Goal: Information Seeking & Learning: Compare options

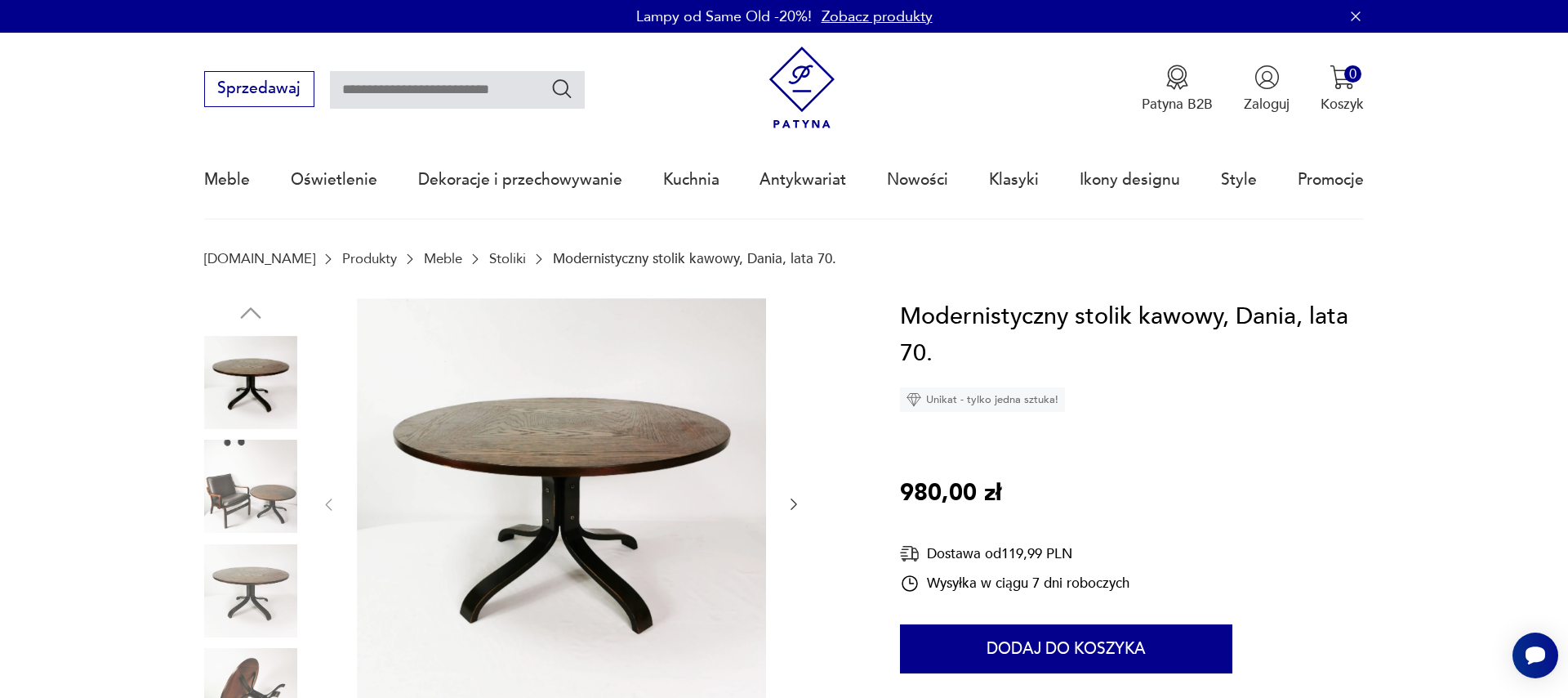
click at [795, 503] on icon "button" at bounding box center [794, 505] width 7 height 12
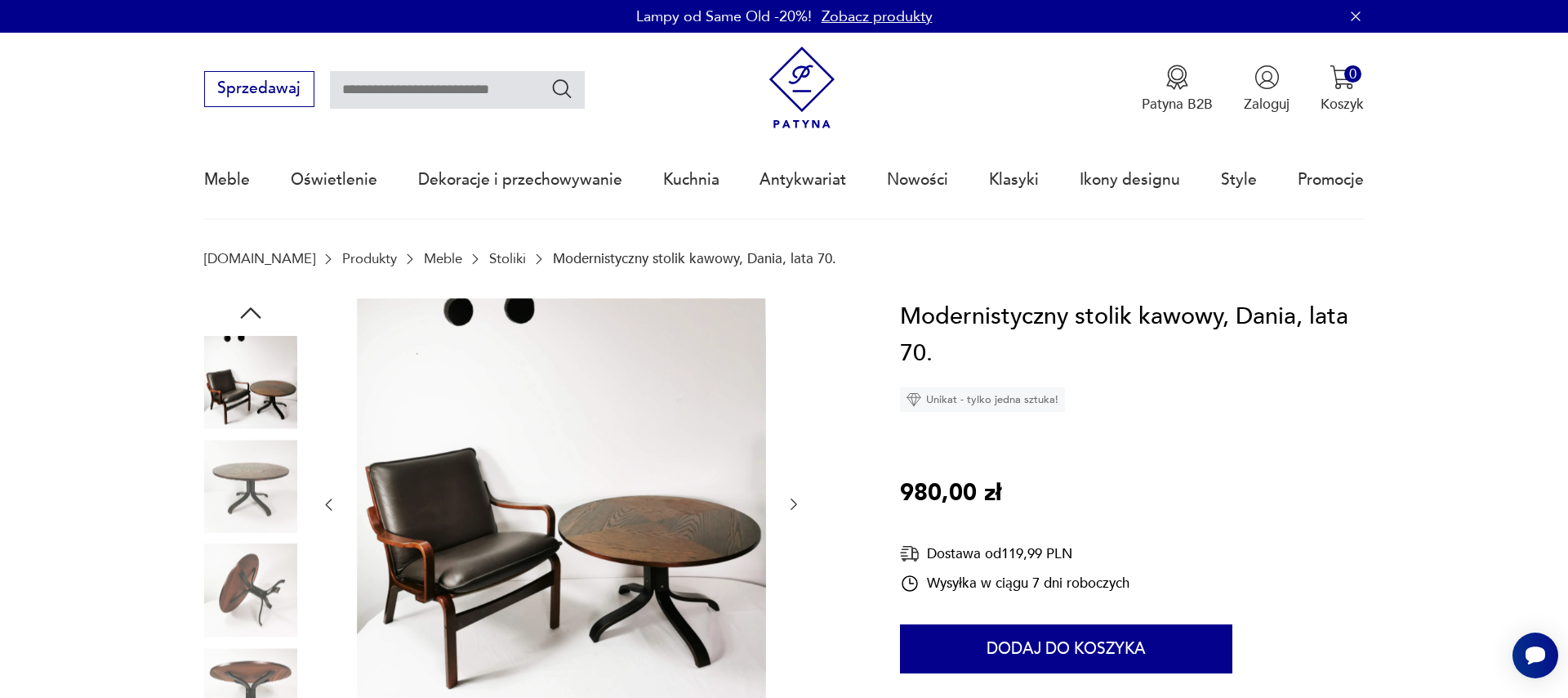
click at [789, 506] on icon "button" at bounding box center [794, 504] width 17 height 17
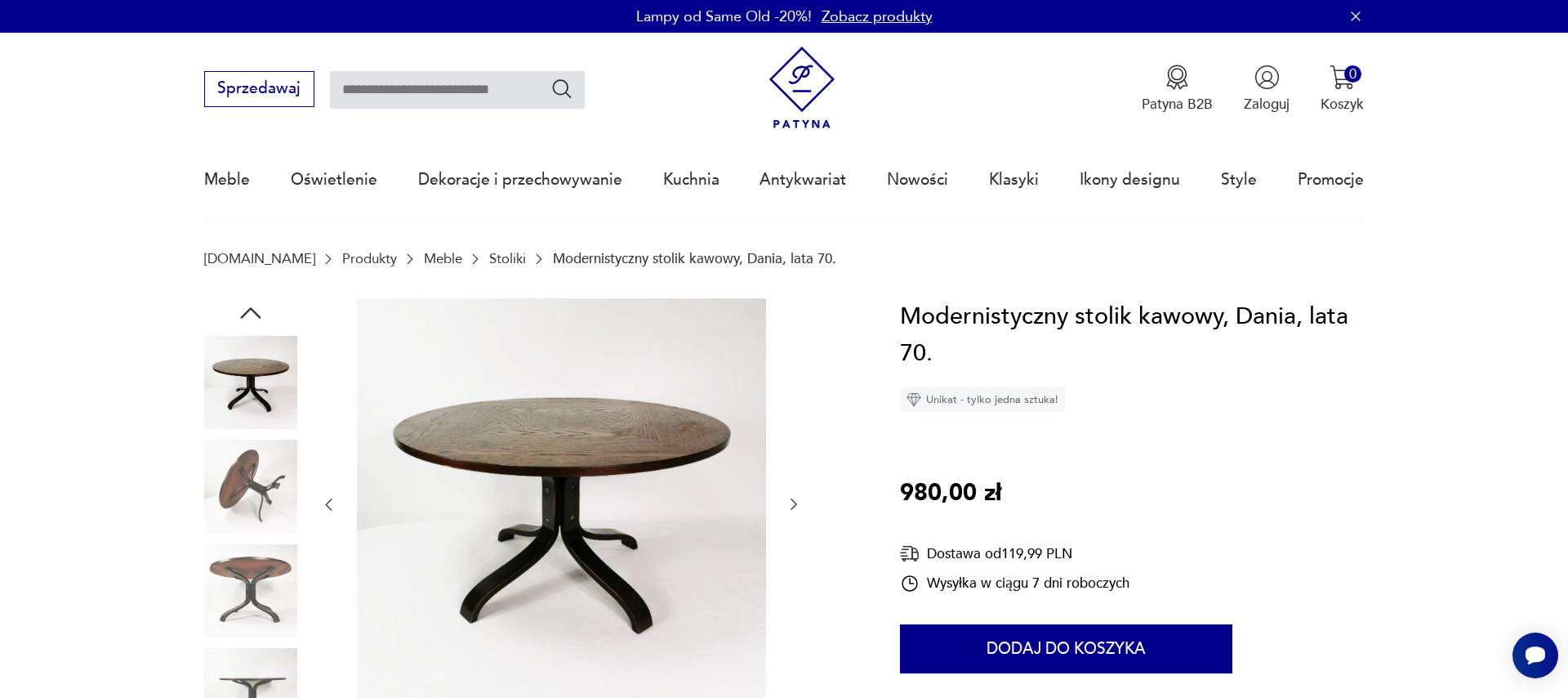
click at [789, 506] on icon "button" at bounding box center [794, 504] width 17 height 17
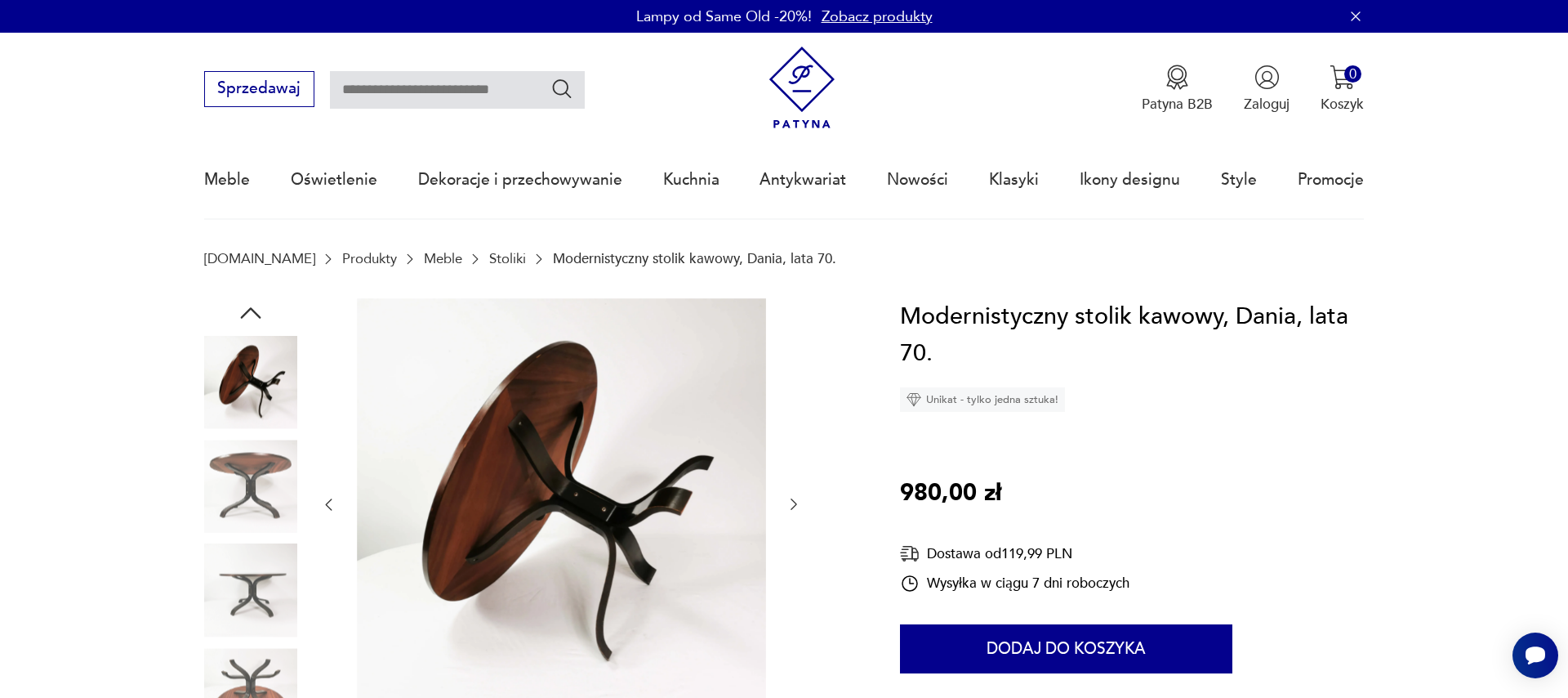
click at [789, 506] on icon "button" at bounding box center [794, 504] width 17 height 17
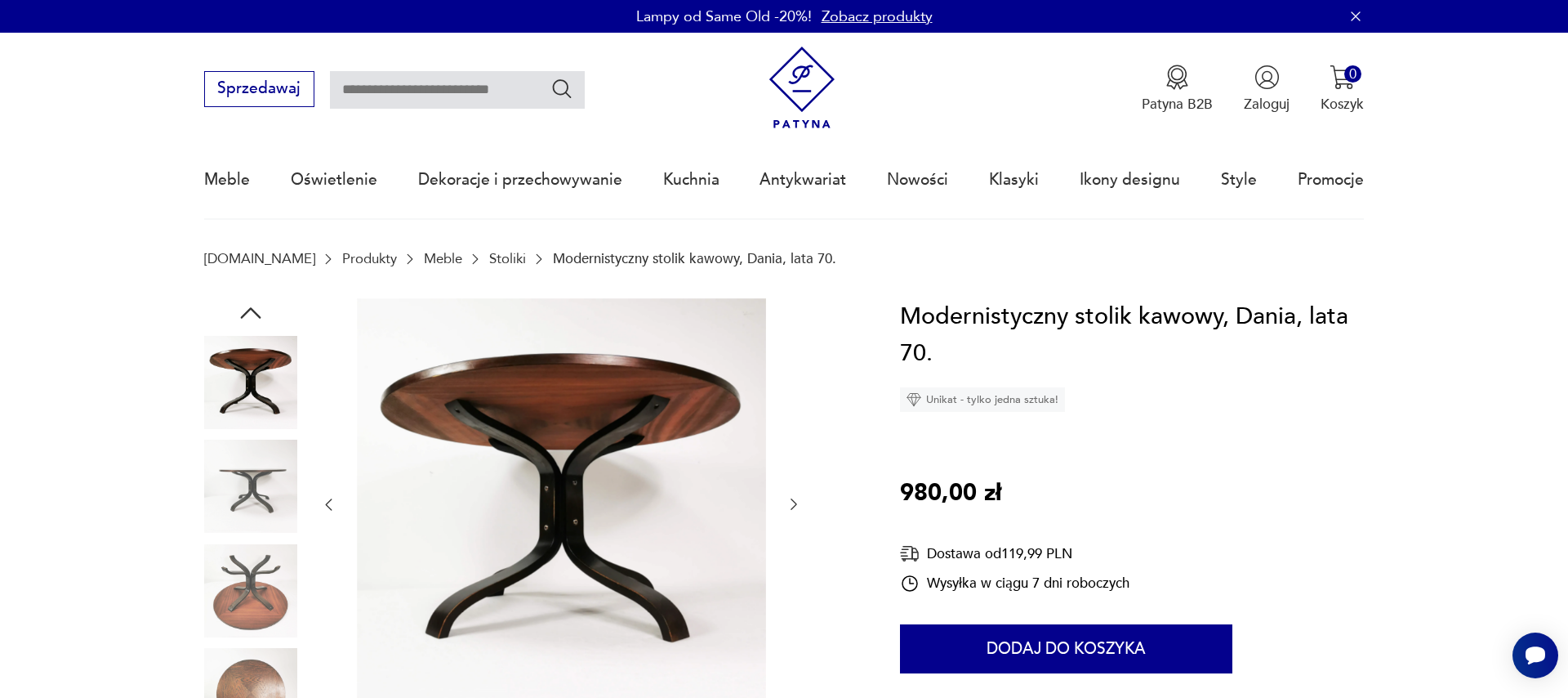
click at [789, 506] on icon "button" at bounding box center [794, 504] width 17 height 17
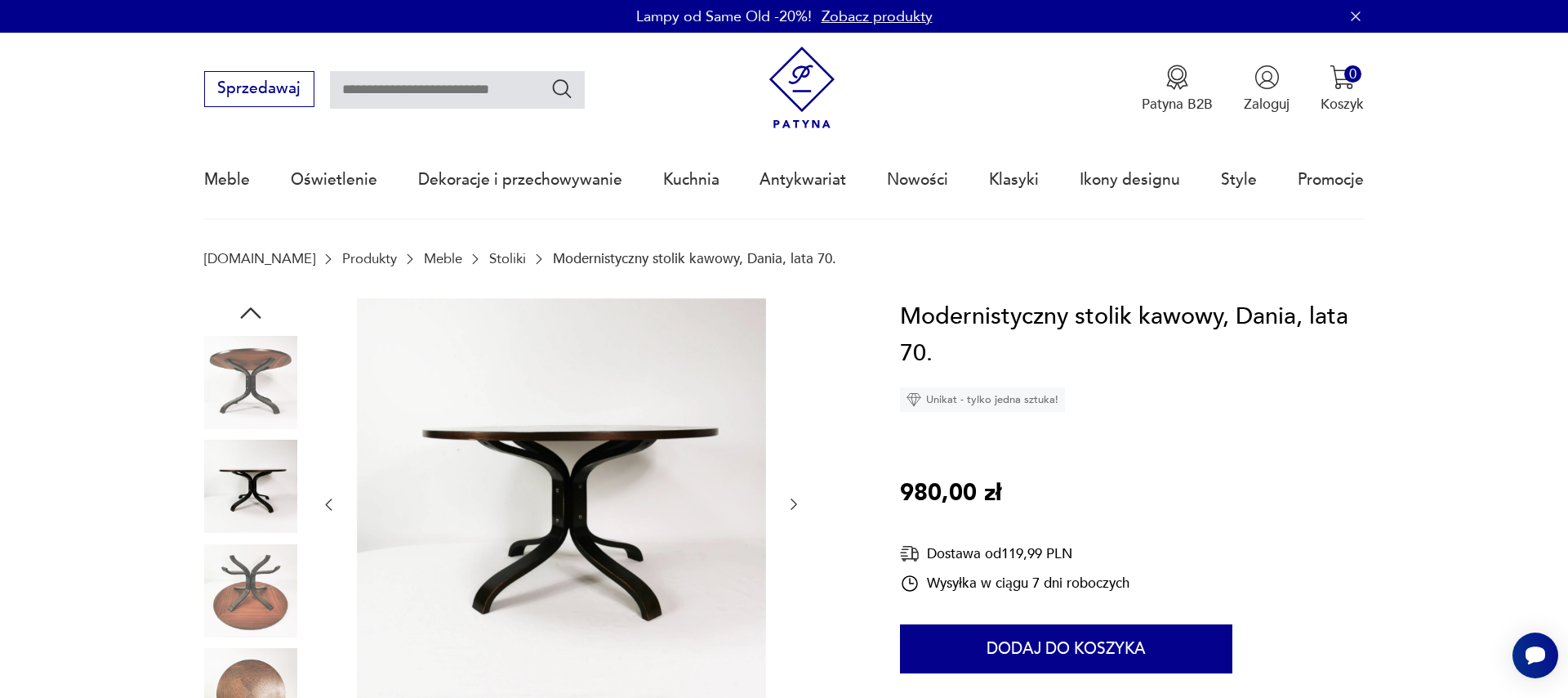
click at [789, 506] on icon "button" at bounding box center [794, 504] width 17 height 17
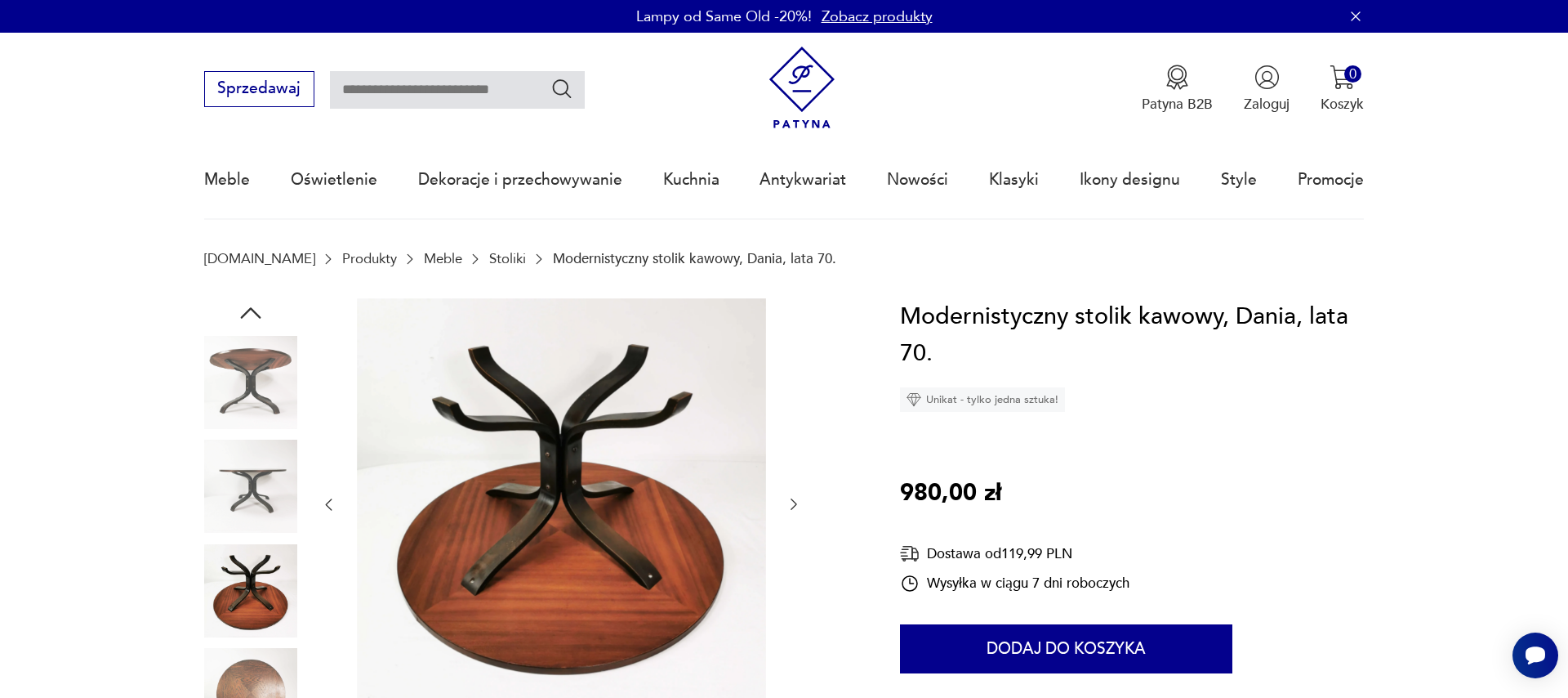
click at [789, 506] on icon "button" at bounding box center [794, 504] width 17 height 17
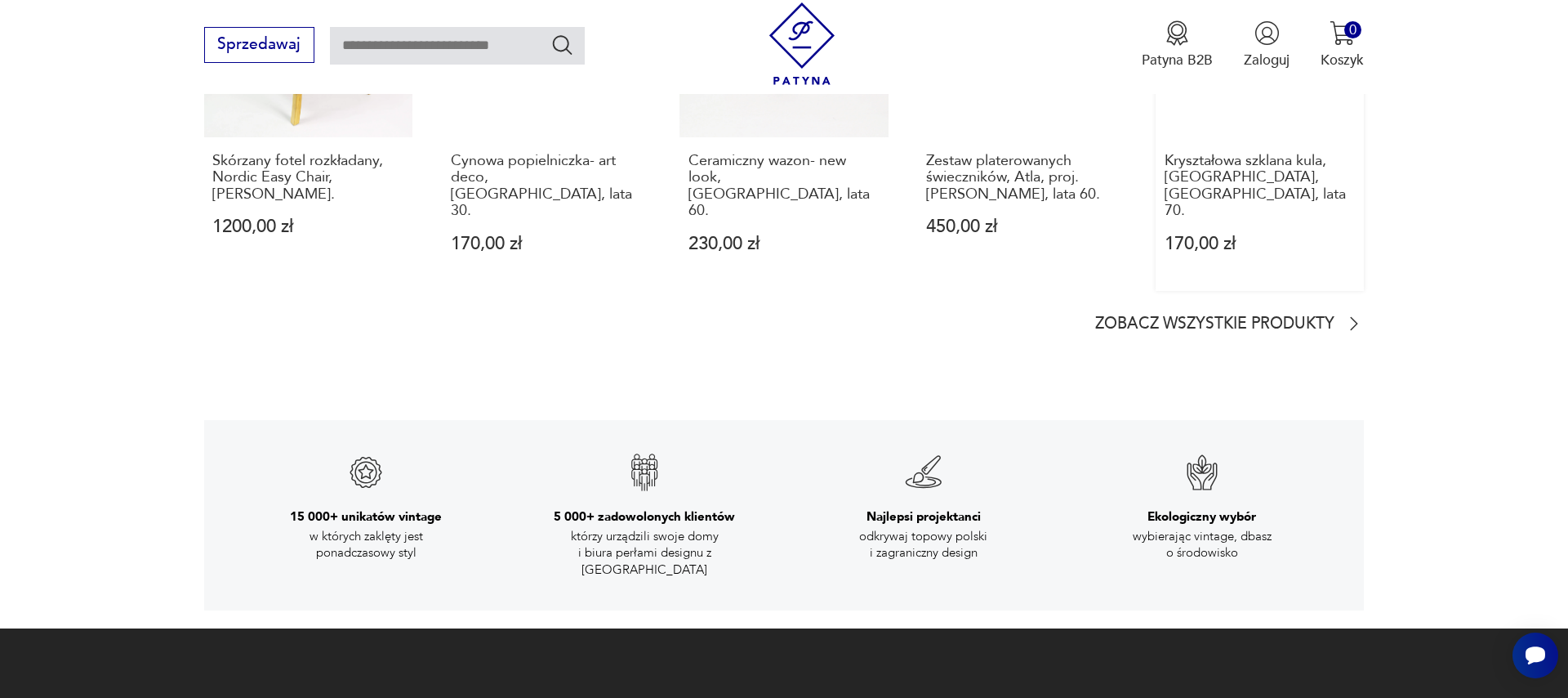
scroll to position [2515, 0]
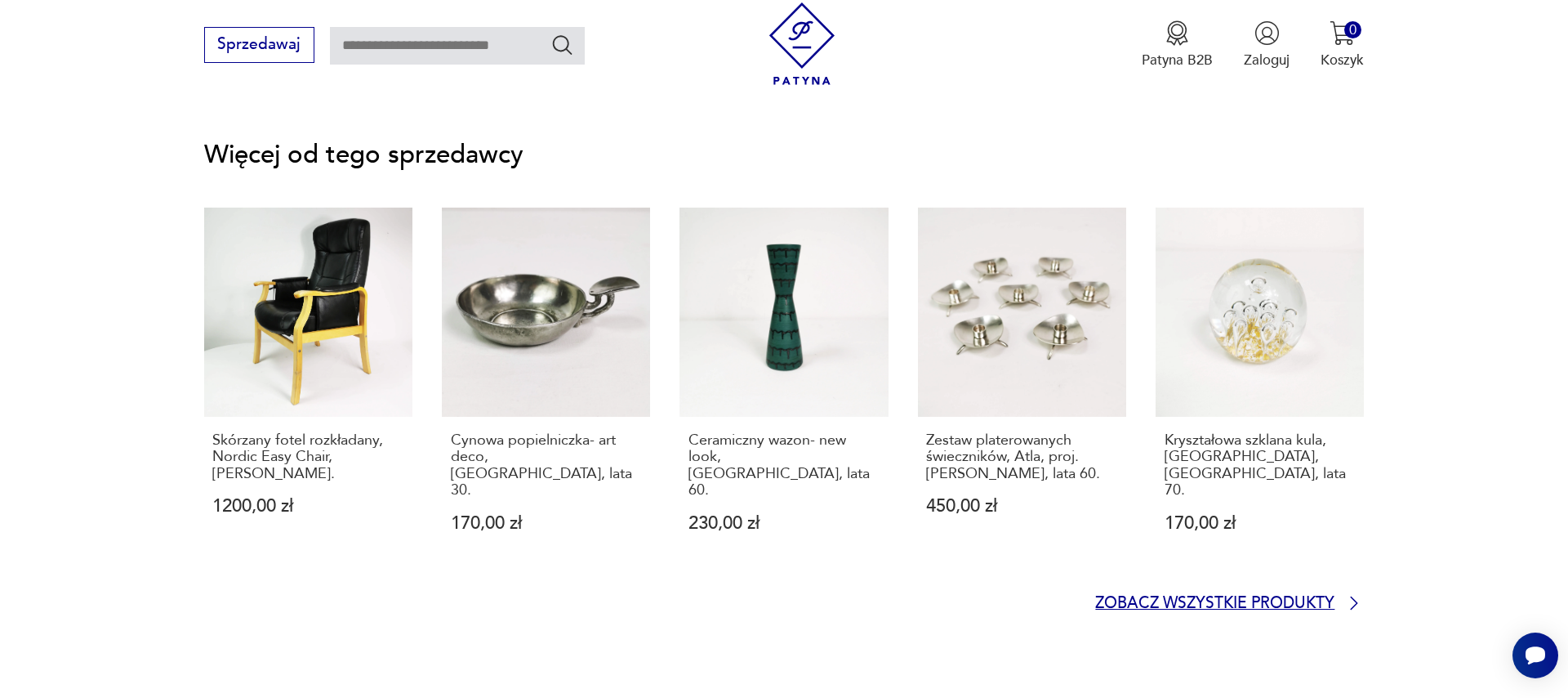
click at [1353, 593] on icon at bounding box center [1354, 603] width 20 height 20
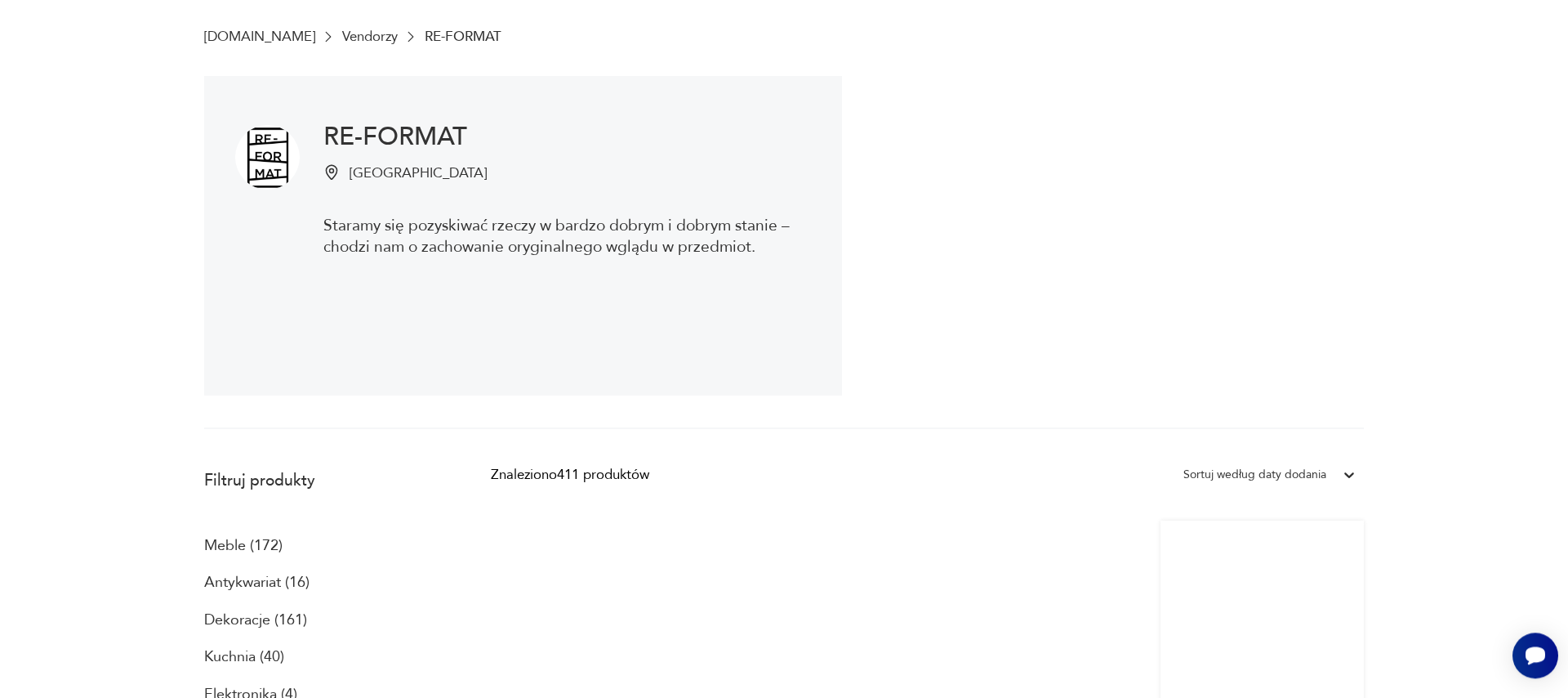
scroll to position [65, 0]
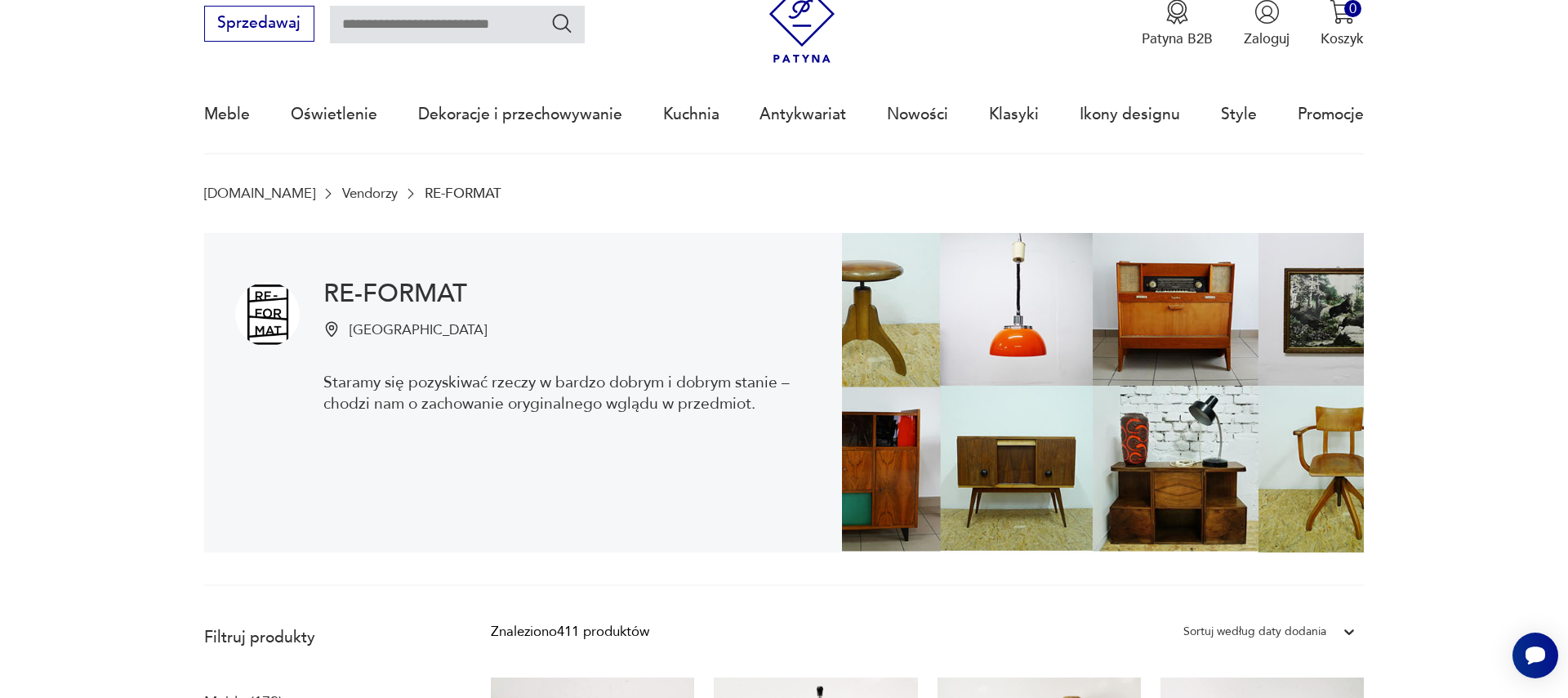
click at [1021, 340] on img at bounding box center [1102, 392] width 522 height 320
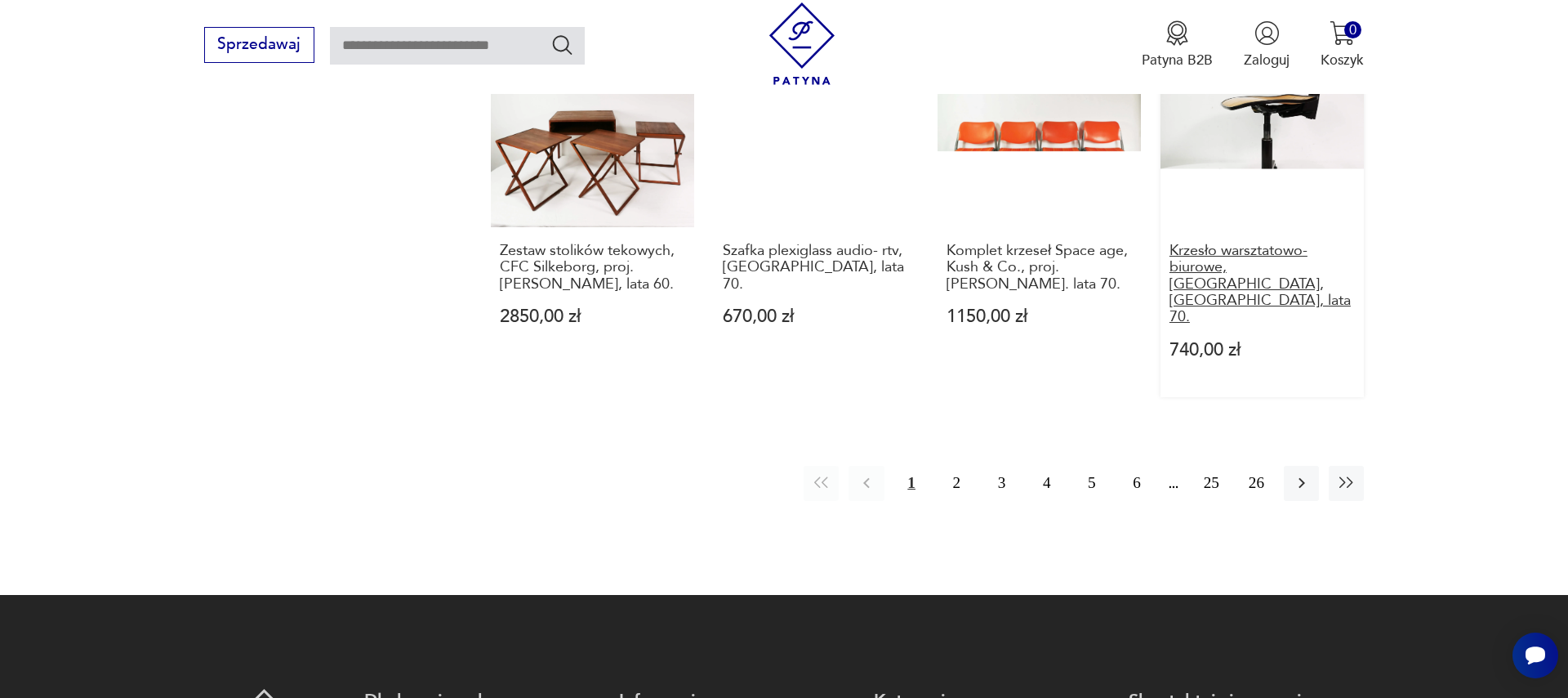
scroll to position [1928, 0]
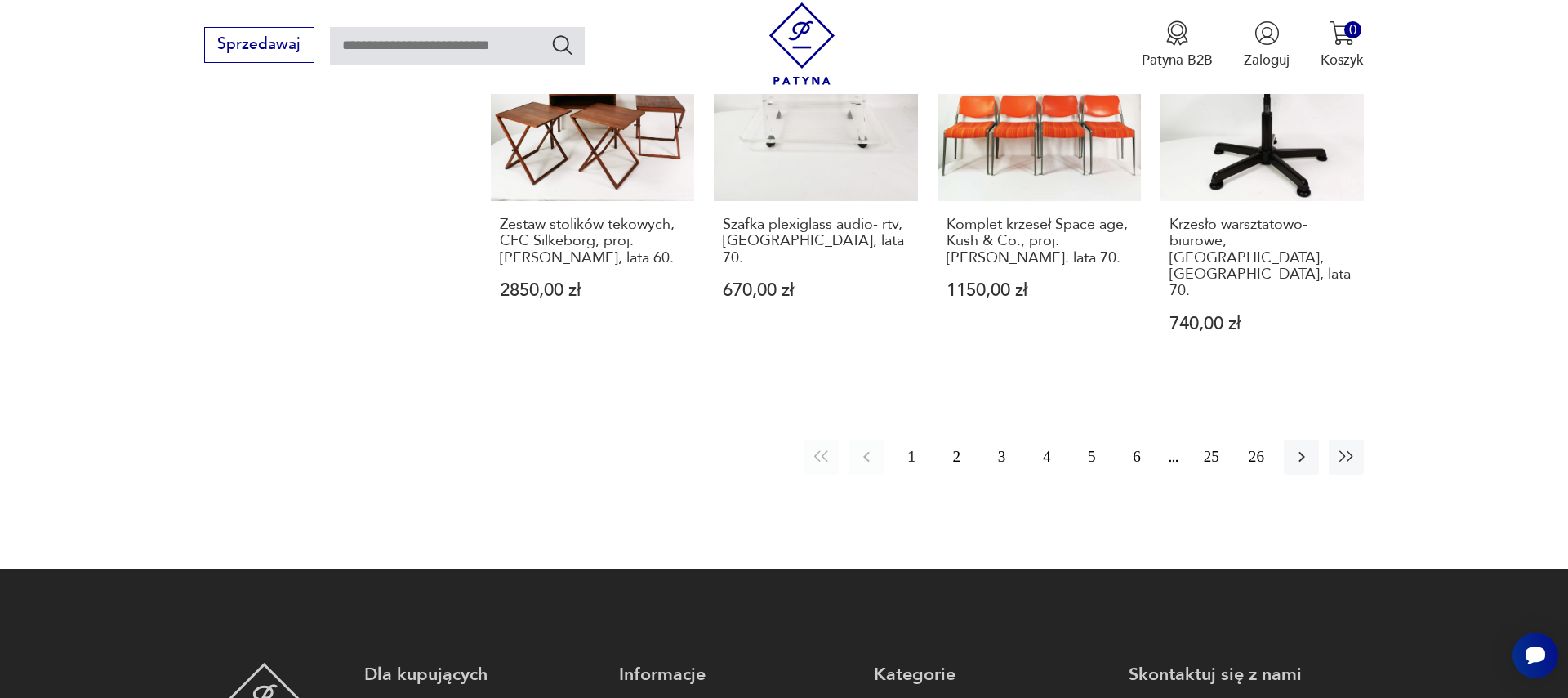
click at [957, 440] on button "2" at bounding box center [957, 457] width 35 height 35
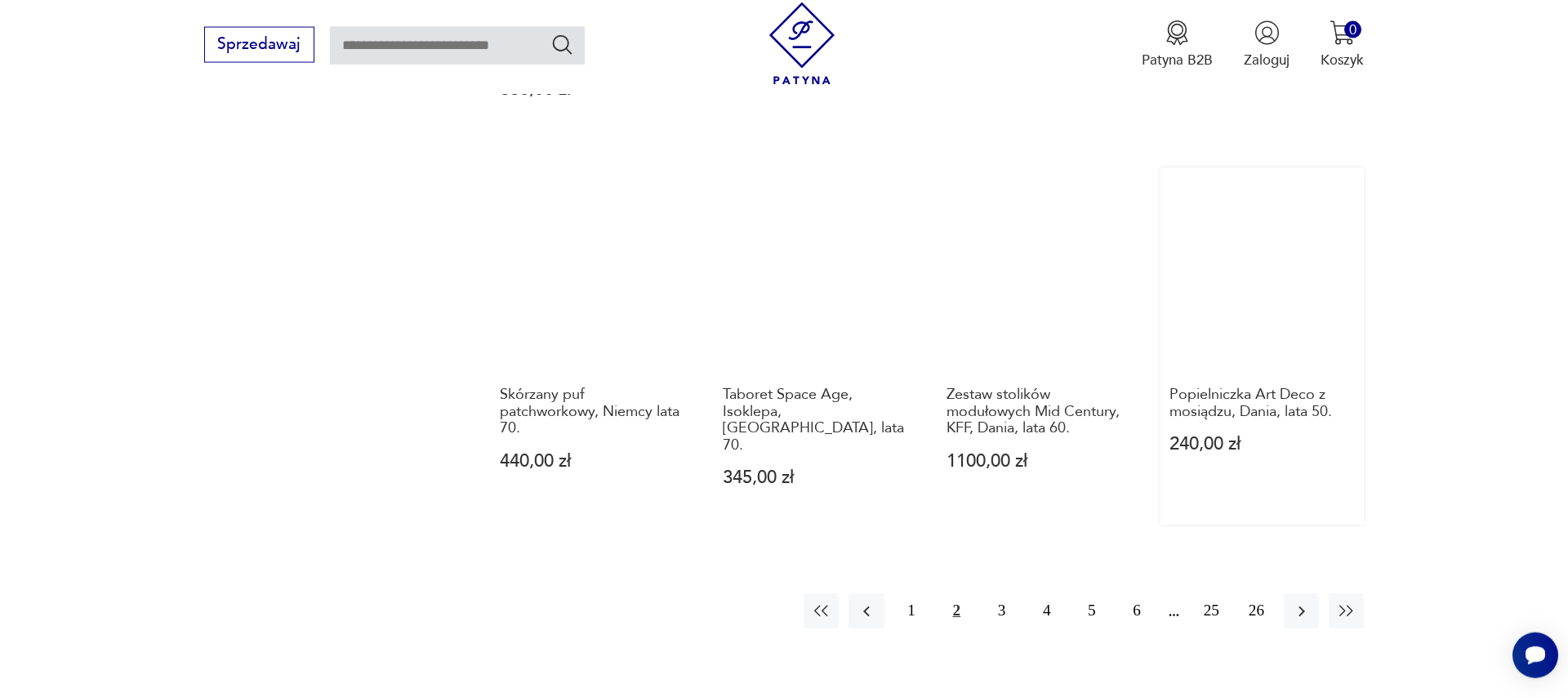
scroll to position [1742, 0]
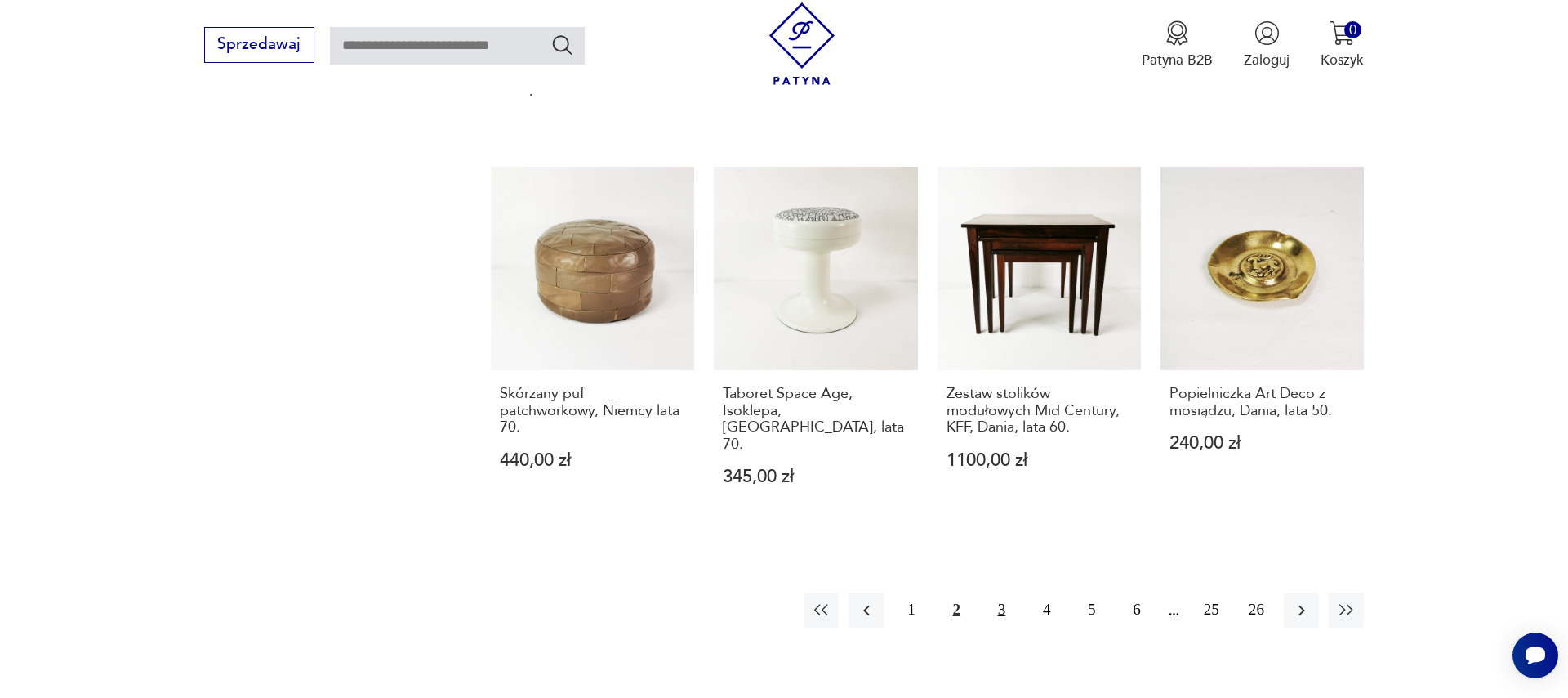
click at [1000, 592] on button "3" at bounding box center [1001, 609] width 35 height 35
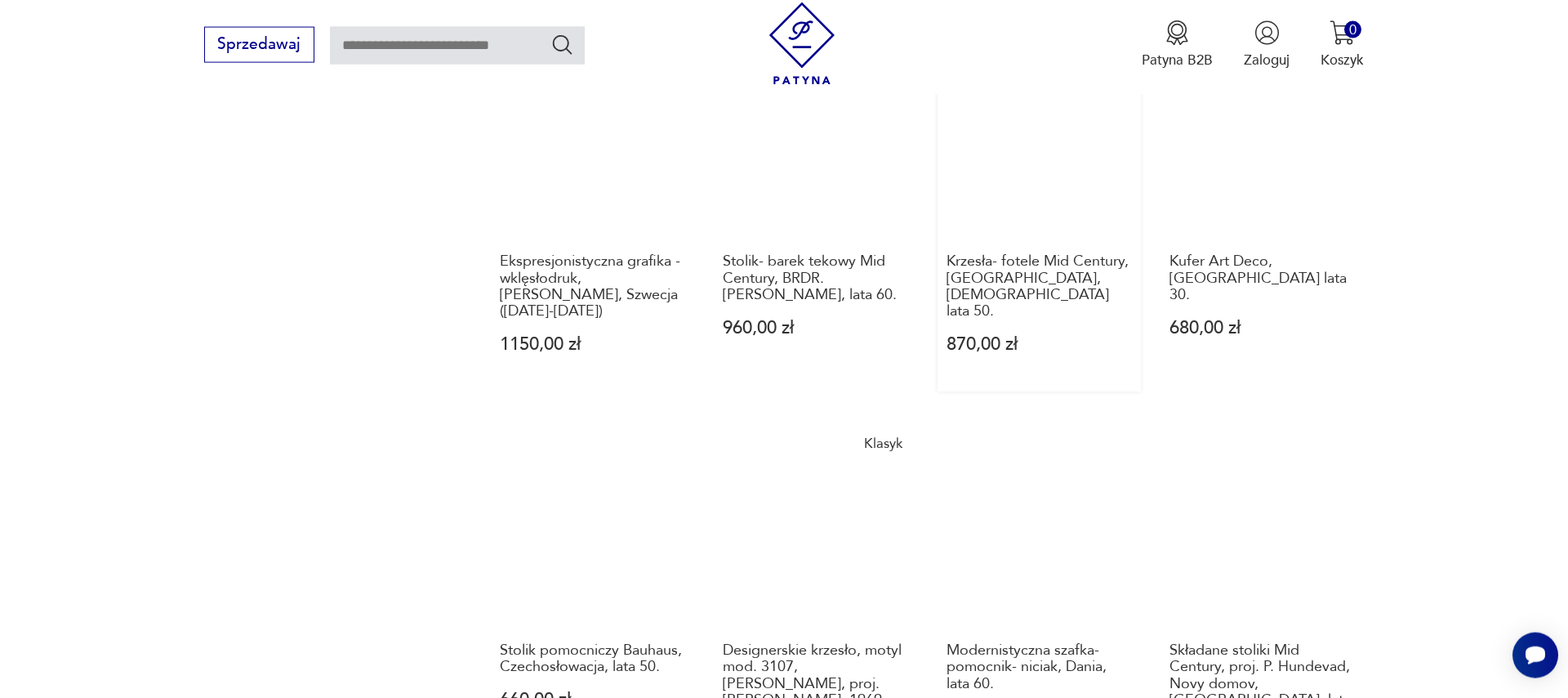
scroll to position [1649, 0]
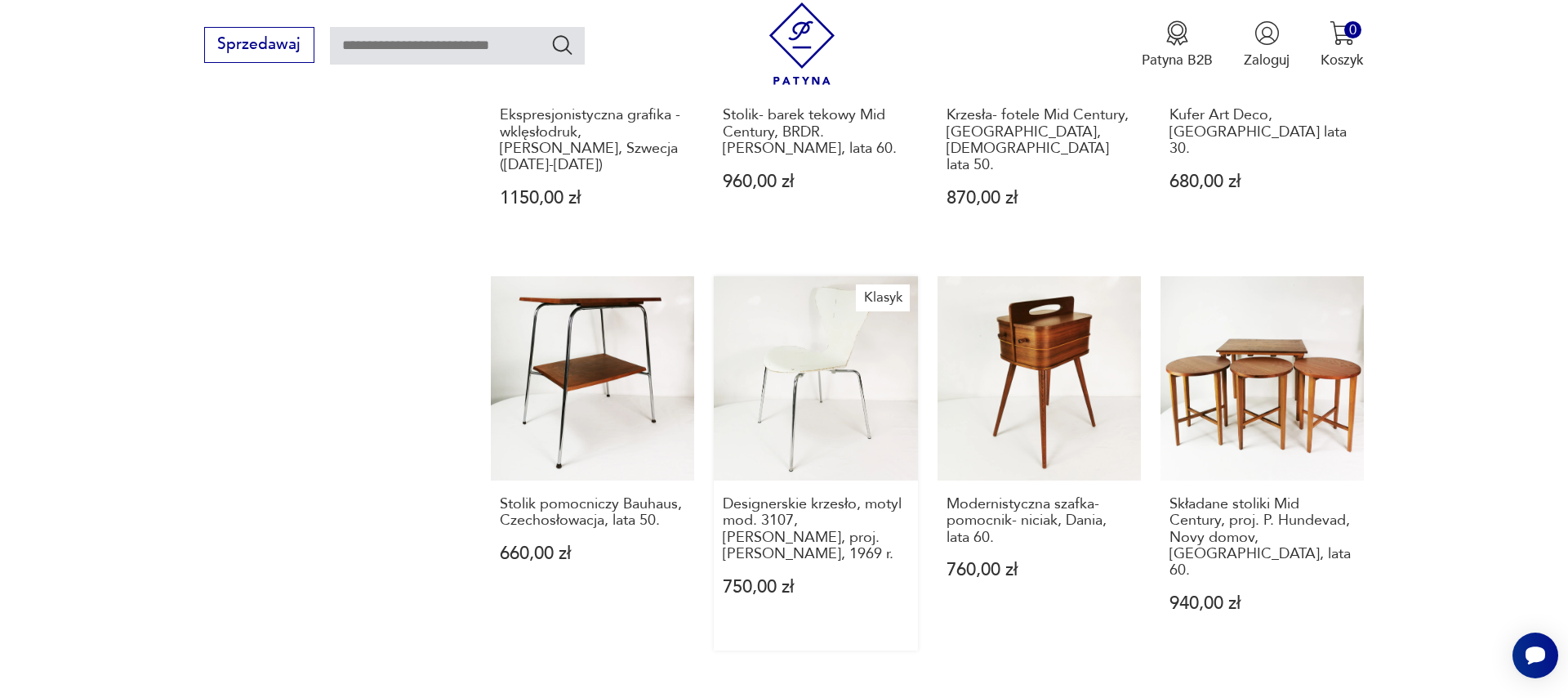
click at [846, 344] on link "Klasyk Designerskie krzesło, motyl mod. 3107, [PERSON_NAME], proj. [PERSON_NAME…" at bounding box center [816, 464] width 204 height 374
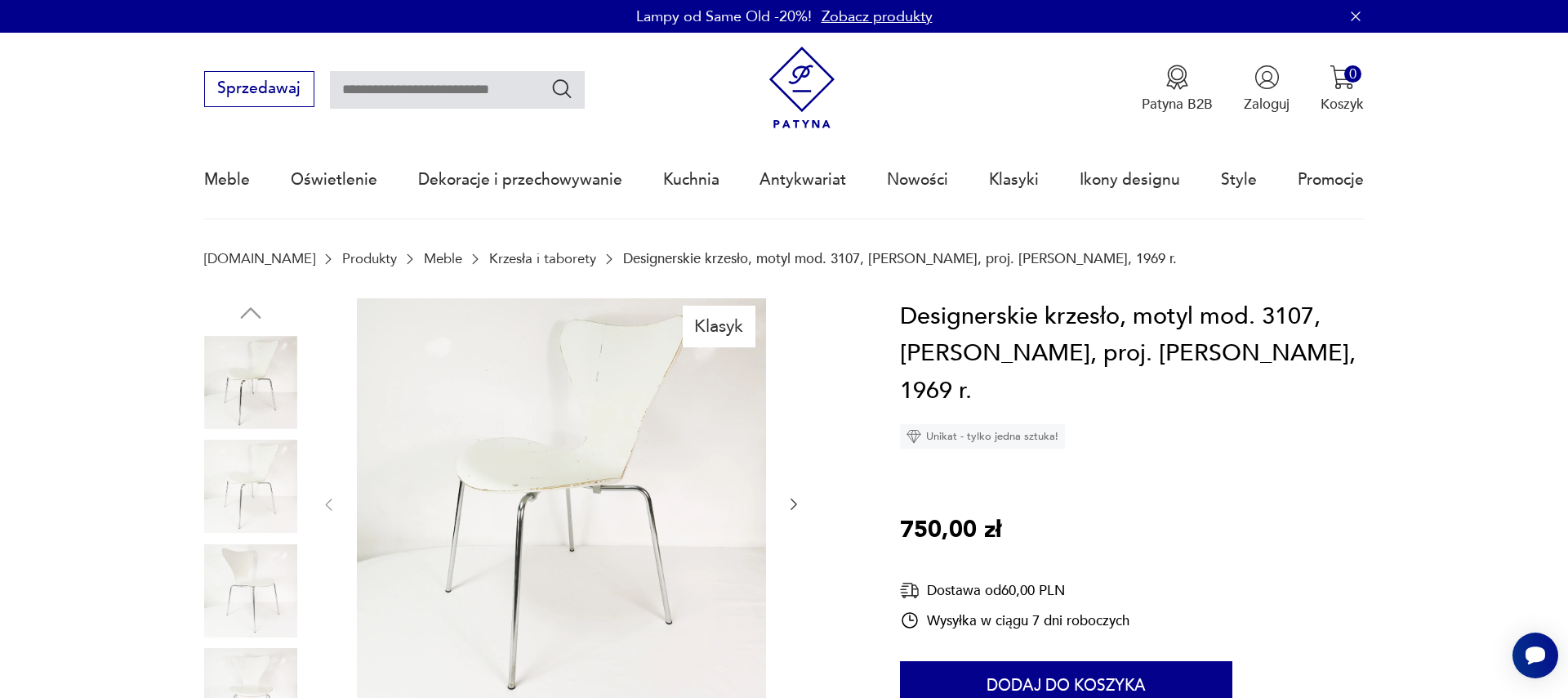
click at [798, 499] on icon "button" at bounding box center [794, 504] width 17 height 17
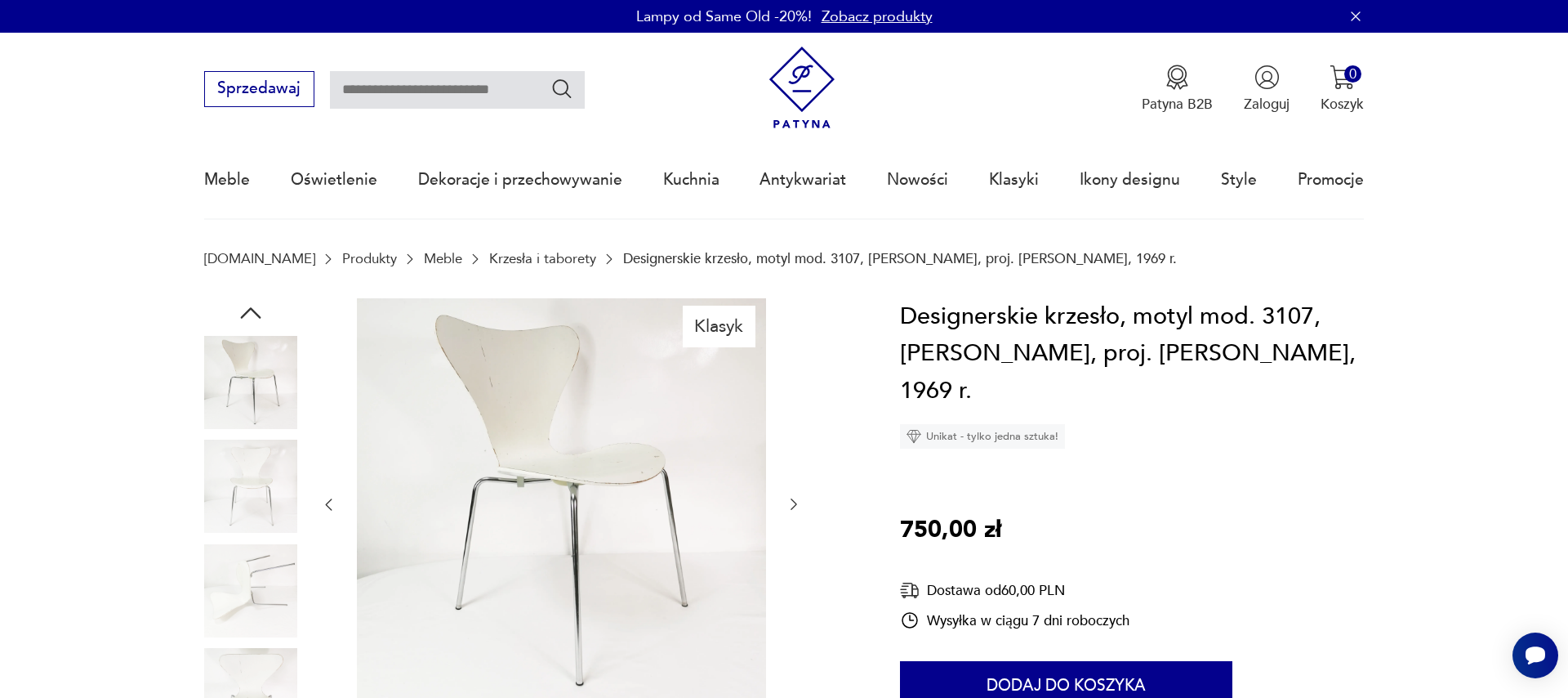
click at [798, 499] on icon "button" at bounding box center [794, 504] width 17 height 17
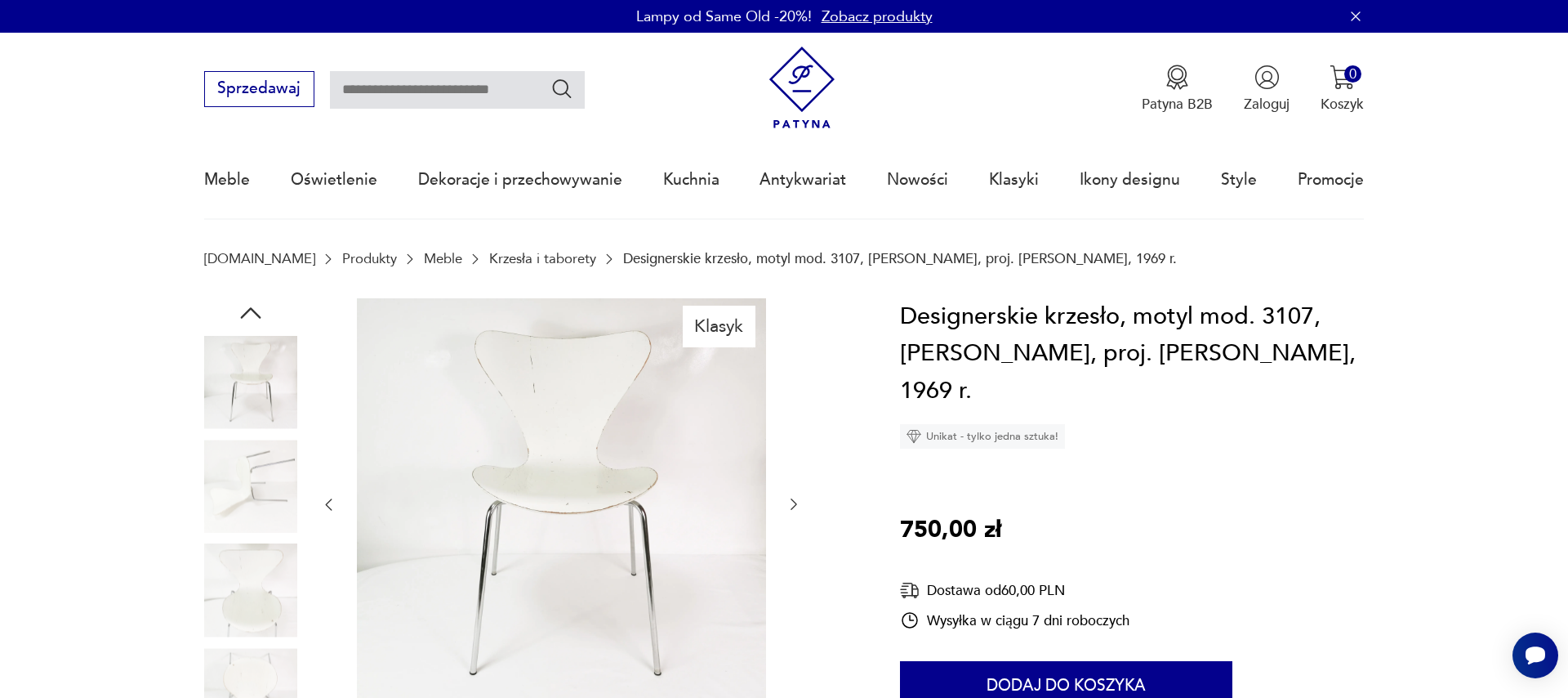
click at [798, 499] on icon "button" at bounding box center [794, 504] width 17 height 17
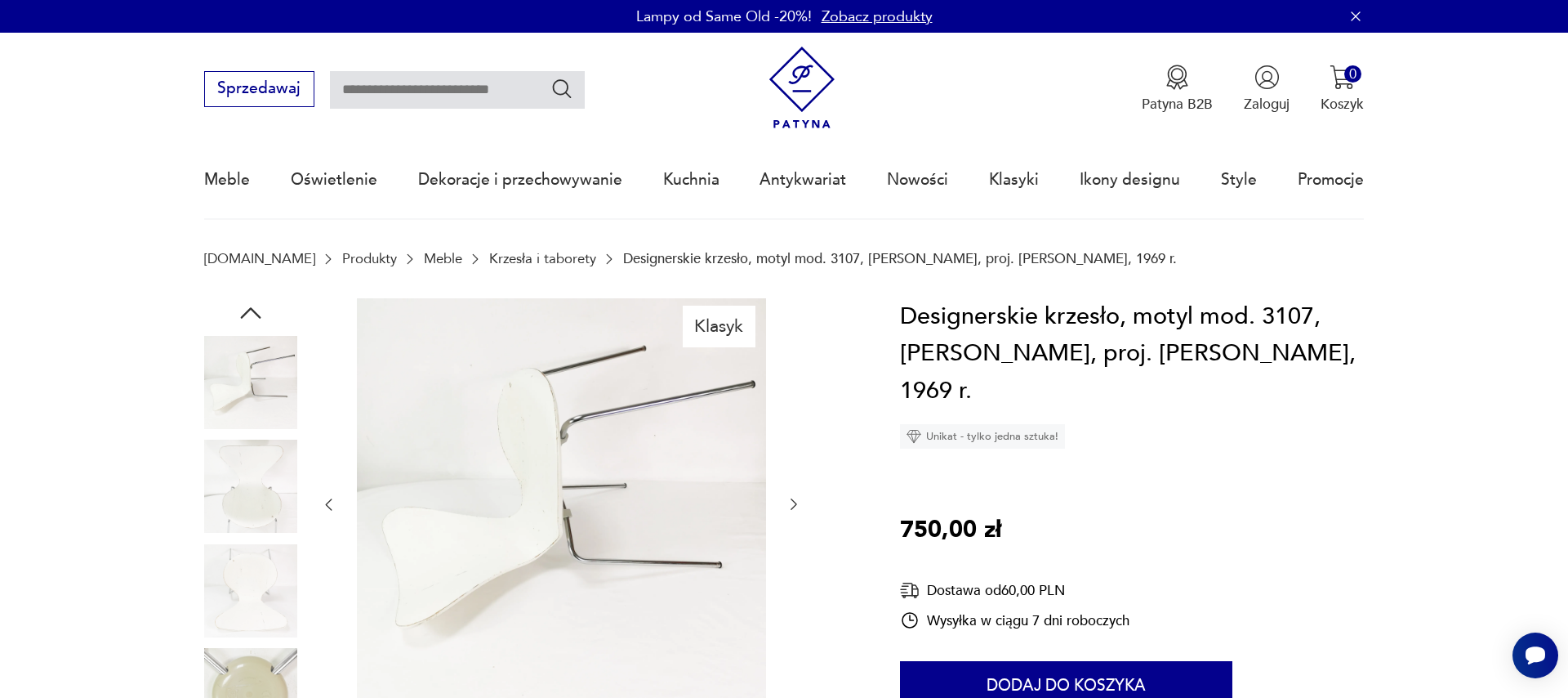
click at [798, 499] on icon "button" at bounding box center [794, 504] width 17 height 17
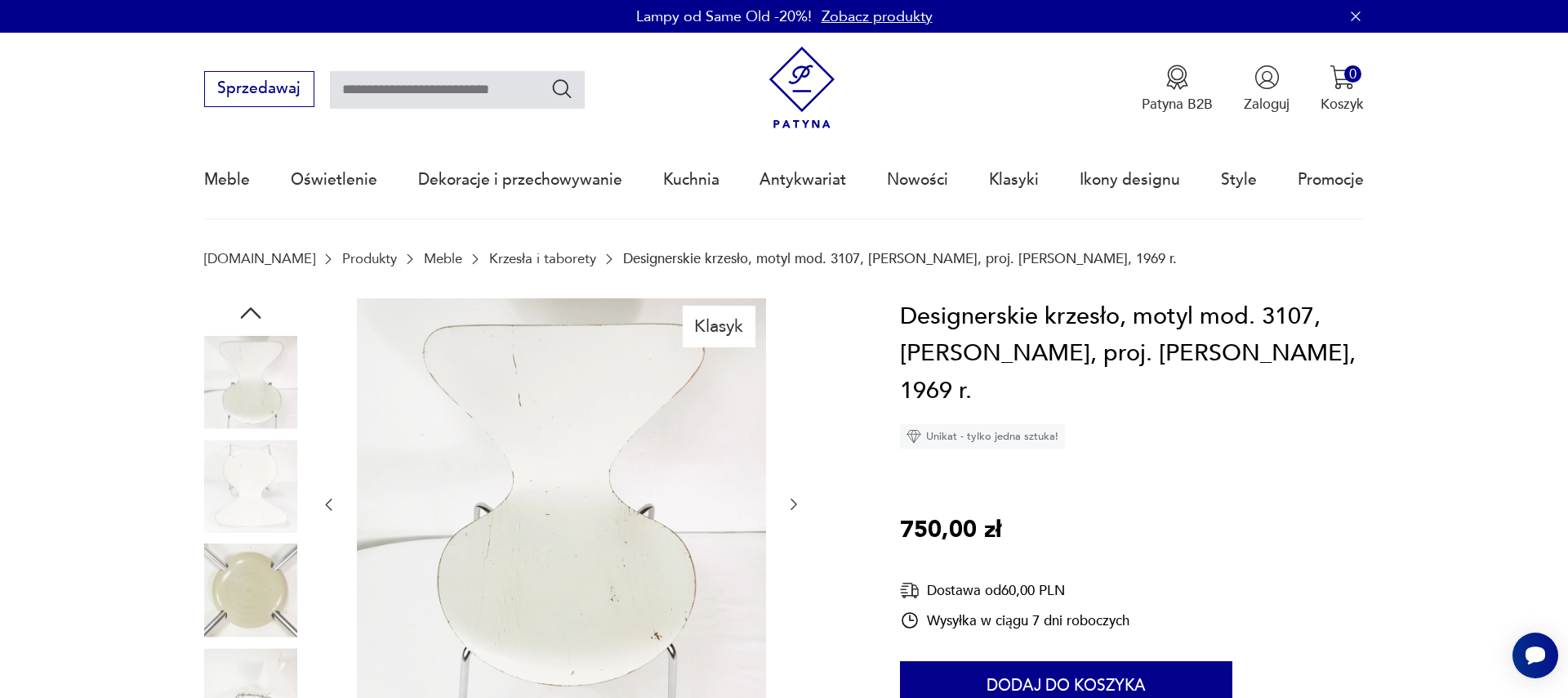
click at [793, 508] on icon "button" at bounding box center [794, 504] width 17 height 17
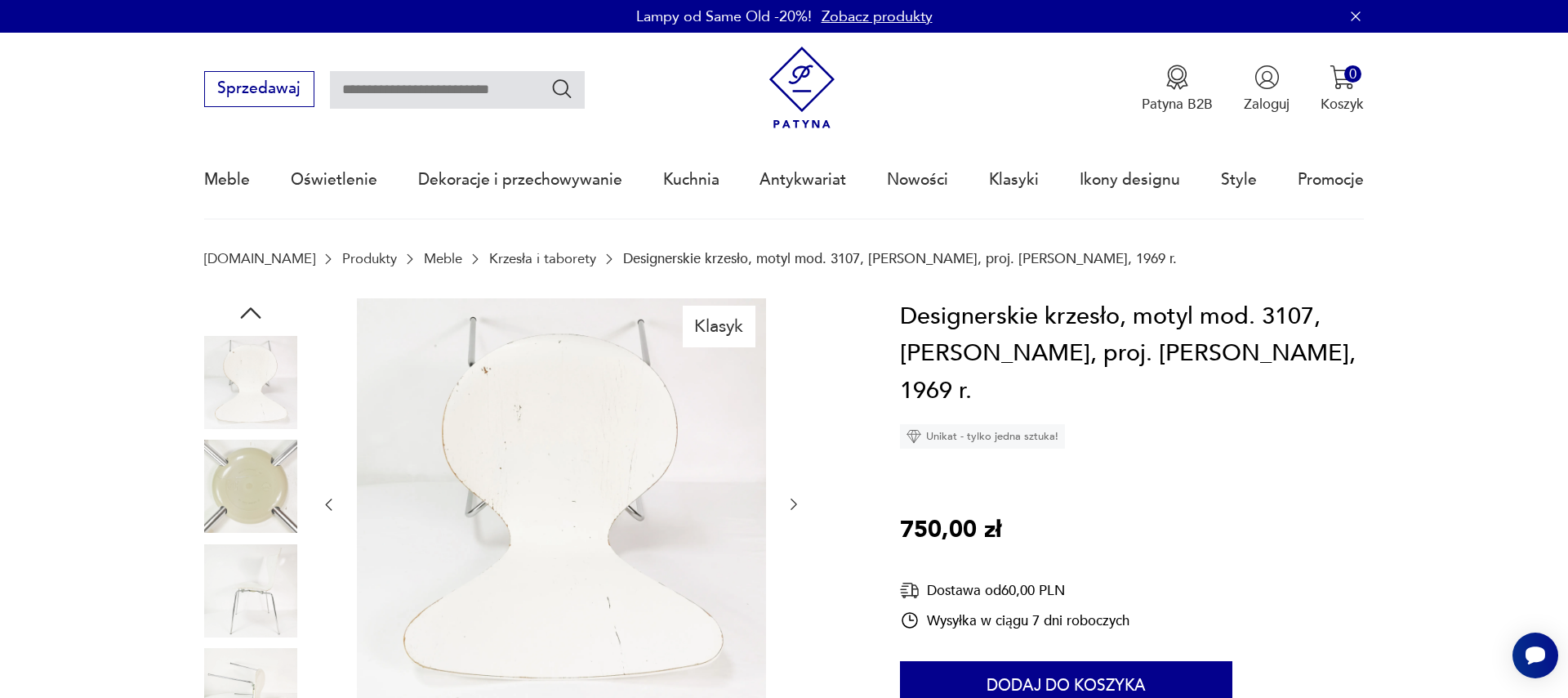
click at [793, 508] on icon "button" at bounding box center [794, 504] width 17 height 17
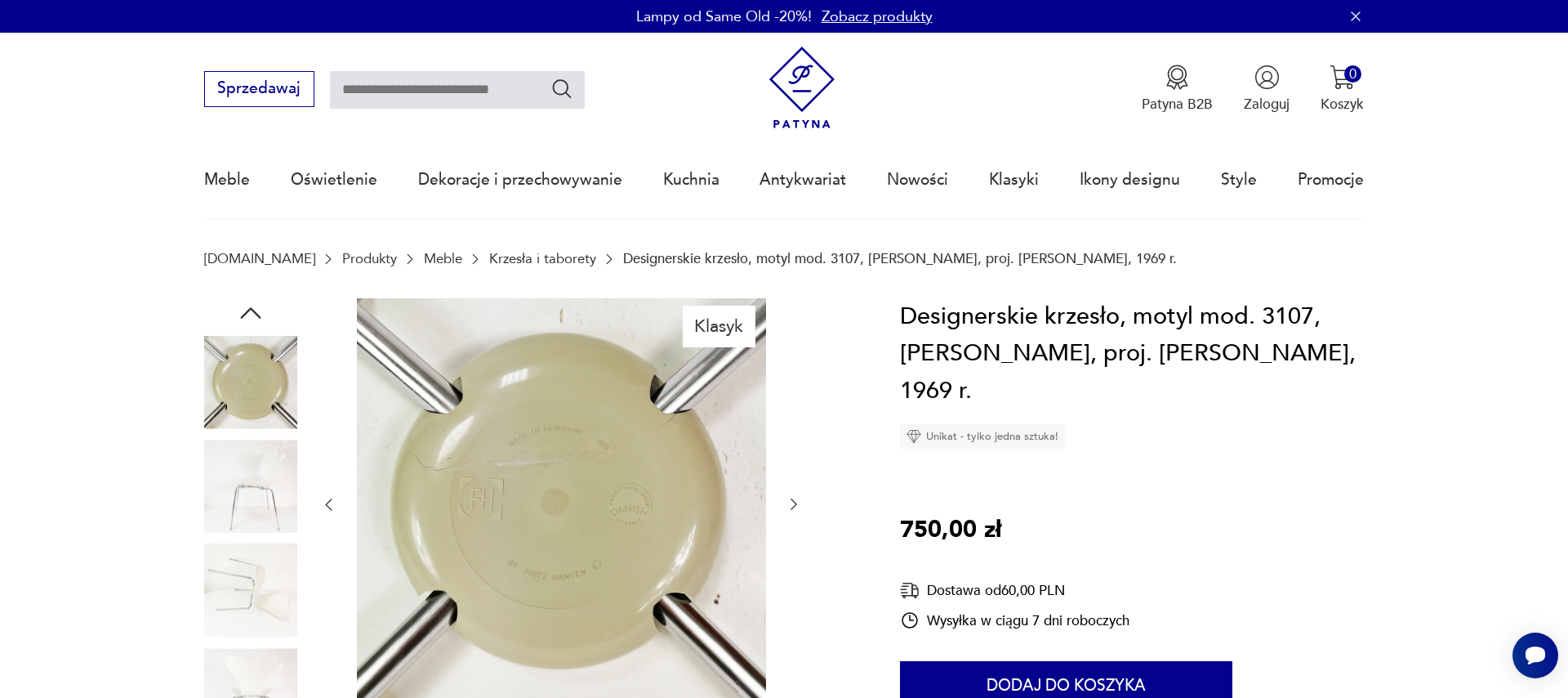
click at [794, 505] on icon "button" at bounding box center [794, 504] width 17 height 17
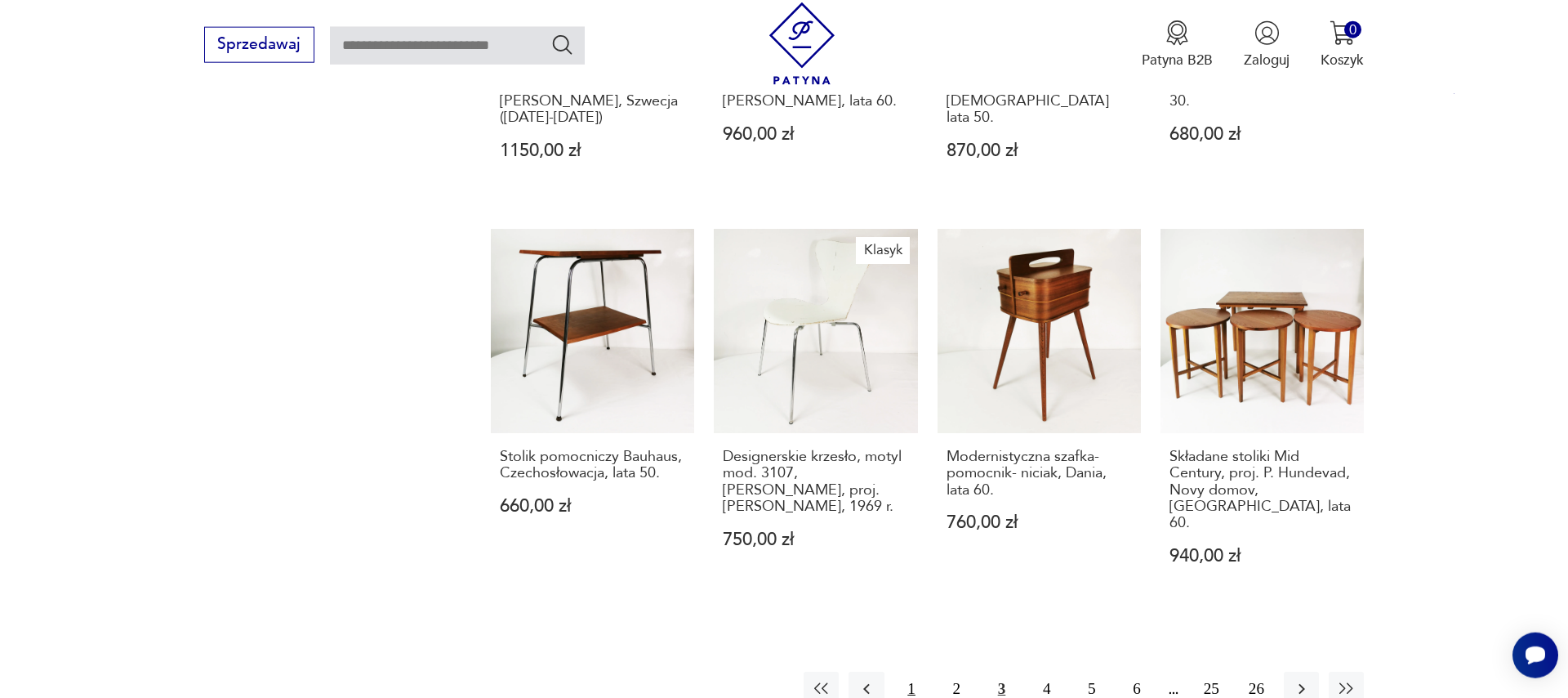
scroll to position [1671, 0]
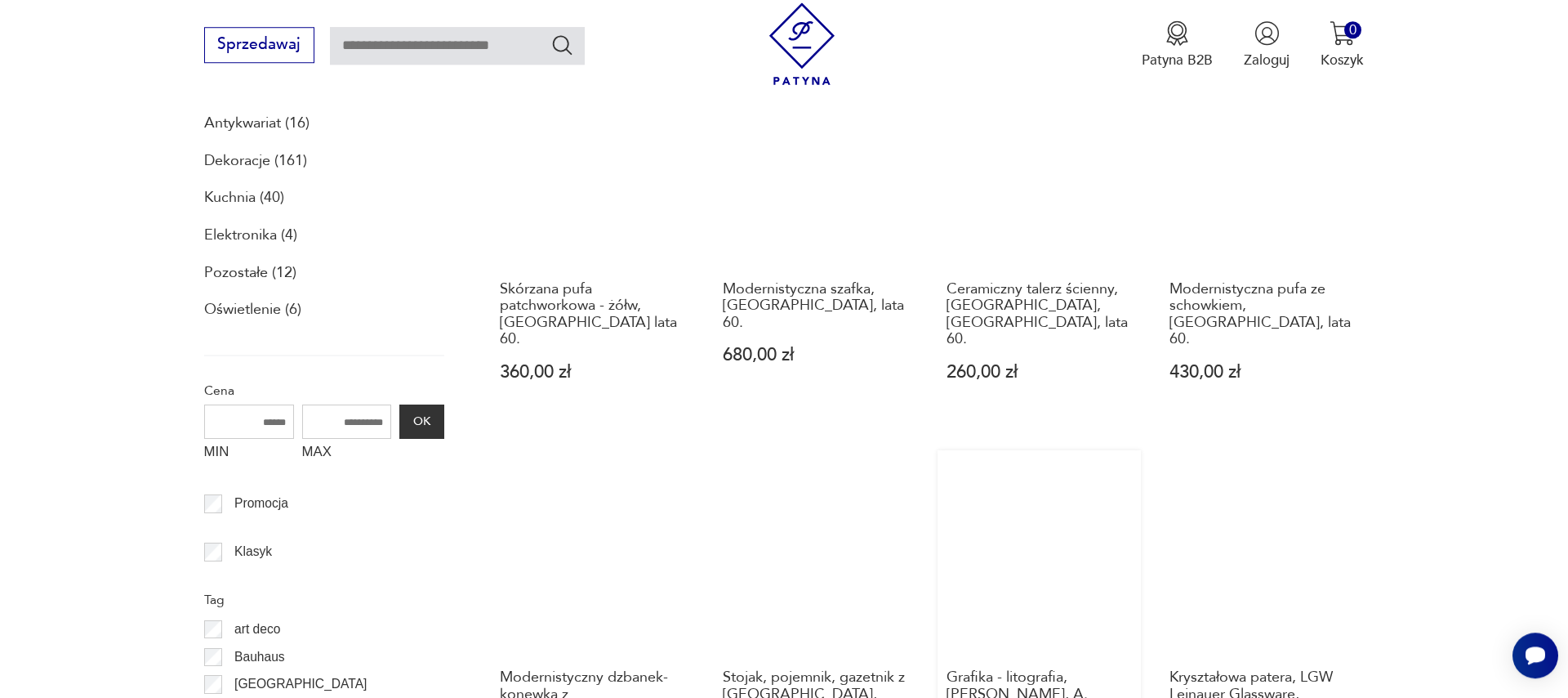
scroll to position [811, 0]
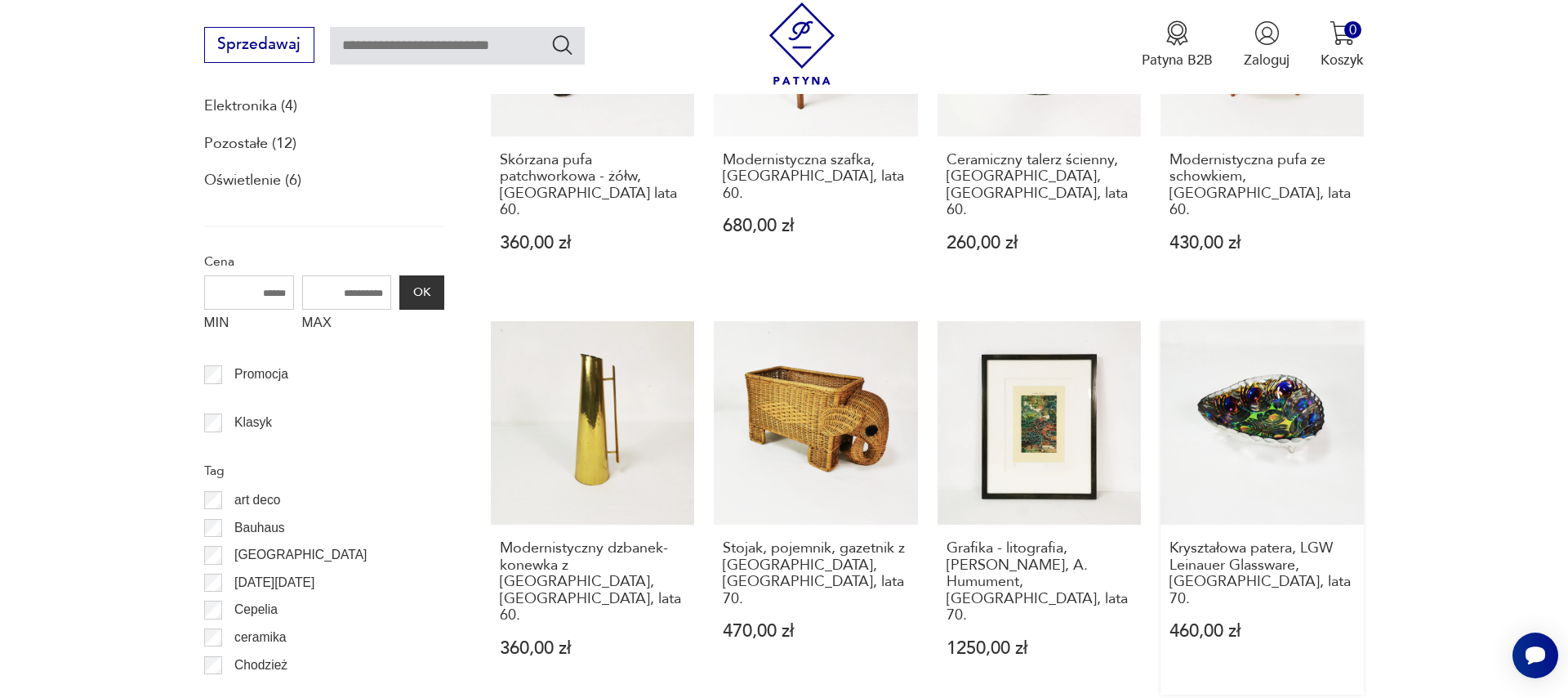
click at [1271, 405] on link "Kryształowa patera, LGW Leinauer Glassware, [GEOGRAPHIC_DATA], lata 70. 460,00 …" at bounding box center [1262, 508] width 204 height 374
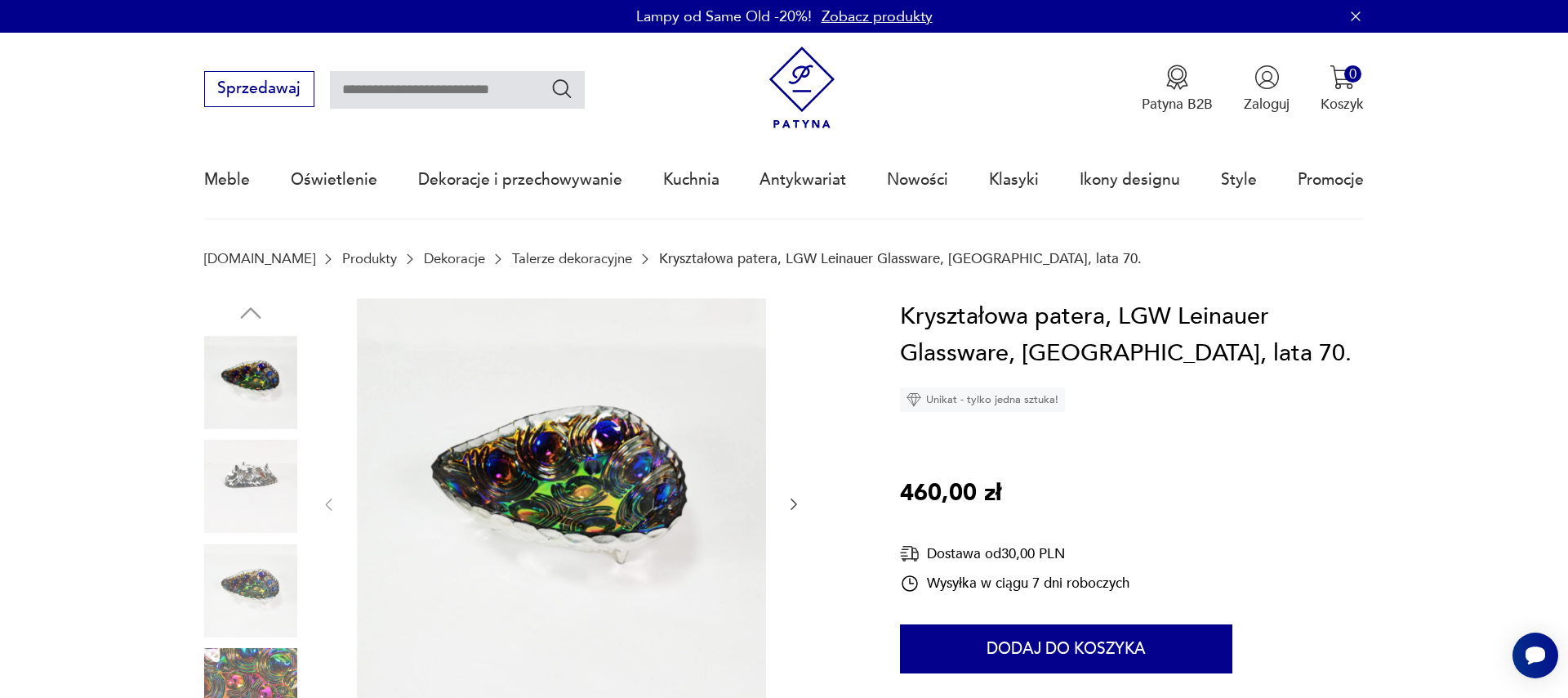
click at [798, 502] on icon "button" at bounding box center [794, 504] width 17 height 17
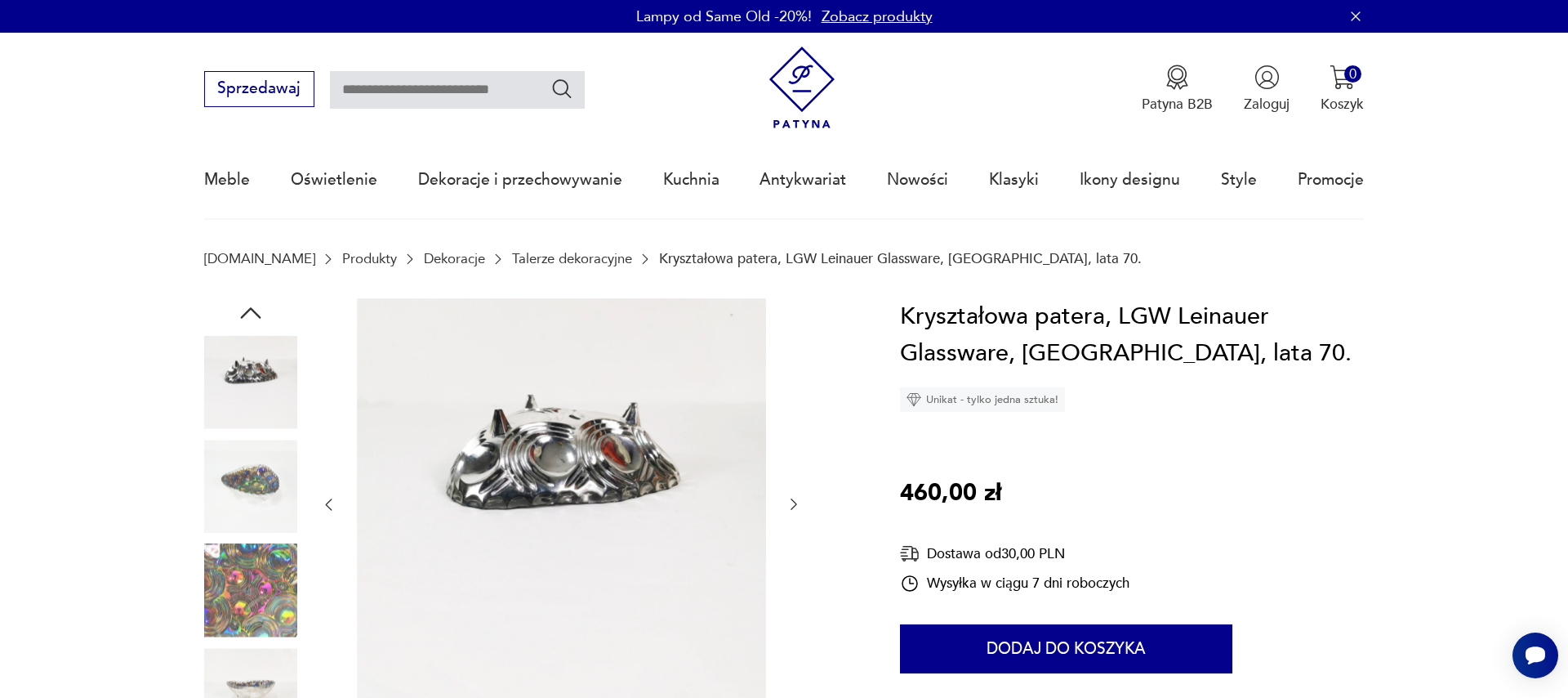
click at [799, 503] on icon "button" at bounding box center [794, 504] width 17 height 17
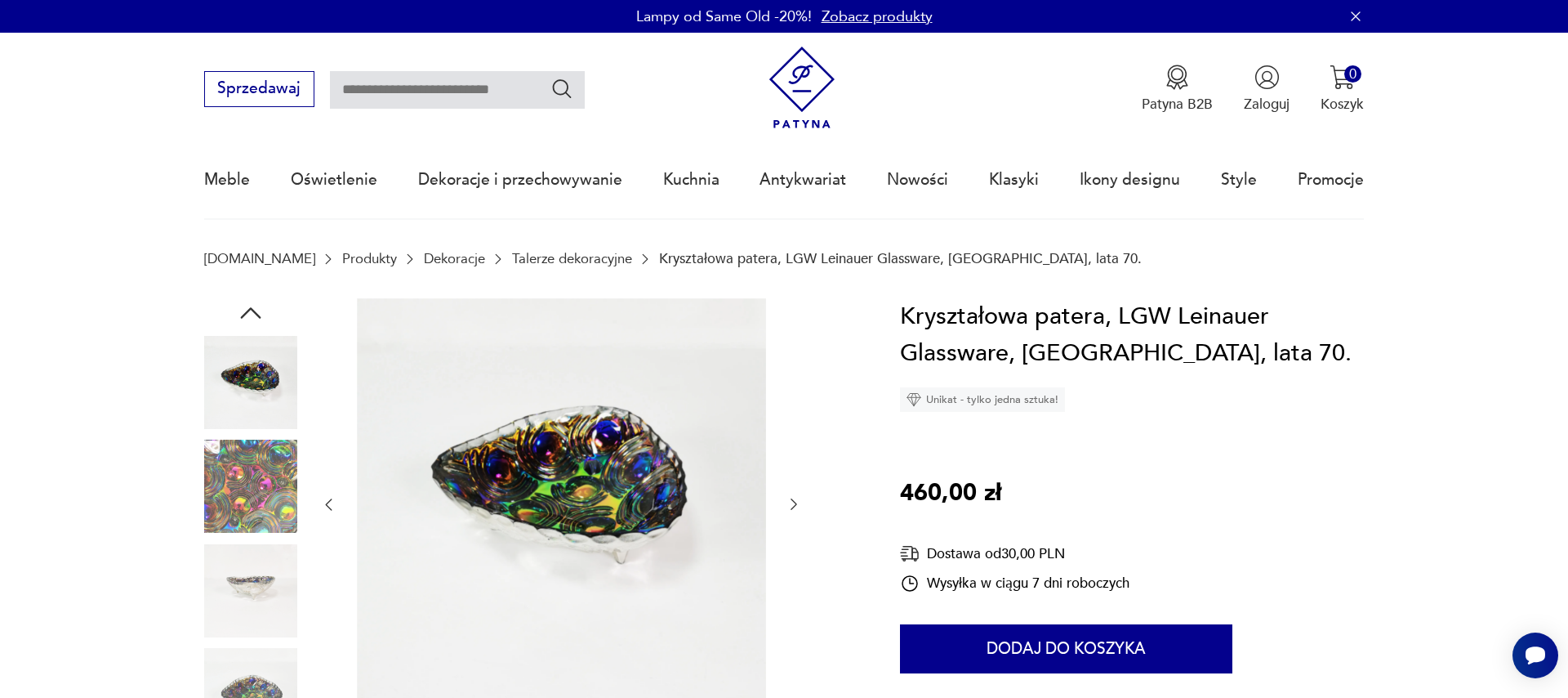
click at [799, 503] on icon "button" at bounding box center [794, 504] width 17 height 17
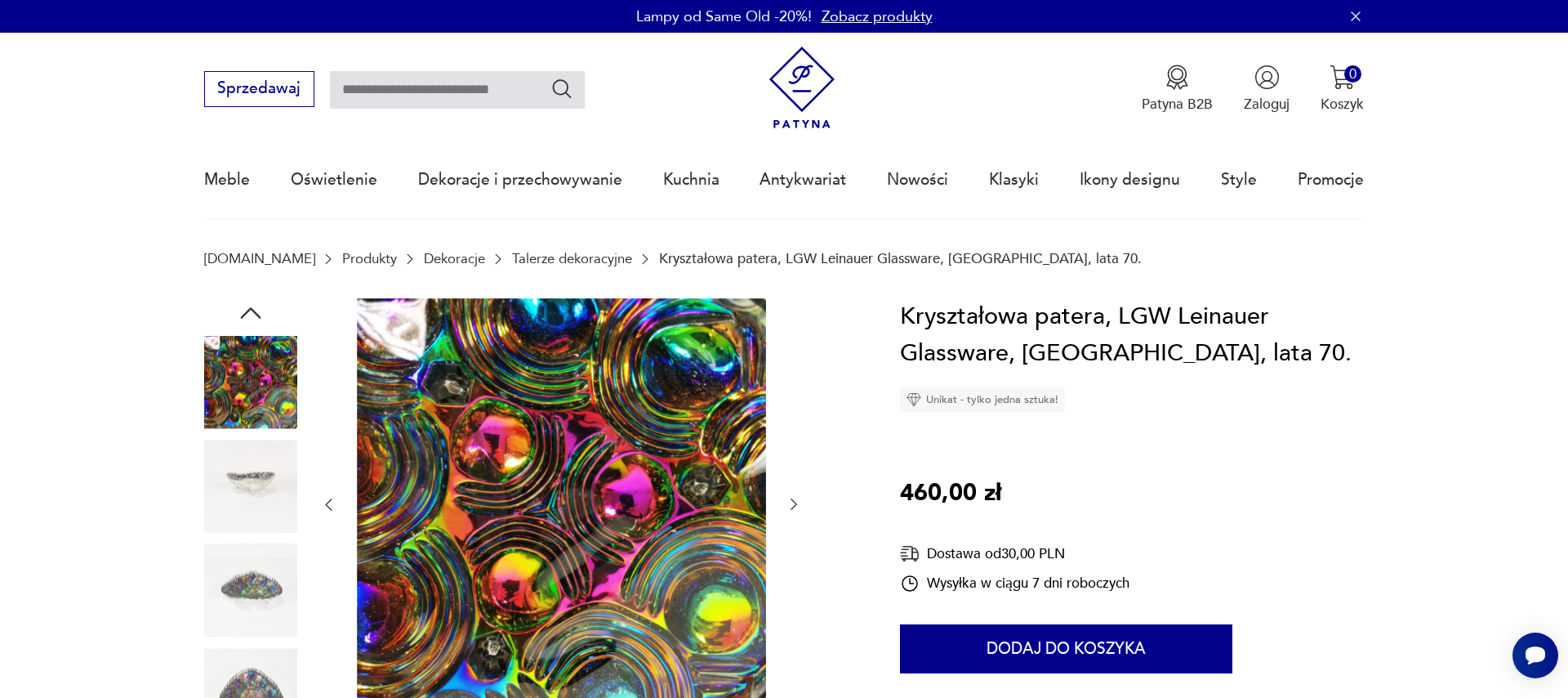
click at [799, 503] on icon "button" at bounding box center [794, 504] width 17 height 17
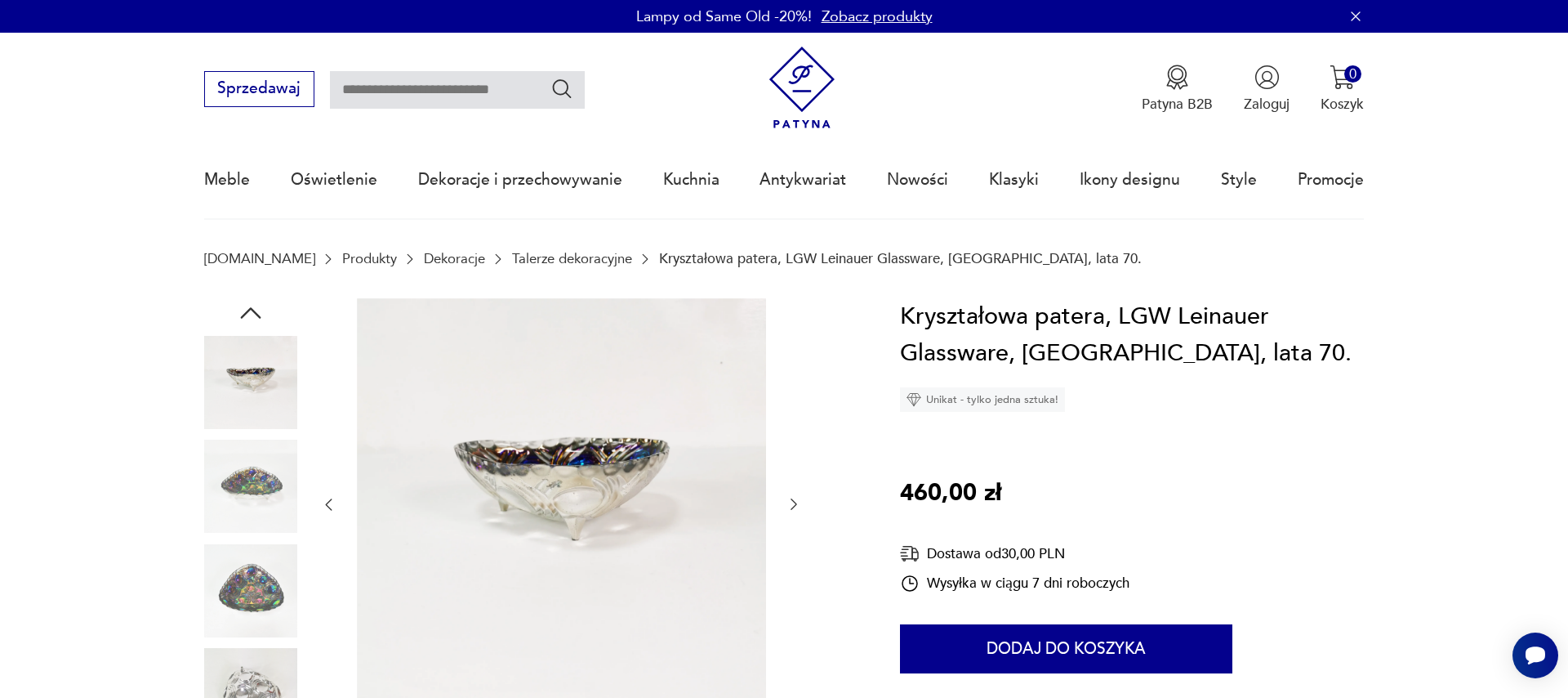
click at [799, 503] on icon "button" at bounding box center [794, 504] width 17 height 17
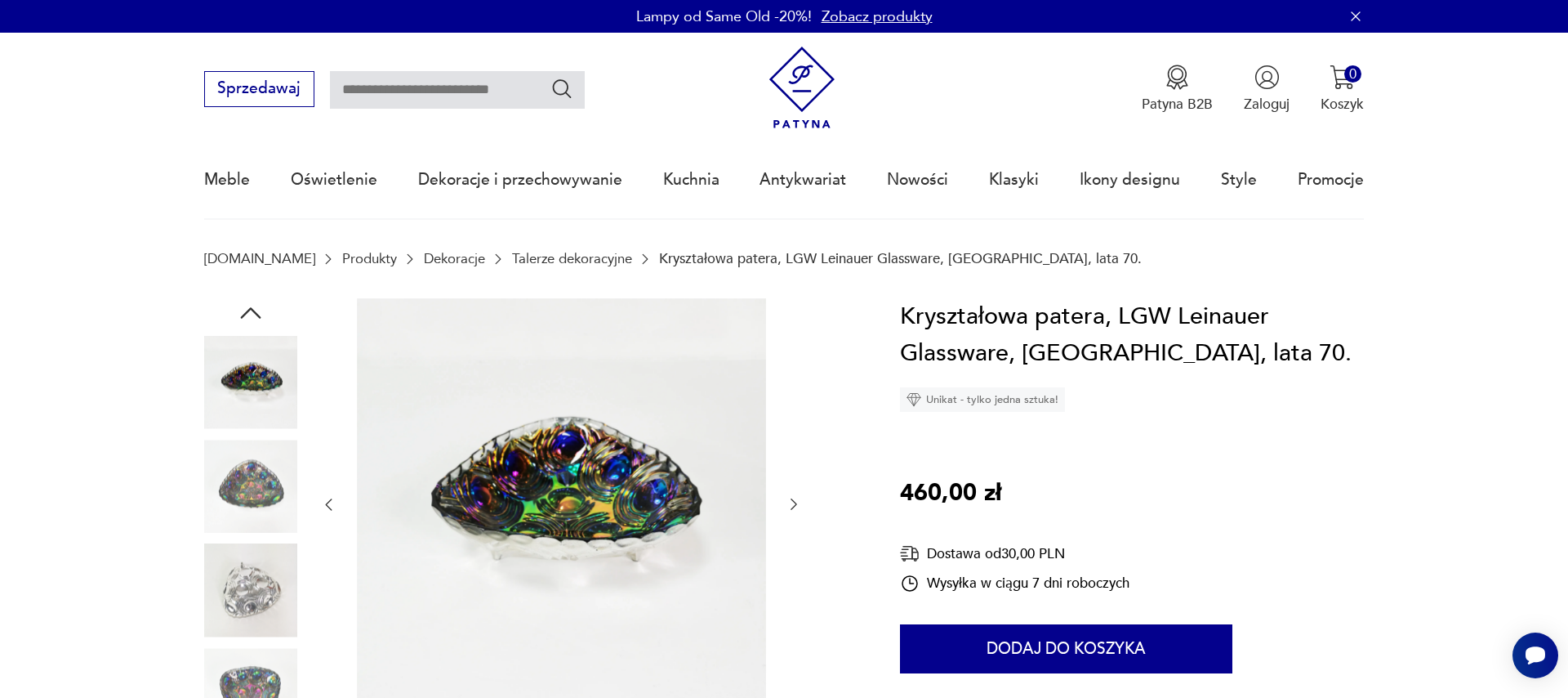
click at [799, 503] on icon "button" at bounding box center [794, 504] width 17 height 17
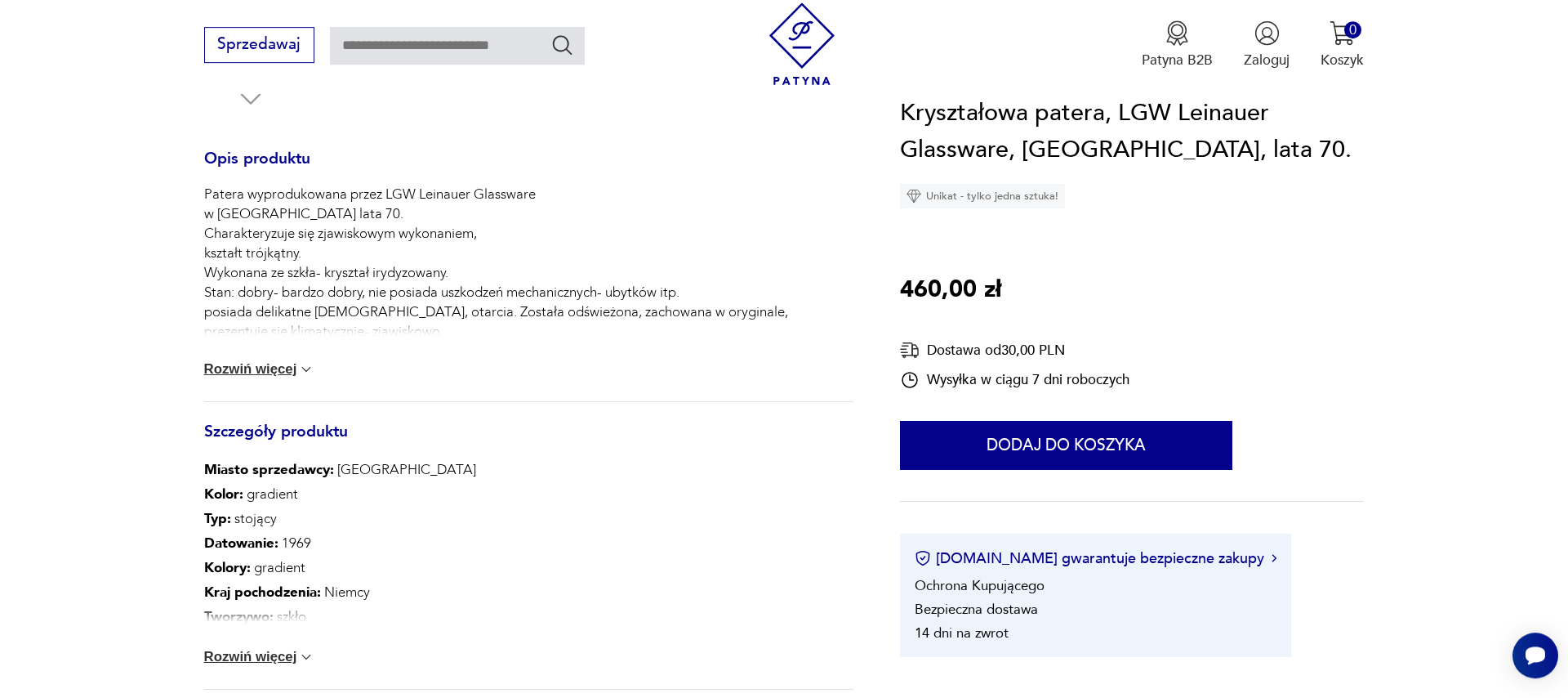
scroll to position [745, 0]
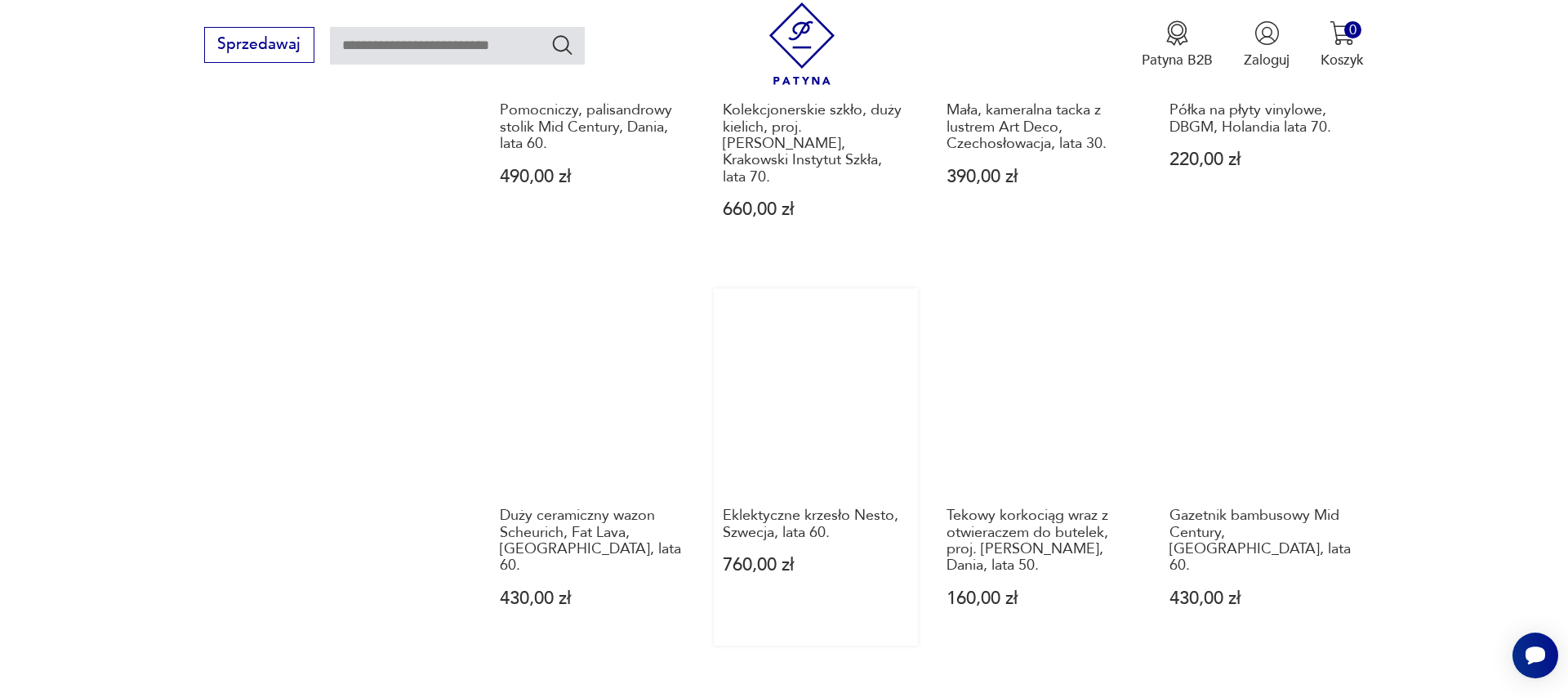
scroll to position [1933, 0]
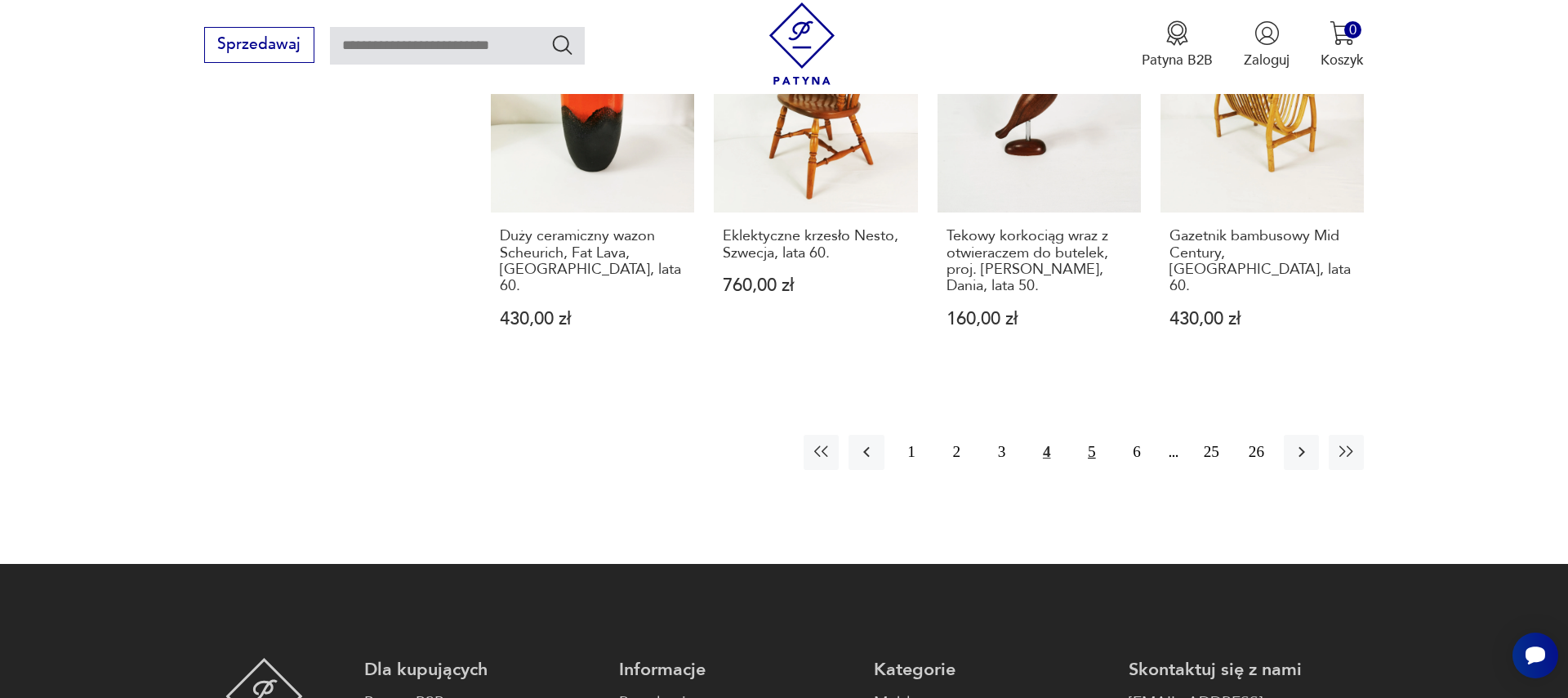
click at [1093, 435] on button "5" at bounding box center [1091, 452] width 35 height 35
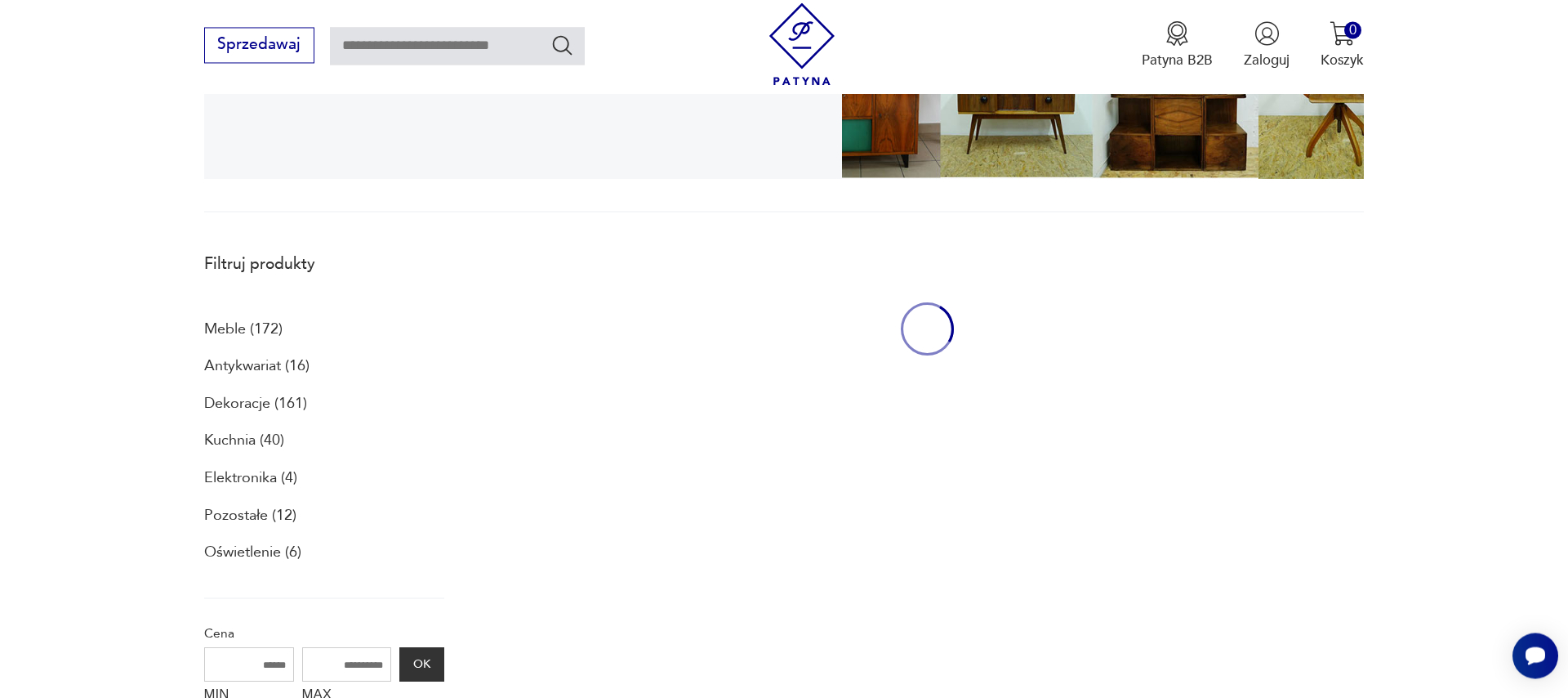
scroll to position [438, 0]
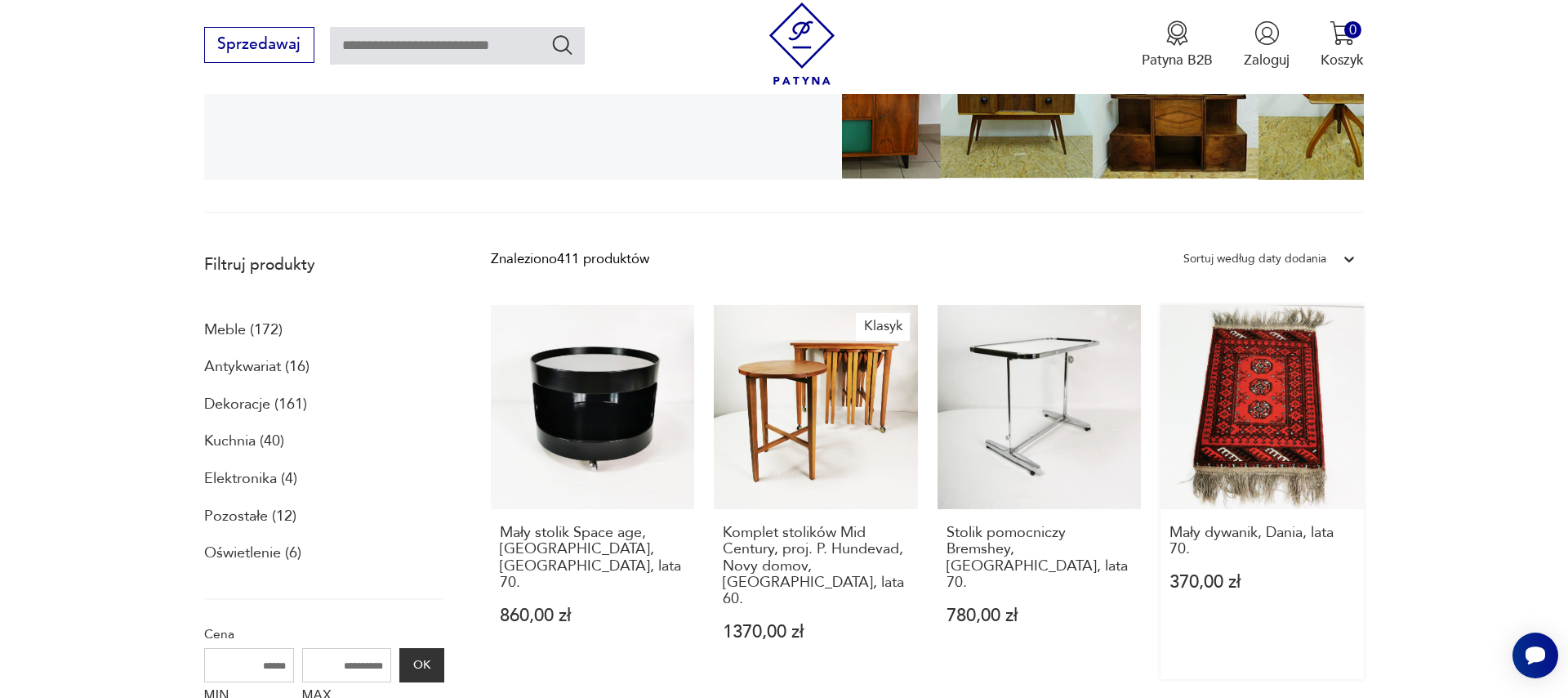
click at [1242, 435] on link "Mały dywanik, Dania, lata 70. 370,00 zł" at bounding box center [1262, 492] width 204 height 374
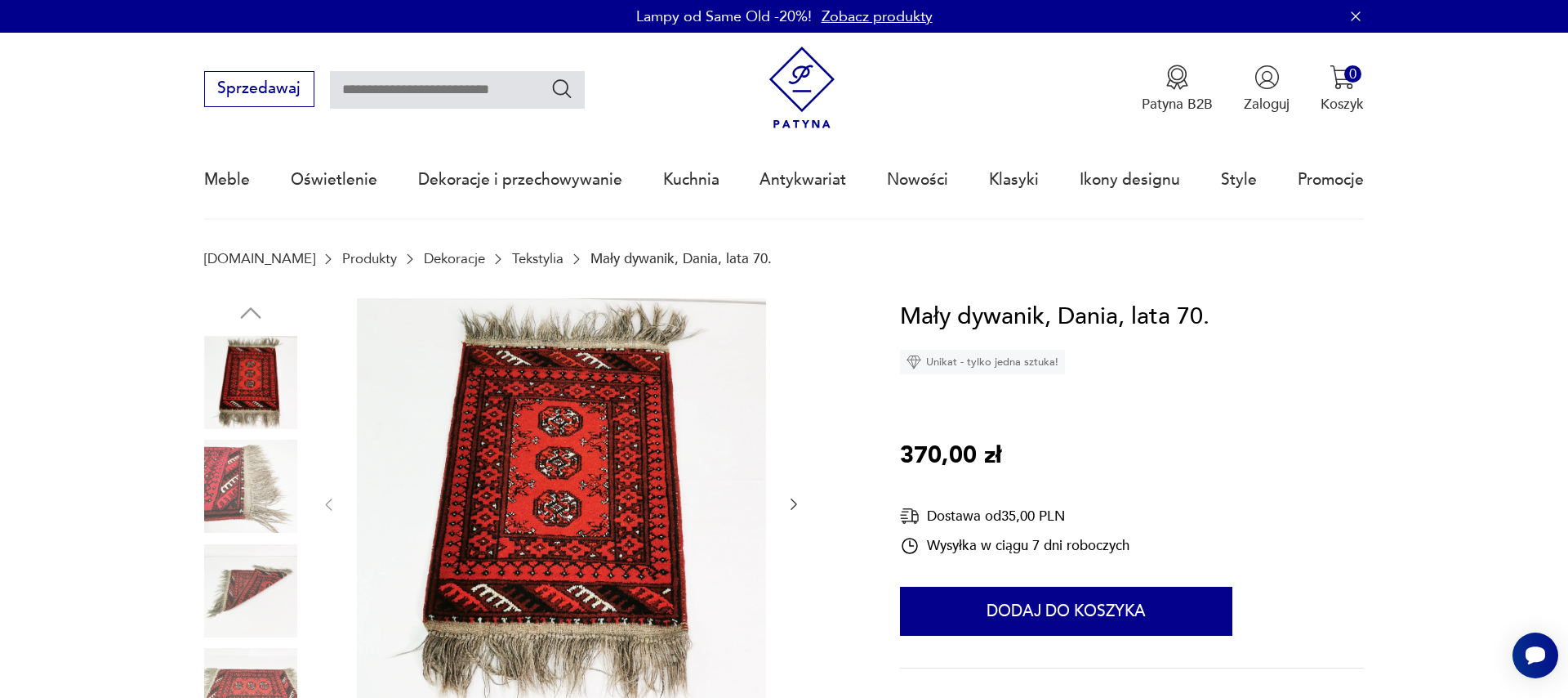
click at [784, 503] on div at bounding box center [561, 504] width 482 height 413
click at [793, 504] on icon "button" at bounding box center [794, 504] width 17 height 17
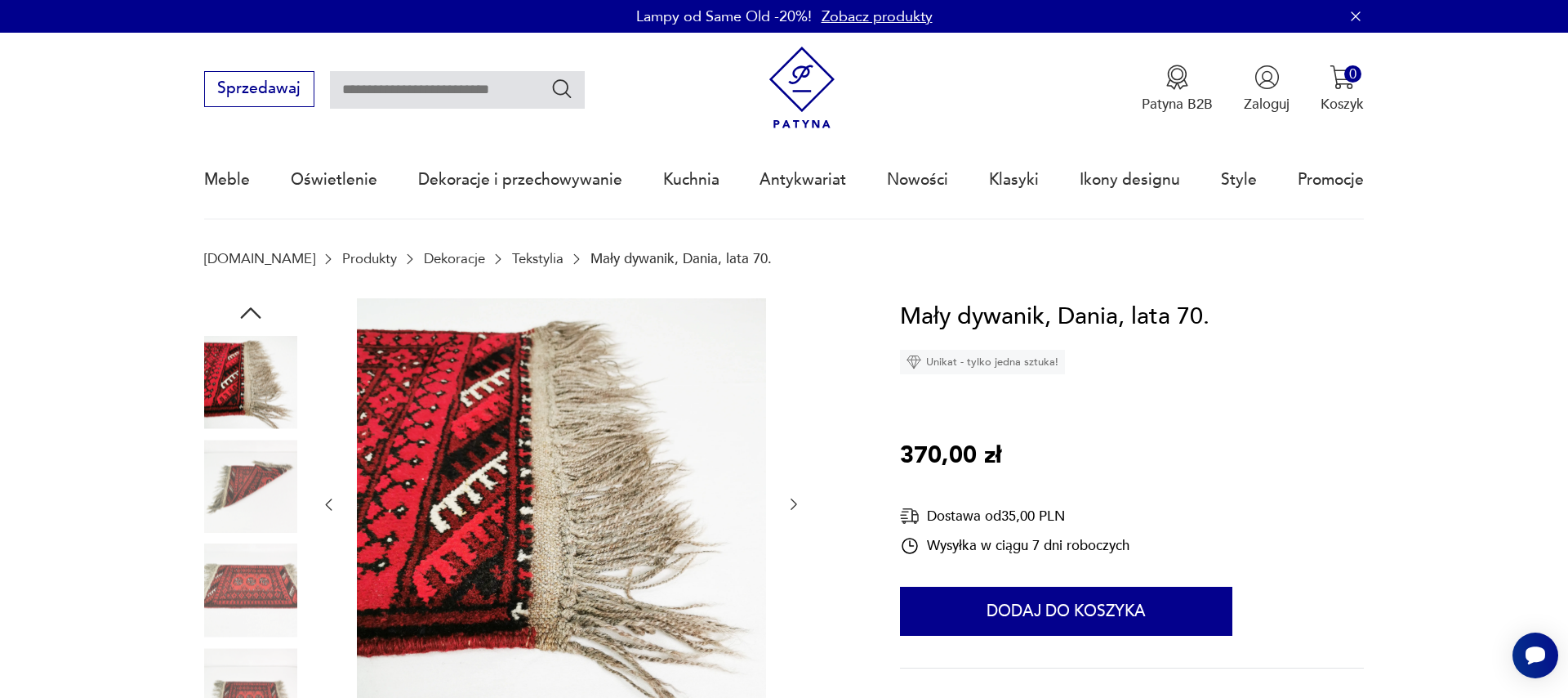
click at [793, 504] on icon "button" at bounding box center [794, 504] width 17 height 17
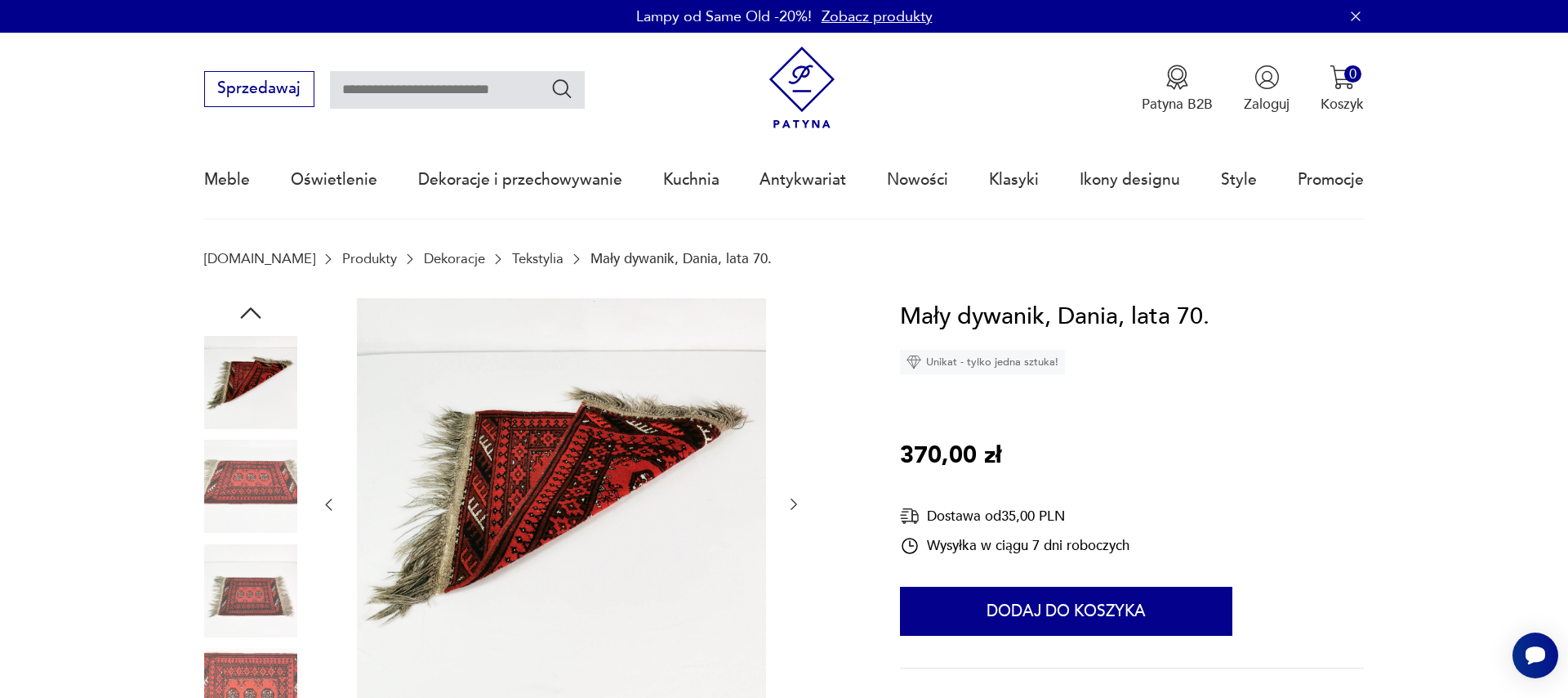
click at [789, 505] on icon "button" at bounding box center [794, 504] width 17 height 17
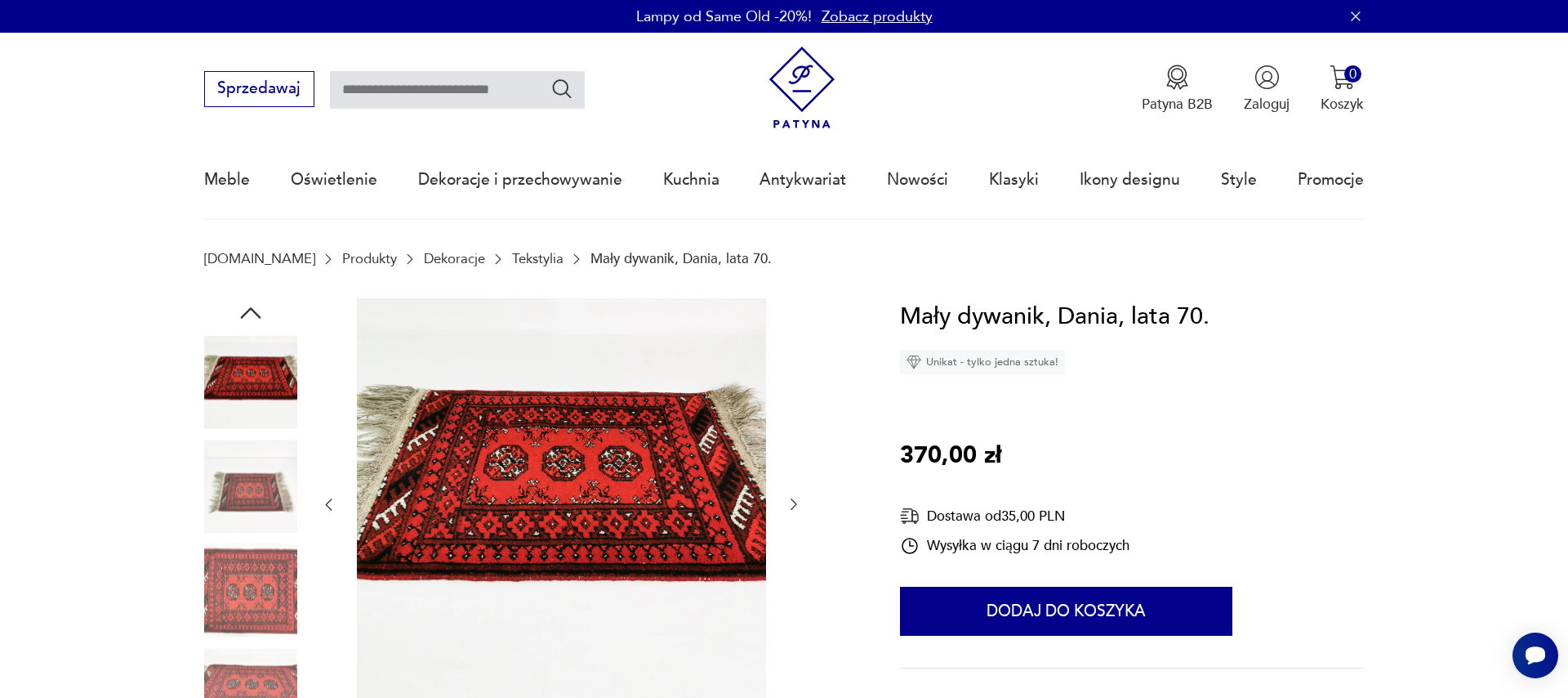
click at [789, 505] on icon "button" at bounding box center [794, 504] width 17 height 17
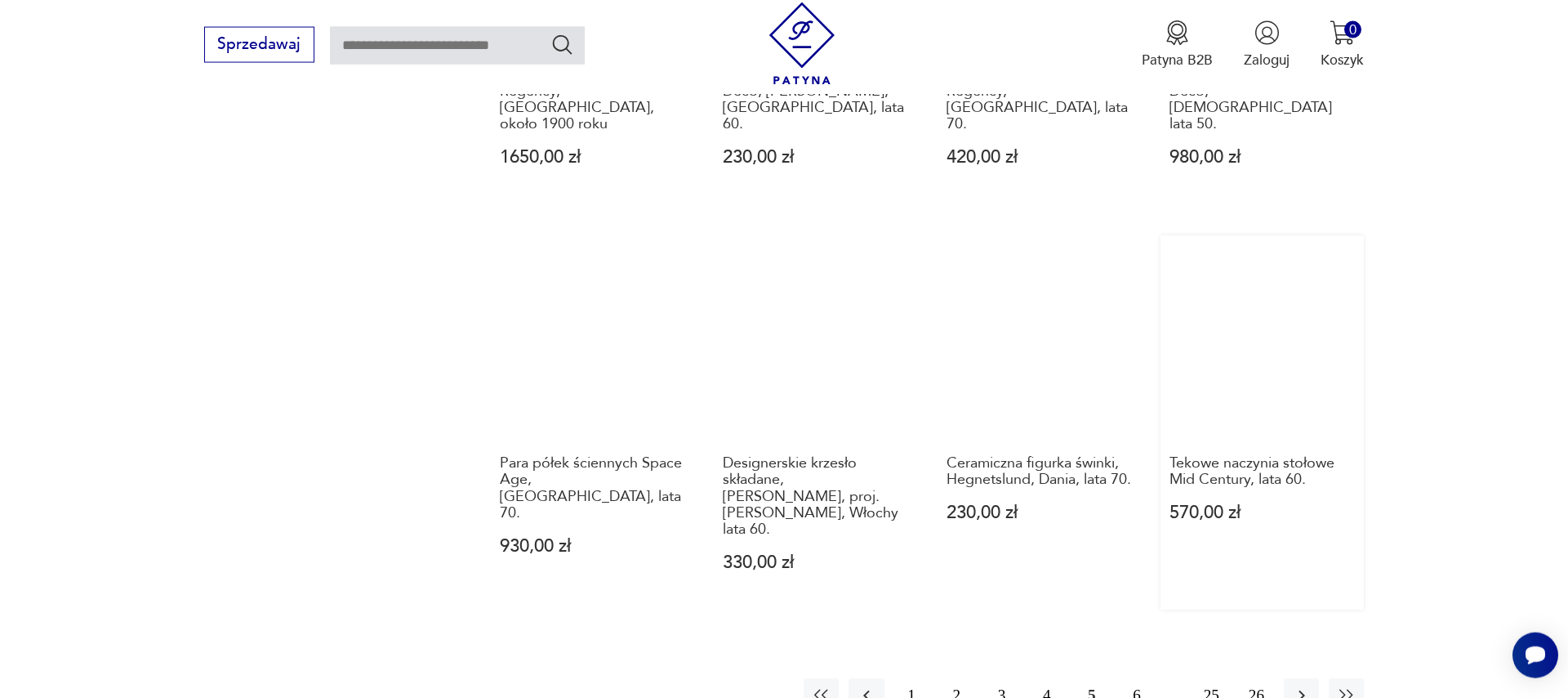
scroll to position [1747, 0]
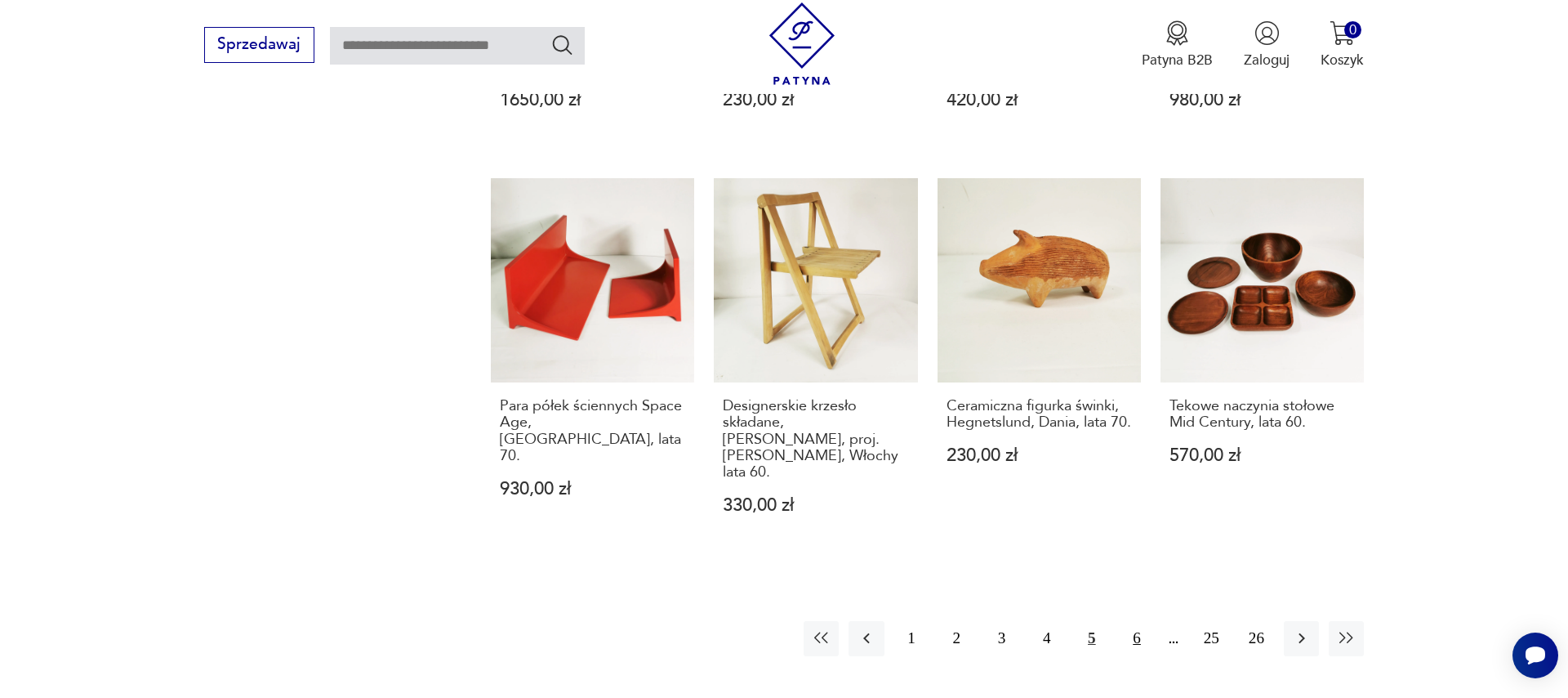
click at [1139, 621] on button "6" at bounding box center [1136, 638] width 35 height 35
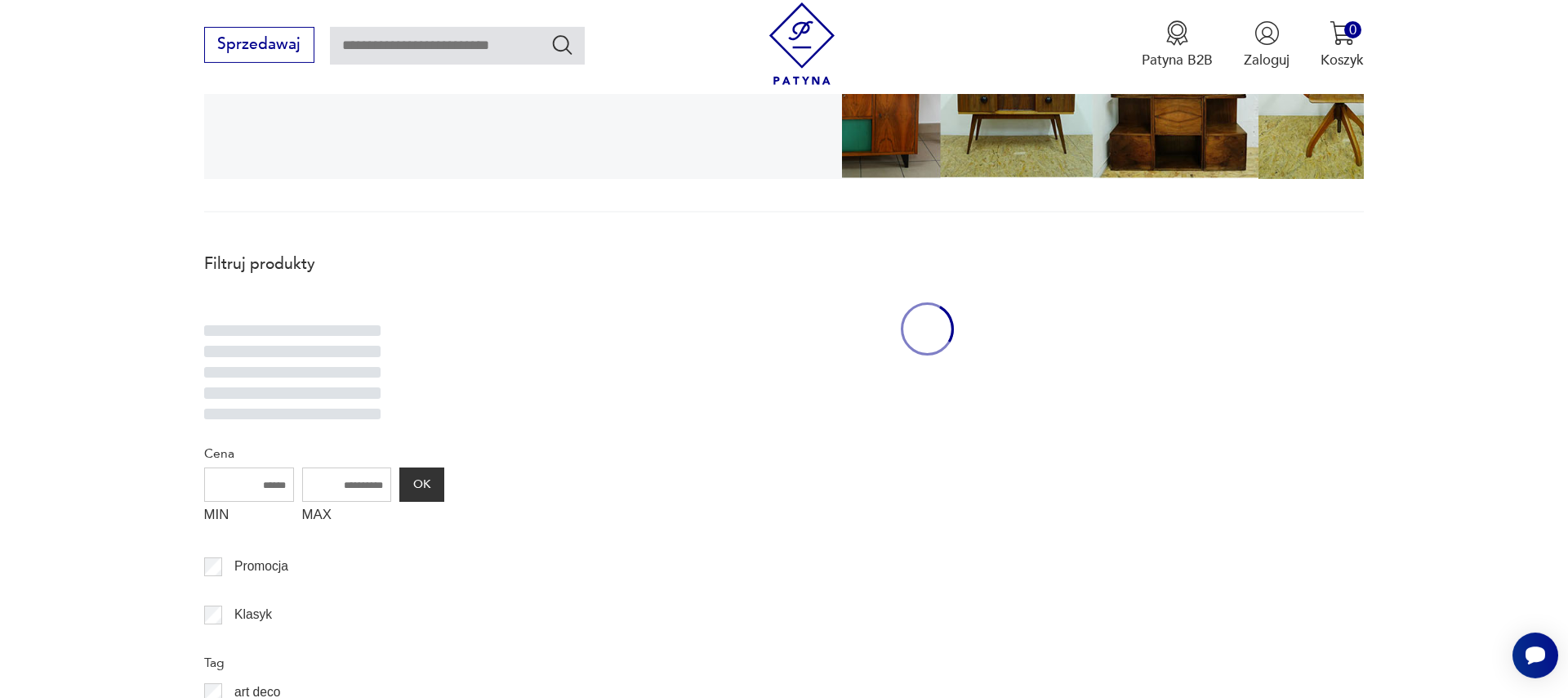
scroll to position [438, 0]
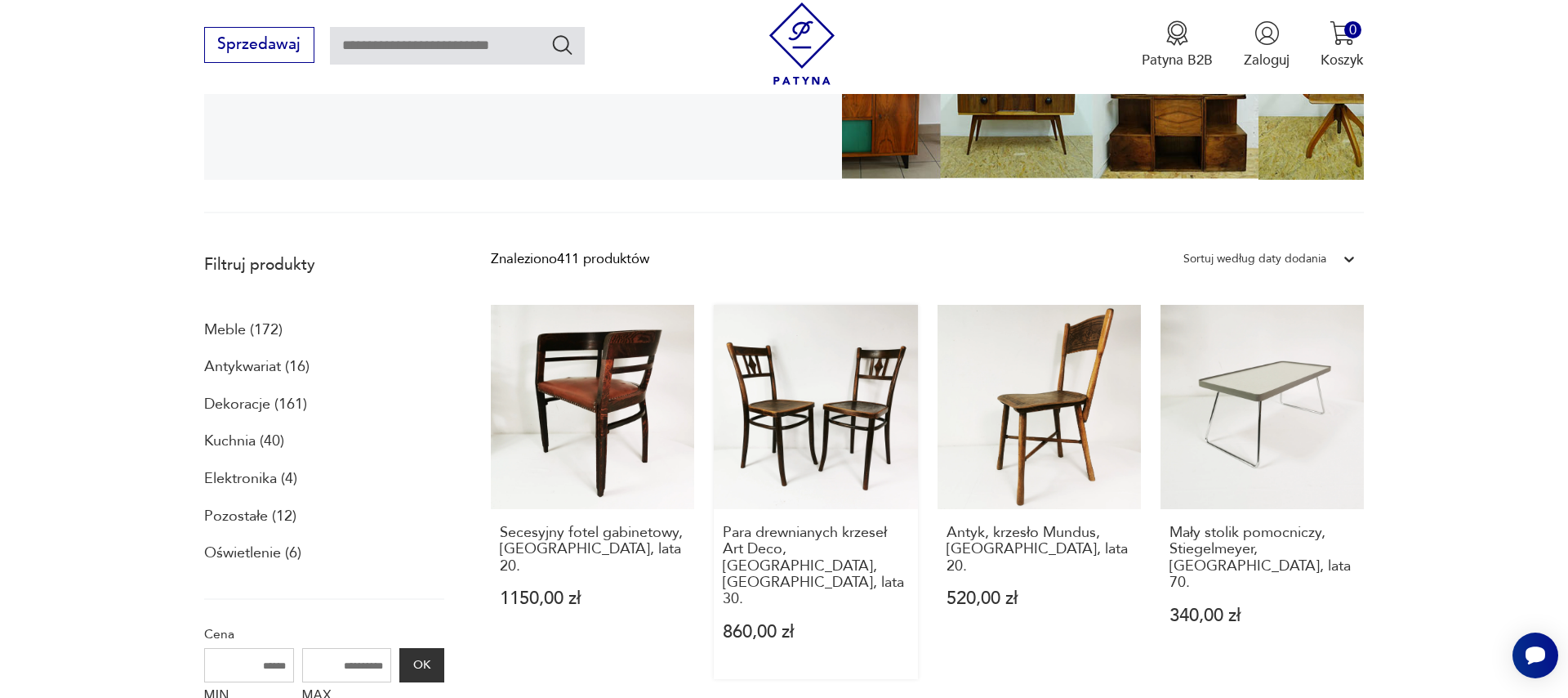
click at [799, 441] on link "Para drewnianych krzeseł Art Deco, [GEOGRAPHIC_DATA], [GEOGRAPHIC_DATA], lata 3…" at bounding box center [816, 492] width 204 height 374
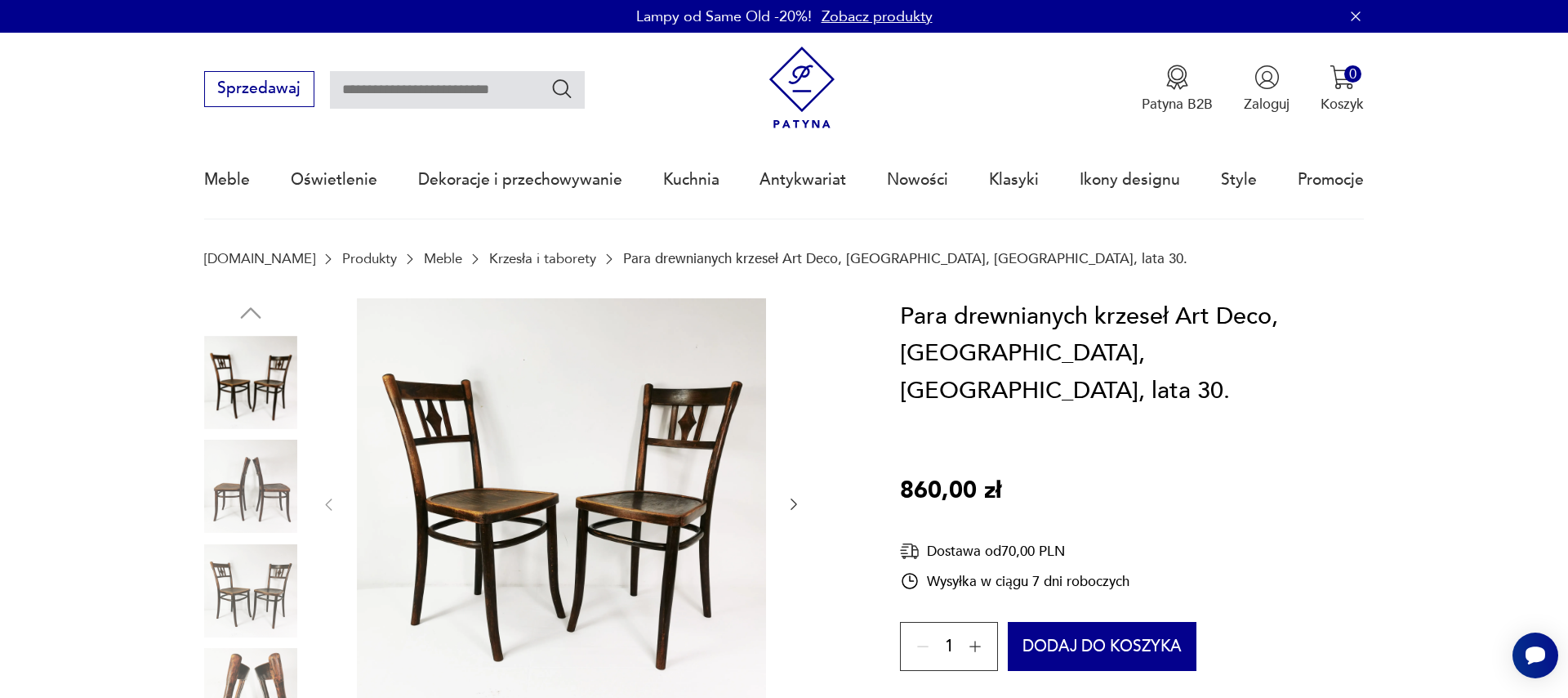
click at [793, 498] on icon "button" at bounding box center [794, 504] width 17 height 17
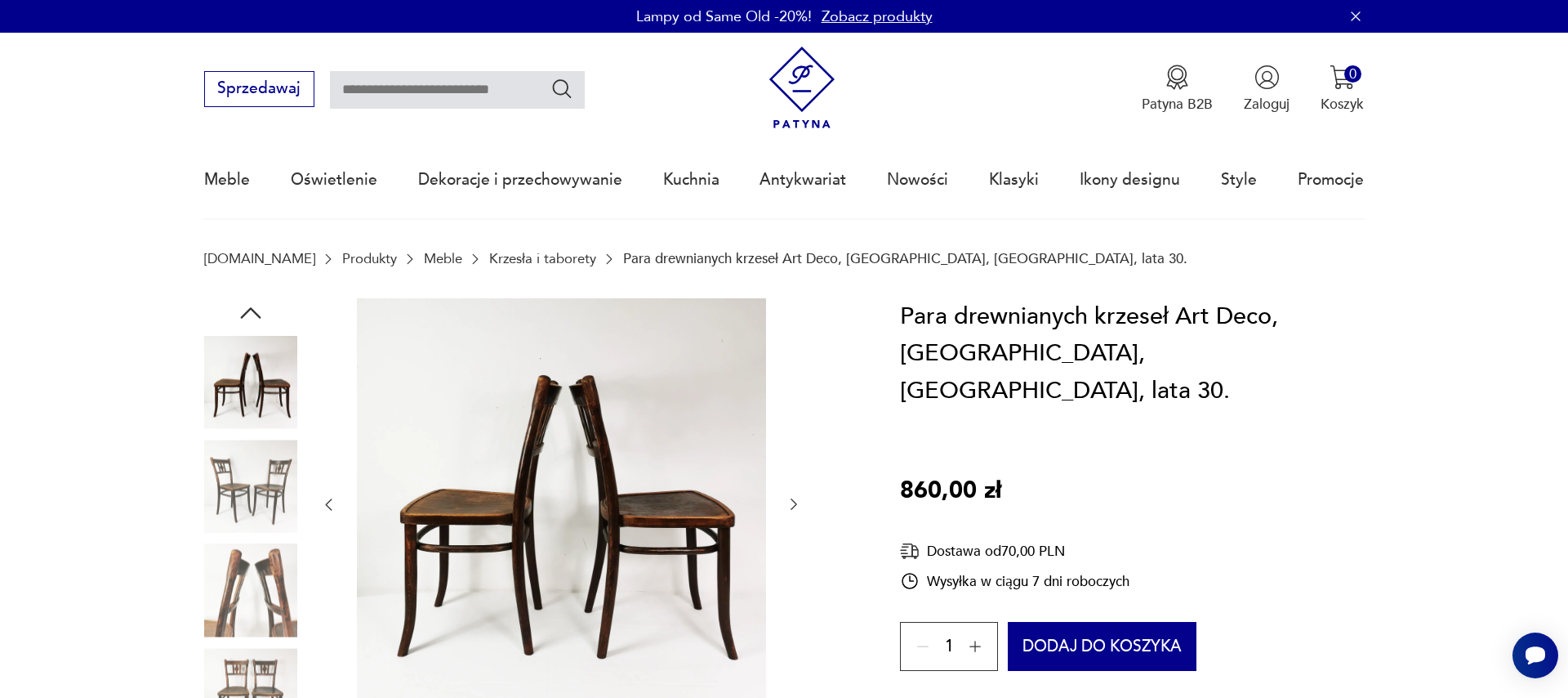
click at [793, 498] on icon "button" at bounding box center [794, 504] width 17 height 17
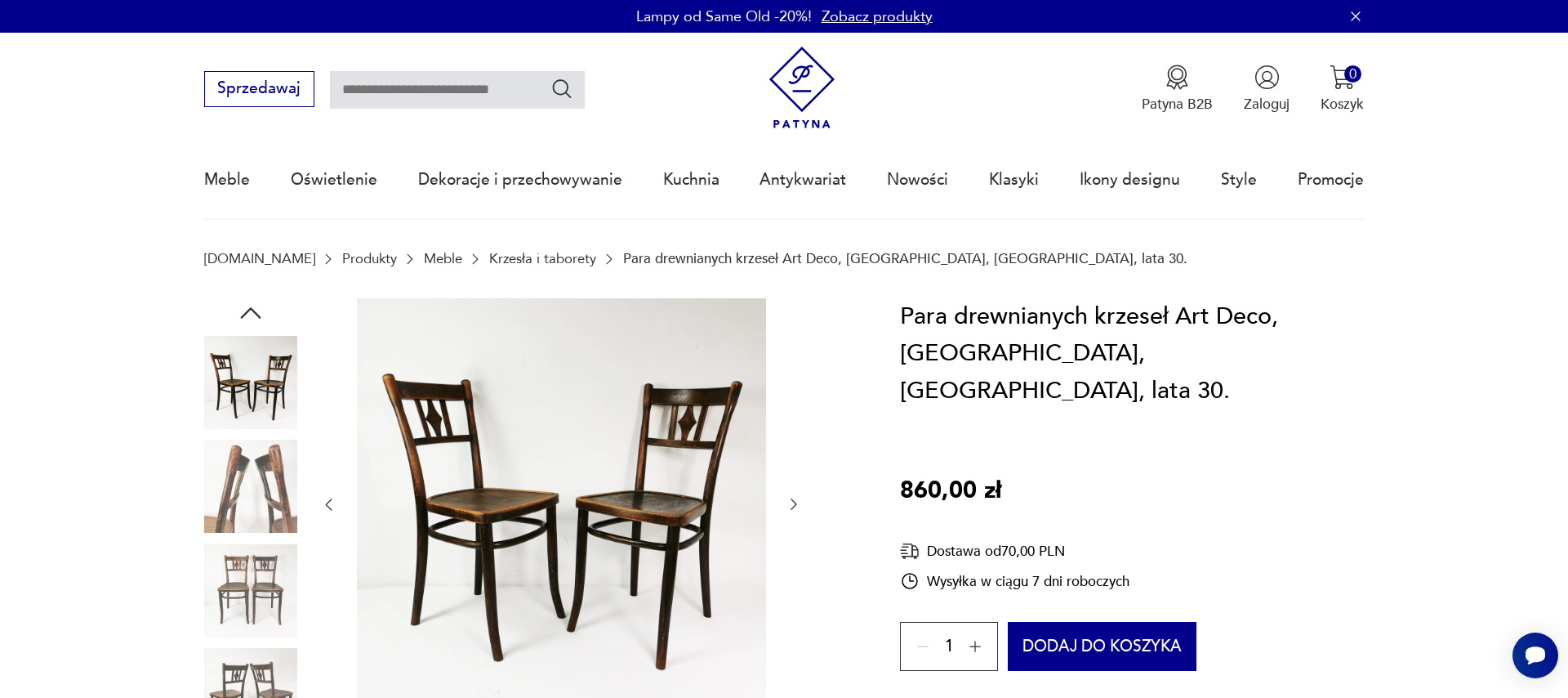
click at [793, 498] on icon "button" at bounding box center [794, 504] width 17 height 17
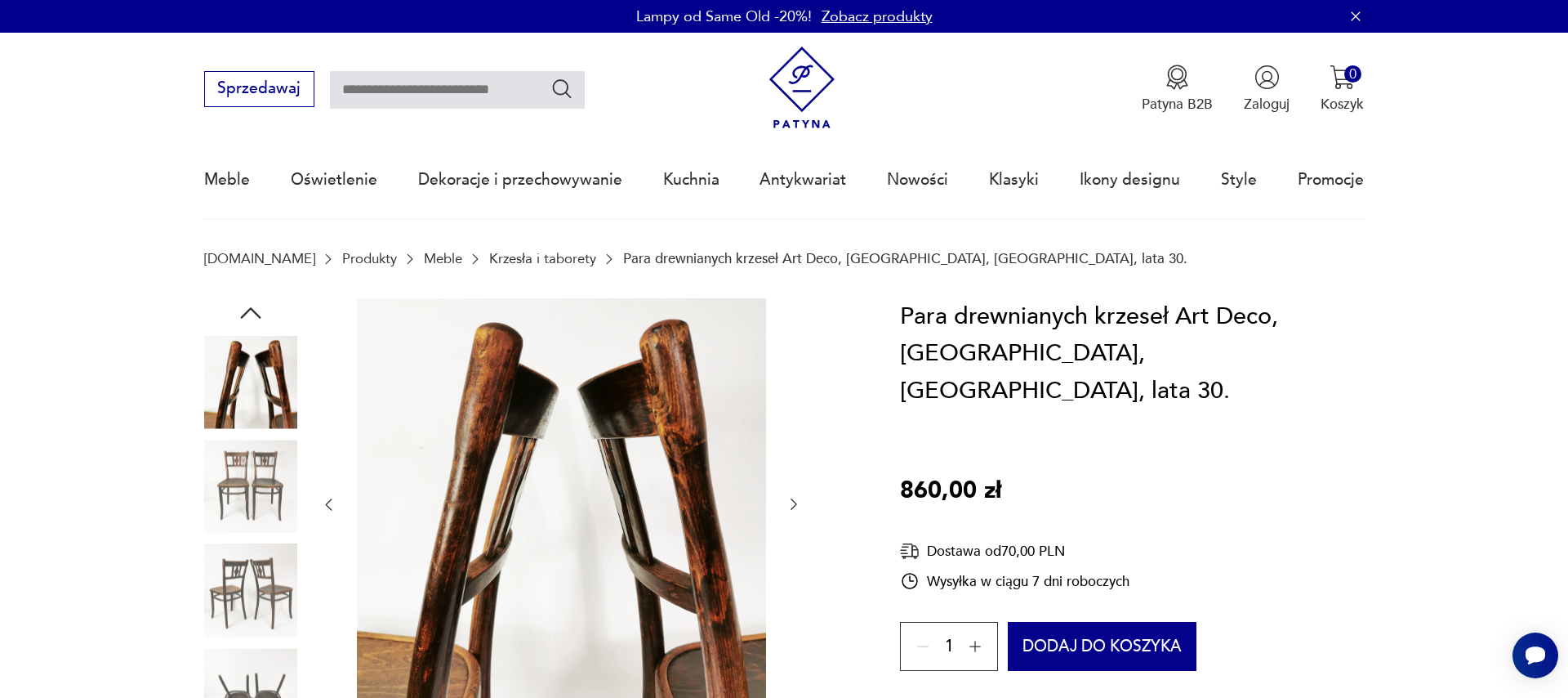
click at [793, 498] on icon "button" at bounding box center [794, 504] width 17 height 17
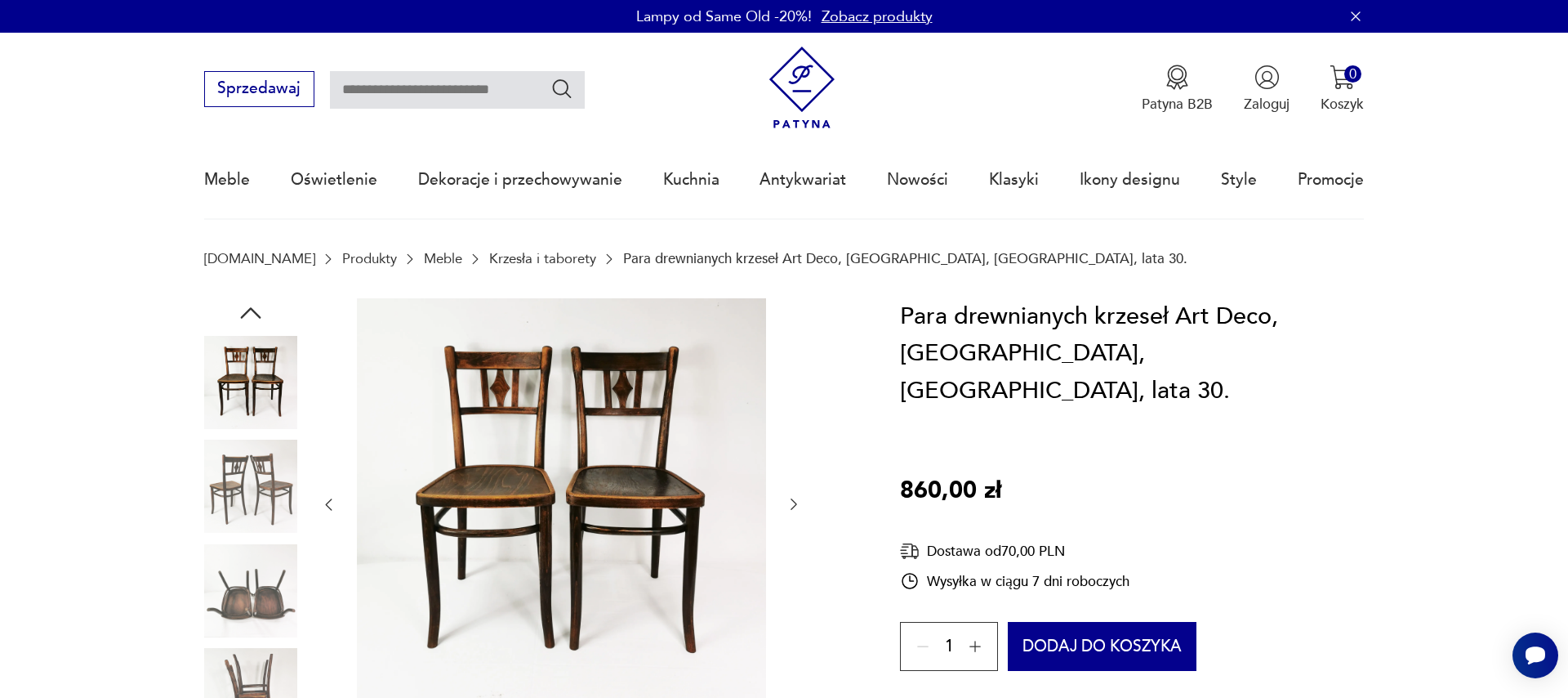
click at [793, 498] on icon "button" at bounding box center [794, 504] width 17 height 17
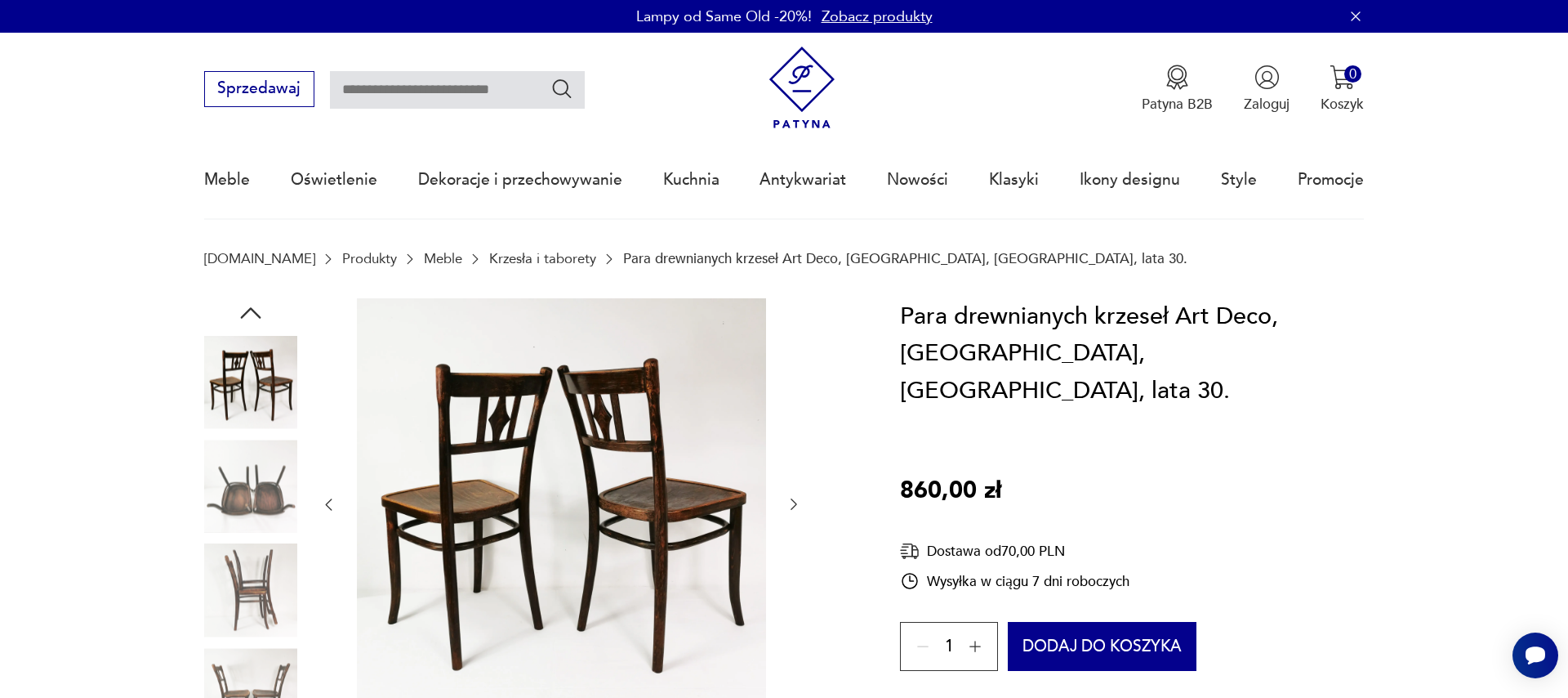
click at [793, 498] on icon "button" at bounding box center [794, 504] width 17 height 17
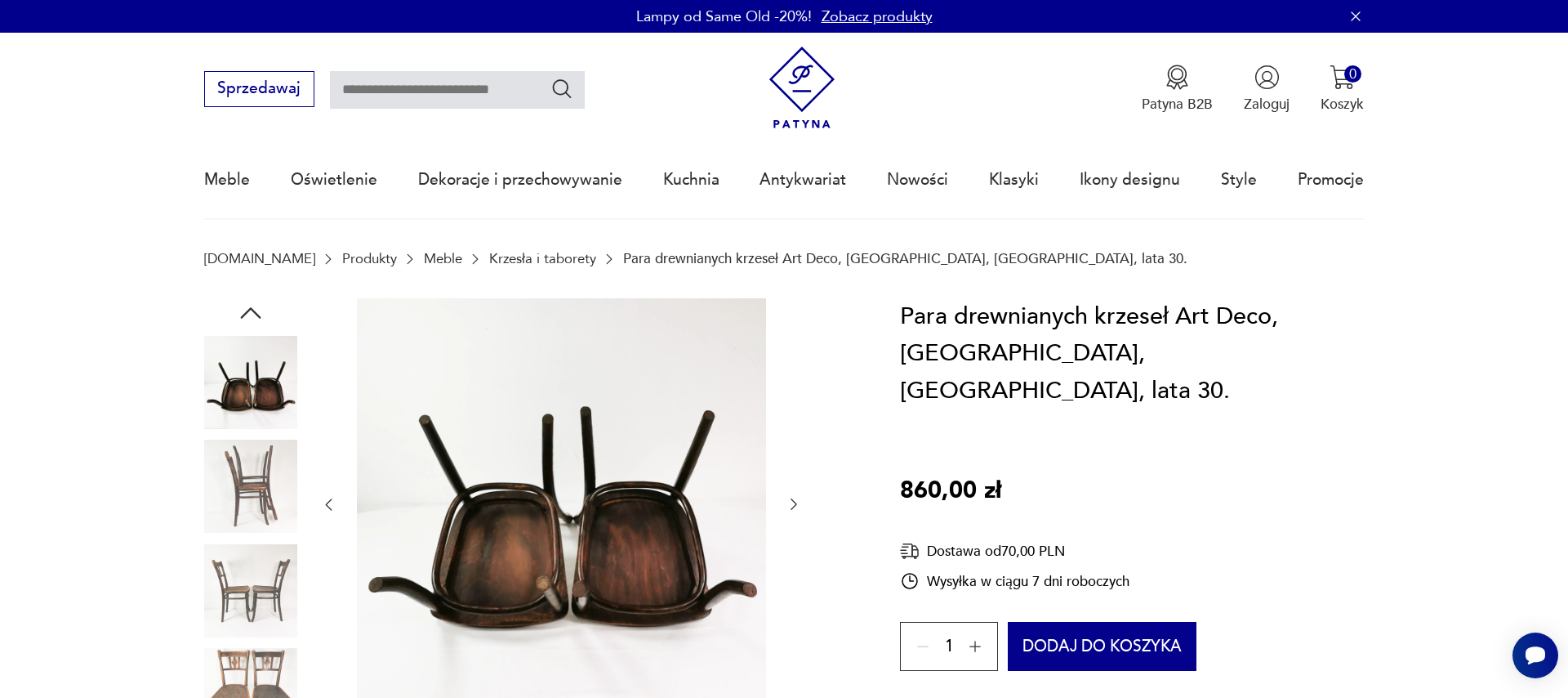
click at [793, 498] on icon "button" at bounding box center [794, 504] width 17 height 17
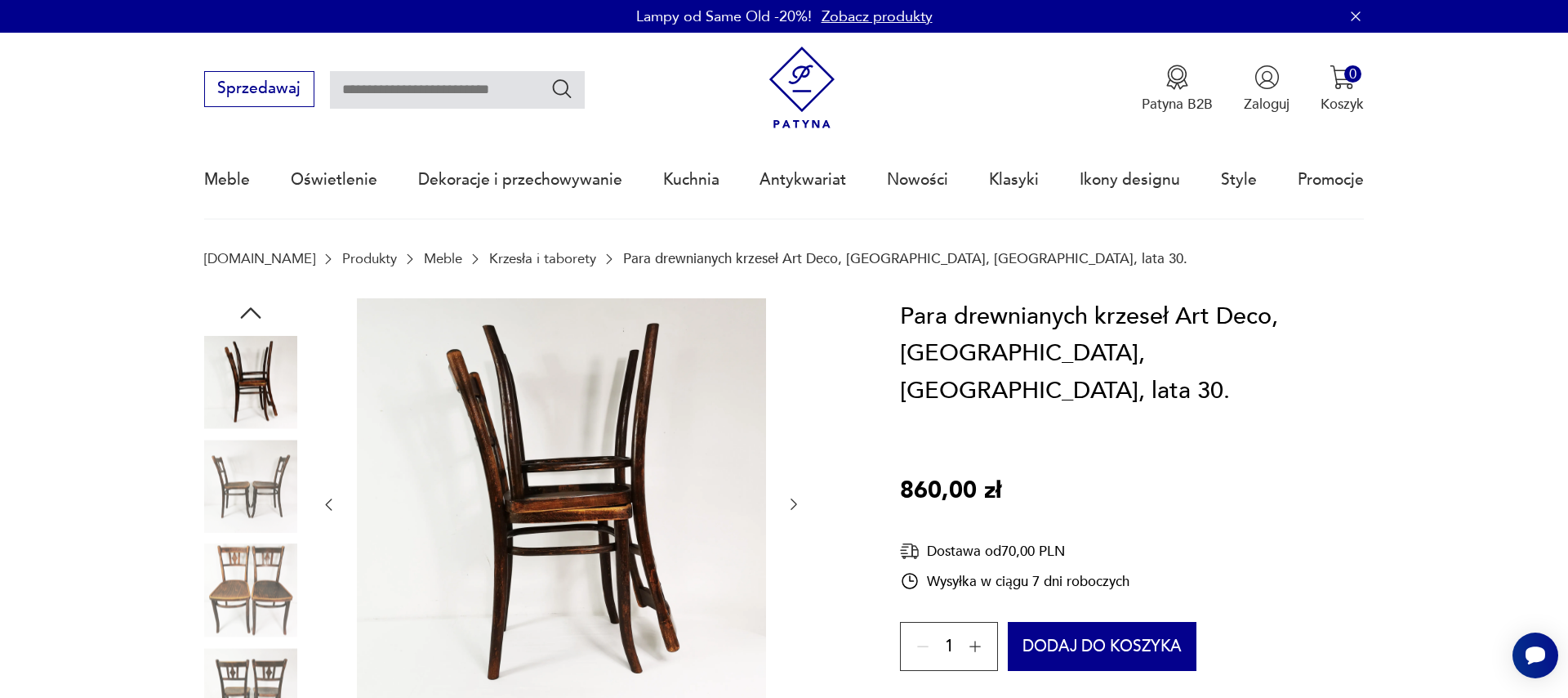
click at [793, 498] on icon "button" at bounding box center [794, 504] width 17 height 17
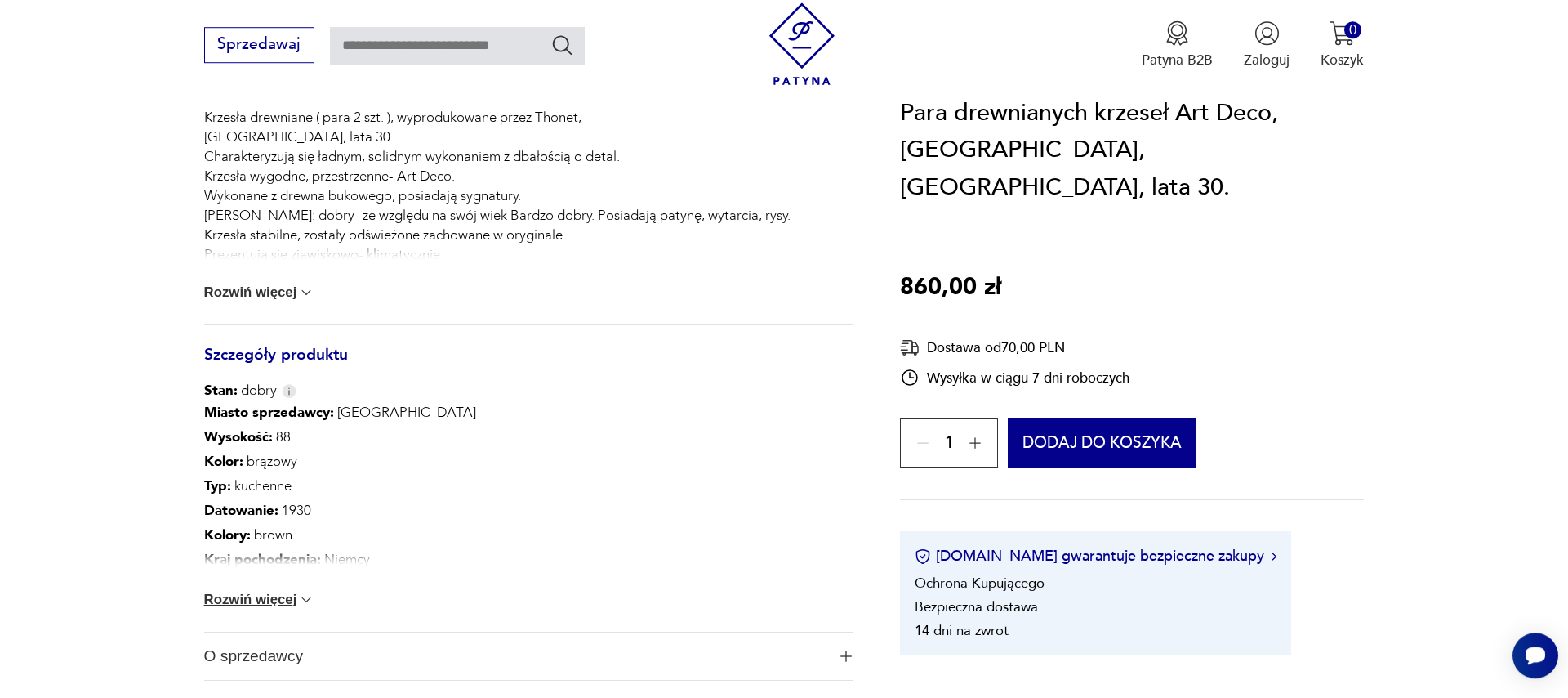
scroll to position [839, 0]
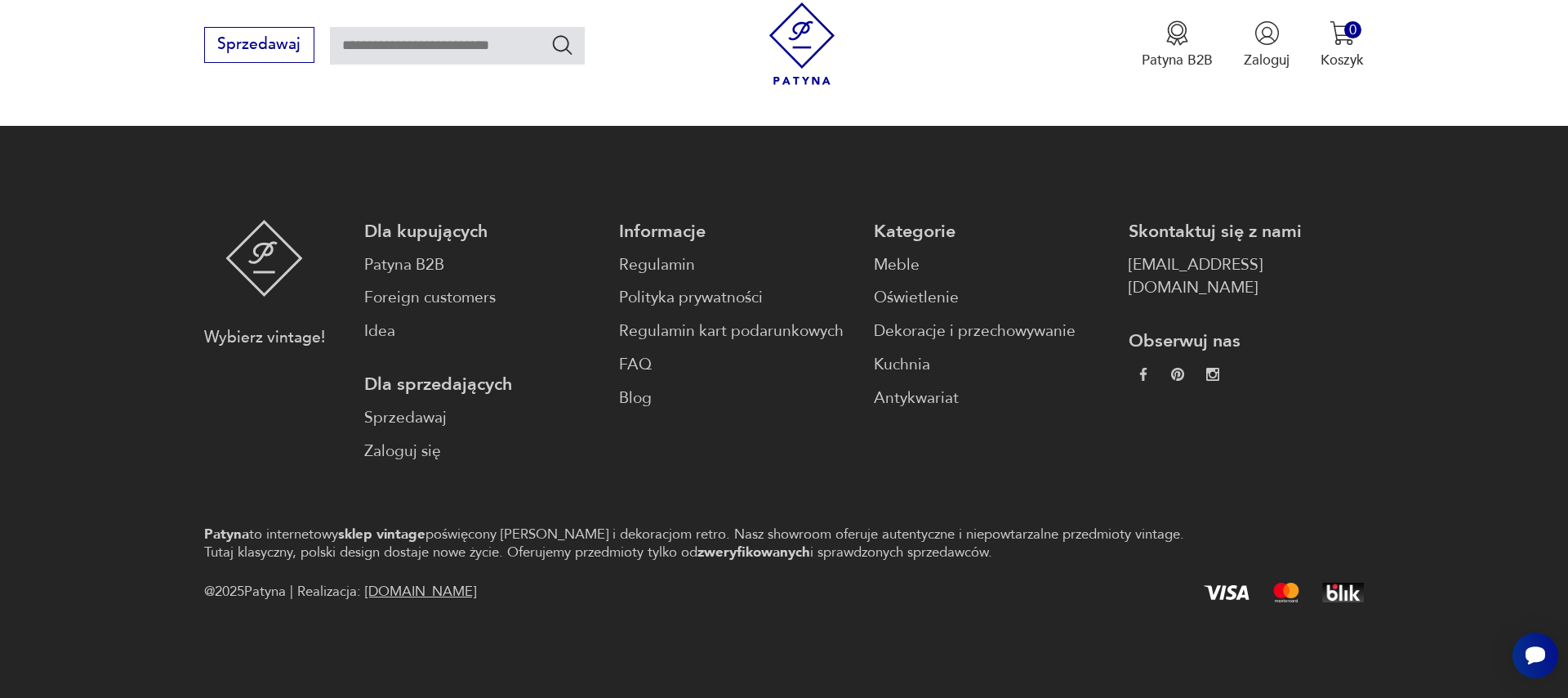
scroll to position [2272, 0]
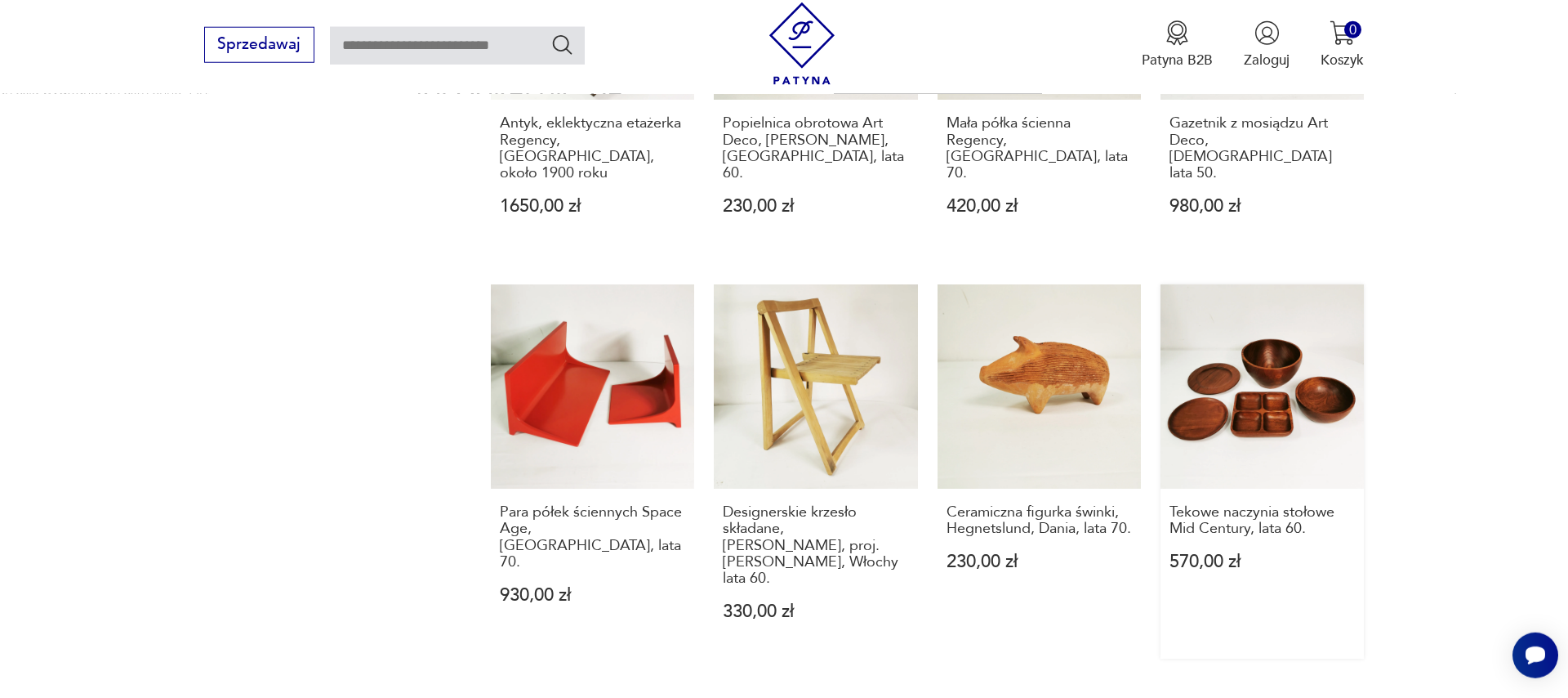
scroll to position [1893, 0]
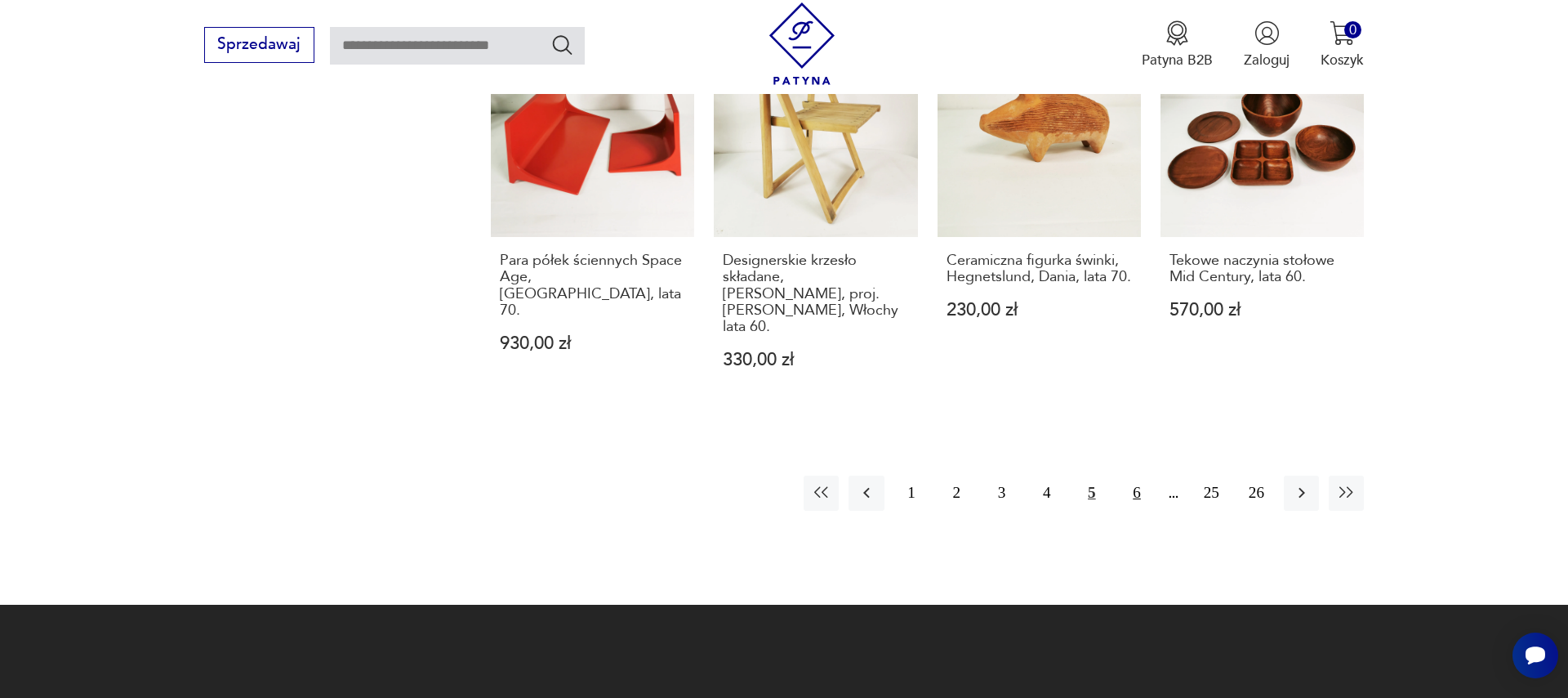
click at [1130, 475] on button "6" at bounding box center [1136, 493] width 35 height 35
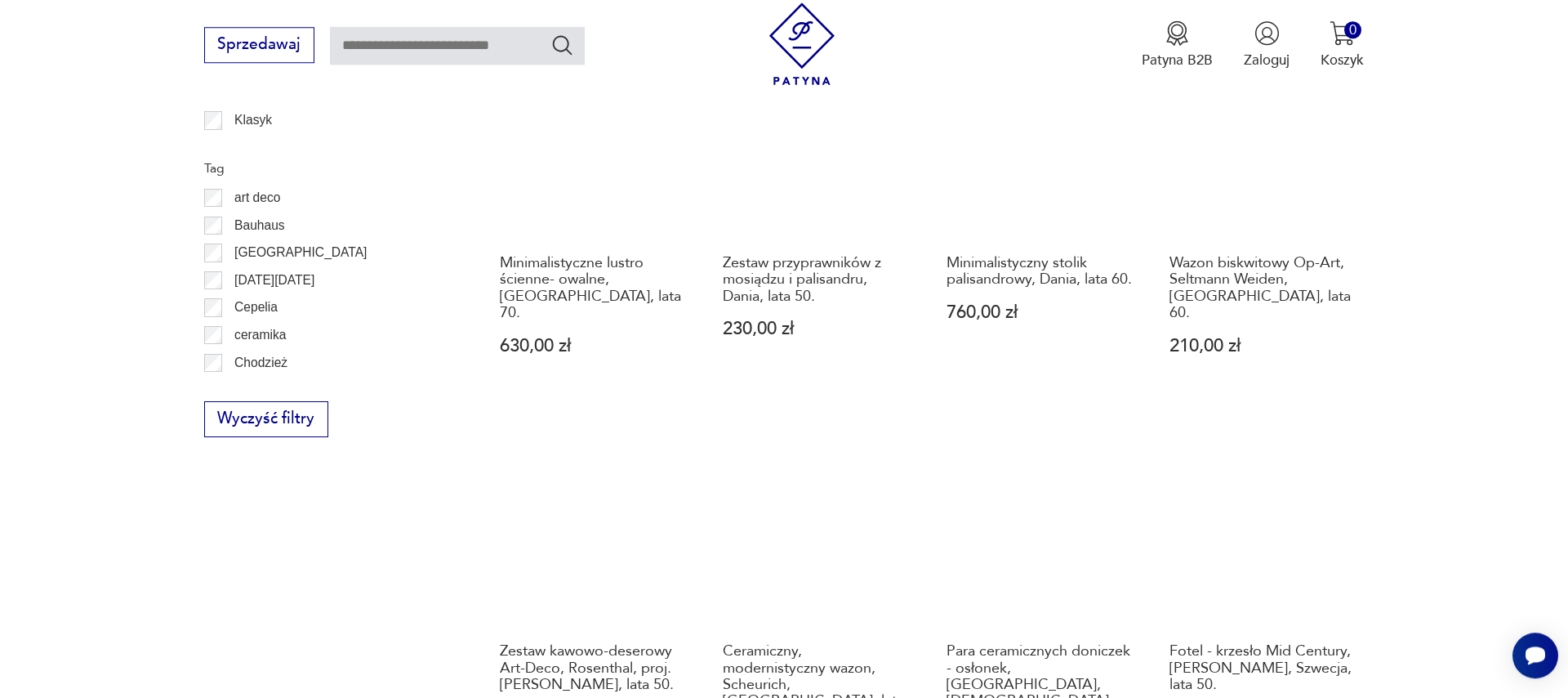
scroll to position [1183, 0]
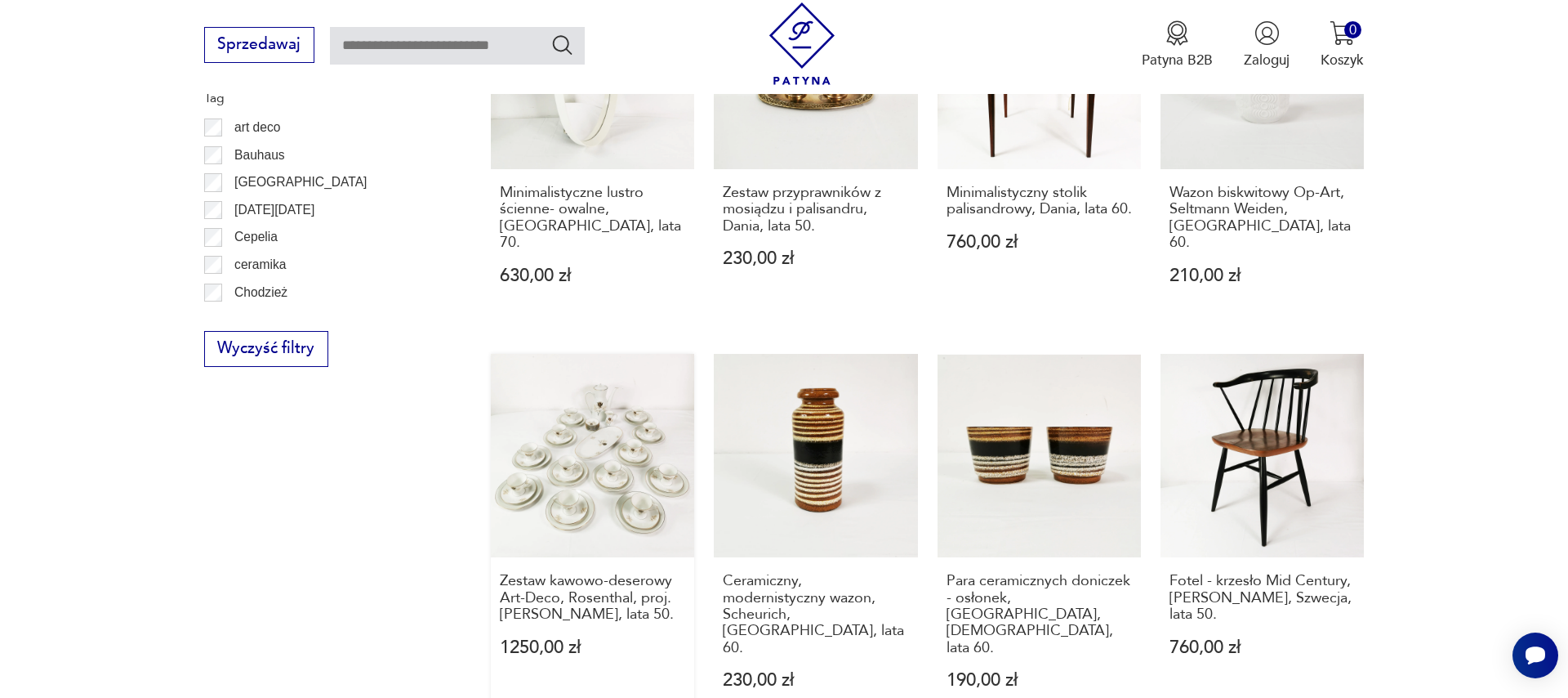
click at [590, 484] on link "Zestaw kawowo-deserowy Art-Deco, Rosenthal, proj. [PERSON_NAME], lata 50. 1250,…" at bounding box center [592, 541] width 204 height 374
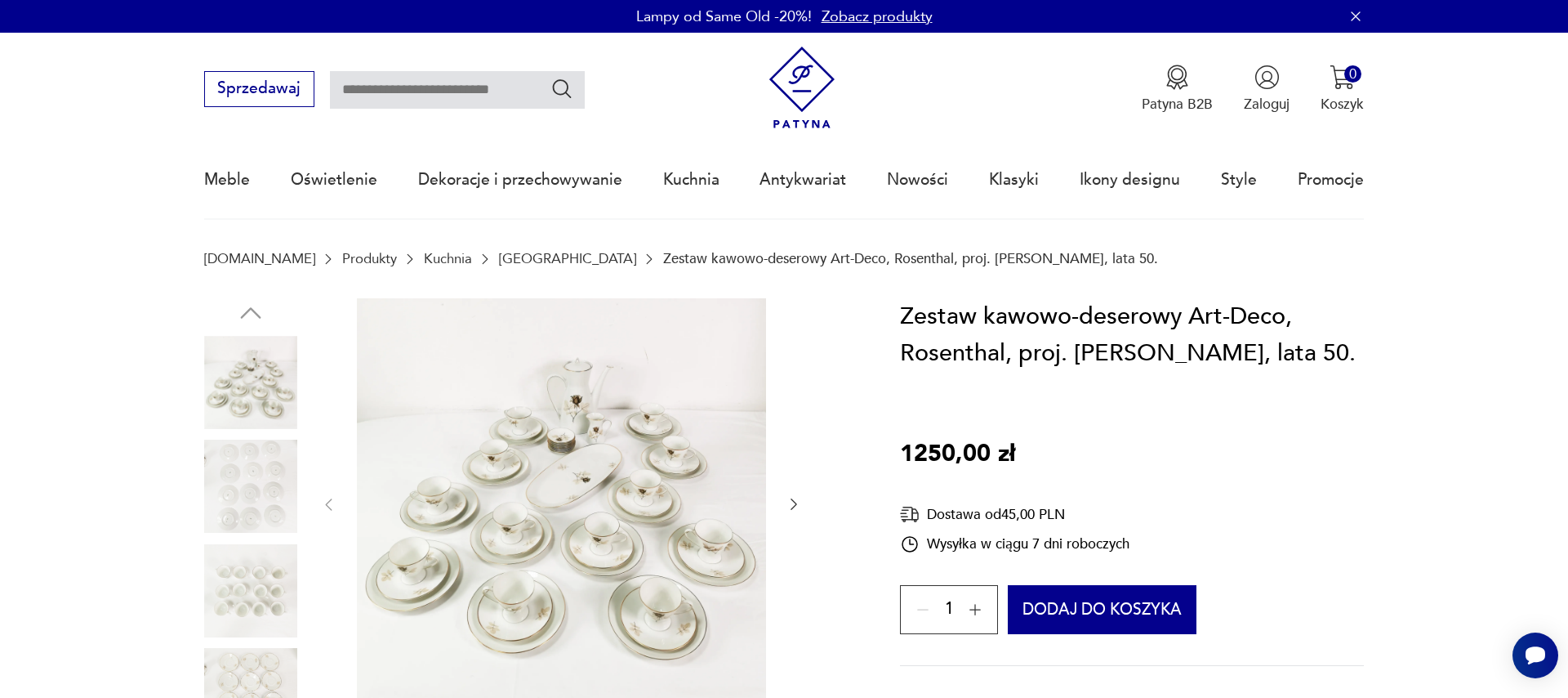
click at [794, 508] on icon "button" at bounding box center [794, 504] width 17 height 17
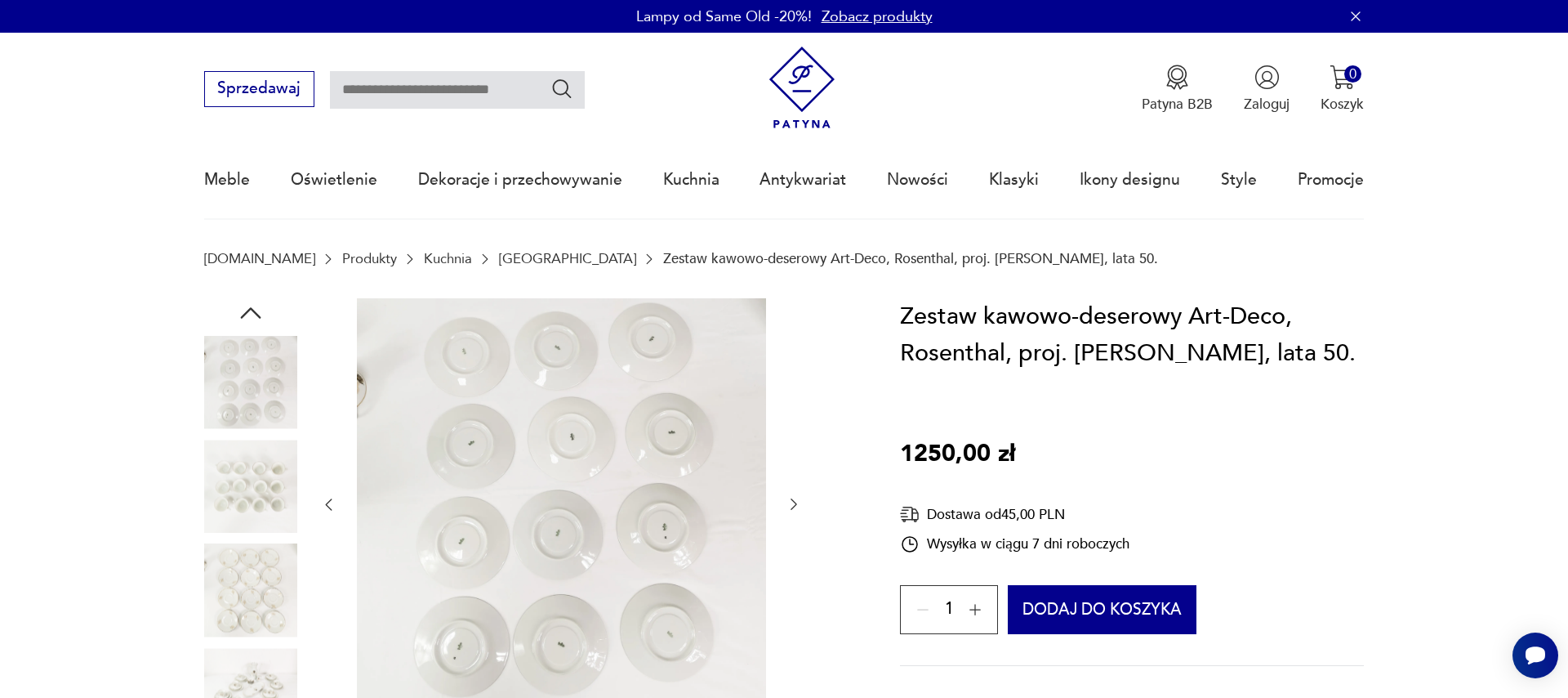
click at [581, 527] on img at bounding box center [561, 503] width 409 height 409
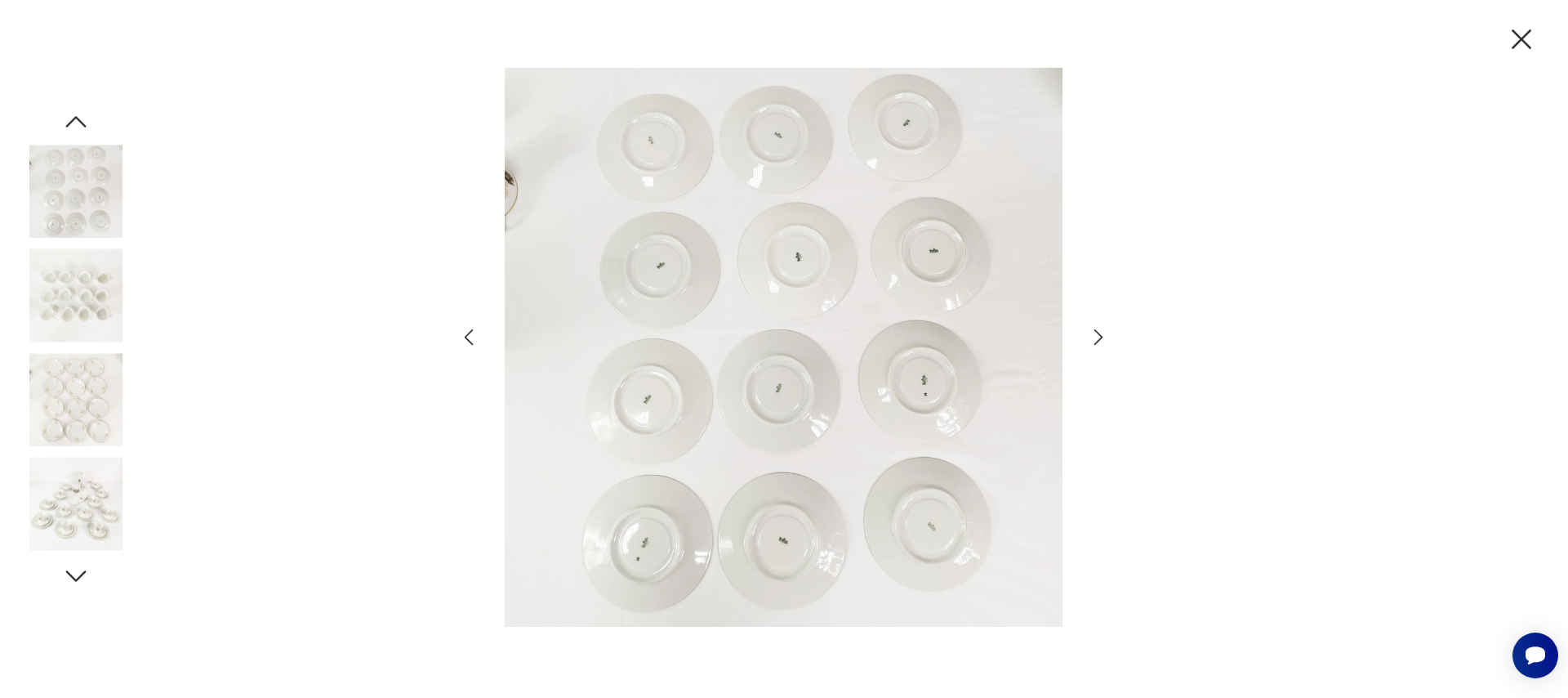
click at [798, 486] on img at bounding box center [784, 347] width 567 height 558
click at [784, 501] on img at bounding box center [784, 347] width 567 height 558
click at [1098, 341] on icon "button" at bounding box center [1098, 338] width 9 height 17
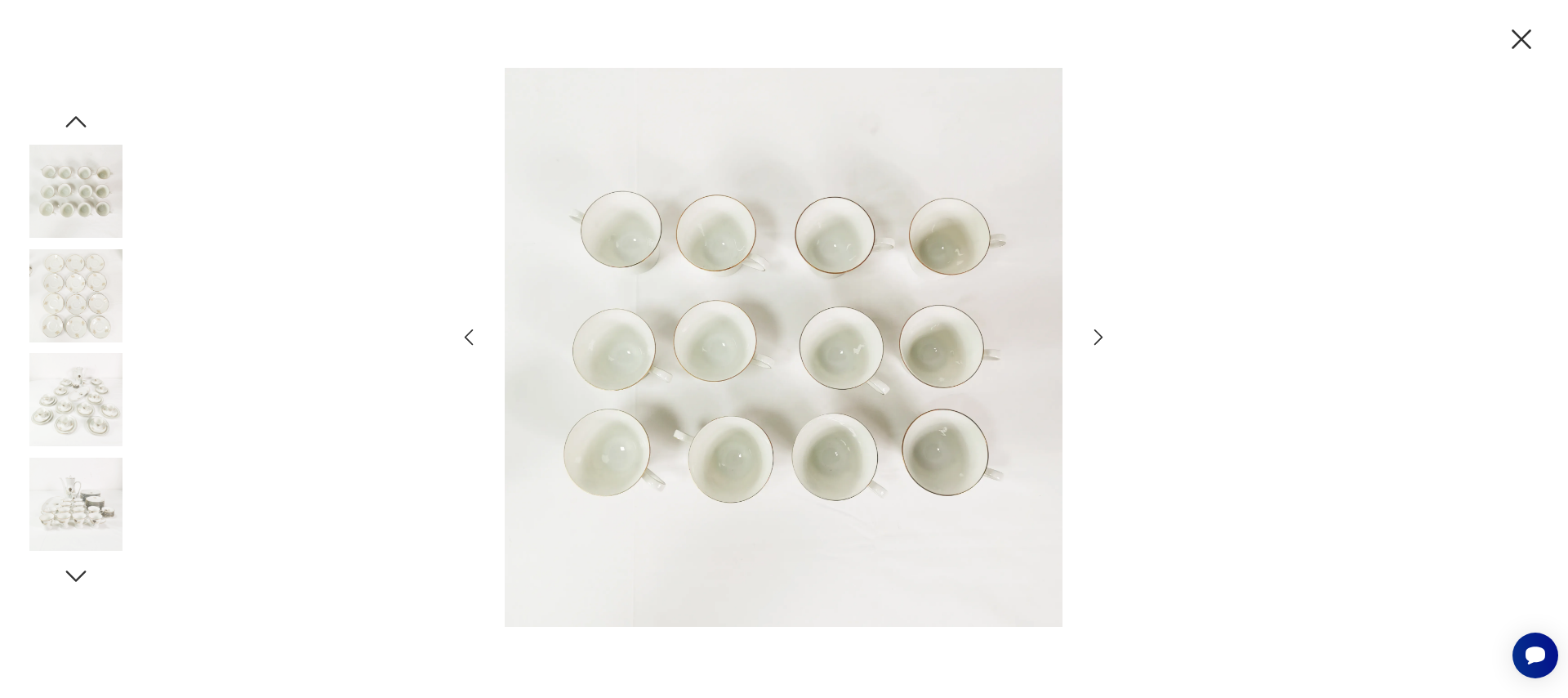
click at [1098, 341] on icon "button" at bounding box center [1098, 338] width 9 height 17
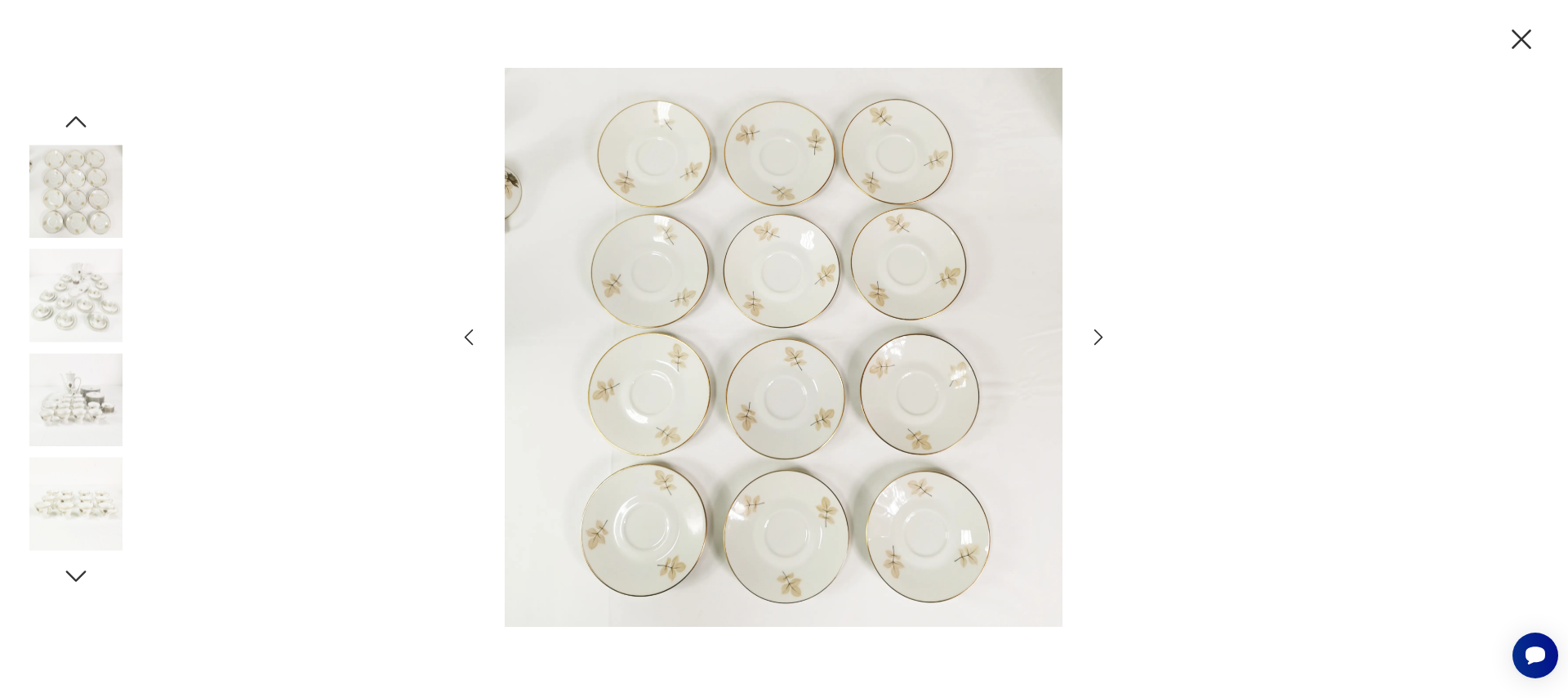
click at [1098, 341] on icon "button" at bounding box center [1098, 338] width 9 height 17
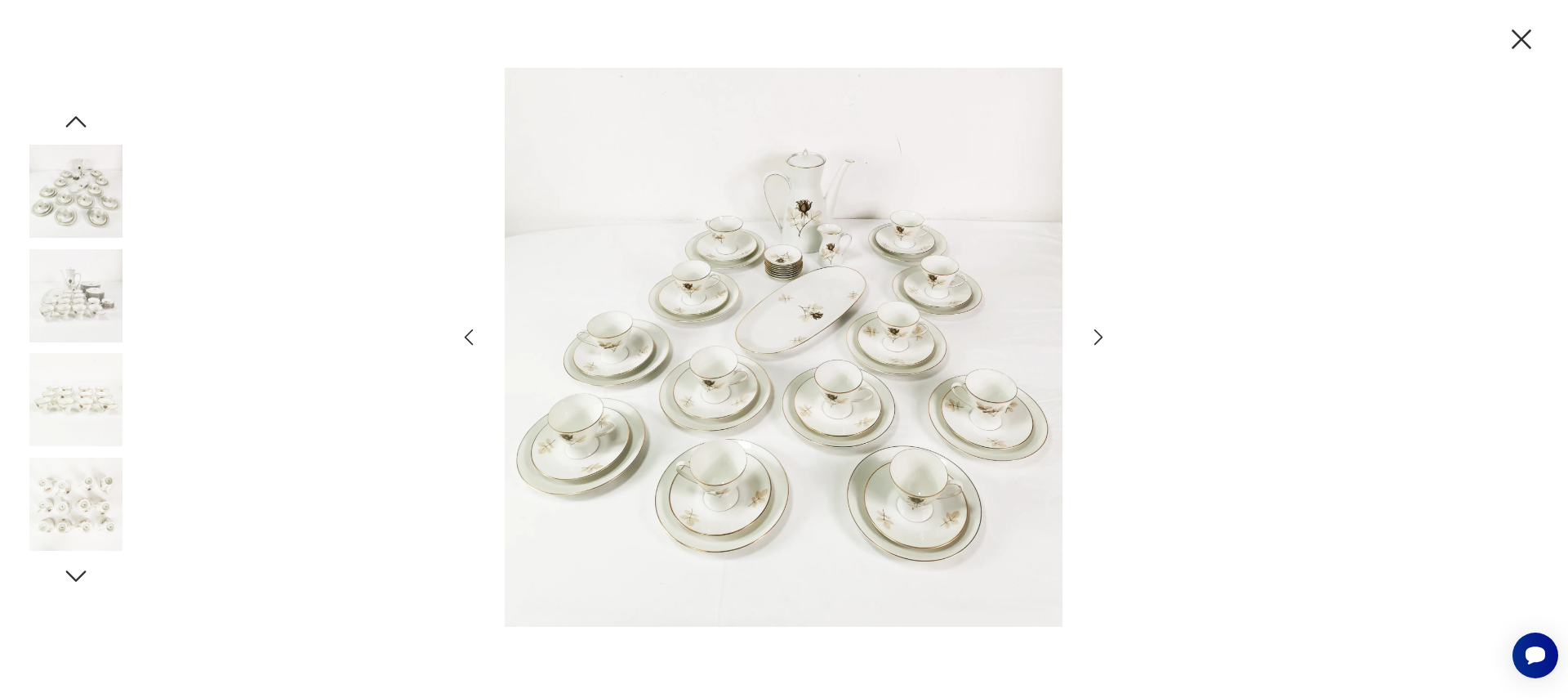
click at [1098, 341] on icon "button" at bounding box center [1098, 338] width 9 height 17
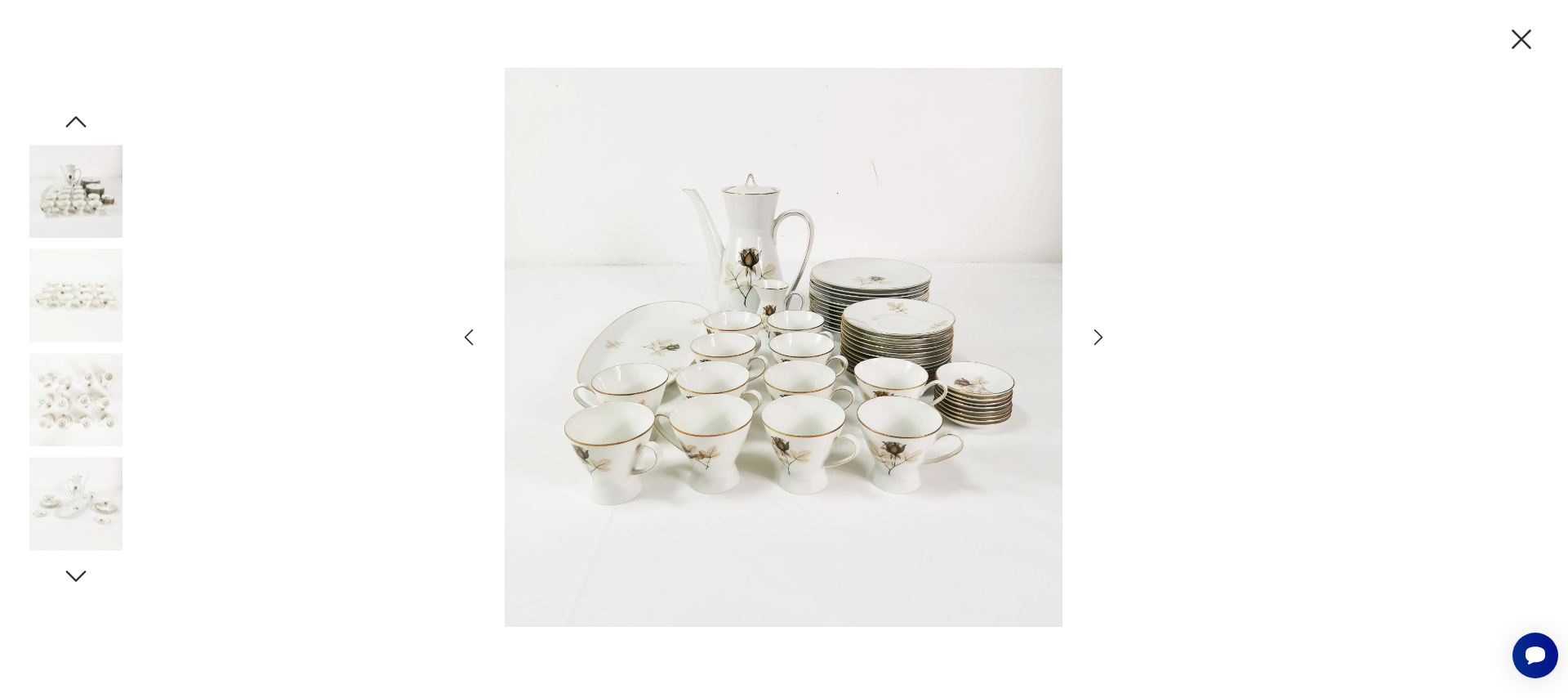
click at [1098, 341] on icon "button" at bounding box center [1098, 338] width 9 height 17
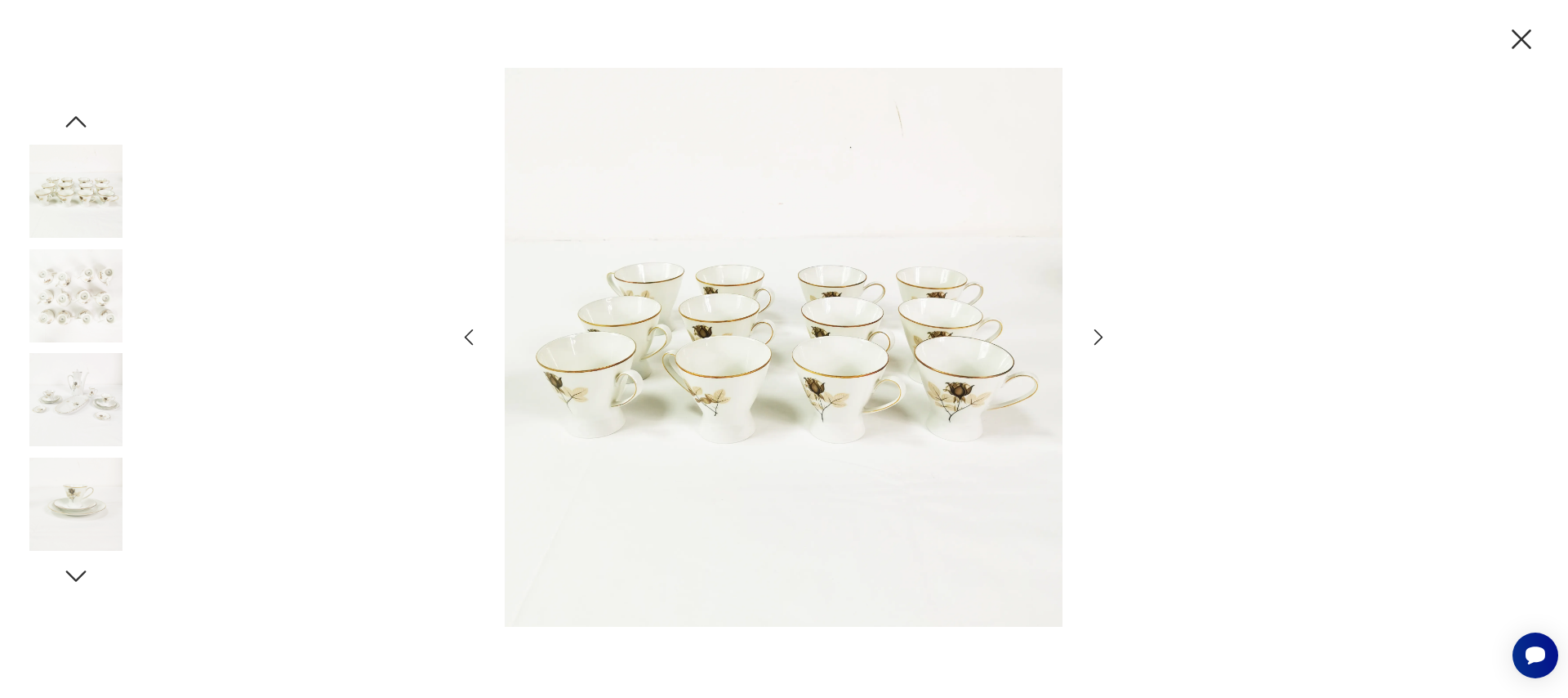
click at [1098, 341] on icon "button" at bounding box center [1098, 338] width 9 height 17
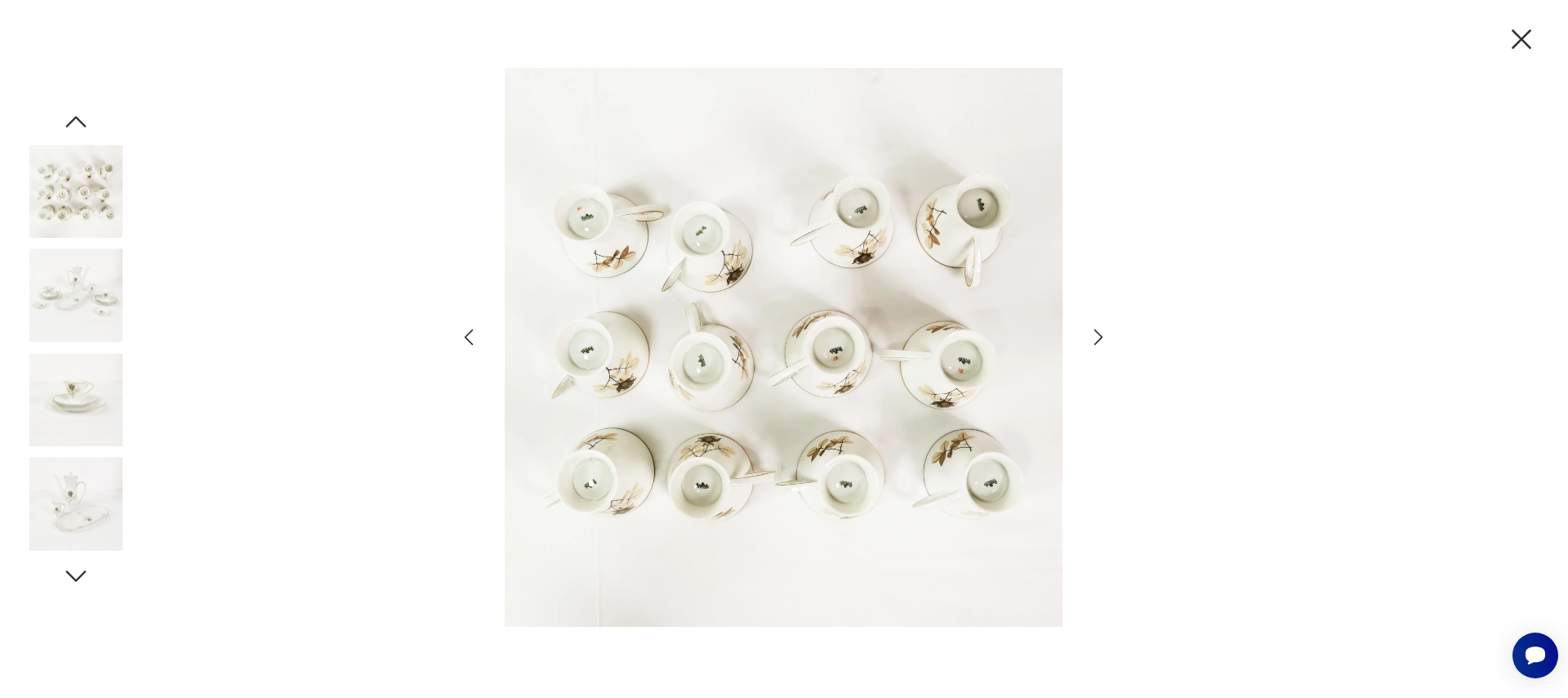
click at [1521, 35] on icon "button" at bounding box center [1521, 39] width 34 height 34
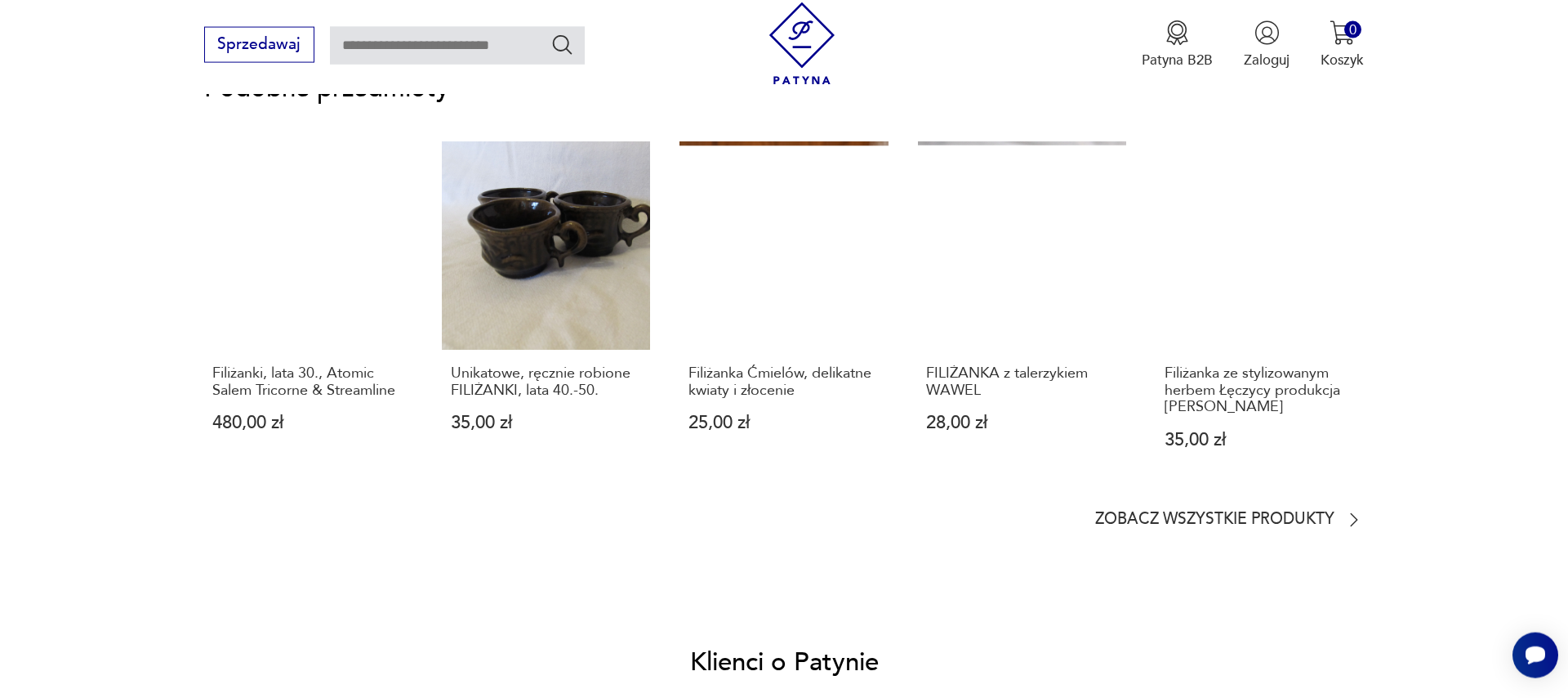
scroll to position [1490, 0]
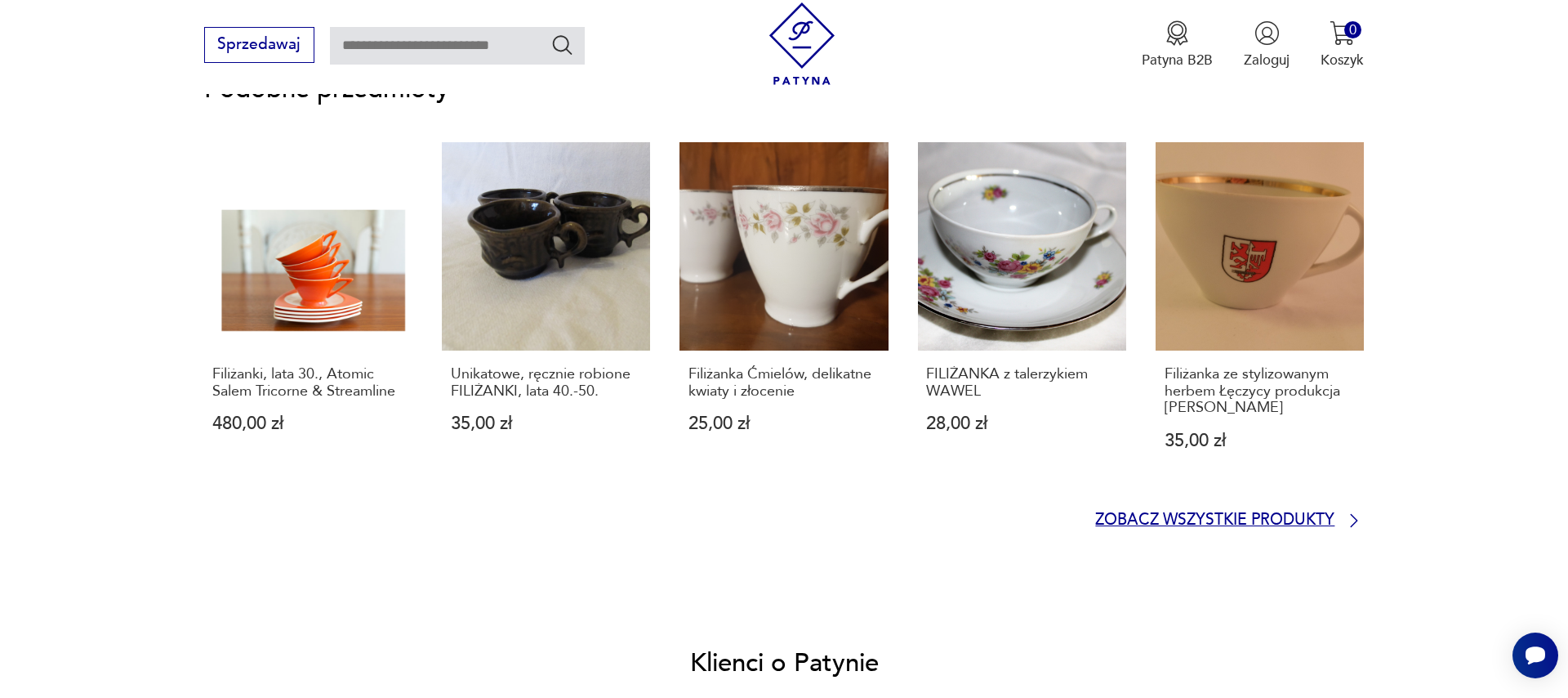
click at [1352, 521] on icon at bounding box center [1354, 521] width 20 height 20
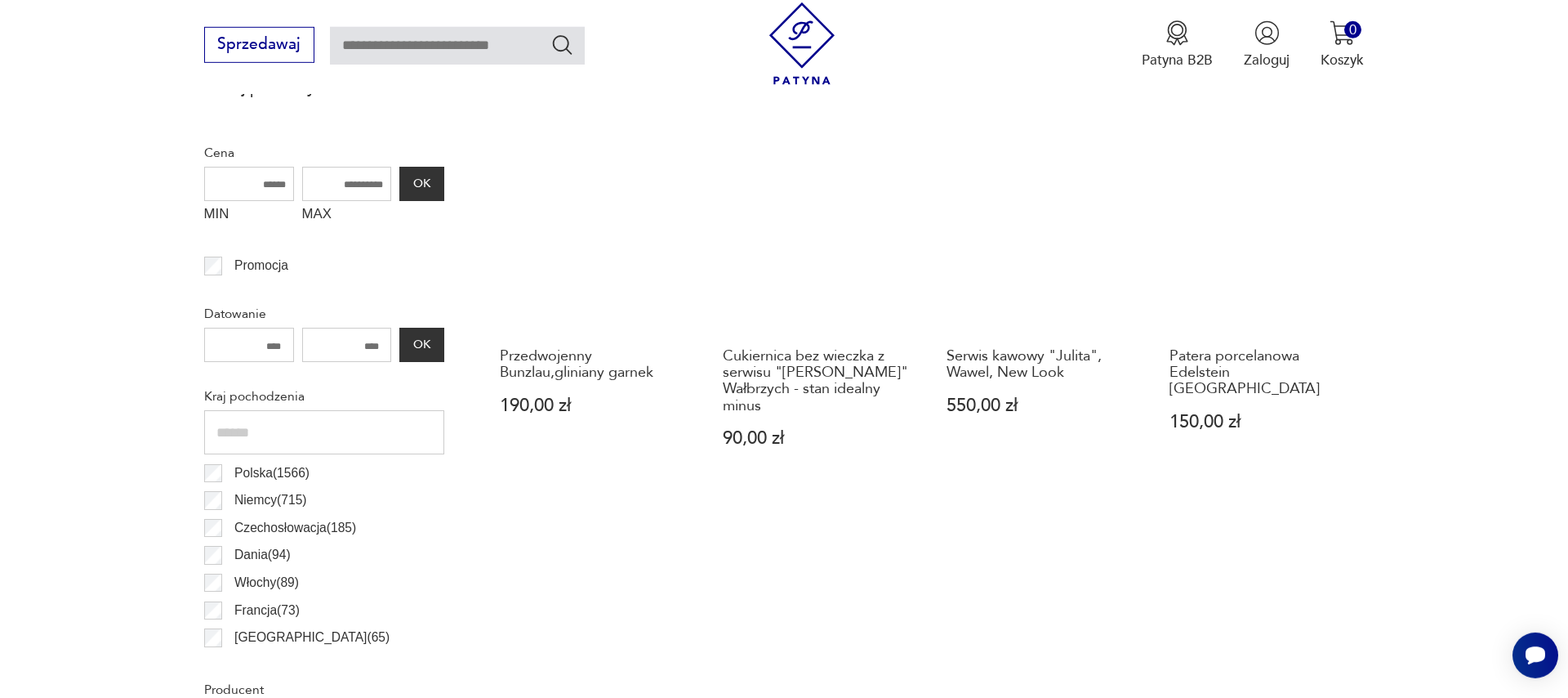
scroll to position [719, 0]
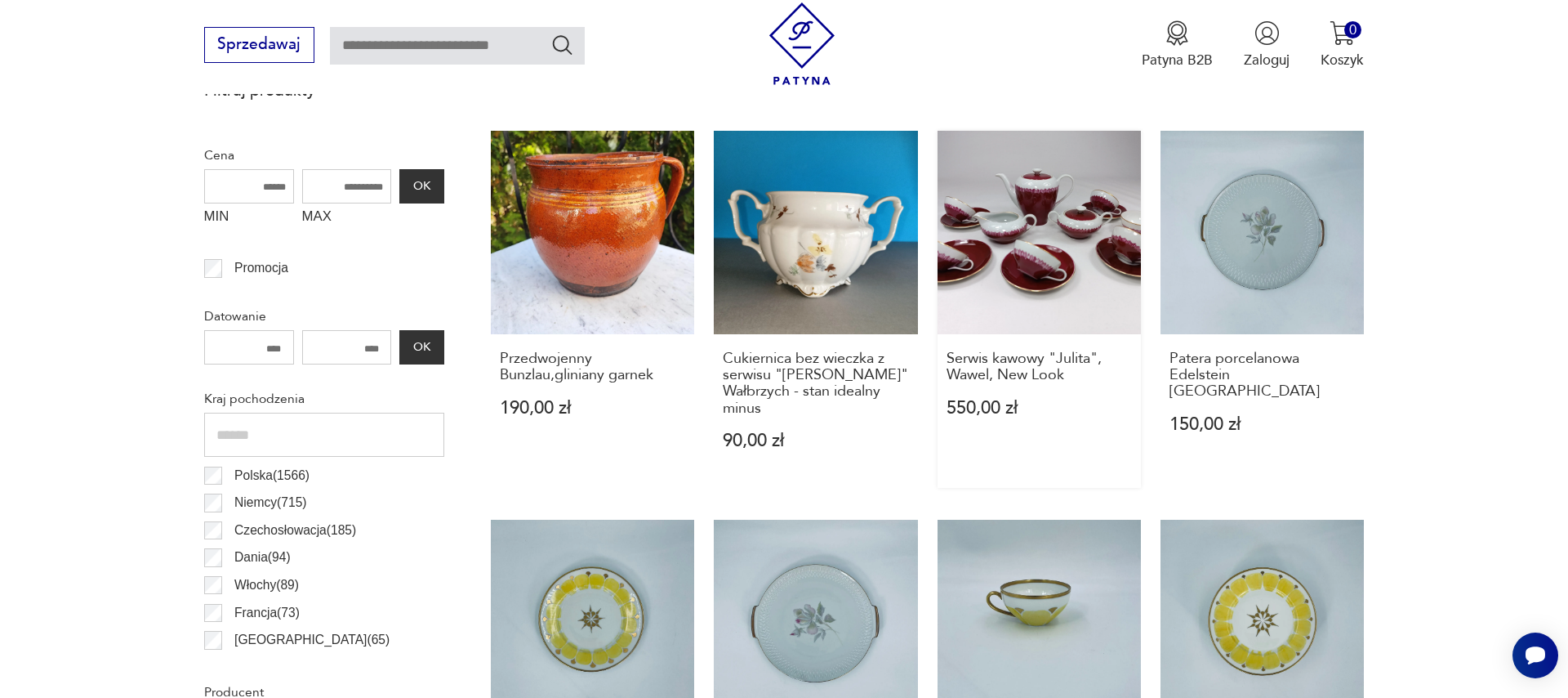
click at [1024, 253] on link "Serwis kawowy "Julita", Wawel, New Look 550,00 zł" at bounding box center [1039, 309] width 204 height 357
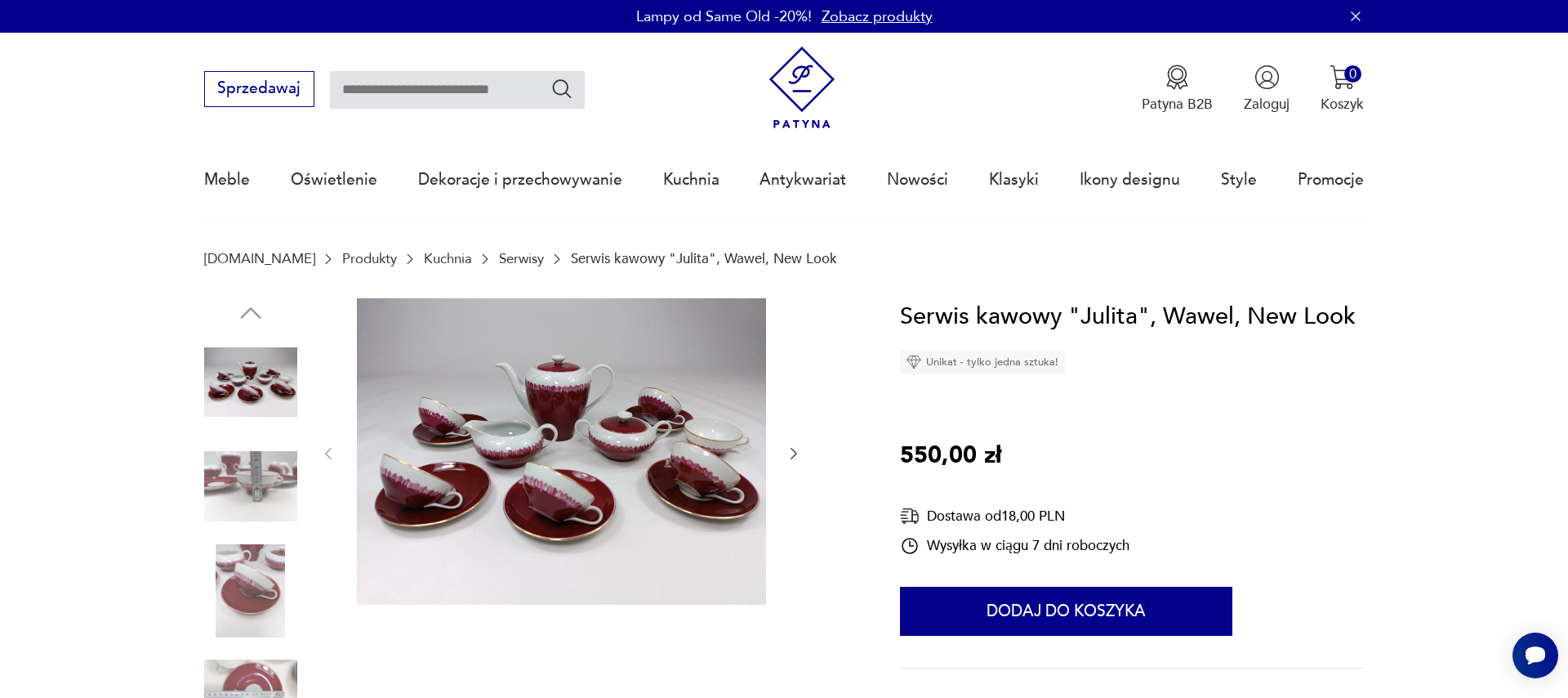
click at [781, 458] on div at bounding box center [561, 454] width 482 height 311
click at [788, 455] on icon "button" at bounding box center [794, 454] width 17 height 17
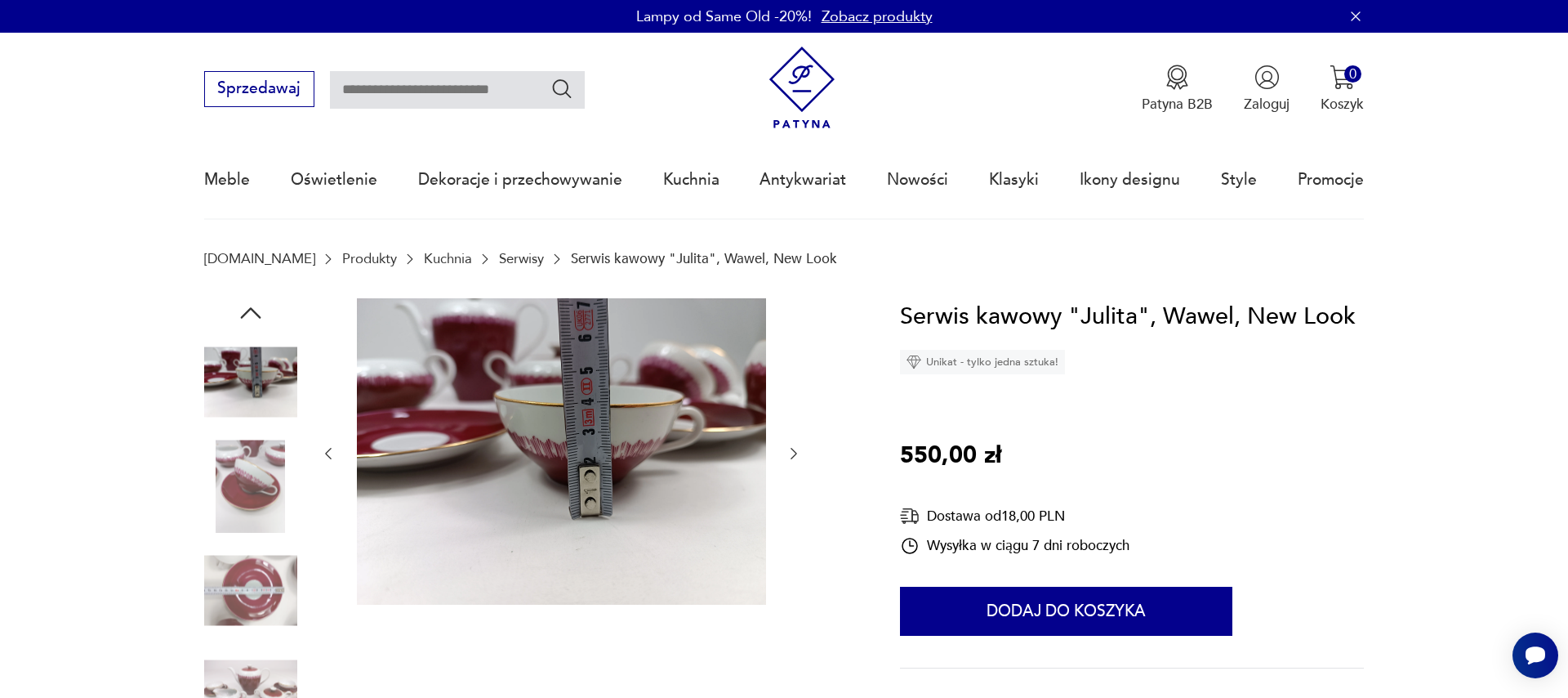
click at [788, 455] on icon "button" at bounding box center [794, 454] width 17 height 17
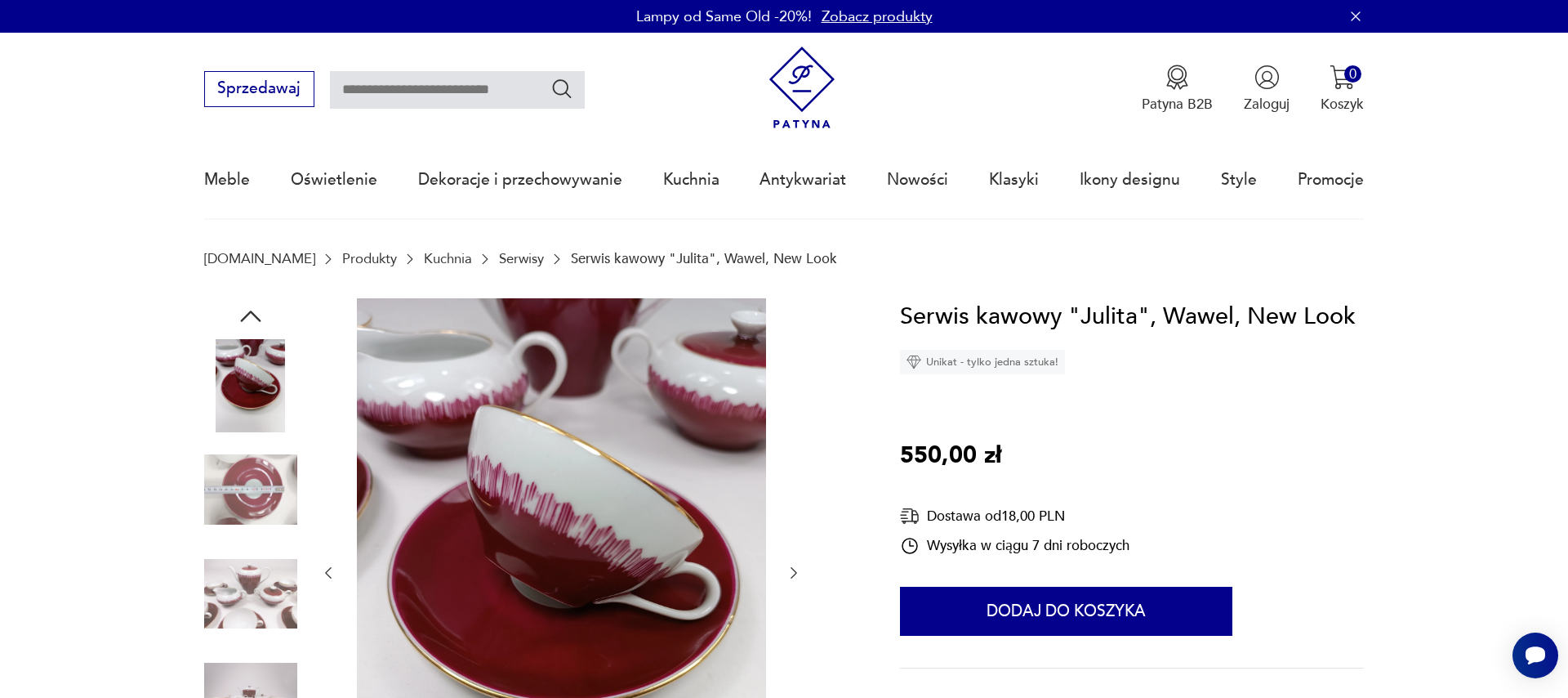
click at [797, 571] on icon "button" at bounding box center [794, 573] width 17 height 17
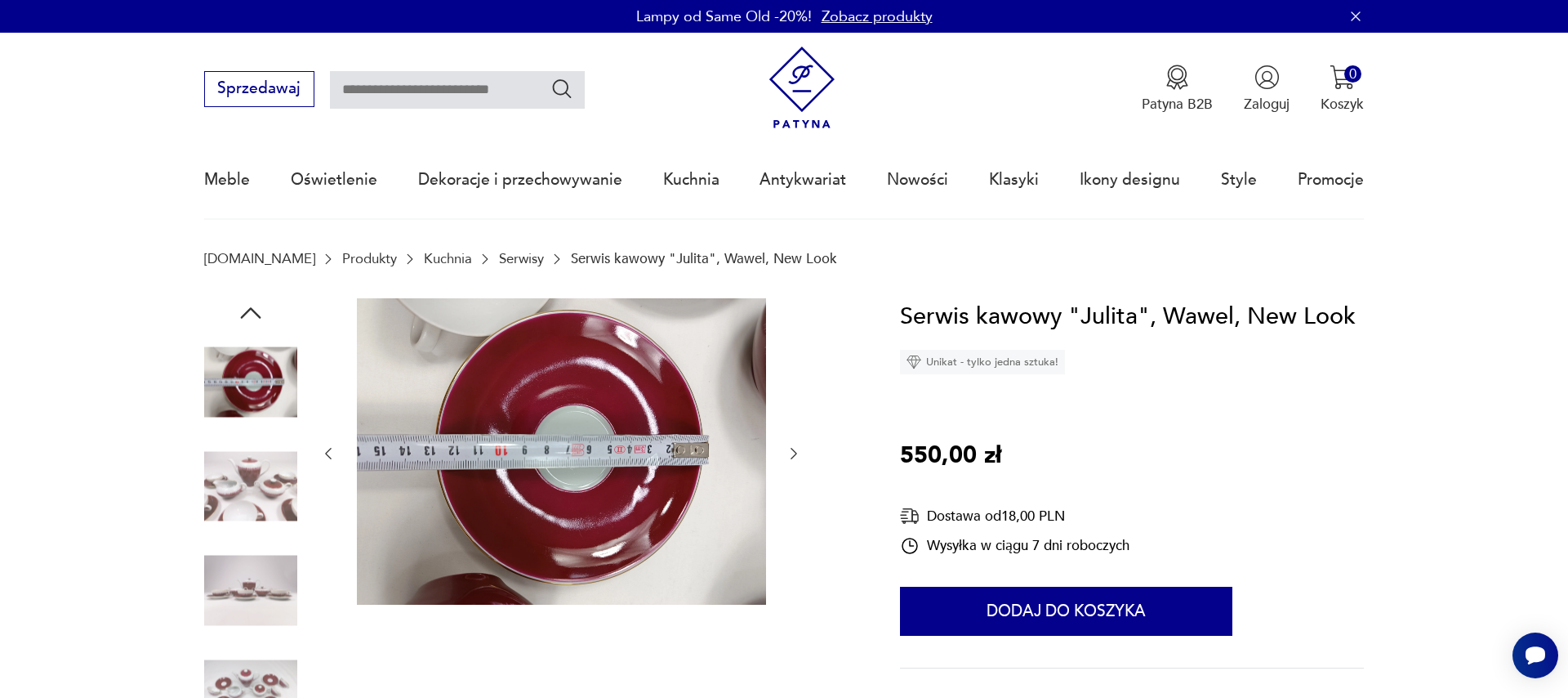
click at [796, 451] on icon "button" at bounding box center [794, 454] width 17 height 17
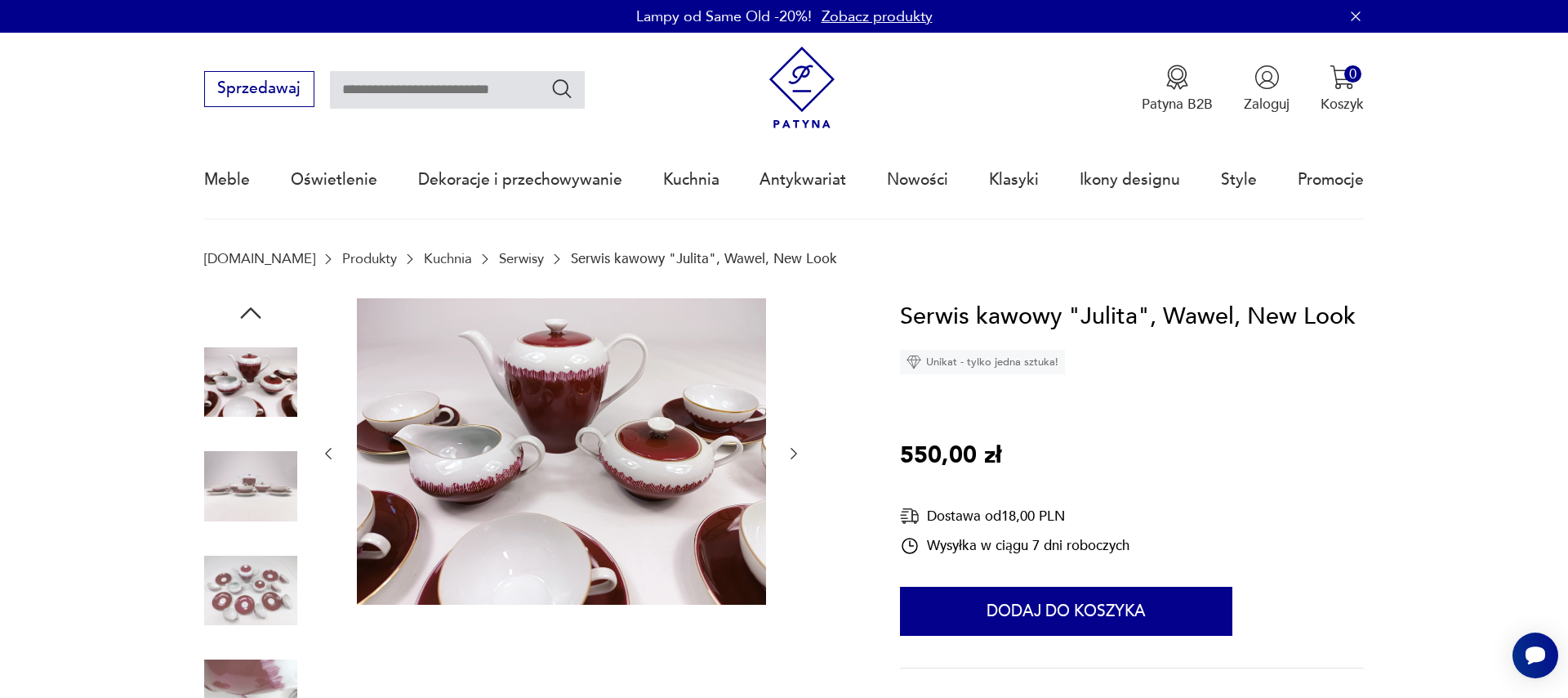
click at [796, 451] on icon "button" at bounding box center [794, 454] width 17 height 17
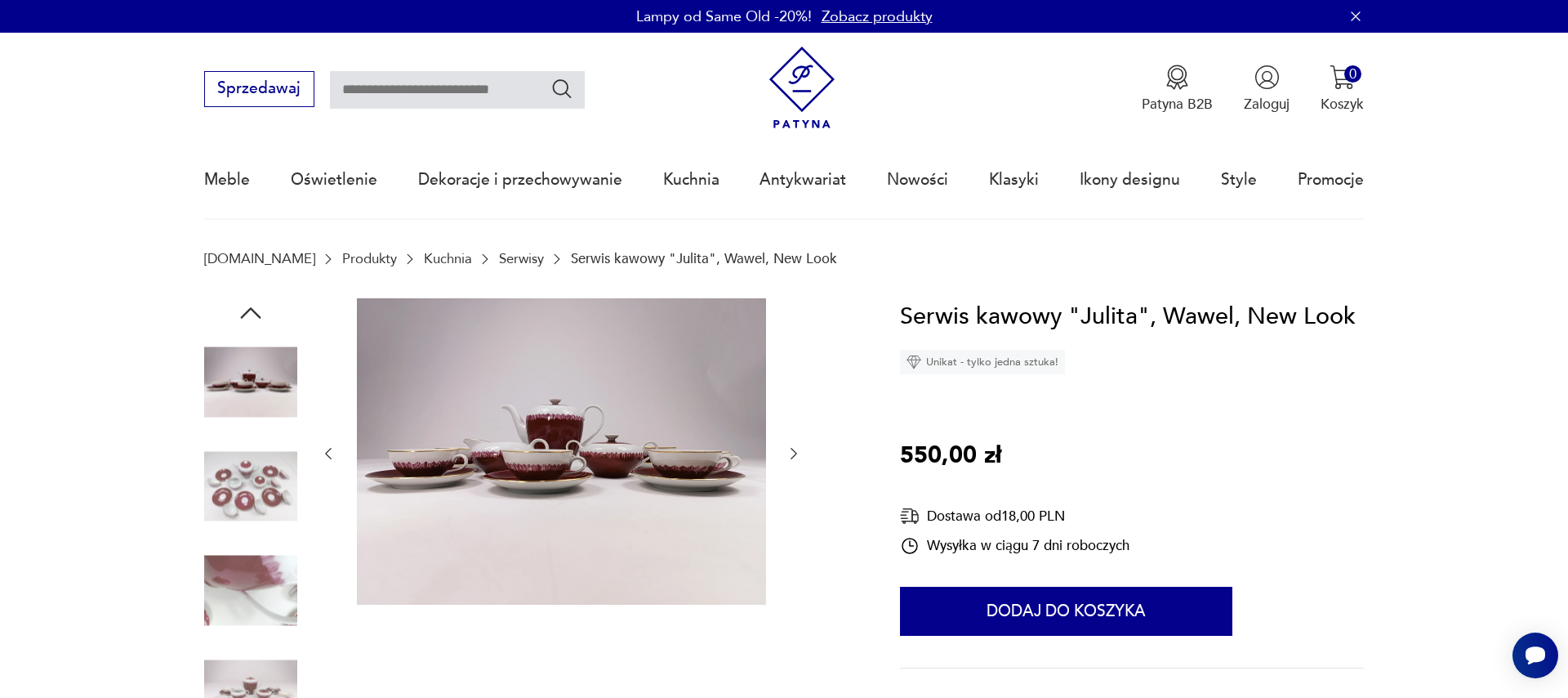
click at [796, 451] on icon "button" at bounding box center [794, 454] width 17 height 17
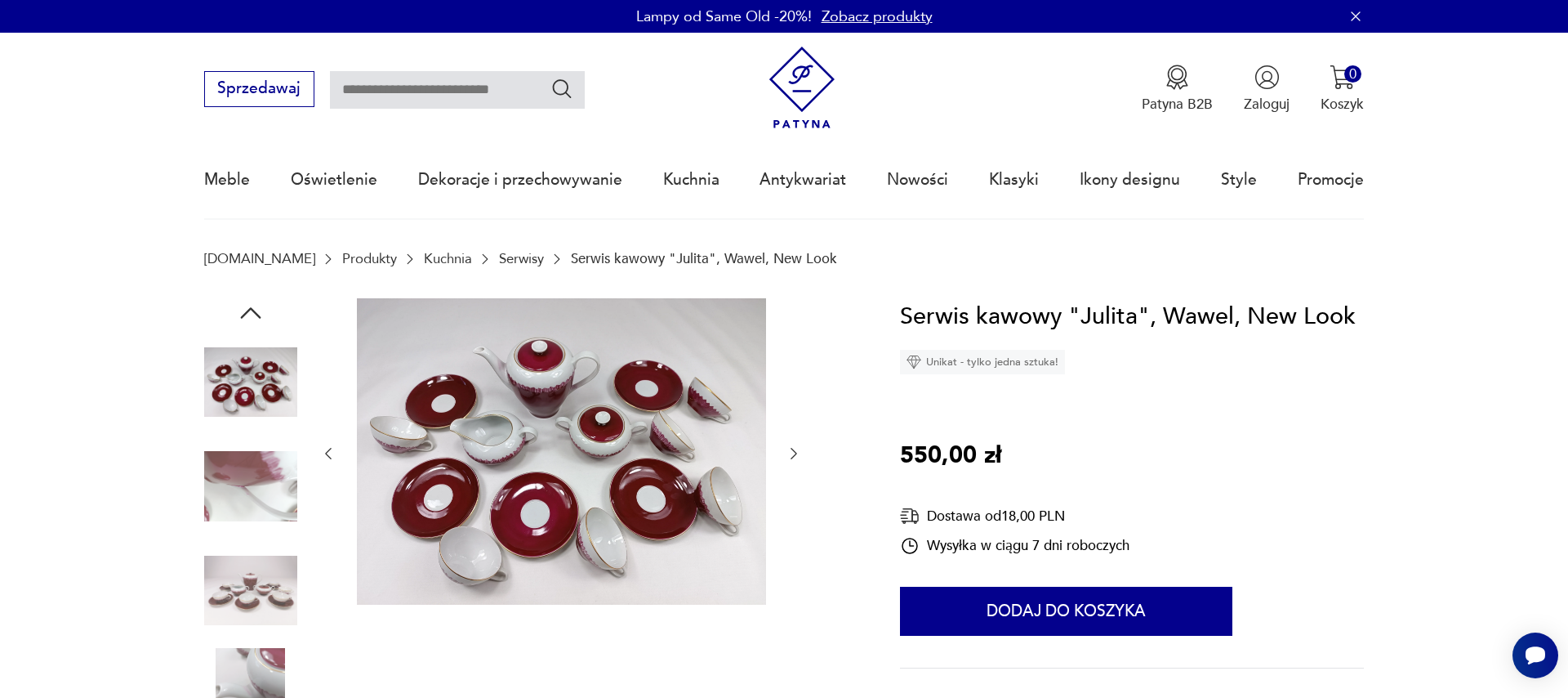
click at [796, 451] on icon "button" at bounding box center [794, 454] width 17 height 17
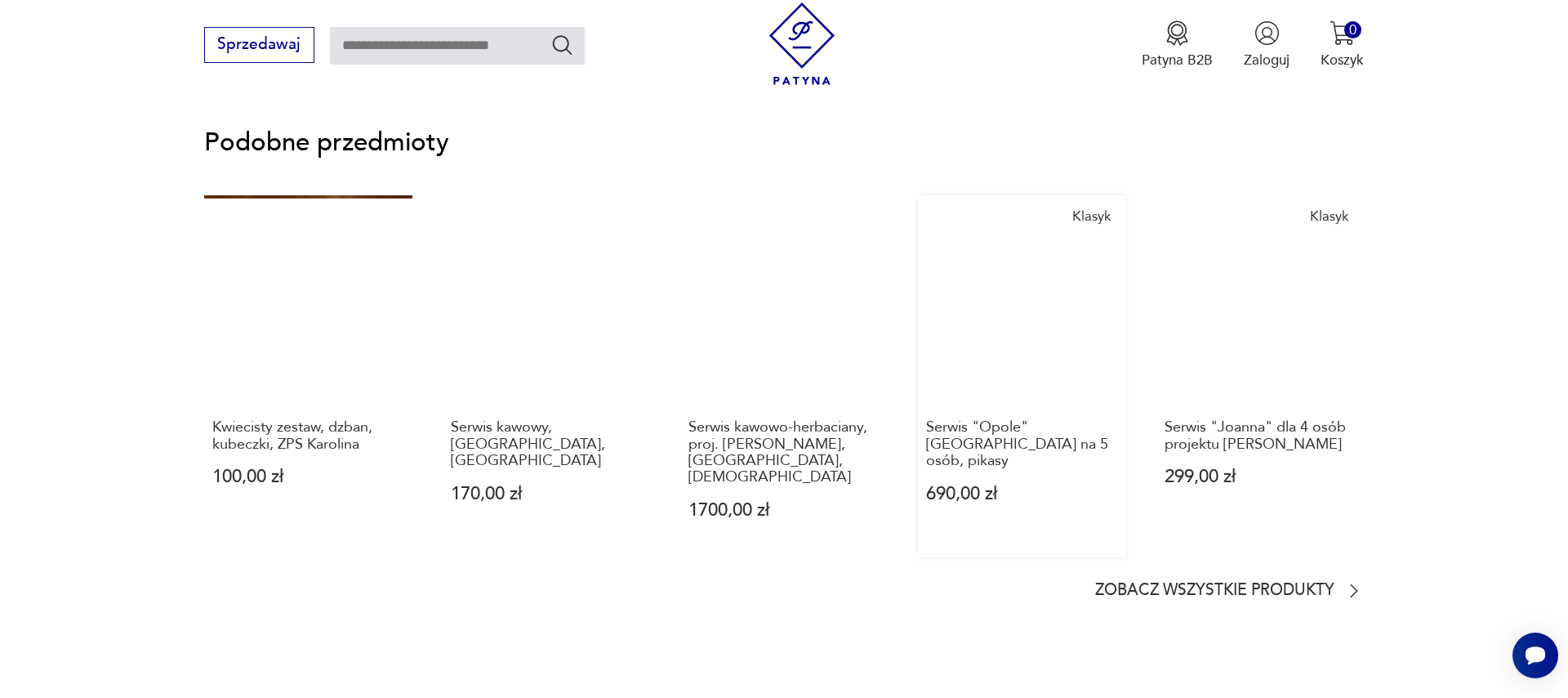
scroll to position [1211, 0]
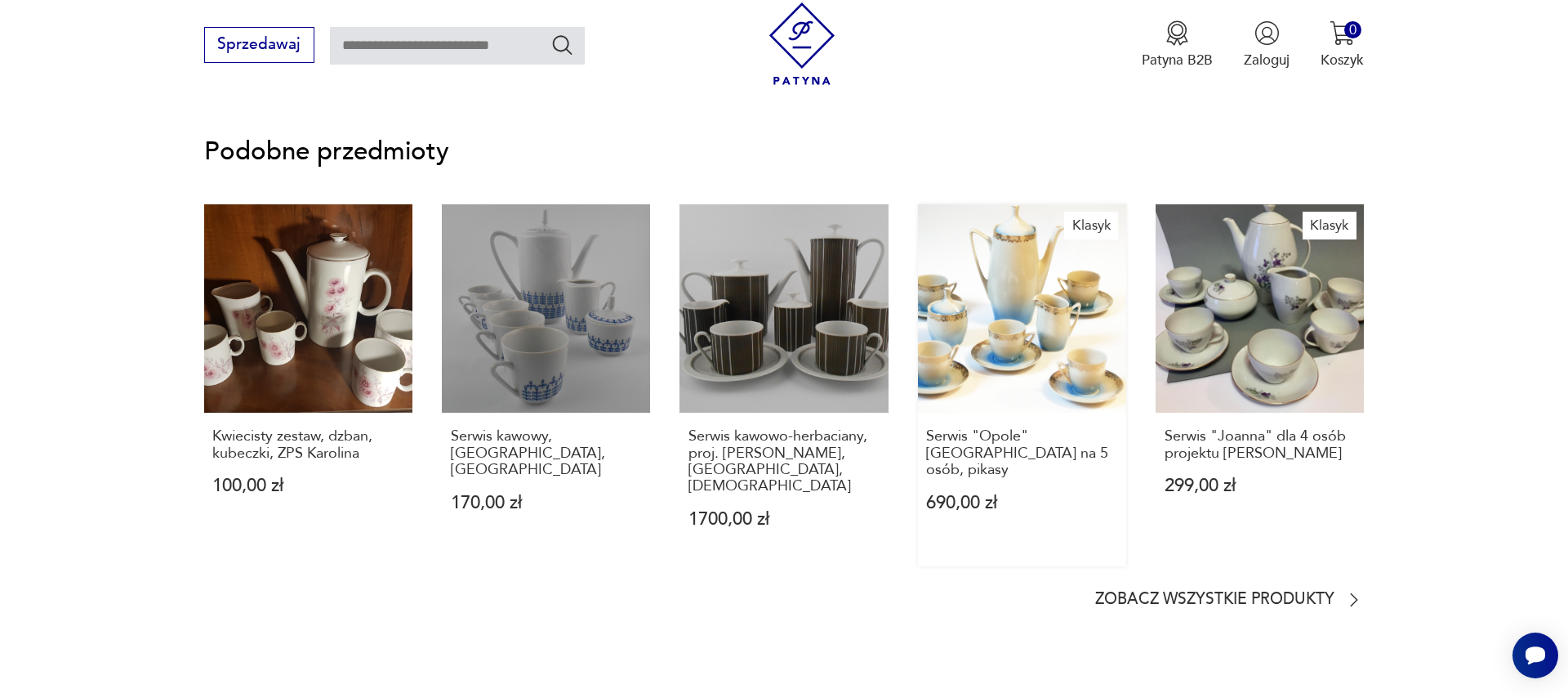
click at [1045, 359] on link "Klasyk Serwis "Opole" [GEOGRAPHIC_DATA] na 5 osób, pikasy 690,00 zł" at bounding box center [1022, 385] width 209 height 362
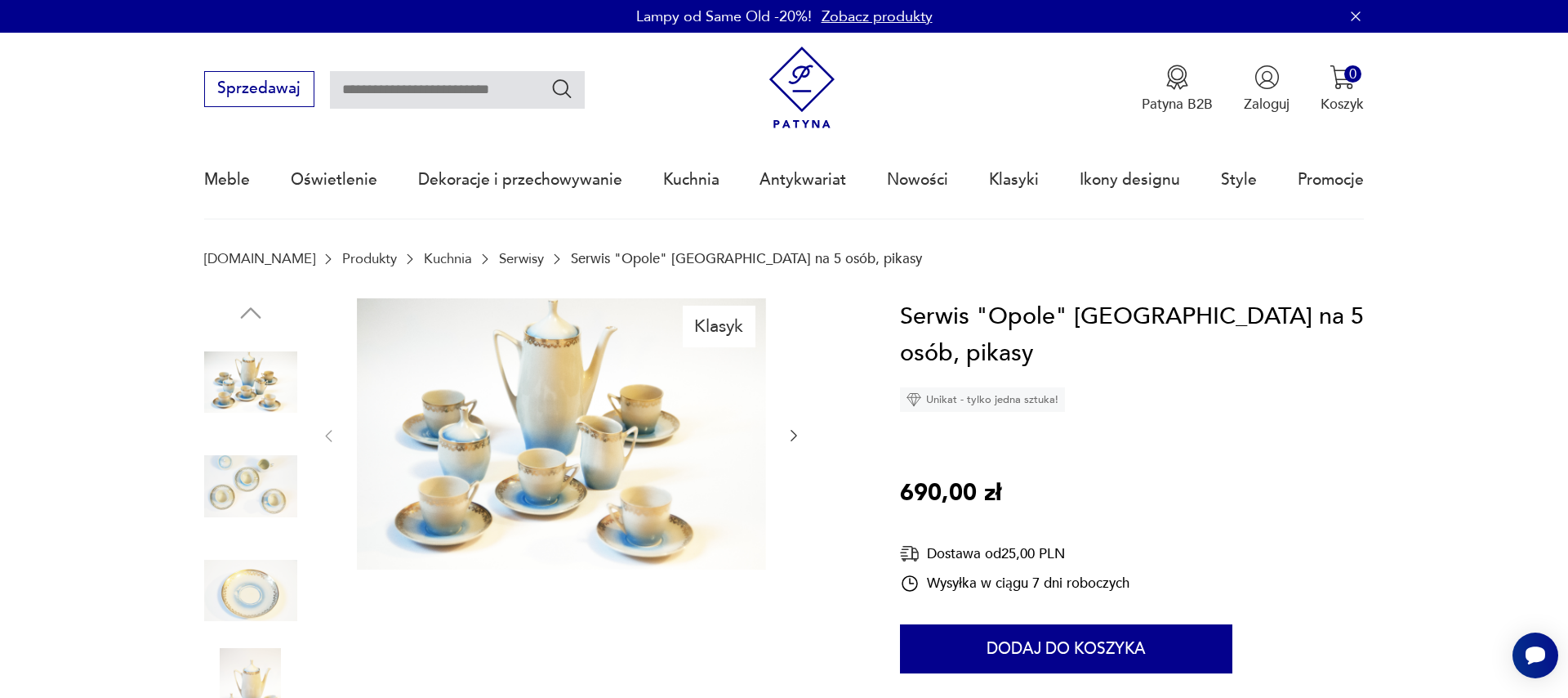
click at [789, 432] on icon "button" at bounding box center [794, 436] width 17 height 17
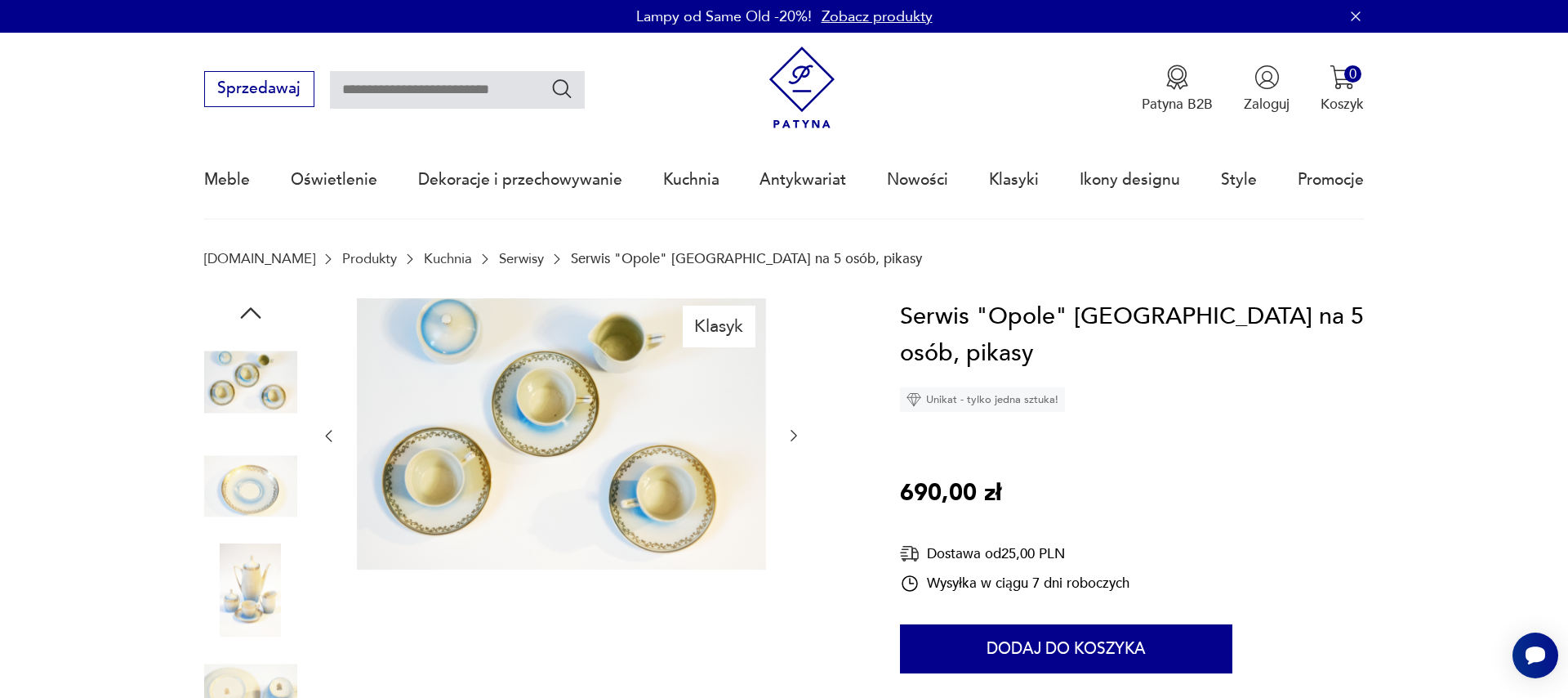
click at [789, 434] on icon "button" at bounding box center [794, 436] width 17 height 17
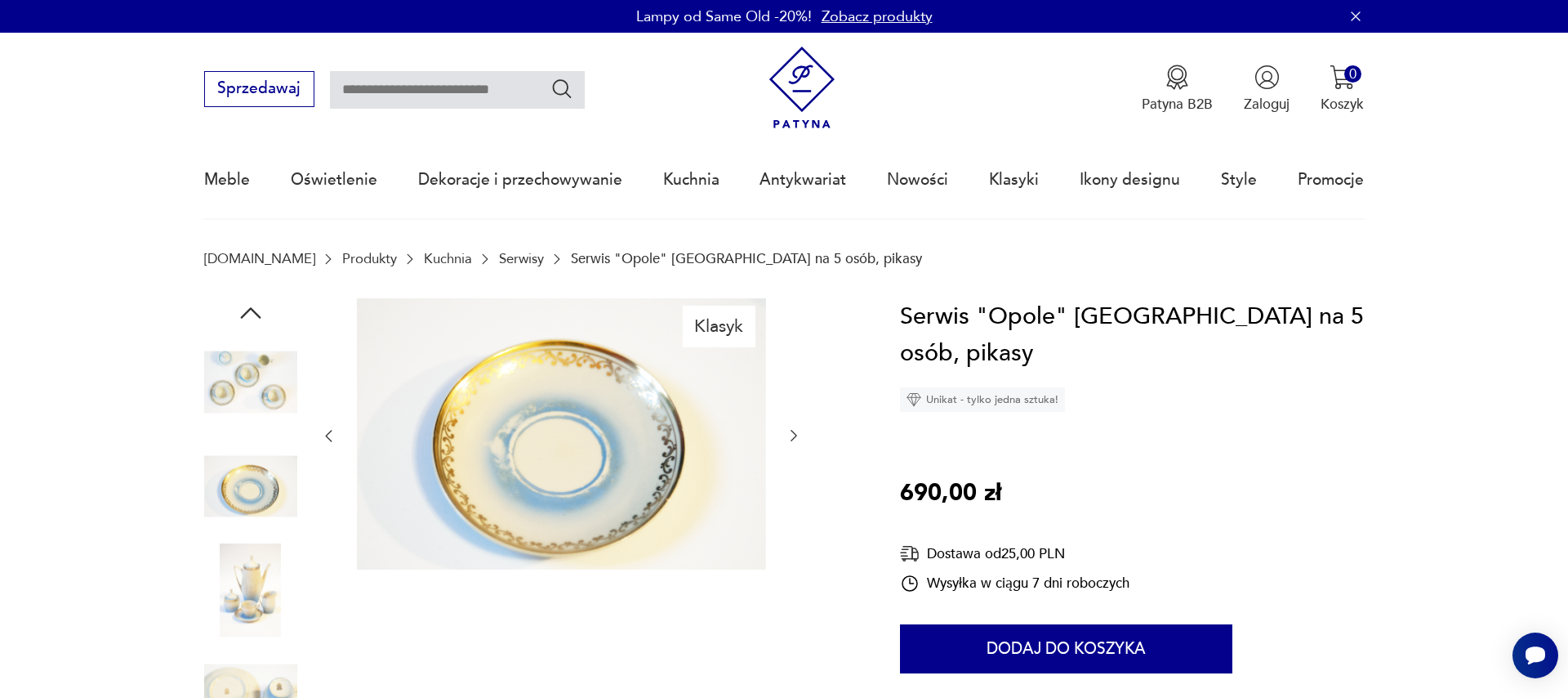
click at [789, 434] on icon "button" at bounding box center [794, 436] width 17 height 17
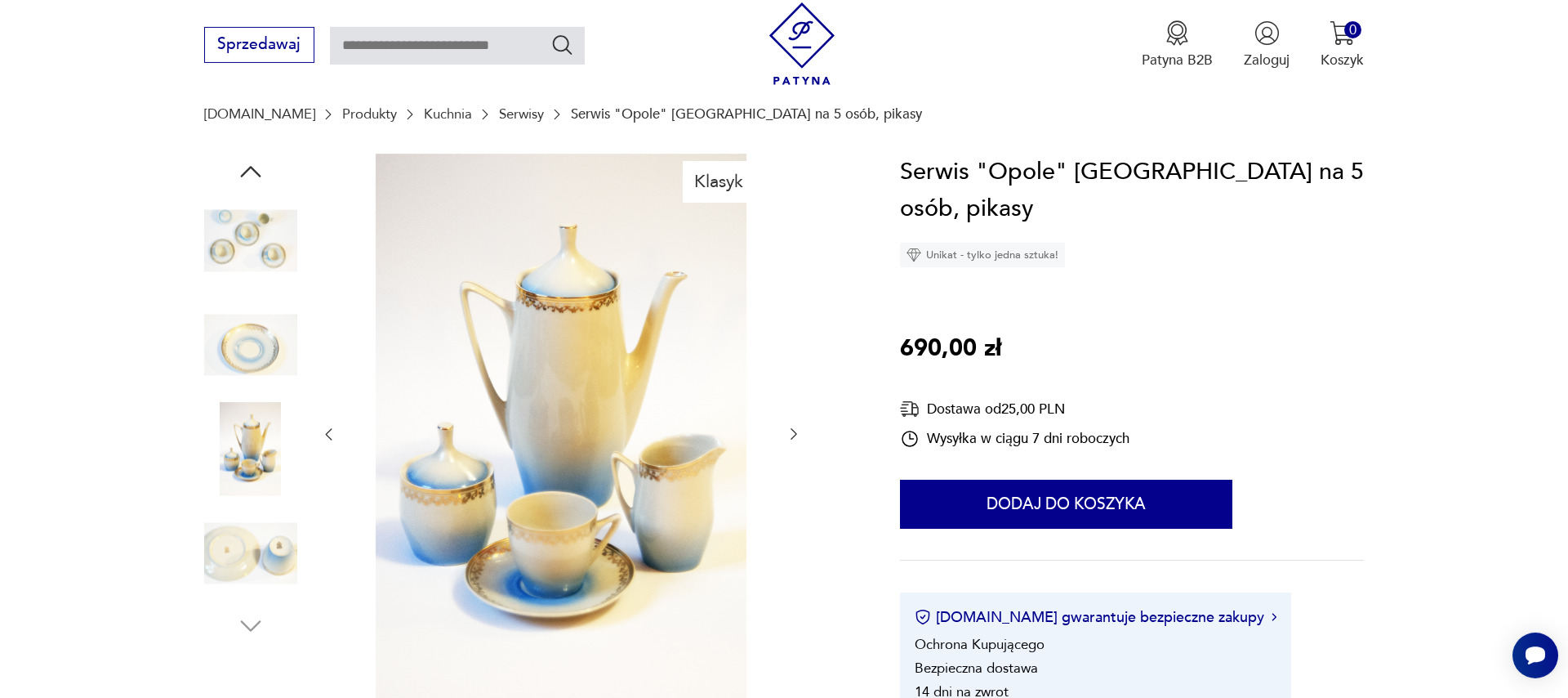
scroll to position [186, 0]
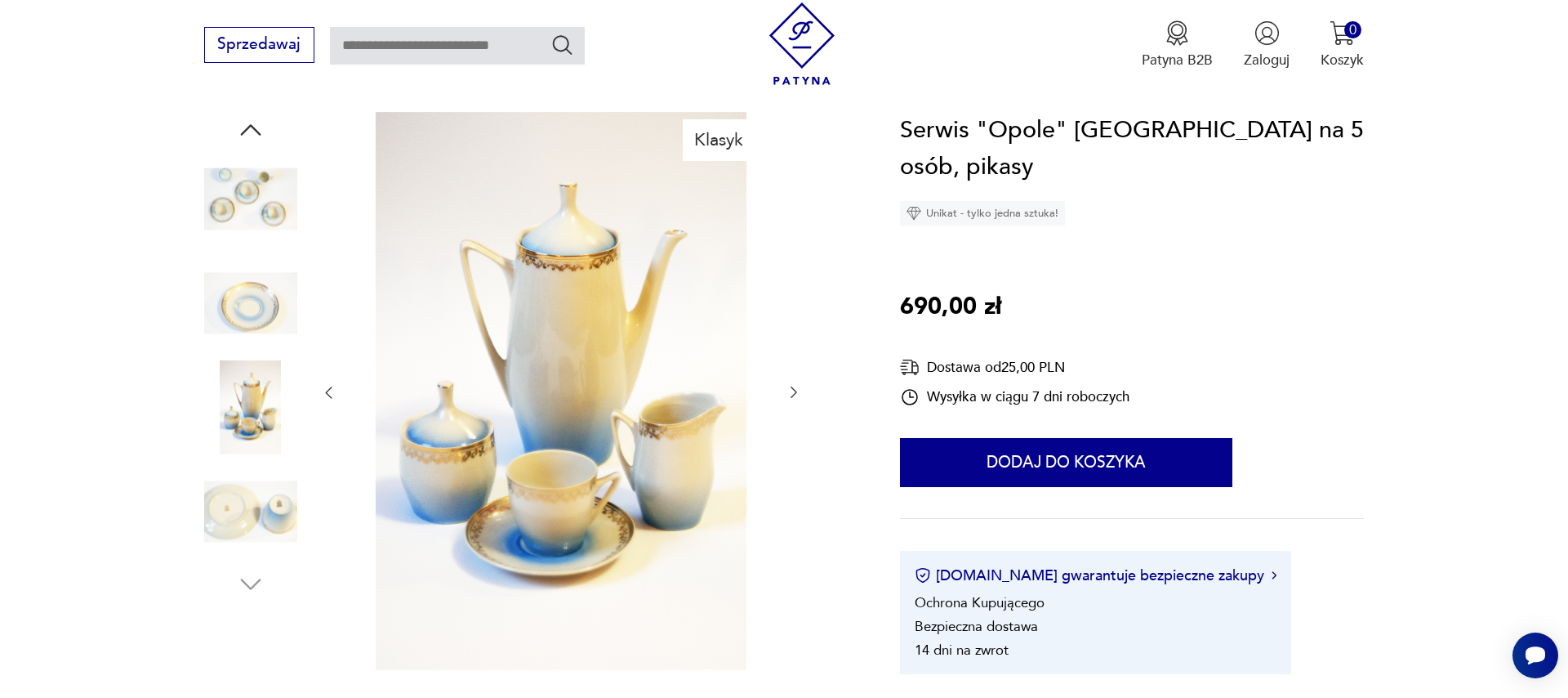
click at [788, 389] on icon "button" at bounding box center [794, 392] width 17 height 17
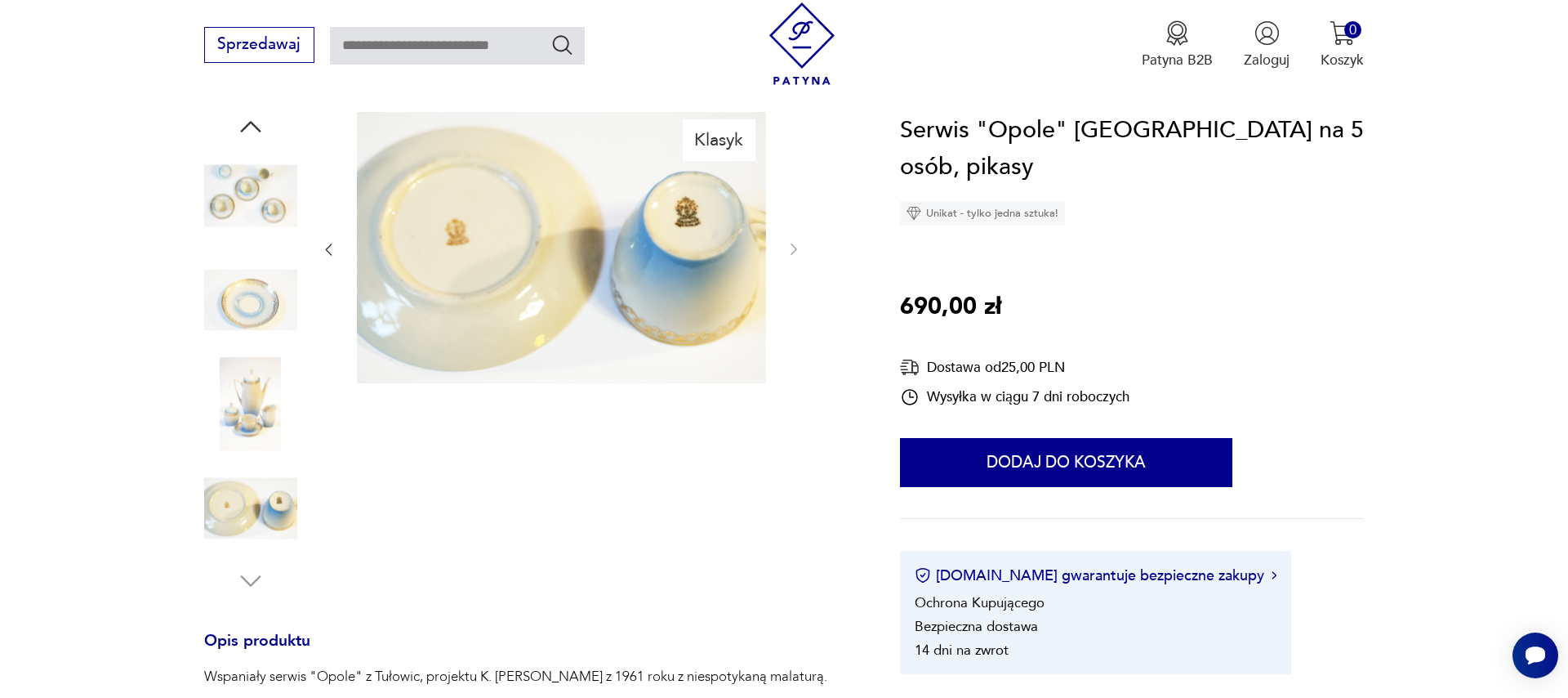
click at [801, 238] on div at bounding box center [561, 250] width 482 height 277
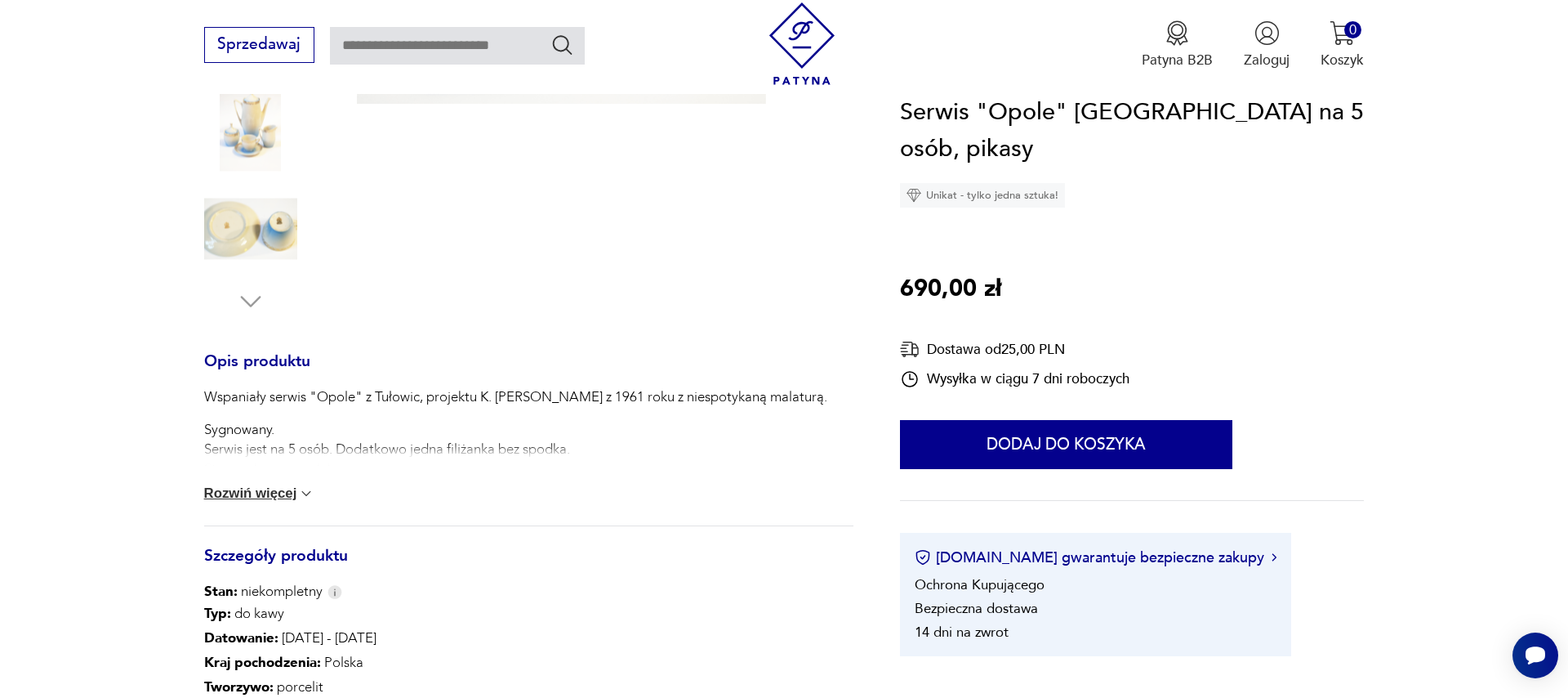
scroll to position [0, 0]
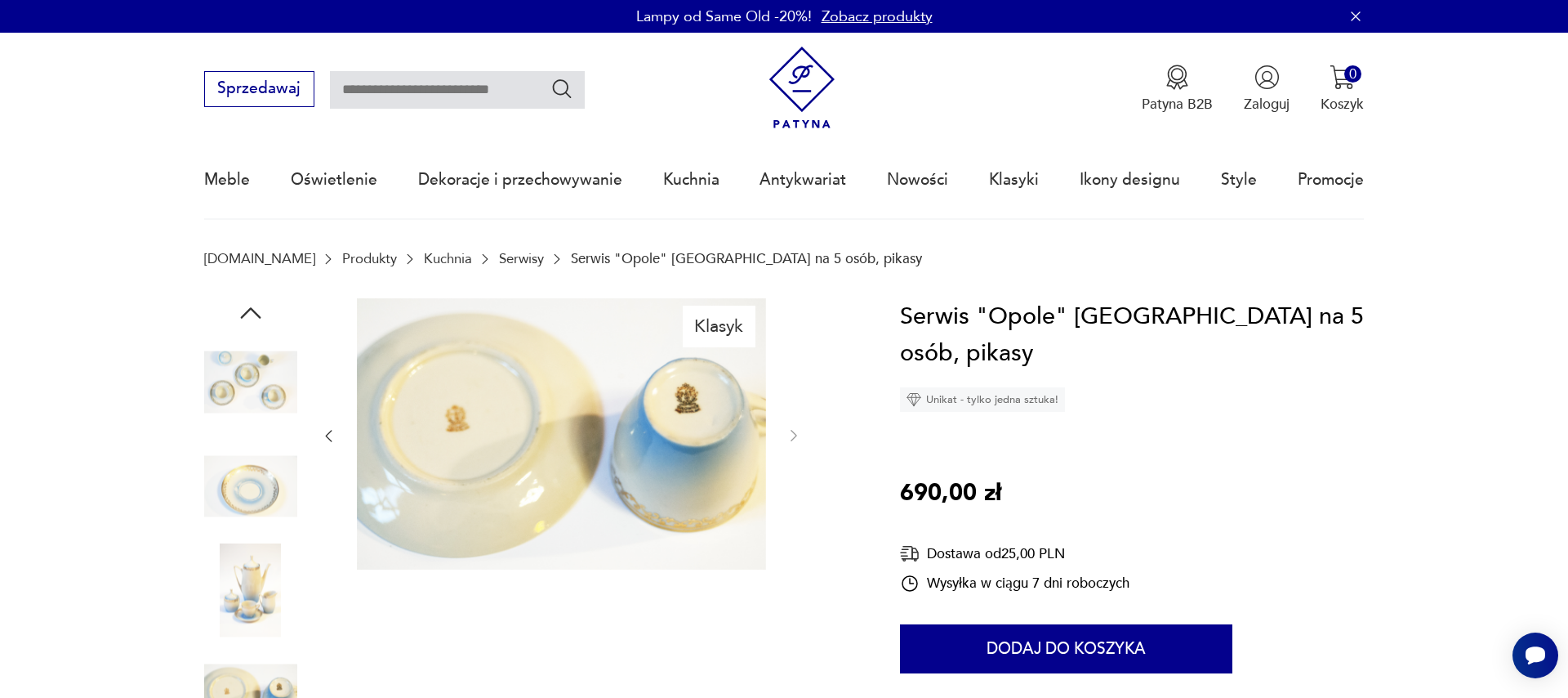
click at [328, 444] on icon "button" at bounding box center [328, 436] width 17 height 17
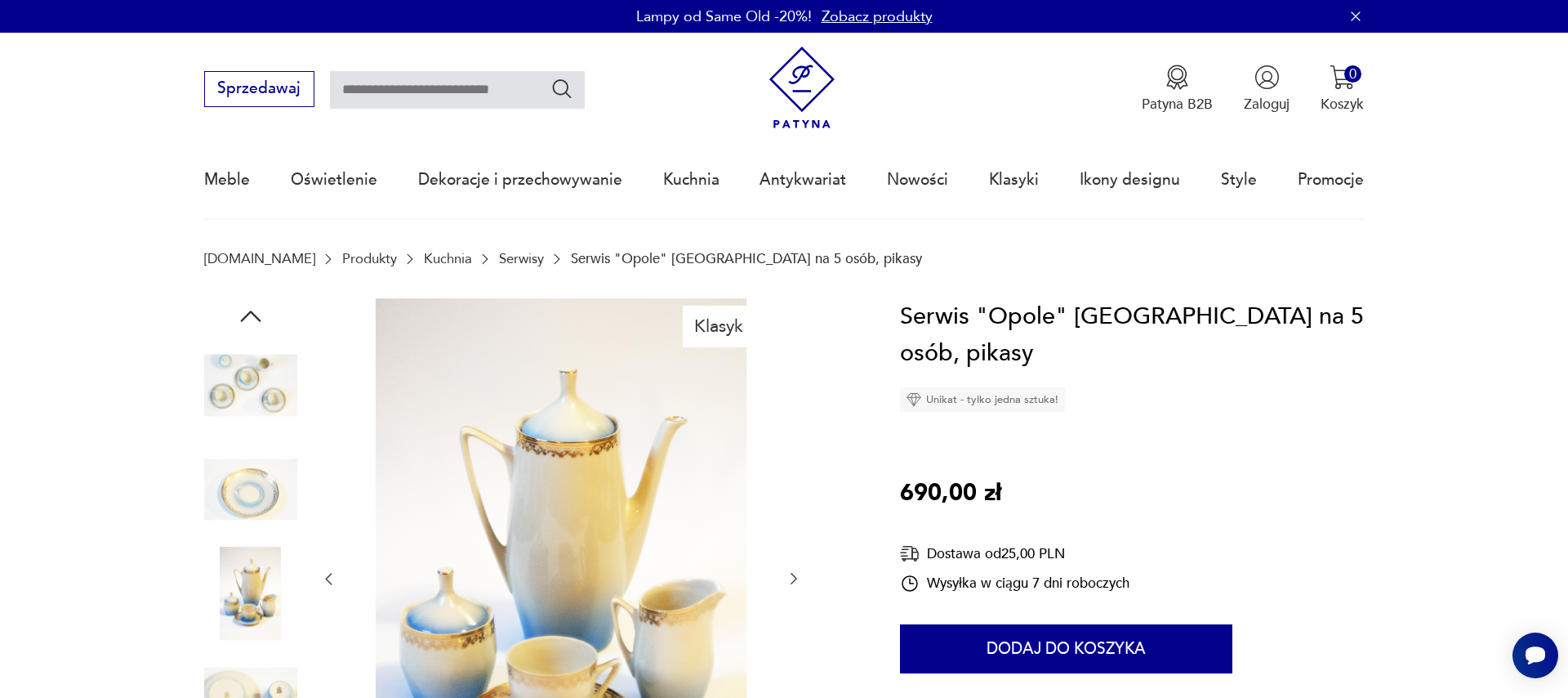
click at [328, 444] on div at bounding box center [561, 579] width 482 height 562
click at [334, 583] on icon "button" at bounding box center [328, 579] width 17 height 17
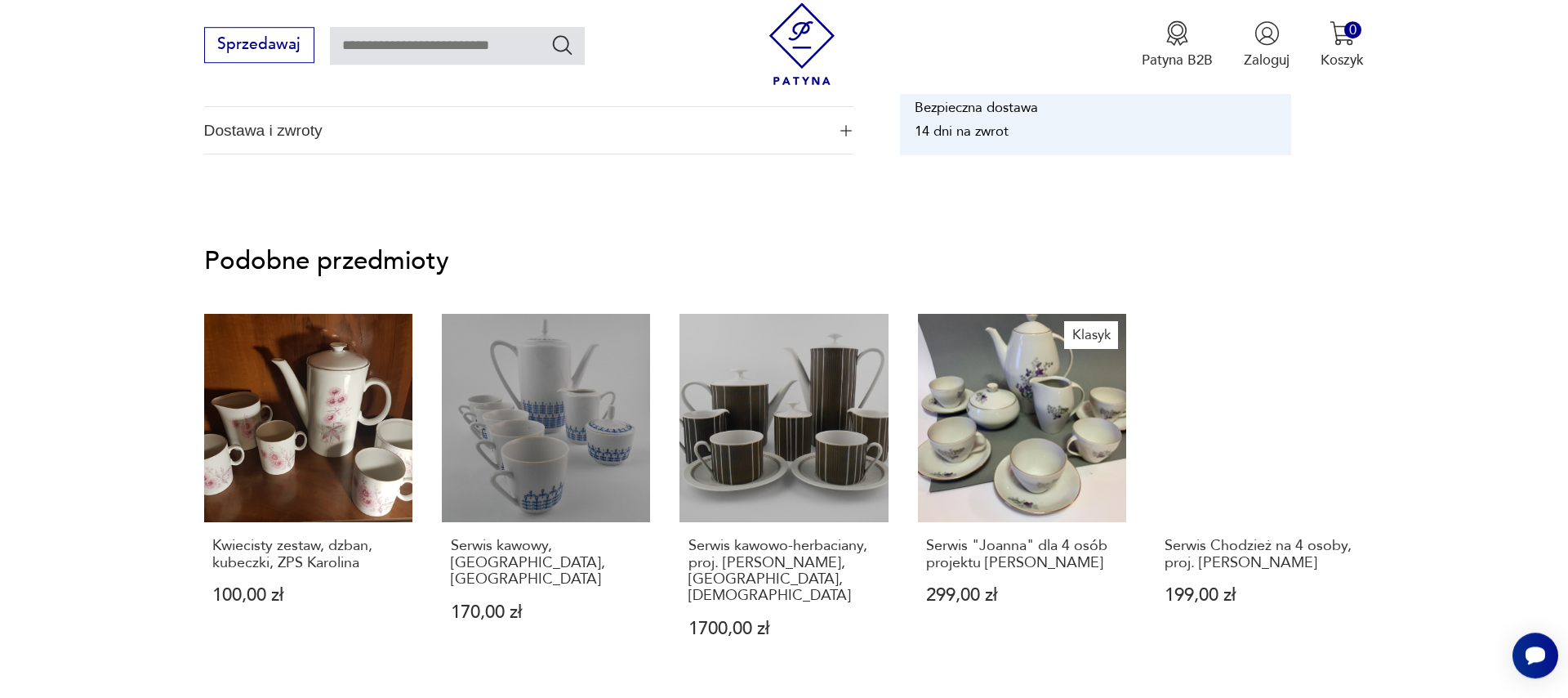
scroll to position [1304, 0]
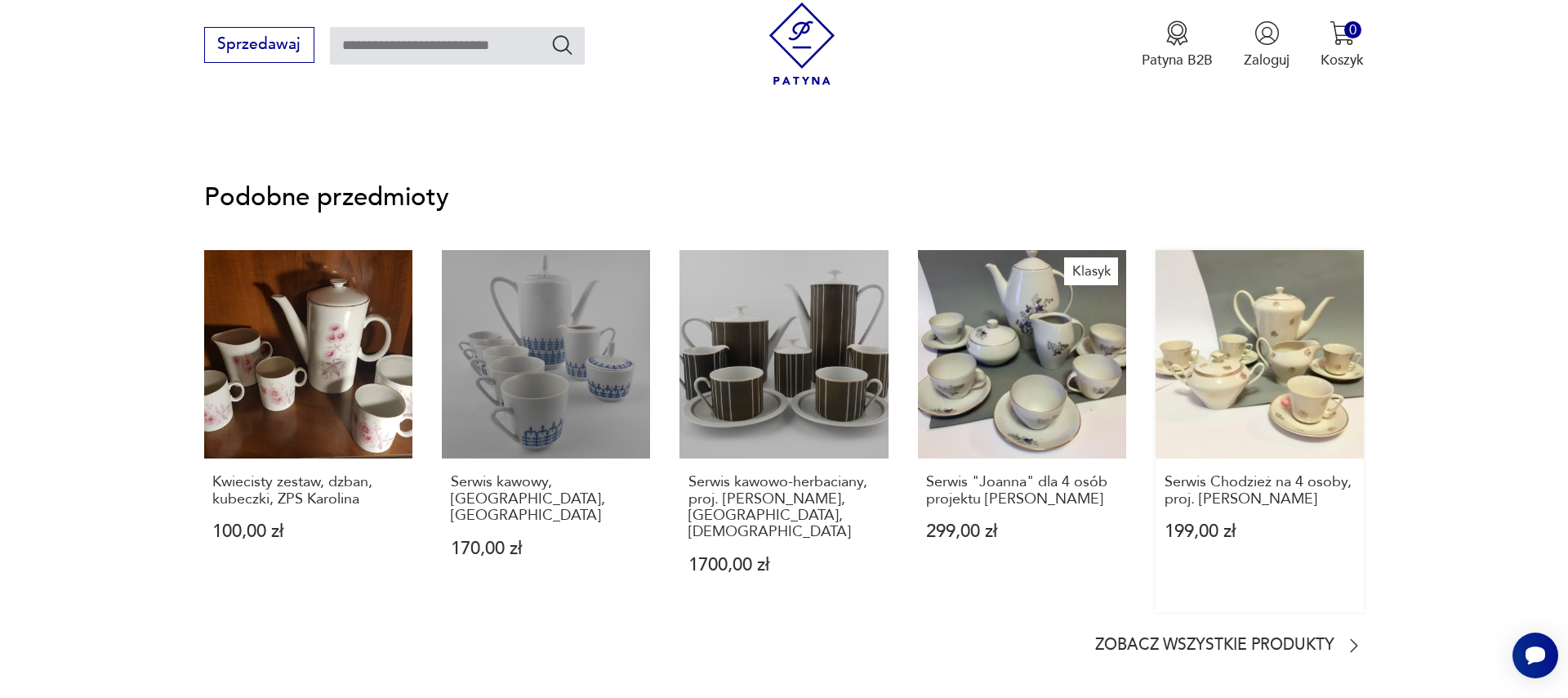
click at [1302, 397] on link "Serwis Chodzież na 4 osoby, proj. [PERSON_NAME] 199,00 zł" at bounding box center [1259, 431] width 209 height 362
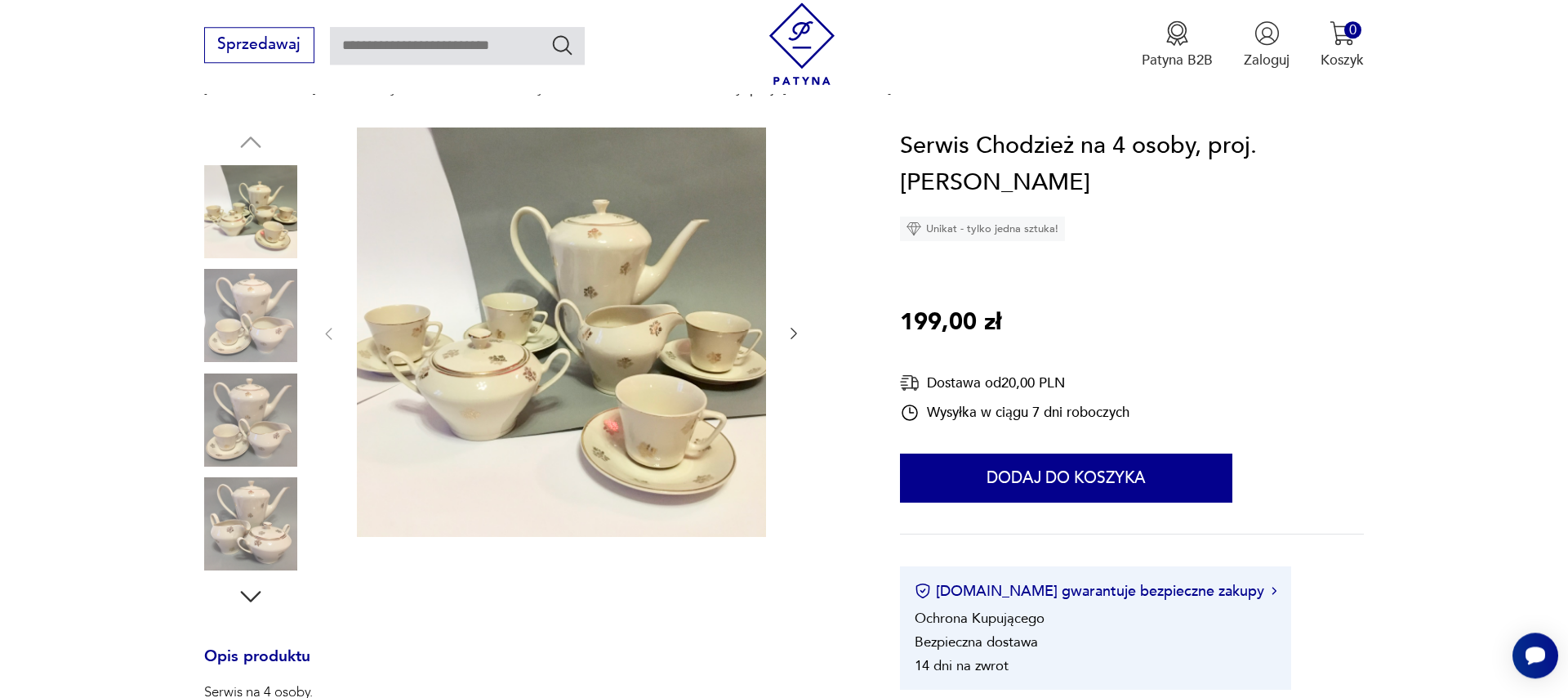
scroll to position [94, 0]
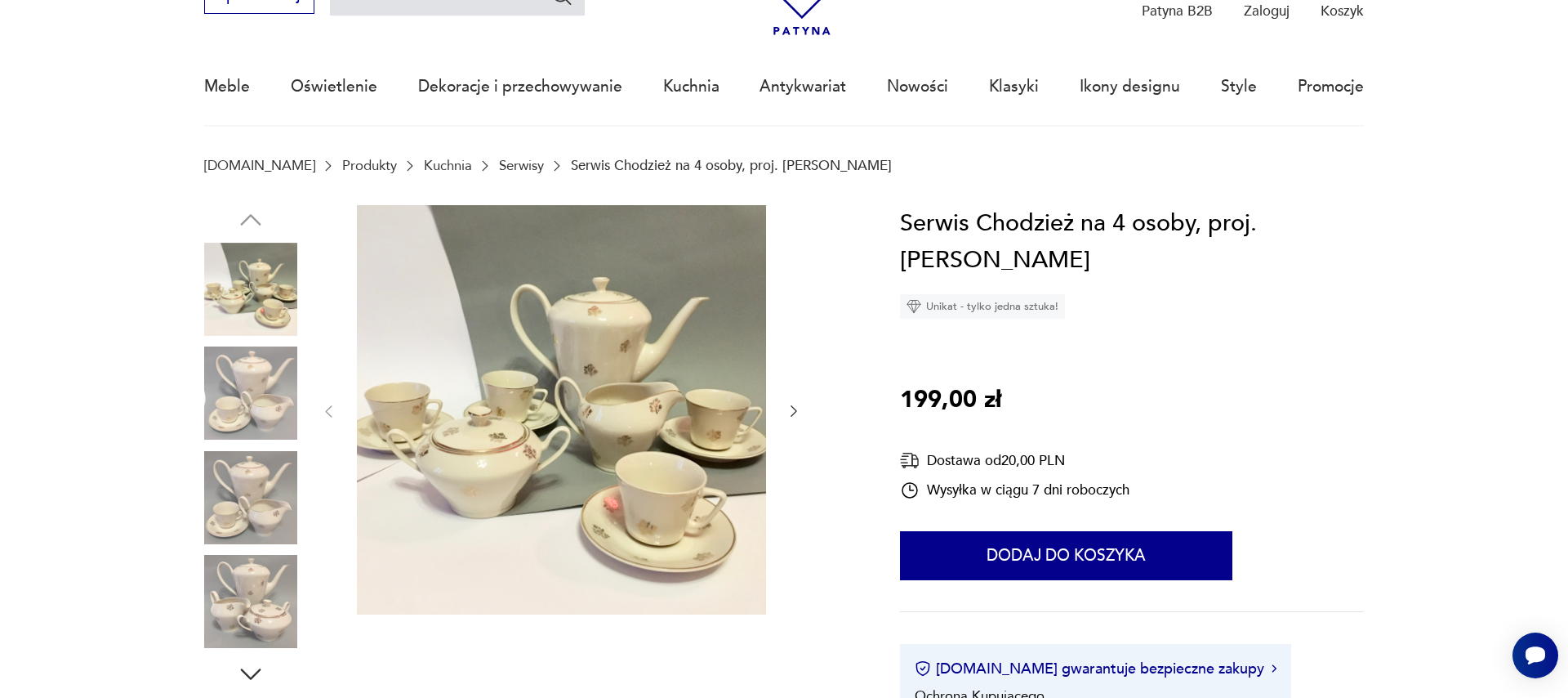
click at [790, 411] on icon "button" at bounding box center [794, 412] width 17 height 17
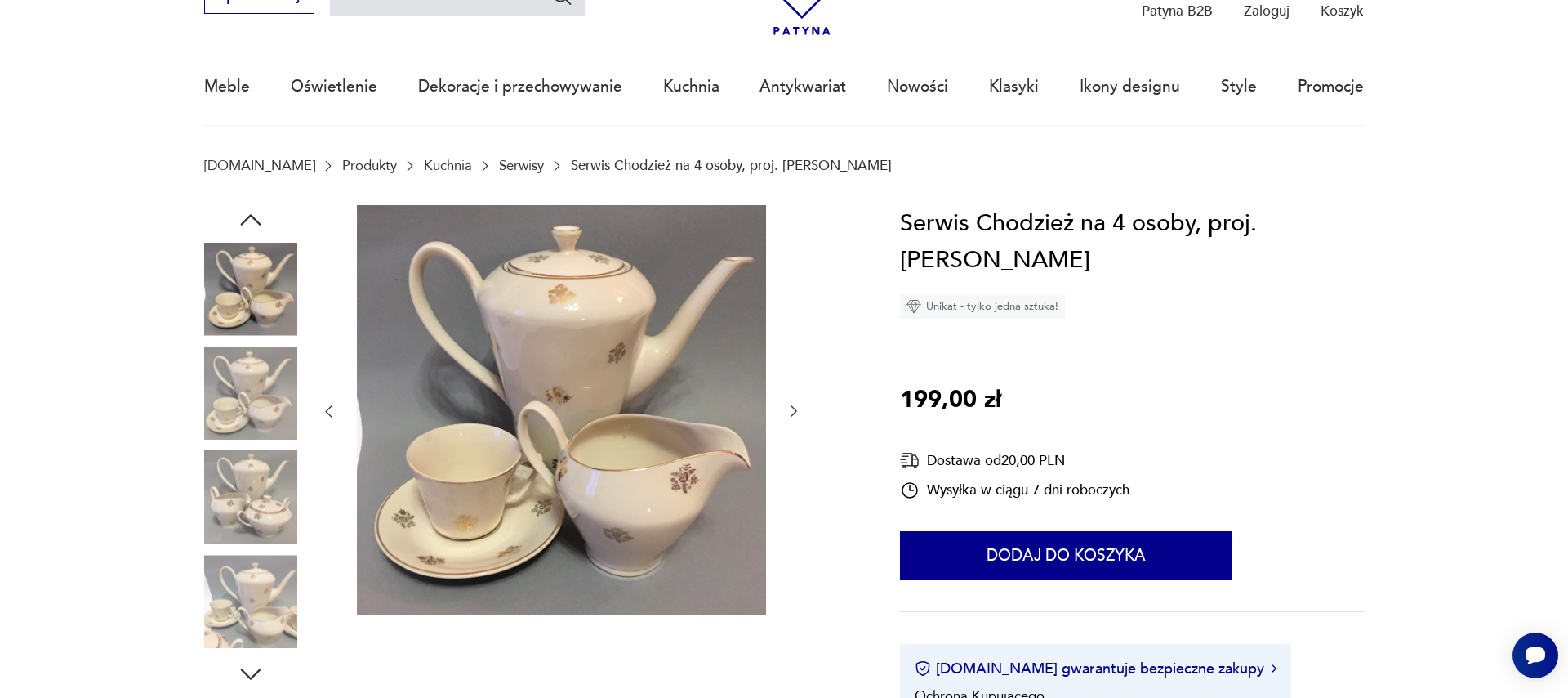
click at [790, 411] on icon "button" at bounding box center [794, 412] width 17 height 17
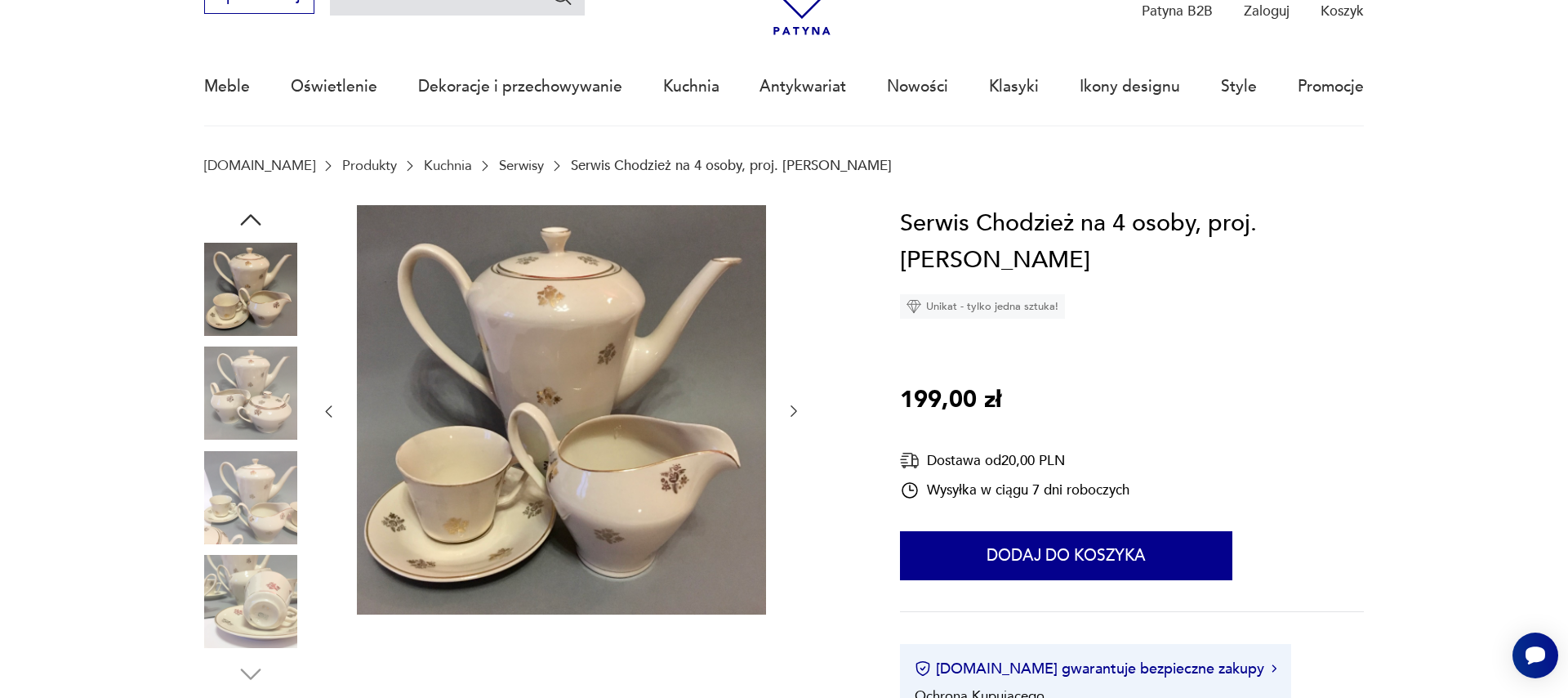
click at [790, 411] on icon "button" at bounding box center [794, 412] width 17 height 17
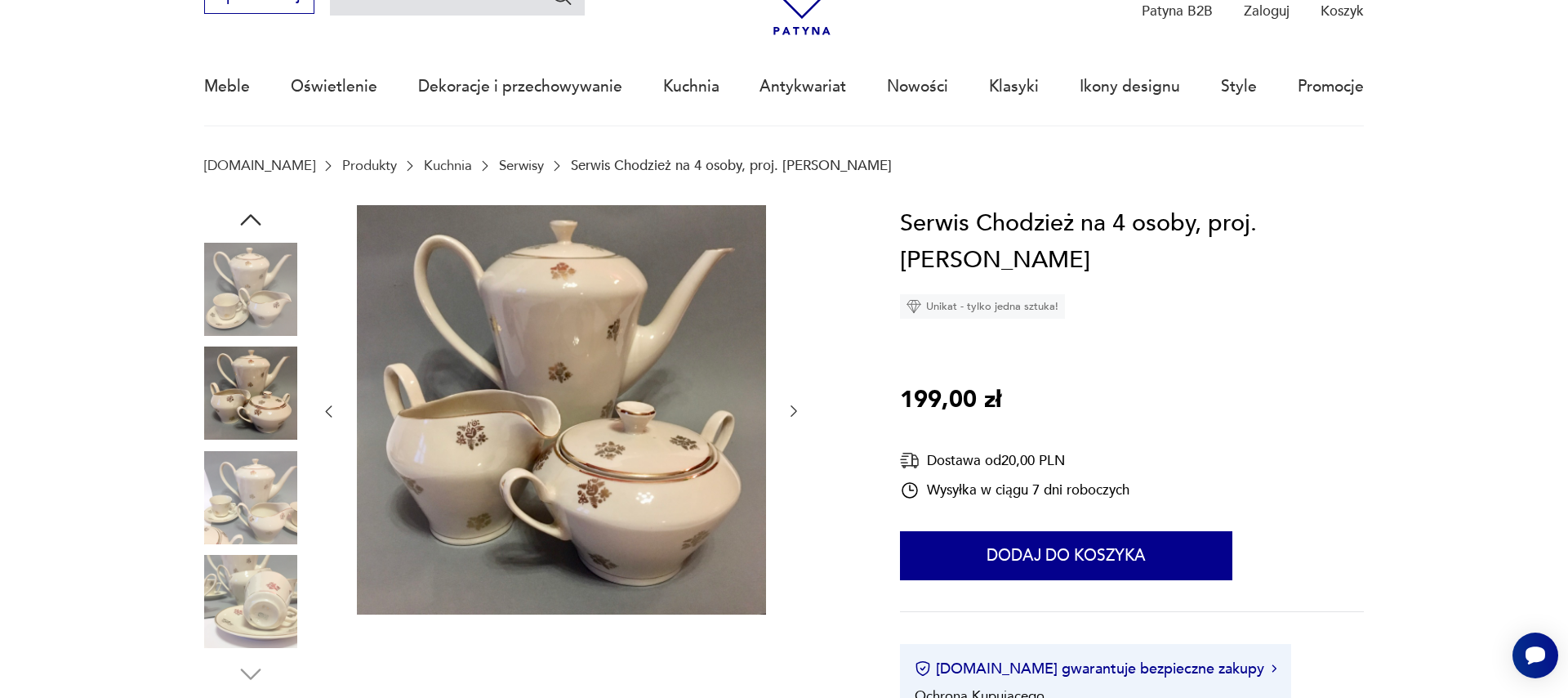
click at [790, 411] on icon "button" at bounding box center [794, 412] width 17 height 17
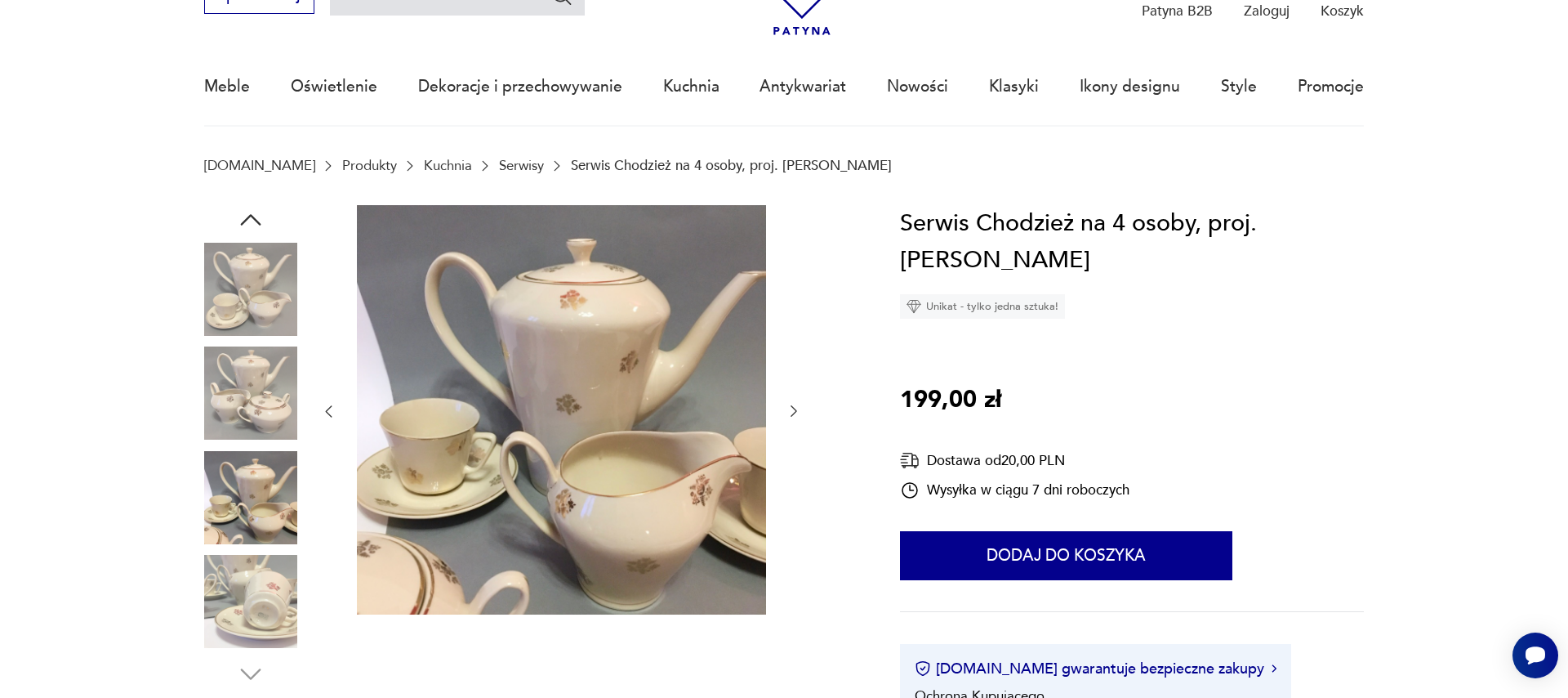
click at [790, 411] on icon "button" at bounding box center [794, 412] width 17 height 17
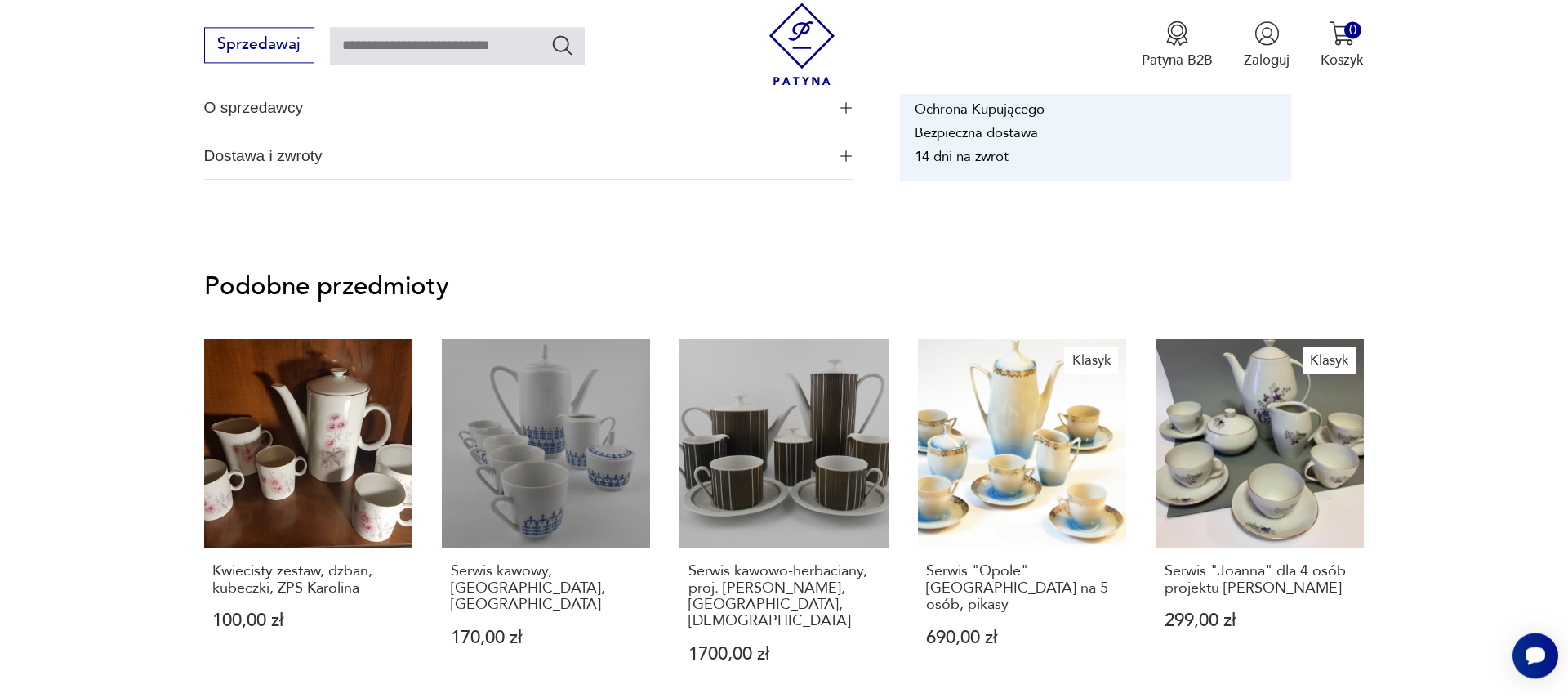
scroll to position [1398, 0]
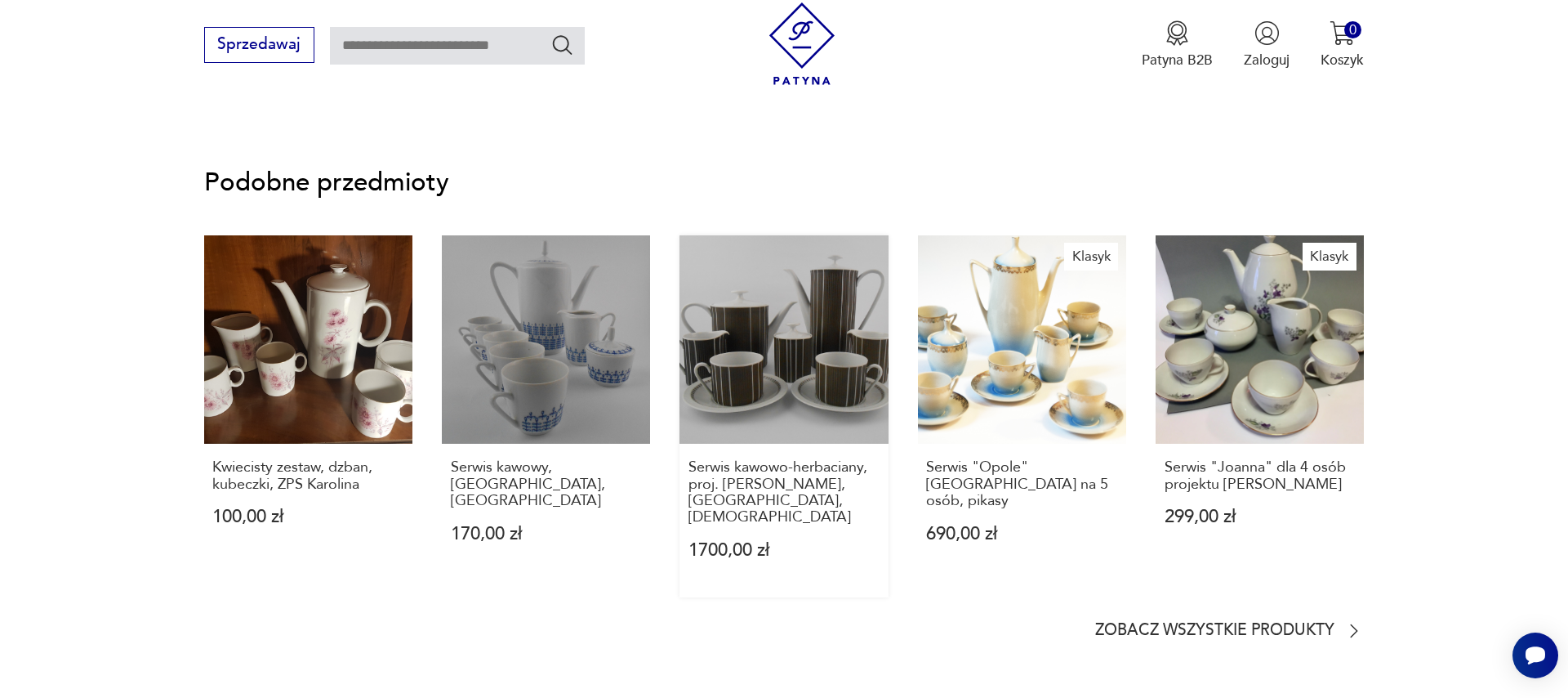
click at [804, 363] on link "Serwis kawowo-herbaciany, proj. [PERSON_NAME], [GEOGRAPHIC_DATA], [DEMOGRAPHIC_…" at bounding box center [784, 416] width 209 height 362
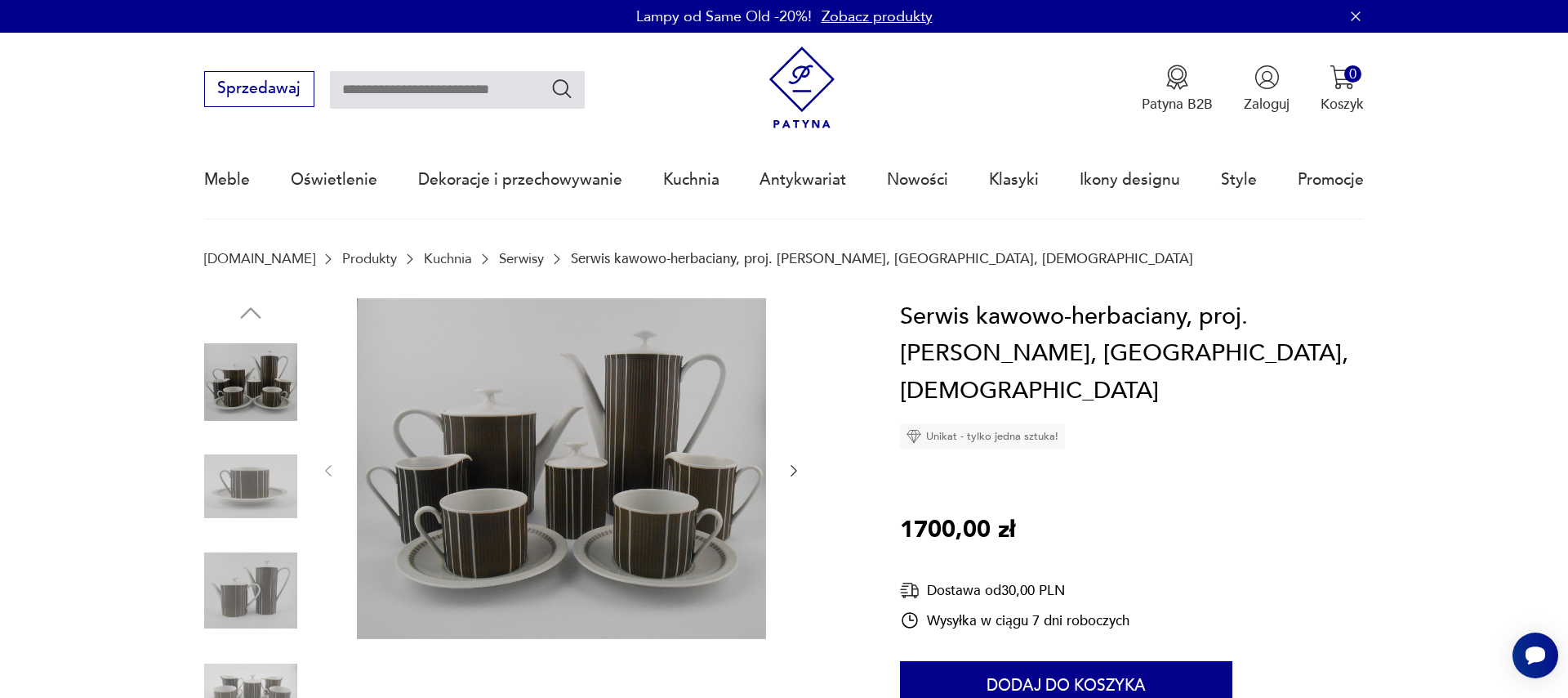
click at [783, 472] on div at bounding box center [561, 470] width 482 height 345
click at [791, 466] on icon "button" at bounding box center [794, 471] width 17 height 17
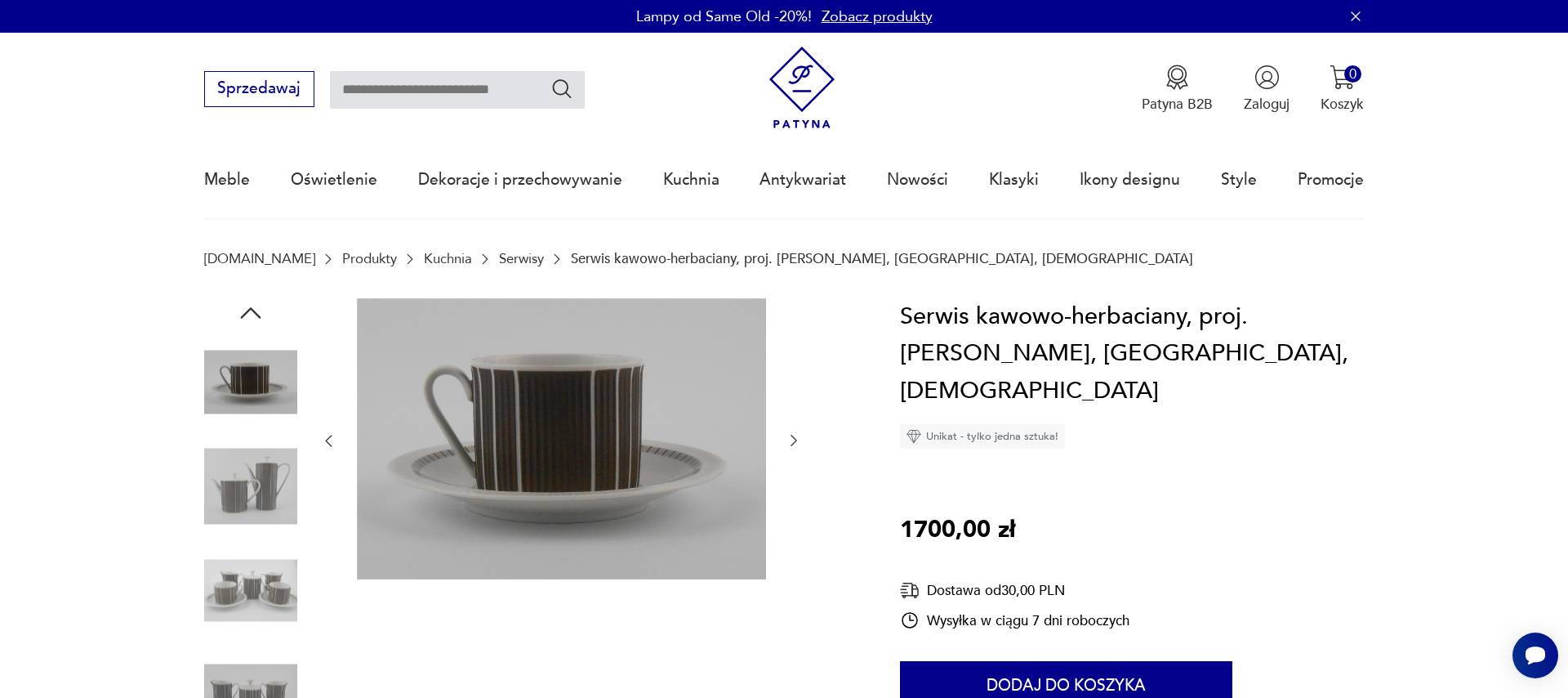
click at [791, 466] on div at bounding box center [561, 440] width 482 height 286
click at [795, 428] on div at bounding box center [561, 440] width 482 height 286
click at [793, 436] on icon "button" at bounding box center [794, 440] width 17 height 17
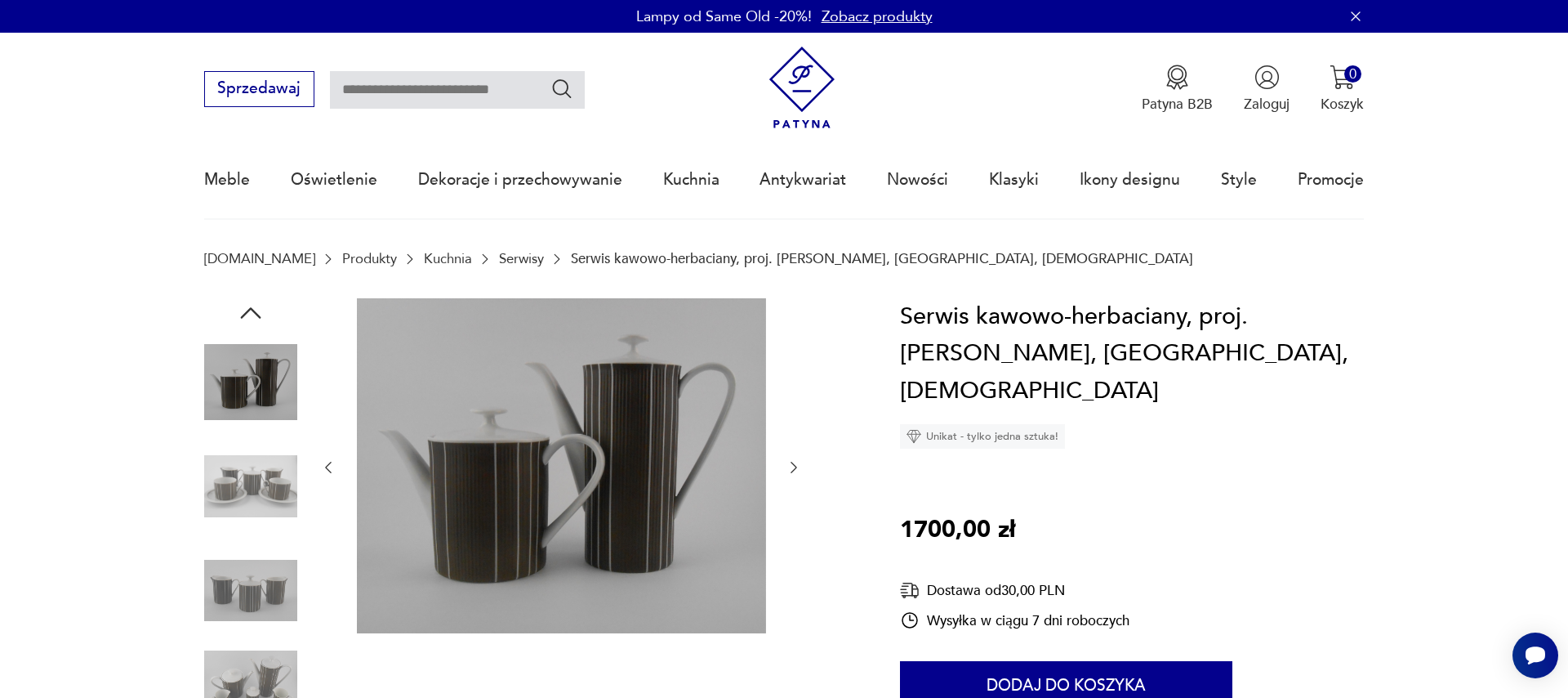
click at [793, 436] on div at bounding box center [561, 468] width 482 height 339
click at [795, 475] on icon "button" at bounding box center [794, 468] width 17 height 17
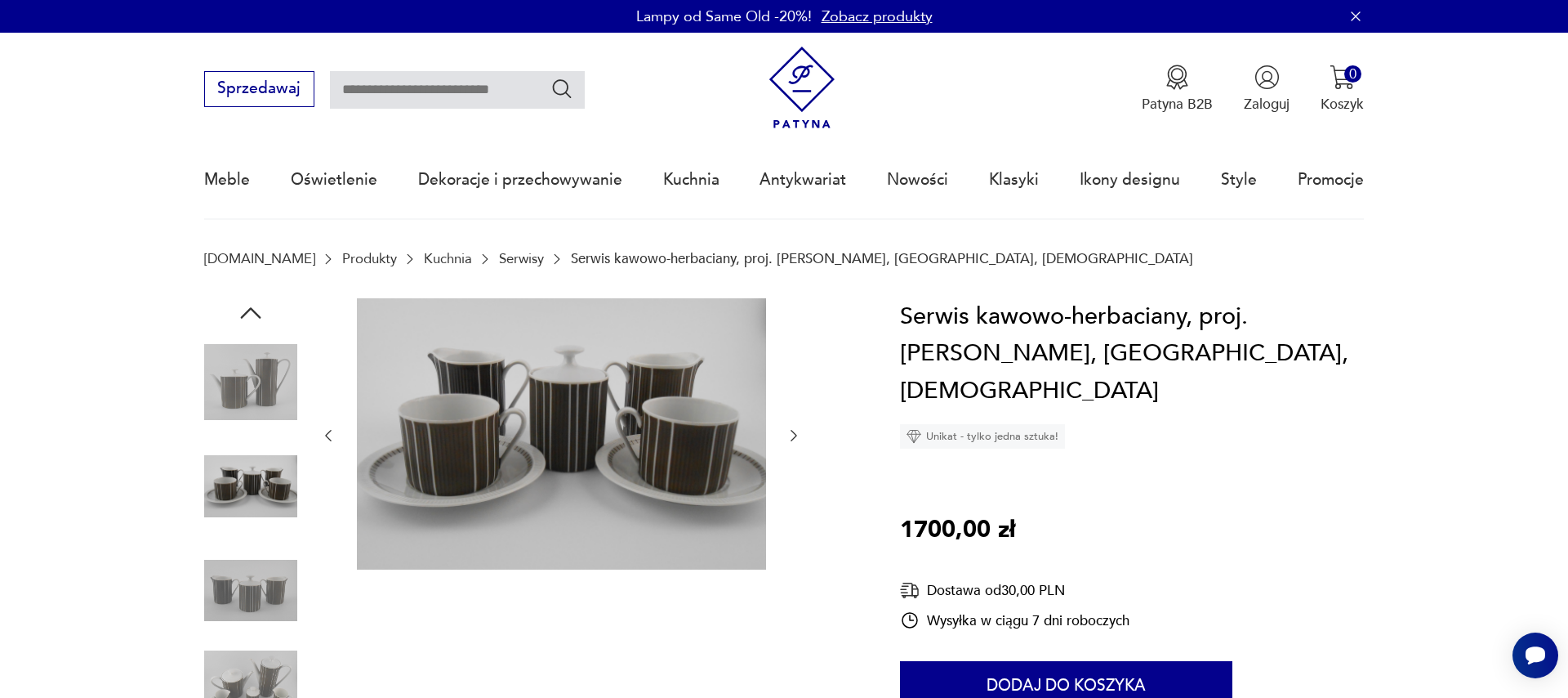
click at [795, 476] on div at bounding box center [561, 436] width 482 height 276
click at [797, 433] on icon "button" at bounding box center [794, 436] width 17 height 17
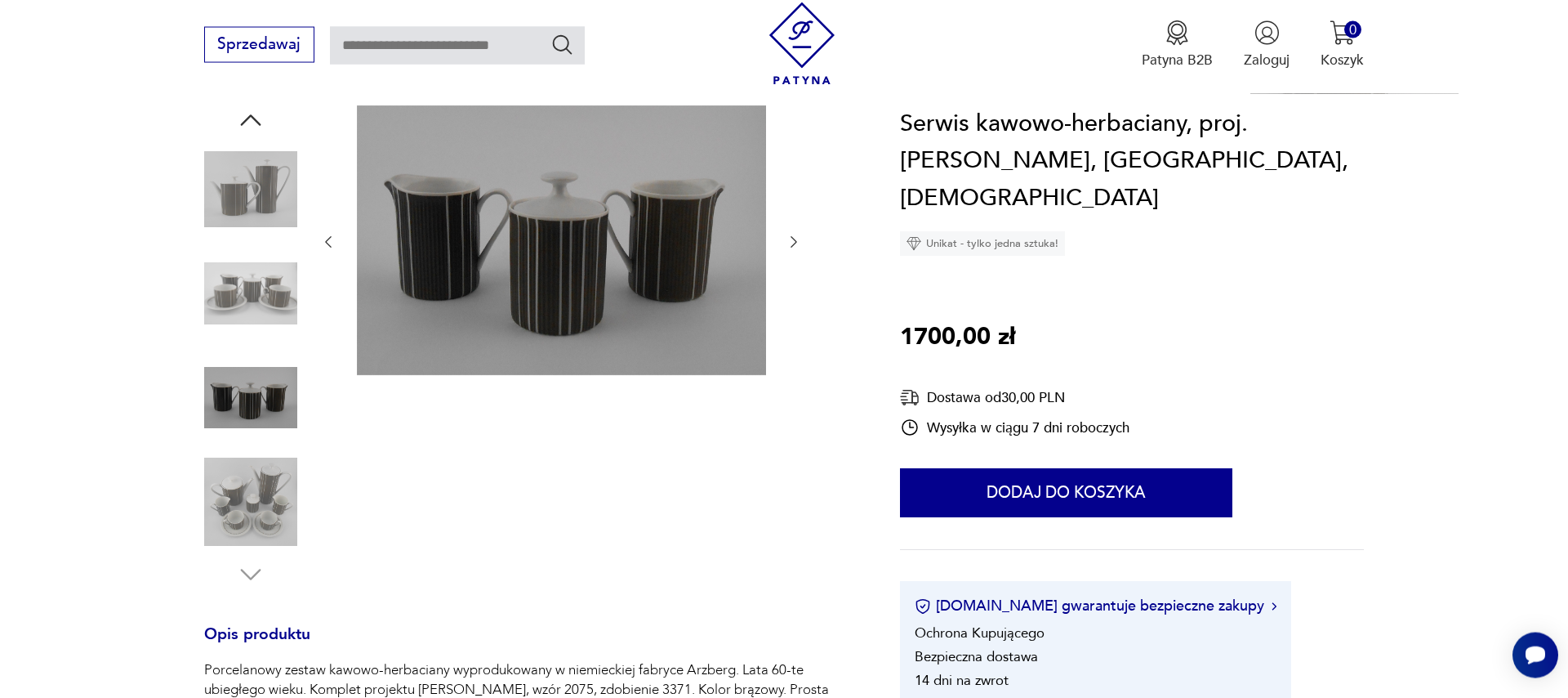
scroll to position [94, 0]
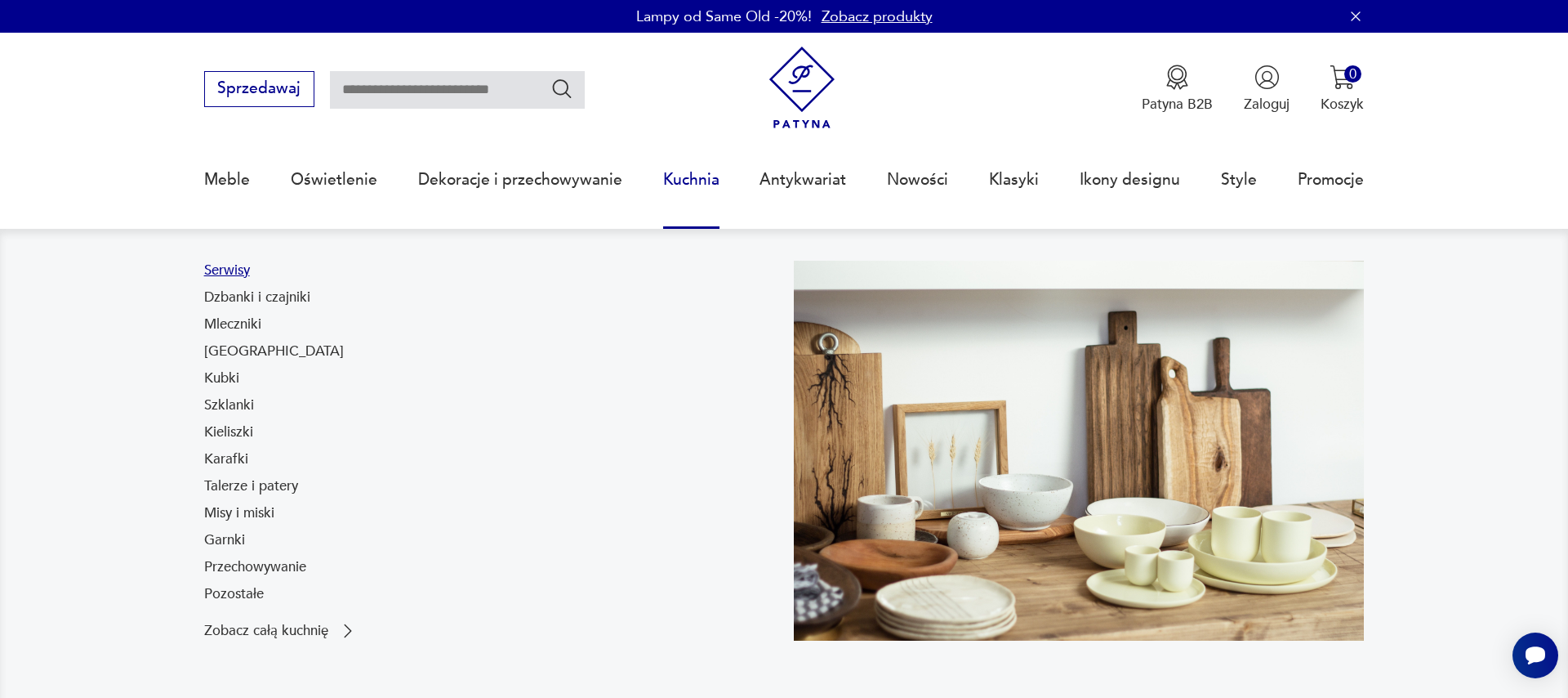
click at [234, 272] on link "Serwisy" at bounding box center [227, 271] width 46 height 20
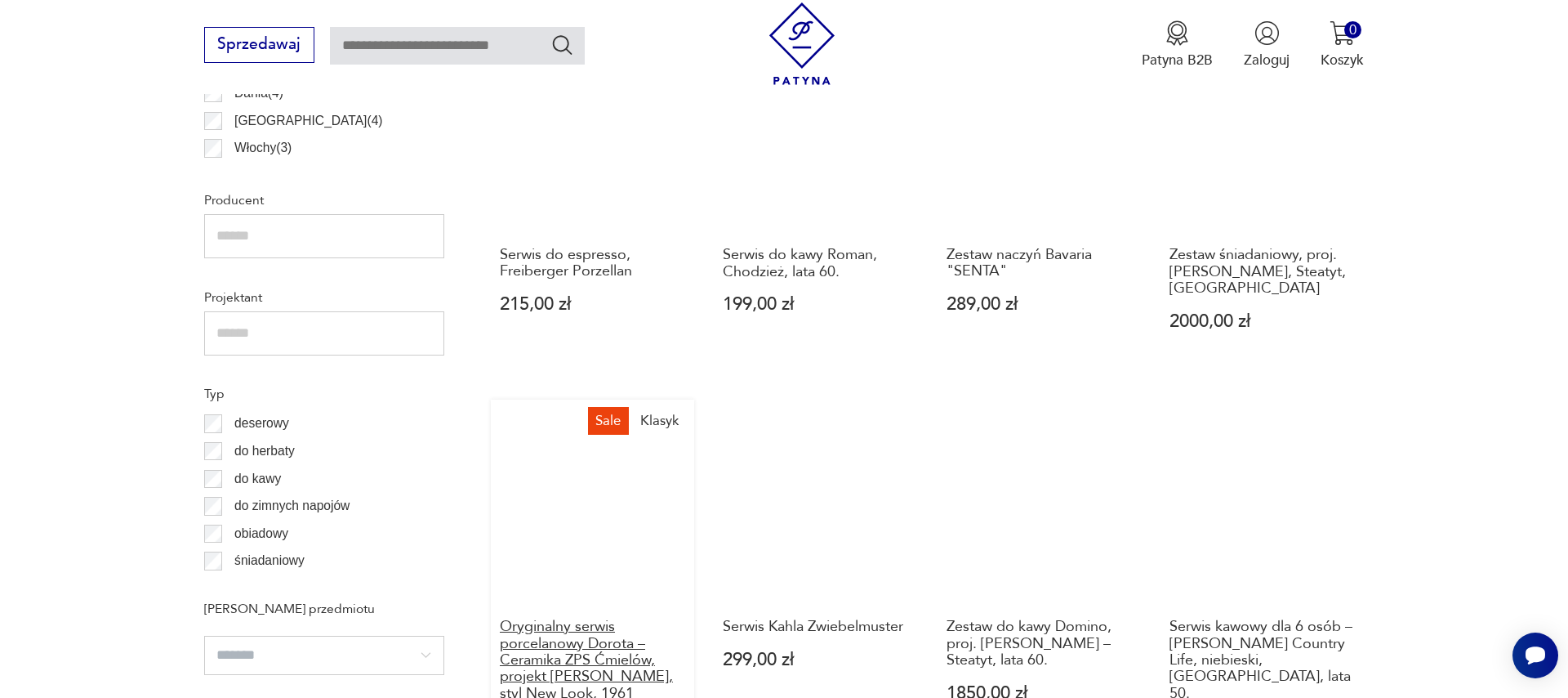
scroll to position [1304, 0]
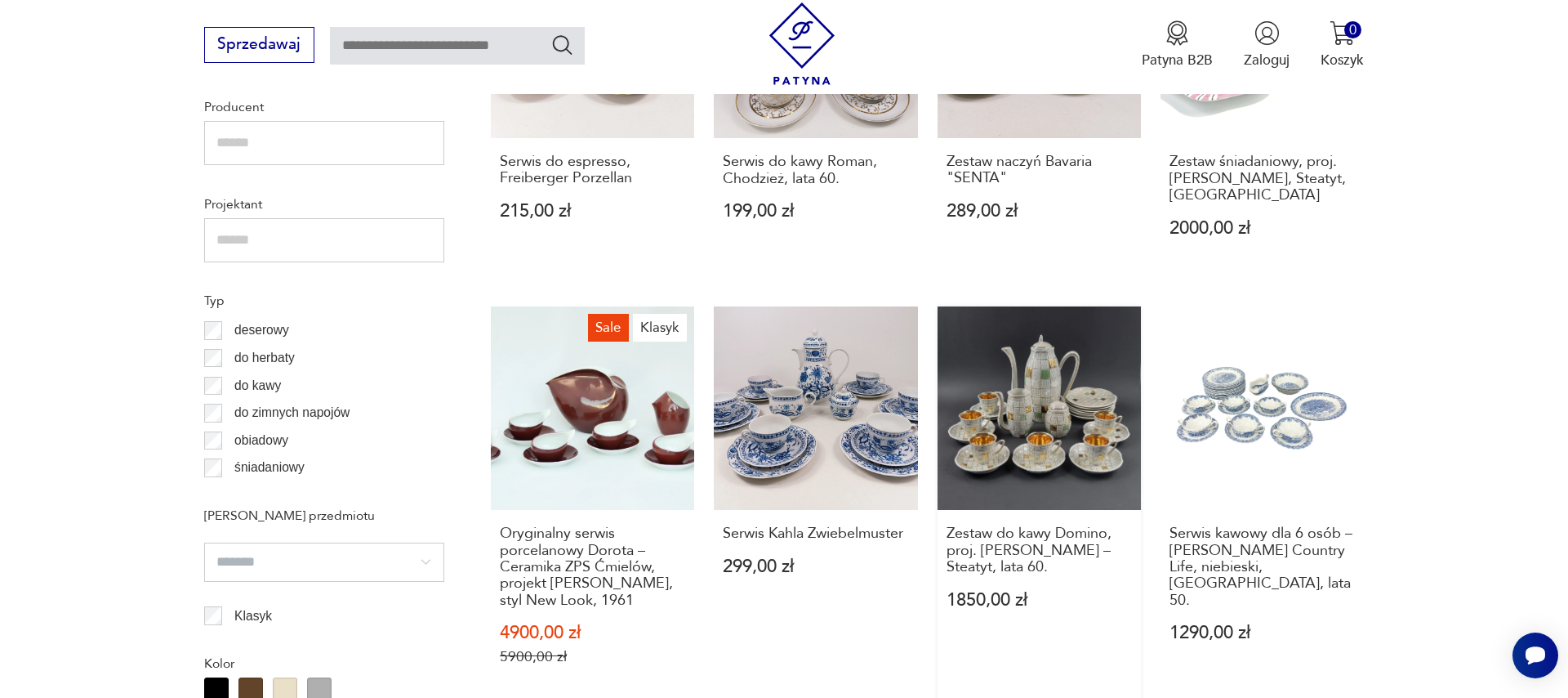
click at [1029, 403] on link "Zestaw do kawy Domino, proj. [PERSON_NAME] – Steatyt, lata 60. 1850,00 zł" at bounding box center [1039, 505] width 204 height 397
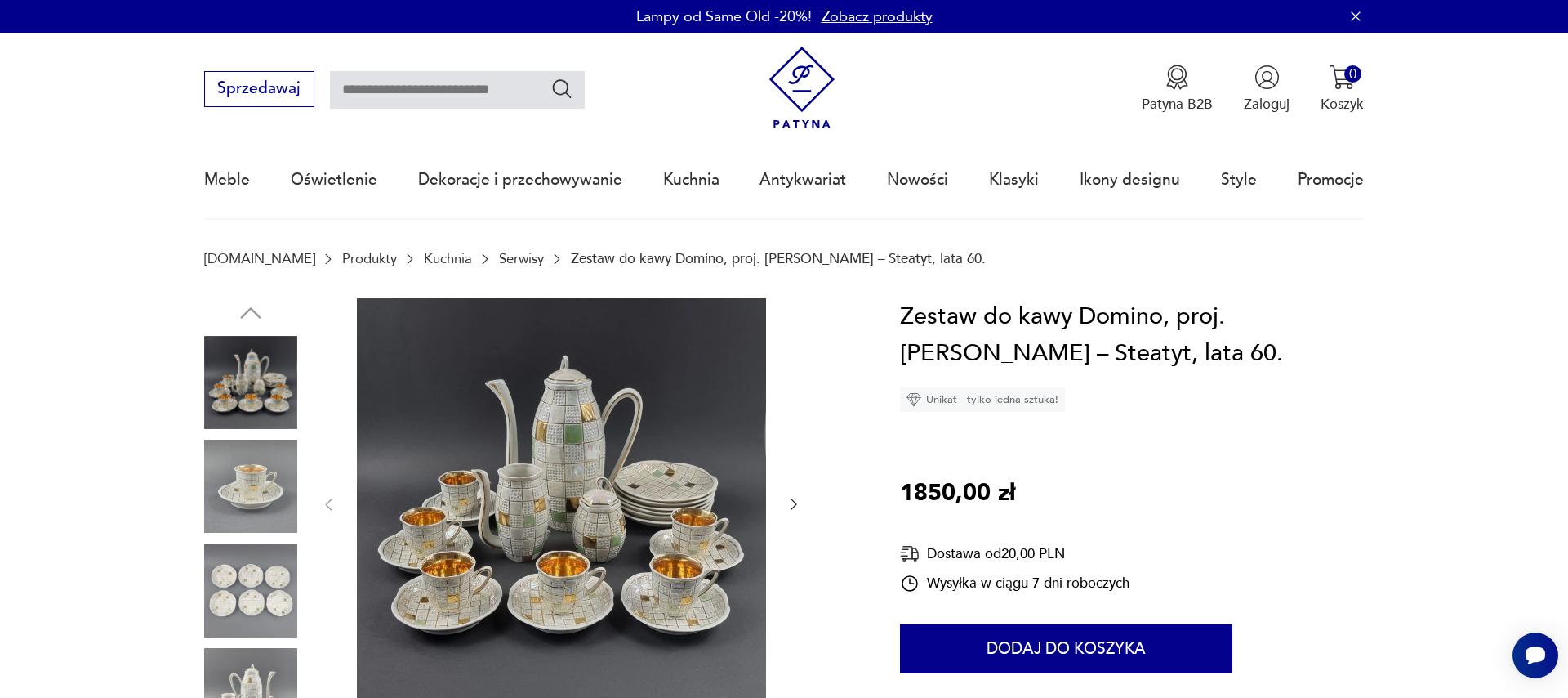
click at [626, 559] on img at bounding box center [561, 503] width 409 height 409
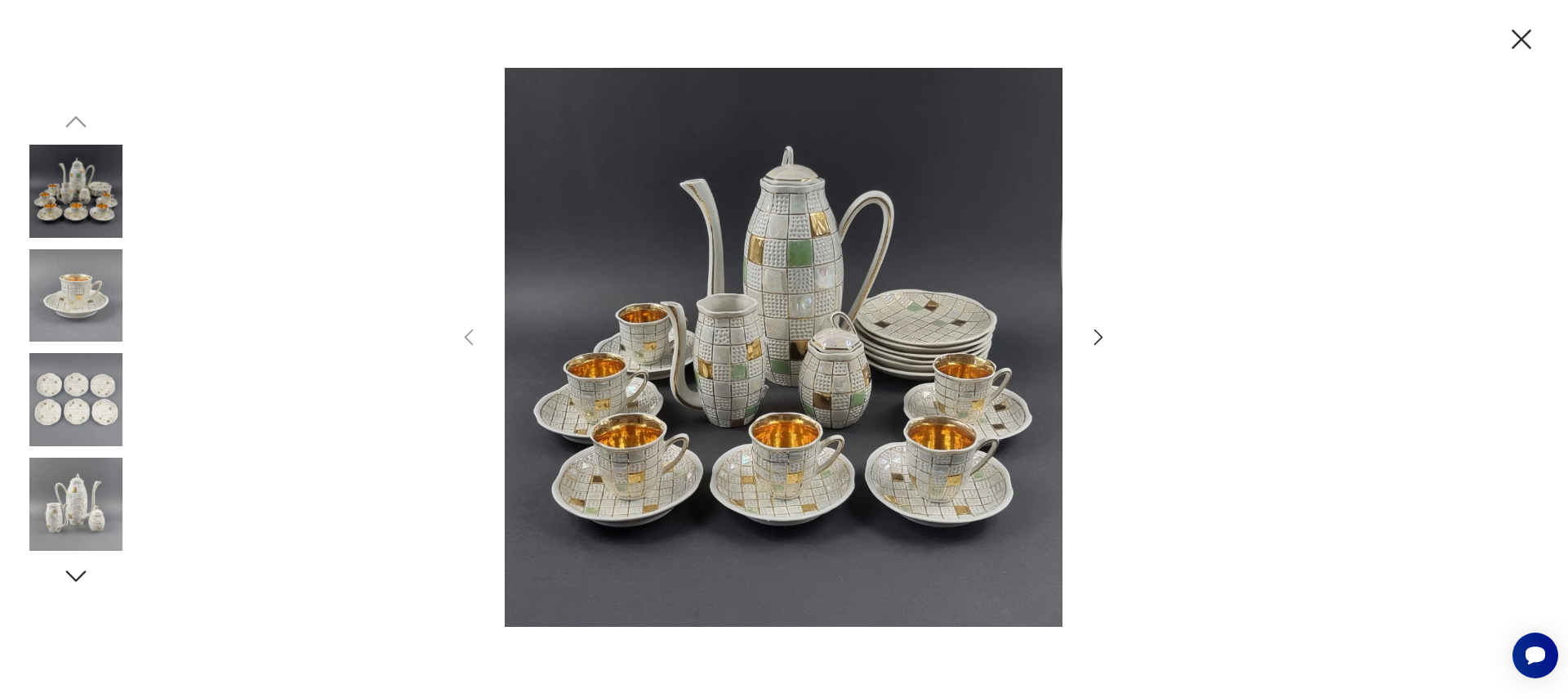
click at [799, 444] on img at bounding box center [784, 347] width 567 height 558
click at [1102, 337] on icon "button" at bounding box center [1098, 338] width 9 height 17
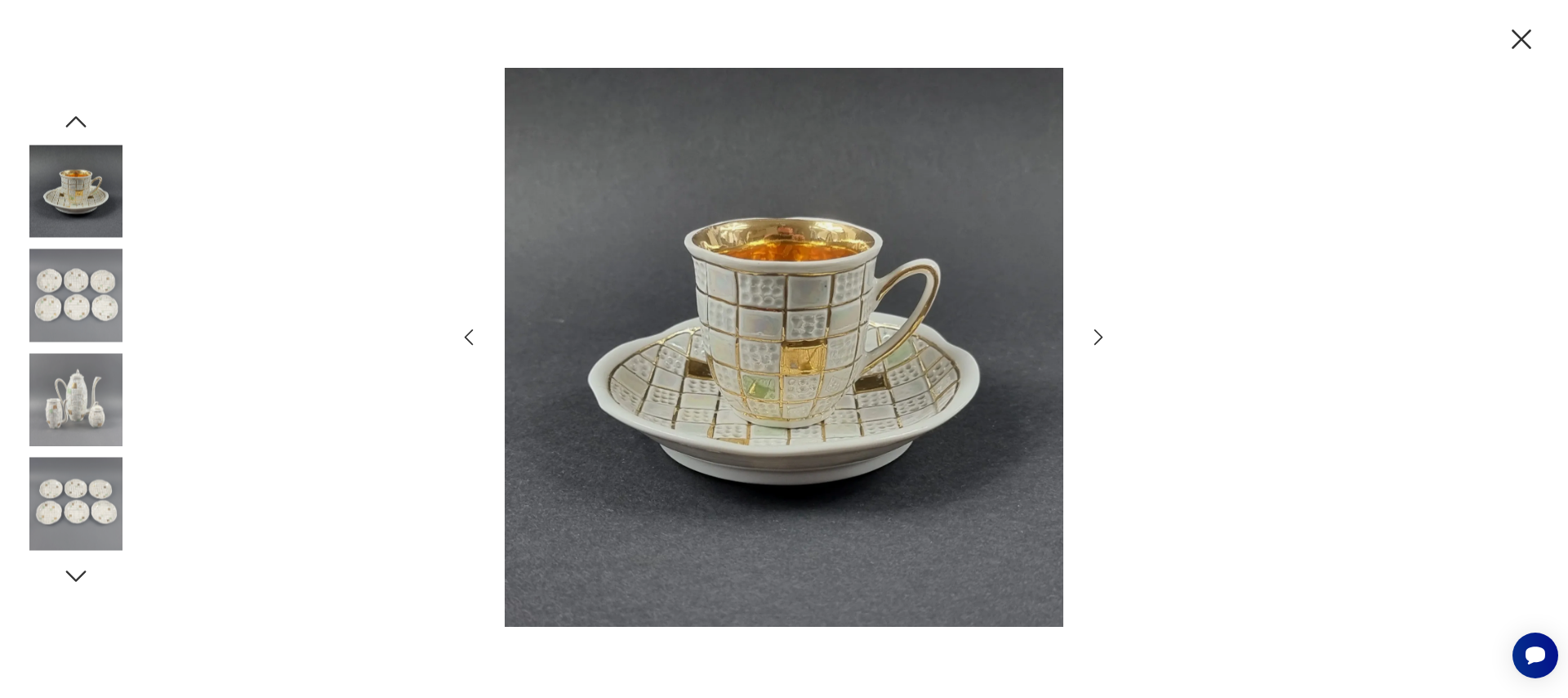
click at [1102, 337] on icon "button" at bounding box center [1098, 338] width 9 height 17
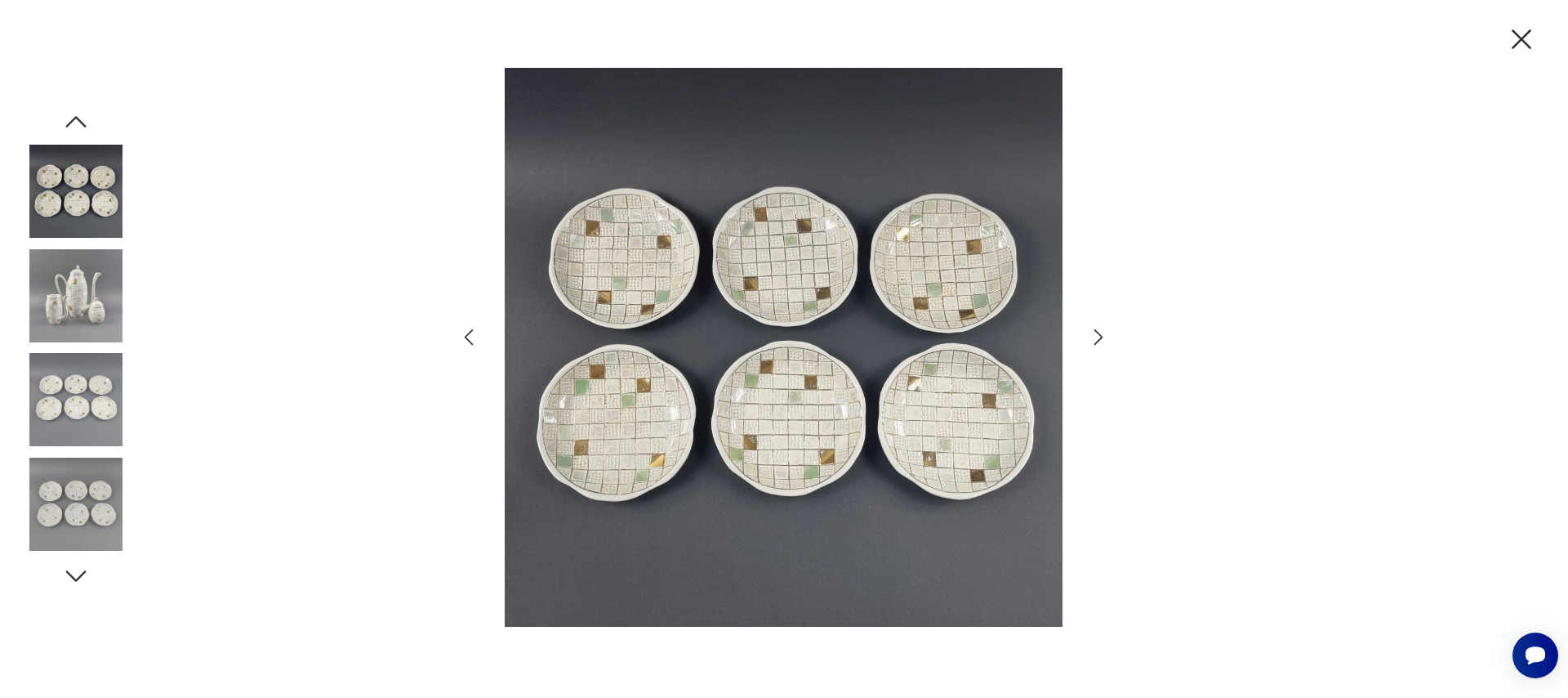
click at [1102, 337] on icon "button" at bounding box center [1098, 338] width 9 height 17
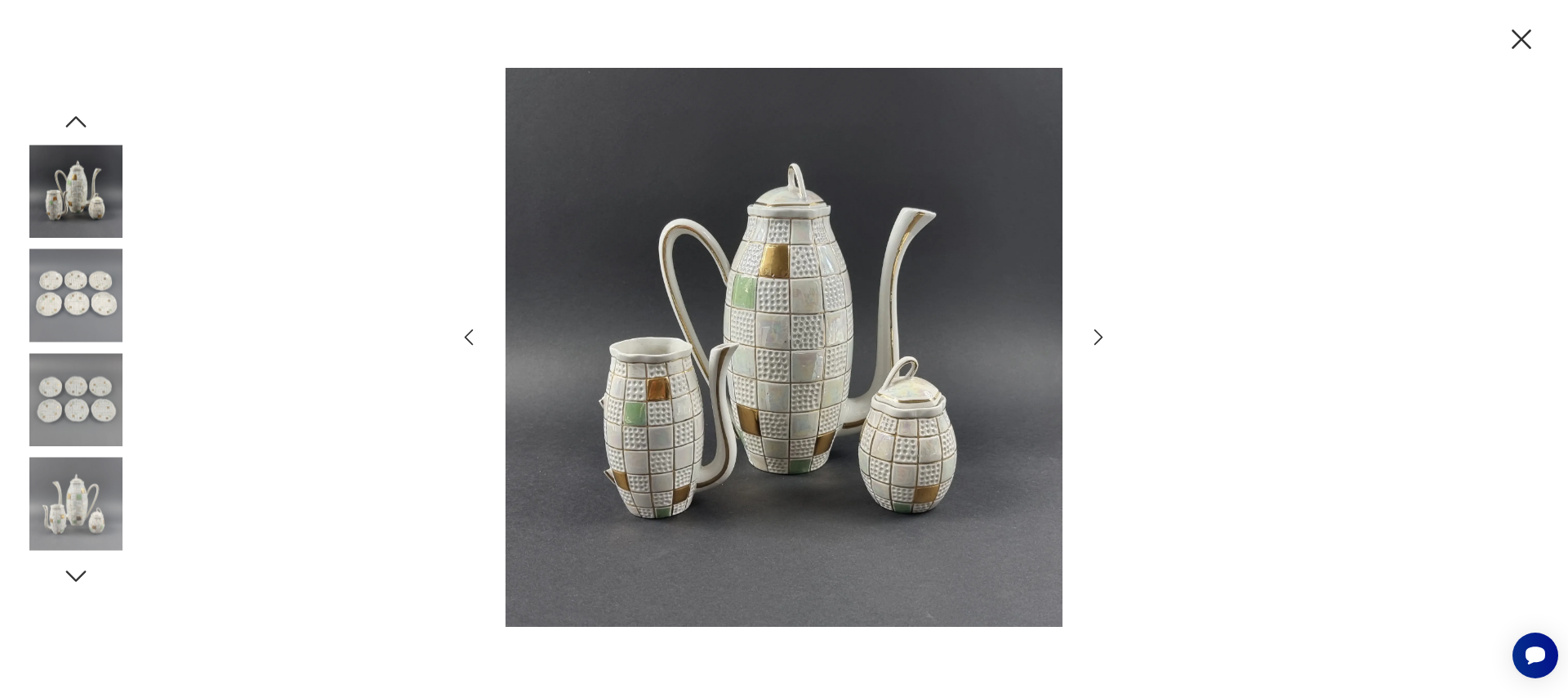
click at [1102, 337] on icon "button" at bounding box center [1098, 338] width 9 height 17
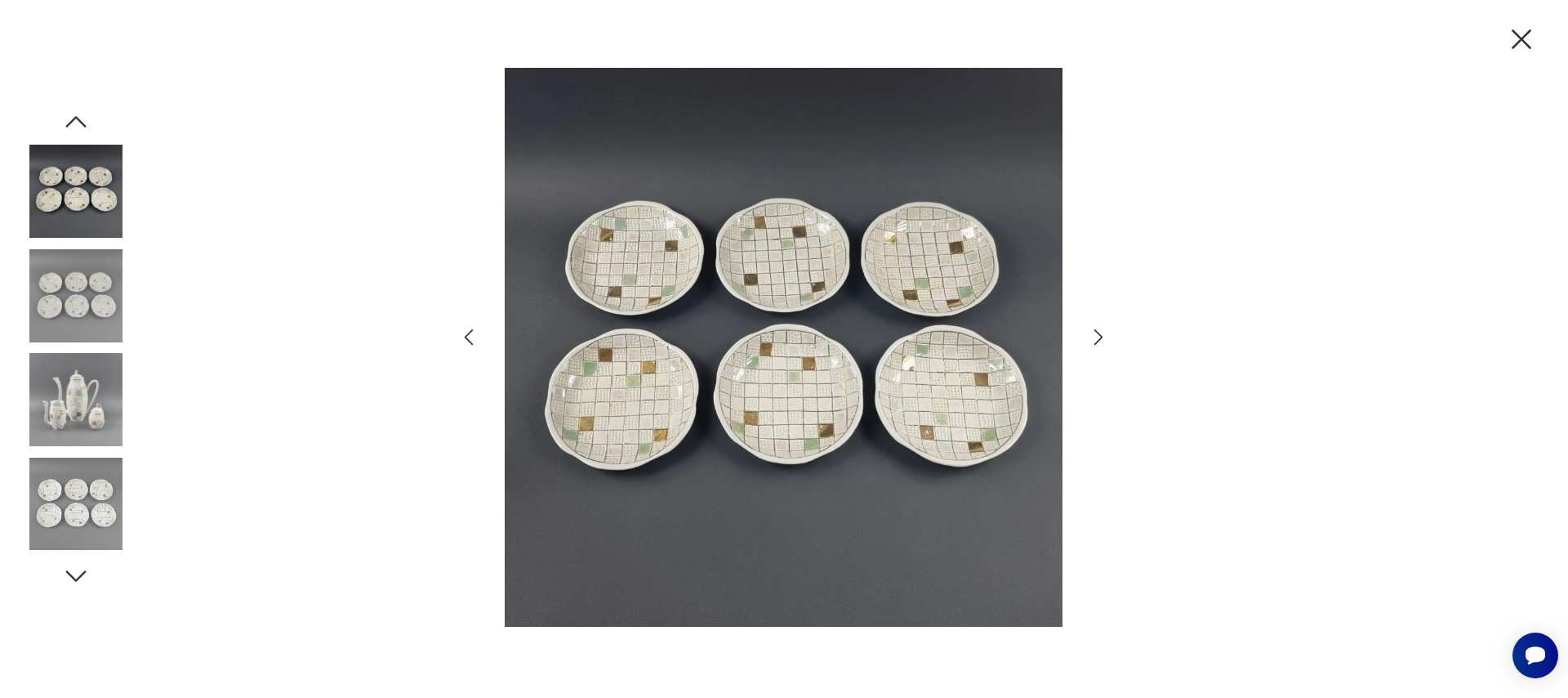
click at [1102, 337] on icon "button" at bounding box center [1098, 338] width 9 height 17
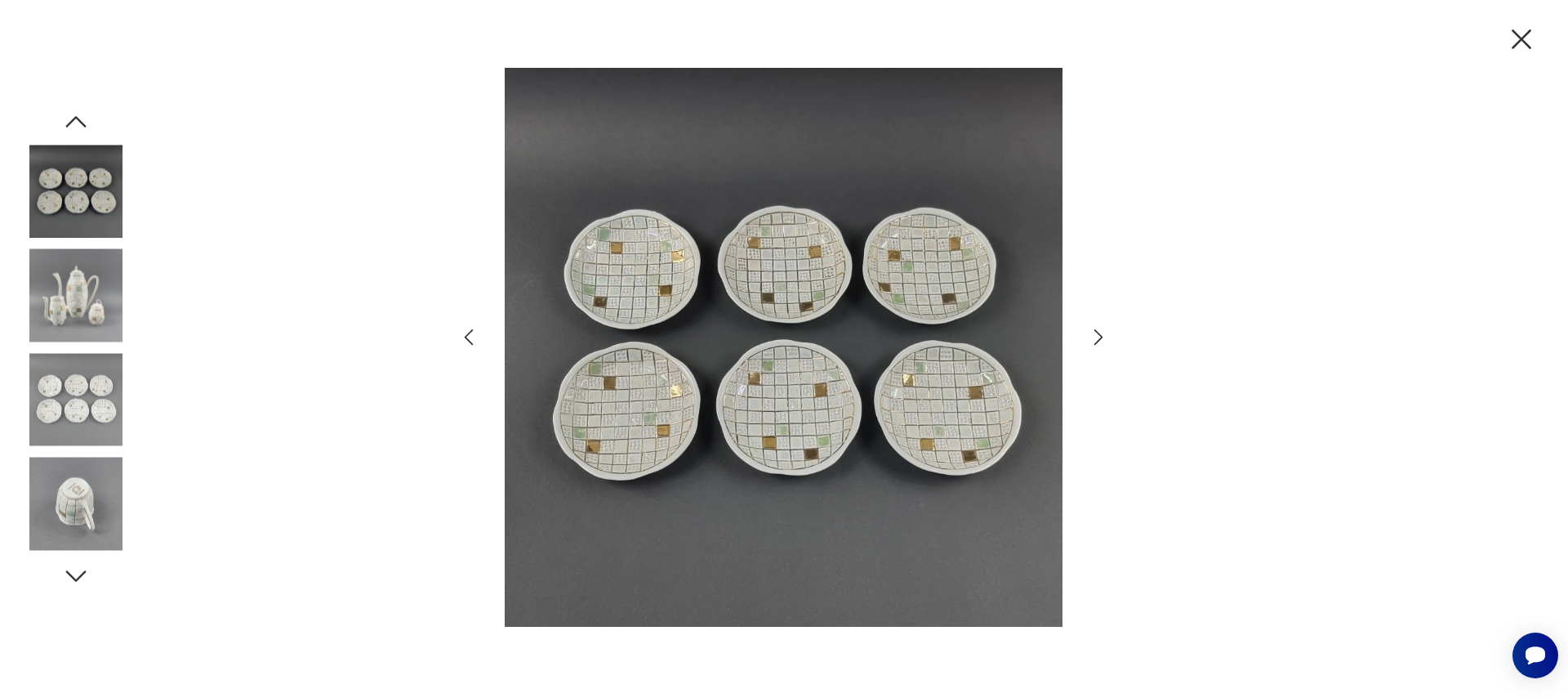
click at [1102, 337] on icon "button" at bounding box center [1098, 338] width 9 height 17
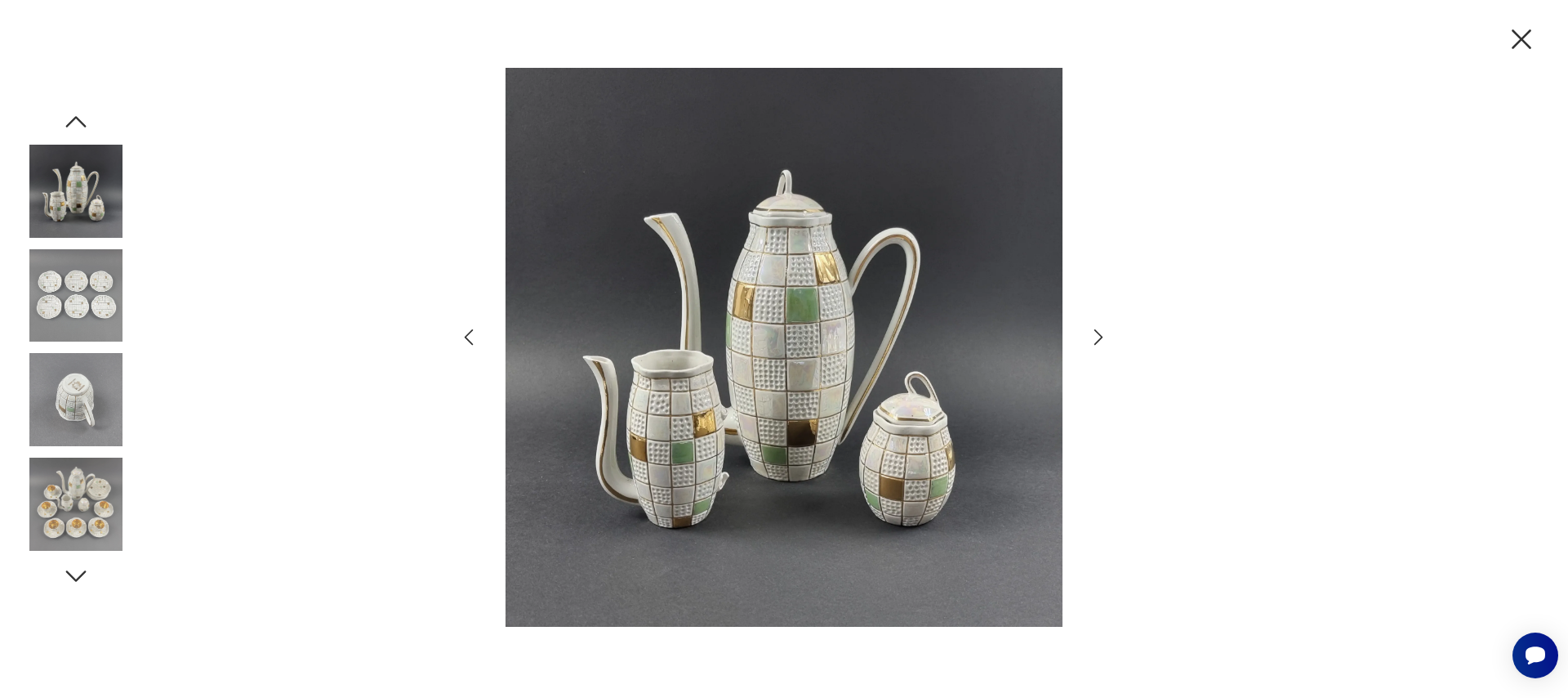
click at [1102, 337] on icon "button" at bounding box center [1098, 338] width 9 height 17
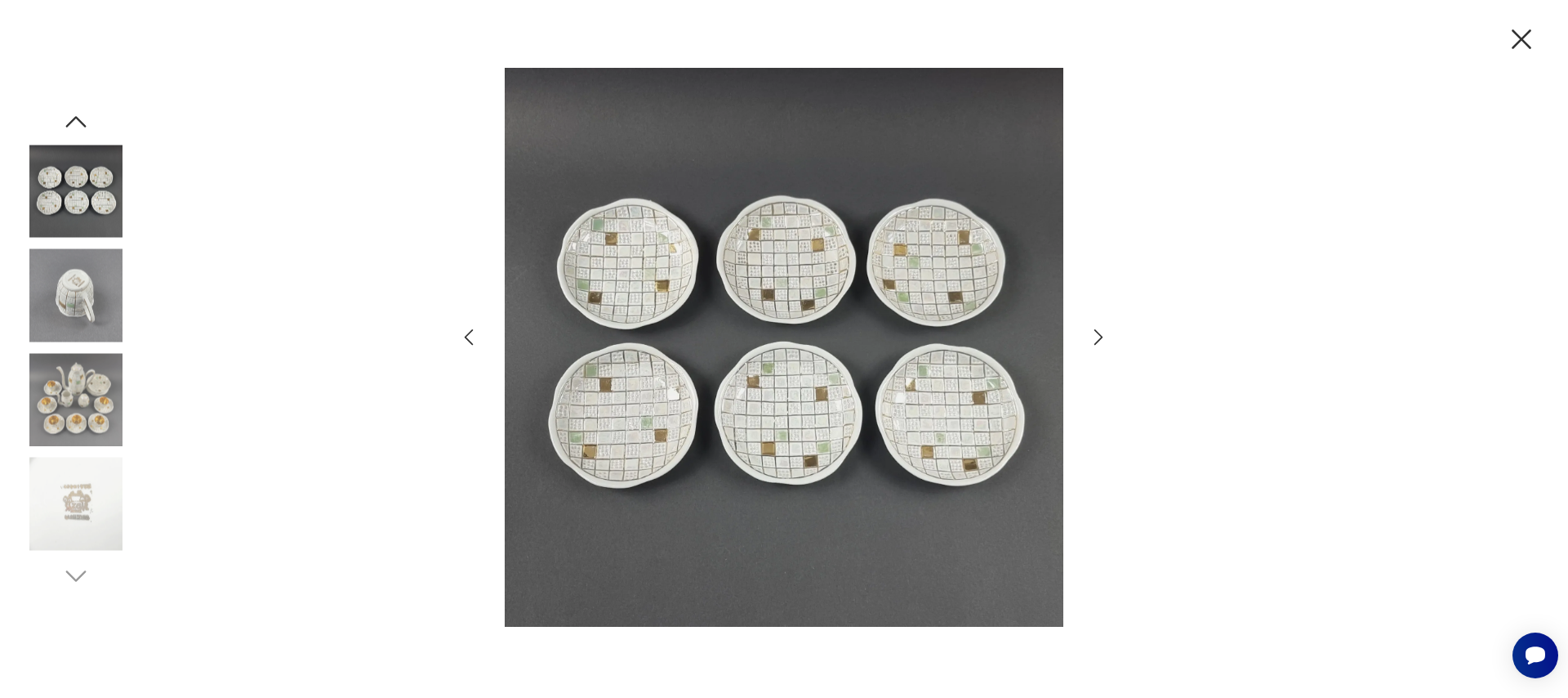
click at [1102, 337] on icon "button" at bounding box center [1098, 338] width 9 height 17
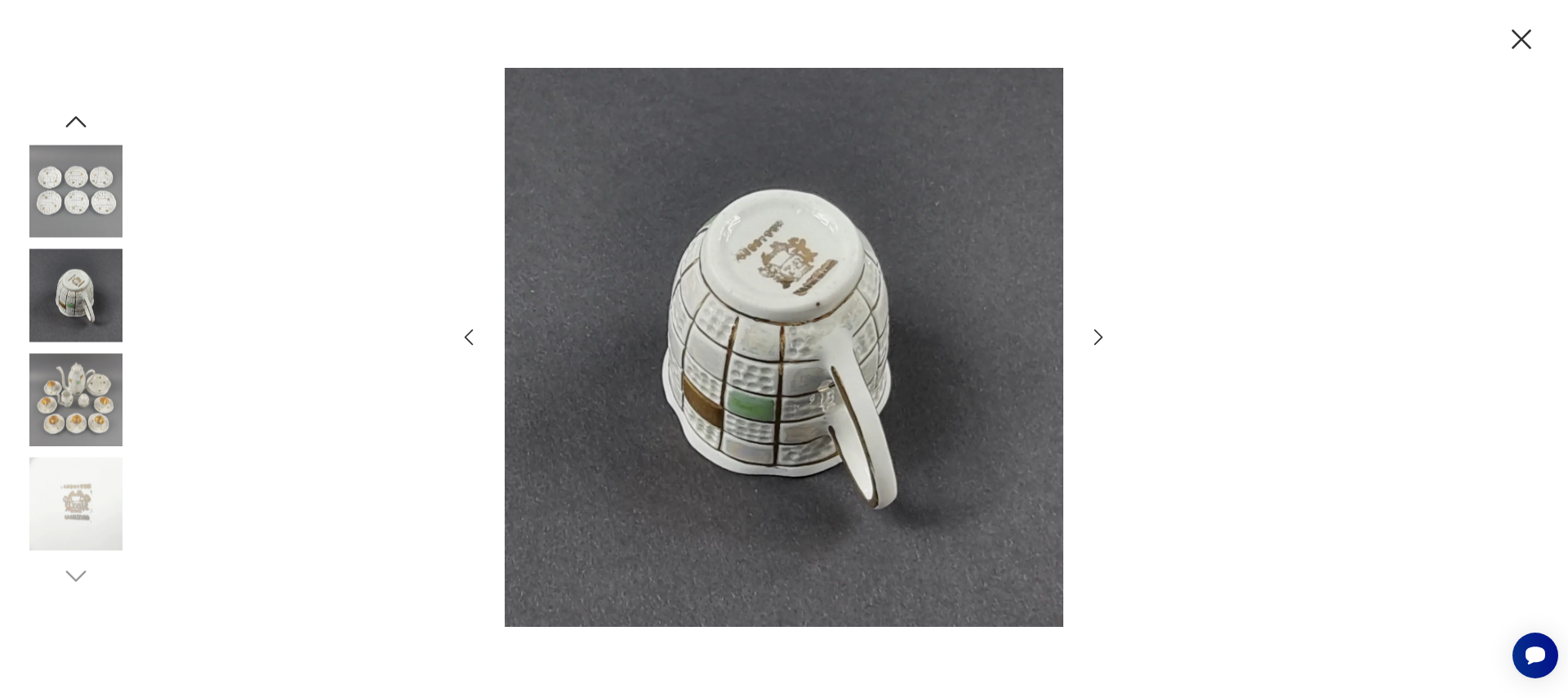
click at [1102, 337] on icon "button" at bounding box center [1098, 338] width 9 height 17
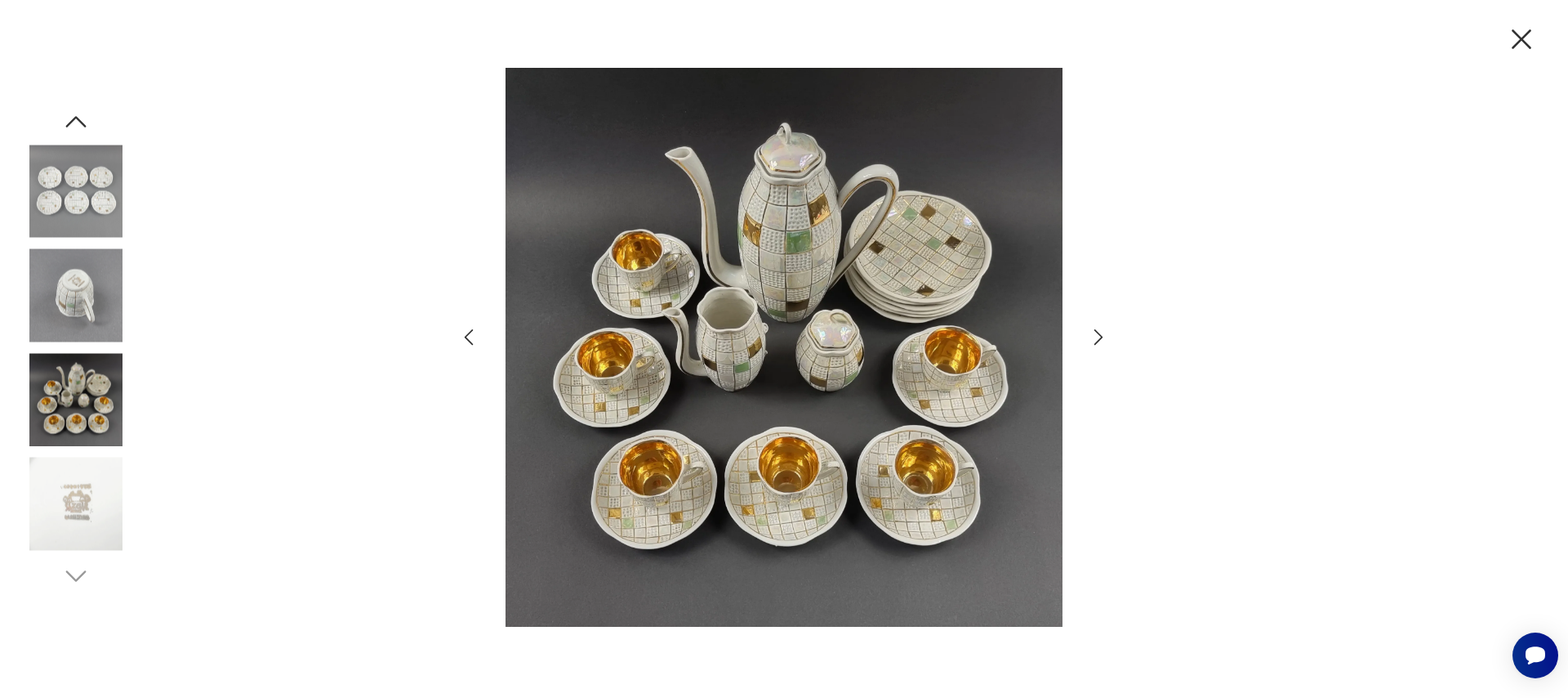
click at [1518, 36] on icon "button" at bounding box center [1522, 40] width 20 height 20
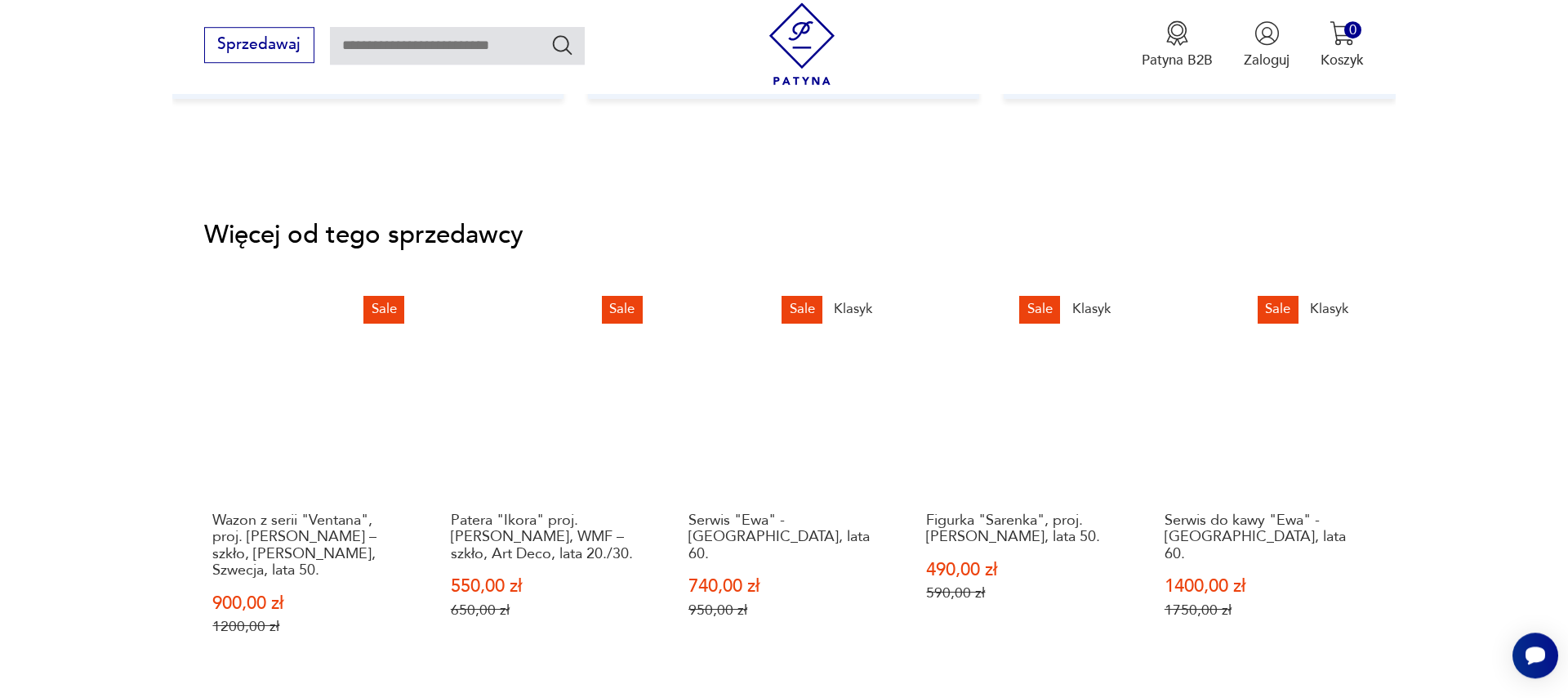
scroll to position [2515, 0]
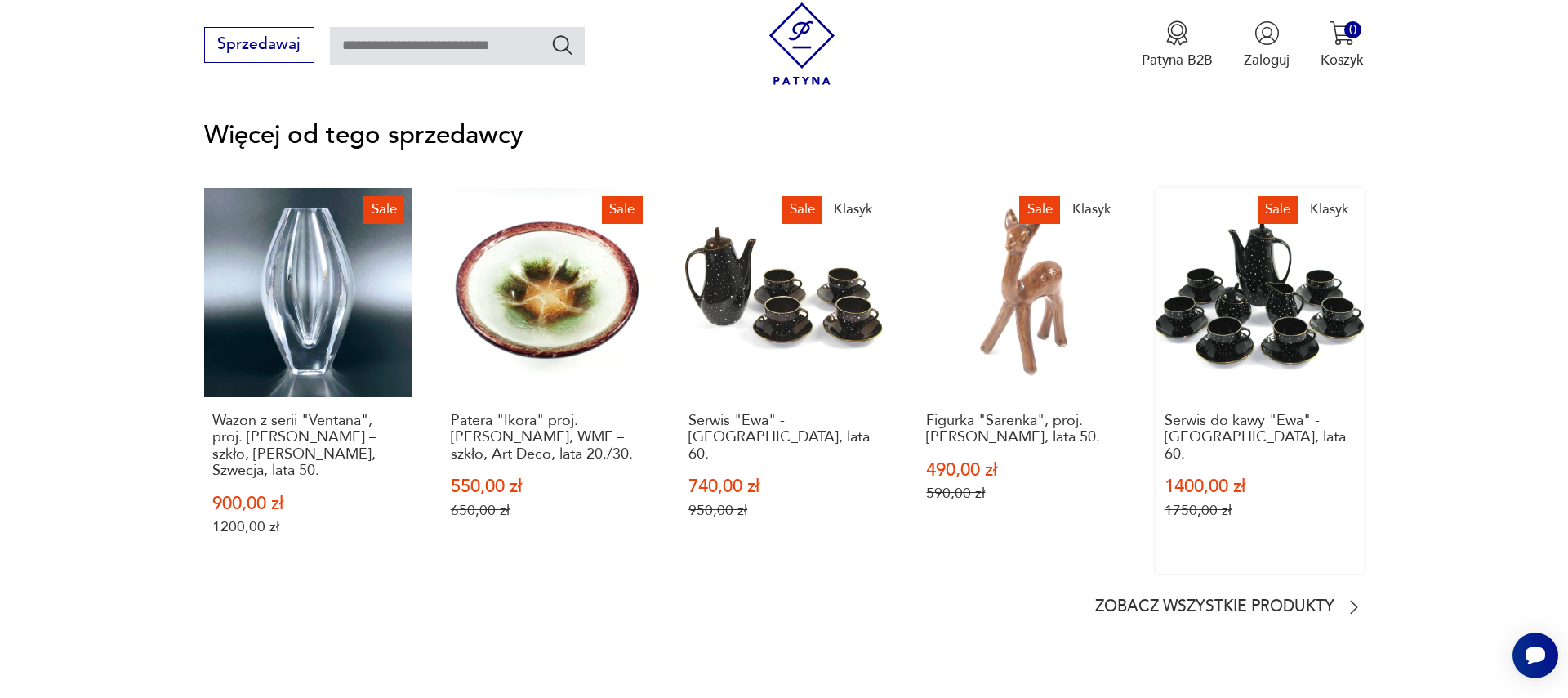
click at [1252, 366] on link "Sale Klasyk Serwis do kawy "Ewa" - [GEOGRAPHIC_DATA], lata 60. 1400,00 zł 1750,…" at bounding box center [1259, 380] width 209 height 385
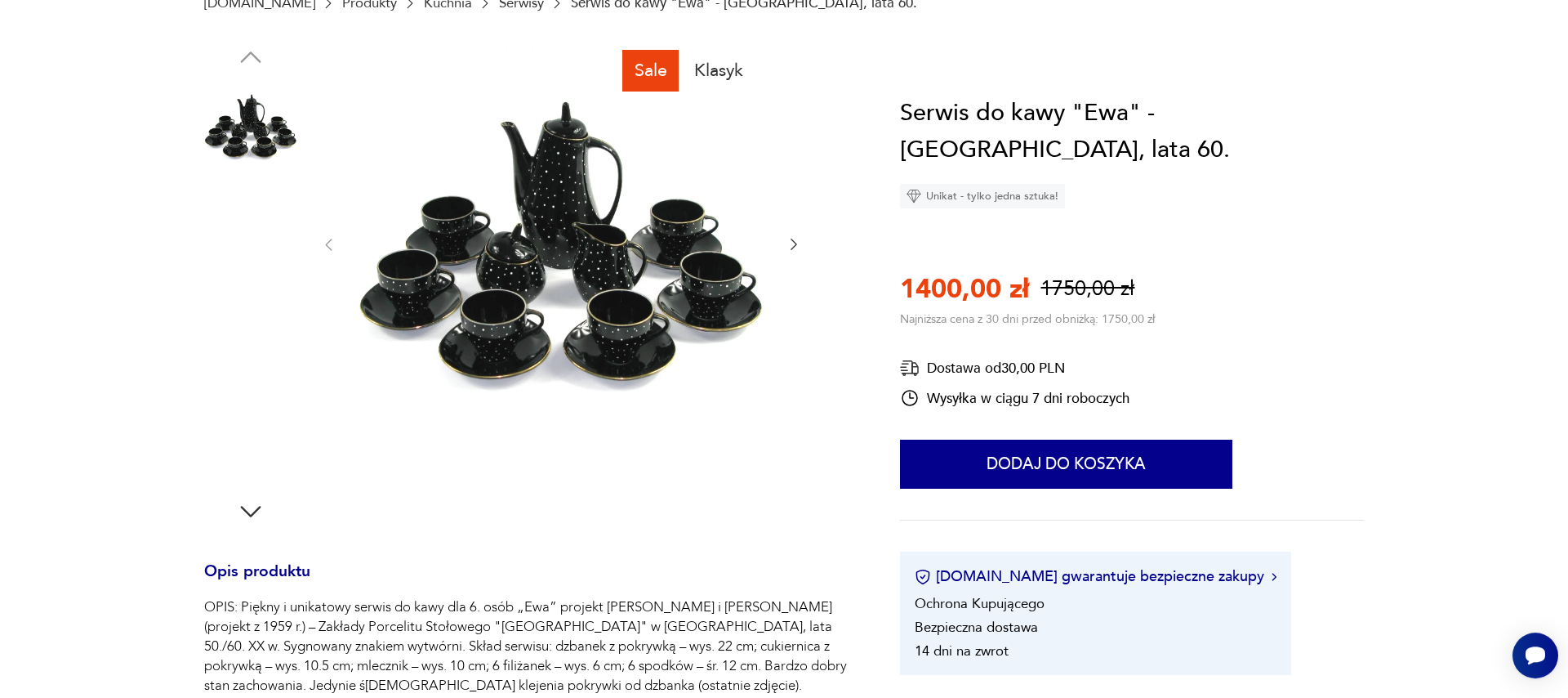
scroll to position [94, 0]
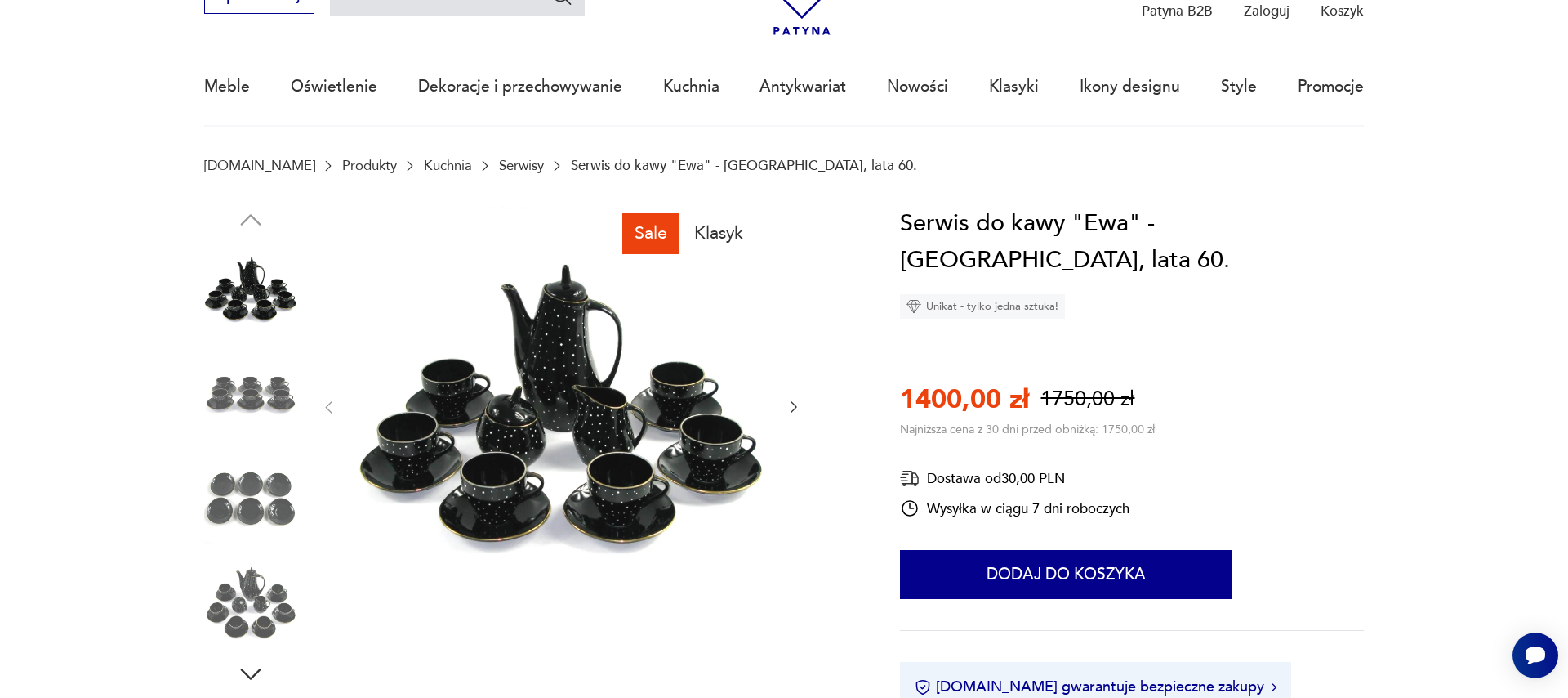
click at [790, 406] on icon "button" at bounding box center [794, 407] width 17 height 17
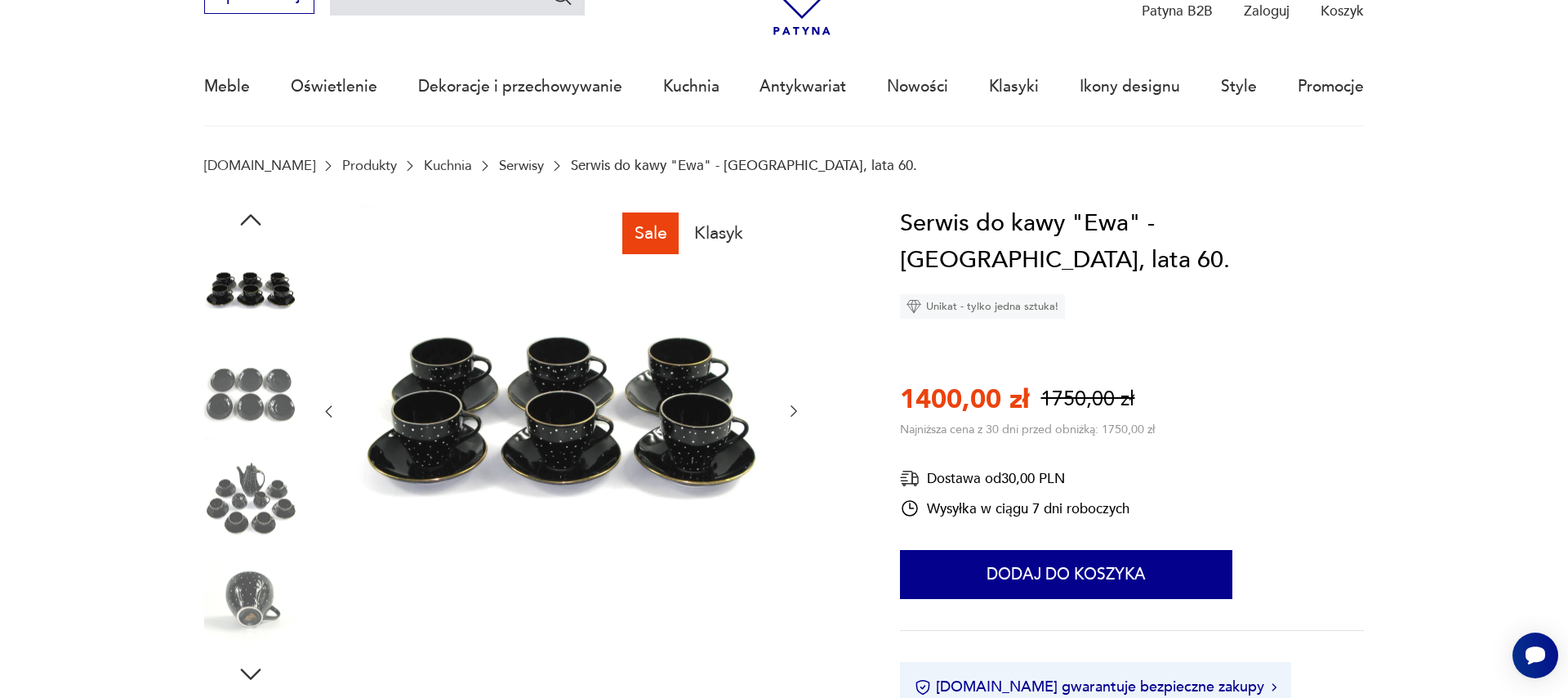
click at [790, 406] on icon "button" at bounding box center [794, 412] width 17 height 17
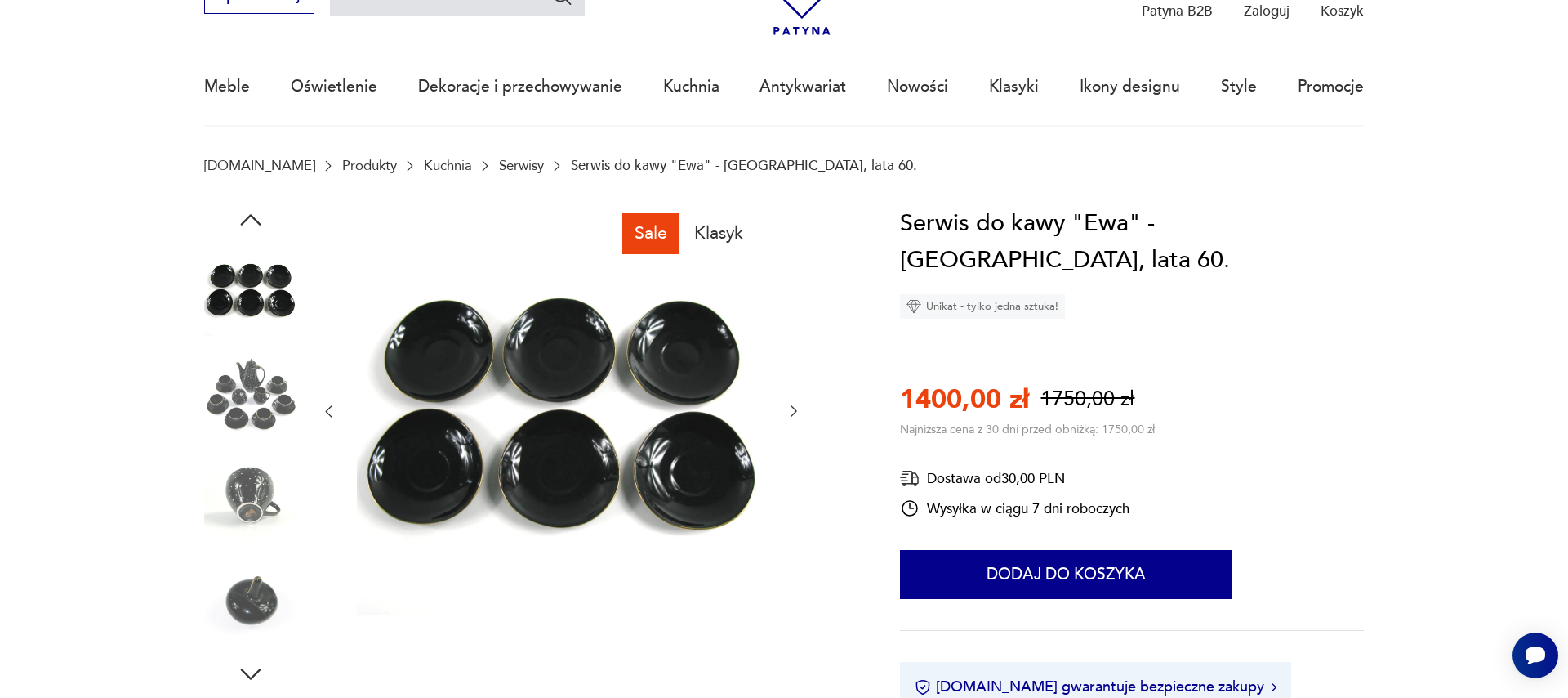
click at [790, 406] on icon "button" at bounding box center [794, 412] width 17 height 17
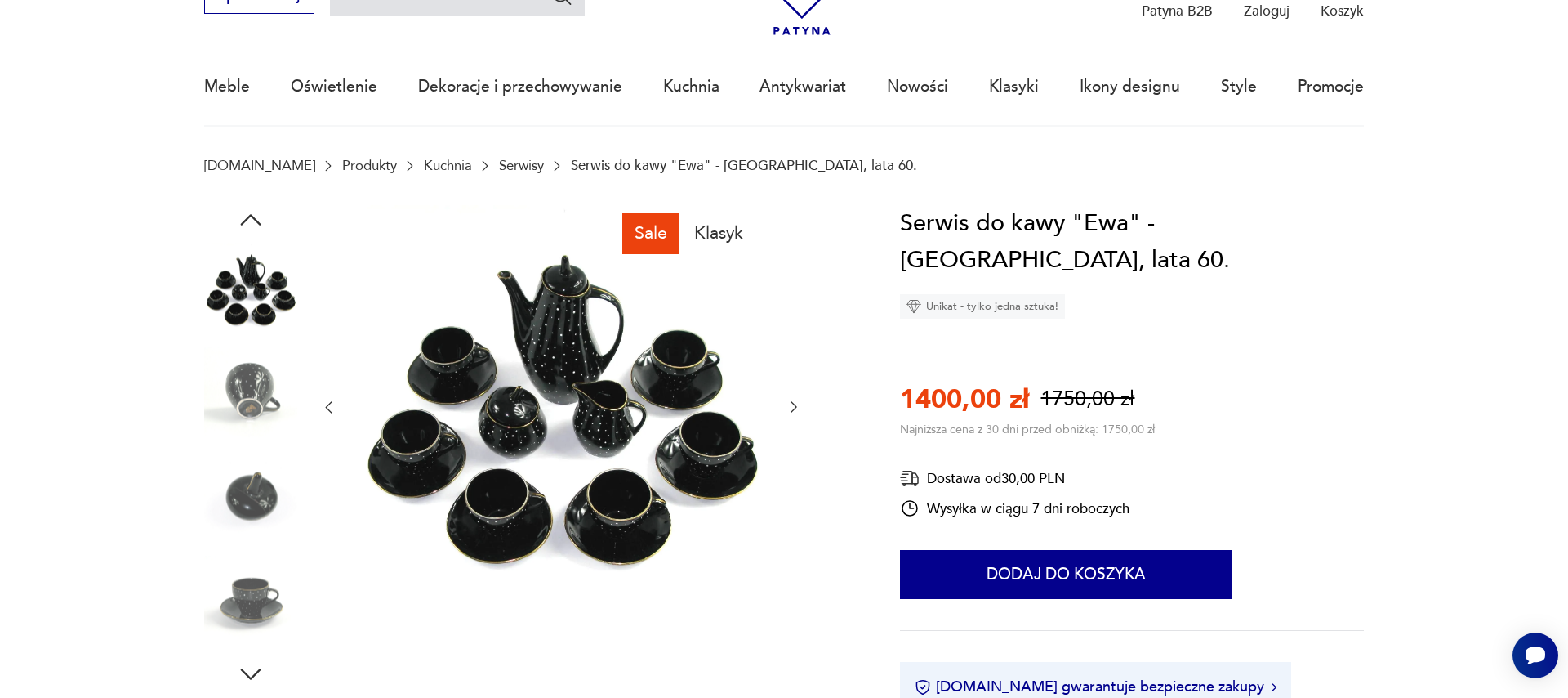
click at [790, 406] on icon "button" at bounding box center [794, 407] width 17 height 17
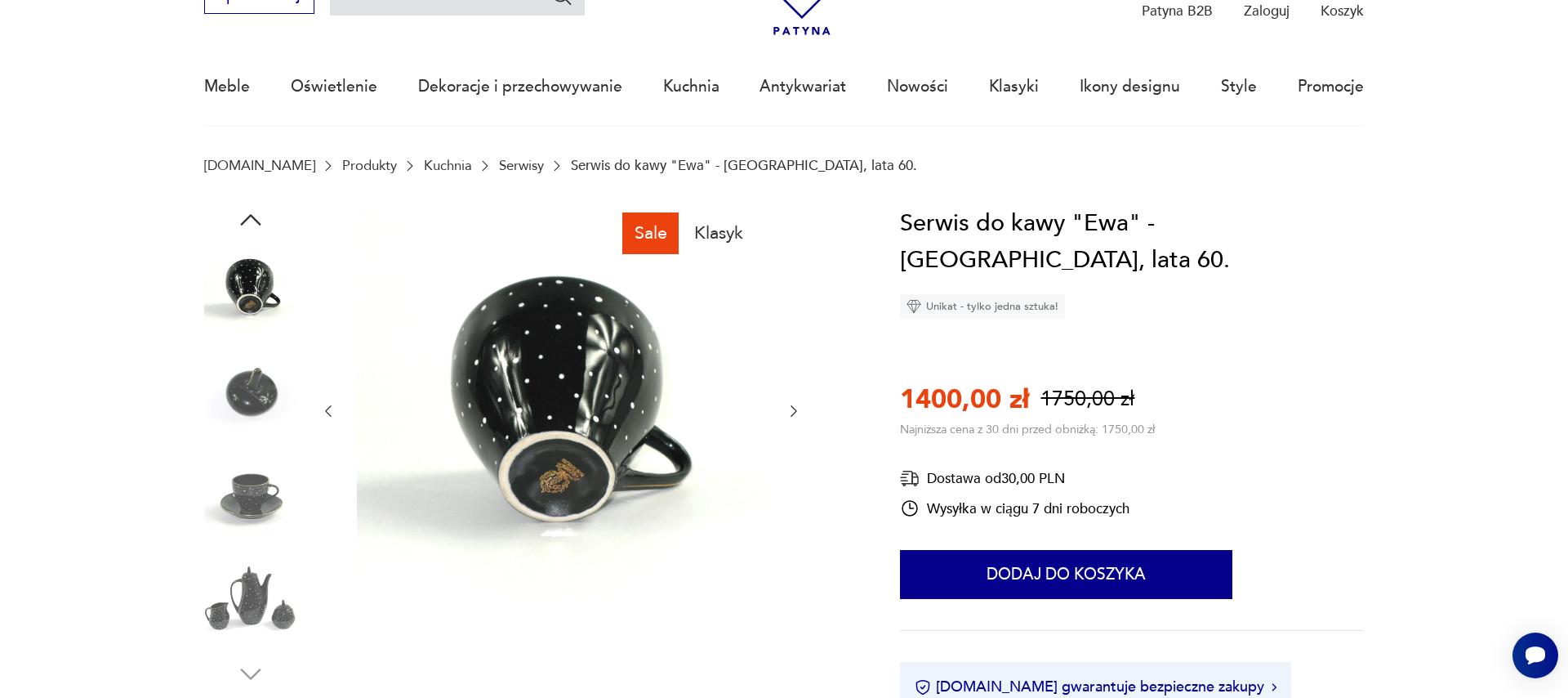
click at [790, 406] on icon "button" at bounding box center [794, 412] width 17 height 17
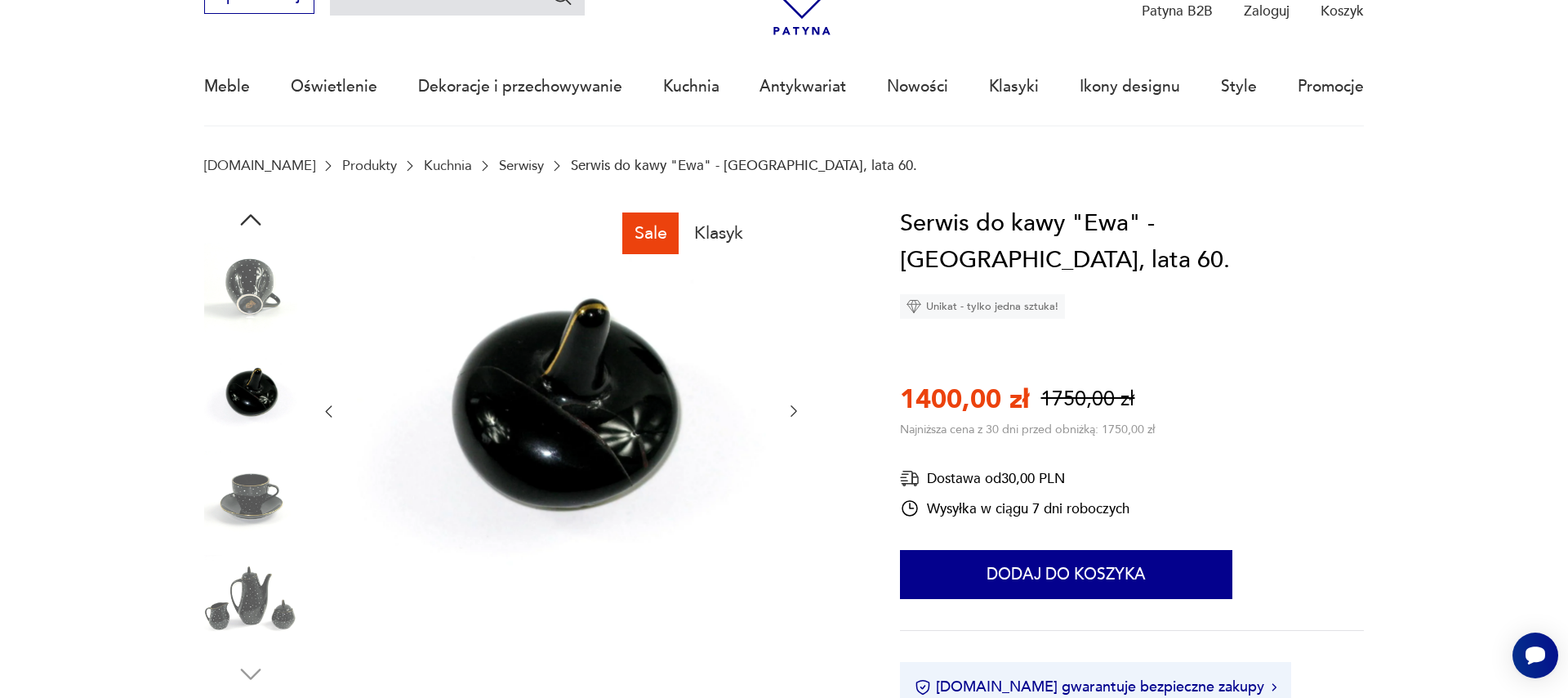
click at [790, 406] on icon "button" at bounding box center [794, 412] width 17 height 17
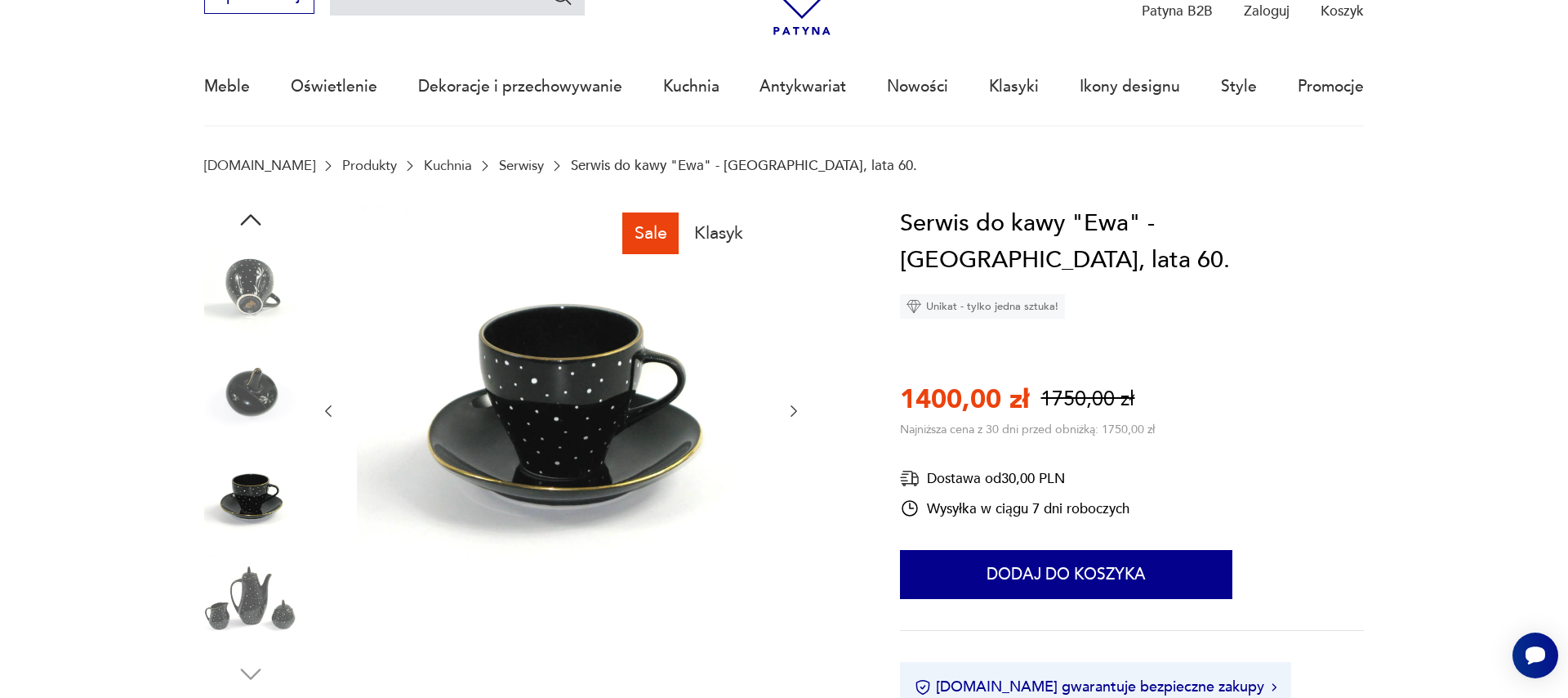
click at [790, 406] on icon "button" at bounding box center [794, 412] width 17 height 17
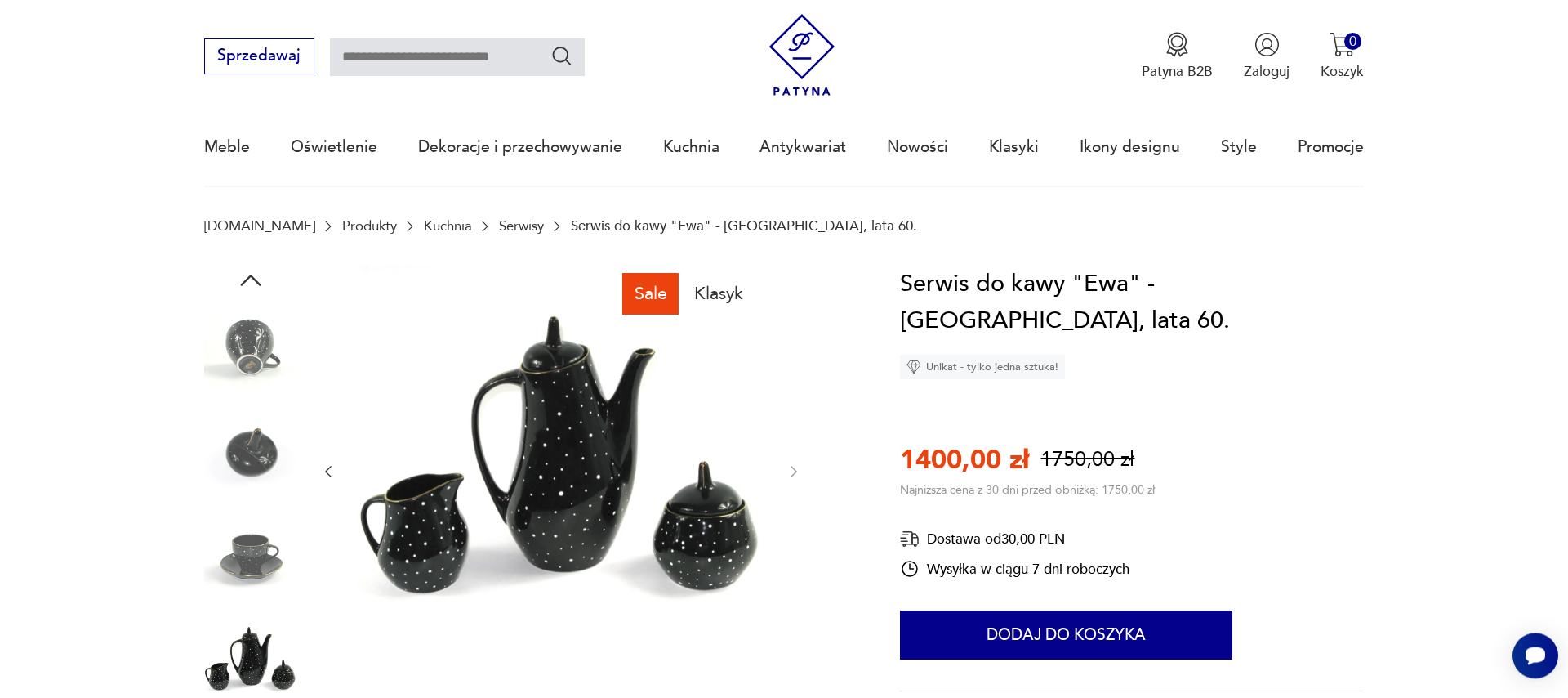
scroll to position [0, 0]
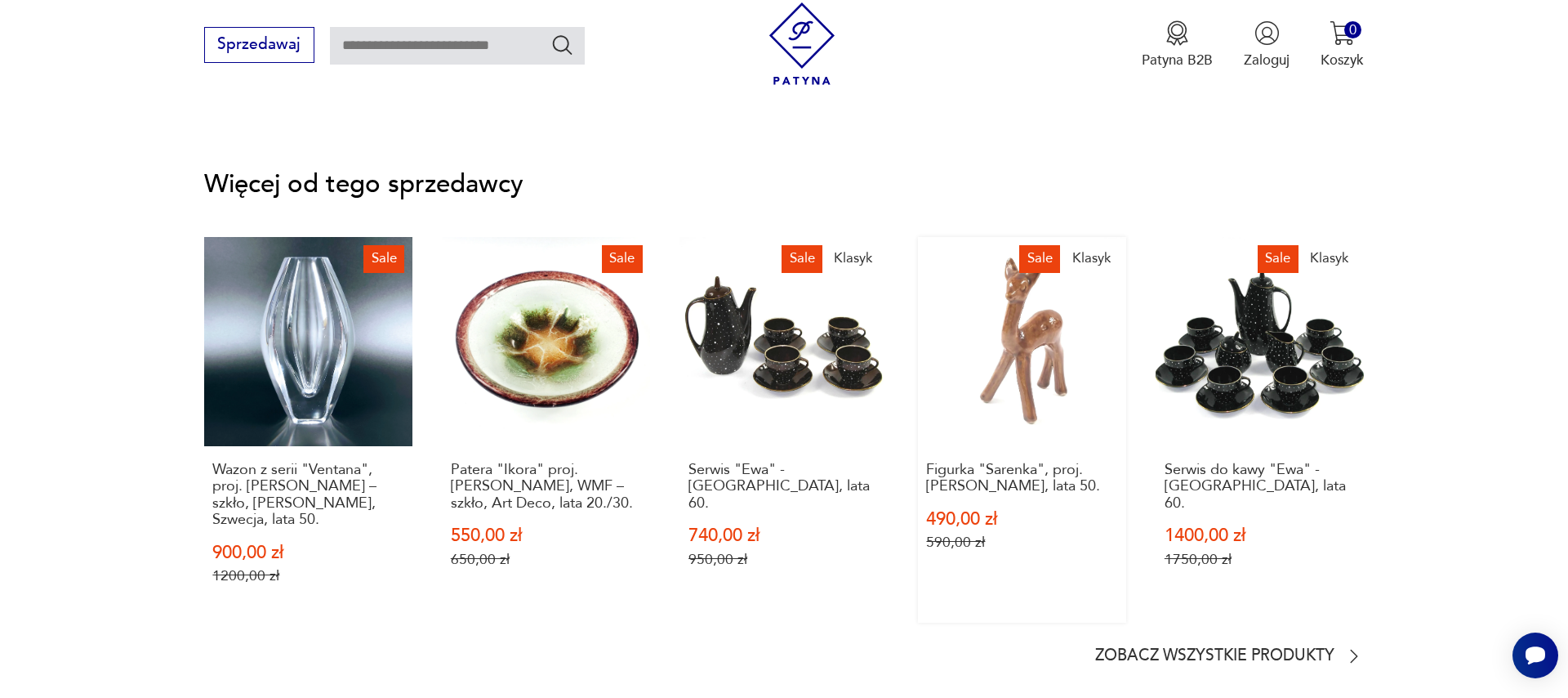
scroll to position [2746, 0]
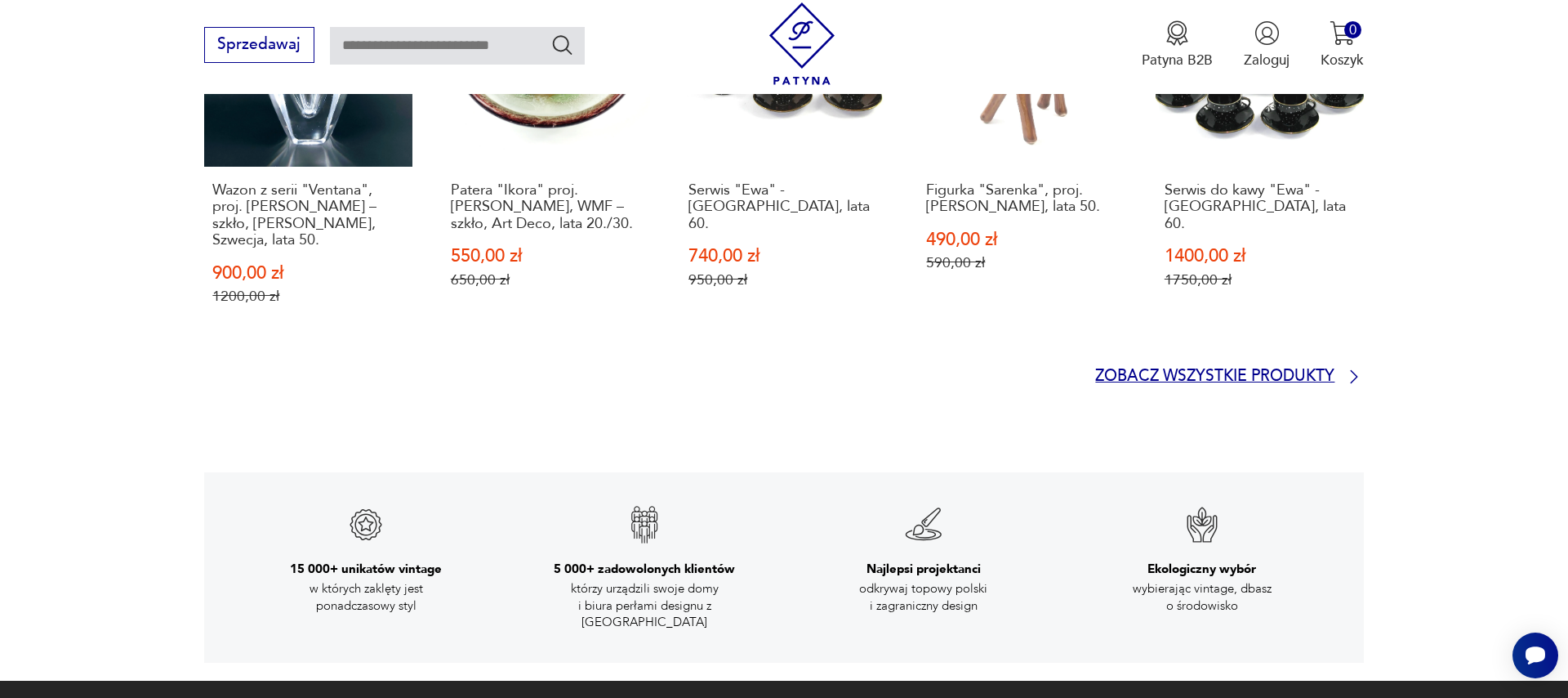
click at [1262, 378] on p "Zobacz wszystkie produkty" at bounding box center [1214, 377] width 239 height 13
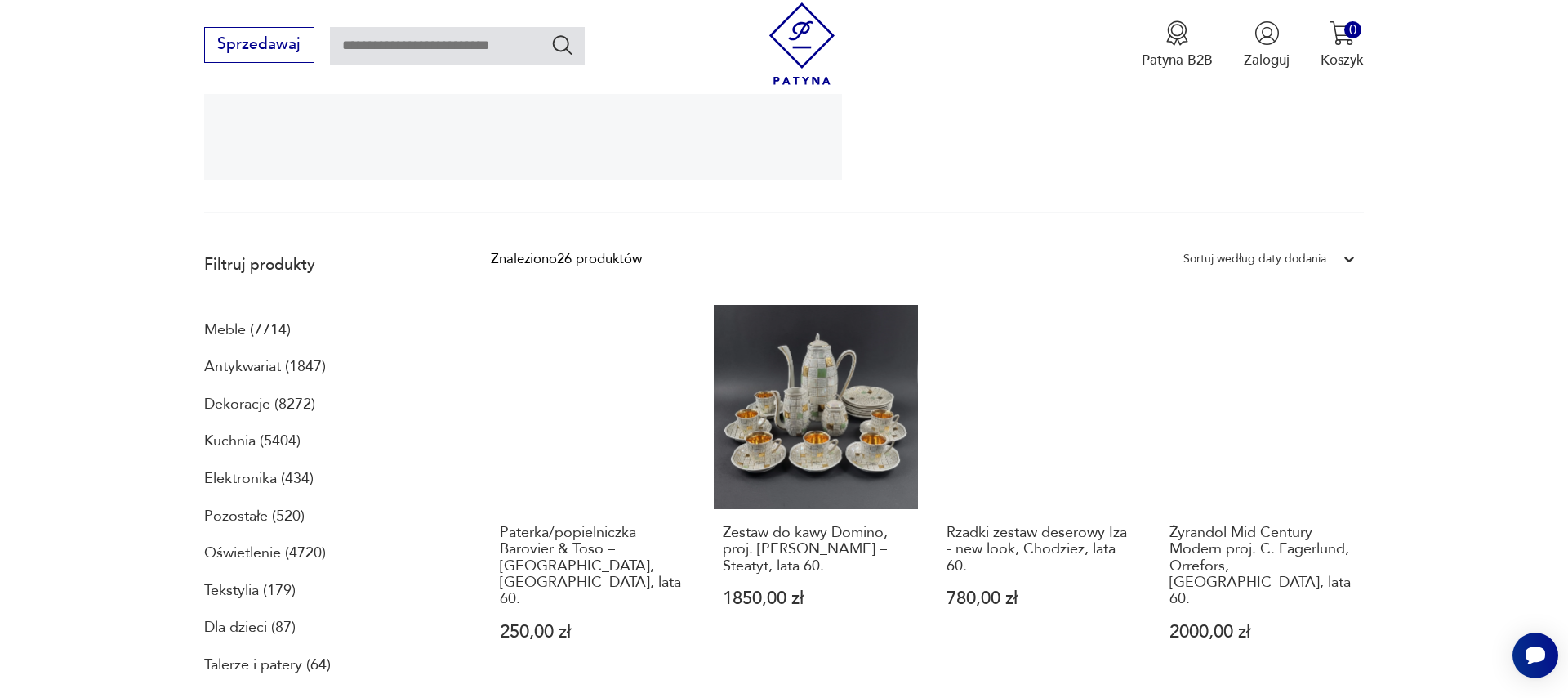
scroll to position [811, 0]
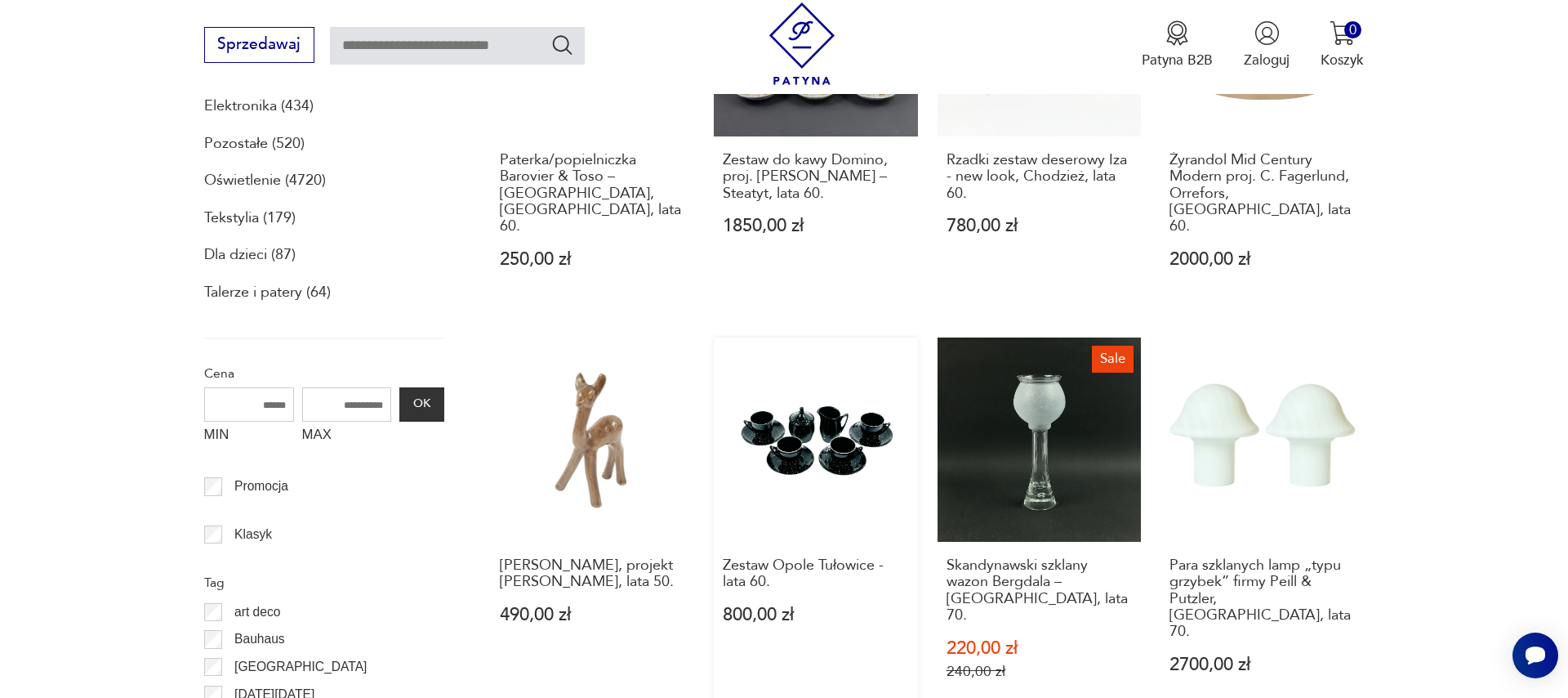
click at [843, 445] on link "Zestaw Opole Tułowice - lata 60. 800,00 zł" at bounding box center [816, 527] width 204 height 380
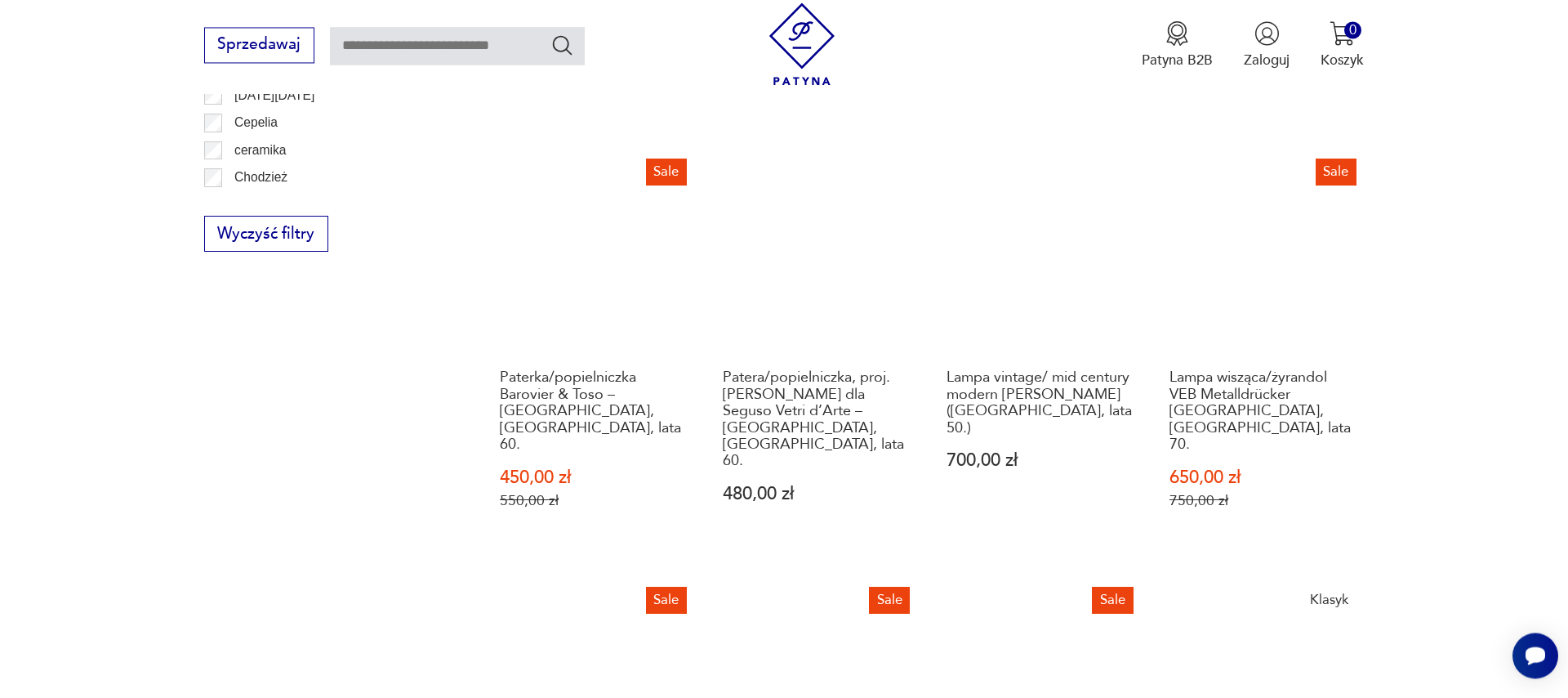
scroll to position [1317, 0]
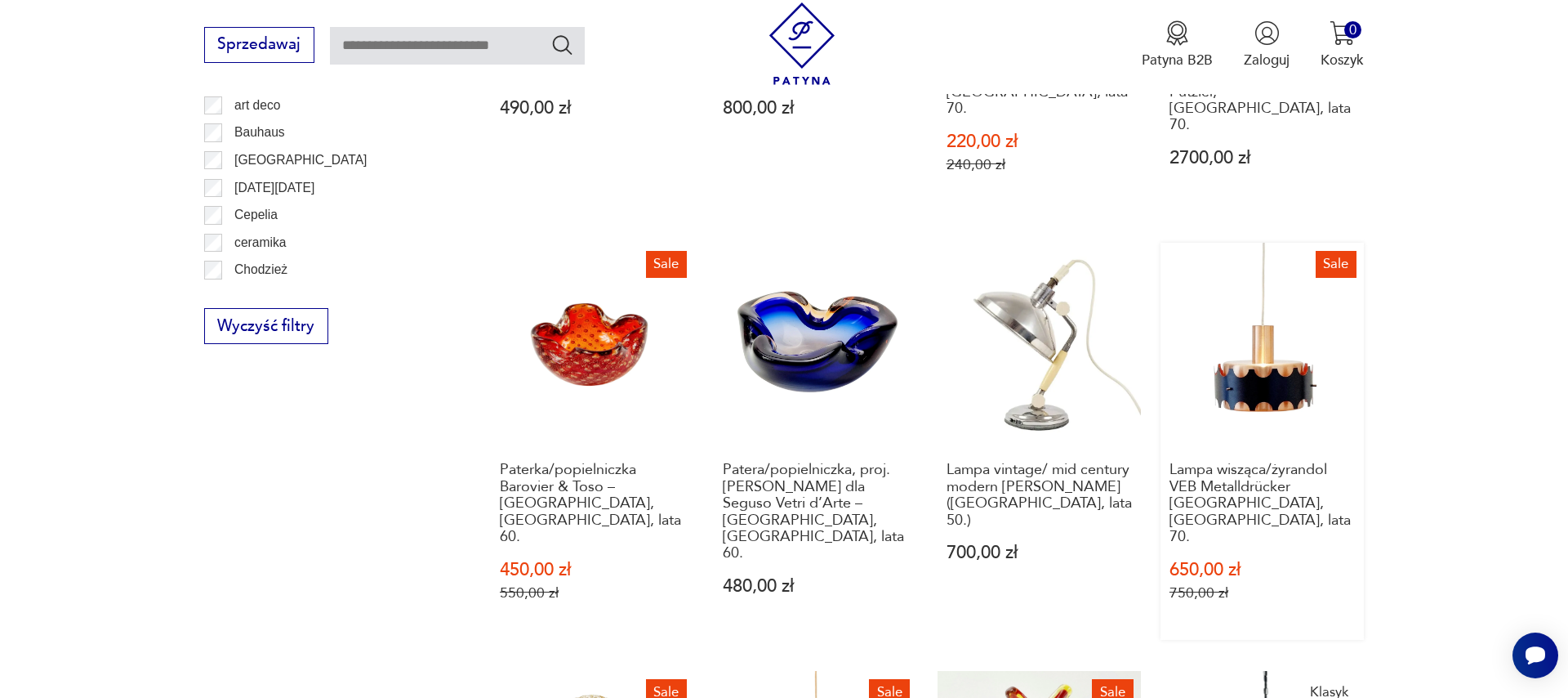
click at [1272, 327] on link "Sale Lampa wisząca/żyrandol VEB Metalldrücker [GEOGRAPHIC_DATA], [GEOGRAPHIC_DA…" at bounding box center [1262, 441] width 204 height 397
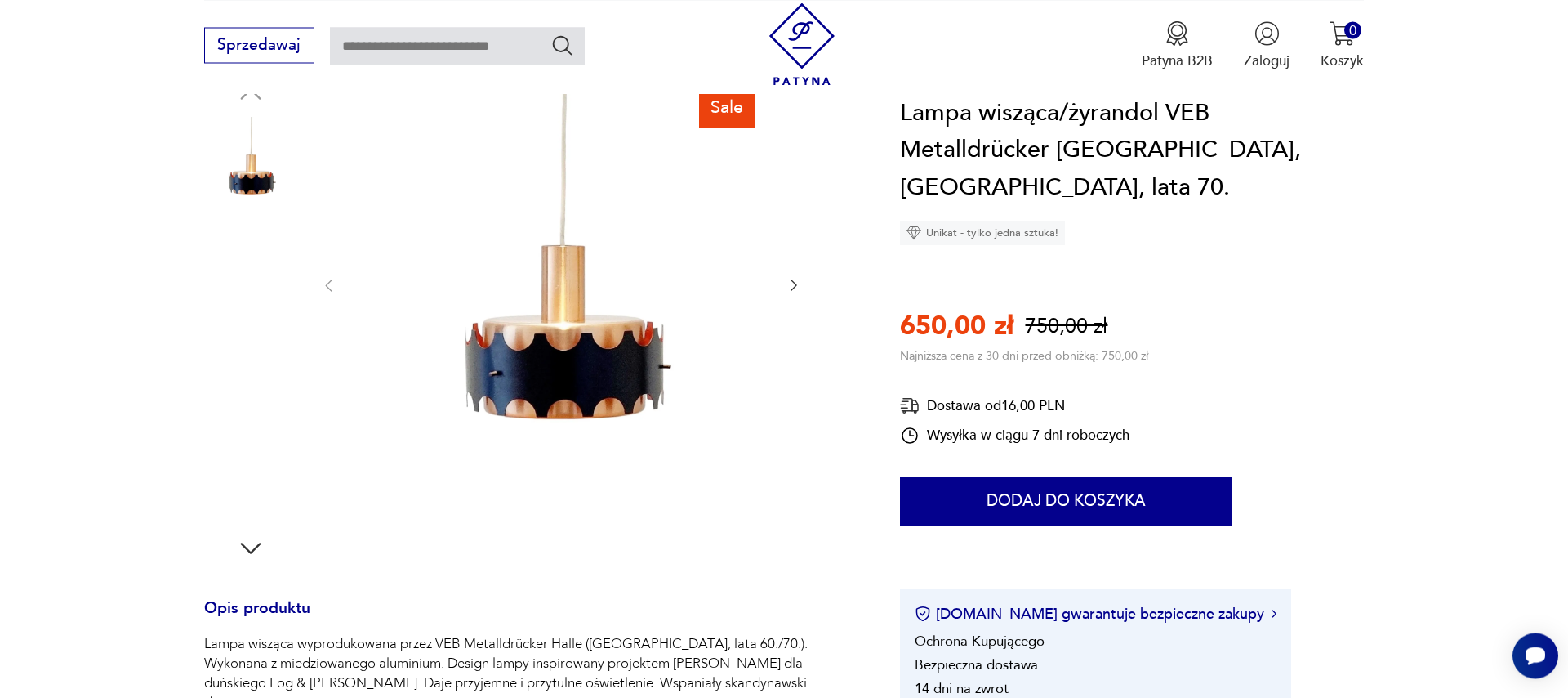
scroll to position [280, 0]
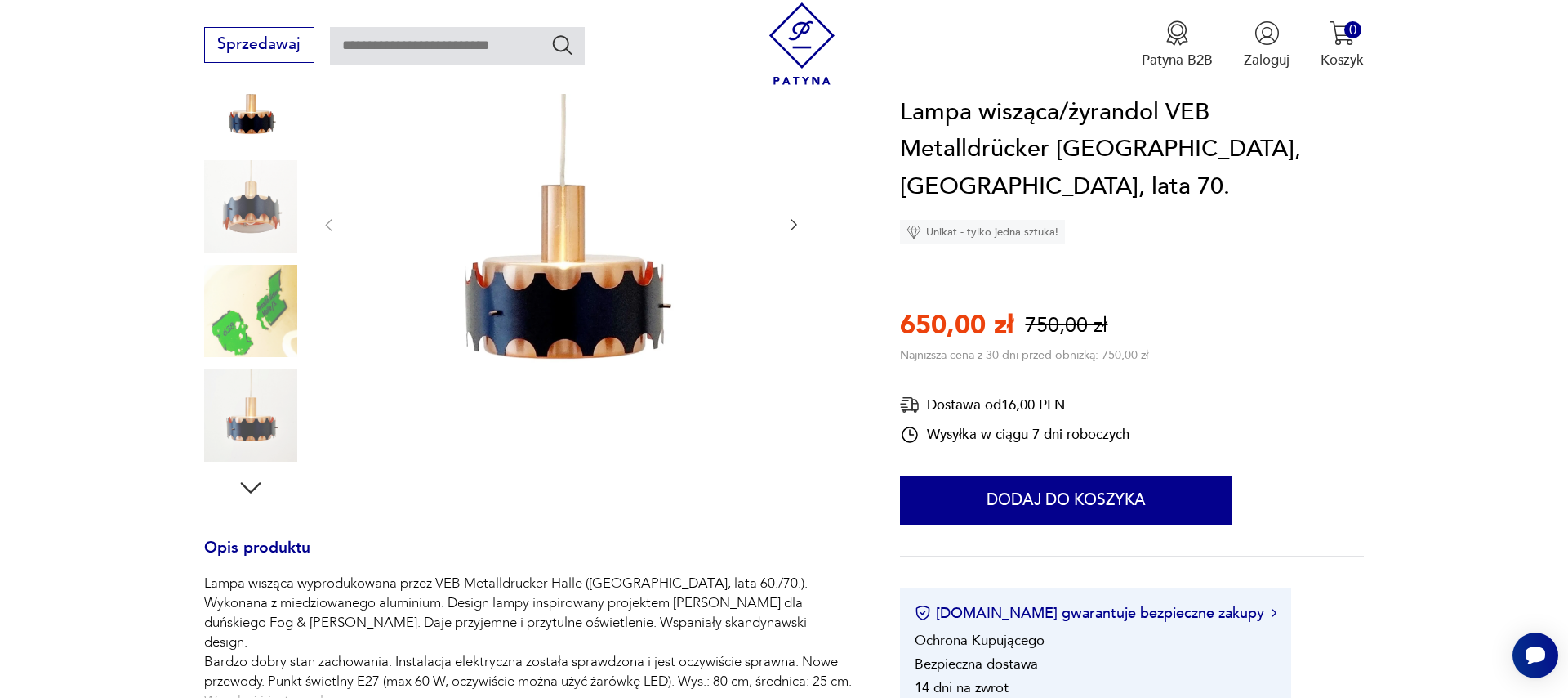
click at [786, 222] on icon "button" at bounding box center [794, 225] width 17 height 17
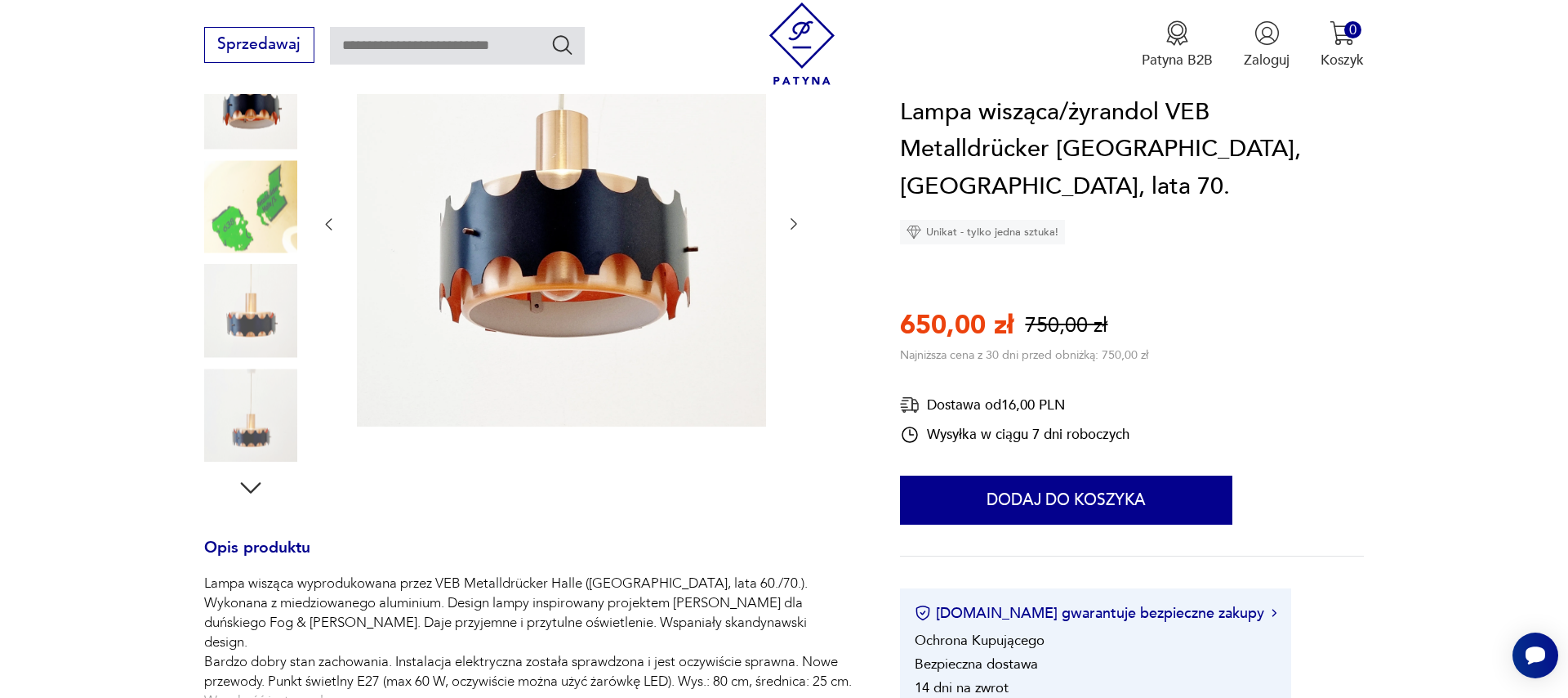
click at [786, 222] on icon "button" at bounding box center [794, 224] width 17 height 17
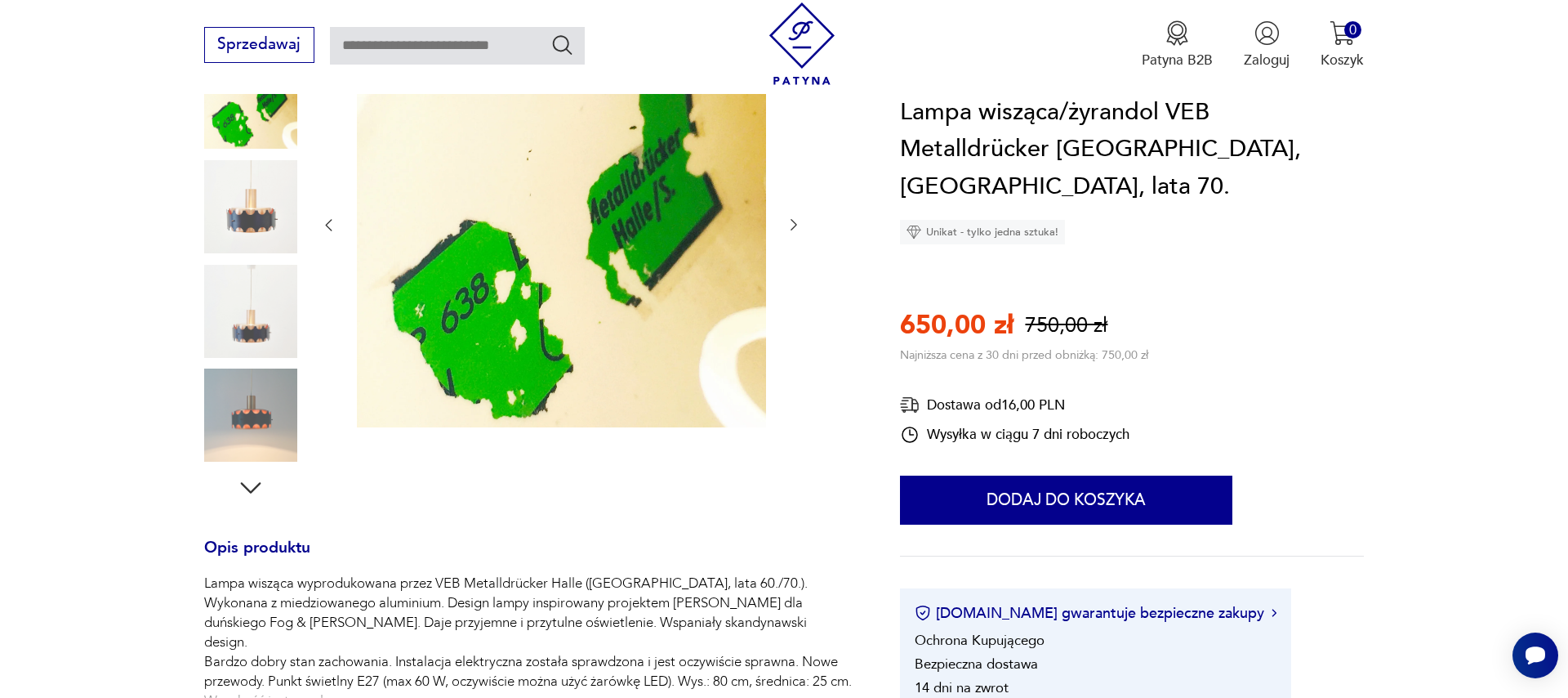
click at [786, 222] on icon "button" at bounding box center [794, 225] width 17 height 17
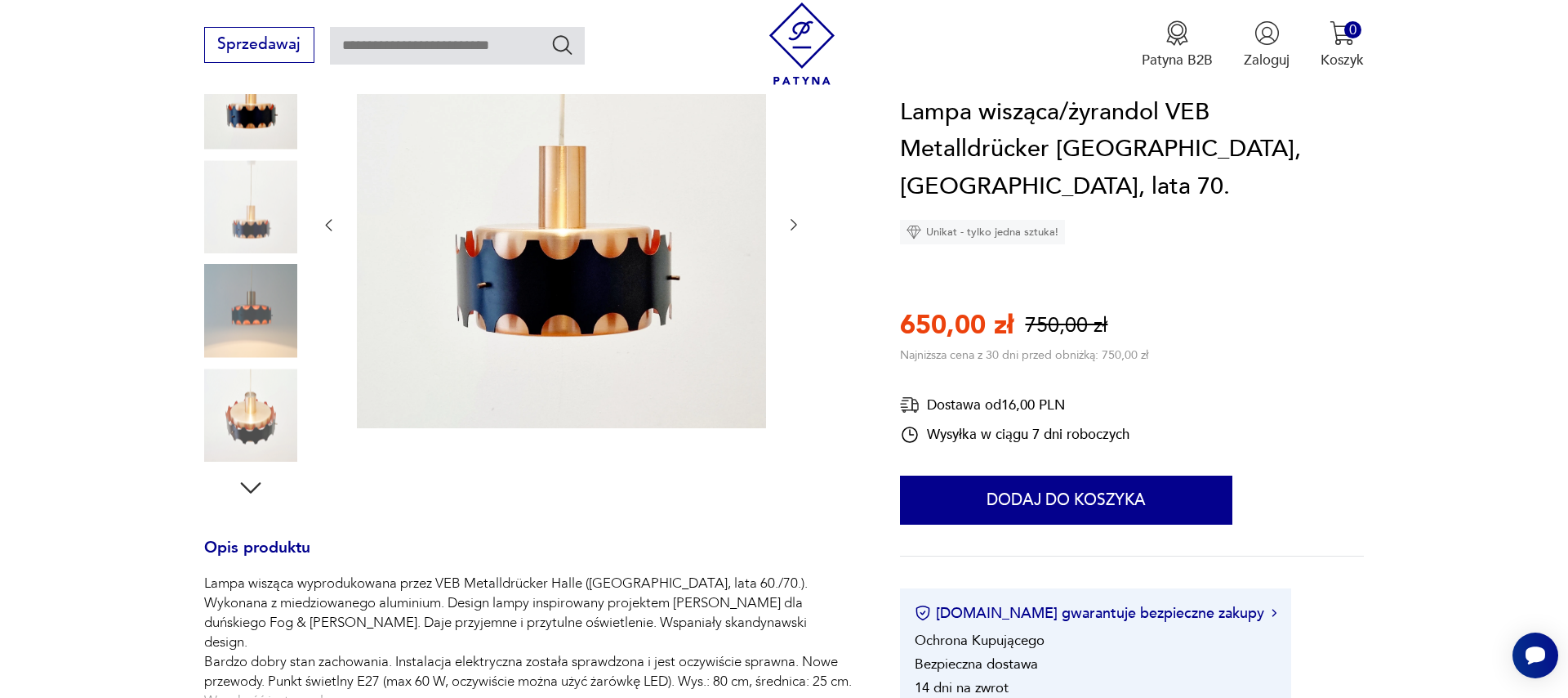
click at [786, 222] on icon "button" at bounding box center [794, 225] width 17 height 17
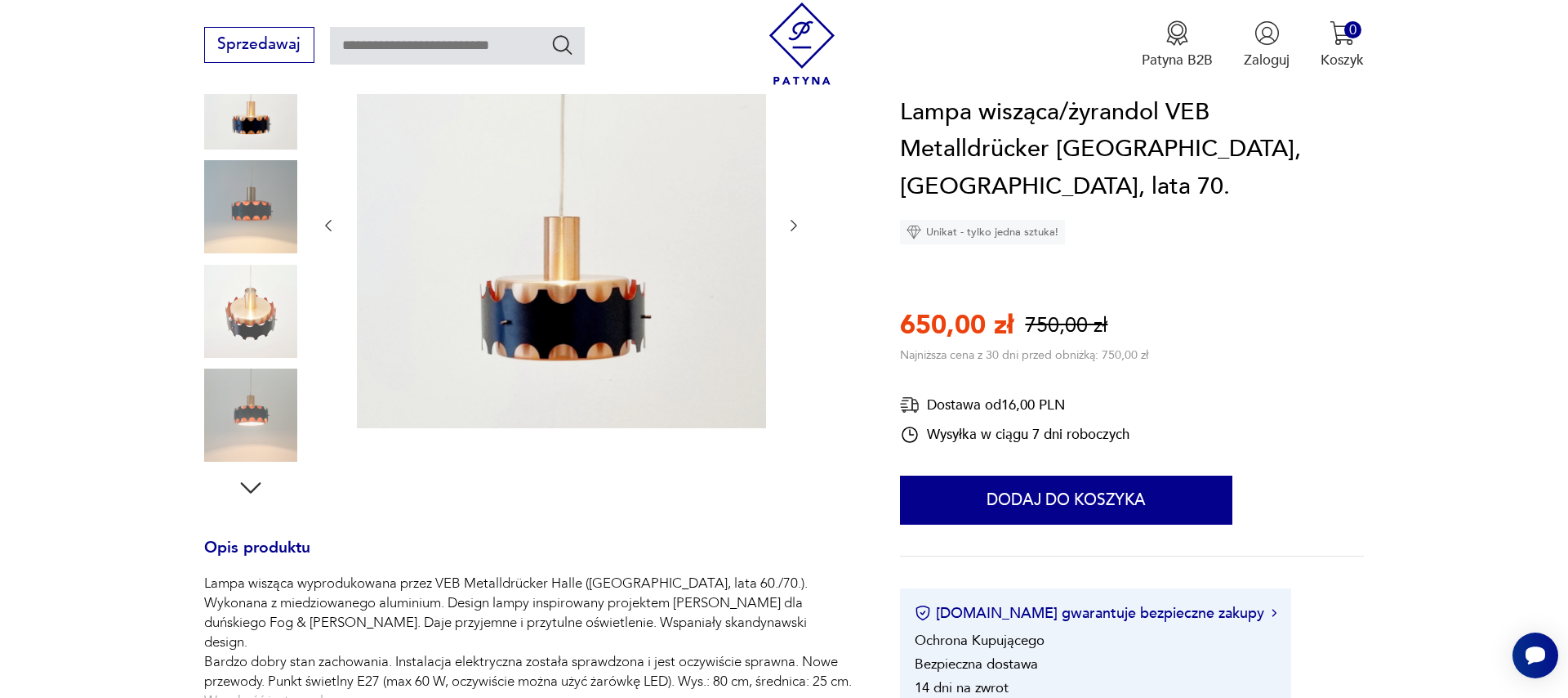
click at [791, 233] on icon "button" at bounding box center [794, 226] width 17 height 17
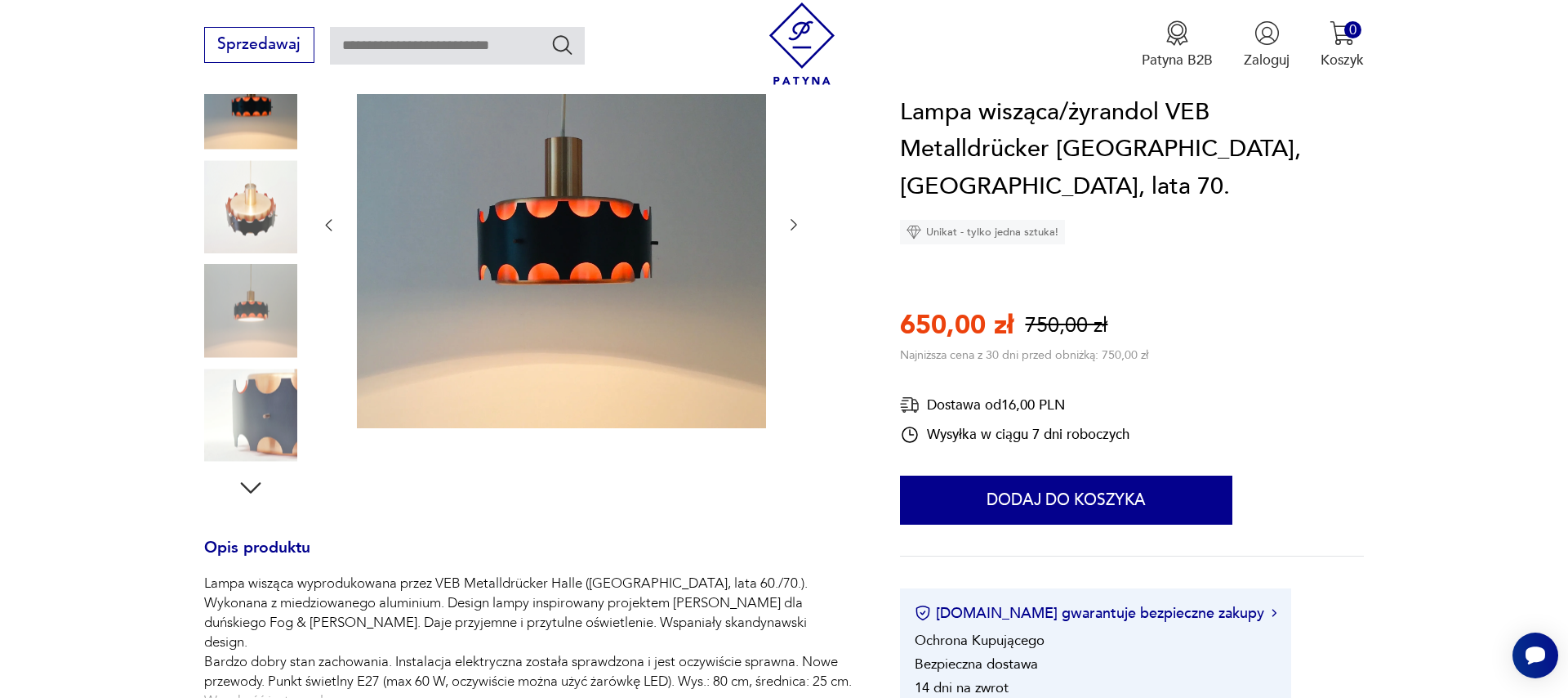
click at [791, 233] on icon "button" at bounding box center [794, 225] width 17 height 17
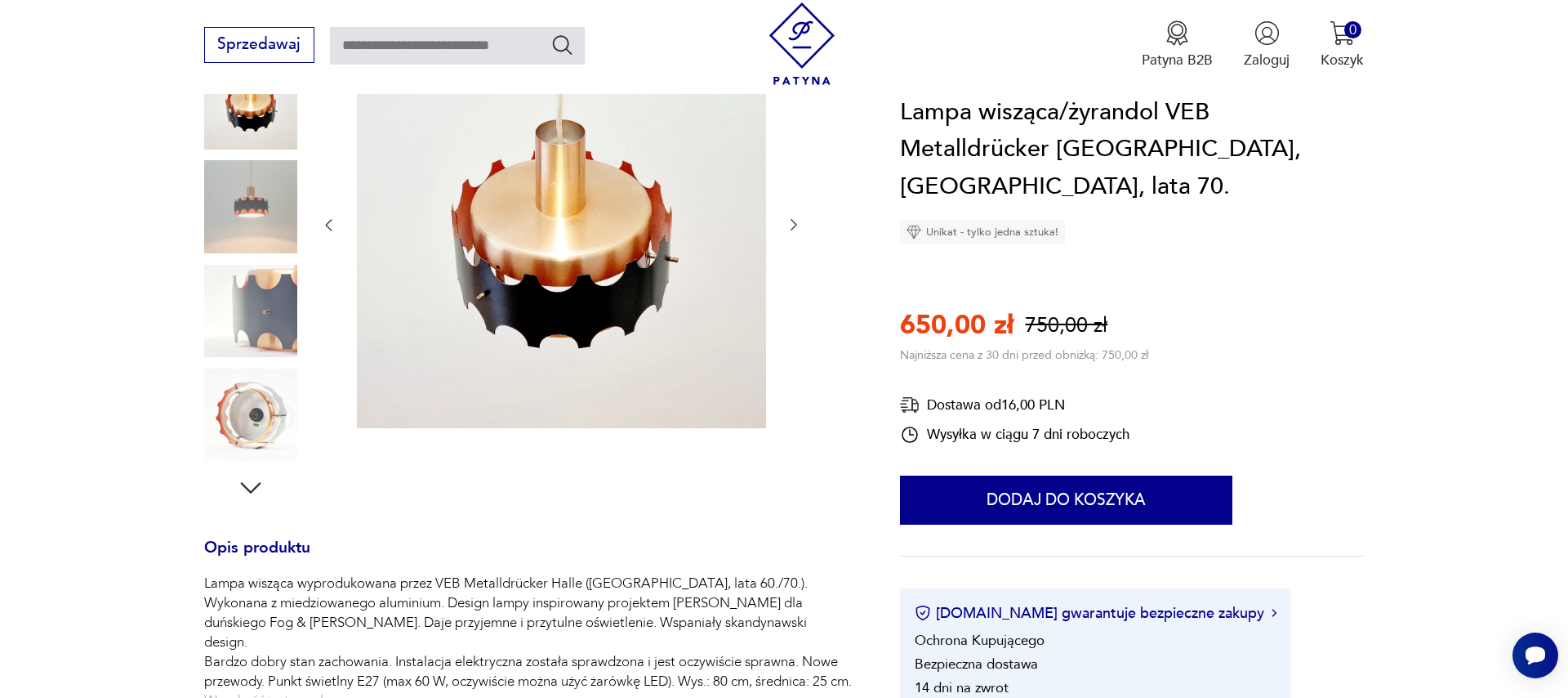
click at [791, 233] on icon "button" at bounding box center [794, 225] width 17 height 17
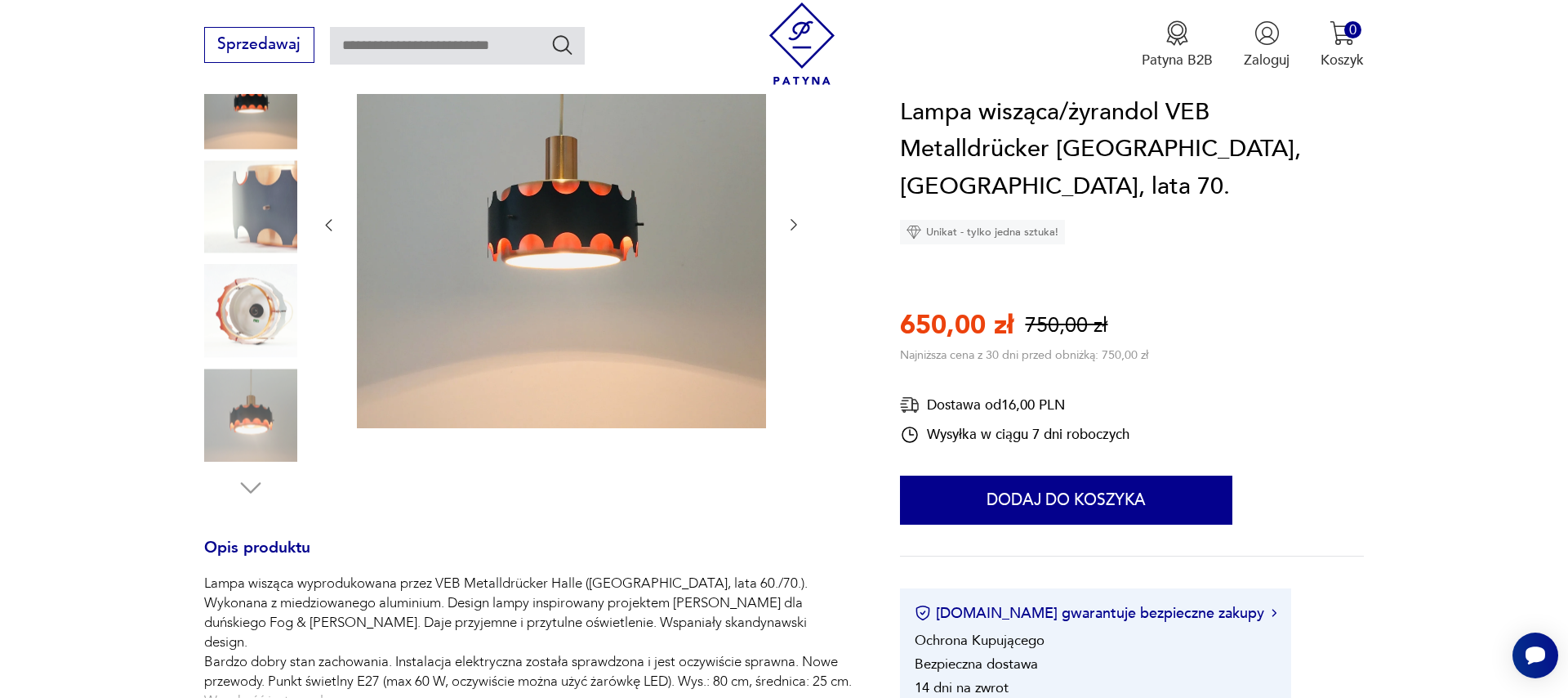
click at [791, 233] on icon "button" at bounding box center [794, 225] width 17 height 17
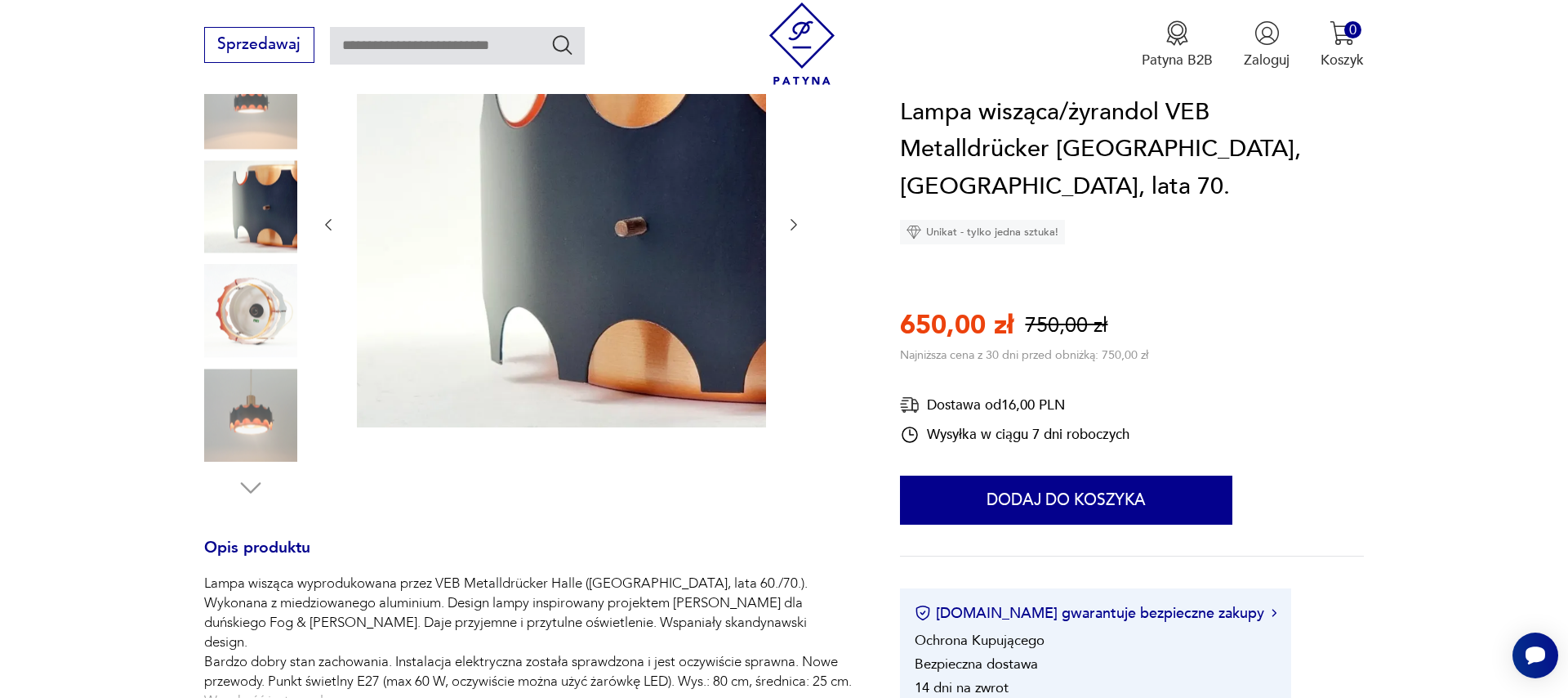
click at [789, 236] on div at bounding box center [561, 225] width 482 height 412
click at [793, 234] on button "button" at bounding box center [794, 225] width 17 height 20
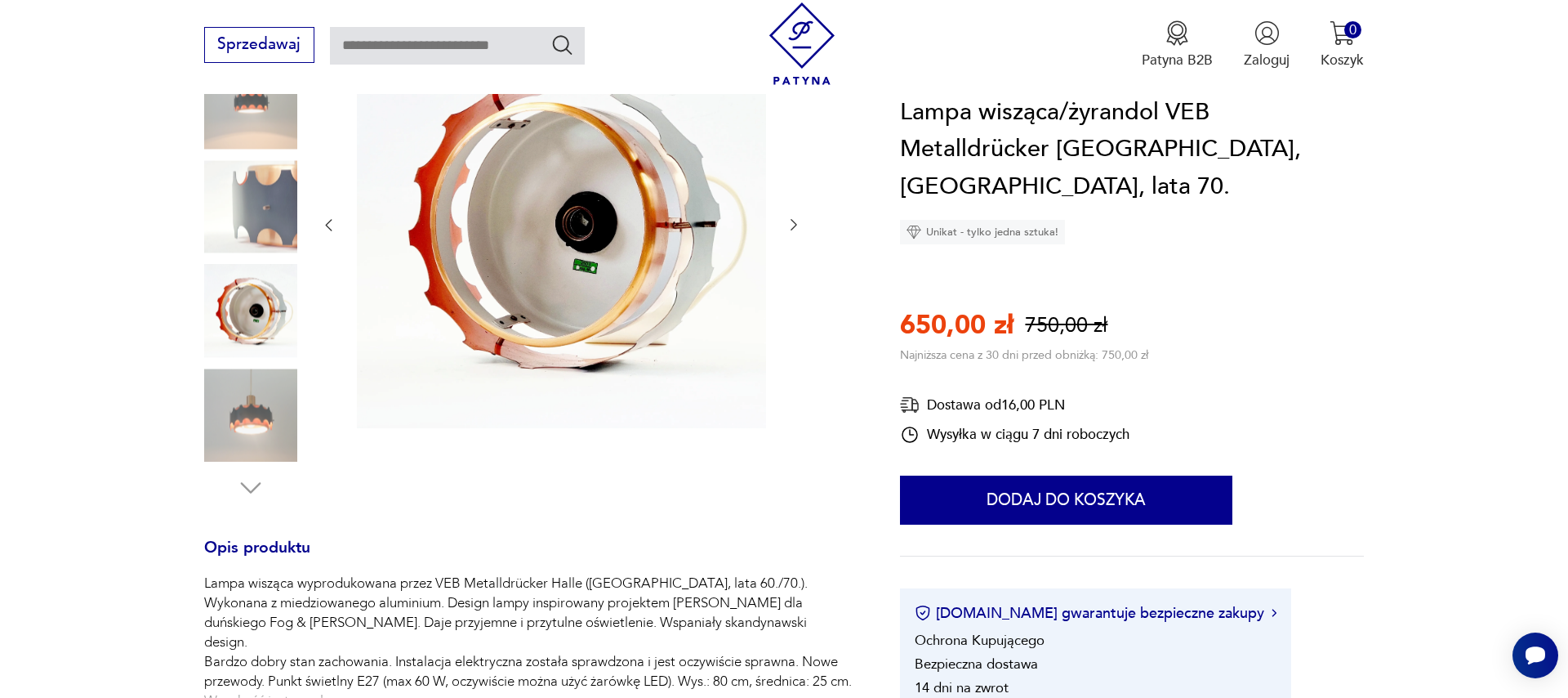
click at [784, 229] on div at bounding box center [561, 225] width 482 height 413
click at [783, 229] on div at bounding box center [561, 225] width 482 height 413
click at [788, 227] on icon "button" at bounding box center [794, 225] width 17 height 17
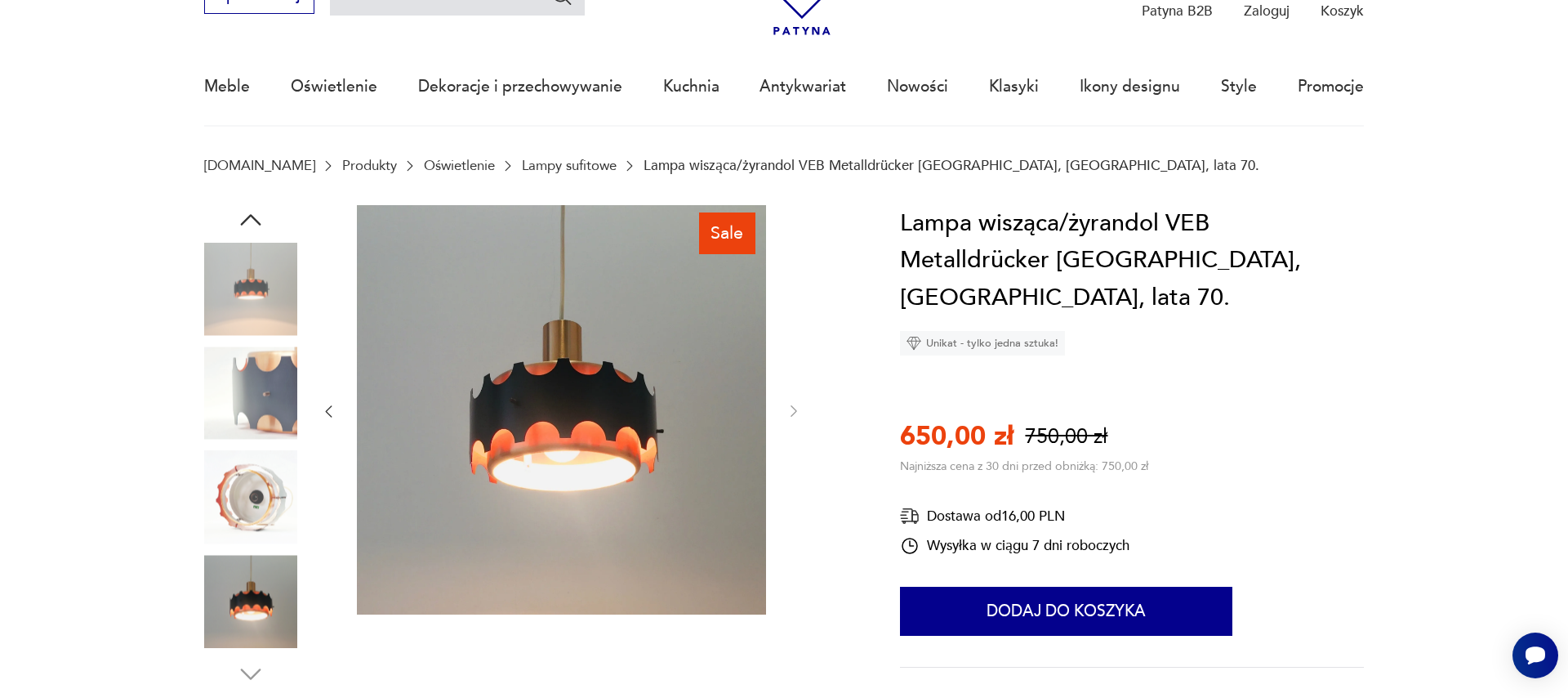
scroll to position [0, 0]
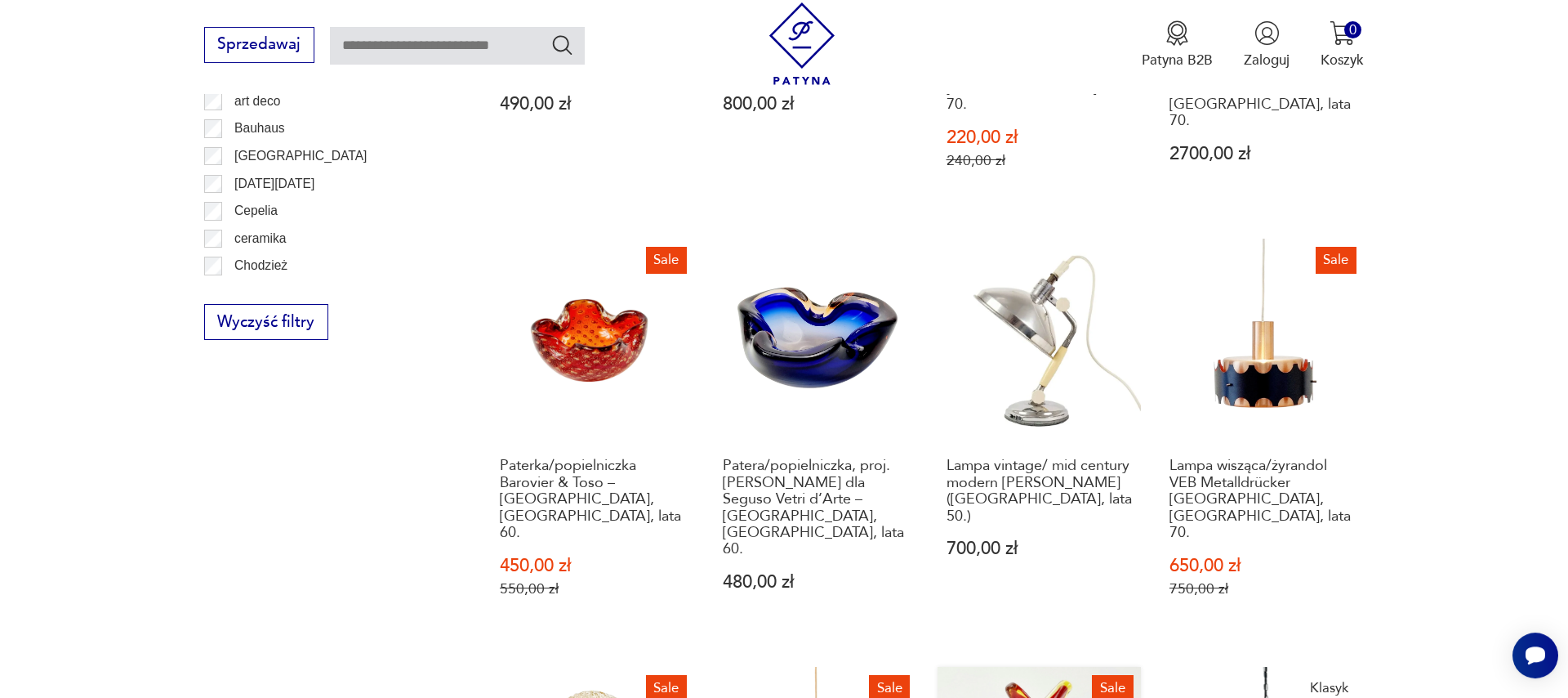
scroll to position [1317, 0]
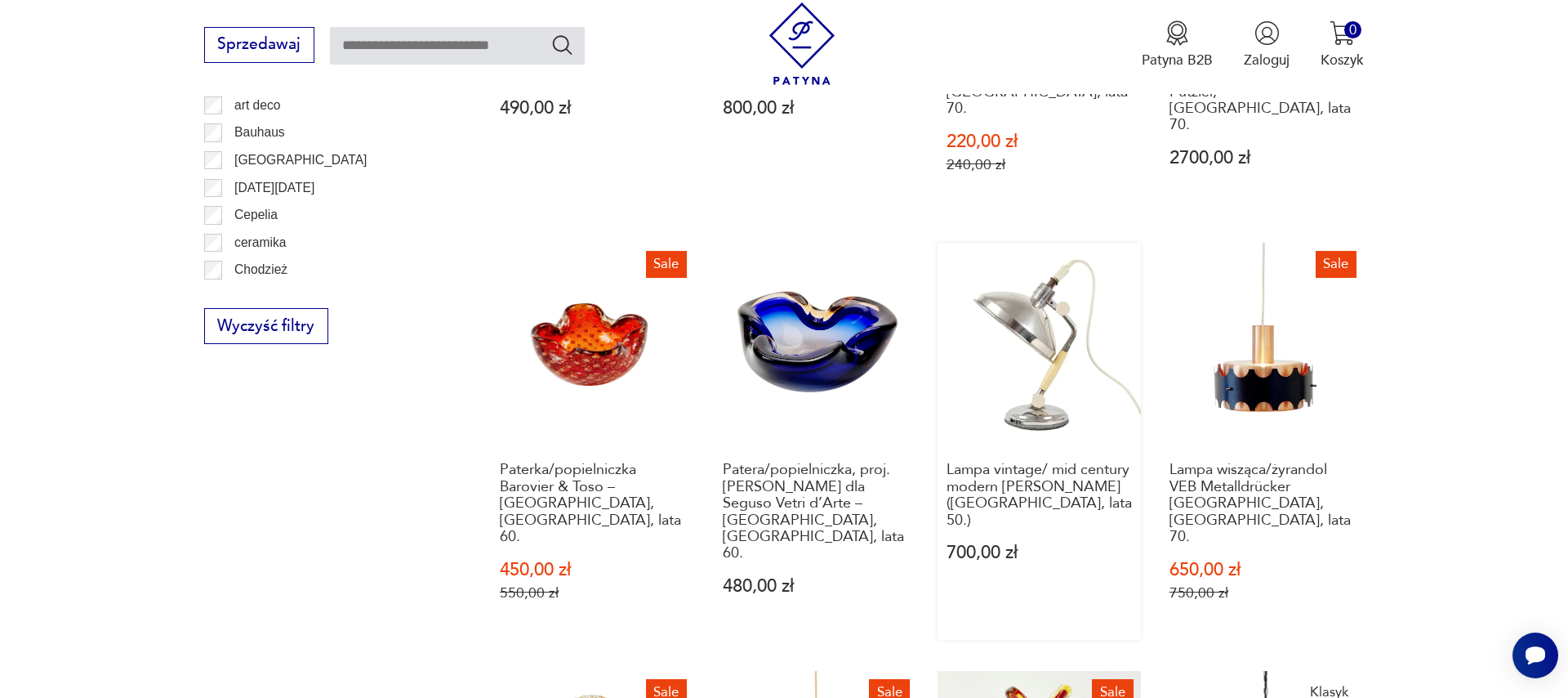
click at [1051, 337] on link "Lampa vintage/ mid century modern [PERSON_NAME] ([GEOGRAPHIC_DATA], lata 50.) 7…" at bounding box center [1039, 441] width 204 height 397
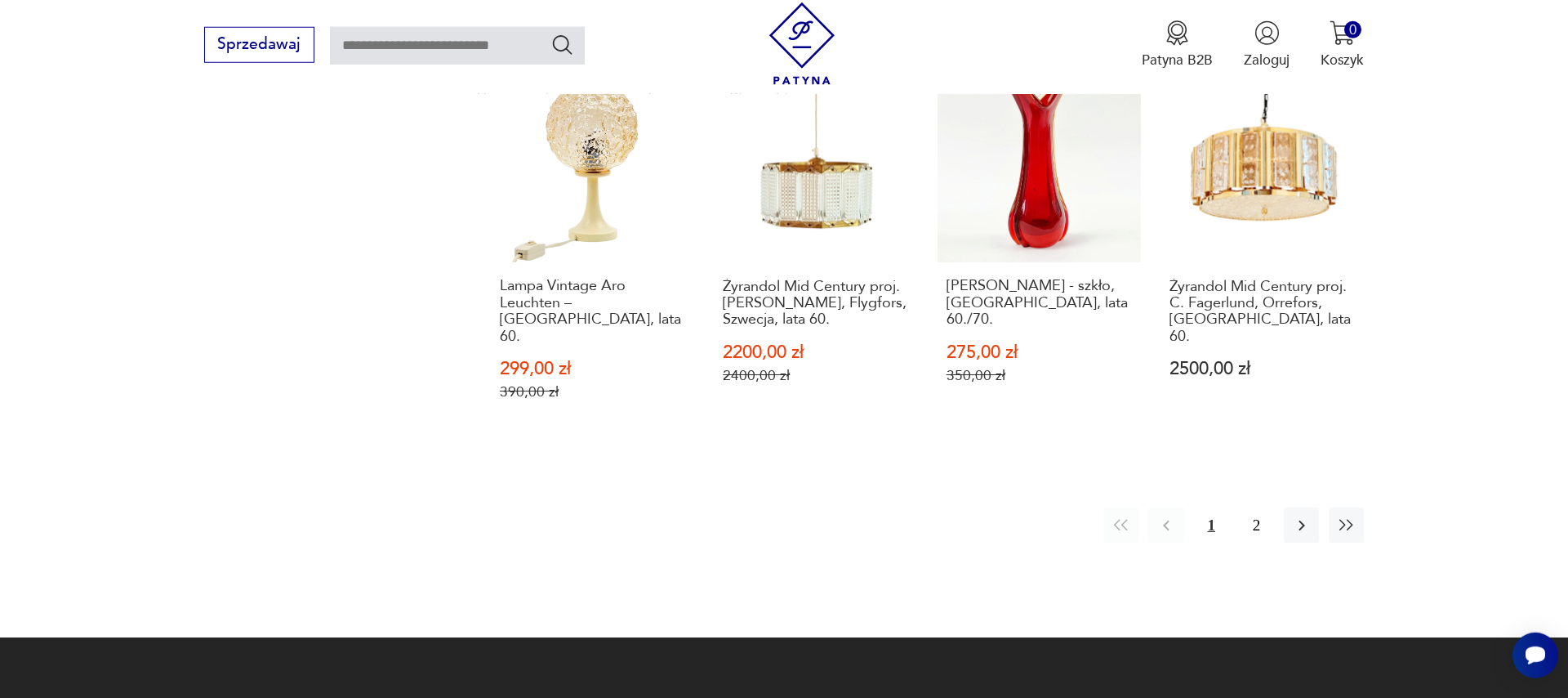
scroll to position [1969, 0]
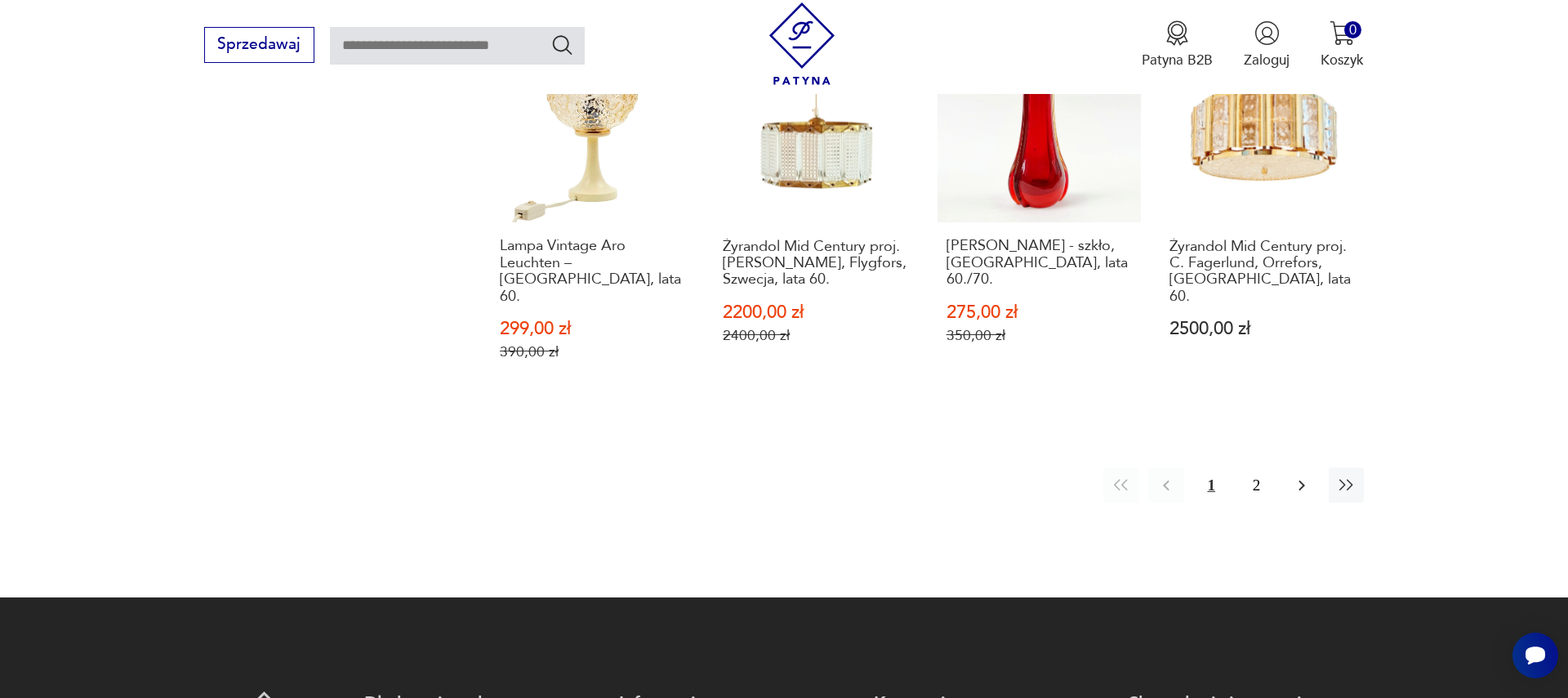
click at [1301, 475] on icon "button" at bounding box center [1302, 485] width 20 height 20
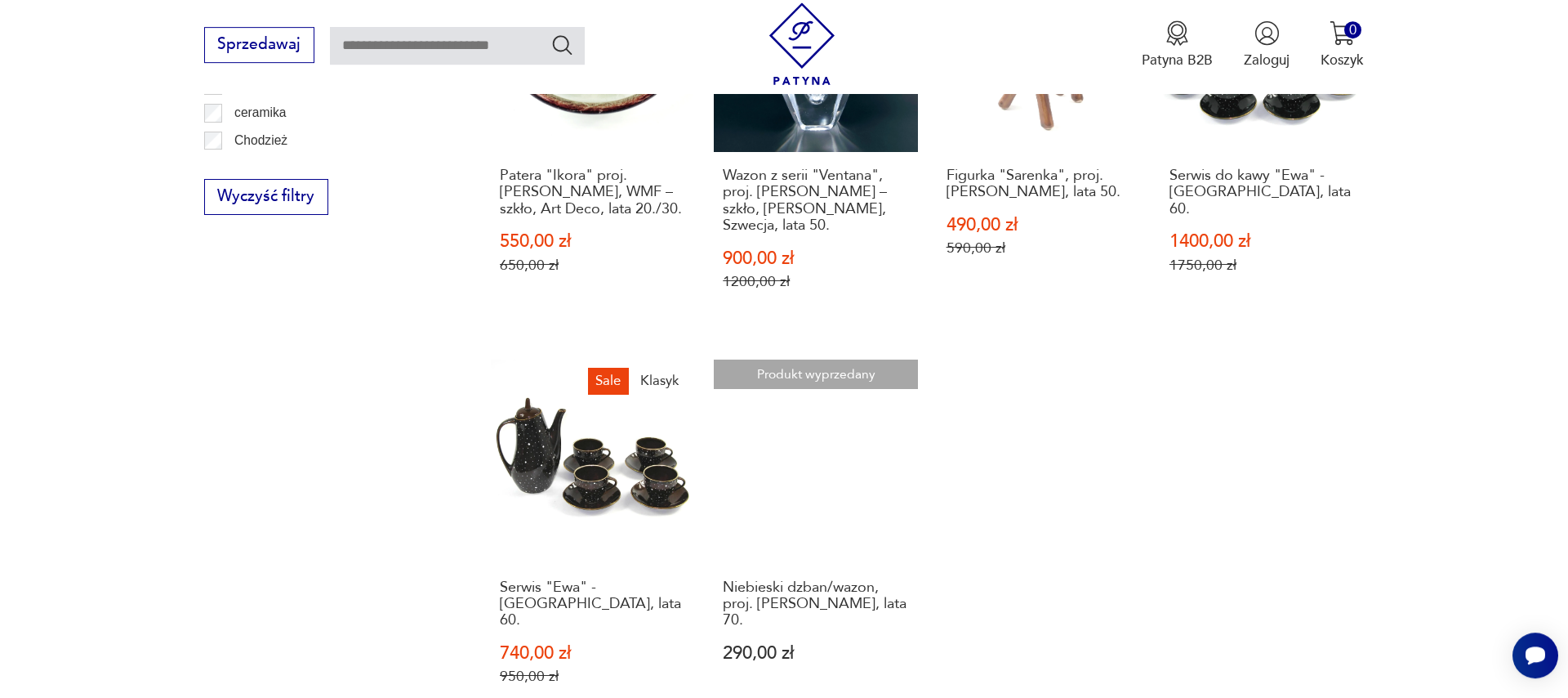
scroll to position [1276, 0]
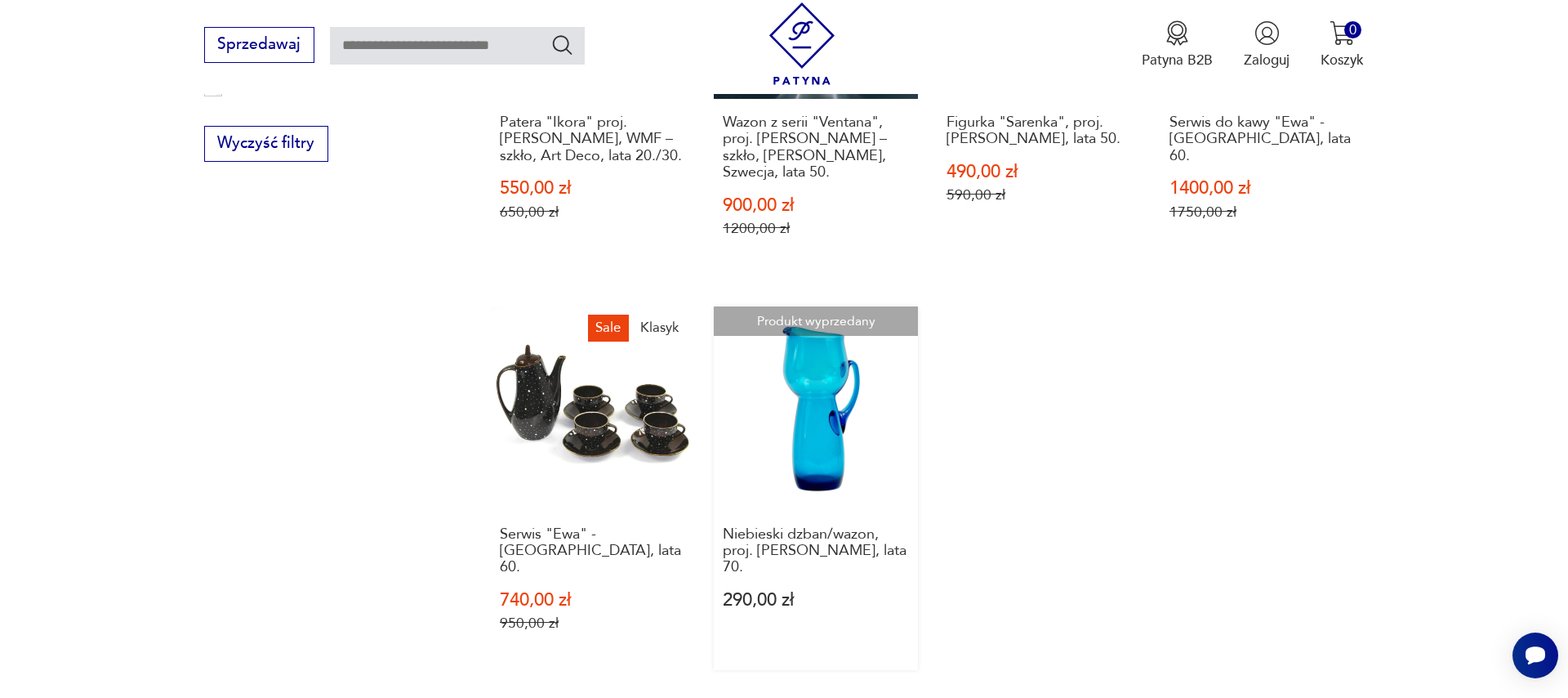
click at [799, 407] on link "Produkt wyprzedany Niebieski dzban/wazon, proj. [PERSON_NAME], lata 70. 290,00 …" at bounding box center [816, 488] width 204 height 363
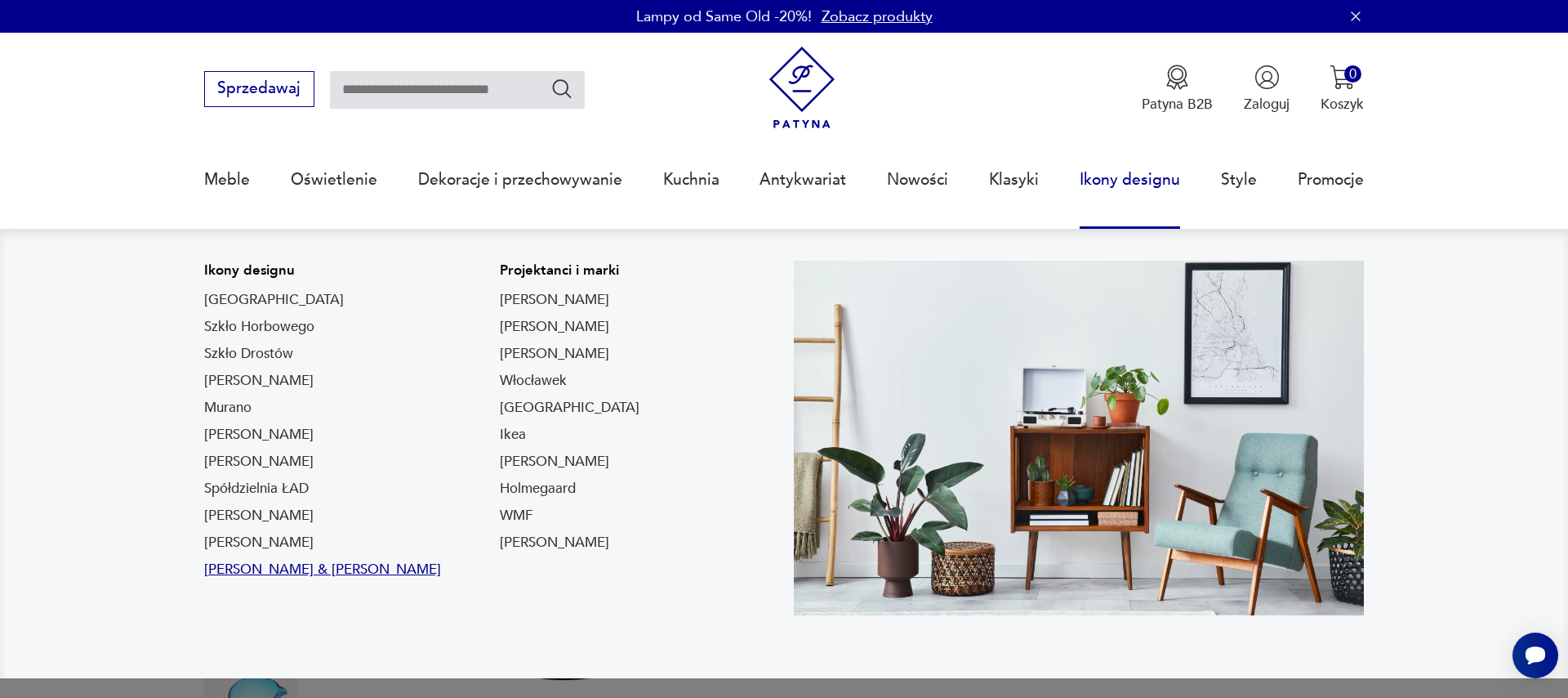
click at [310, 576] on link "[PERSON_NAME] & [PERSON_NAME]" at bounding box center [323, 570] width 237 height 20
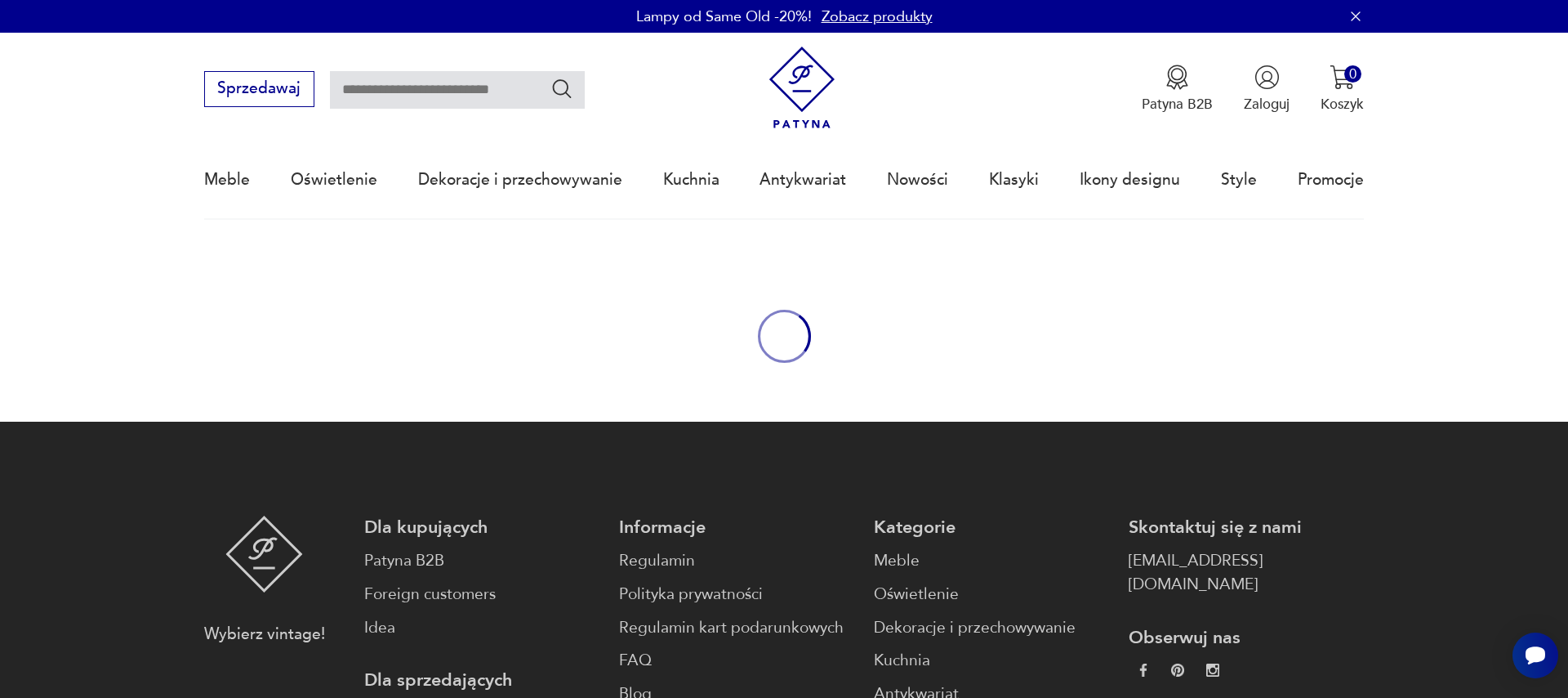
type input "*****"
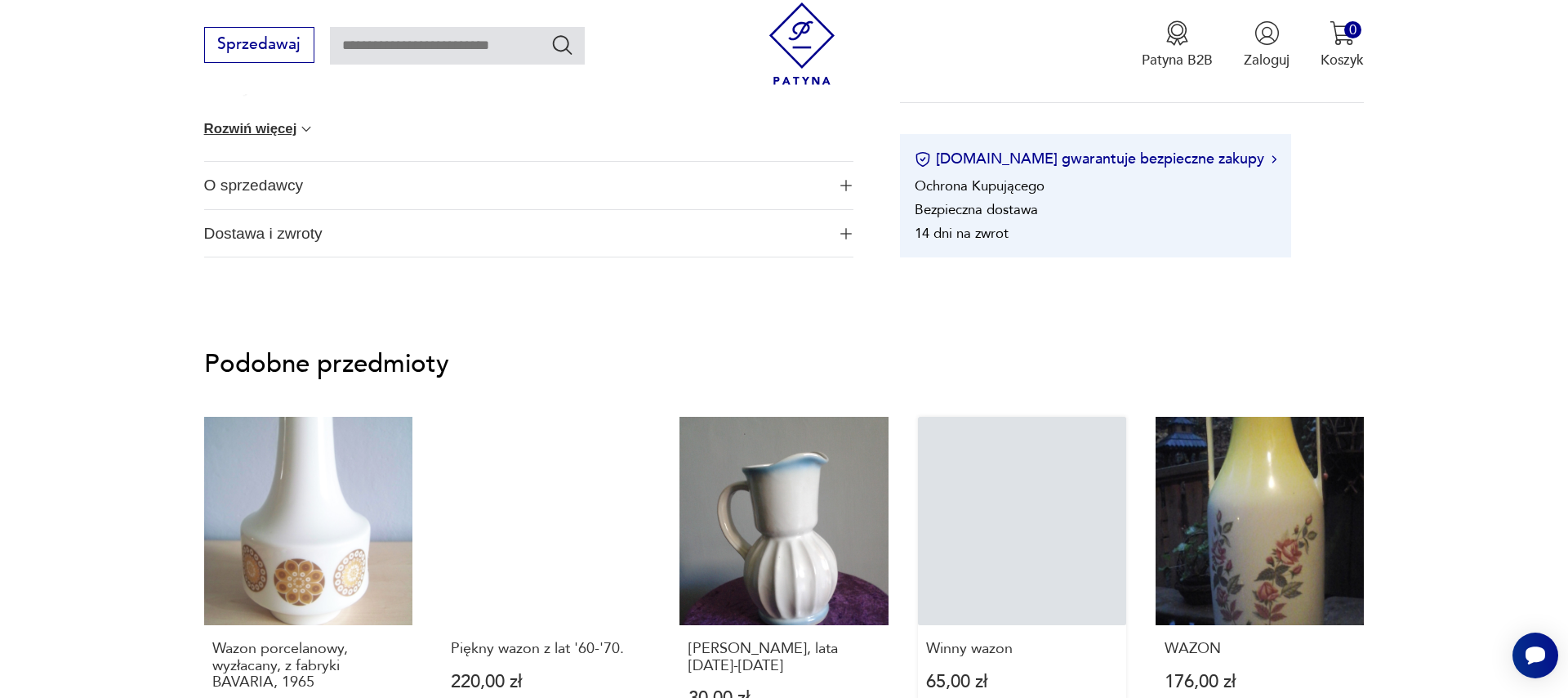
scroll to position [1584, 0]
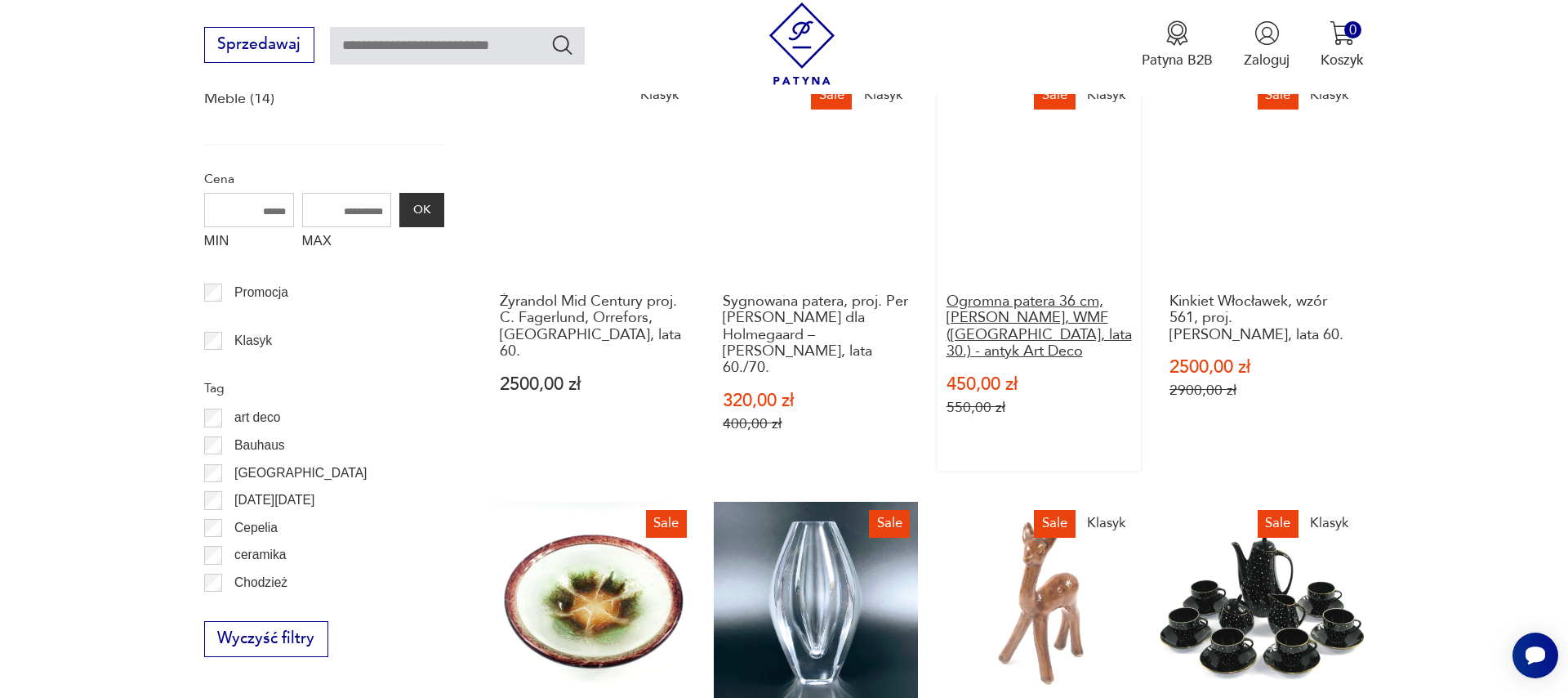
scroll to position [204, 0]
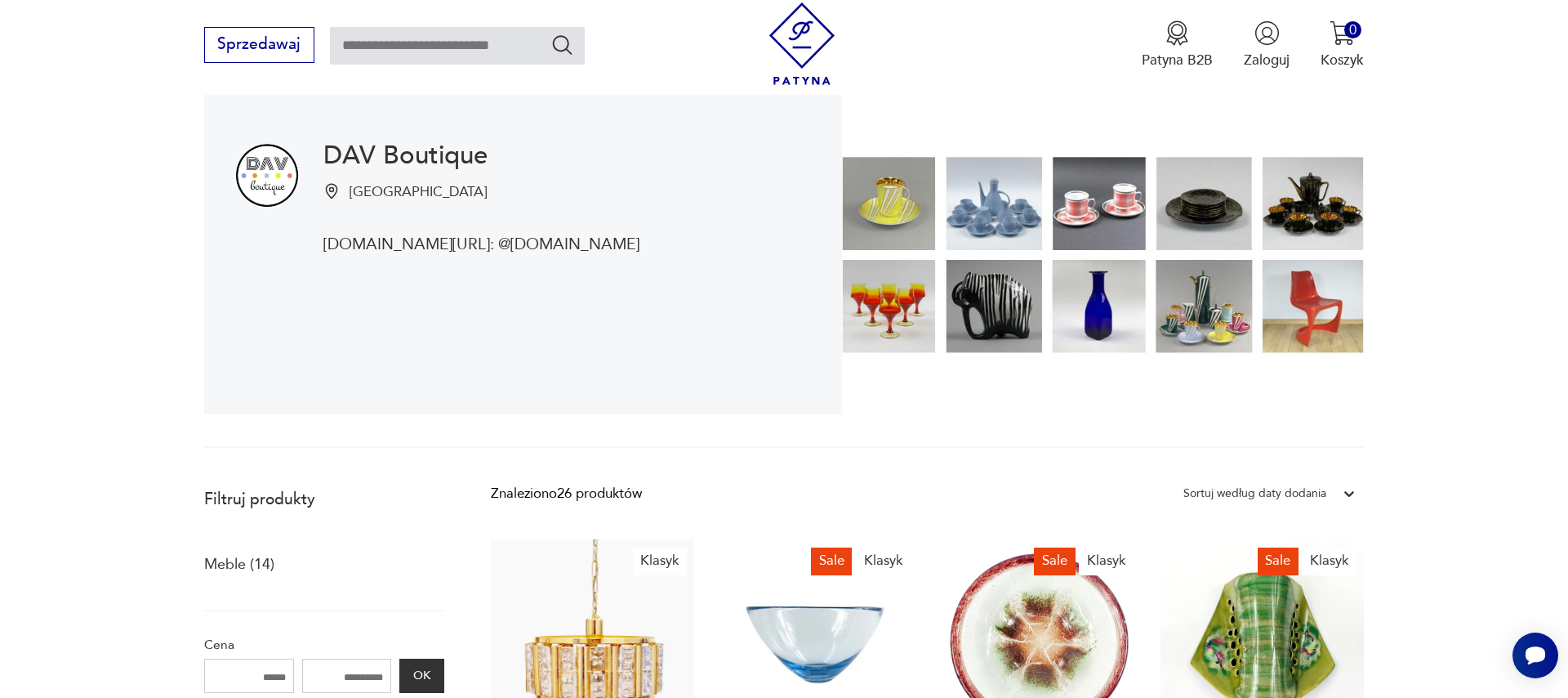
click at [1014, 315] on img at bounding box center [1102, 254] width 522 height 320
click at [1212, 216] on img at bounding box center [1102, 254] width 522 height 320
click at [1025, 316] on img at bounding box center [1102, 254] width 522 height 320
click at [1024, 316] on img at bounding box center [1102, 254] width 522 height 320
click at [1007, 307] on img at bounding box center [1102, 254] width 522 height 320
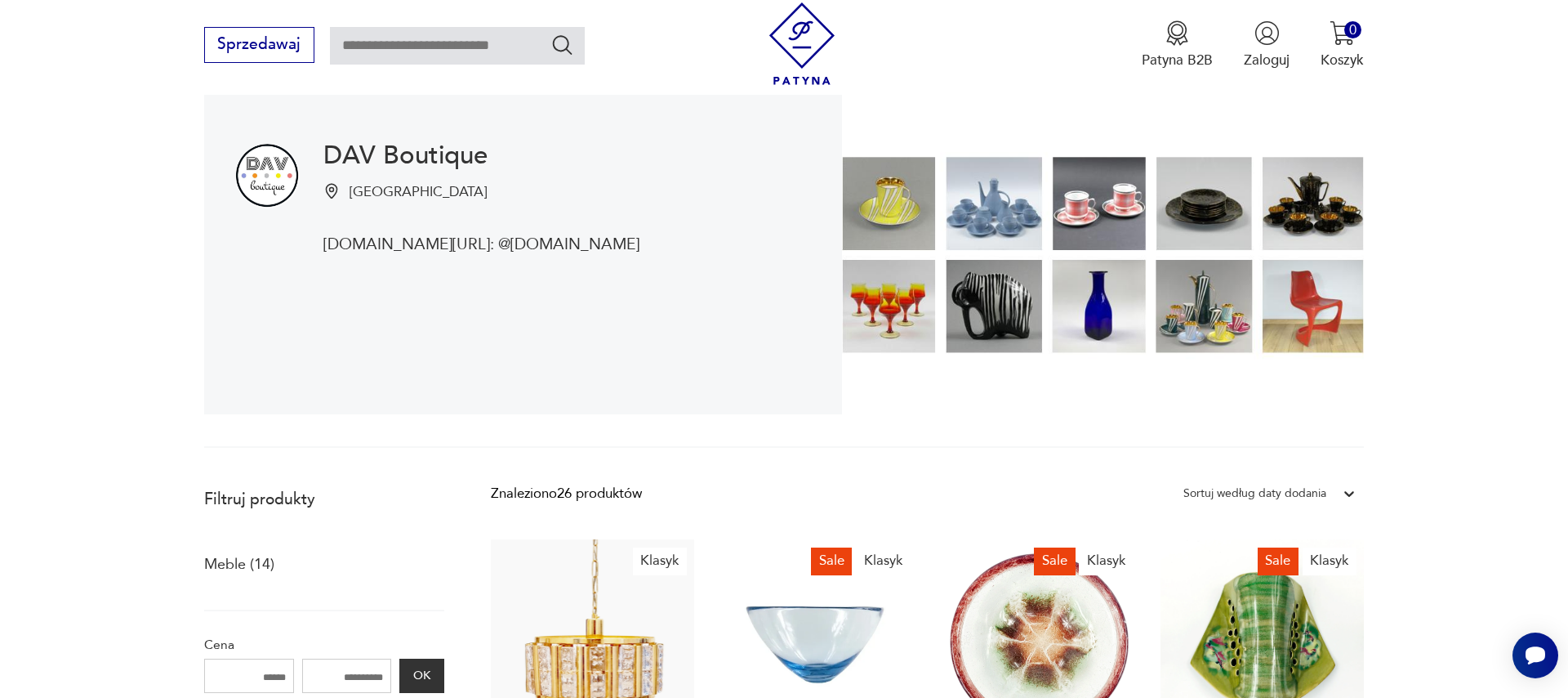
click at [1173, 300] on img at bounding box center [1102, 254] width 522 height 320
click at [1182, 304] on img at bounding box center [1102, 254] width 522 height 320
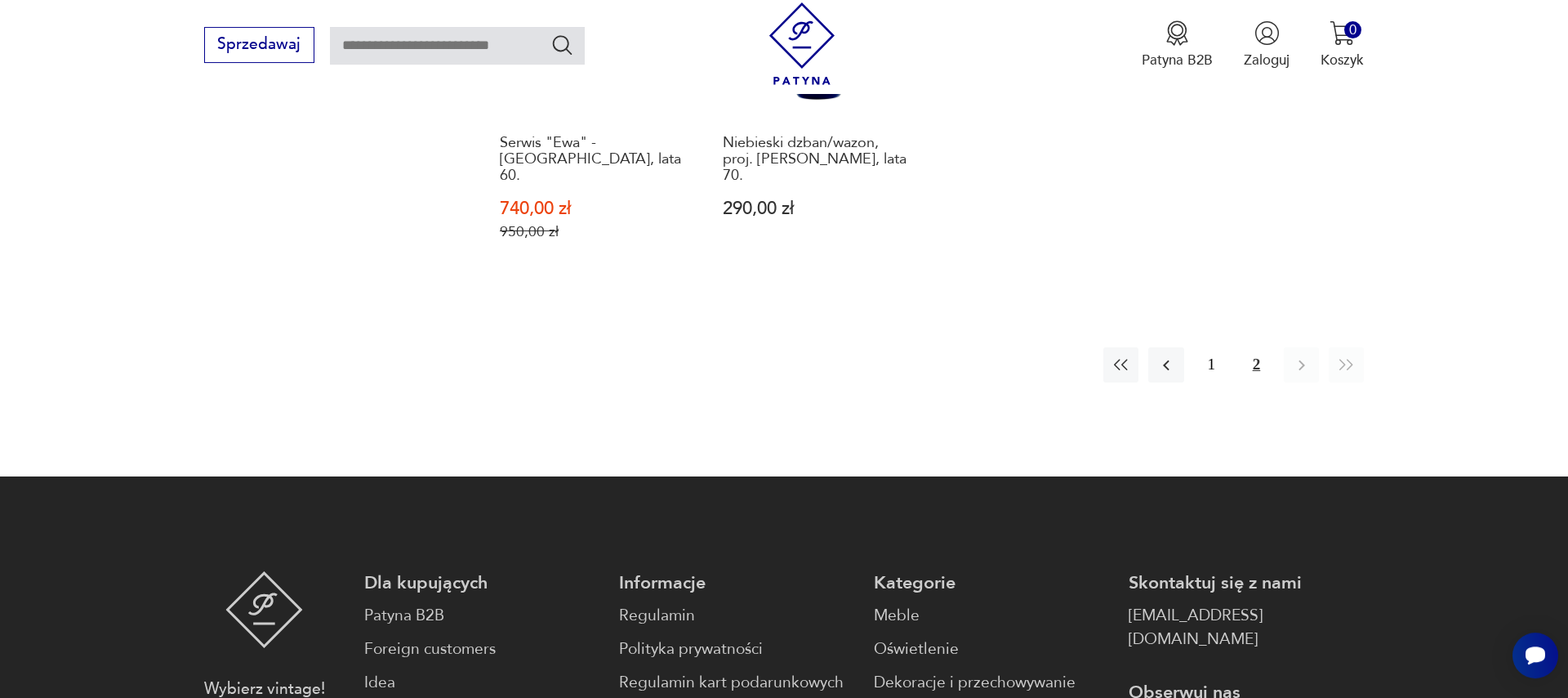
scroll to position [1787, 0]
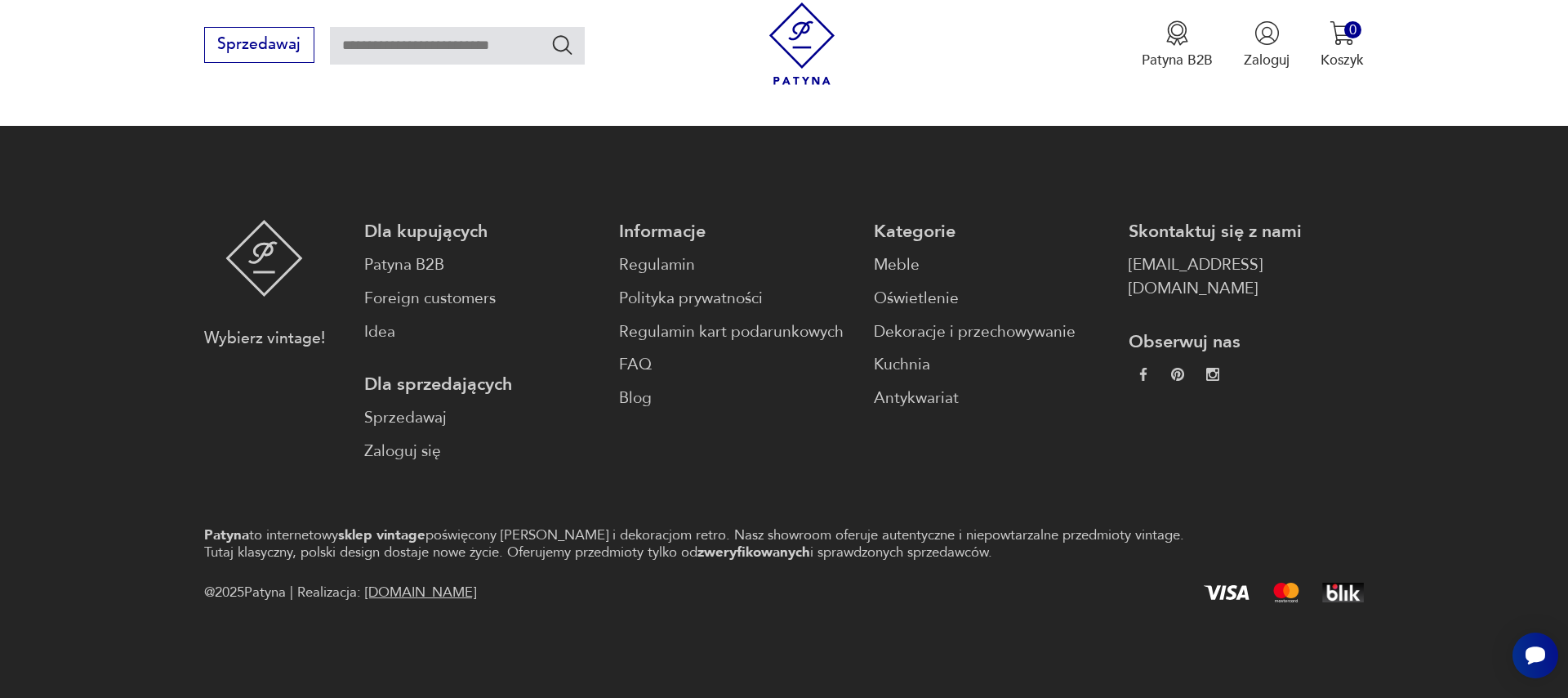
scroll to position [2341, 0]
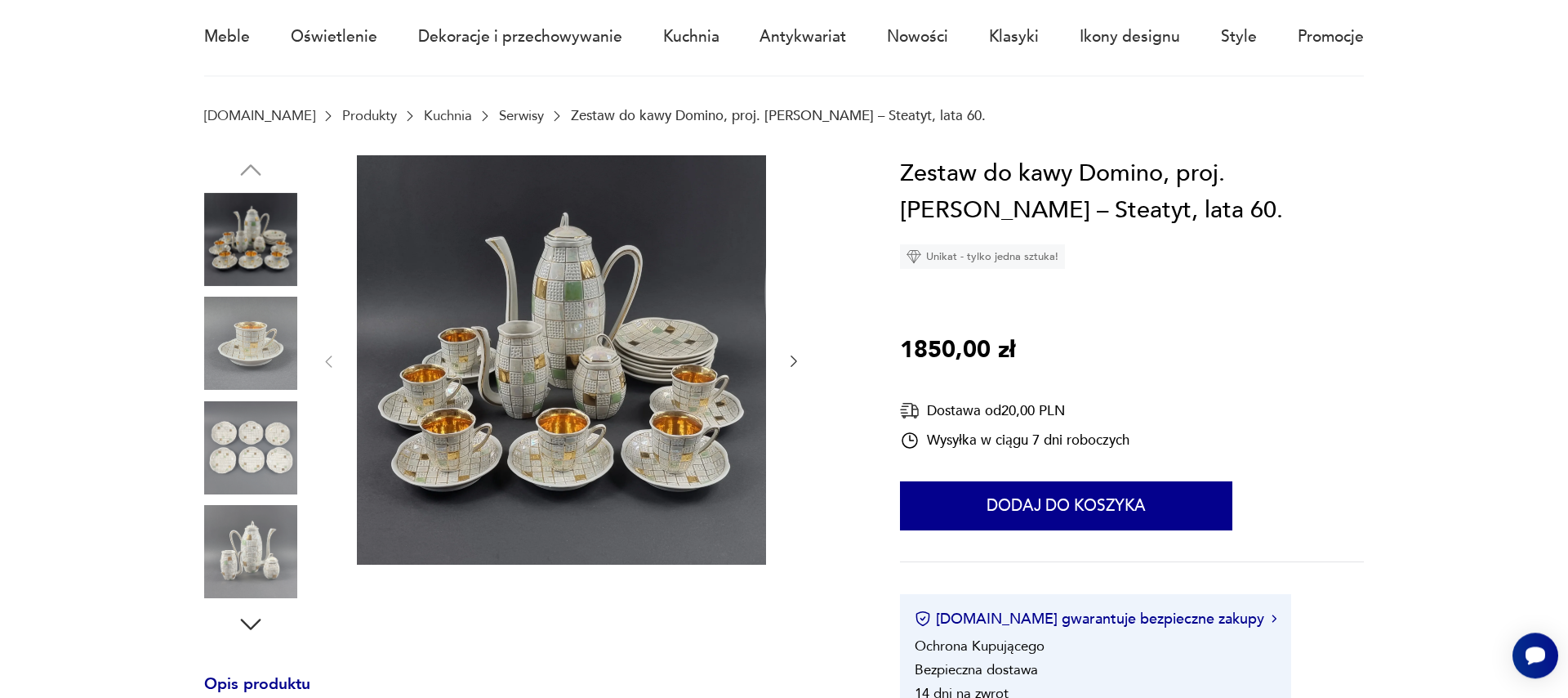
scroll to position [66, 0]
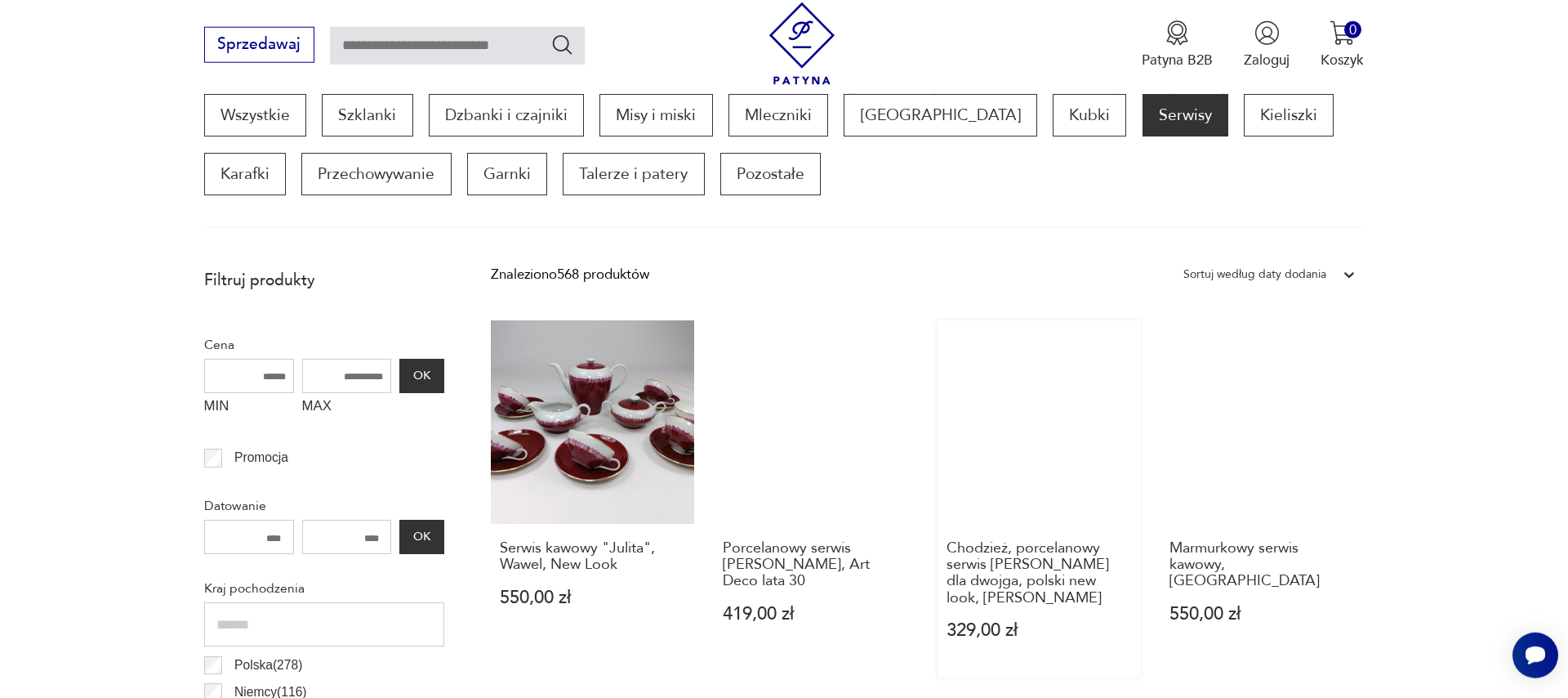
scroll to position [562, 0]
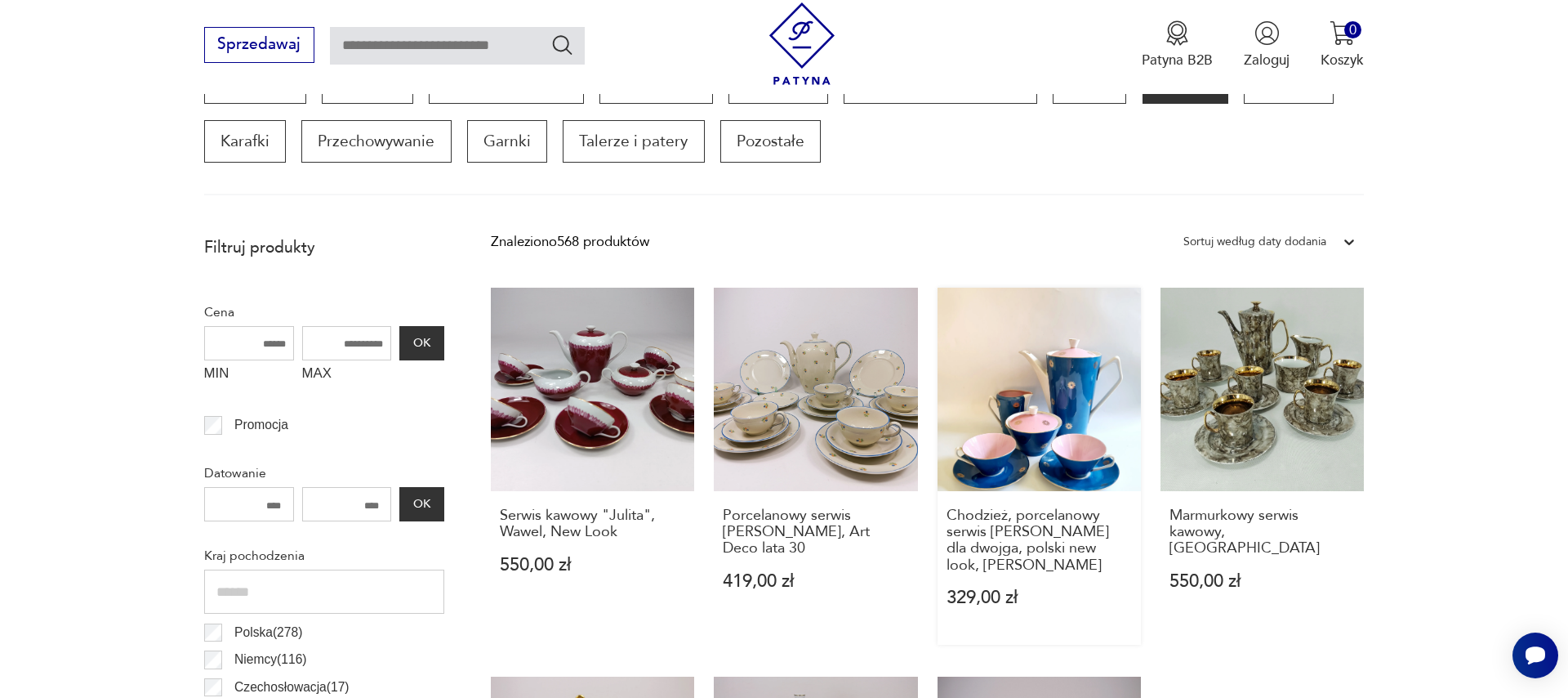
click at [1044, 442] on link "Chodzież, porcelanowy serwis [PERSON_NAME] dla dwojga, polski new look, [PERSON…" at bounding box center [1039, 465] width 204 height 357
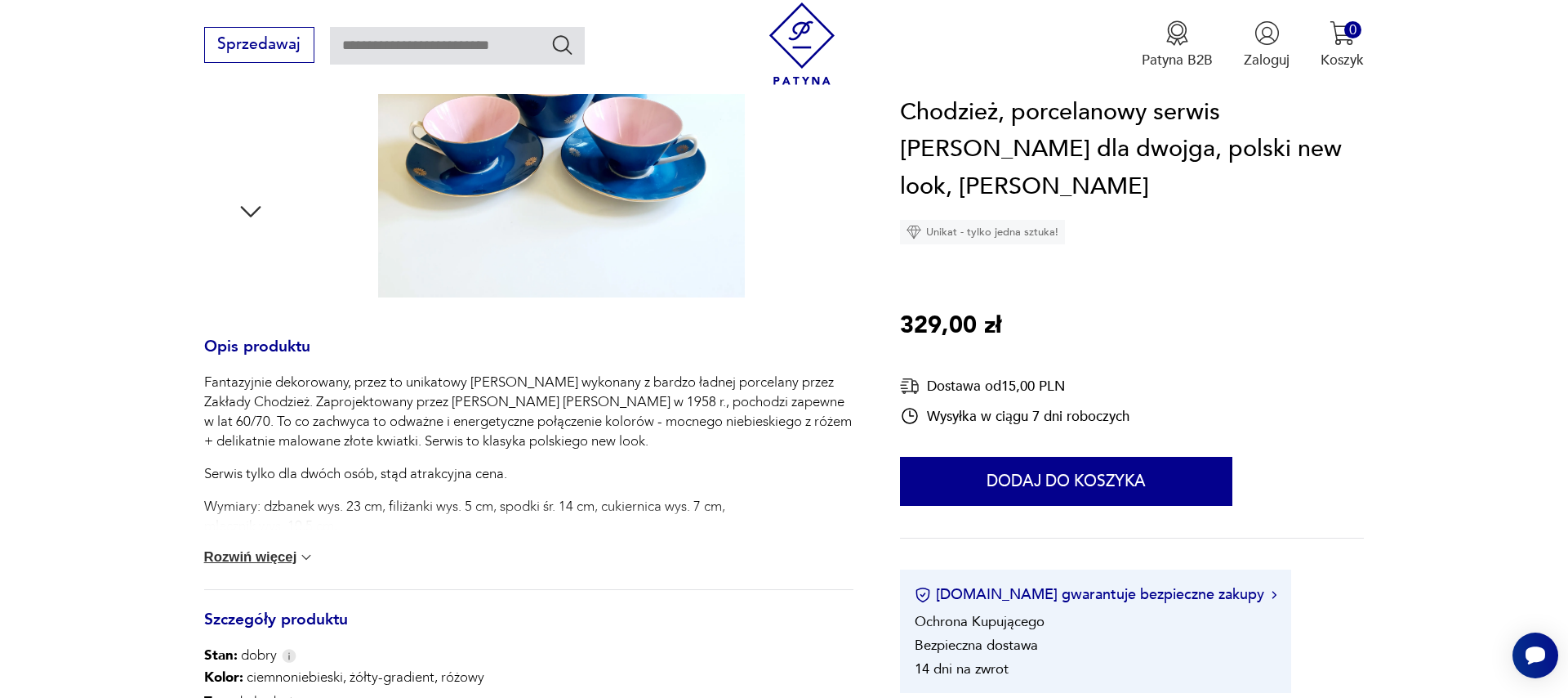
scroll to position [186, 0]
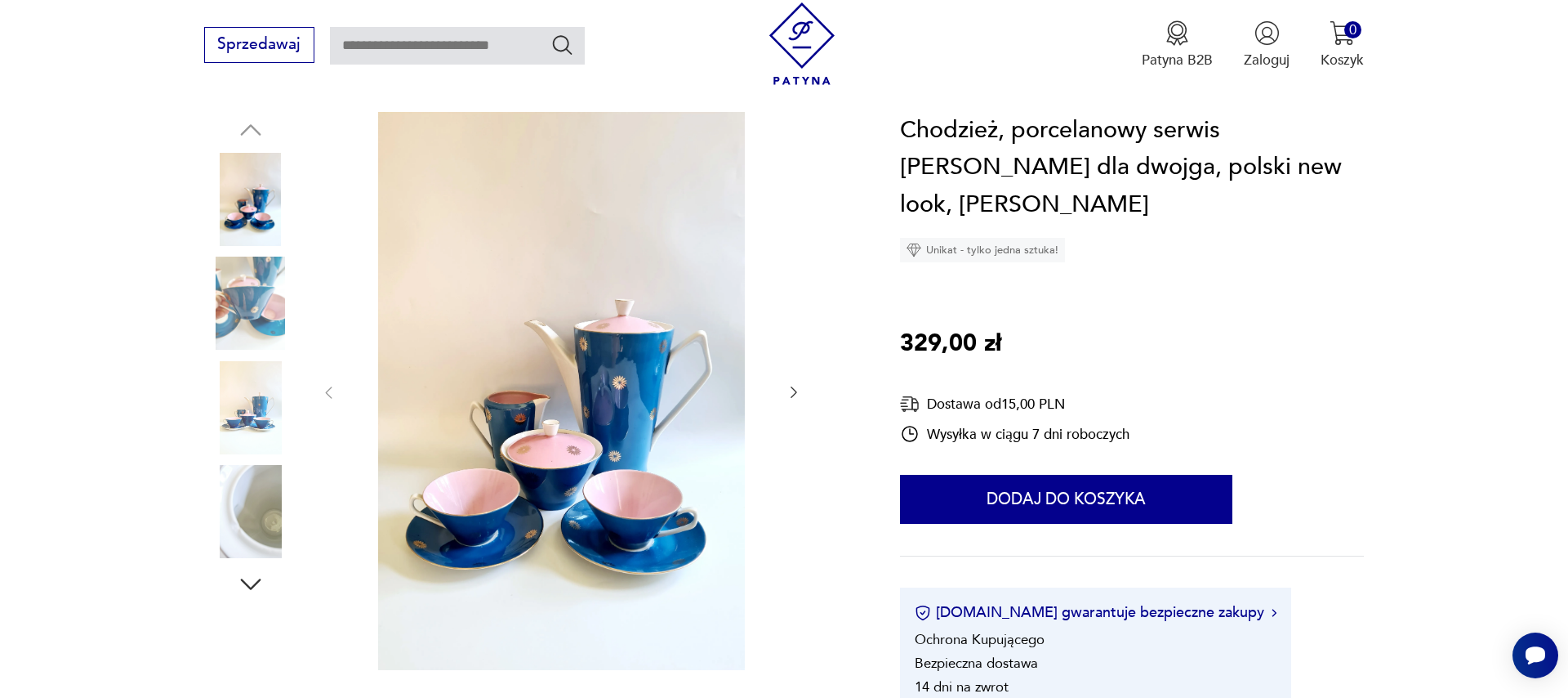
click at [789, 398] on icon "button" at bounding box center [794, 392] width 17 height 17
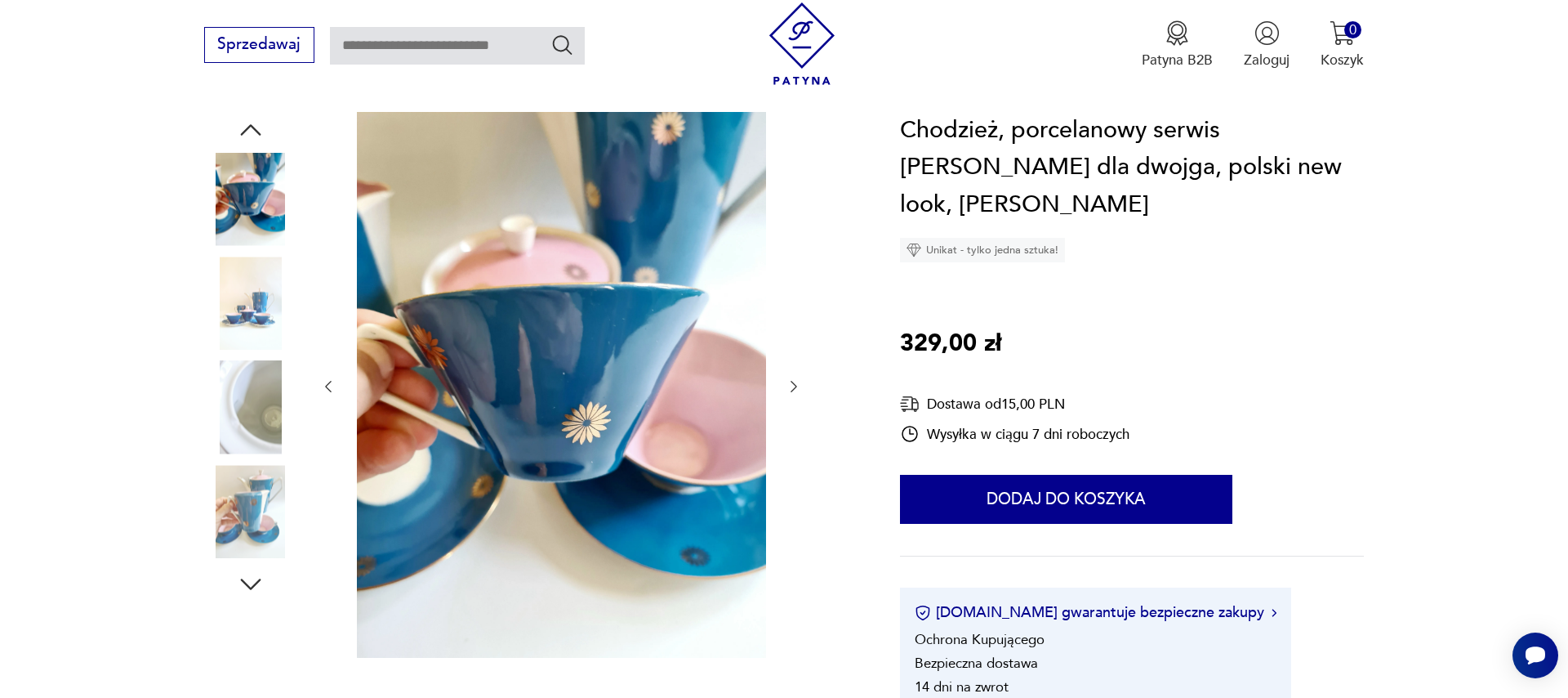
click at [789, 398] on div at bounding box center [561, 387] width 482 height 550
click at [794, 387] on icon "button" at bounding box center [794, 387] width 17 height 17
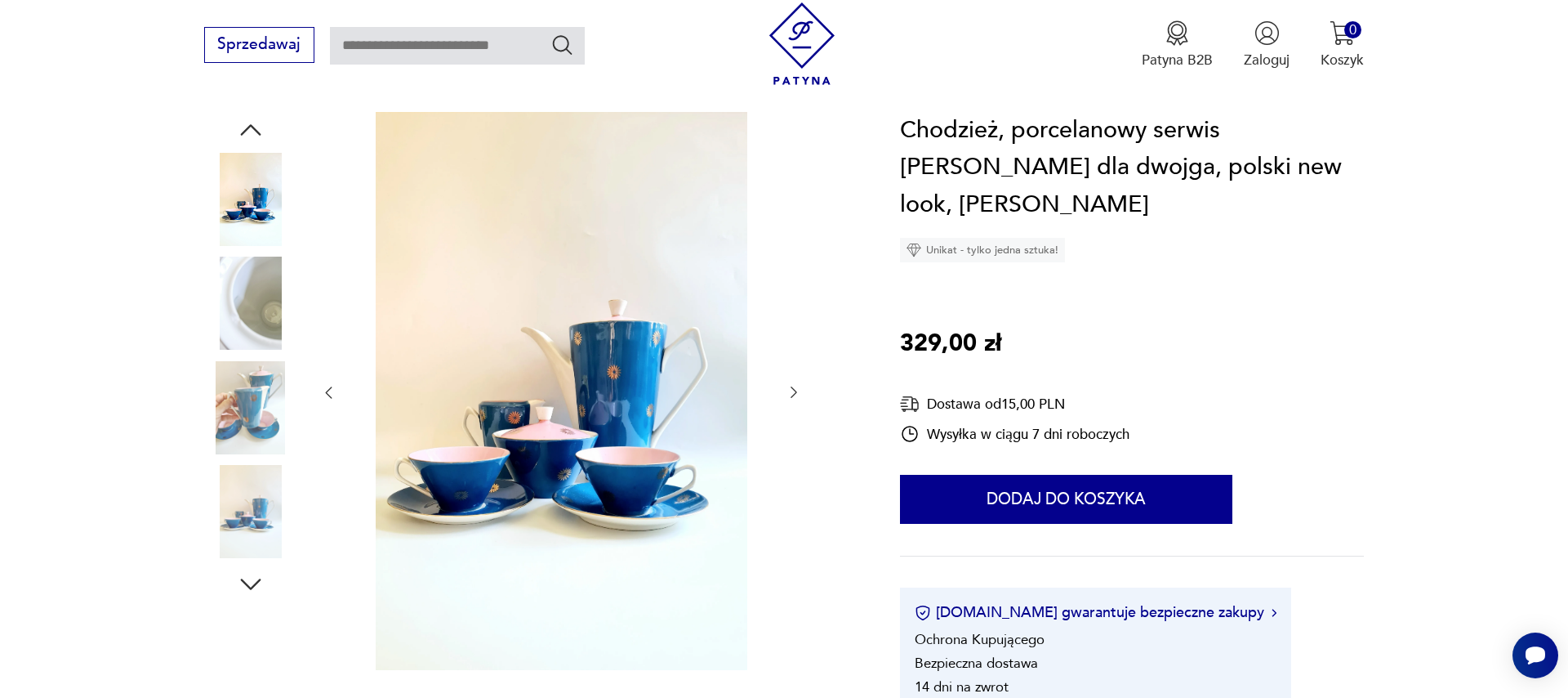
click at [794, 387] on icon "button" at bounding box center [794, 392] width 17 height 17
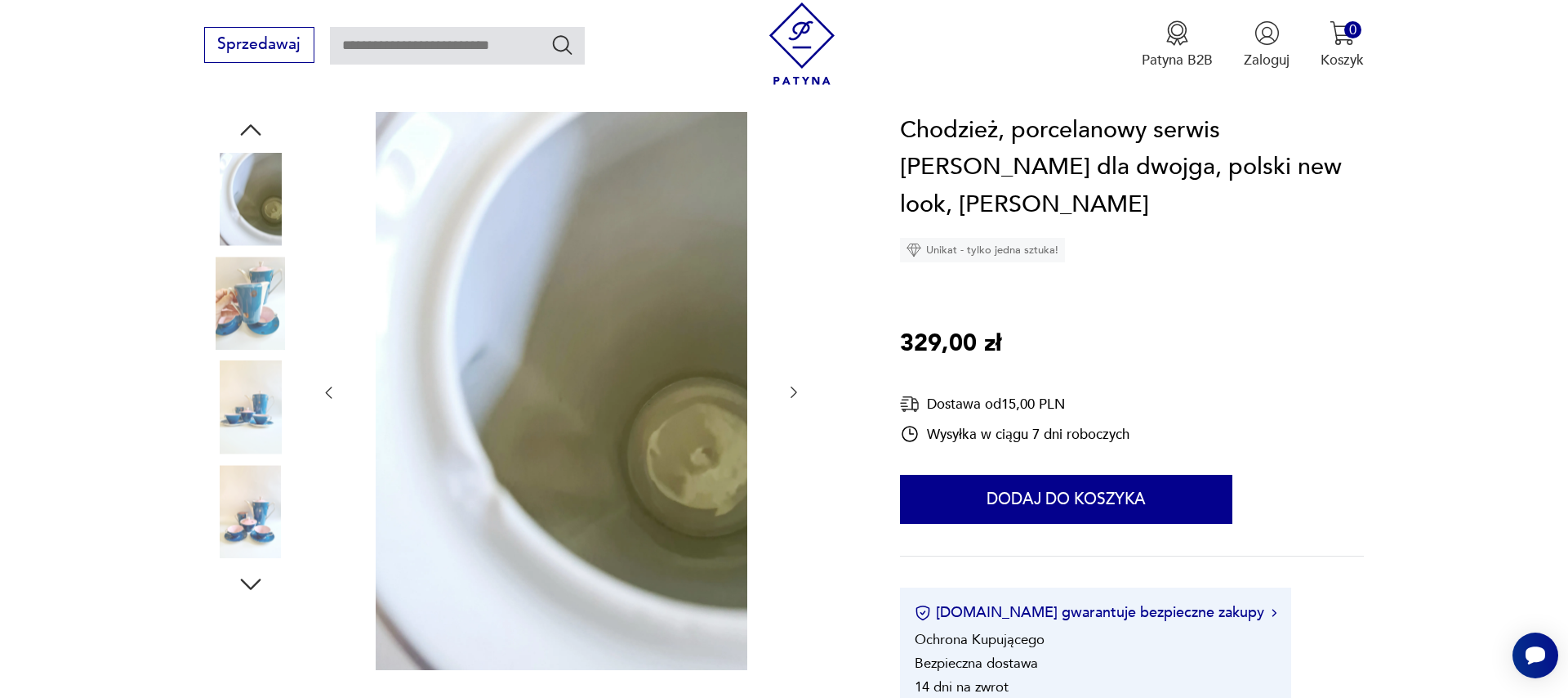
click at [794, 387] on icon "button" at bounding box center [794, 392] width 17 height 17
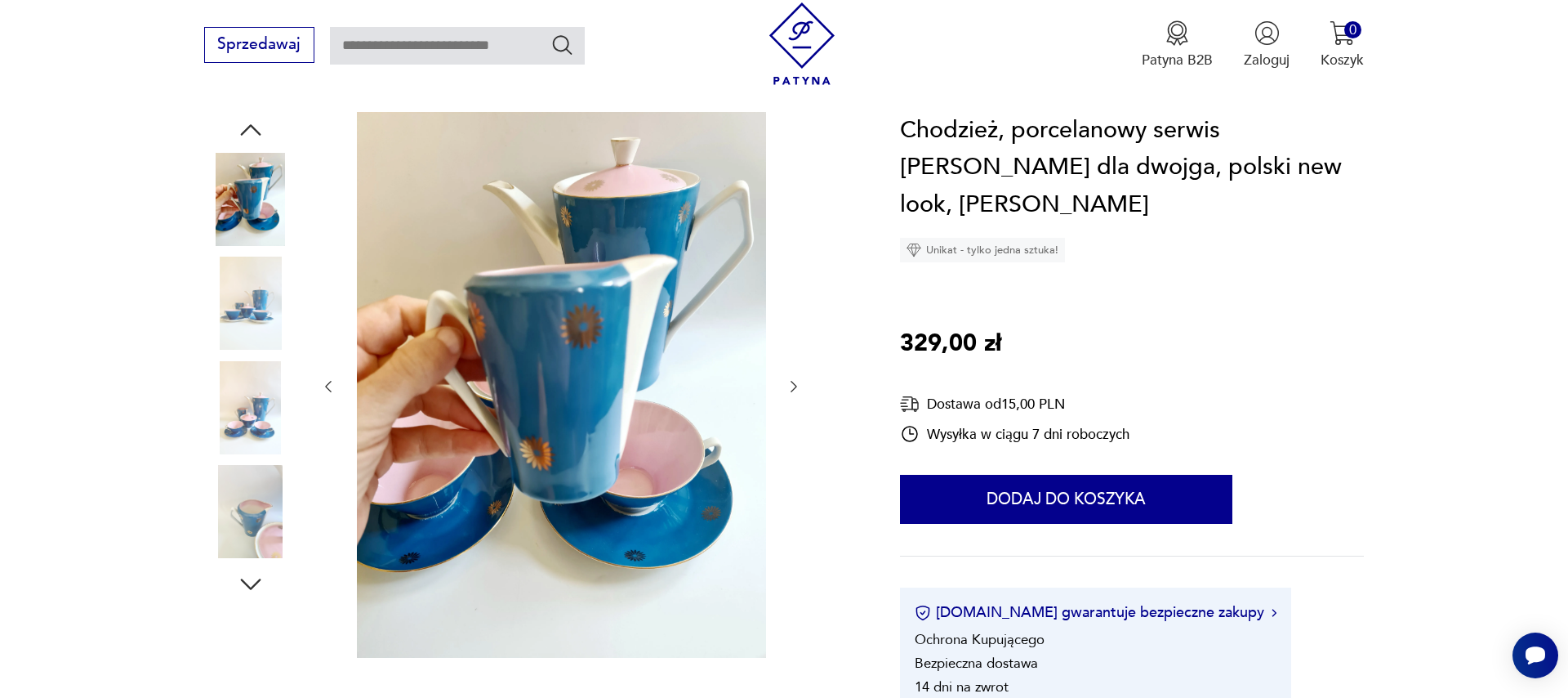
click at [794, 387] on icon "button" at bounding box center [794, 387] width 17 height 17
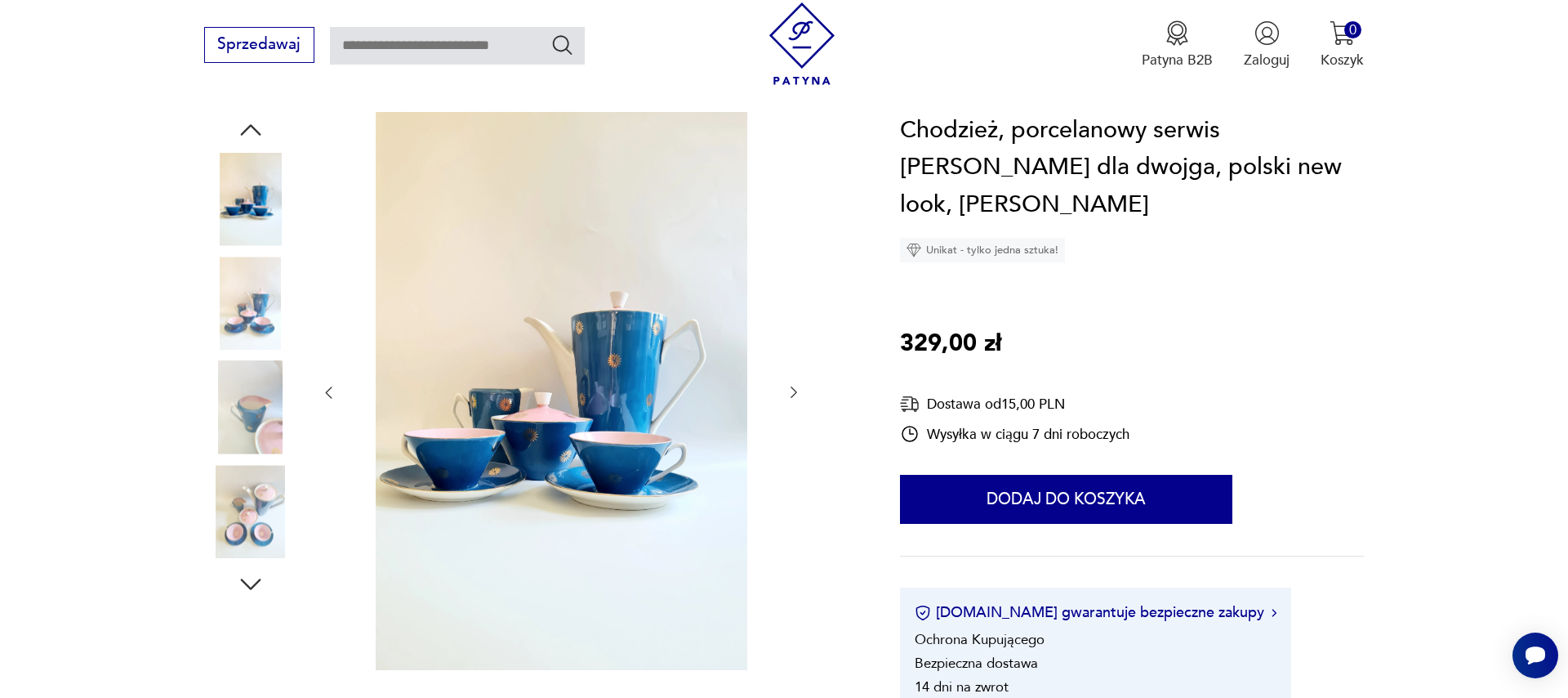
click at [794, 387] on icon "button" at bounding box center [794, 392] width 17 height 17
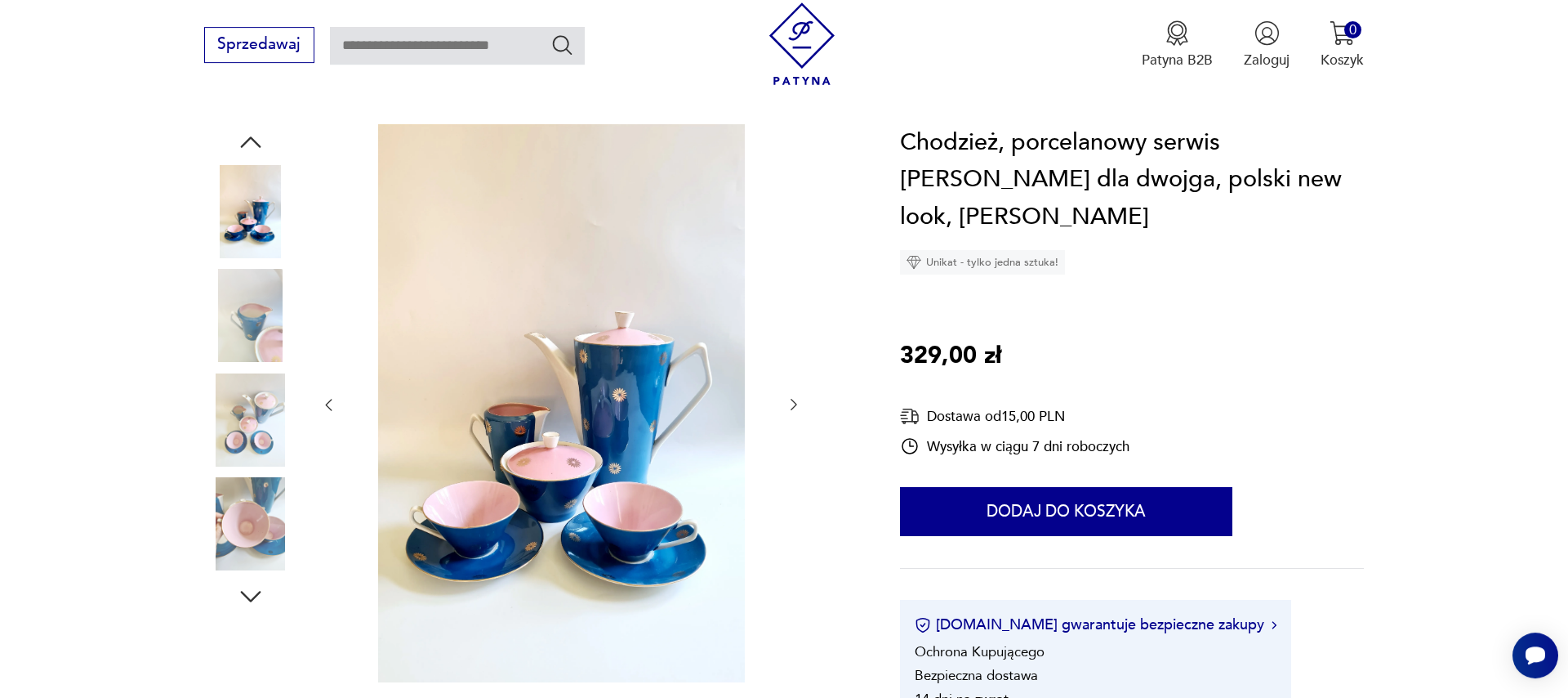
scroll to position [94, 0]
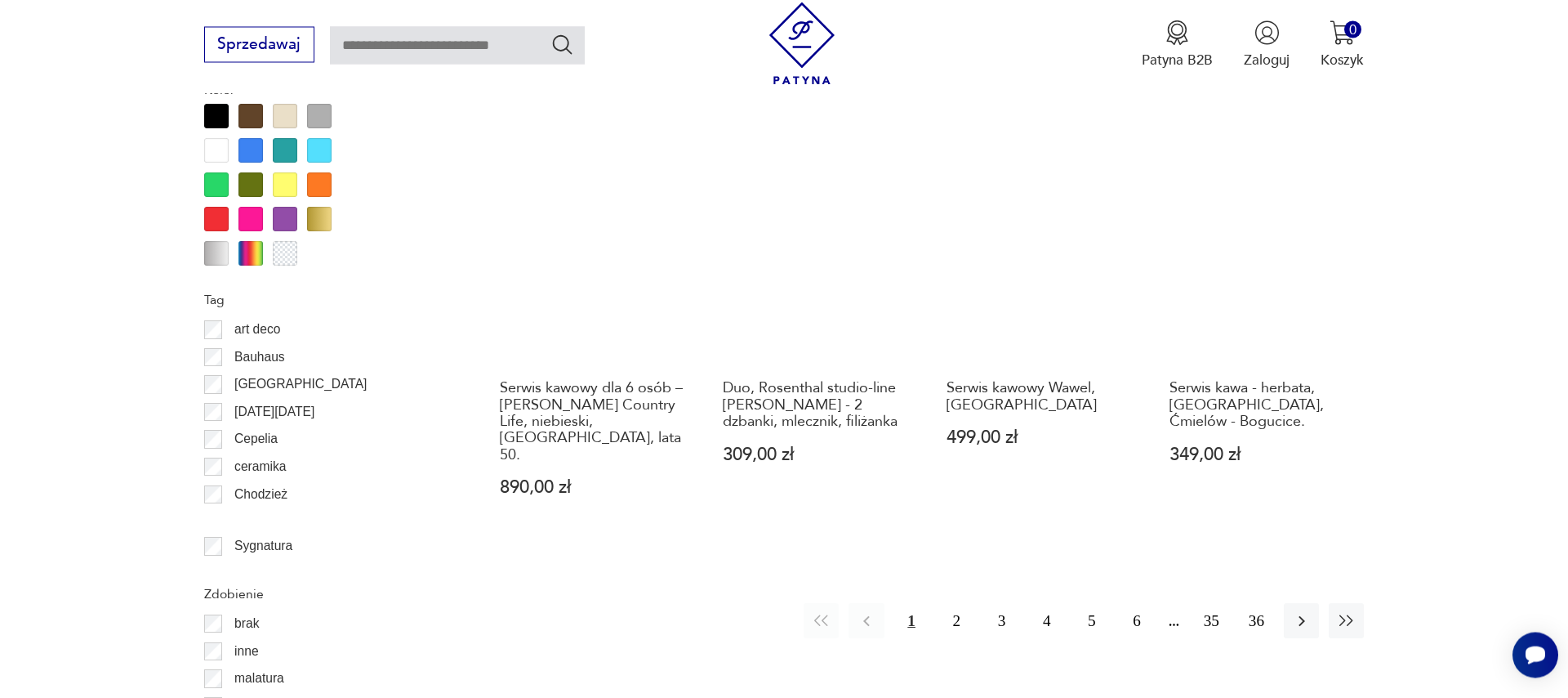
scroll to position [1836, 0]
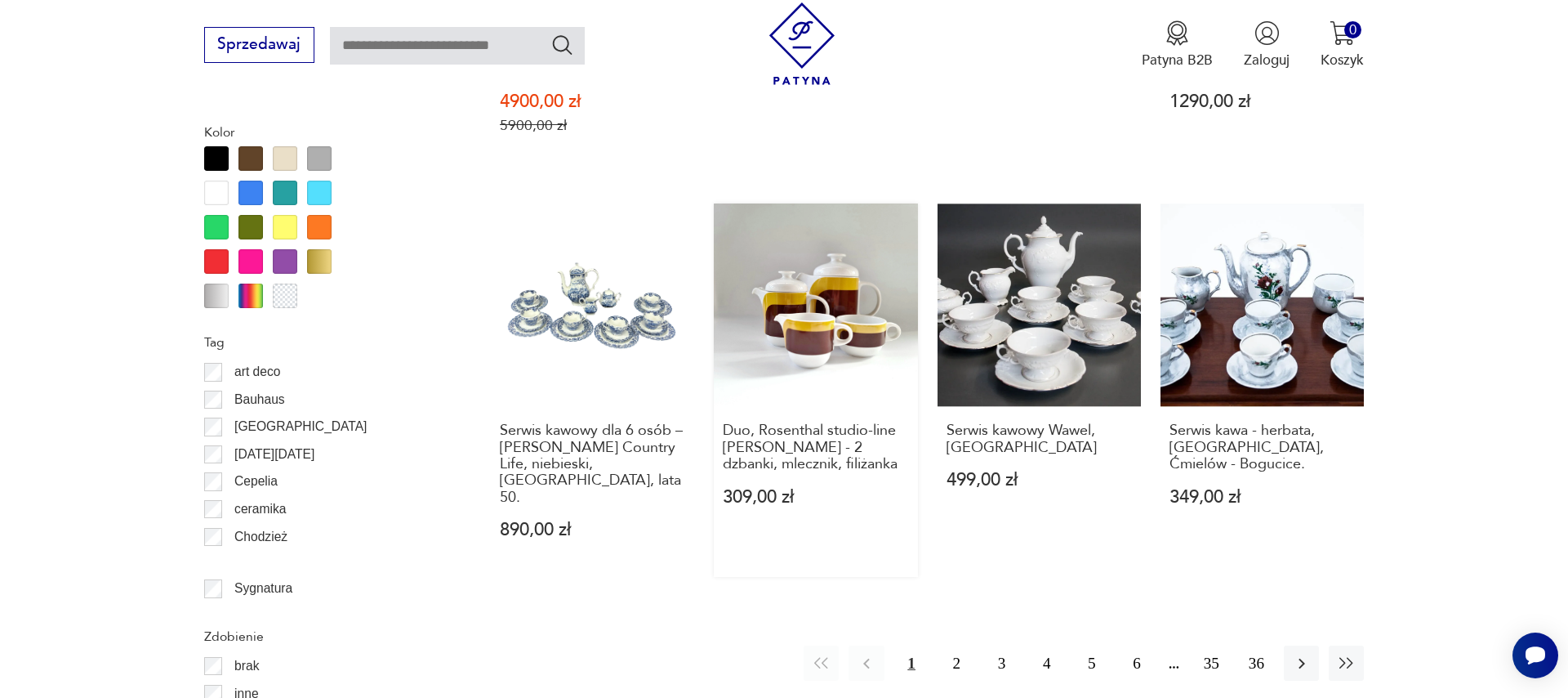
click at [807, 331] on link "Duo, Rosenthal studio-line [PERSON_NAME] - 2 dzbanki, mlecznik, filiżanka 309,0…" at bounding box center [816, 391] width 204 height 374
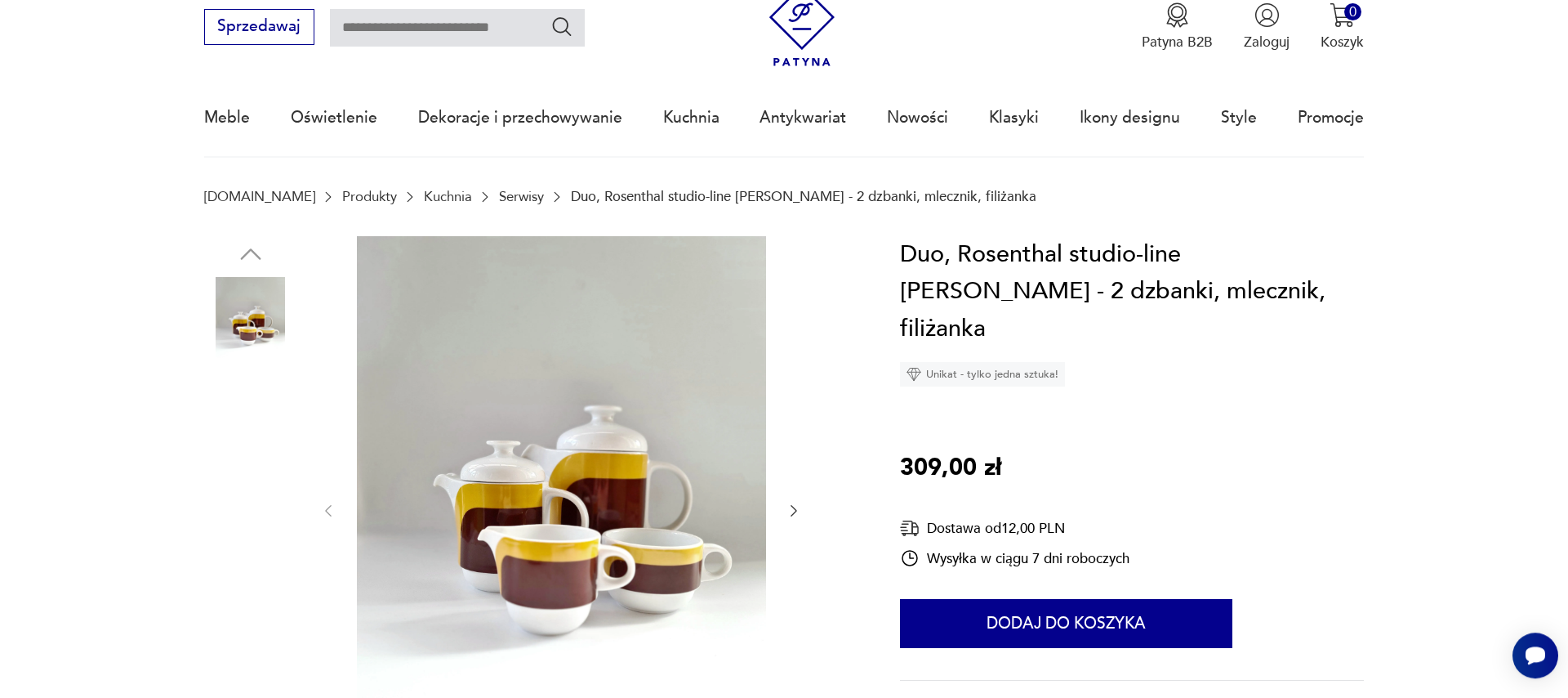
scroll to position [186, 0]
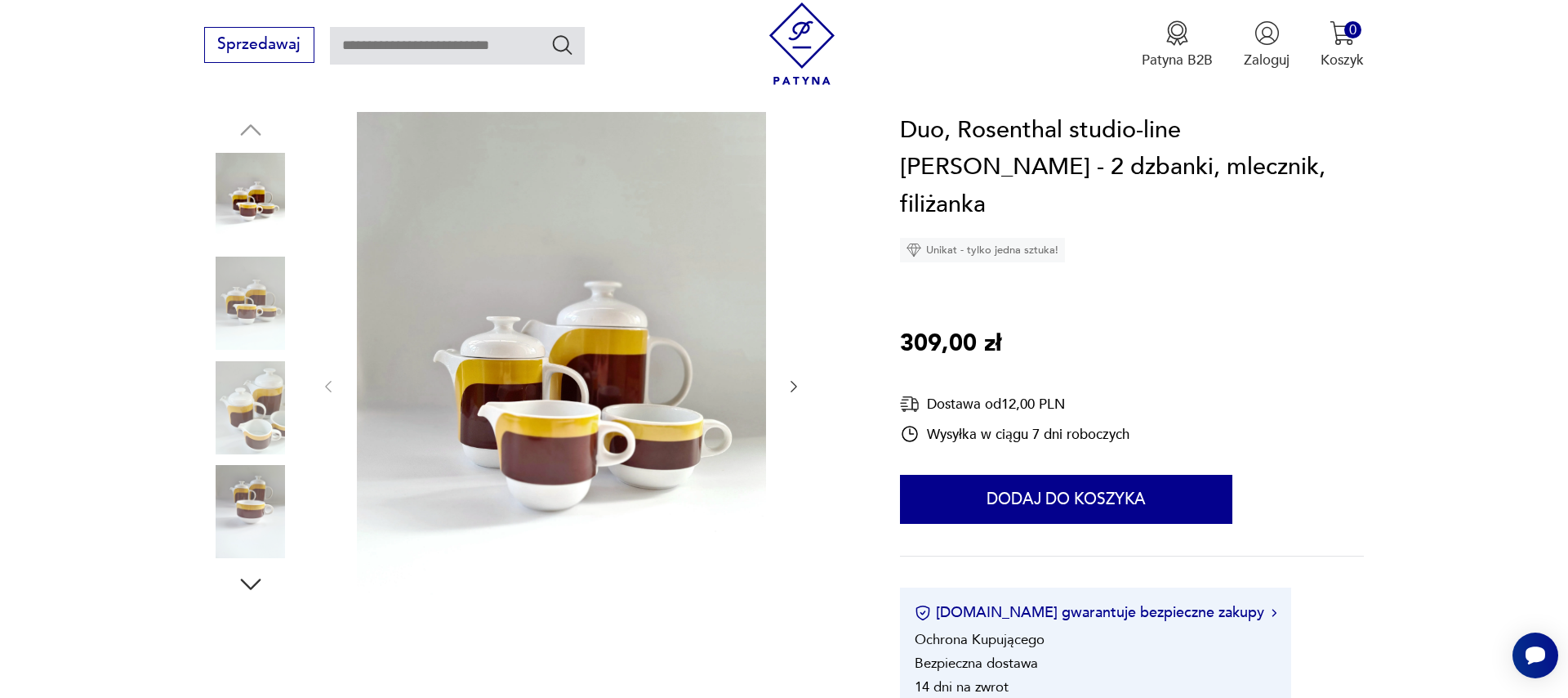
click at [797, 392] on icon "button" at bounding box center [794, 387] width 17 height 17
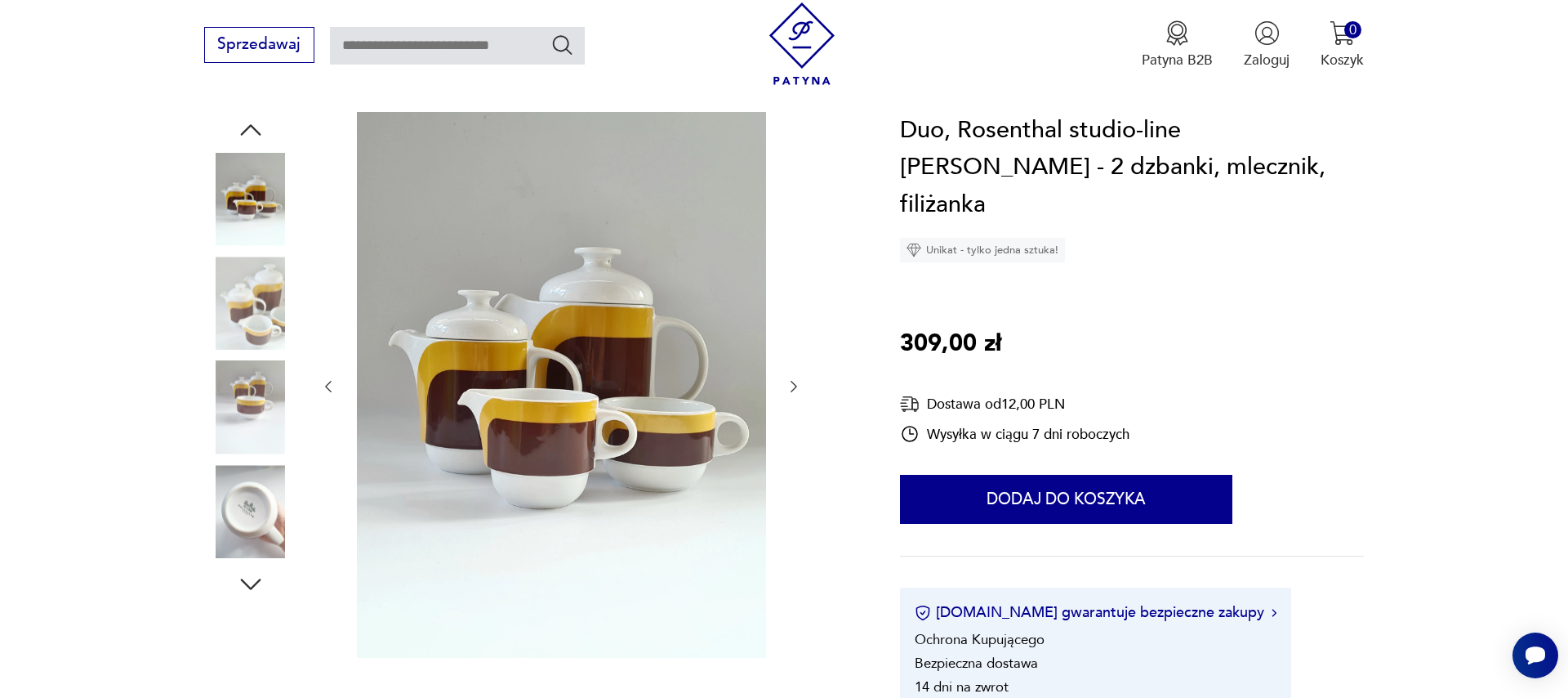
click at [797, 392] on icon "button" at bounding box center [794, 387] width 17 height 17
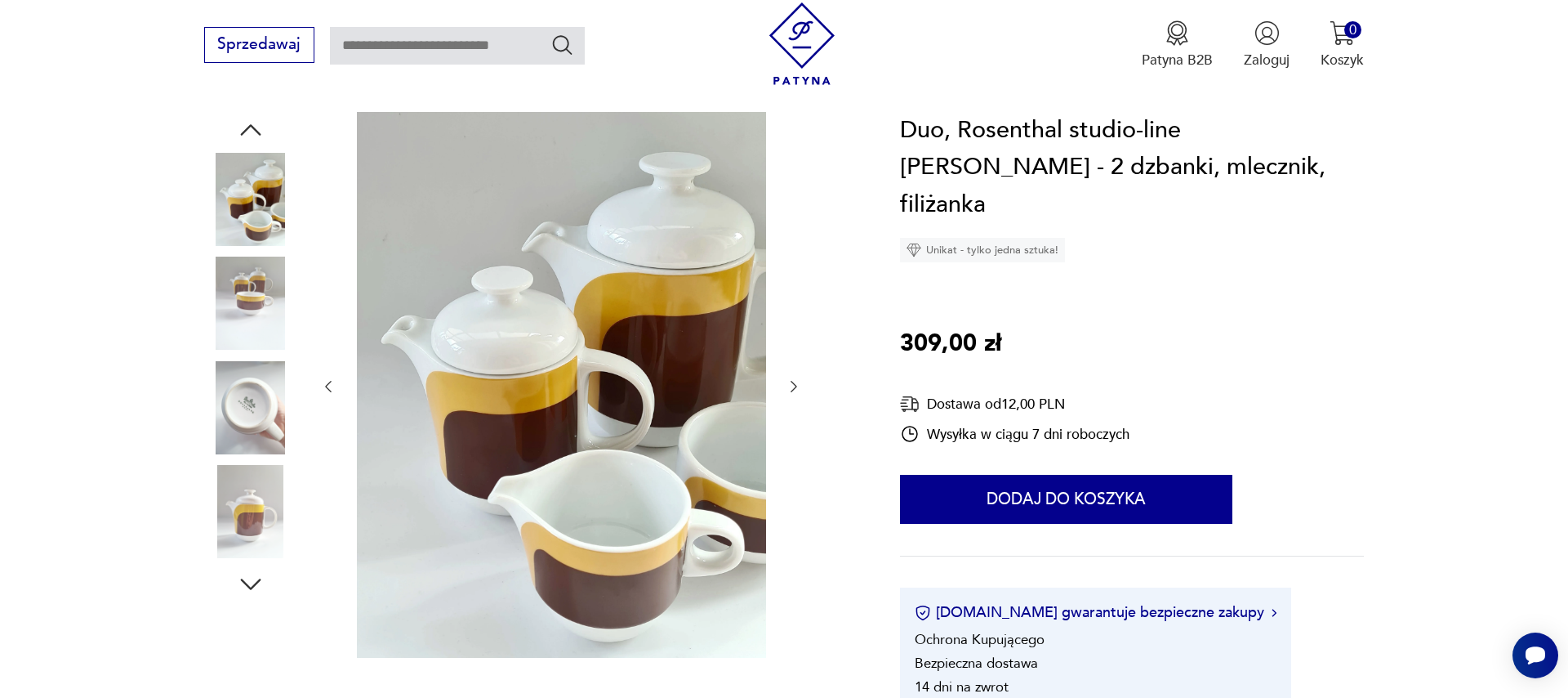
click at [797, 392] on icon "button" at bounding box center [794, 387] width 17 height 17
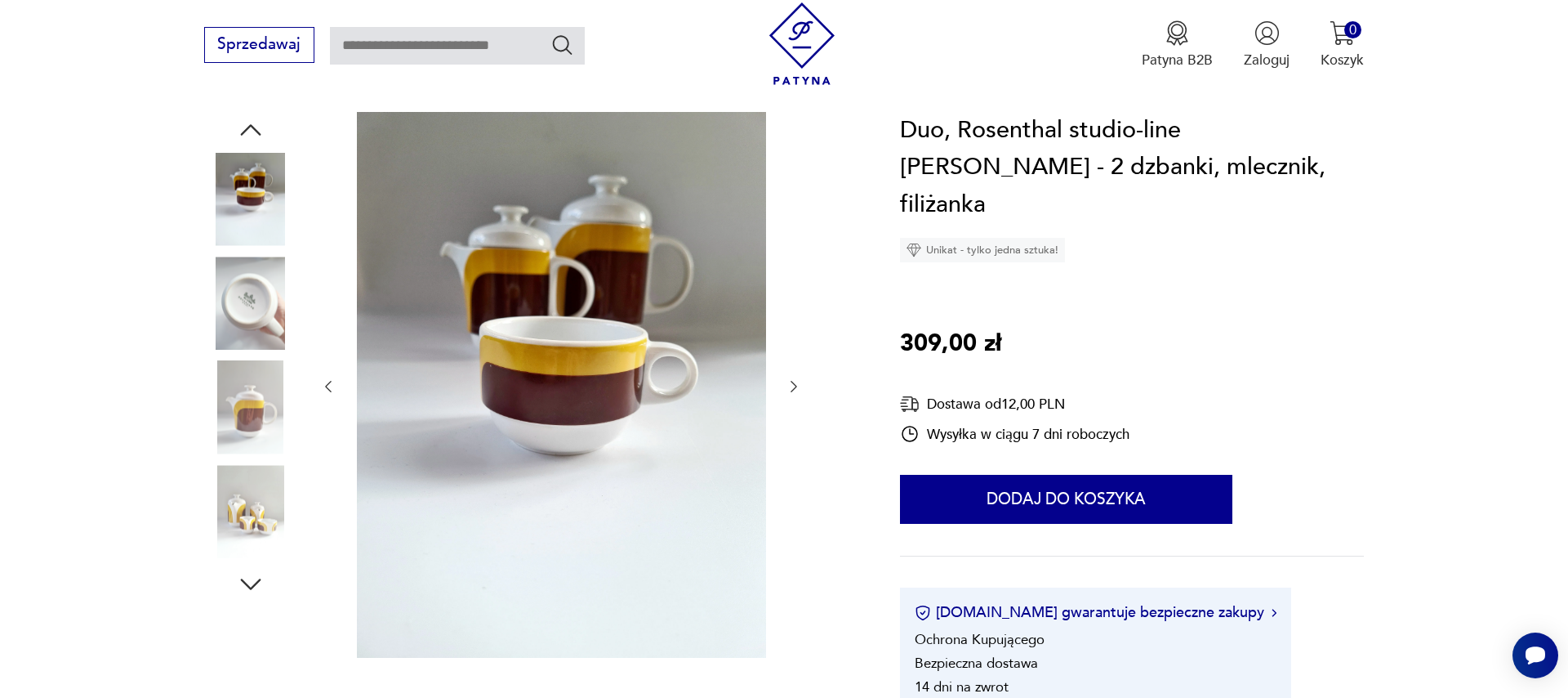
click at [797, 392] on icon "button" at bounding box center [794, 387] width 17 height 17
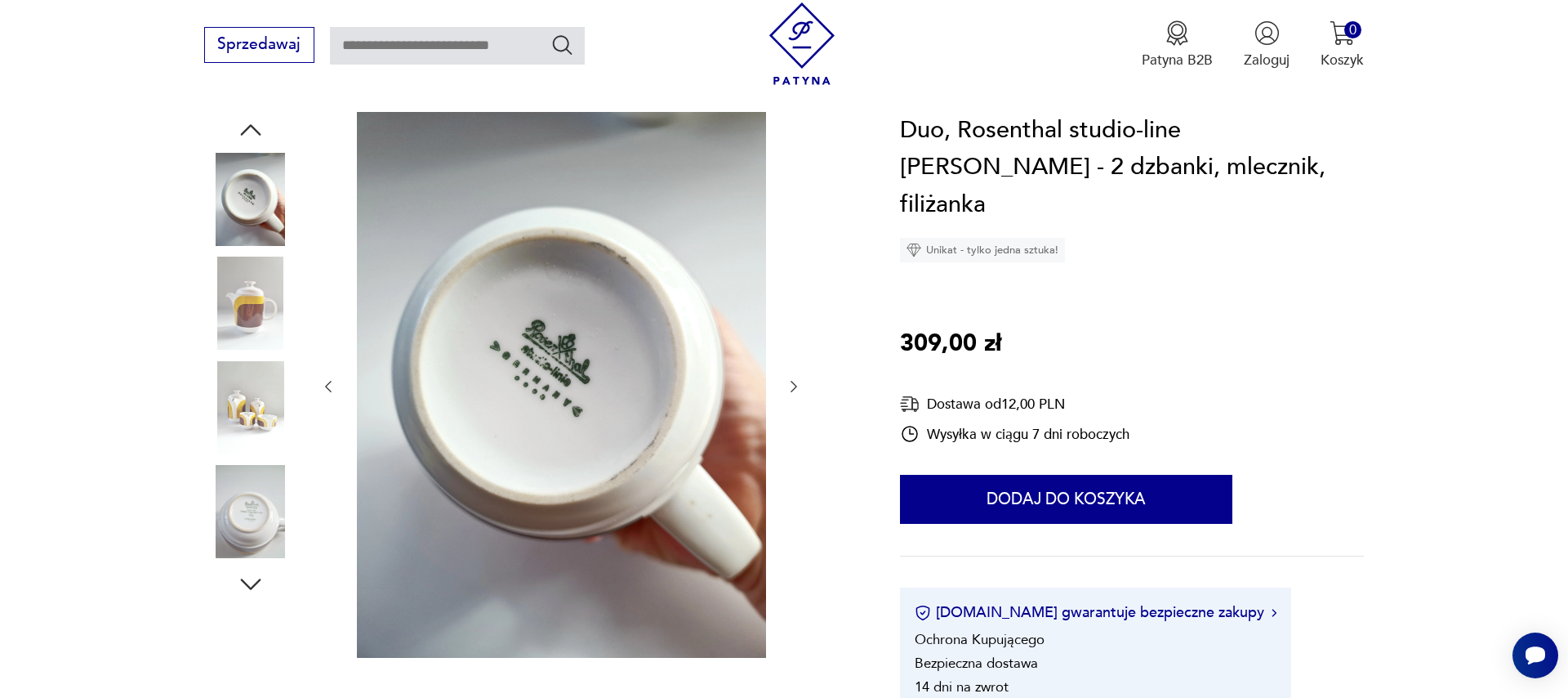
click at [796, 392] on icon "button" at bounding box center [794, 387] width 17 height 17
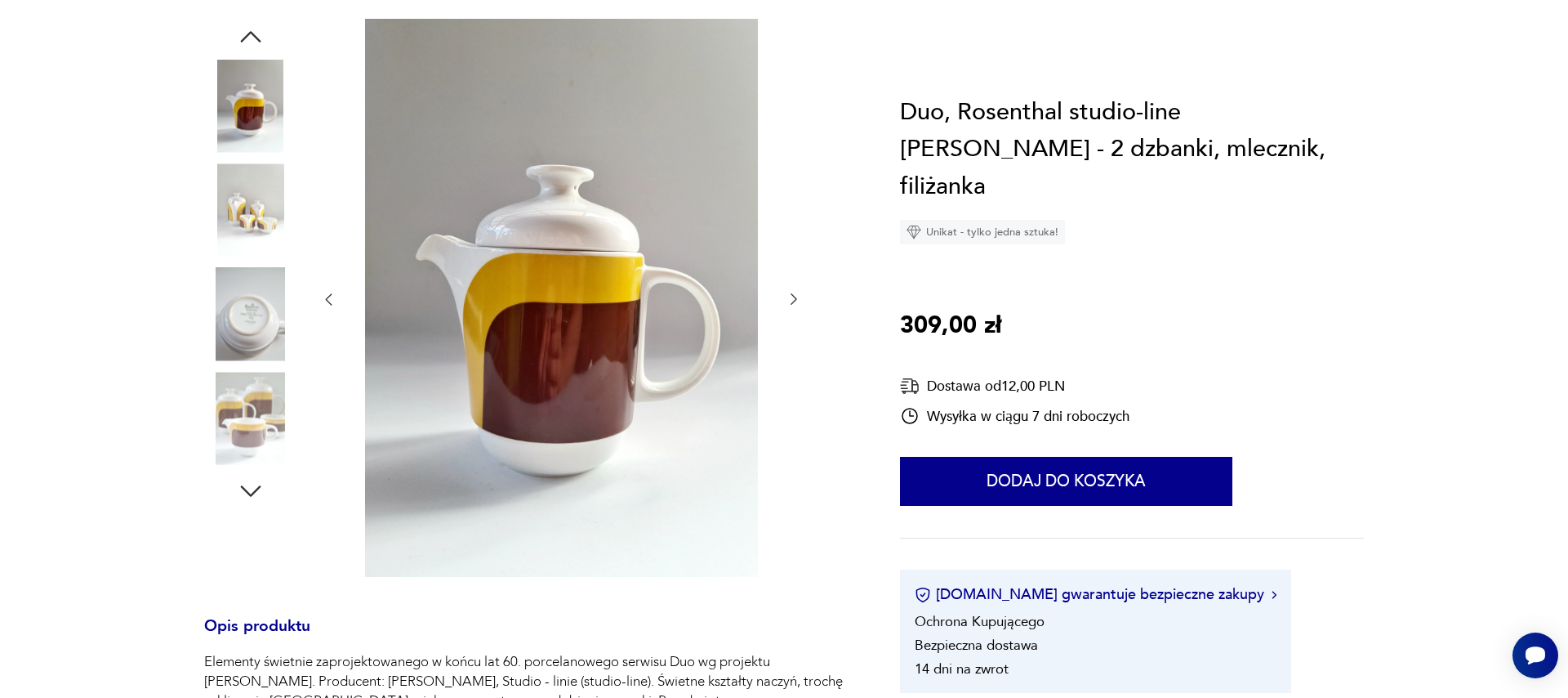
scroll to position [0, 0]
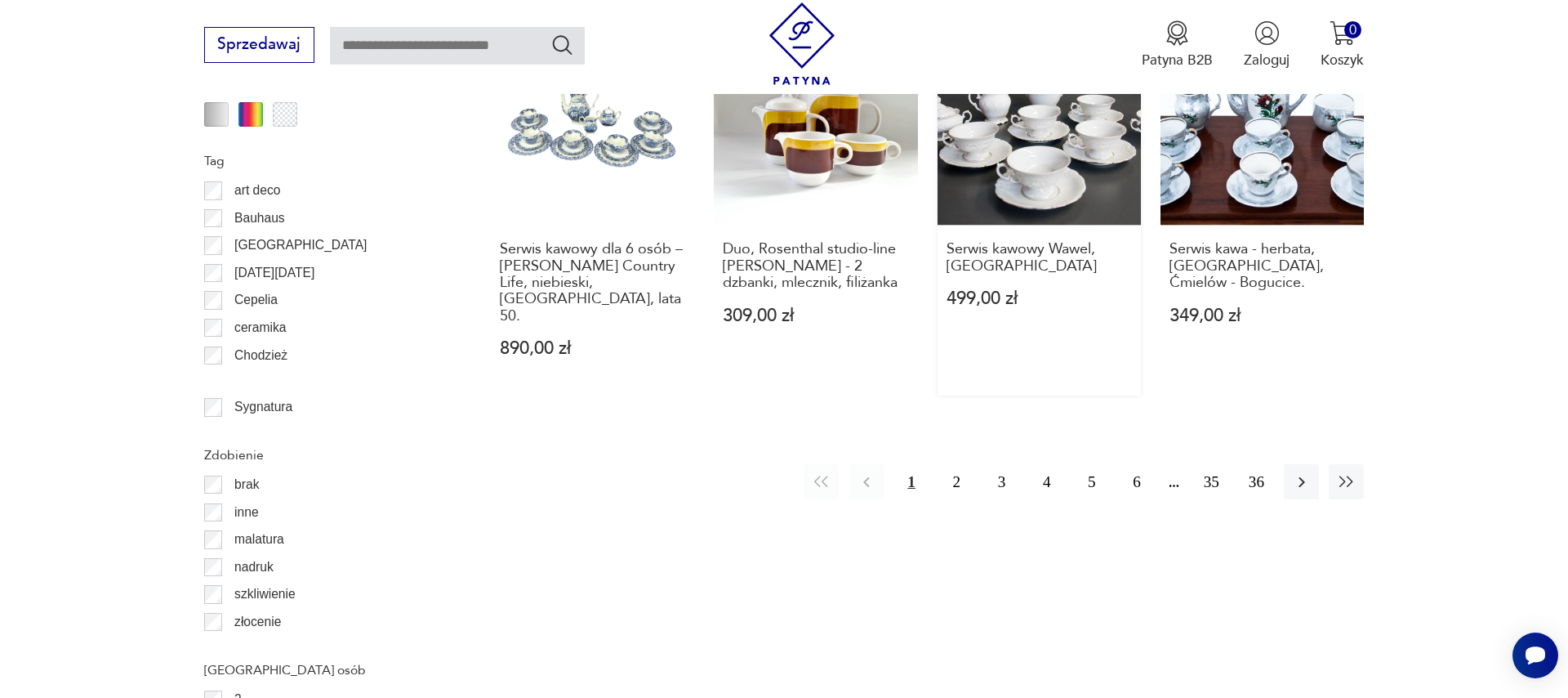
scroll to position [1644, 0]
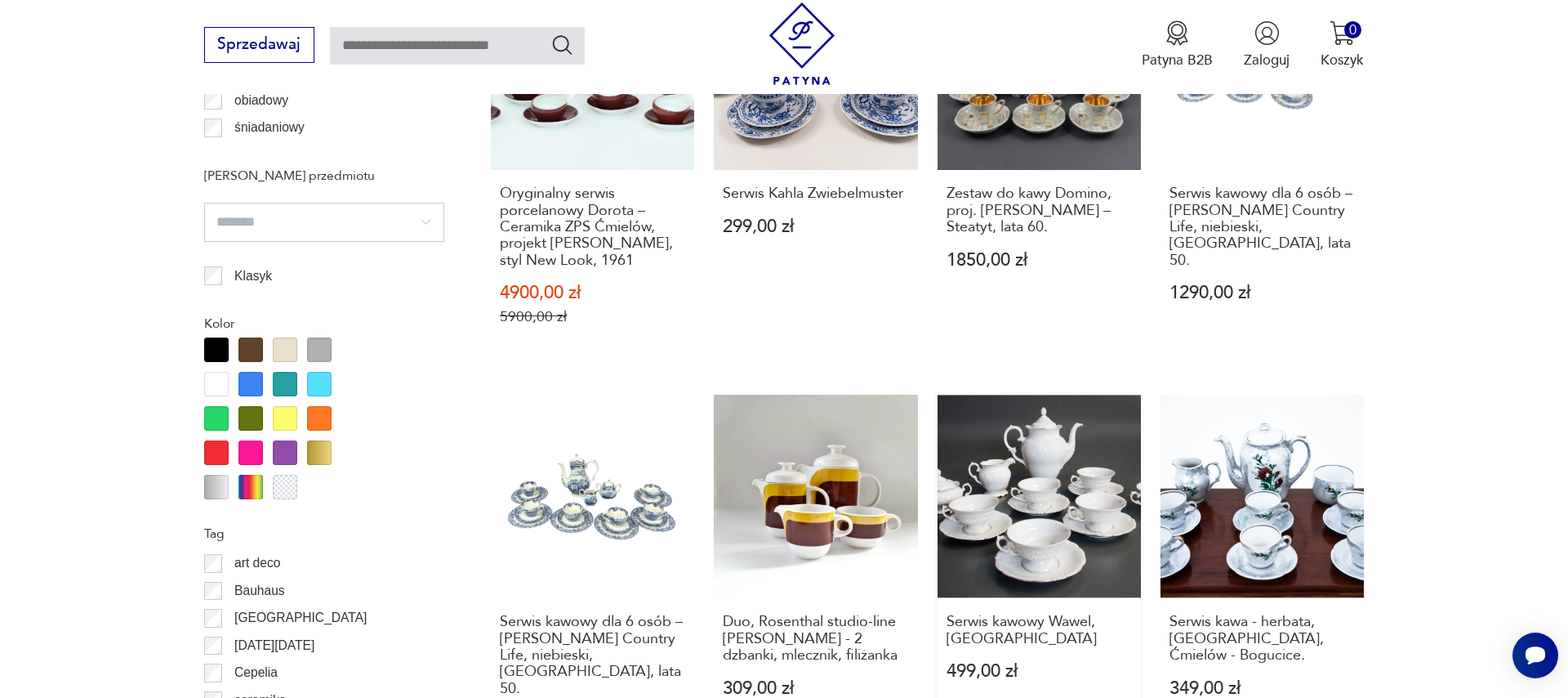
click at [1024, 511] on link "Serwis kawowy Wawel, [GEOGRAPHIC_DATA] 499,00 zł" at bounding box center [1039, 582] width 204 height 374
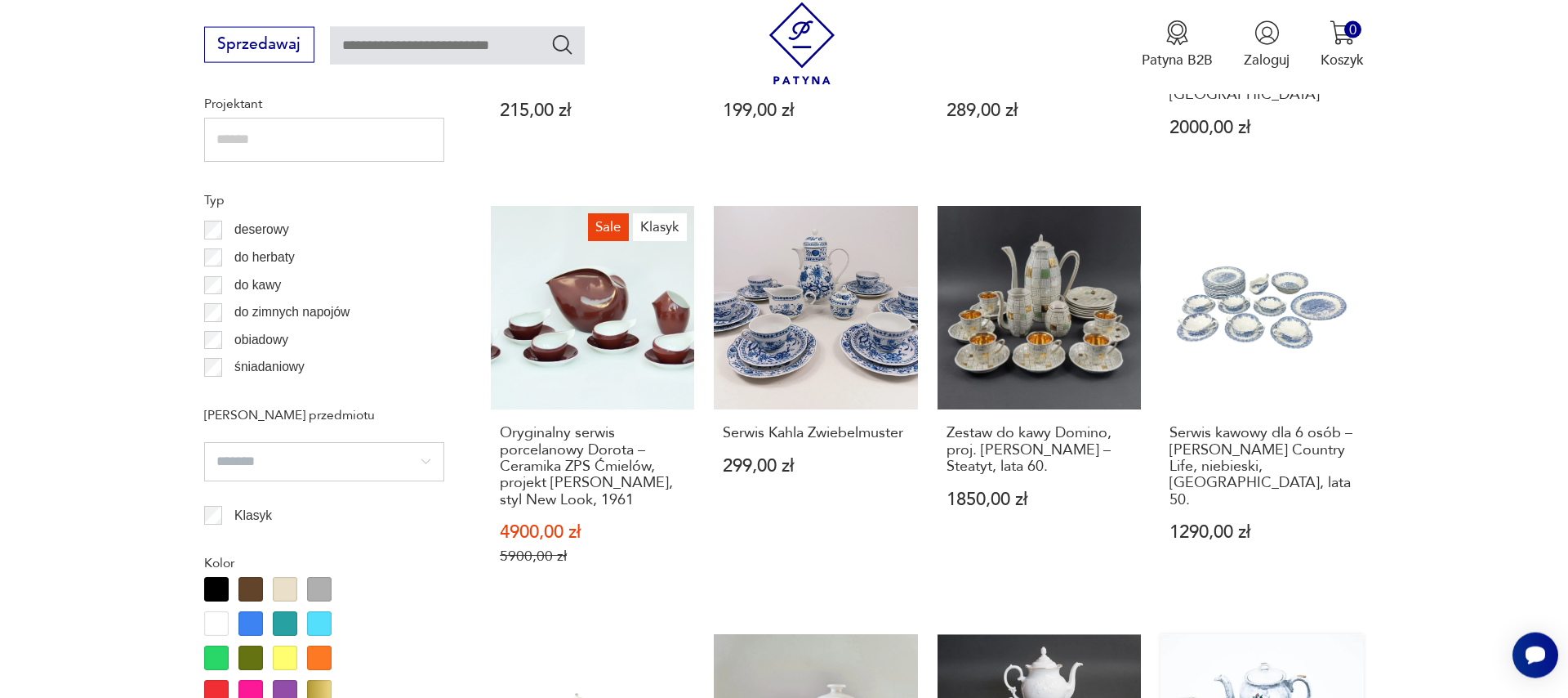
scroll to position [1392, 0]
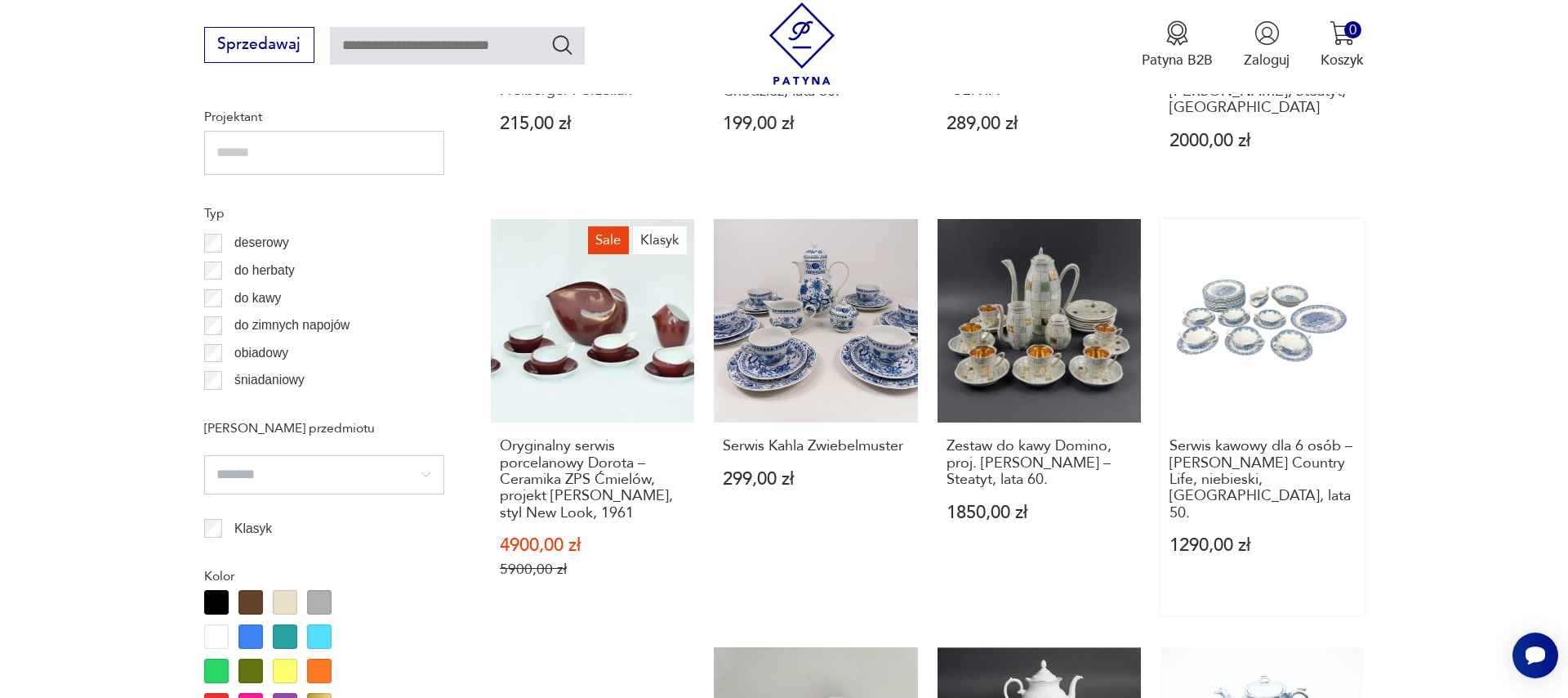
click at [1301, 314] on link "Serwis kawowy dla 6 osób – [PERSON_NAME] Country Life, niebieski, [GEOGRAPHIC_D…" at bounding box center [1262, 417] width 204 height 397
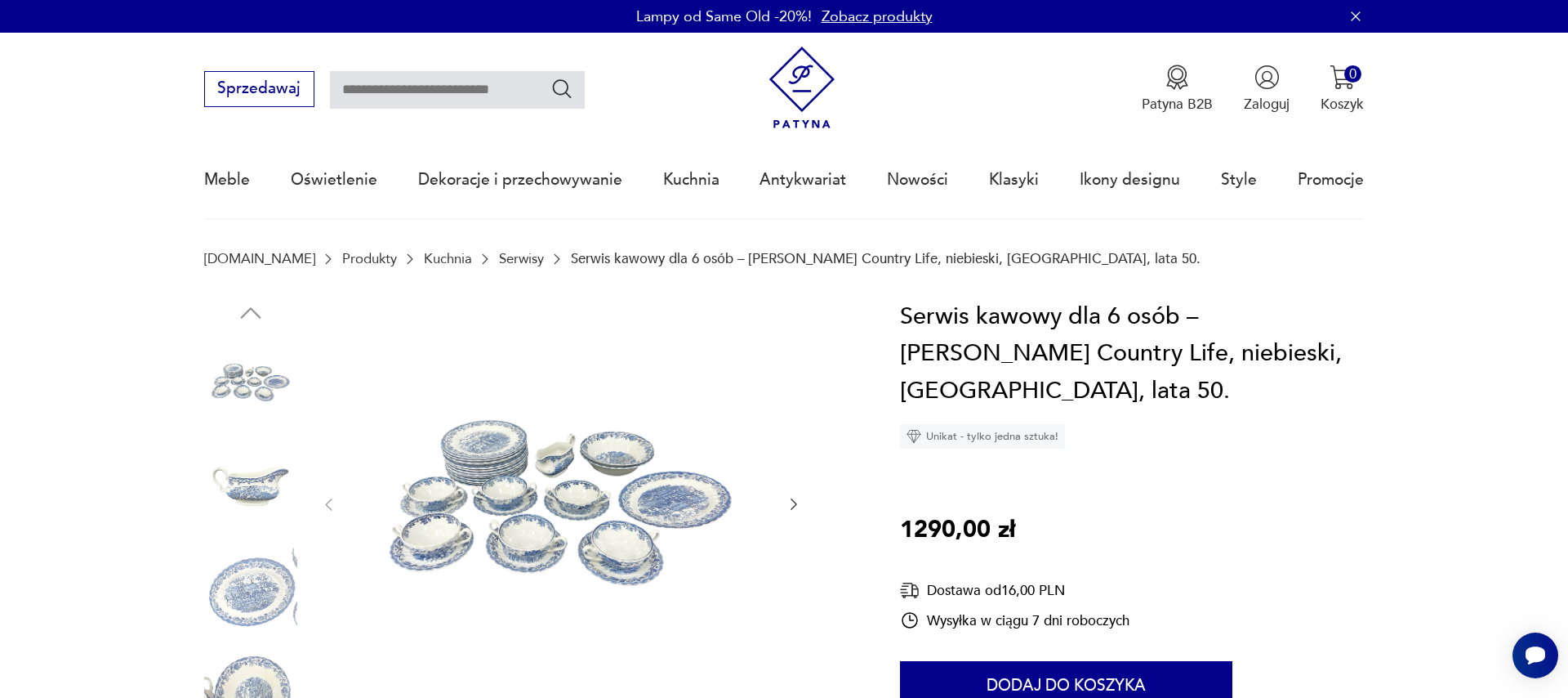
click at [662, 508] on img at bounding box center [561, 503] width 409 height 409
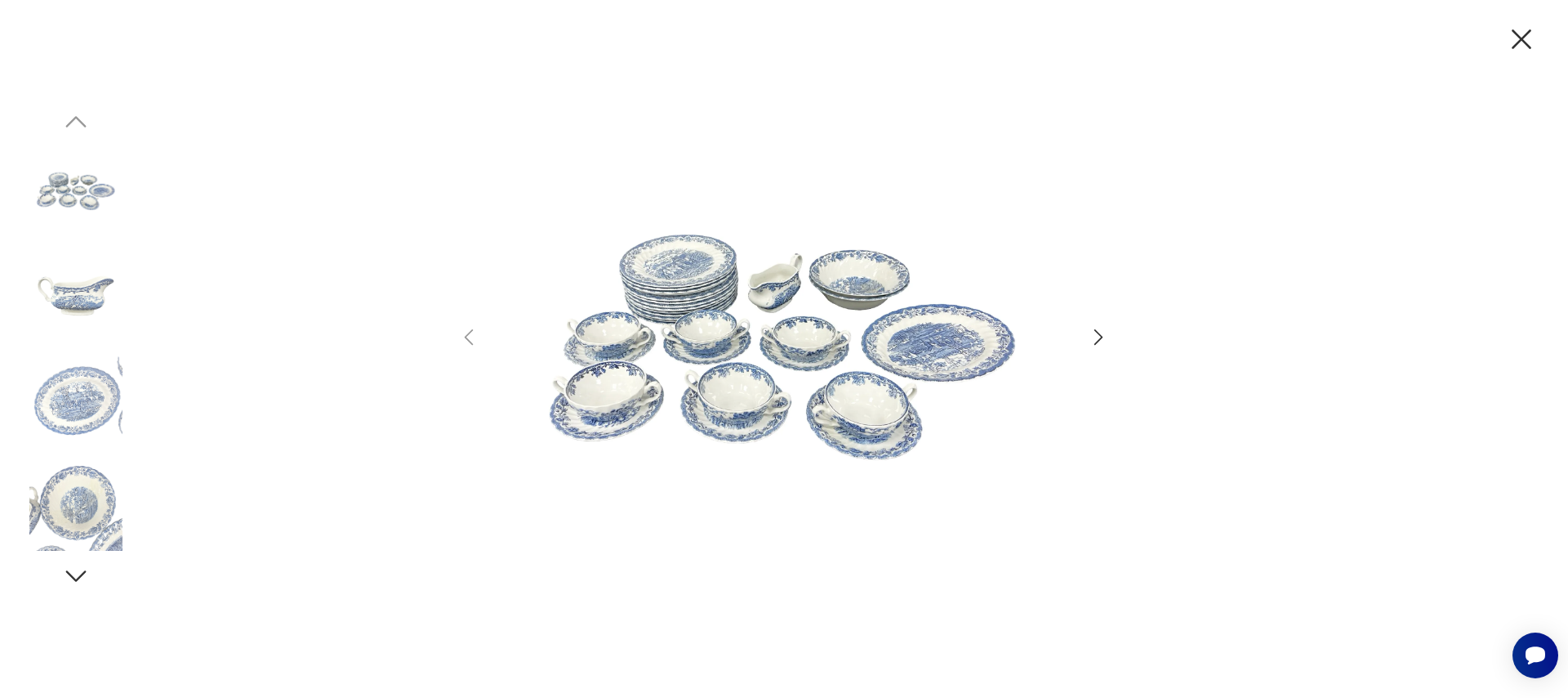
click at [1100, 336] on icon "button" at bounding box center [1098, 338] width 9 height 17
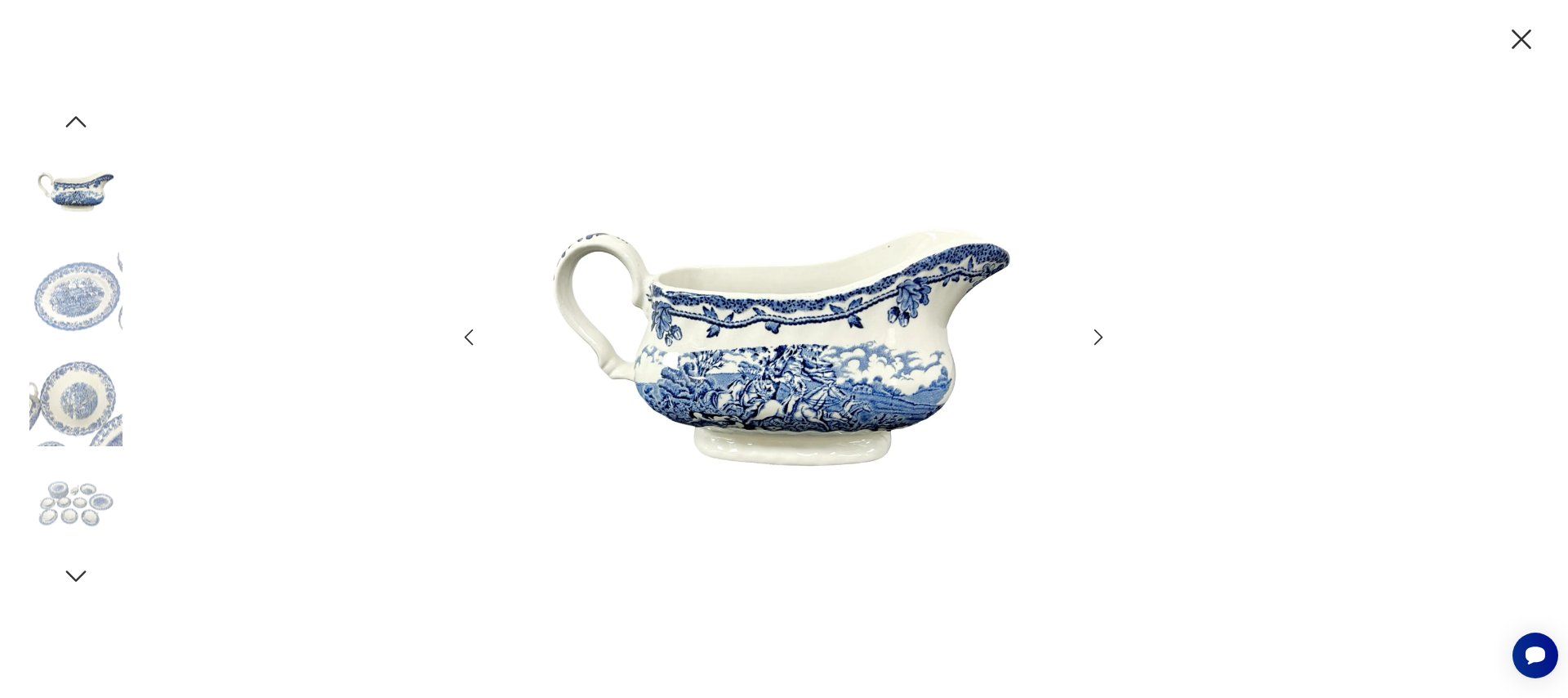
click at [1100, 336] on icon "button" at bounding box center [1098, 338] width 9 height 17
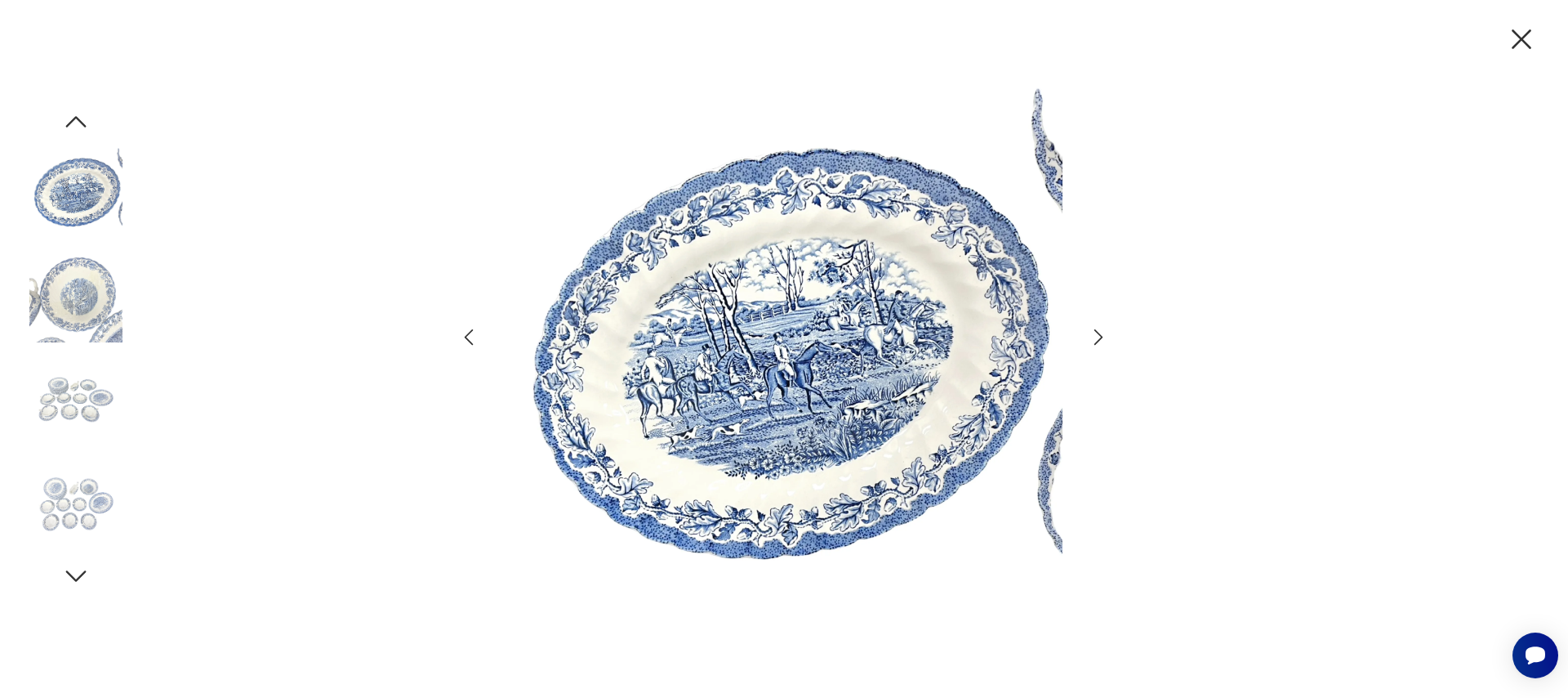
click at [1100, 336] on icon "button" at bounding box center [1098, 338] width 9 height 17
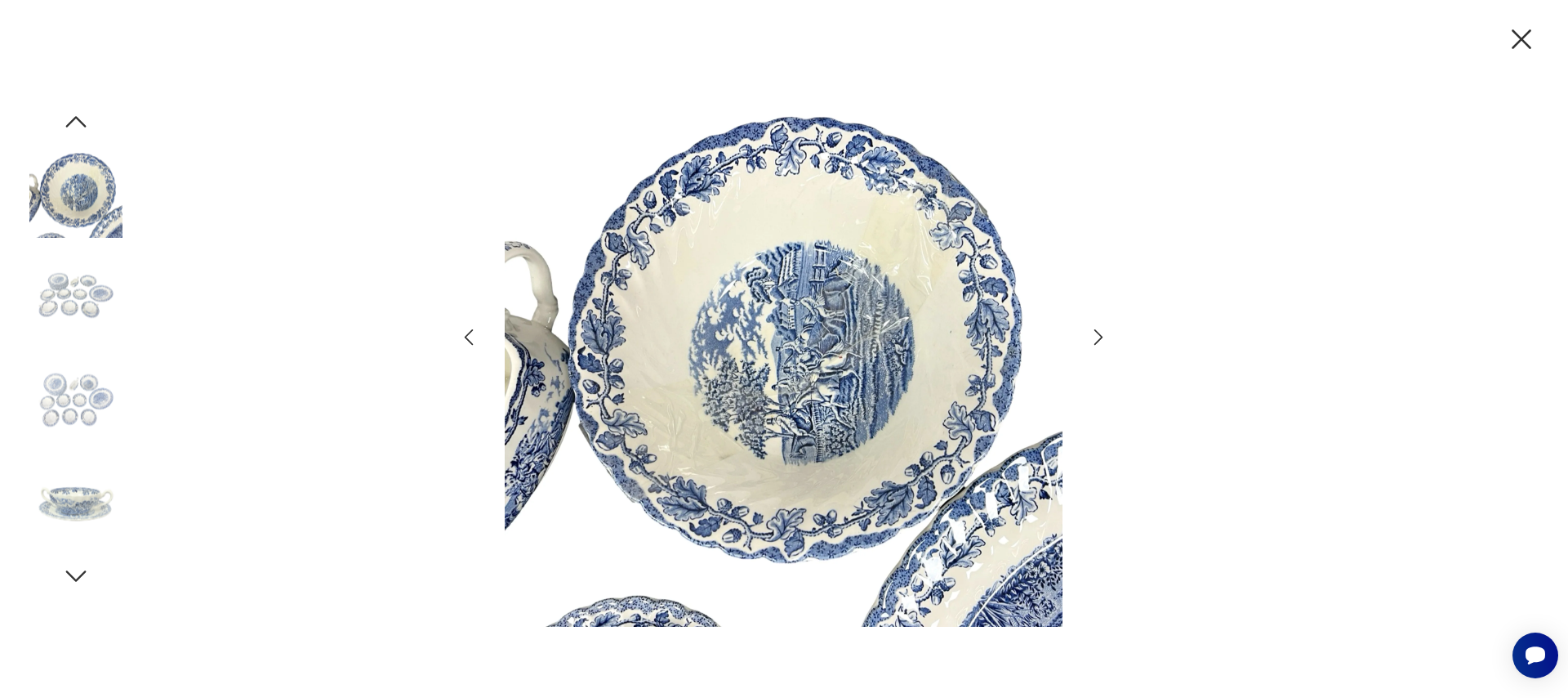
click at [1100, 336] on icon "button" at bounding box center [1098, 338] width 9 height 17
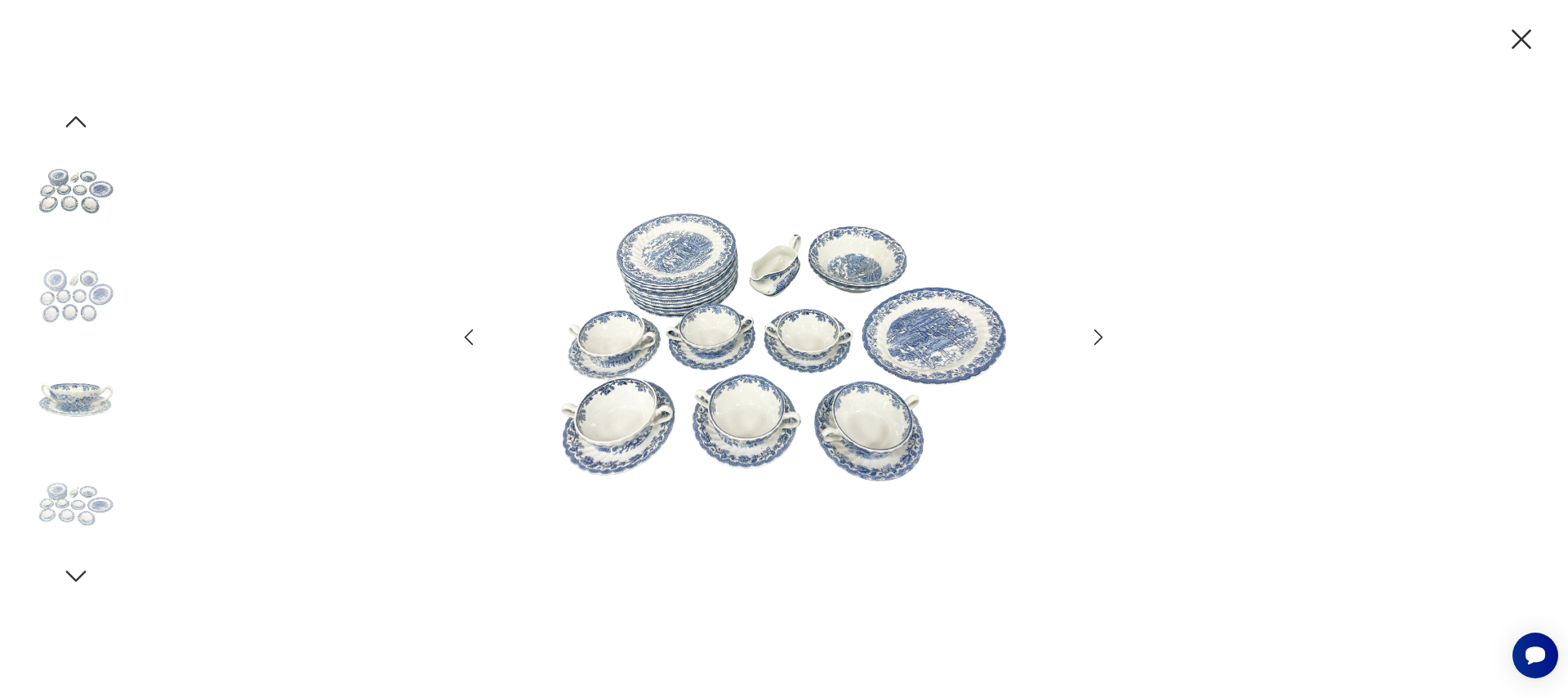
click at [1100, 336] on icon "button" at bounding box center [1098, 338] width 9 height 17
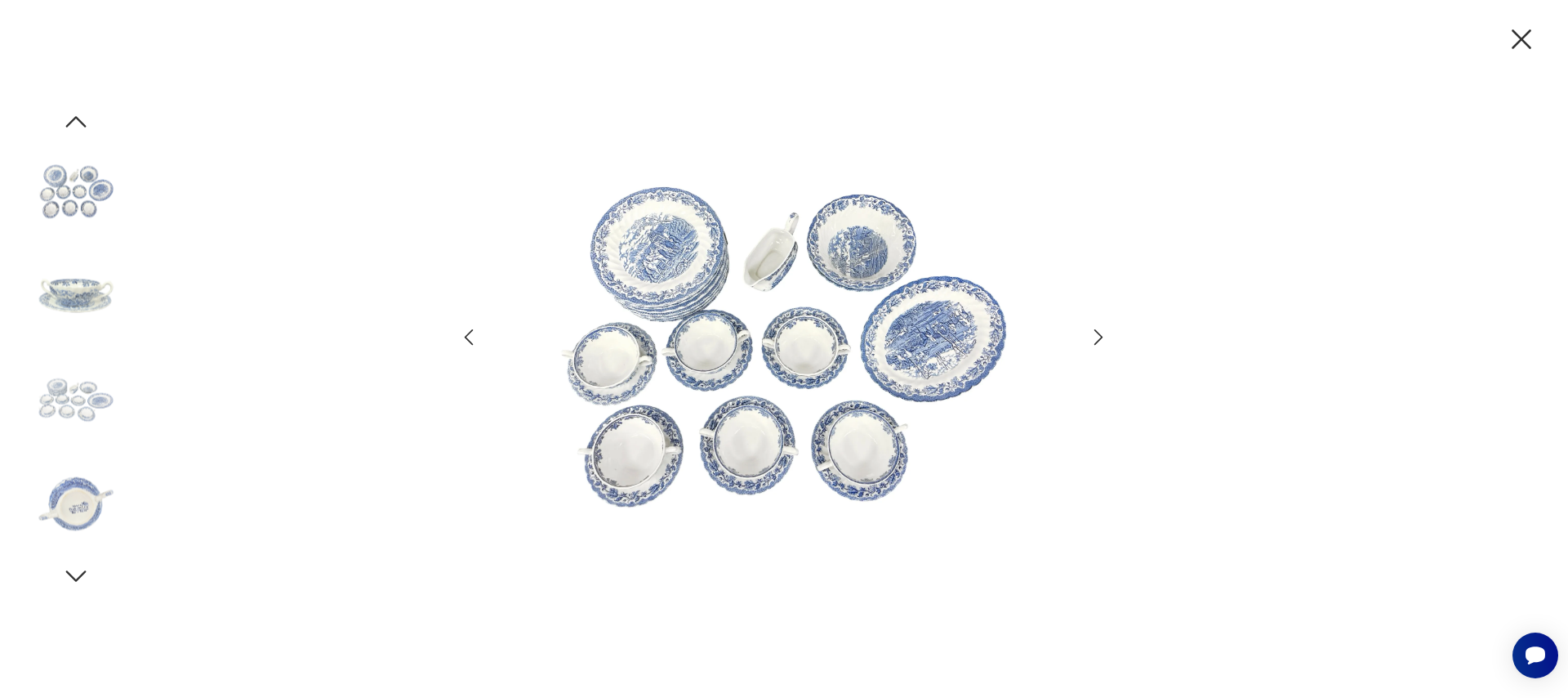
click at [1523, 48] on icon "button" at bounding box center [1521, 39] width 34 height 34
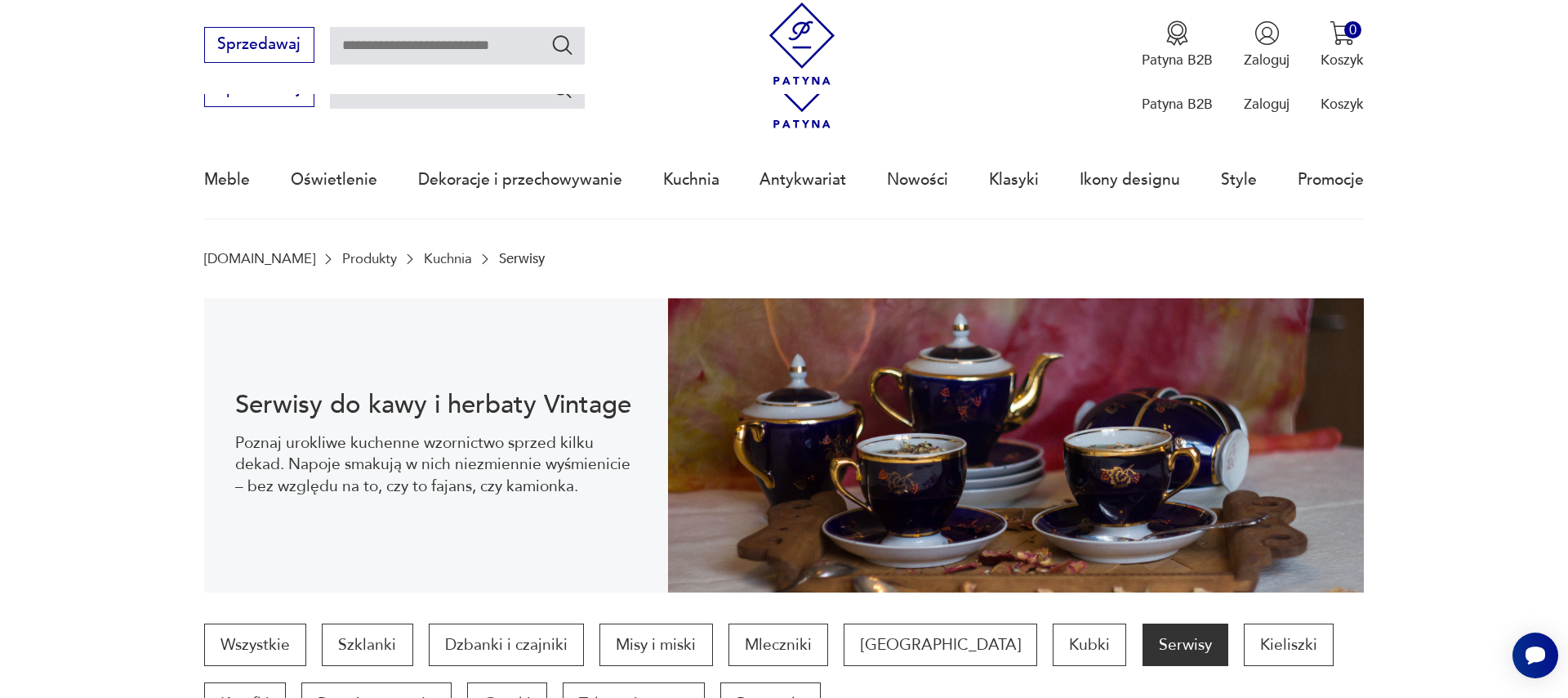
scroll to position [1572, 0]
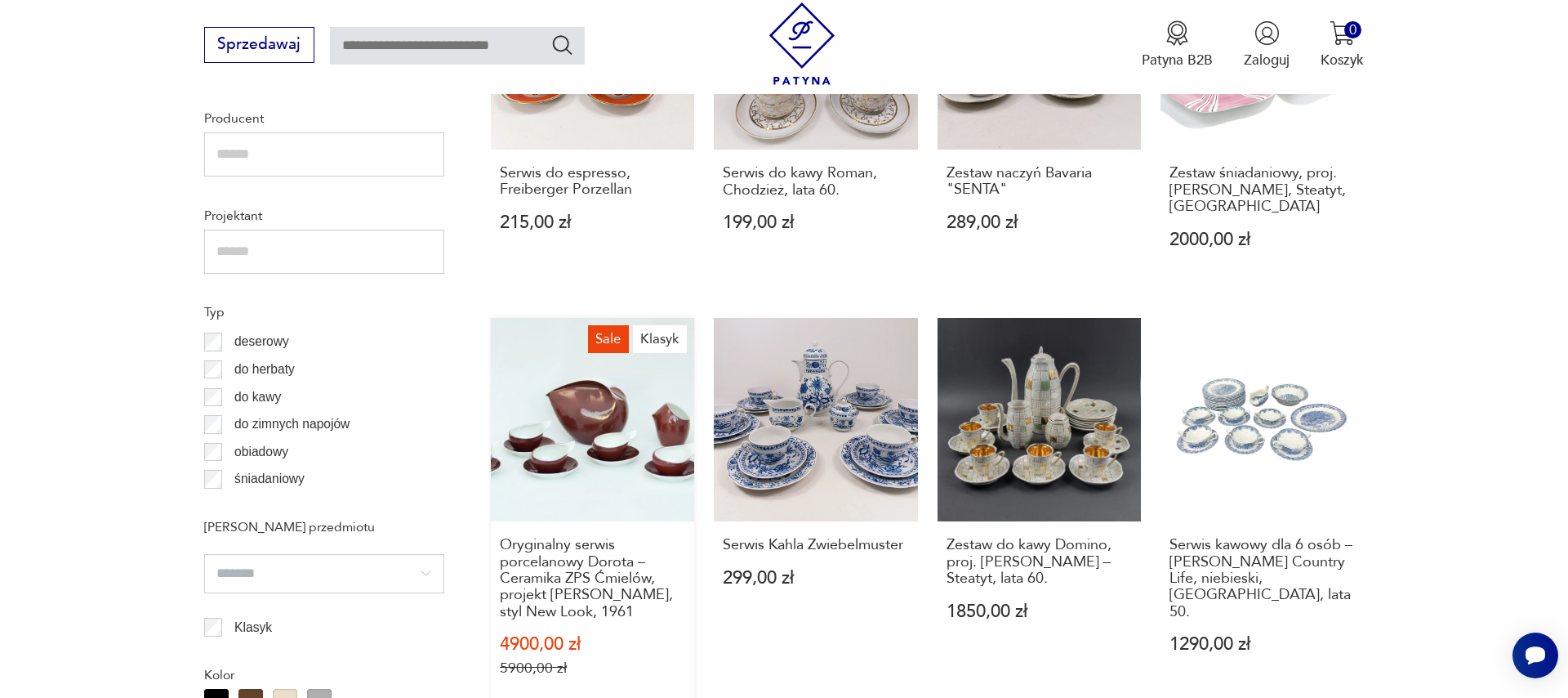
click at [605, 413] on link "Sale Klasyk Oryginalny serwis porcelanowy Dorota – Ceramika ZPS Ćmielów, projek…" at bounding box center [592, 517] width 204 height 397
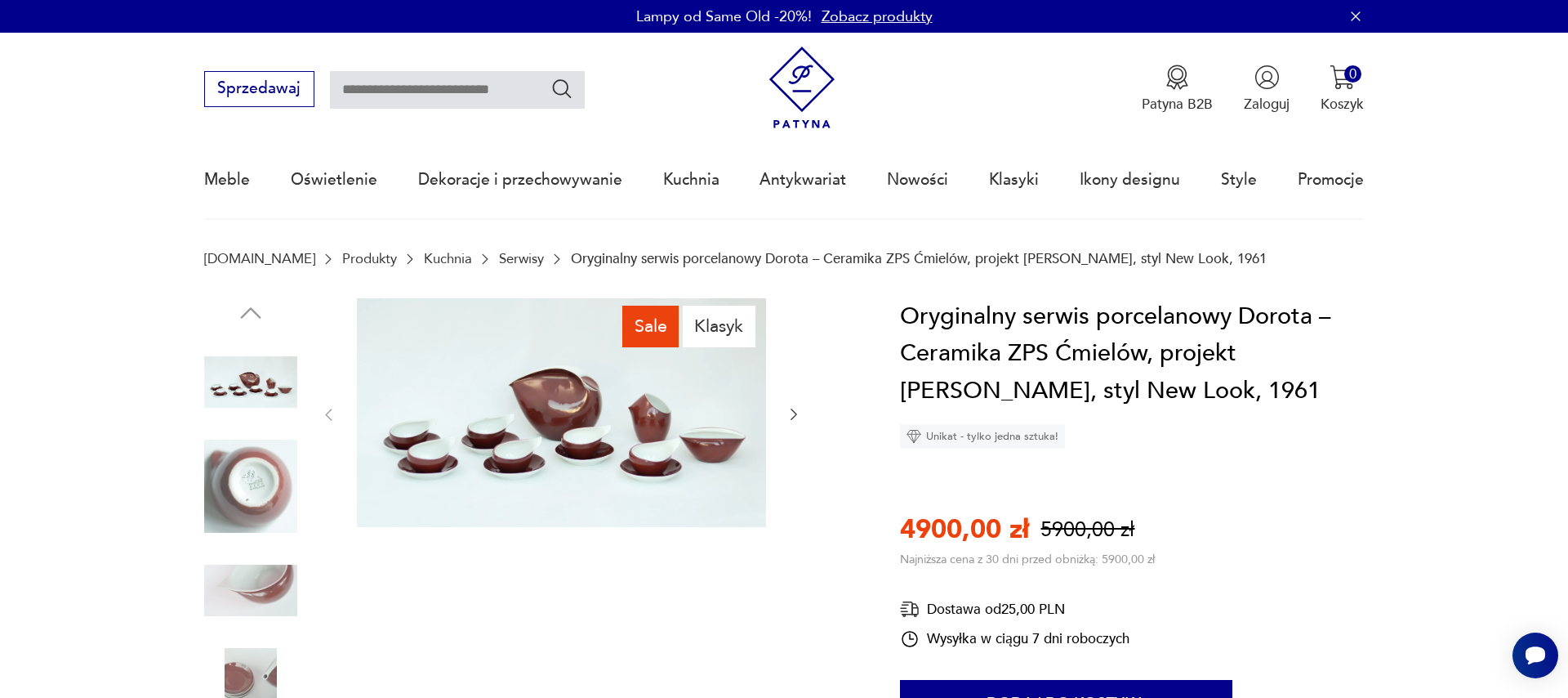
click at [793, 417] on icon "button" at bounding box center [794, 414] width 17 height 17
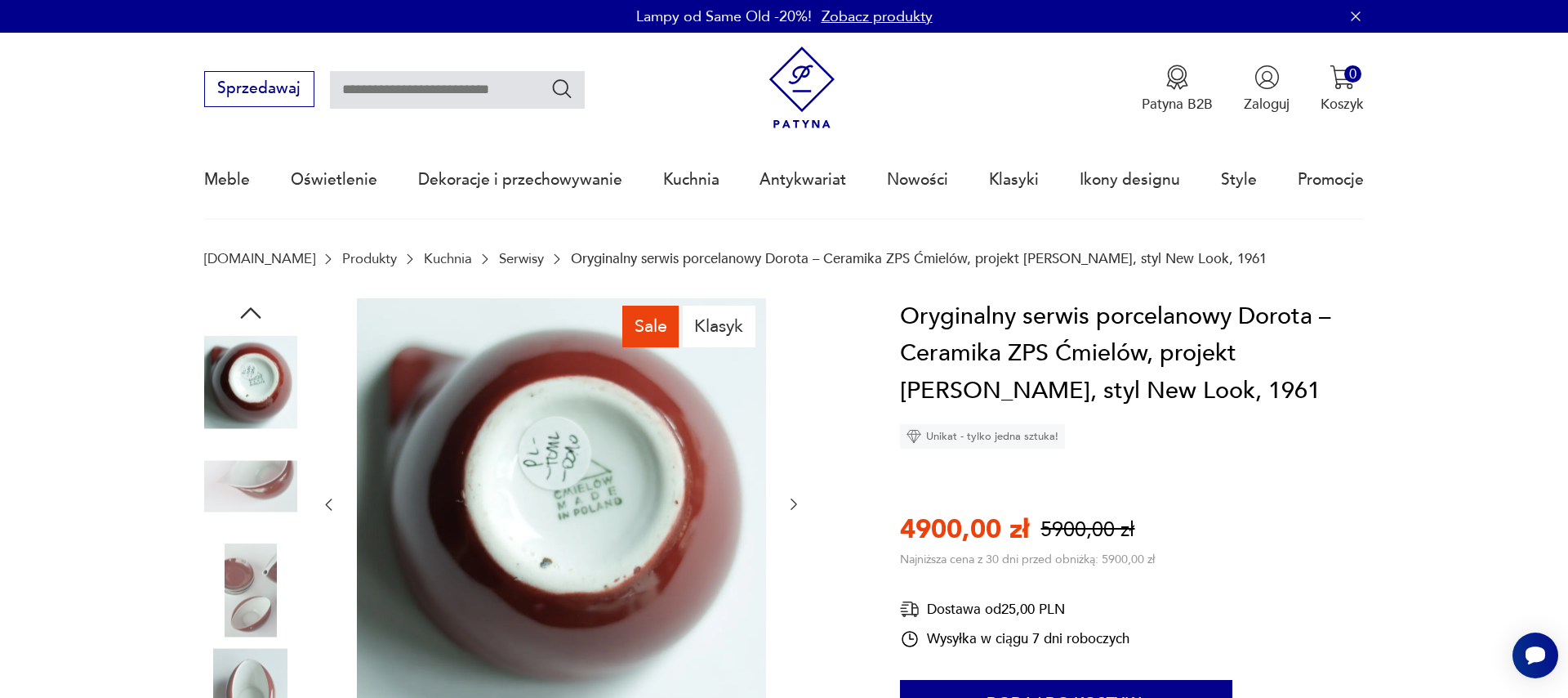
click at [794, 509] on icon "button" at bounding box center [794, 504] width 17 height 17
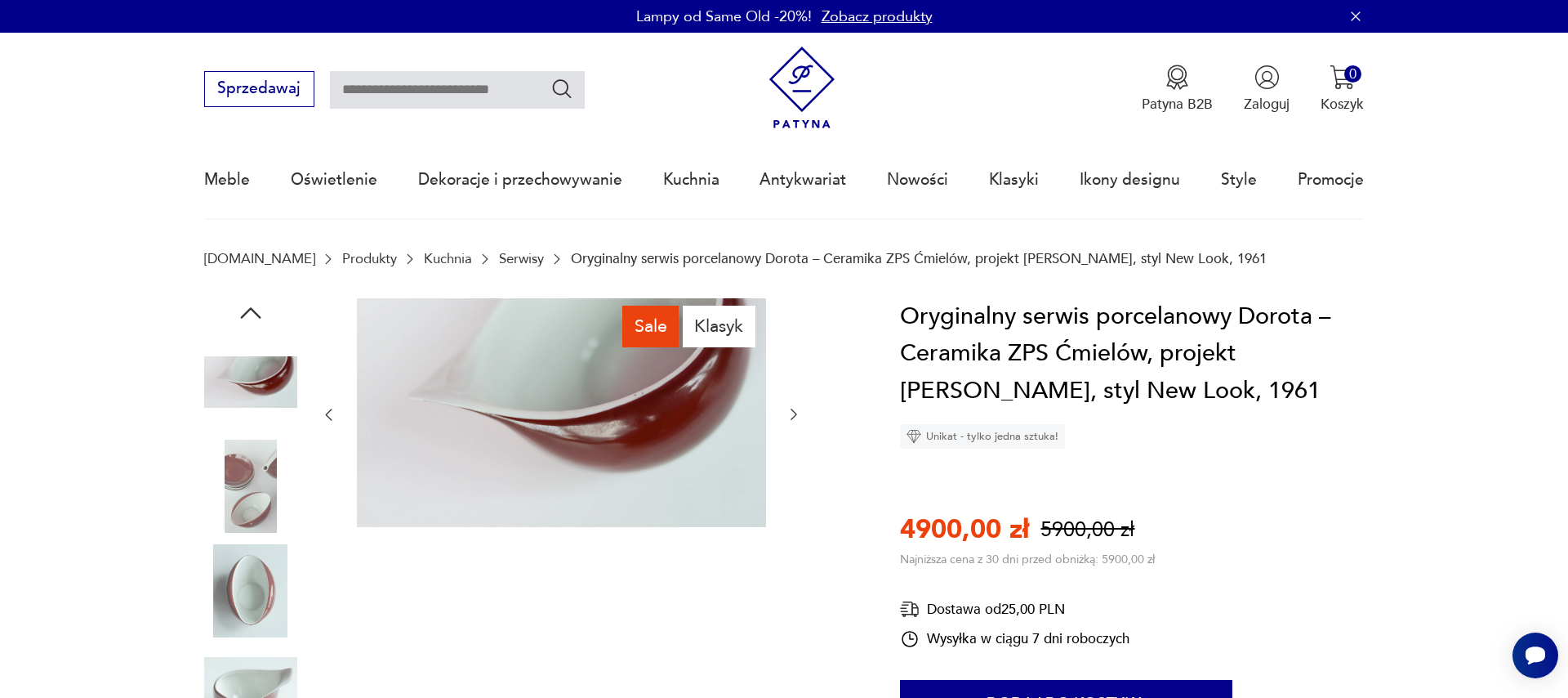
click at [797, 416] on icon "button" at bounding box center [794, 414] width 17 height 17
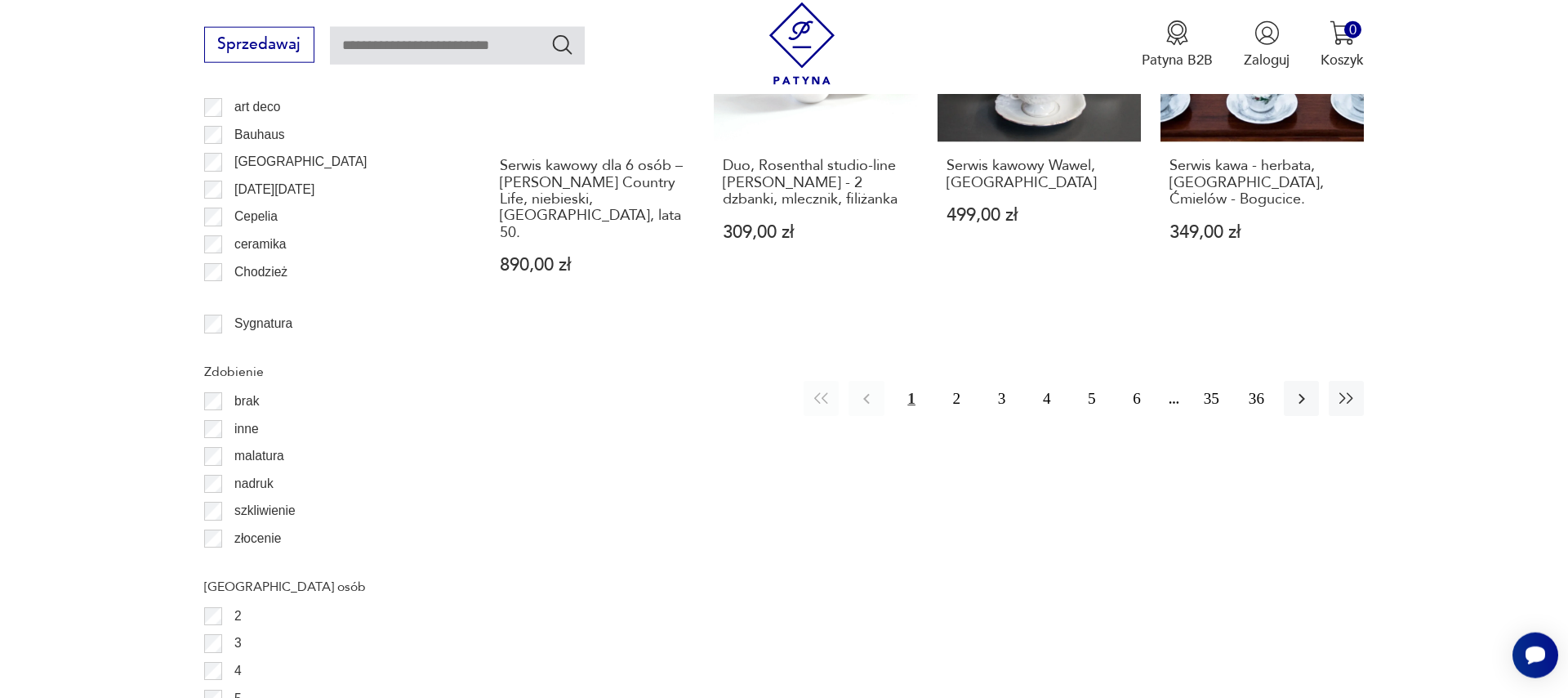
scroll to position [2126, 0]
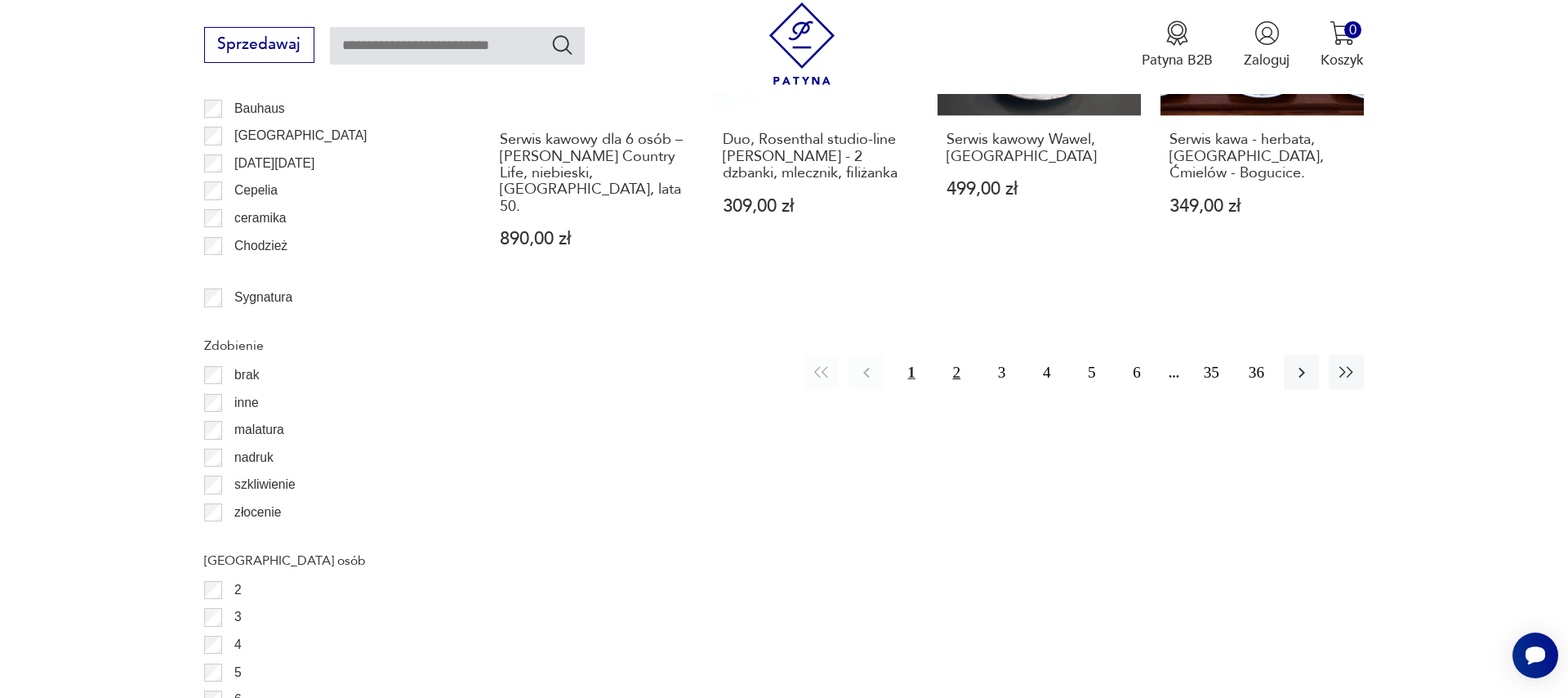
click at [959, 354] on button "2" at bounding box center [957, 372] width 35 height 35
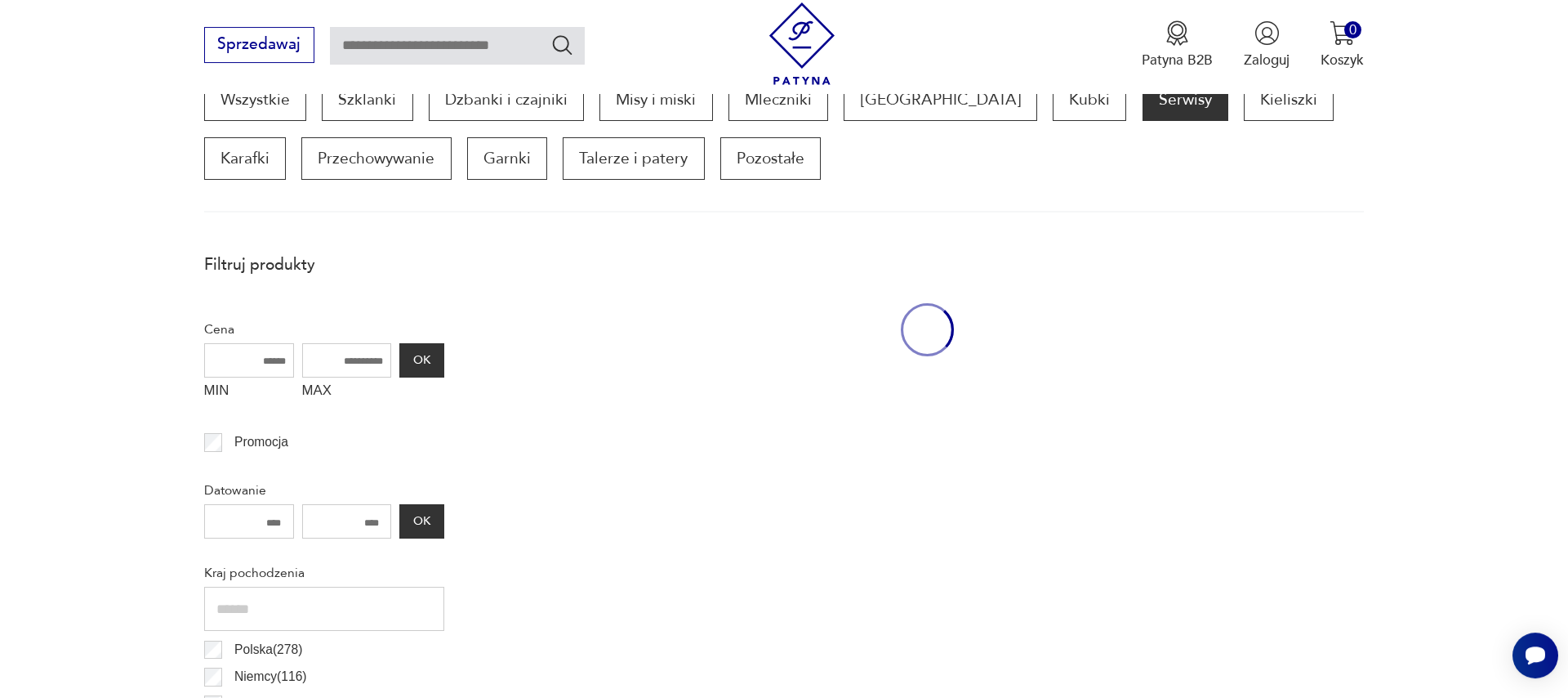
scroll to position [544, 0]
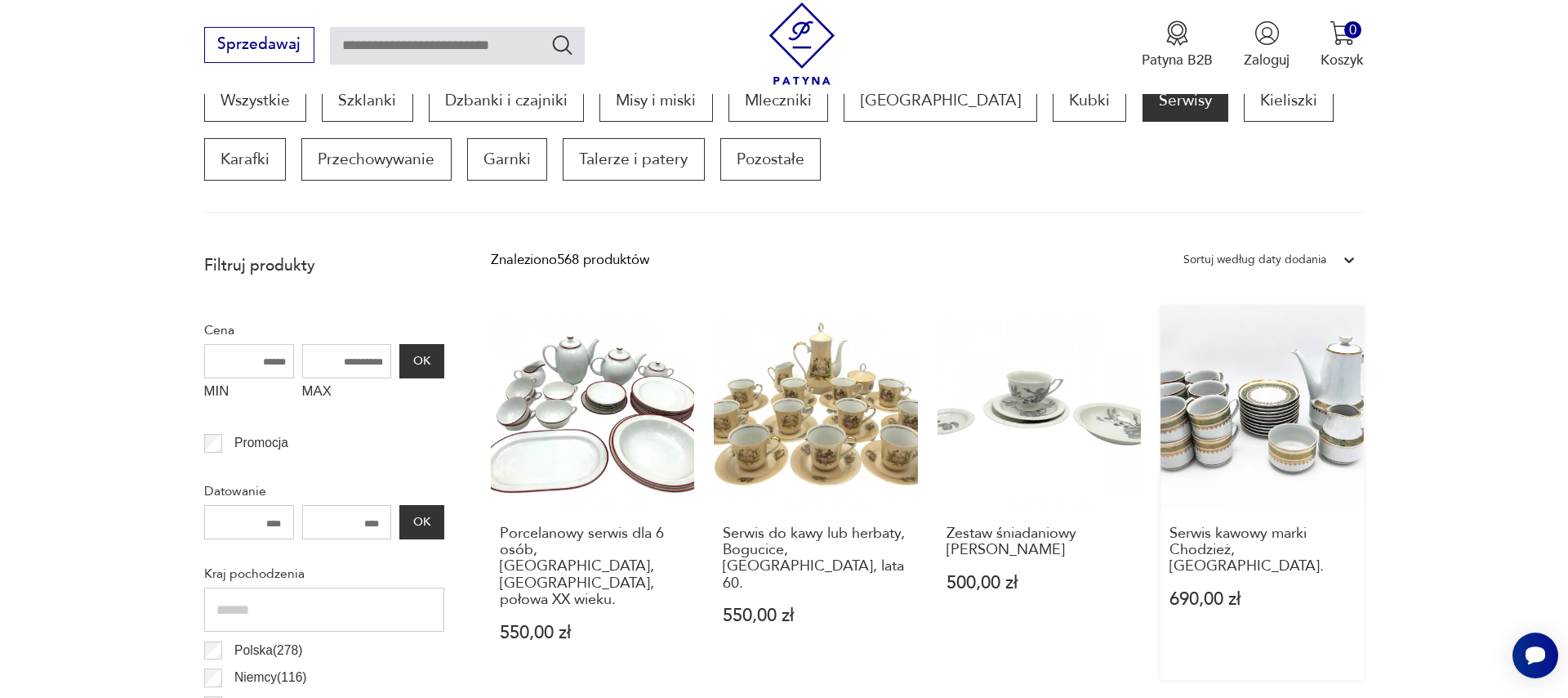
click at [1297, 460] on link "Serwis kawowy marki Chodzież, [GEOGRAPHIC_DATA] 690,00 zł" at bounding box center [1262, 493] width 204 height 374
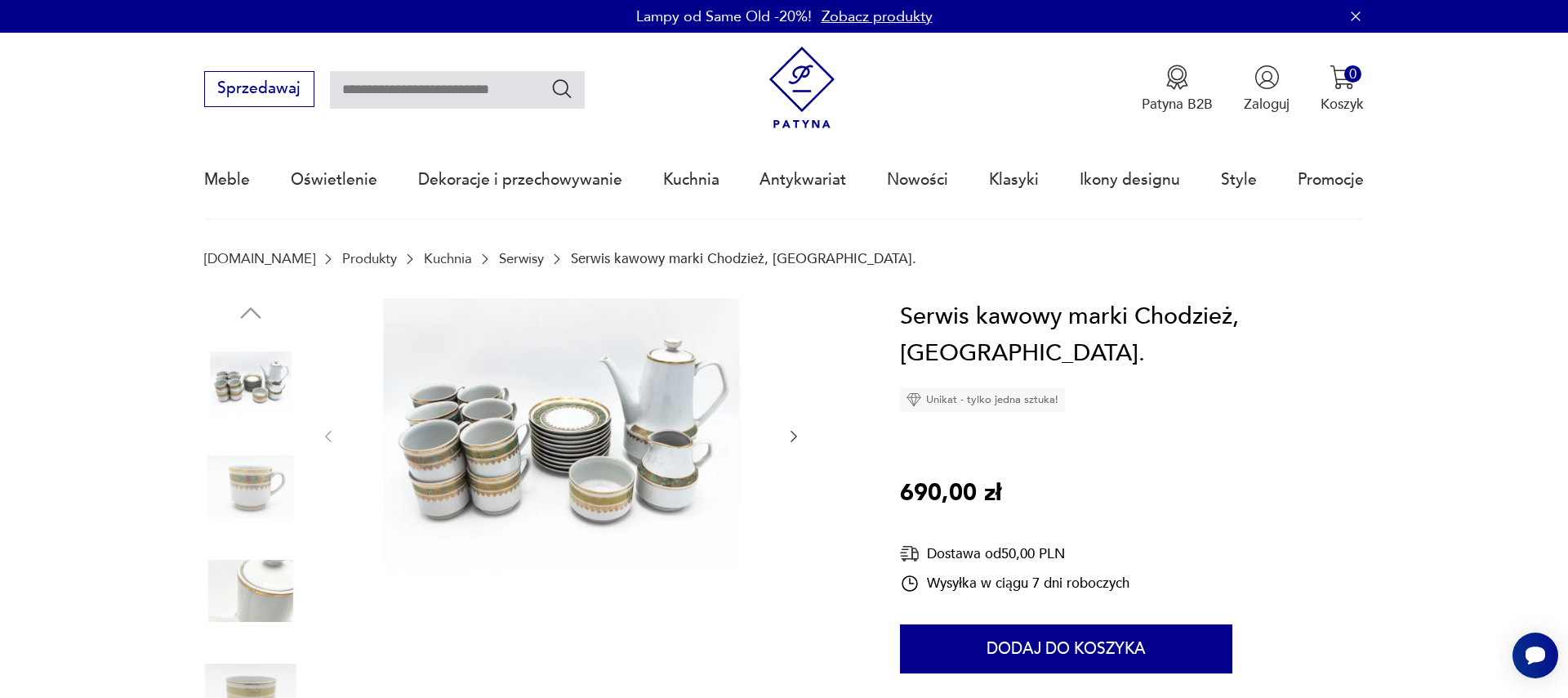
click at [794, 439] on icon "button" at bounding box center [794, 436] width 17 height 17
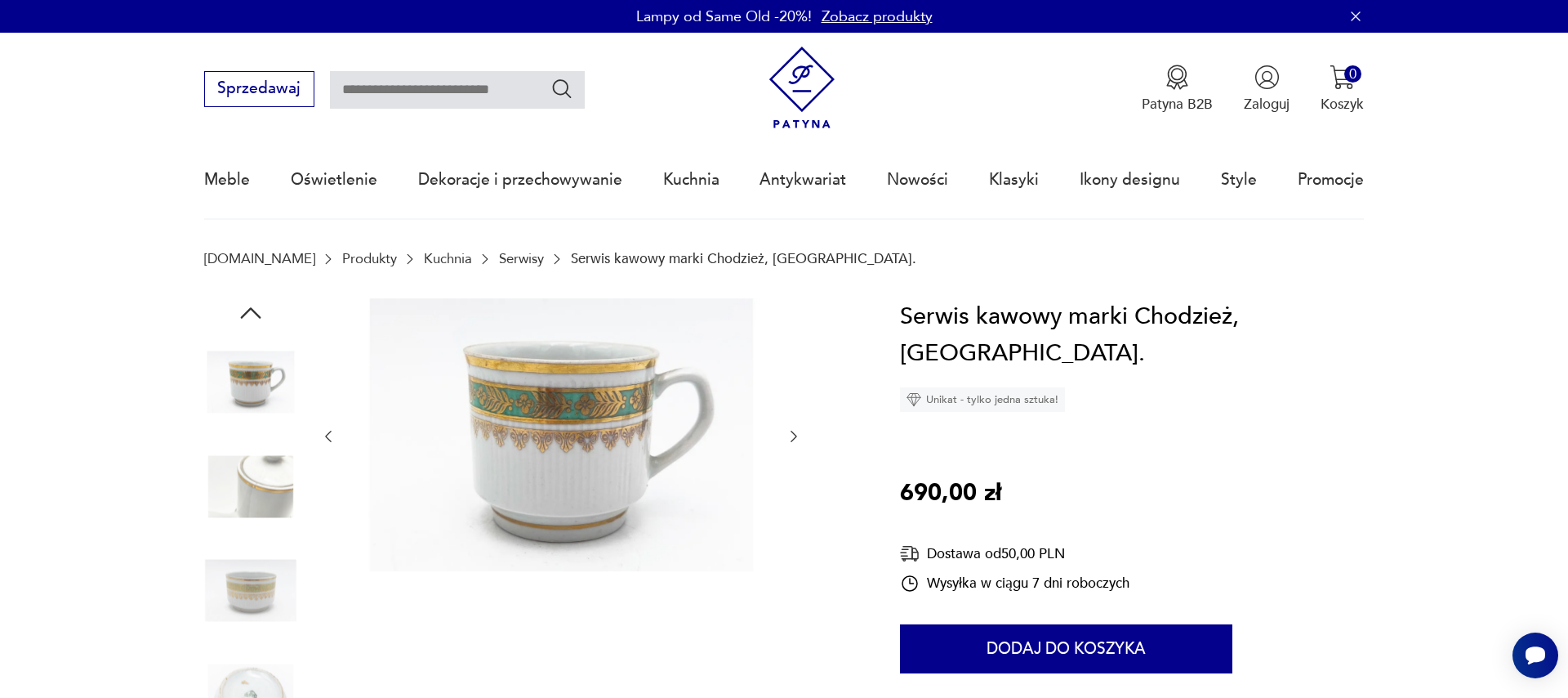
click at [794, 439] on icon "button" at bounding box center [794, 436] width 17 height 17
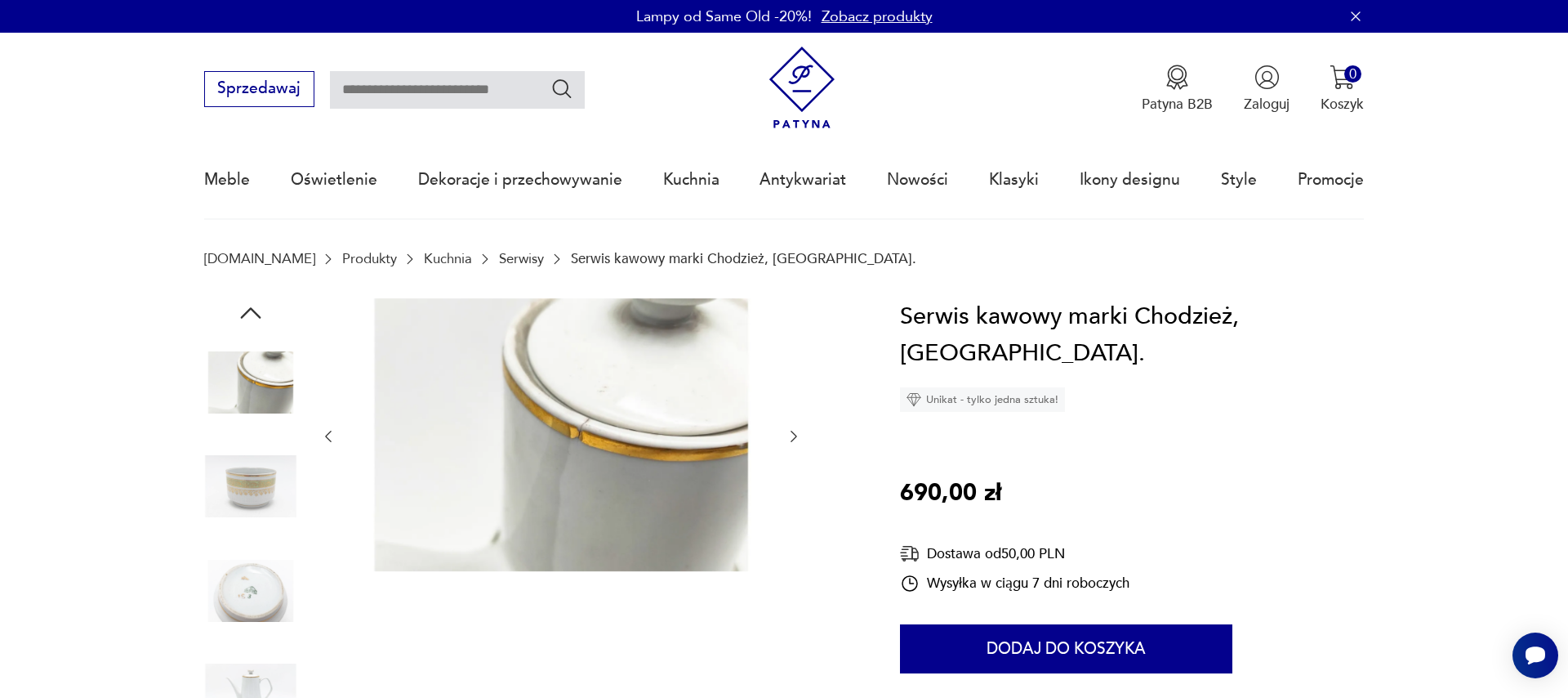
click at [794, 439] on icon "button" at bounding box center [794, 436] width 17 height 17
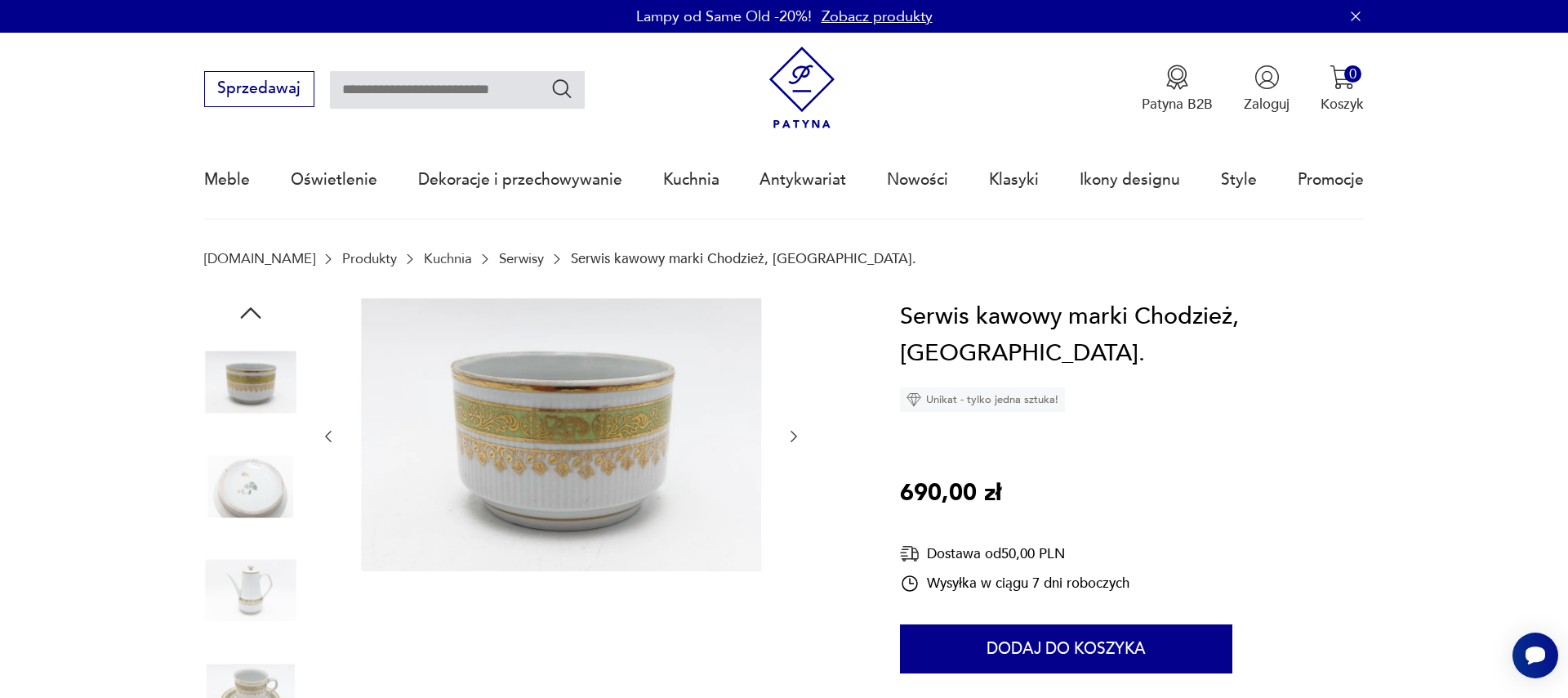
click at [794, 439] on icon "button" at bounding box center [794, 436] width 17 height 17
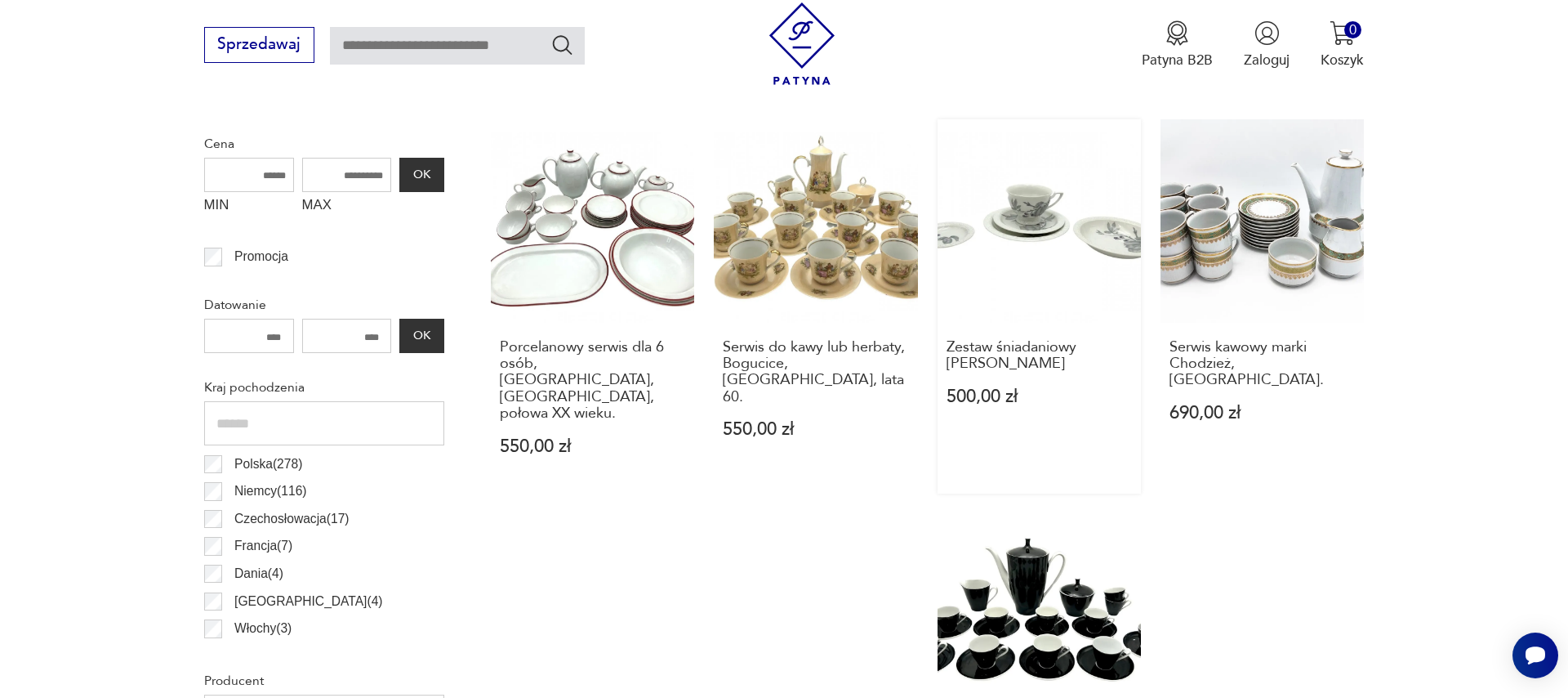
scroll to position [1010, 0]
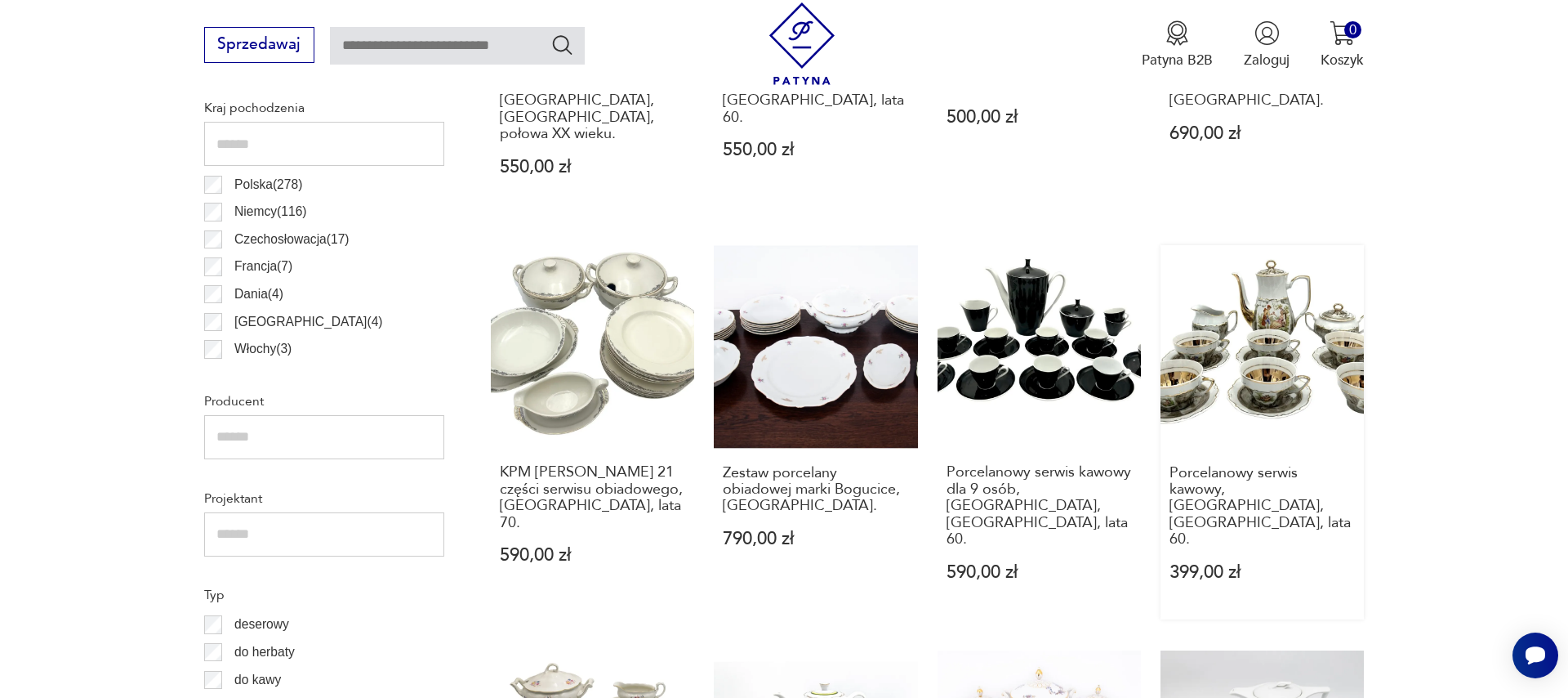
click at [1272, 354] on link "Porcelanowy serwis kawowy, Bogucice, [GEOGRAPHIC_DATA], lata 60. 399,00 zł" at bounding box center [1262, 432] width 204 height 374
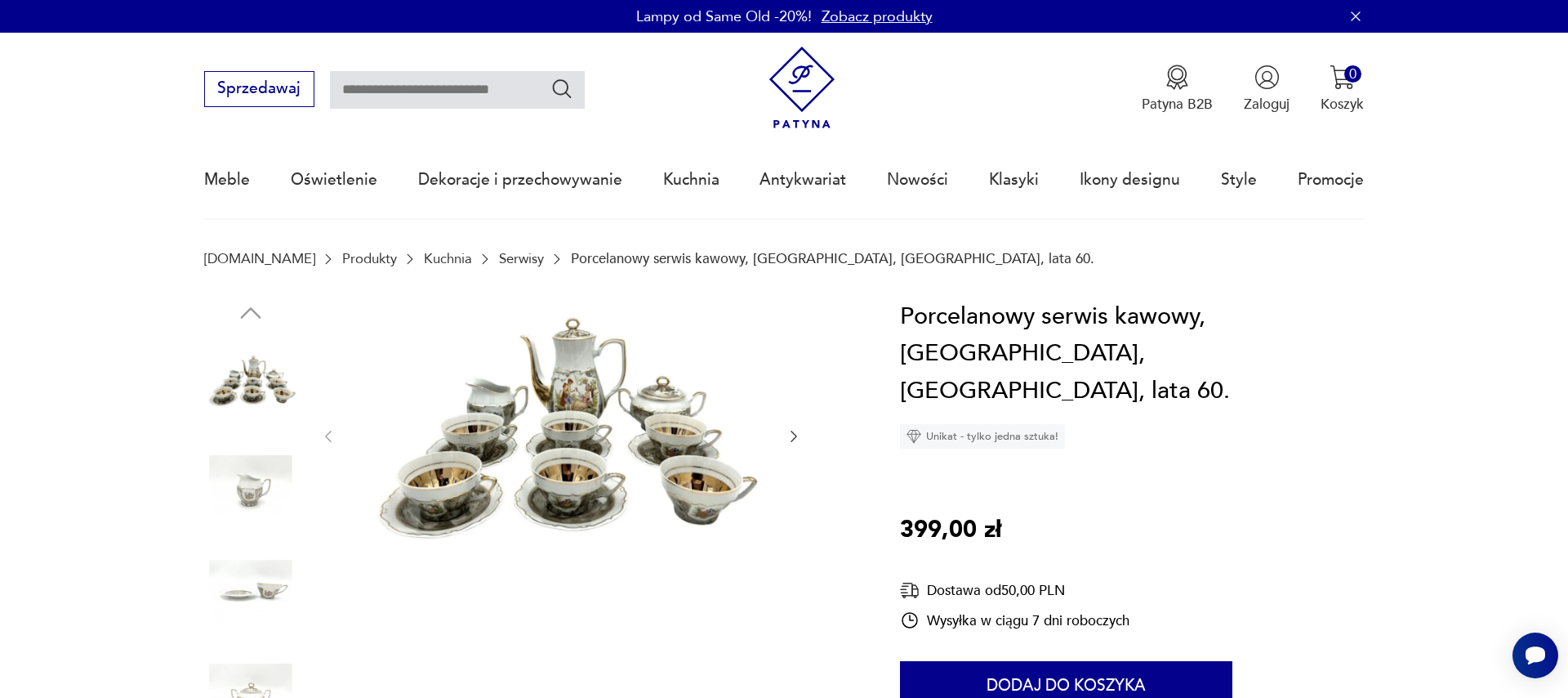
click at [794, 440] on icon "button" at bounding box center [794, 436] width 7 height 12
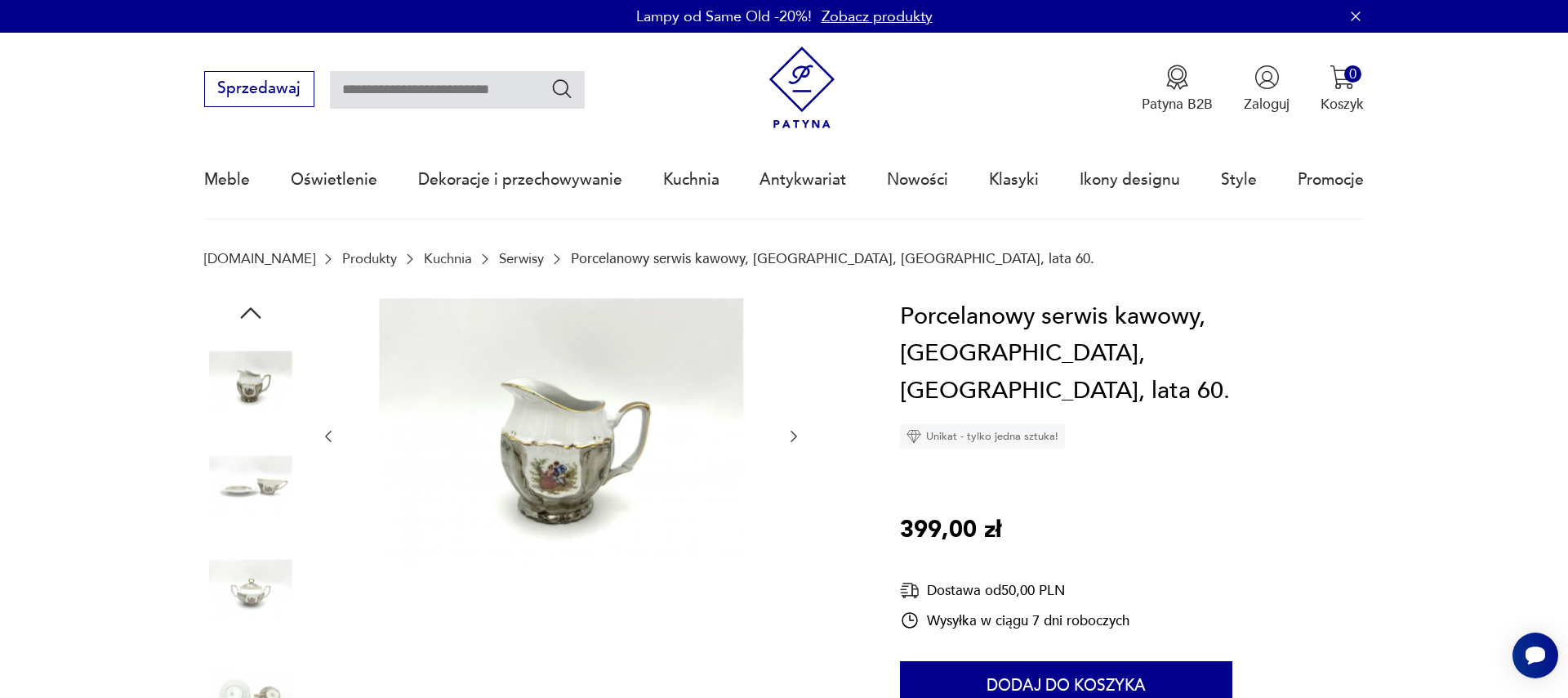
click at [794, 440] on icon "button" at bounding box center [794, 436] width 7 height 12
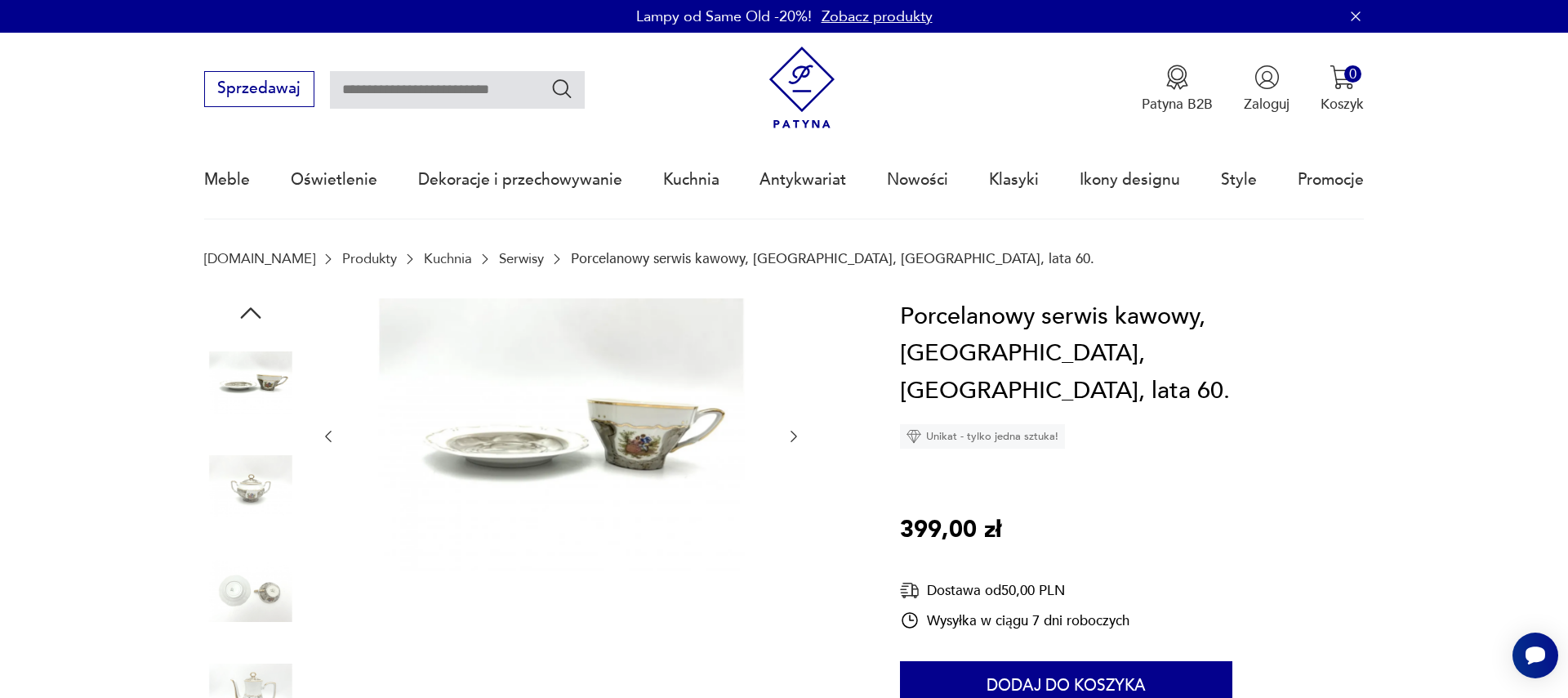
click at [794, 440] on icon "button" at bounding box center [794, 436] width 7 height 12
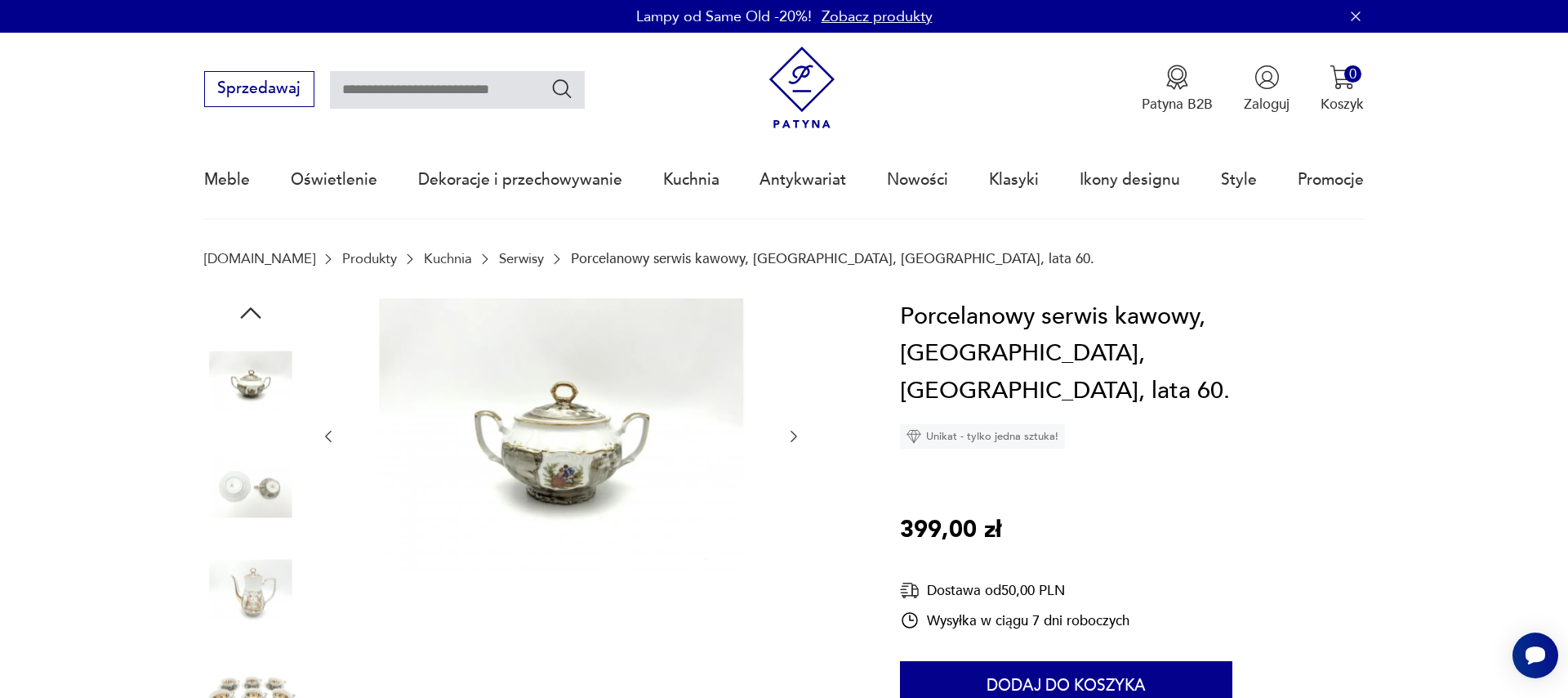
click at [794, 440] on icon "button" at bounding box center [794, 436] width 7 height 12
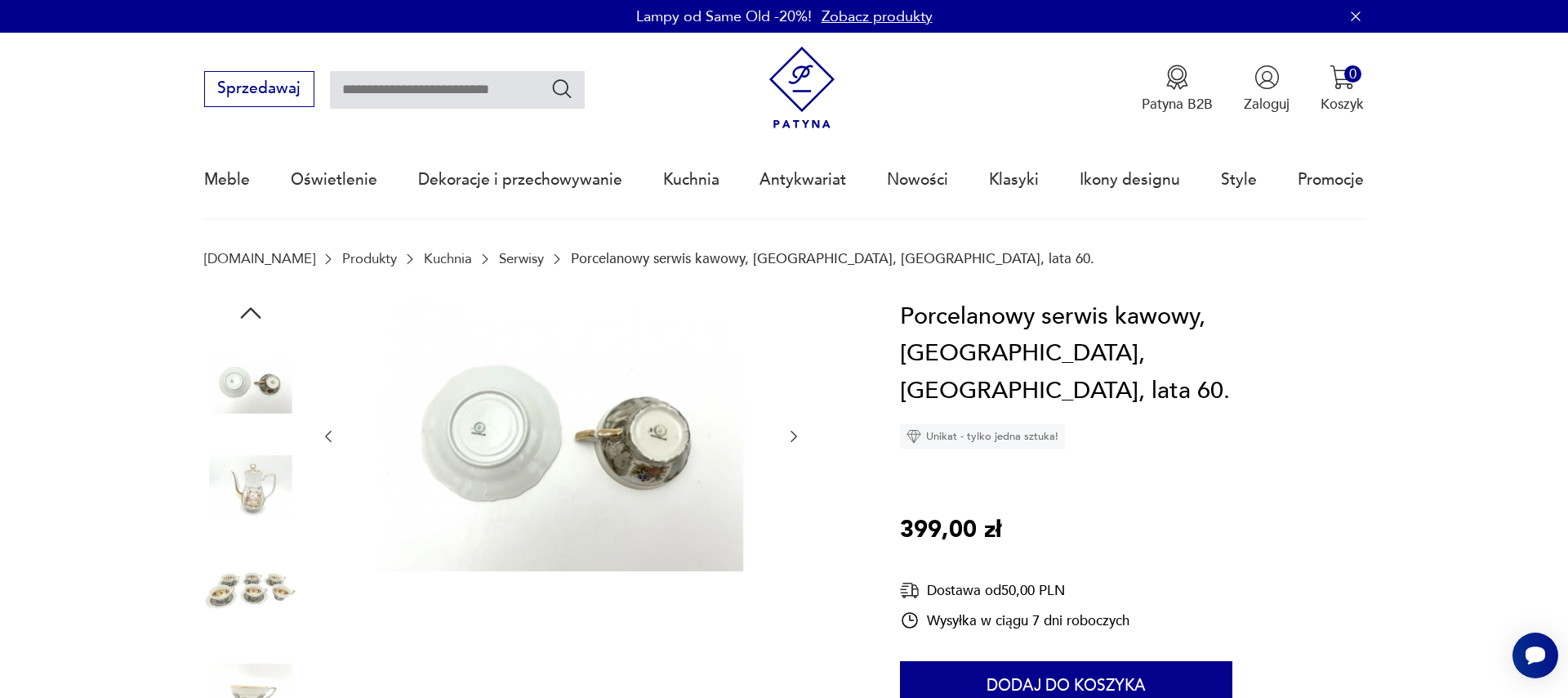
click at [794, 440] on icon "button" at bounding box center [794, 436] width 7 height 12
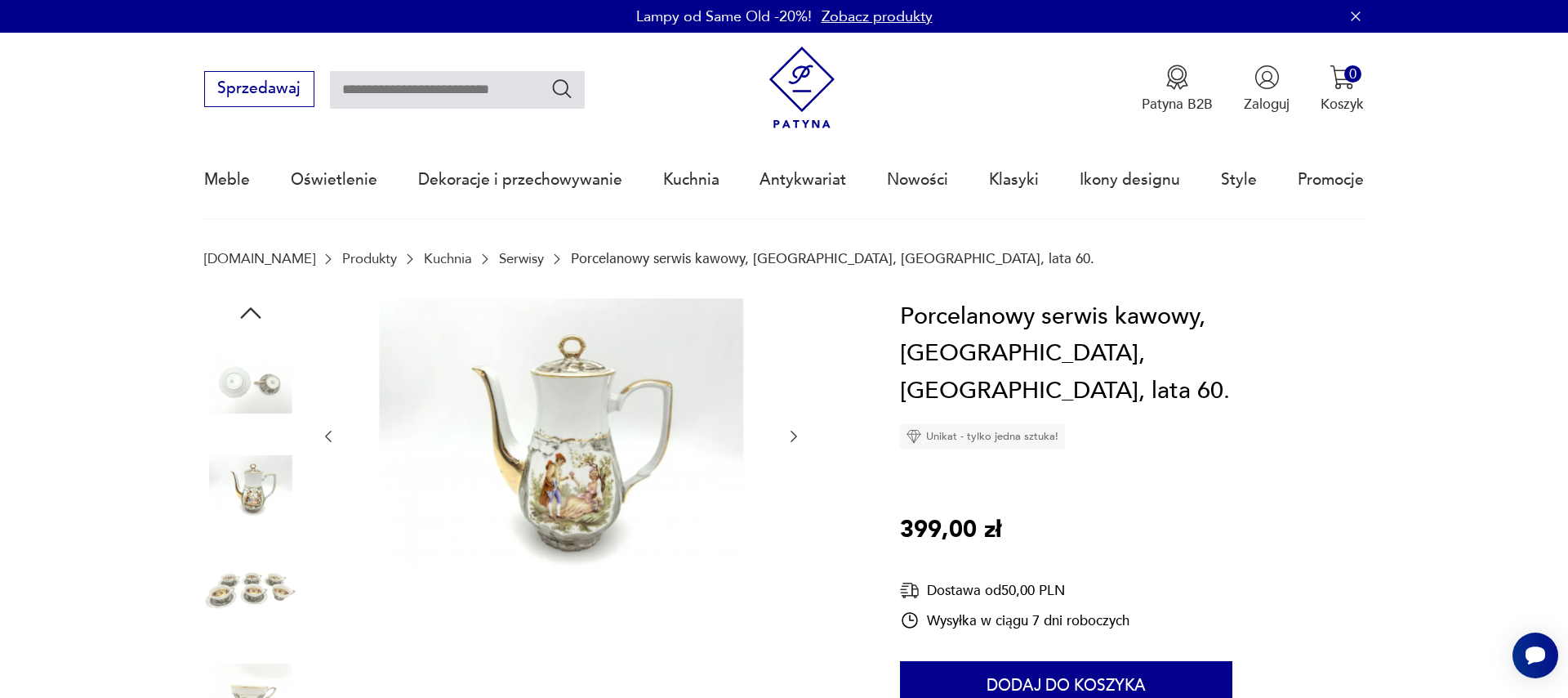
click at [794, 440] on icon "button" at bounding box center [794, 436] width 7 height 12
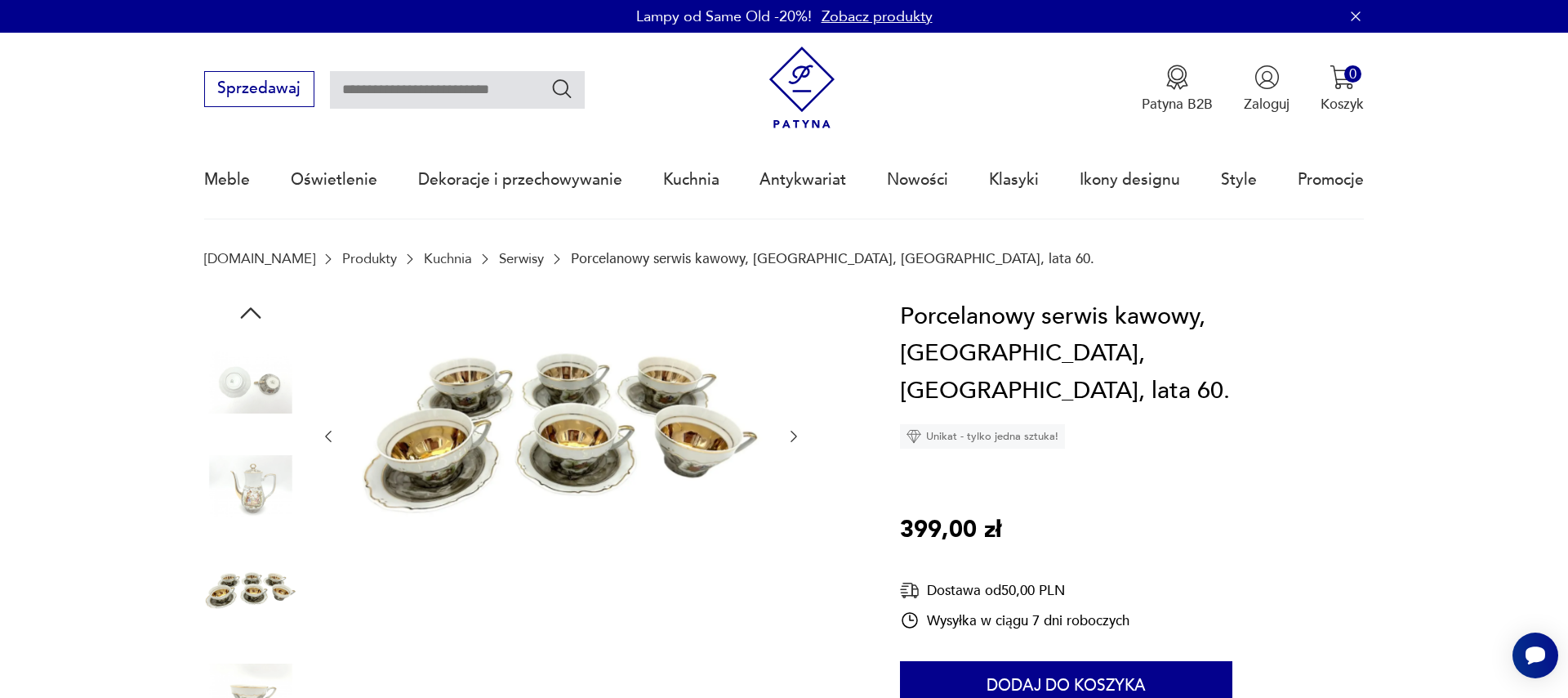
click at [794, 440] on icon "button" at bounding box center [794, 436] width 7 height 12
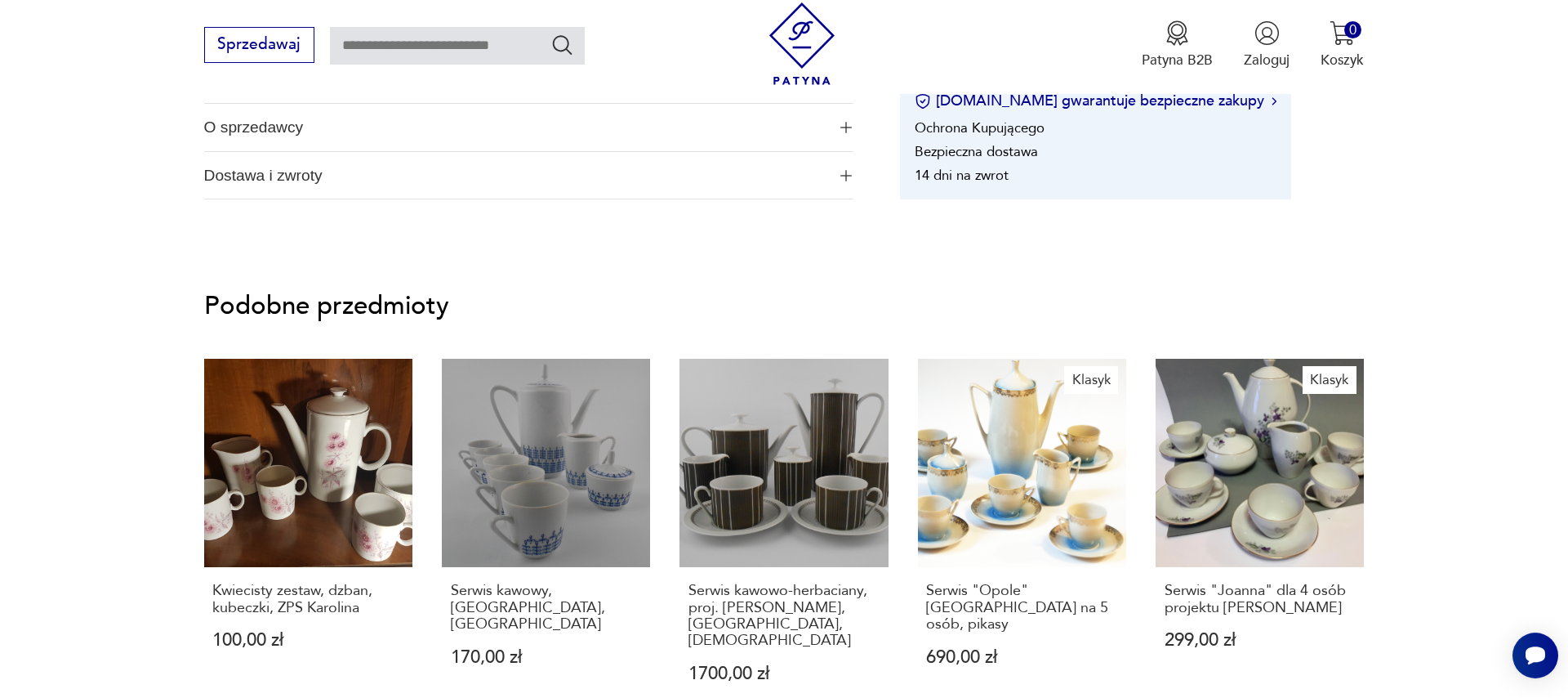
scroll to position [1398, 0]
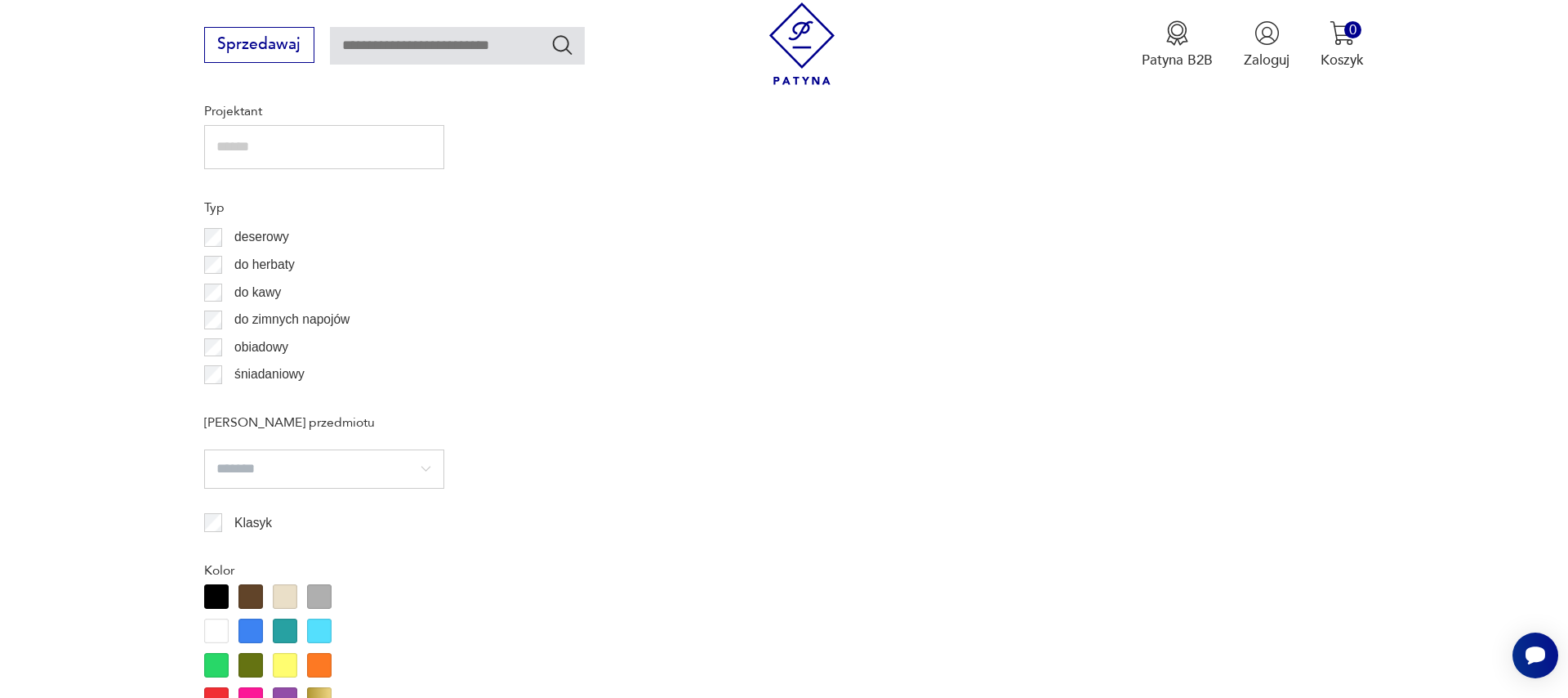
scroll to position [1010, 0]
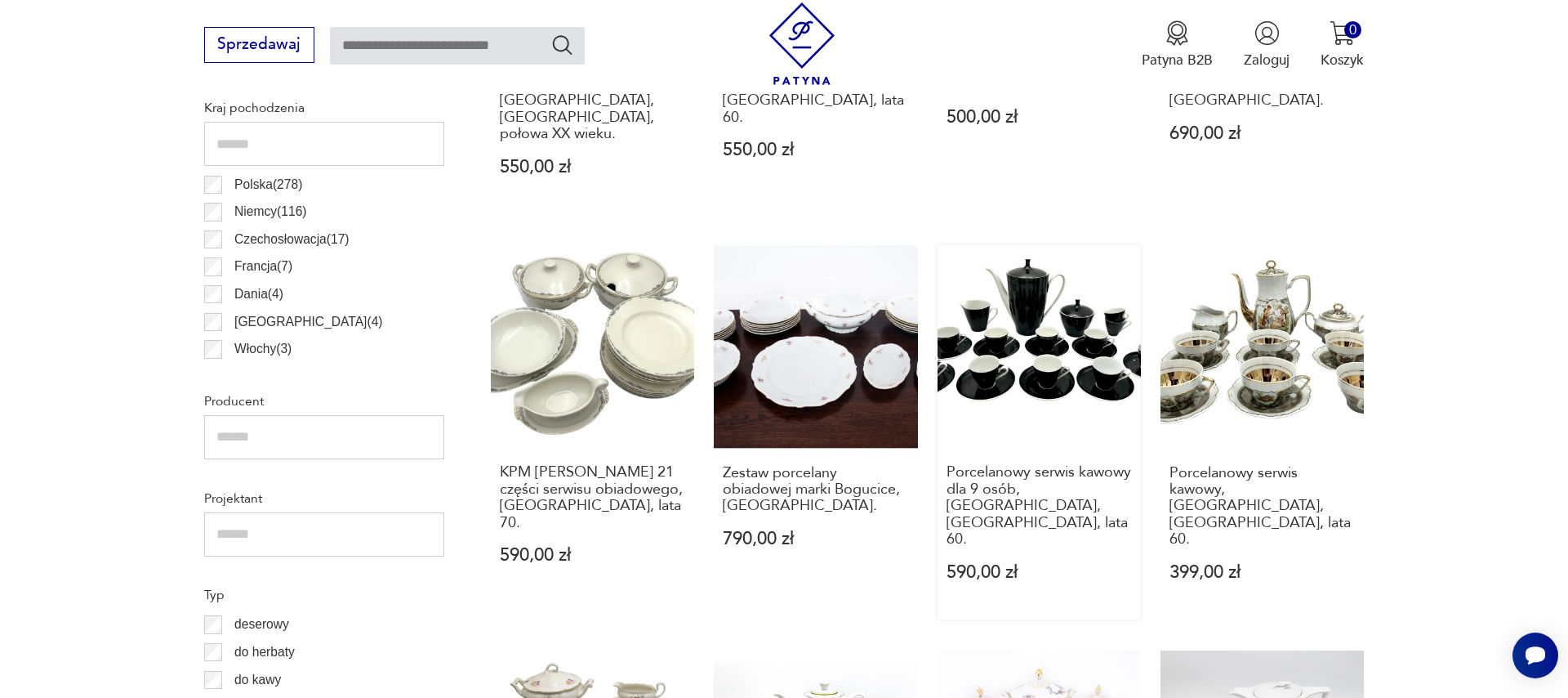
click at [1037, 337] on link "Porcelanowy serwis kawowy dla 9 osób, [GEOGRAPHIC_DATA], [GEOGRAPHIC_DATA], lat…" at bounding box center [1039, 432] width 204 height 374
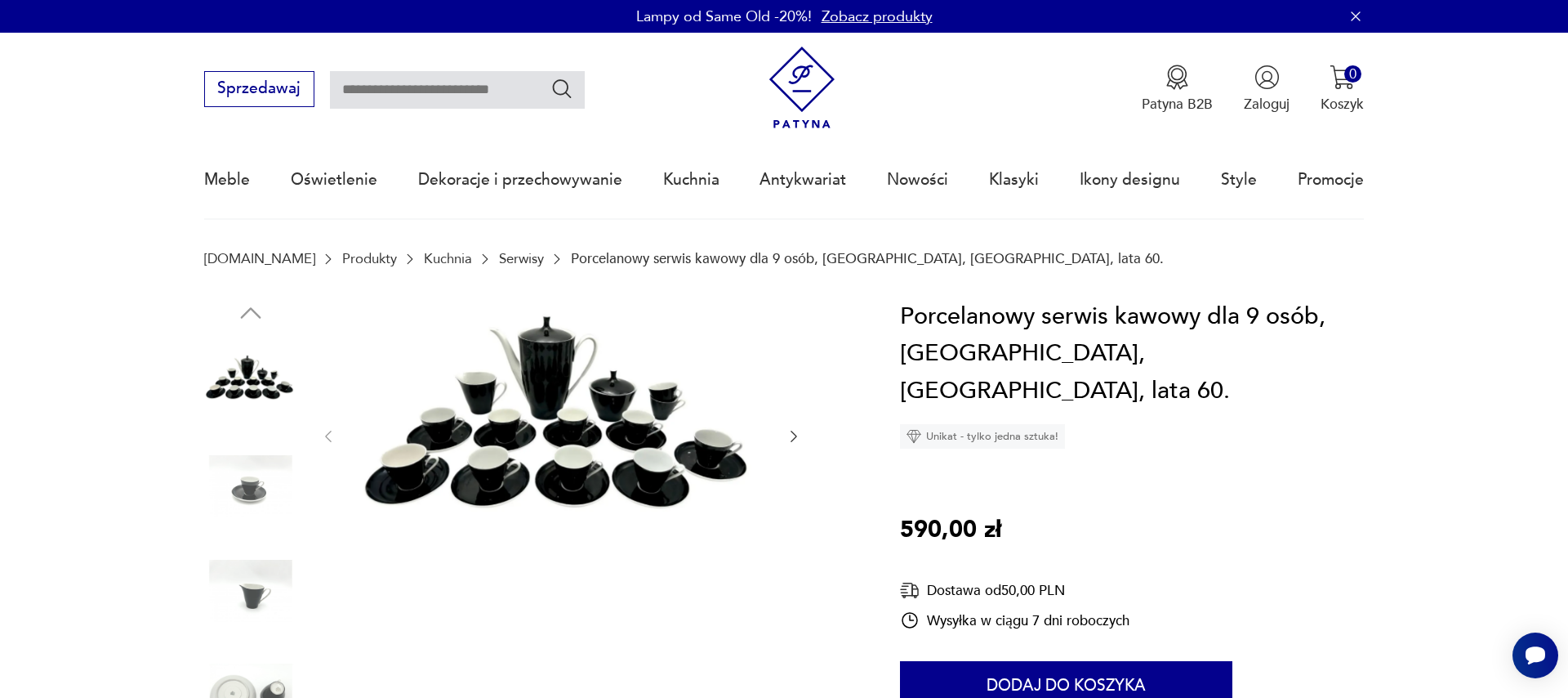
click at [793, 434] on icon "button" at bounding box center [794, 436] width 7 height 12
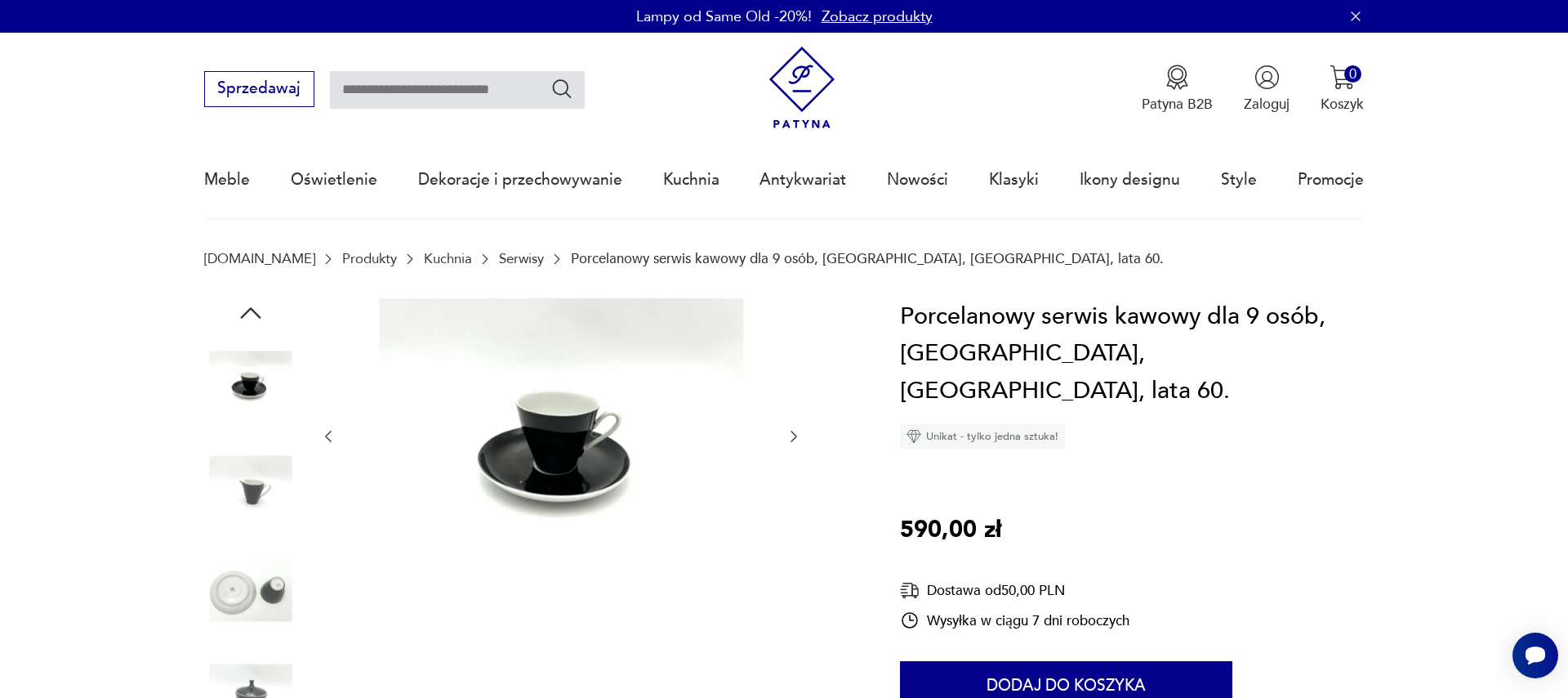
click at [793, 434] on icon "button" at bounding box center [794, 436] width 7 height 12
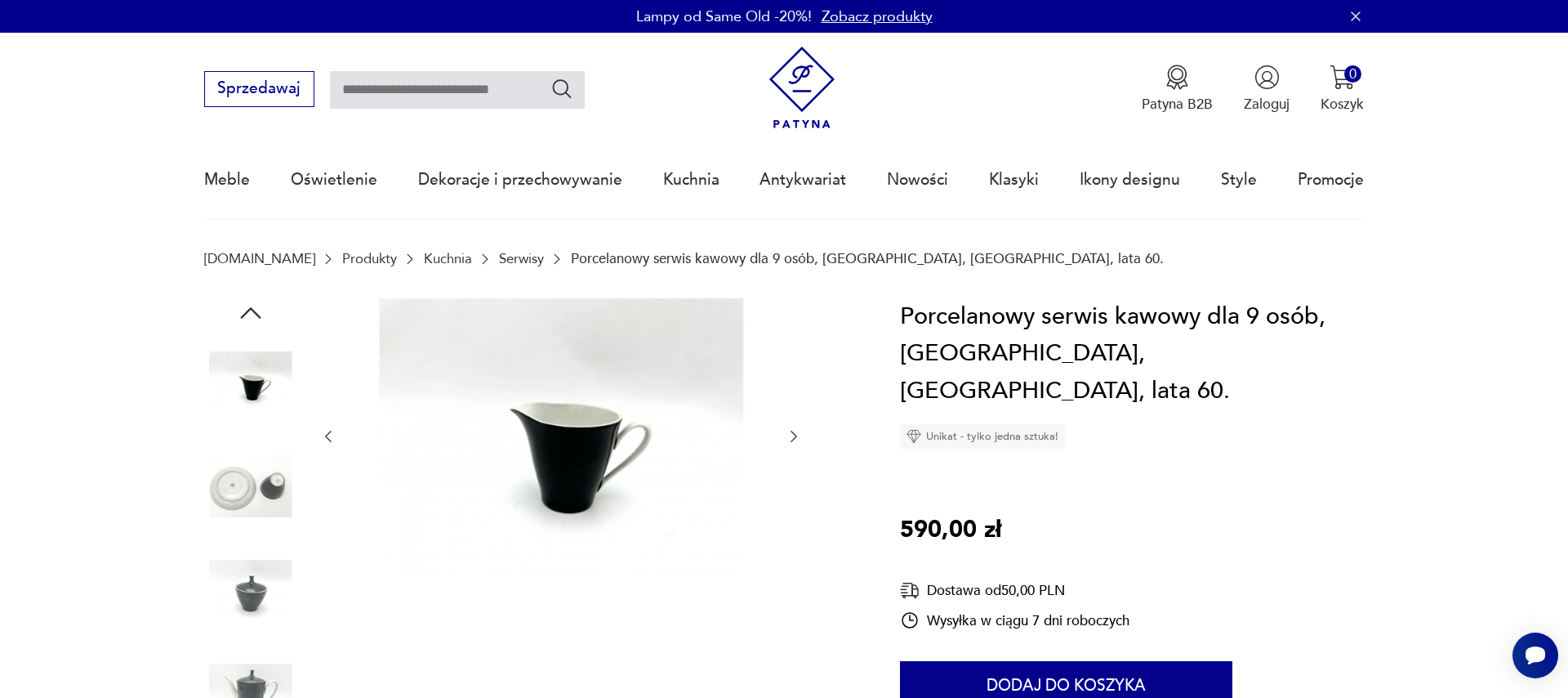
click at [793, 434] on icon "button" at bounding box center [794, 436] width 7 height 12
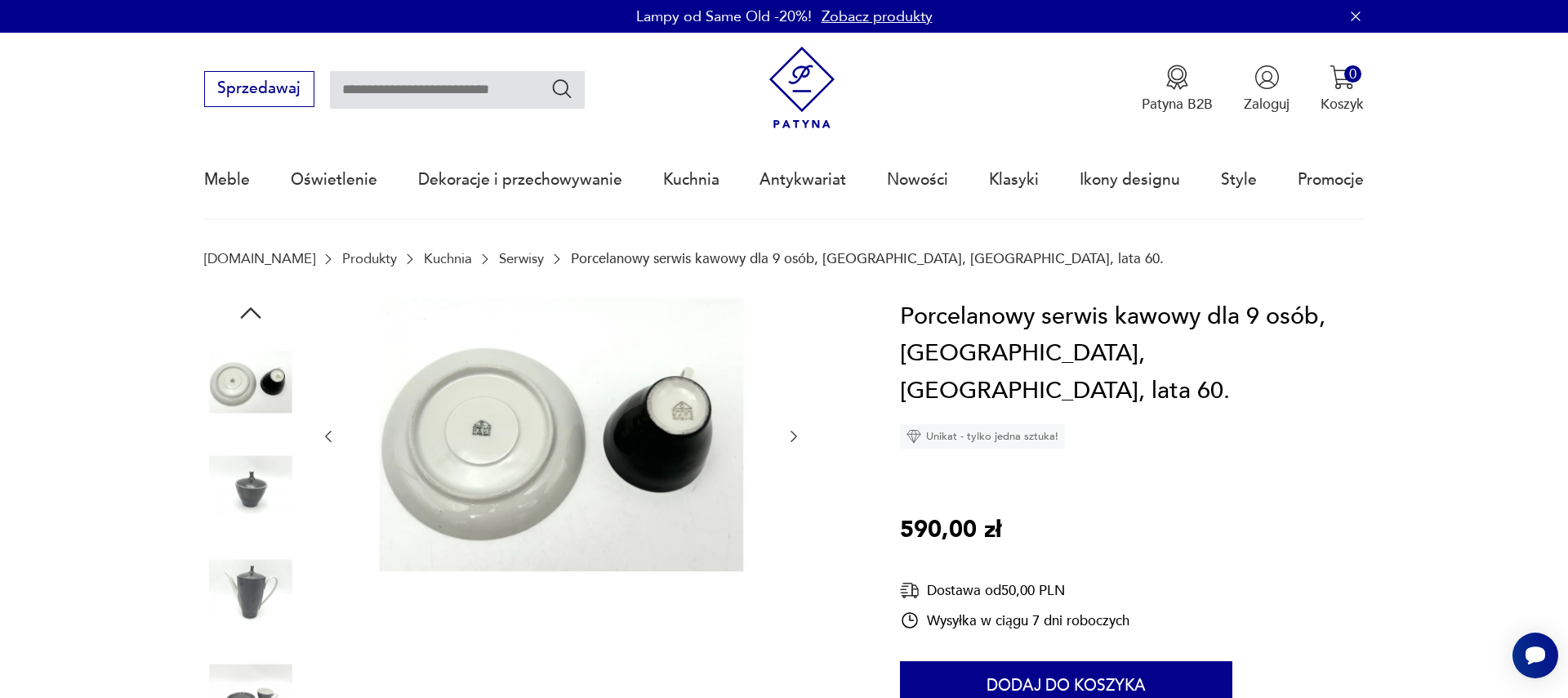
click at [793, 434] on icon "button" at bounding box center [794, 436] width 7 height 12
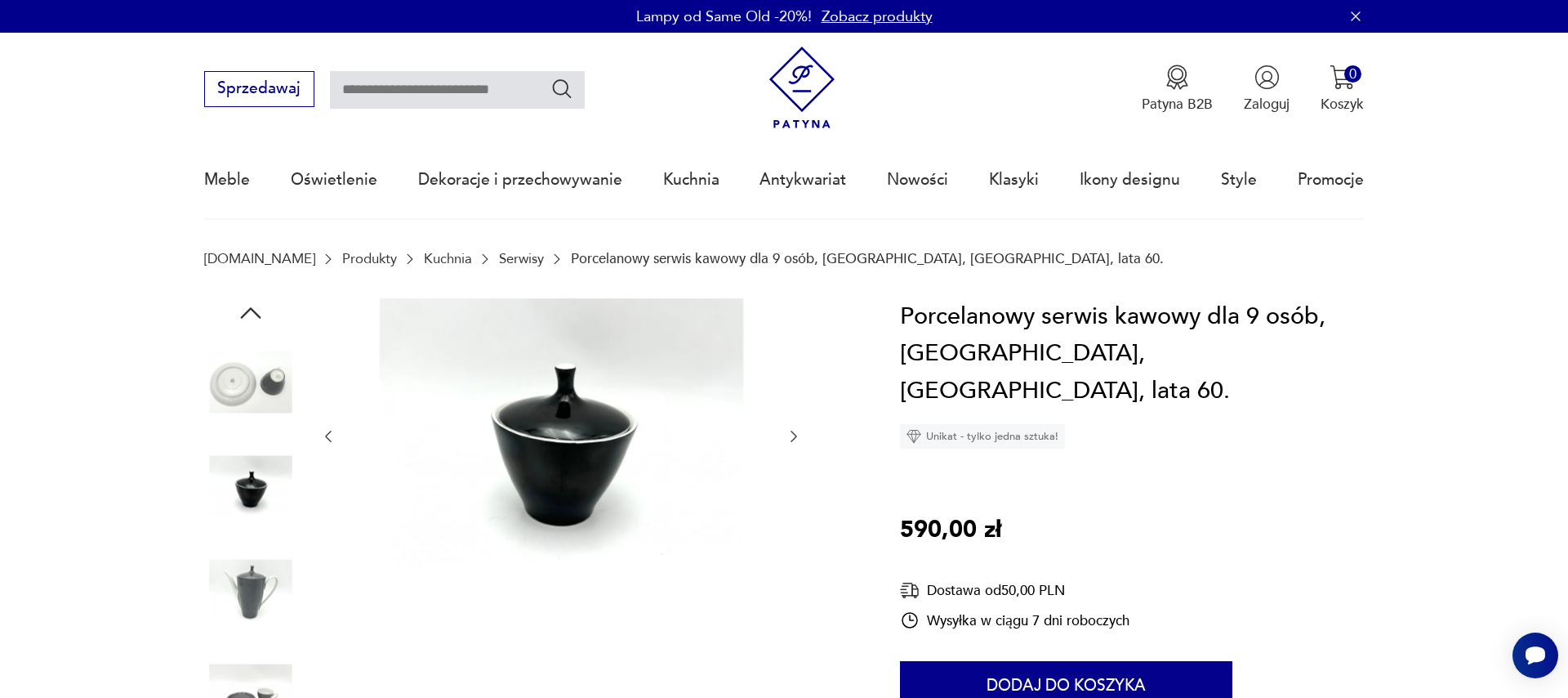
click at [793, 434] on icon "button" at bounding box center [794, 436] width 7 height 12
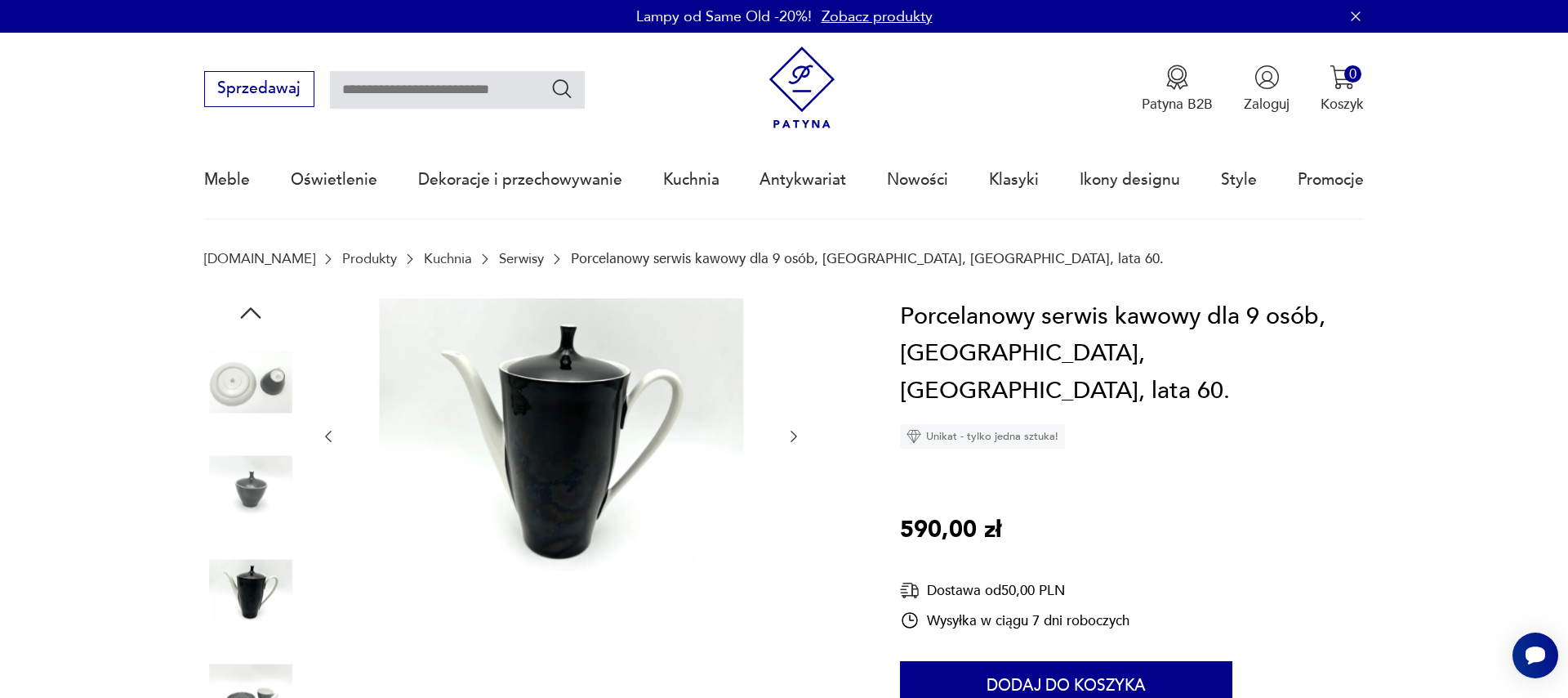
click at [793, 434] on icon "button" at bounding box center [794, 436] width 7 height 12
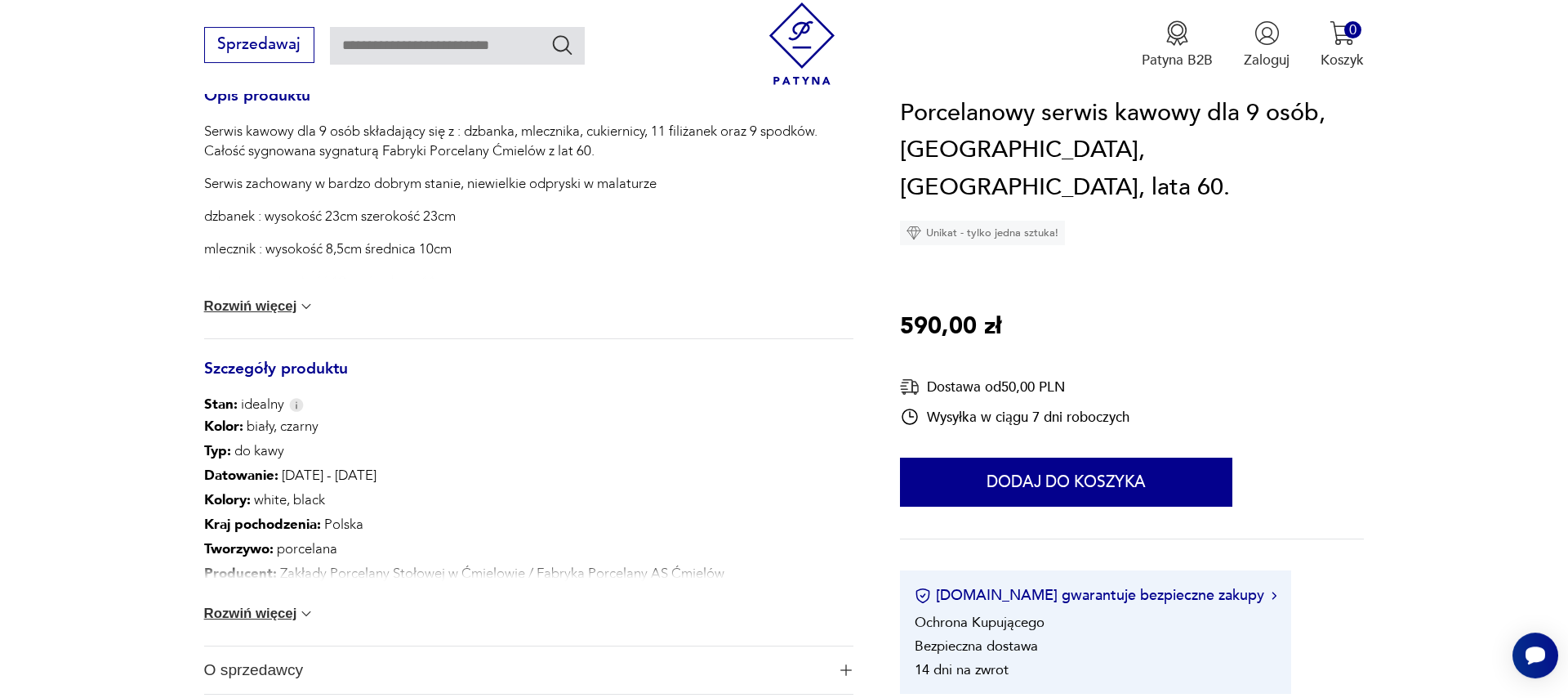
scroll to position [745, 0]
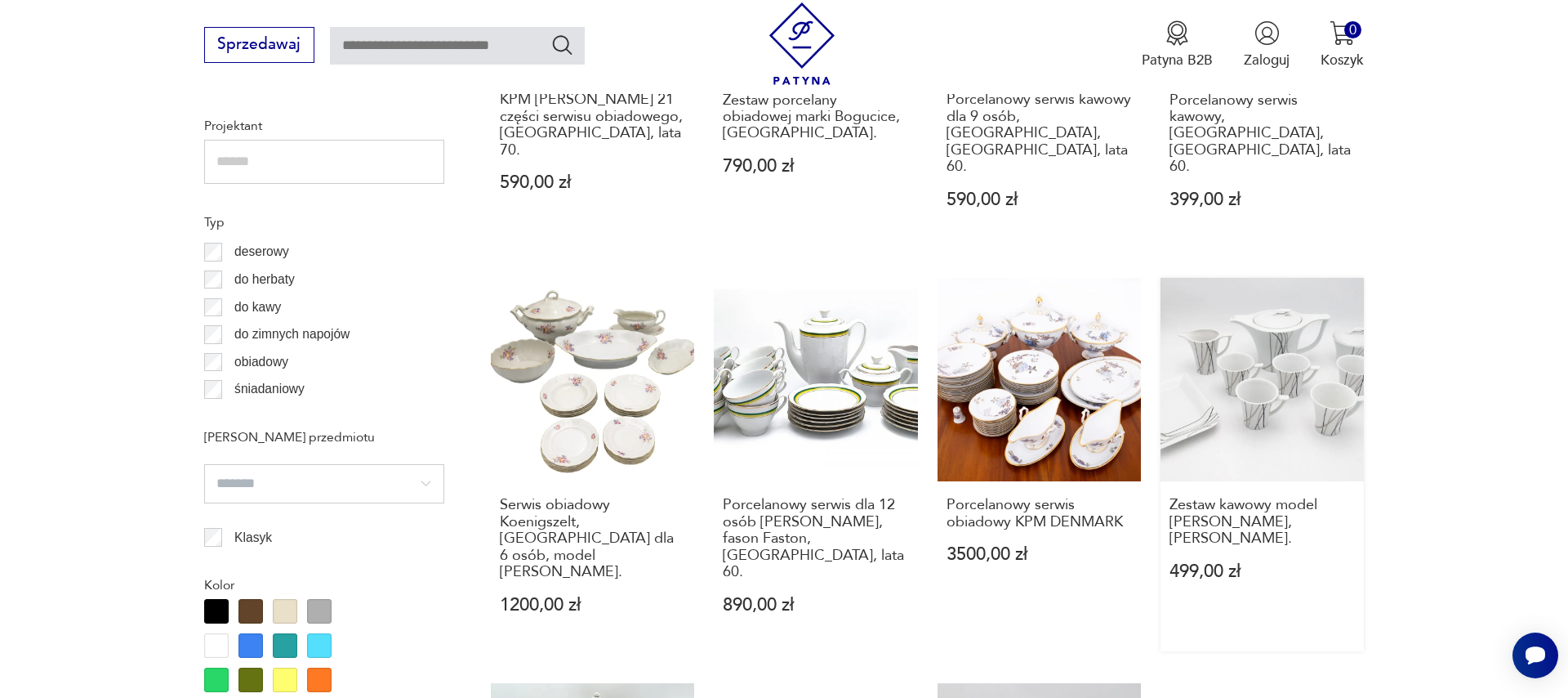
scroll to position [1662, 0]
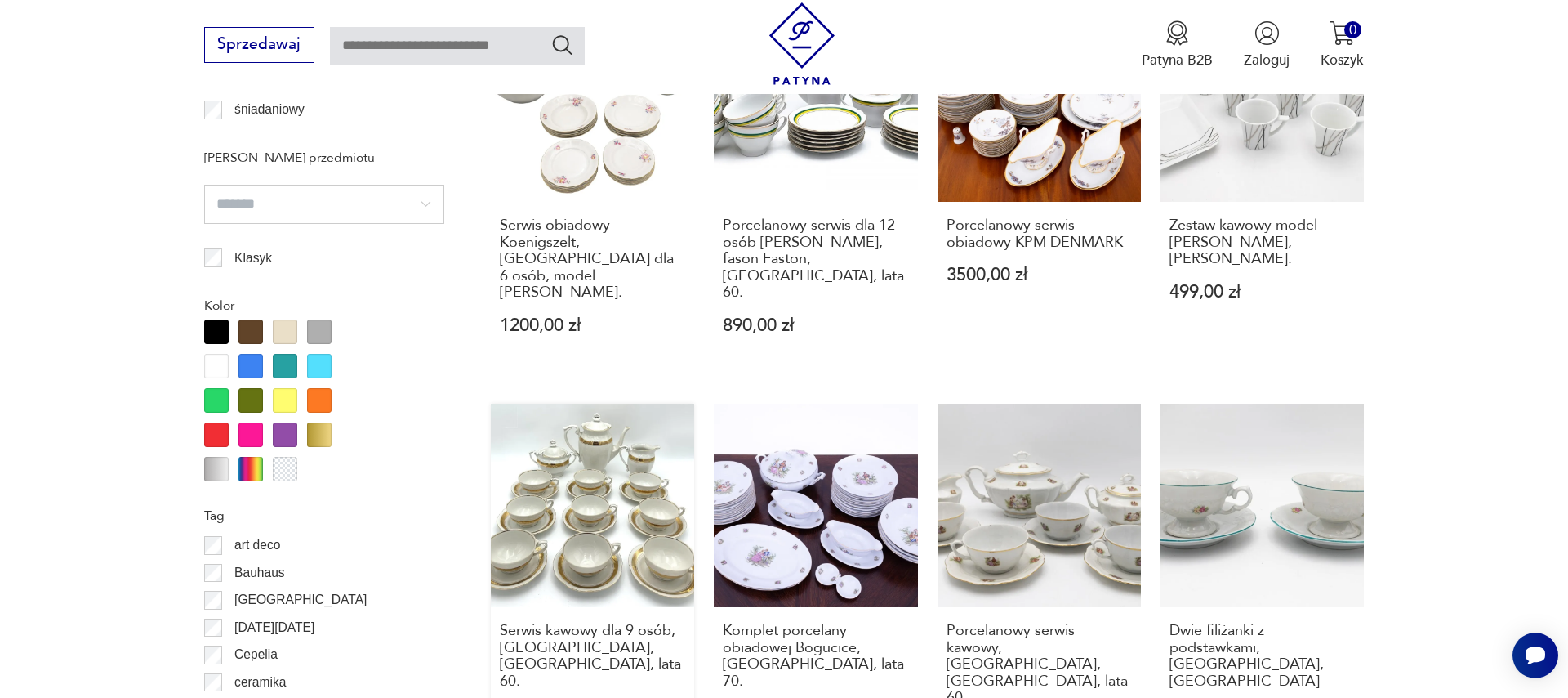
click at [563, 406] on link "Serwis kawowy dla 9 osób, [GEOGRAPHIC_DATA], [GEOGRAPHIC_DATA], lata 60. 590,00…" at bounding box center [592, 591] width 204 height 374
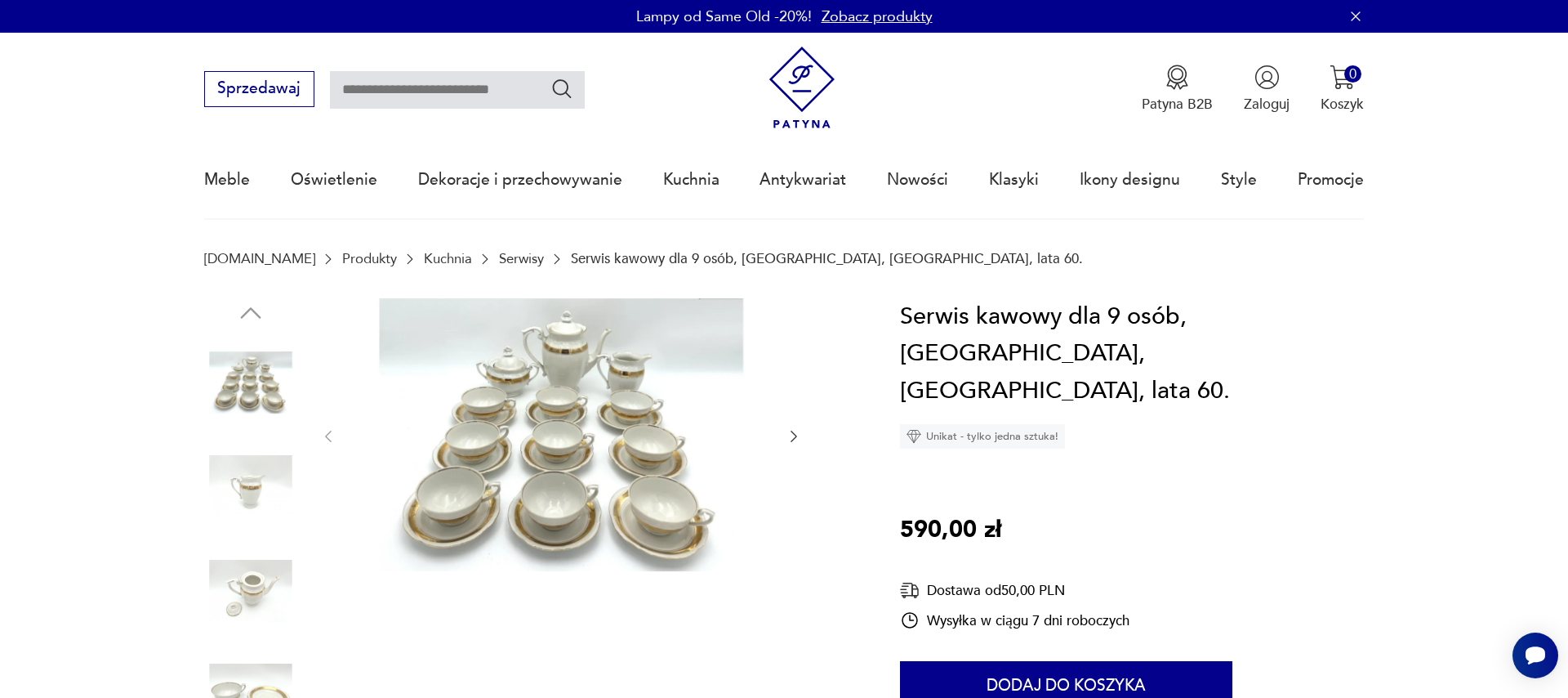
click at [789, 436] on icon "button" at bounding box center [794, 436] width 17 height 17
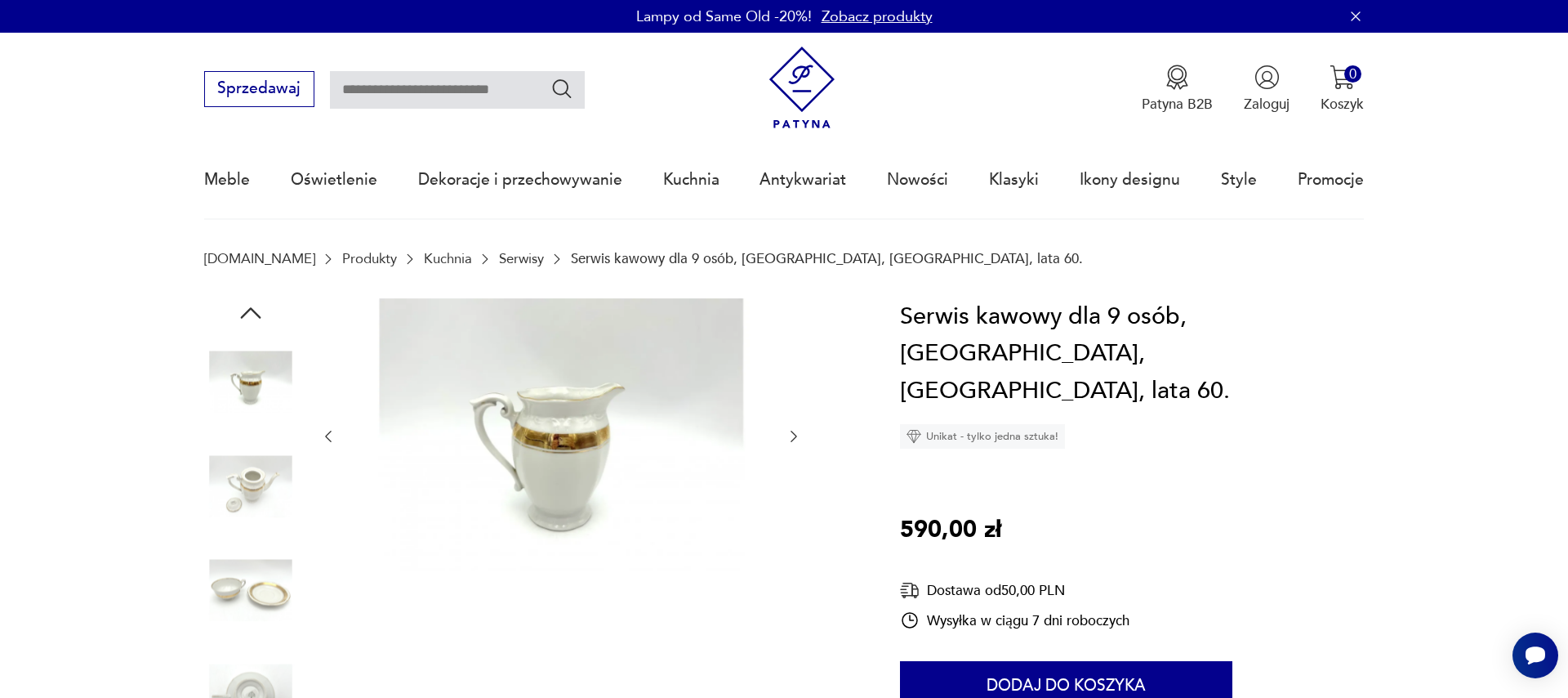
click at [789, 436] on icon "button" at bounding box center [794, 436] width 17 height 17
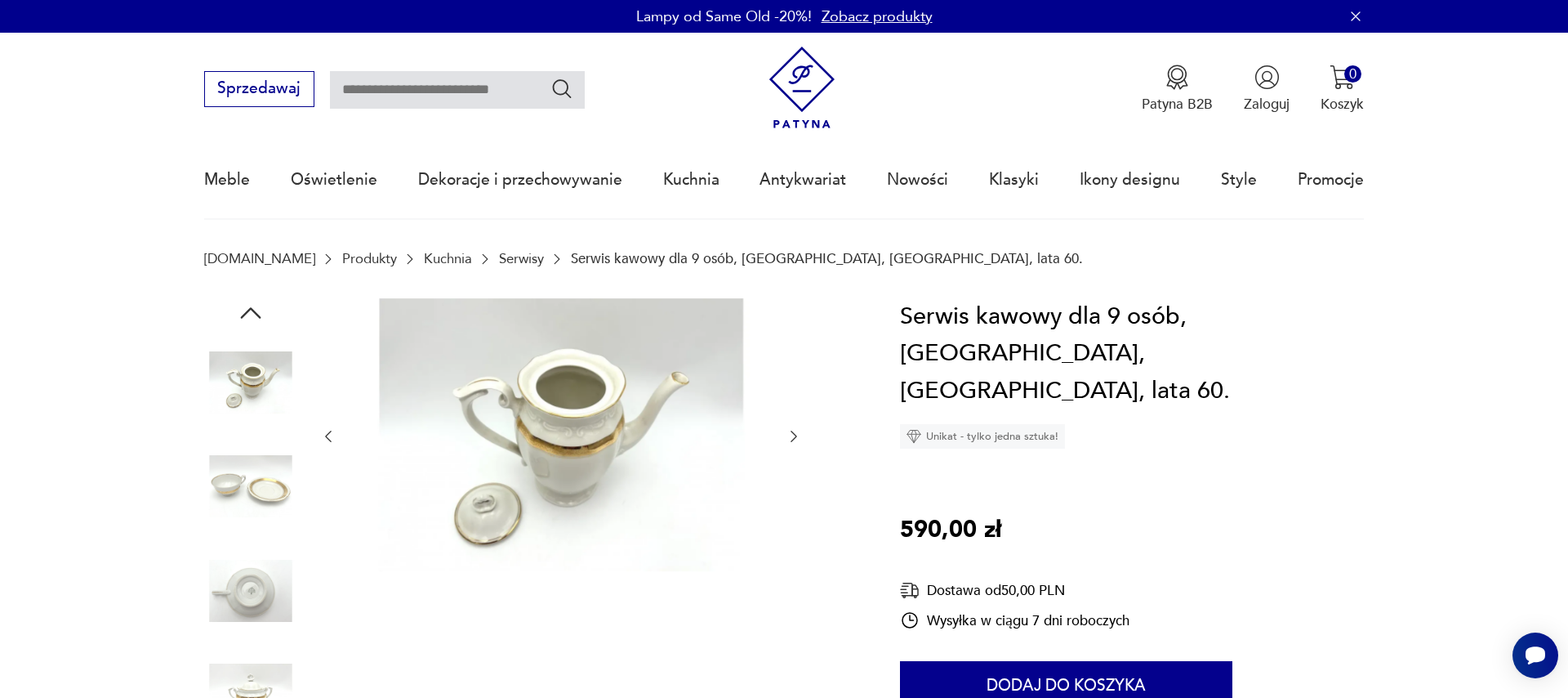
click at [789, 436] on icon "button" at bounding box center [794, 436] width 17 height 17
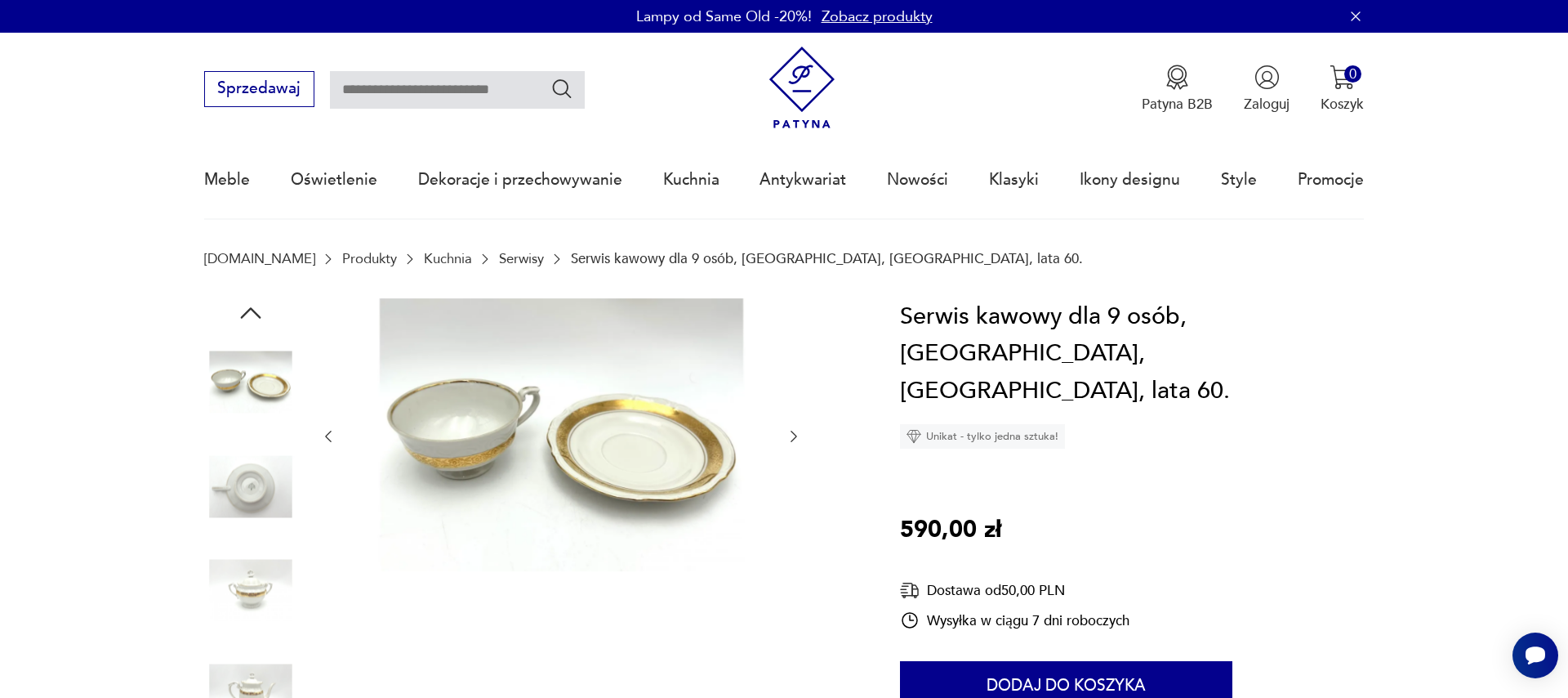
click at [789, 436] on icon "button" at bounding box center [794, 436] width 17 height 17
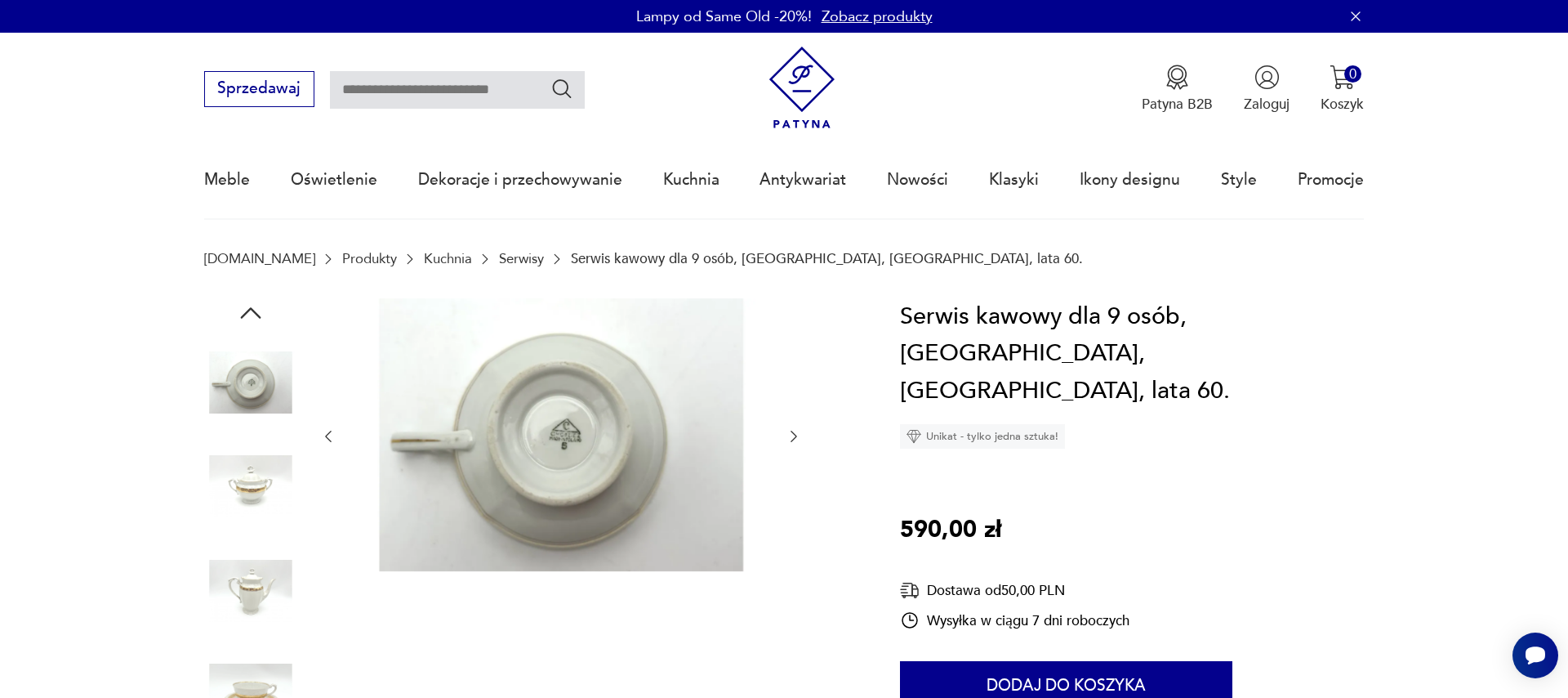
click at [789, 436] on icon "button" at bounding box center [794, 436] width 17 height 17
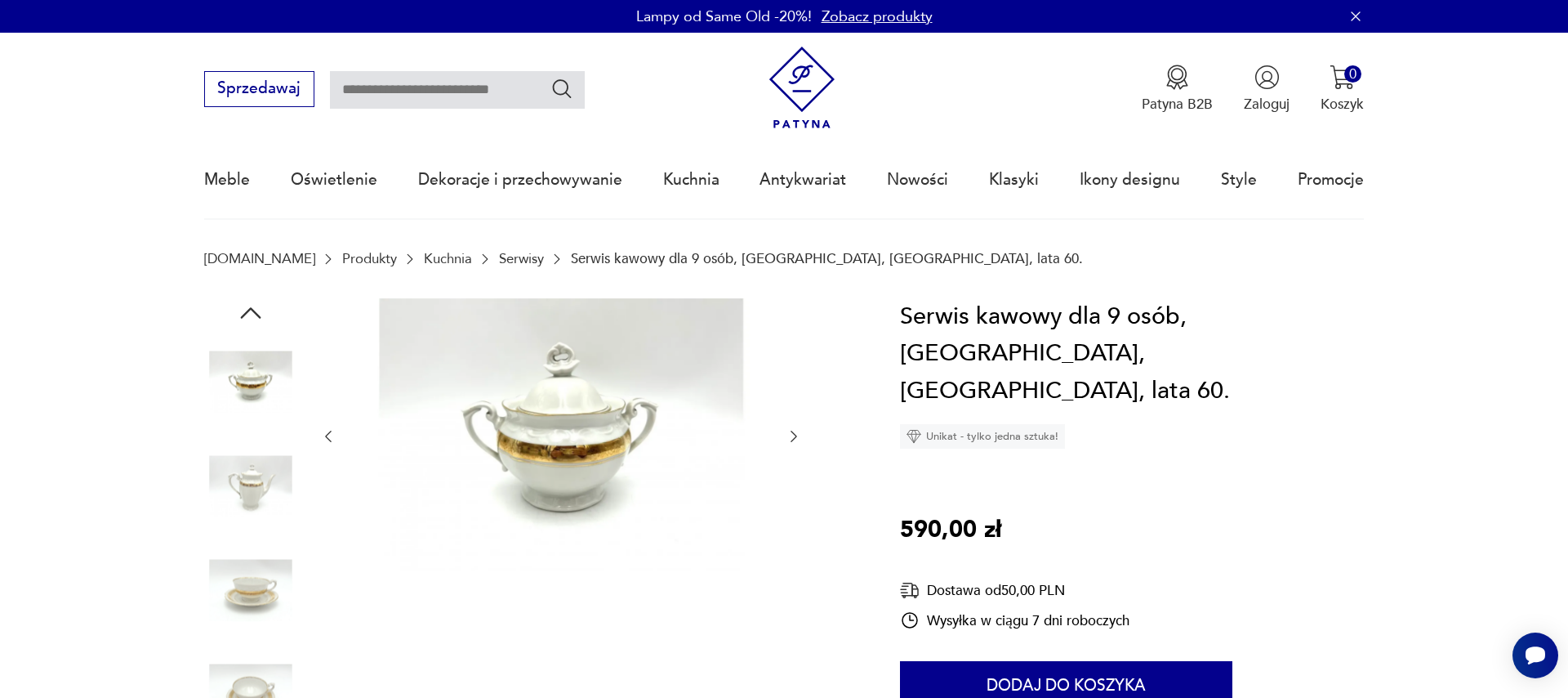
click at [789, 436] on icon "button" at bounding box center [794, 436] width 17 height 17
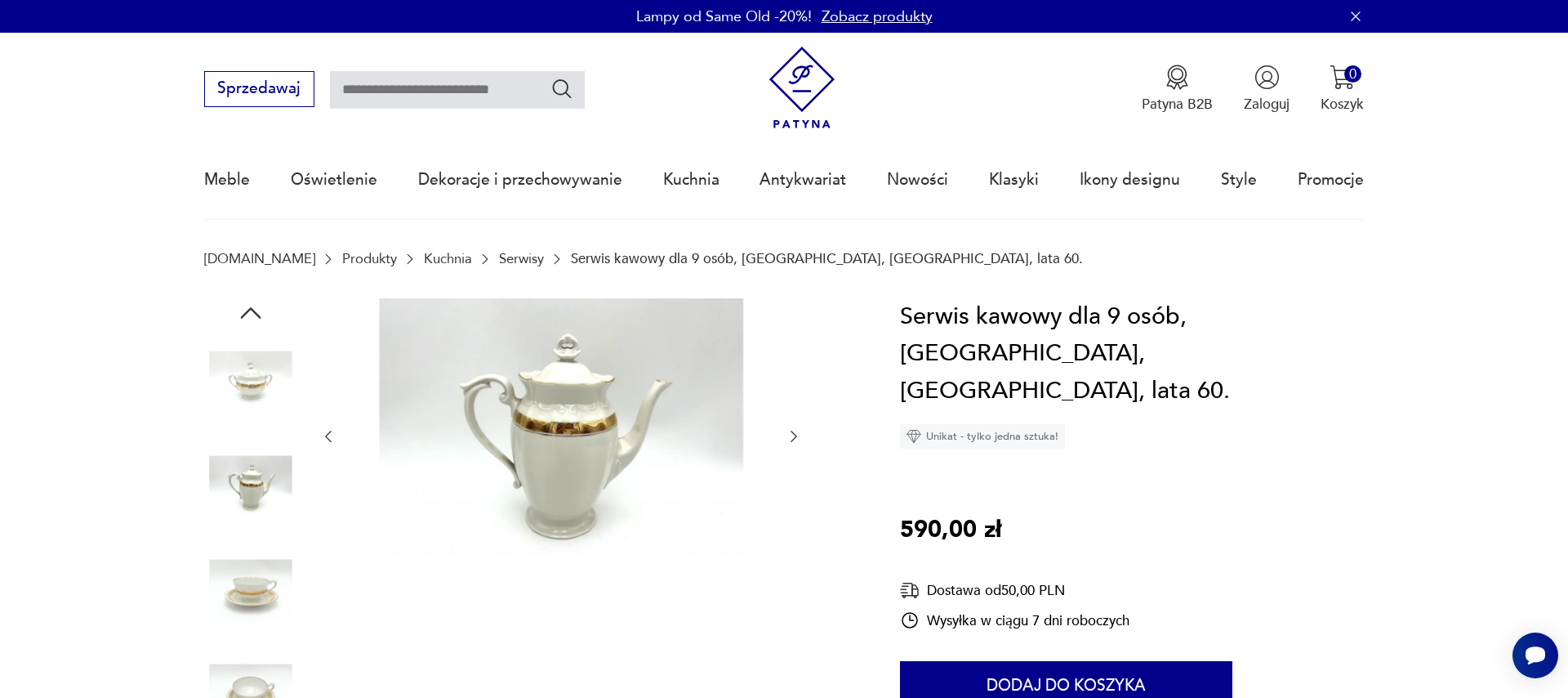
click at [789, 436] on icon "button" at bounding box center [794, 436] width 17 height 17
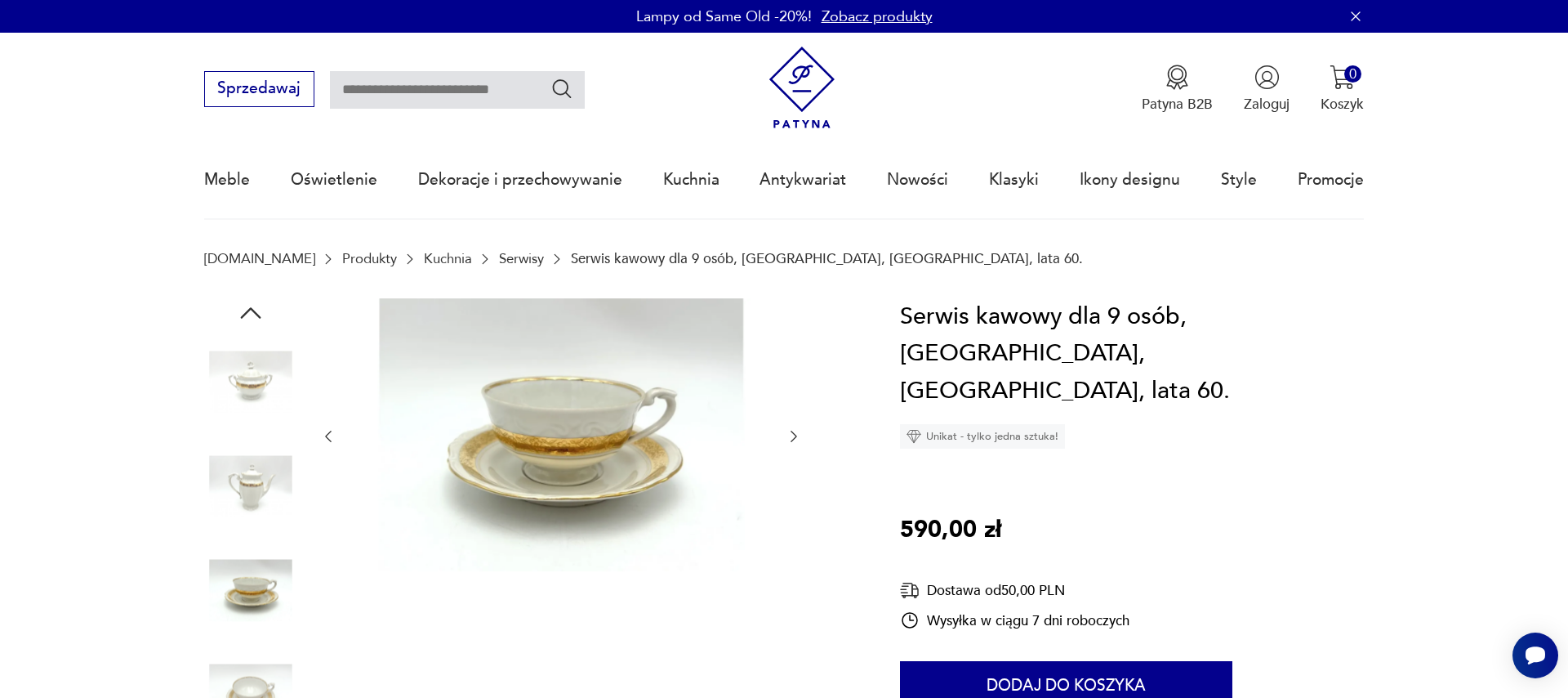
click at [789, 436] on icon "button" at bounding box center [794, 436] width 17 height 17
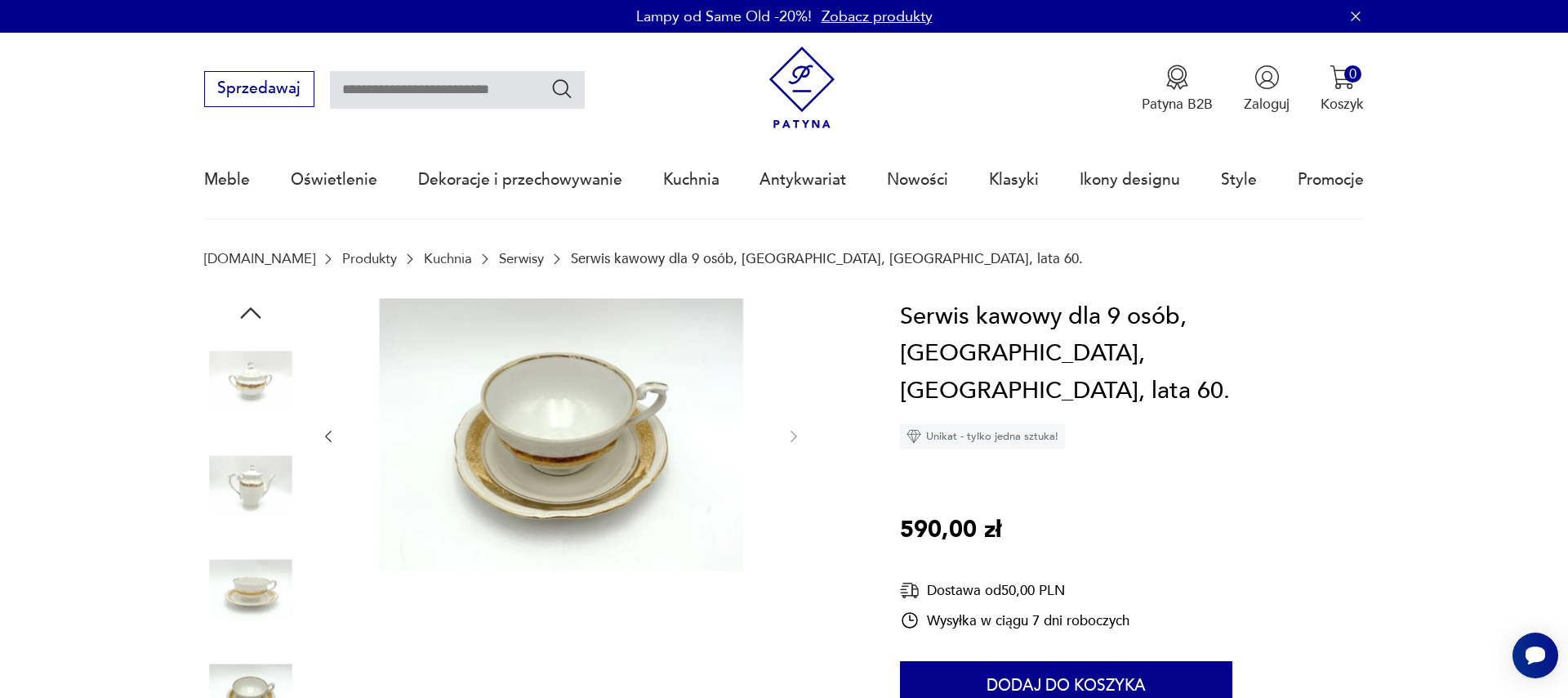
scroll to position [1842, 0]
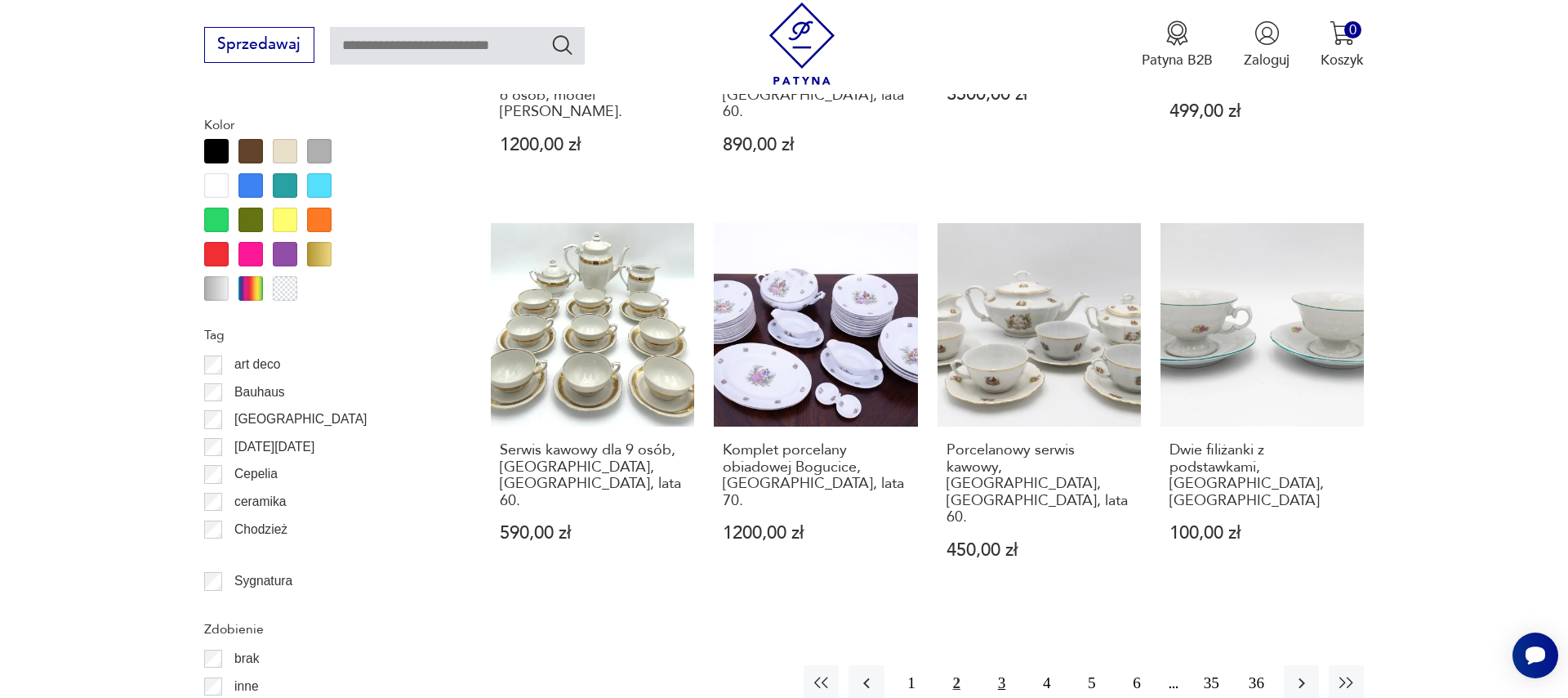
click at [999, 665] on button "3" at bounding box center [1001, 682] width 35 height 35
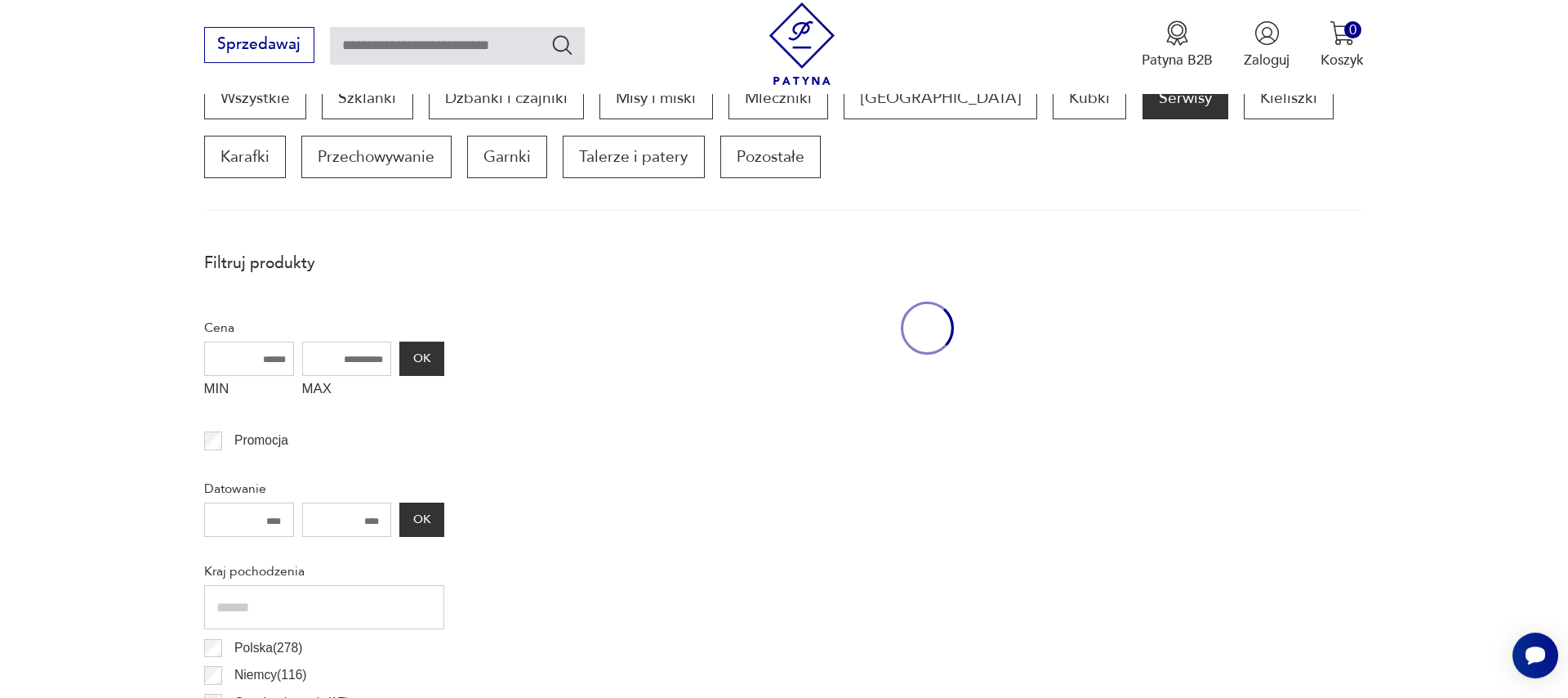
scroll to position [544, 0]
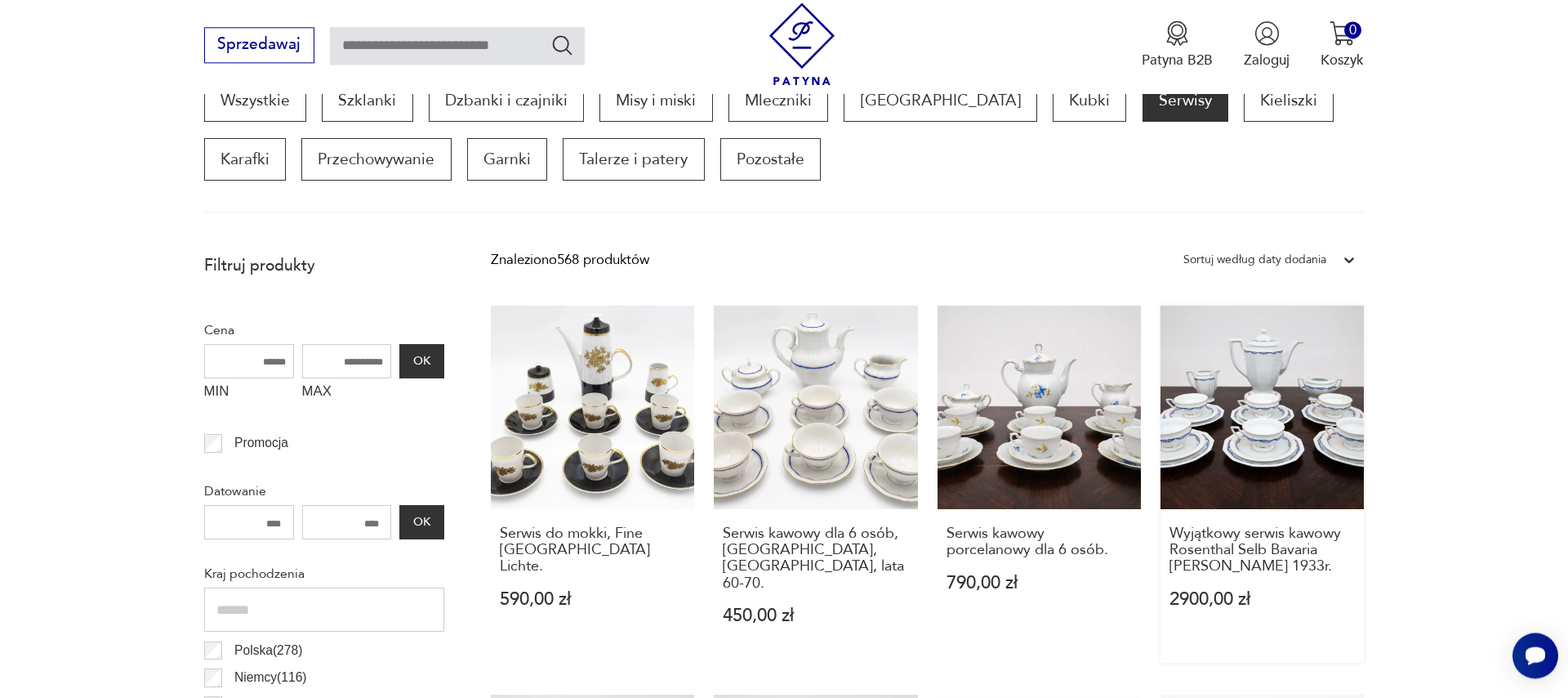
click at [1259, 456] on link "Wyjątkowy serwis kawowy Rosenthal Selb Bavaria [PERSON_NAME] 1933r. 2900,00 zł" at bounding box center [1262, 484] width 204 height 357
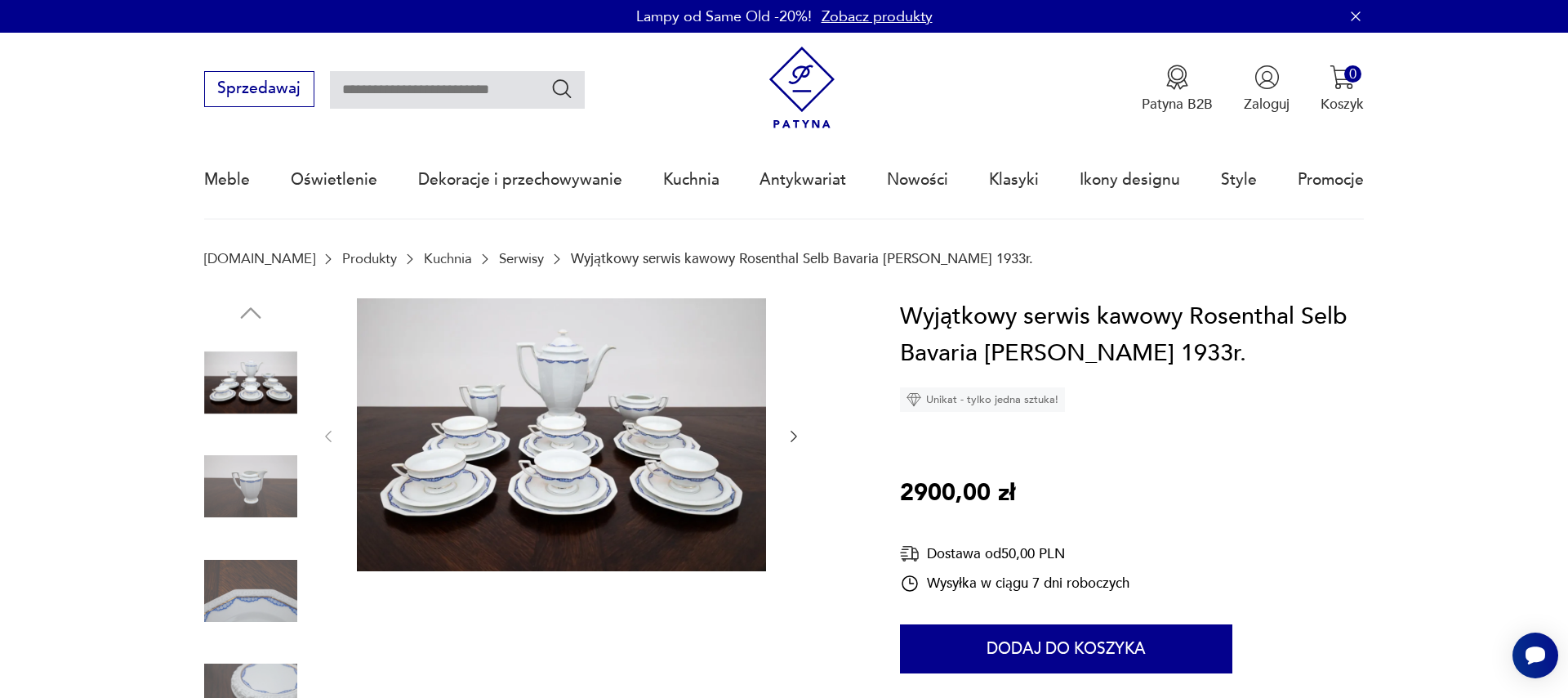
click at [789, 439] on icon "button" at bounding box center [794, 436] width 17 height 17
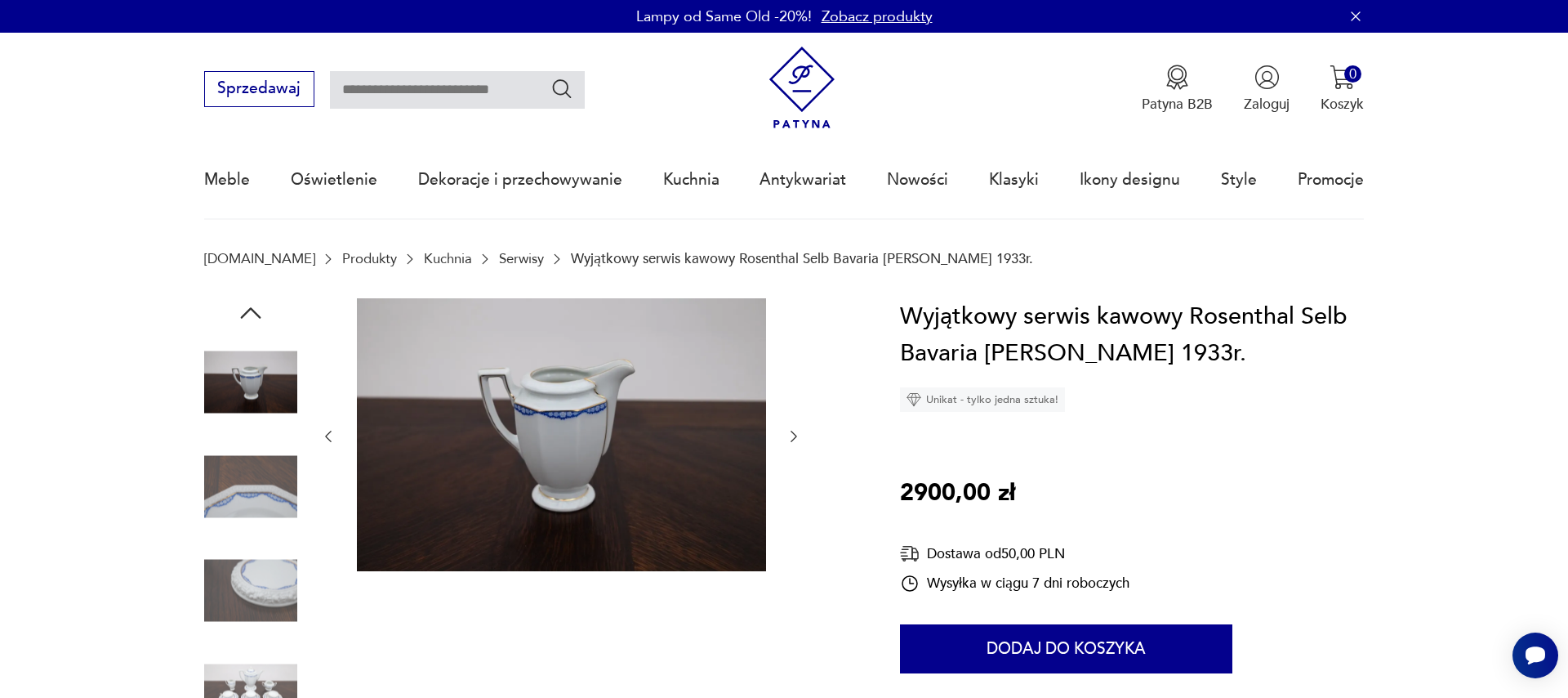
click at [791, 438] on icon "button" at bounding box center [794, 436] width 17 height 17
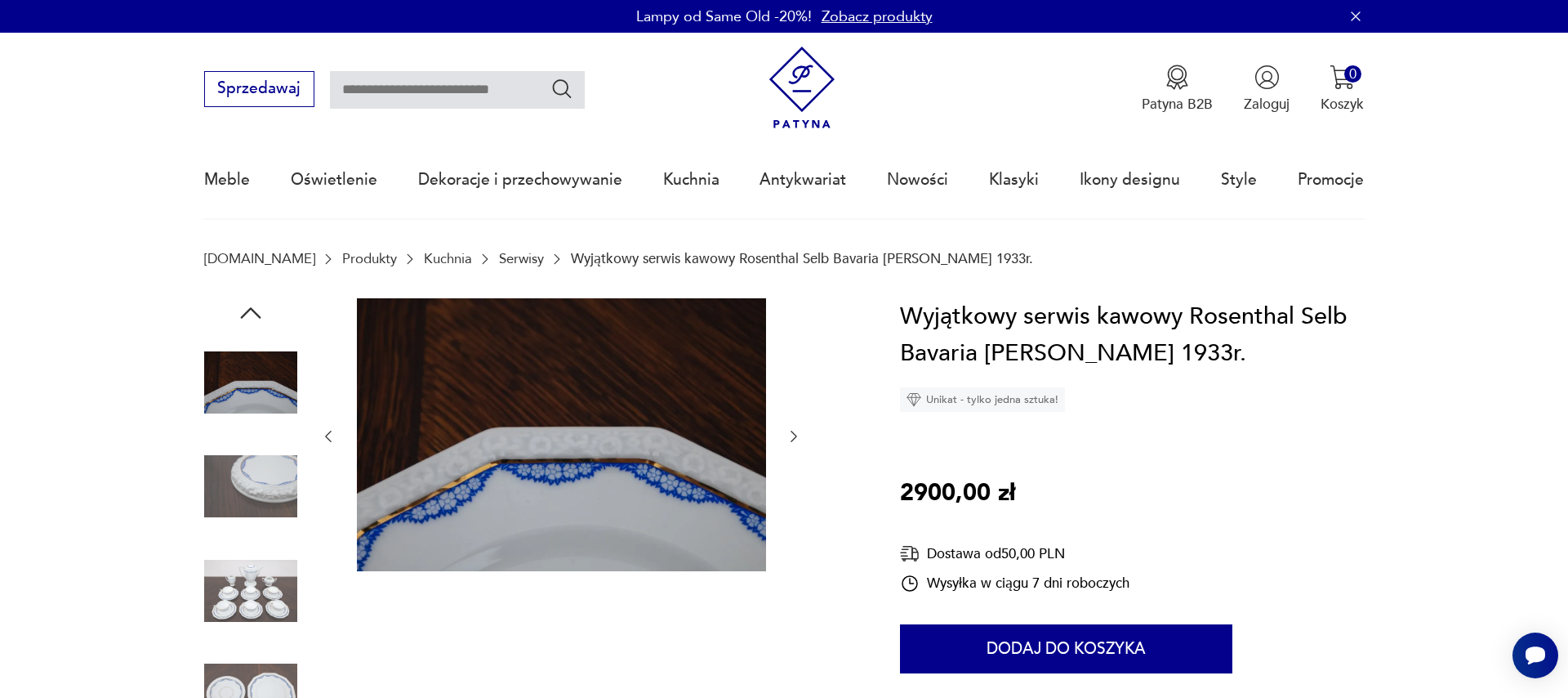
click at [791, 438] on icon "button" at bounding box center [794, 436] width 17 height 17
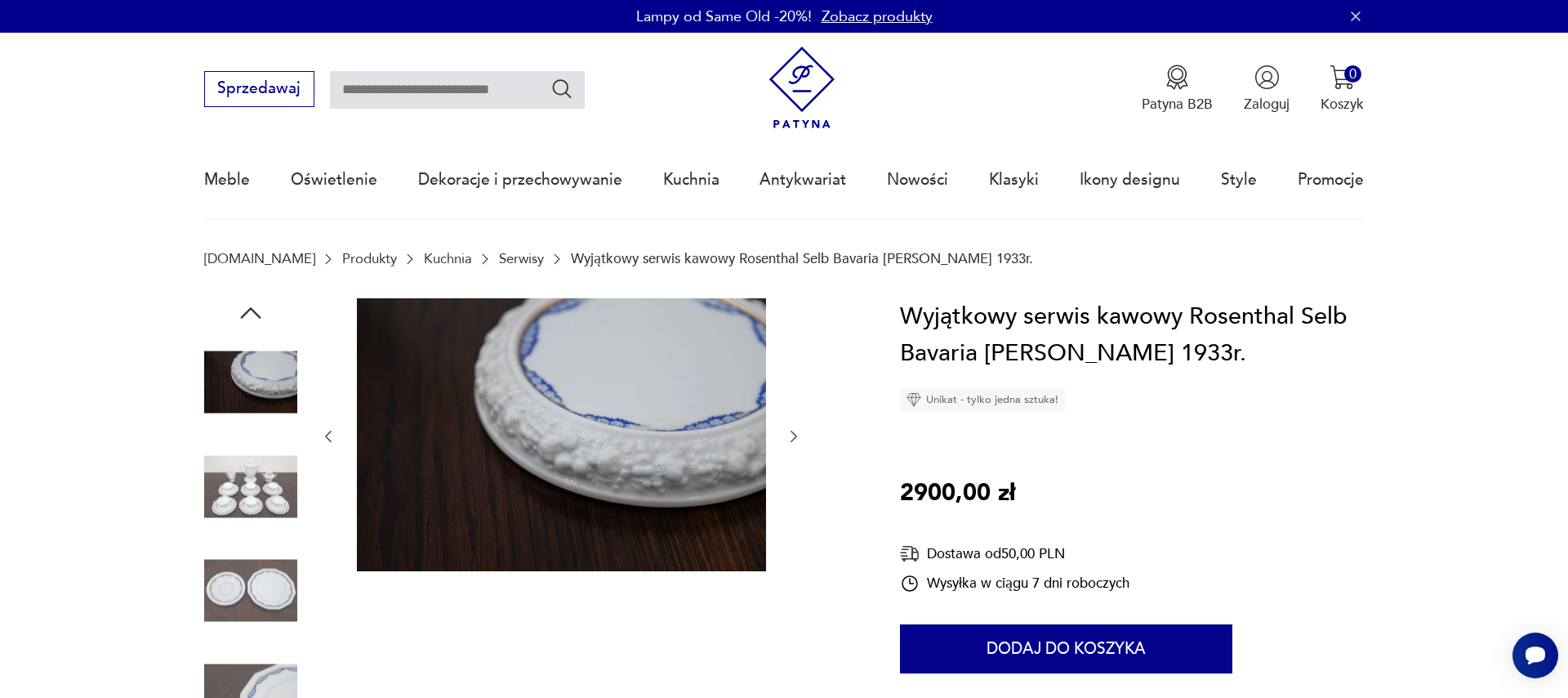
click at [798, 434] on icon "button" at bounding box center [794, 436] width 17 height 17
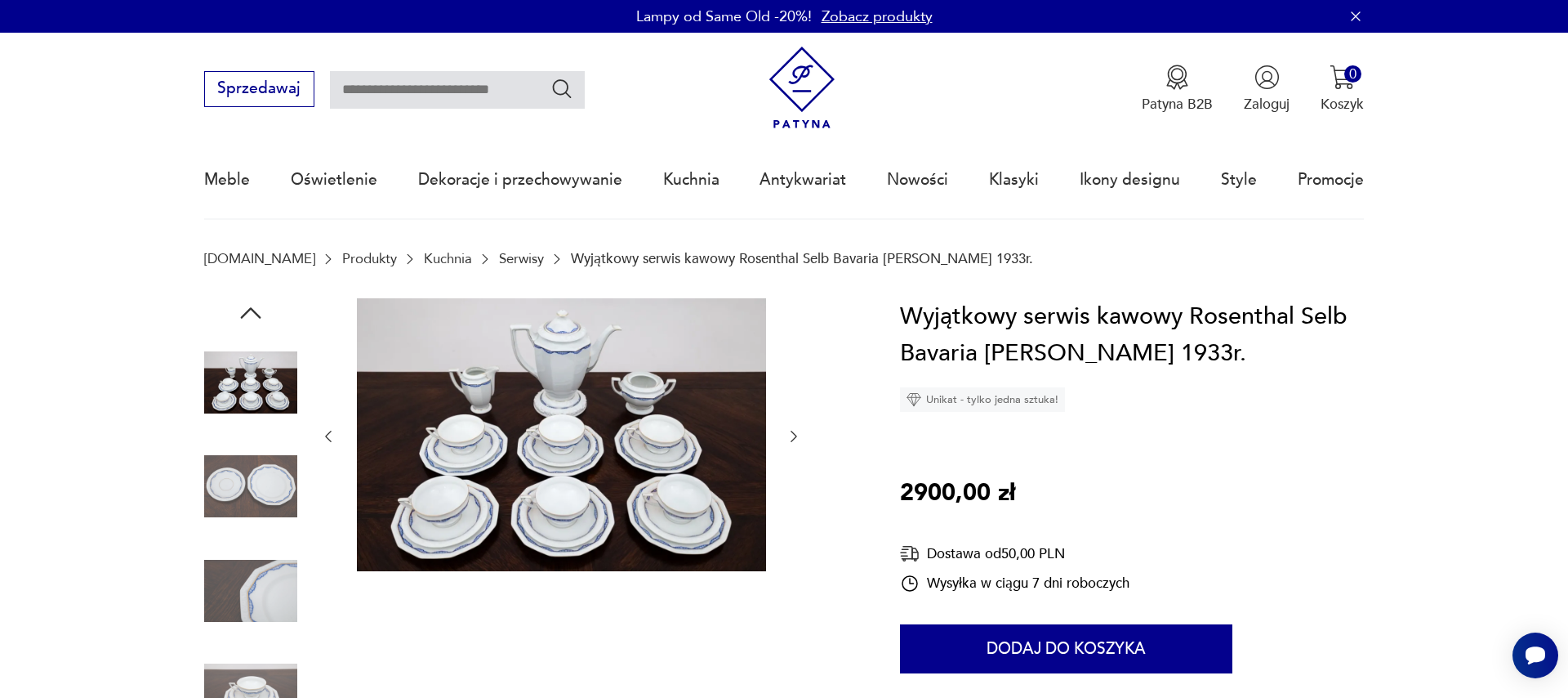
click at [797, 440] on icon "button" at bounding box center [794, 436] width 17 height 17
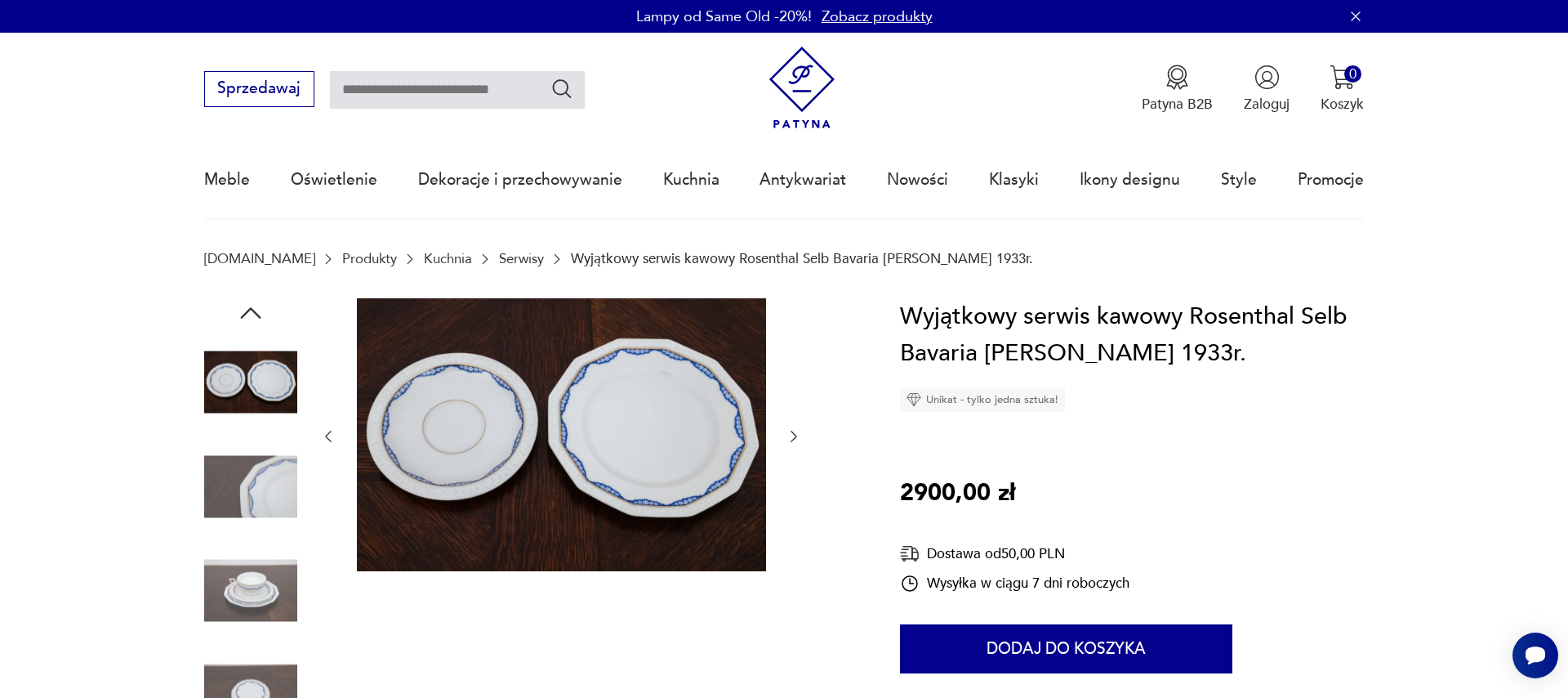
click at [797, 440] on icon "button" at bounding box center [794, 436] width 17 height 17
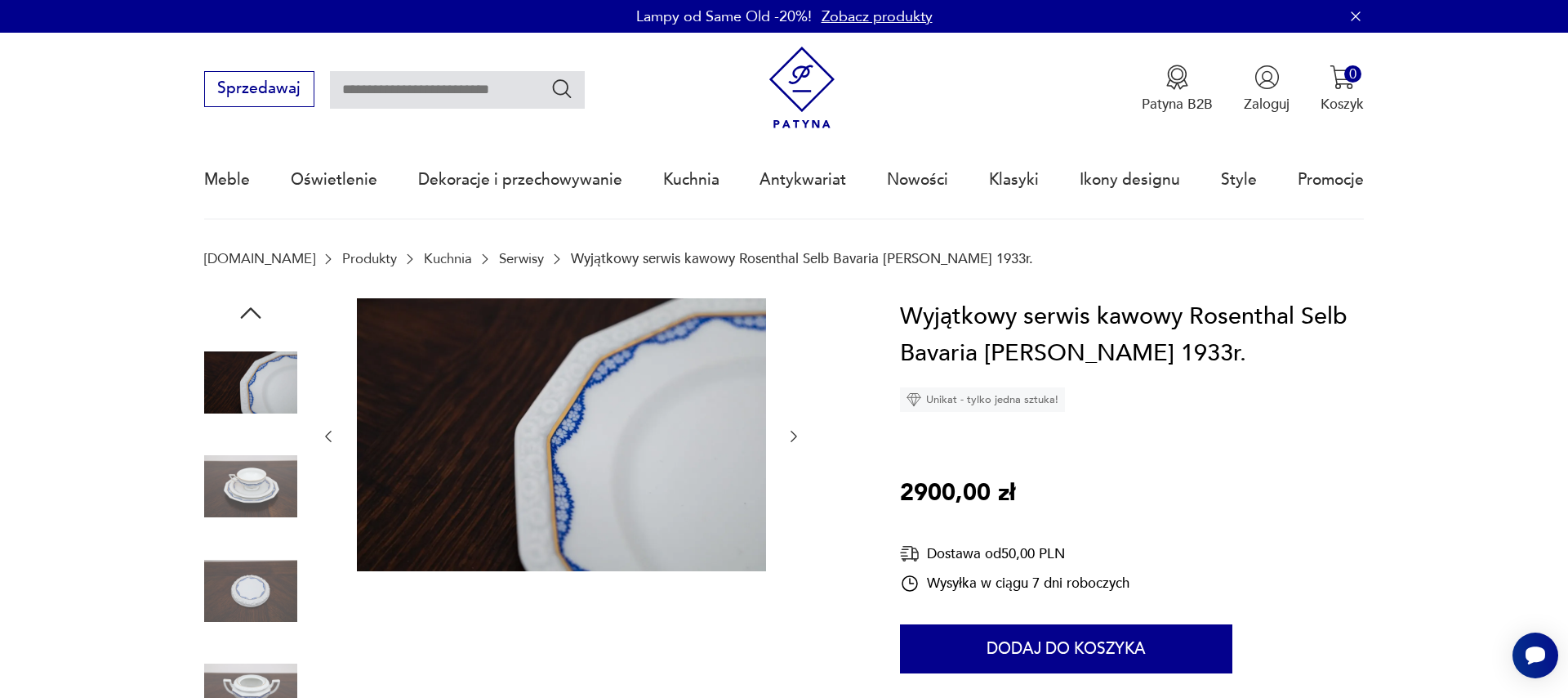
click at [797, 440] on icon "button" at bounding box center [794, 436] width 17 height 17
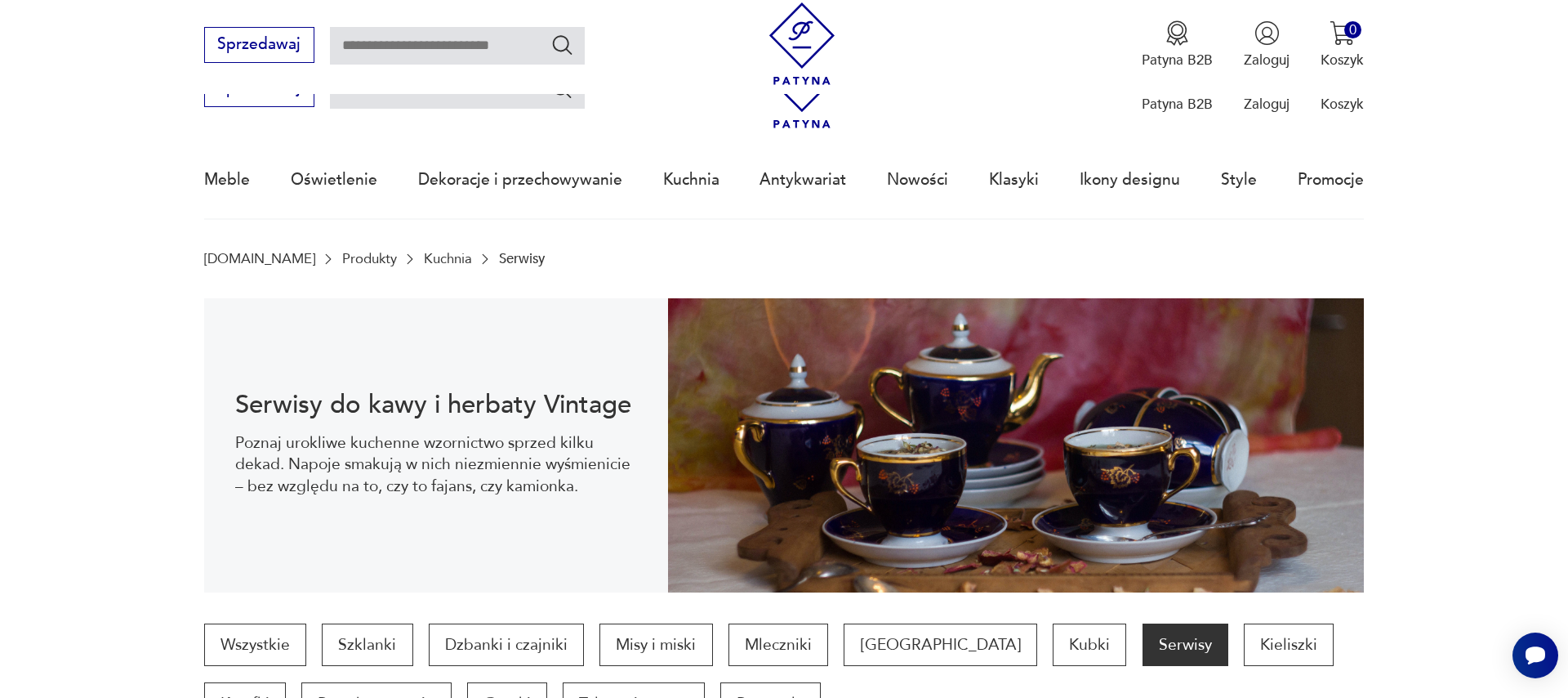
scroll to position [544, 0]
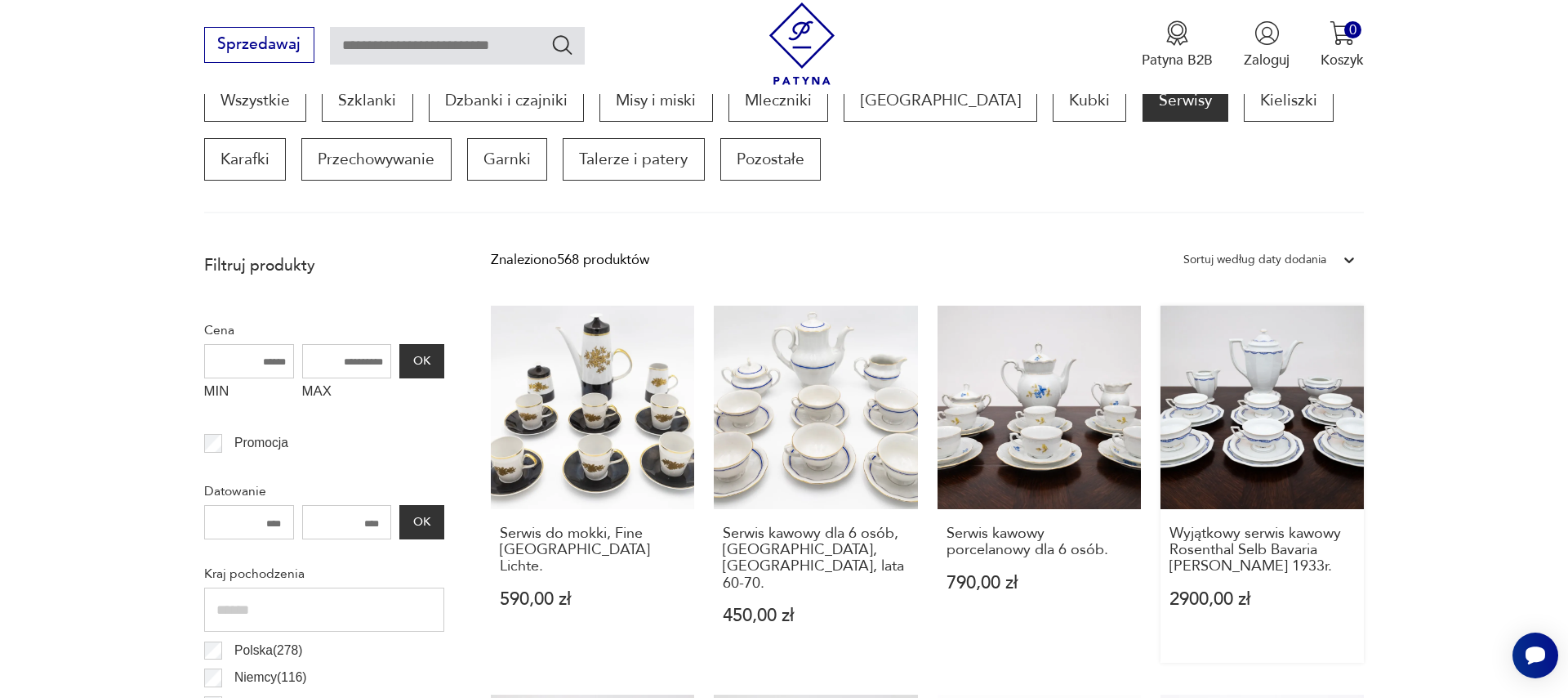
click at [1287, 444] on link "Wyjątkowy serwis kawowy Rosenthal Selb Bavaria [PERSON_NAME] 1933r. 2900,00 zł" at bounding box center [1262, 484] width 204 height 357
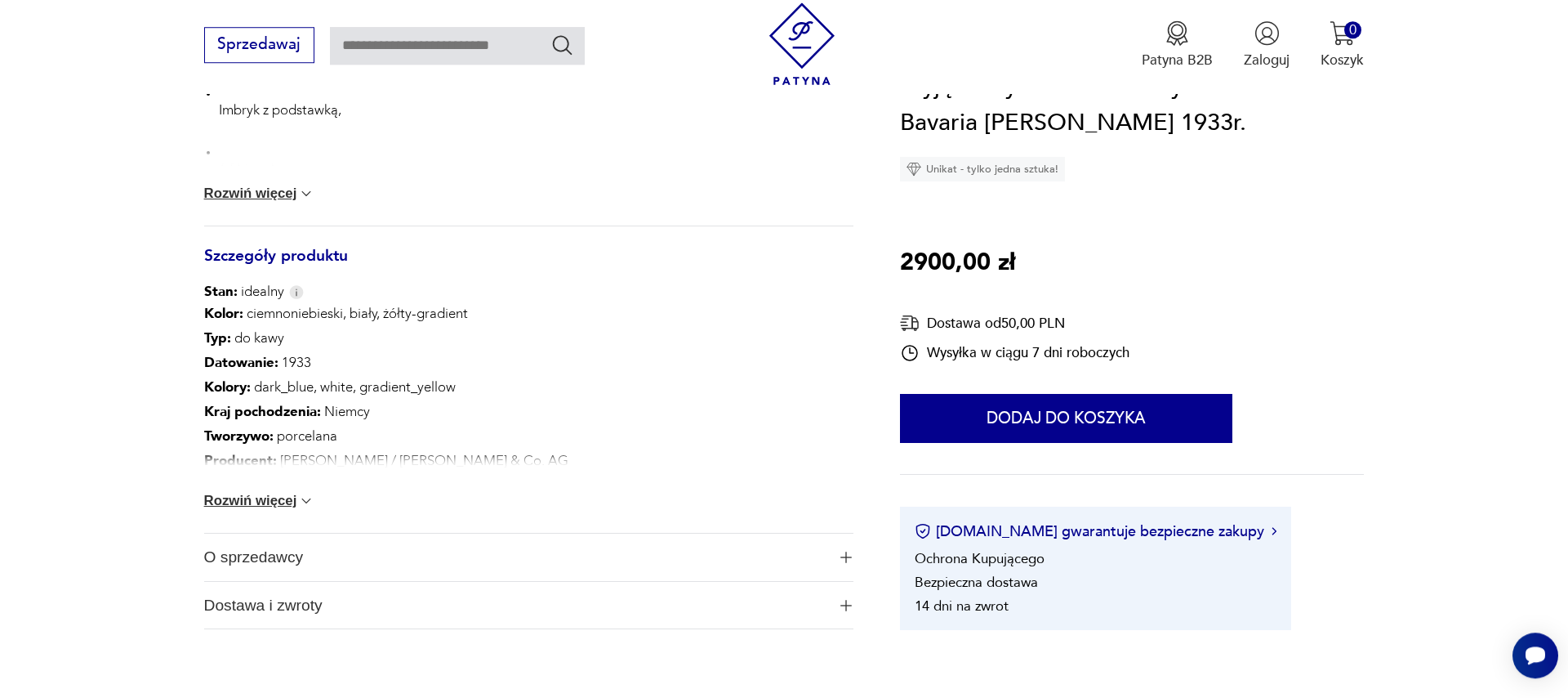
scroll to position [931, 0]
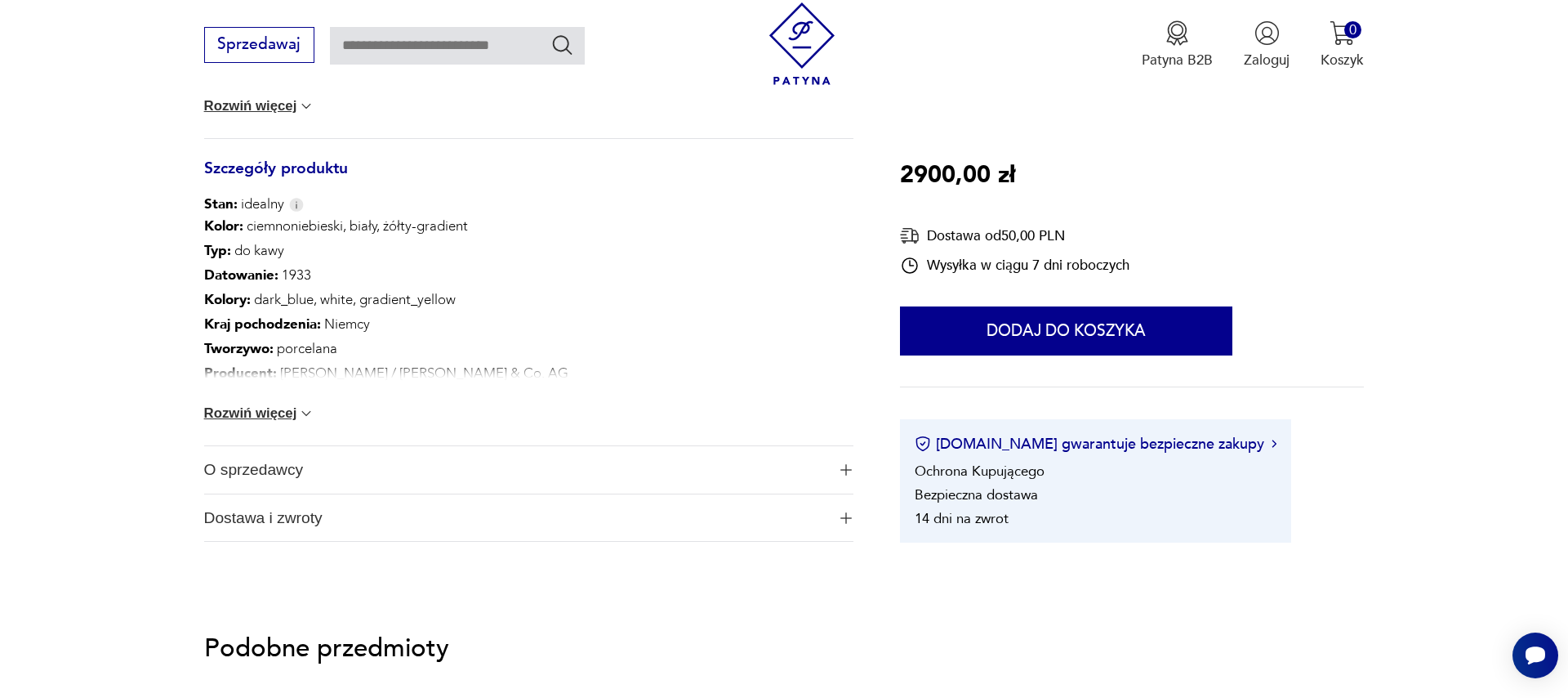
click at [299, 416] on img at bounding box center [306, 413] width 17 height 17
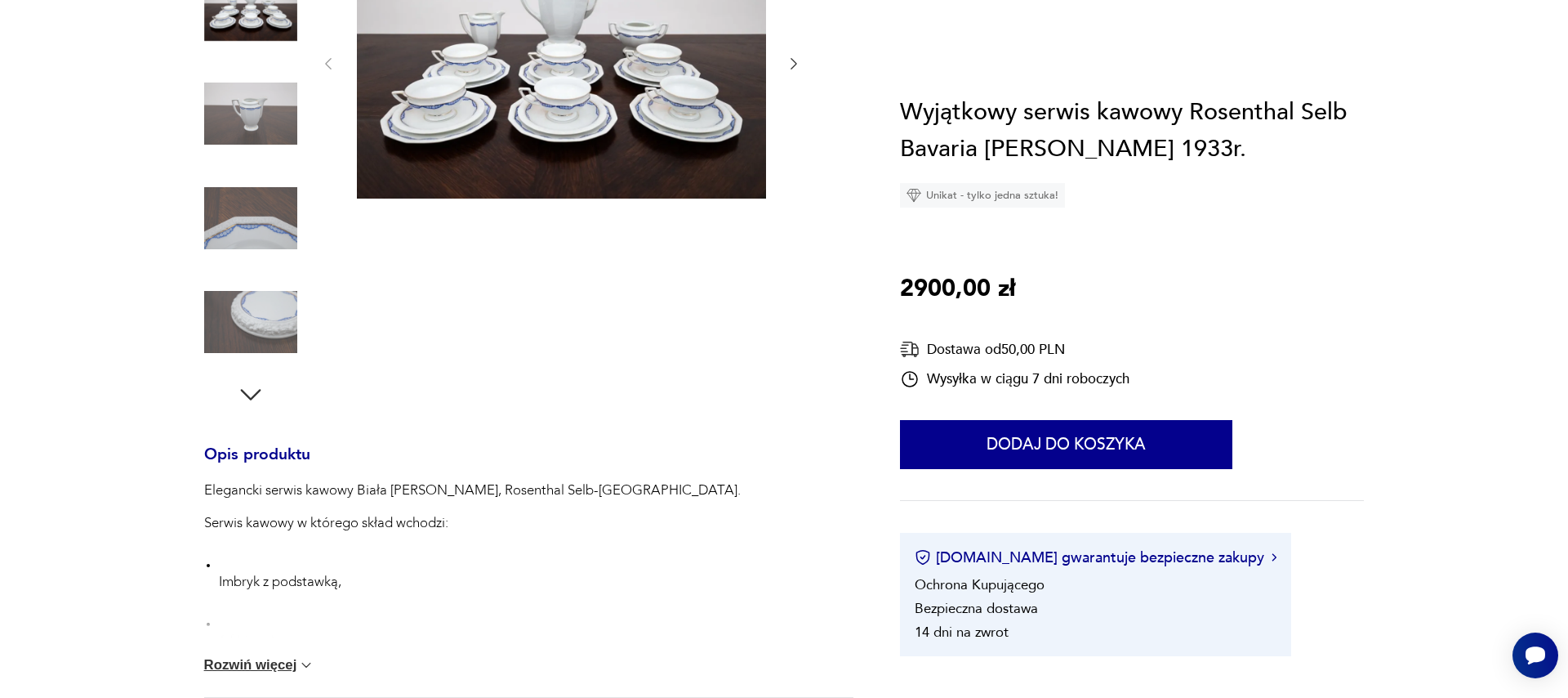
scroll to position [0, 0]
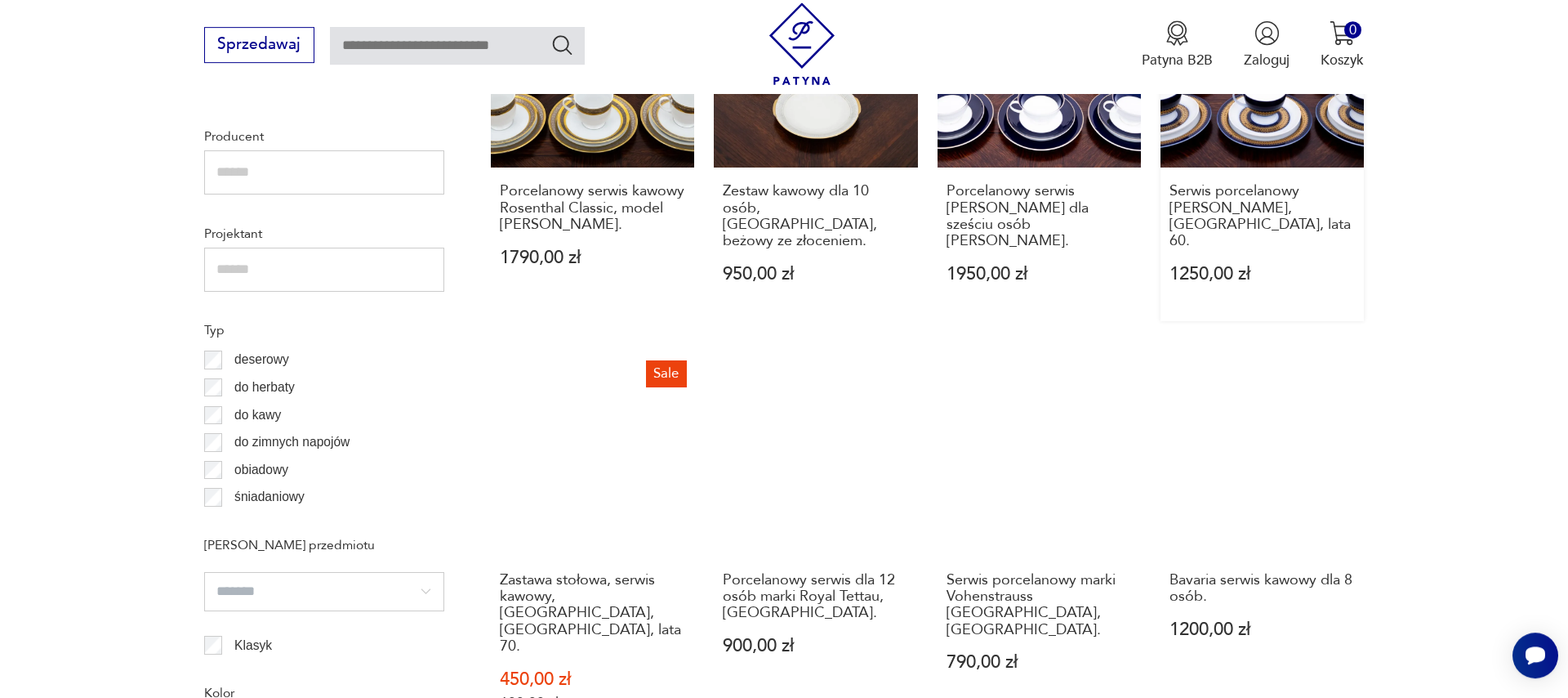
scroll to position [1289, 0]
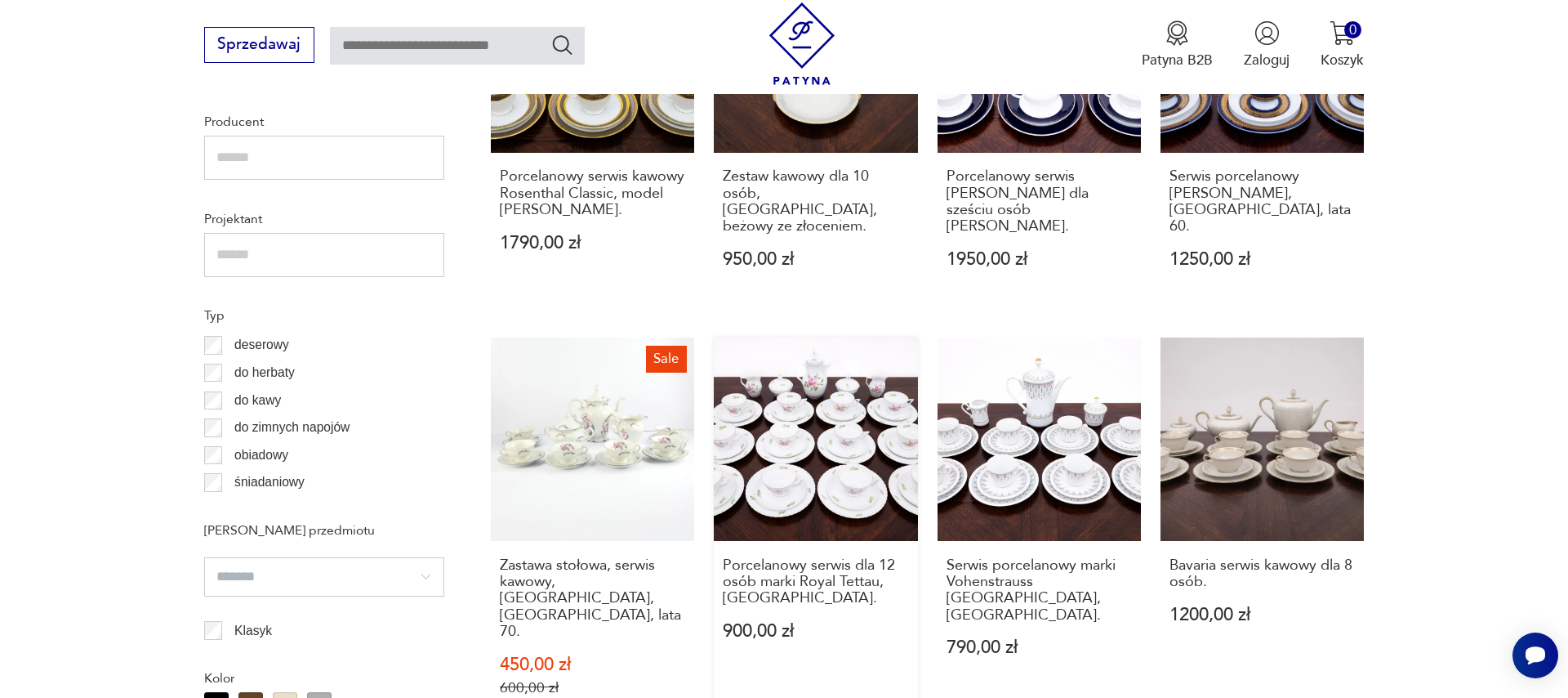
click at [834, 424] on link "Porcelanowy serwis dla 12 osób marki Royal Tettau, [GEOGRAPHIC_DATA] 900,00 zł" at bounding box center [816, 537] width 204 height 397
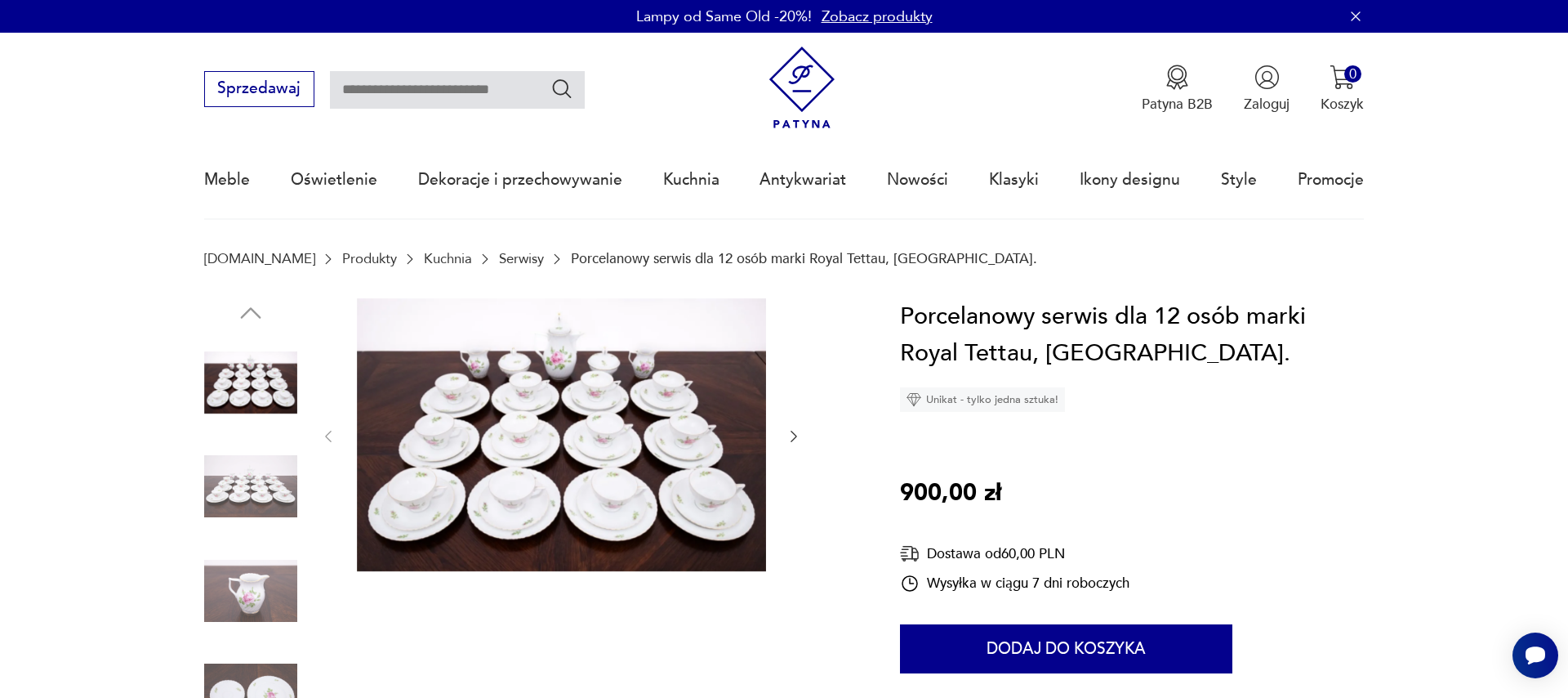
click at [792, 438] on icon "button" at bounding box center [794, 436] width 17 height 17
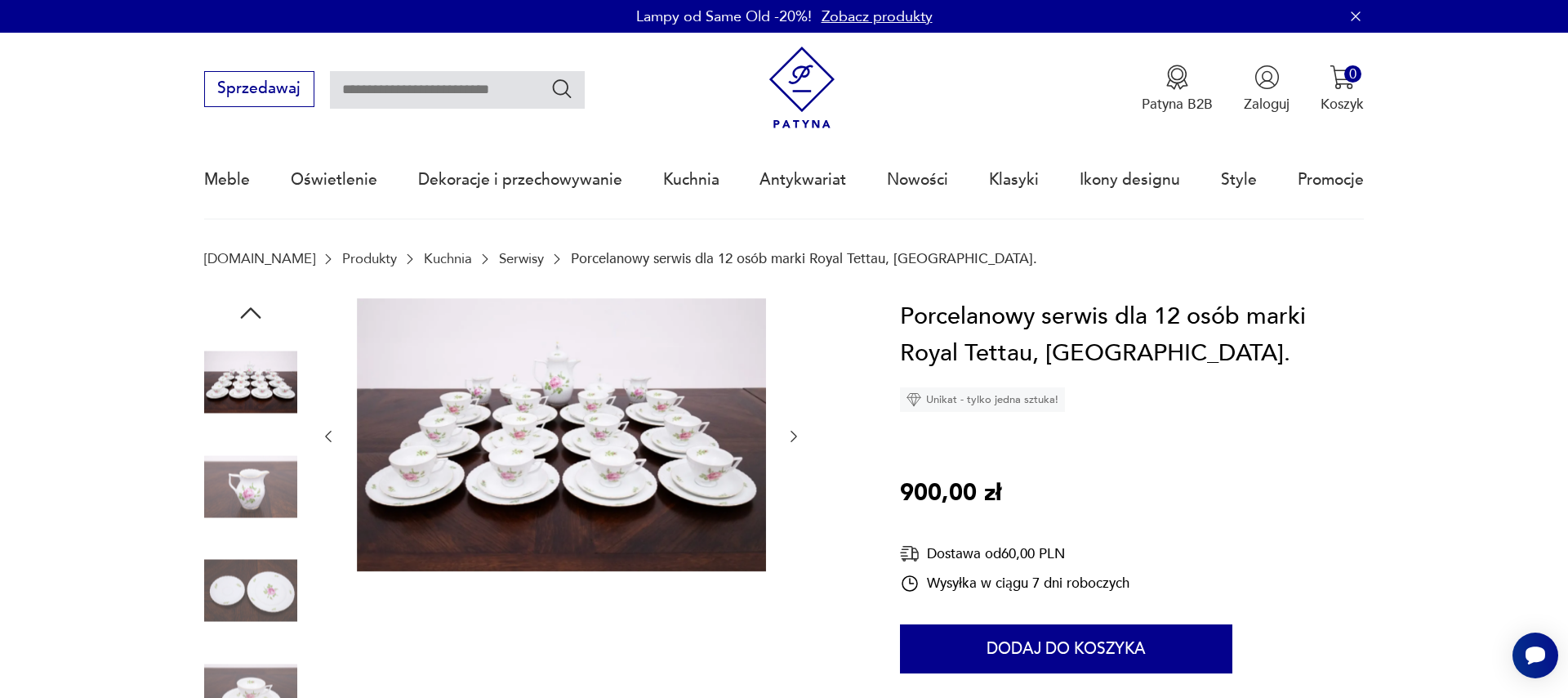
click at [792, 438] on icon "button" at bounding box center [794, 436] width 17 height 17
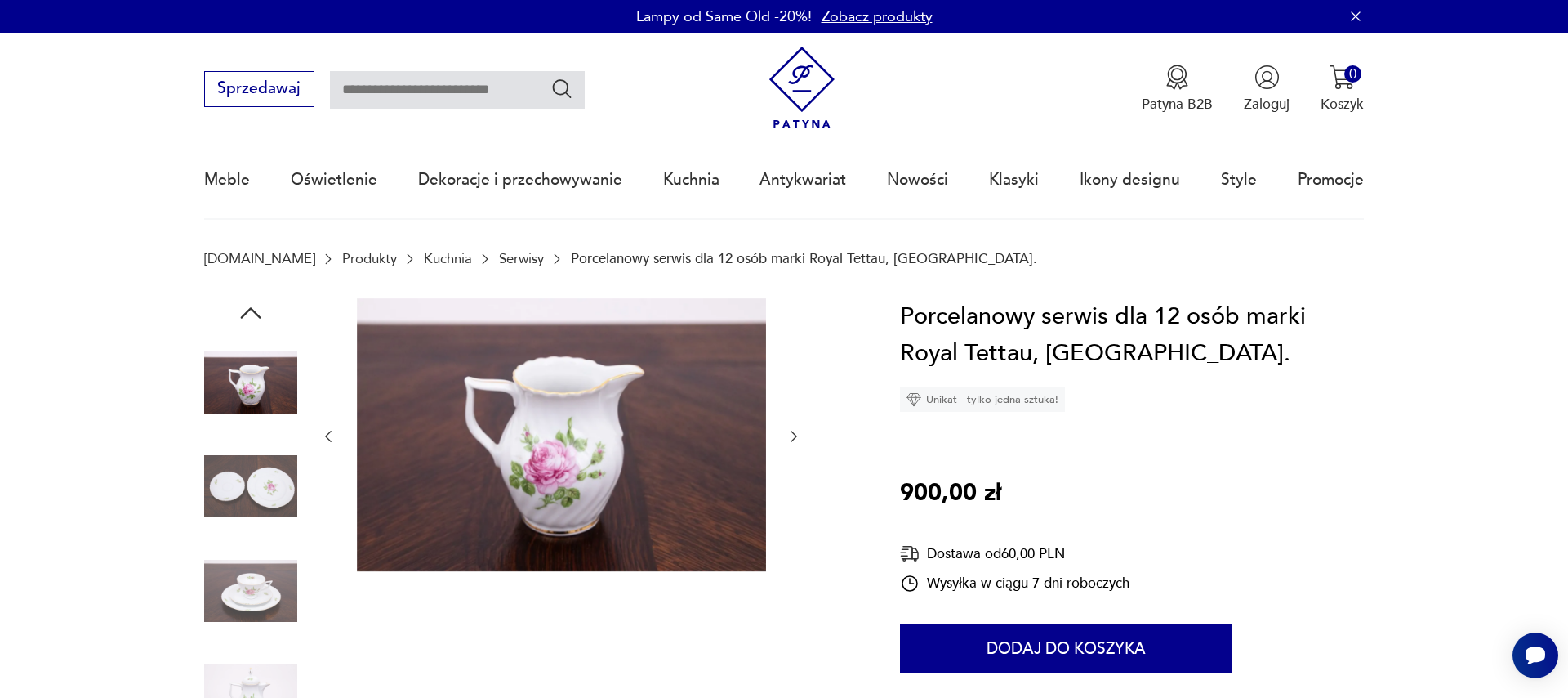
click at [792, 438] on icon "button" at bounding box center [794, 436] width 17 height 17
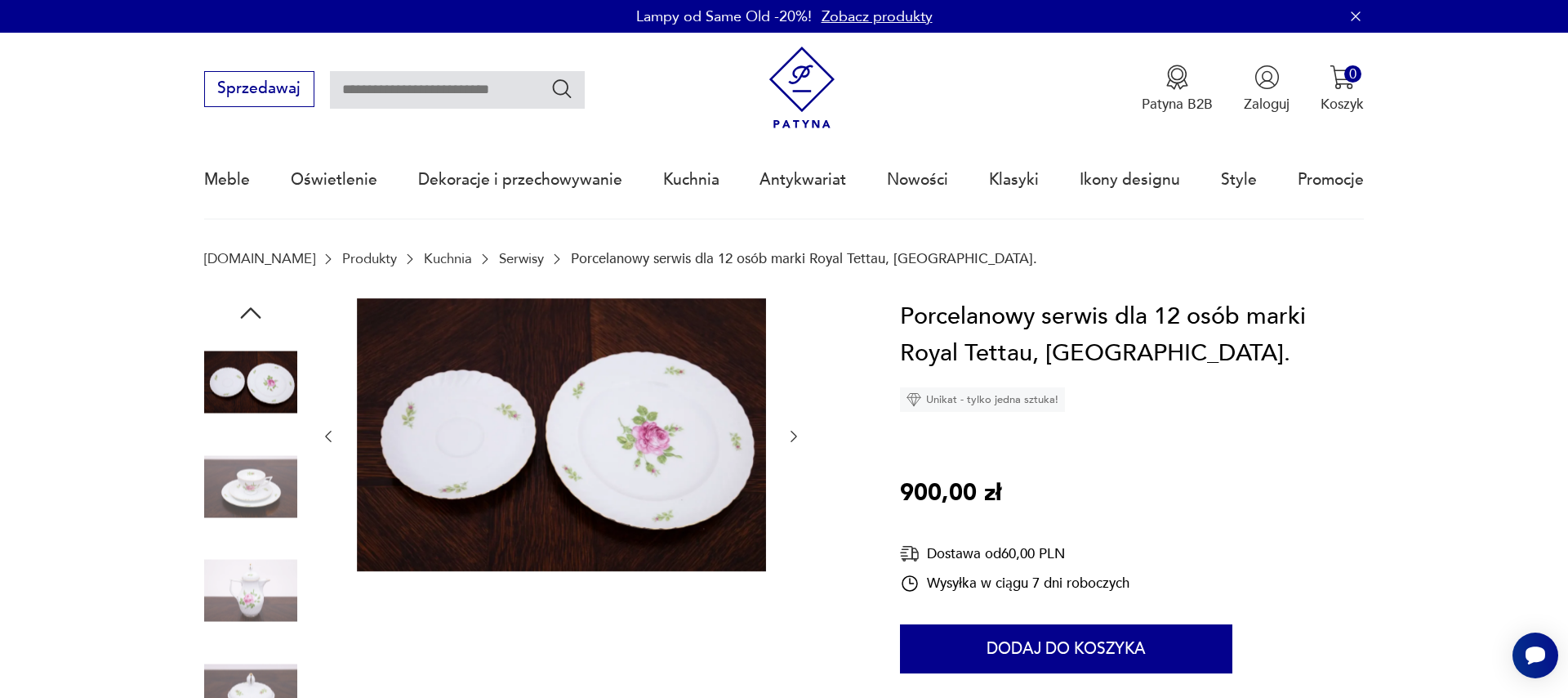
click at [792, 438] on icon "button" at bounding box center [794, 436] width 17 height 17
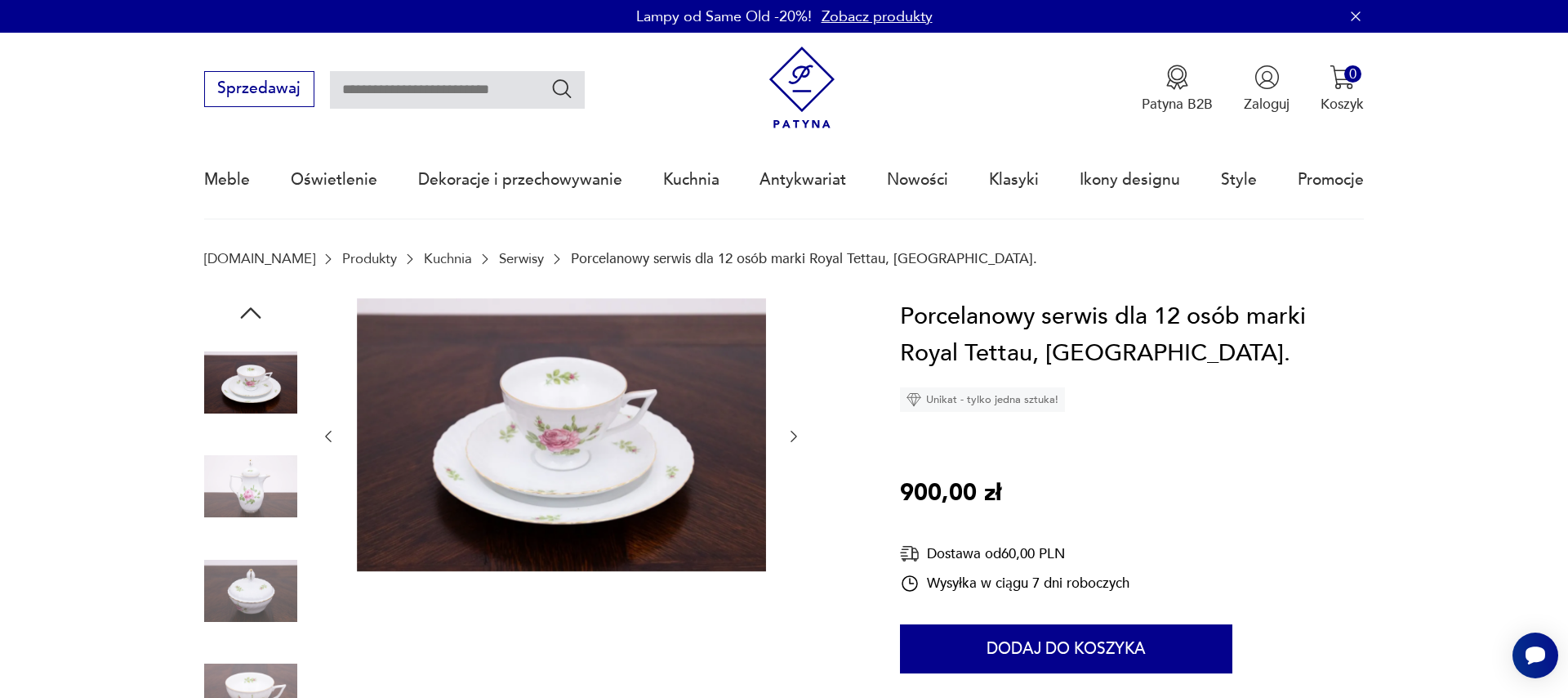
click at [792, 438] on icon "button" at bounding box center [794, 436] width 17 height 17
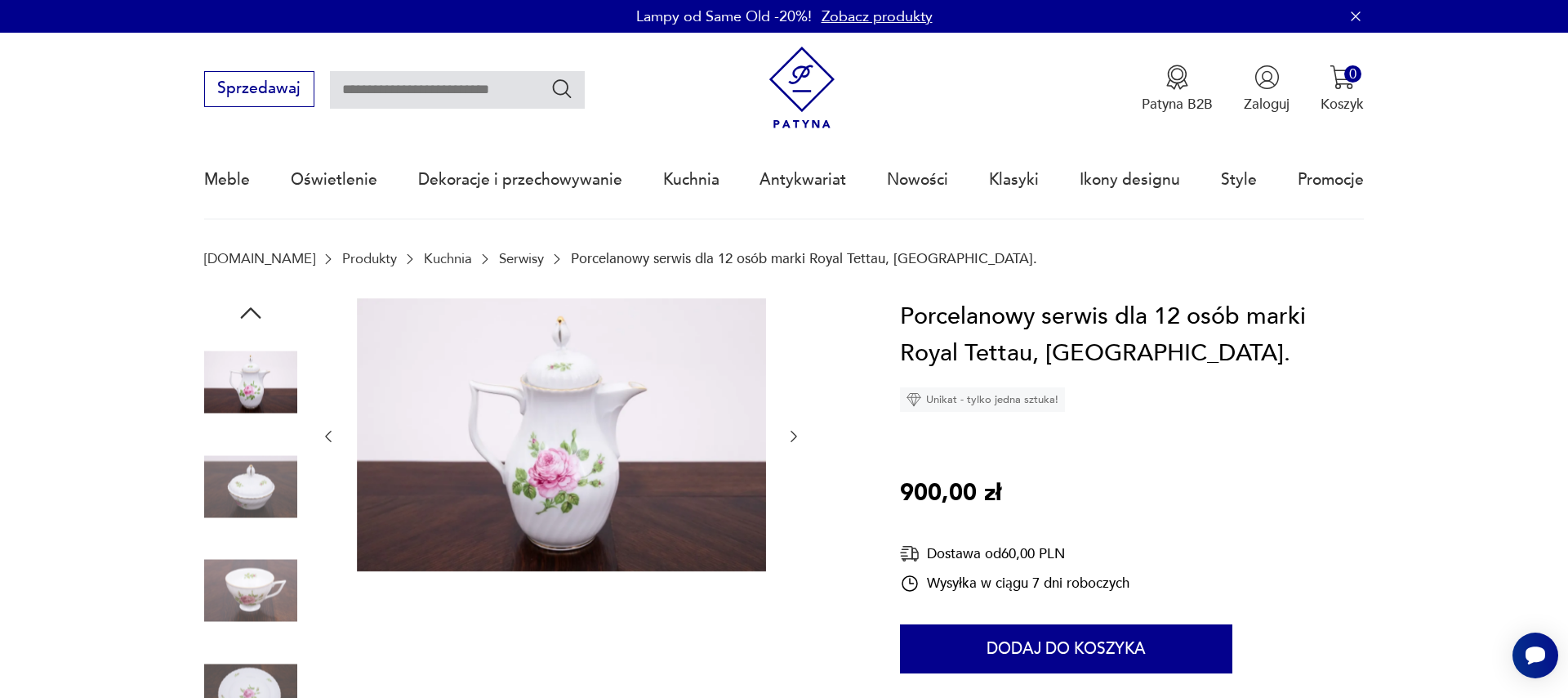
click at [792, 438] on icon "button" at bounding box center [794, 436] width 17 height 17
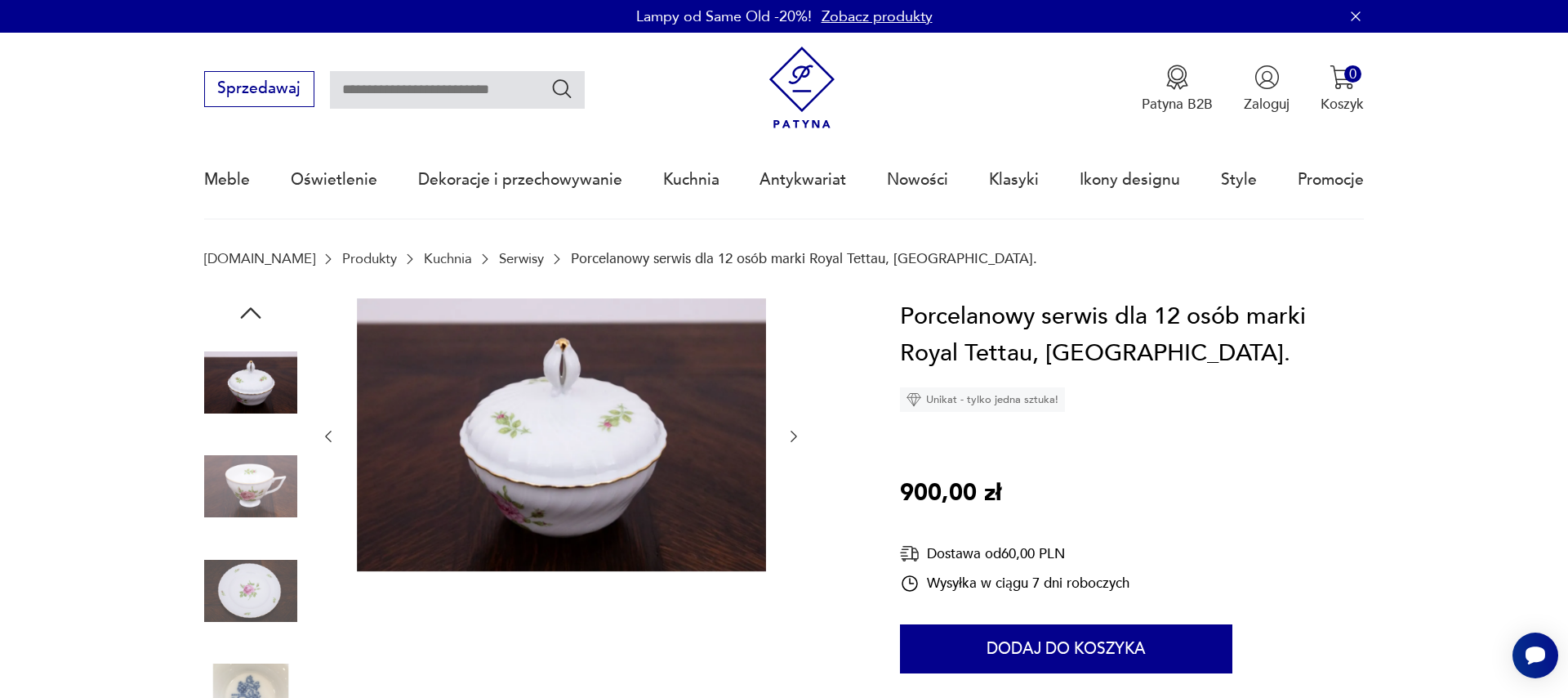
click at [792, 438] on icon "button" at bounding box center [794, 436] width 17 height 17
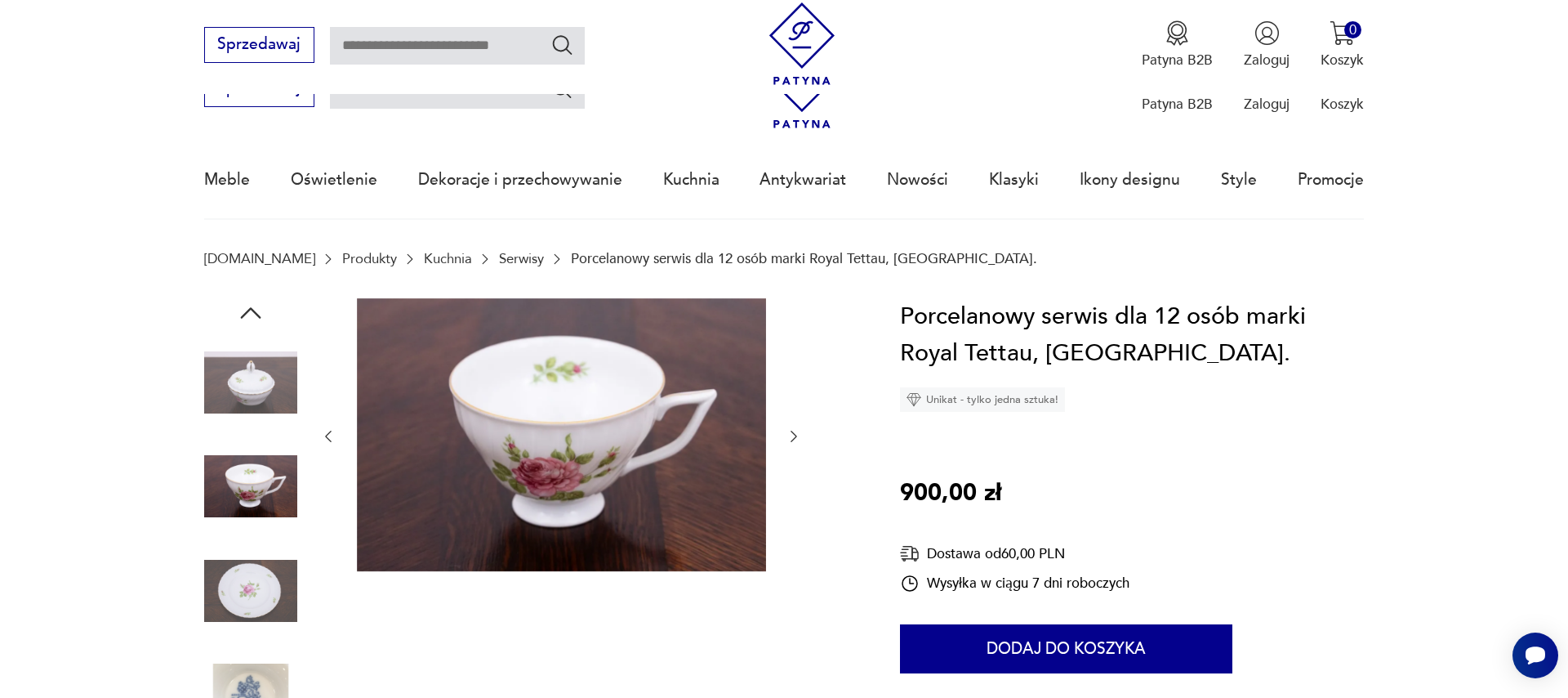
scroll to position [373, 0]
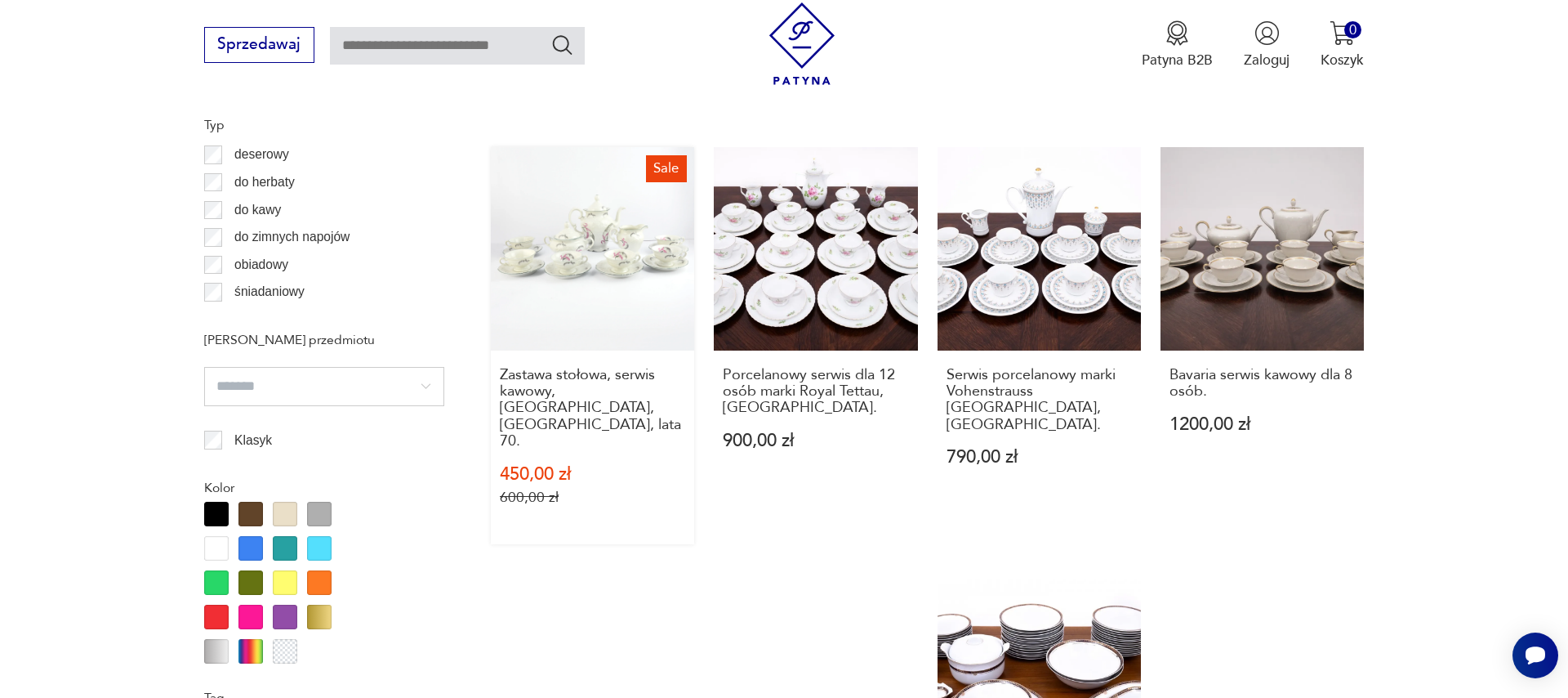
scroll to position [1759, 0]
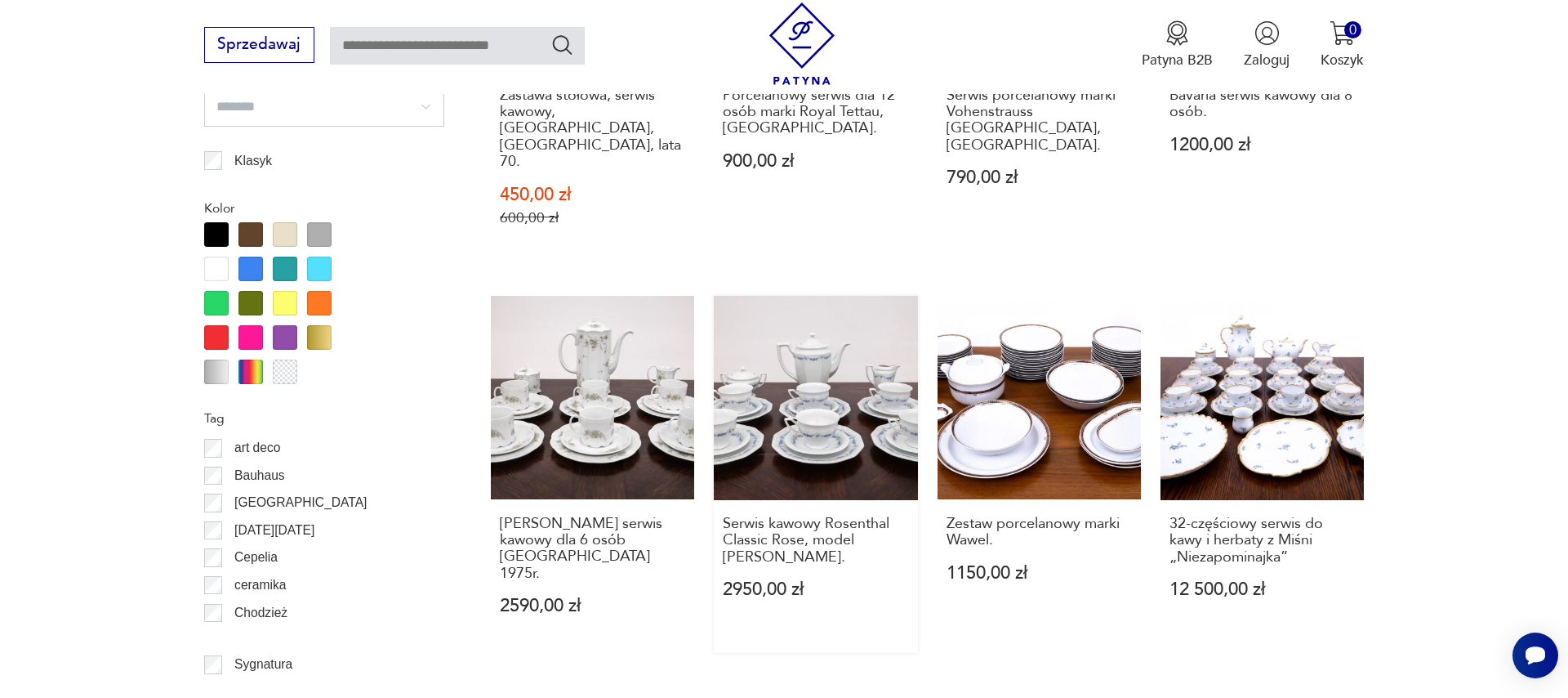
click at [828, 389] on link "Serwis kawowy Rosenthal Classic Rose, model [PERSON_NAME]. 2950,00 zł" at bounding box center [816, 474] width 204 height 357
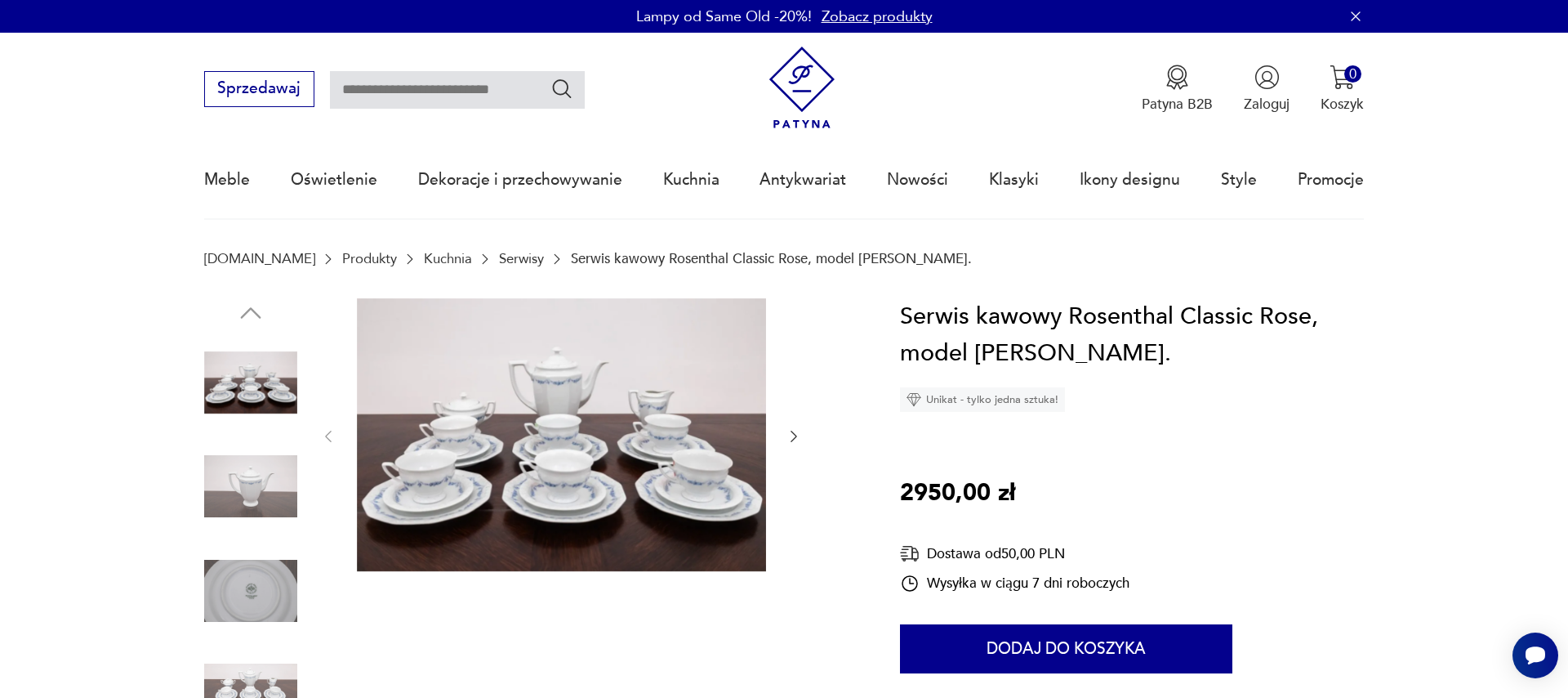
click at [788, 435] on icon "button" at bounding box center [794, 436] width 17 height 17
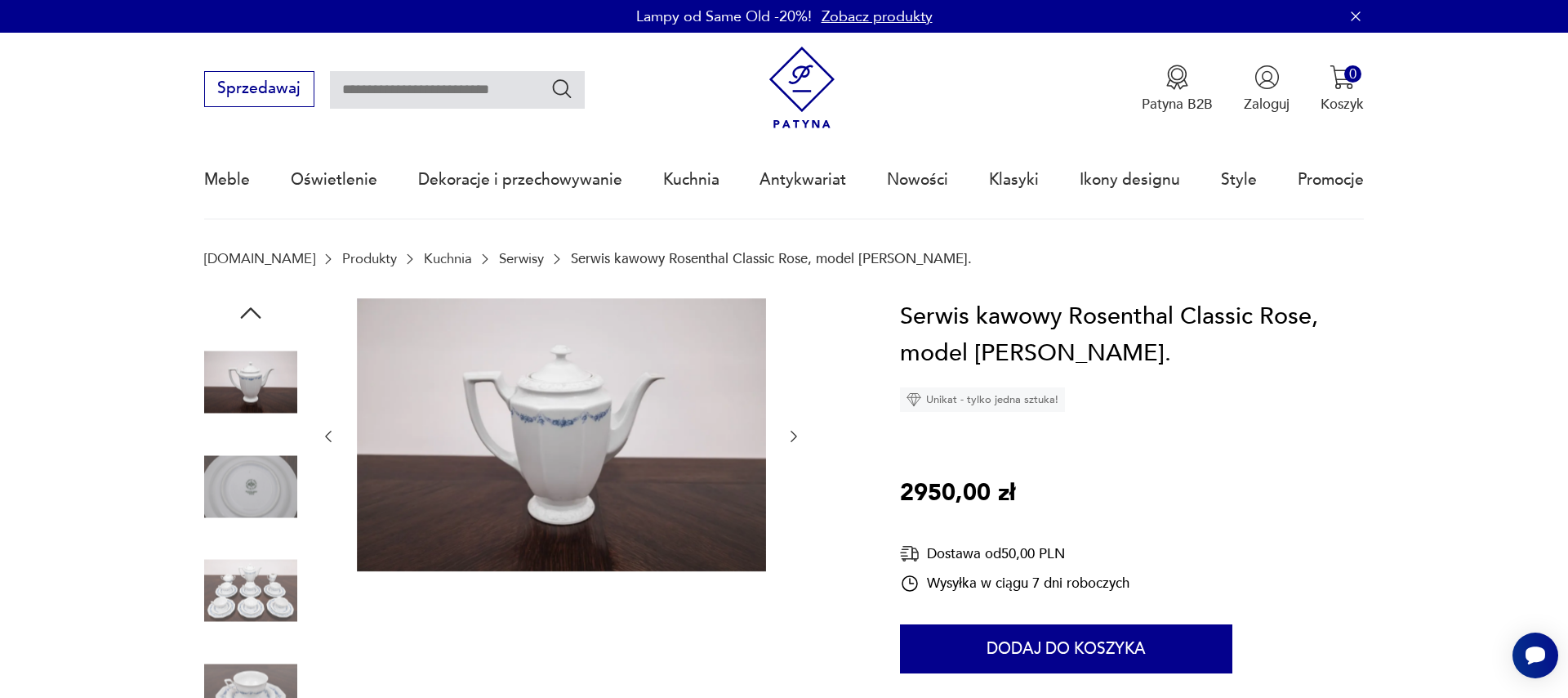
click at [788, 435] on icon "button" at bounding box center [794, 436] width 17 height 17
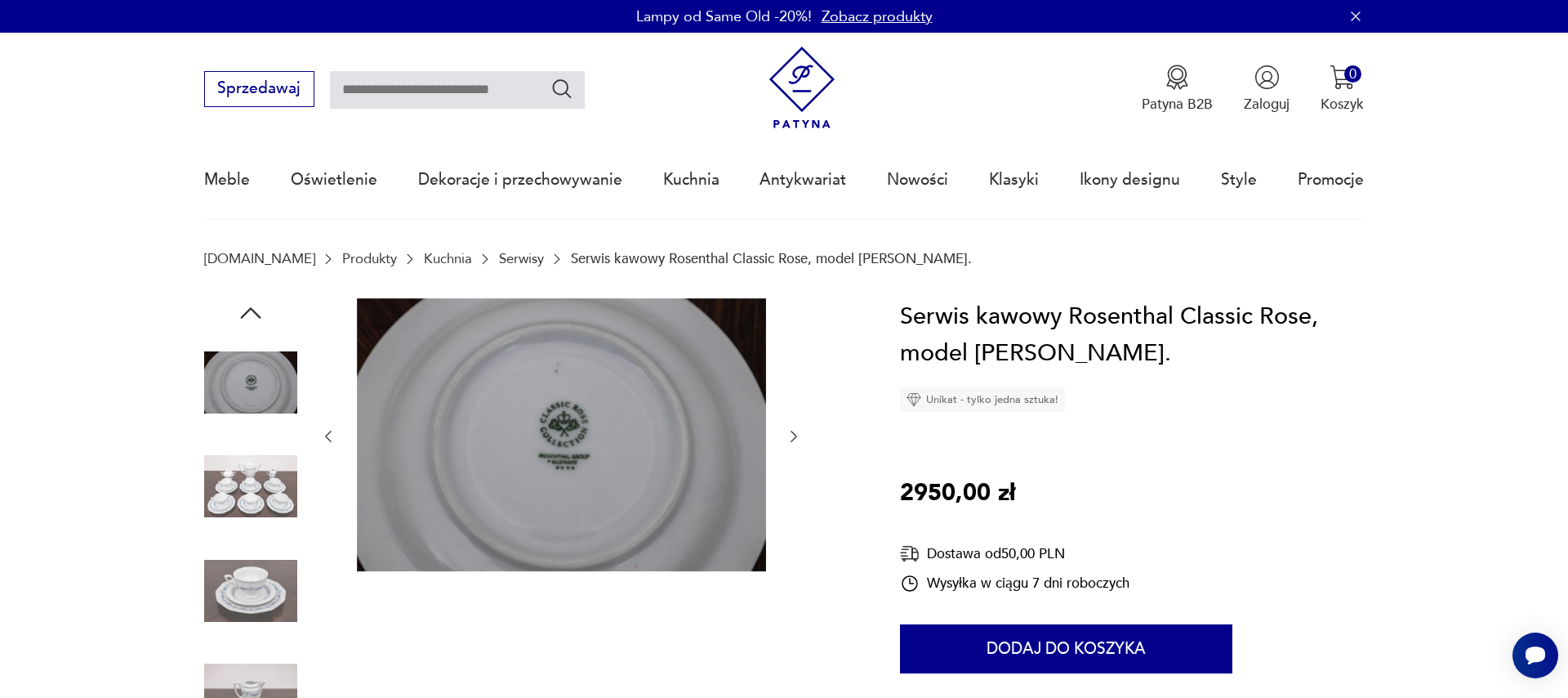
click at [788, 435] on icon "button" at bounding box center [794, 436] width 17 height 17
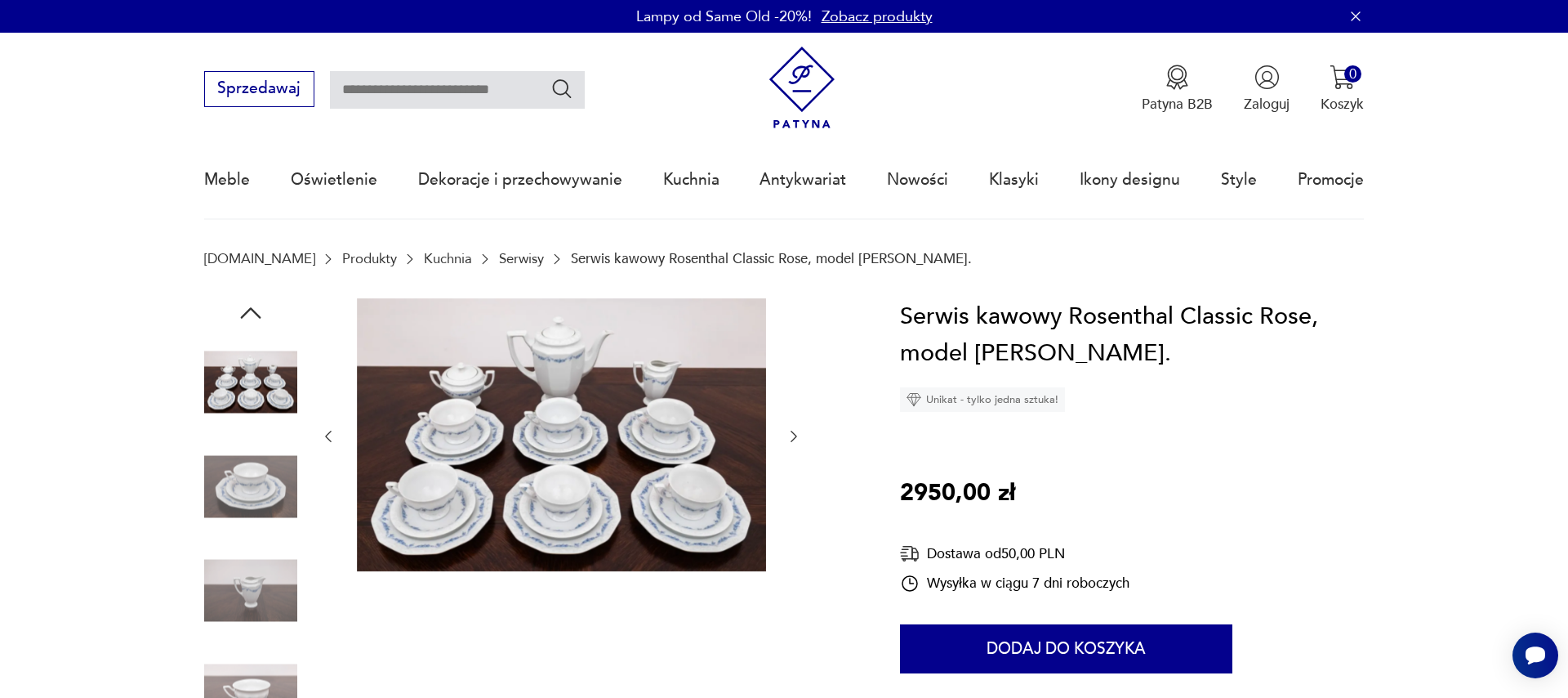
click at [788, 435] on icon "button" at bounding box center [794, 436] width 17 height 17
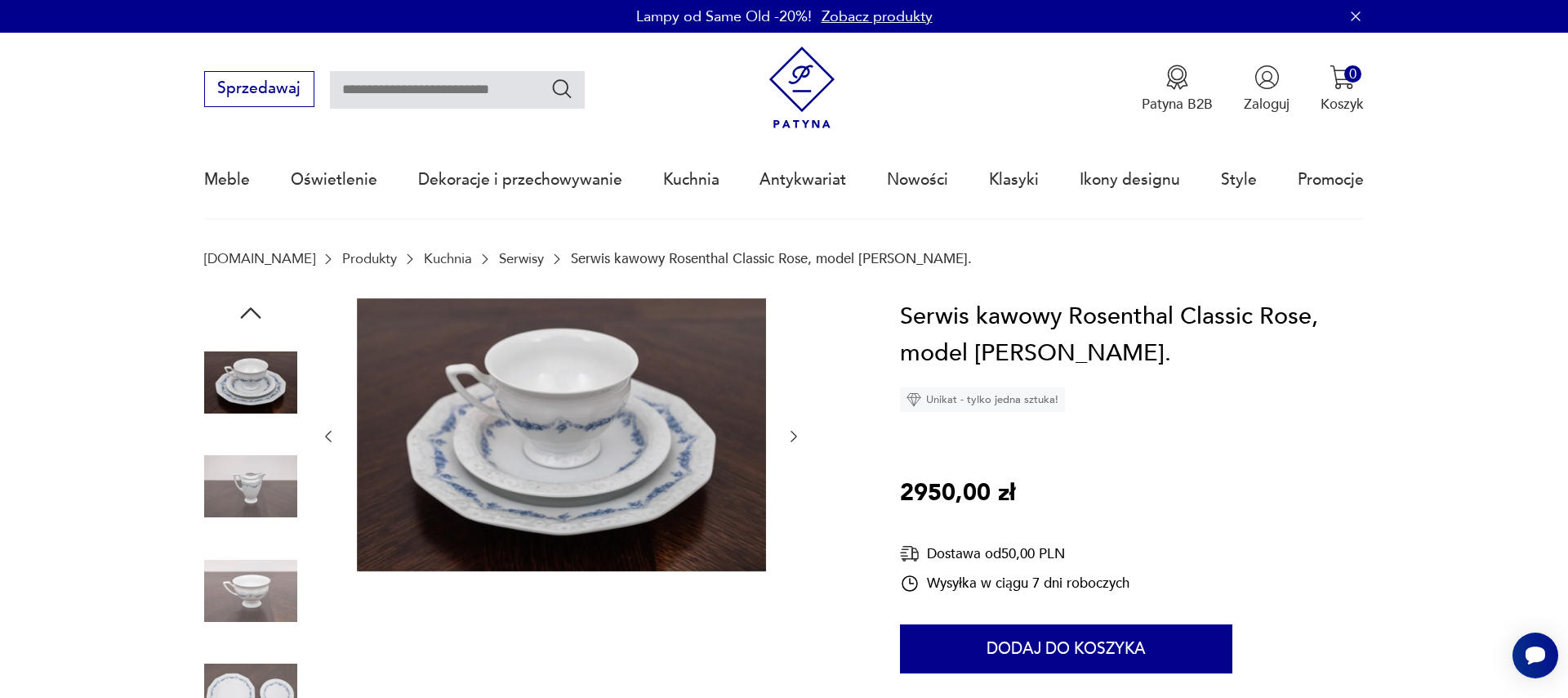
click at [788, 435] on icon "button" at bounding box center [794, 436] width 17 height 17
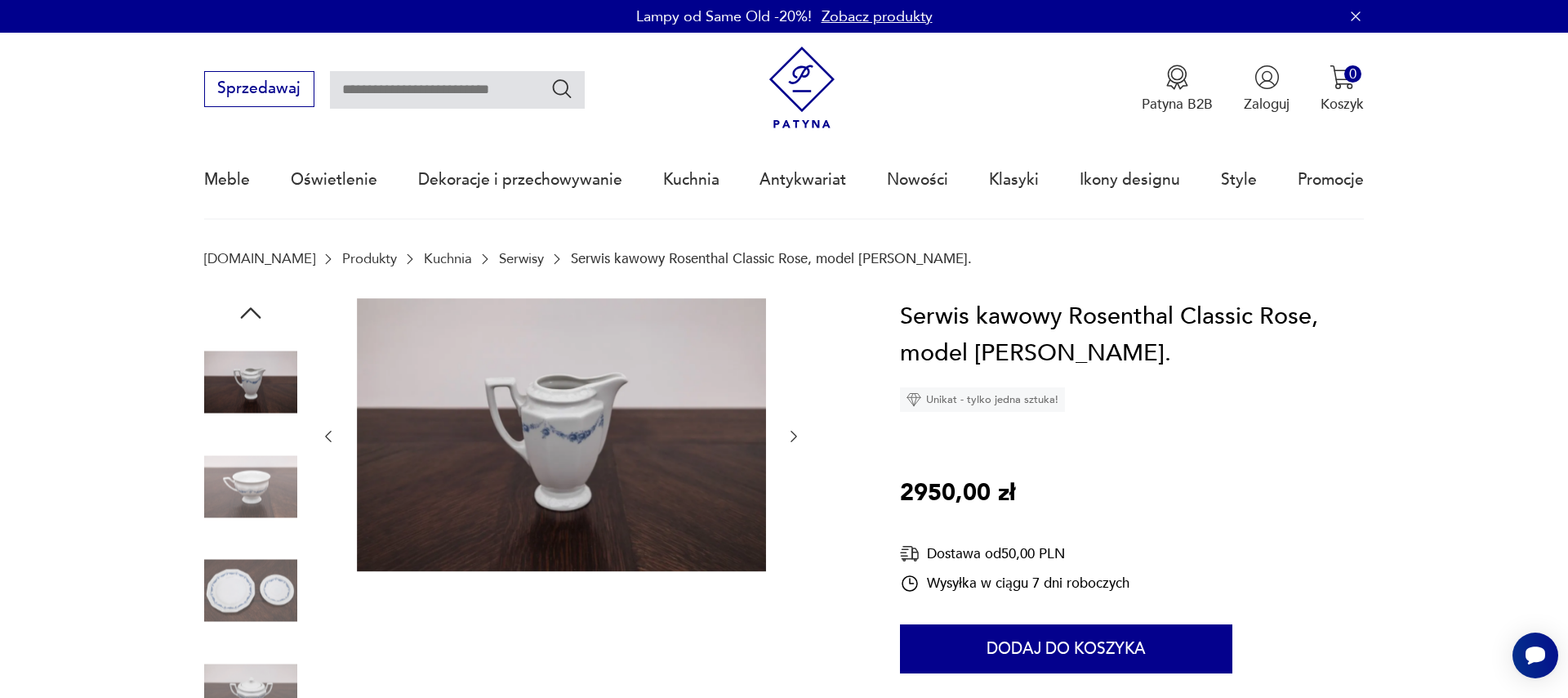
click at [788, 435] on icon "button" at bounding box center [794, 436] width 17 height 17
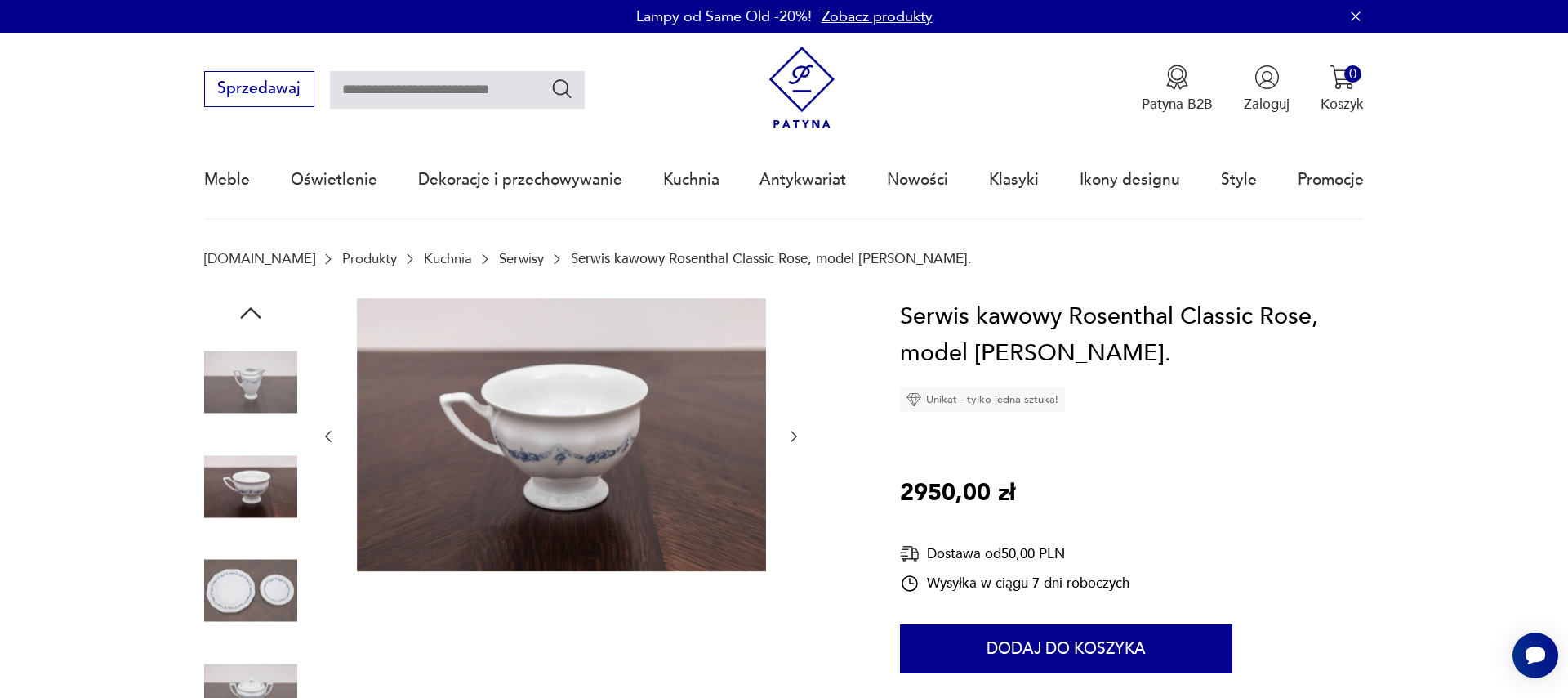
click at [788, 435] on icon "button" at bounding box center [794, 436] width 17 height 17
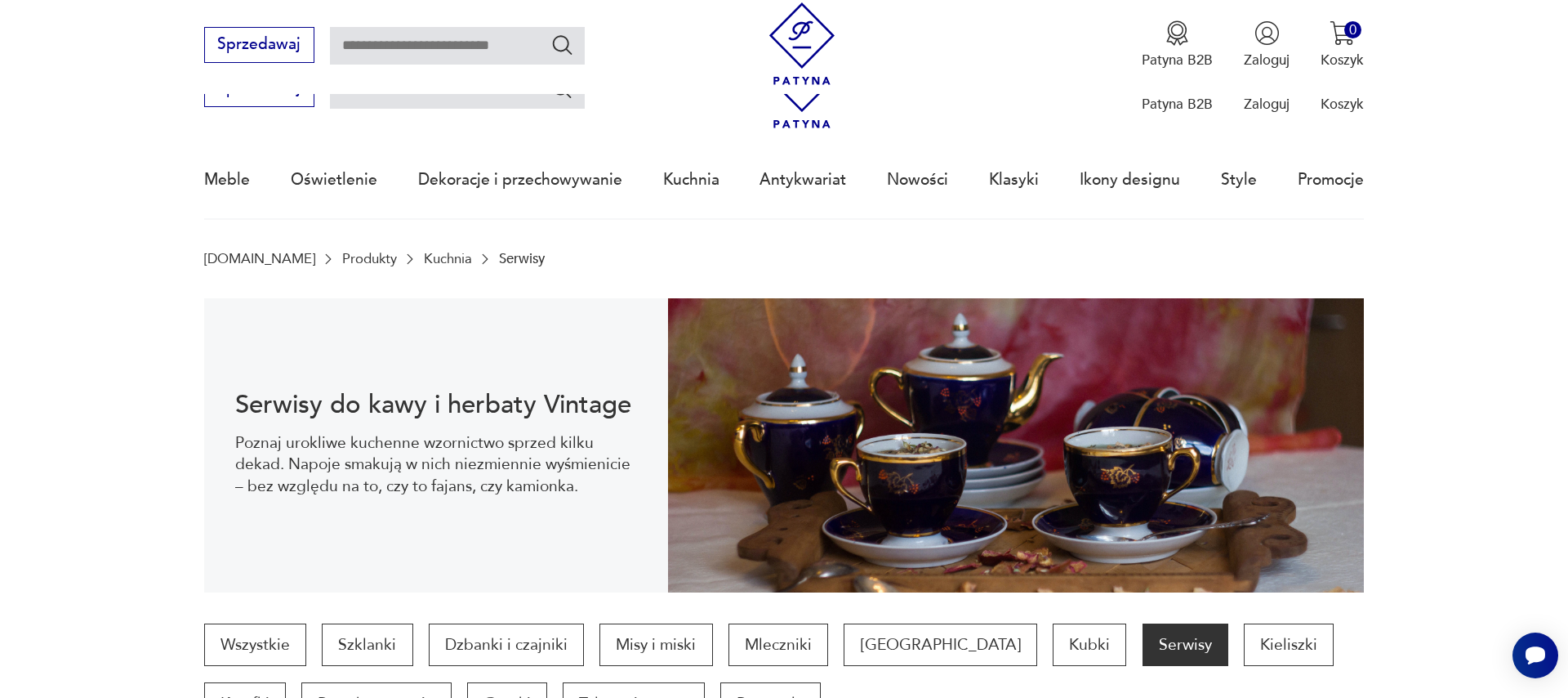
scroll to position [1796, 0]
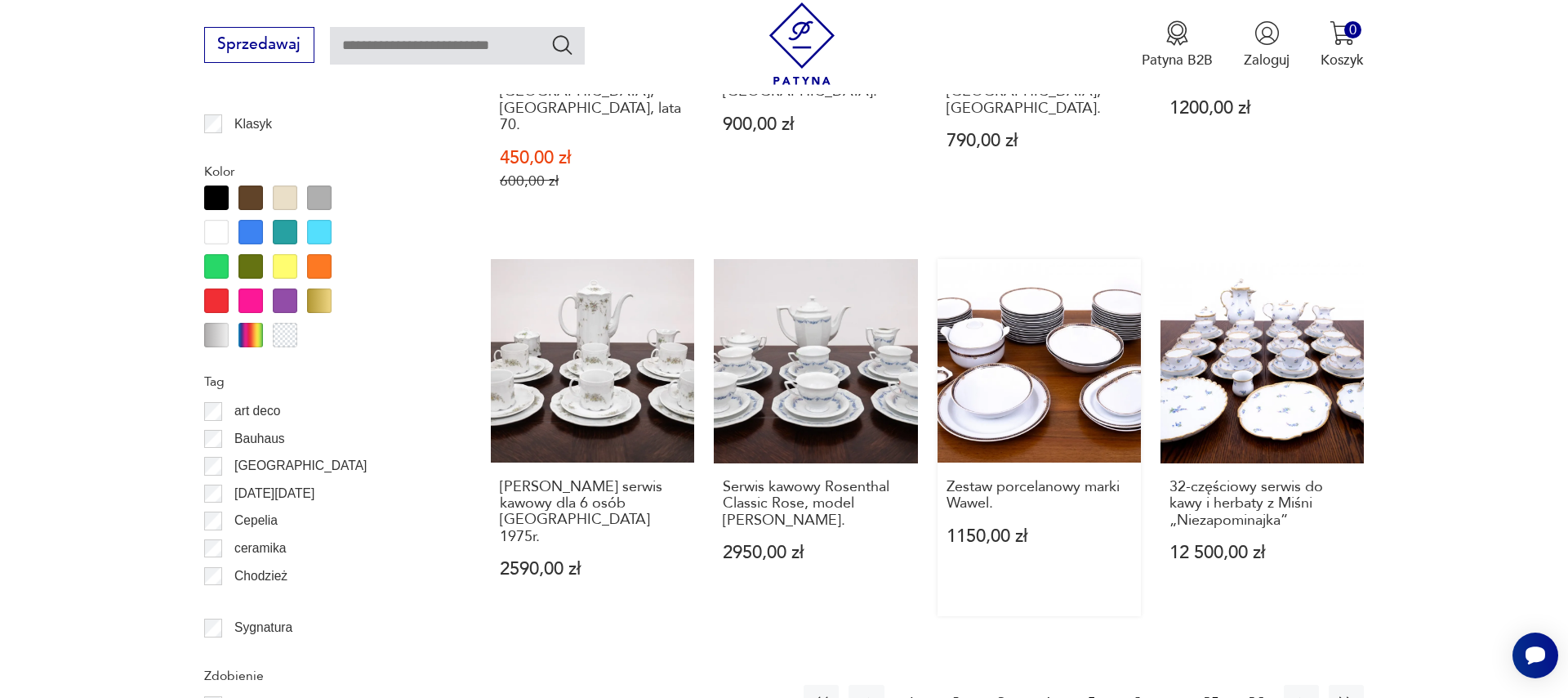
click at [1052, 340] on link "Zestaw porcelanowy marki Wawel. 1150,00 zł" at bounding box center [1039, 437] width 204 height 357
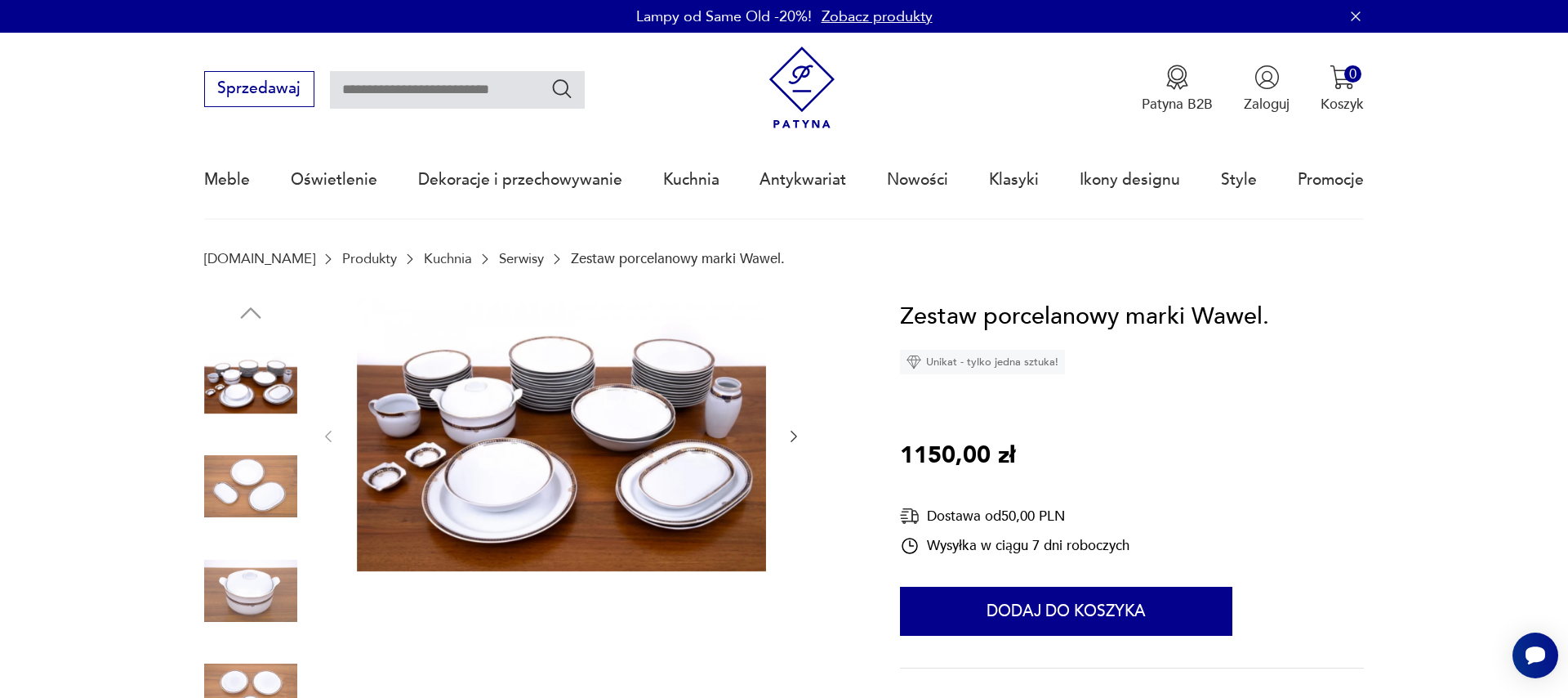
click at [797, 435] on icon "button" at bounding box center [794, 436] width 17 height 17
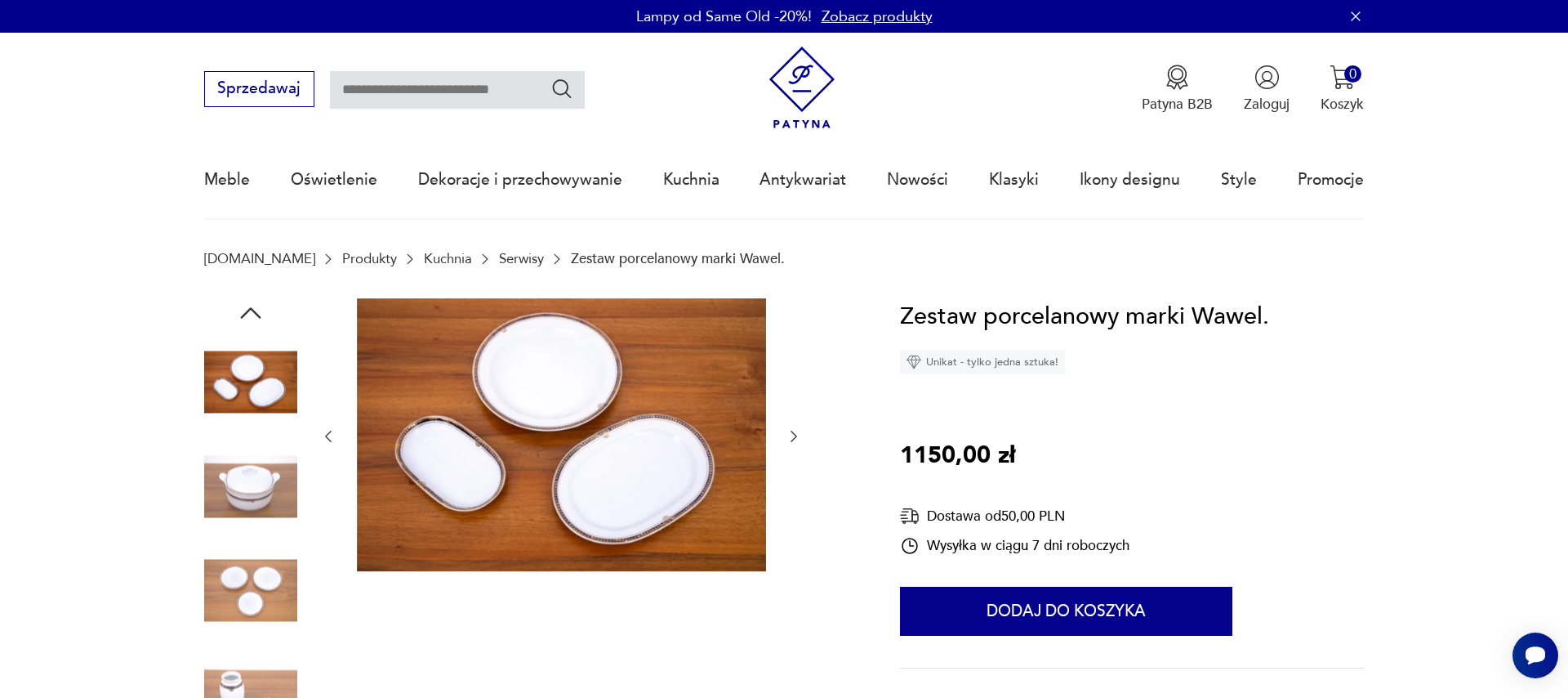
click at [797, 435] on icon "button" at bounding box center [794, 436] width 17 height 17
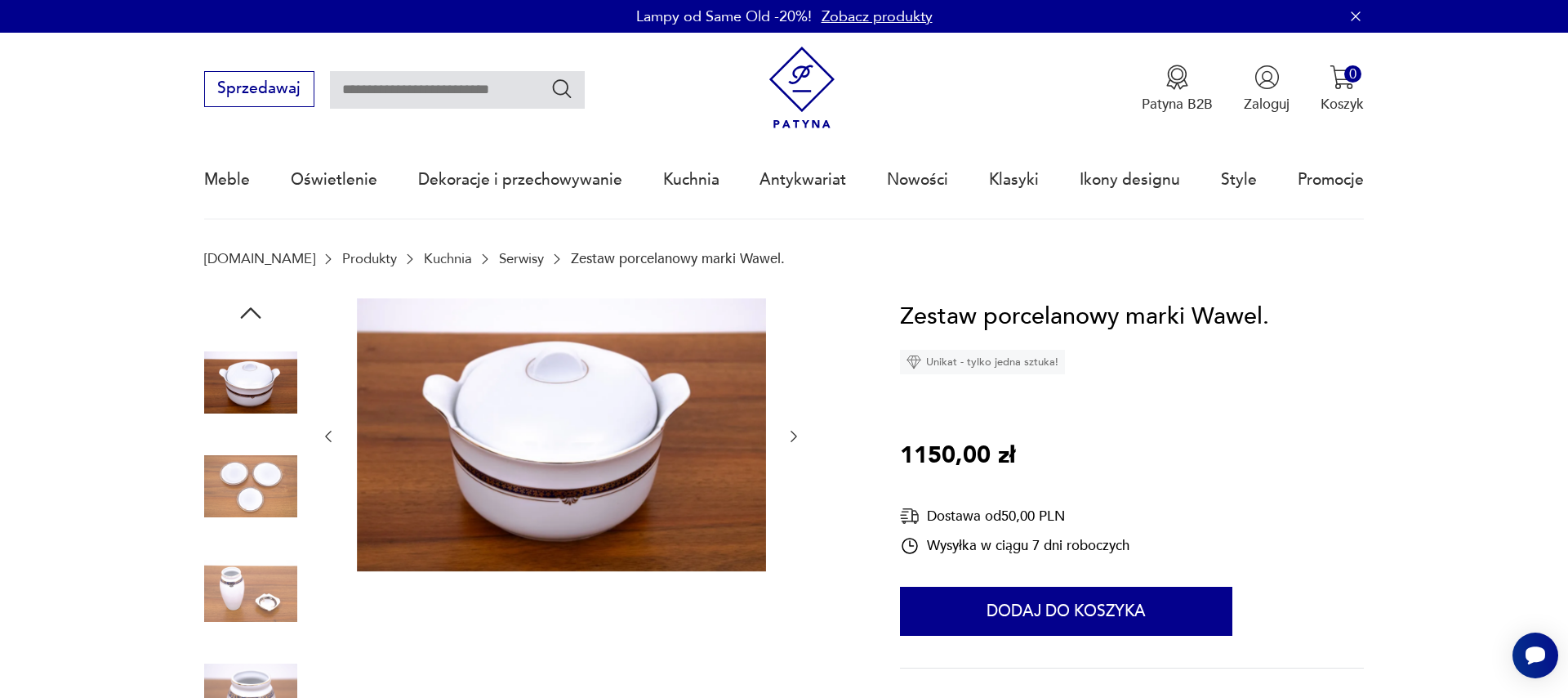
click at [797, 435] on icon "button" at bounding box center [794, 436] width 17 height 17
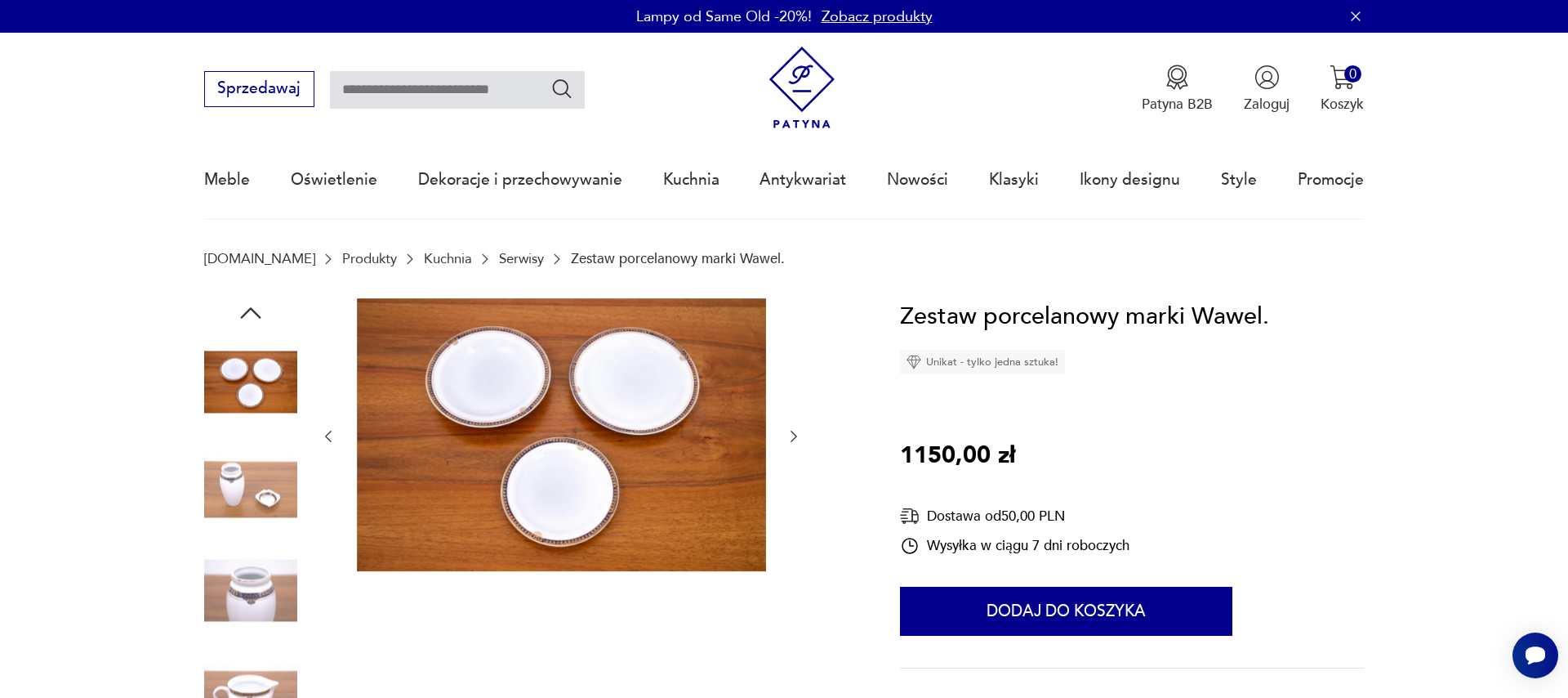
click at [797, 435] on icon "button" at bounding box center [794, 436] width 17 height 17
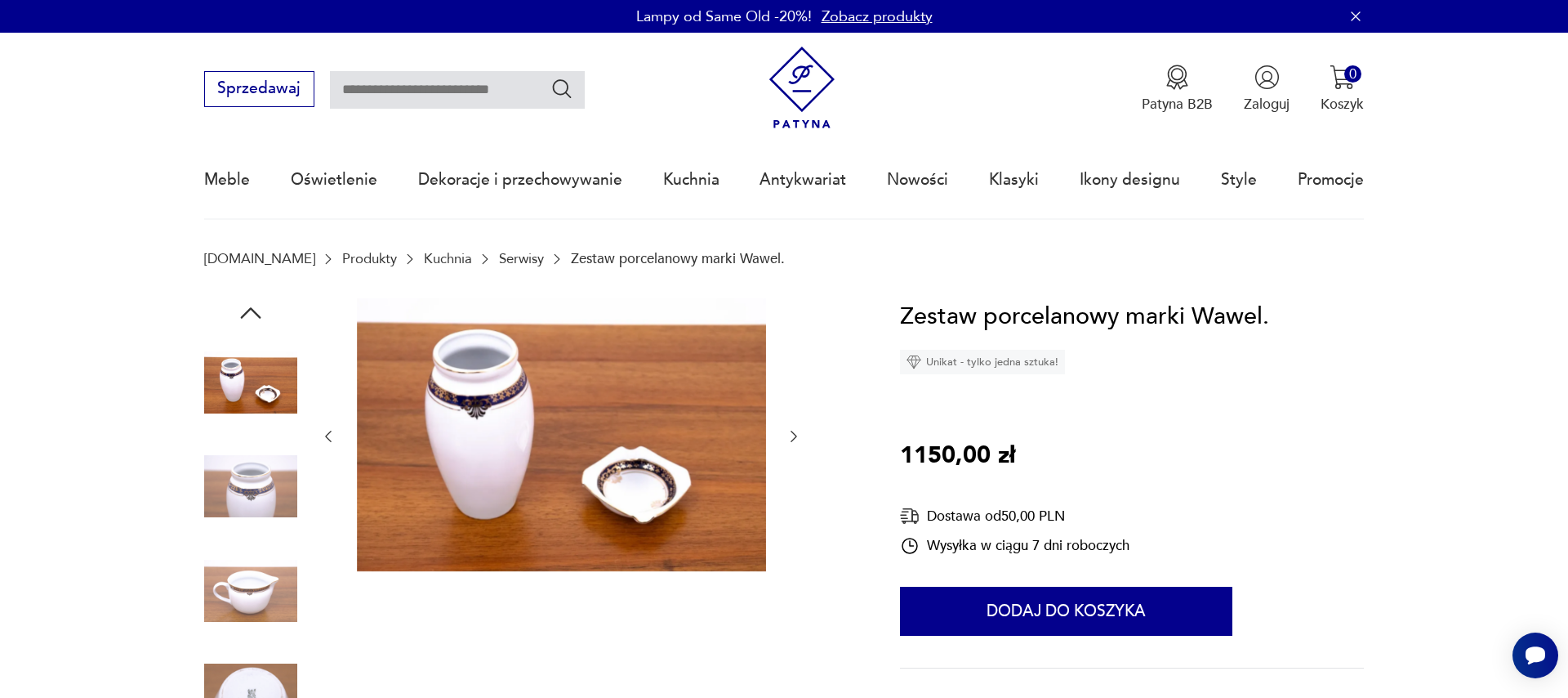
click at [797, 435] on icon "button" at bounding box center [794, 436] width 17 height 17
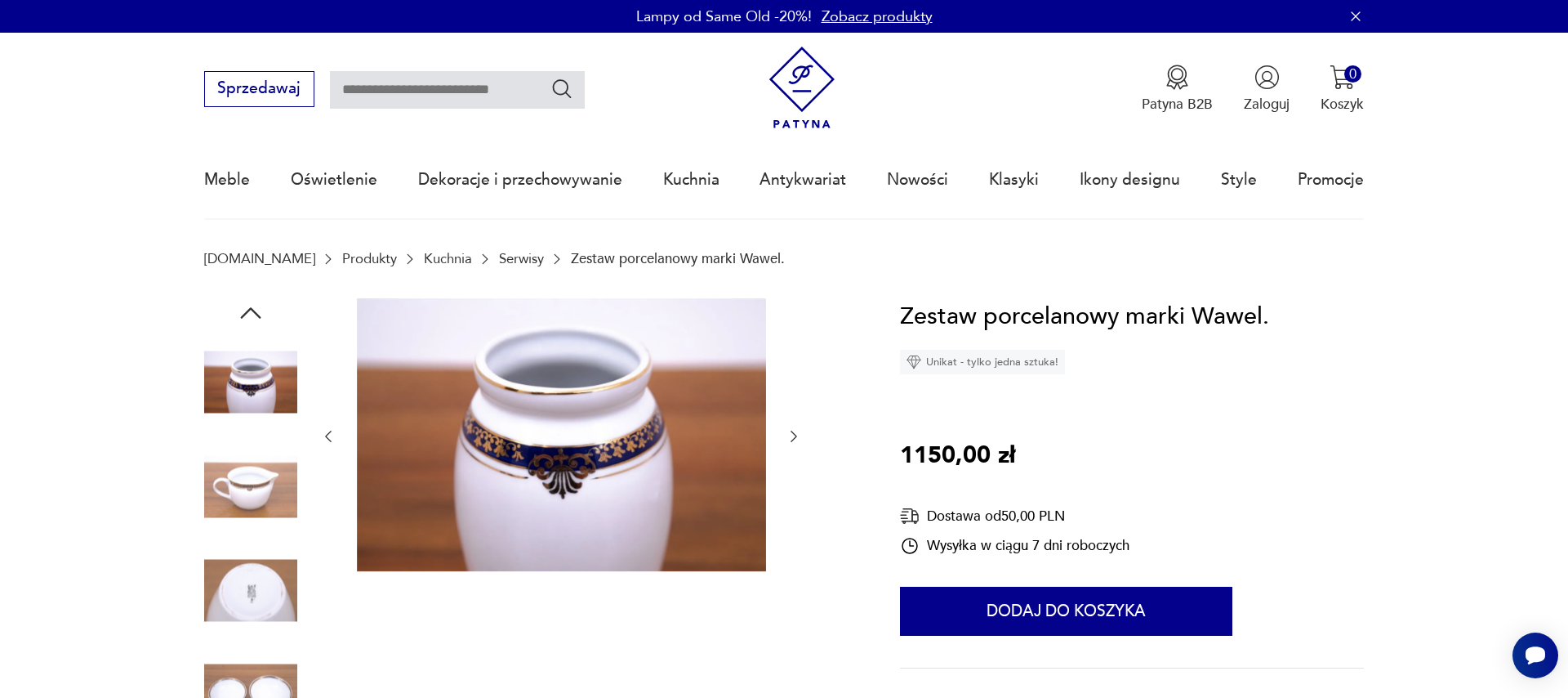
click at [797, 435] on icon "button" at bounding box center [794, 436] width 17 height 17
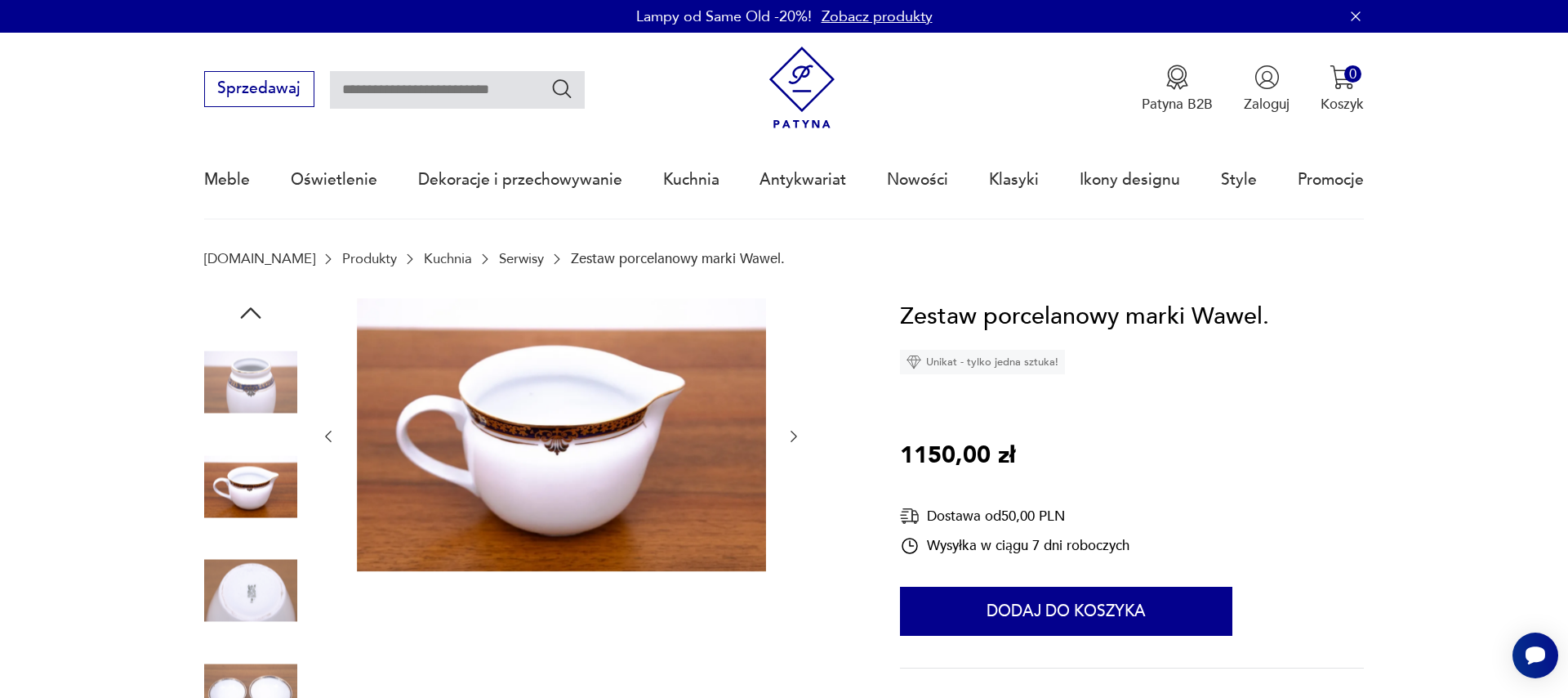
click at [797, 436] on icon "button" at bounding box center [794, 436] width 17 height 17
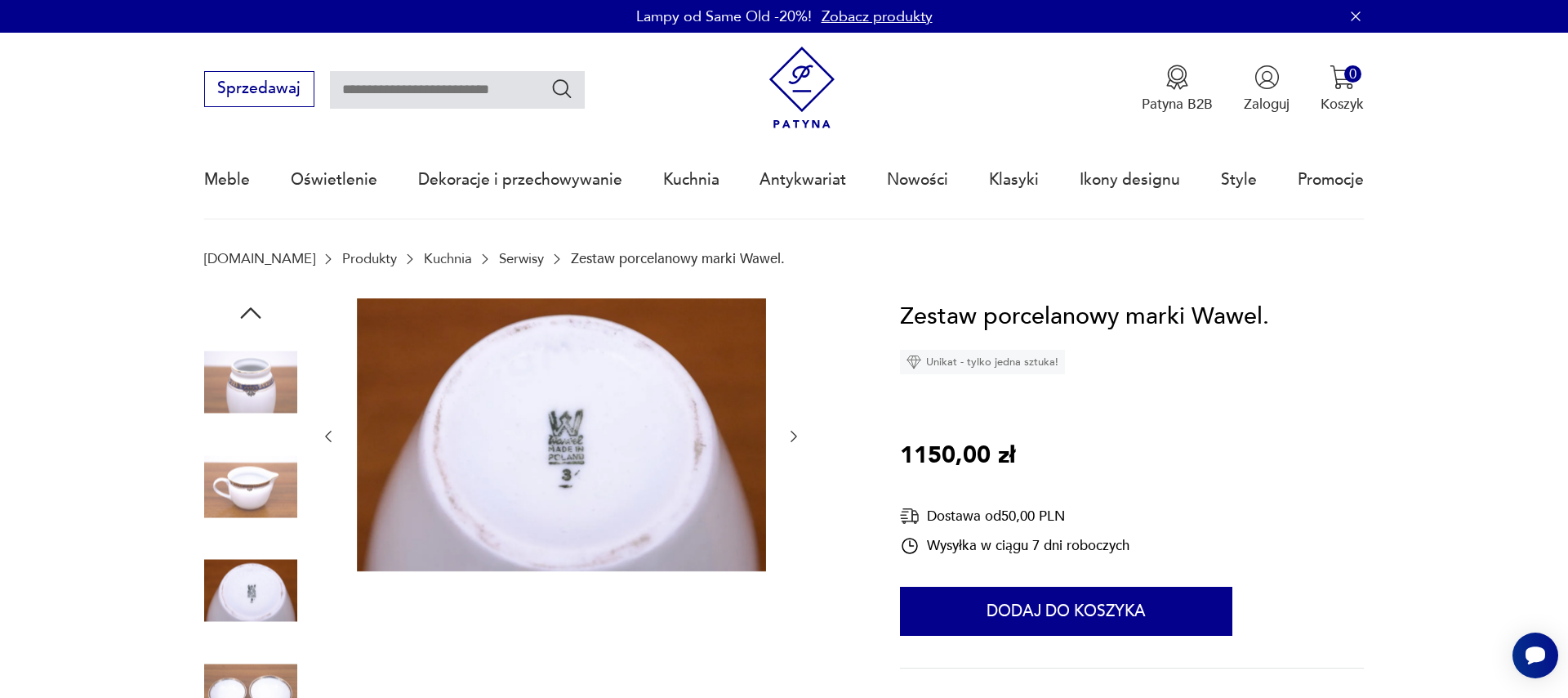
click at [797, 436] on icon "button" at bounding box center [794, 436] width 17 height 17
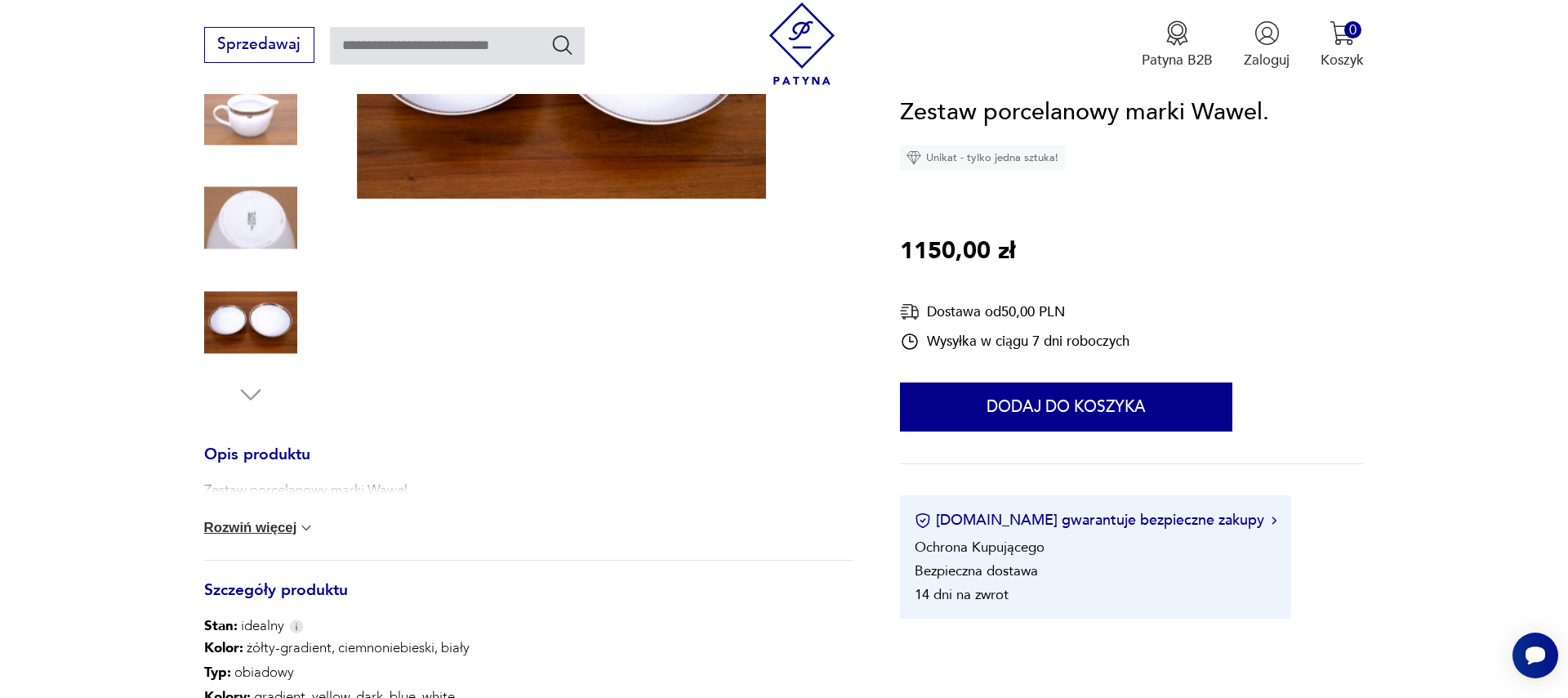
scroll to position [745, 0]
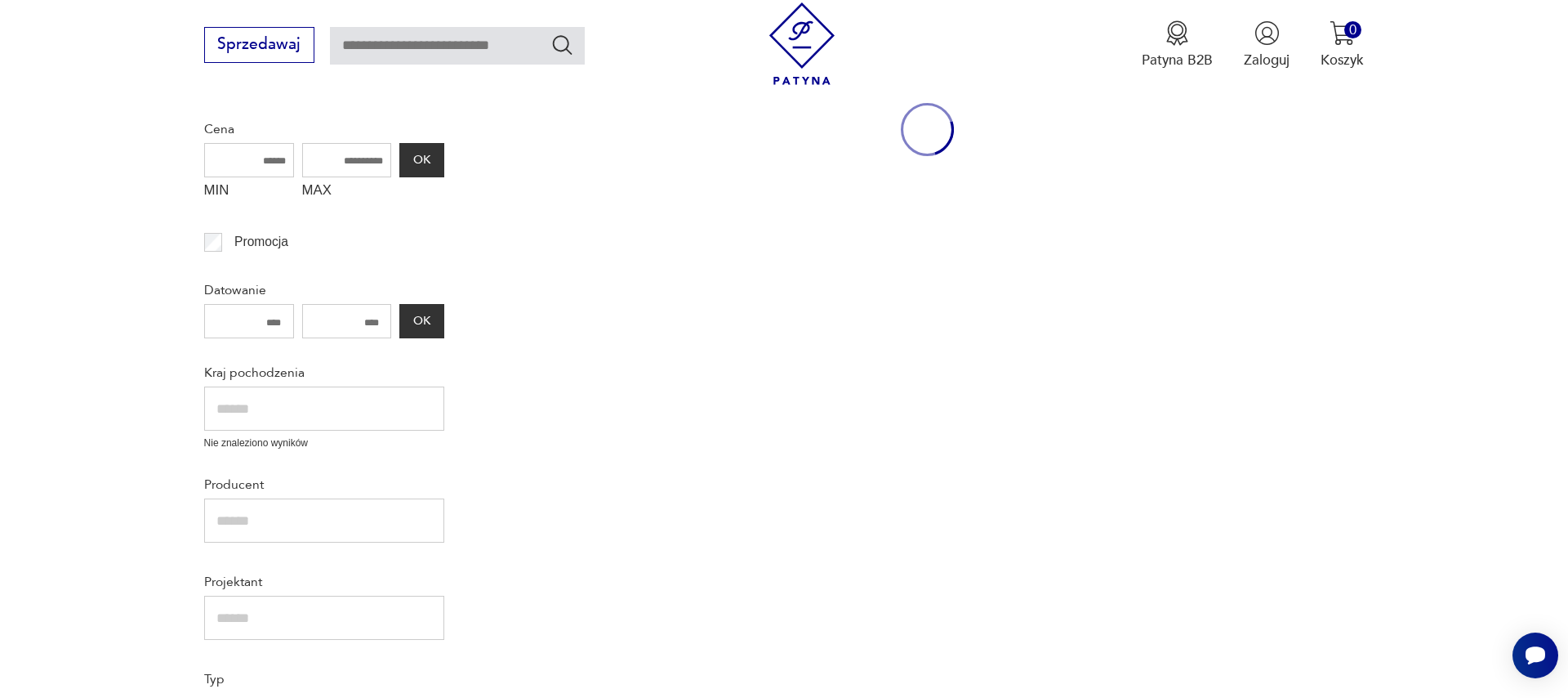
scroll to position [1923, 0]
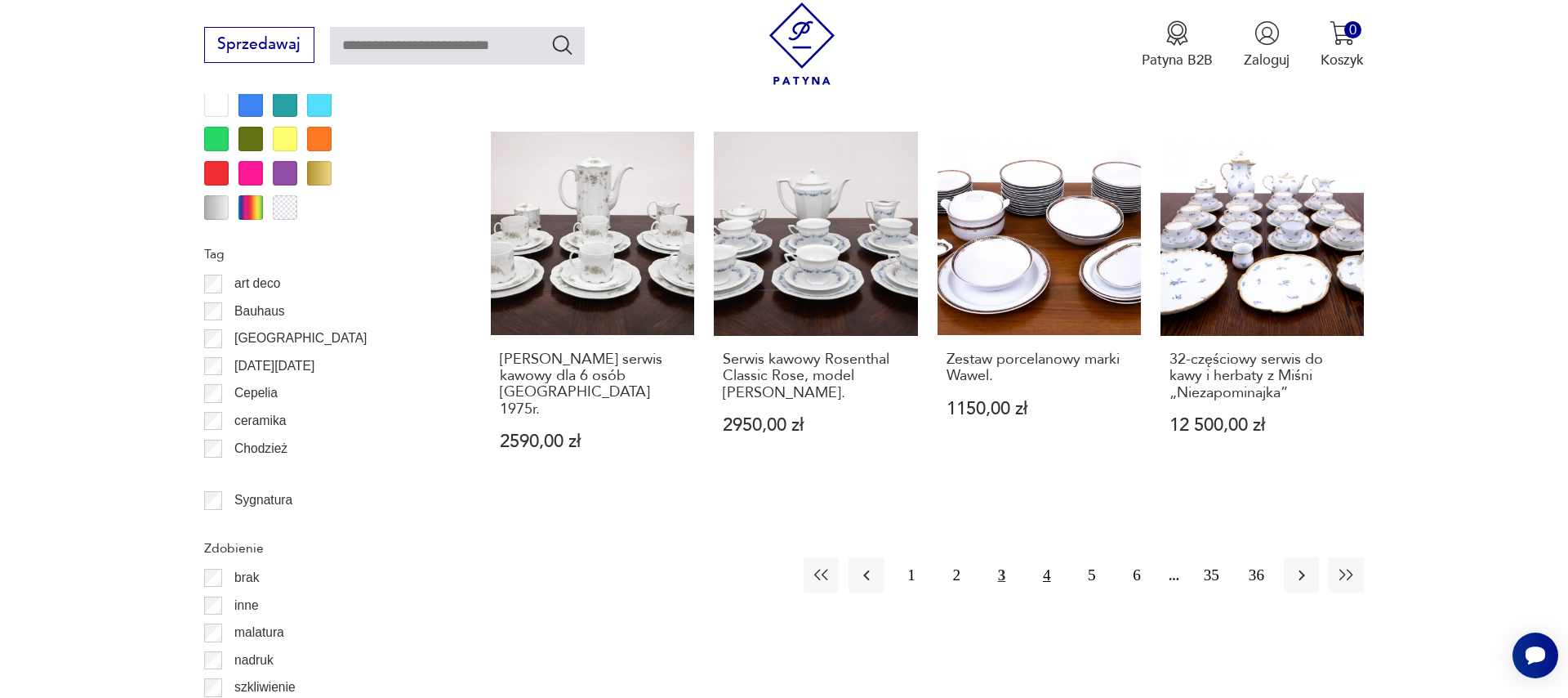
click at [1048, 557] on button "4" at bounding box center [1046, 575] width 35 height 35
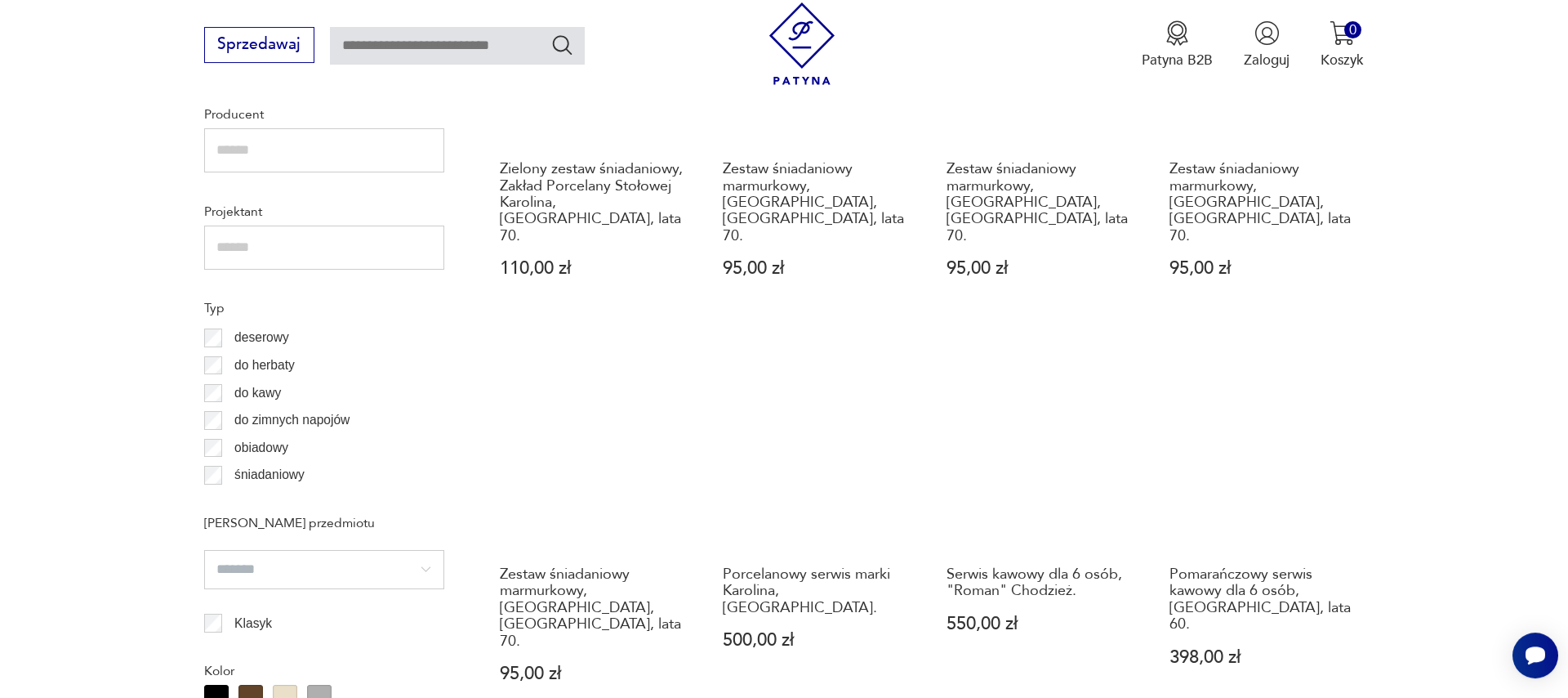
scroll to position [1382, 0]
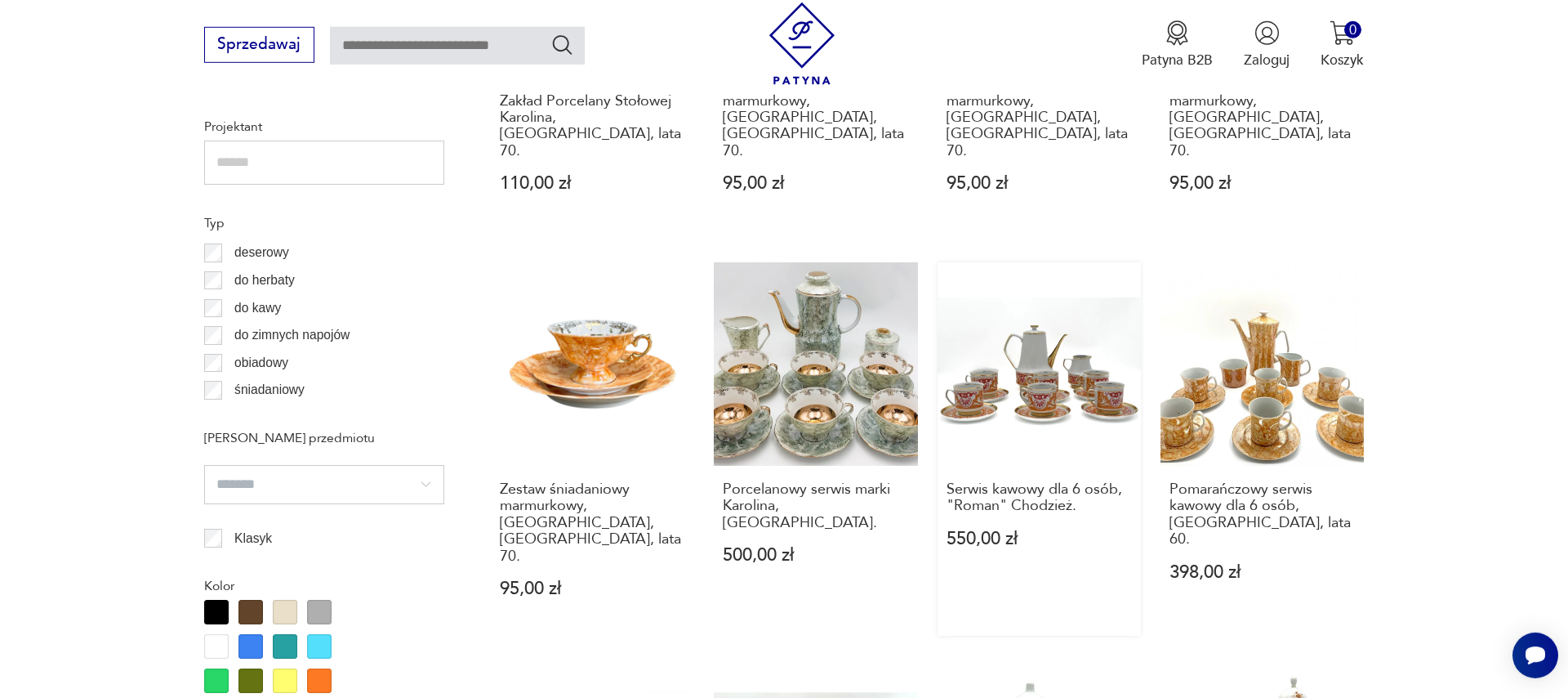
click at [1046, 351] on link "Serwis kawowy dla 6 osób, "Roman" Chodzież. 550,00 zł" at bounding box center [1039, 450] width 204 height 374
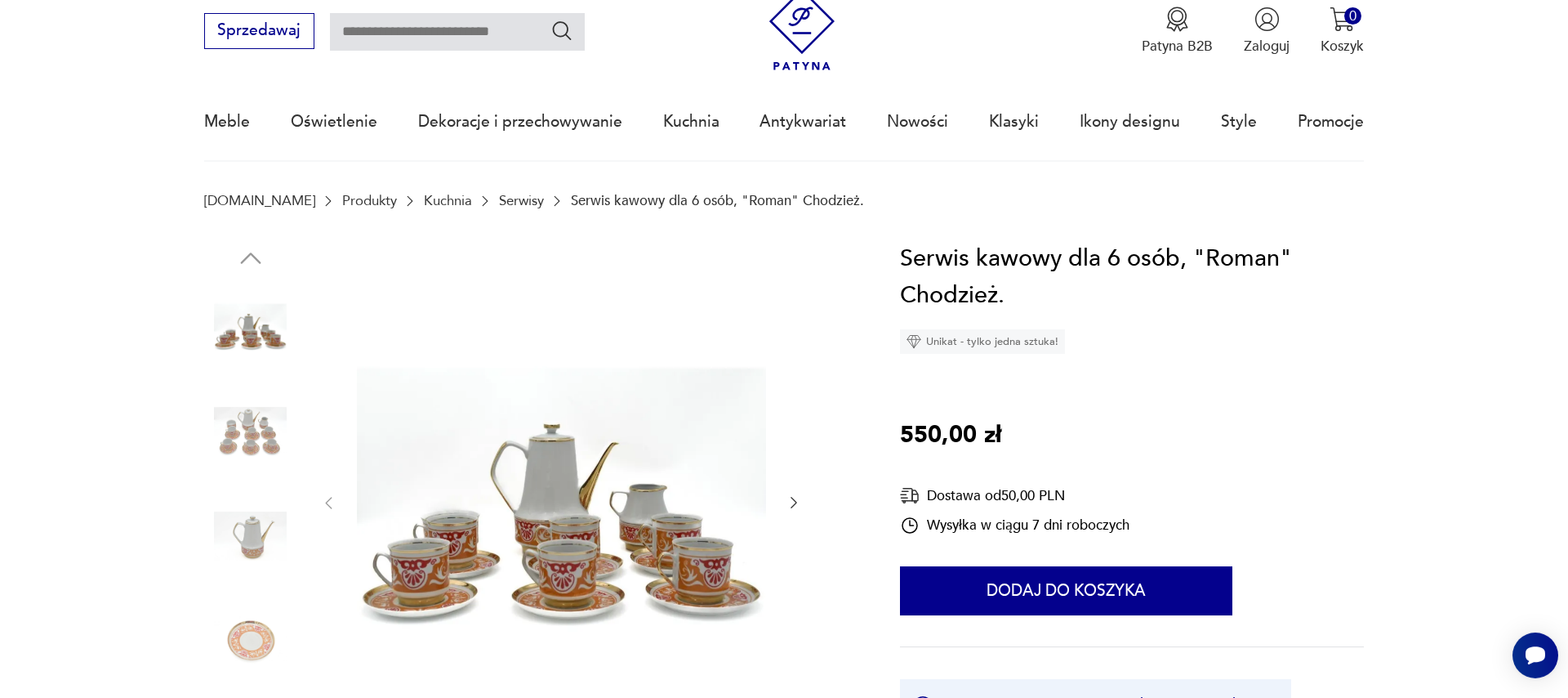
scroll to position [94, 0]
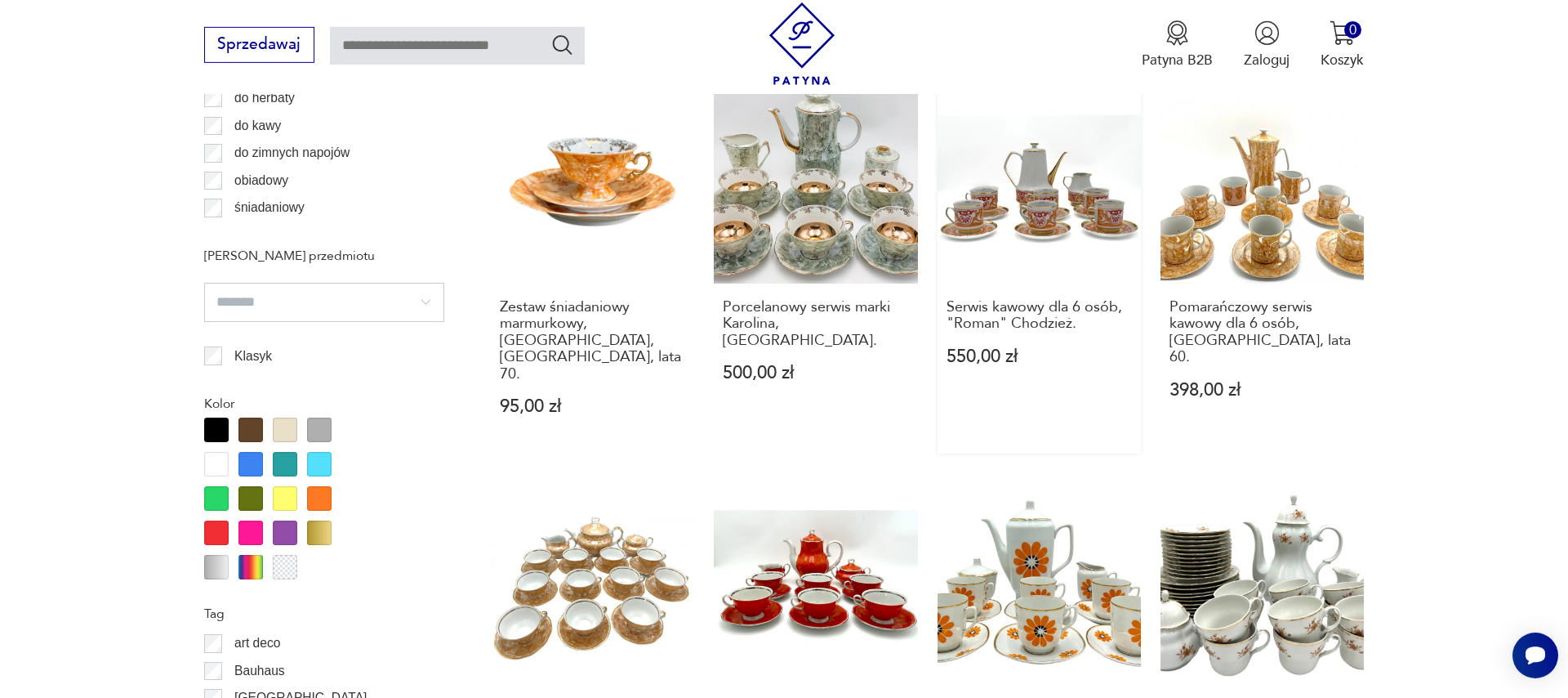
scroll to position [1656, 0]
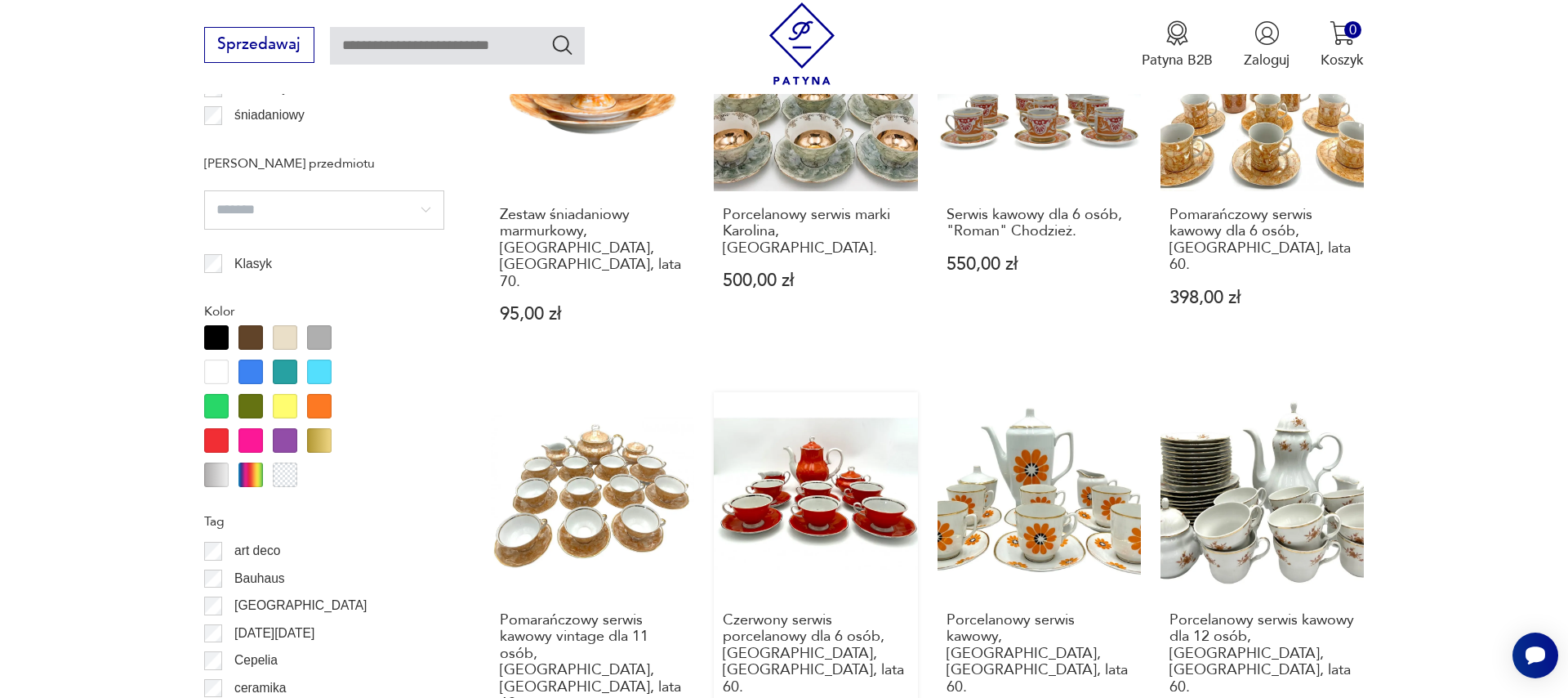
click at [798, 442] on link "Czerwony serwis porcelanowy dla 6 osób, [GEOGRAPHIC_DATA], [GEOGRAPHIC_DATA], l…" at bounding box center [816, 588] width 204 height 391
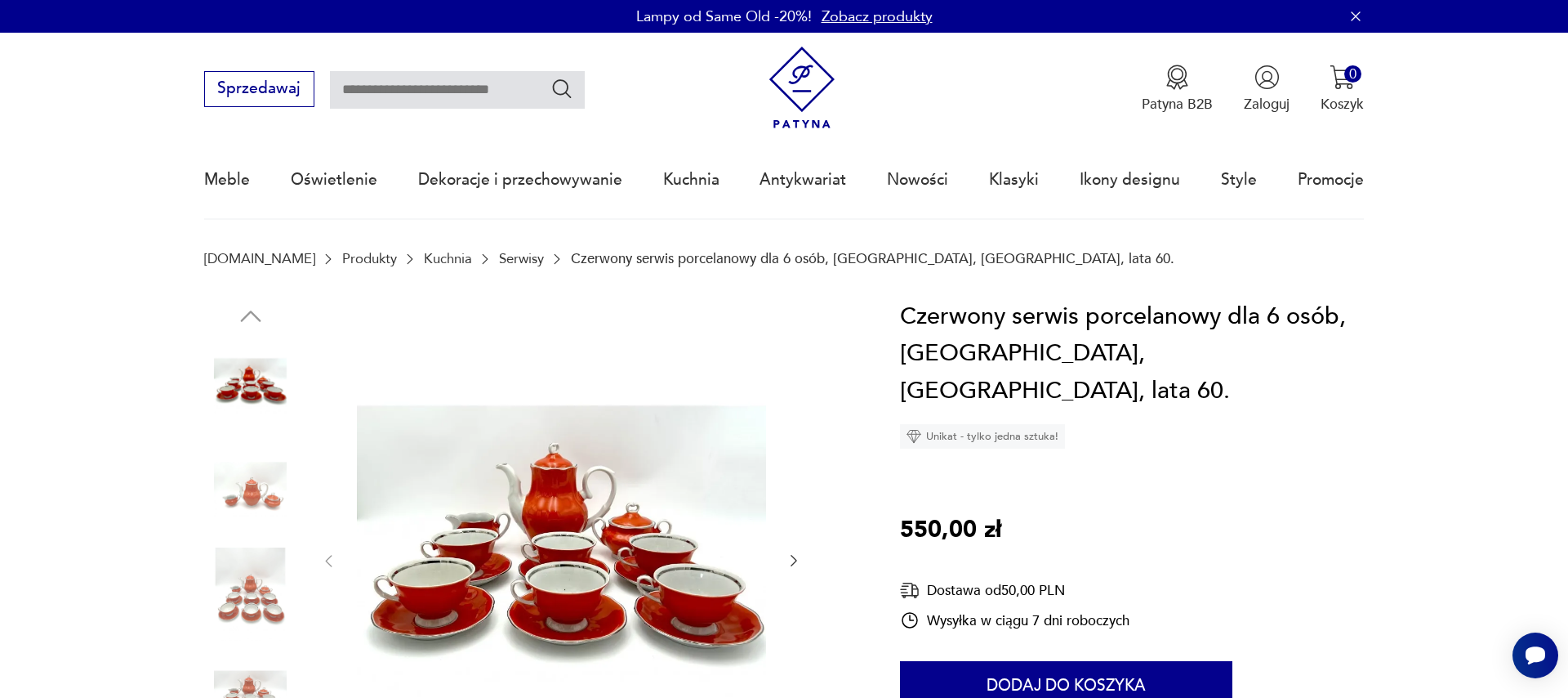
click at [785, 561] on icon "button" at bounding box center [794, 561] width 17 height 17
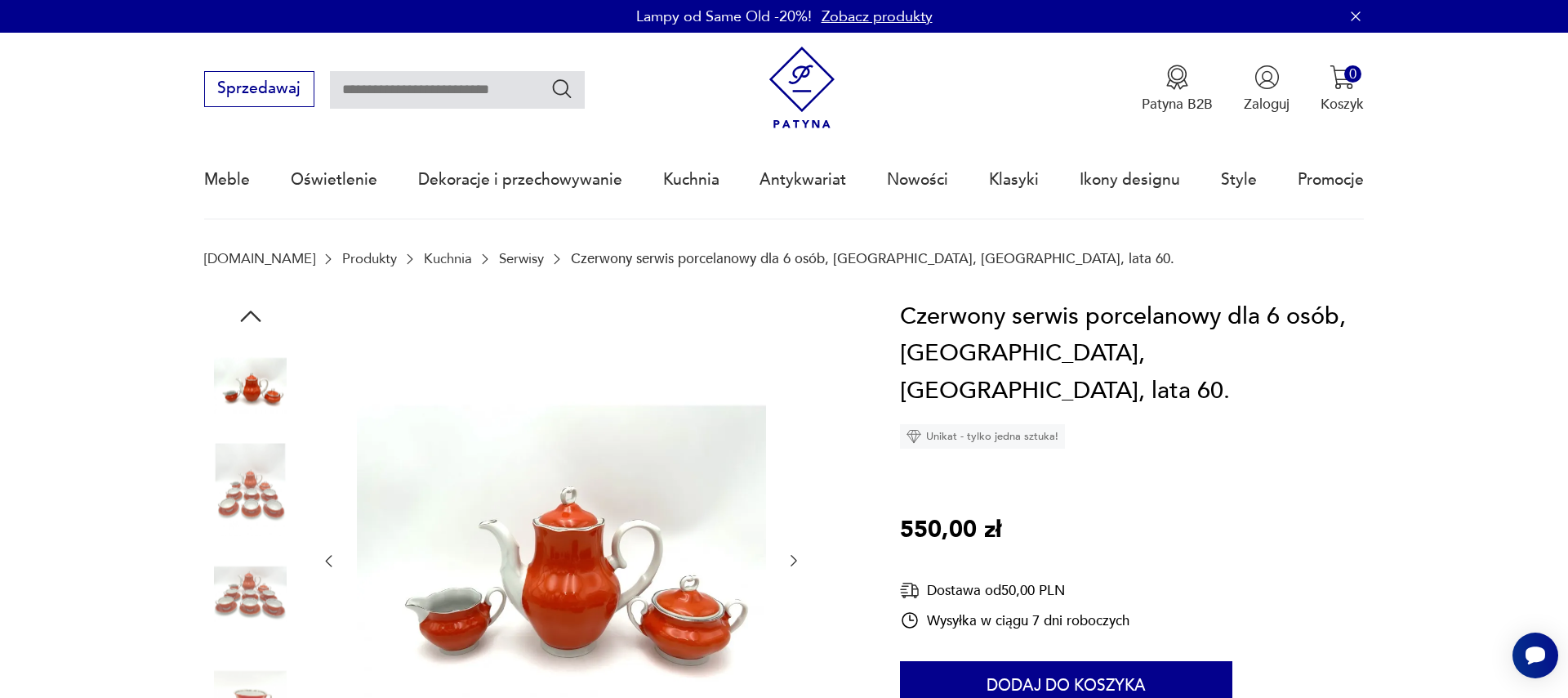
click at [794, 564] on icon "button" at bounding box center [794, 561] width 7 height 12
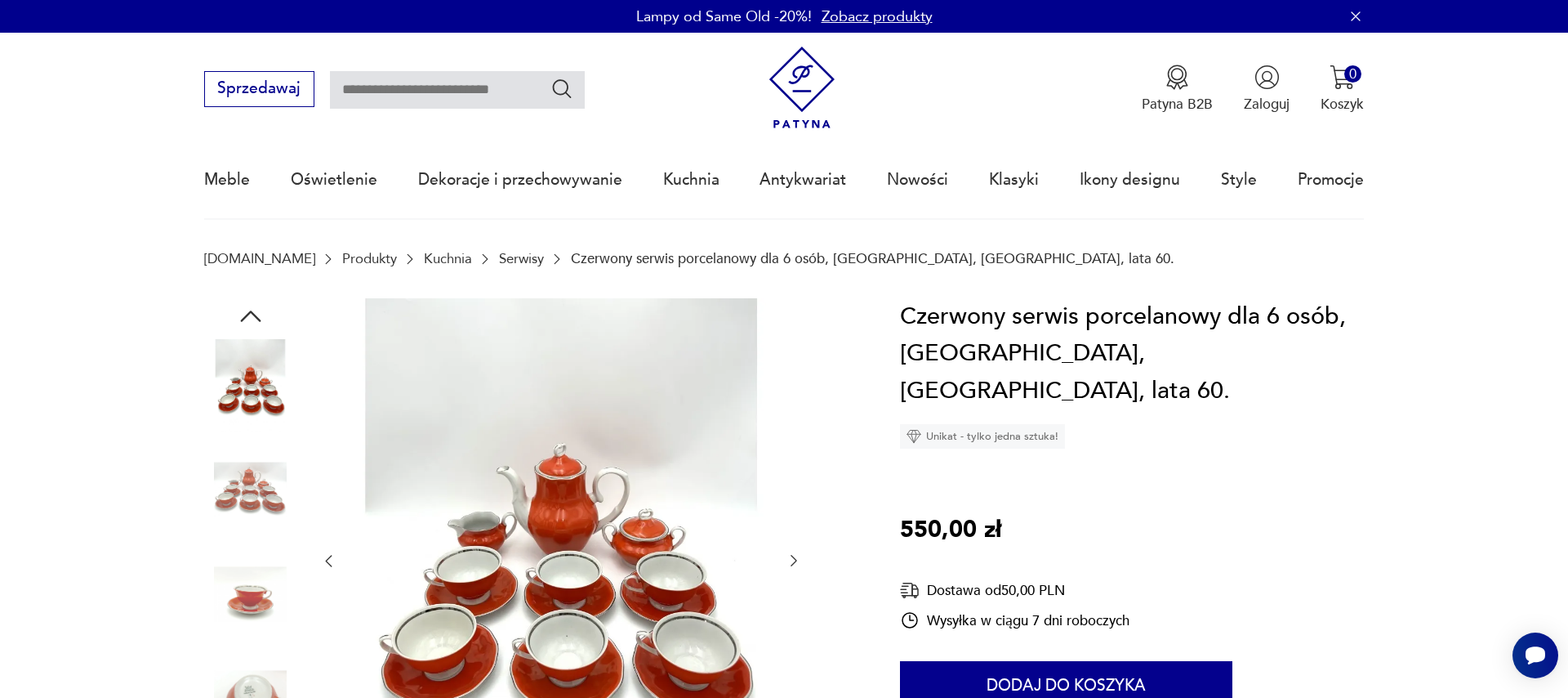
click at [794, 564] on icon "button" at bounding box center [794, 561] width 7 height 12
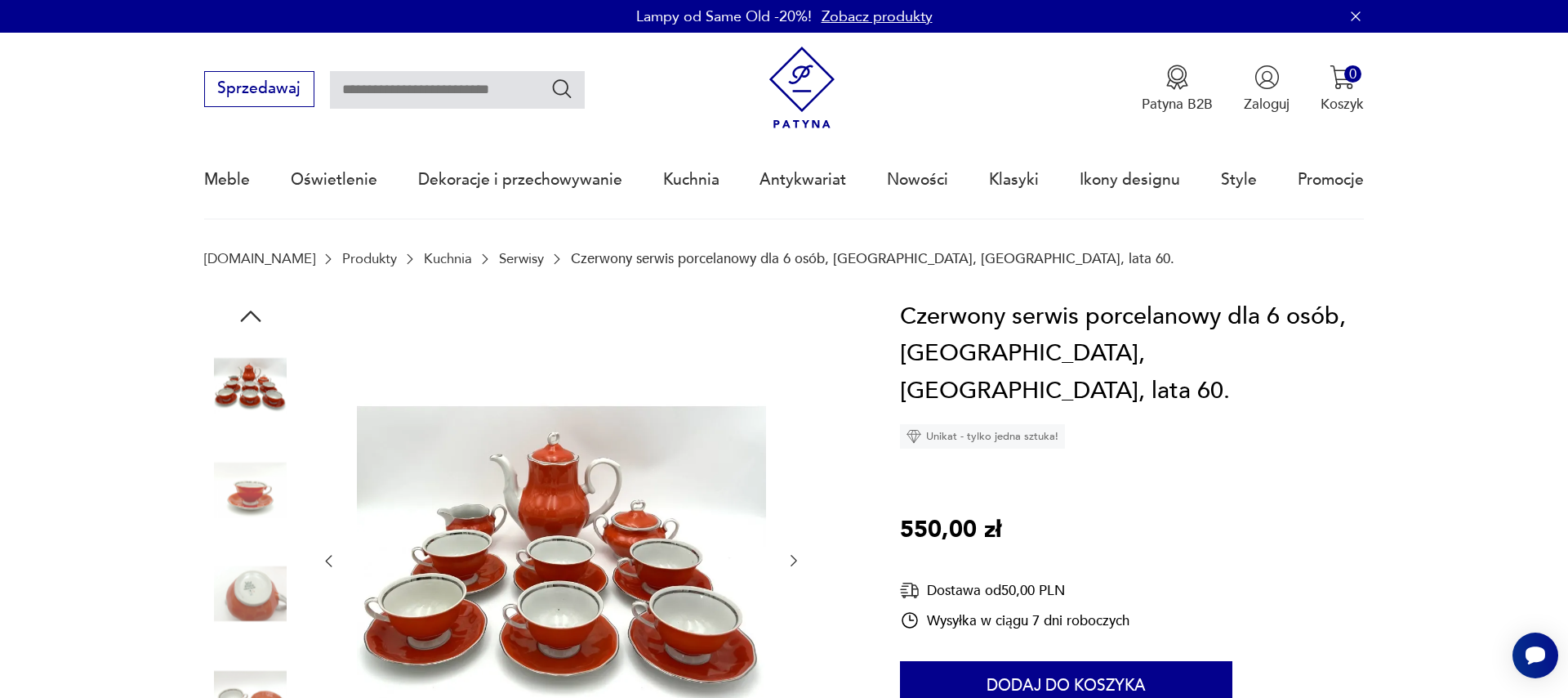
click at [794, 564] on icon "button" at bounding box center [794, 561] width 7 height 12
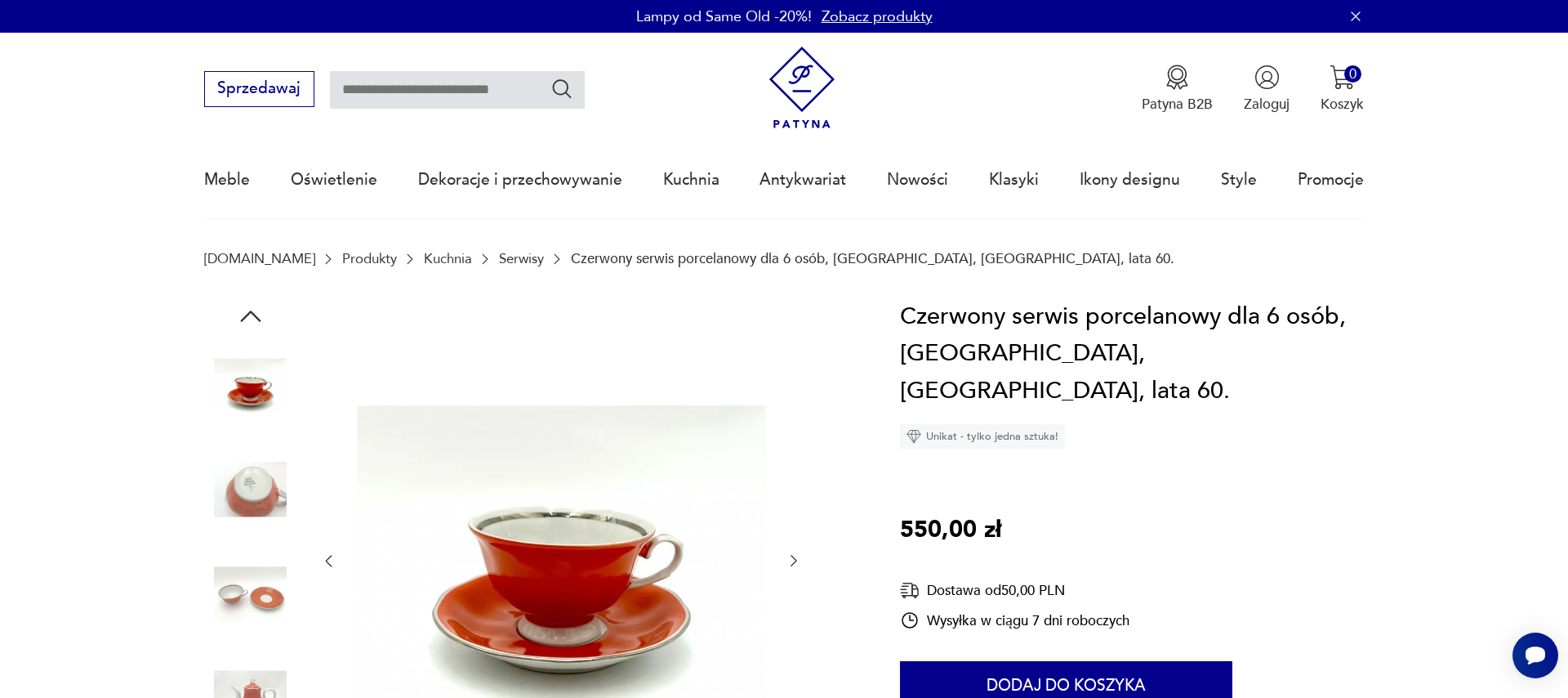
click at [794, 564] on icon "button" at bounding box center [794, 561] width 7 height 12
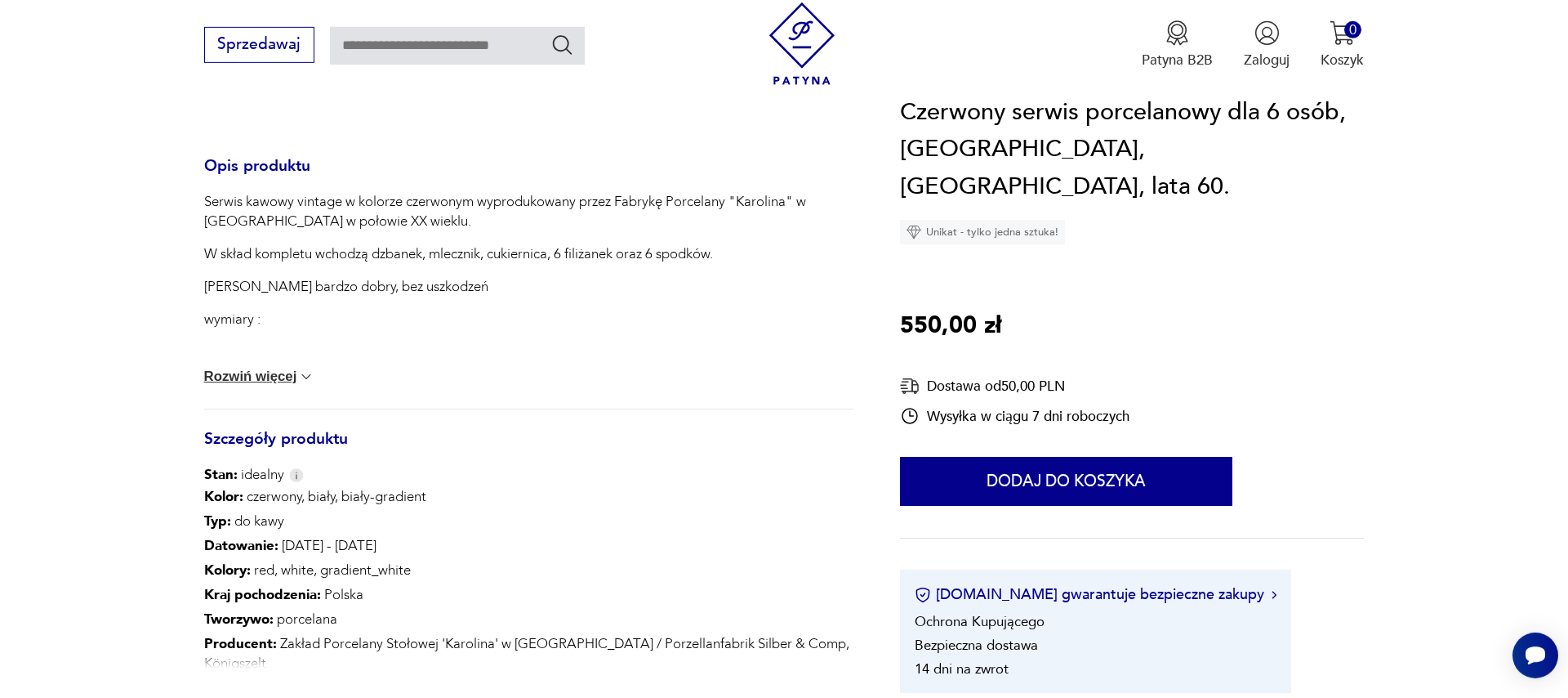
scroll to position [745, 0]
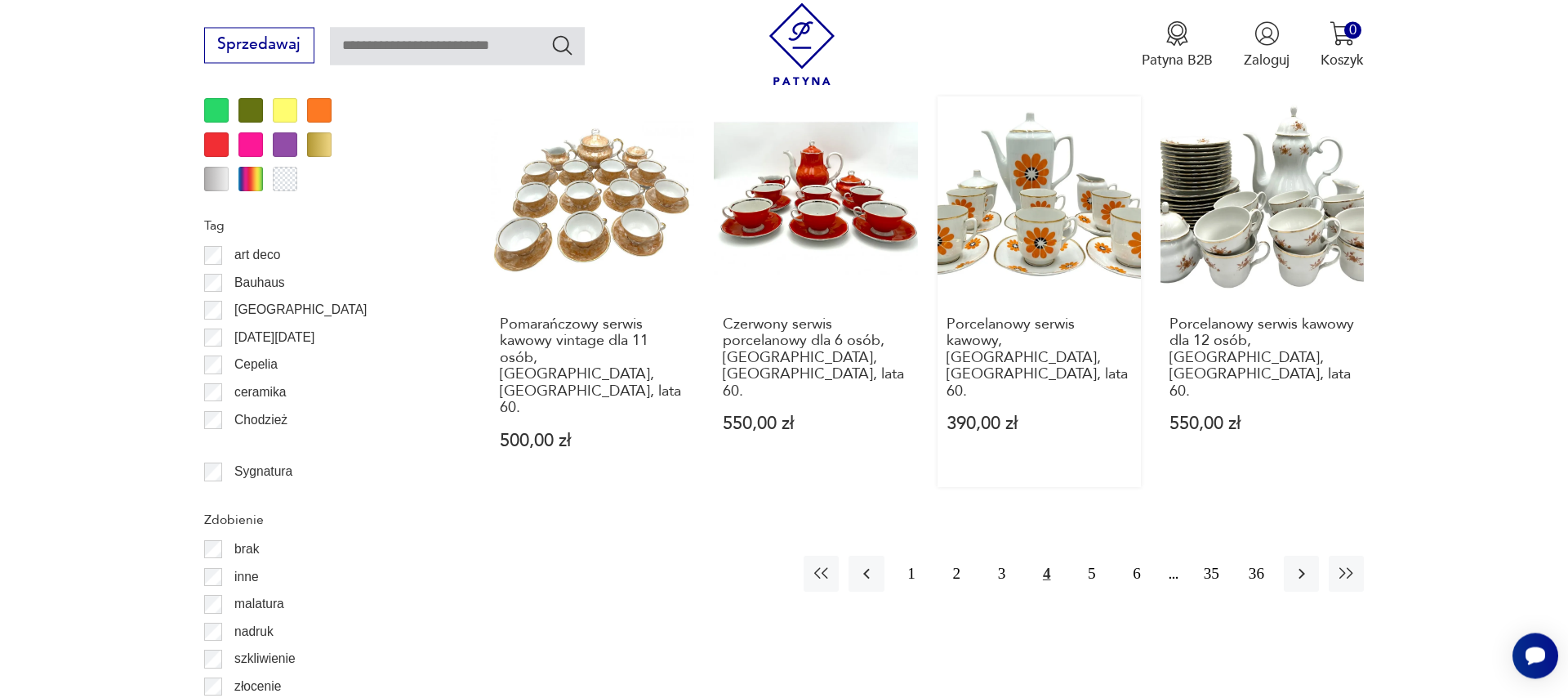
scroll to position [2023, 0]
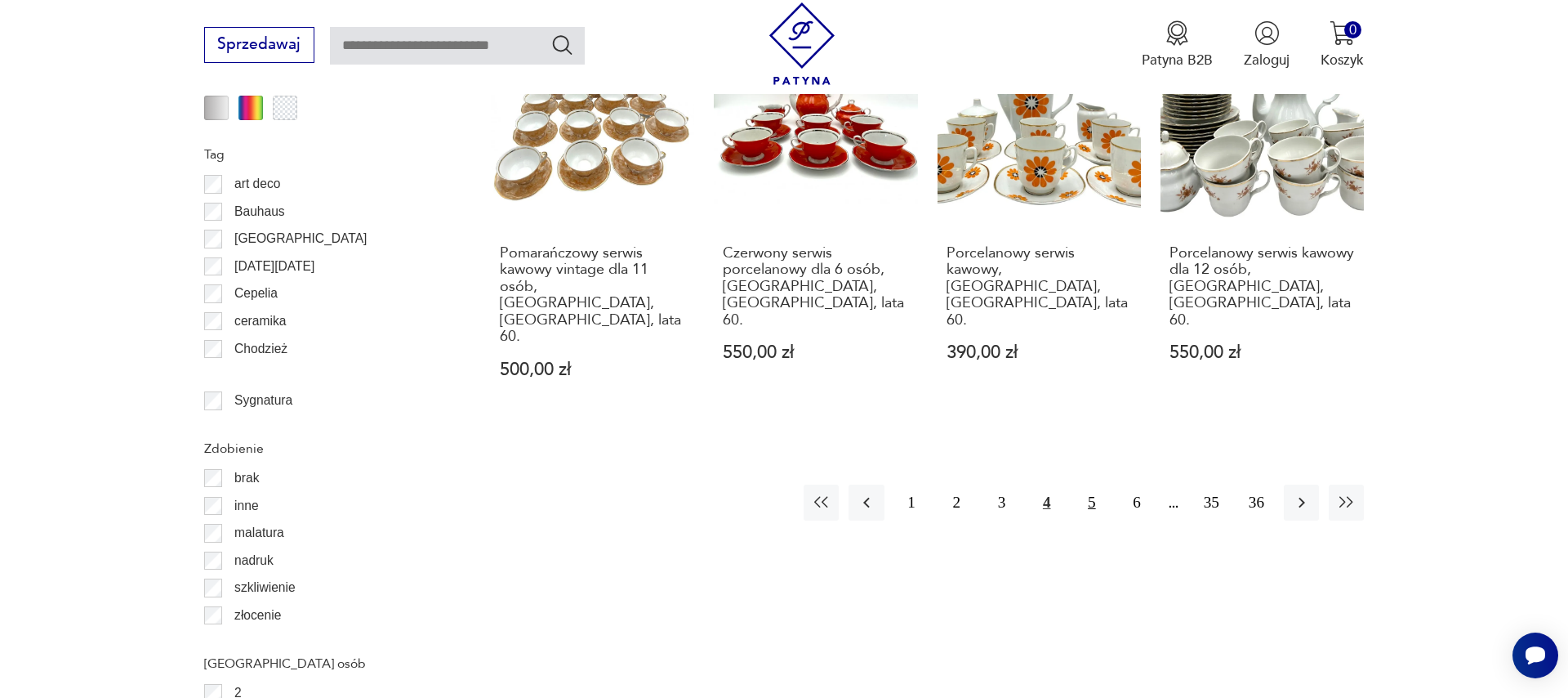
click at [1099, 484] on button "5" at bounding box center [1091, 502] width 35 height 35
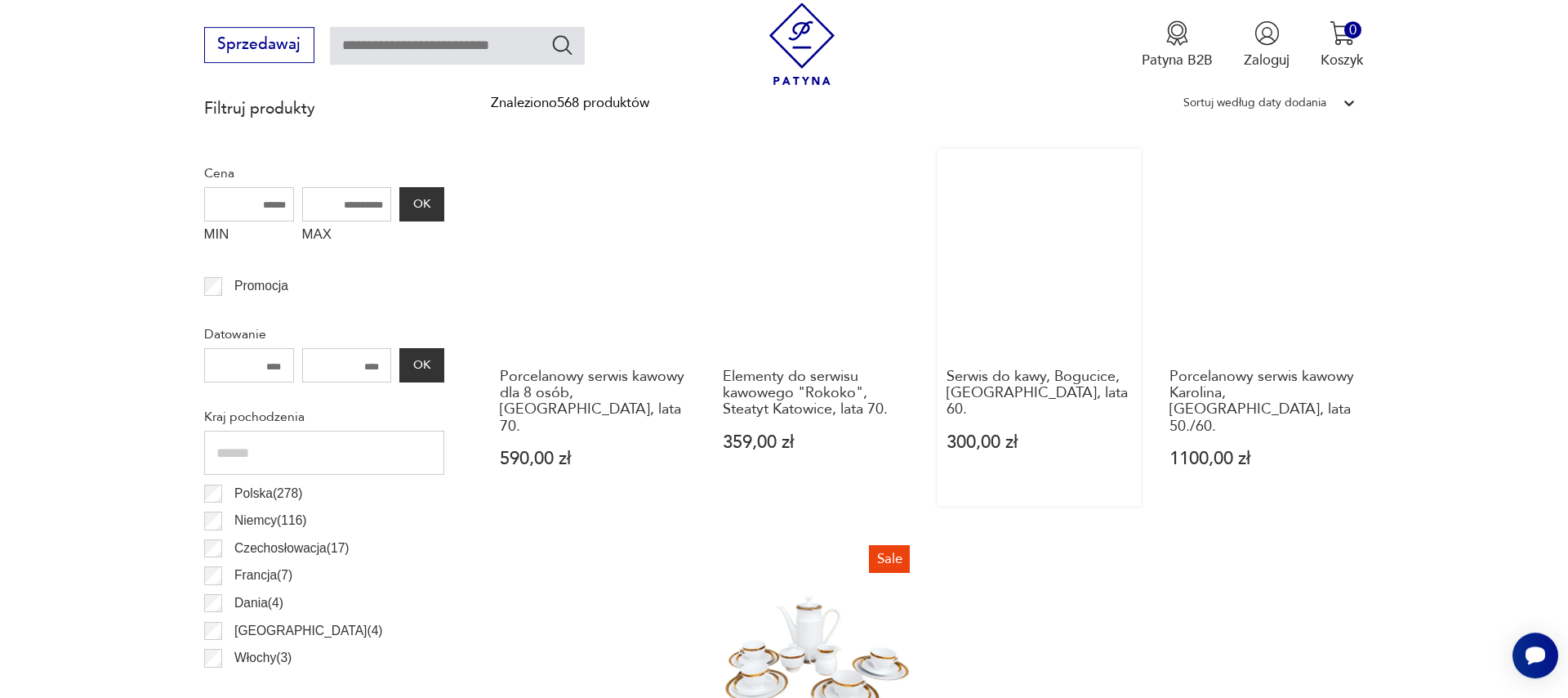
scroll to position [729, 0]
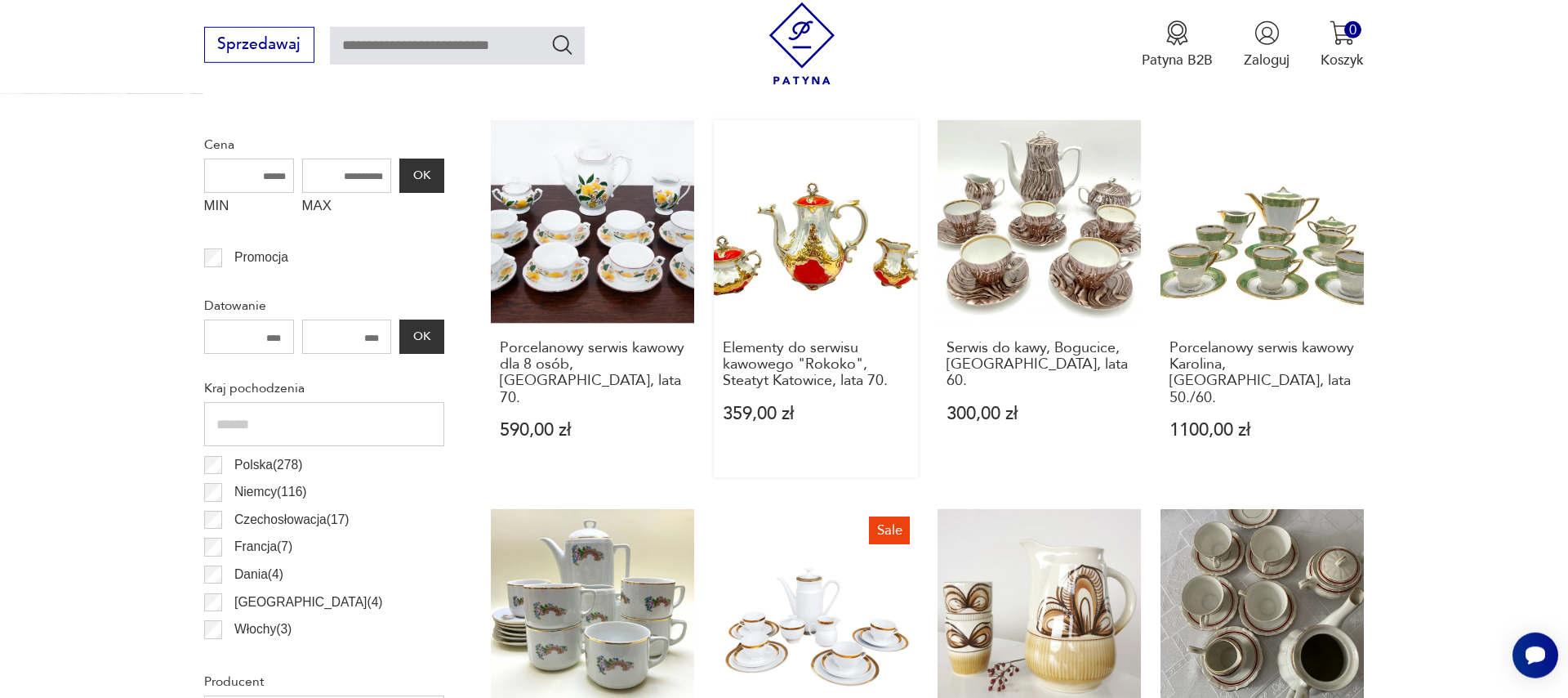
click at [763, 296] on link "Elementy do serwisu kawowego "Rokoko", Steatyt Katowice, lata 70. 359,00 zł" at bounding box center [816, 298] width 204 height 357
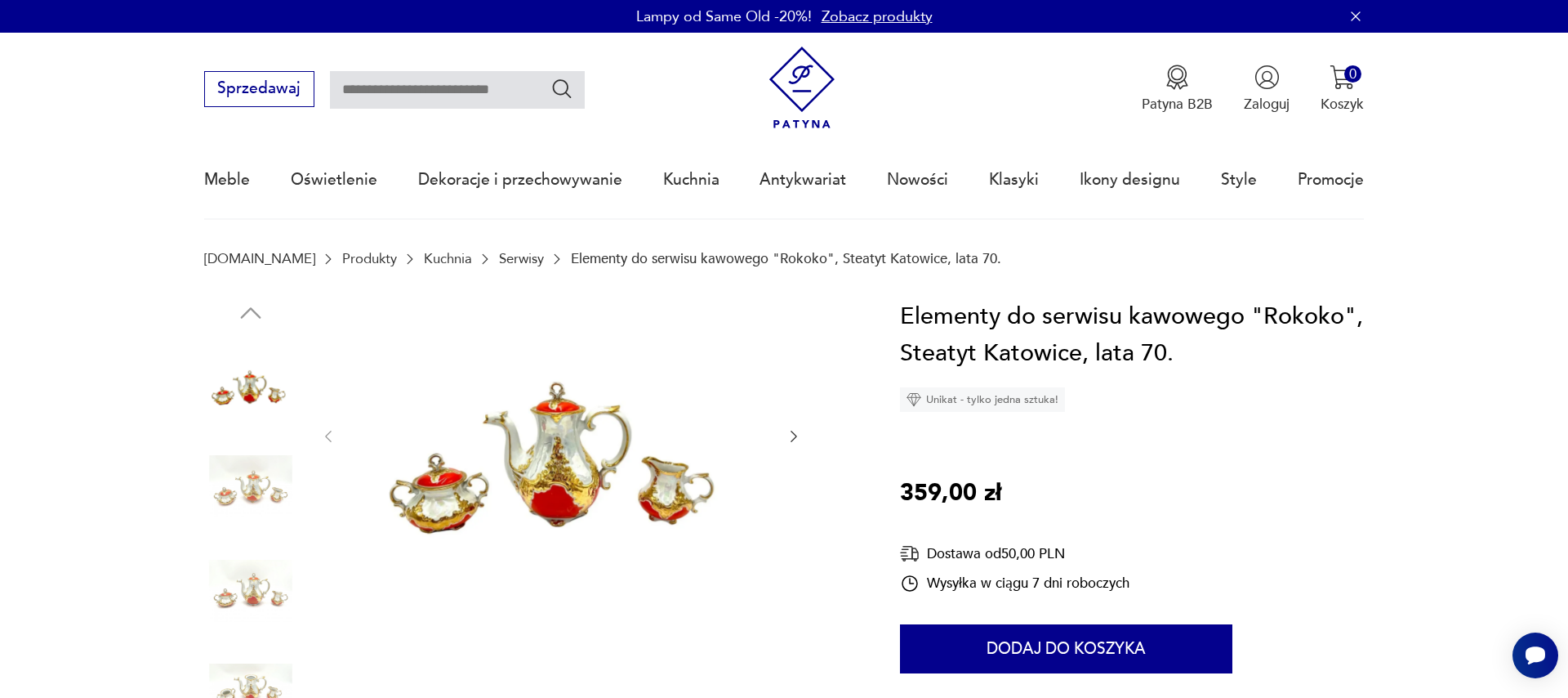
click at [795, 440] on icon "button" at bounding box center [794, 436] width 17 height 17
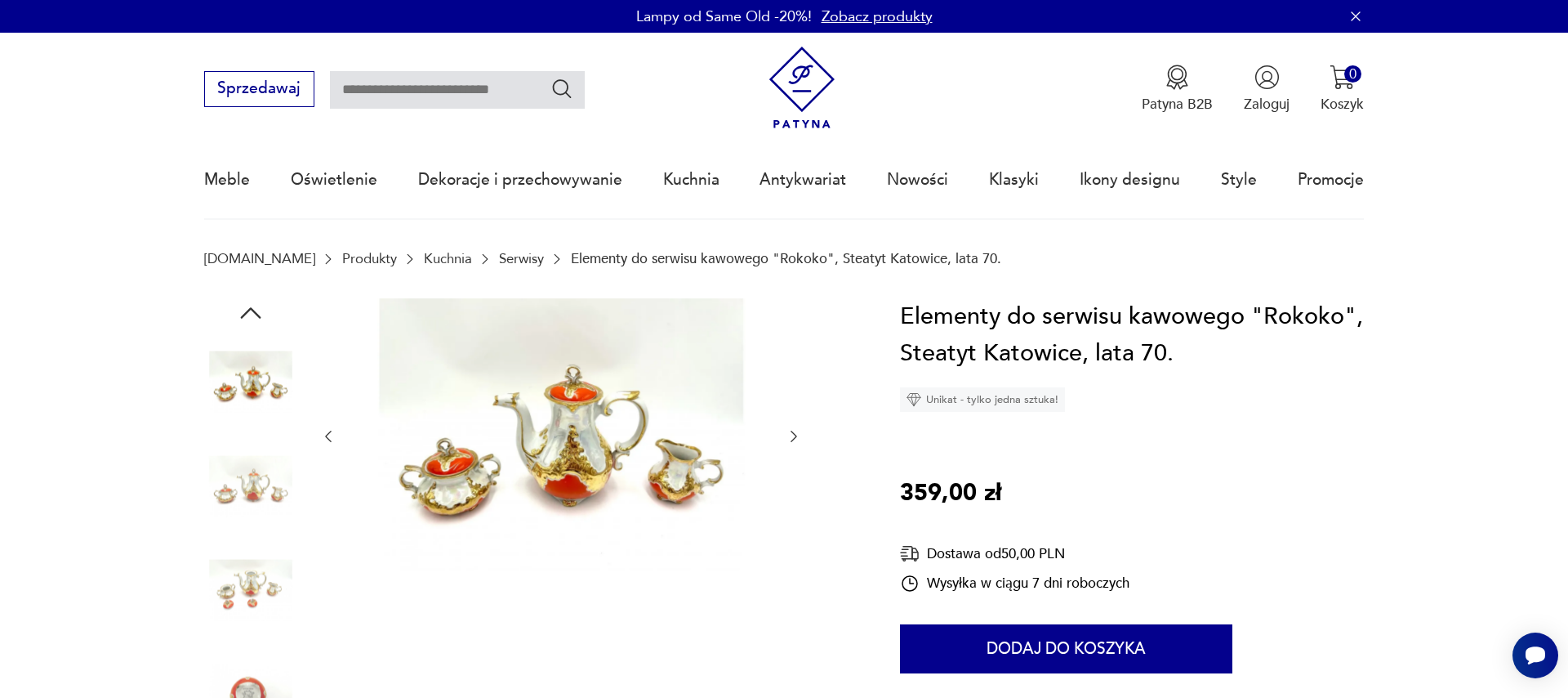
click at [795, 440] on icon "button" at bounding box center [794, 436] width 17 height 17
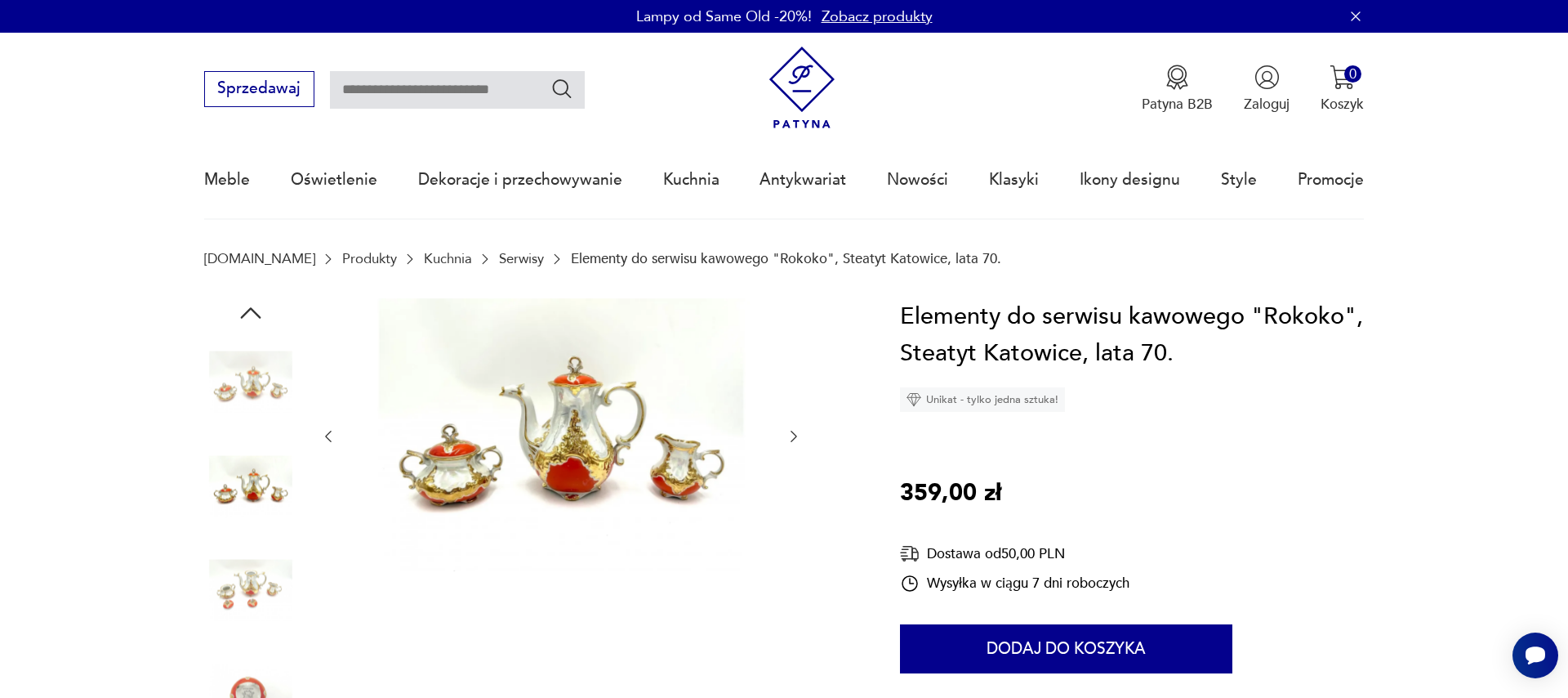
click at [795, 440] on icon "button" at bounding box center [794, 436] width 17 height 17
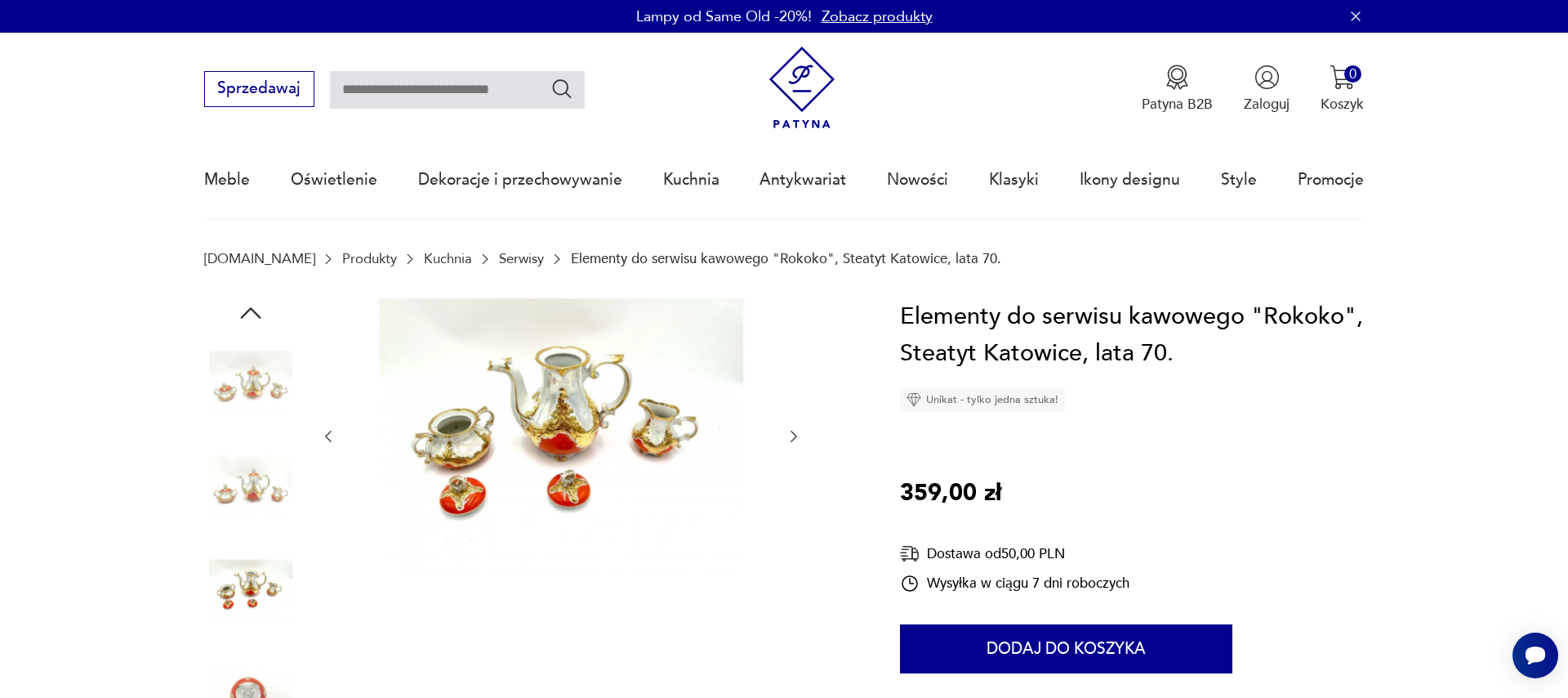
click at [795, 440] on icon "button" at bounding box center [794, 436] width 17 height 17
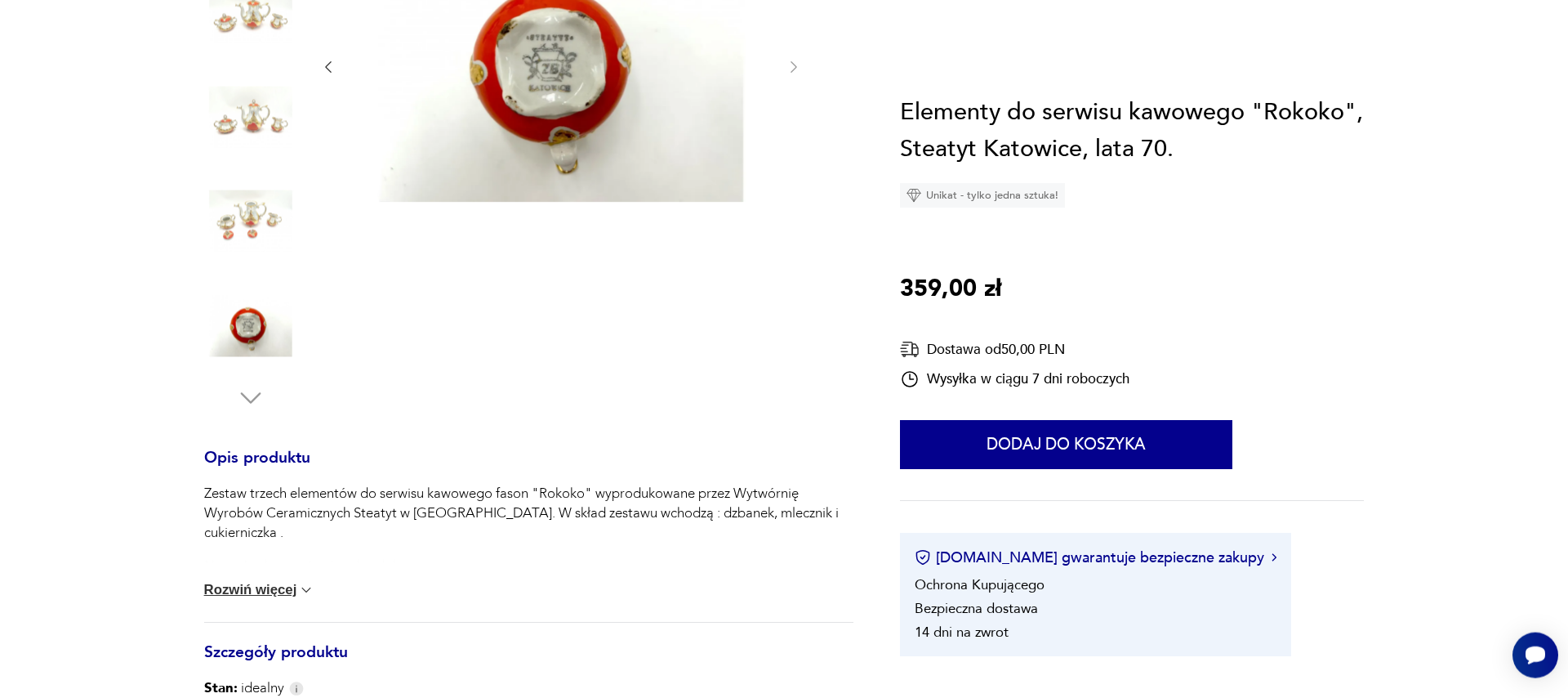
scroll to position [466, 0]
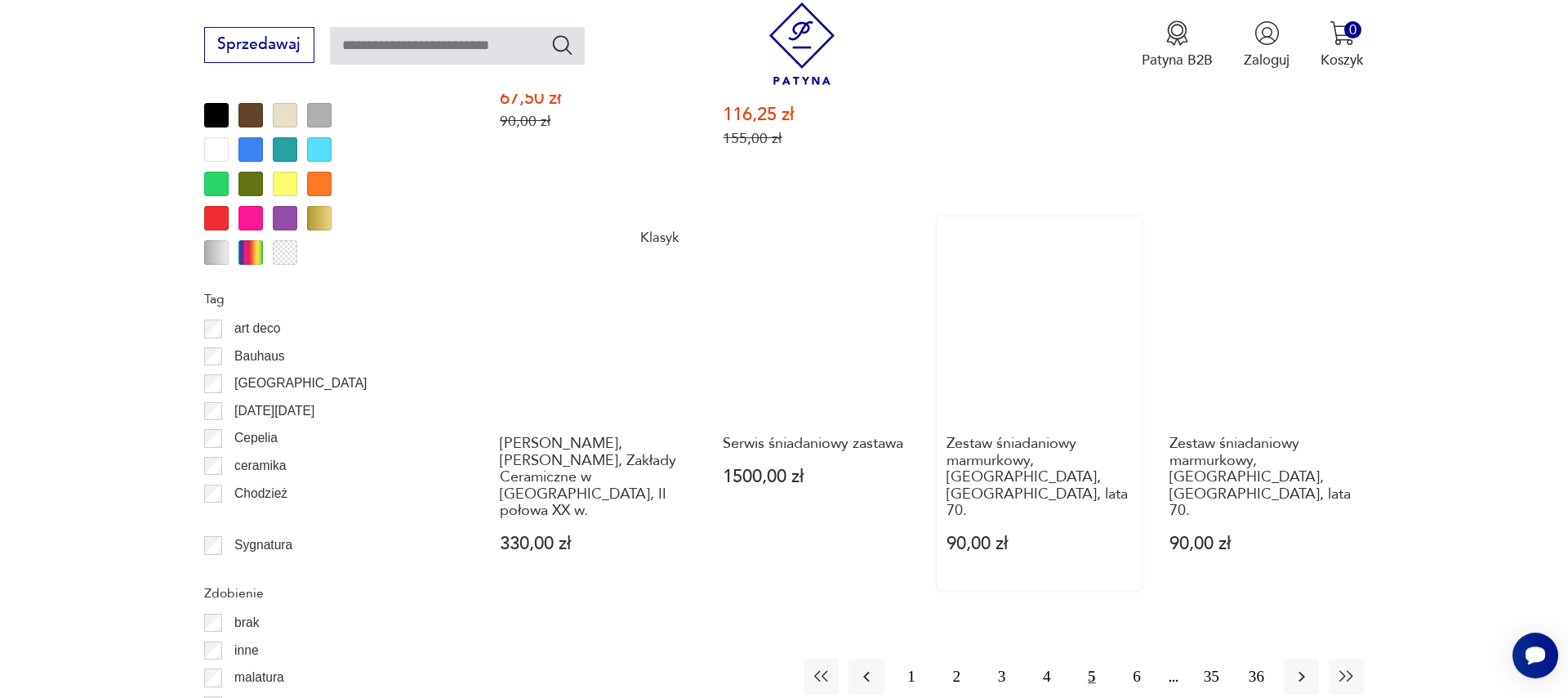
scroll to position [1830, 0]
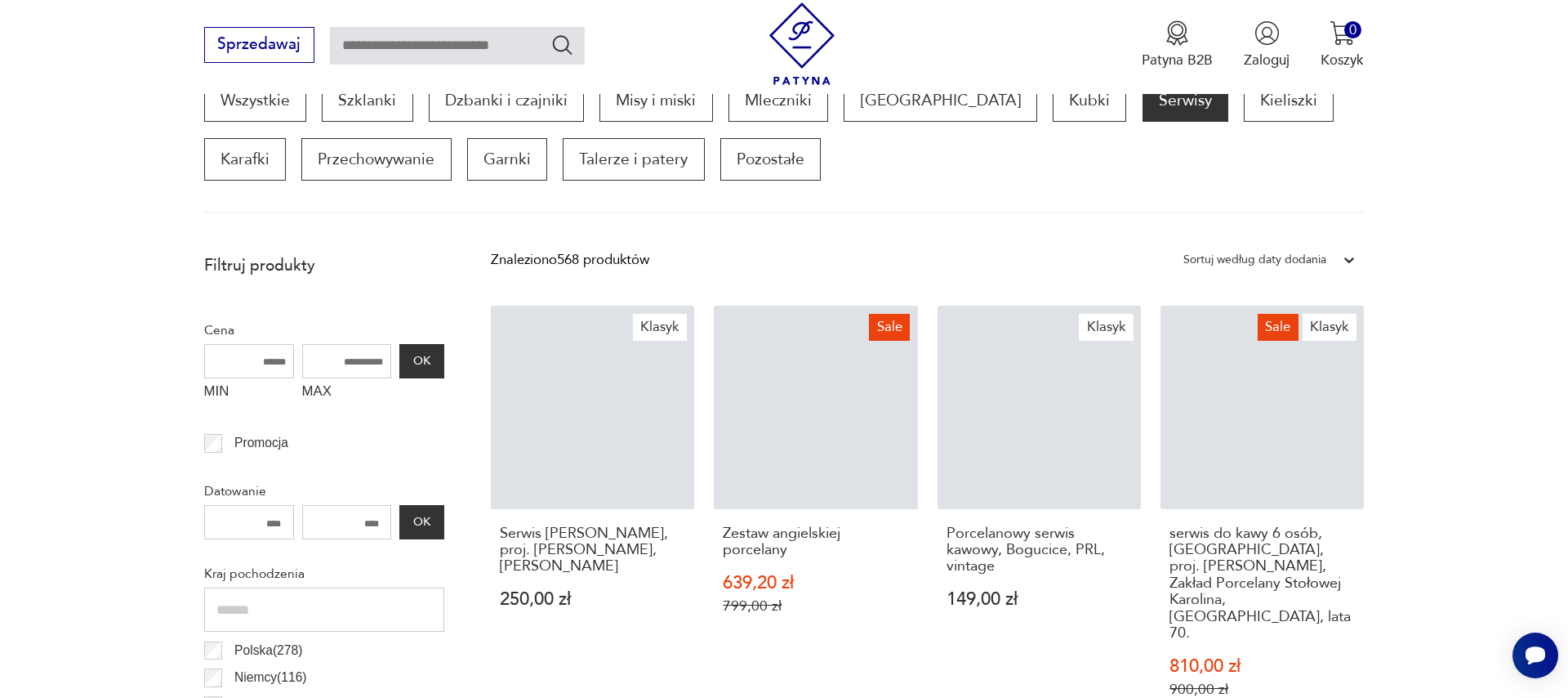
scroll to position [543, 0]
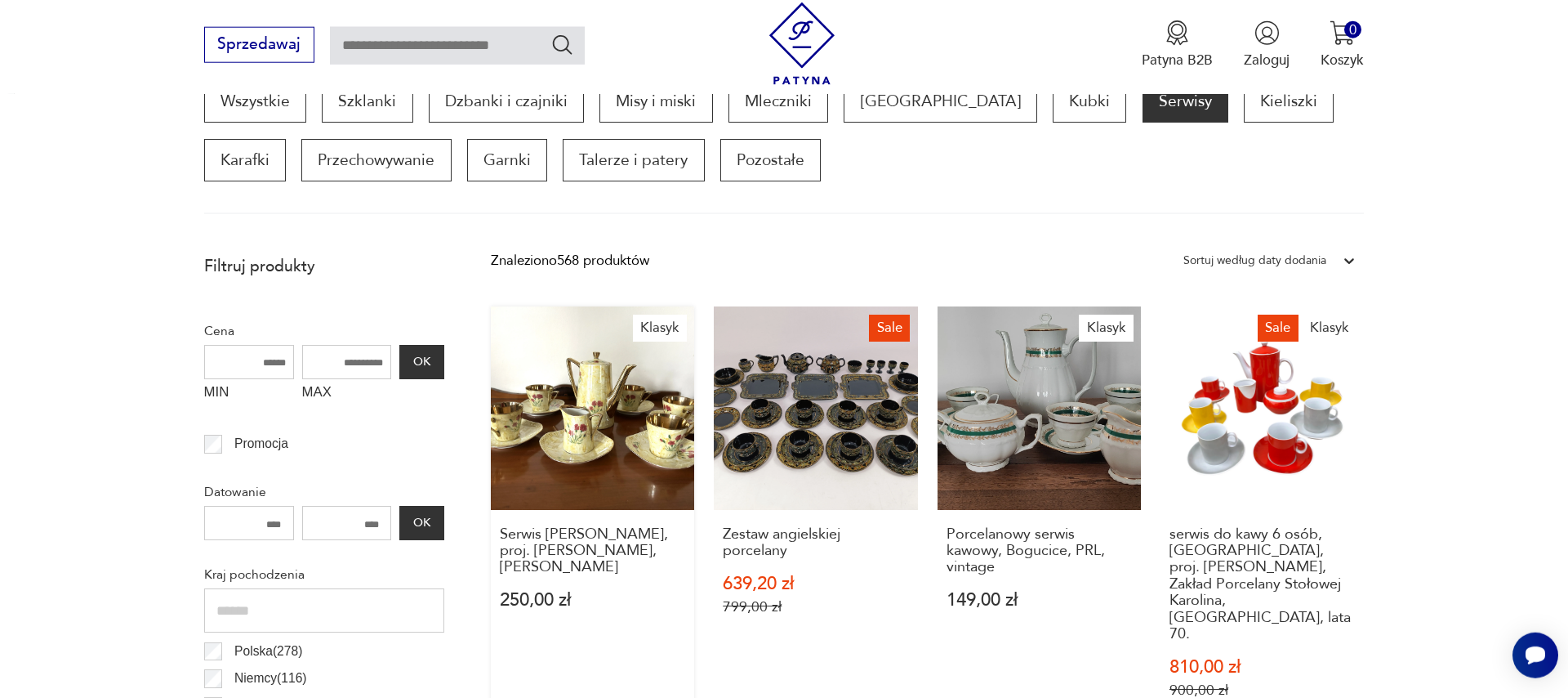
click at [588, 450] on link "Klasyk Serwis Wawel [PERSON_NAME], proj. [PERSON_NAME], [PERSON_NAME] 250,00 zł" at bounding box center [592, 522] width 204 height 431
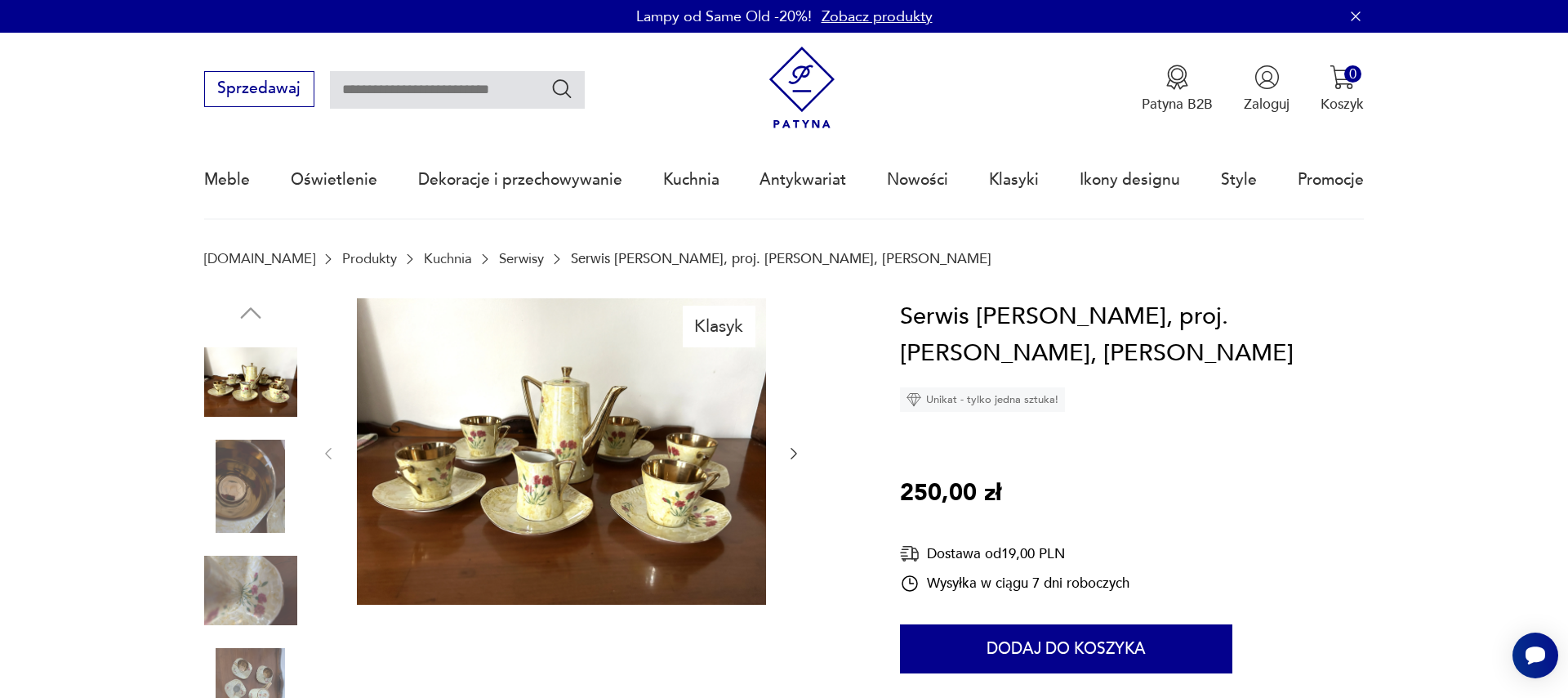
click at [787, 455] on icon "button" at bounding box center [794, 454] width 17 height 17
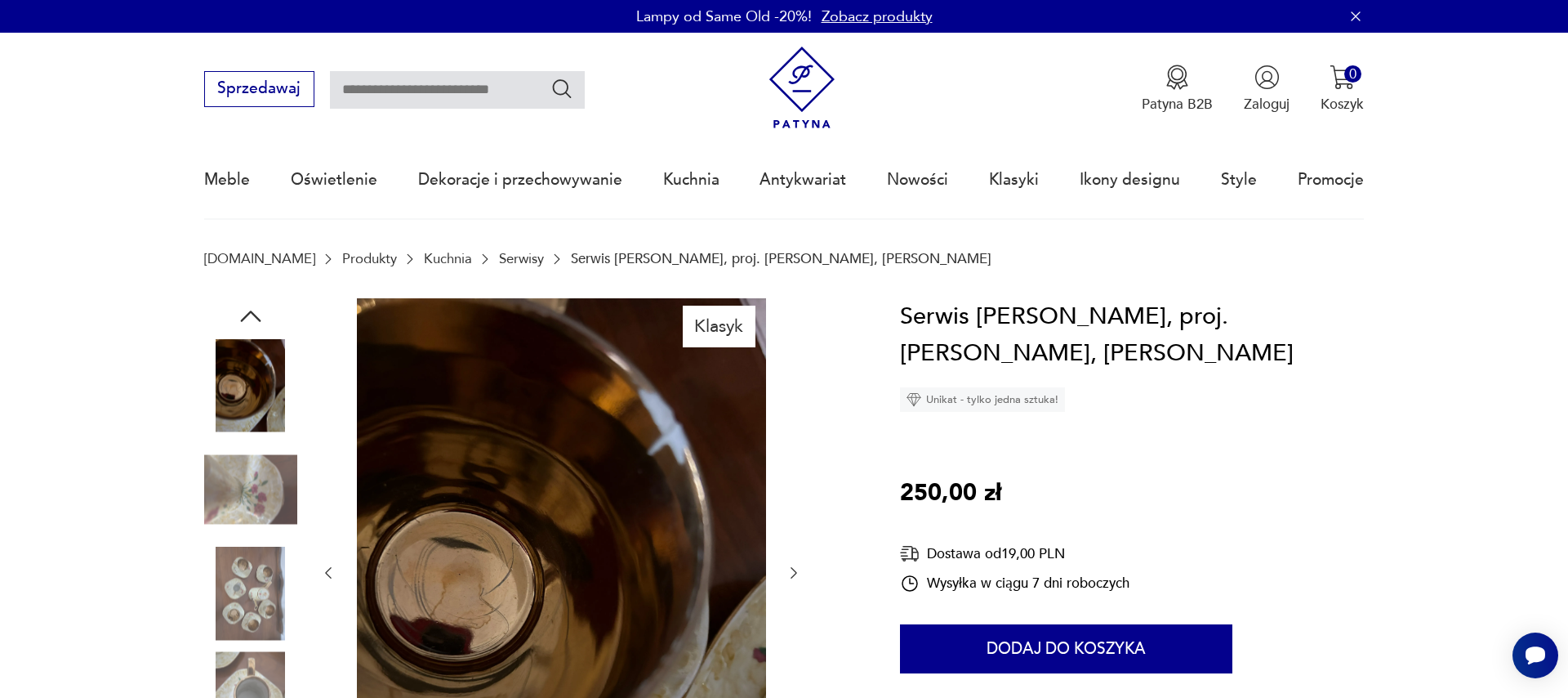
click at [792, 570] on icon "button" at bounding box center [794, 573] width 17 height 17
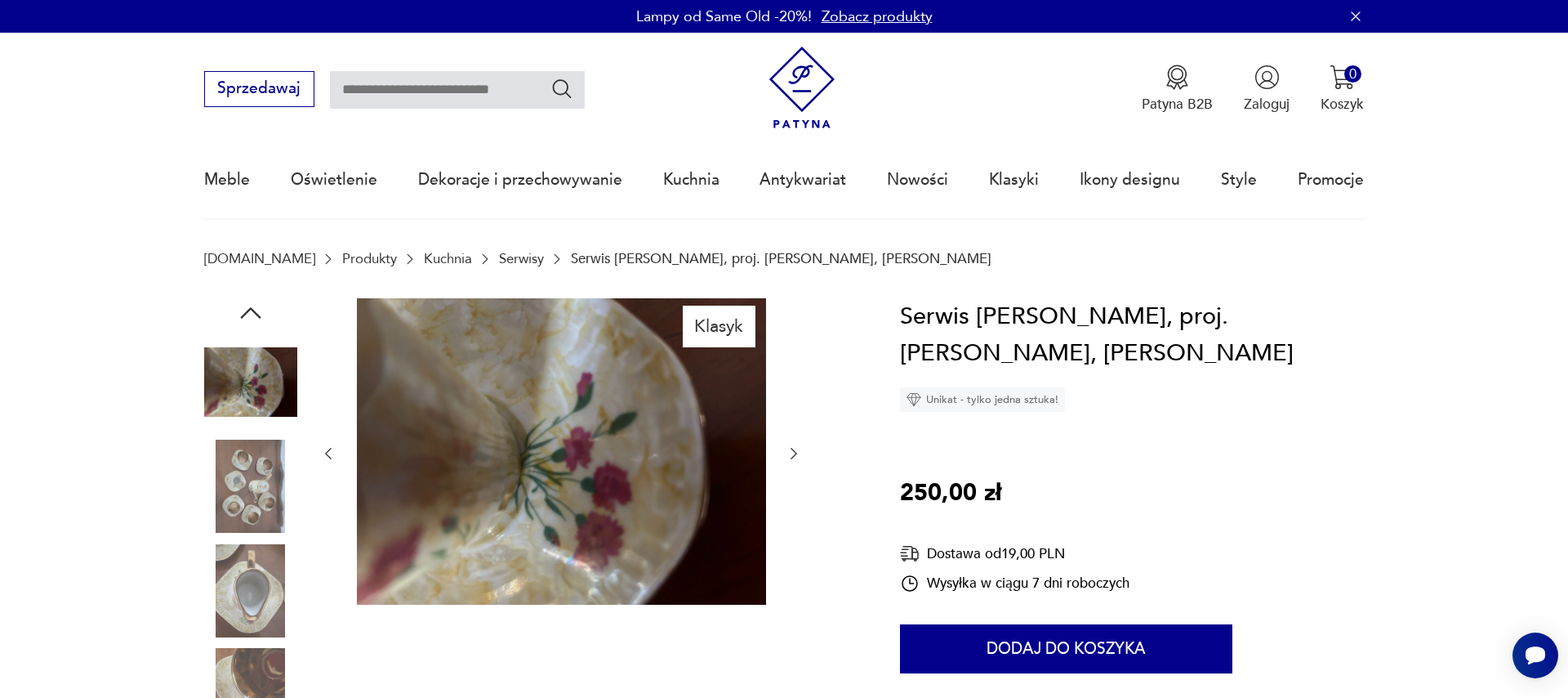
click at [794, 457] on icon "button" at bounding box center [794, 454] width 7 height 12
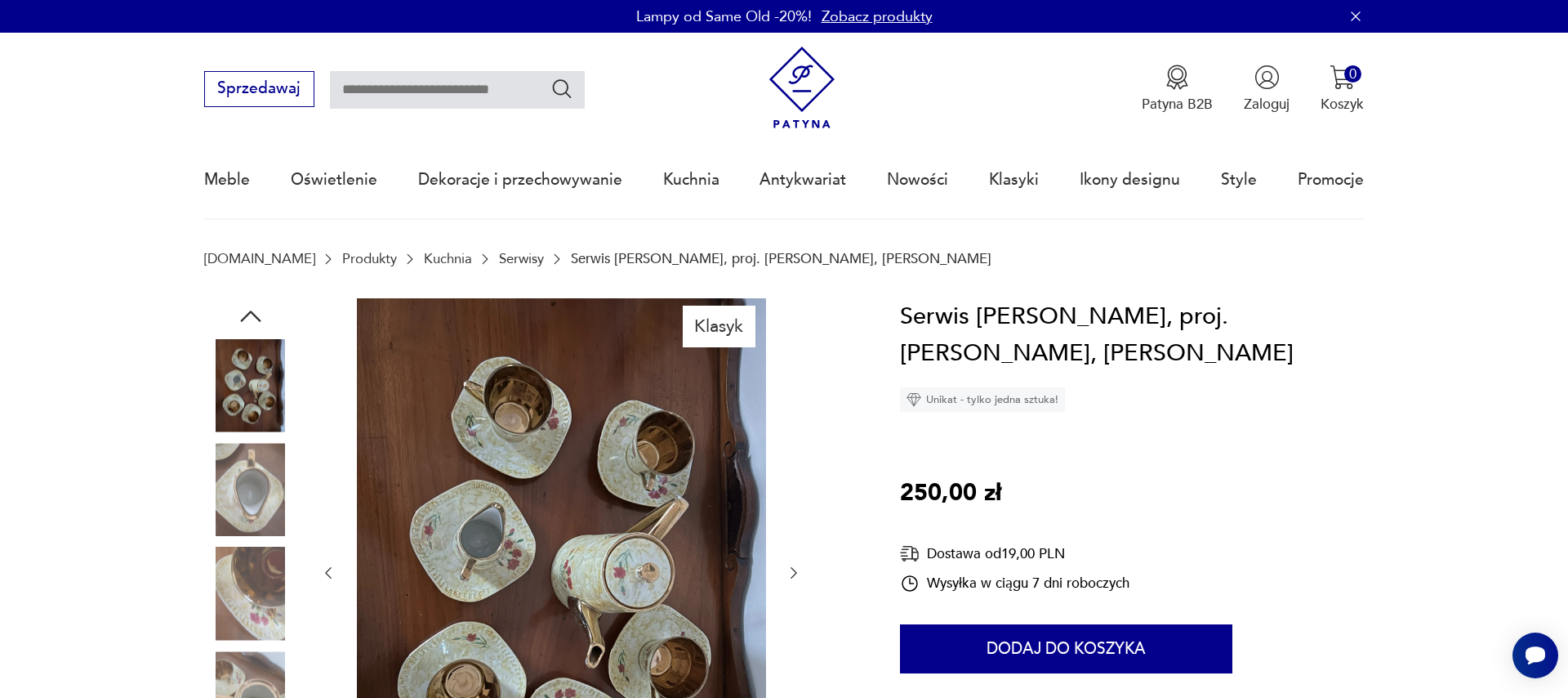
click at [793, 580] on icon "button" at bounding box center [794, 573] width 17 height 17
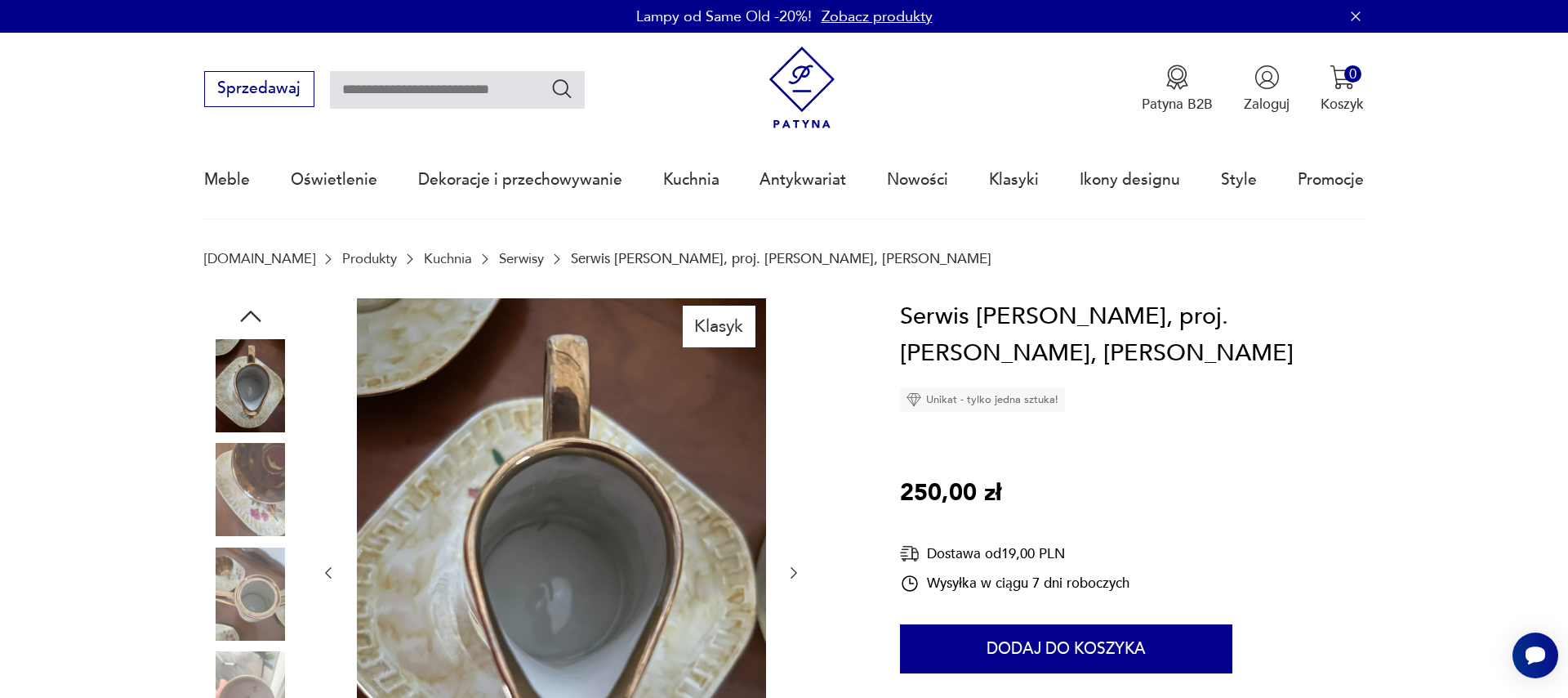
click at [793, 576] on icon "button" at bounding box center [794, 573] width 17 height 17
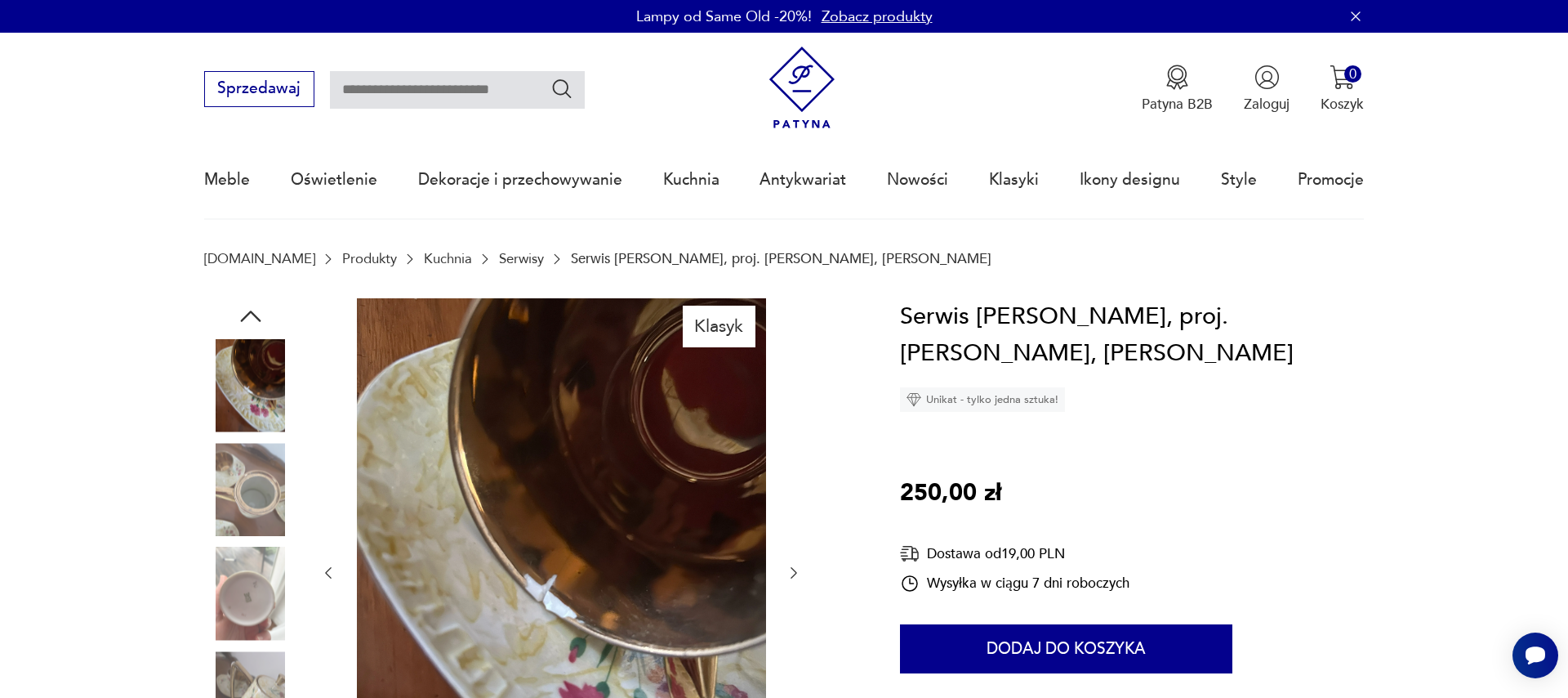
click at [793, 576] on icon "button" at bounding box center [794, 573] width 17 height 17
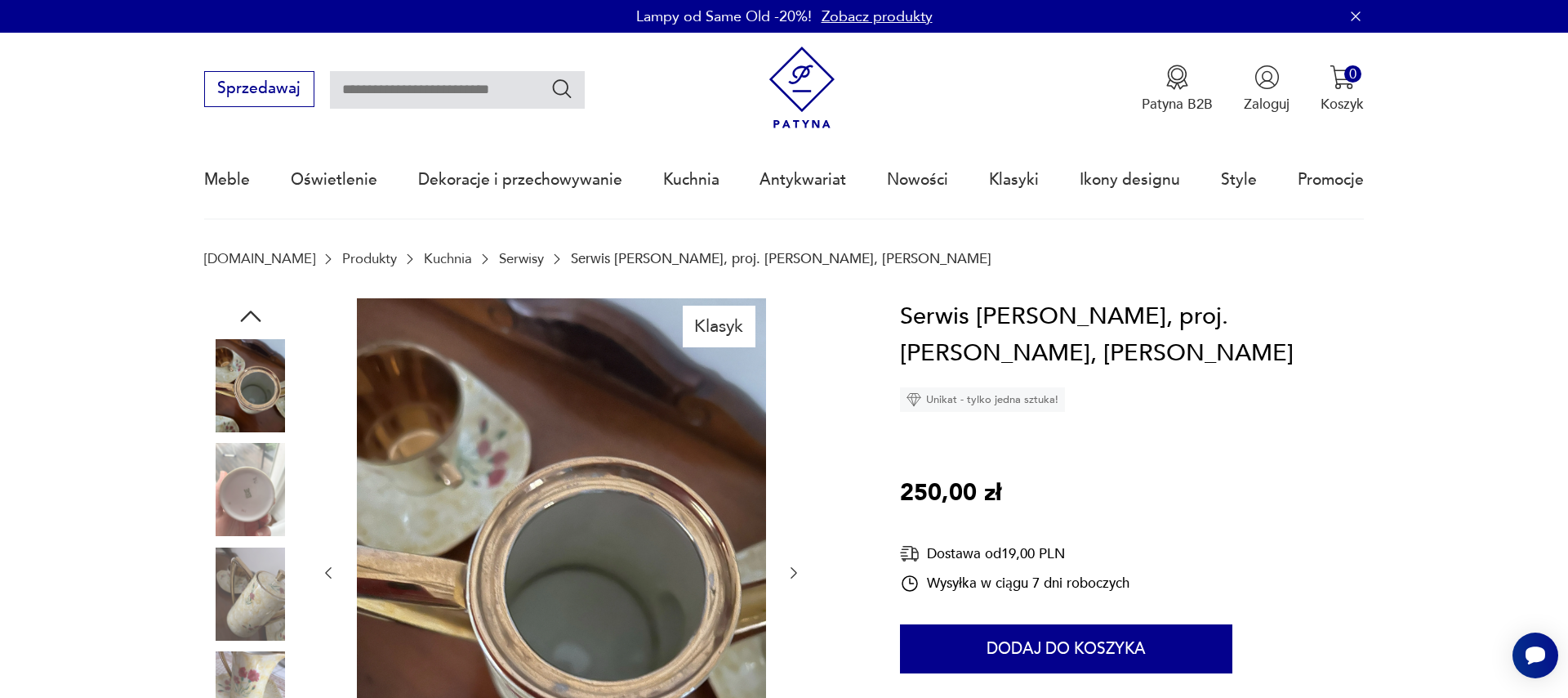
click at [783, 575] on div at bounding box center [561, 573] width 482 height 550
click at [788, 571] on icon "button" at bounding box center [794, 573] width 17 height 17
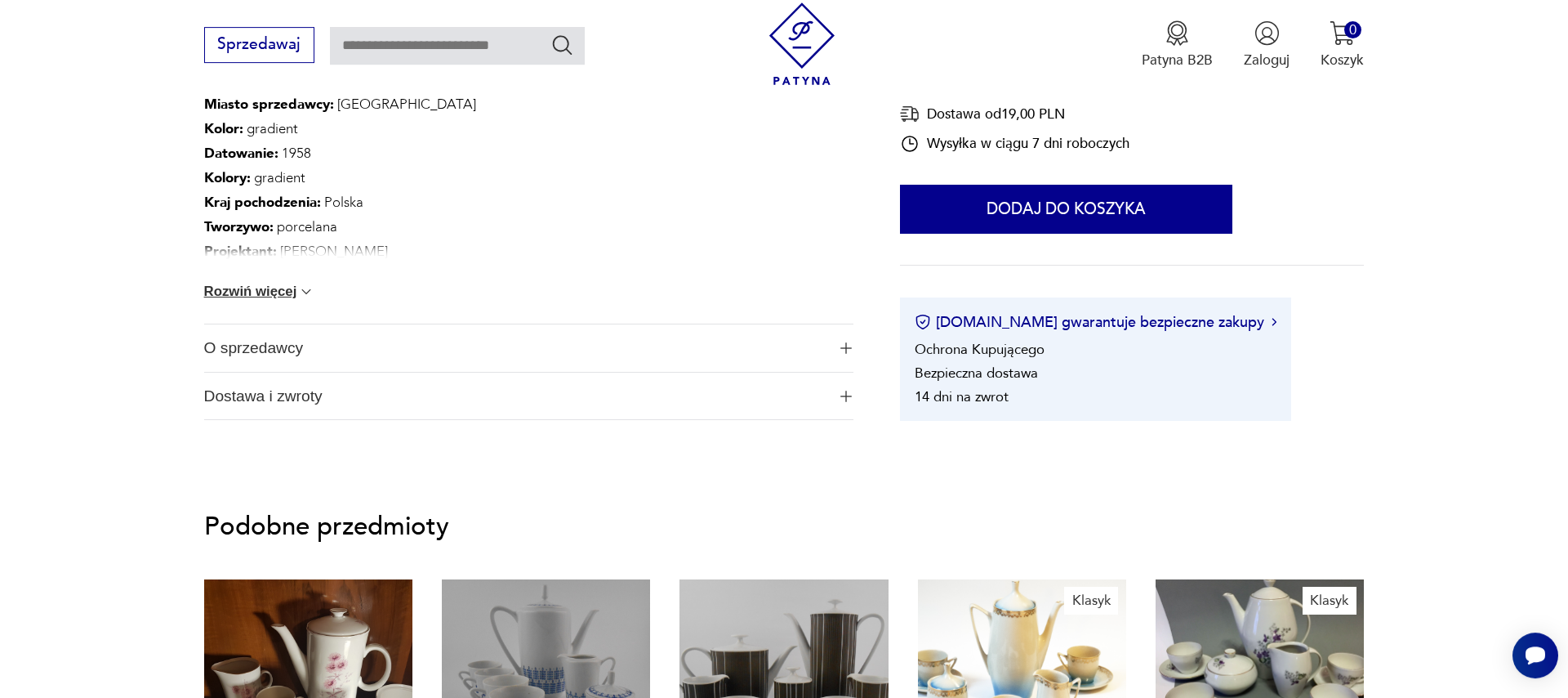
scroll to position [1025, 0]
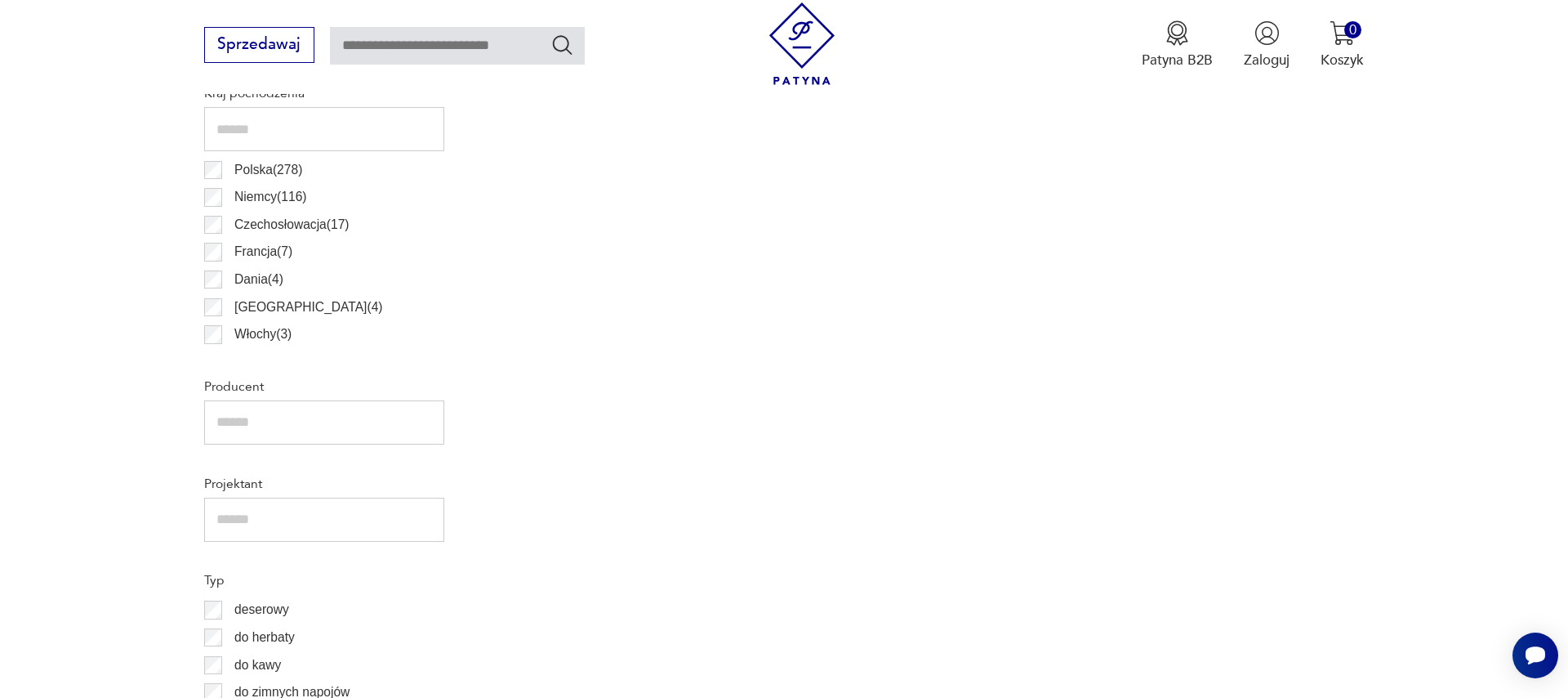
scroll to position [544, 0]
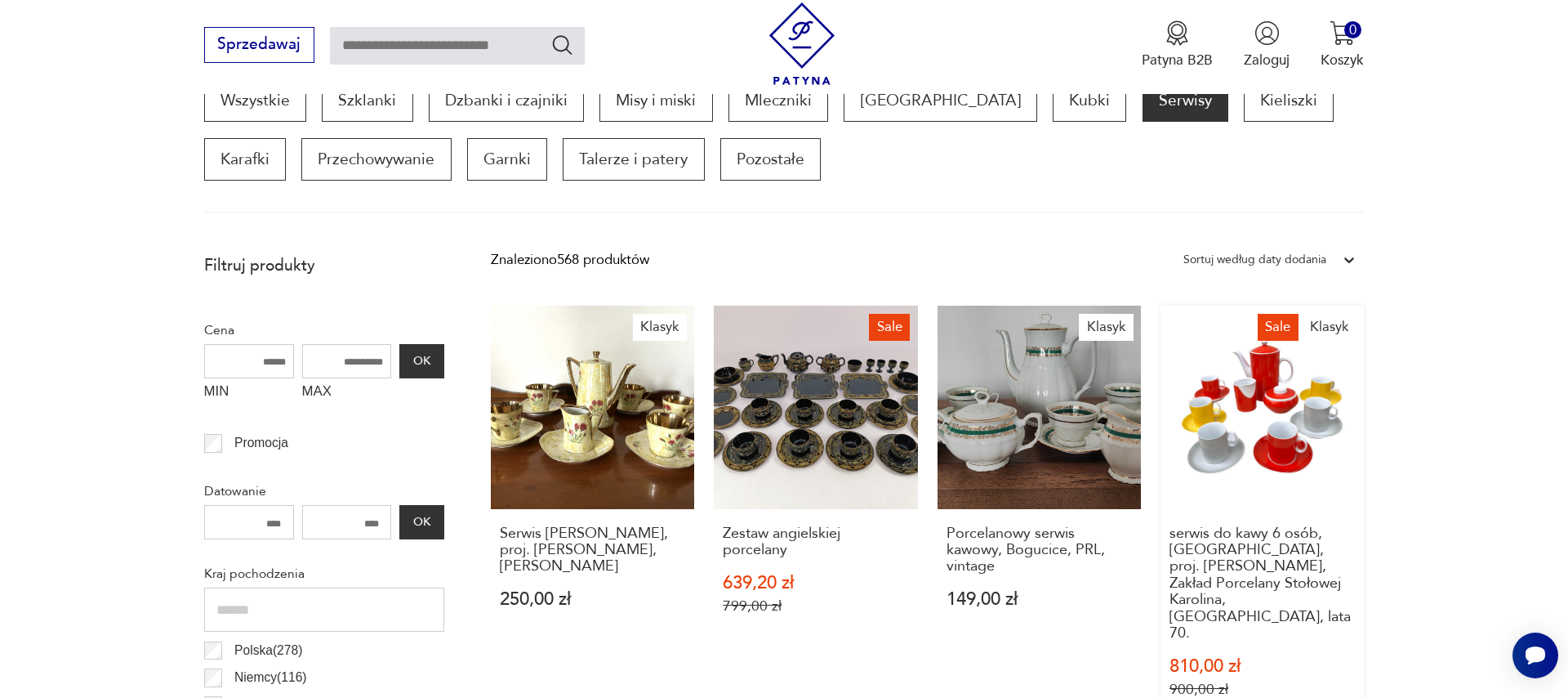
click at [1256, 460] on link "Sale Klasyk serwis do kawy 6 osób, [GEOGRAPHIC_DATA], proj. [PERSON_NAME], Zakł…" at bounding box center [1262, 521] width 204 height 431
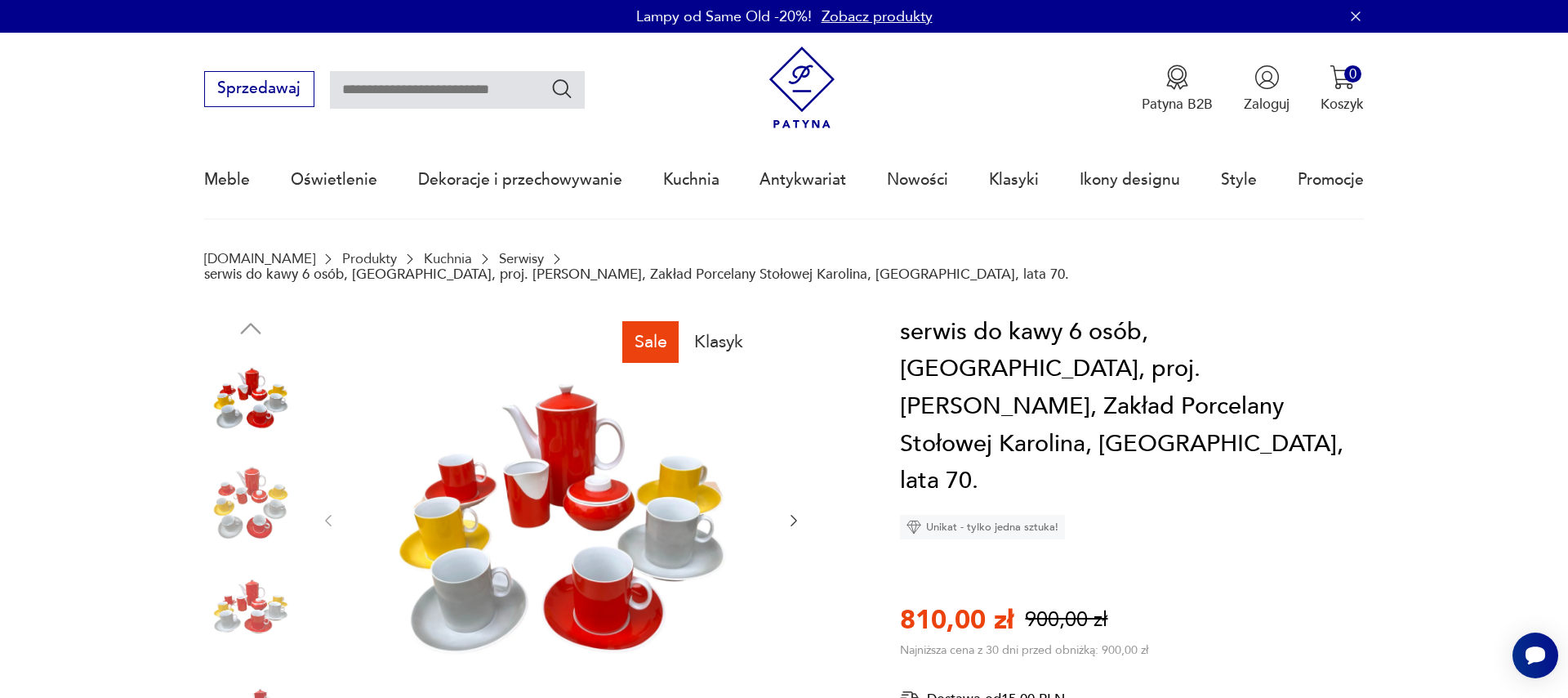
click at [791, 513] on icon "button" at bounding box center [794, 521] width 17 height 17
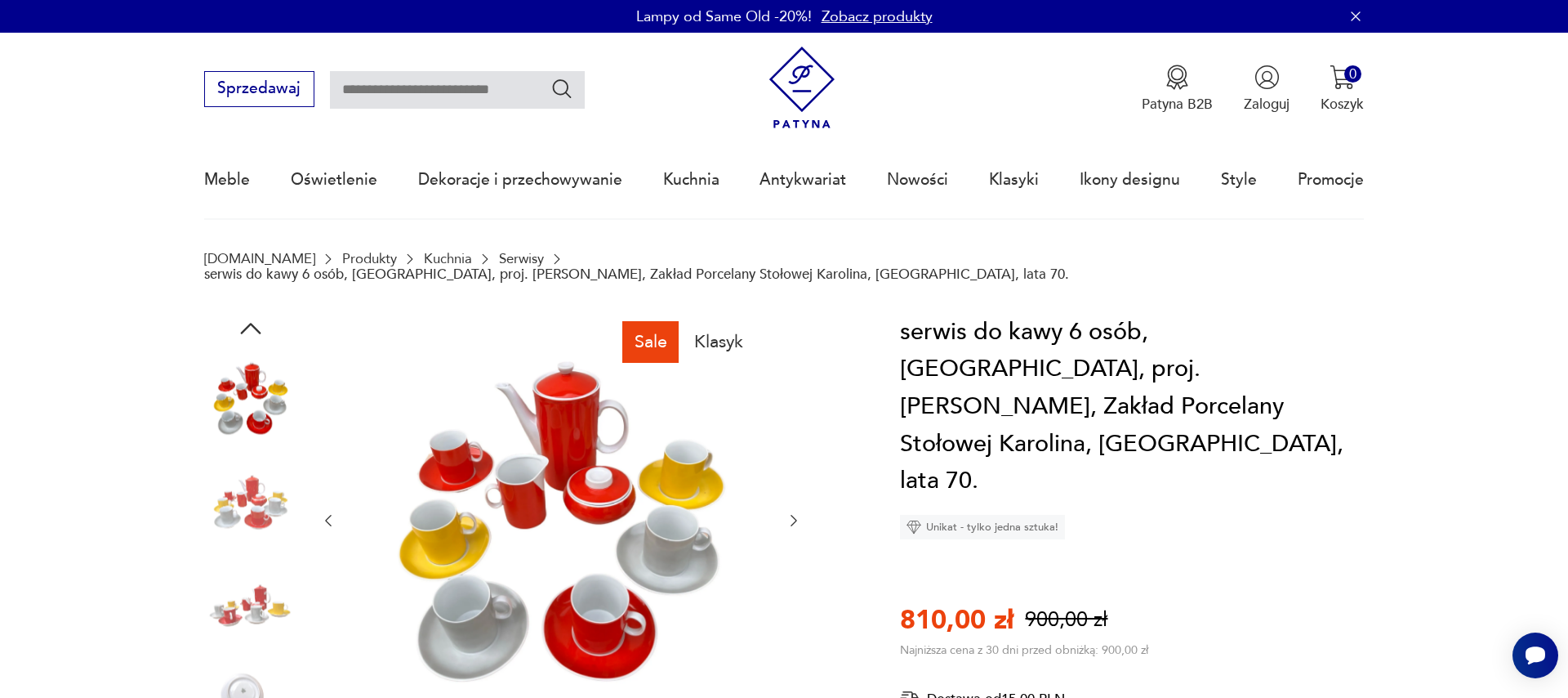
click at [791, 513] on icon "button" at bounding box center [794, 521] width 17 height 17
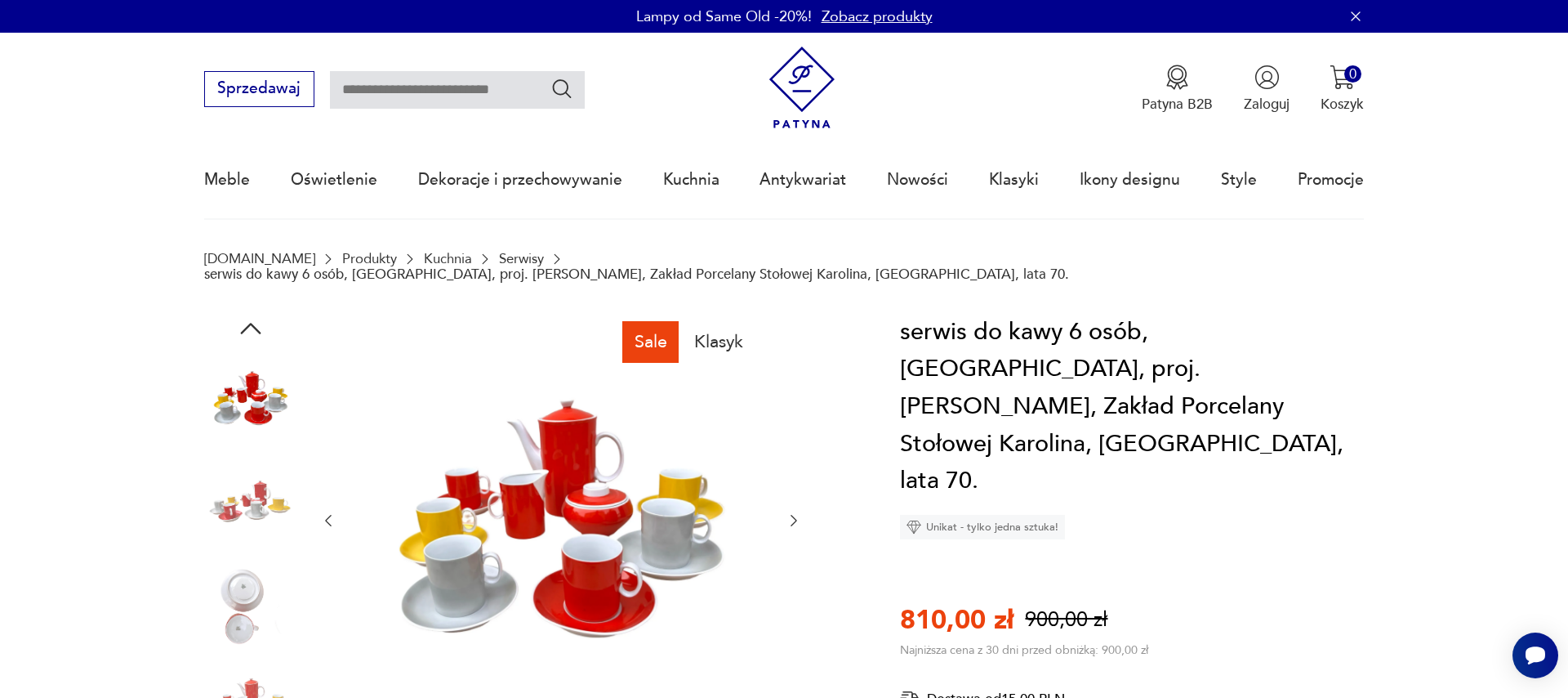
click at [791, 513] on icon "button" at bounding box center [794, 521] width 17 height 17
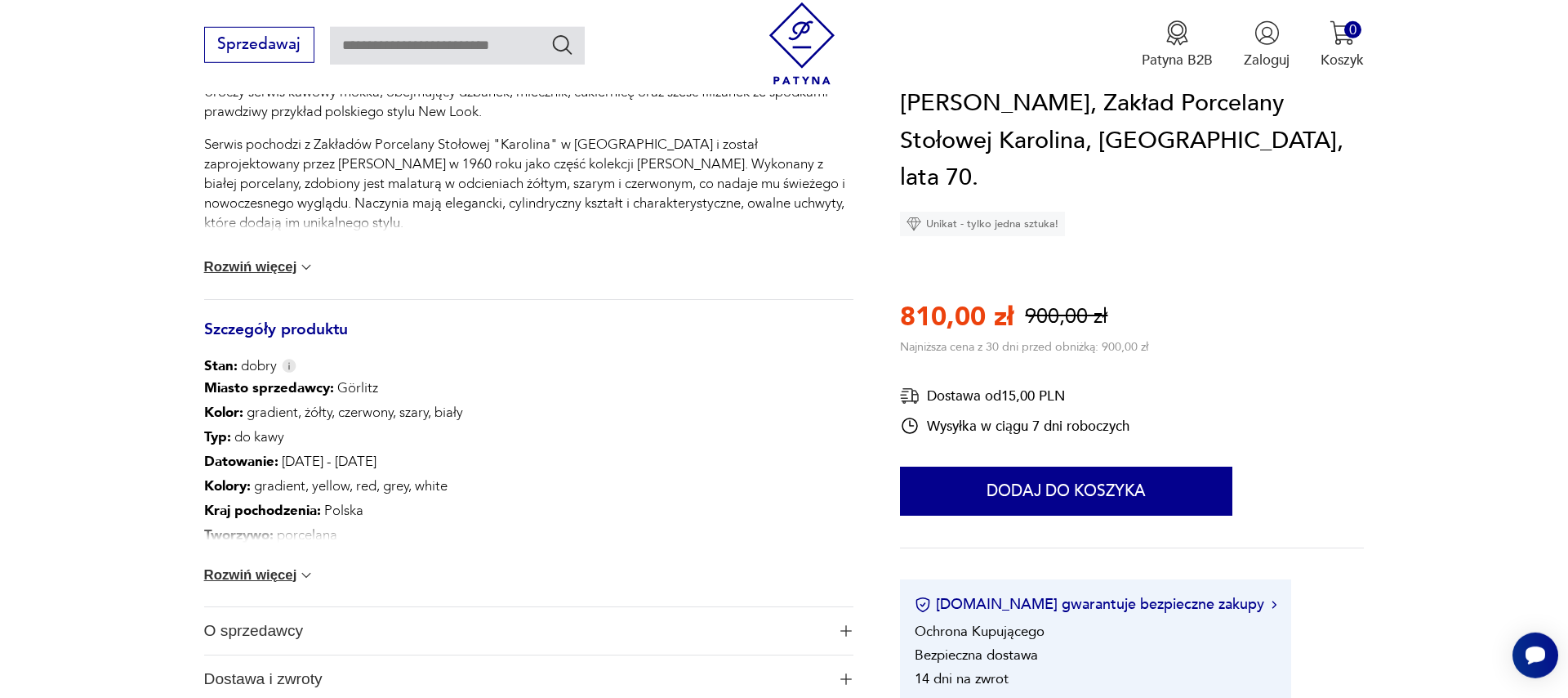
scroll to position [931, 0]
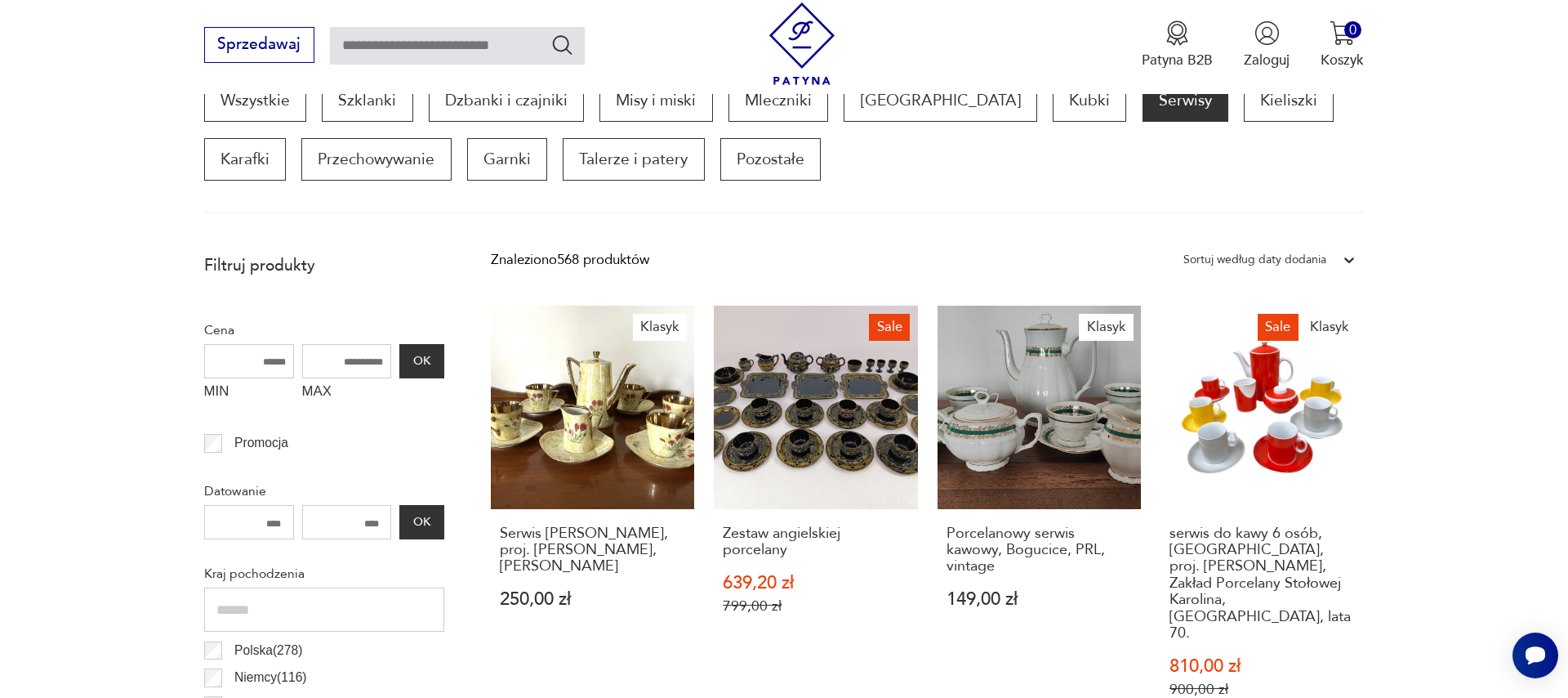
scroll to position [917, 0]
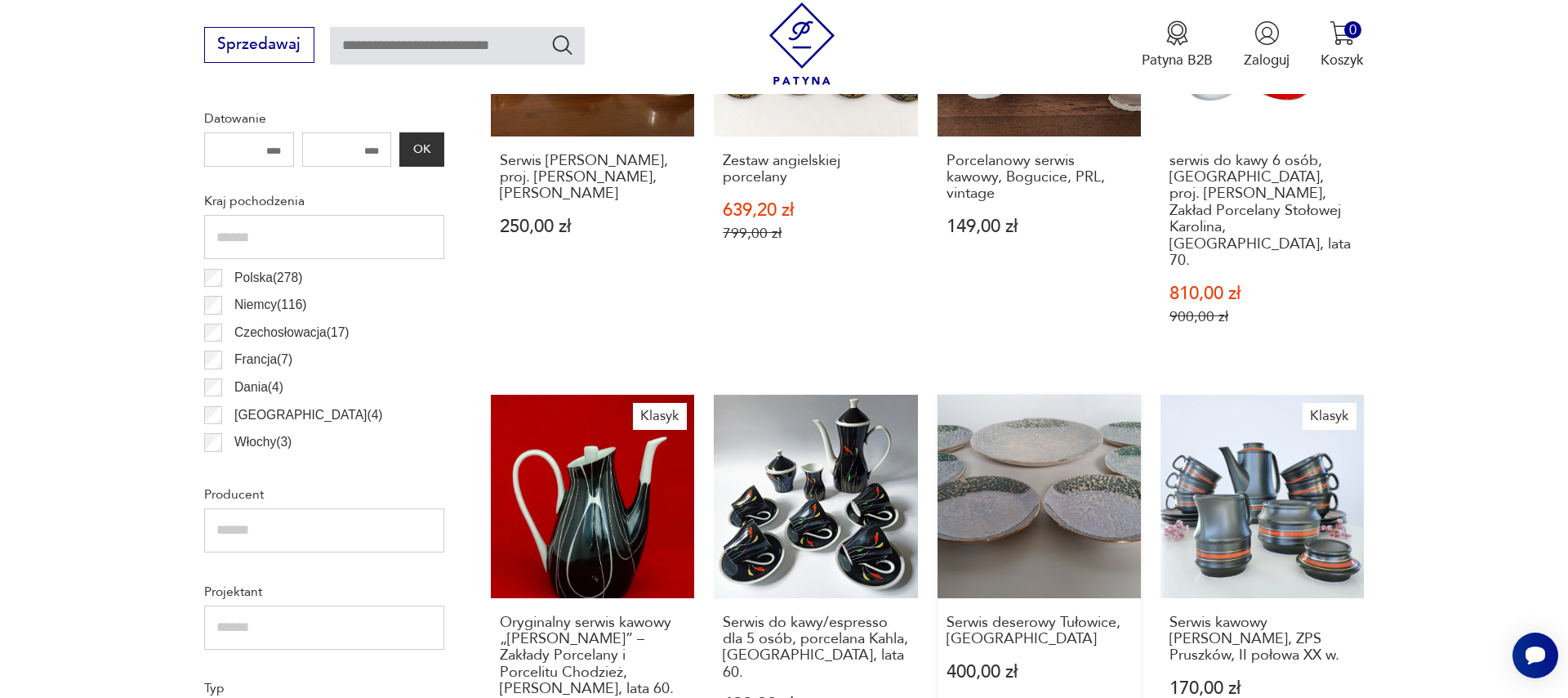
click at [1019, 445] on link "Serwis deserowy Tułowice, PRL 400,00 zł" at bounding box center [1039, 582] width 204 height 374
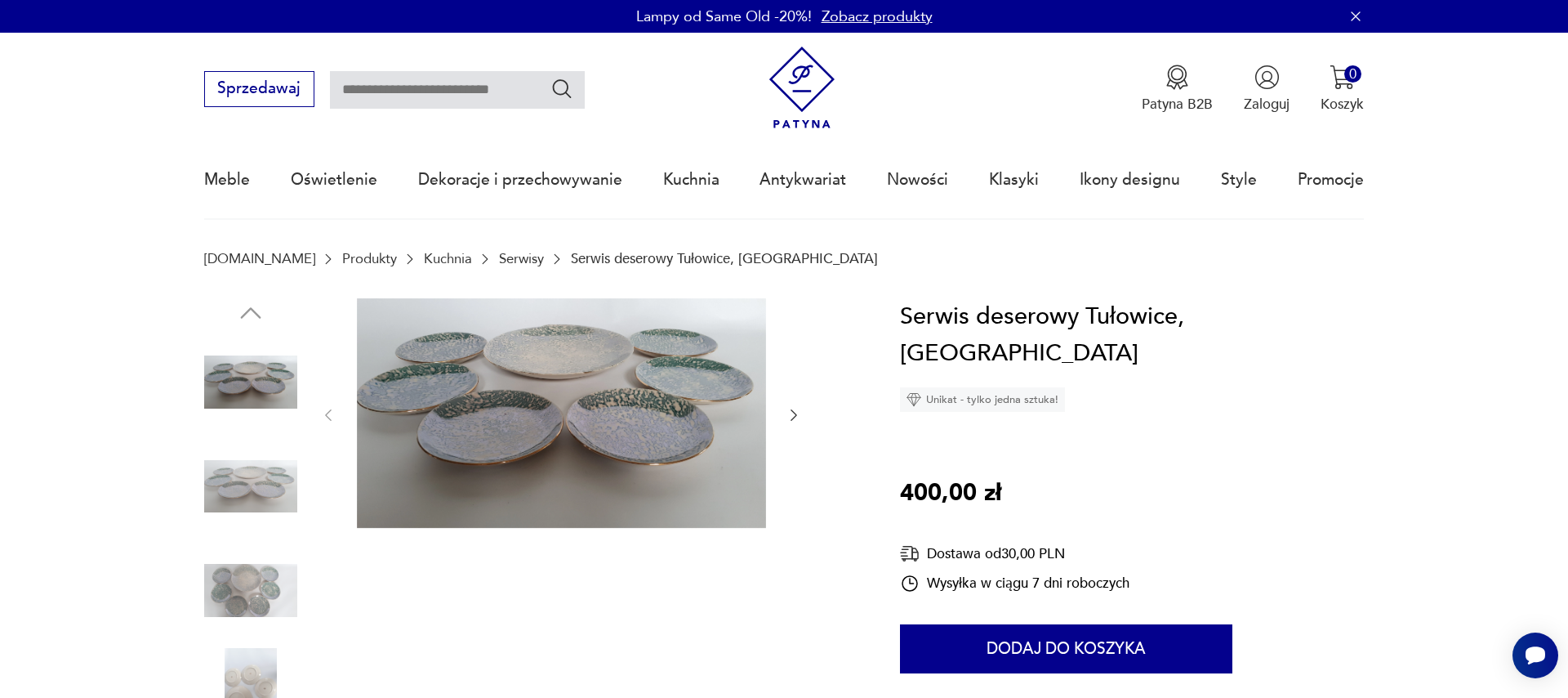
click at [784, 416] on div at bounding box center [561, 415] width 482 height 234
click at [788, 416] on icon "button" at bounding box center [794, 415] width 17 height 17
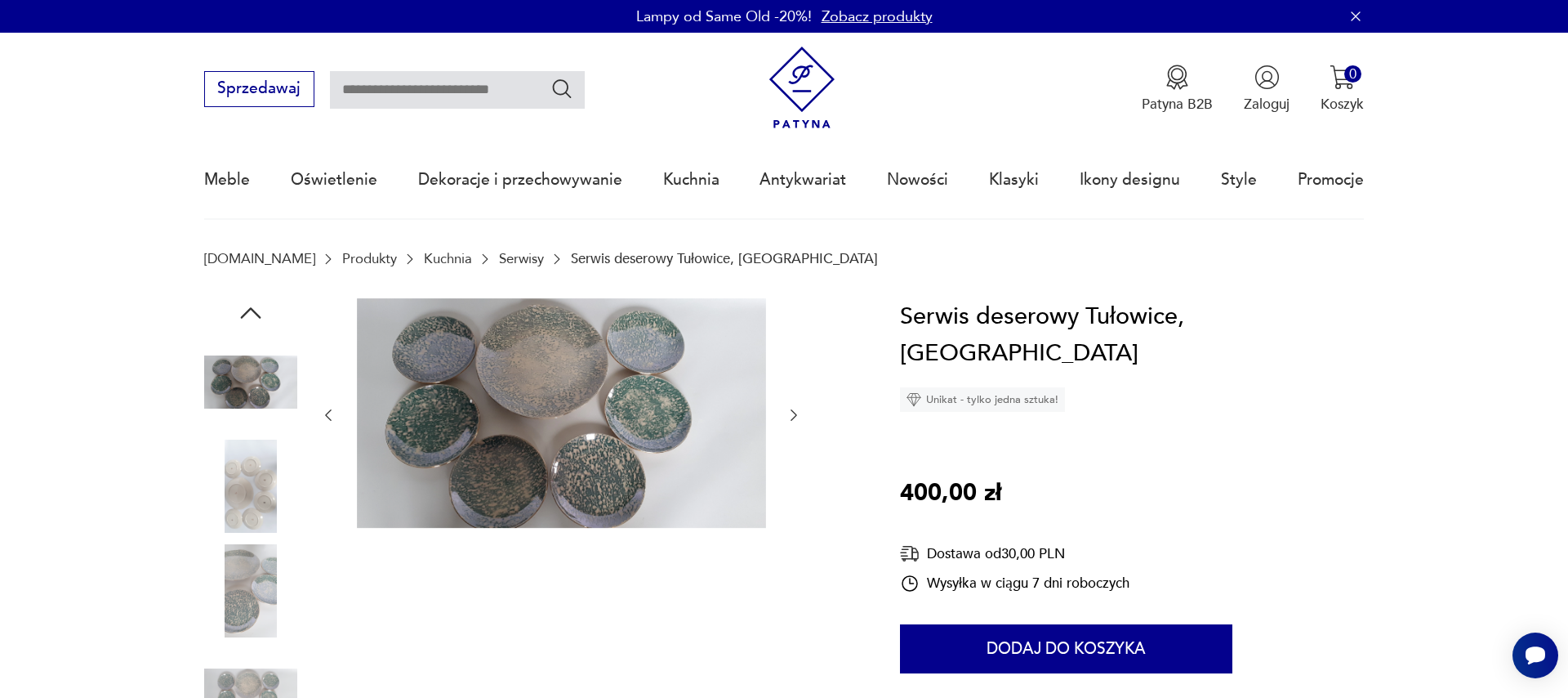
click at [788, 416] on icon "button" at bounding box center [794, 415] width 17 height 17
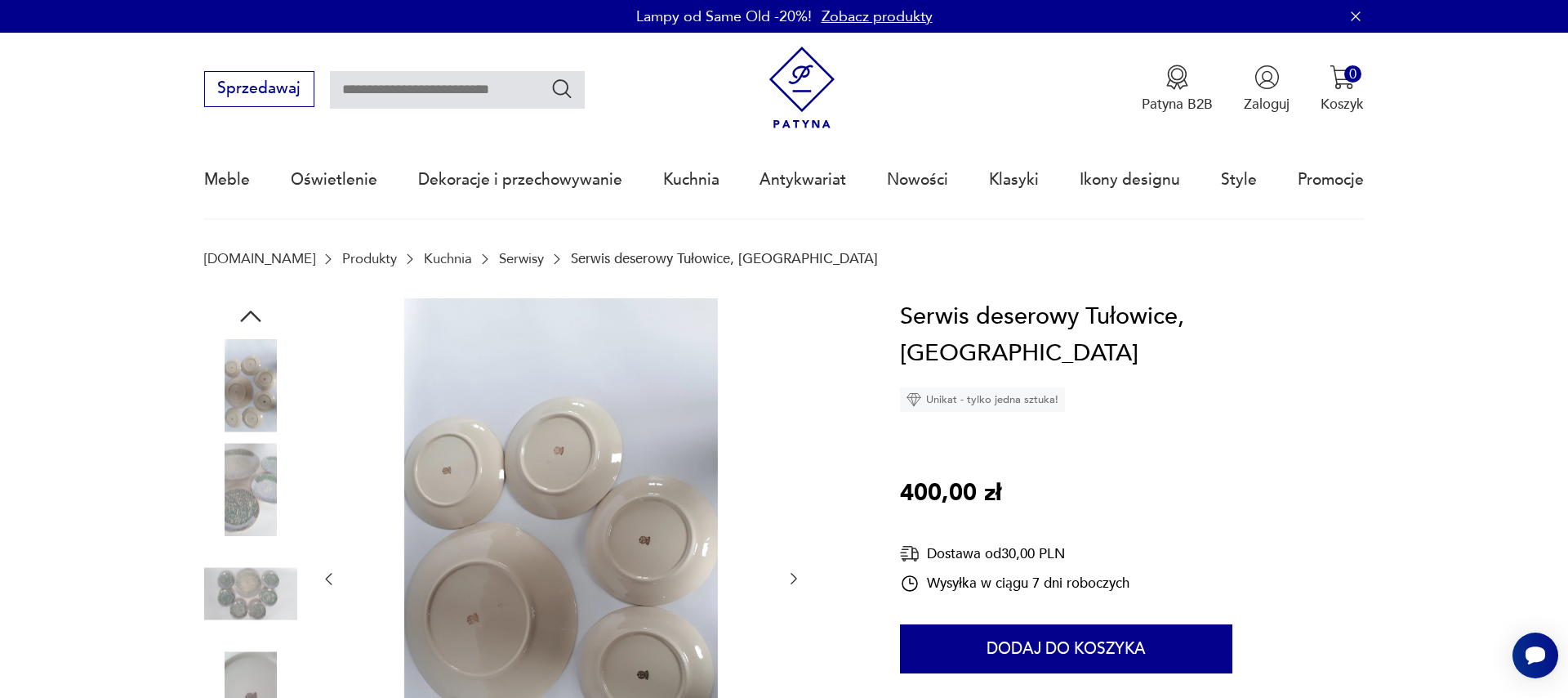
click at [788, 416] on div at bounding box center [561, 579] width 482 height 562
click at [790, 591] on div at bounding box center [561, 579] width 482 height 562
click at [792, 580] on icon "button" at bounding box center [794, 579] width 17 height 17
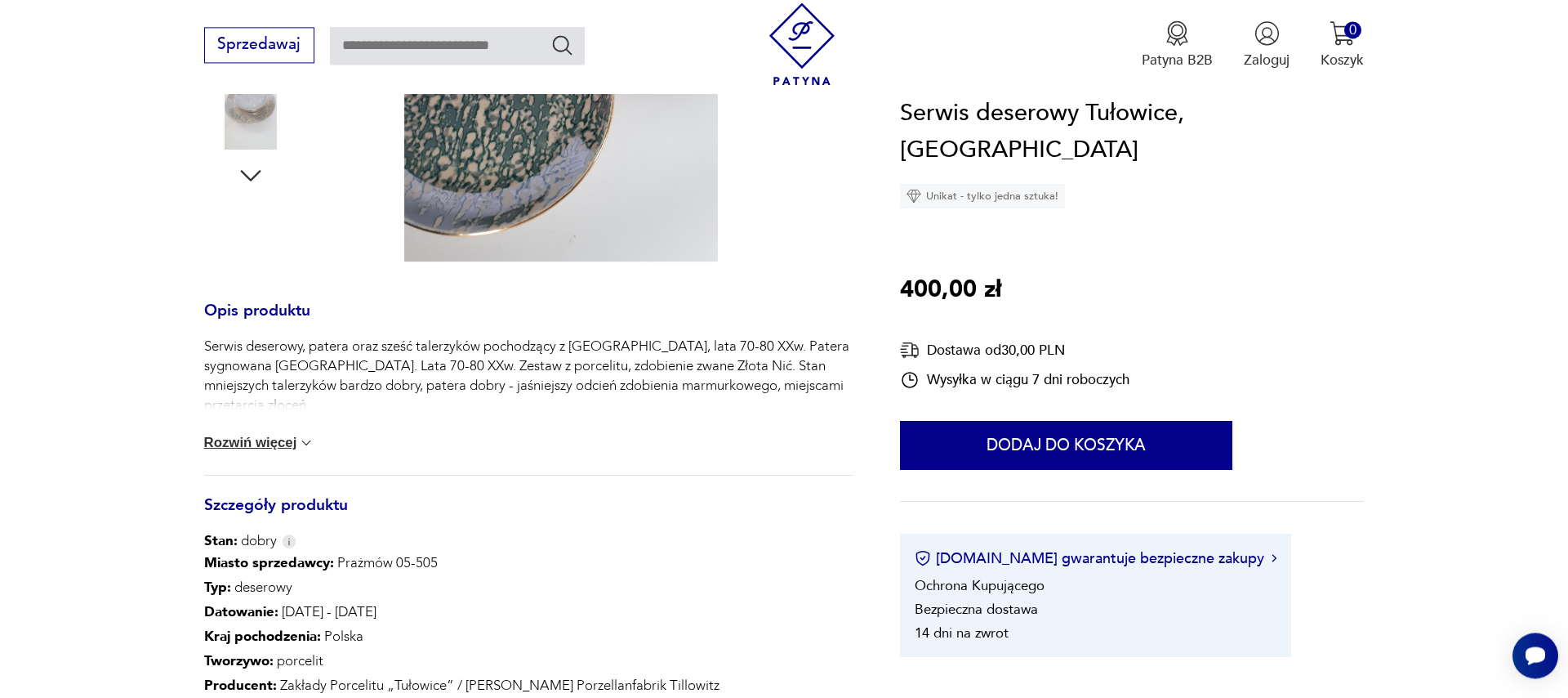
scroll to position [373, 0]
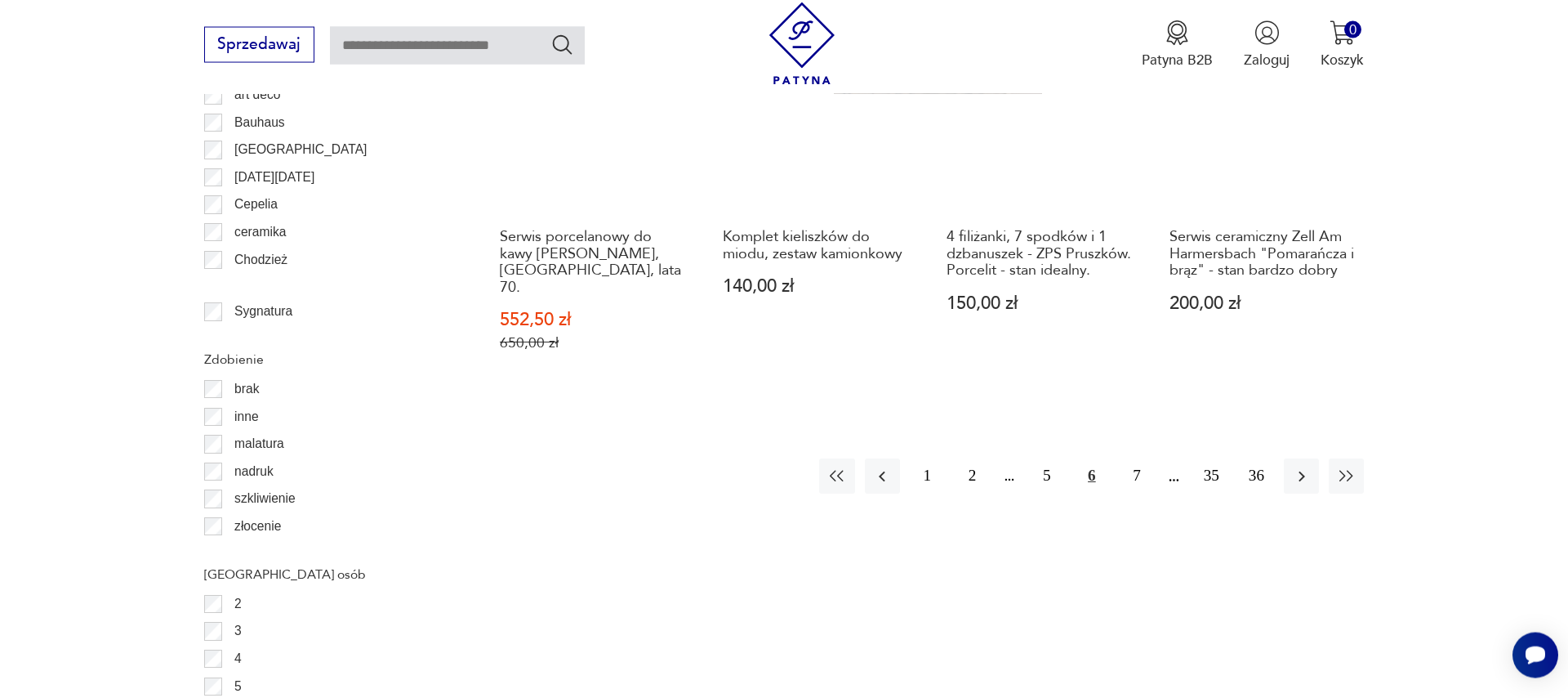
scroll to position [2128, 0]
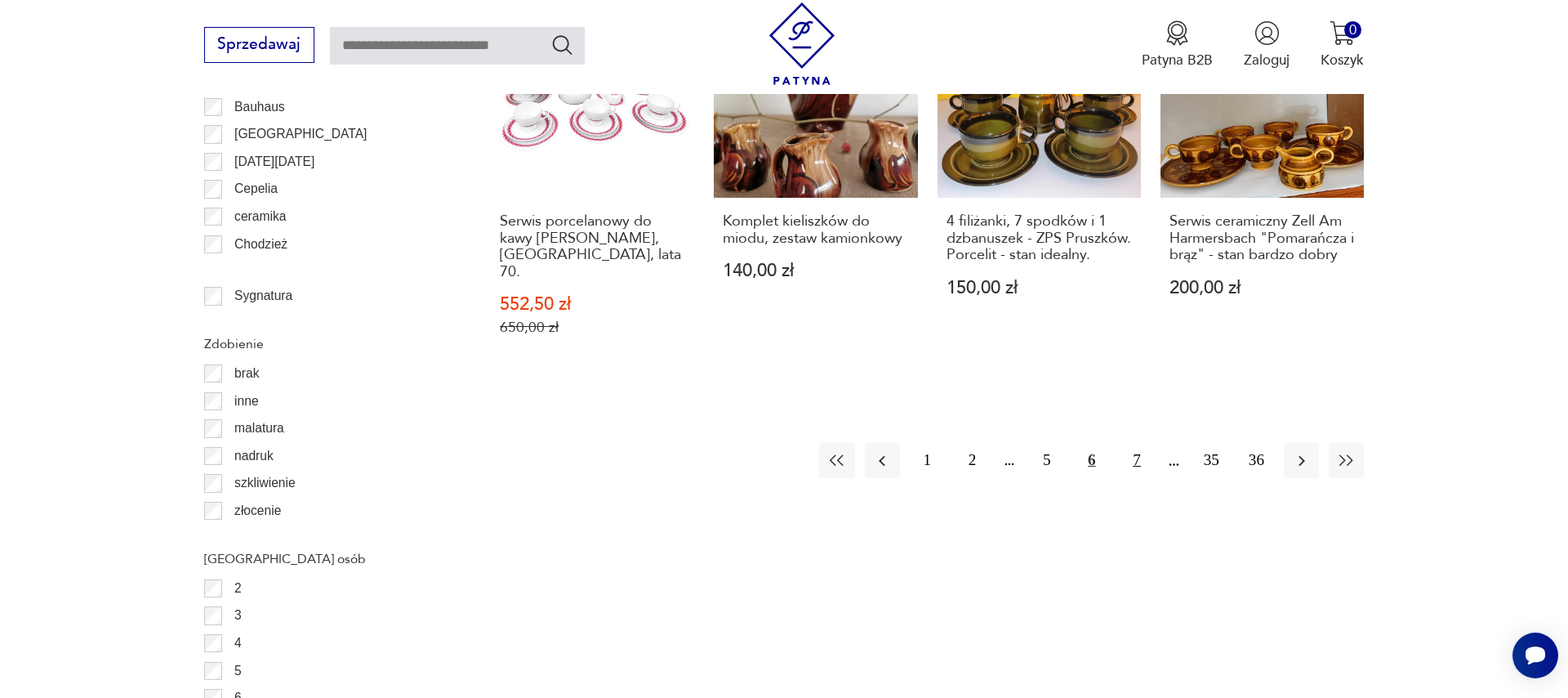
click at [1129, 443] on button "7" at bounding box center [1136, 460] width 35 height 35
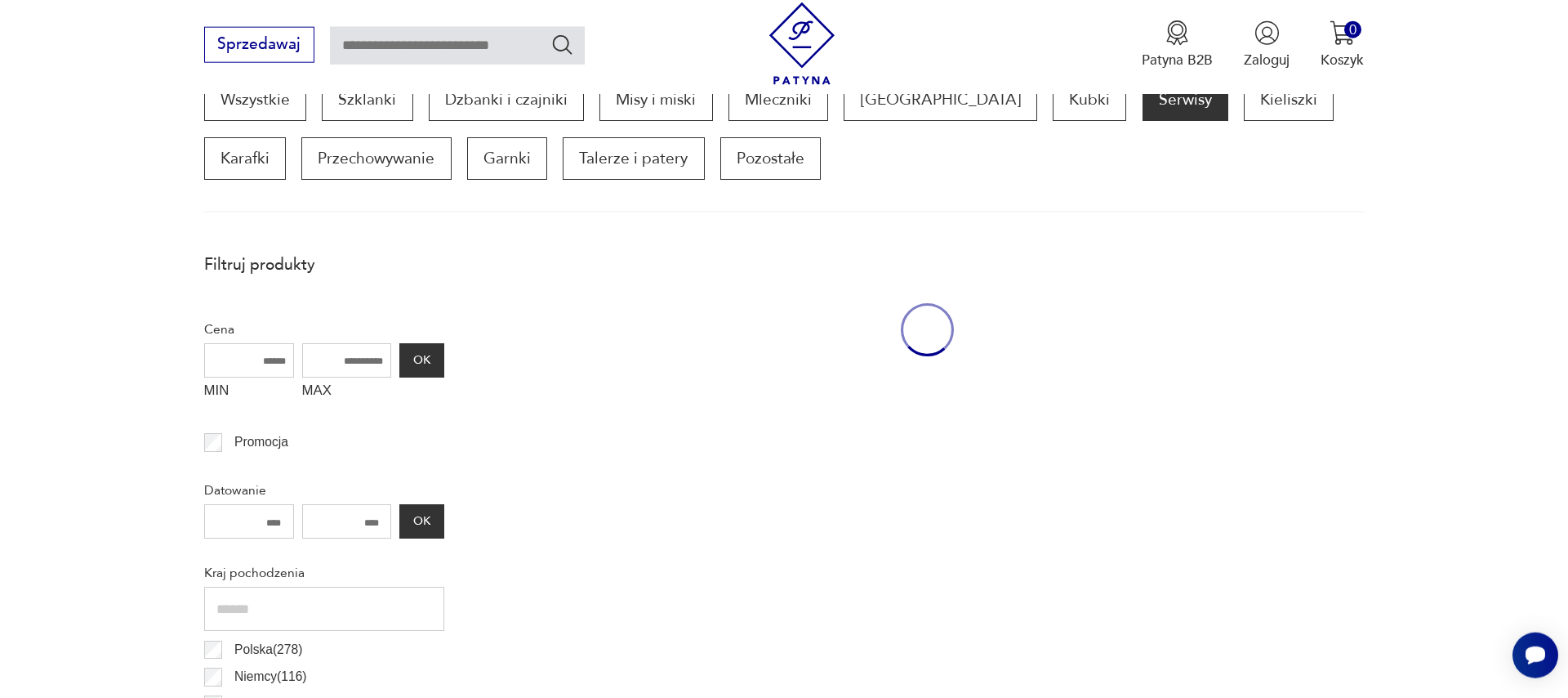
scroll to position [544, 0]
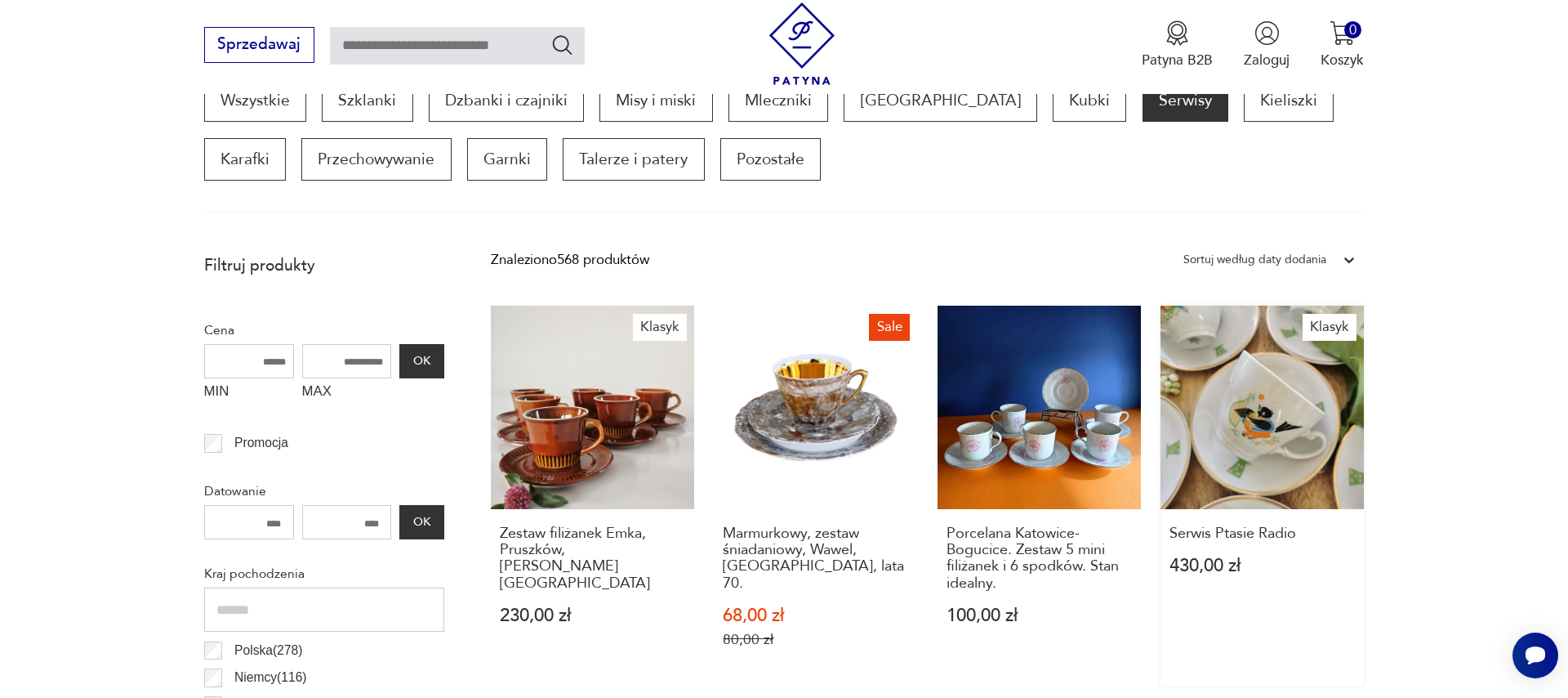
click at [1290, 433] on link "Klasyk Serwis Ptasie Radio 430,00 zł" at bounding box center [1262, 495] width 204 height 380
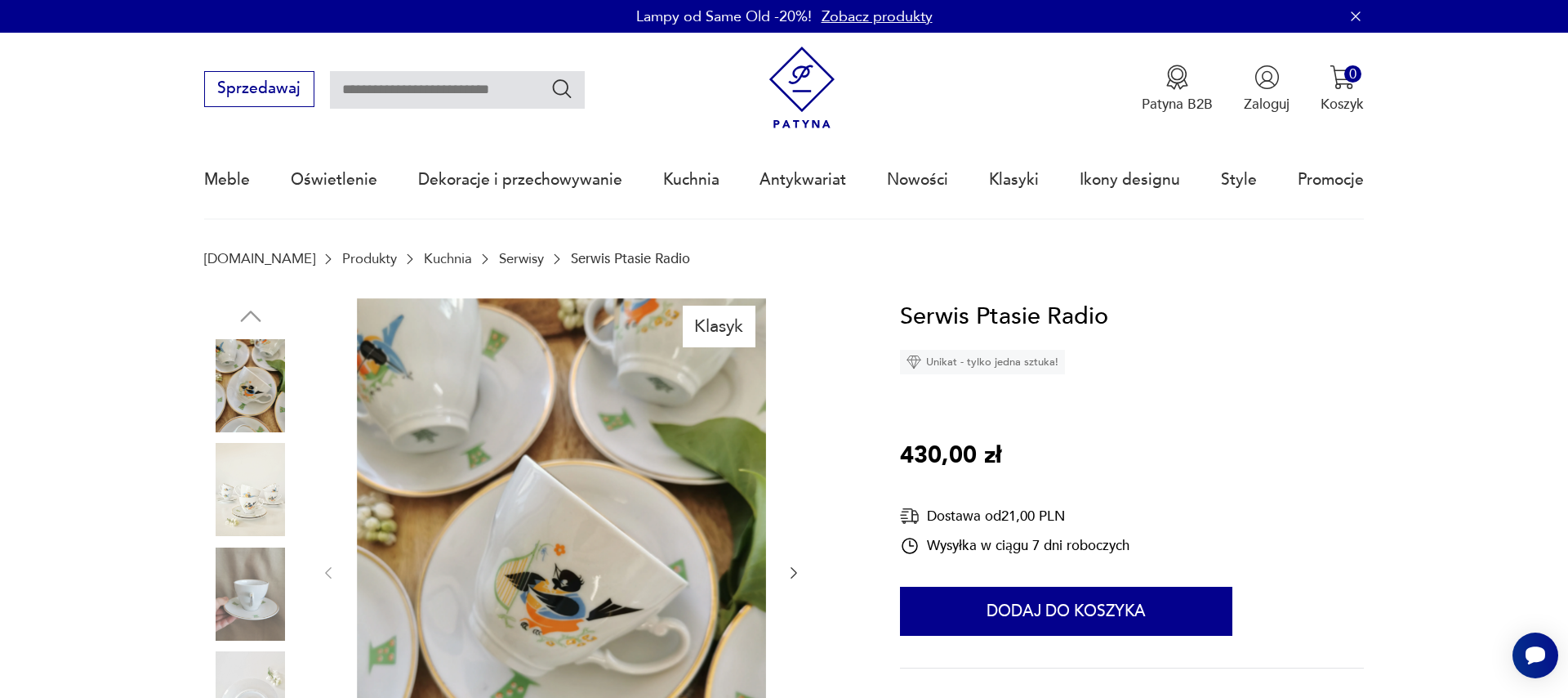
click at [788, 571] on icon "button" at bounding box center [794, 573] width 17 height 17
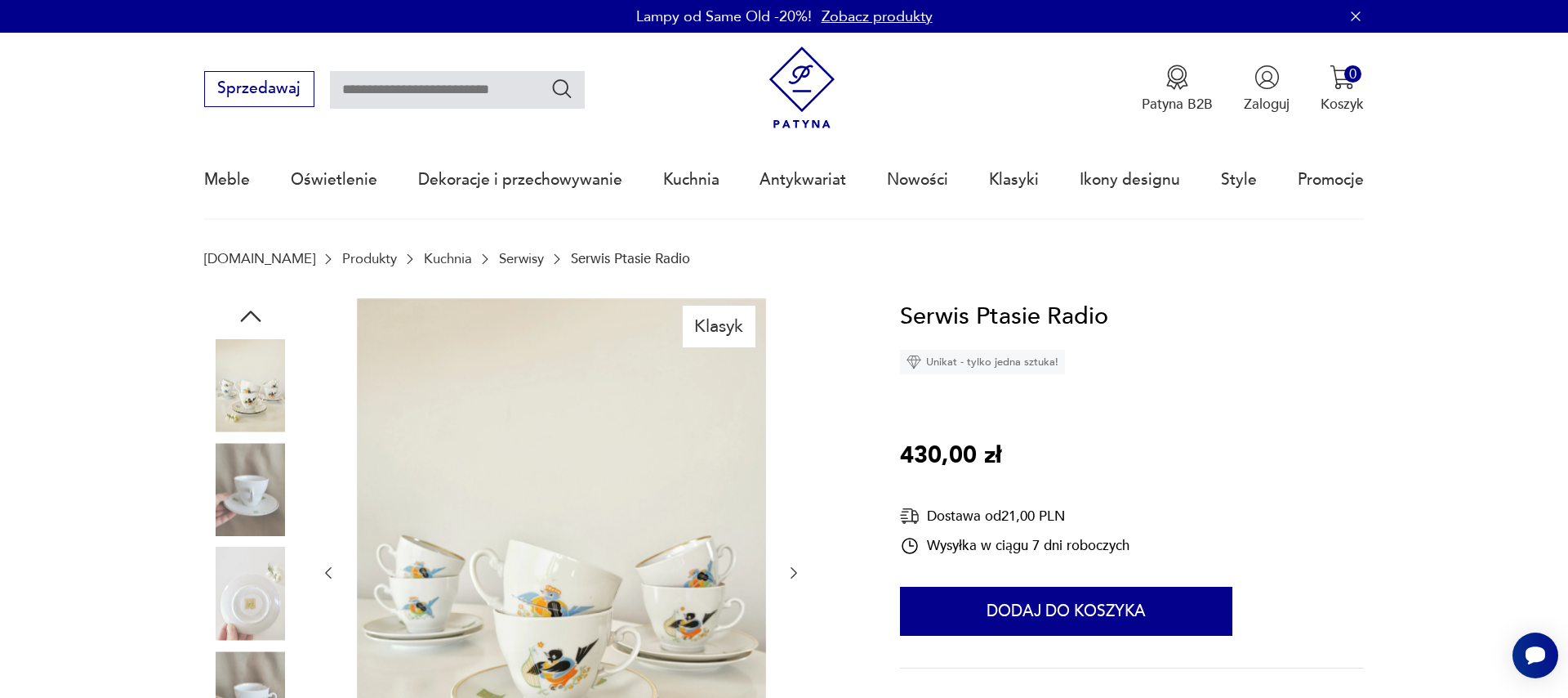
click at [788, 571] on icon "button" at bounding box center [794, 573] width 17 height 17
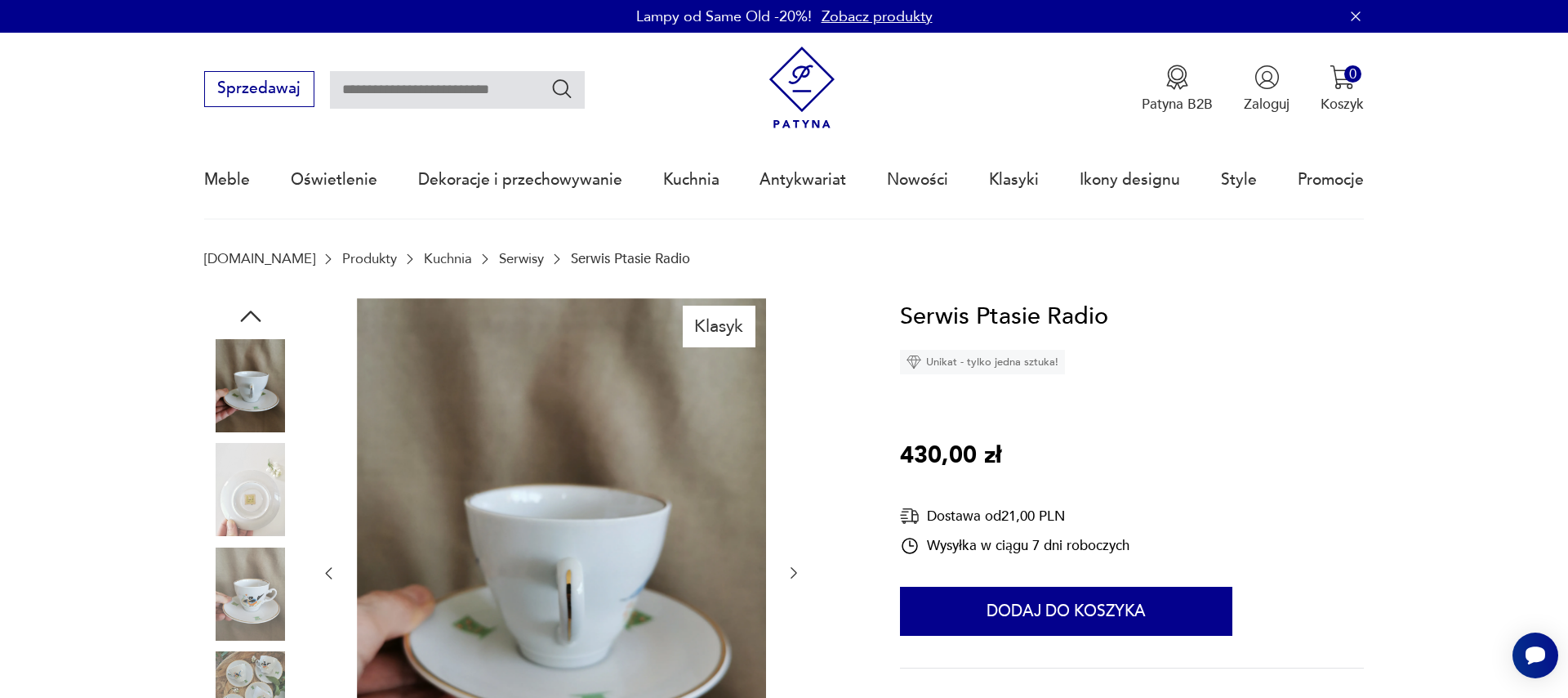
click at [788, 570] on icon "button" at bounding box center [794, 573] width 17 height 17
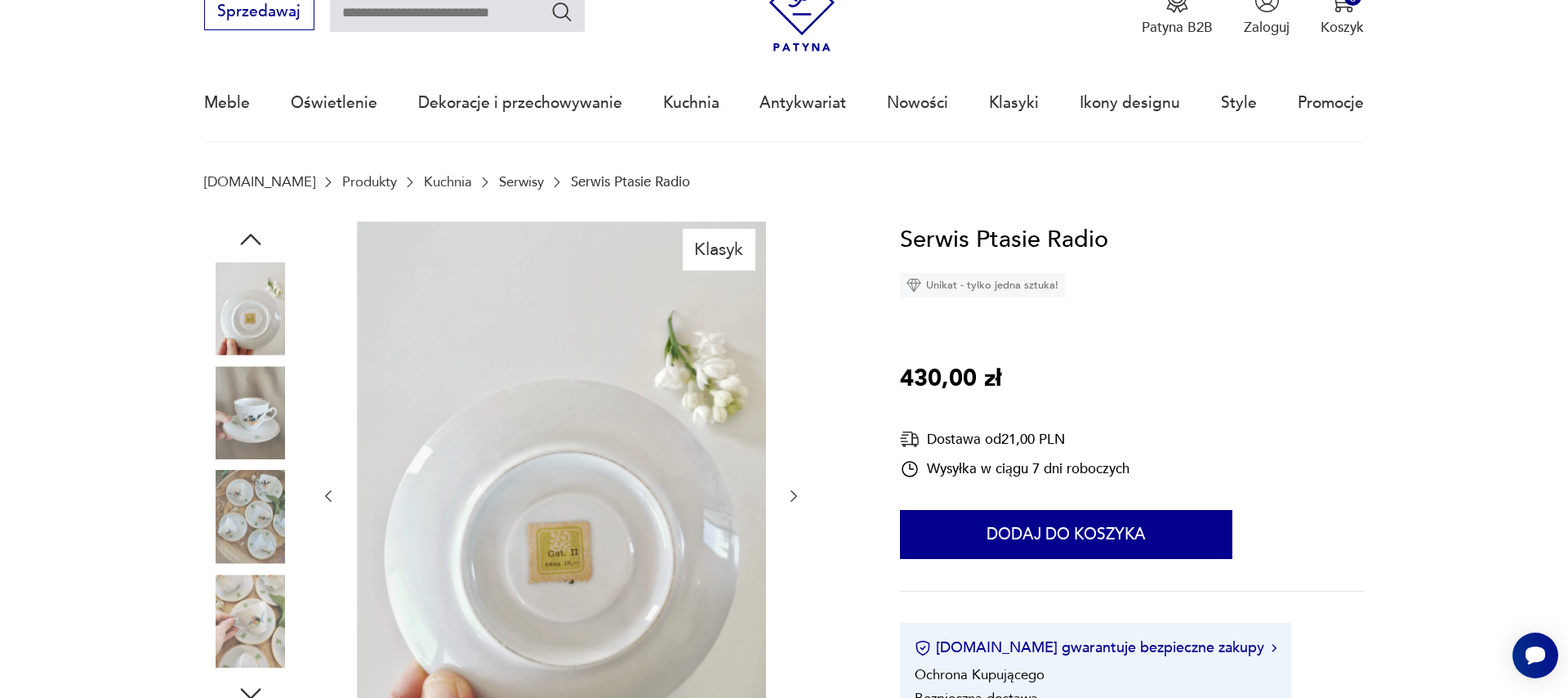
scroll to position [186, 0]
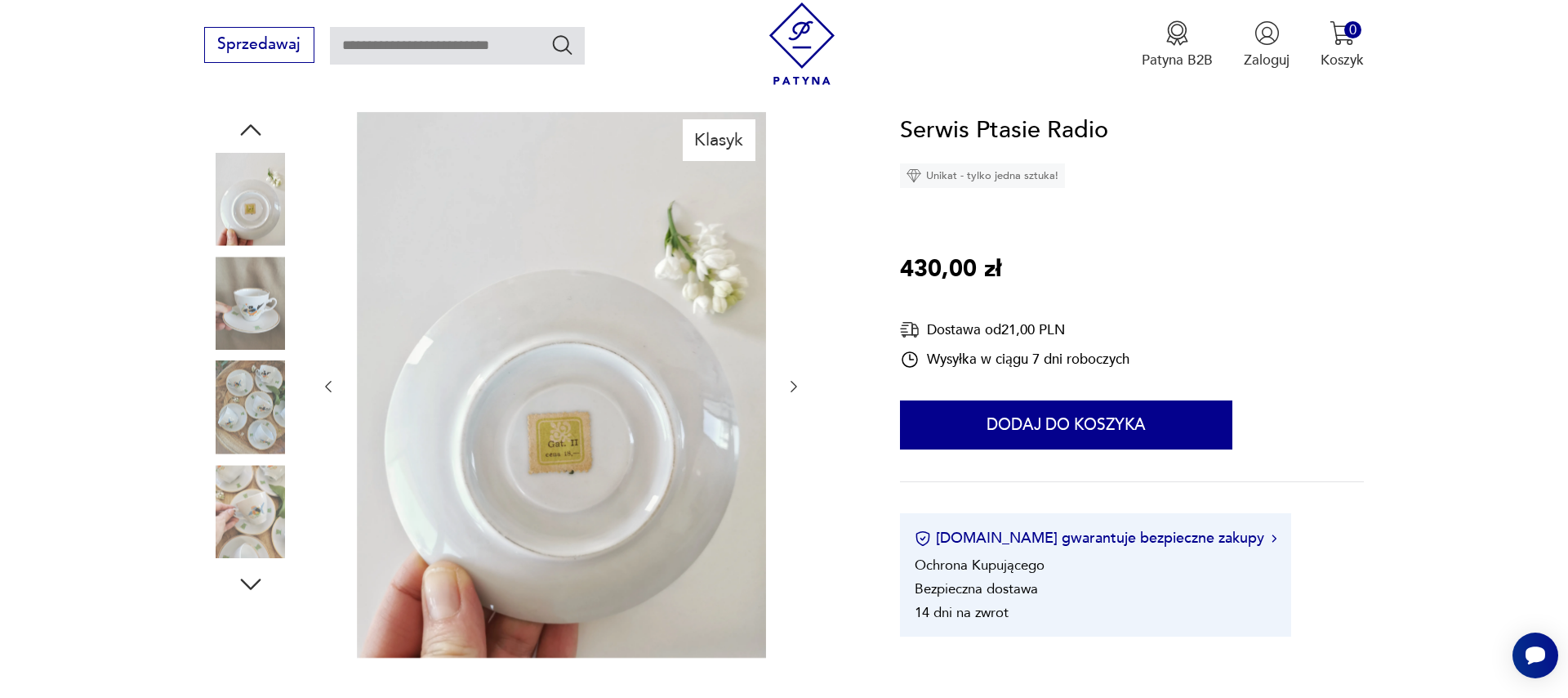
click at [789, 388] on icon "button" at bounding box center [794, 387] width 17 height 17
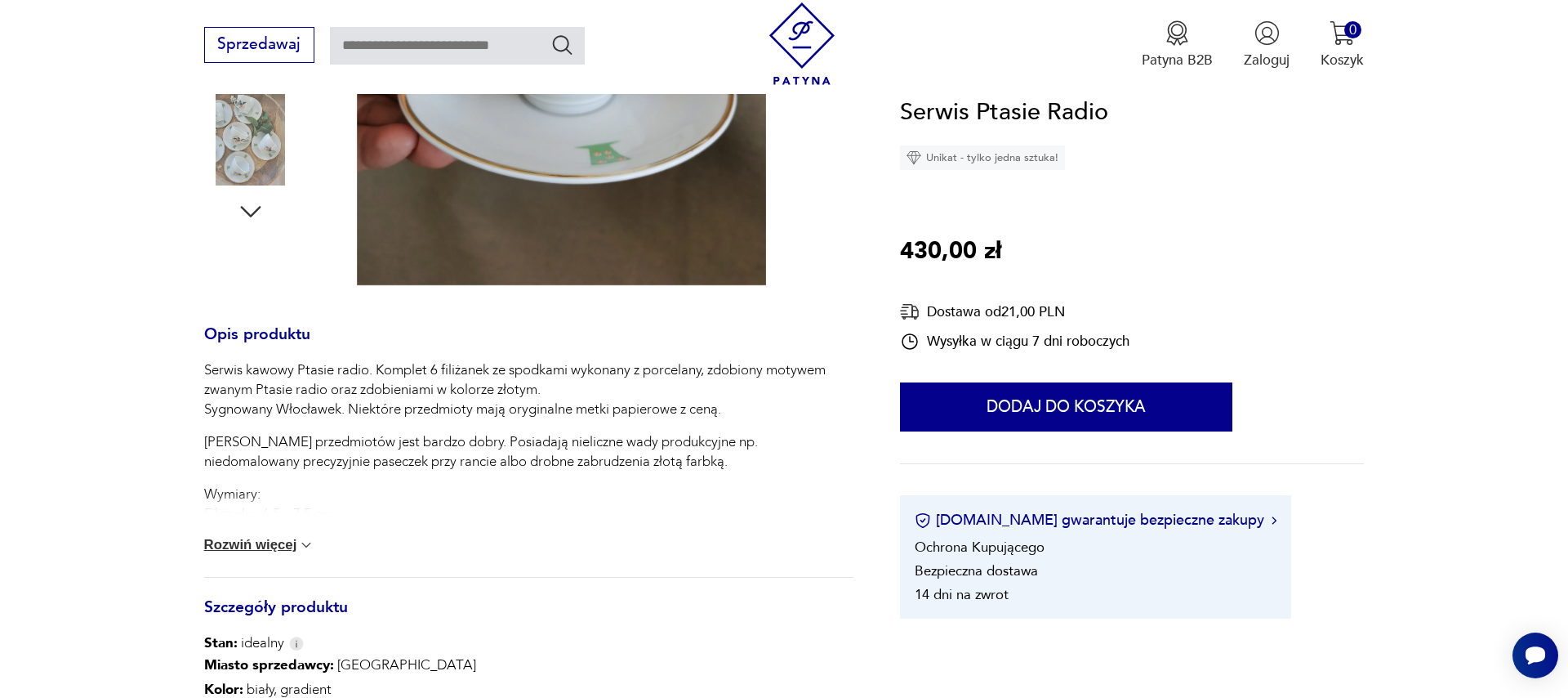
scroll to position [839, 0]
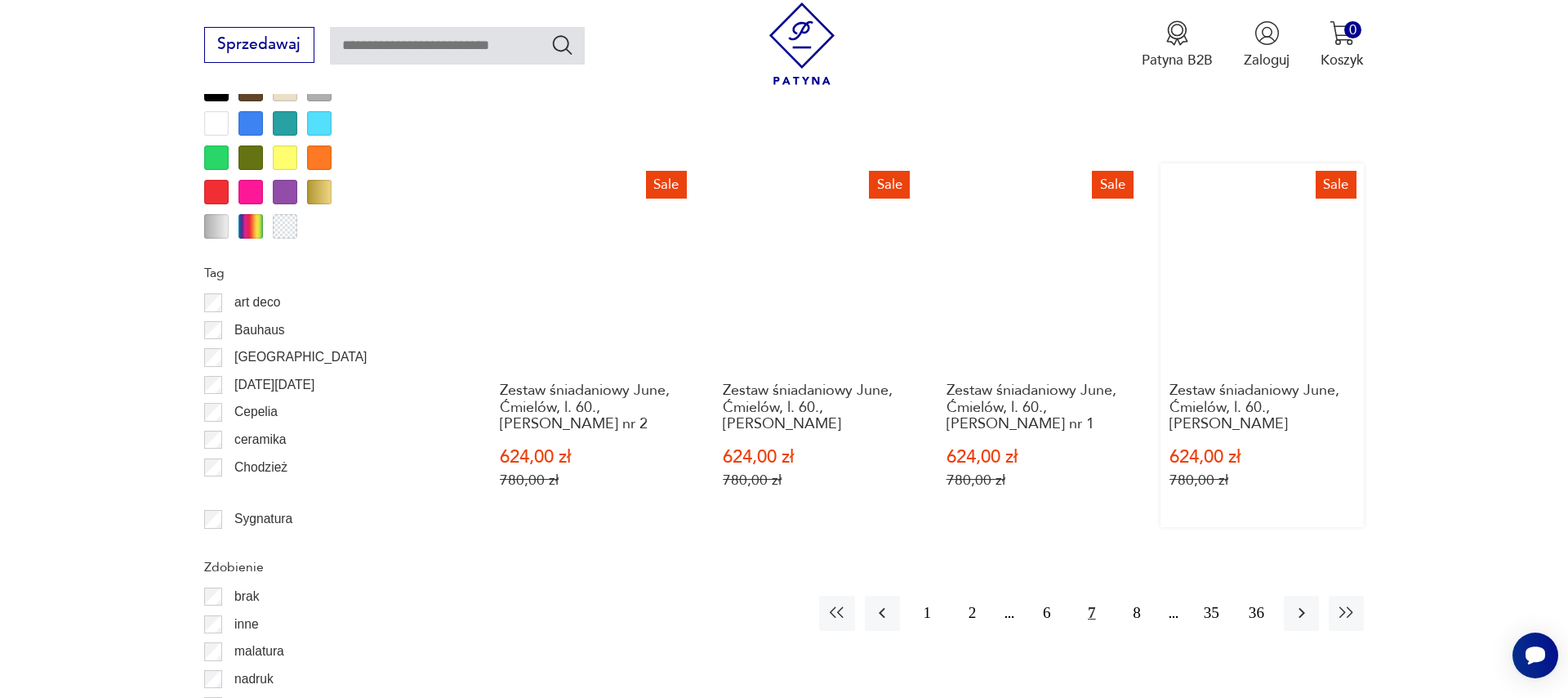
scroll to position [2091, 0]
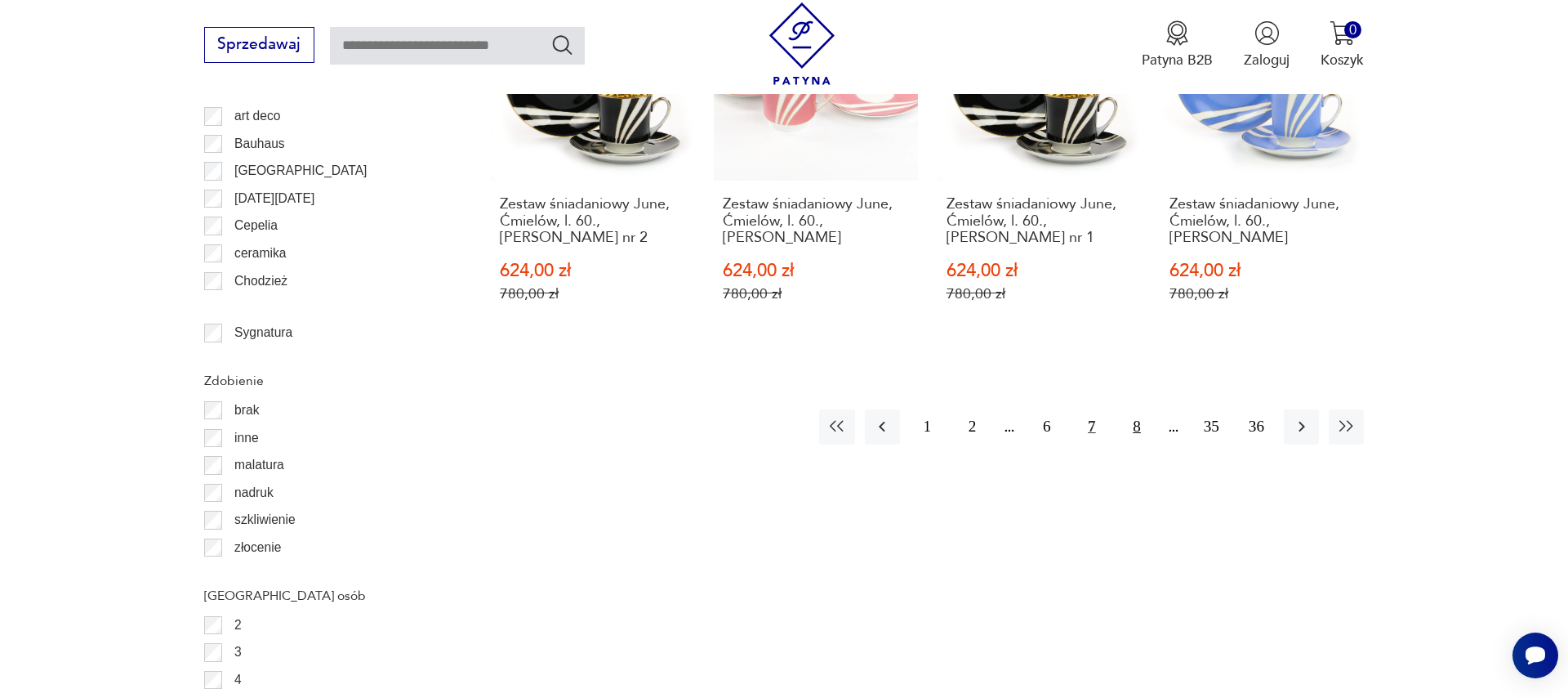
click at [1129, 409] on button "8" at bounding box center [1136, 426] width 35 height 35
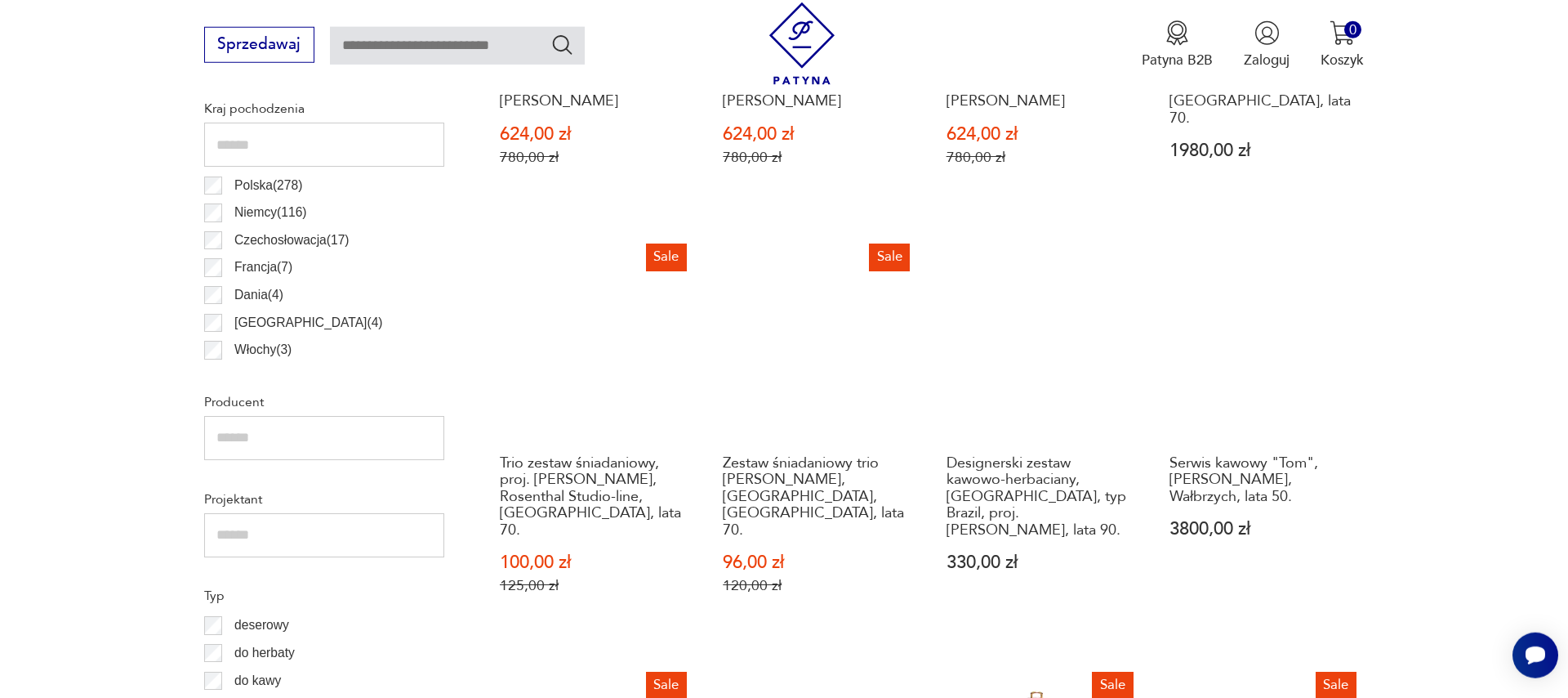
scroll to position [1382, 0]
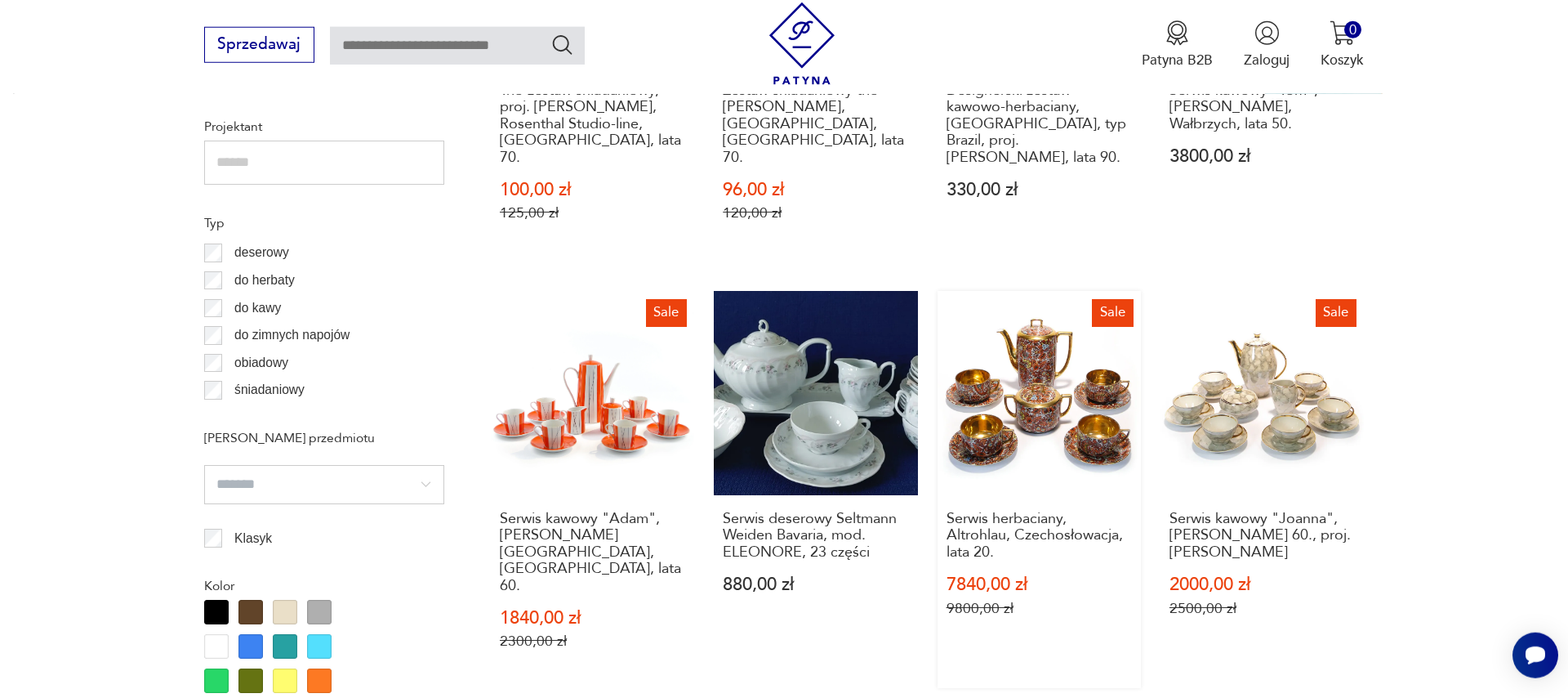
click at [1024, 410] on link "Sale Serwis herbaciany, Altrohlau, Czechosłowacja, lata 20. 7840,00 zł 9800,00 …" at bounding box center [1039, 489] width 204 height 397
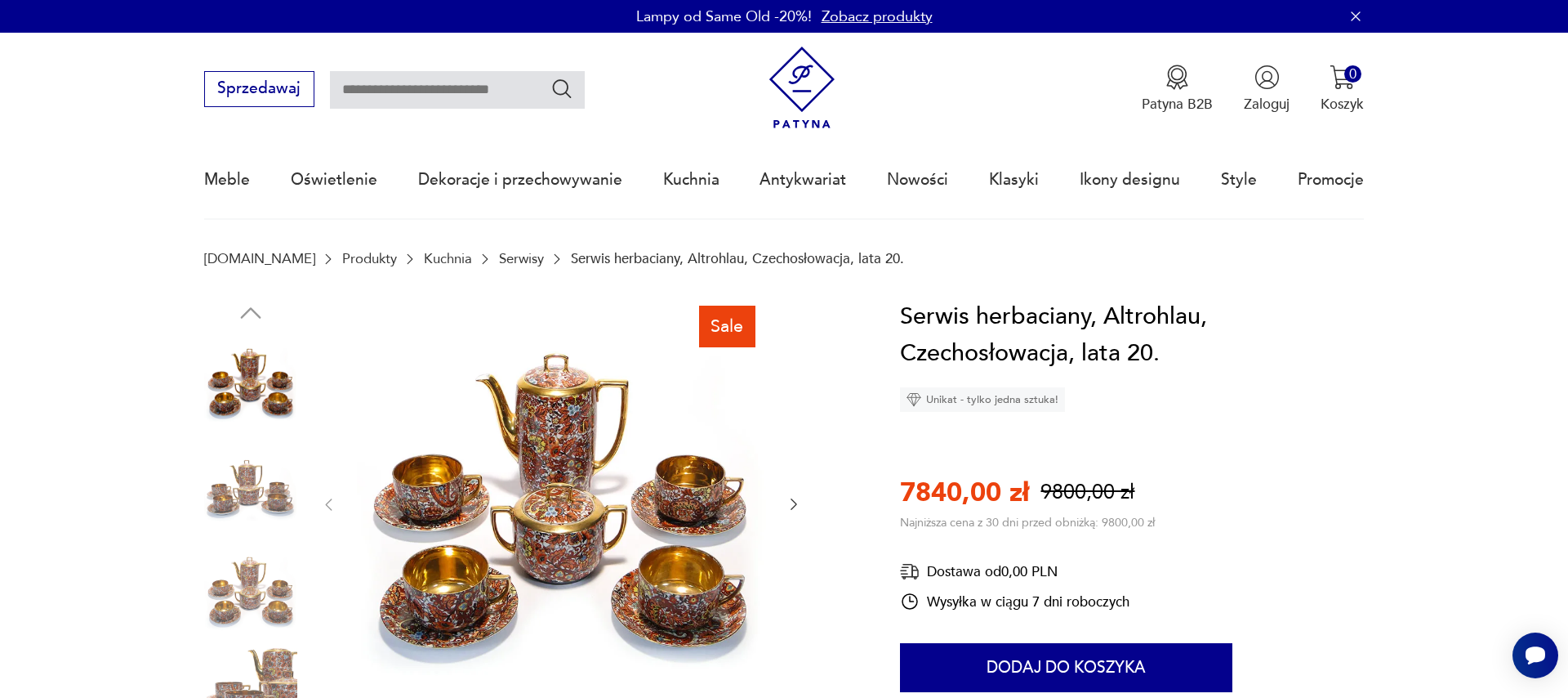
click at [790, 503] on icon "button" at bounding box center [794, 504] width 17 height 17
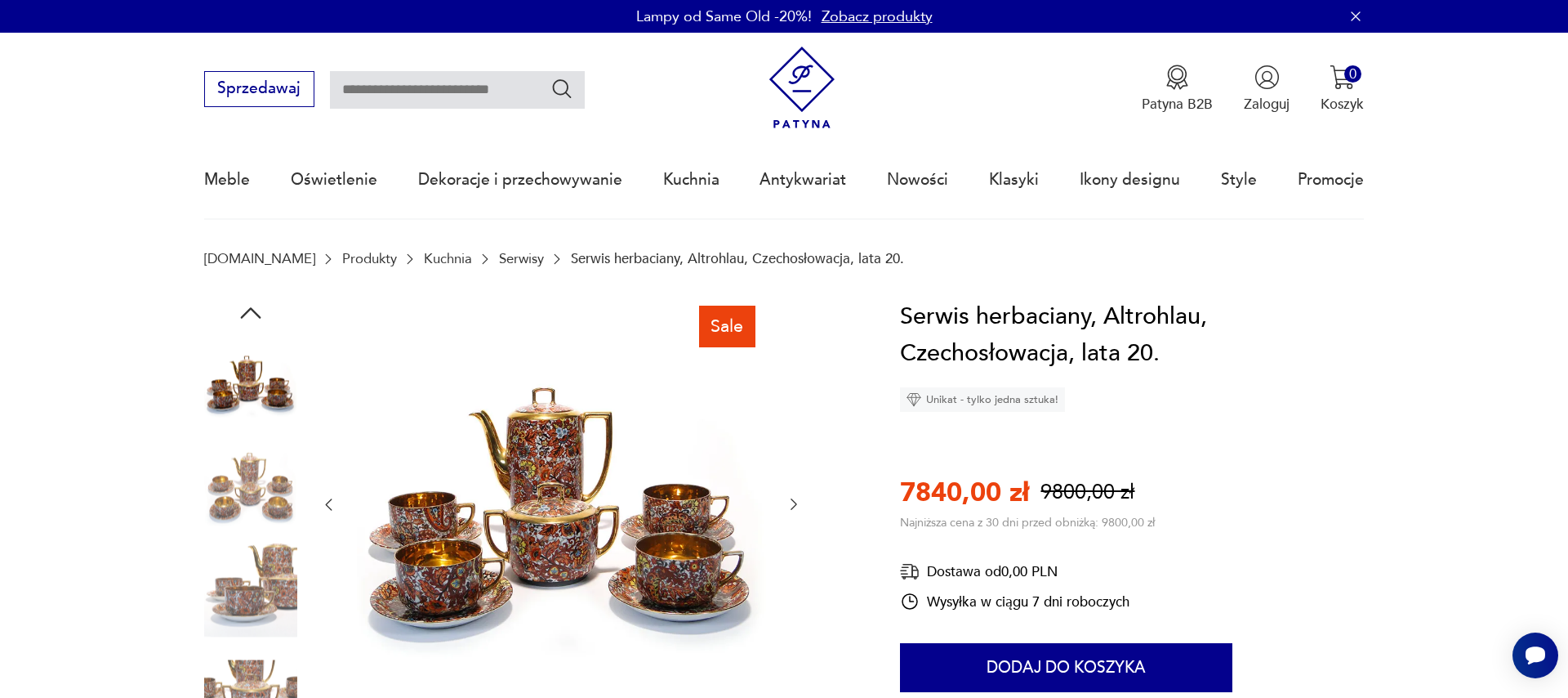
click at [553, 502] on img at bounding box center [561, 503] width 409 height 409
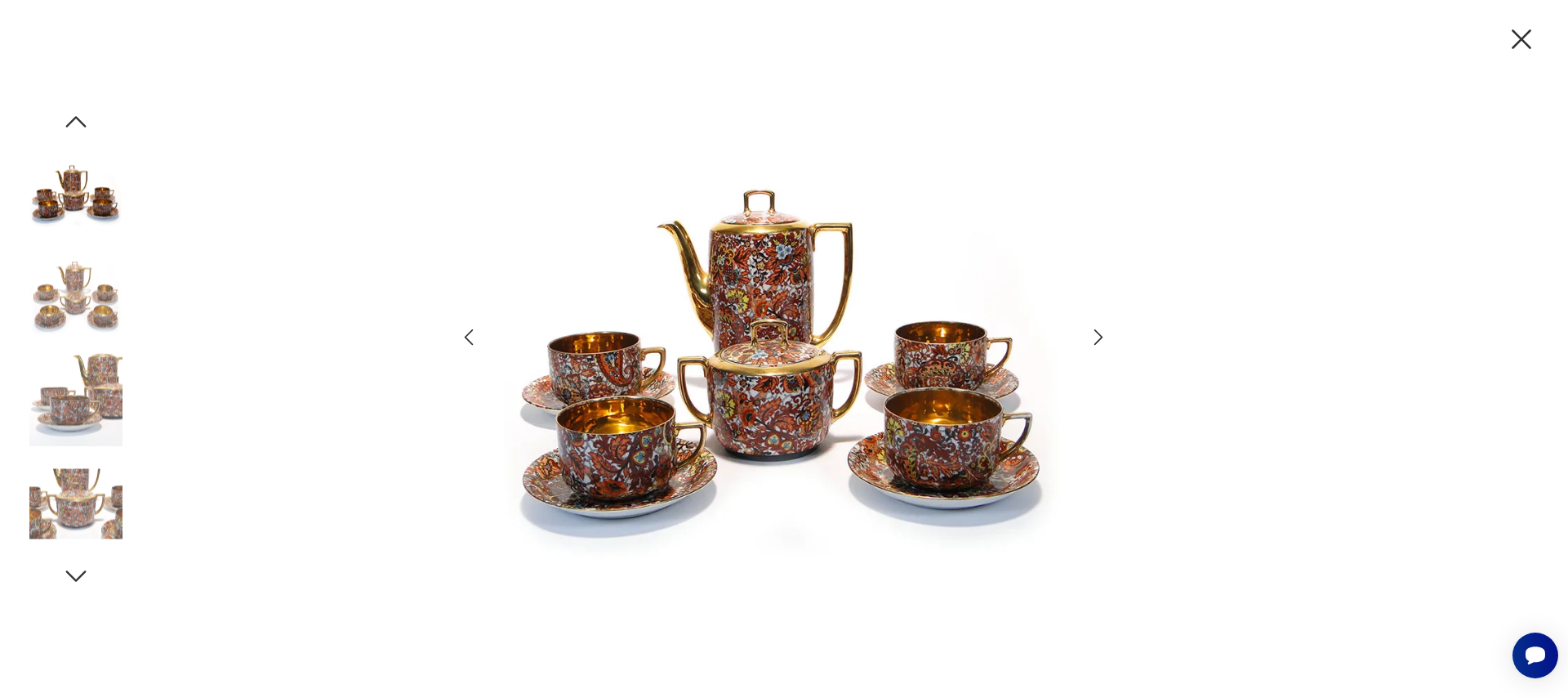
click at [861, 430] on img at bounding box center [784, 347] width 567 height 558
drag, startPoint x: 861, startPoint y: 431, endPoint x: 765, endPoint y: 444, distance: 96.9
click at [765, 448] on img at bounding box center [784, 347] width 567 height 558
click at [1092, 339] on icon "button" at bounding box center [1099, 337] width 24 height 24
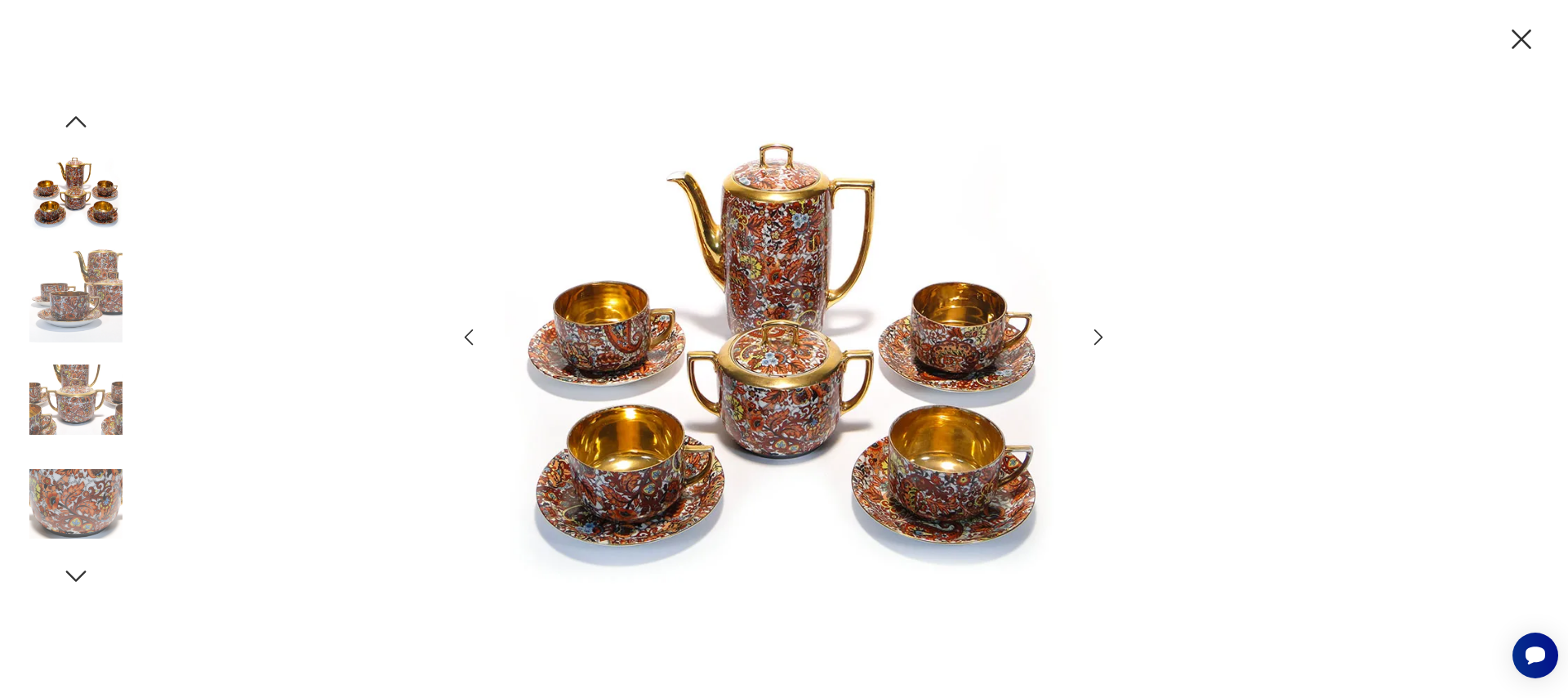
click at [1092, 339] on icon "button" at bounding box center [1099, 337] width 24 height 24
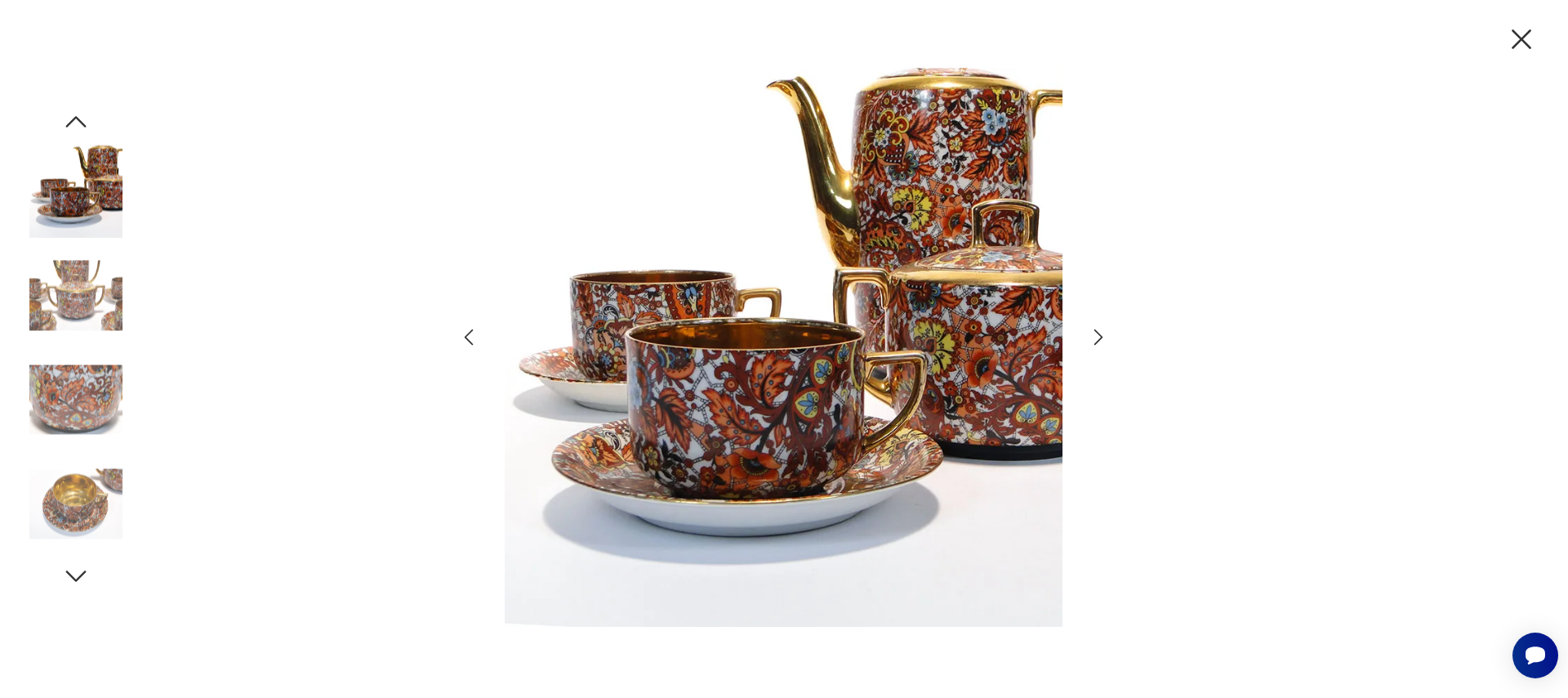
click at [1092, 339] on icon "button" at bounding box center [1099, 337] width 24 height 24
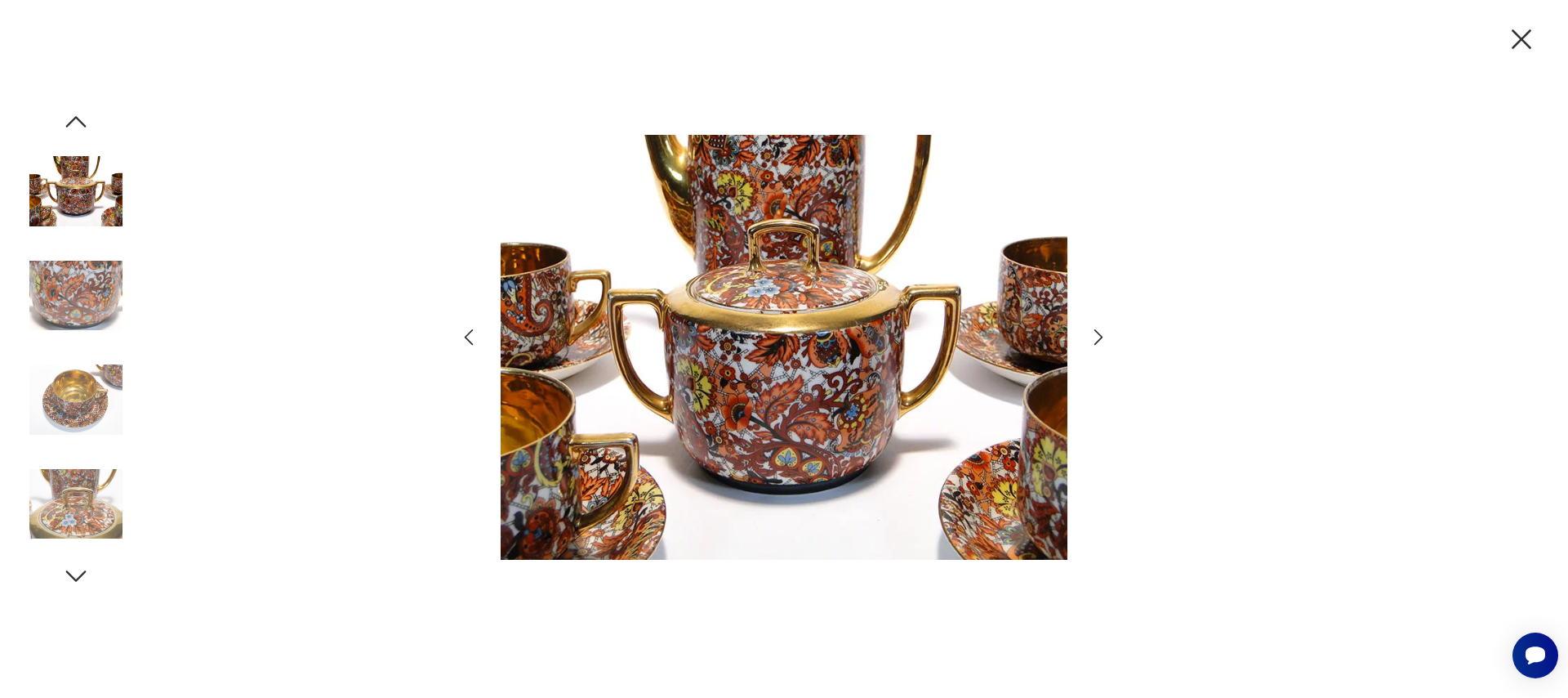
click at [1100, 335] on icon "button" at bounding box center [1099, 337] width 24 height 24
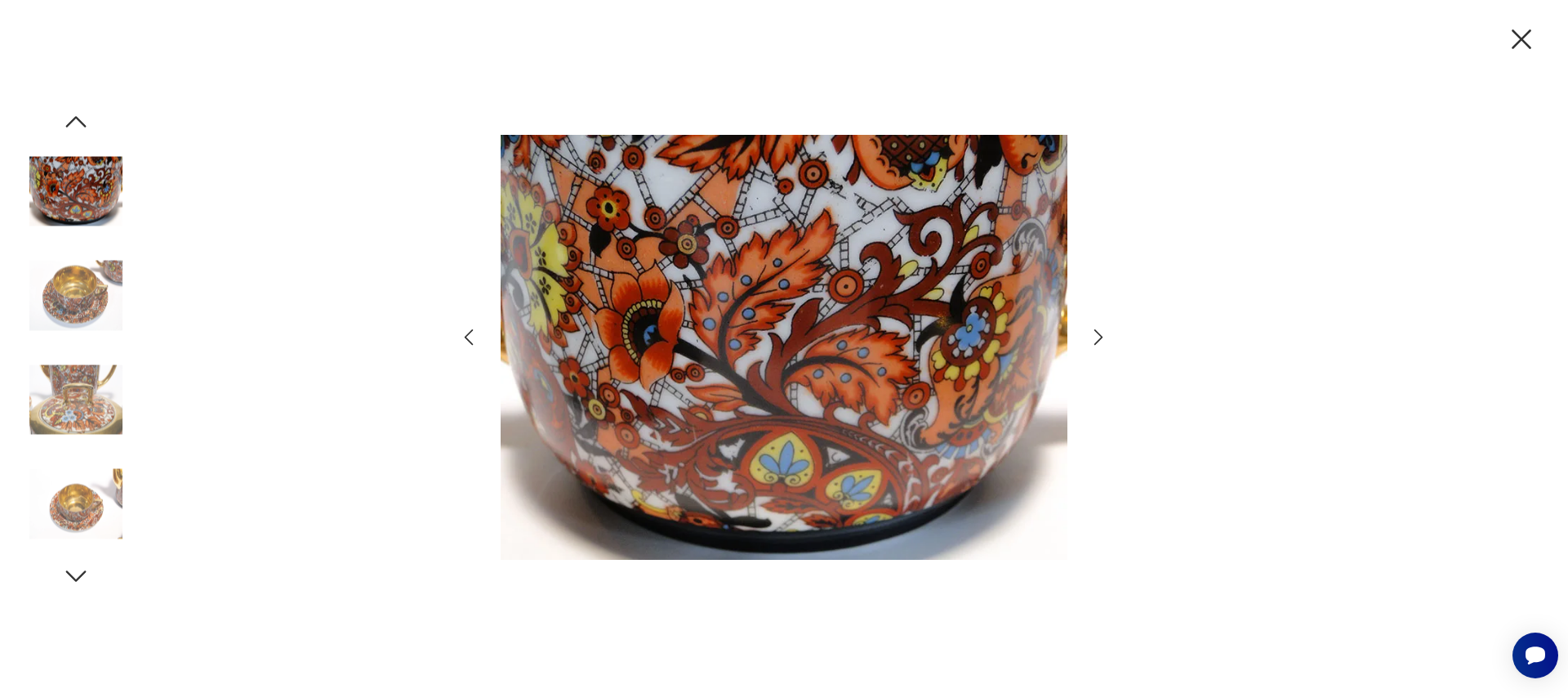
click at [1100, 335] on icon "button" at bounding box center [1099, 337] width 24 height 24
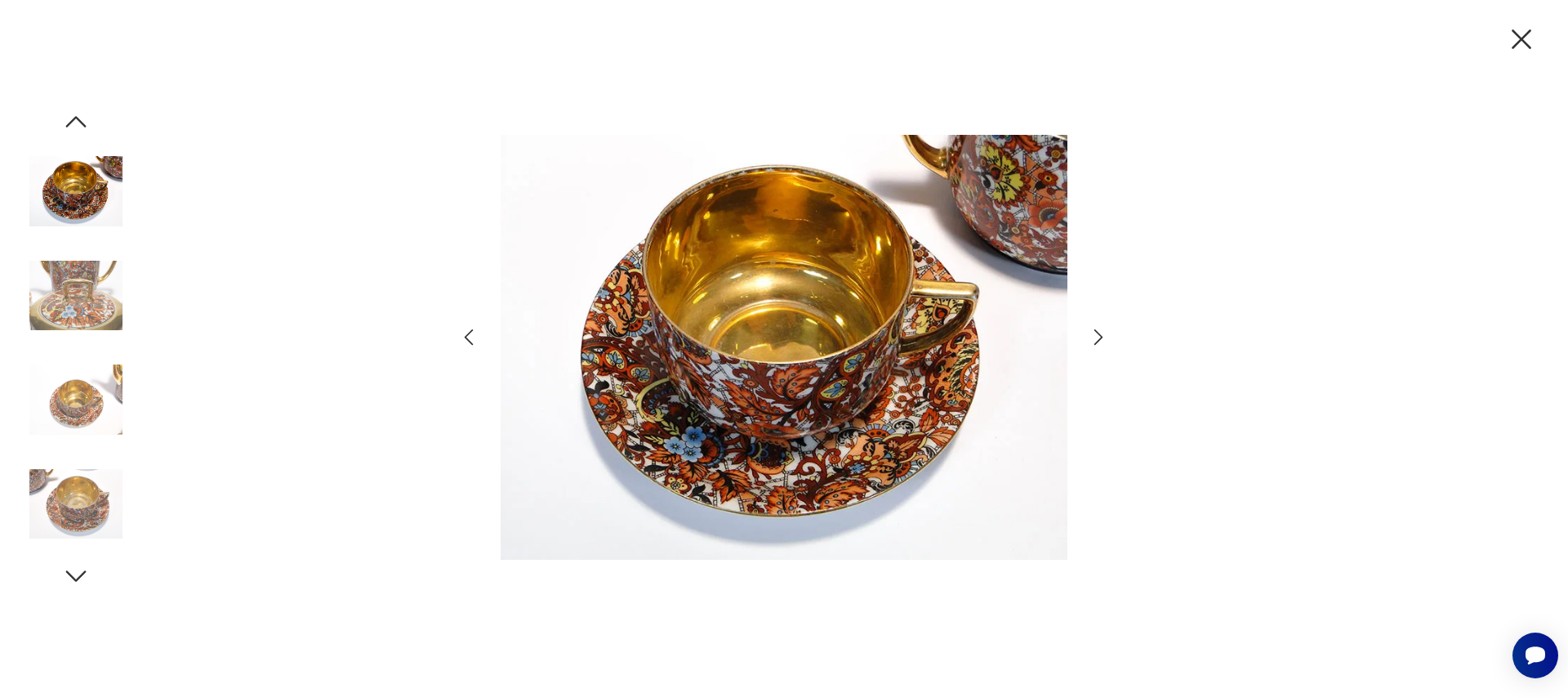
click at [1091, 338] on icon "button" at bounding box center [1099, 337] width 24 height 24
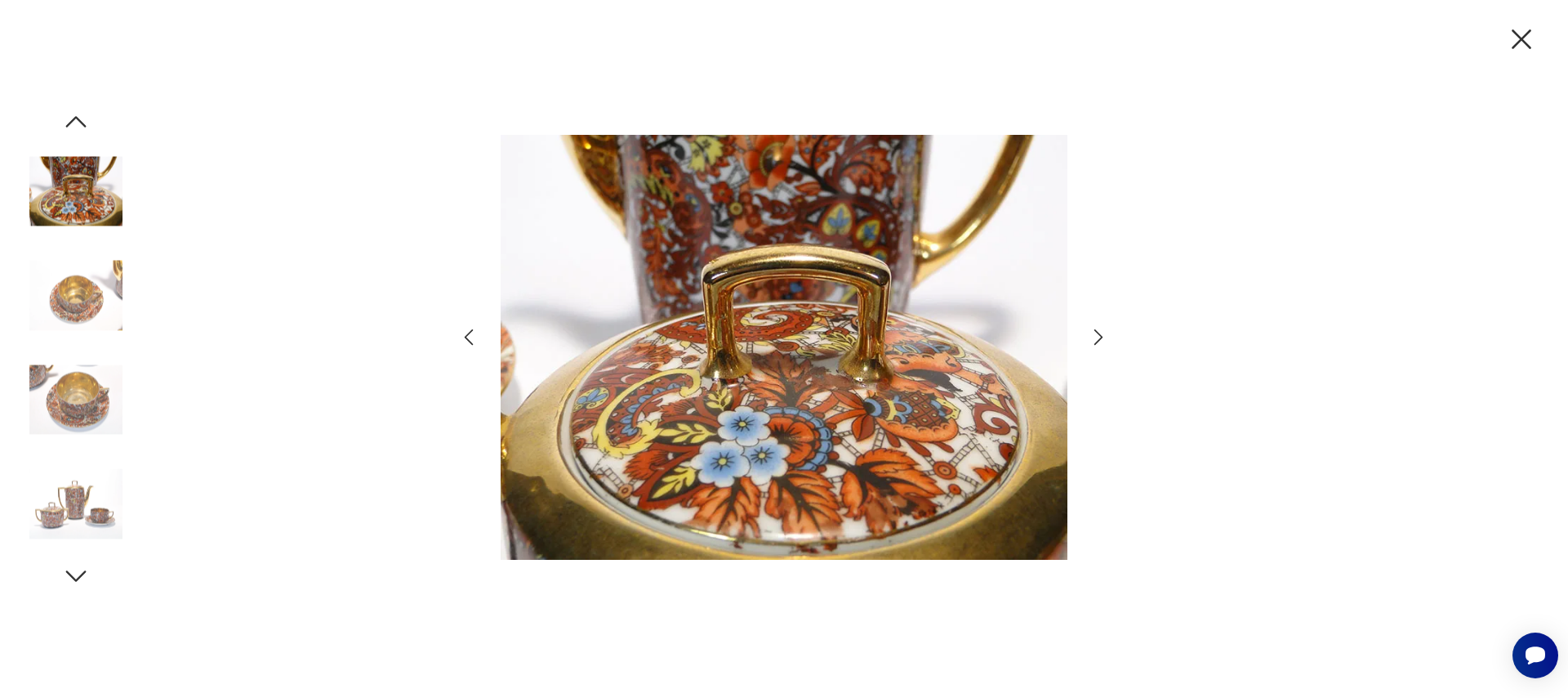
click at [1091, 338] on icon "button" at bounding box center [1099, 337] width 24 height 24
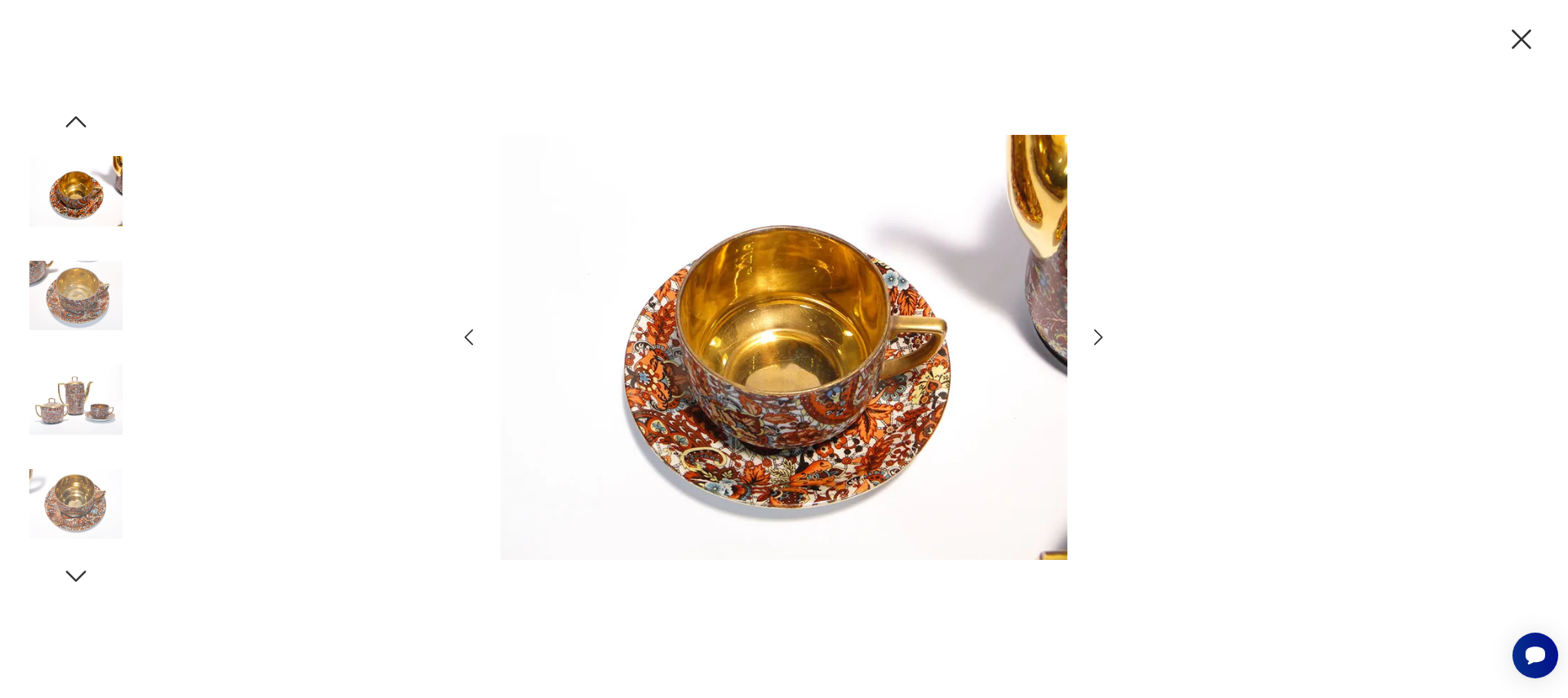
click at [1091, 338] on icon "button" at bounding box center [1099, 337] width 24 height 24
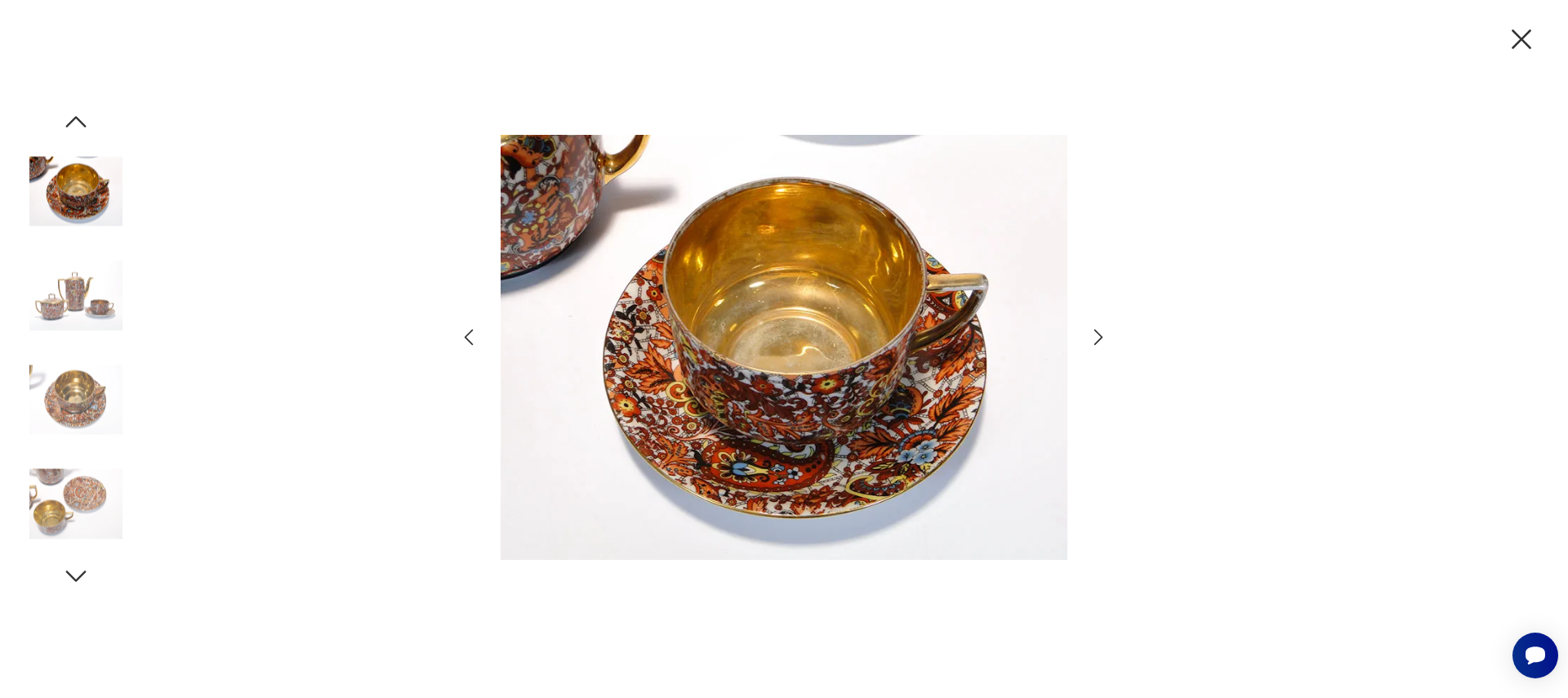
click at [1091, 338] on icon "button" at bounding box center [1099, 337] width 24 height 24
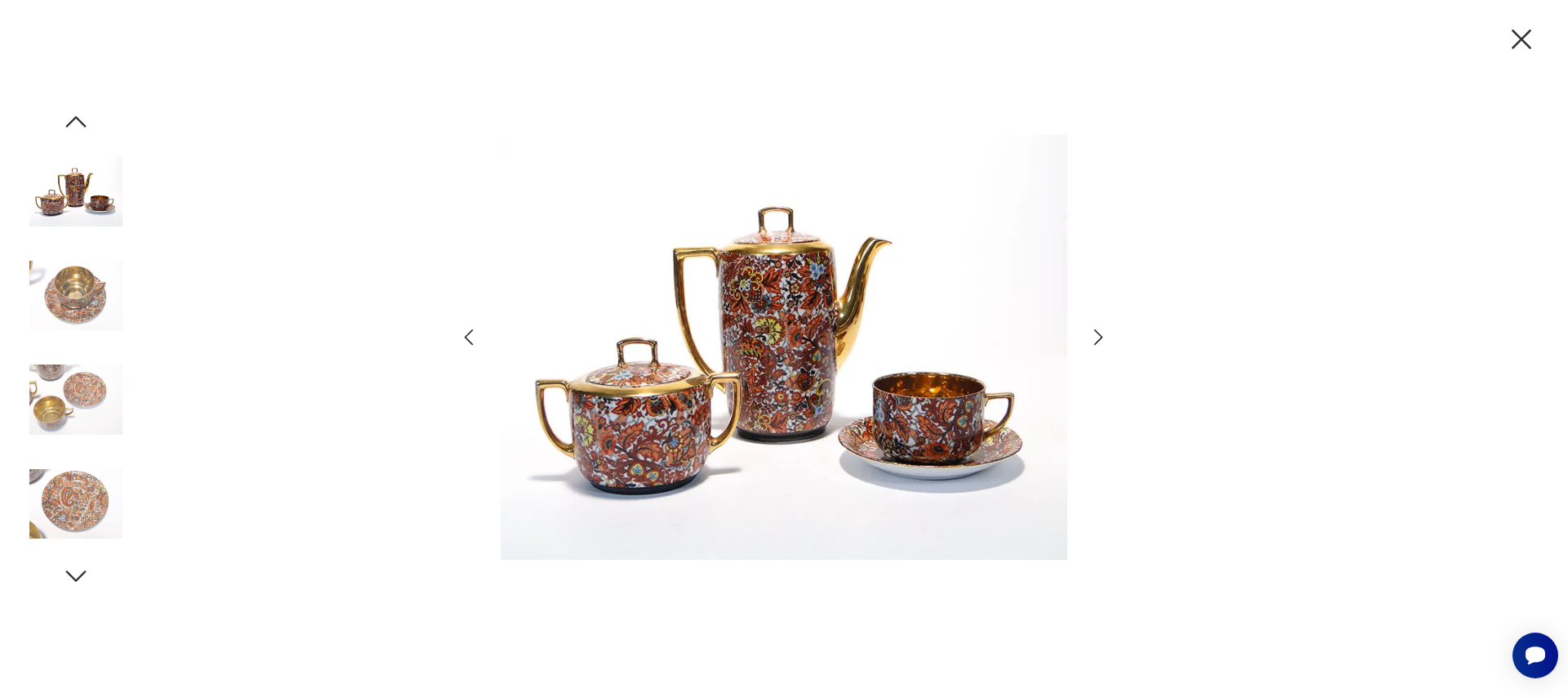
click at [1091, 338] on icon "button" at bounding box center [1099, 337] width 24 height 24
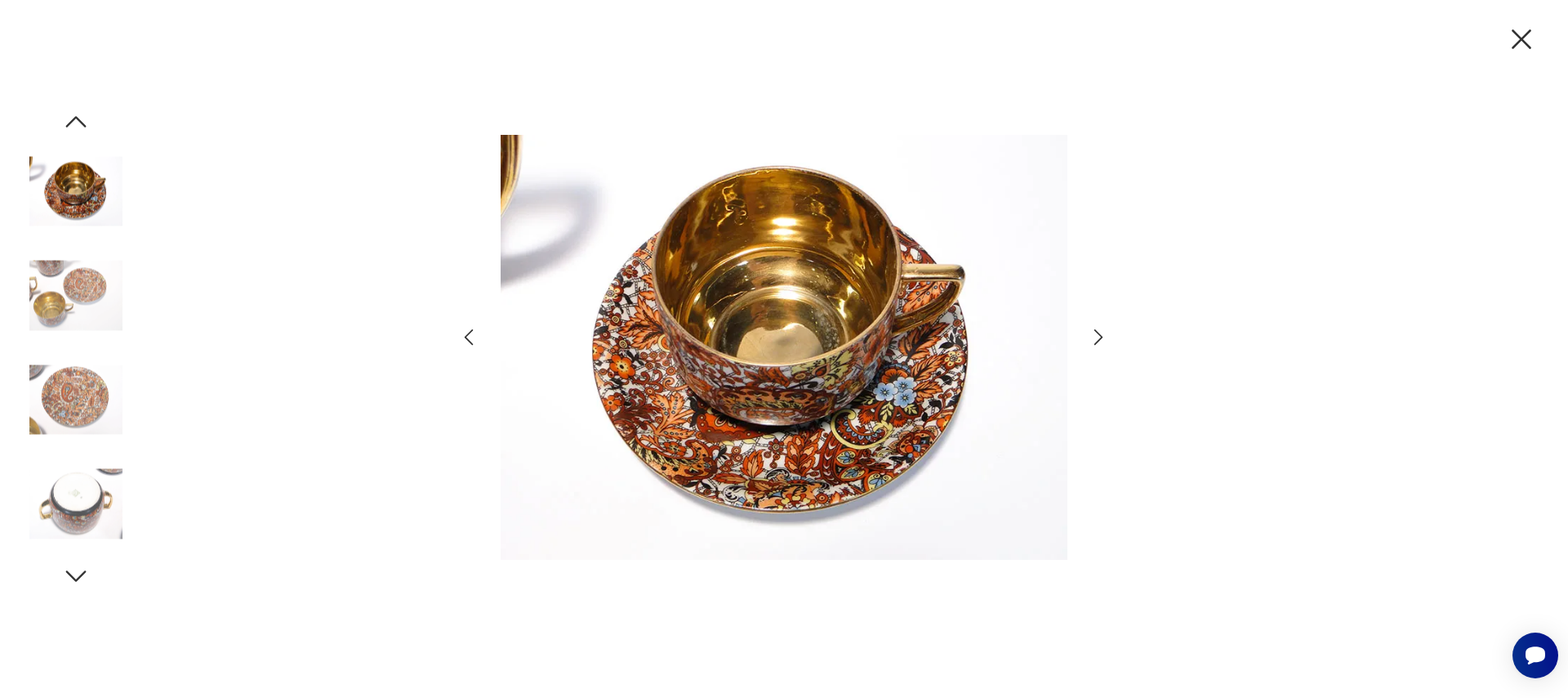
click at [1515, 44] on icon "button" at bounding box center [1521, 39] width 34 height 34
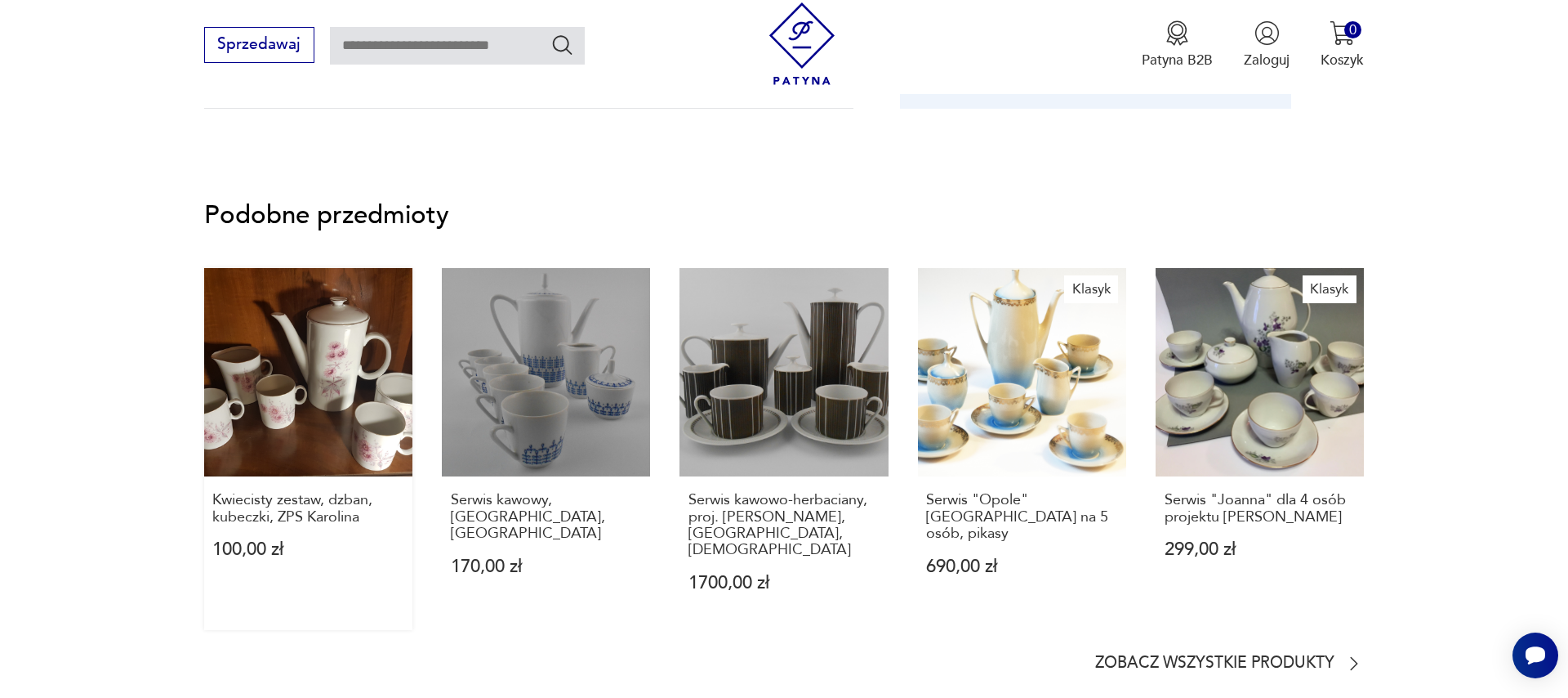
scroll to position [839, 0]
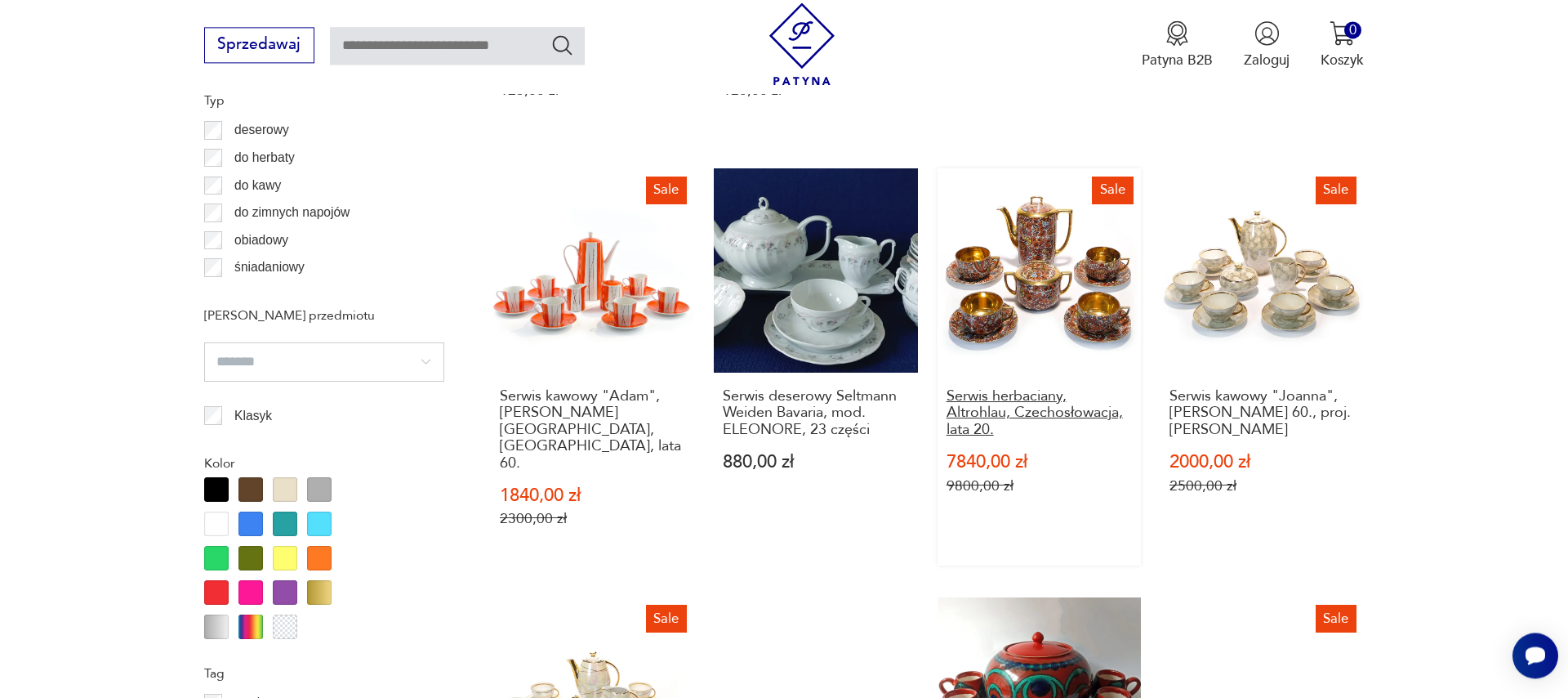
scroll to position [1470, 0]
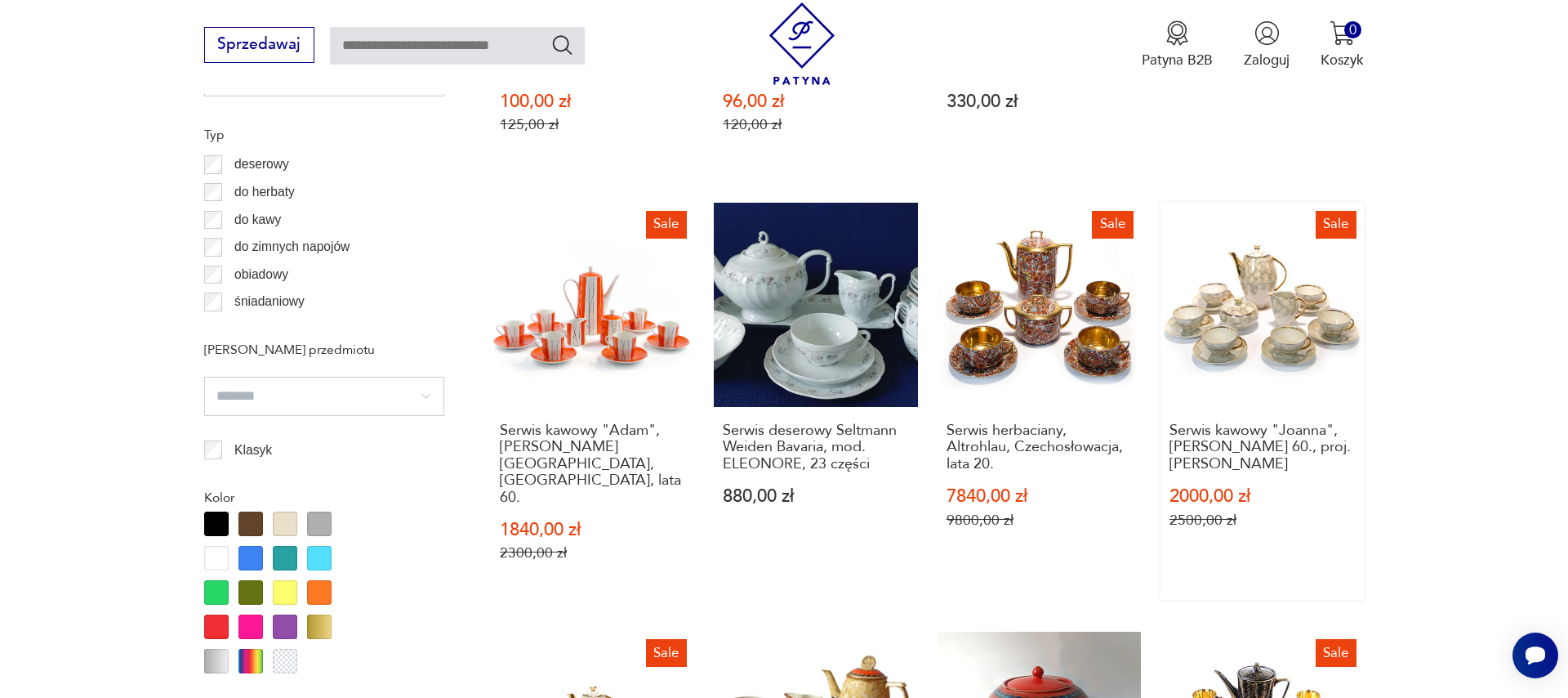
click at [1228, 330] on link "Sale Serwis kawowy "Joanna", [PERSON_NAME] 60., proj. [PERSON_NAME] 2000,00 zł …" at bounding box center [1262, 402] width 204 height 397
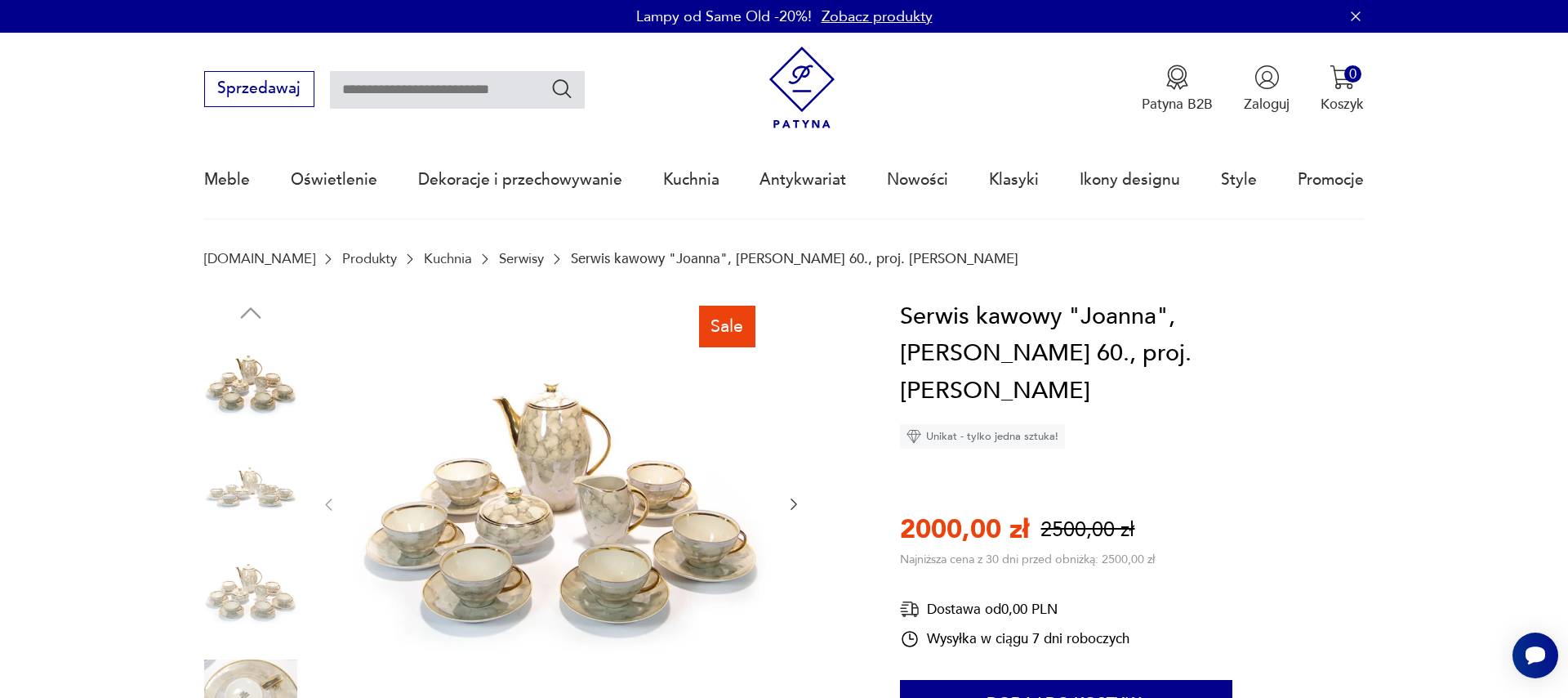
click at [786, 502] on icon "button" at bounding box center [794, 504] width 17 height 17
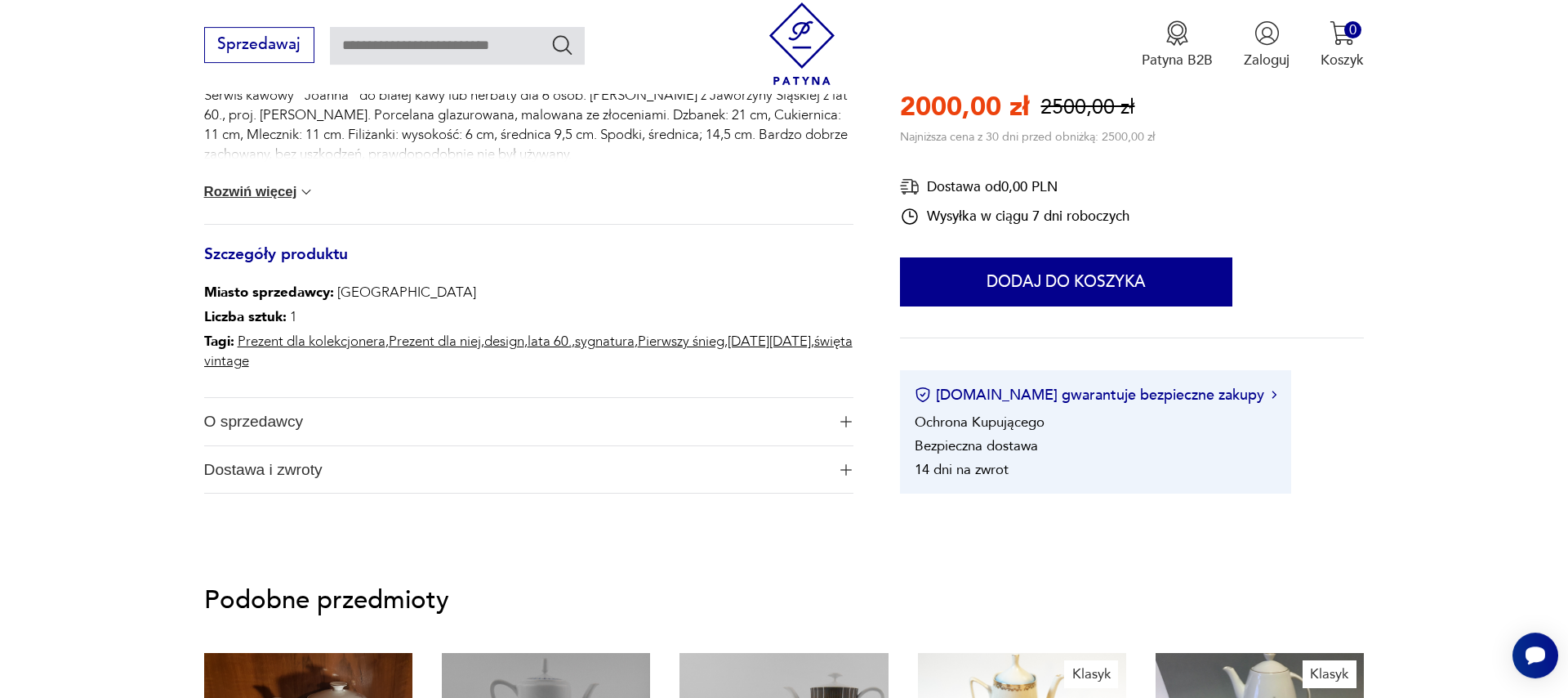
scroll to position [745, 0]
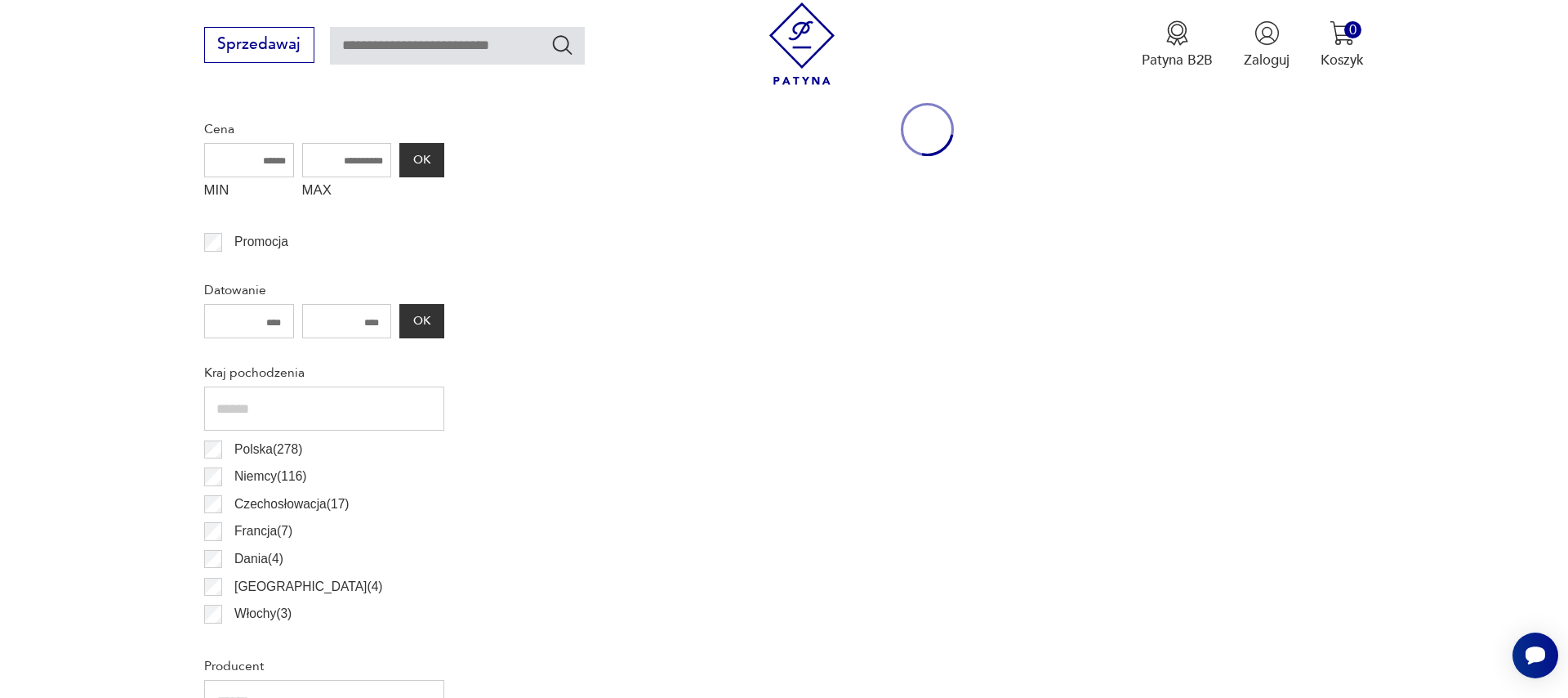
scroll to position [1565, 0]
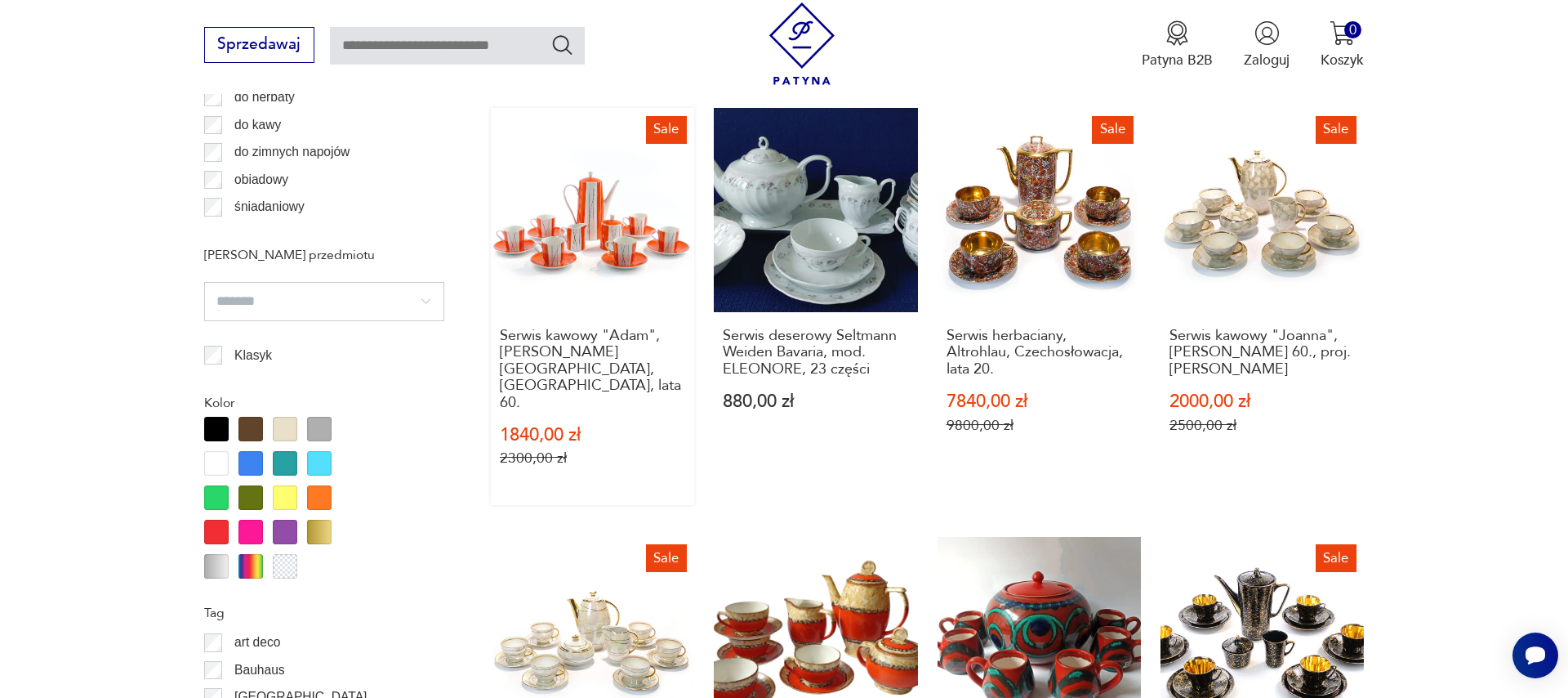
click at [604, 226] on link "Sale Serwis kawowy "Adam", [PERSON_NAME], Wałbrzych, lata 60. 1840,00 zł 2300,0…" at bounding box center [592, 306] width 204 height 397
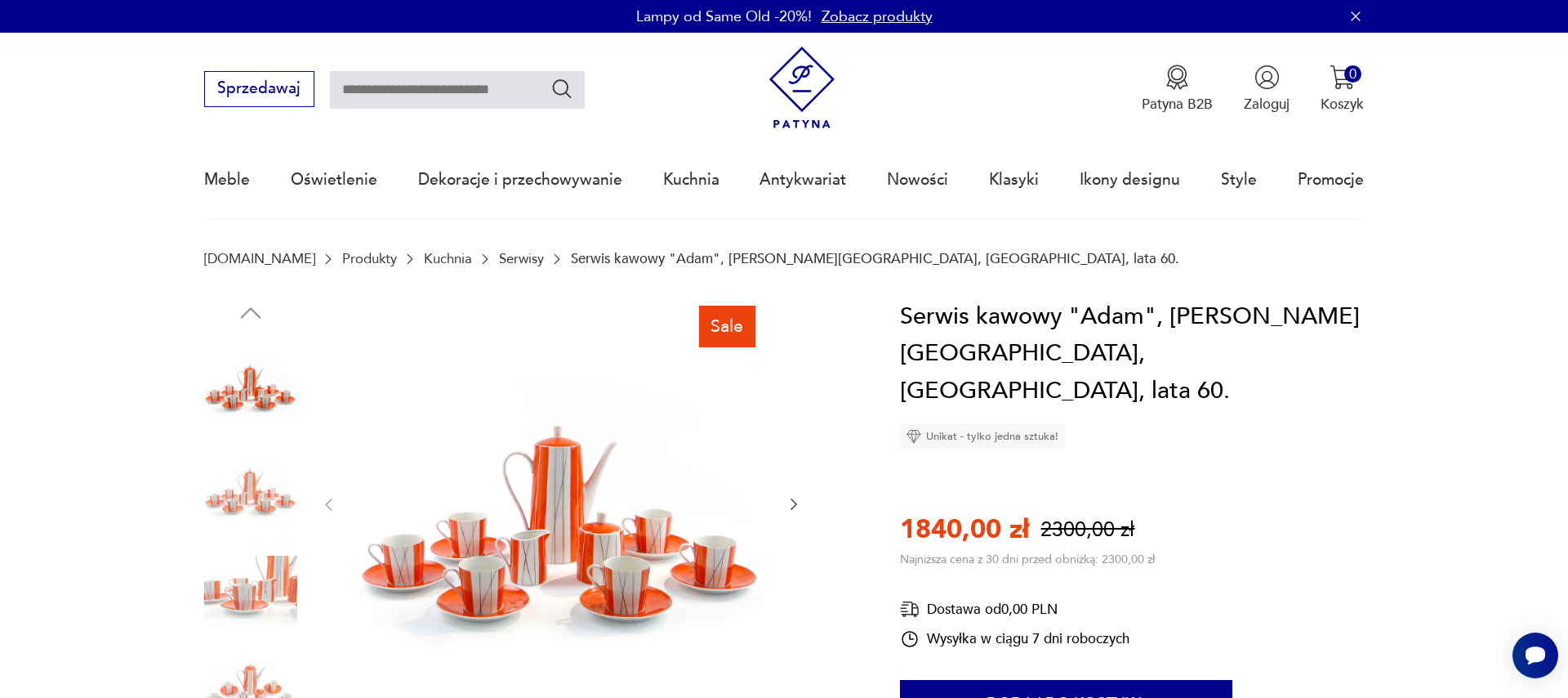
click at [789, 503] on icon "button" at bounding box center [794, 504] width 17 height 17
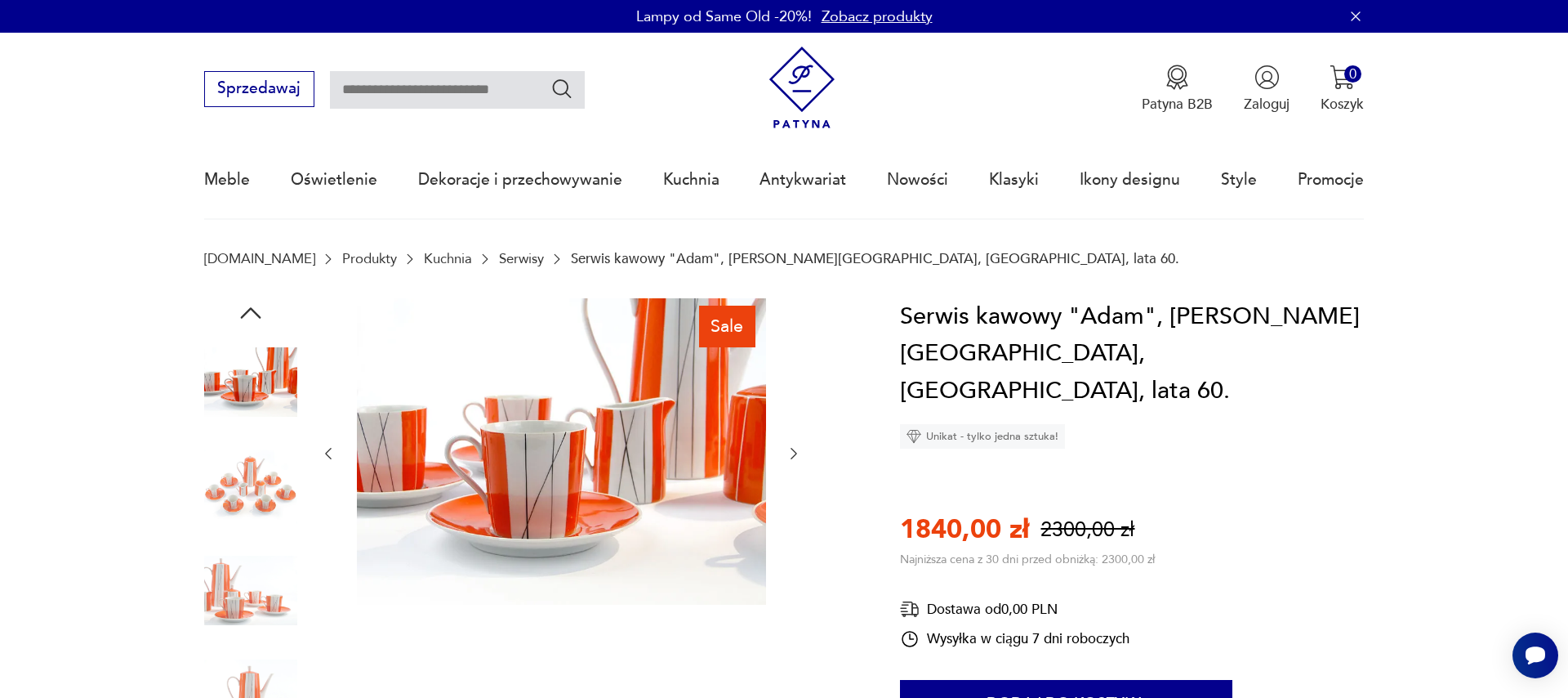
click at [789, 503] on div at bounding box center [561, 454] width 482 height 311
click at [787, 449] on icon "button" at bounding box center [794, 454] width 17 height 17
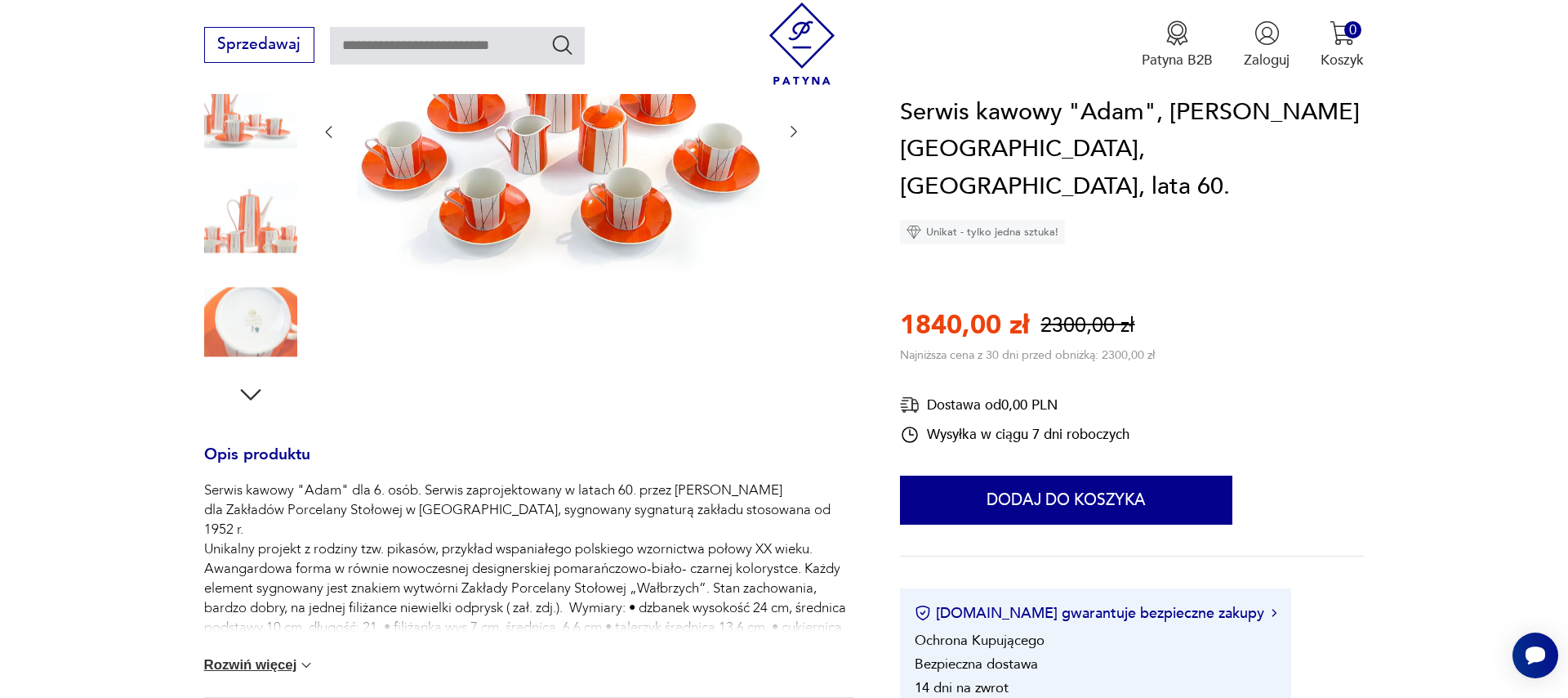
scroll to position [745, 0]
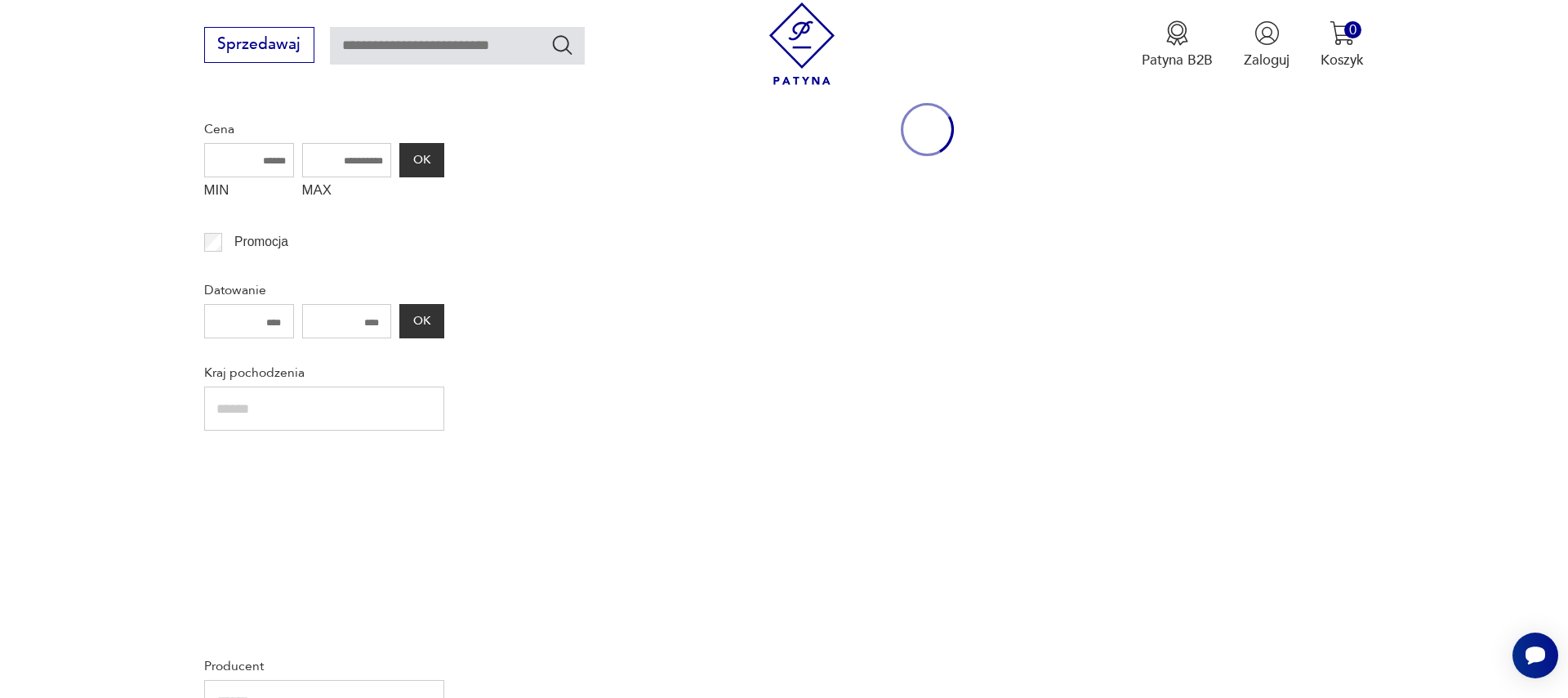
scroll to position [1689, 0]
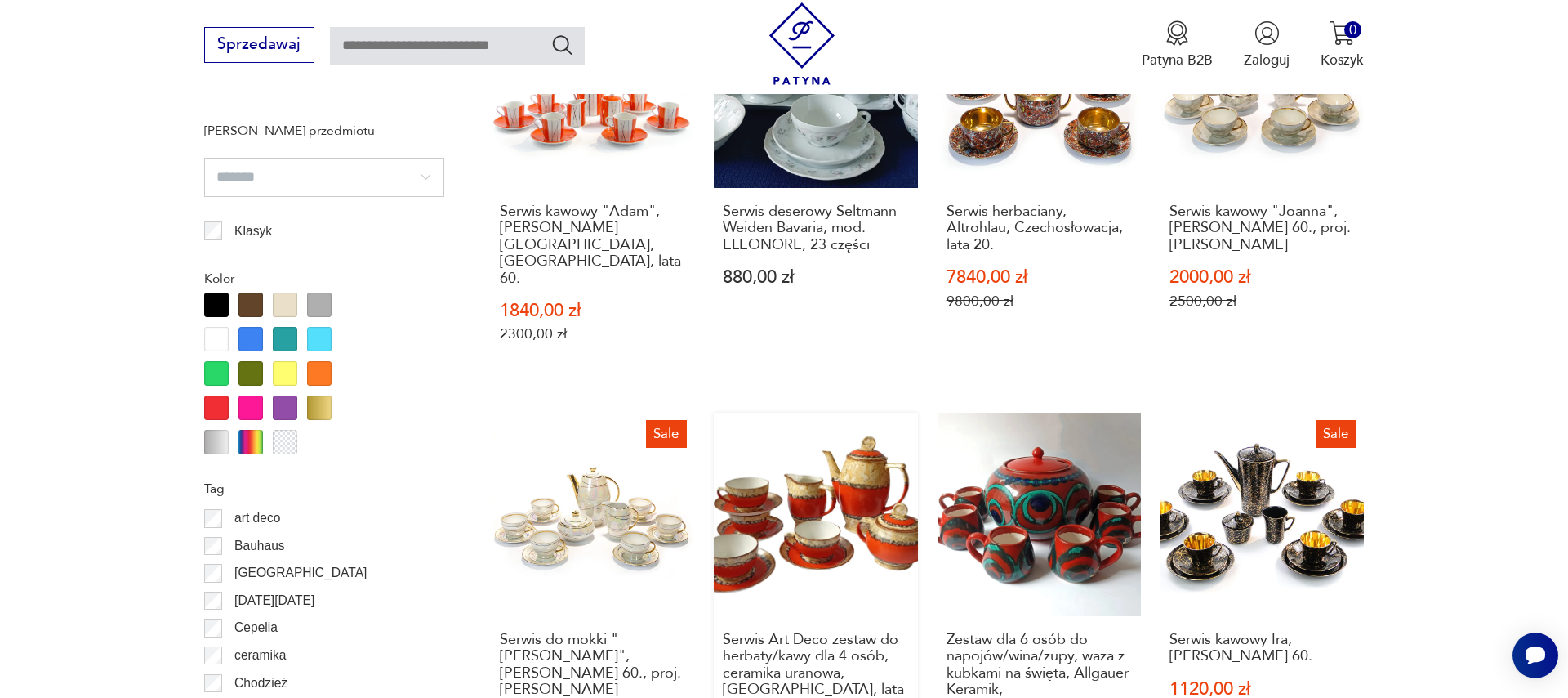
click at [811, 471] on link "Serwis Art Deco zestaw do herbaty/kawy dla 4 osób, ceramika uranowa, [GEOGRAPHI…" at bounding box center [816, 608] width 204 height 391
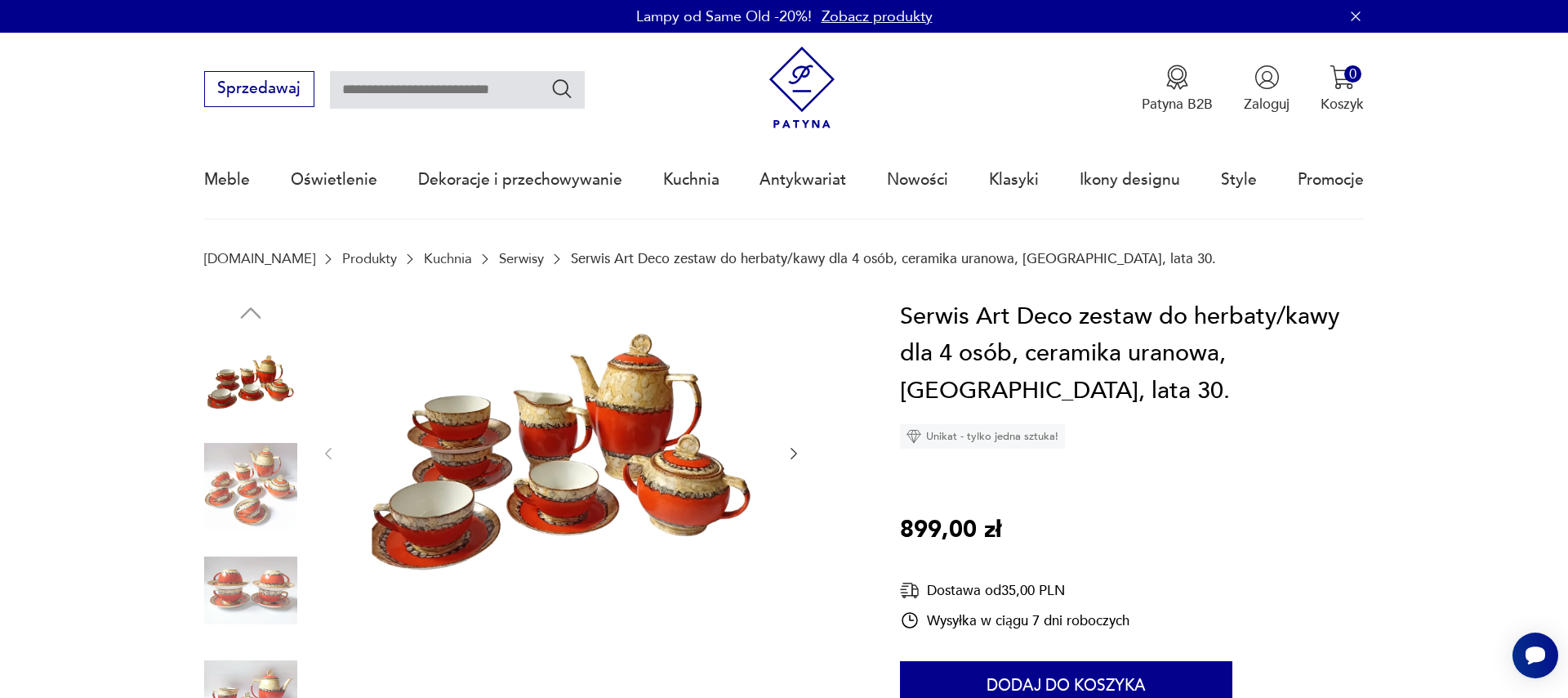
click at [794, 448] on icon "button" at bounding box center [794, 454] width 17 height 17
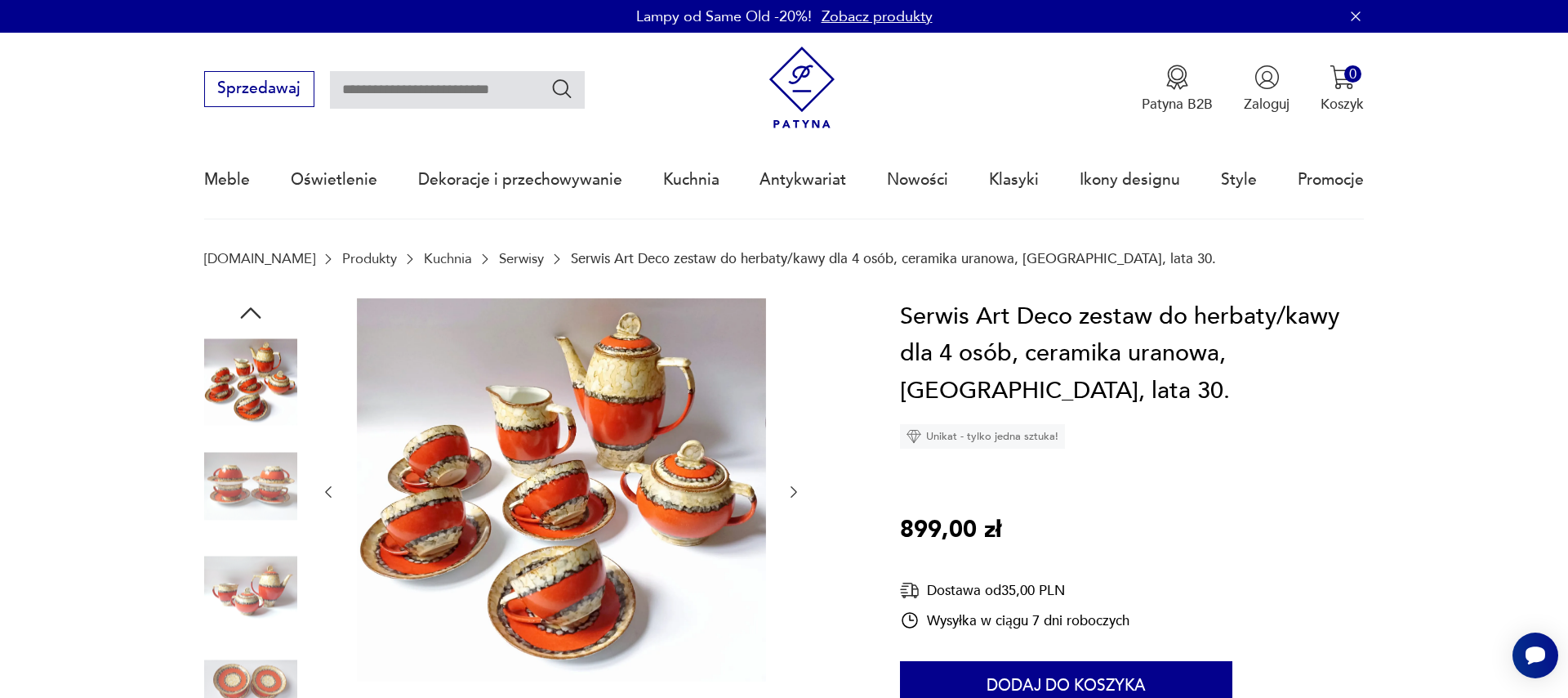
click at [794, 448] on div at bounding box center [561, 492] width 482 height 388
click at [796, 499] on icon "button" at bounding box center [794, 492] width 17 height 17
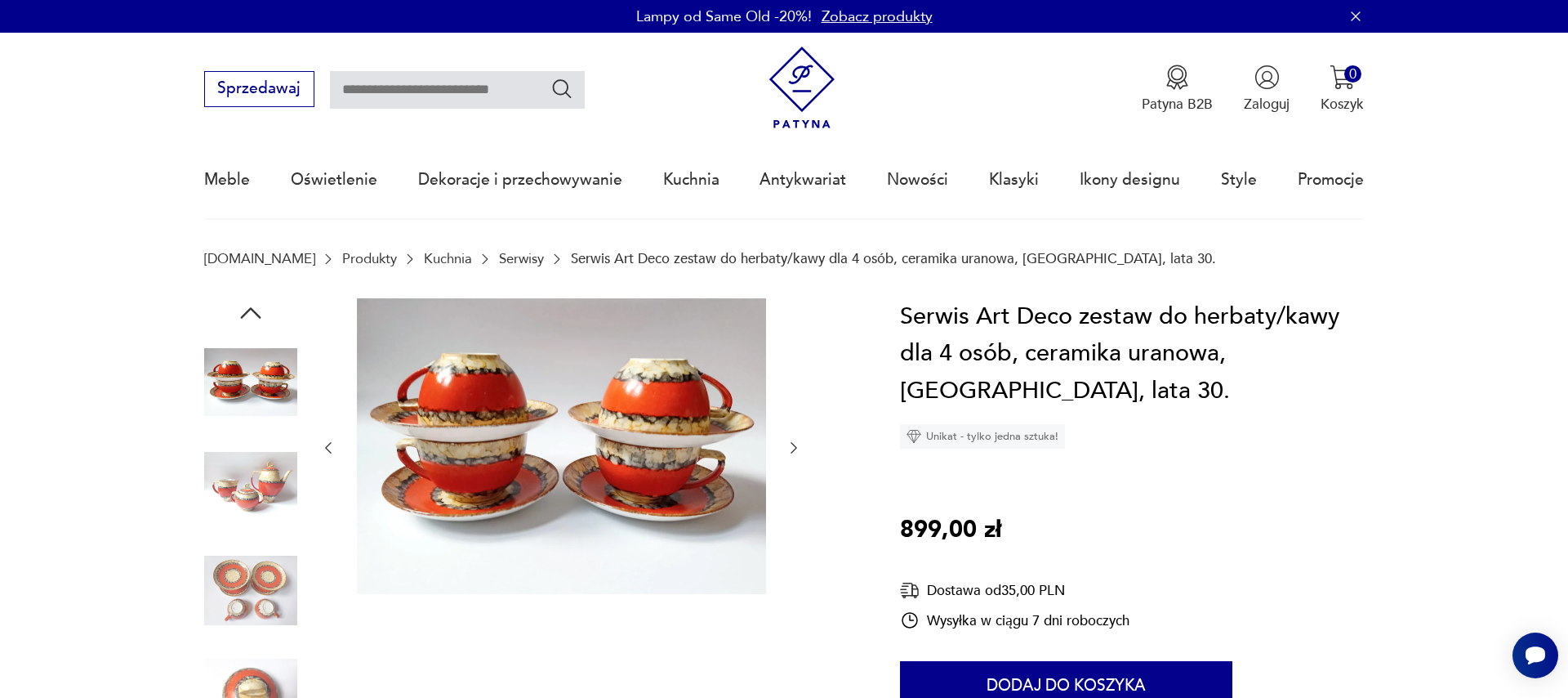
click at [796, 499] on div at bounding box center [561, 448] width 482 height 300
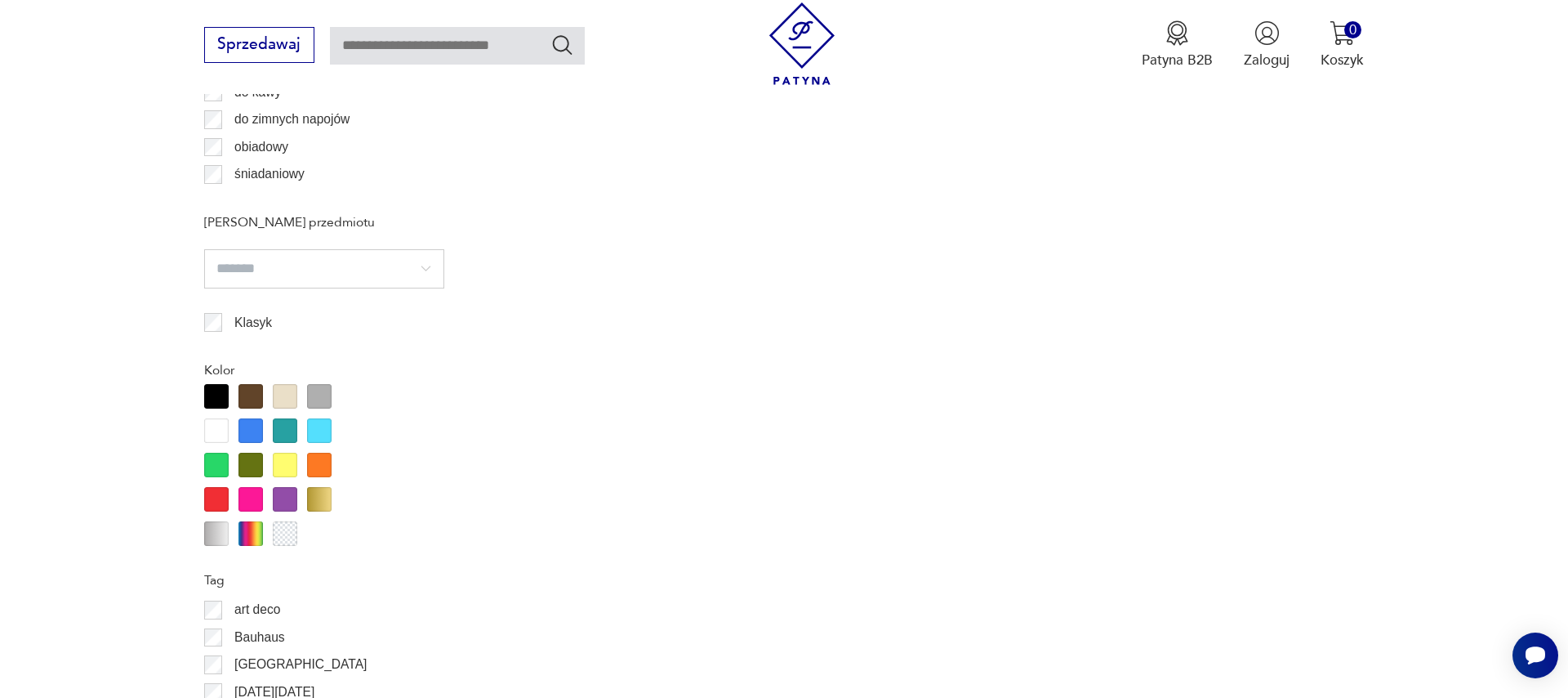
scroll to position [1779, 0]
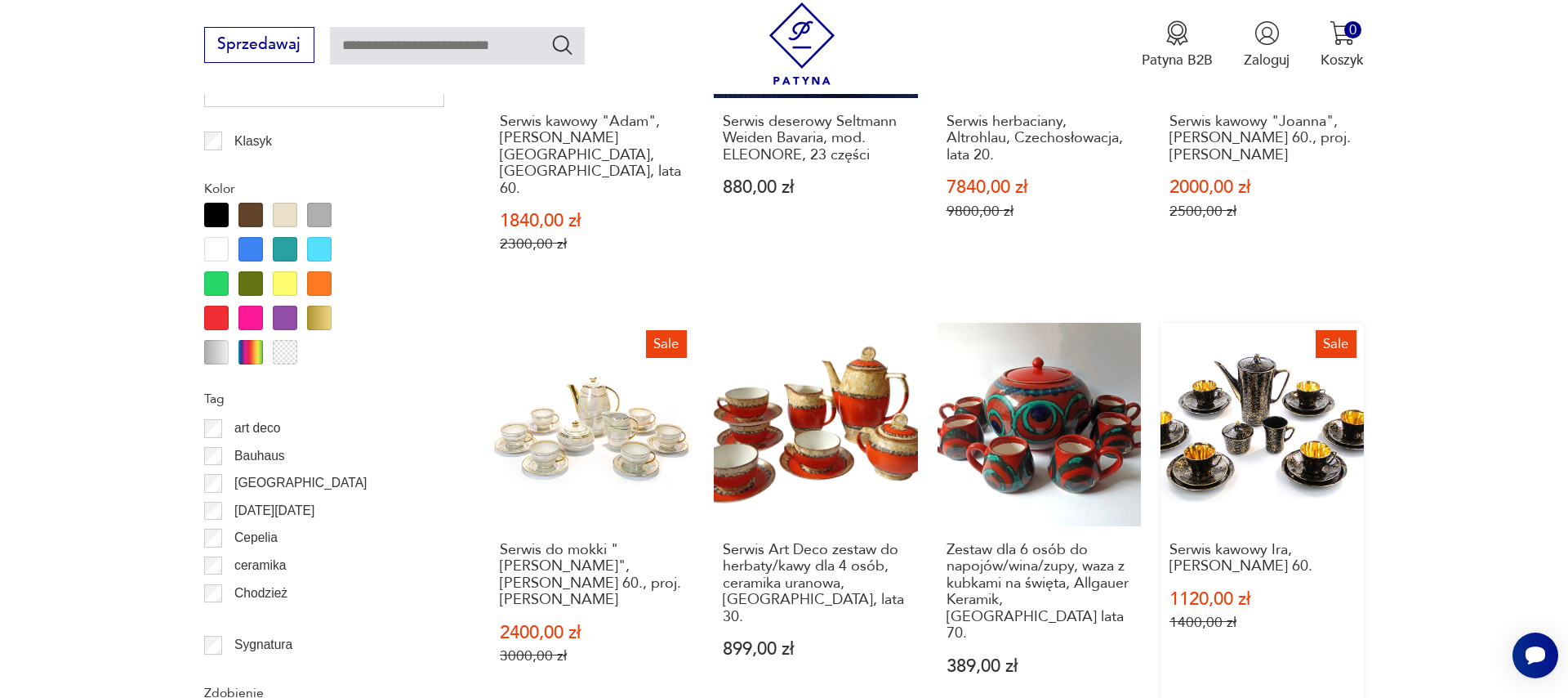
click at [1280, 405] on link "Sale Serwis kawowy Ira, [PERSON_NAME] 60. 1120,00 zł 1400,00 zł" at bounding box center [1262, 518] width 204 height 391
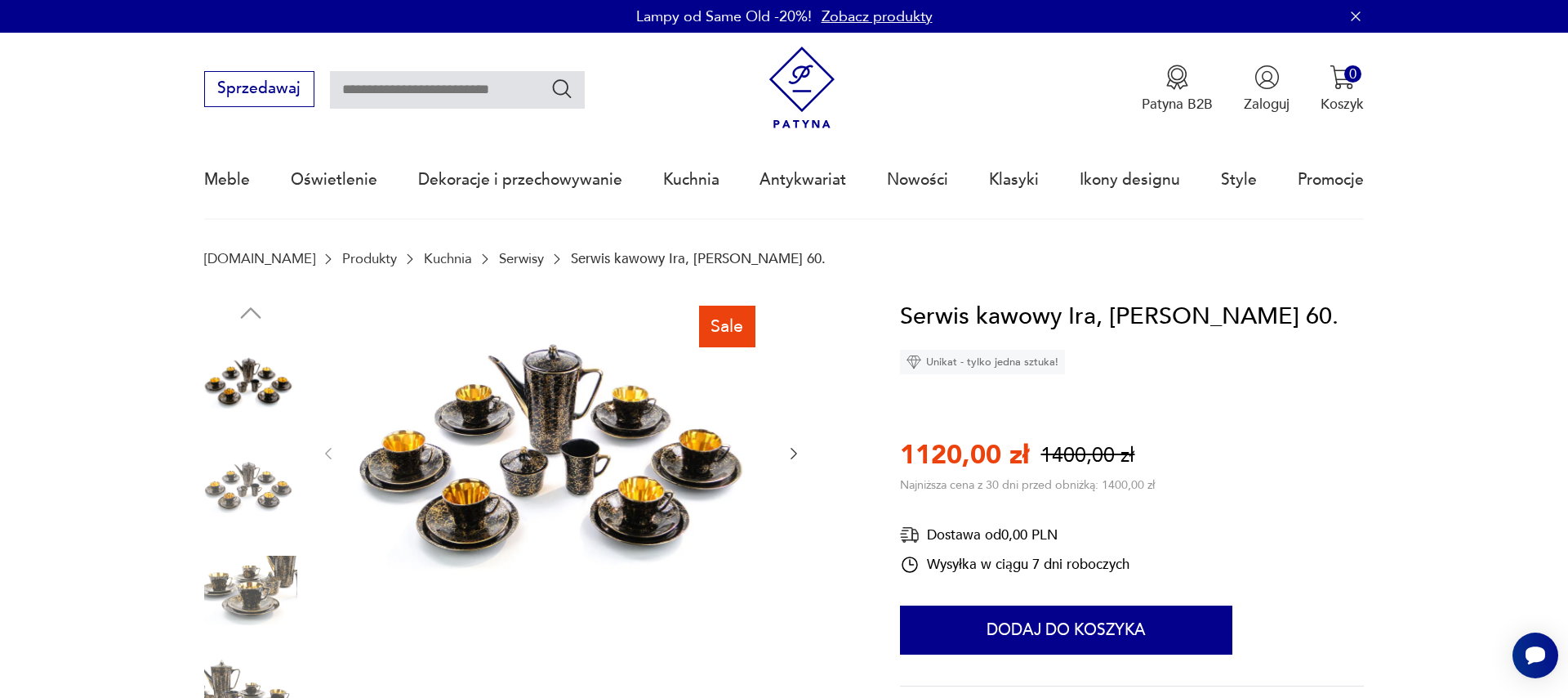
click at [794, 447] on icon "button" at bounding box center [794, 454] width 17 height 17
click at [552, 447] on img at bounding box center [561, 451] width 409 height 307
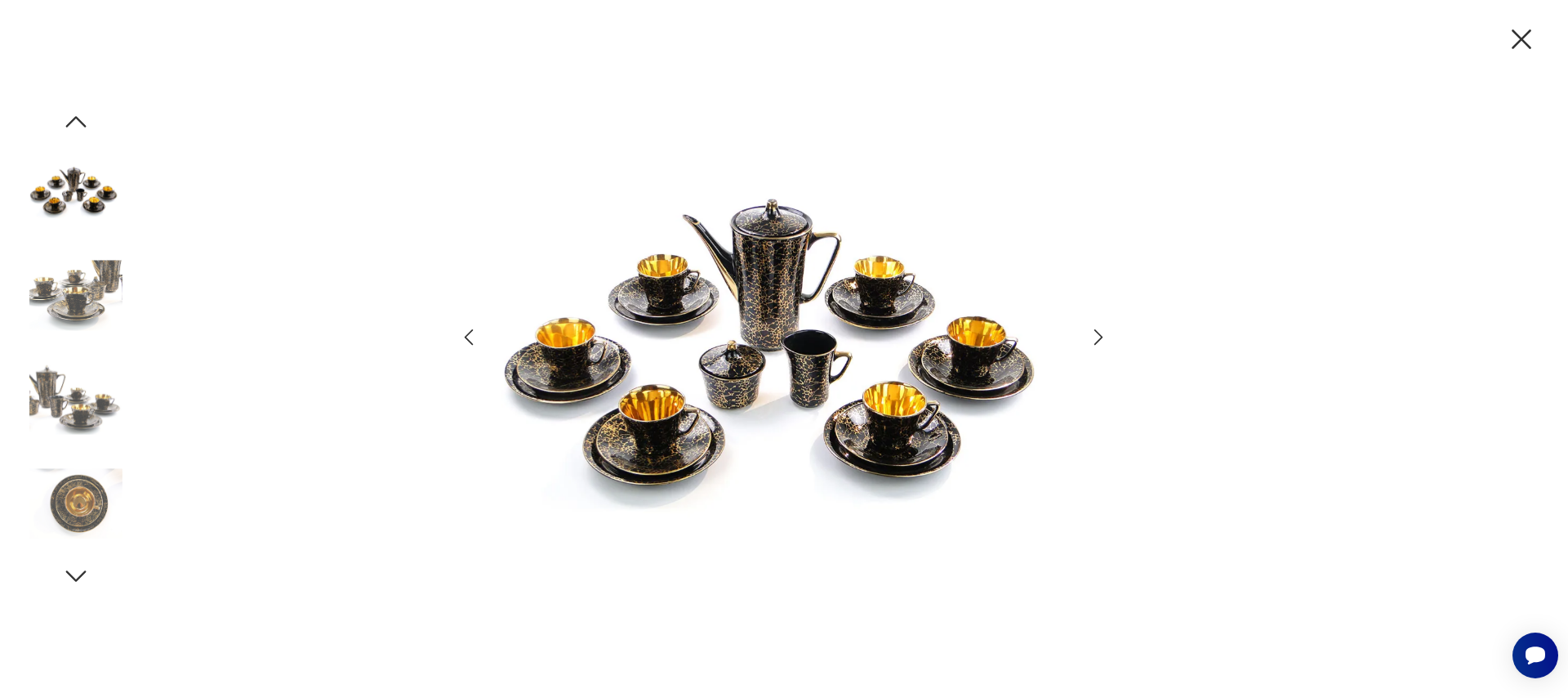
click at [1096, 348] on icon "button" at bounding box center [1099, 337] width 24 height 24
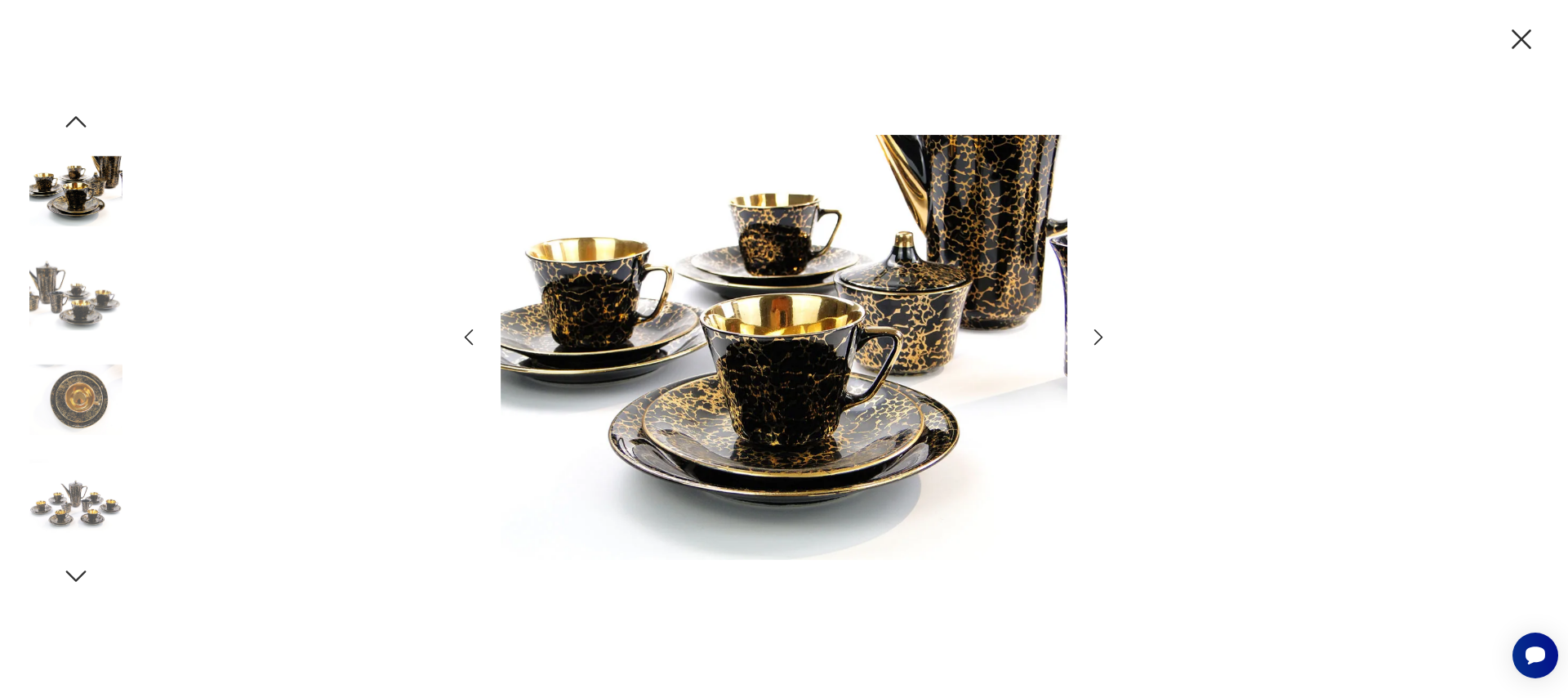
click at [1101, 333] on icon "button" at bounding box center [1099, 337] width 24 height 24
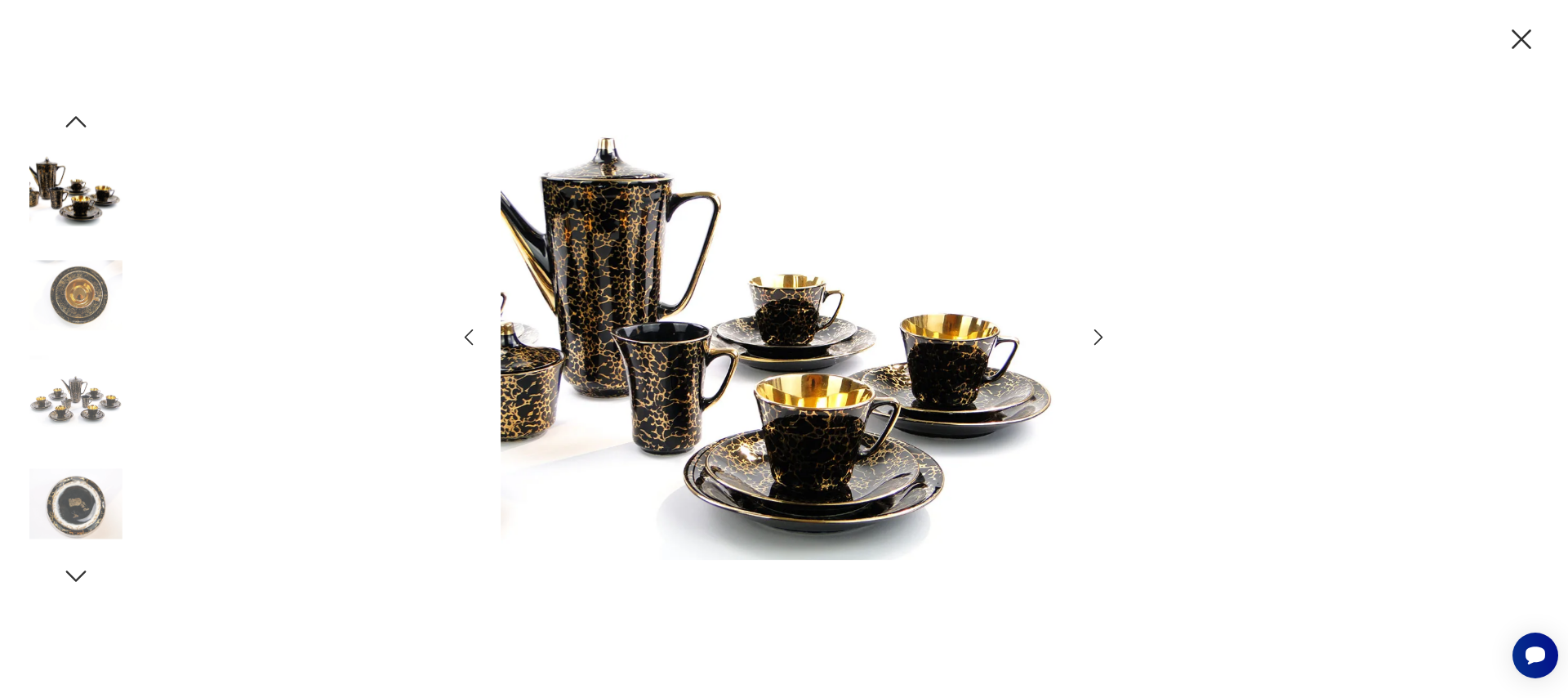
click at [1100, 339] on icon "button" at bounding box center [1098, 338] width 9 height 17
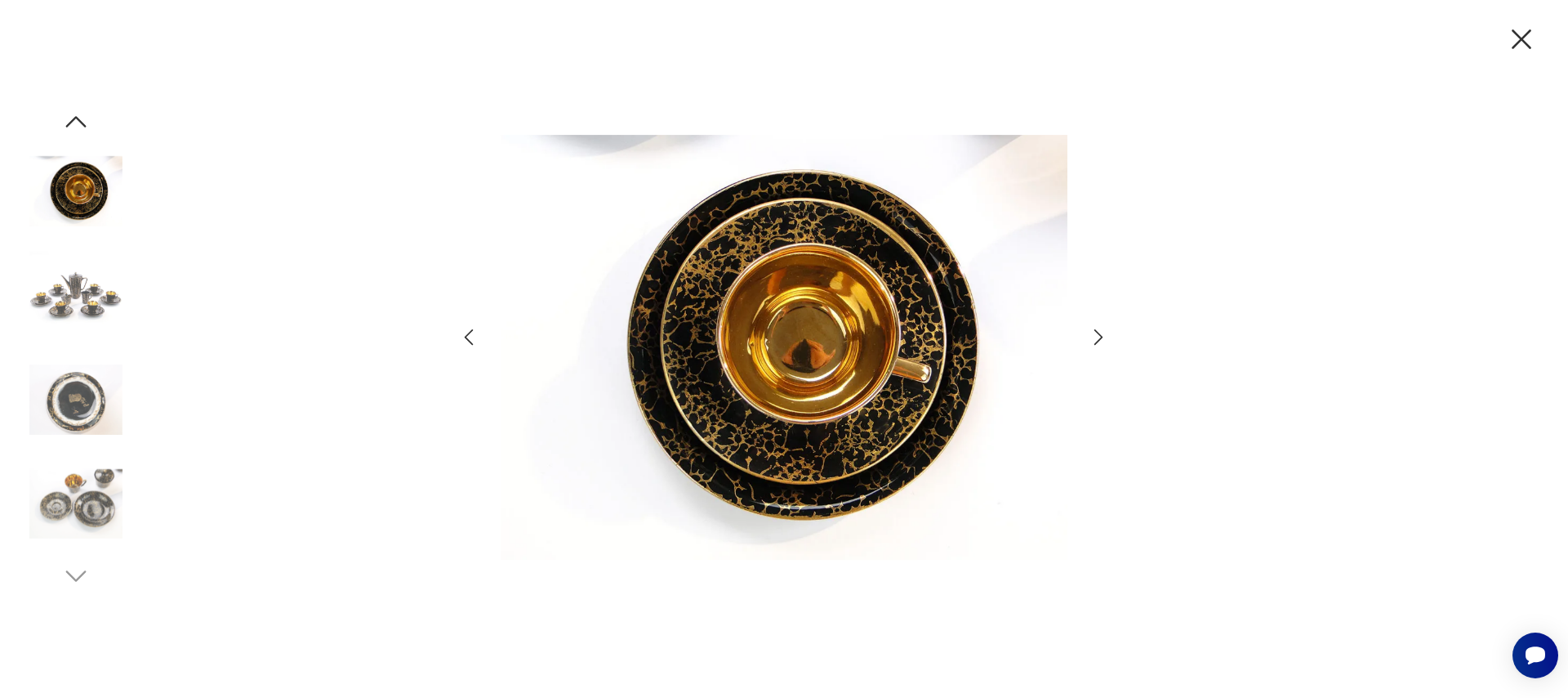
click at [1096, 331] on icon "button" at bounding box center [1098, 338] width 9 height 17
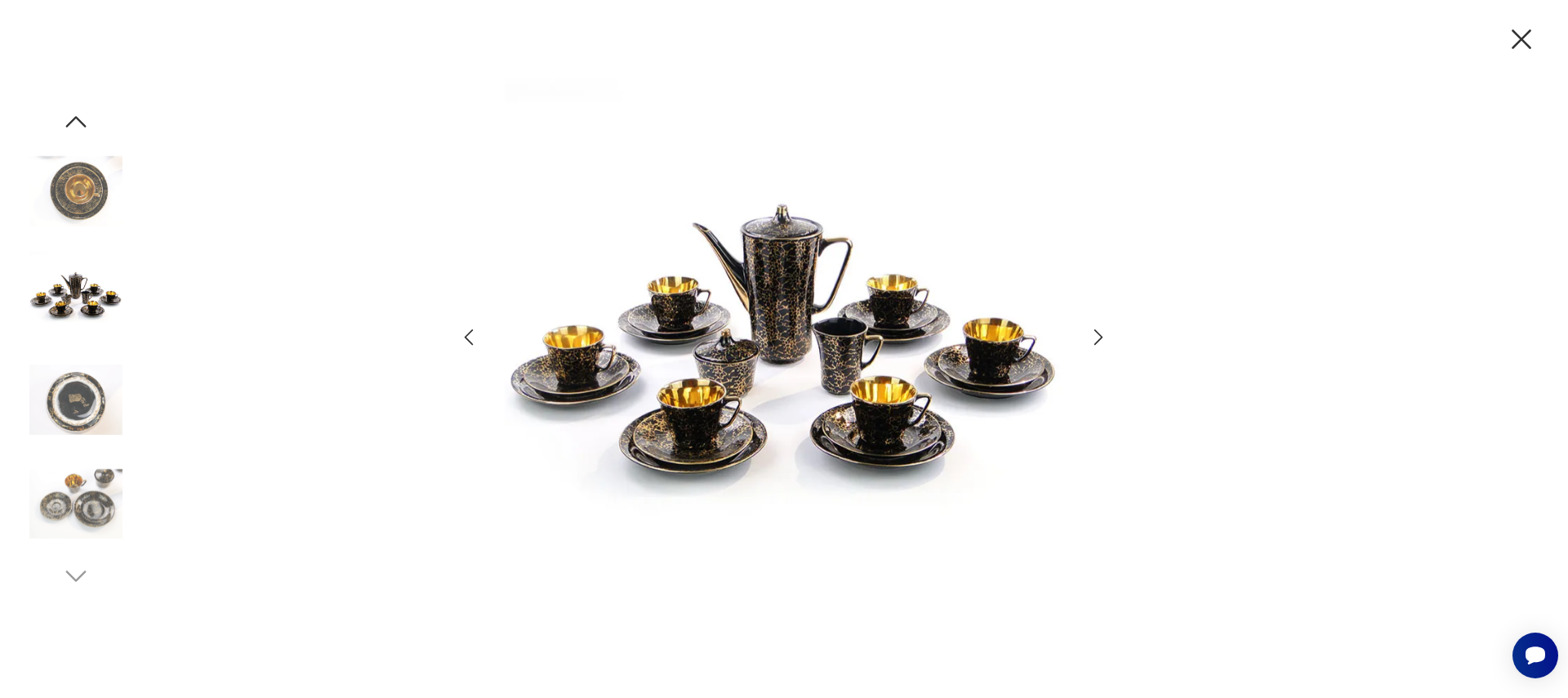
click at [1518, 36] on icon "button" at bounding box center [1522, 40] width 20 height 20
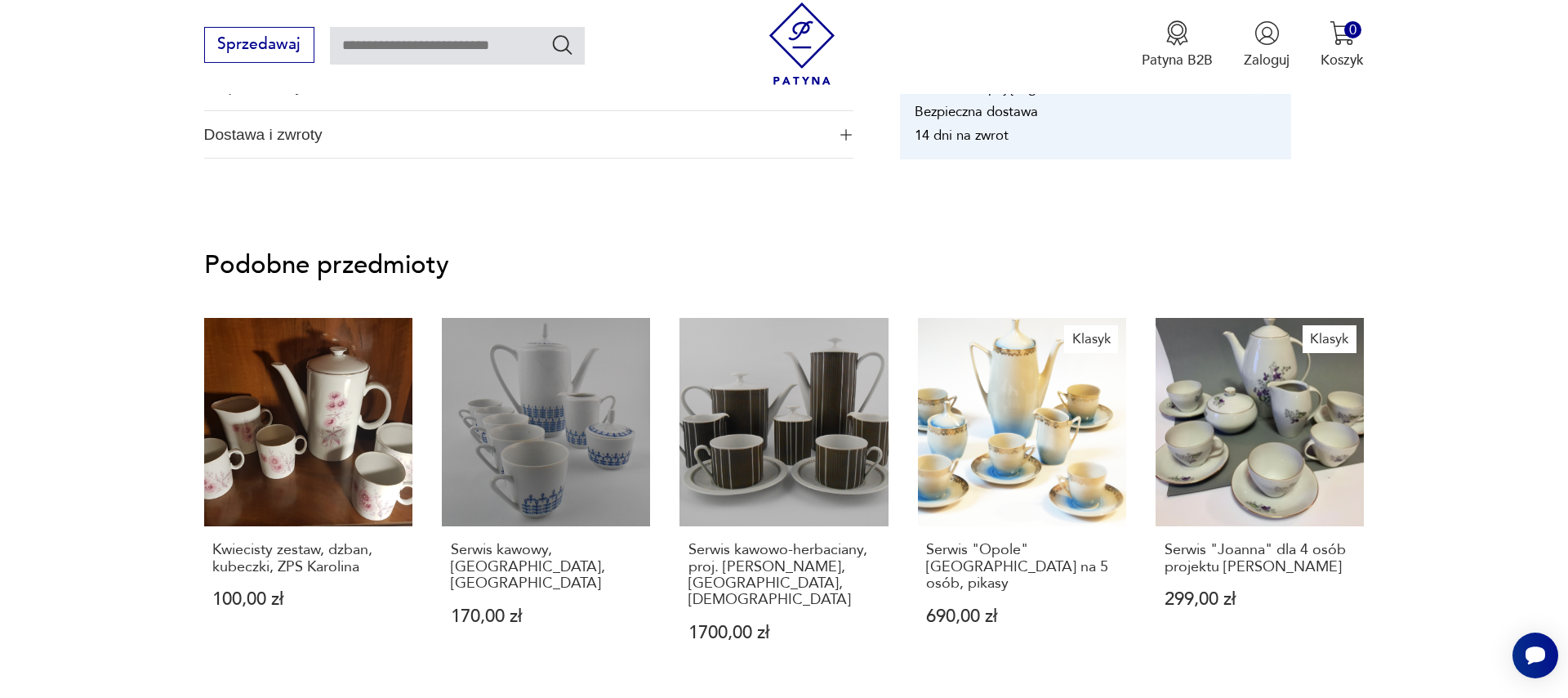
scroll to position [1118, 0]
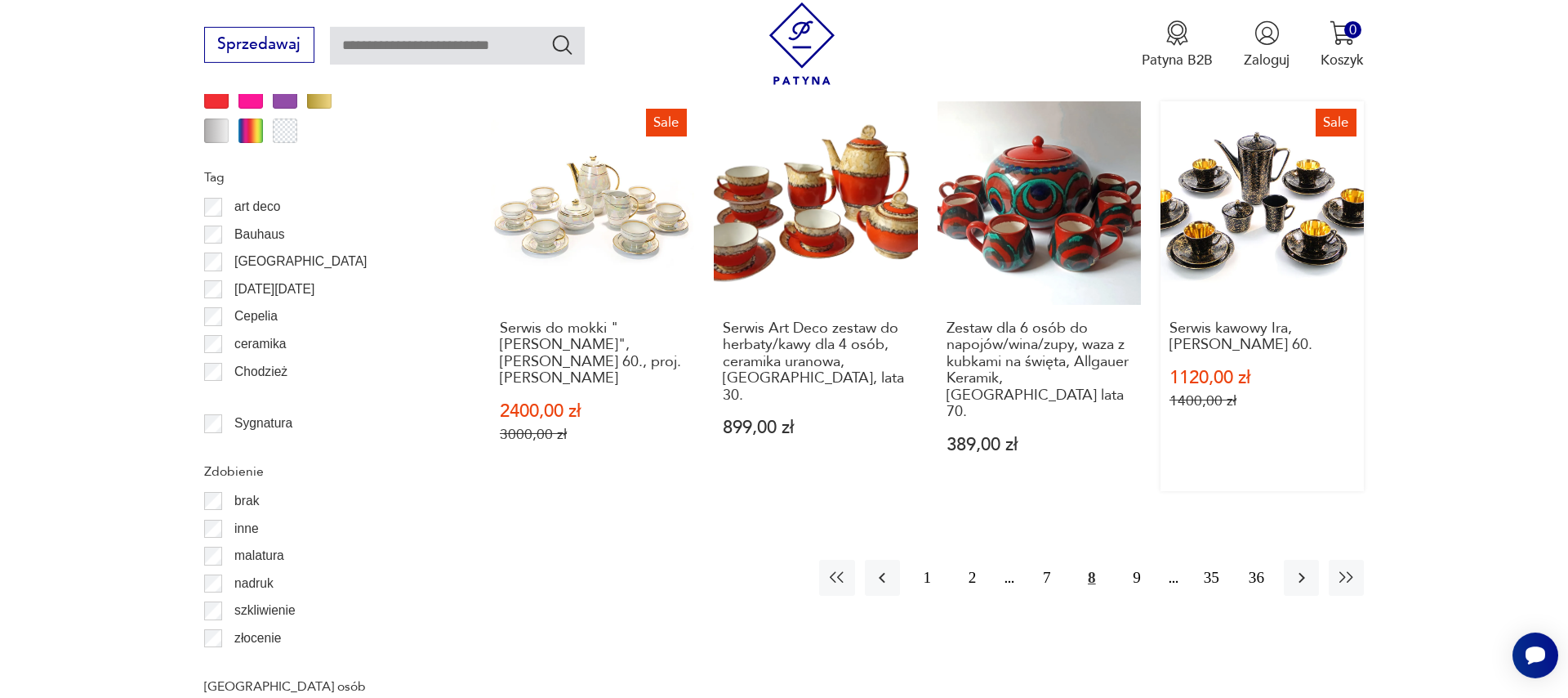
scroll to position [1969, 0]
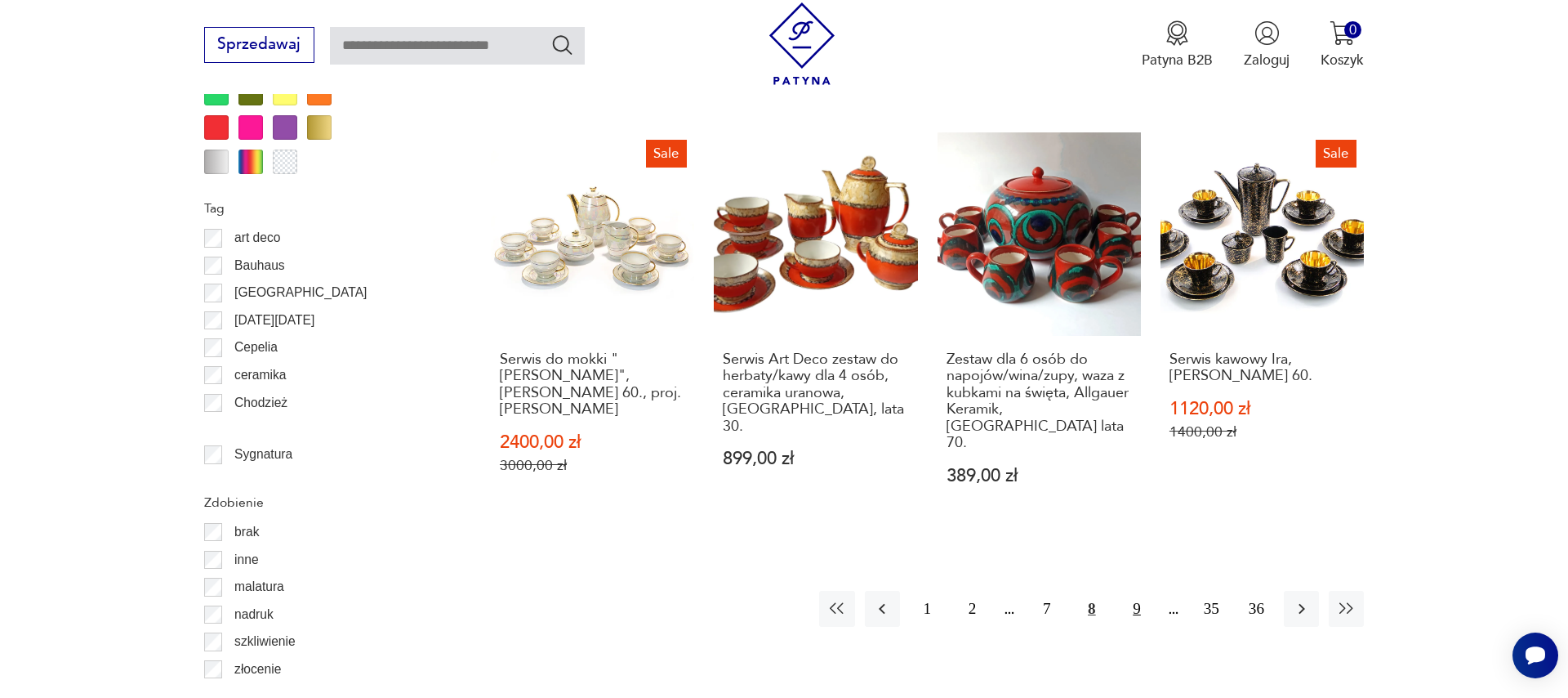
click at [1133, 591] on button "9" at bounding box center [1136, 609] width 35 height 35
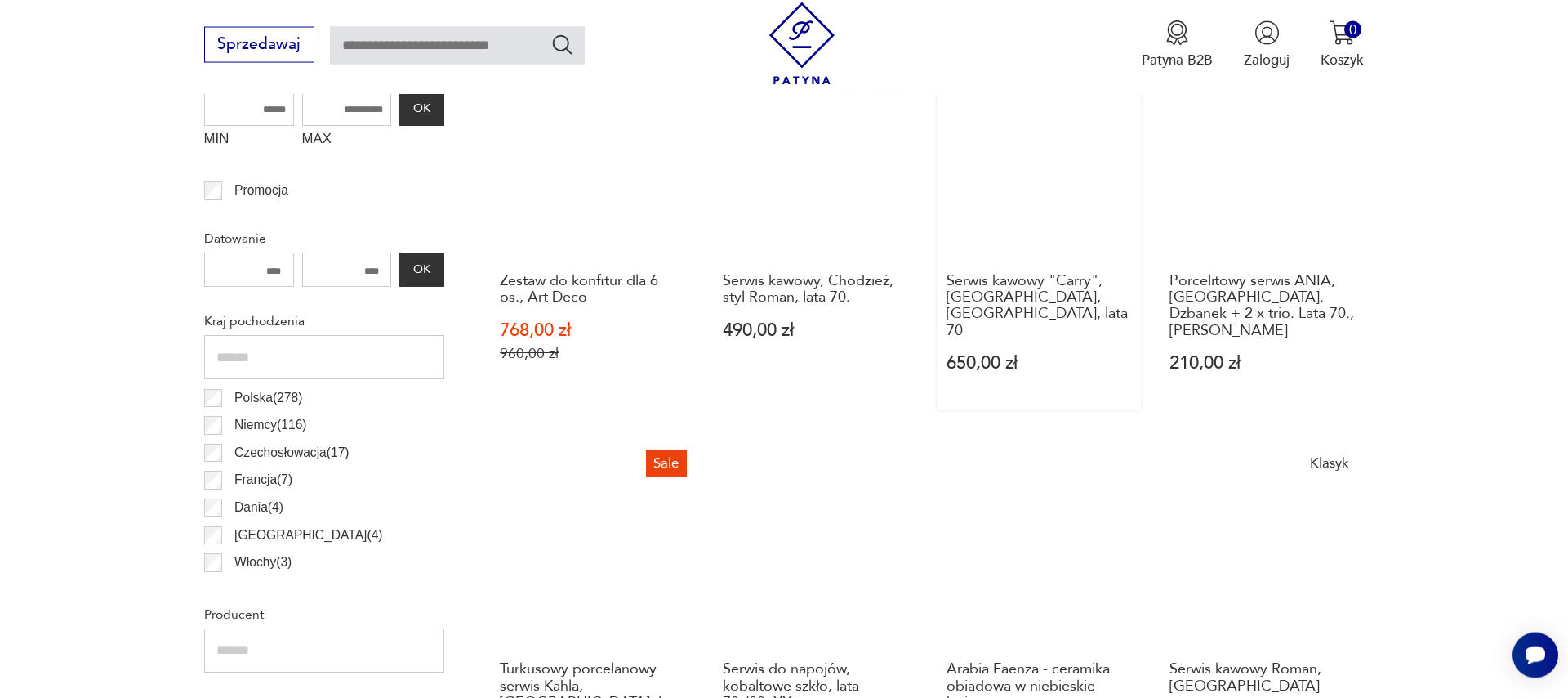
scroll to position [916, 0]
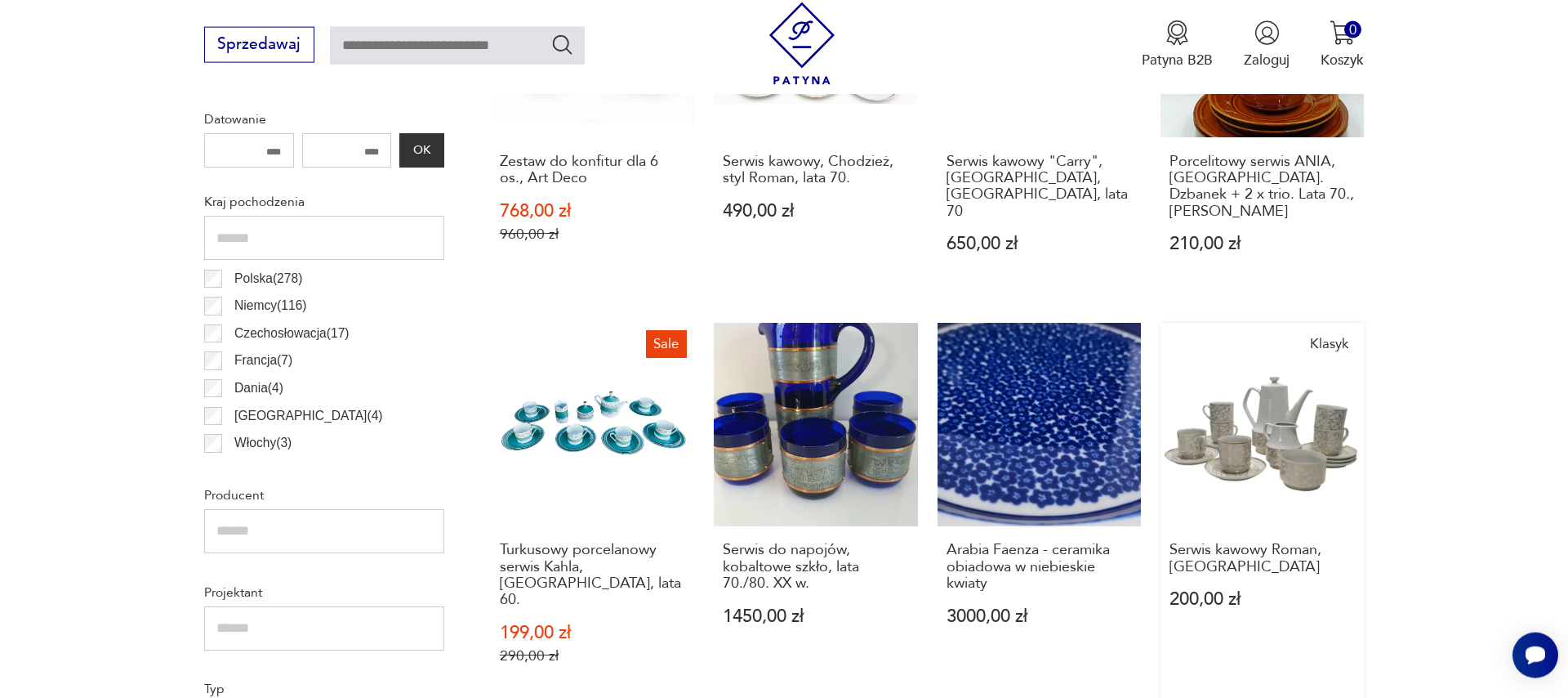
click at [1285, 481] on link "Klasyk Serwis kawowy Roman, Chodzież 200,00 zł" at bounding box center [1262, 513] width 204 height 380
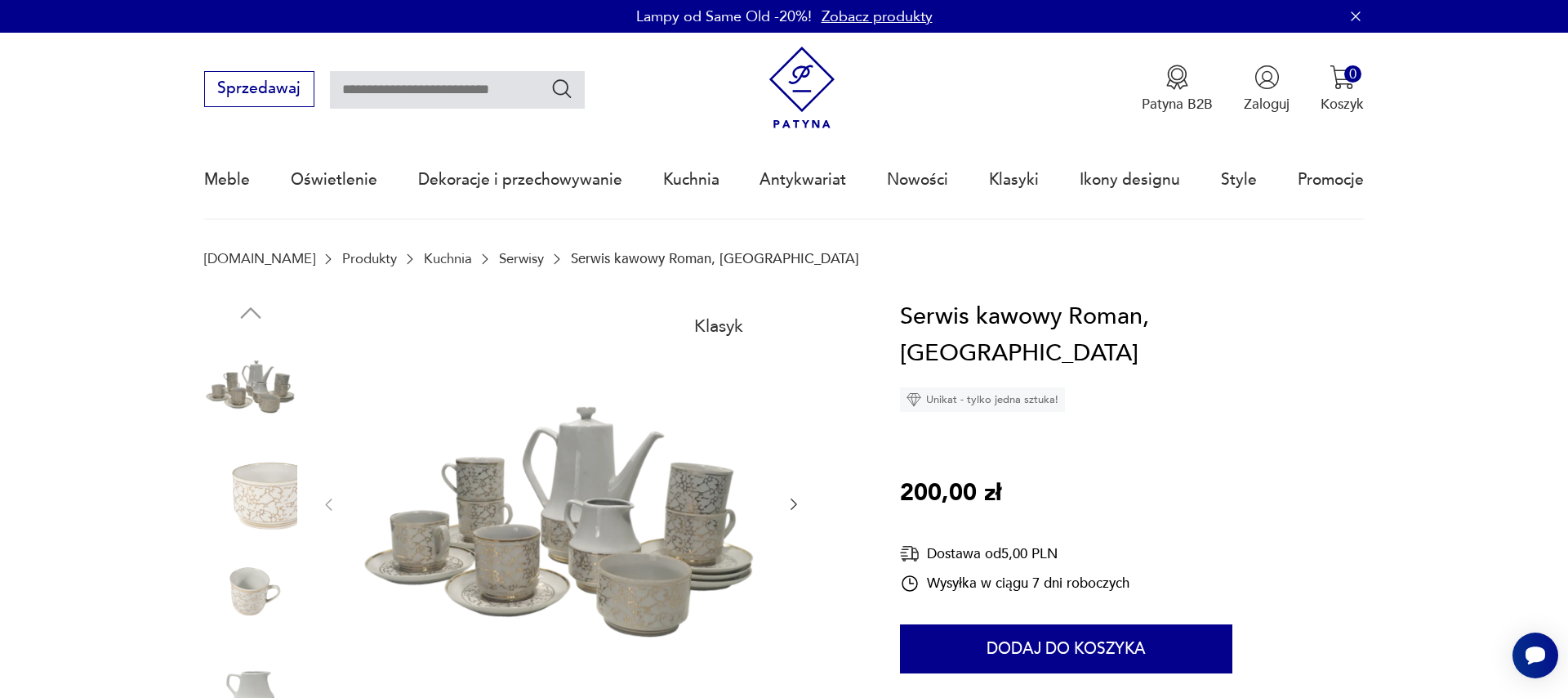
click at [788, 508] on icon "button" at bounding box center [794, 504] width 17 height 17
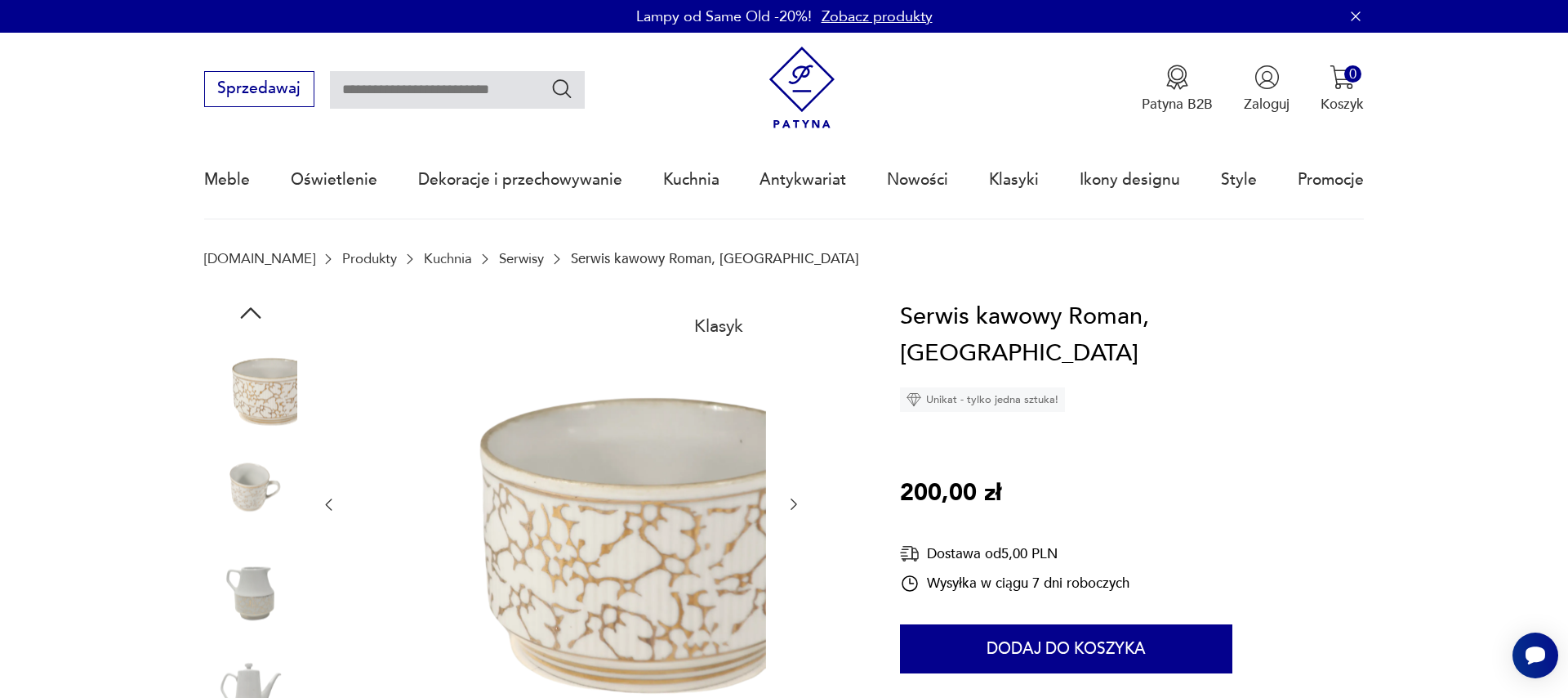
click at [788, 508] on icon "button" at bounding box center [794, 504] width 17 height 17
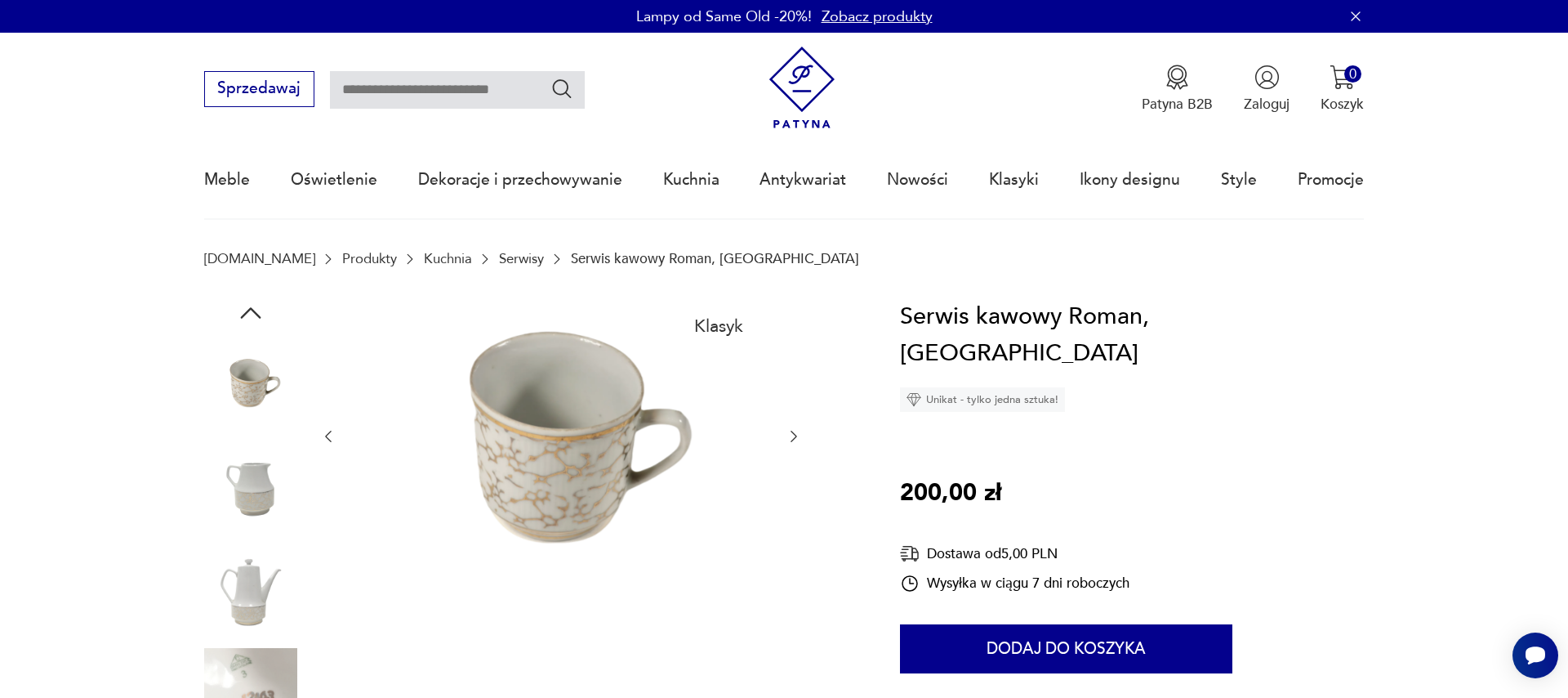
click at [791, 431] on icon "button" at bounding box center [794, 436] width 17 height 17
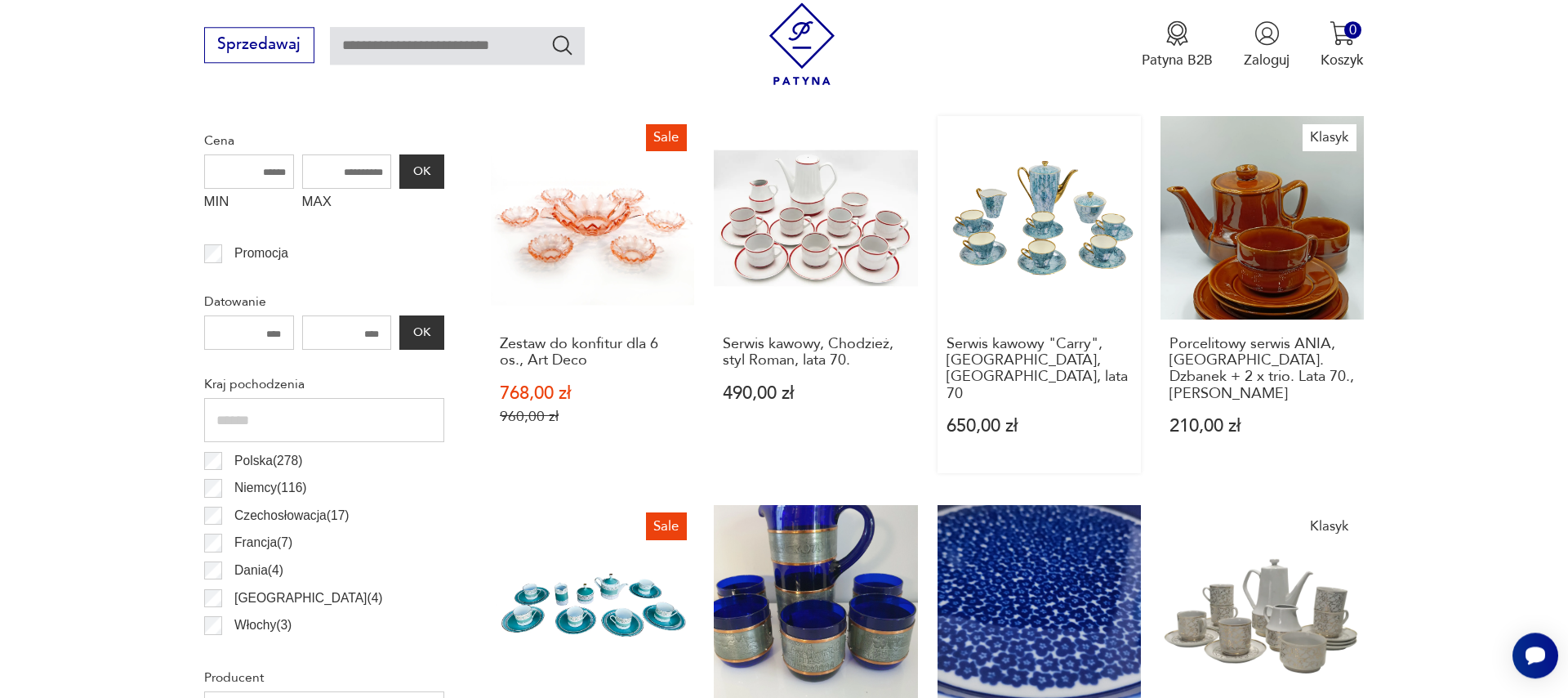
scroll to position [597, 0]
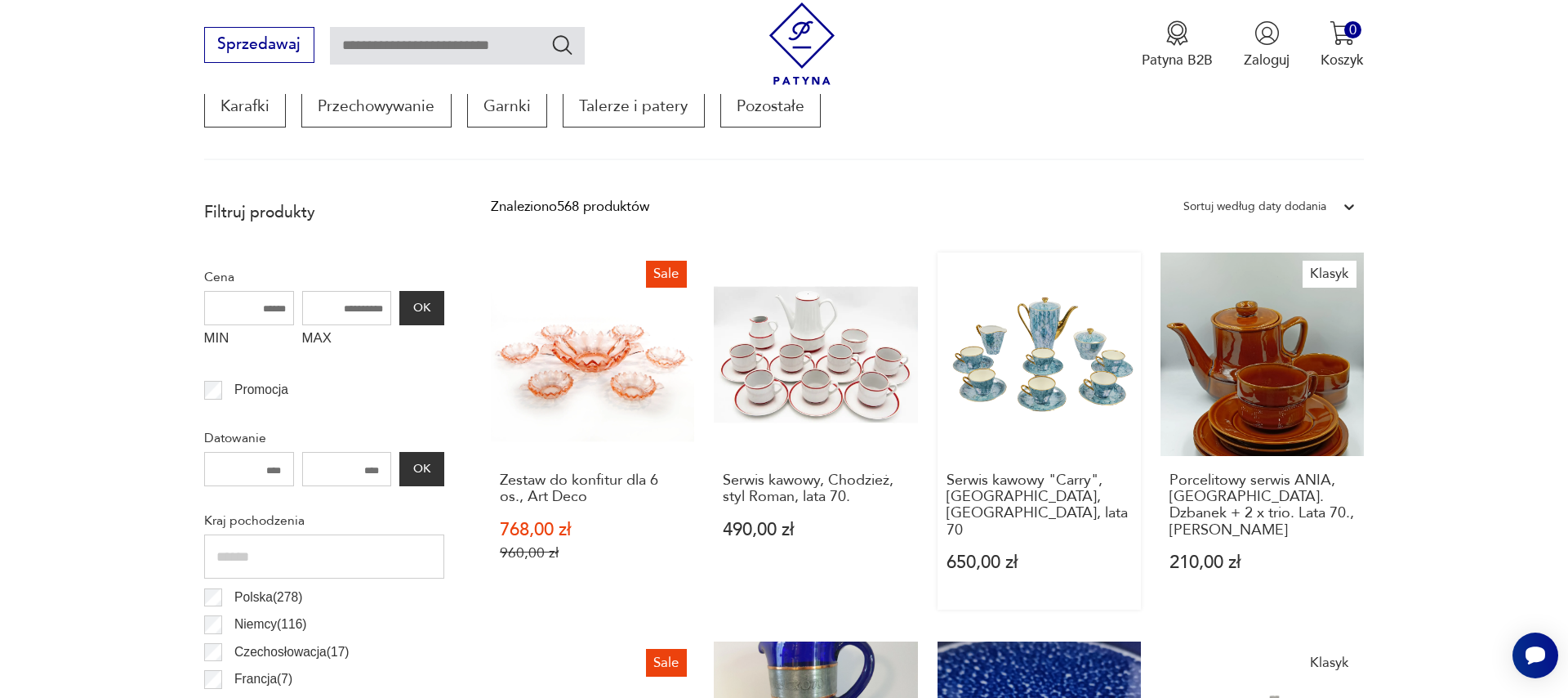
click at [1061, 378] on link "Serwis kawowy "Carry", [GEOGRAPHIC_DATA], [GEOGRAPHIC_DATA], lata 70 650,00 zł" at bounding box center [1039, 431] width 204 height 357
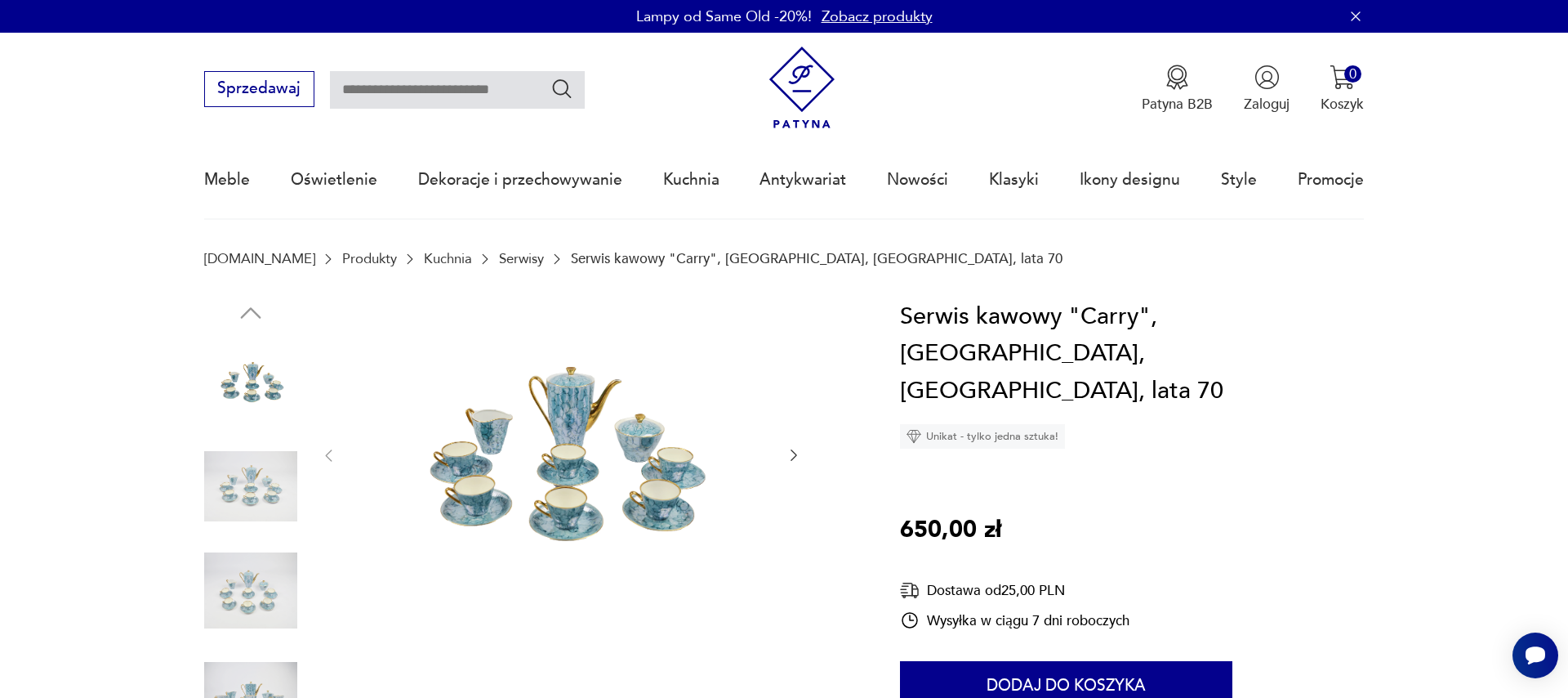
click at [794, 454] on icon "button" at bounding box center [794, 456] width 7 height 12
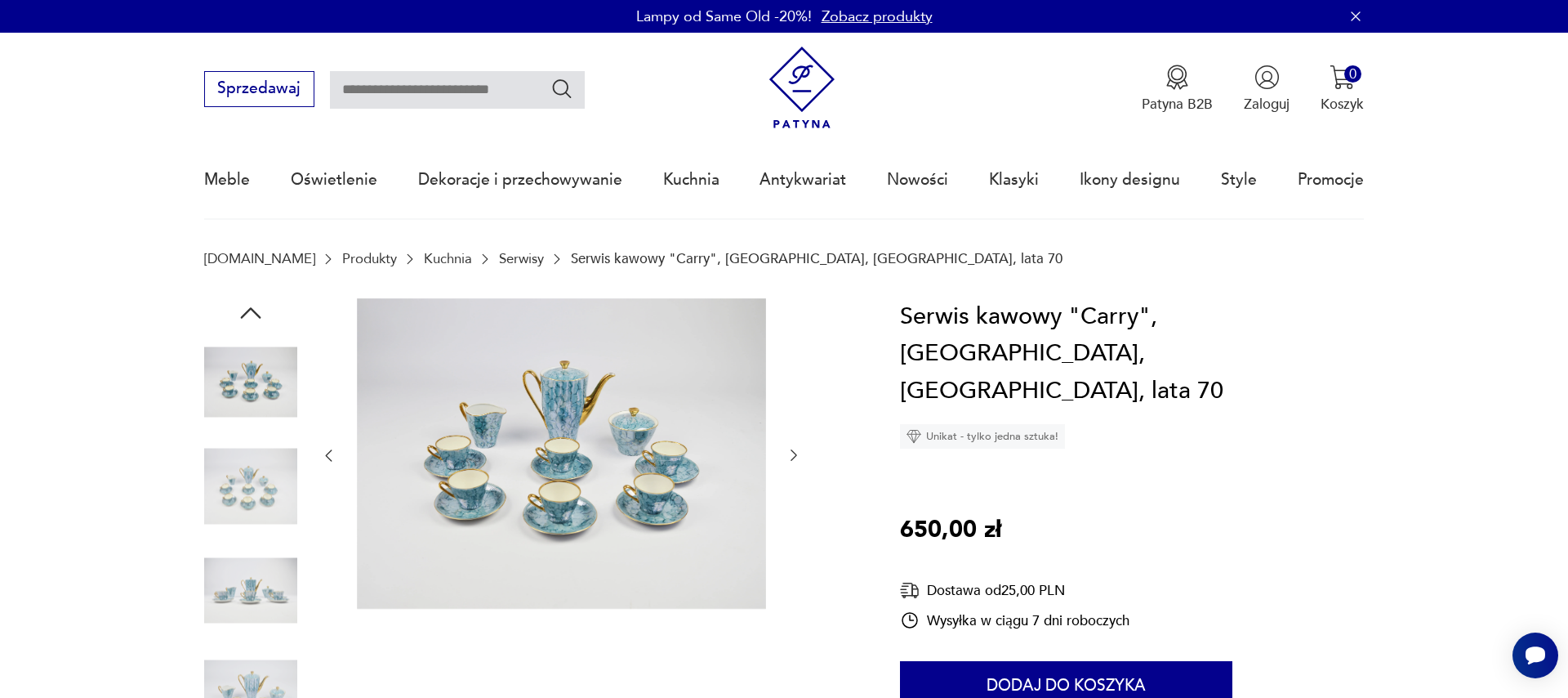
click at [793, 455] on icon "button" at bounding box center [794, 455] width 17 height 17
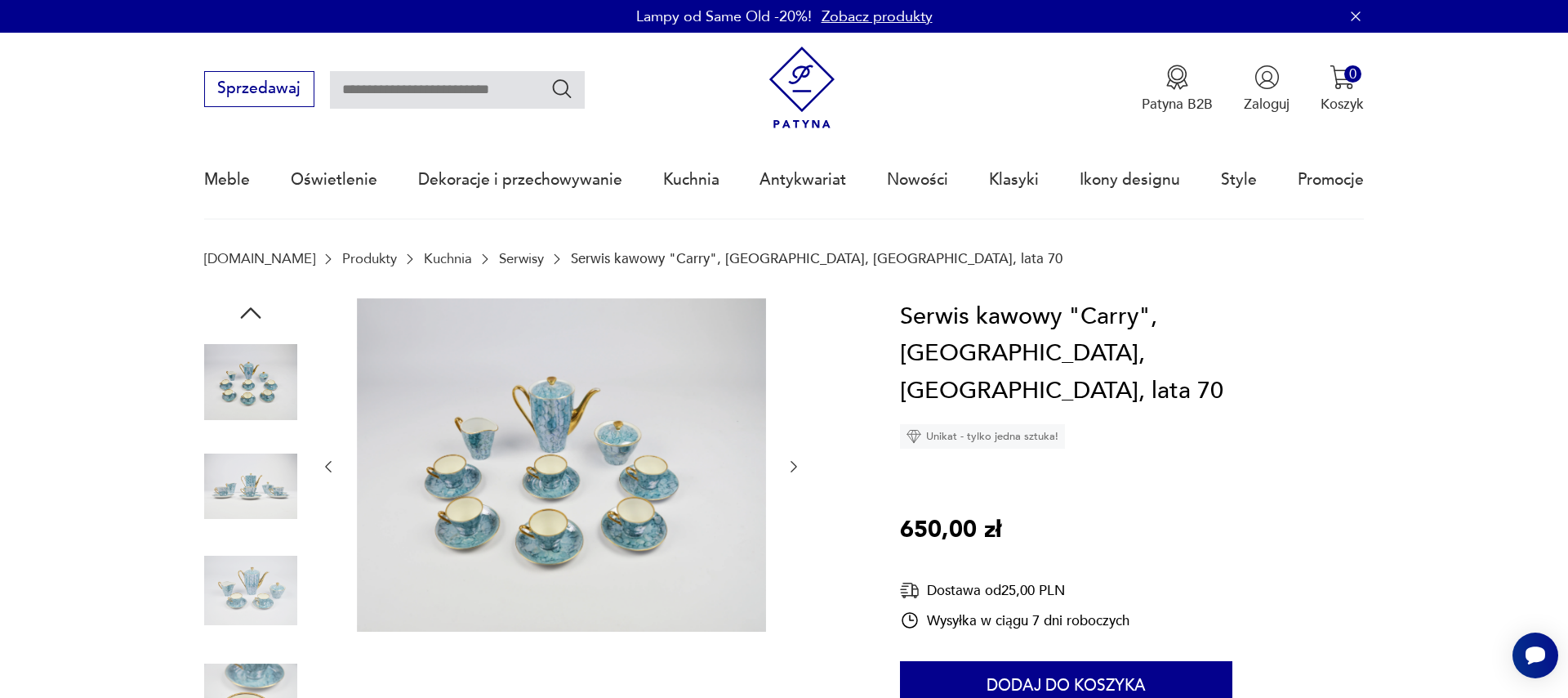
click at [785, 454] on div at bounding box center [561, 467] width 482 height 338
click at [789, 465] on icon "button" at bounding box center [794, 467] width 17 height 17
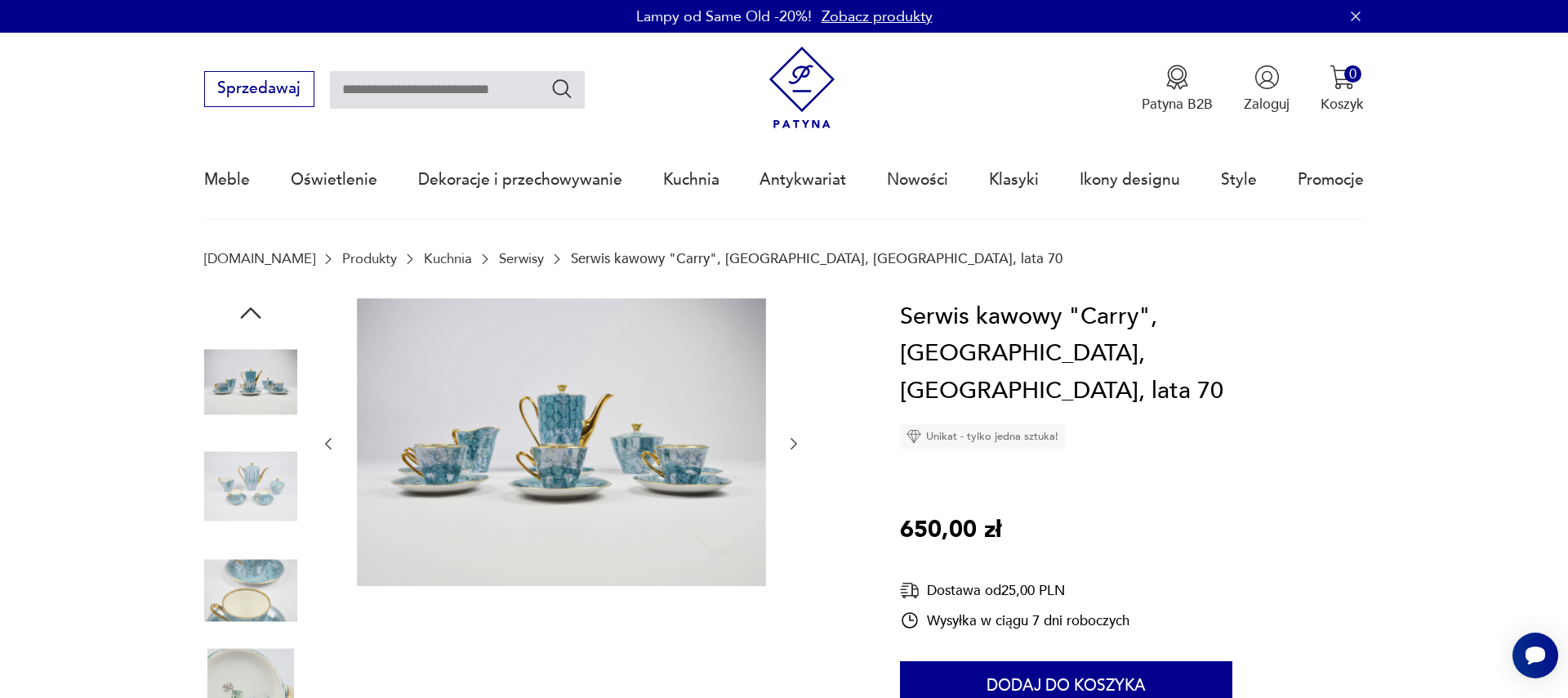
click at [789, 466] on div at bounding box center [561, 444] width 482 height 291
click at [508, 462] on img at bounding box center [561, 441] width 409 height 287
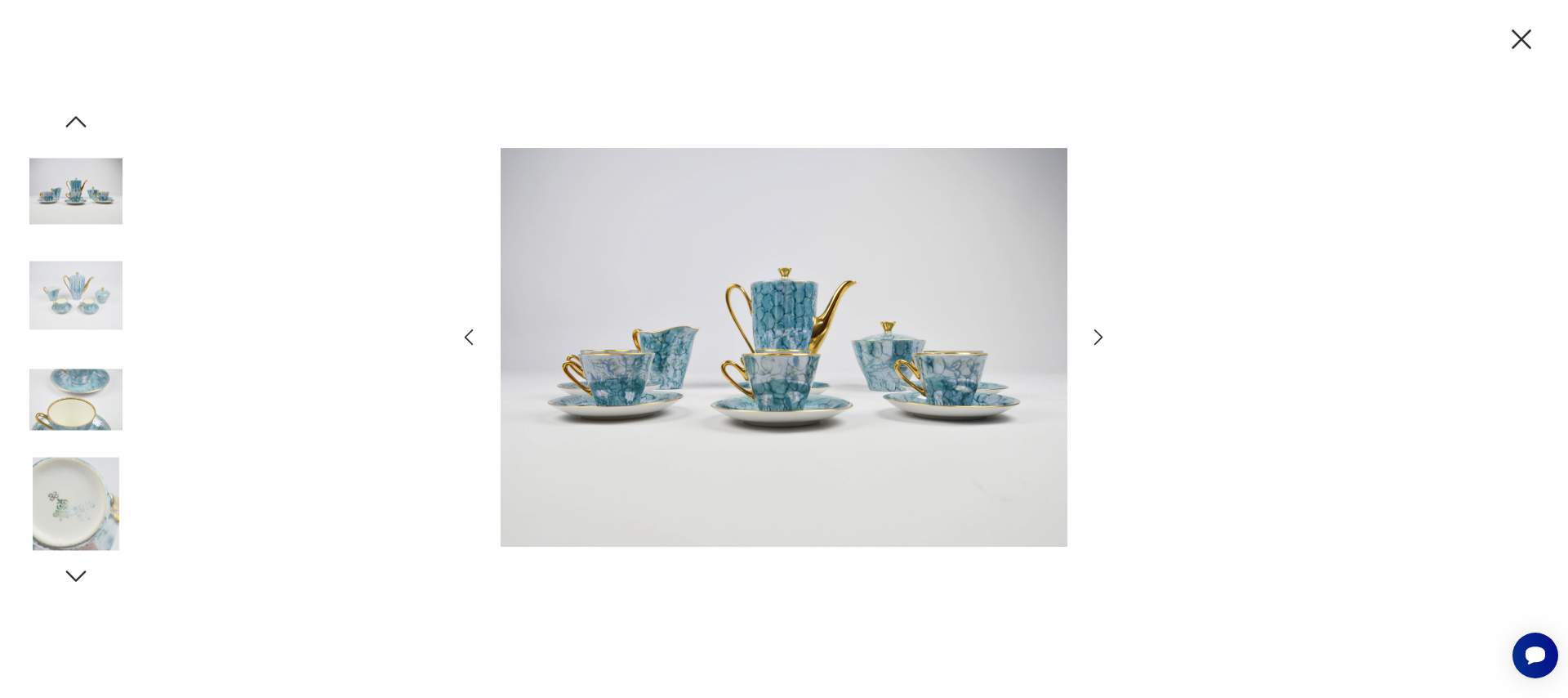
click at [1094, 342] on icon "button" at bounding box center [1099, 337] width 24 height 24
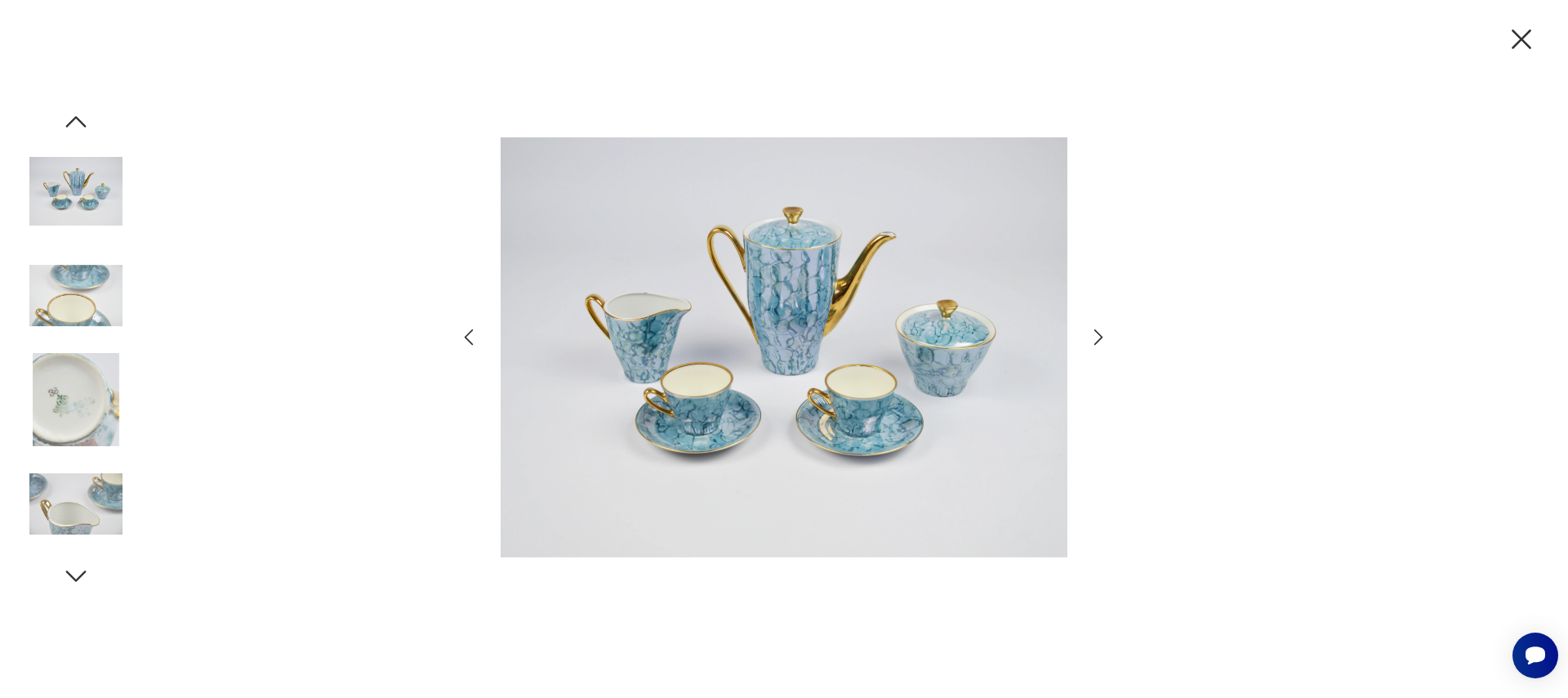
click at [1096, 339] on icon "button" at bounding box center [1099, 337] width 24 height 24
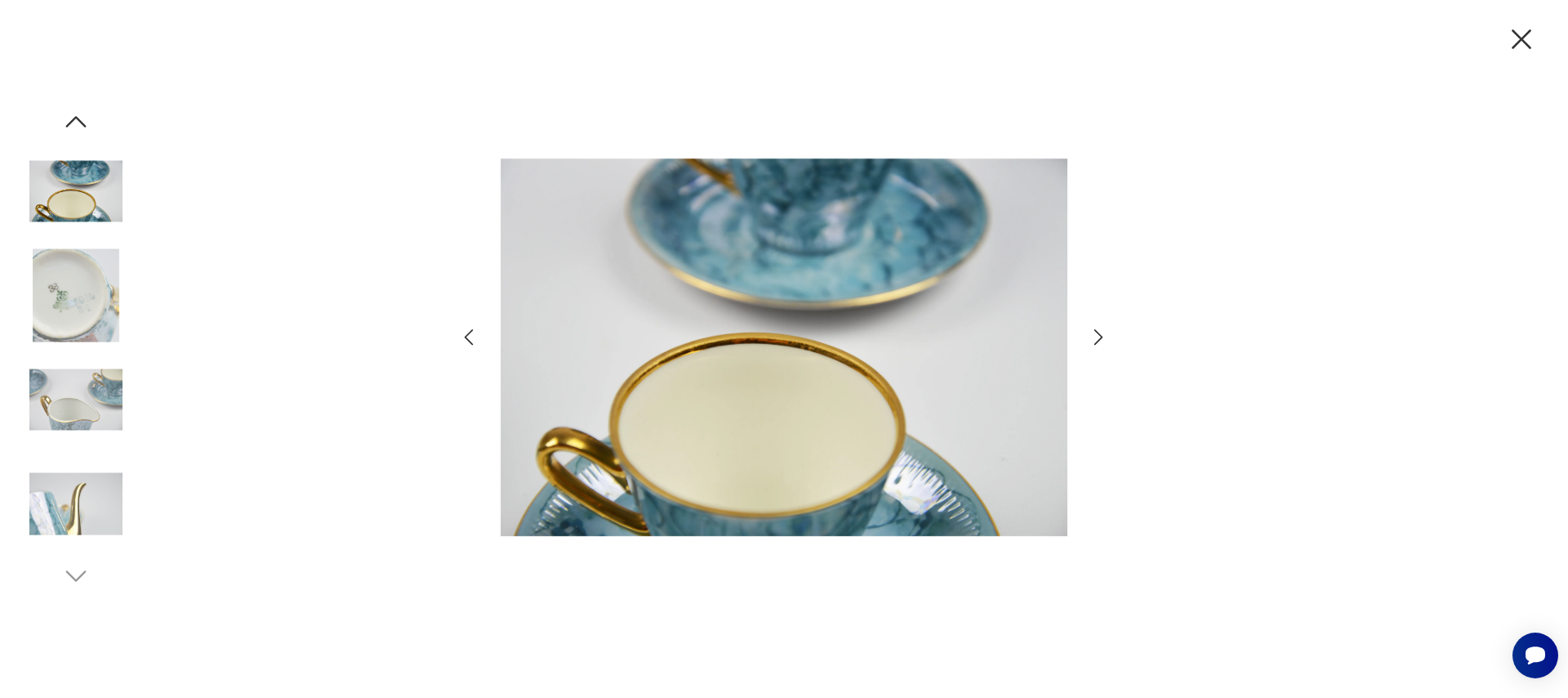
click at [1096, 339] on icon "button" at bounding box center [1099, 337] width 24 height 24
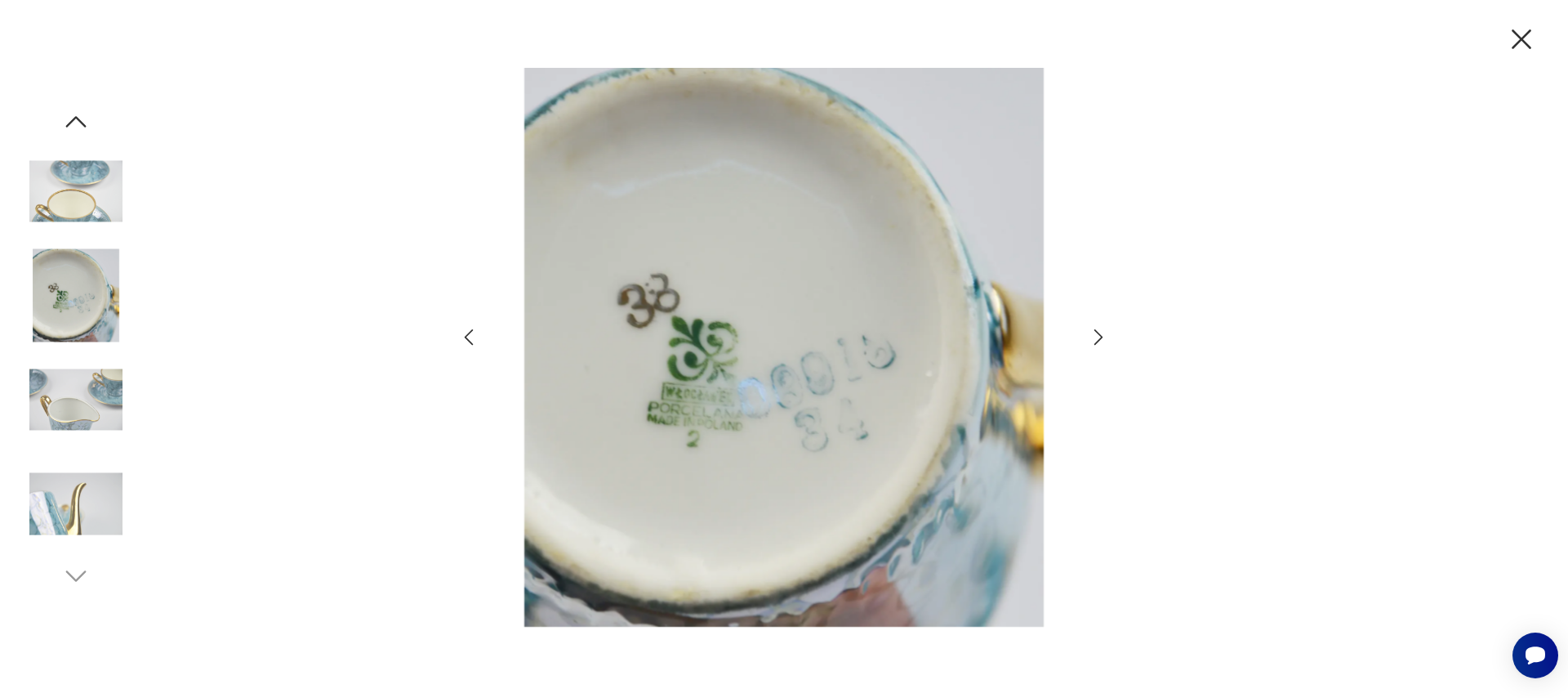
click at [1096, 339] on icon "button" at bounding box center [1099, 337] width 24 height 24
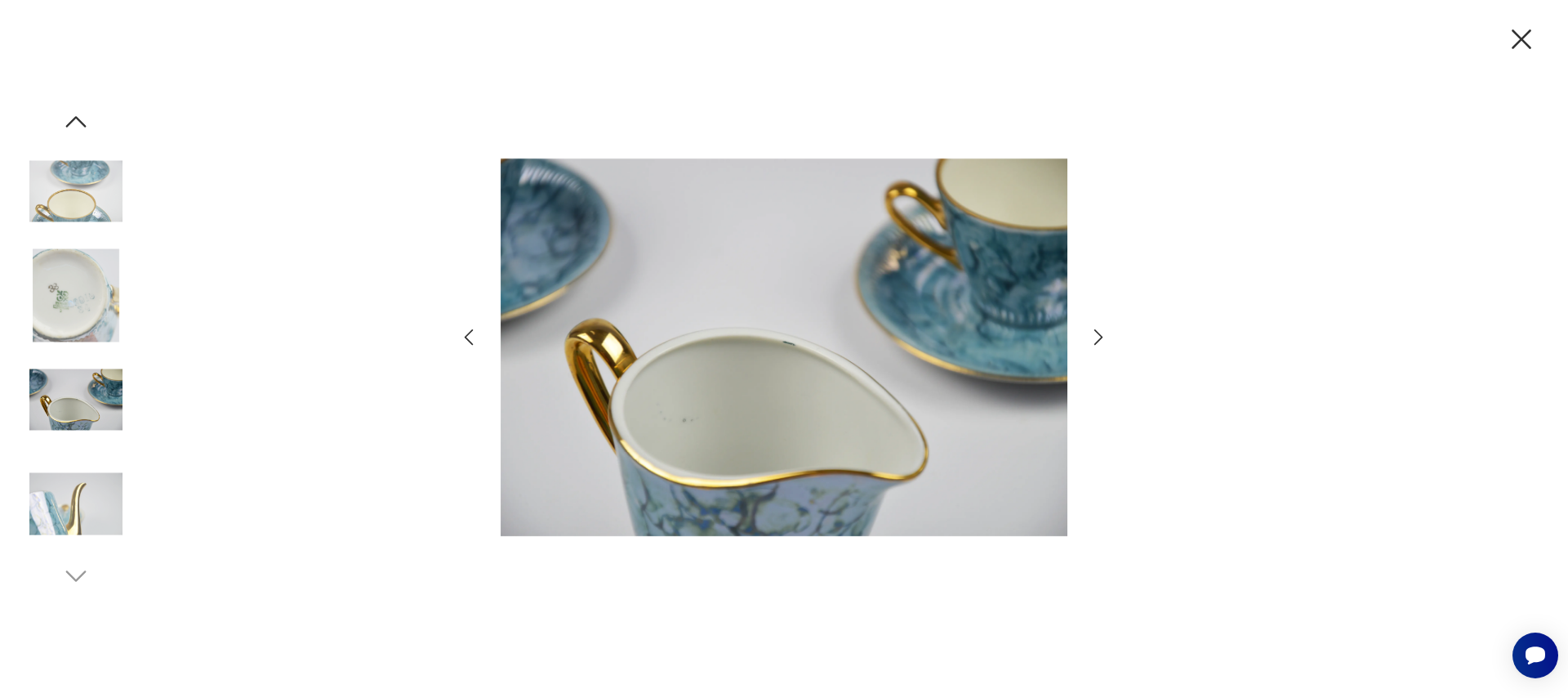
click at [1096, 339] on icon "button" at bounding box center [1099, 337] width 24 height 24
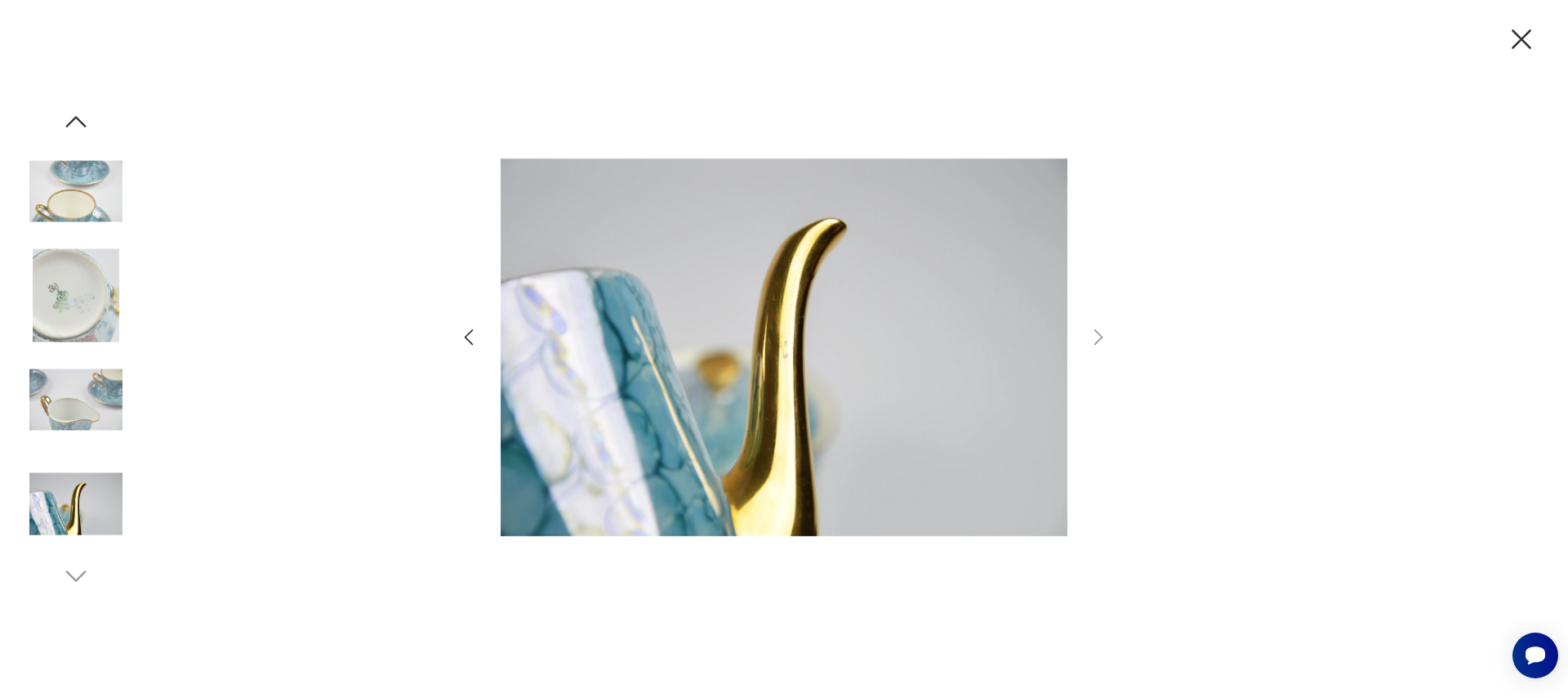
click at [1524, 43] on icon "button" at bounding box center [1522, 40] width 20 height 20
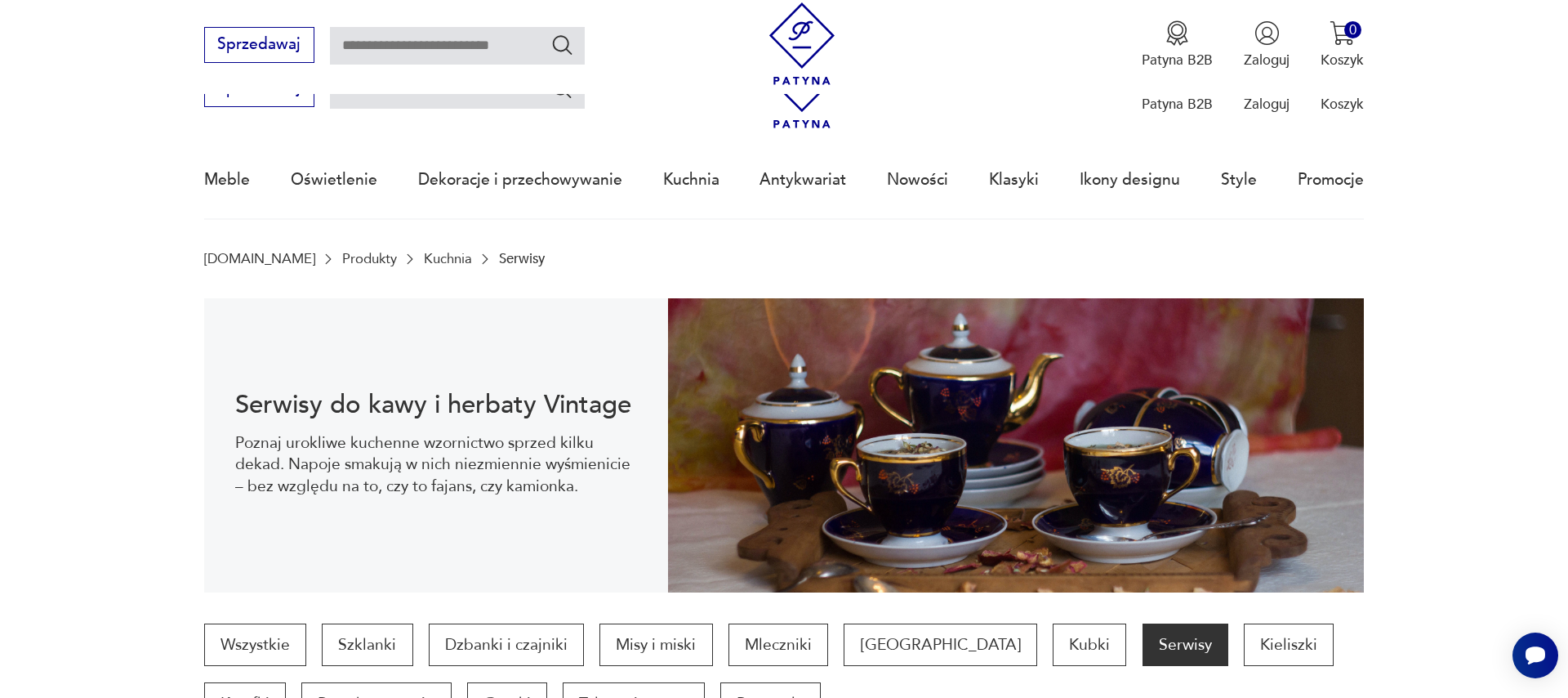
scroll to position [597, 0]
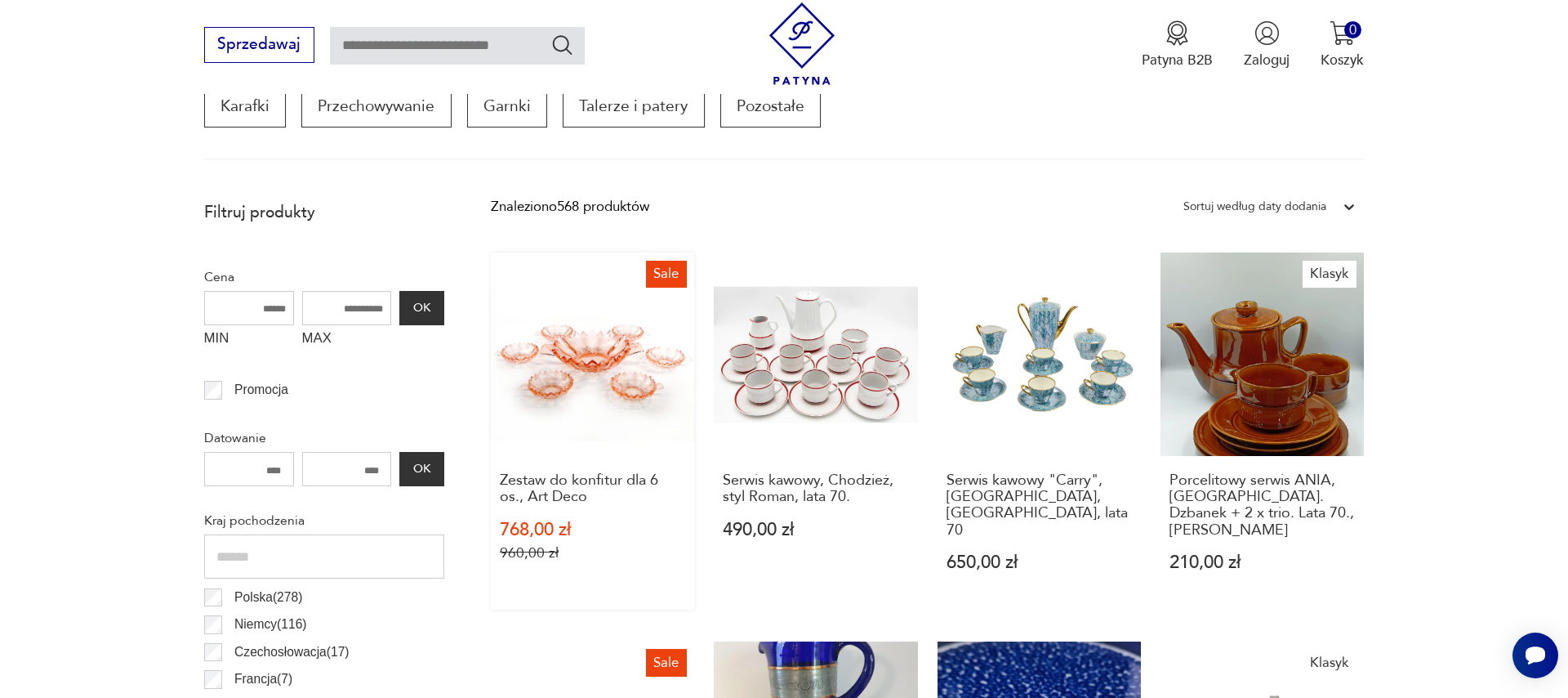
click at [617, 349] on link "Sale Zestaw do konfitur dla 6 os., Art Deco 768,00 zł 960,00 zł" at bounding box center [592, 431] width 204 height 357
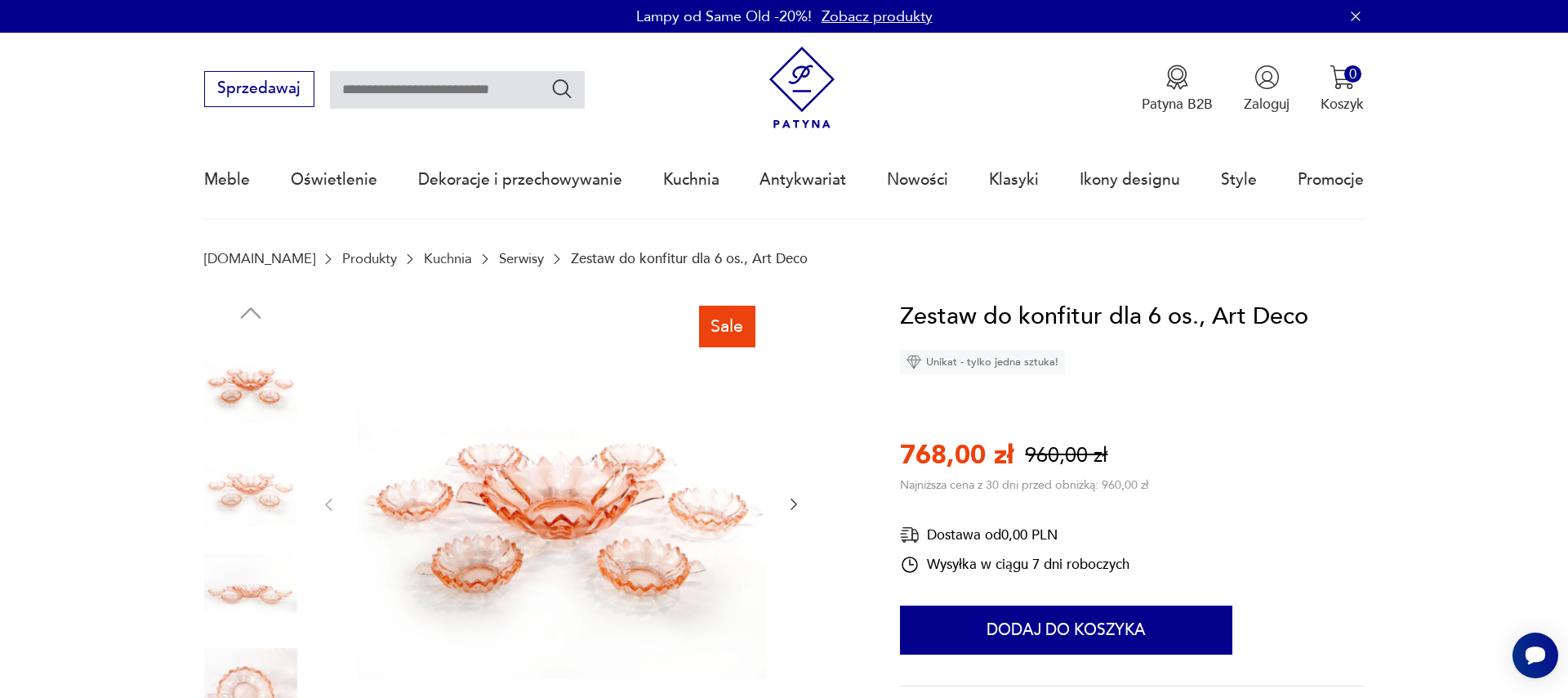
click at [788, 506] on icon "button" at bounding box center [794, 504] width 17 height 17
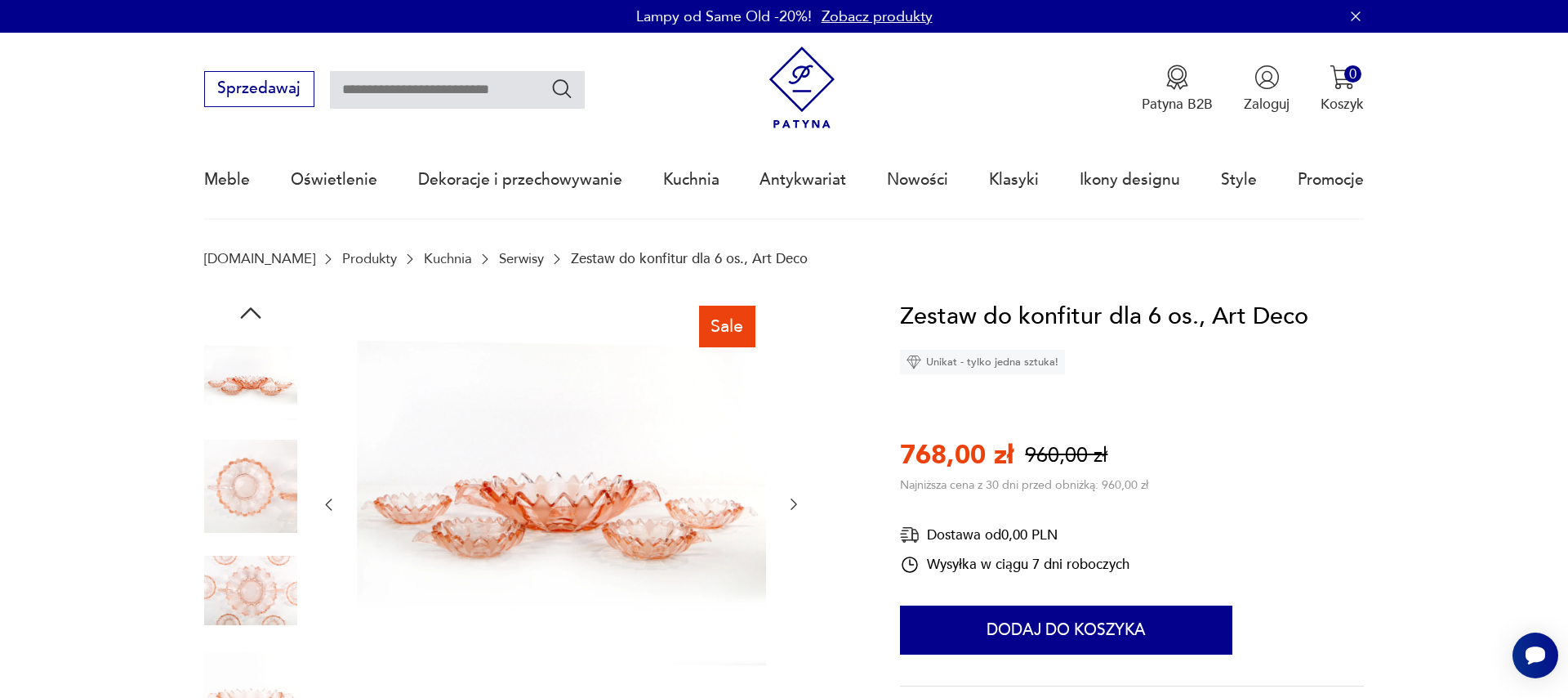
click at [788, 506] on icon "button" at bounding box center [794, 504] width 17 height 17
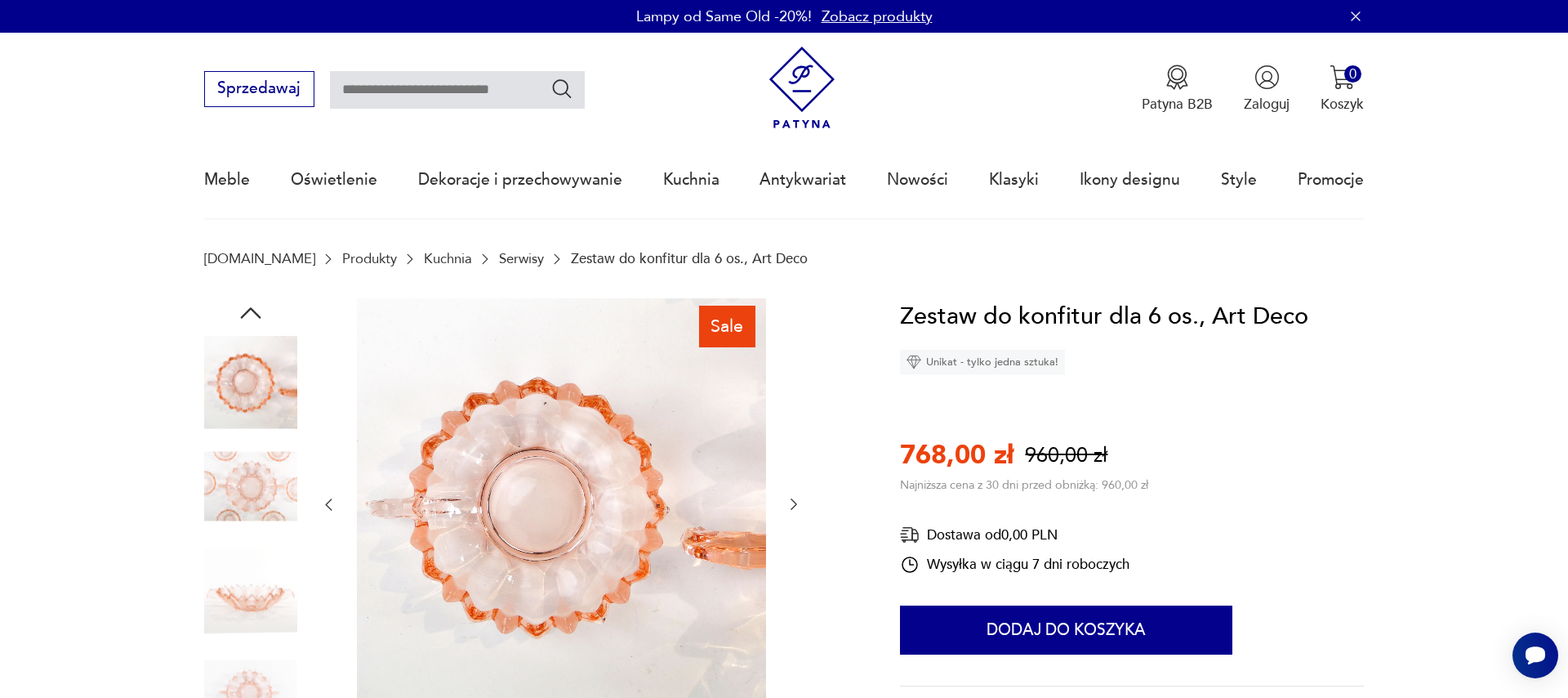
click at [788, 506] on icon "button" at bounding box center [794, 504] width 17 height 17
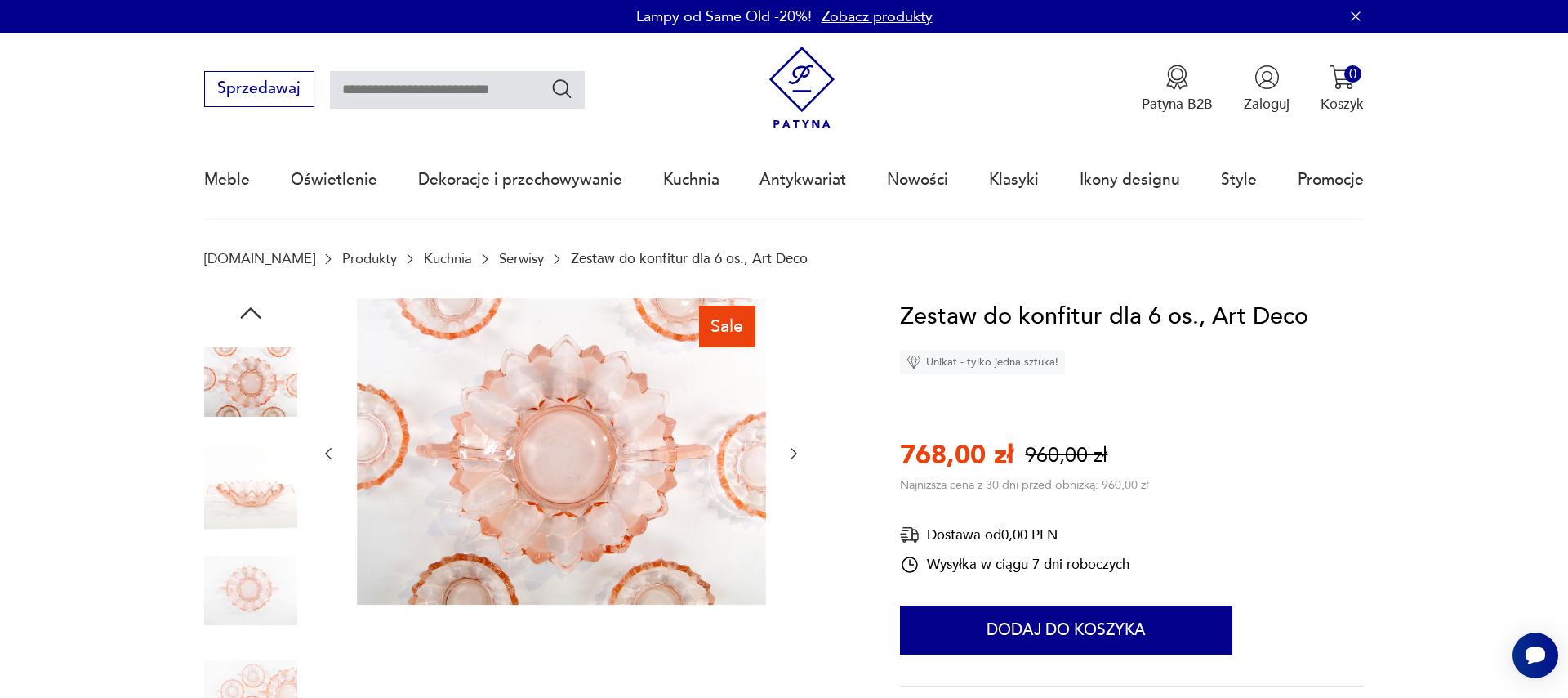
click at [797, 450] on icon "button" at bounding box center [794, 454] width 17 height 17
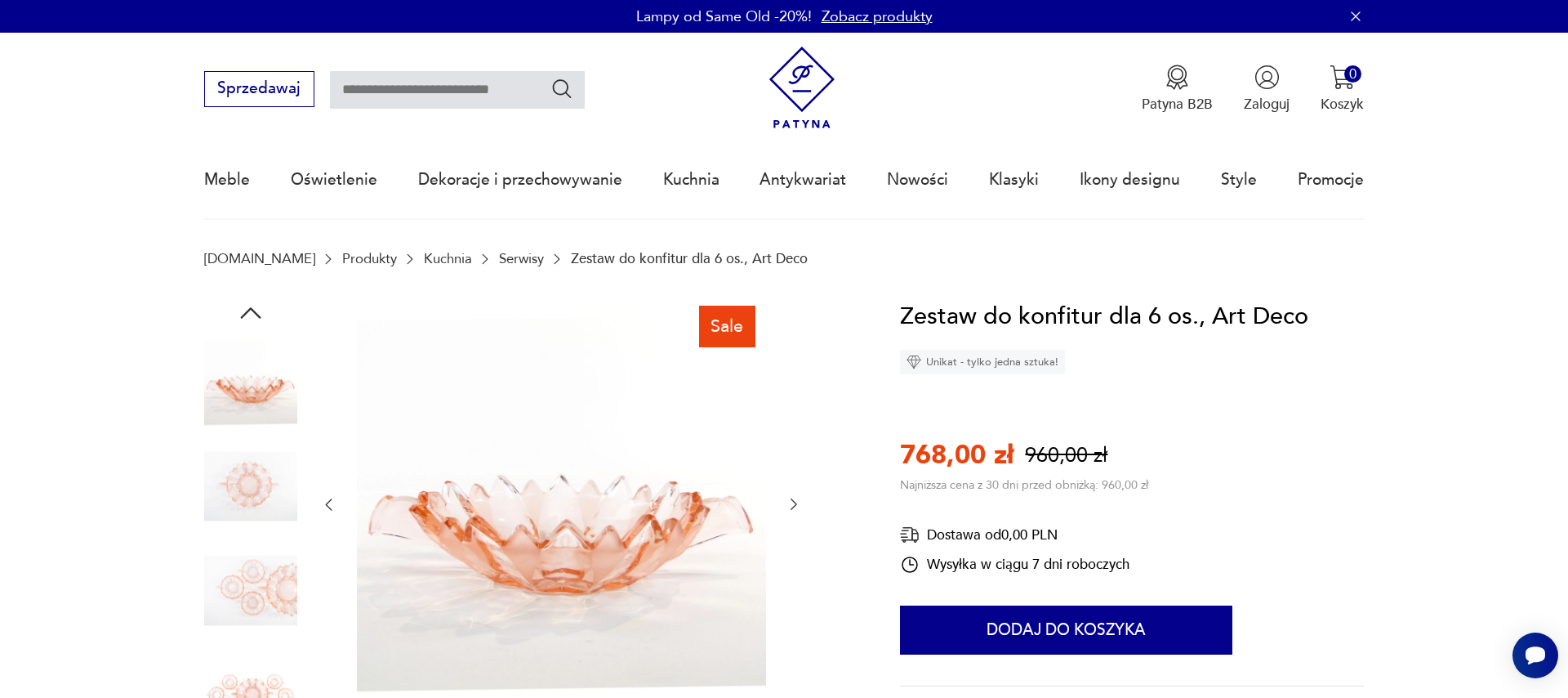
click at [791, 503] on icon "button" at bounding box center [794, 504] width 17 height 17
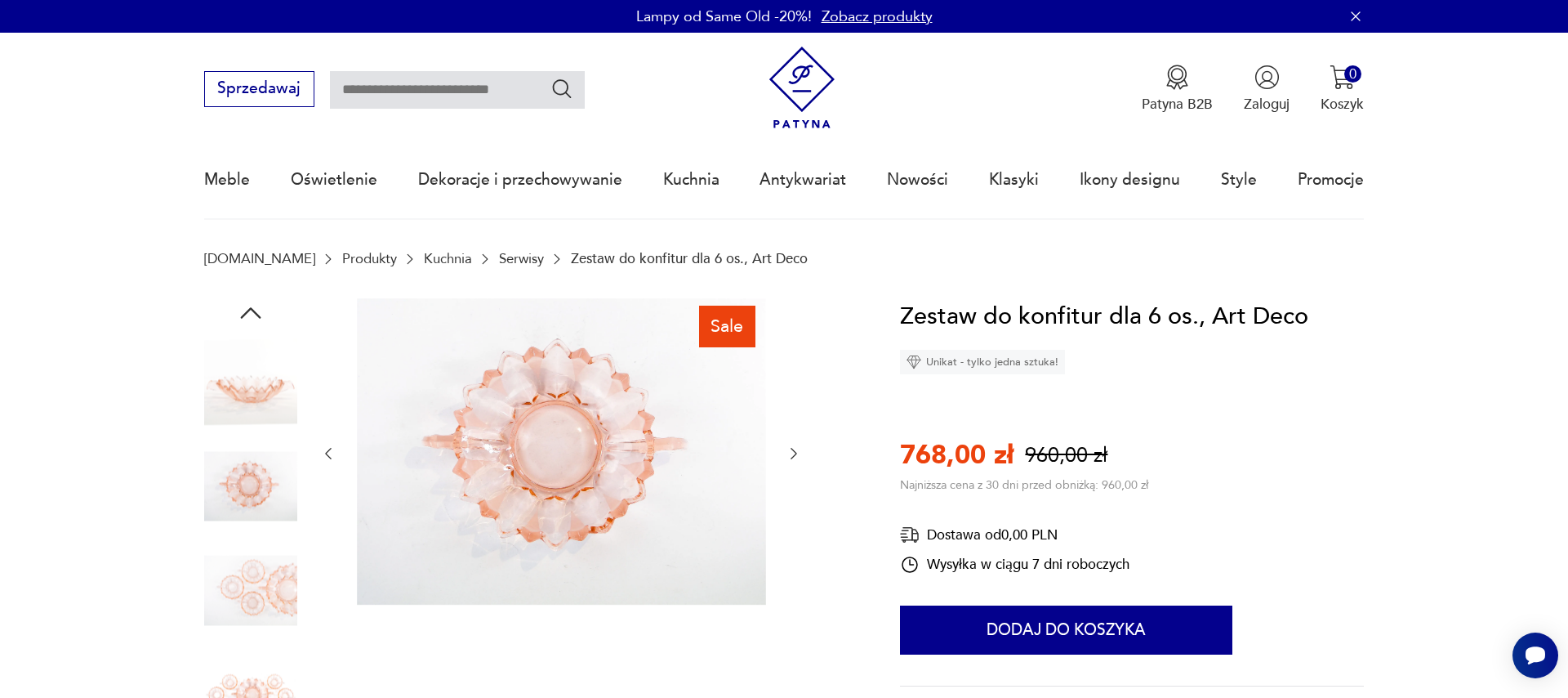
click at [794, 455] on icon "button" at bounding box center [794, 454] width 17 height 17
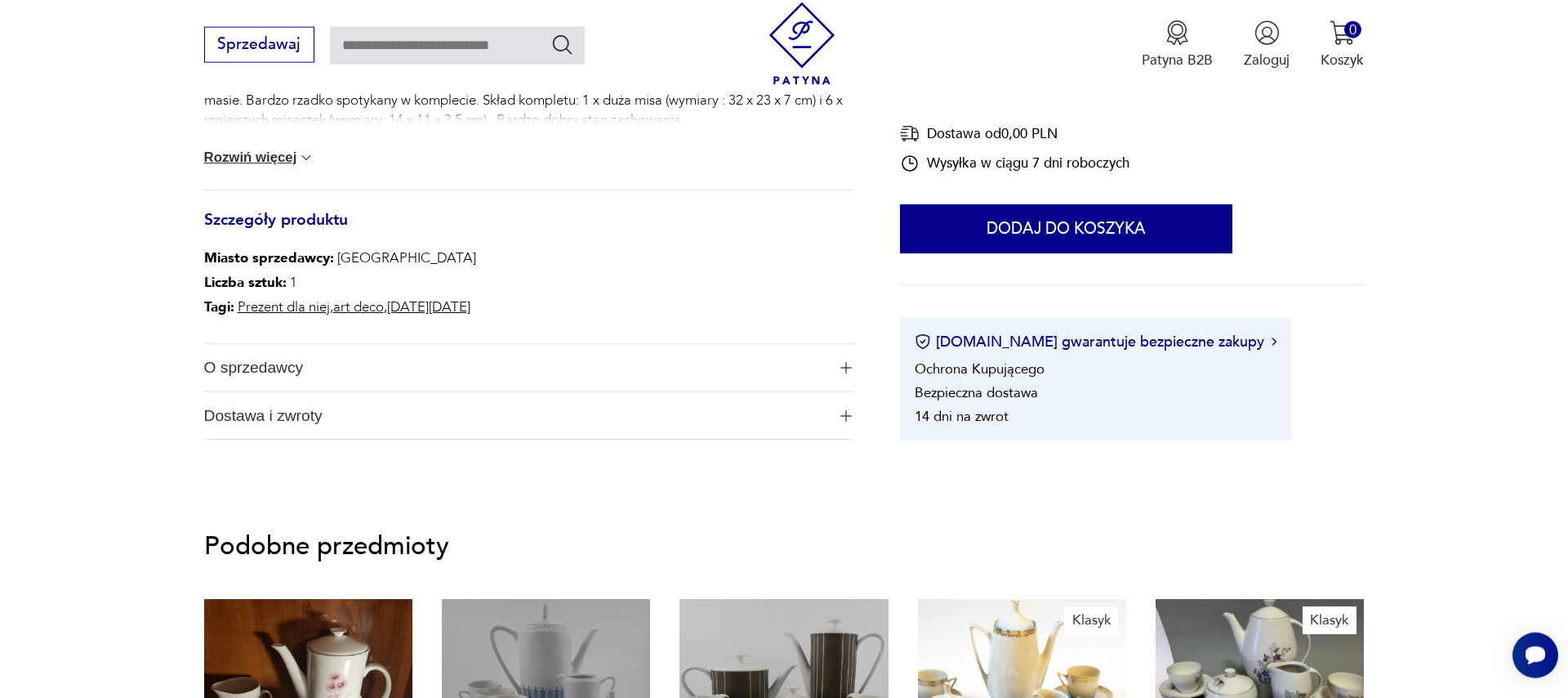
scroll to position [745, 0]
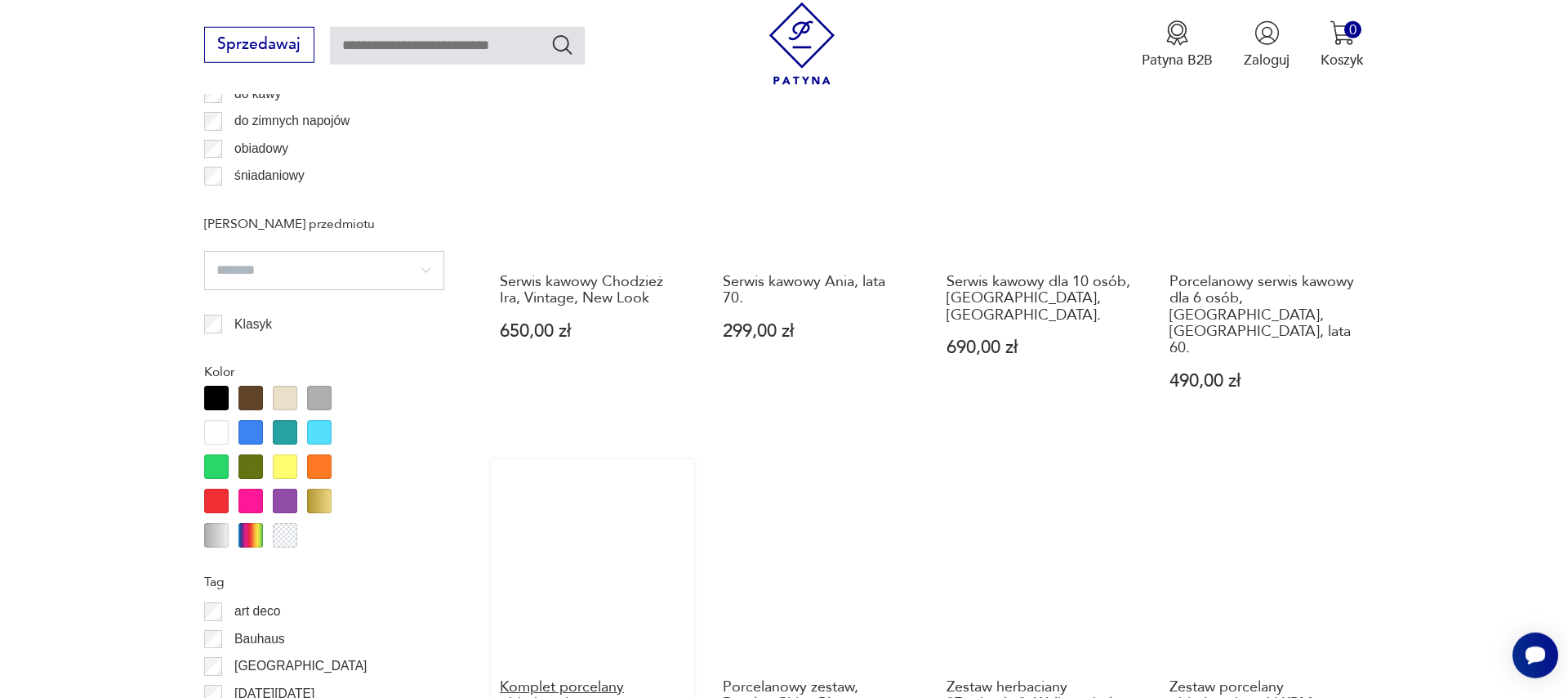
scroll to position [1436, 0]
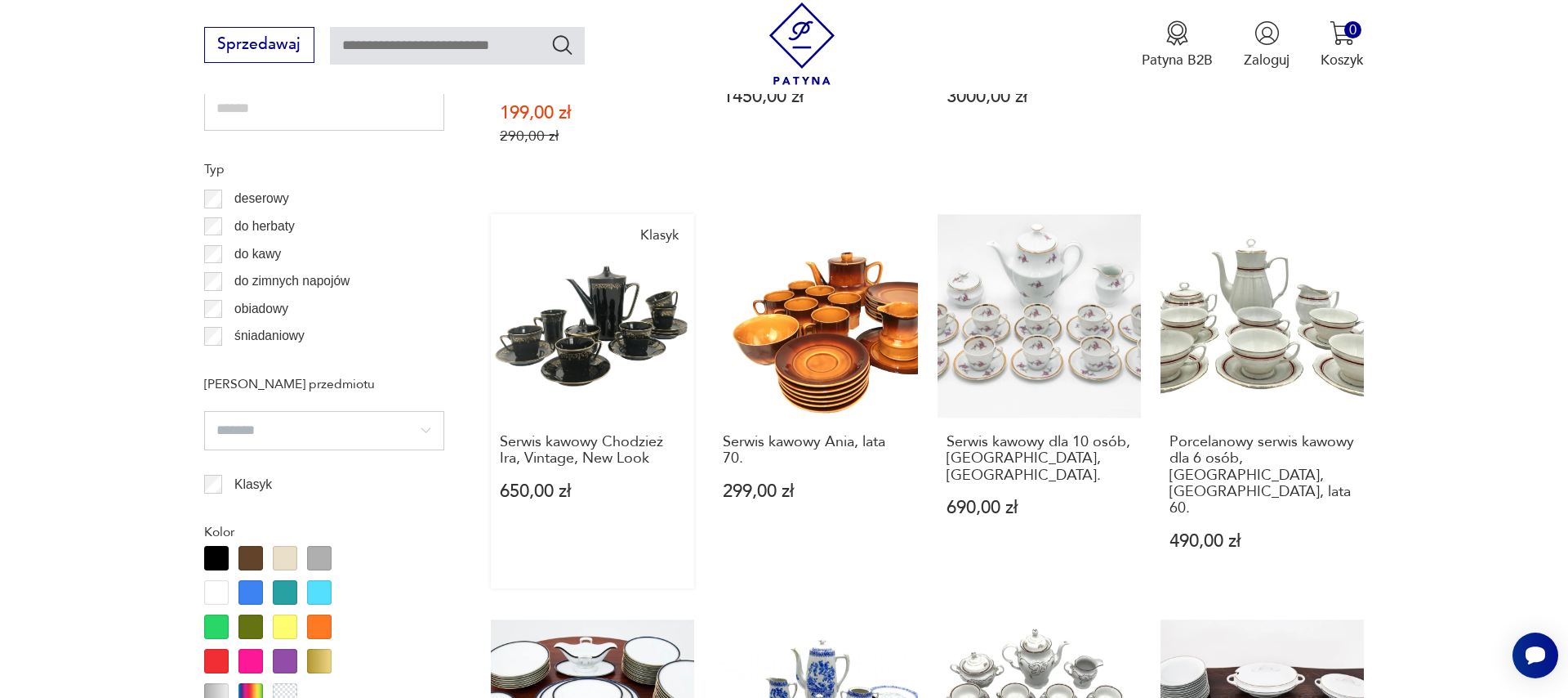
click at [626, 358] on link "Klasyk Serwis kawowy Chodzież Ira, Vintage, New Look 650,00 zł" at bounding box center [592, 402] width 204 height 374
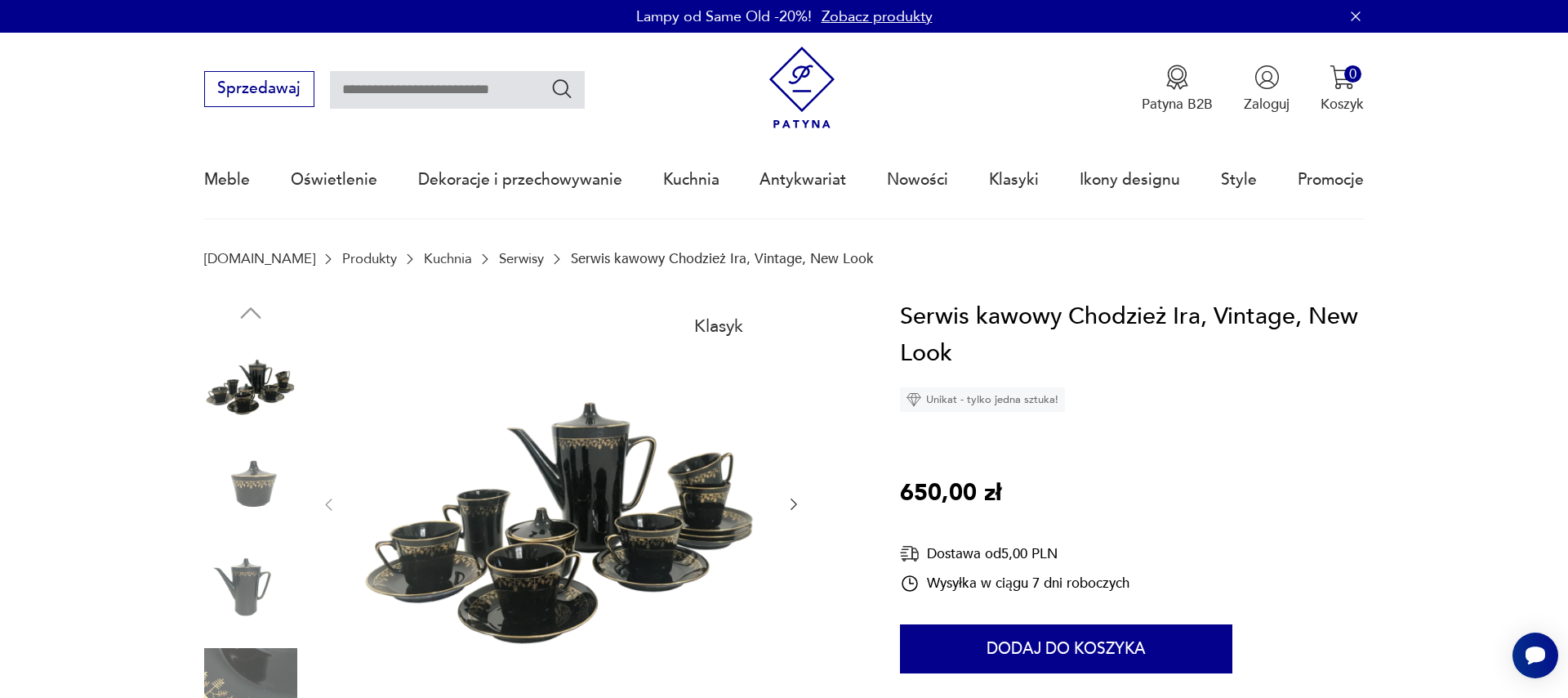
click at [790, 503] on icon "button" at bounding box center [794, 504] width 17 height 17
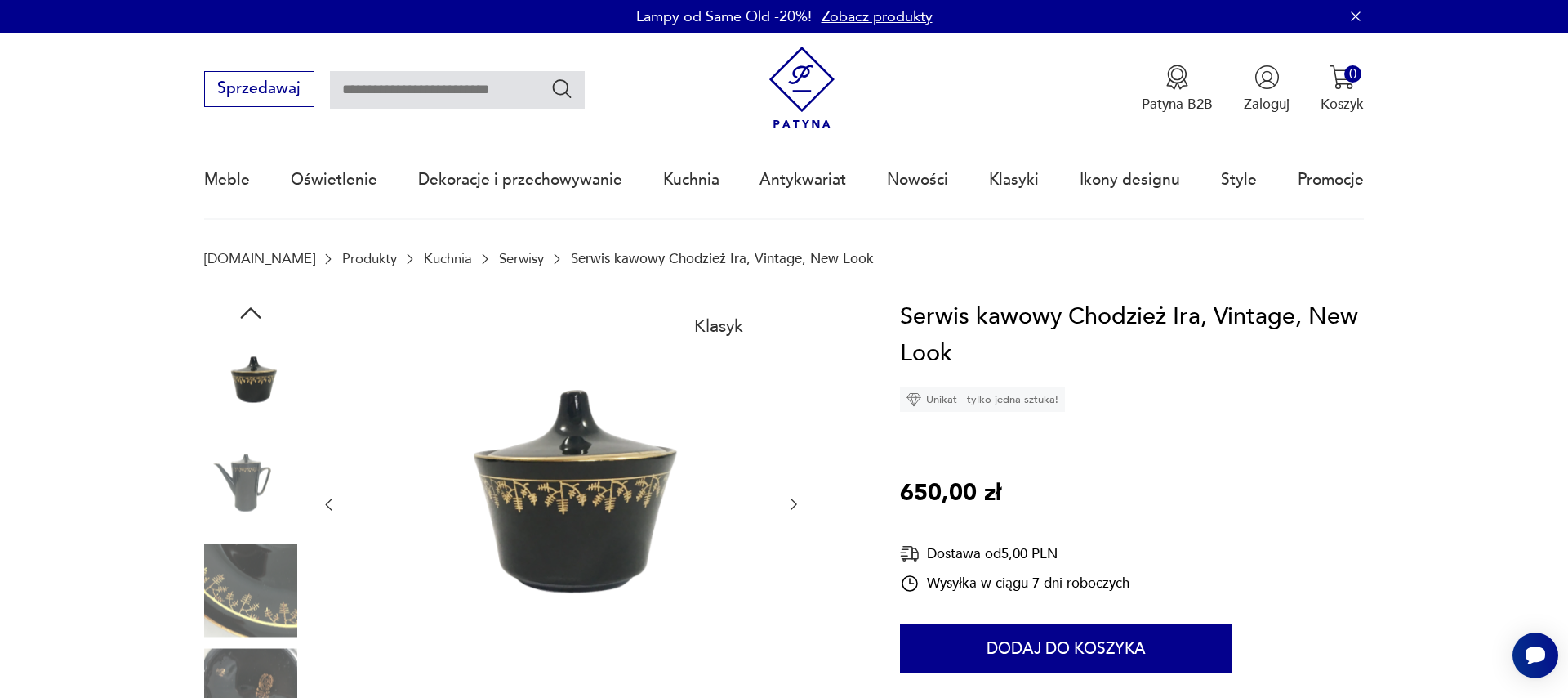
click at [790, 503] on icon "button" at bounding box center [794, 504] width 17 height 17
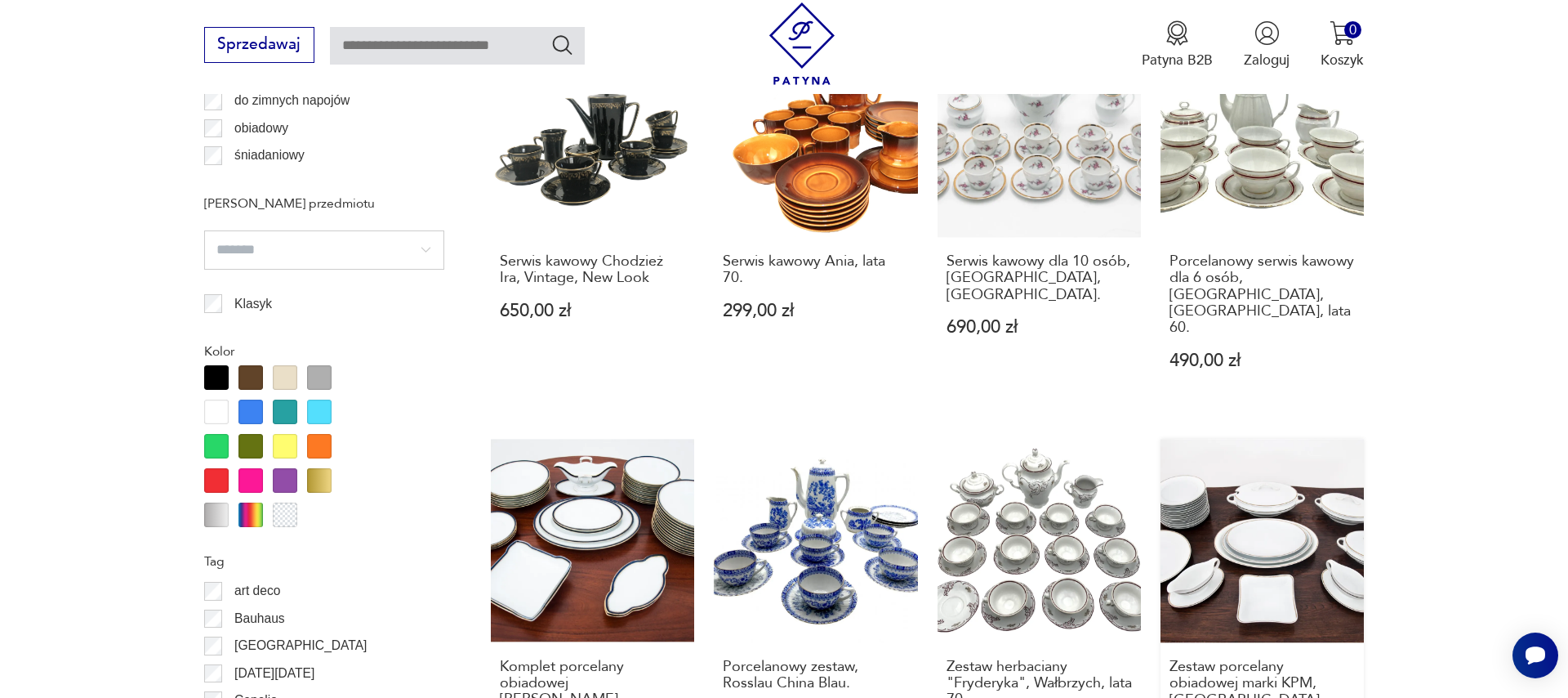
scroll to position [1989, 0]
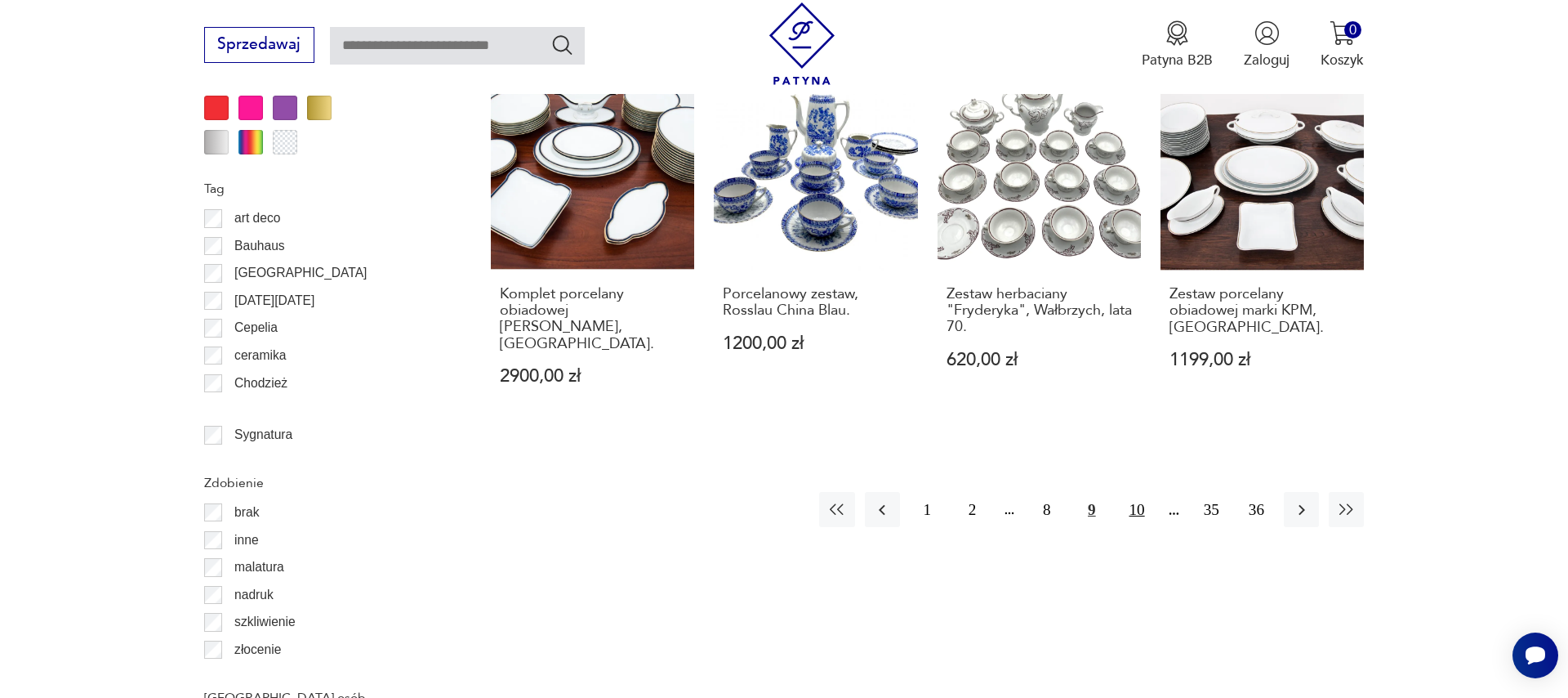
click at [1136, 492] on button "10" at bounding box center [1136, 509] width 35 height 35
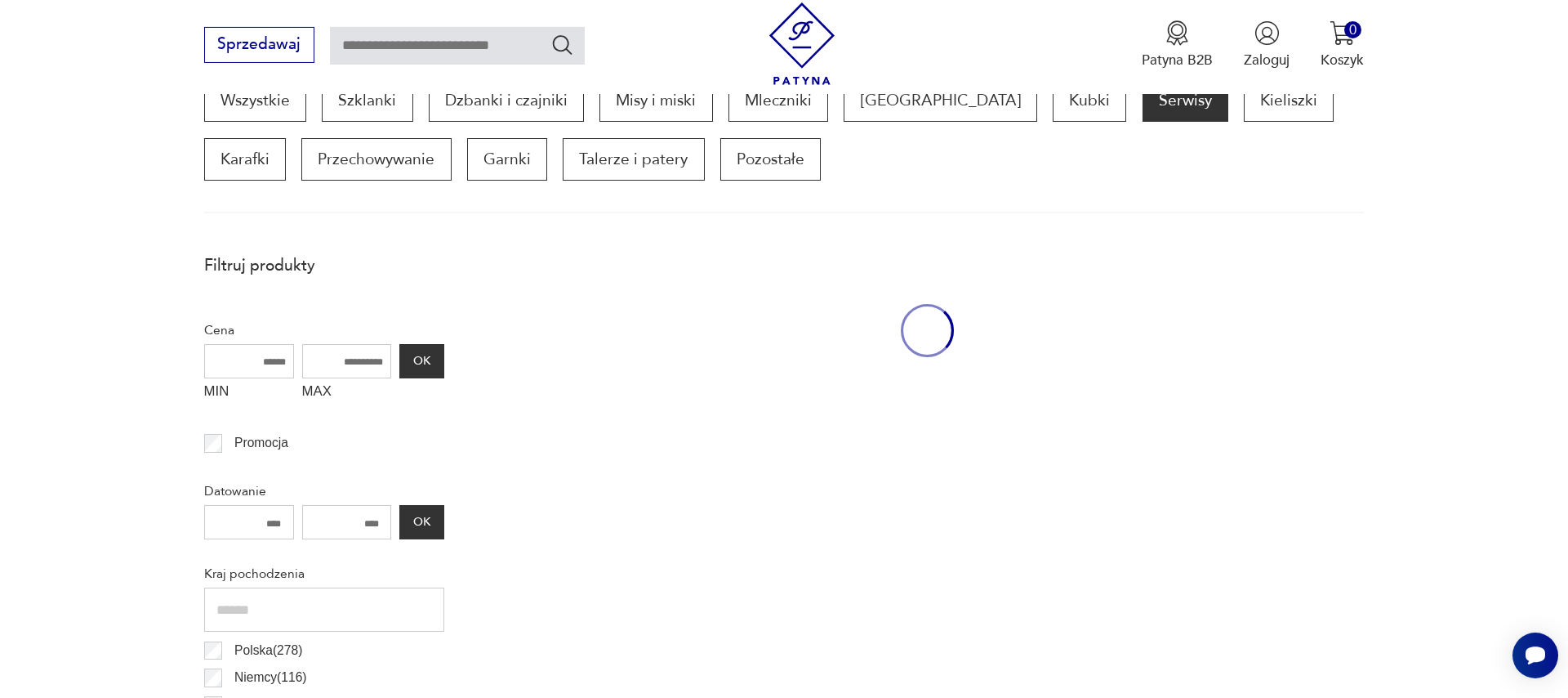
scroll to position [543, 0]
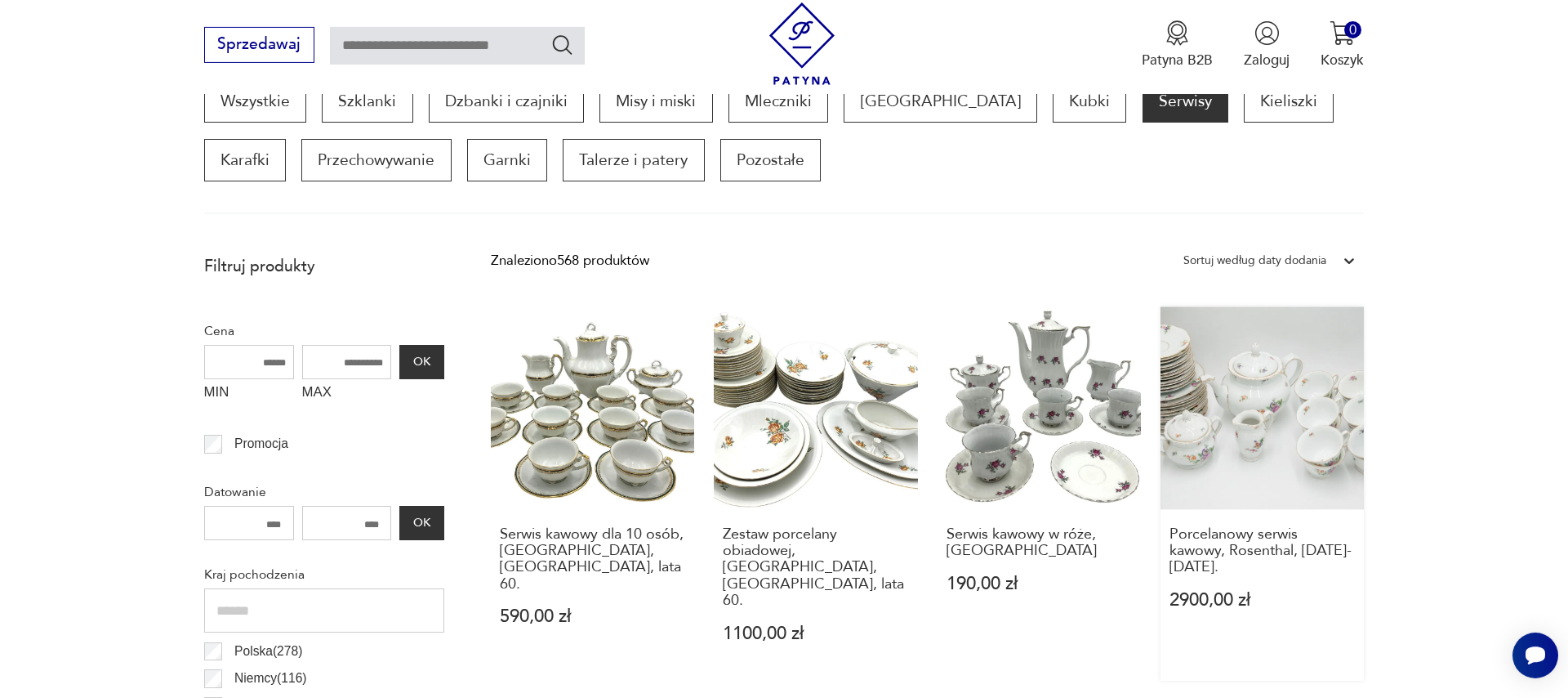
click at [1271, 423] on link "Porcelanowy serwis kawowy, Rosenthal, [DATE]-[DATE]. 2900,00 zł" at bounding box center [1262, 493] width 204 height 374
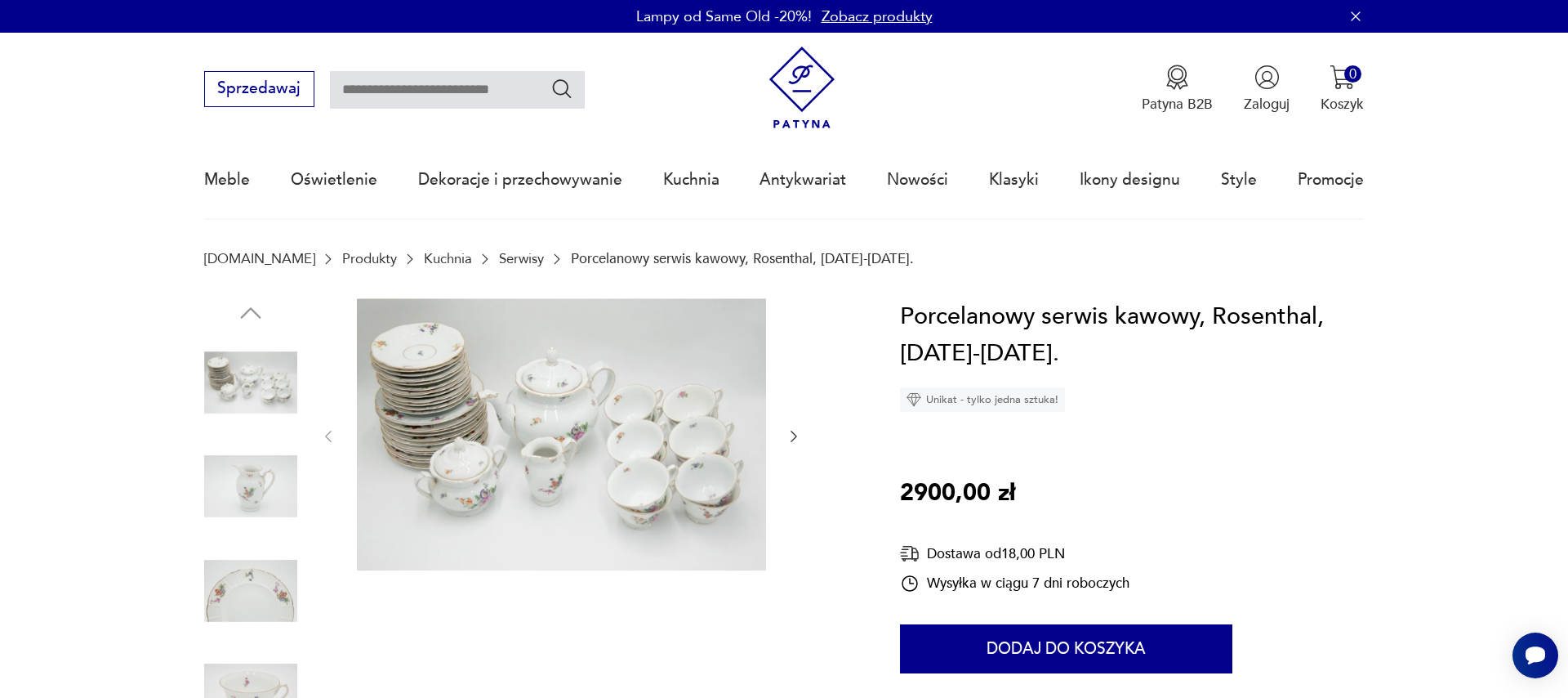
click at [567, 462] on img at bounding box center [561, 435] width 409 height 273
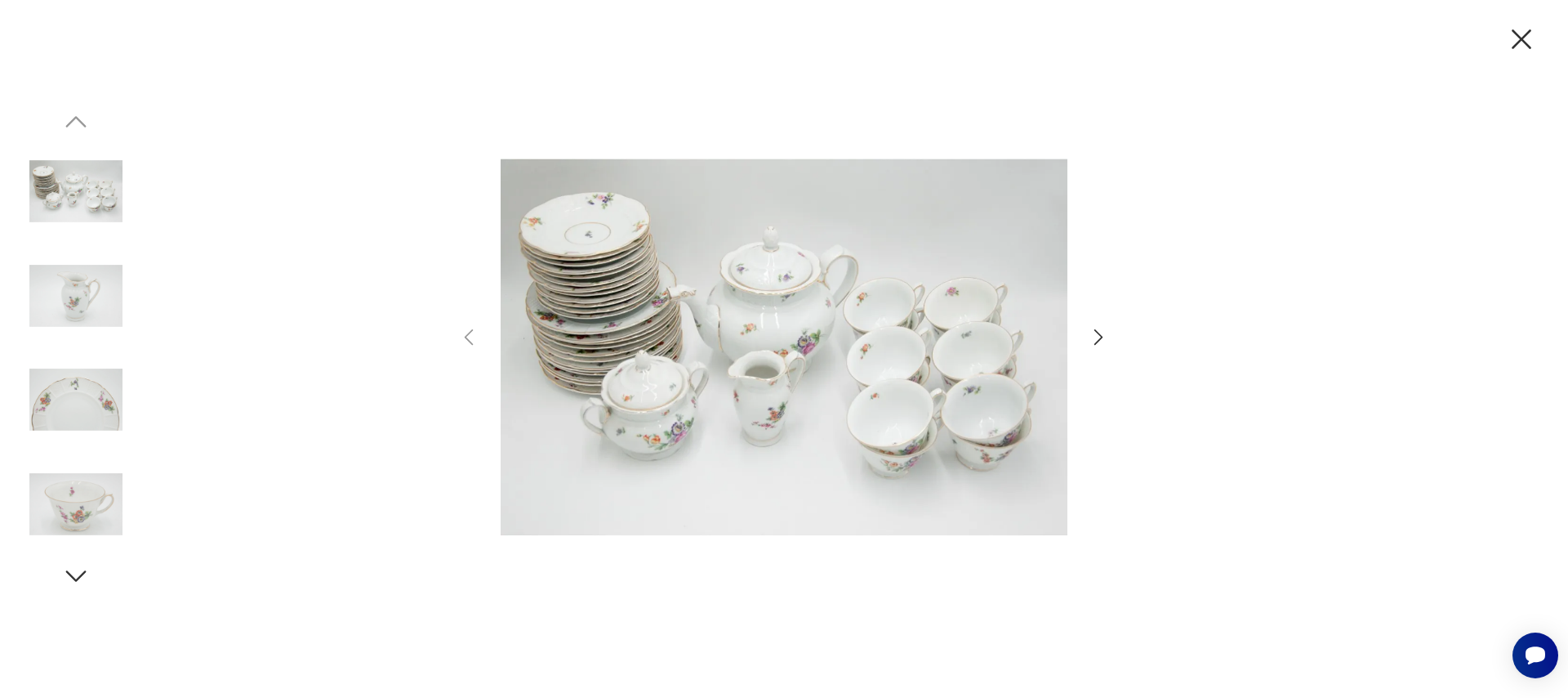
click at [1100, 335] on icon "button" at bounding box center [1098, 338] width 9 height 17
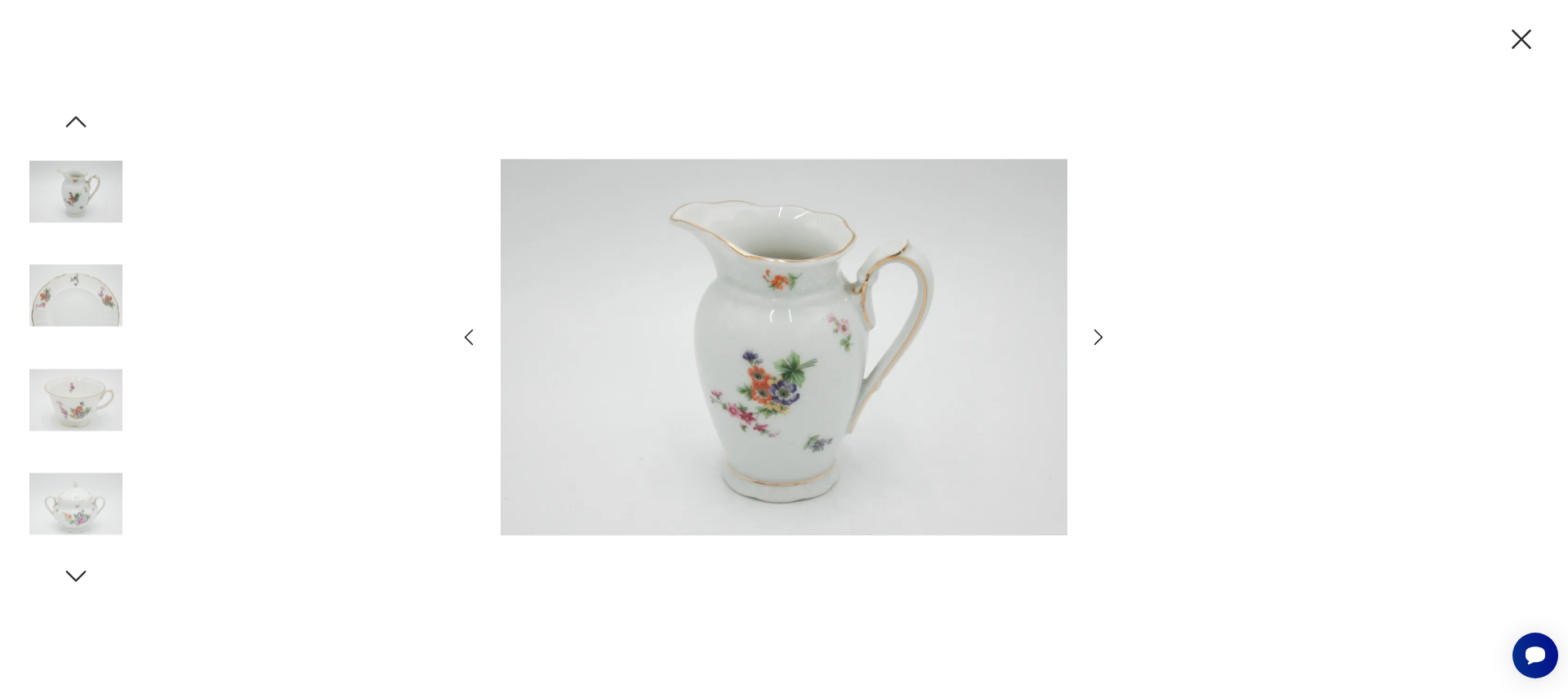
click at [1100, 335] on icon "button" at bounding box center [1098, 338] width 9 height 17
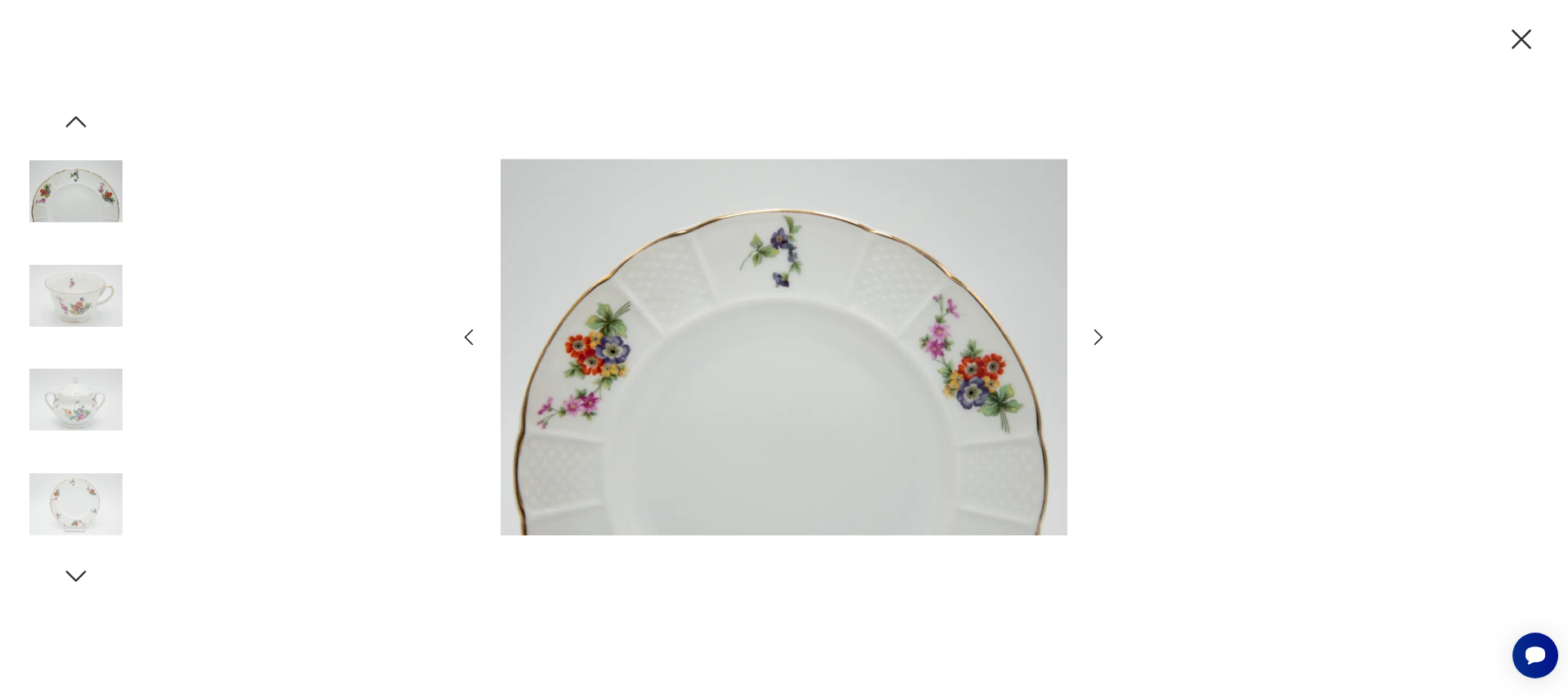
click at [1100, 335] on icon "button" at bounding box center [1098, 338] width 9 height 17
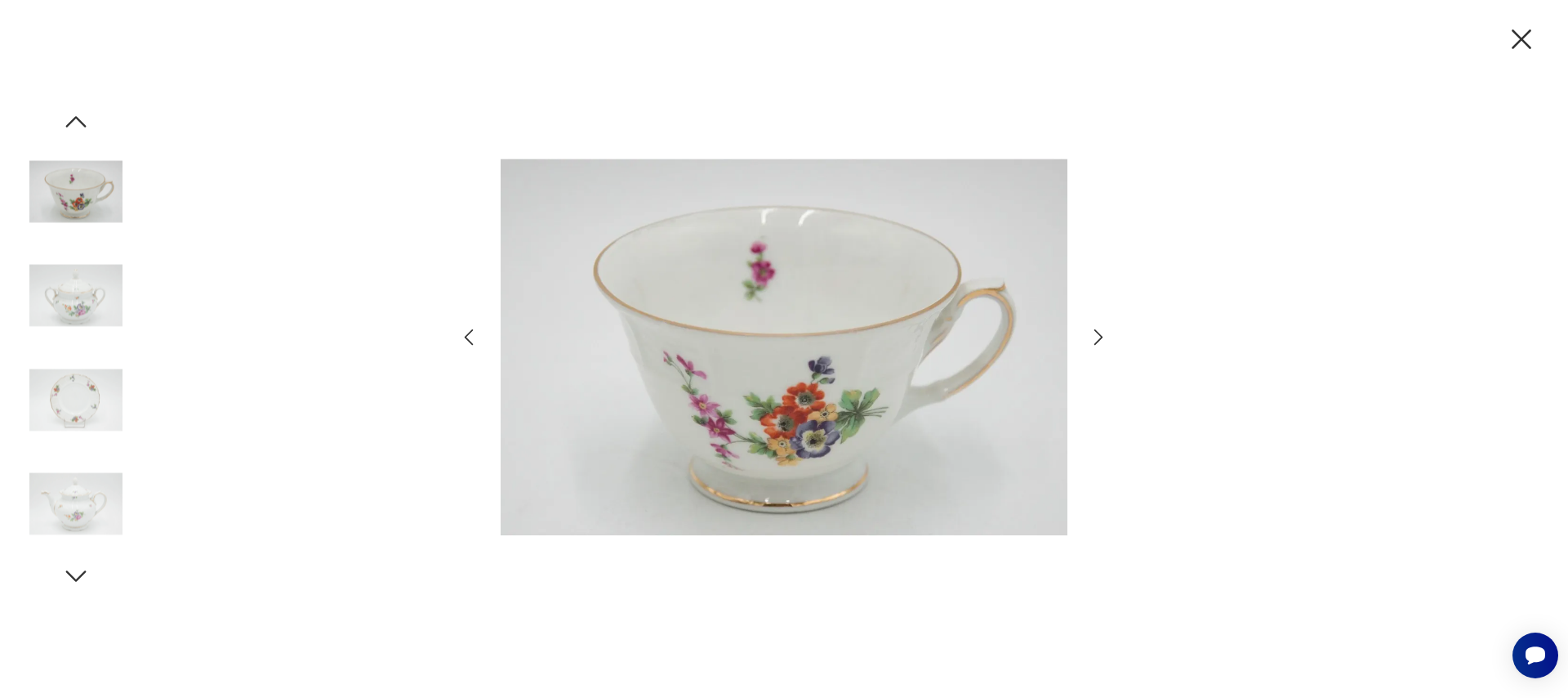
click at [1100, 335] on icon "button" at bounding box center [1098, 338] width 9 height 17
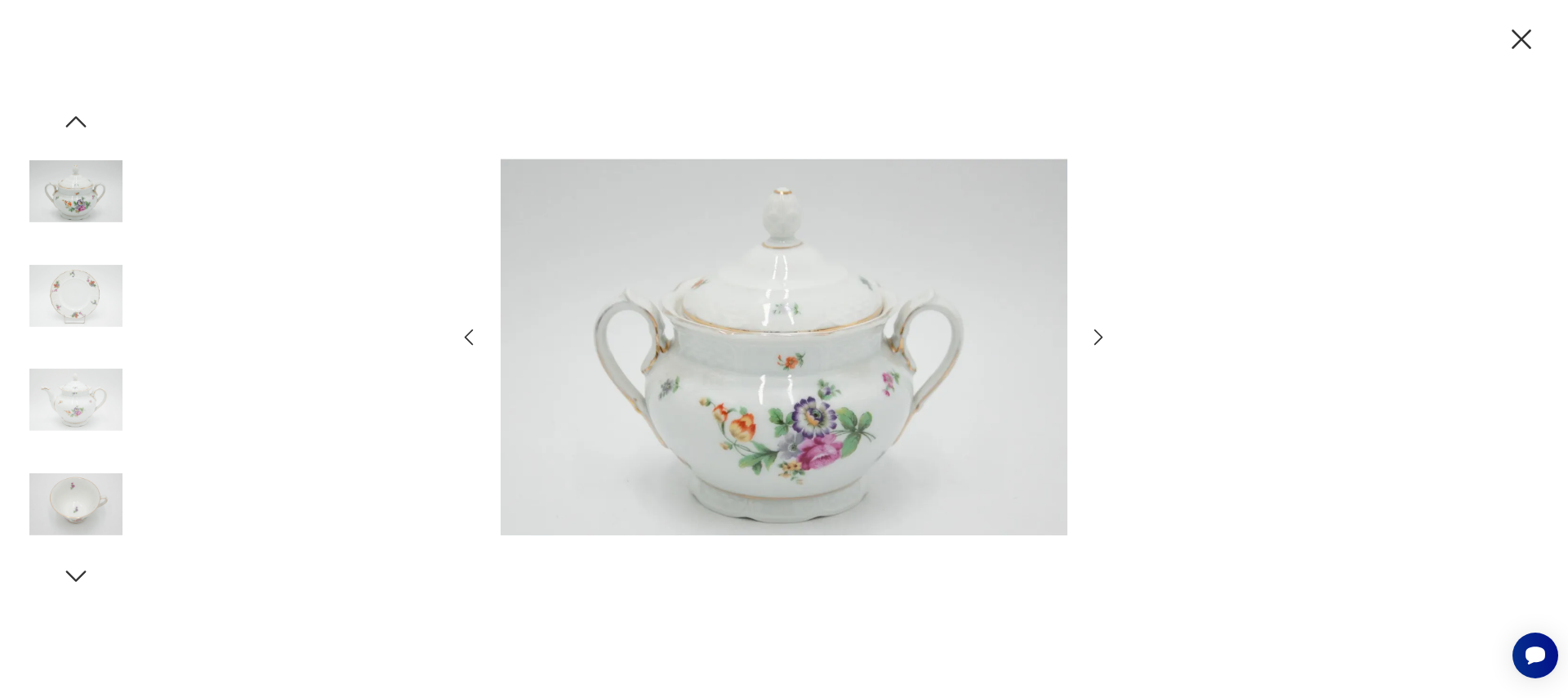
click at [1100, 335] on icon "button" at bounding box center [1098, 338] width 9 height 17
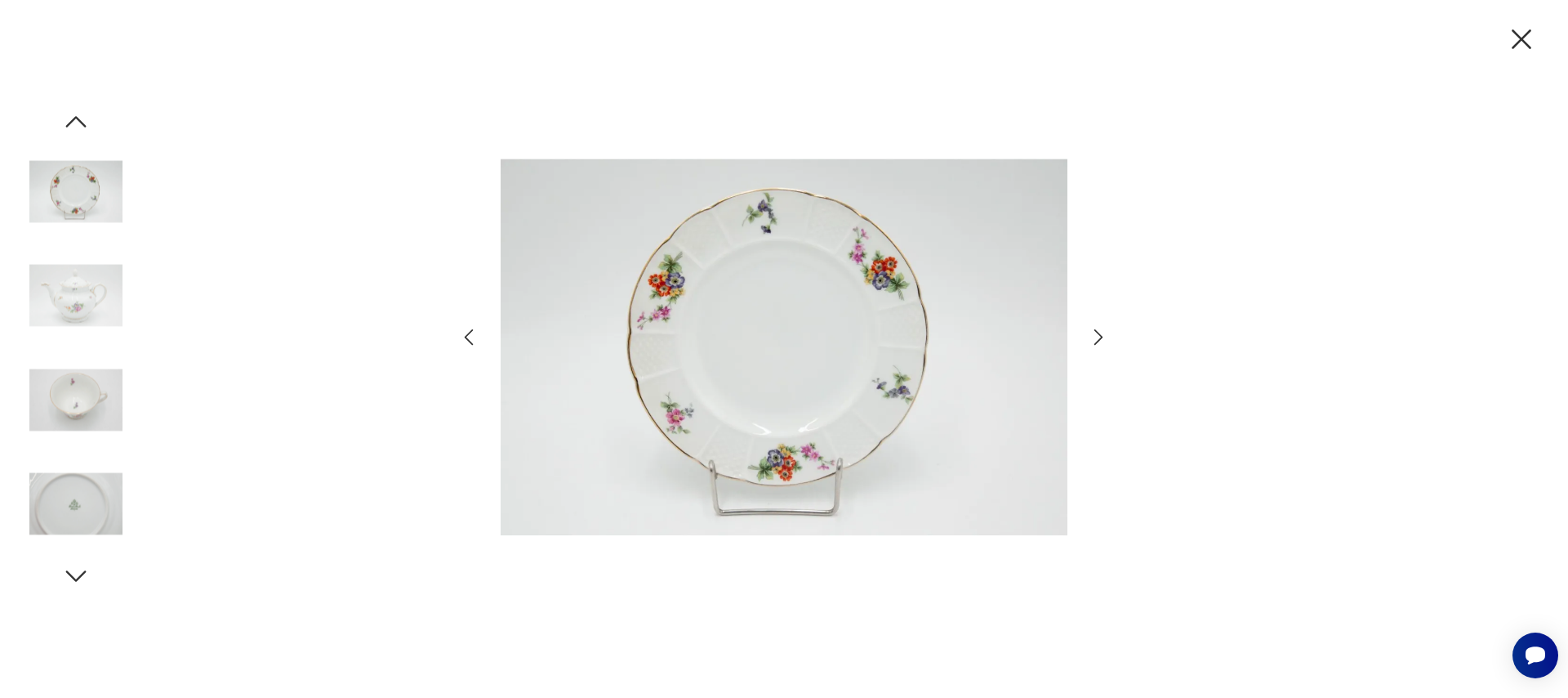
click at [1100, 335] on icon "button" at bounding box center [1098, 338] width 9 height 17
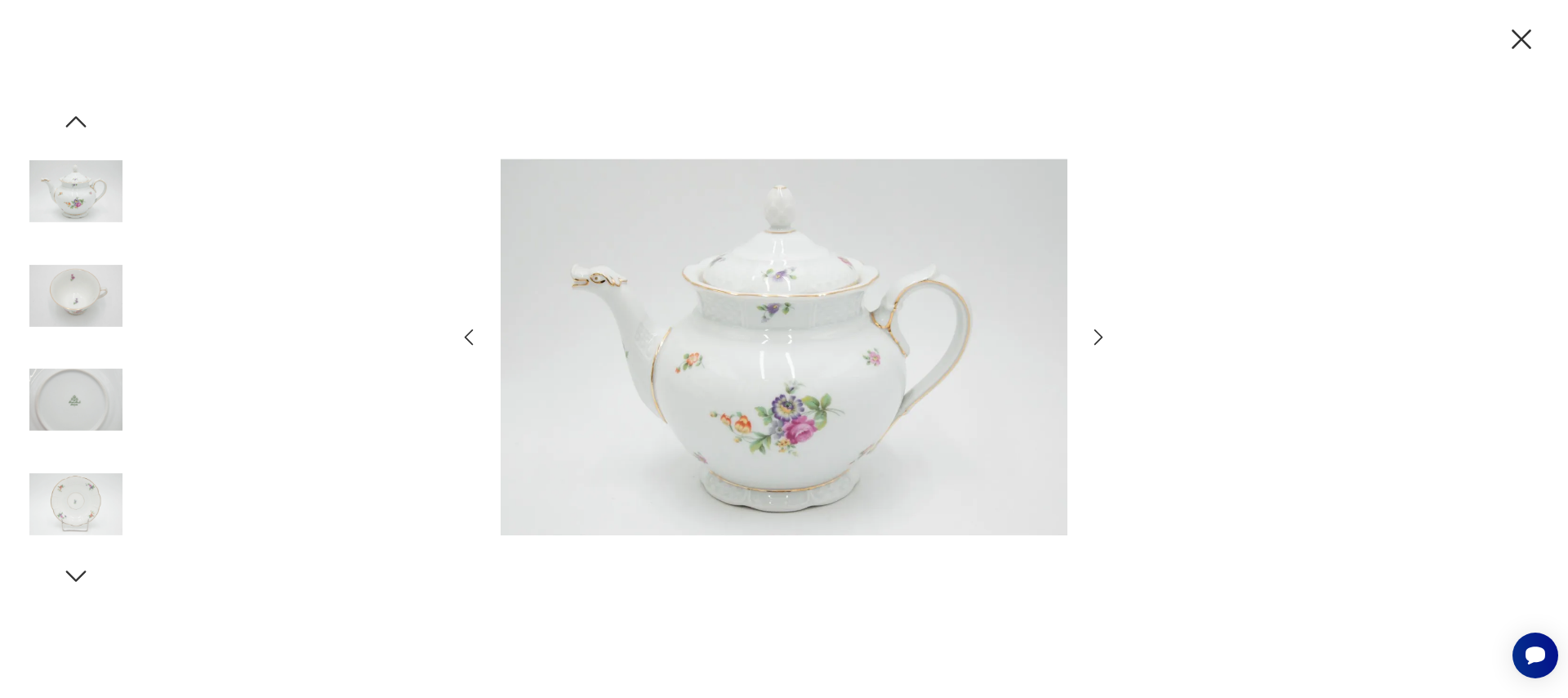
click at [1100, 335] on icon "button" at bounding box center [1098, 338] width 9 height 17
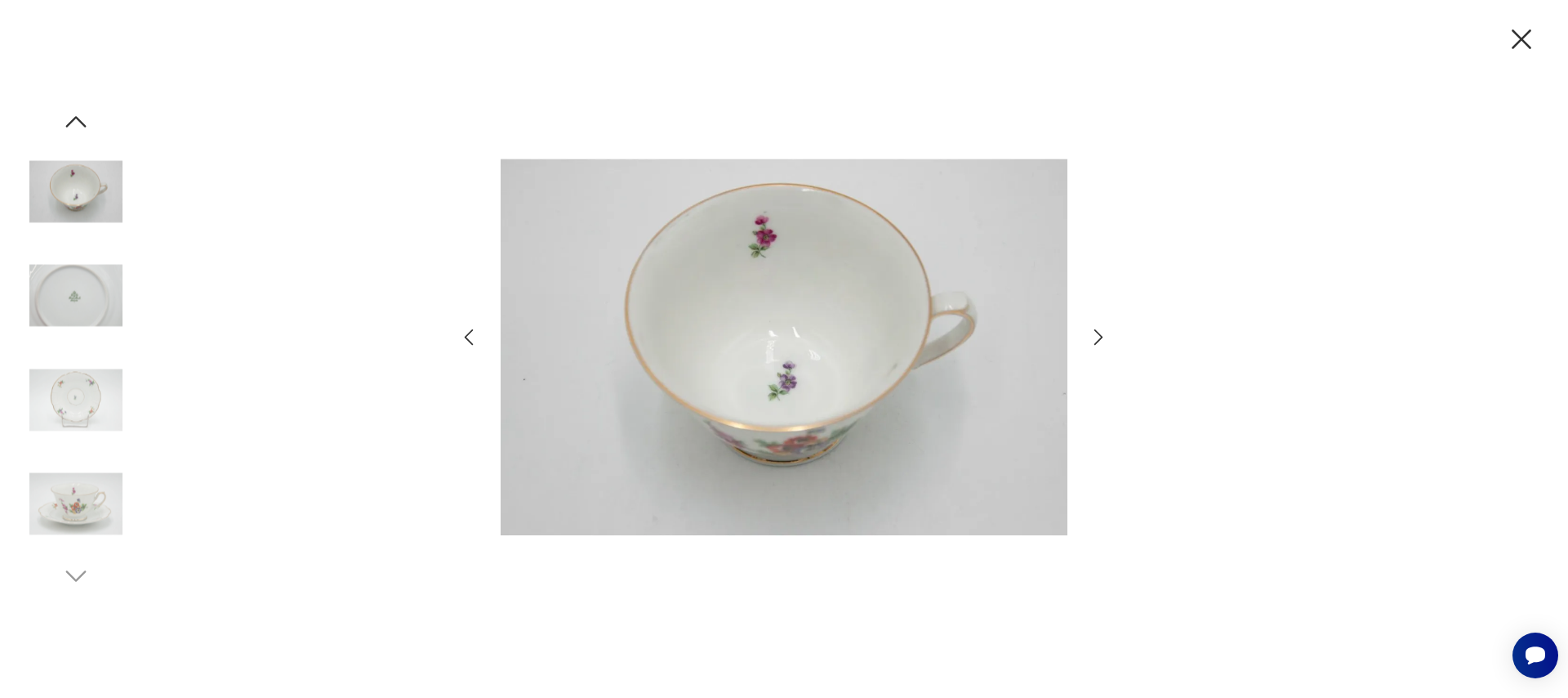
click at [1100, 335] on icon "button" at bounding box center [1098, 338] width 9 height 17
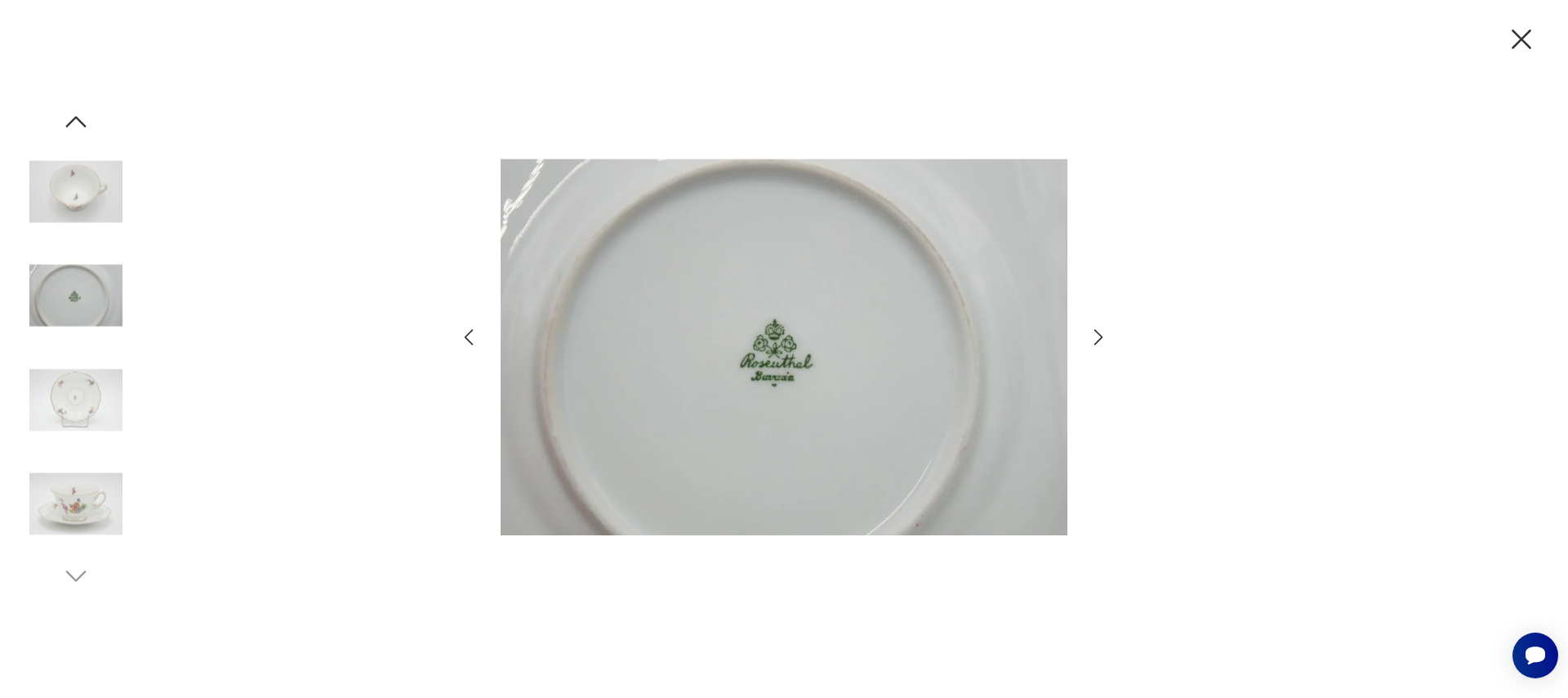
click at [1100, 335] on icon "button" at bounding box center [1098, 338] width 9 height 17
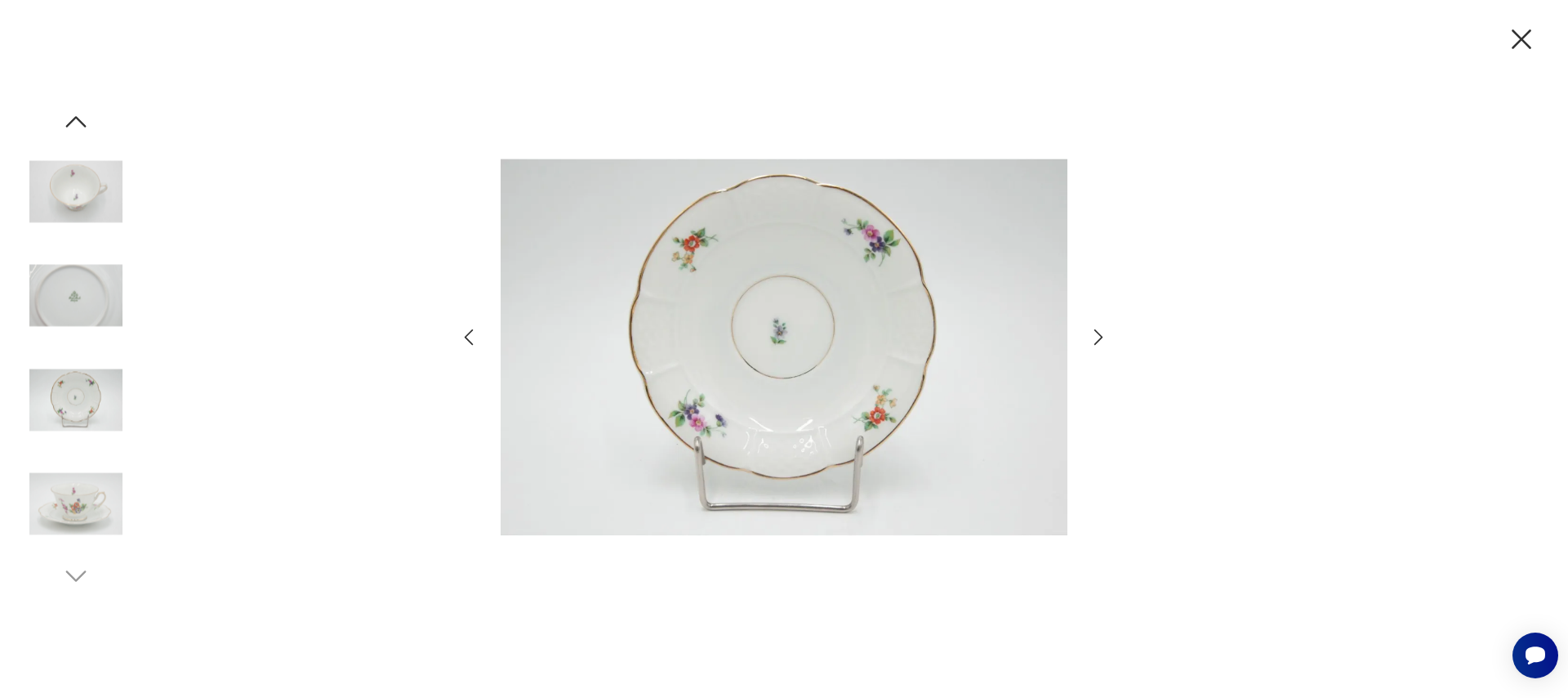
click at [1100, 335] on icon "button" at bounding box center [1098, 338] width 9 height 17
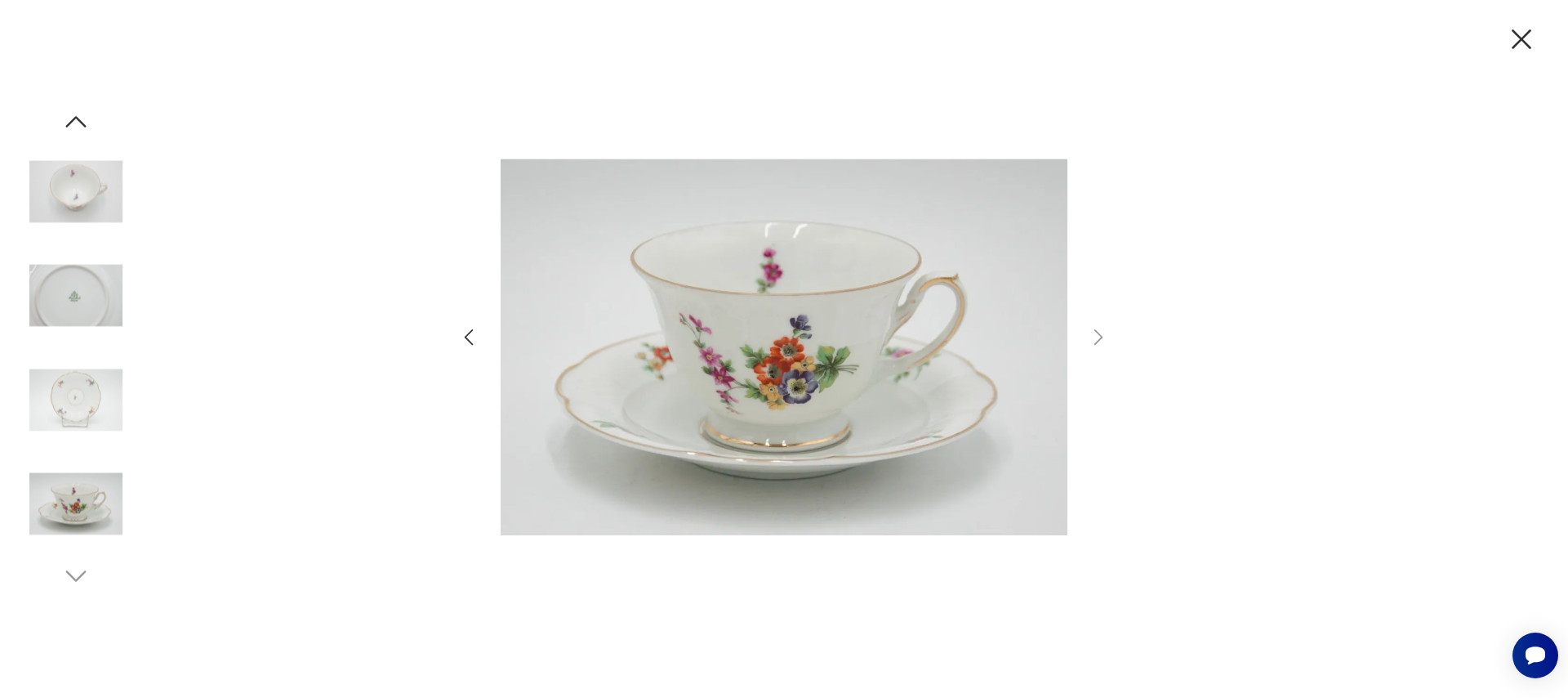
click at [469, 342] on icon "button" at bounding box center [469, 338] width 9 height 17
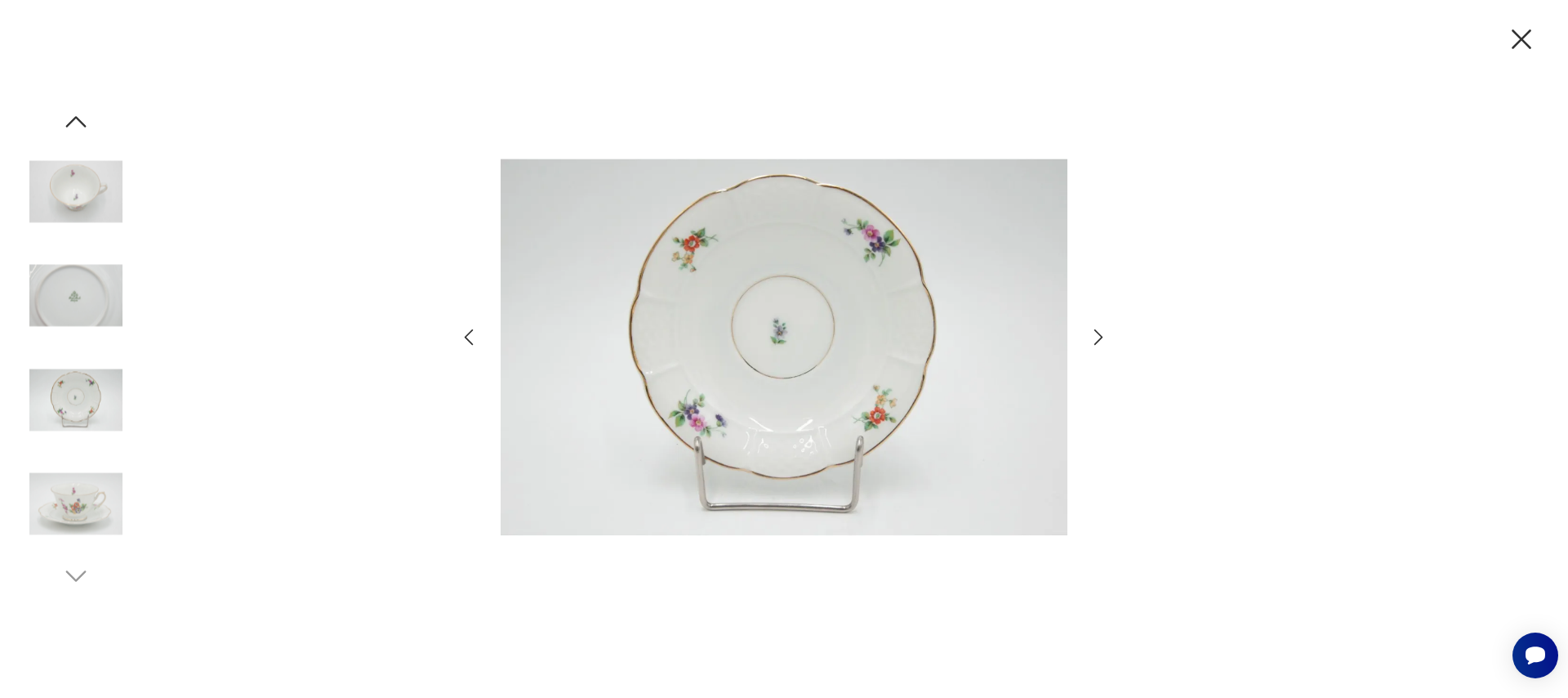
click at [1101, 341] on icon "button" at bounding box center [1099, 337] width 24 height 24
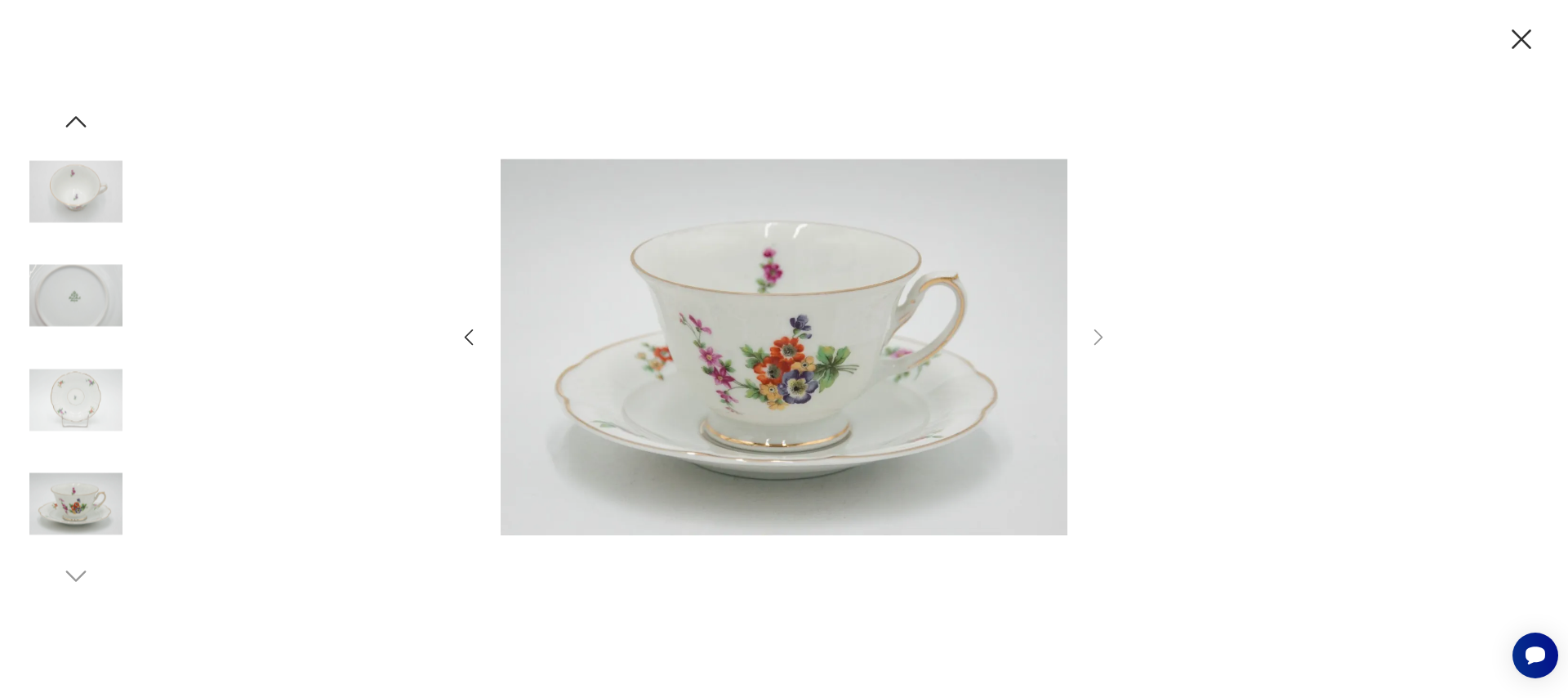
click at [1521, 31] on icon "button" at bounding box center [1521, 39] width 34 height 34
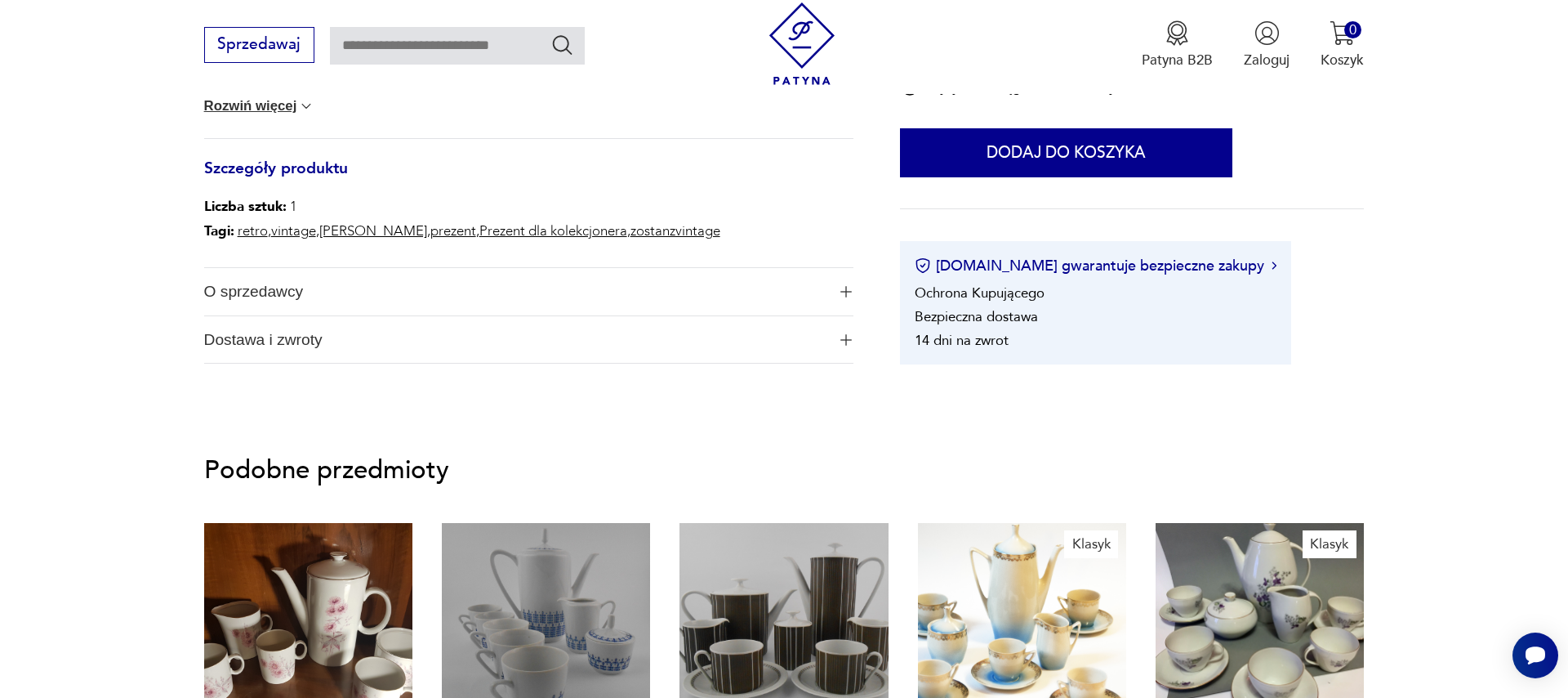
scroll to position [1211, 0]
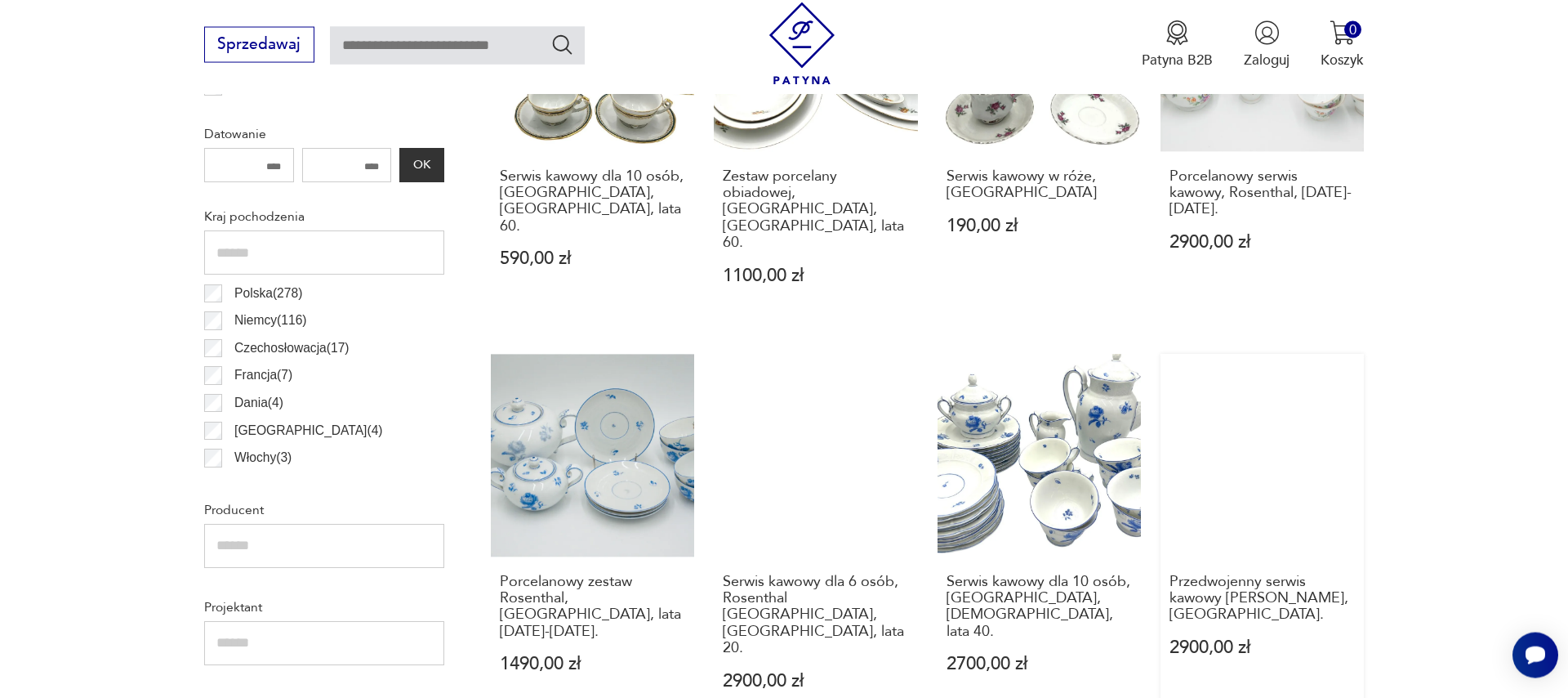
scroll to position [917, 0]
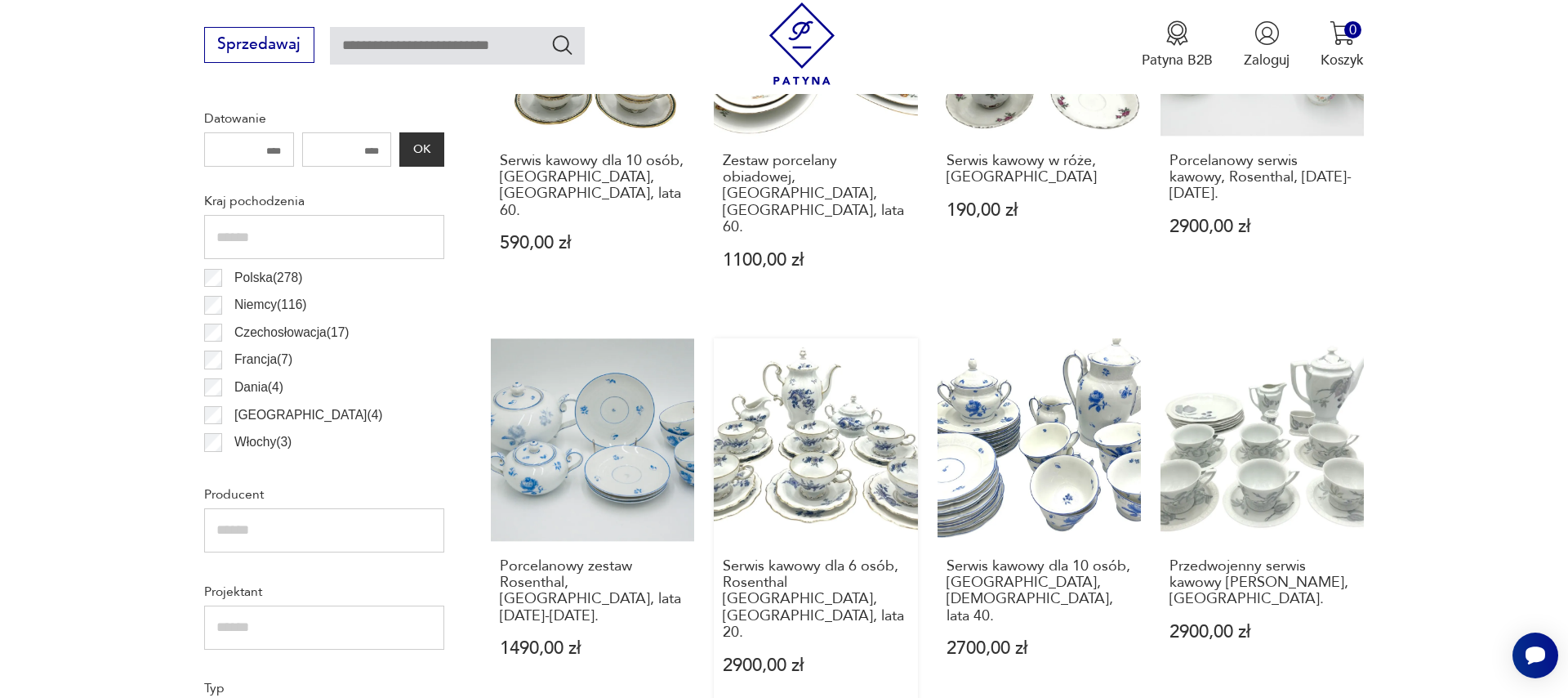
click at [801, 454] on link "Serwis kawowy dla 6 osób, Rosenthal [GEOGRAPHIC_DATA], [GEOGRAPHIC_DATA], lata …" at bounding box center [816, 526] width 204 height 374
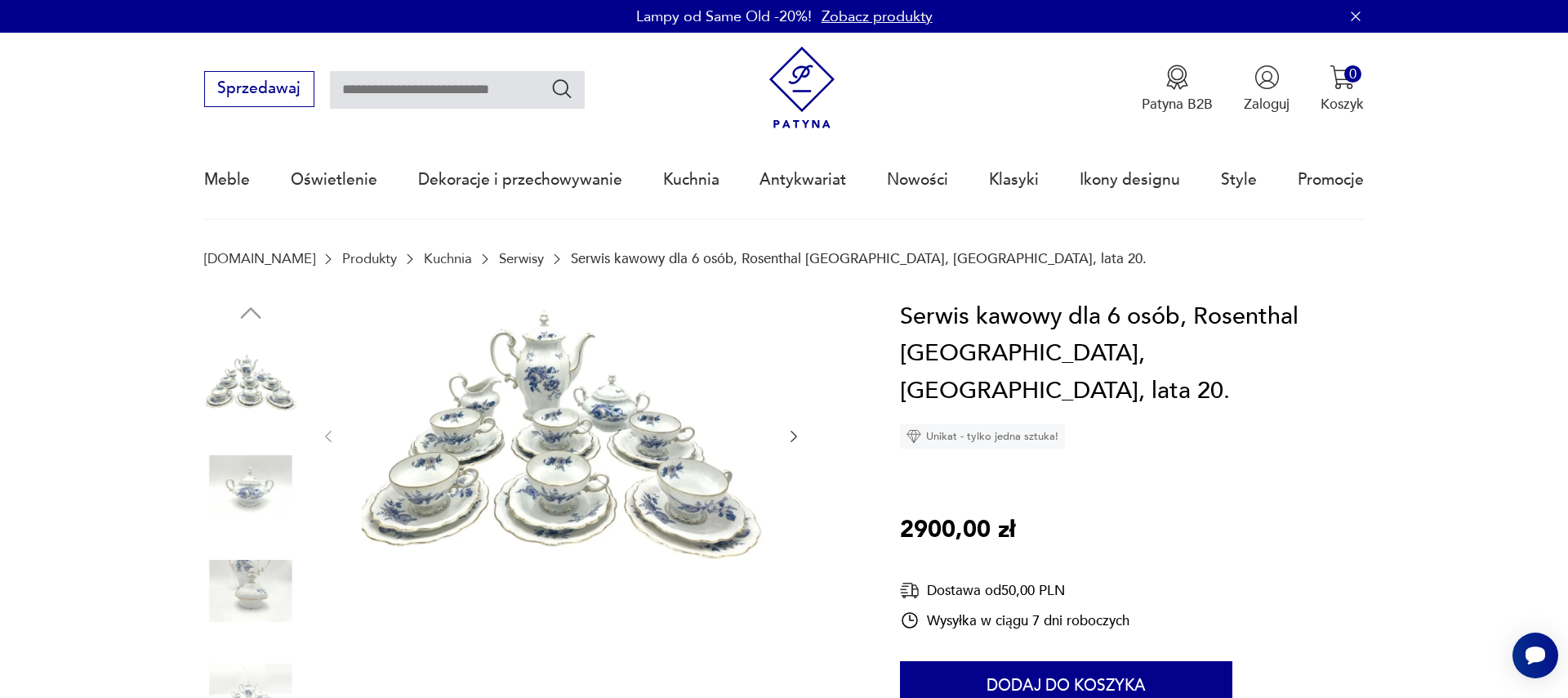
click at [518, 479] on img at bounding box center [561, 435] width 409 height 273
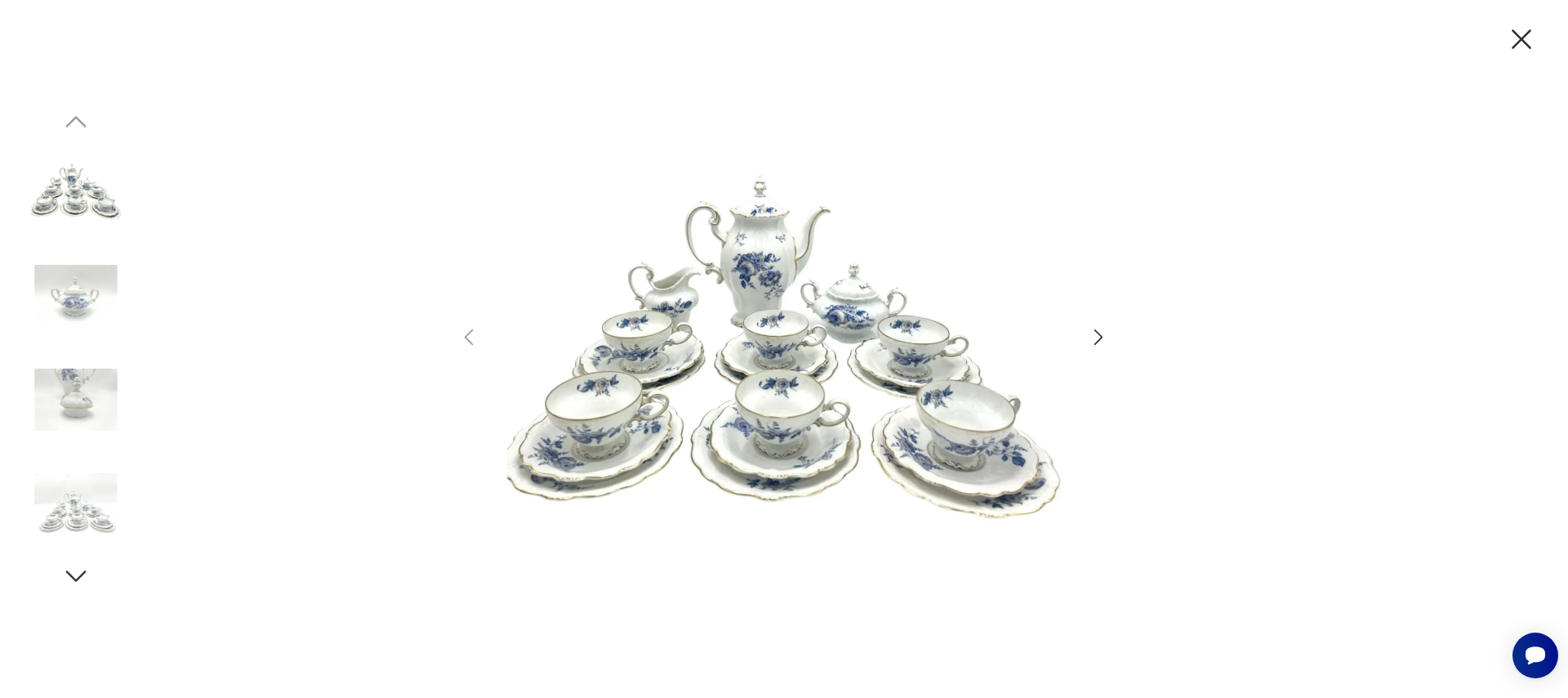
click at [1093, 339] on icon "button" at bounding box center [1099, 337] width 24 height 24
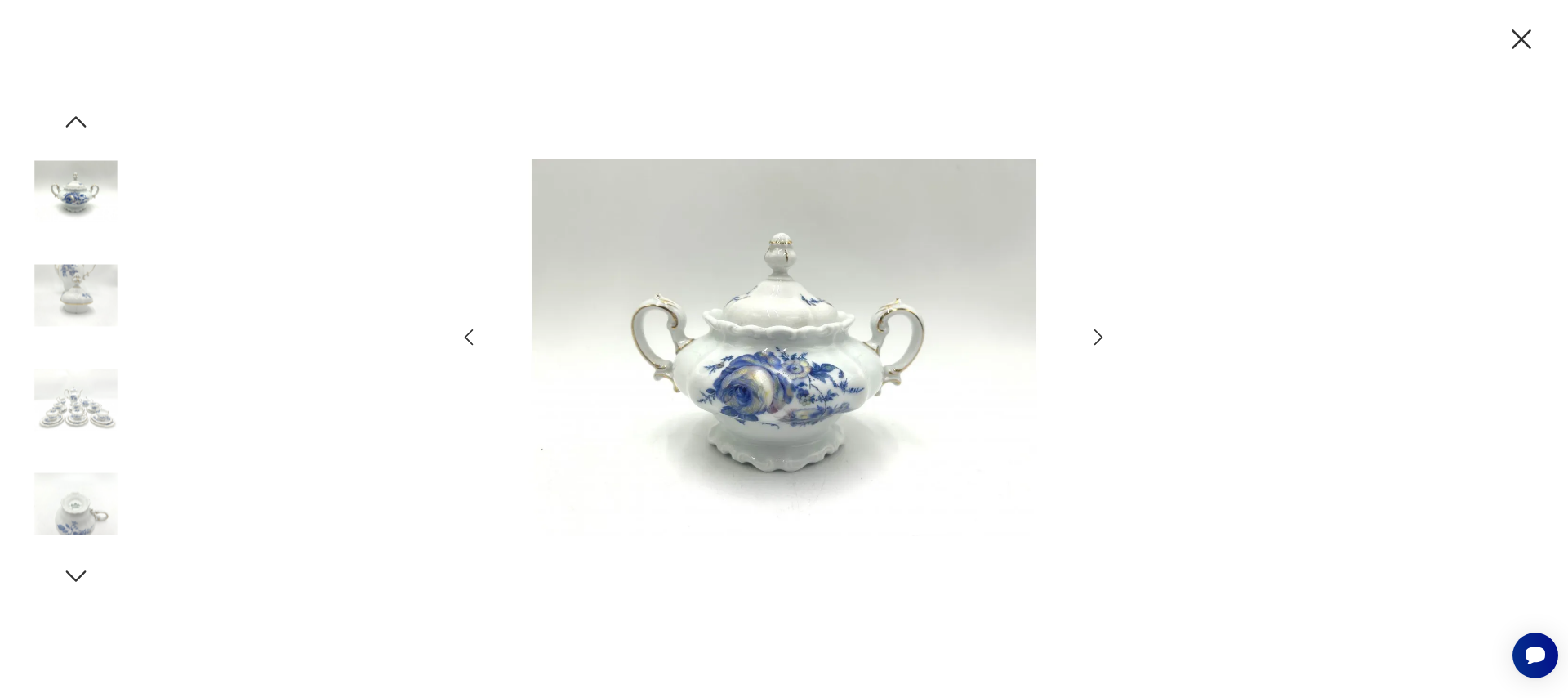
click at [1093, 339] on icon "button" at bounding box center [1099, 337] width 24 height 24
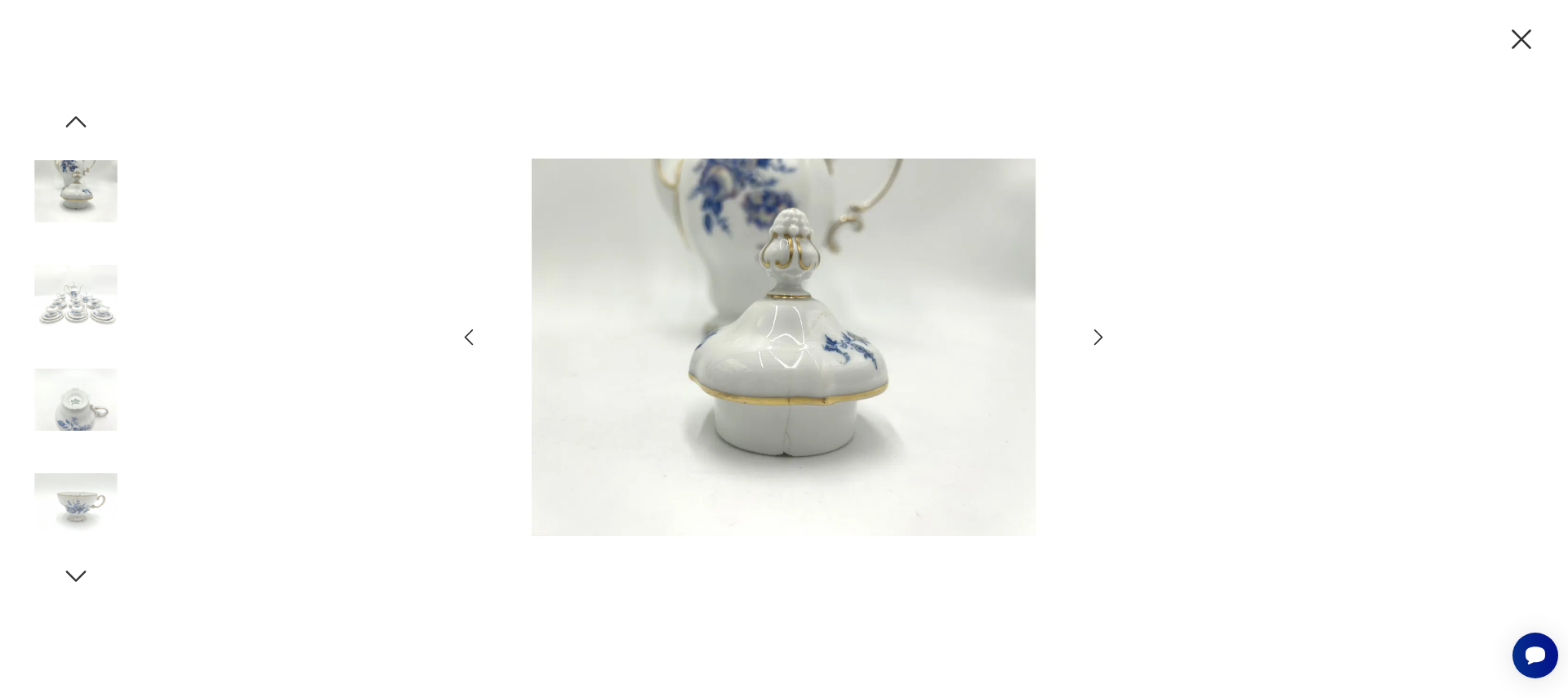
click at [1093, 339] on icon "button" at bounding box center [1099, 337] width 24 height 24
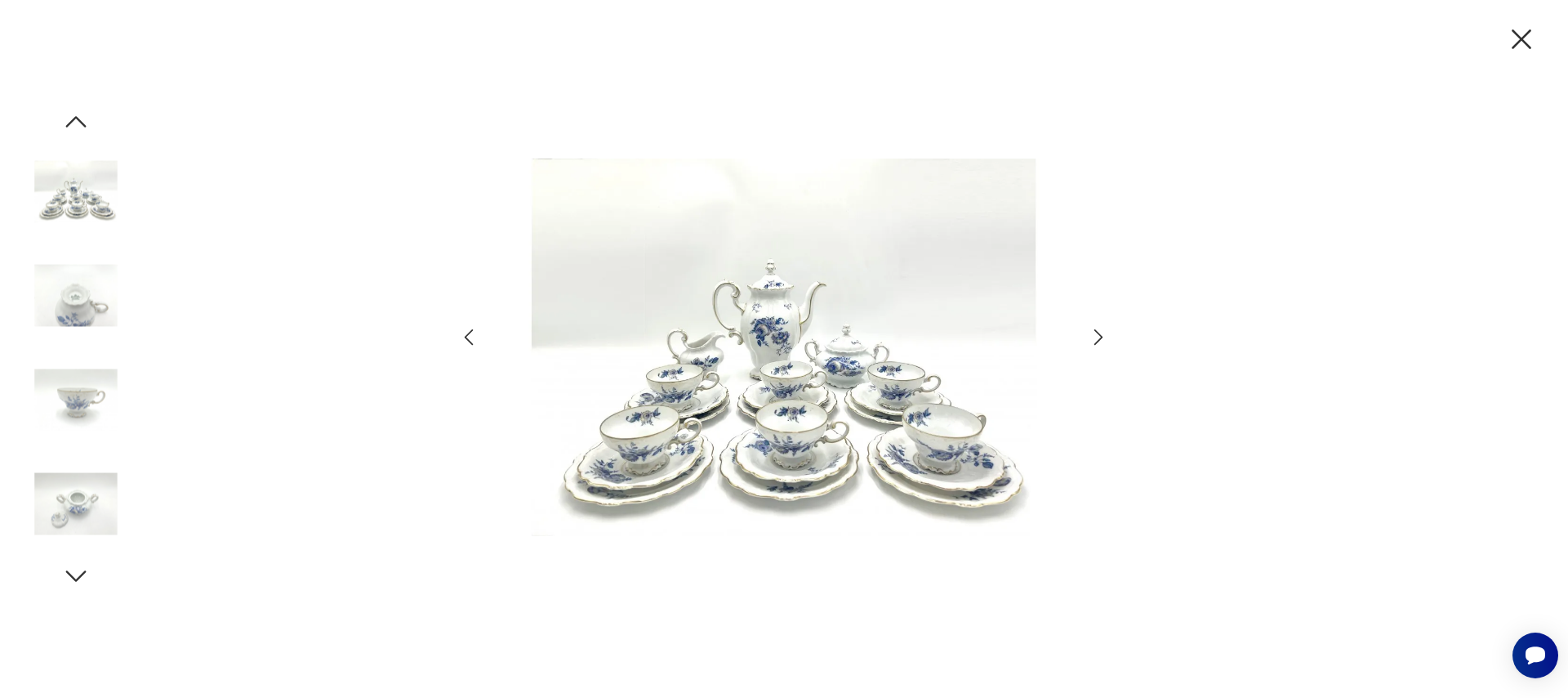
click at [1093, 339] on icon "button" at bounding box center [1099, 337] width 24 height 24
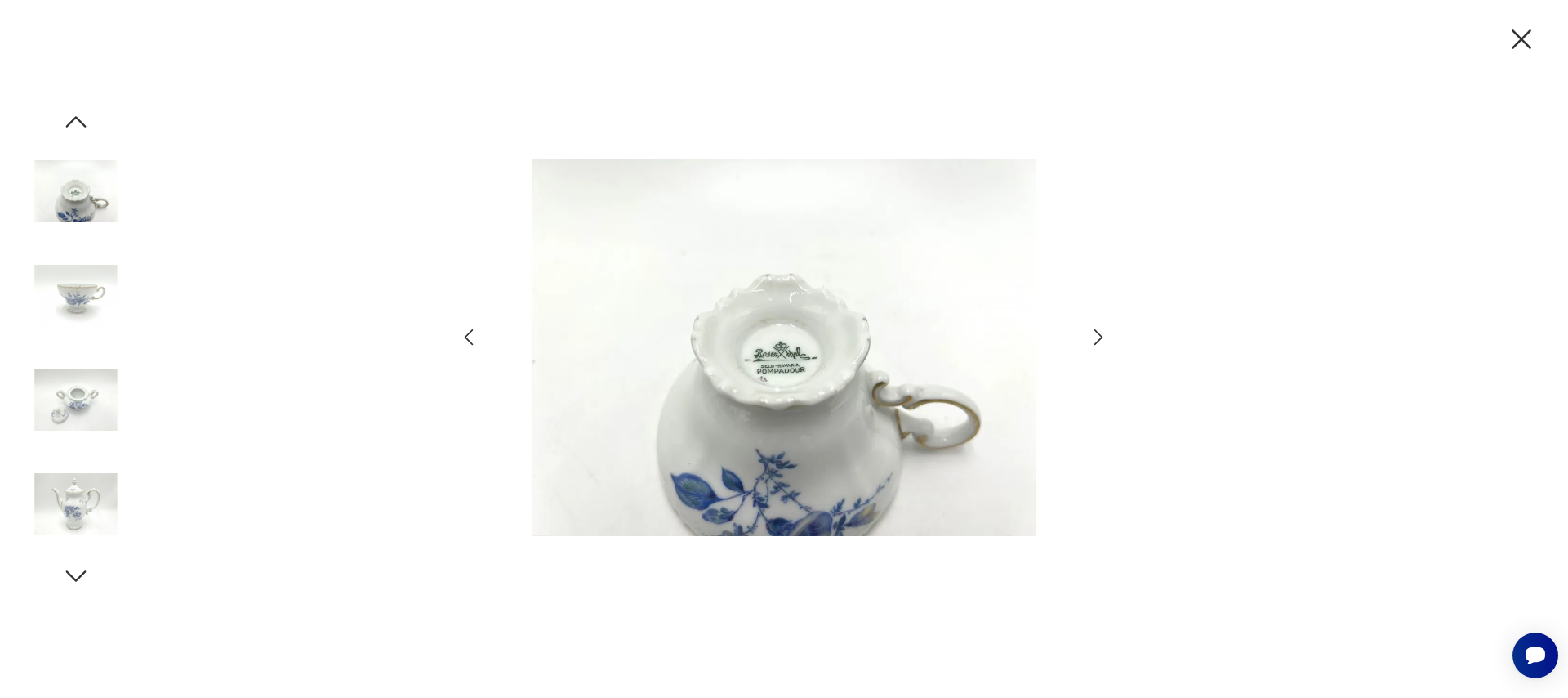
click at [1093, 339] on icon "button" at bounding box center [1099, 337] width 24 height 24
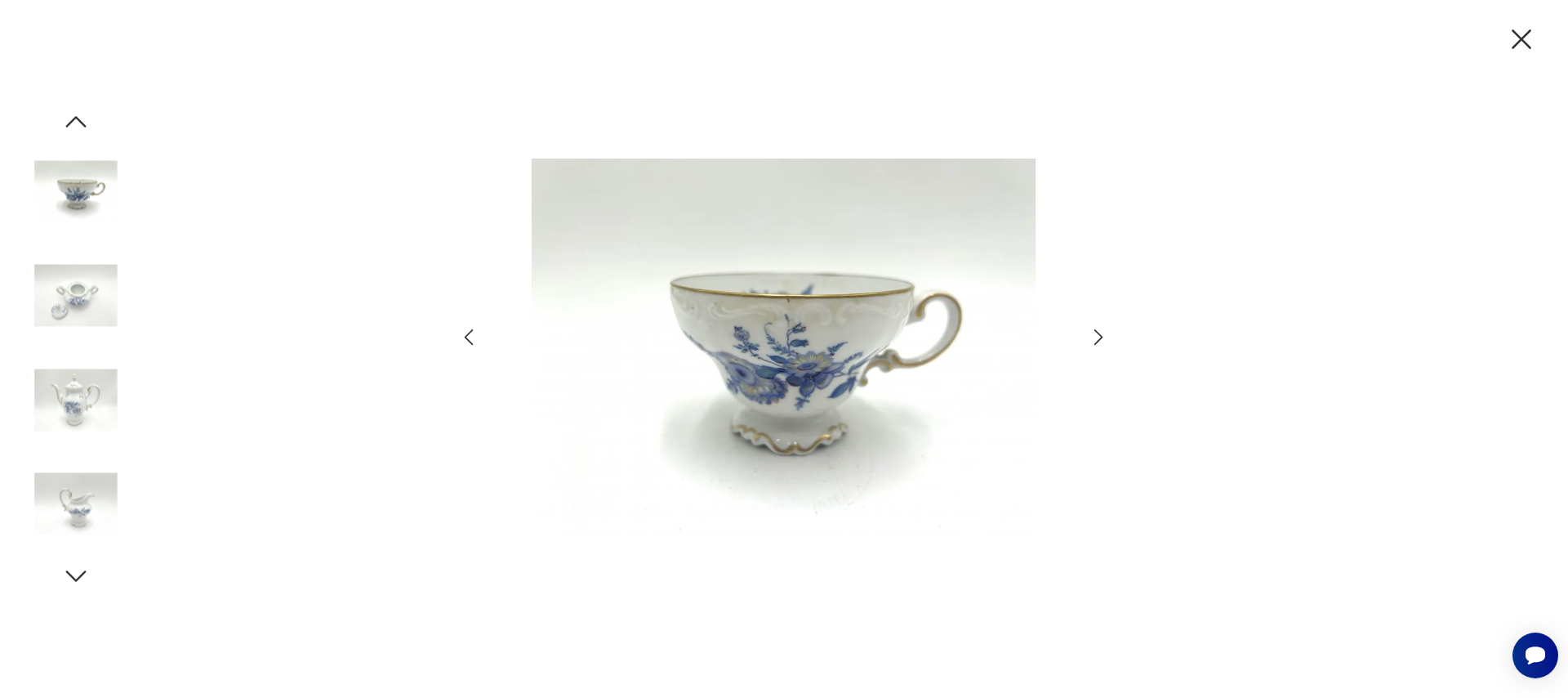
click at [1093, 339] on icon "button" at bounding box center [1099, 337] width 24 height 24
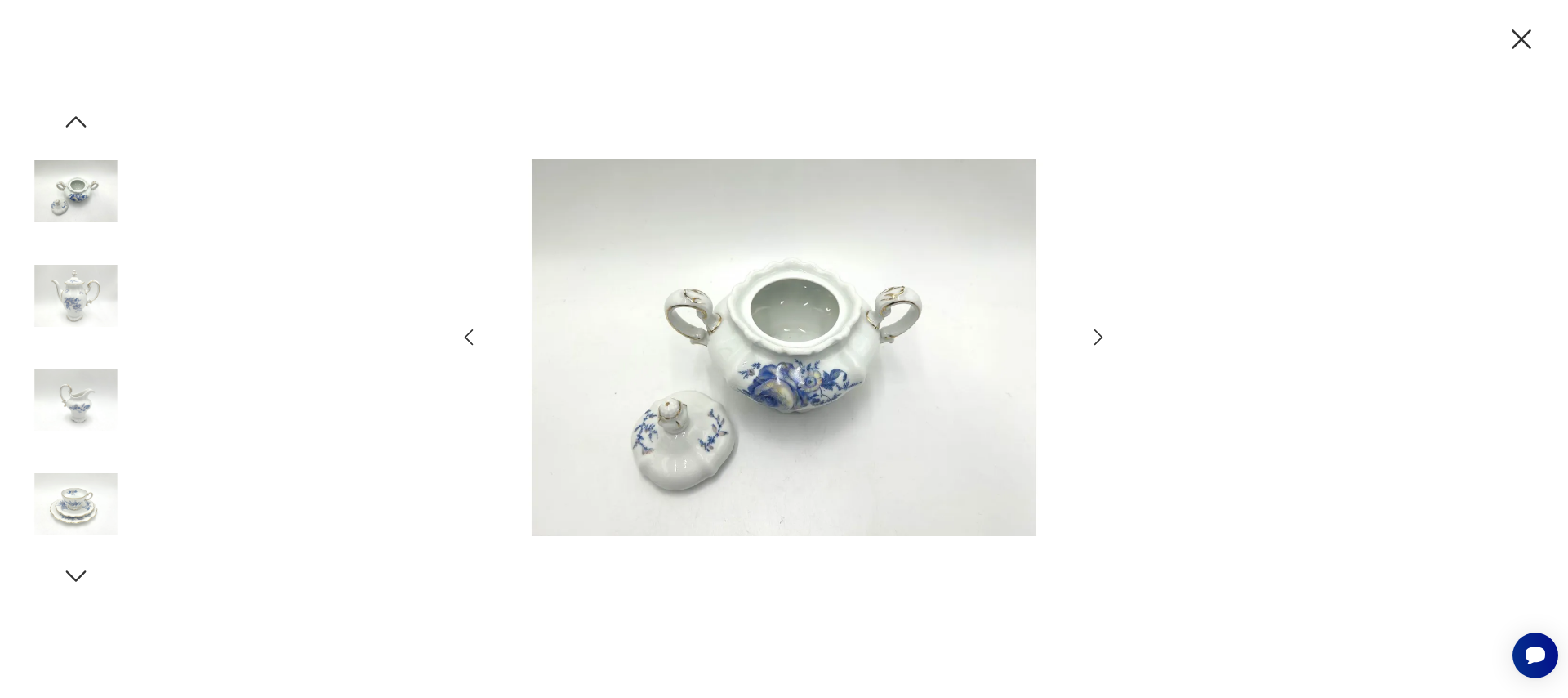
click at [1093, 339] on icon "button" at bounding box center [1099, 337] width 24 height 24
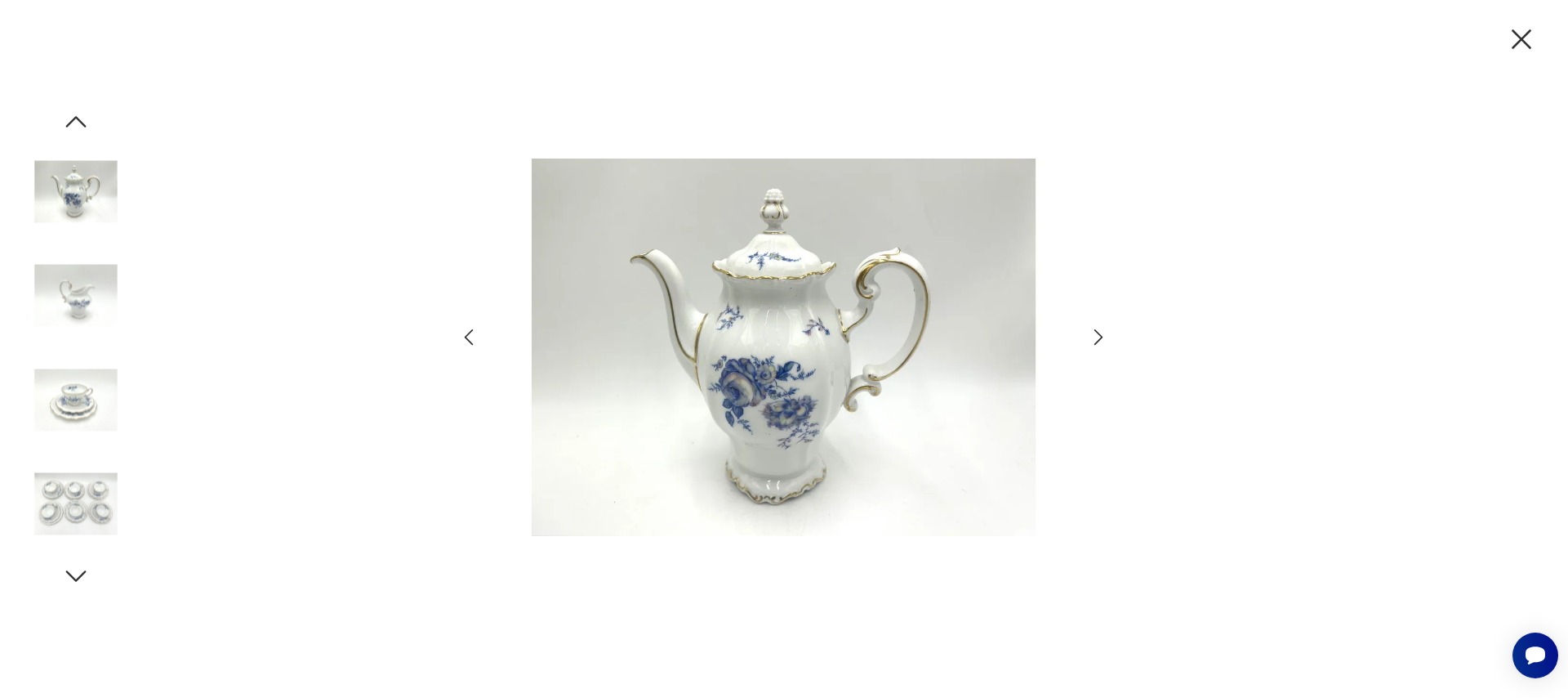
click at [1093, 339] on icon "button" at bounding box center [1099, 337] width 24 height 24
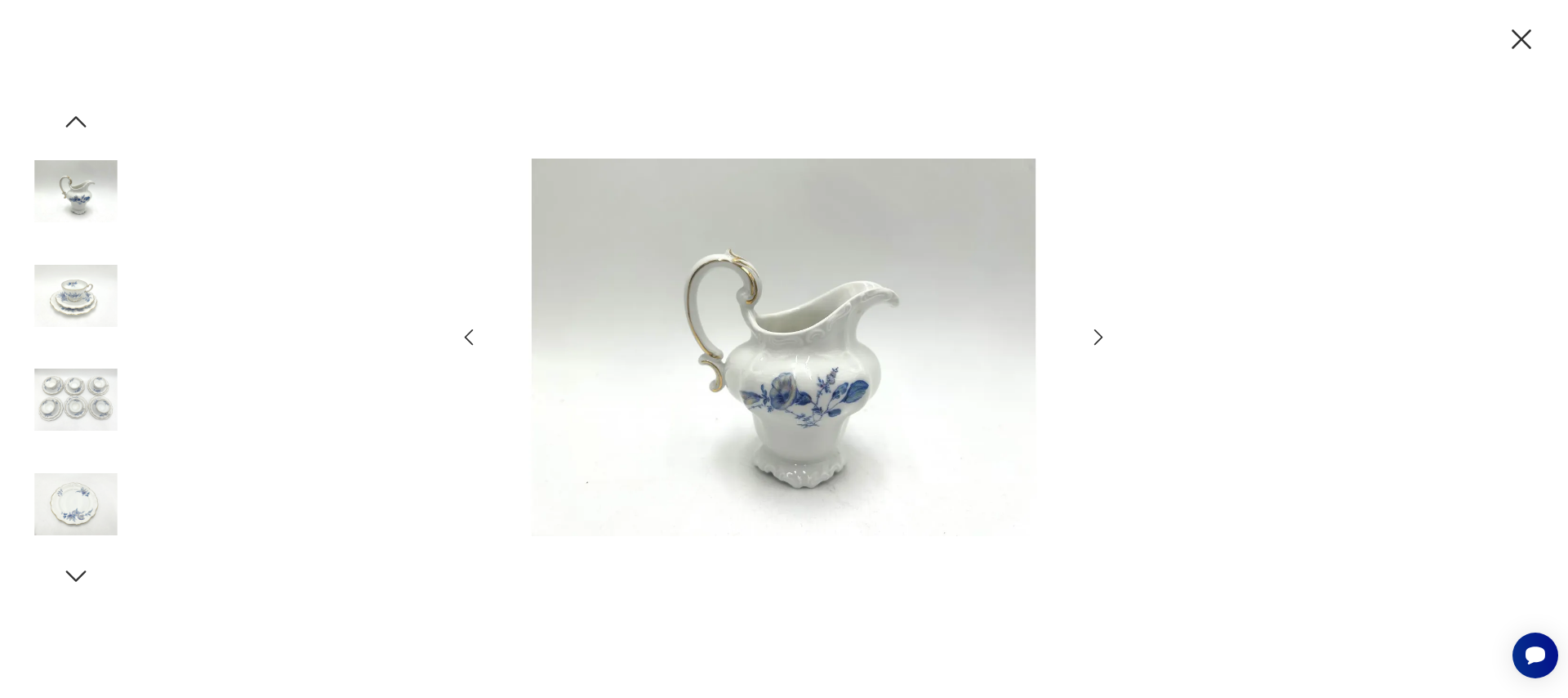
click at [1093, 339] on icon "button" at bounding box center [1099, 337] width 24 height 24
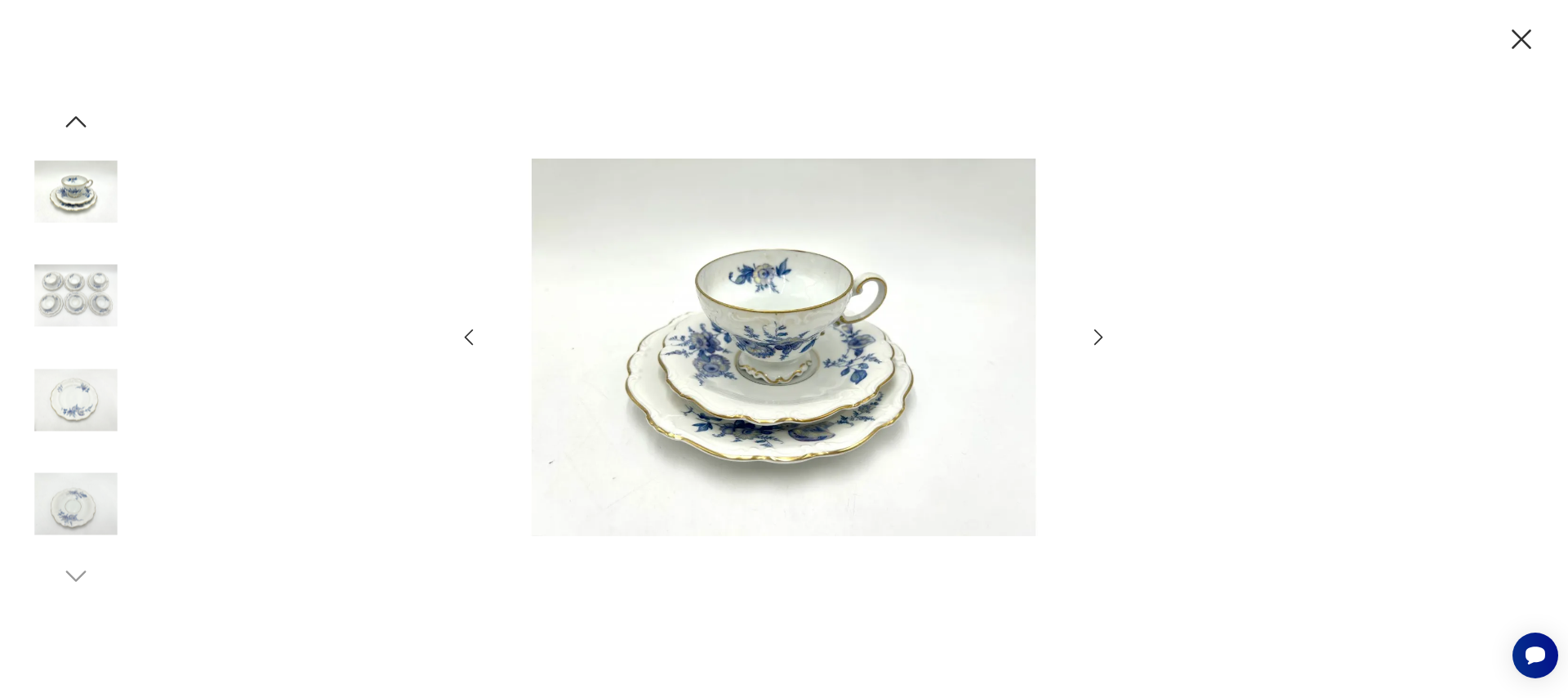
click at [1093, 339] on icon "button" at bounding box center [1099, 337] width 24 height 24
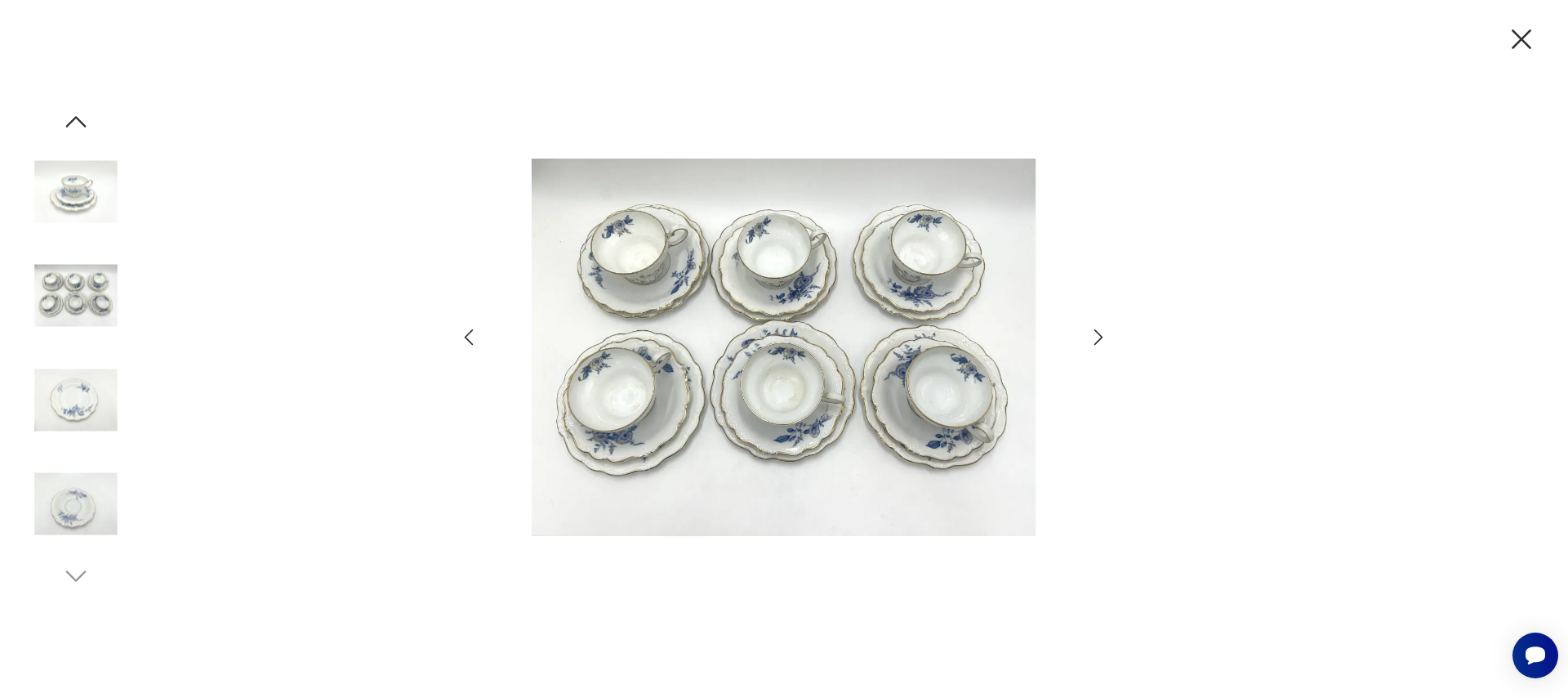
click at [1518, 35] on icon "button" at bounding box center [1522, 40] width 20 height 20
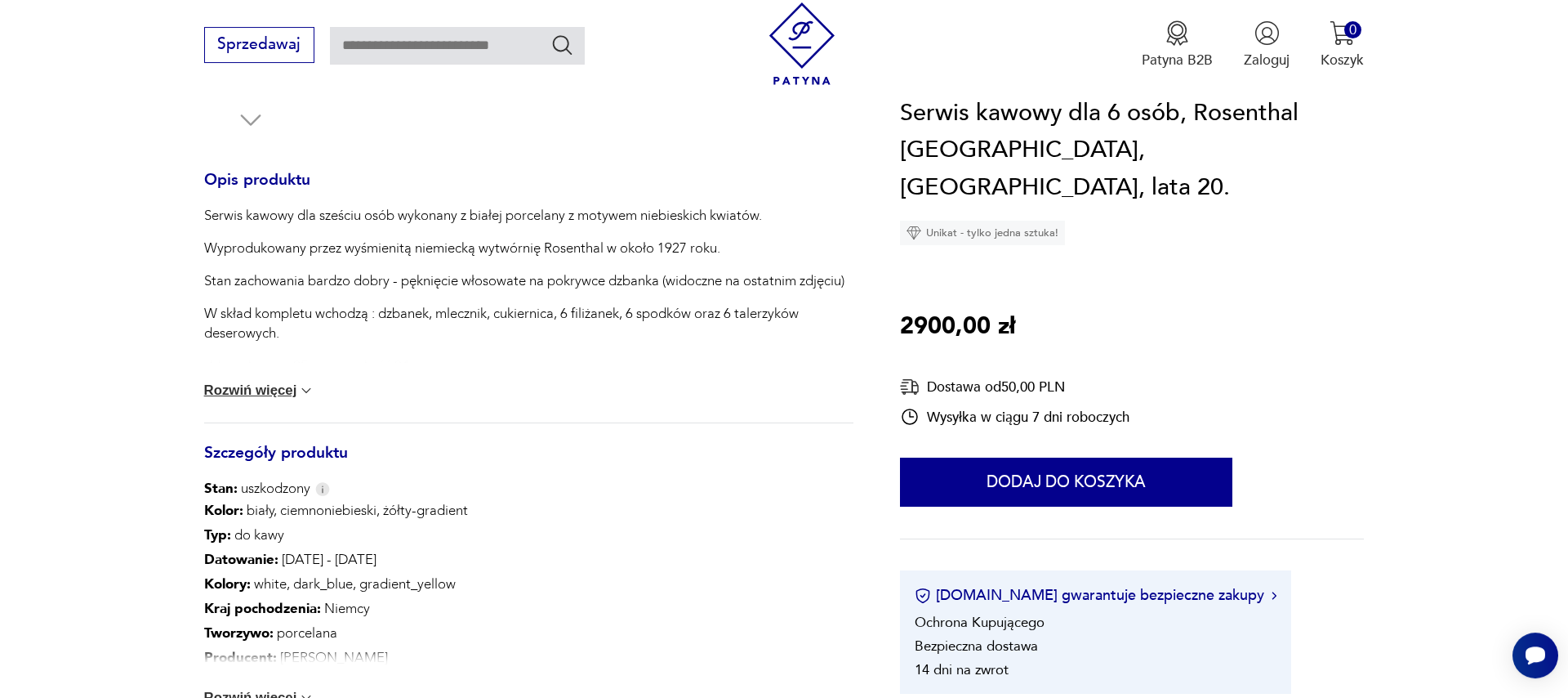
scroll to position [745, 0]
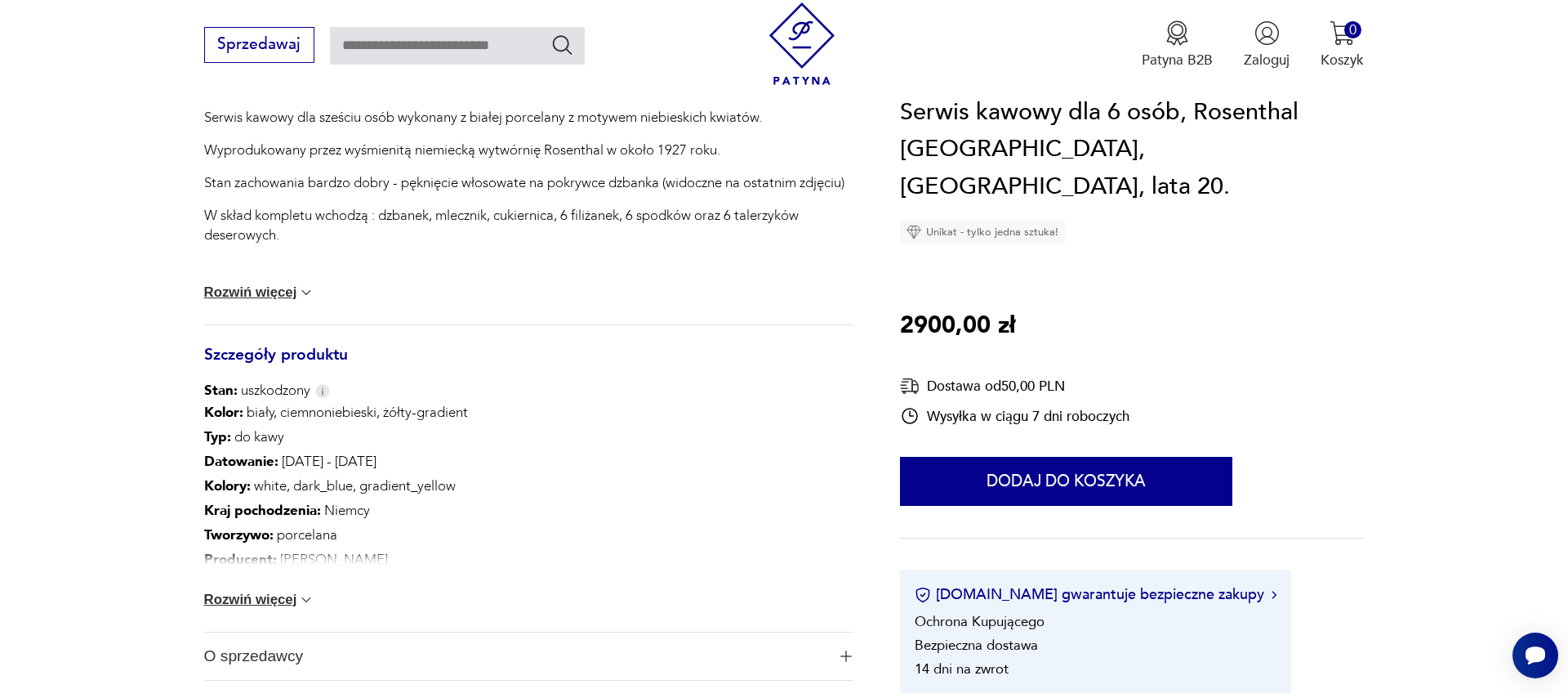
click at [300, 601] on img at bounding box center [306, 599] width 17 height 17
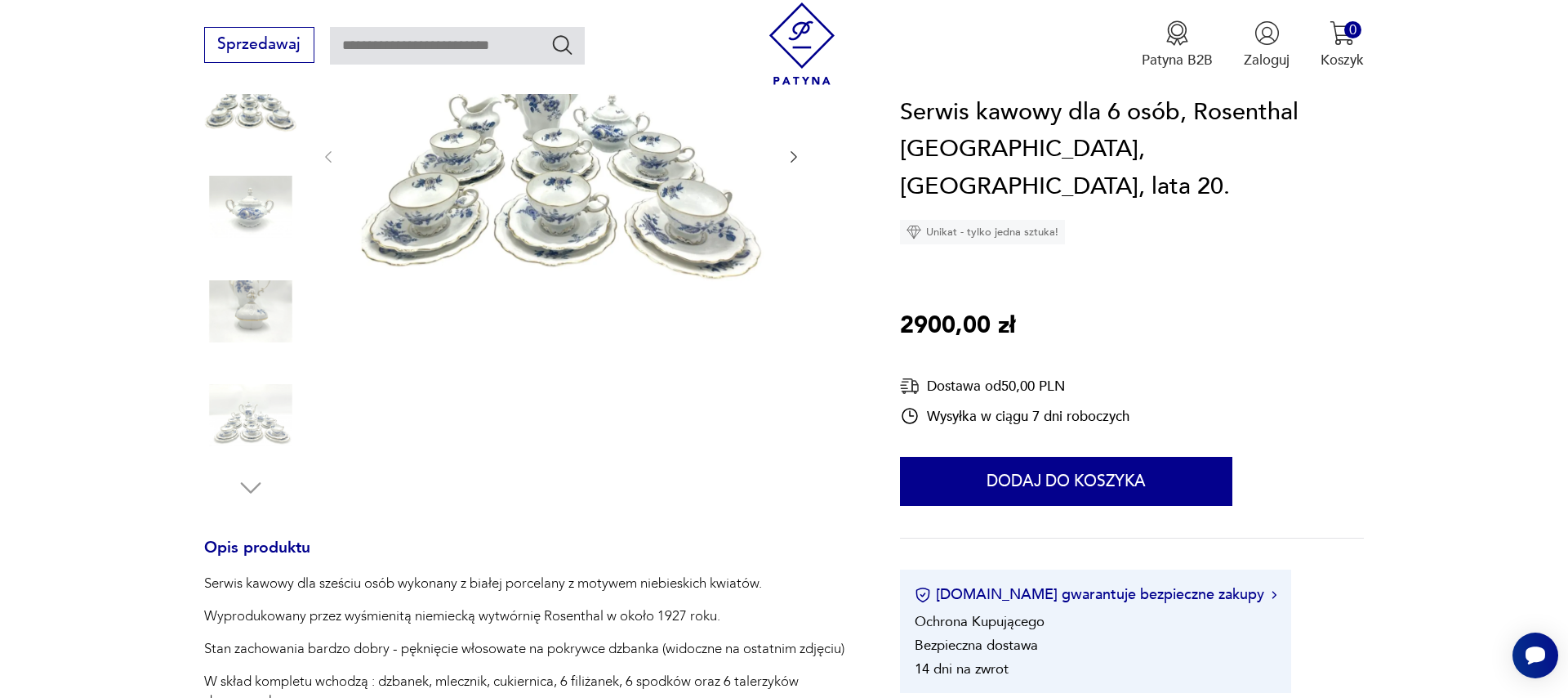
scroll to position [0, 0]
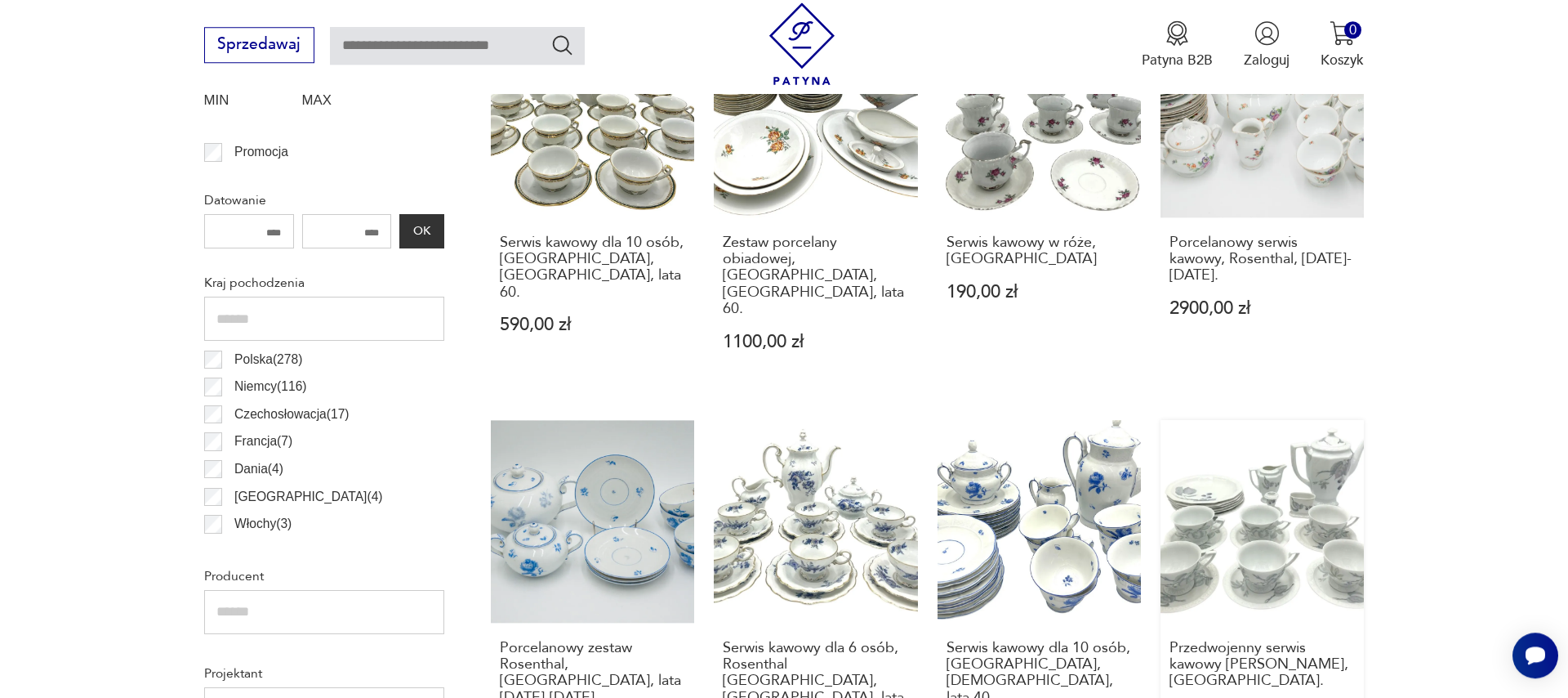
scroll to position [917, 0]
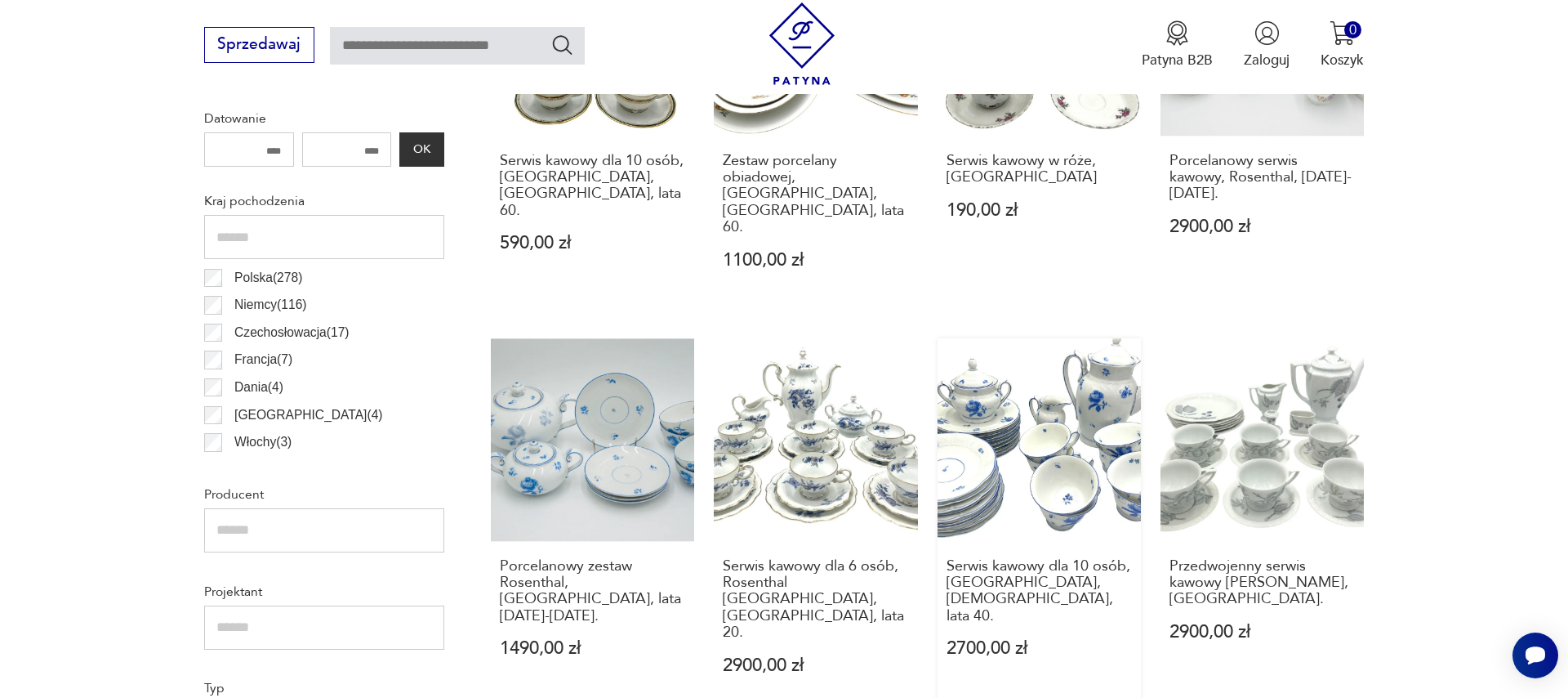
click at [1064, 448] on link "Serwis kawowy dla 10 osób, [GEOGRAPHIC_DATA], [DEMOGRAPHIC_DATA], lata 40. 2700…" at bounding box center [1039, 526] width 204 height 374
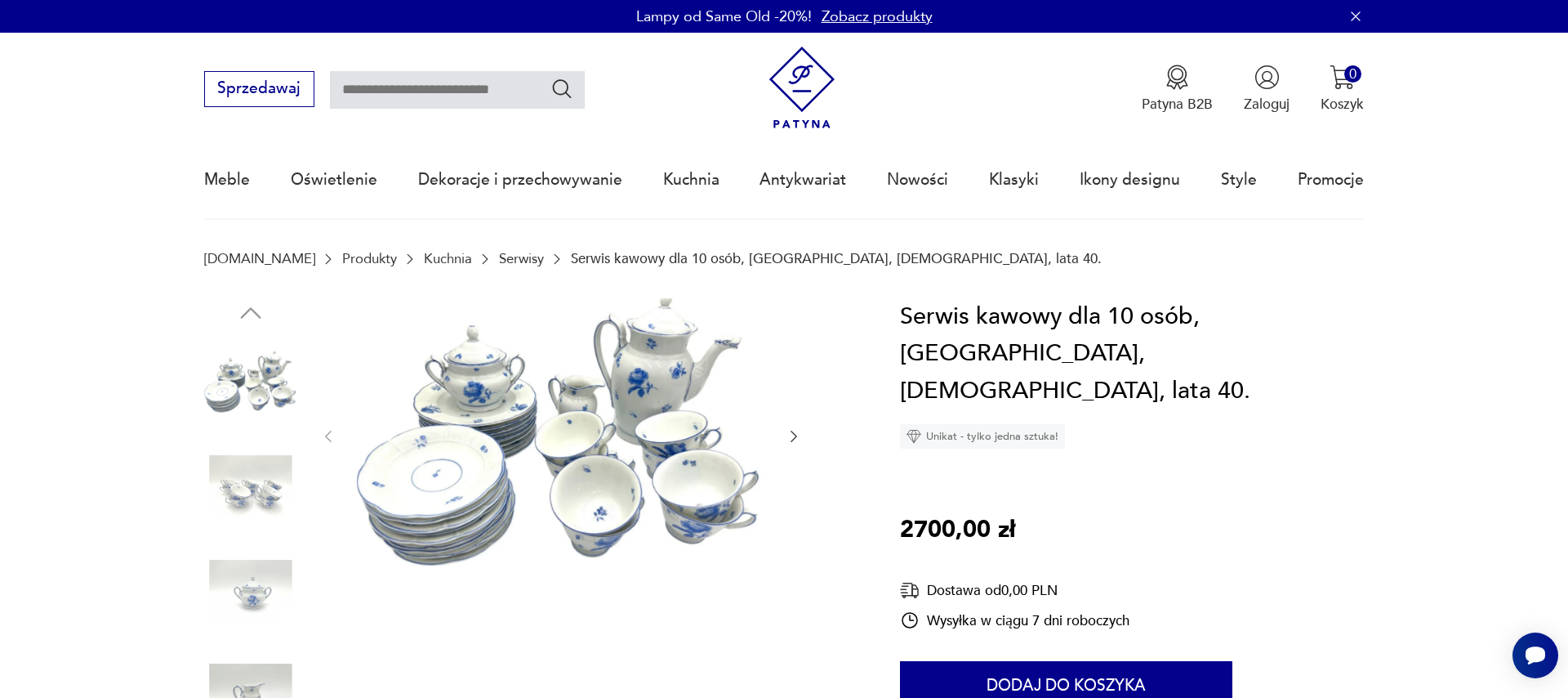
click at [792, 439] on icon "button" at bounding box center [794, 436] width 17 height 17
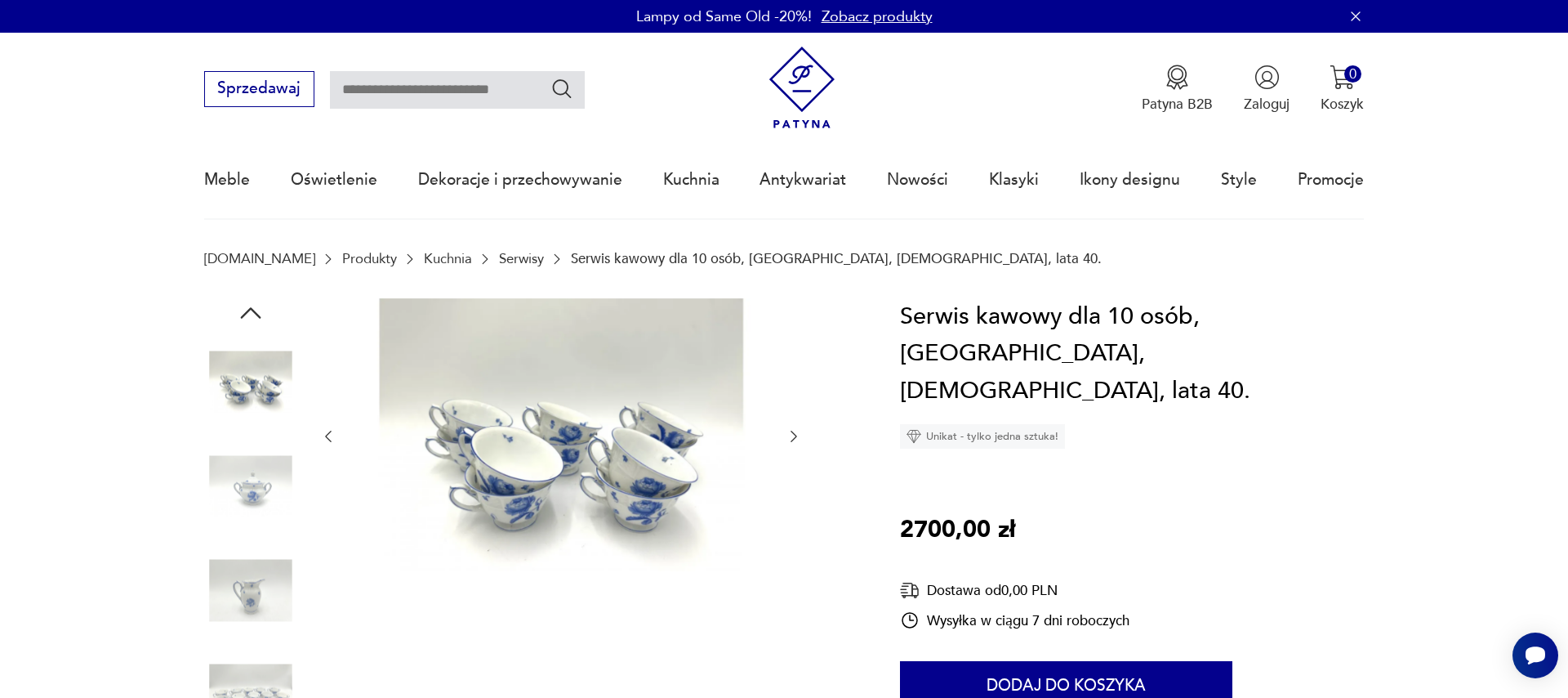
click at [792, 439] on icon "button" at bounding box center [794, 436] width 17 height 17
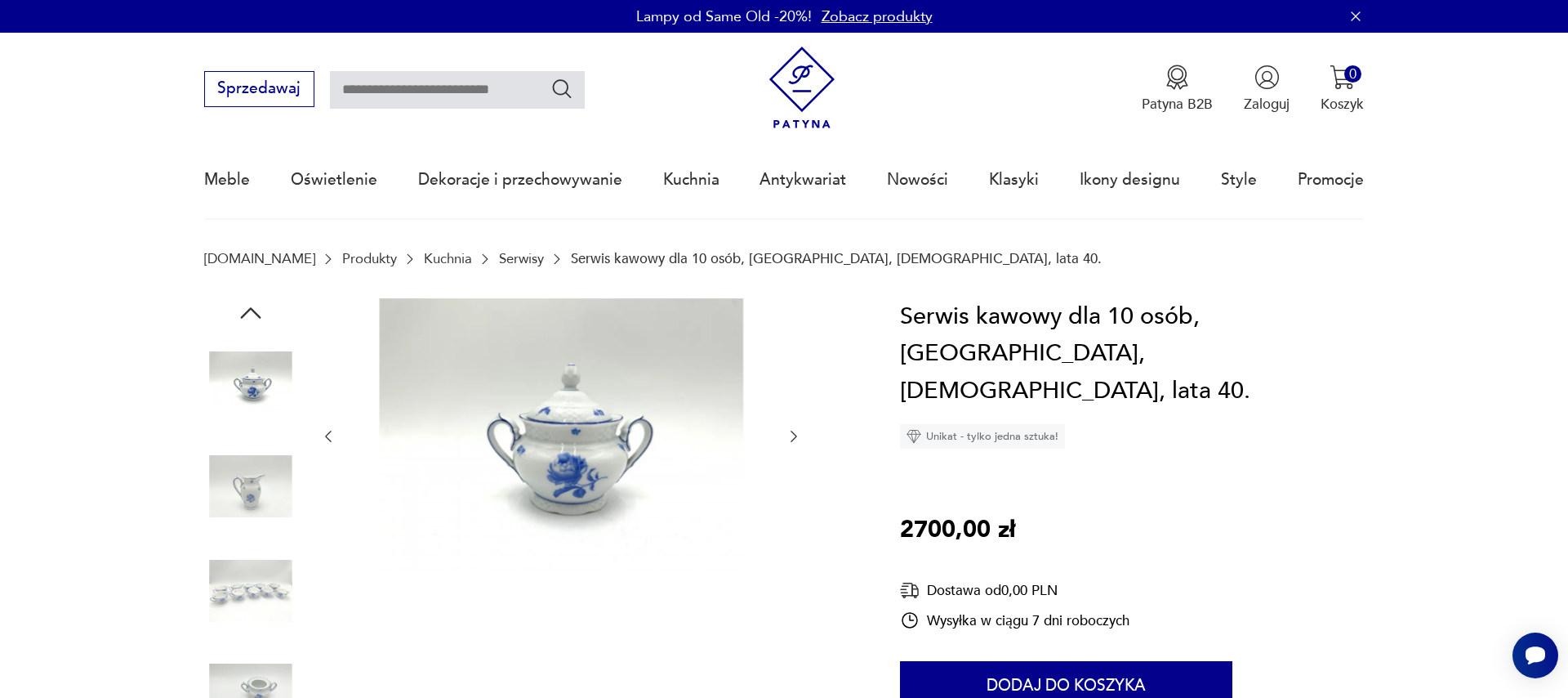
click at [792, 439] on icon "button" at bounding box center [794, 436] width 17 height 17
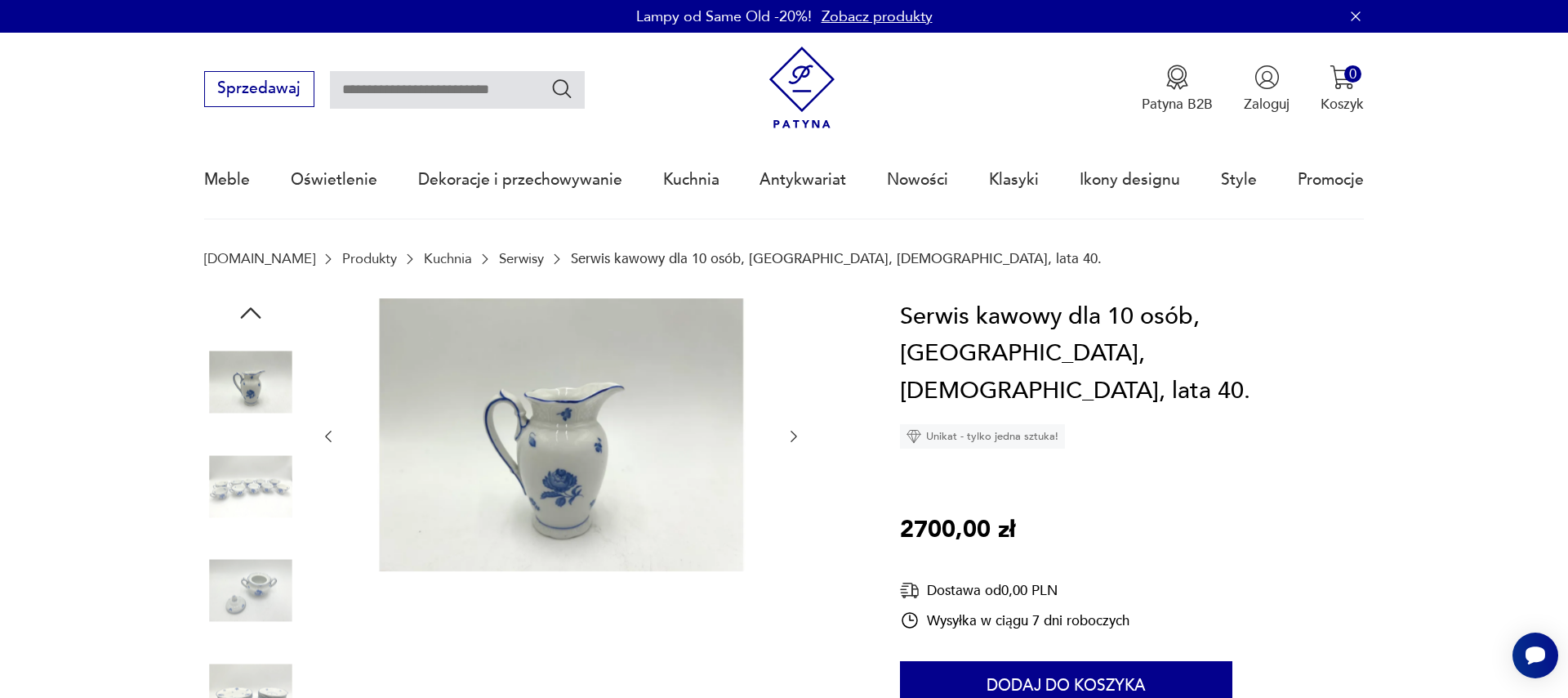
click at [792, 439] on icon "button" at bounding box center [794, 436] width 17 height 17
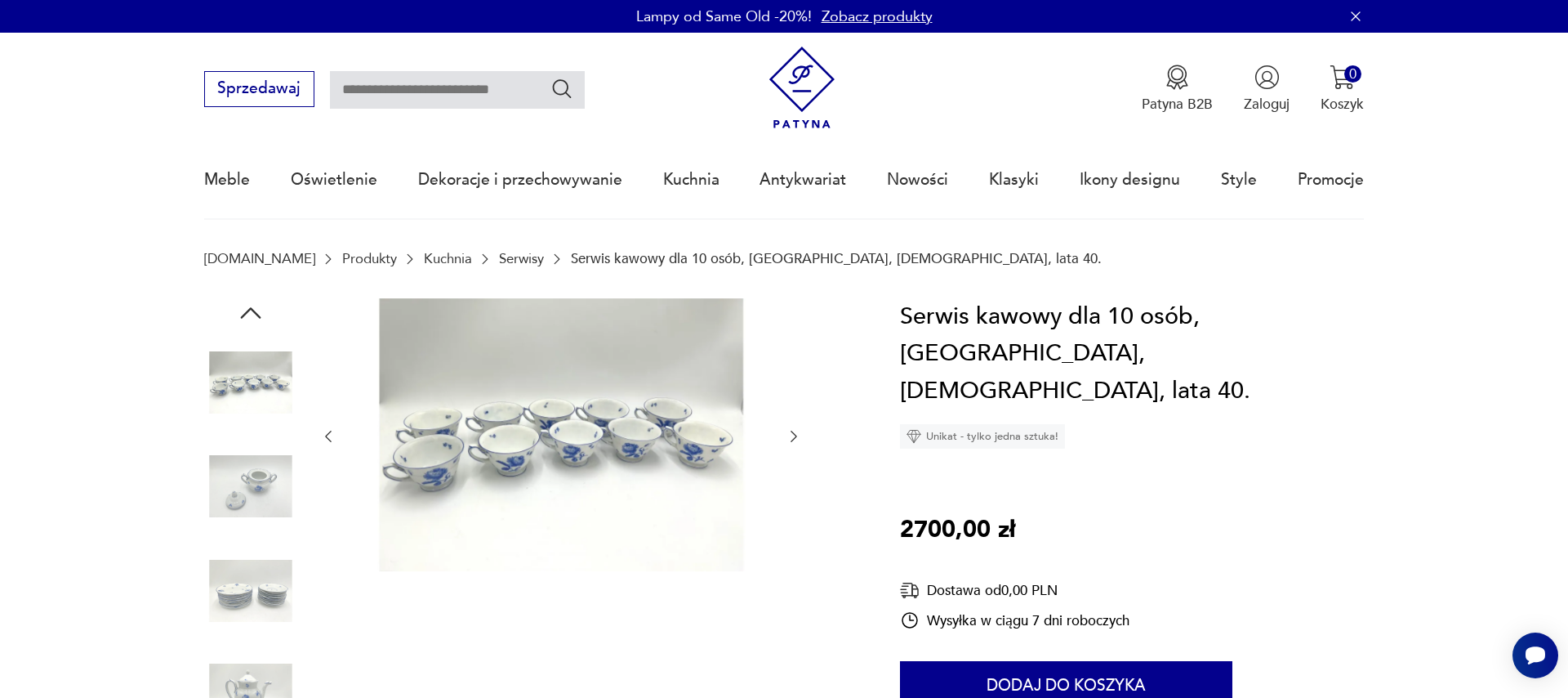
click at [792, 439] on icon "button" at bounding box center [794, 436] width 17 height 17
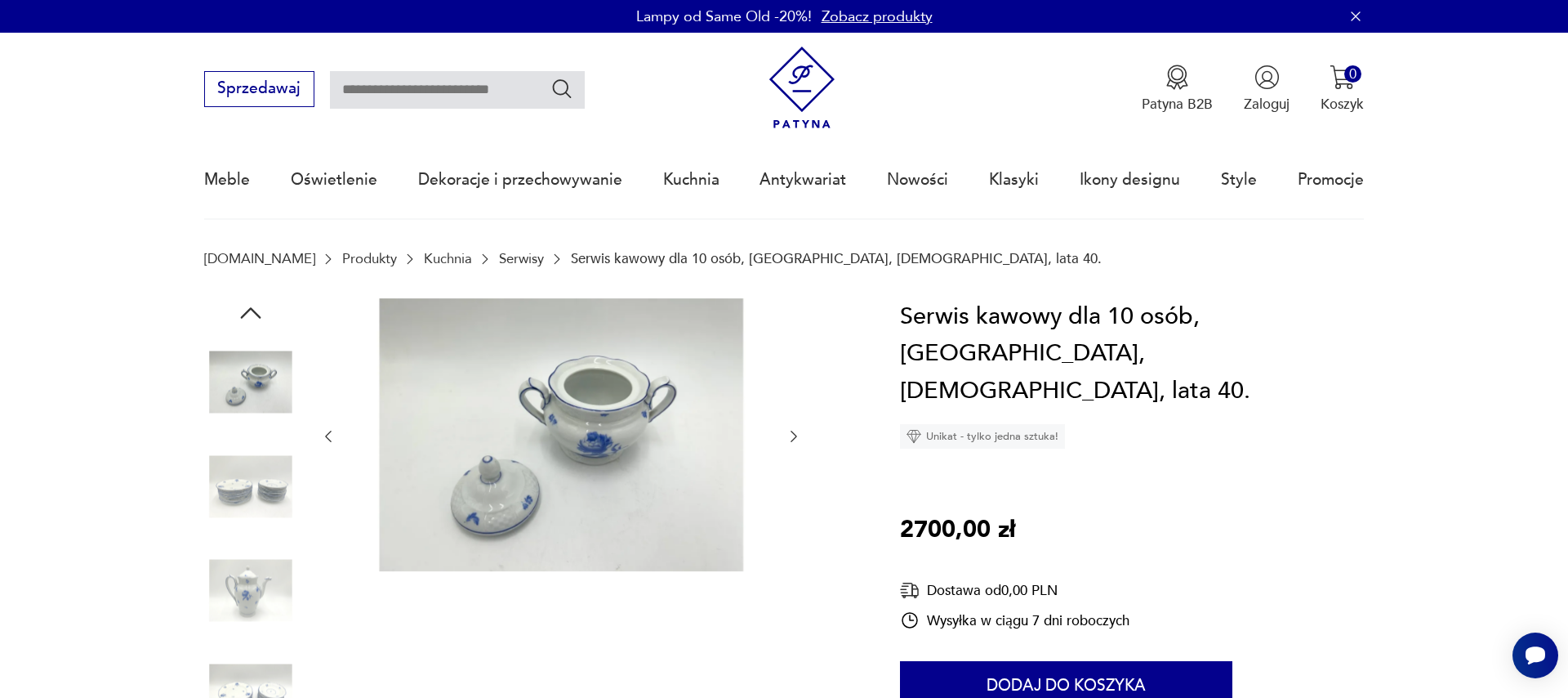
click at [792, 439] on icon "button" at bounding box center [794, 436] width 17 height 17
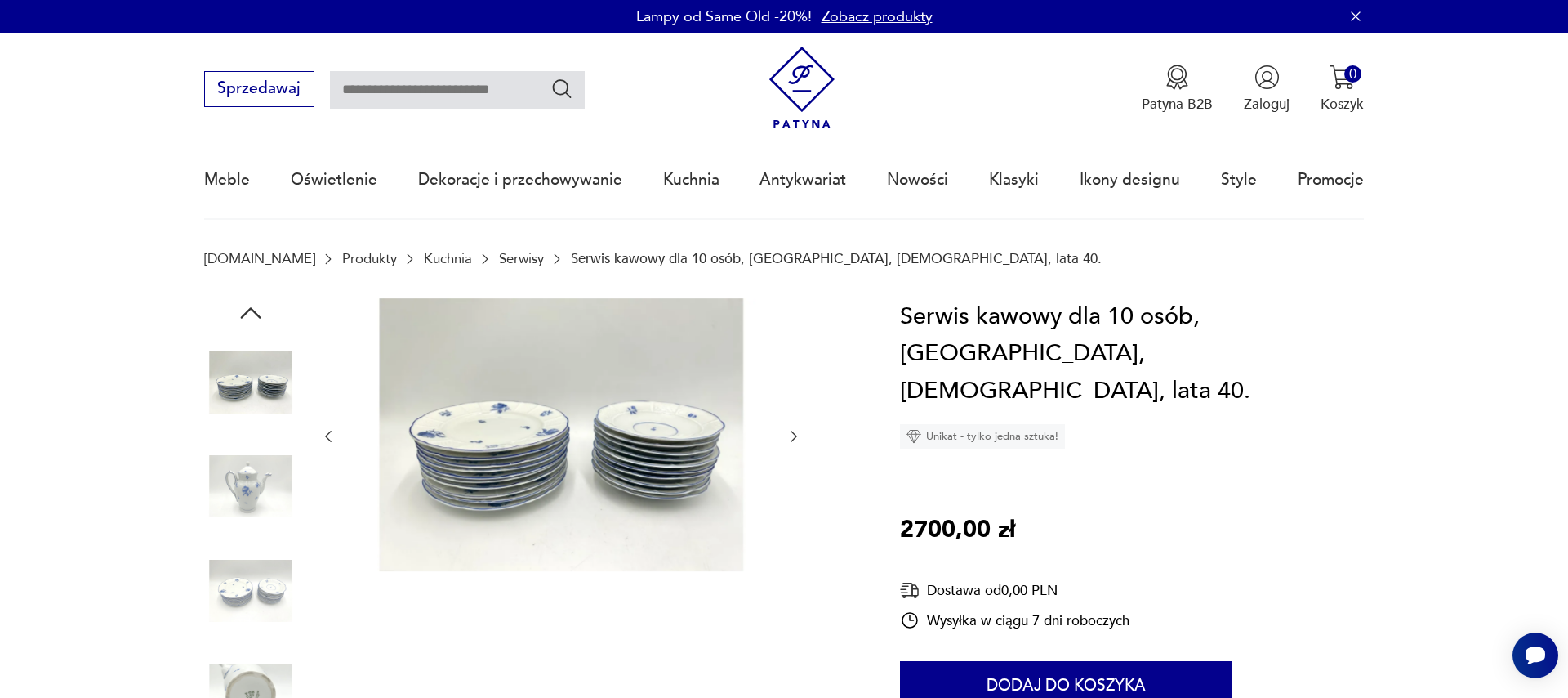
click at [792, 439] on icon "button" at bounding box center [794, 436] width 17 height 17
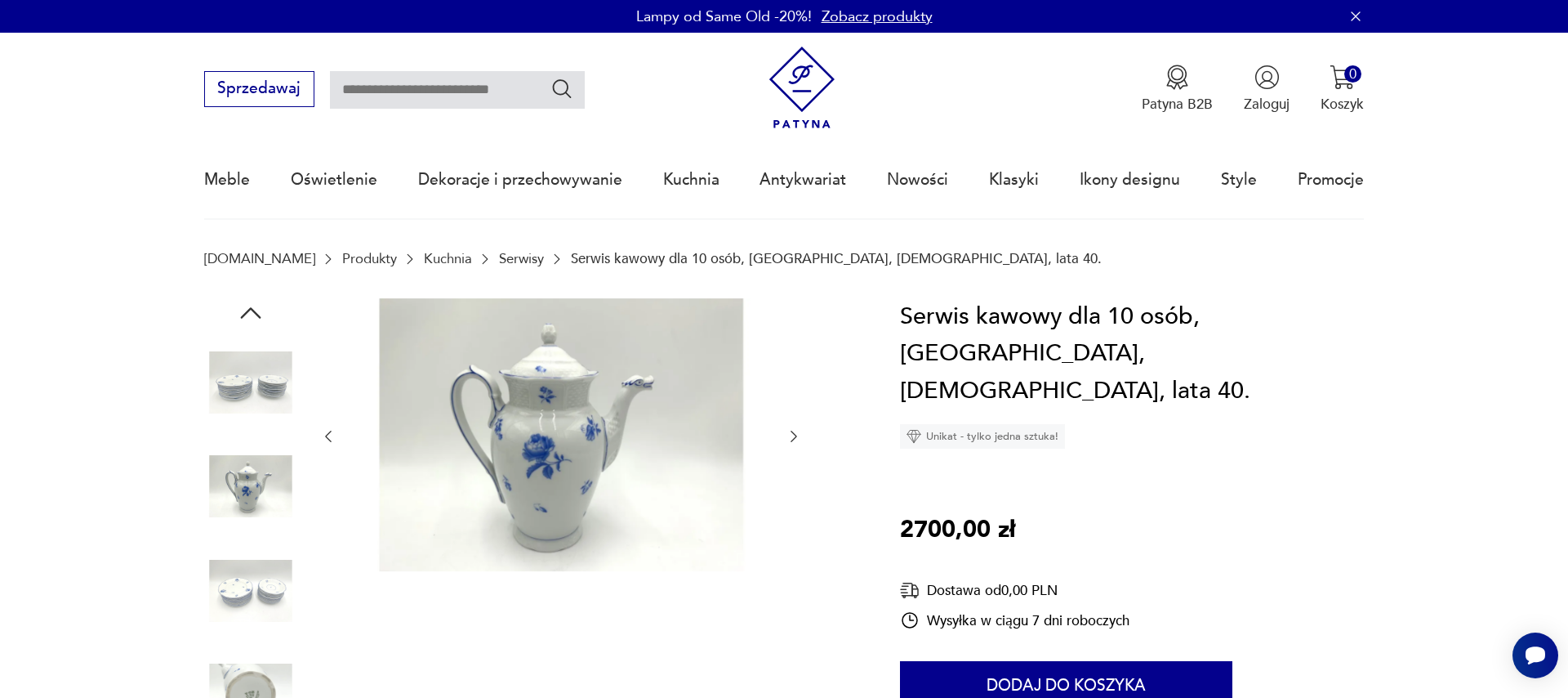
click at [792, 439] on icon "button" at bounding box center [794, 436] width 17 height 17
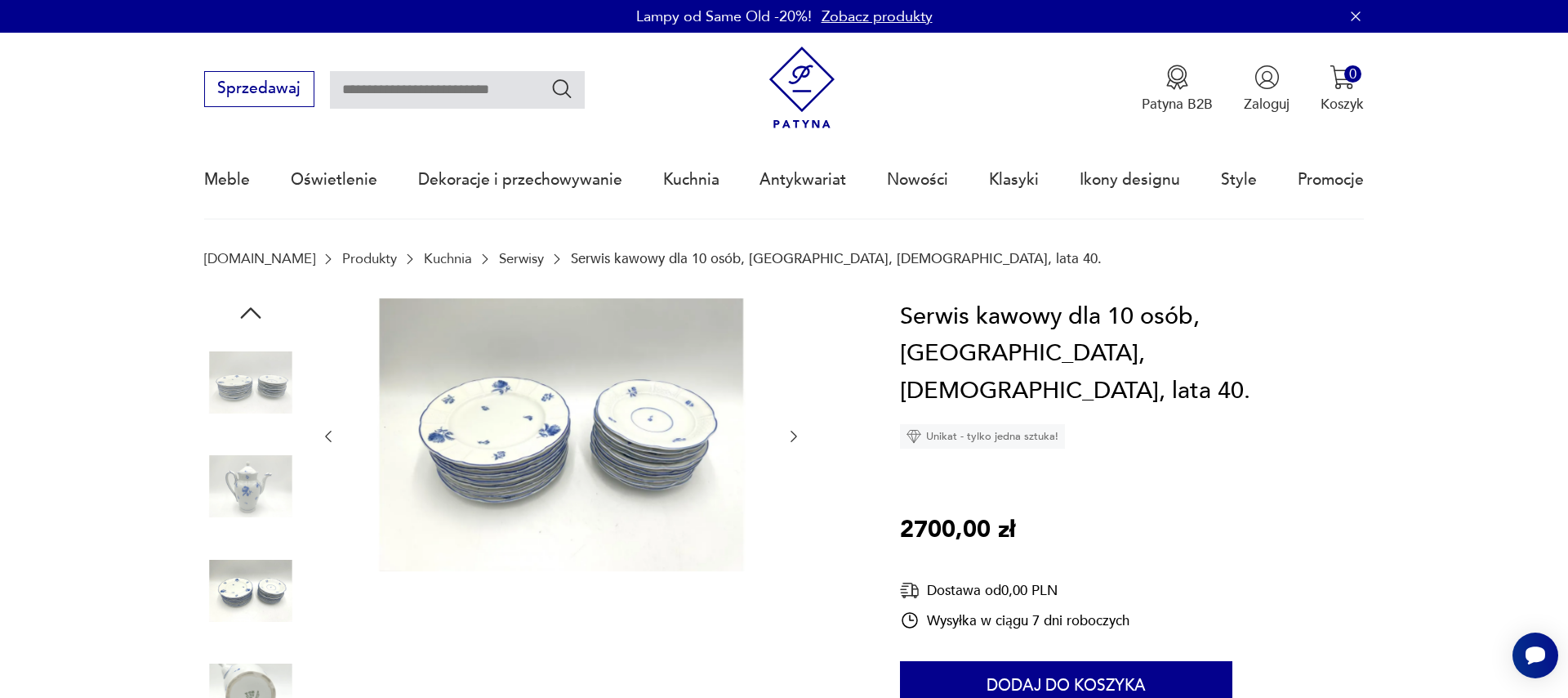
click at [792, 439] on icon "button" at bounding box center [794, 436] width 17 height 17
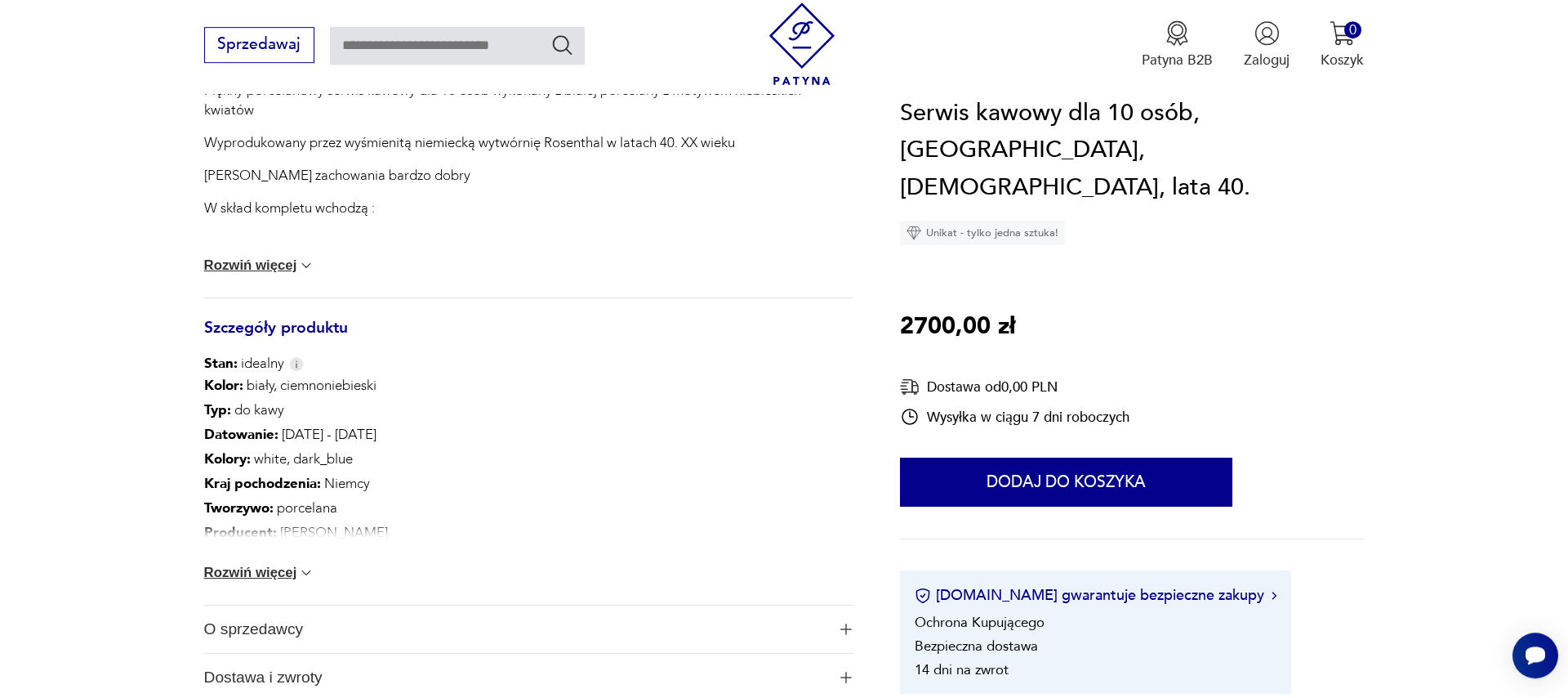
scroll to position [745, 0]
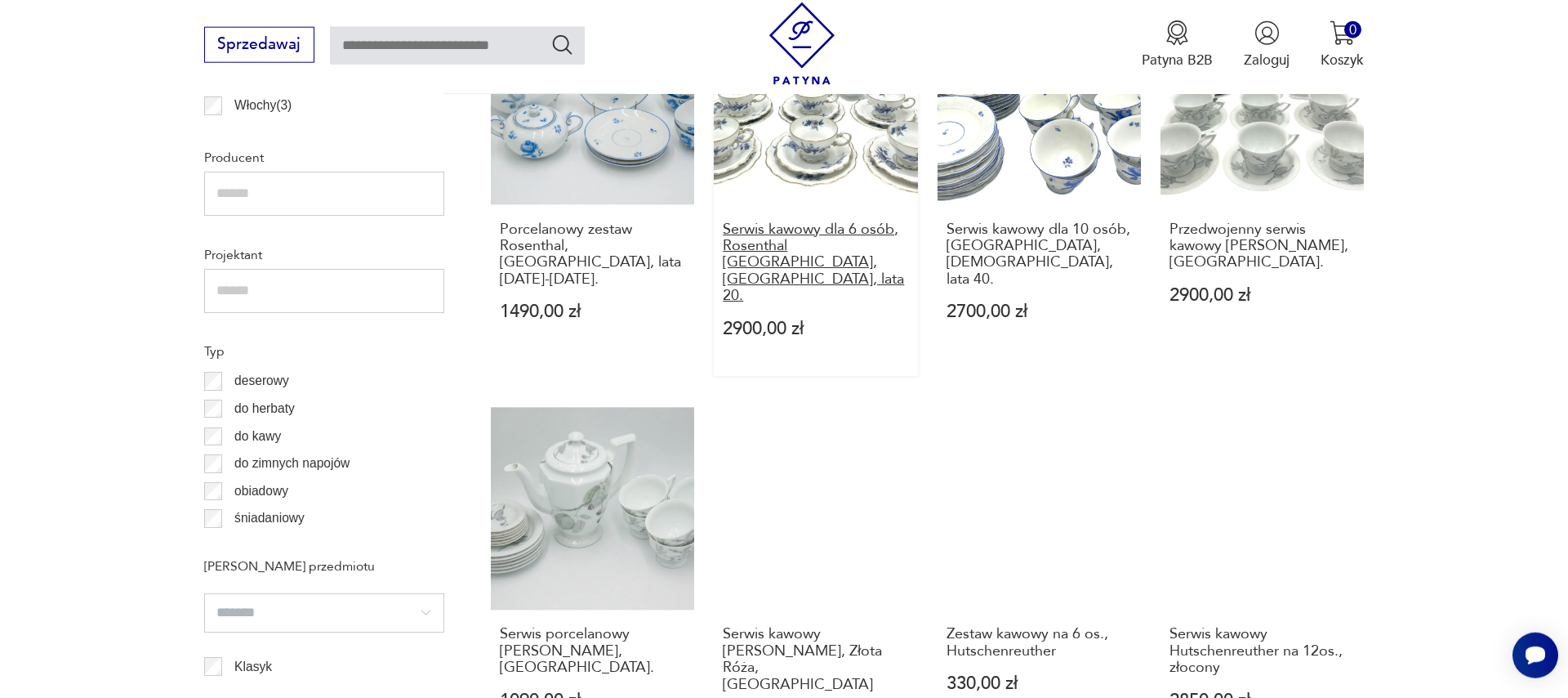
scroll to position [1258, 0]
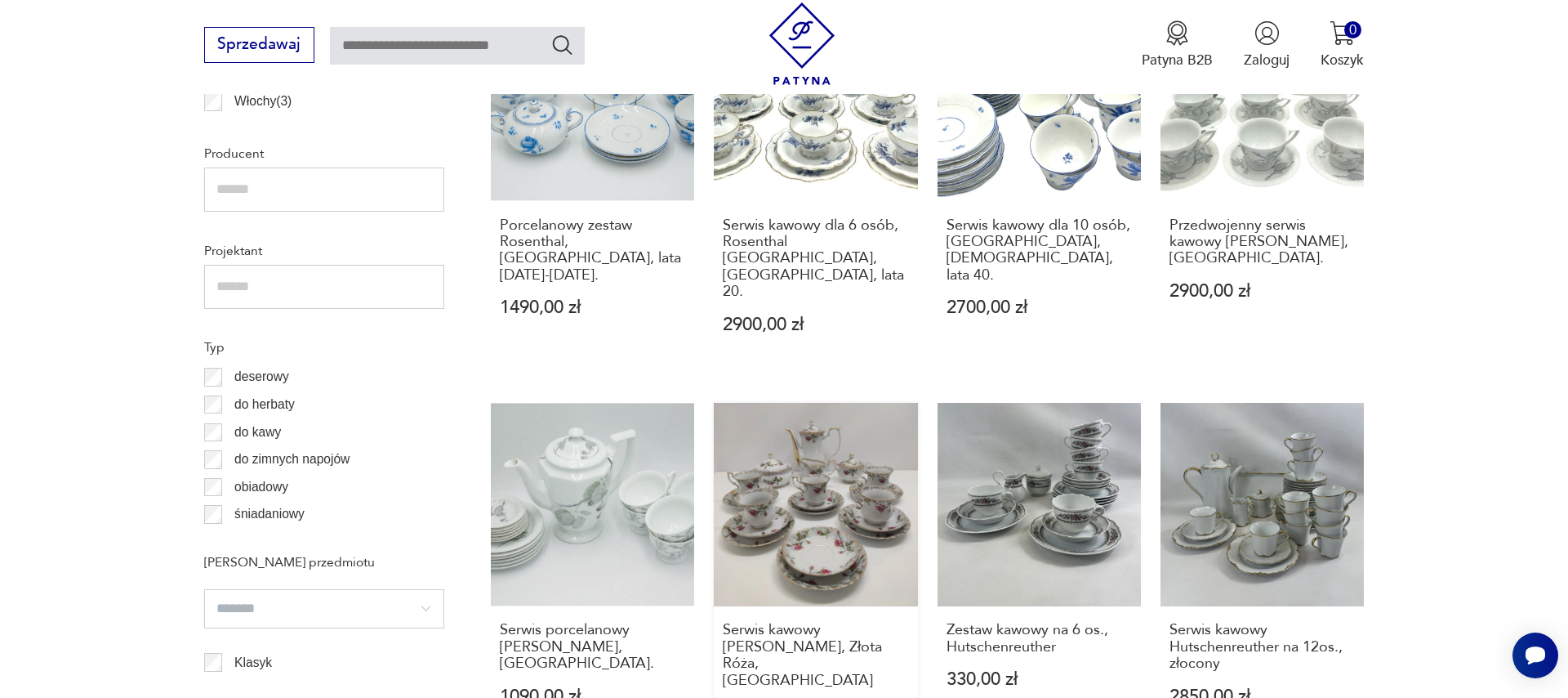
click at [825, 491] on link "Serwis kawowy [PERSON_NAME], Złota Róża, Chodzież 1100,00 zł" at bounding box center [816, 581] width 204 height 357
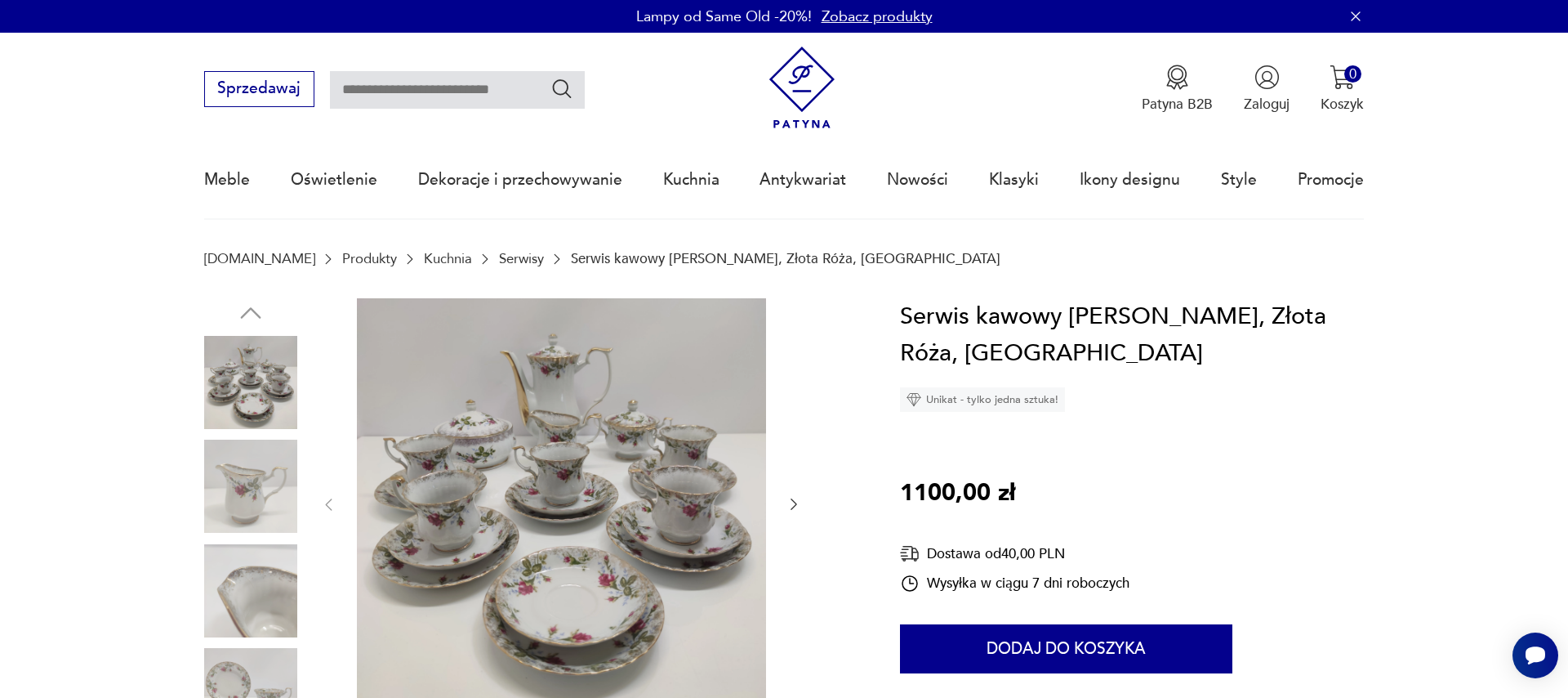
click at [790, 503] on icon "button" at bounding box center [794, 504] width 17 height 17
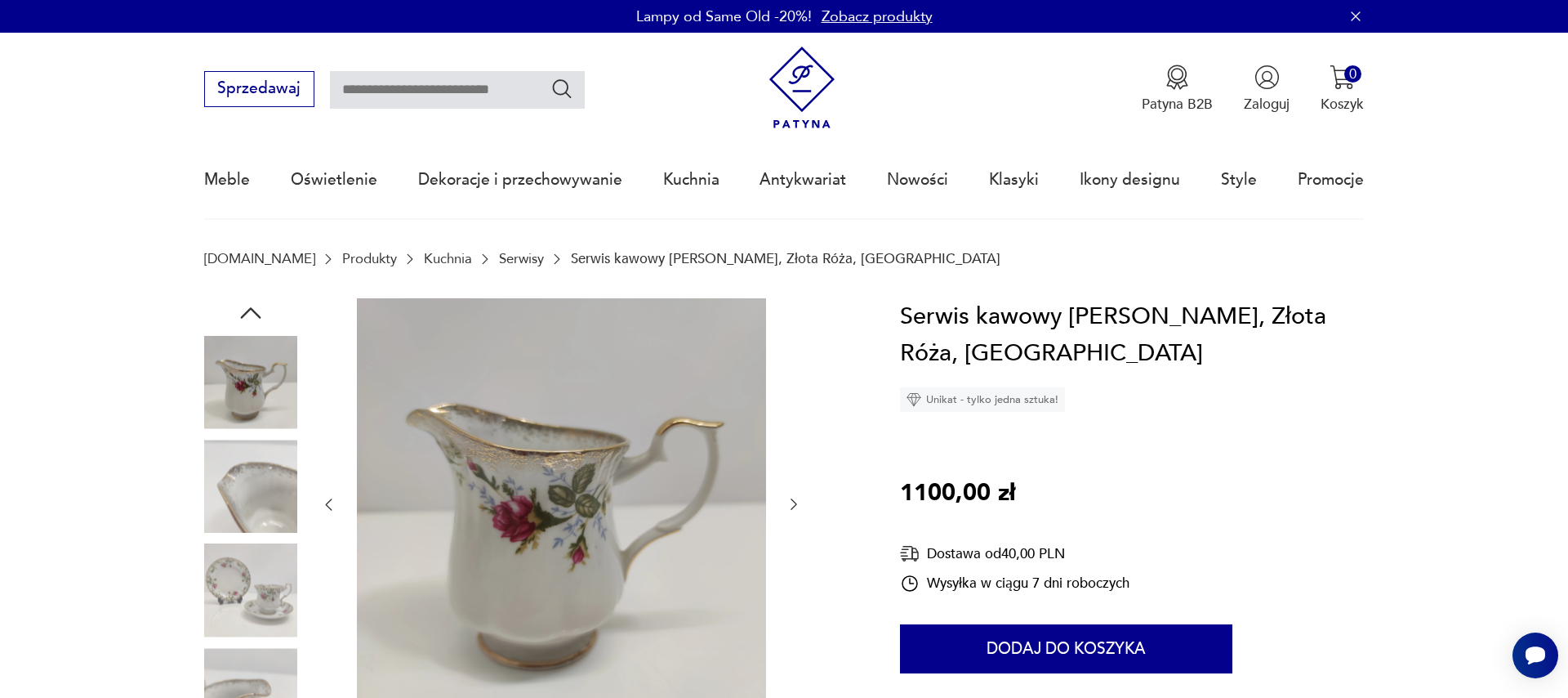
click at [790, 503] on icon "button" at bounding box center [794, 504] width 17 height 17
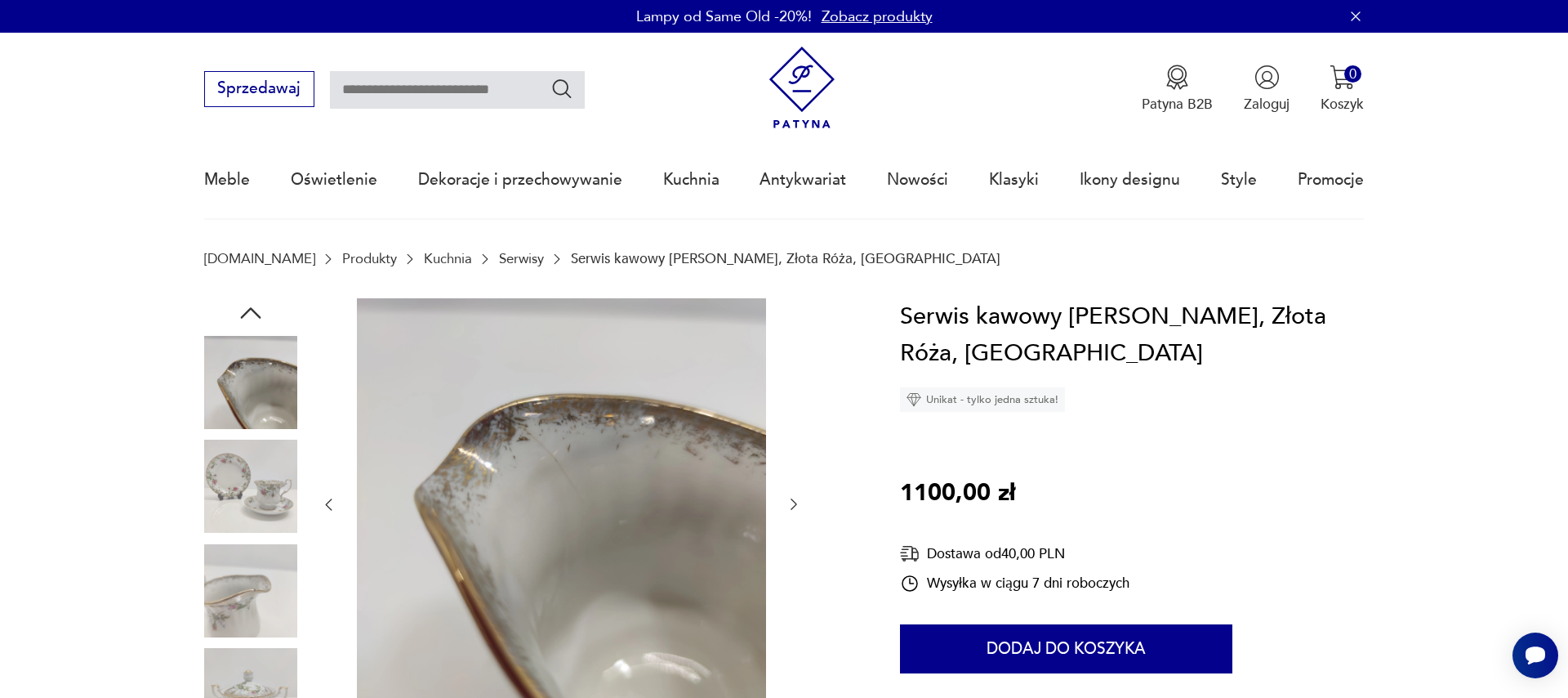
click at [790, 503] on icon "button" at bounding box center [794, 504] width 17 height 17
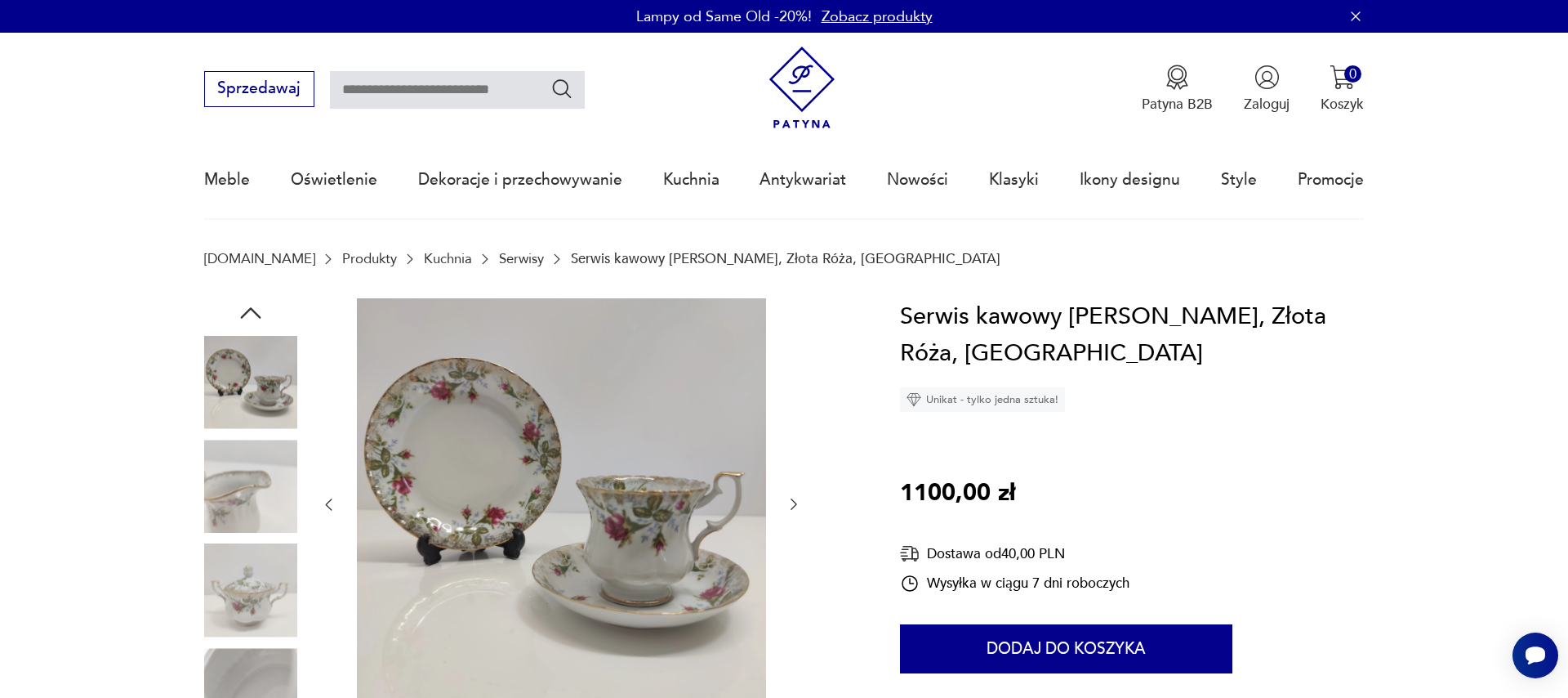
click at [790, 503] on icon "button" at bounding box center [794, 504] width 17 height 17
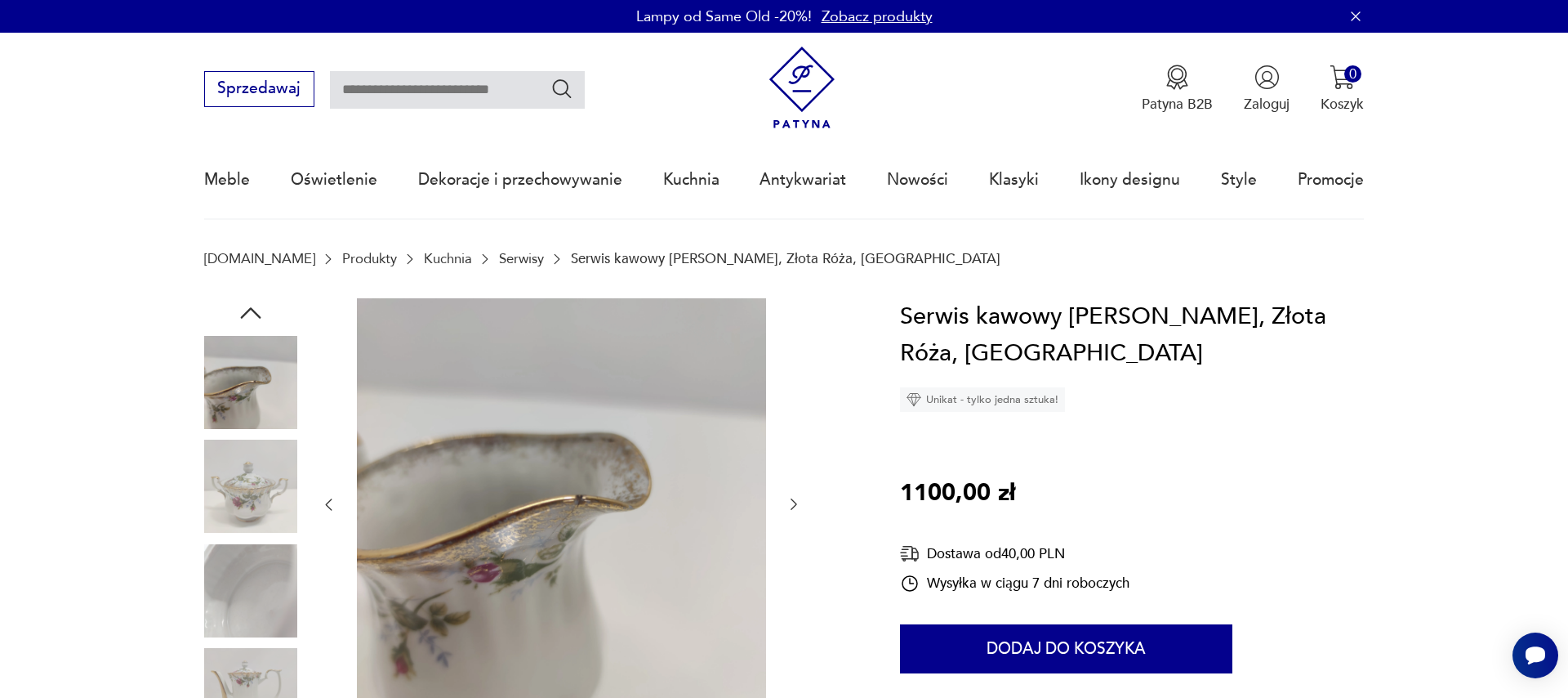
click at [790, 503] on icon "button" at bounding box center [794, 504] width 17 height 17
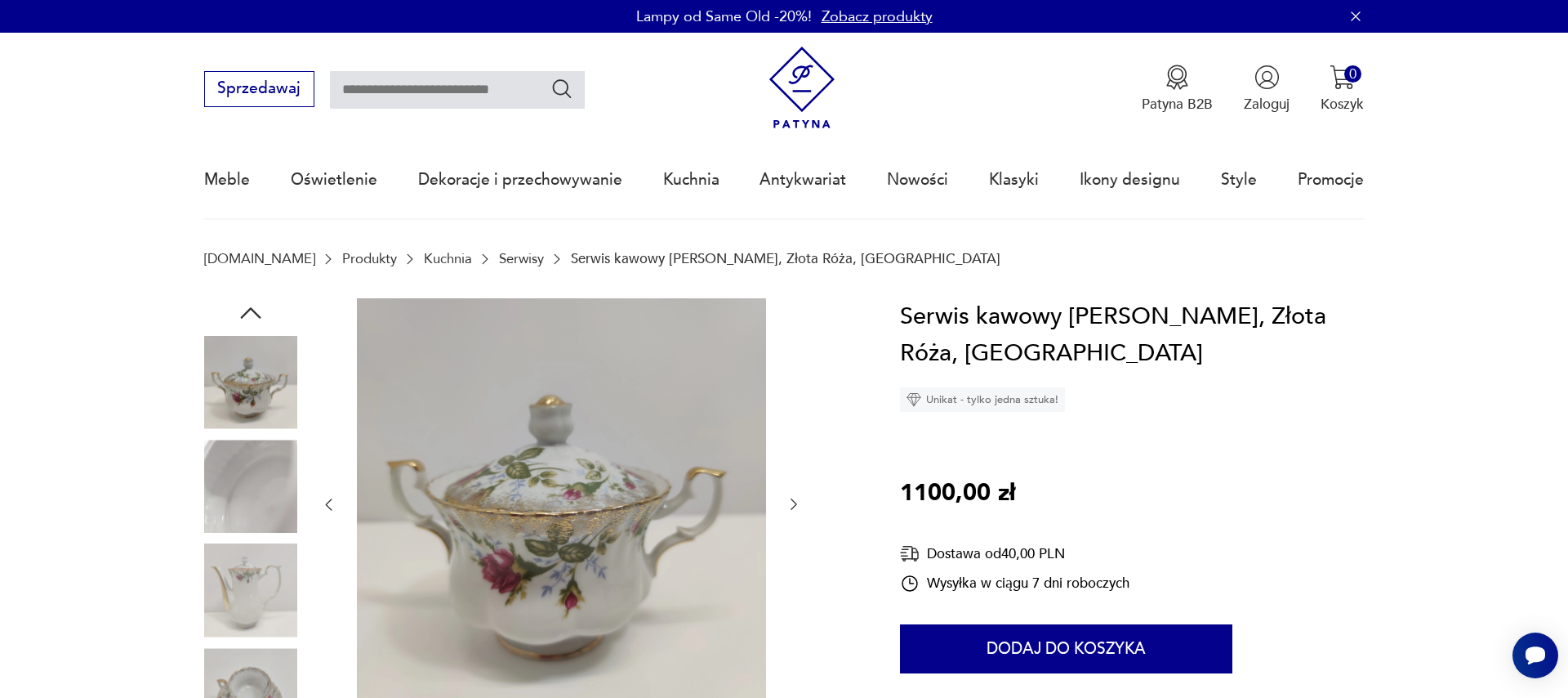
click at [790, 503] on icon "button" at bounding box center [794, 504] width 17 height 17
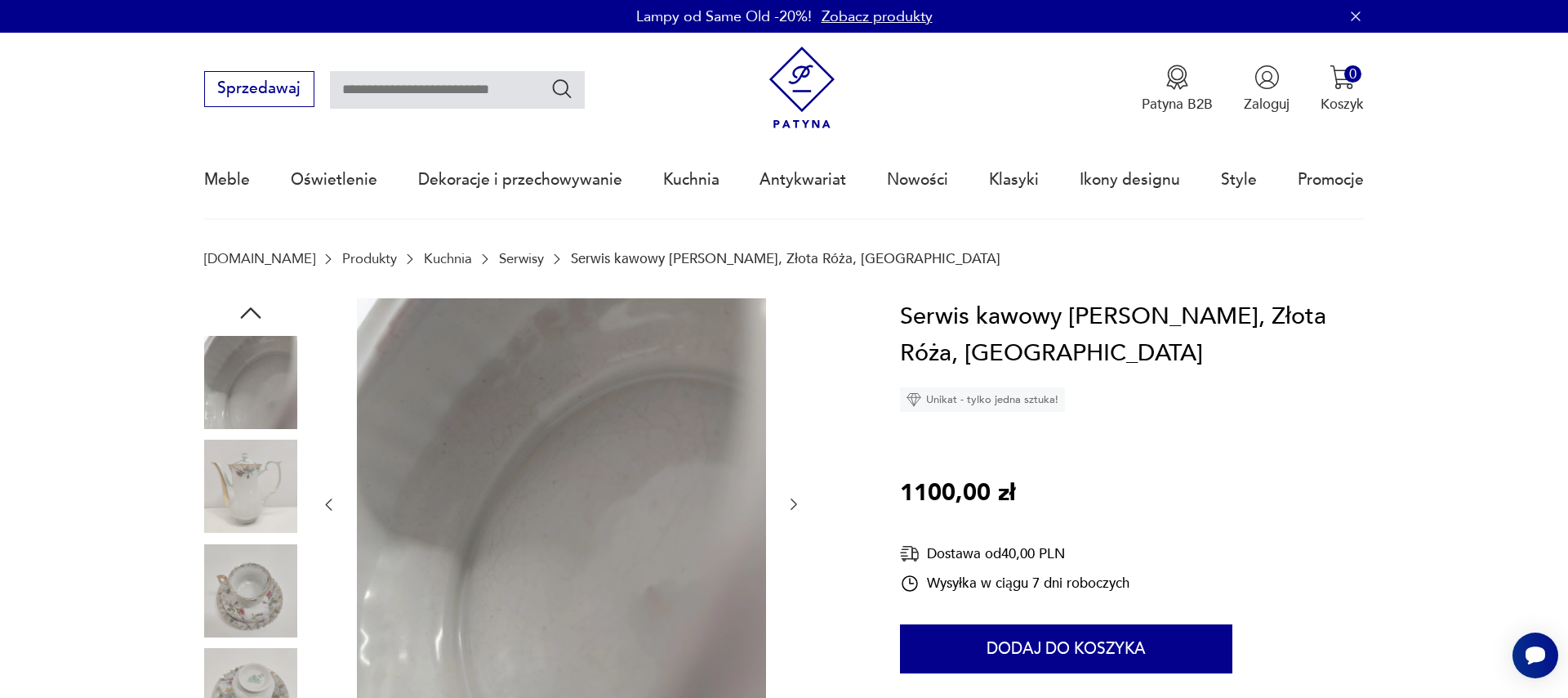
click at [790, 503] on icon "button" at bounding box center [794, 504] width 17 height 17
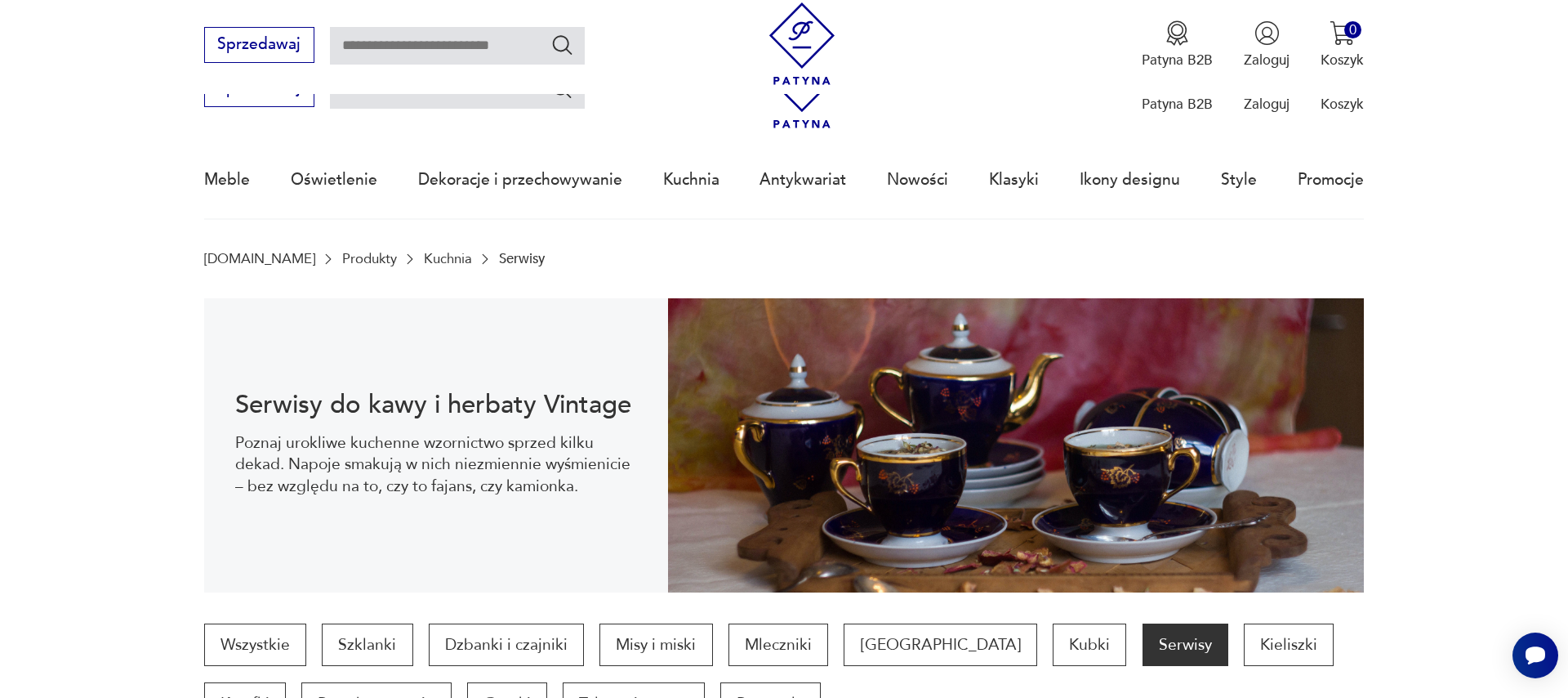
scroll to position [1395, 0]
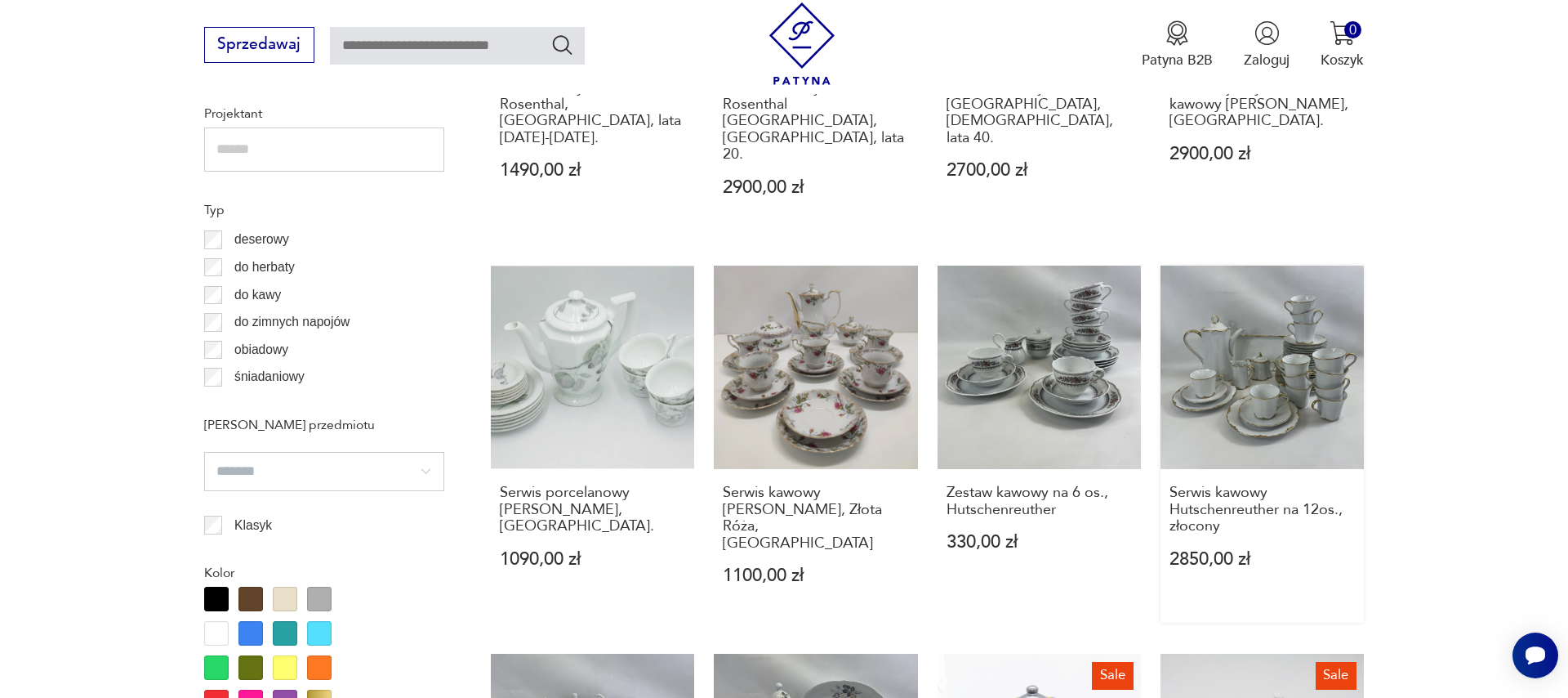
click at [1250, 336] on link "Serwis kawowy Hutschenreuther na 12os., złocony 2850,00 zł" at bounding box center [1262, 444] width 204 height 357
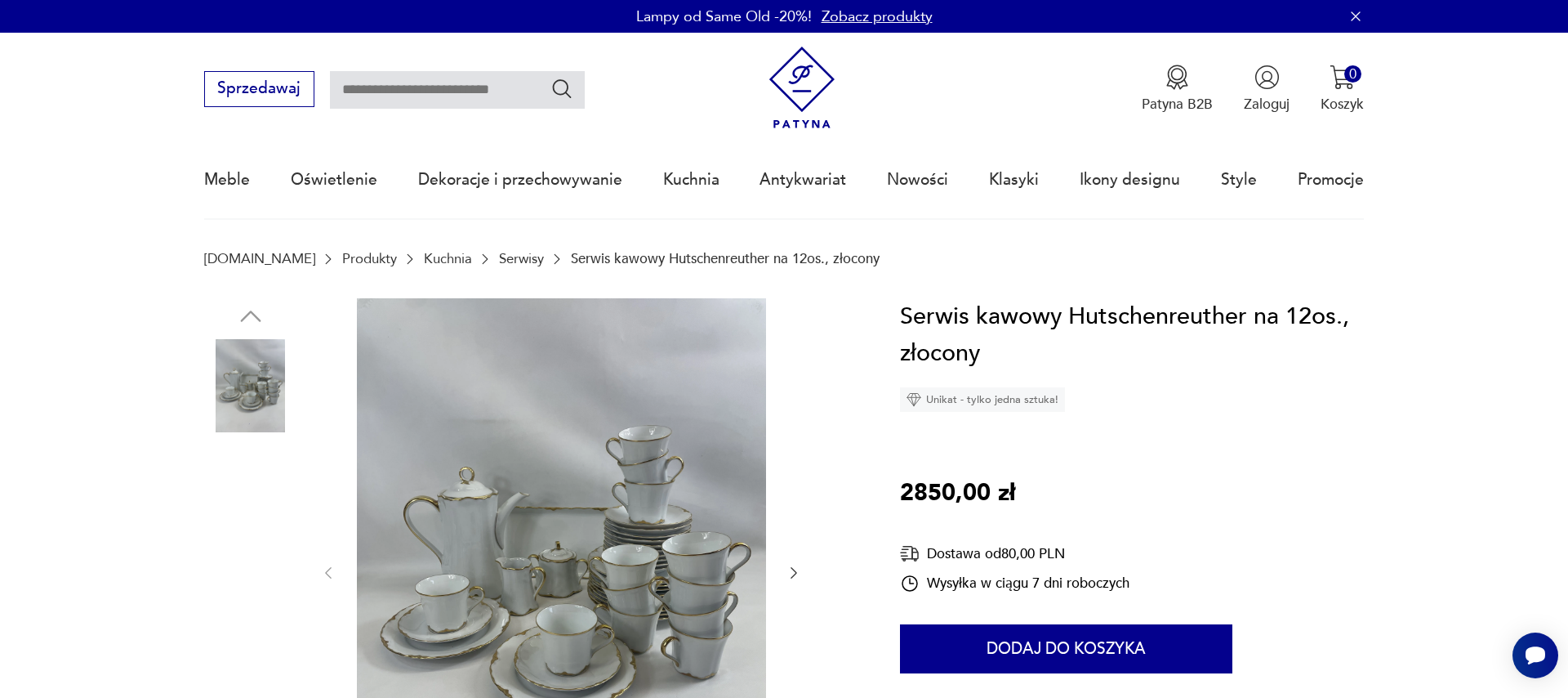
scroll to position [186, 0]
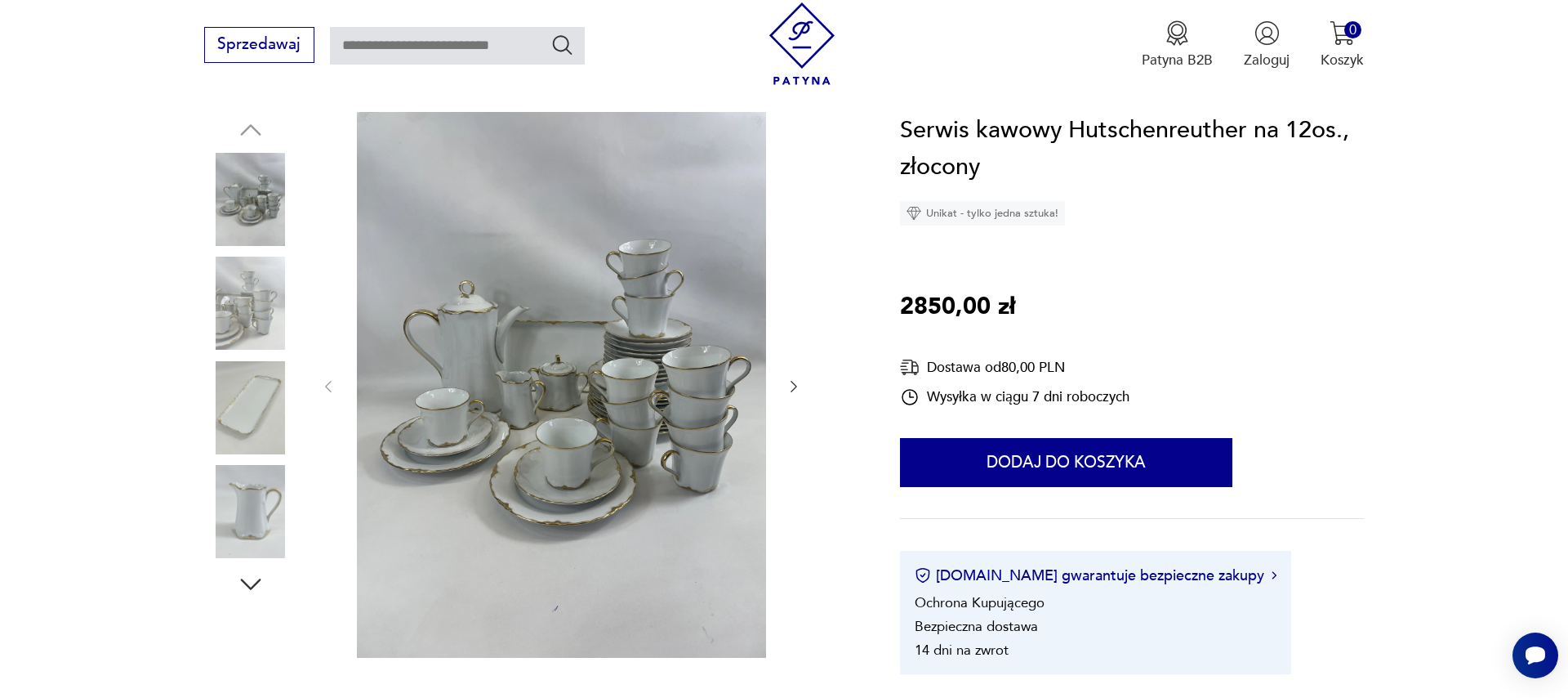
click at [794, 382] on icon "button" at bounding box center [794, 387] width 17 height 17
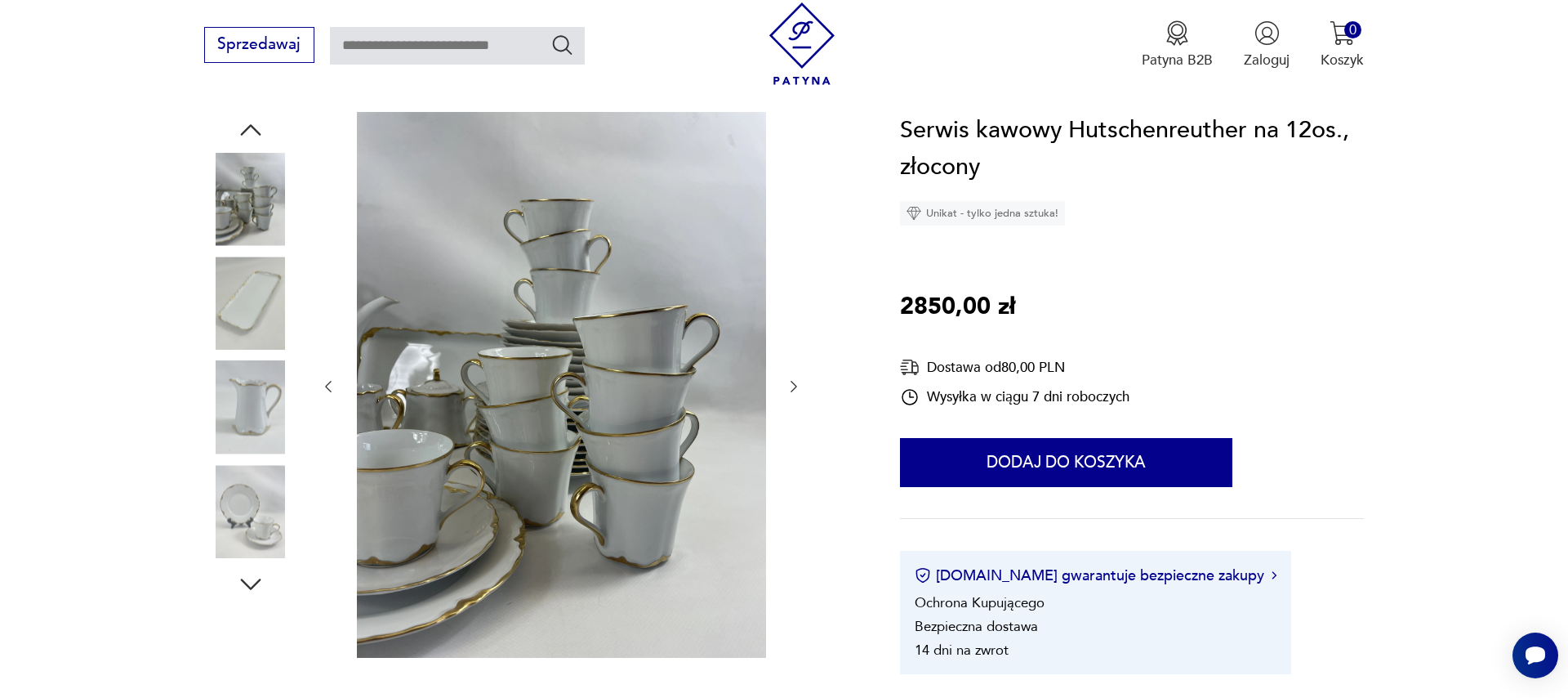
click at [794, 382] on icon "button" at bounding box center [794, 387] width 17 height 17
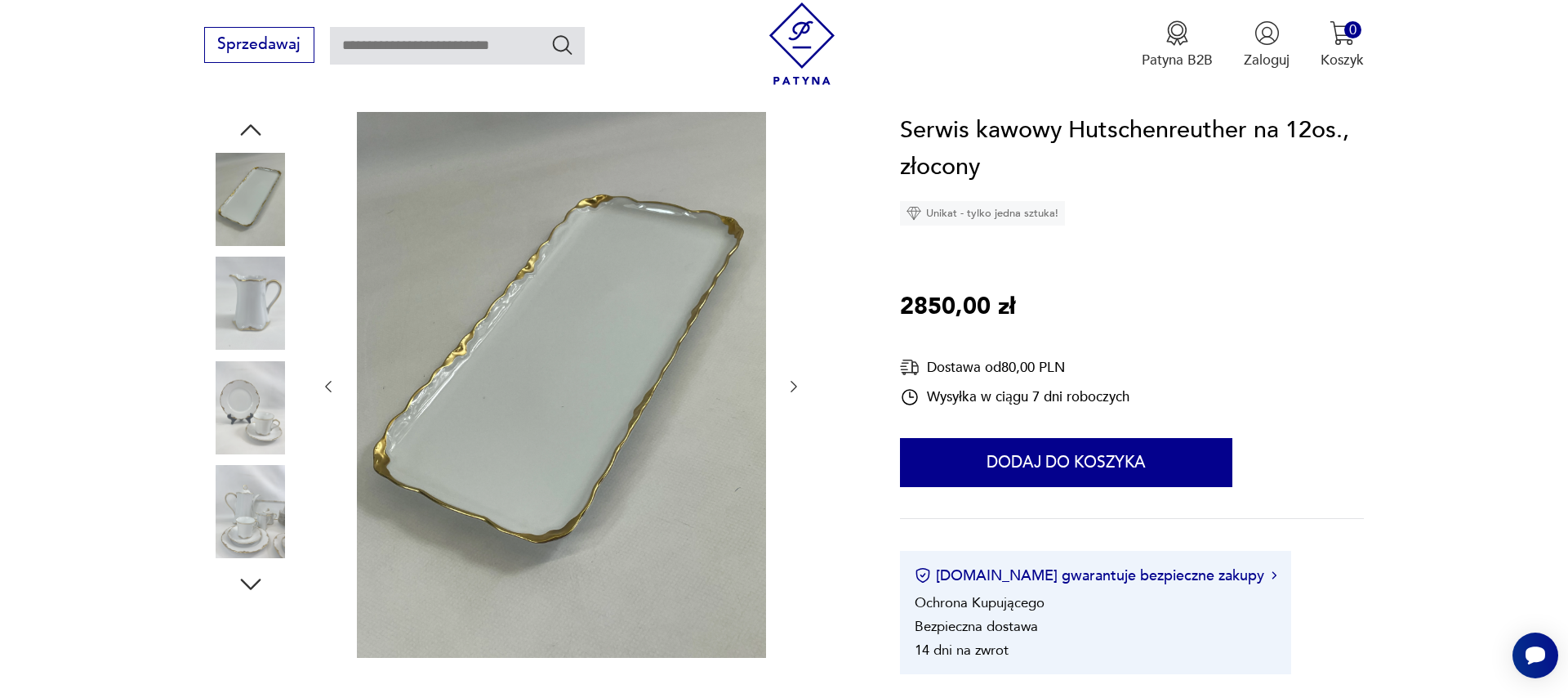
click at [794, 382] on icon "button" at bounding box center [794, 387] width 17 height 17
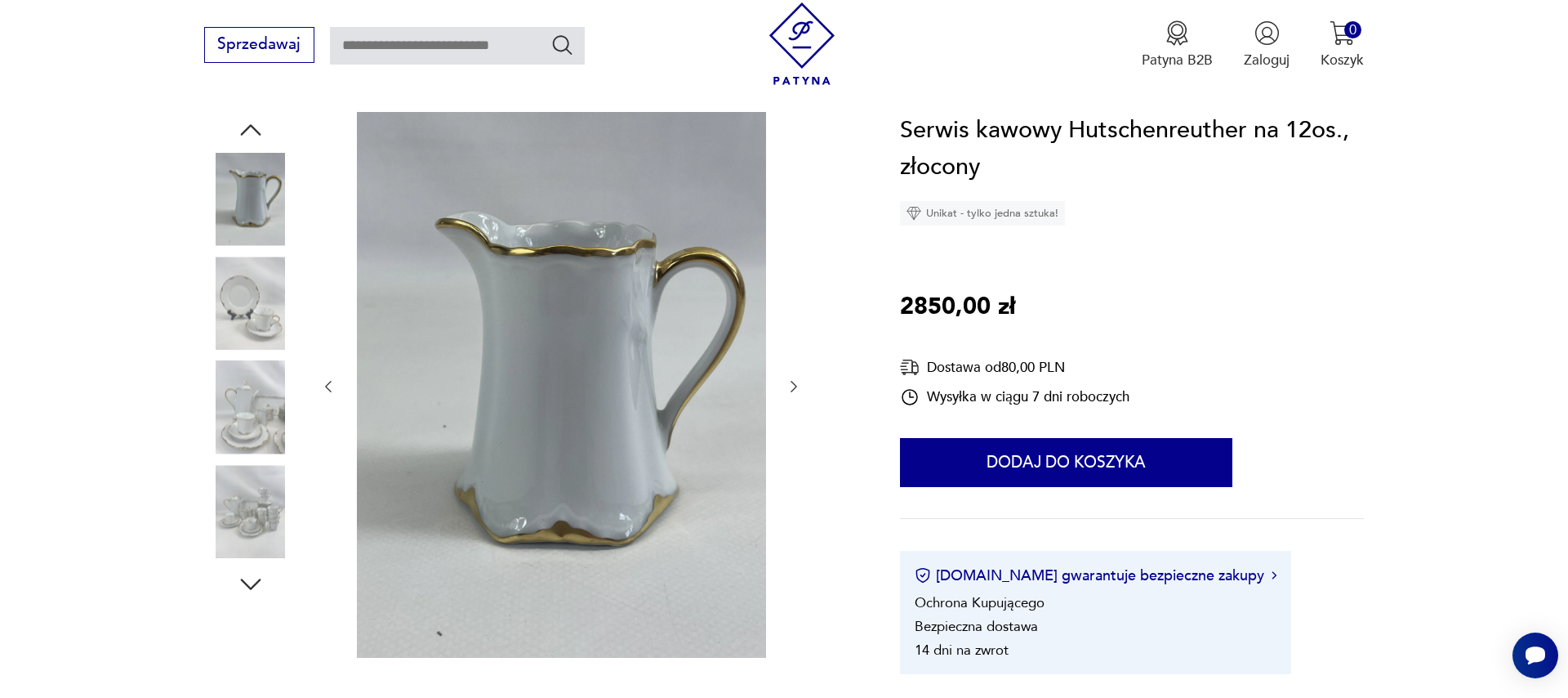
click at [794, 382] on icon "button" at bounding box center [794, 387] width 17 height 17
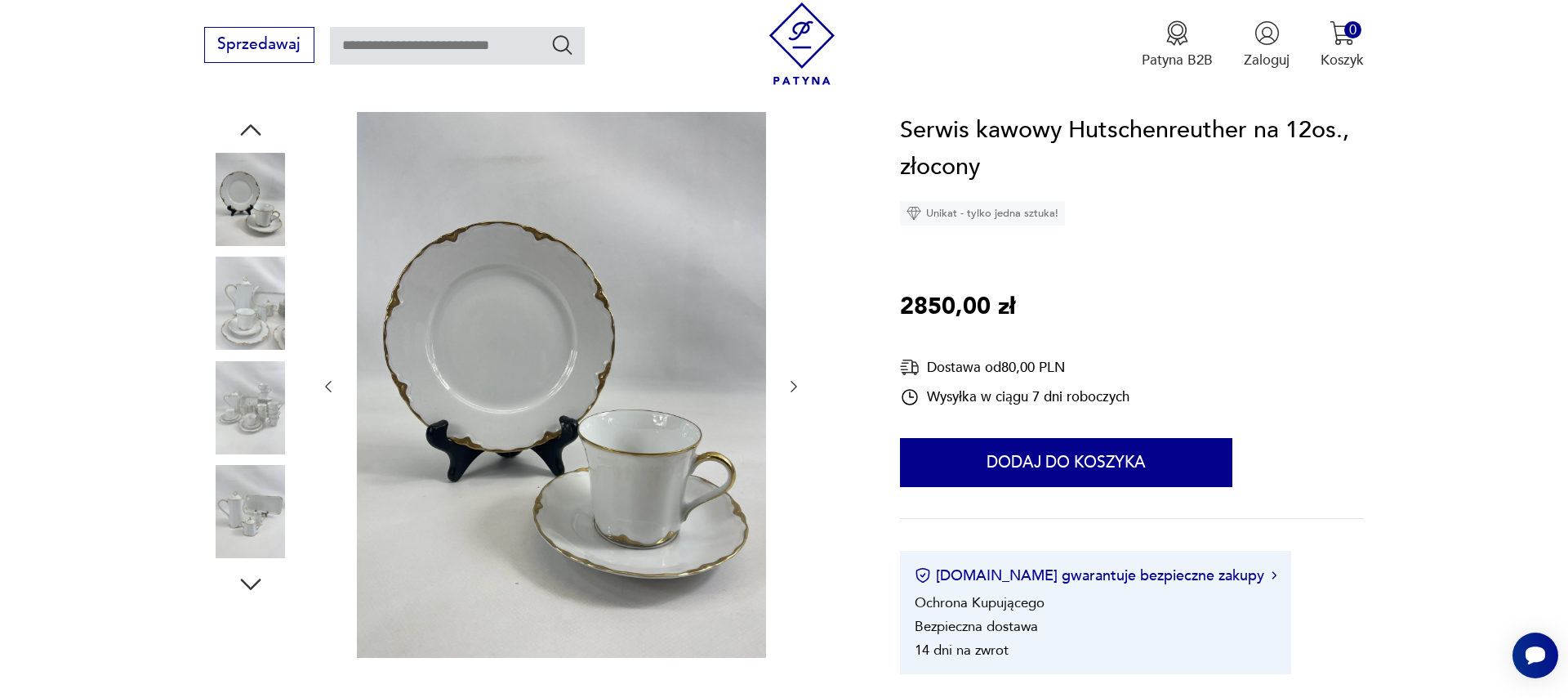
click at [794, 382] on icon "button" at bounding box center [794, 387] width 17 height 17
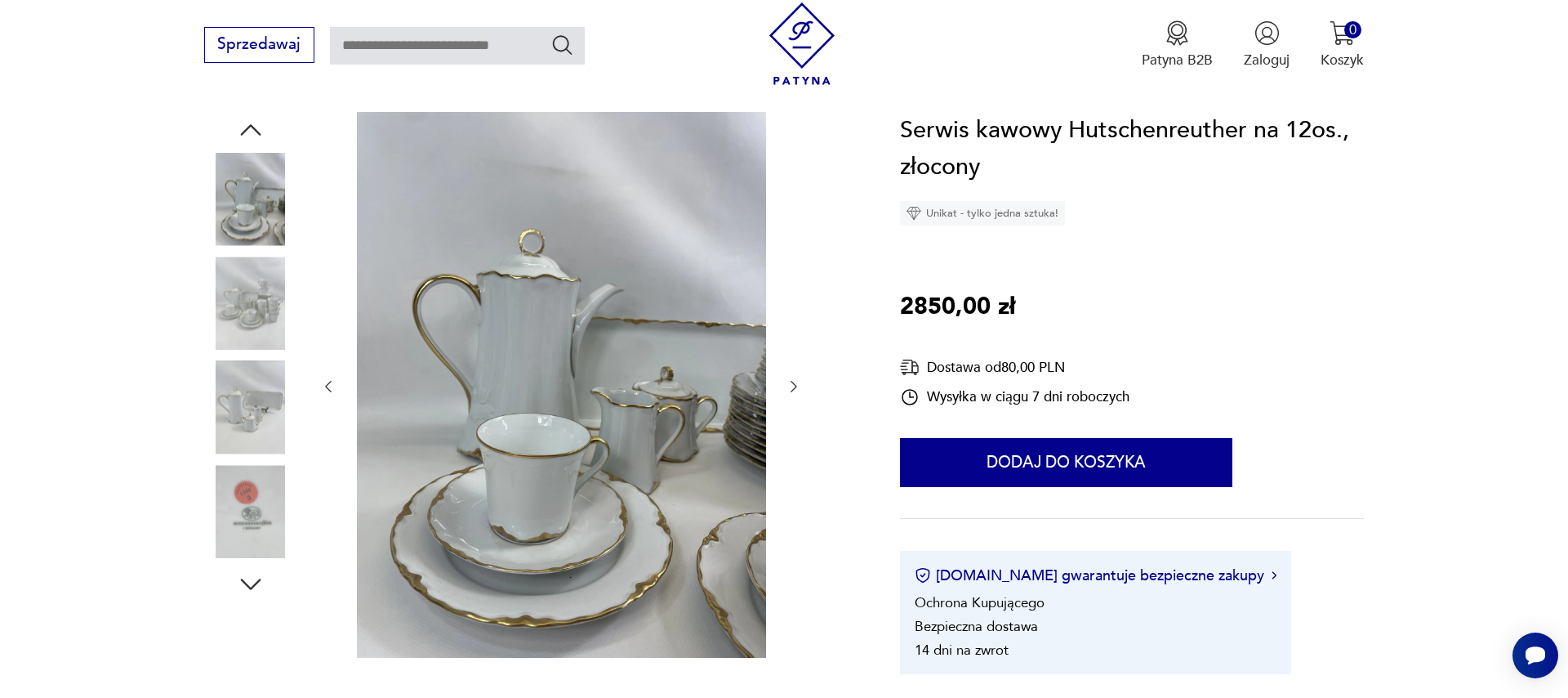
click at [794, 382] on icon "button" at bounding box center [794, 387] width 17 height 17
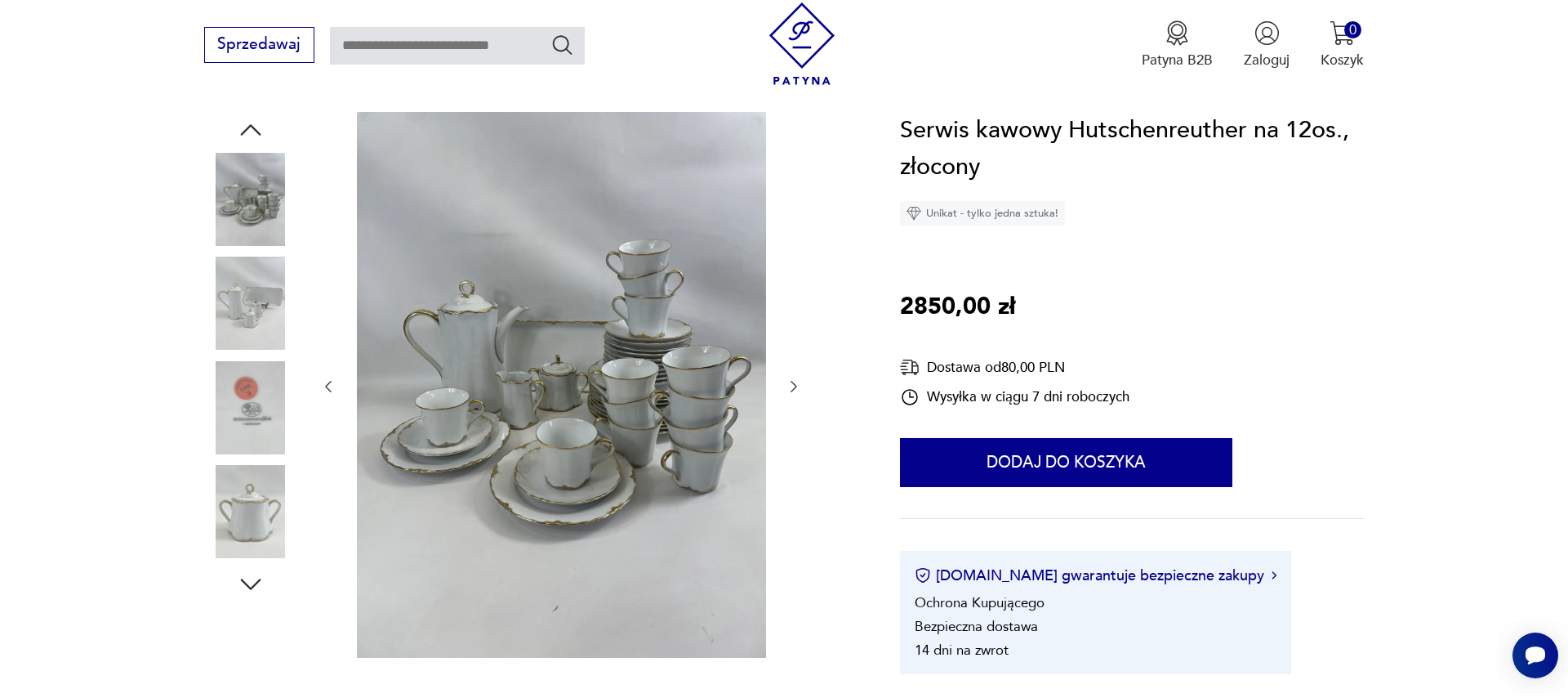
click at [794, 382] on icon "button" at bounding box center [794, 387] width 17 height 17
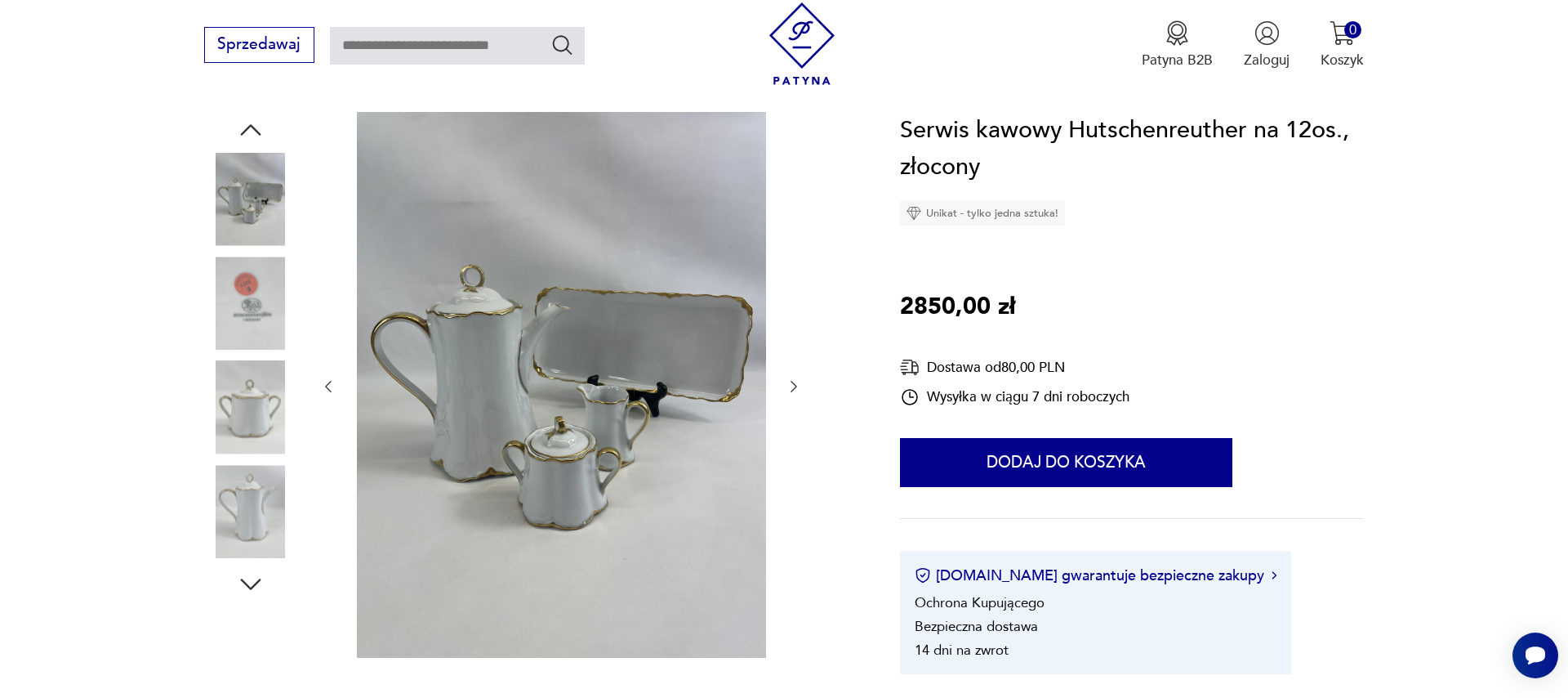
click at [794, 382] on icon "button" at bounding box center [794, 387] width 17 height 17
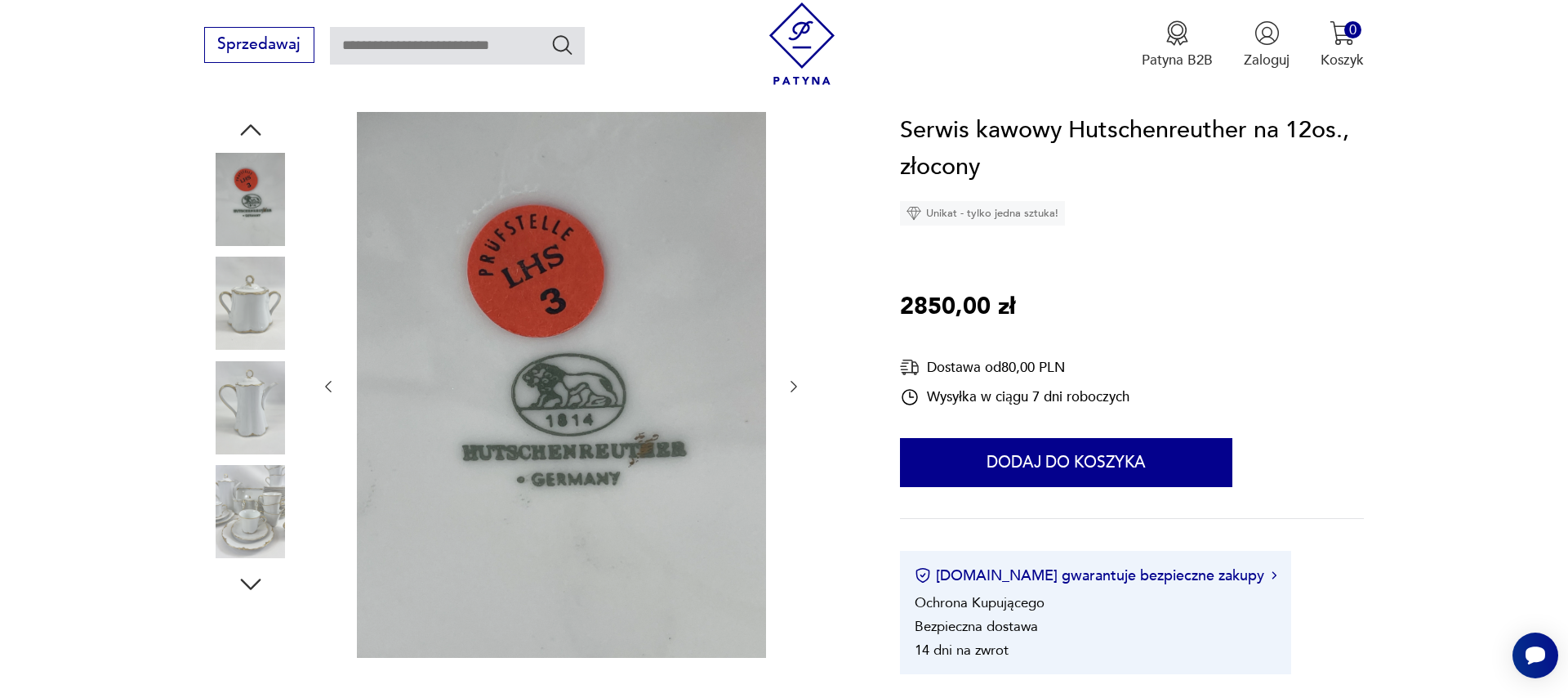
click at [794, 382] on icon "button" at bounding box center [794, 387] width 17 height 17
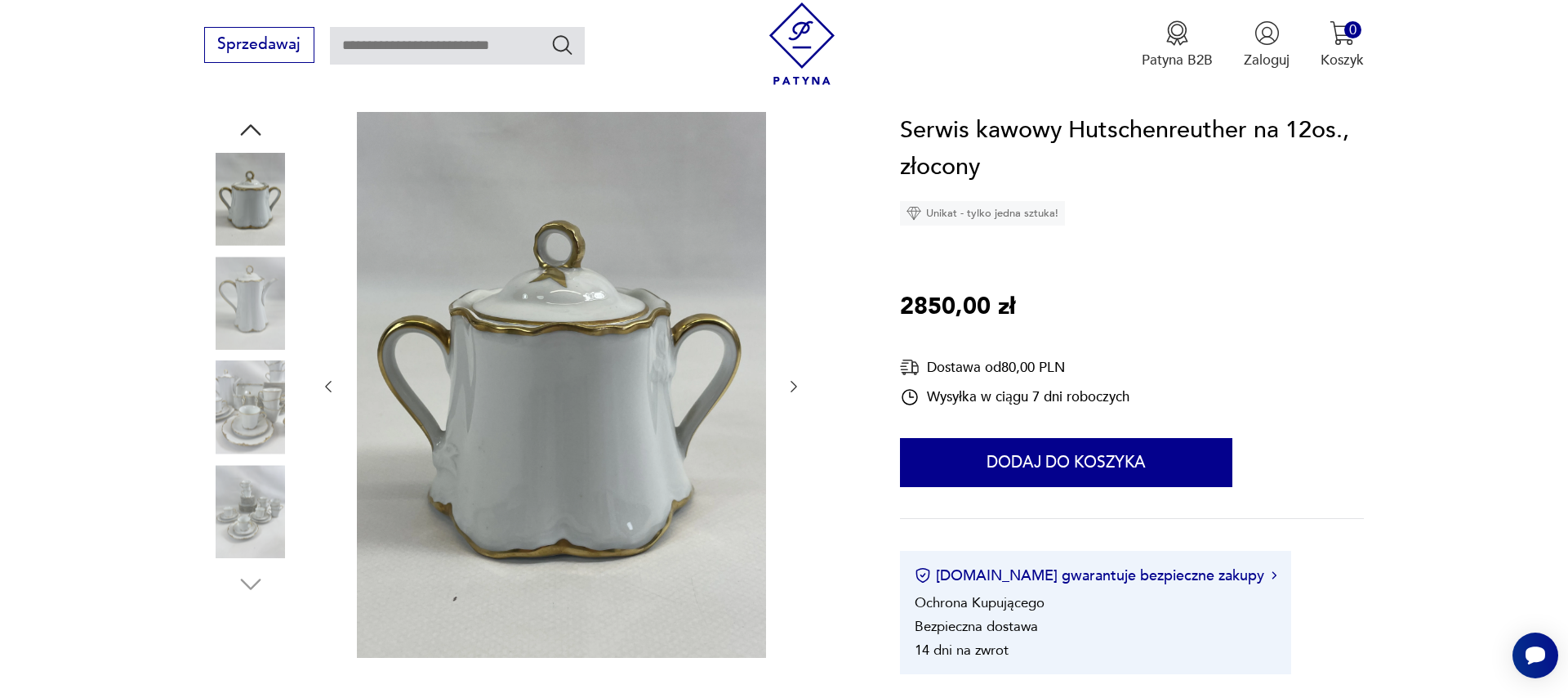
click at [794, 382] on icon "button" at bounding box center [794, 387] width 17 height 17
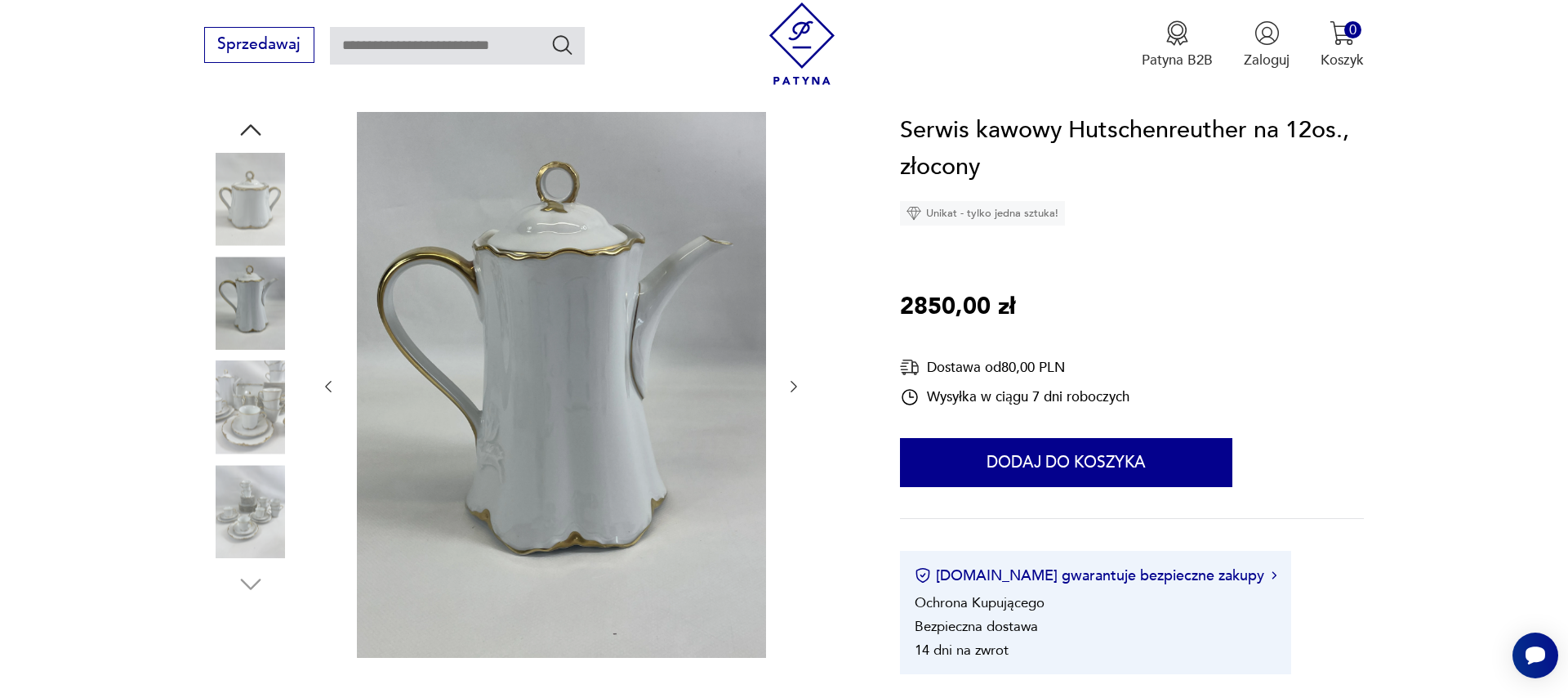
click at [794, 382] on icon "button" at bounding box center [794, 387] width 17 height 17
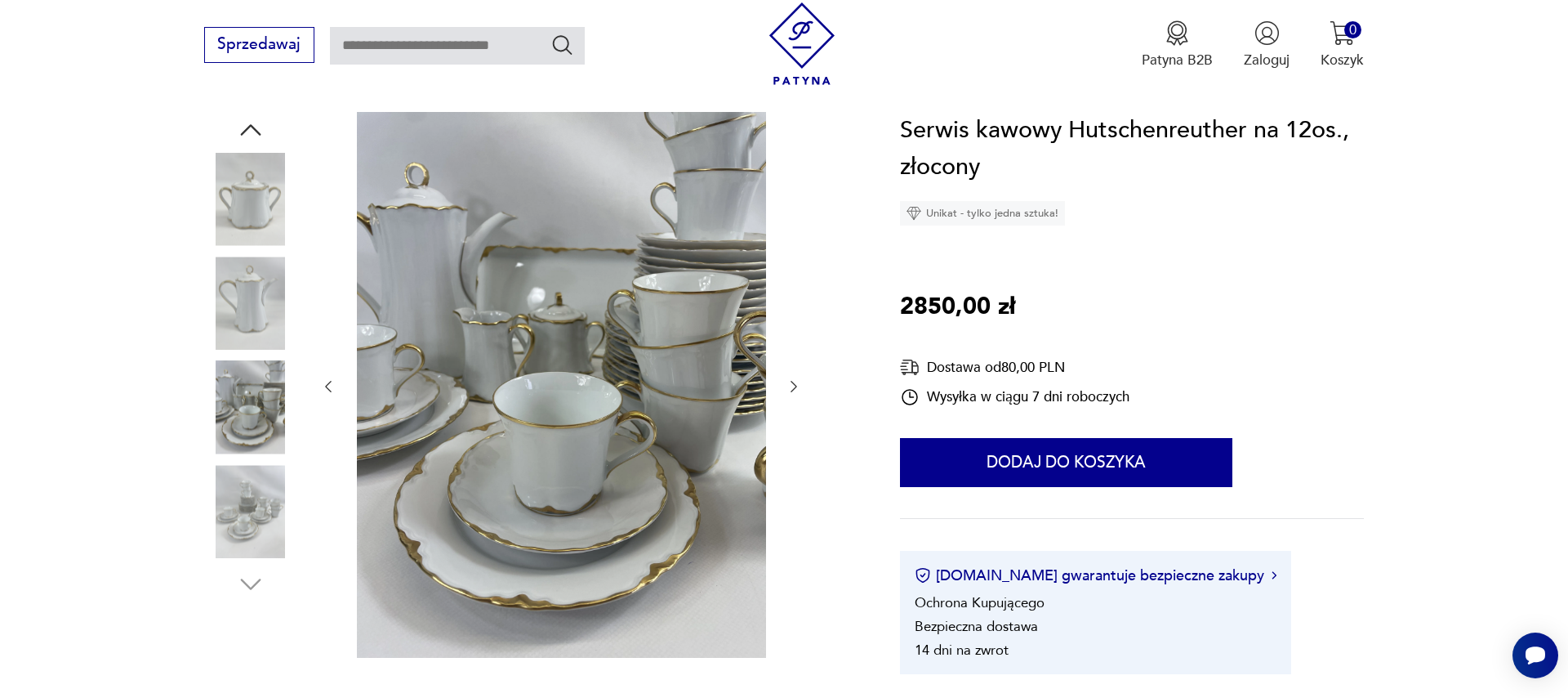
click at [794, 382] on icon "button" at bounding box center [794, 387] width 17 height 17
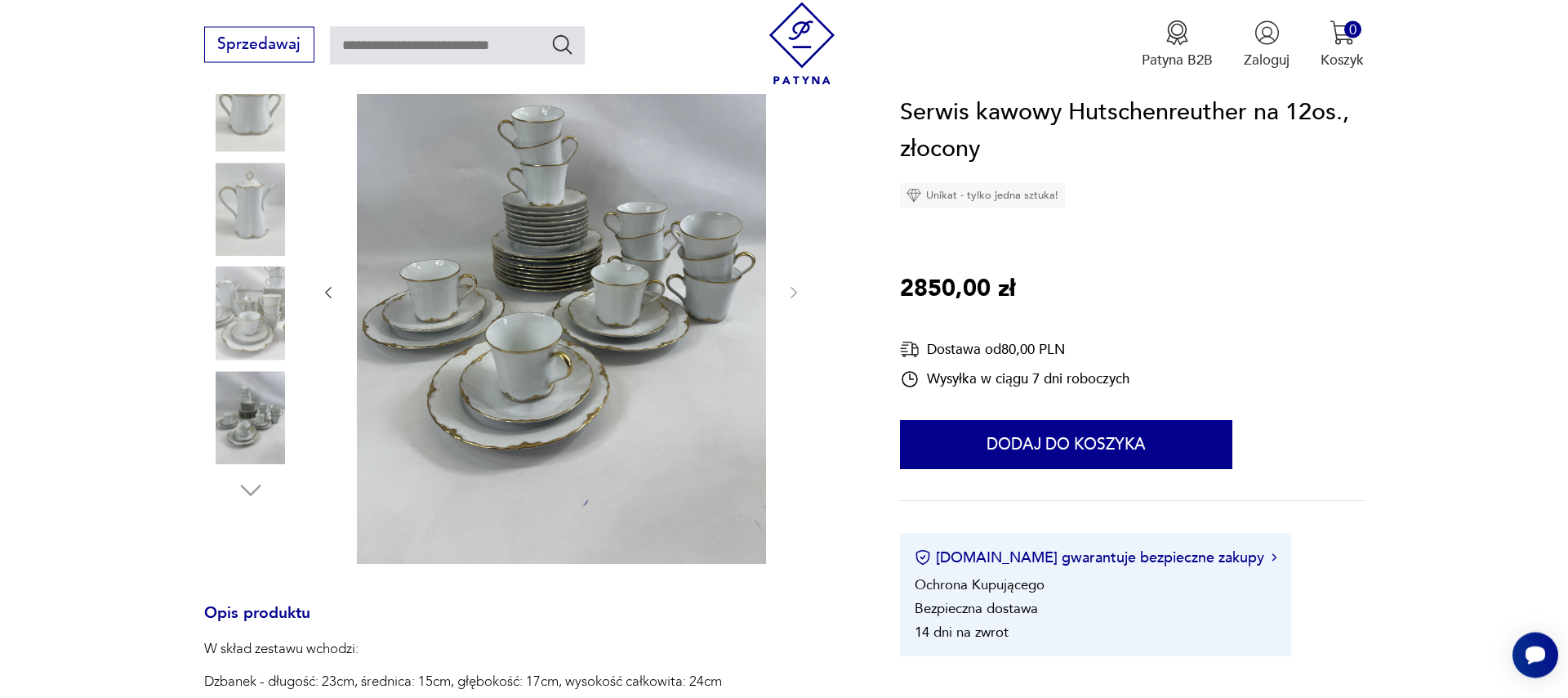
scroll to position [559, 0]
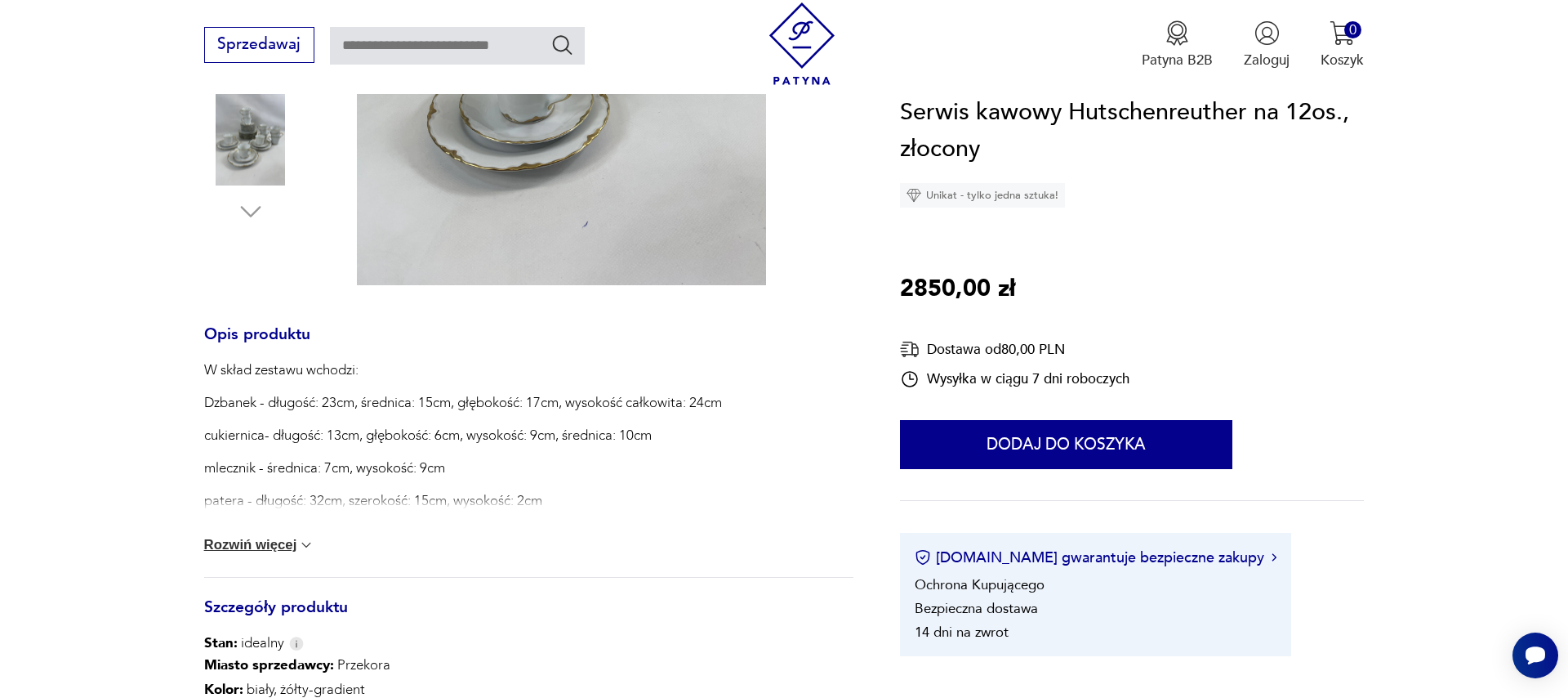
click at [300, 542] on img at bounding box center [306, 545] width 17 height 17
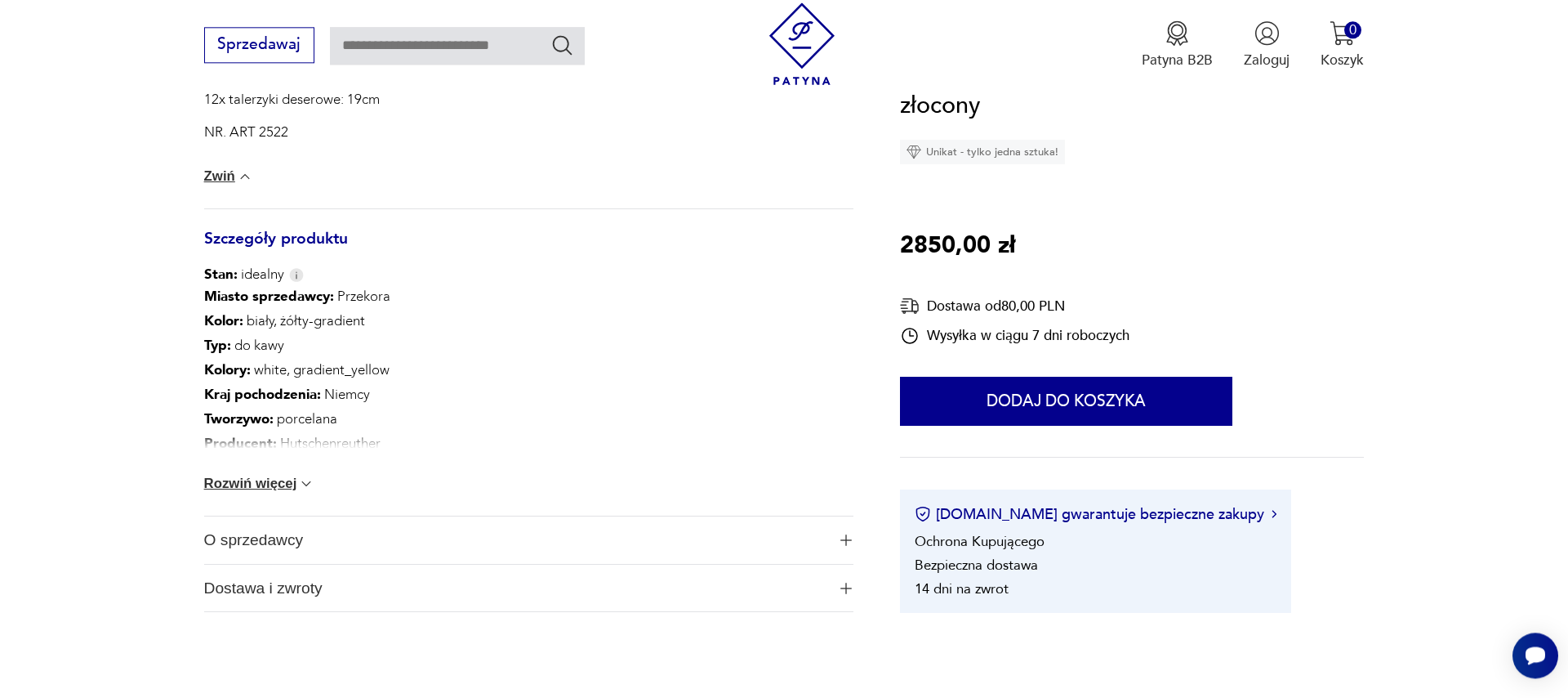
scroll to position [1118, 0]
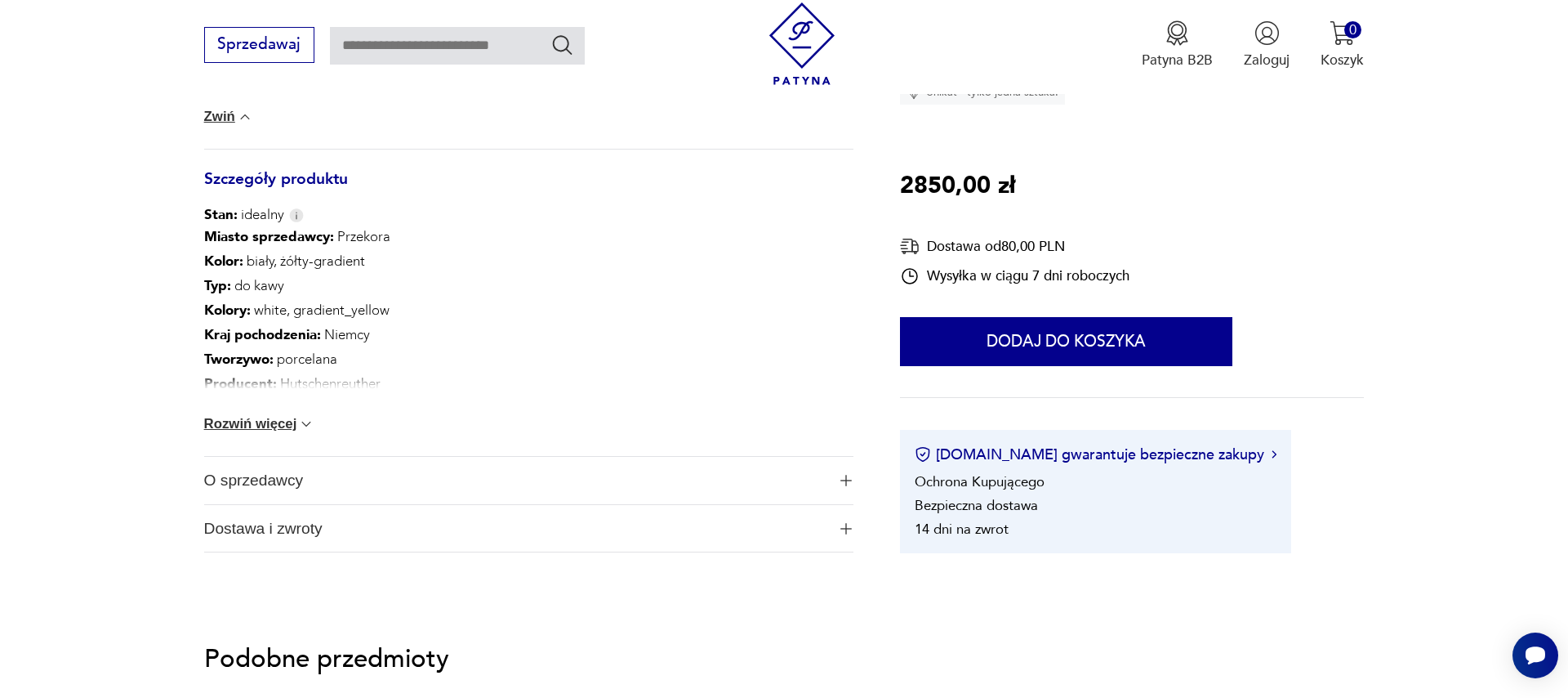
click at [304, 423] on img at bounding box center [306, 424] width 17 height 17
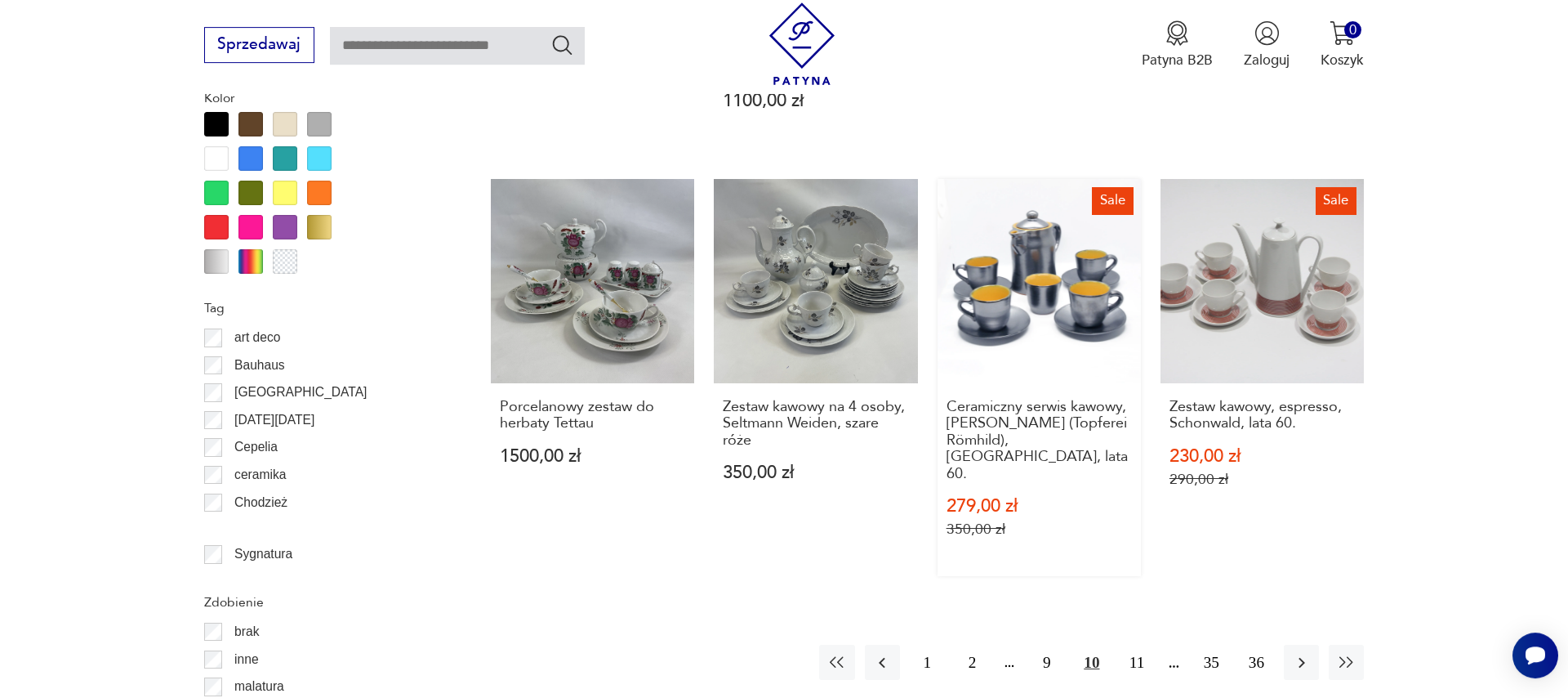
scroll to position [1949, 0]
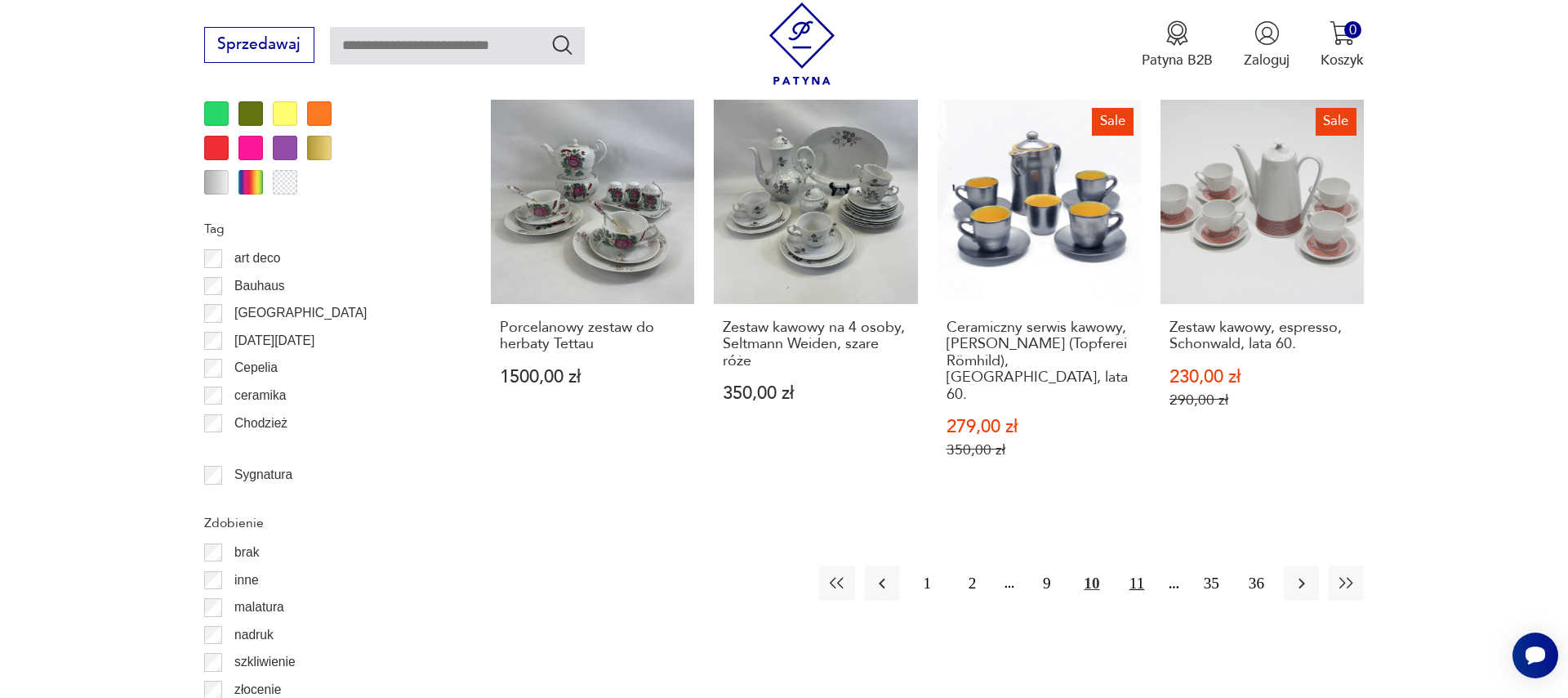
click at [1132, 566] on button "11" at bounding box center [1136, 583] width 35 height 35
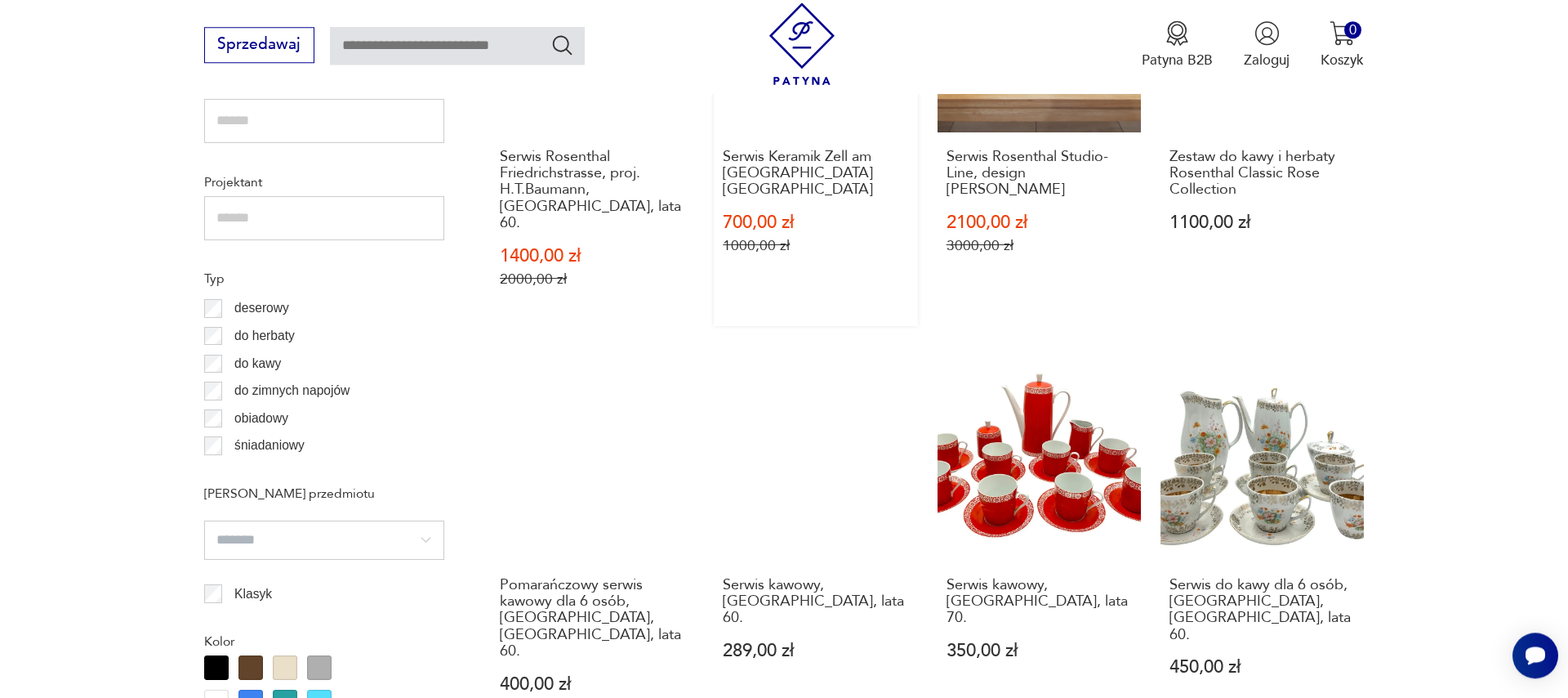
scroll to position [1383, 0]
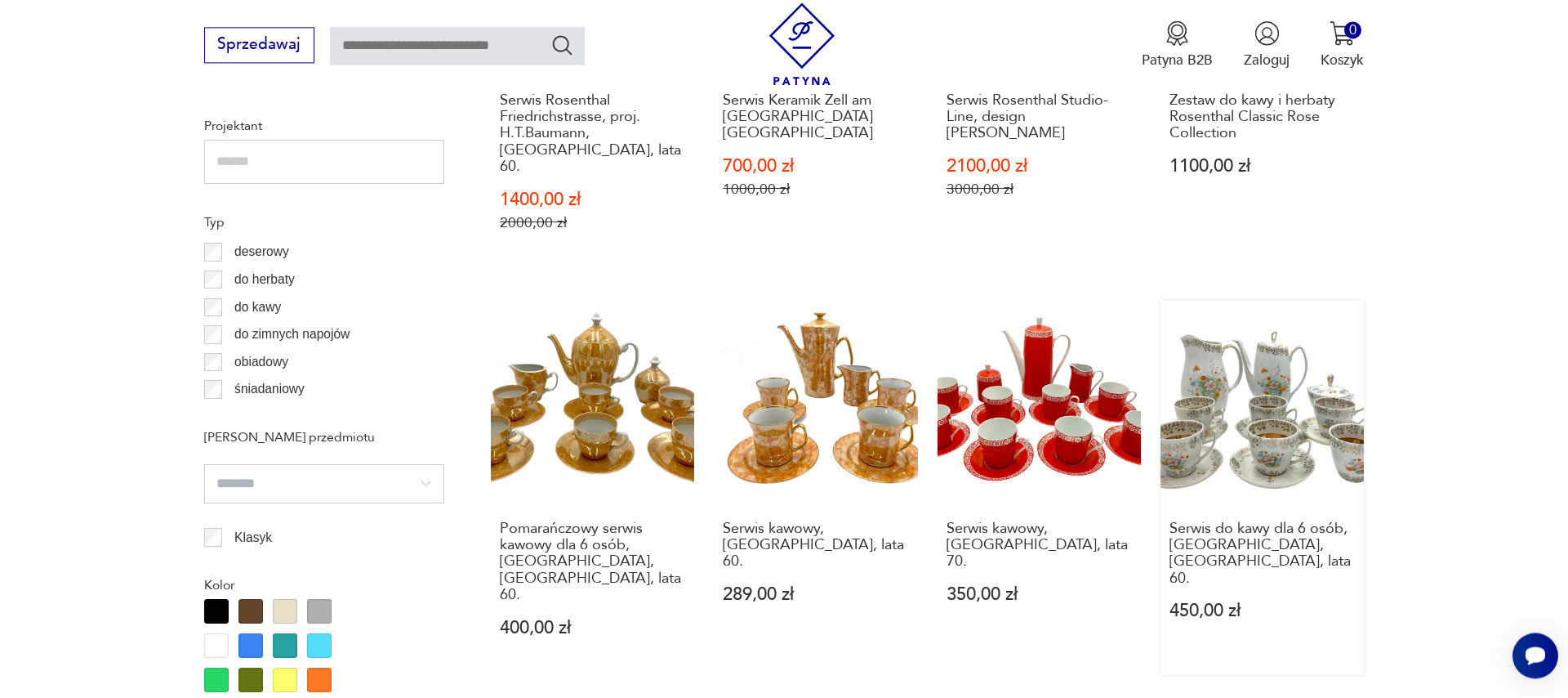
click at [1278, 413] on link "Serwis do kawy dla 6 osób, [GEOGRAPHIC_DATA], [GEOGRAPHIC_DATA], lata 60. 450,0…" at bounding box center [1262, 488] width 204 height 374
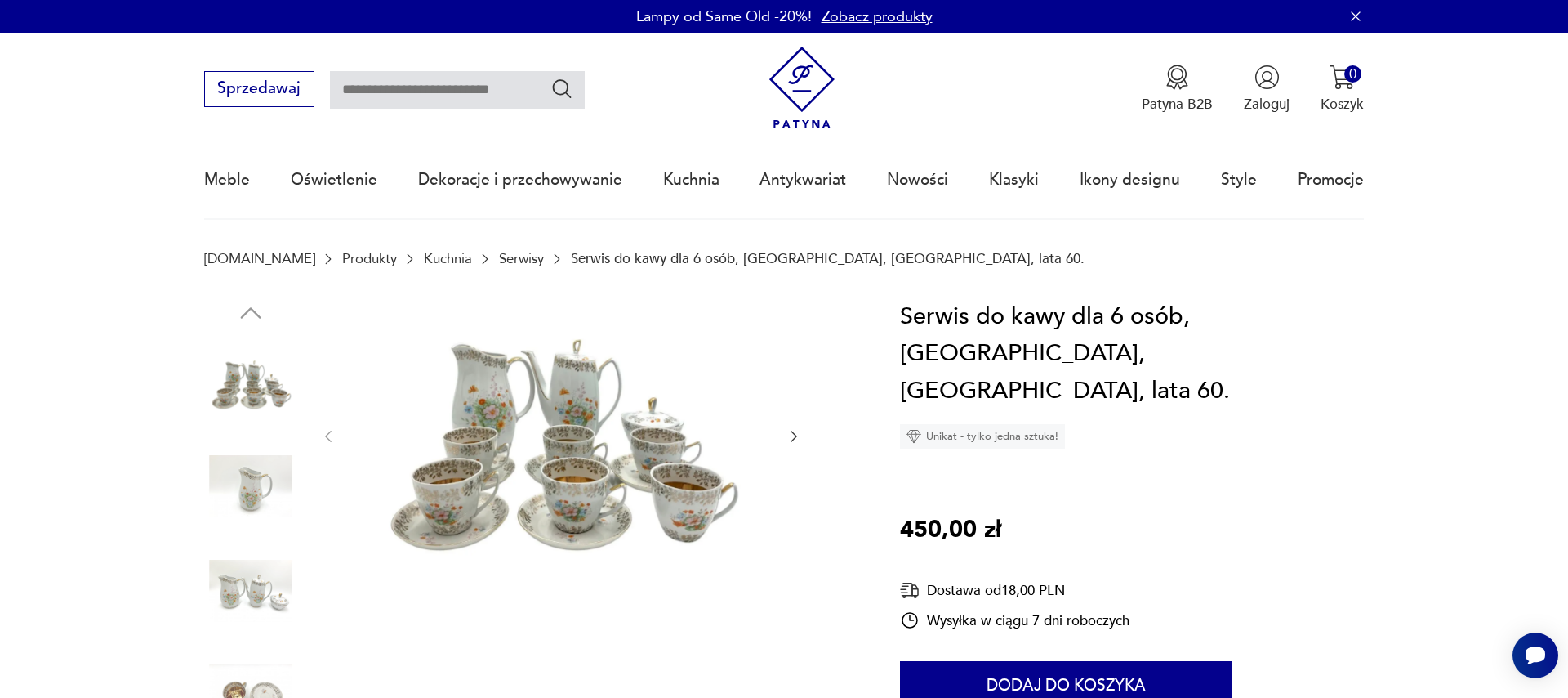
click at [580, 511] on img at bounding box center [561, 435] width 409 height 273
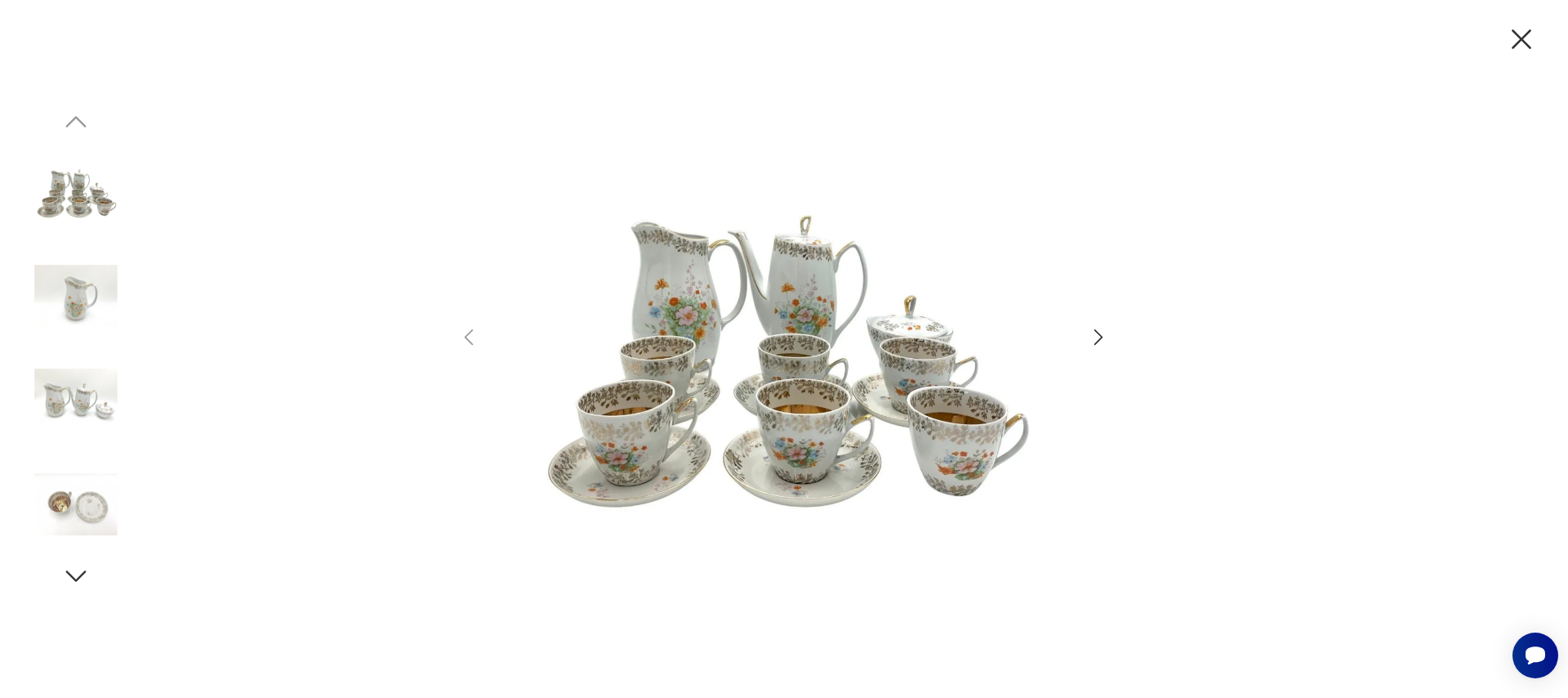
click at [1090, 345] on icon "button" at bounding box center [1099, 337] width 24 height 24
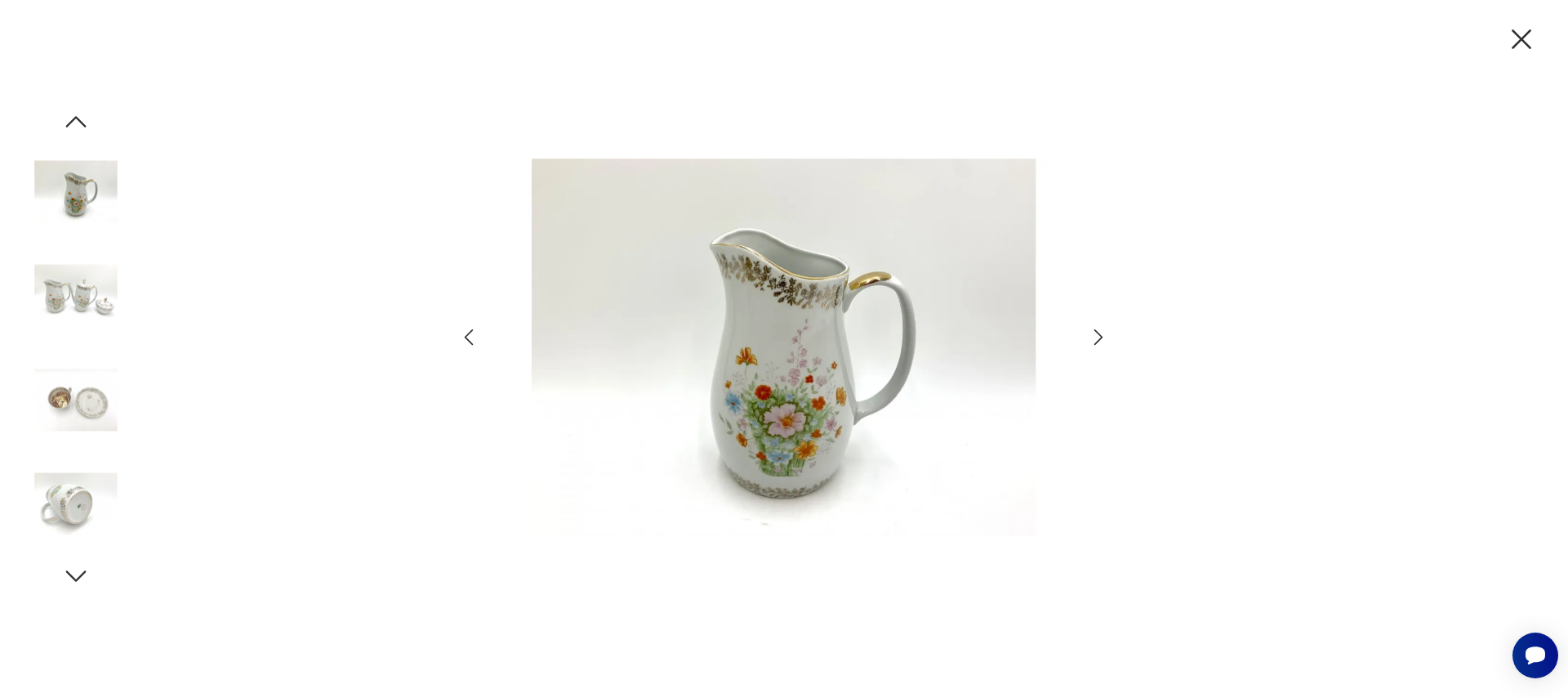
click at [1090, 345] on icon "button" at bounding box center [1099, 337] width 24 height 24
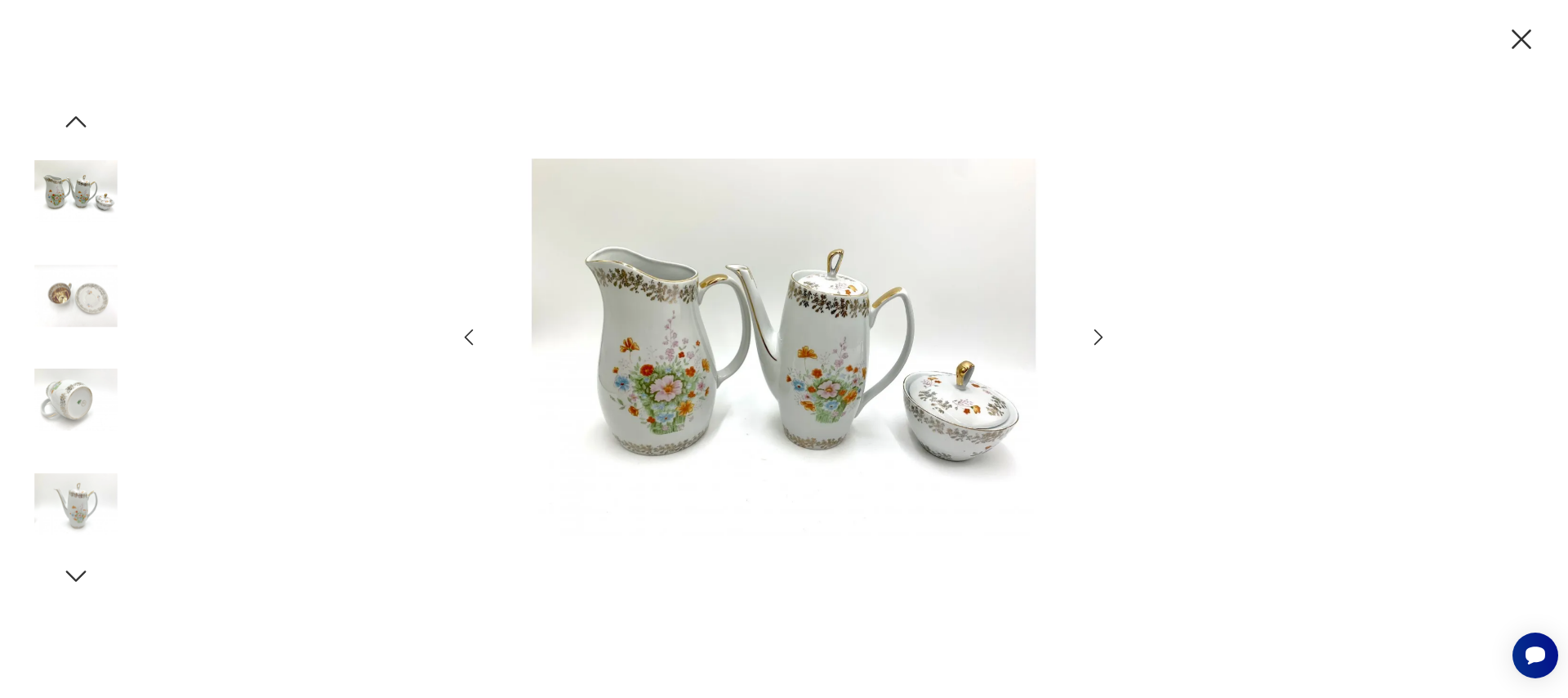
click at [1093, 338] on icon "button" at bounding box center [1099, 337] width 24 height 24
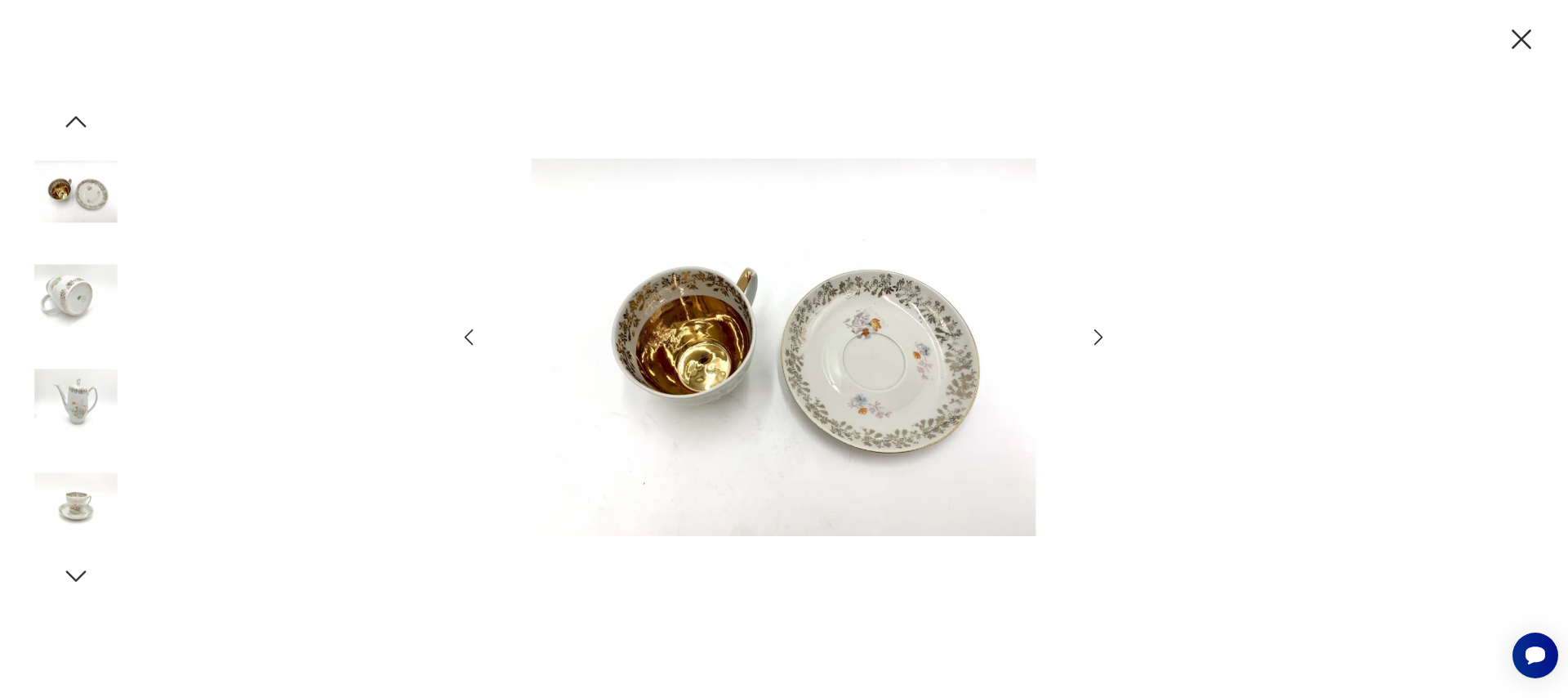
click at [1093, 338] on icon "button" at bounding box center [1099, 337] width 24 height 24
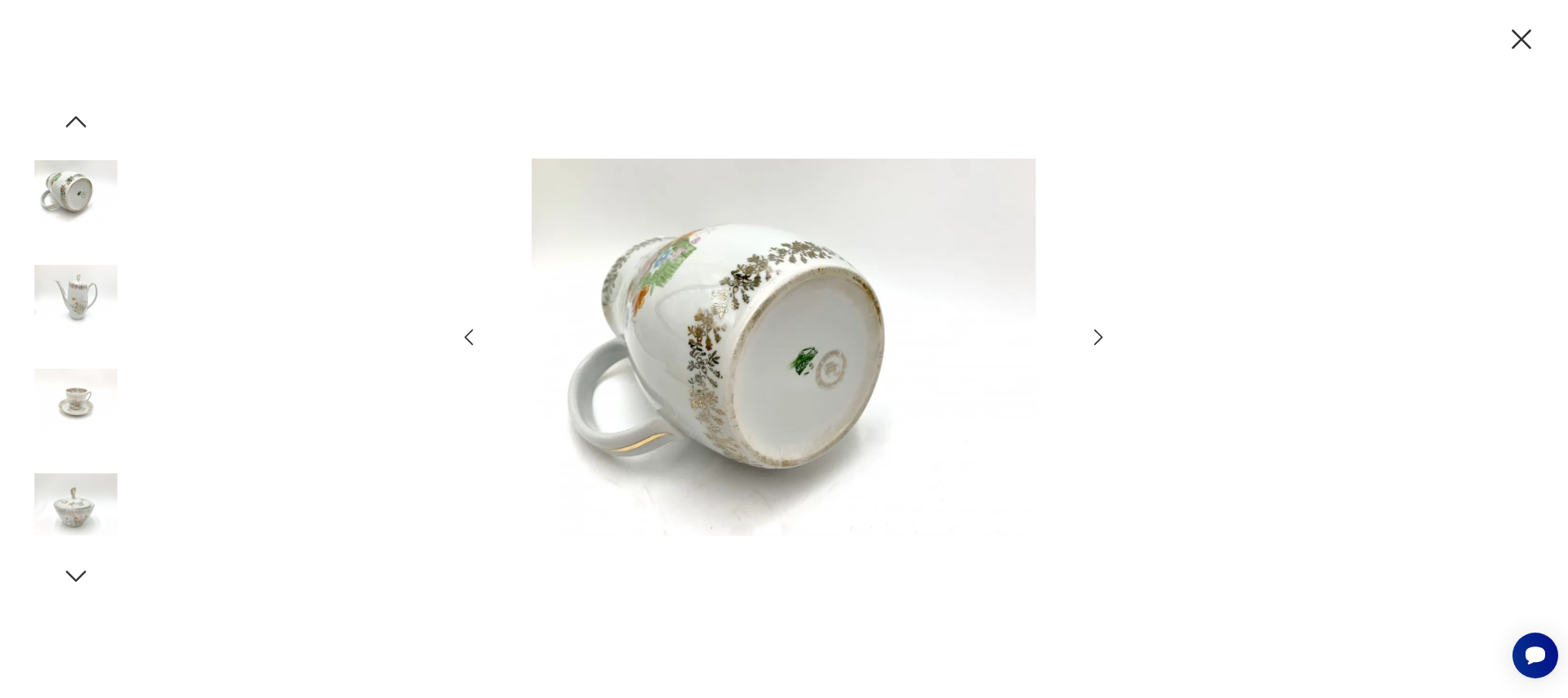
click at [1093, 338] on icon "button" at bounding box center [1099, 337] width 24 height 24
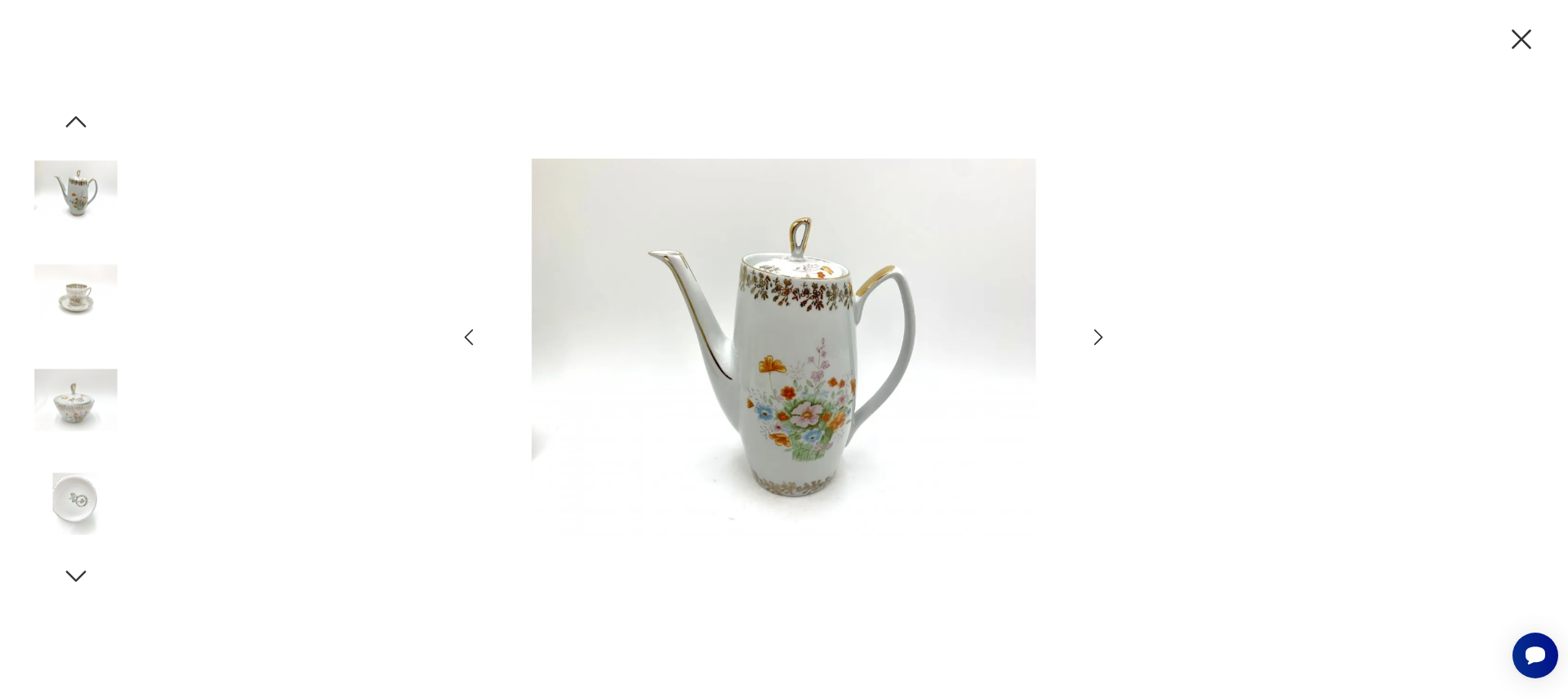
click at [1093, 338] on icon "button" at bounding box center [1099, 337] width 24 height 24
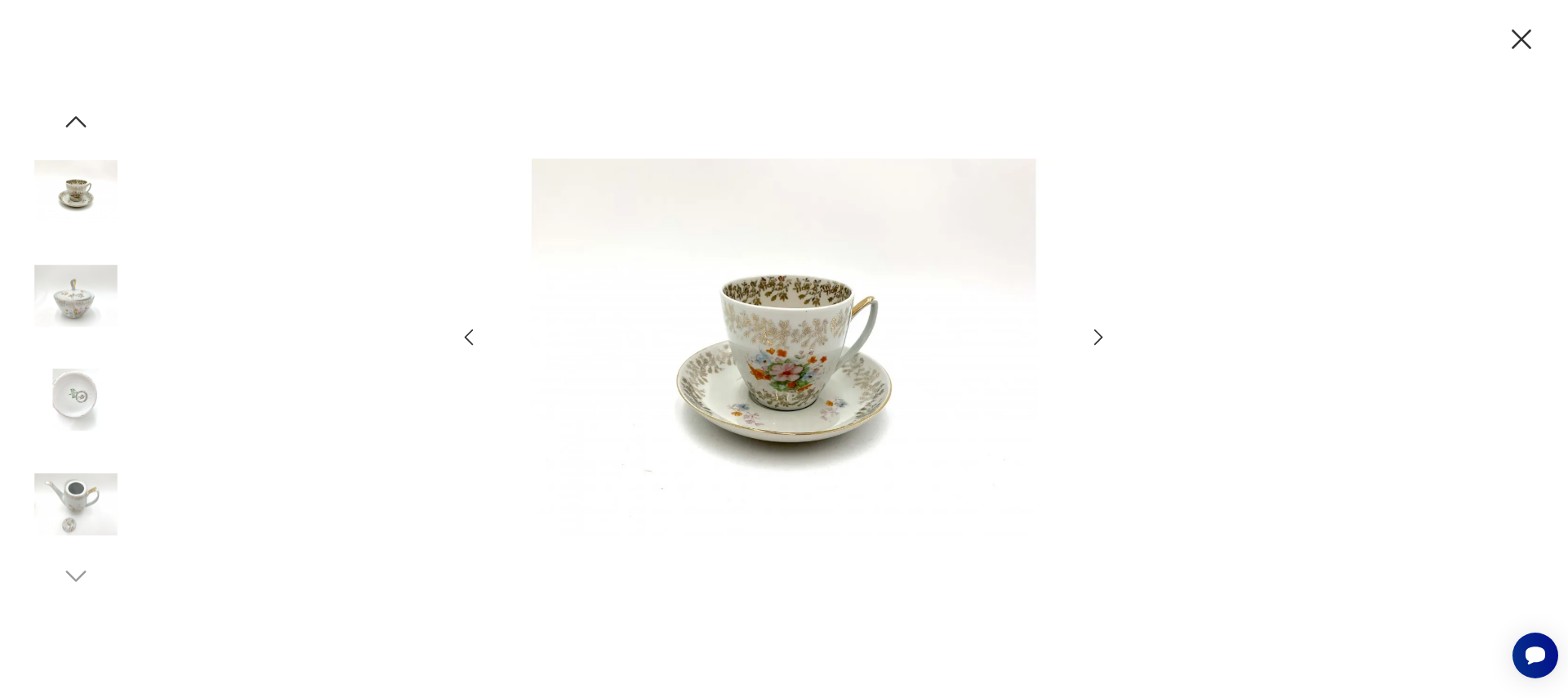
click at [1093, 338] on icon "button" at bounding box center [1099, 337] width 24 height 24
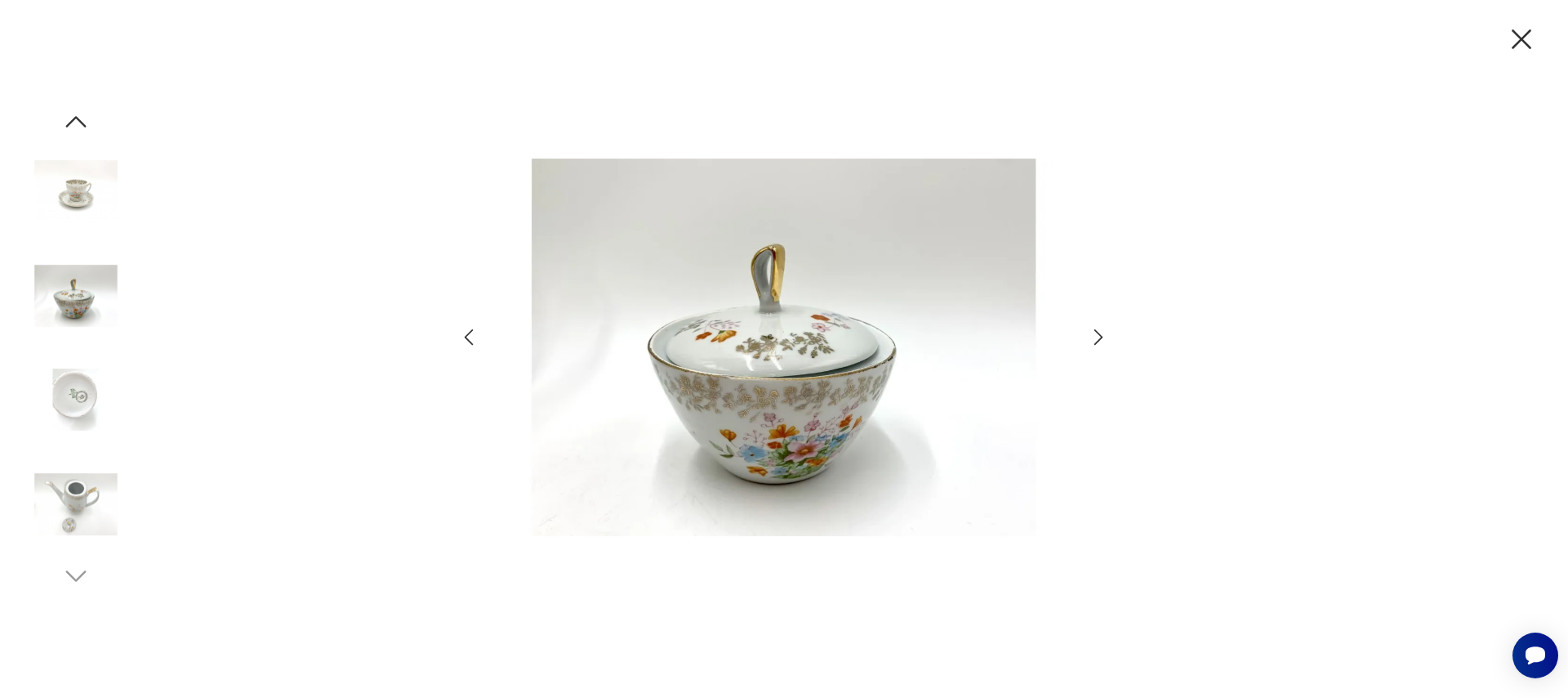
click at [1093, 338] on icon "button" at bounding box center [1099, 337] width 24 height 24
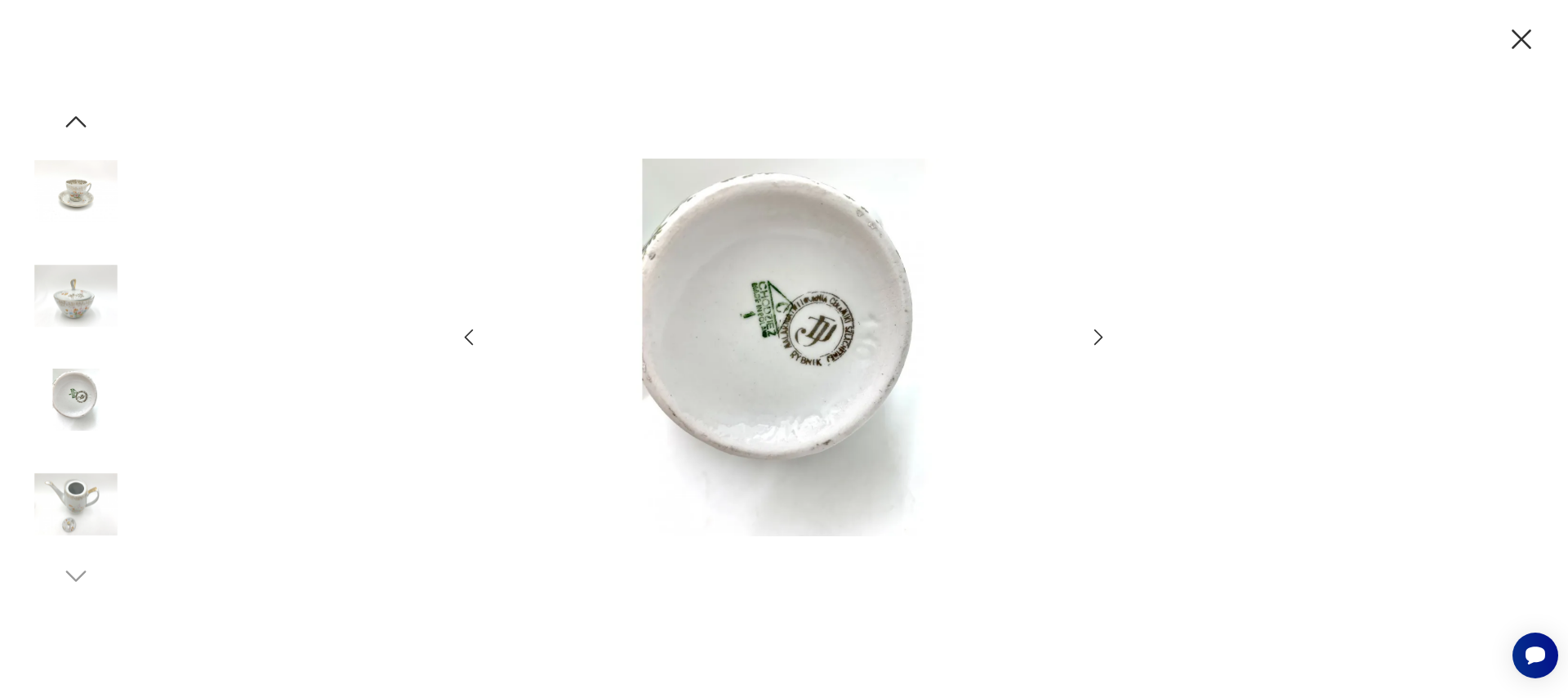
click at [1110, 332] on div at bounding box center [784, 349] width 1568 height 698
click at [1089, 343] on icon "button" at bounding box center [1099, 337] width 24 height 24
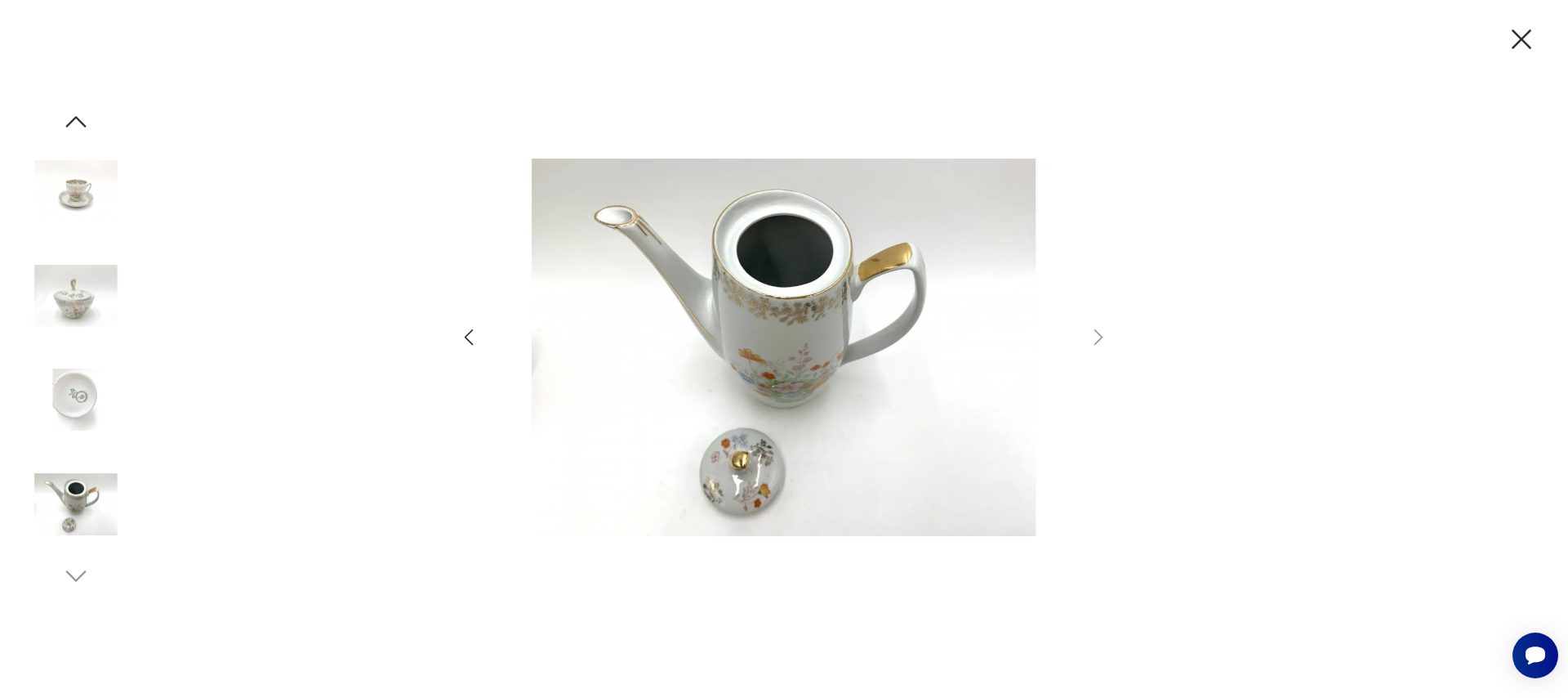
click at [1518, 37] on icon "button" at bounding box center [1521, 39] width 34 height 34
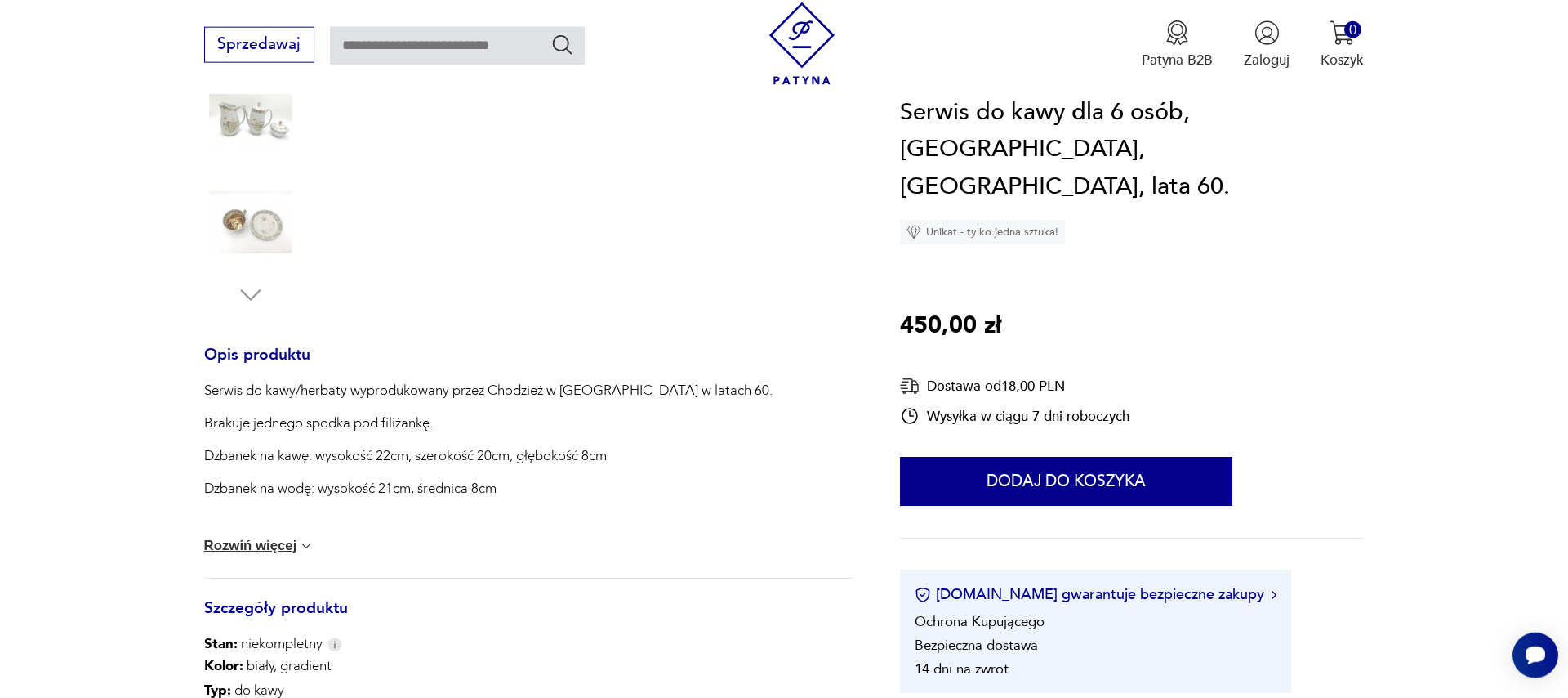
scroll to position [559, 0]
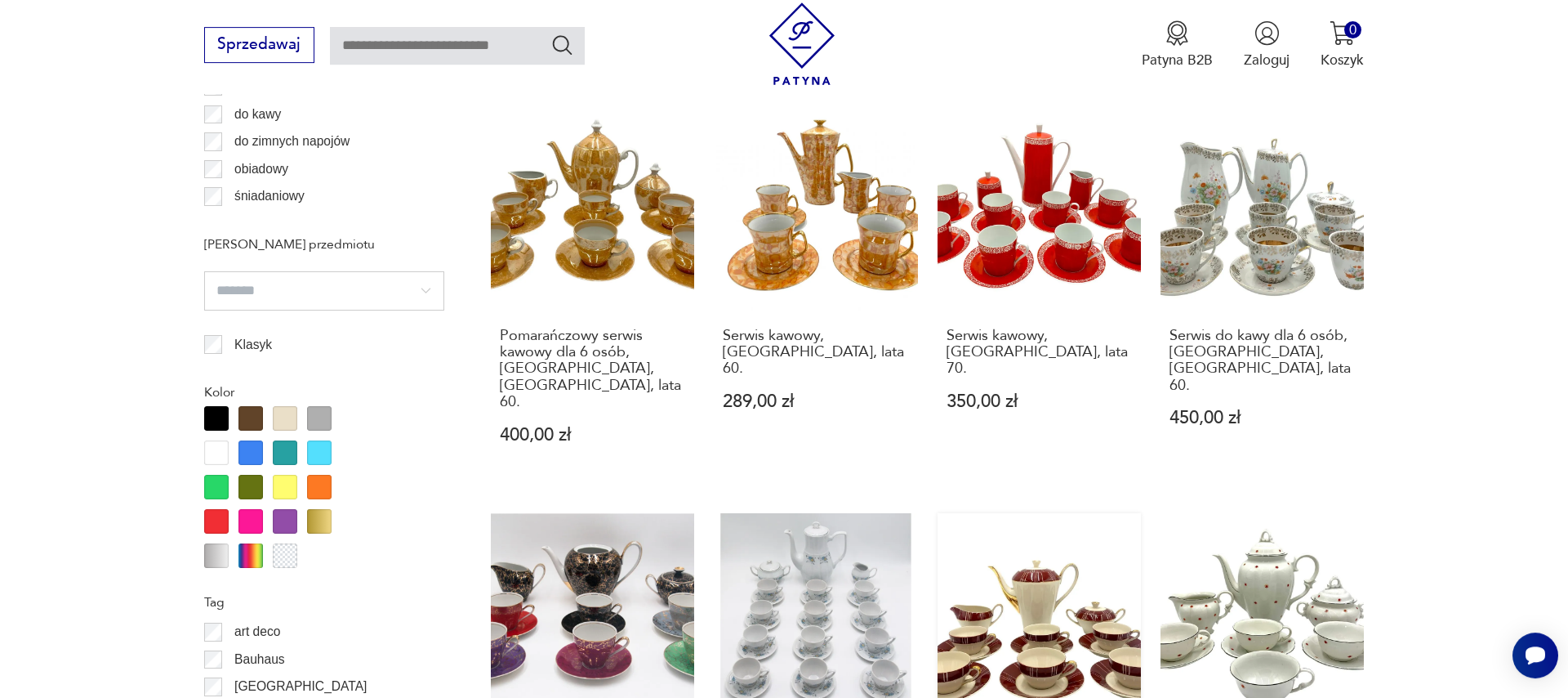
scroll to position [1659, 0]
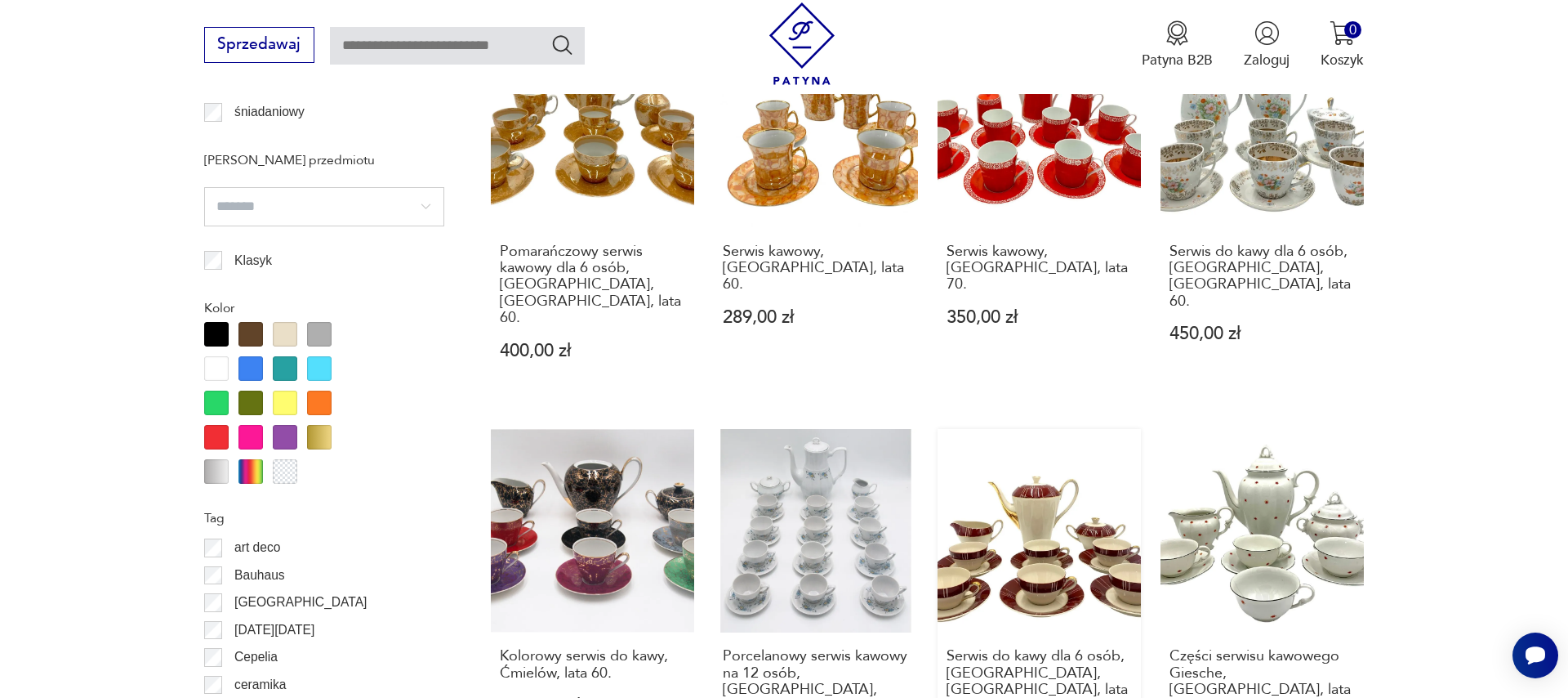
click at [1009, 461] on link "Serwis do kawy dla 6 osób, [GEOGRAPHIC_DATA], [GEOGRAPHIC_DATA], lata 60. 500,0…" at bounding box center [1039, 616] width 204 height 374
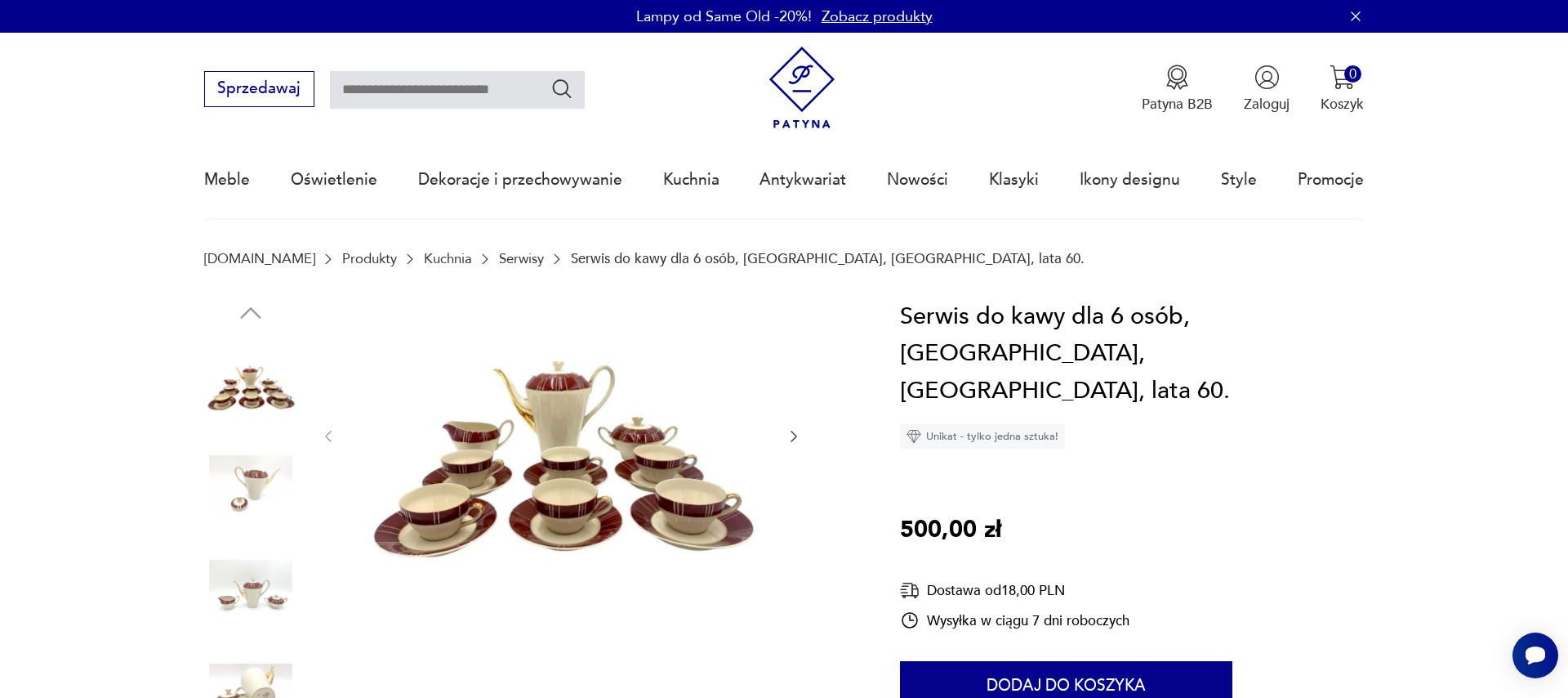
click at [672, 467] on img at bounding box center [561, 435] width 409 height 273
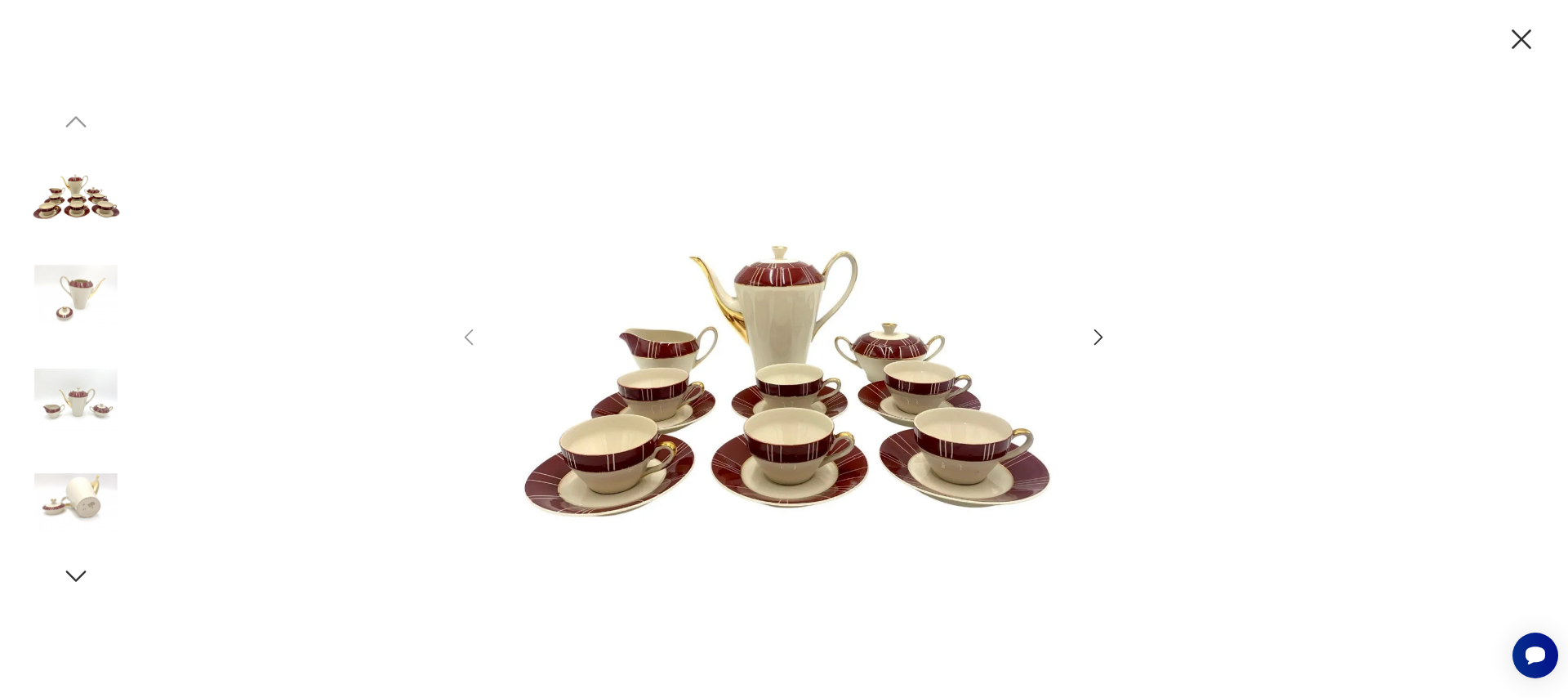
click at [1093, 332] on icon "button" at bounding box center [1099, 337] width 24 height 24
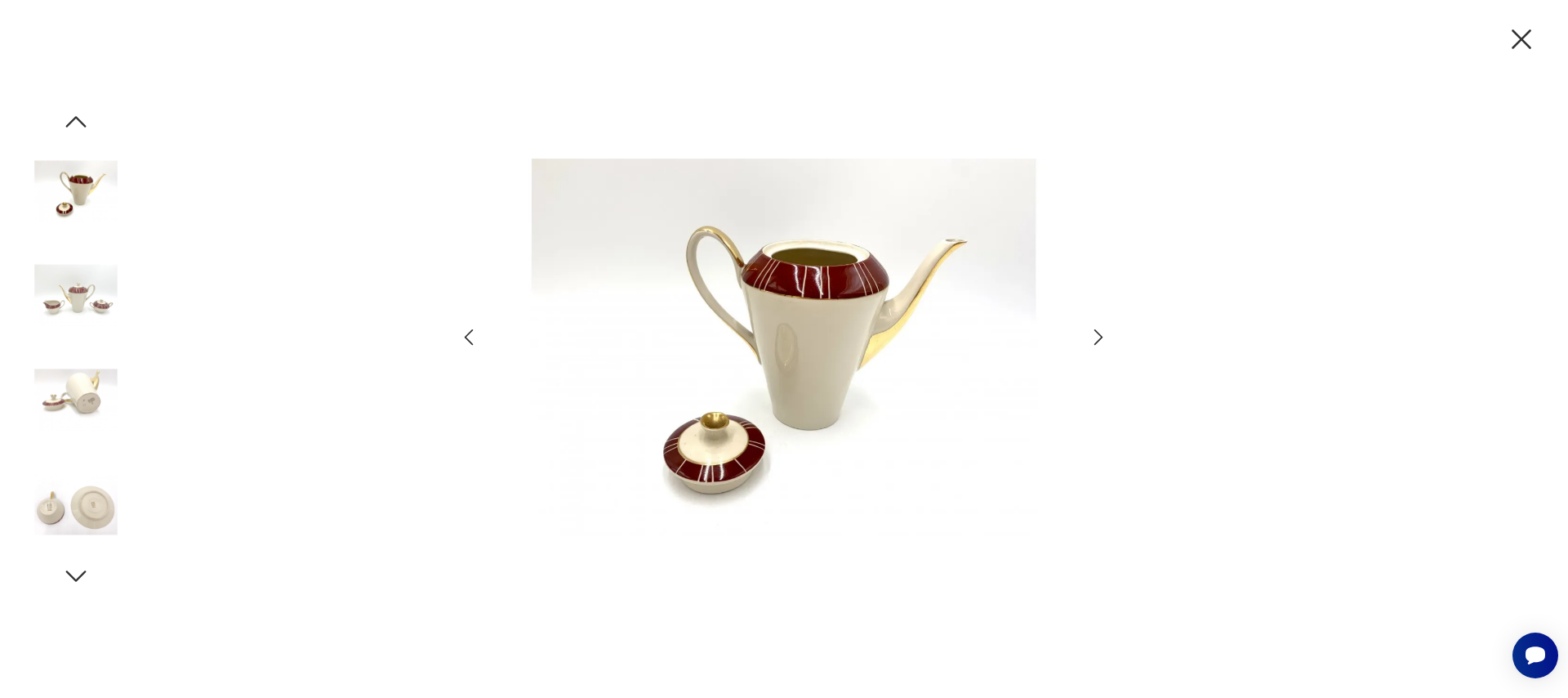
click at [1094, 333] on icon "button" at bounding box center [1099, 337] width 24 height 24
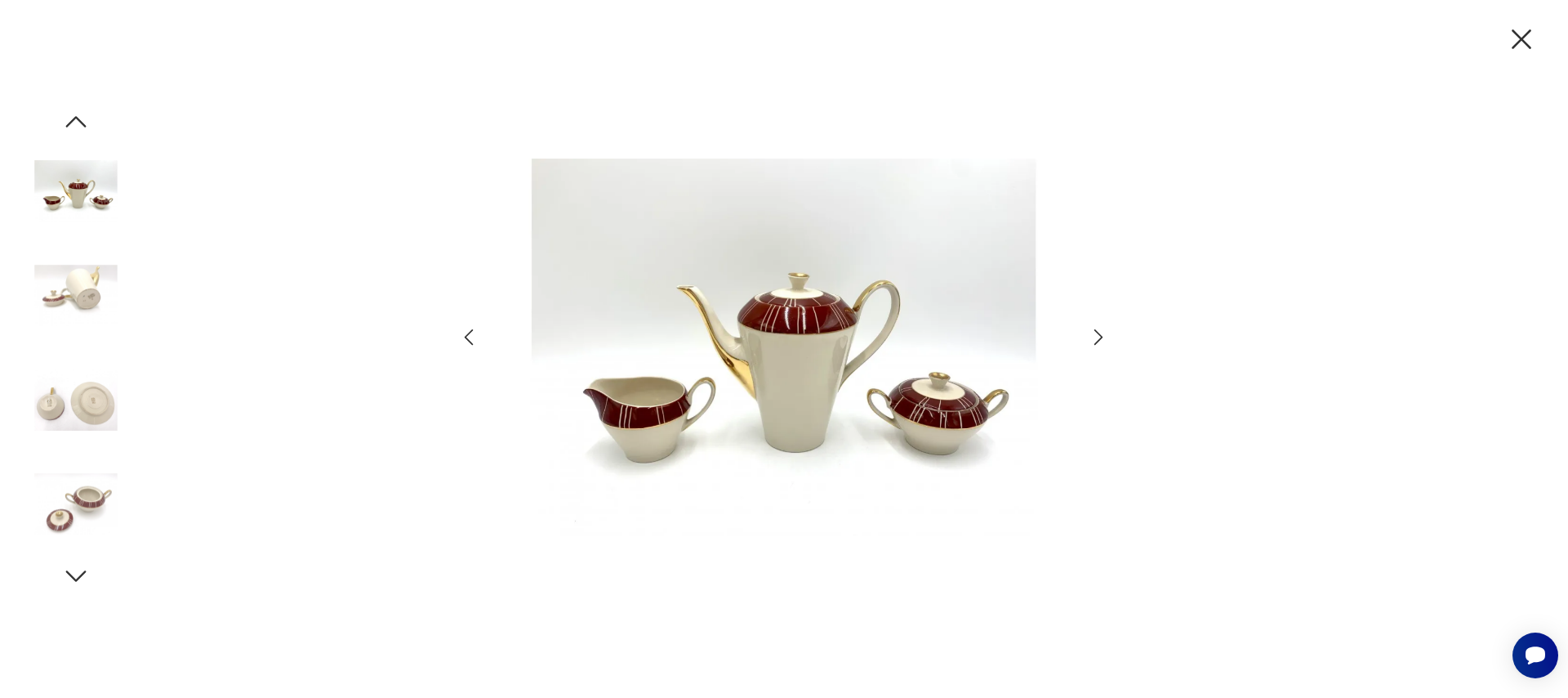
click at [1094, 333] on icon "button" at bounding box center [1099, 337] width 24 height 24
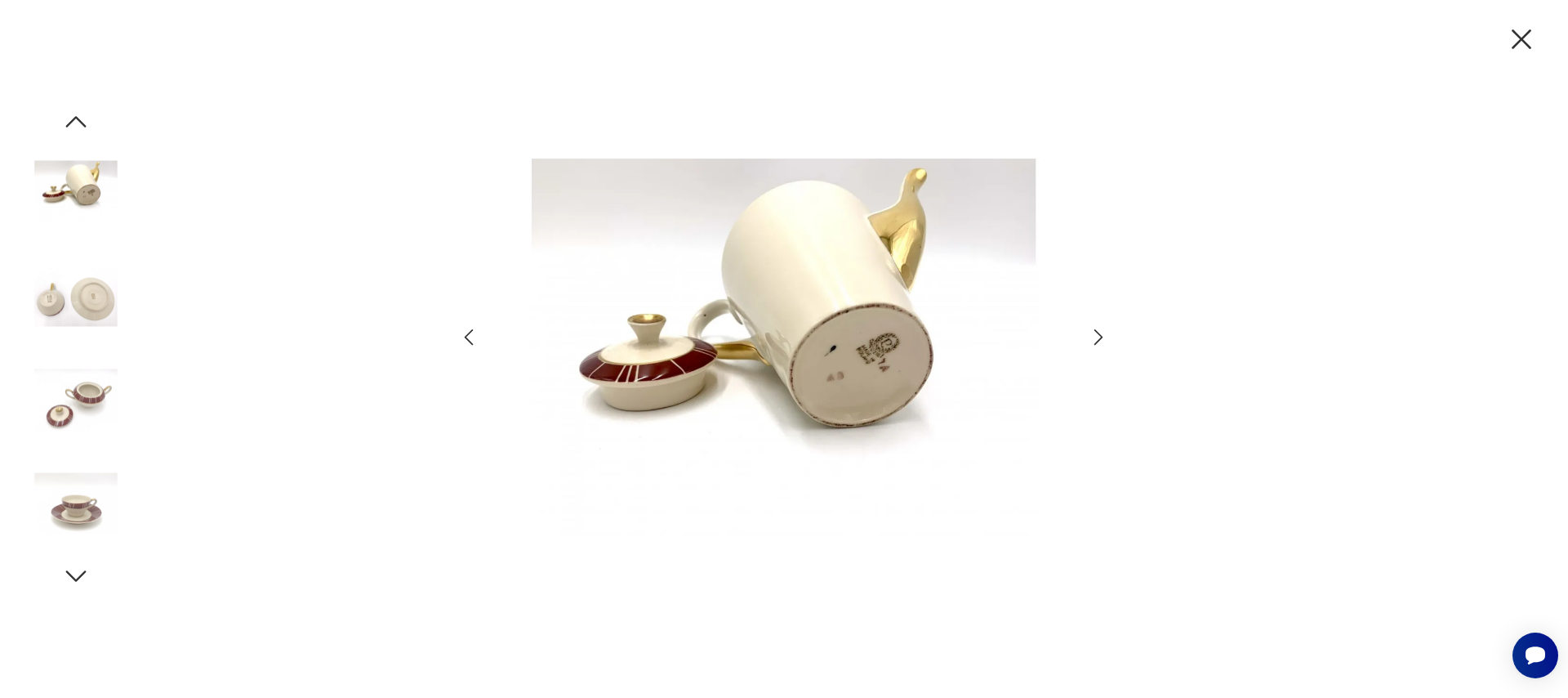
click at [1094, 333] on icon "button" at bounding box center [1099, 337] width 24 height 24
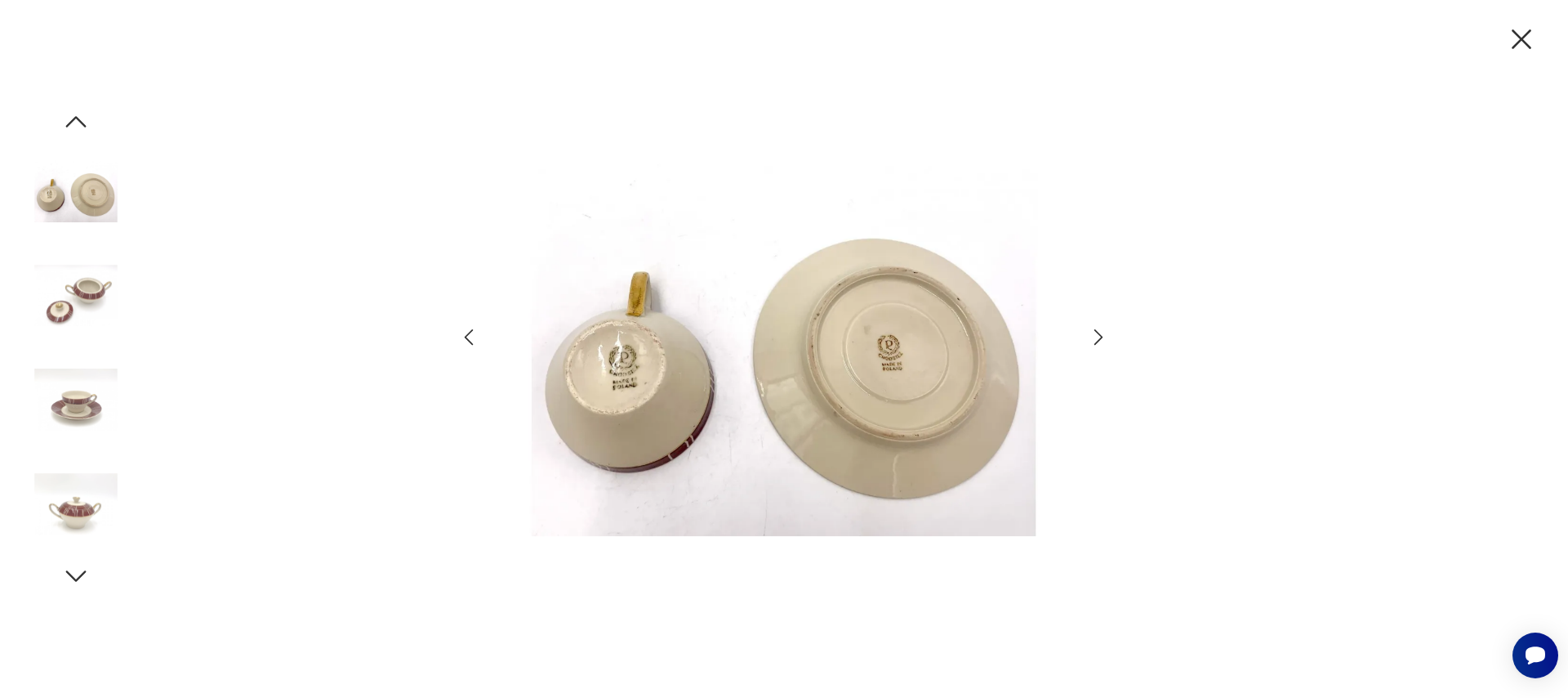
click at [1103, 341] on icon "button" at bounding box center [1099, 337] width 24 height 24
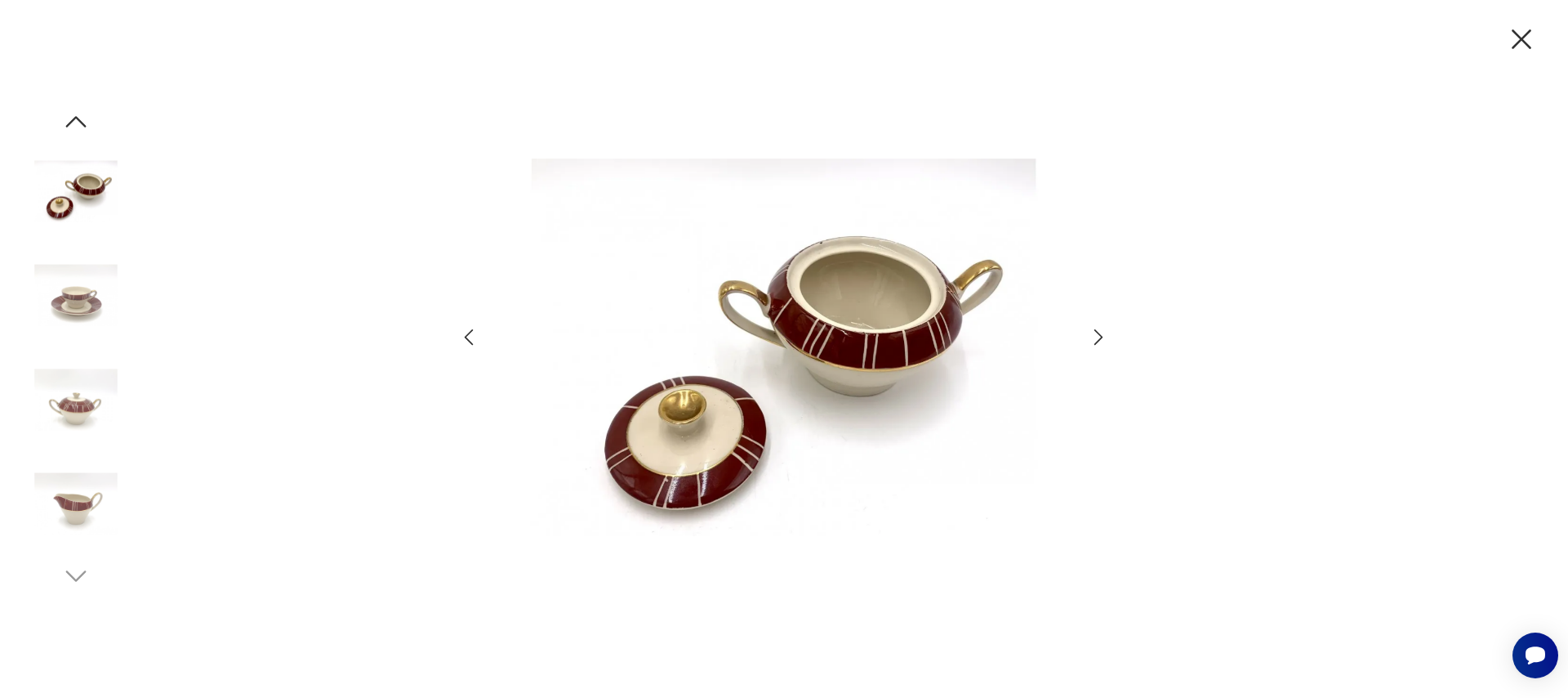
click at [1103, 341] on icon "button" at bounding box center [1099, 337] width 24 height 24
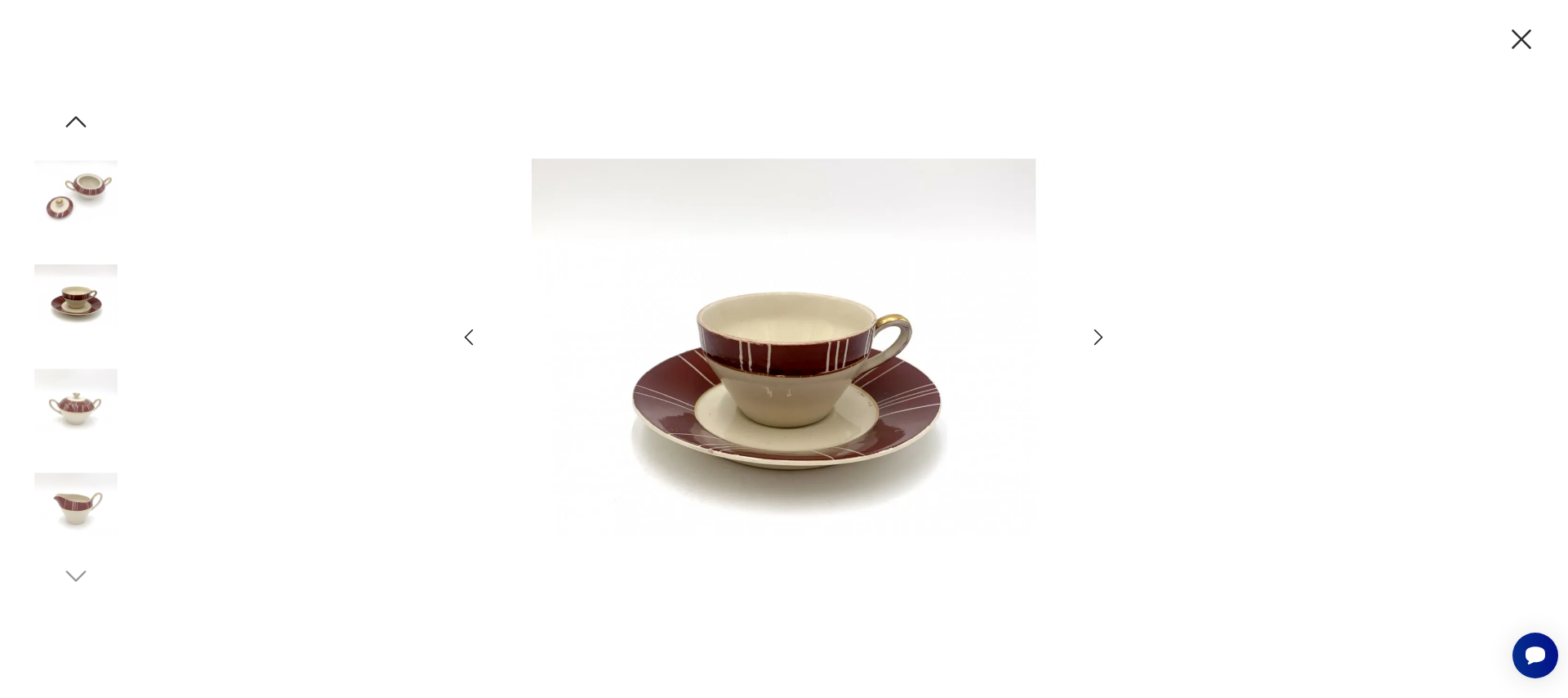
click at [1103, 341] on icon "button" at bounding box center [1099, 337] width 24 height 24
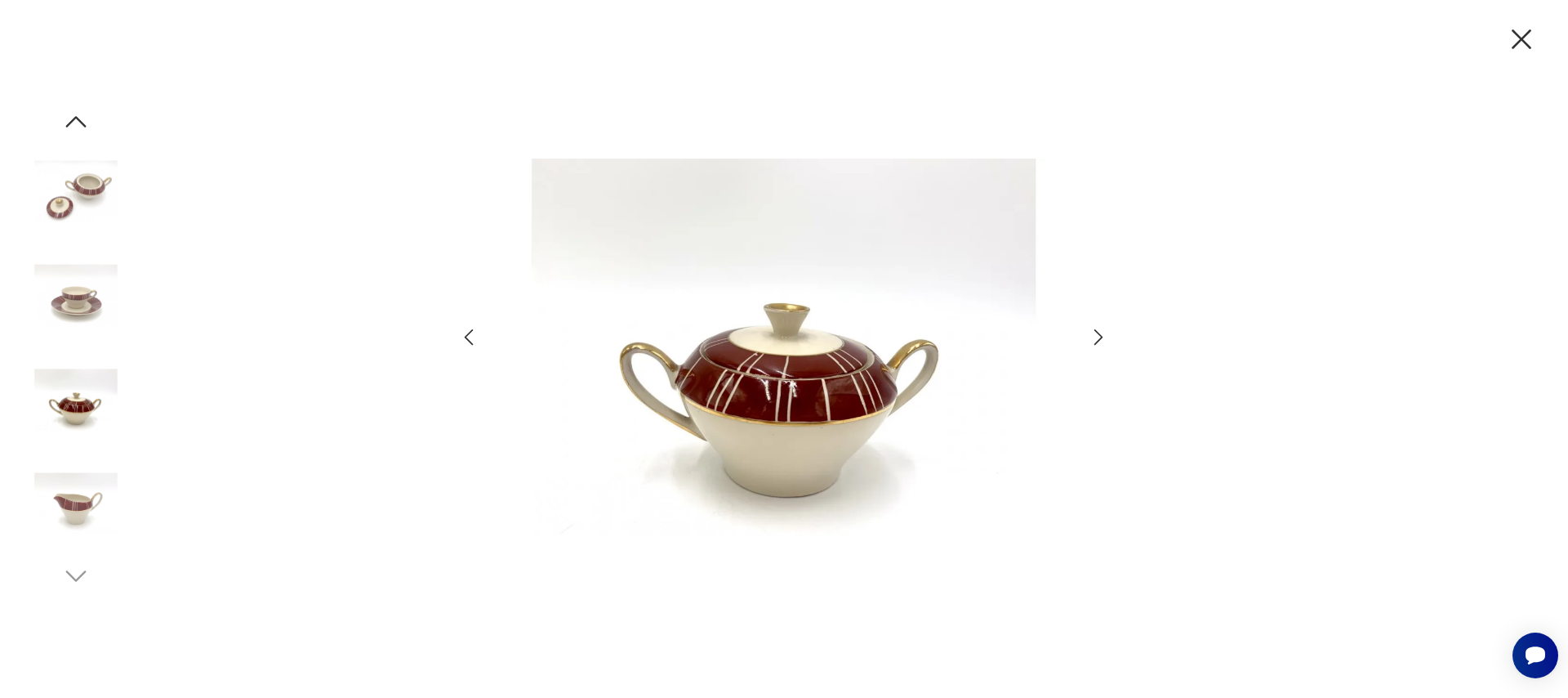
click at [1518, 38] on icon "button" at bounding box center [1521, 39] width 34 height 34
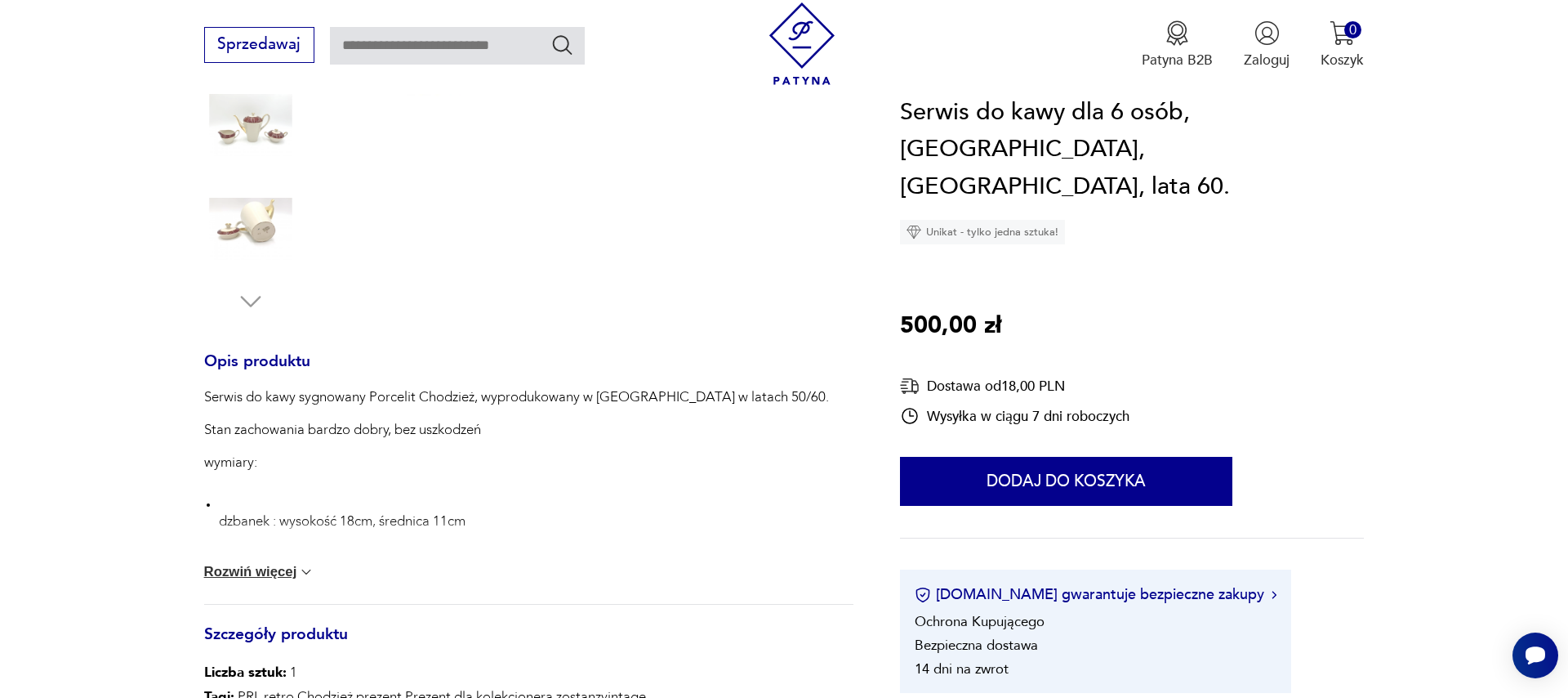
scroll to position [559, 0]
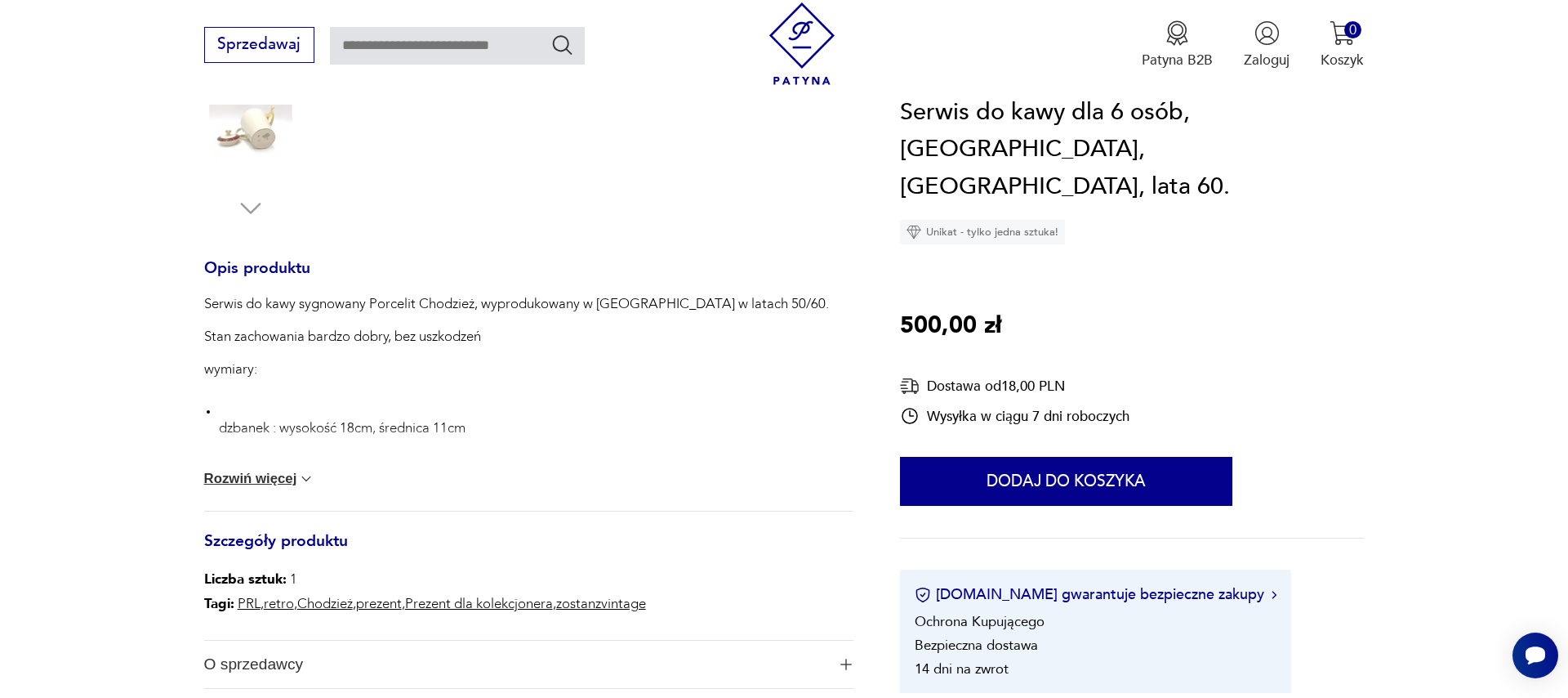
click at [309, 476] on img at bounding box center [306, 479] width 17 height 17
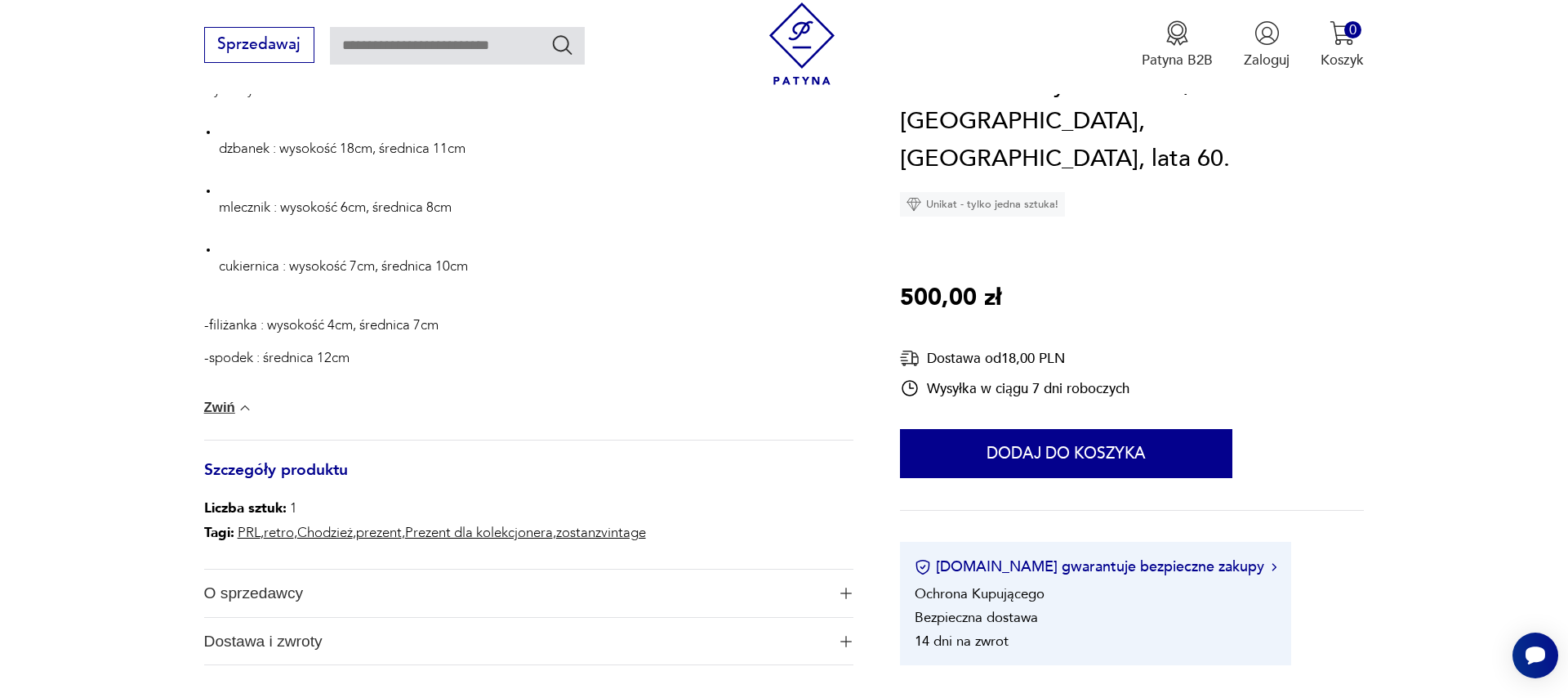
scroll to position [1211, 0]
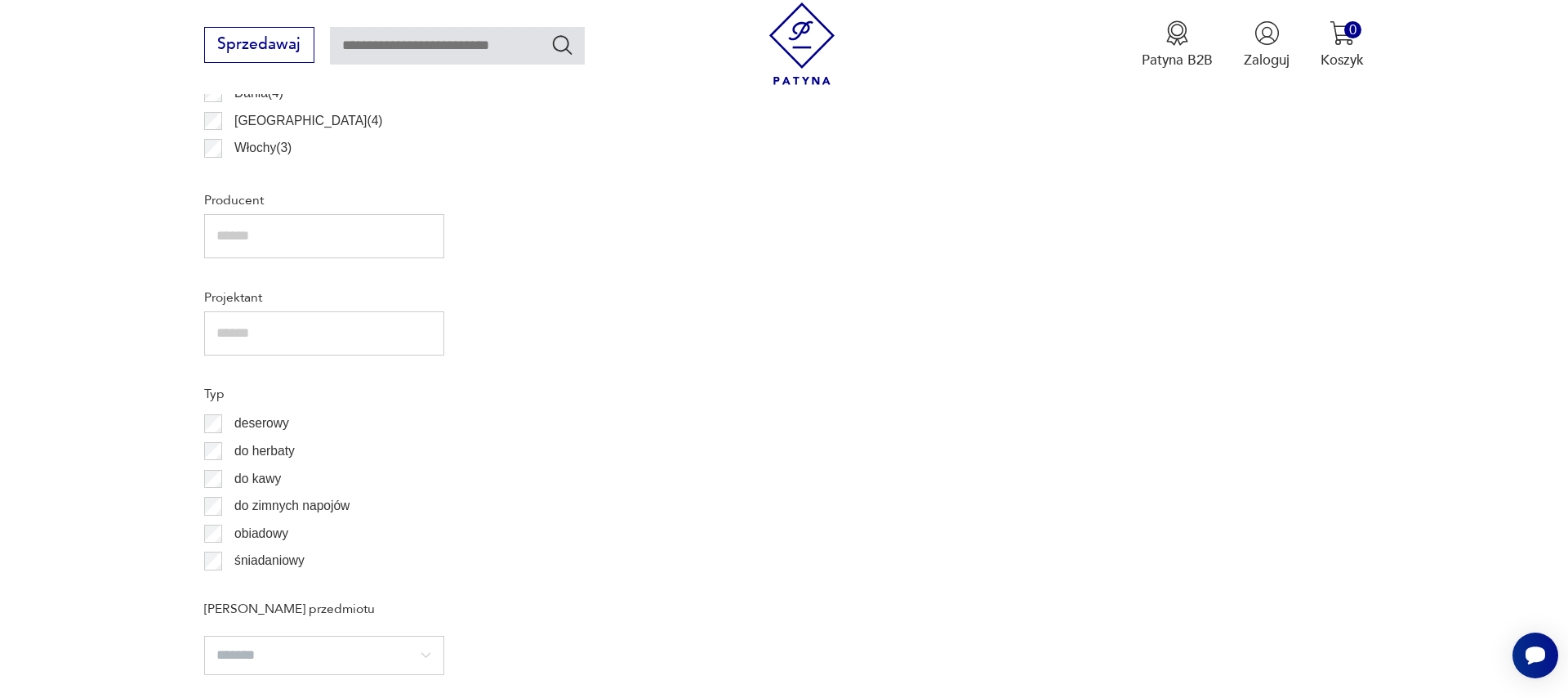
scroll to position [1840, 0]
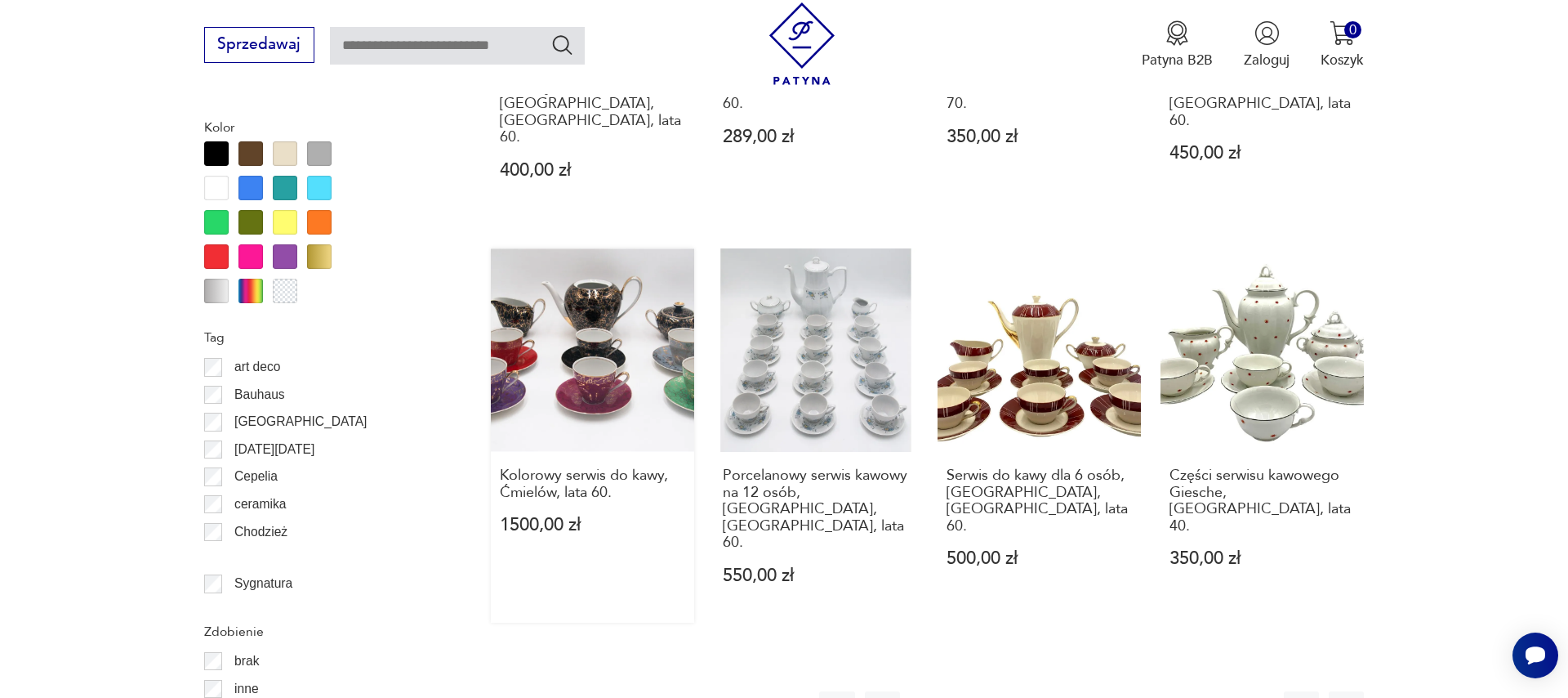
click at [542, 310] on link "Kolorowy serwis do kawy, Ćmielów, lata 60. 1500,00 zł" at bounding box center [592, 436] width 204 height 374
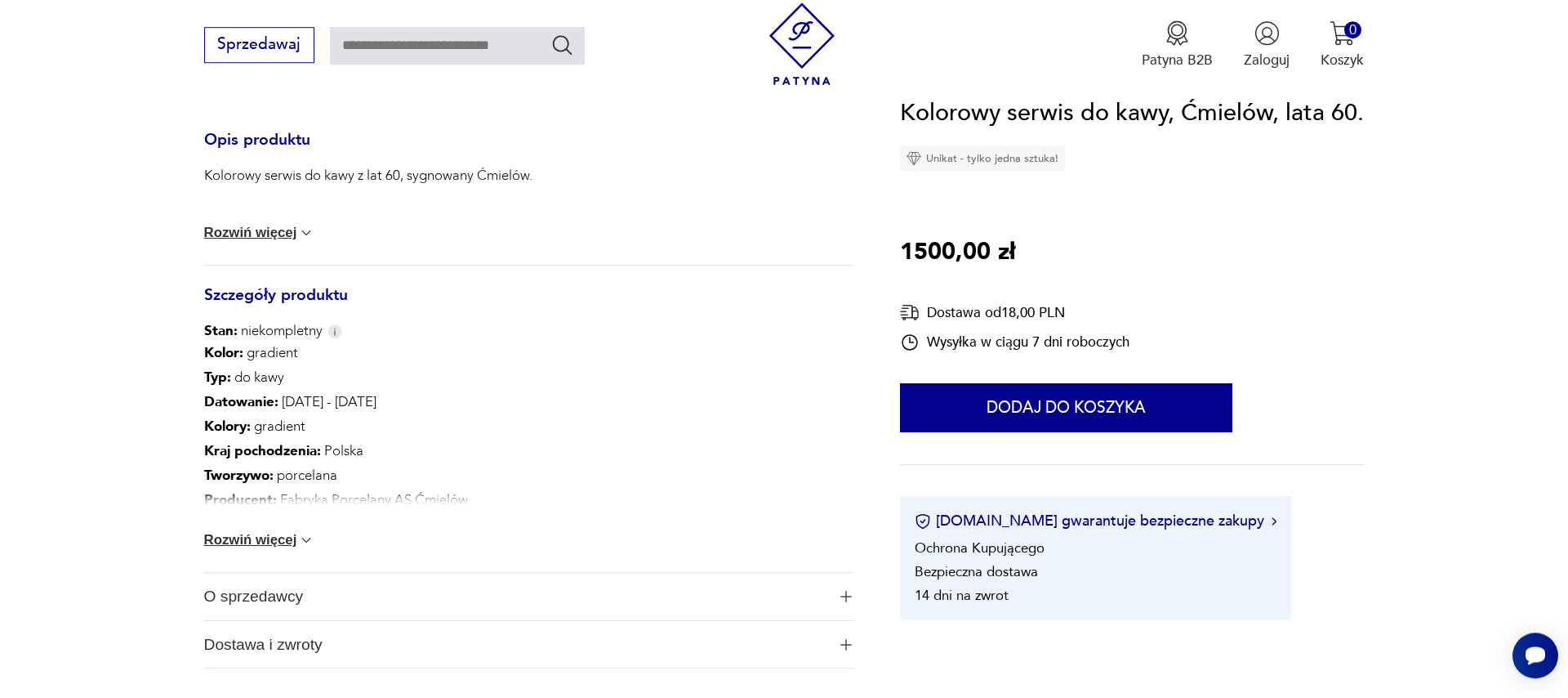
scroll to position [745, 0]
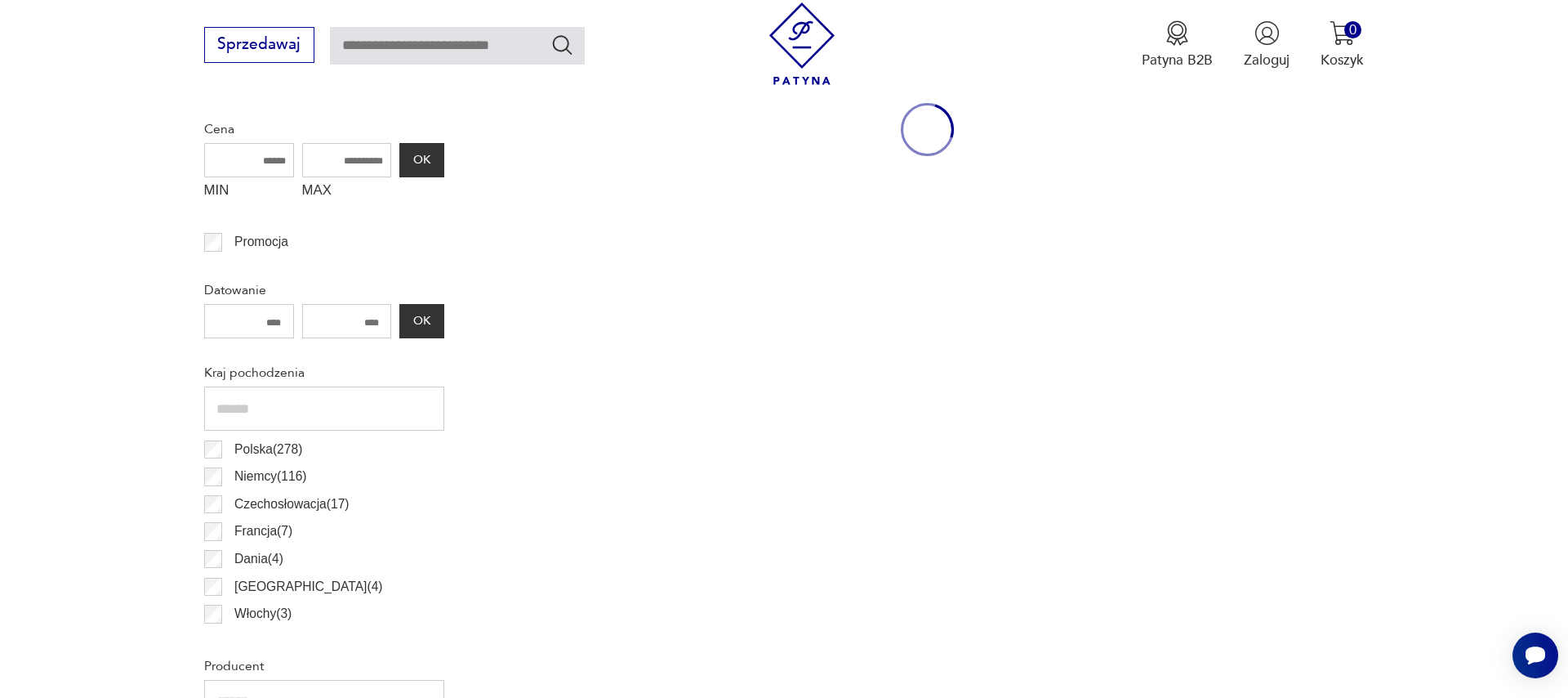
scroll to position [1944, 0]
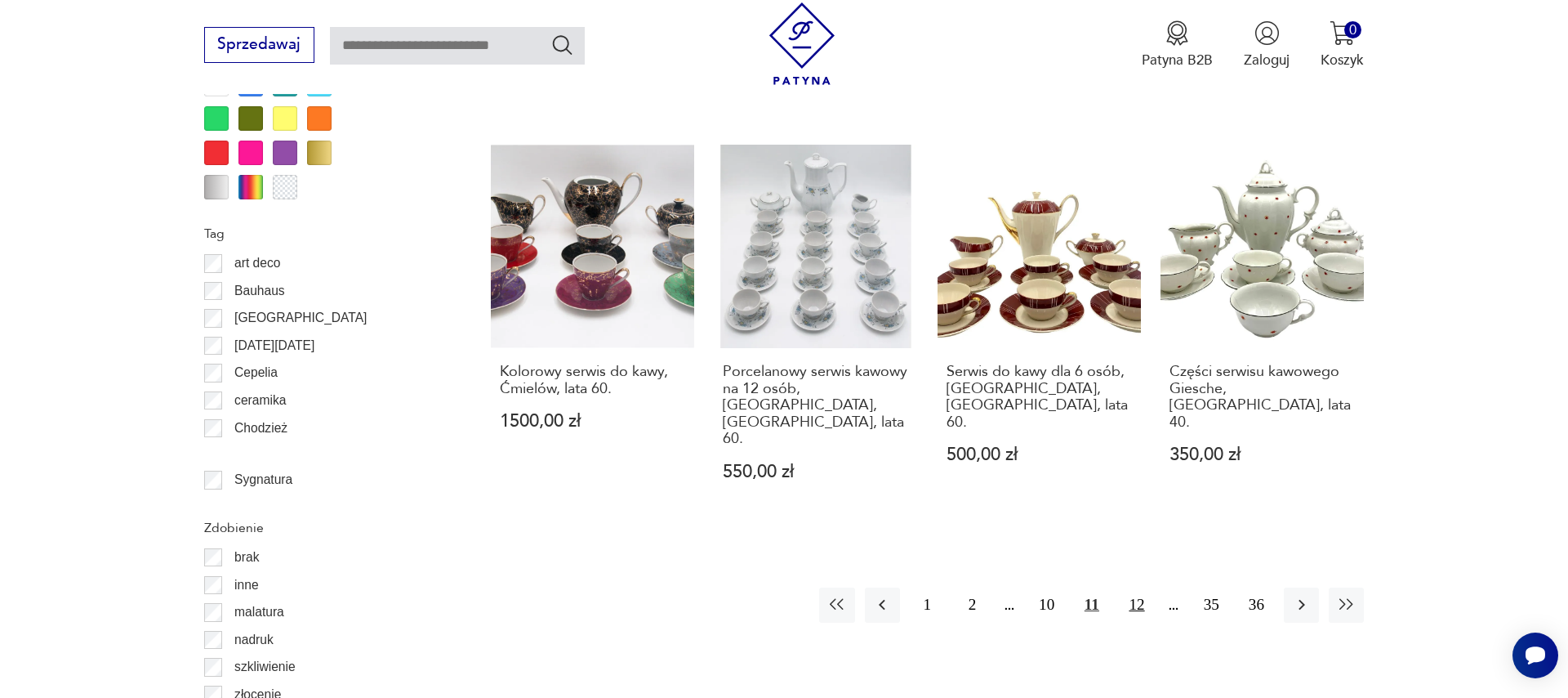
click at [1134, 588] on button "12" at bounding box center [1136, 605] width 35 height 35
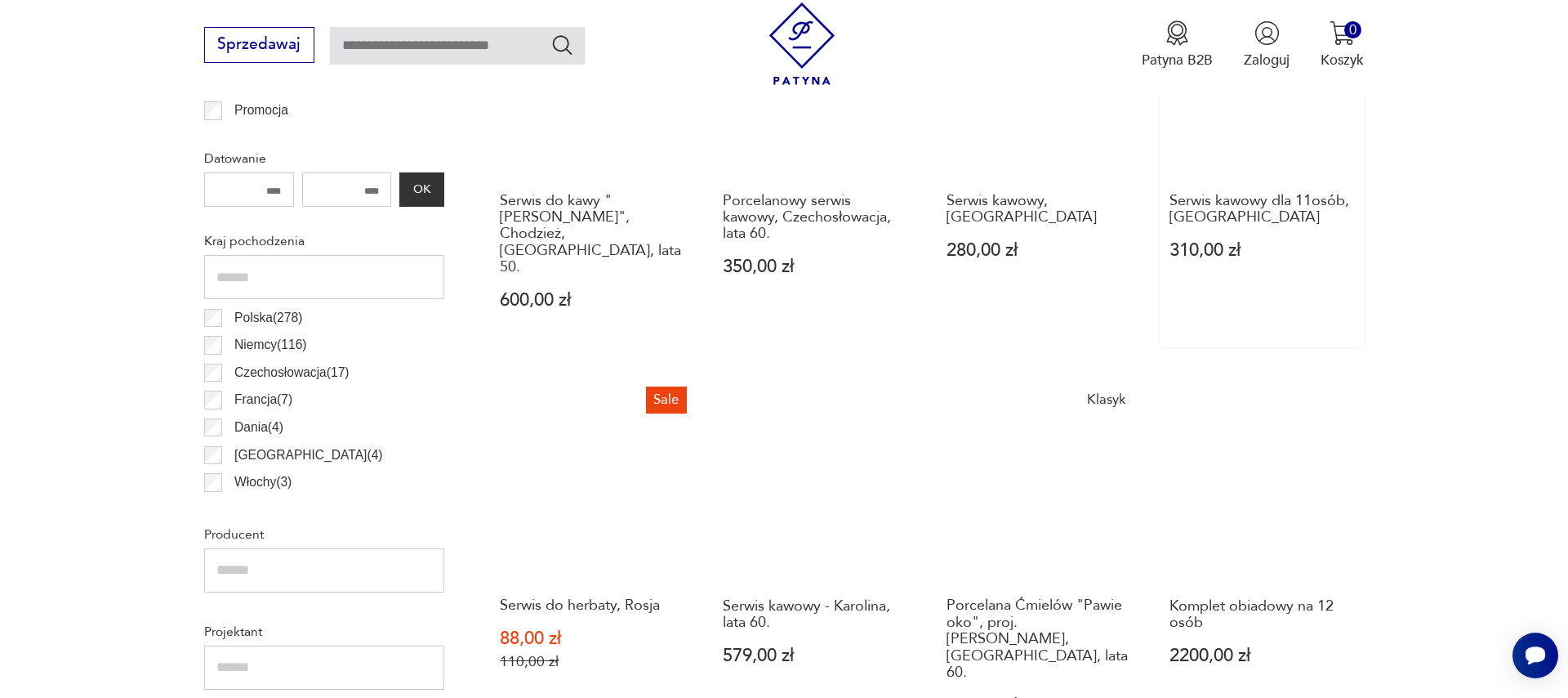
scroll to position [917, 0]
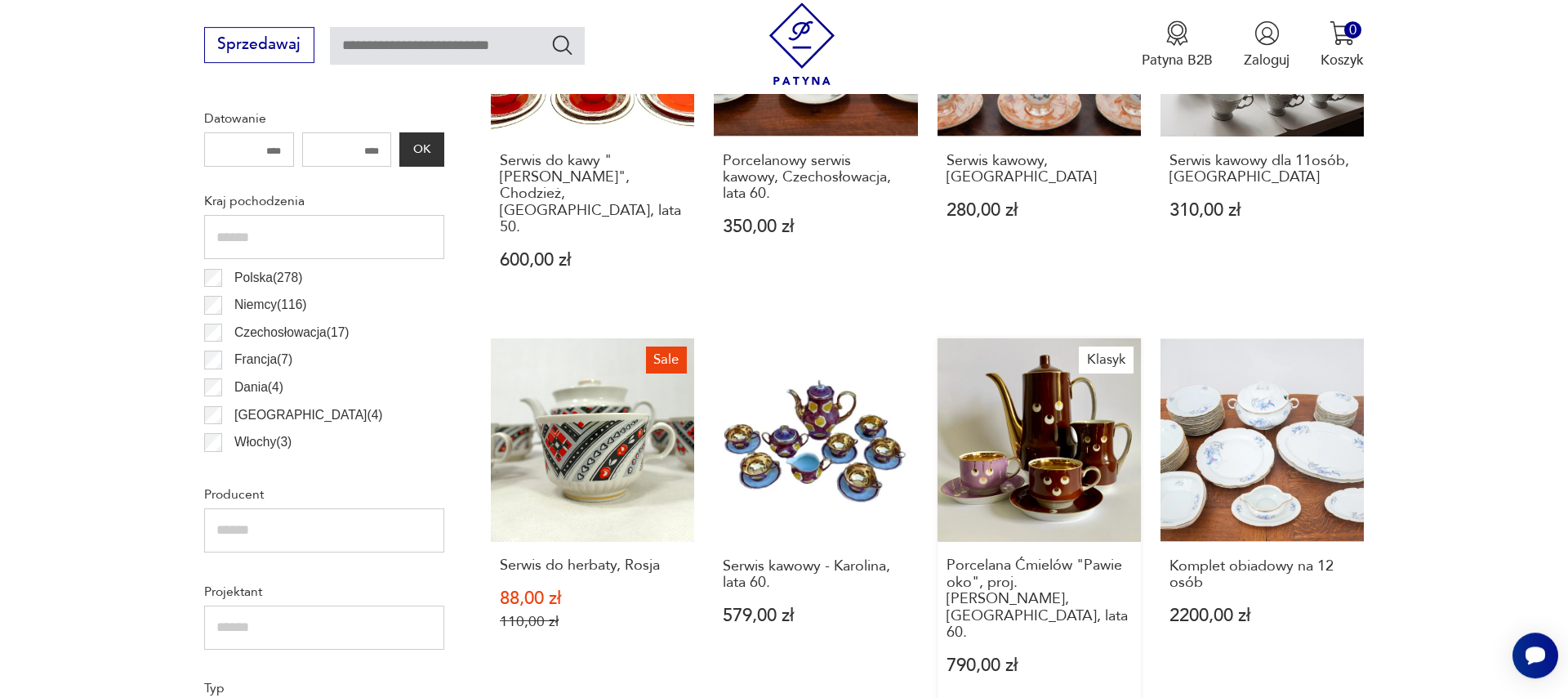
click at [1014, 444] on link "Klasyk Porcelana Ćmielów "Pawie oko", proj. [PERSON_NAME], [GEOGRAPHIC_DATA], l…" at bounding box center [1039, 526] width 204 height 374
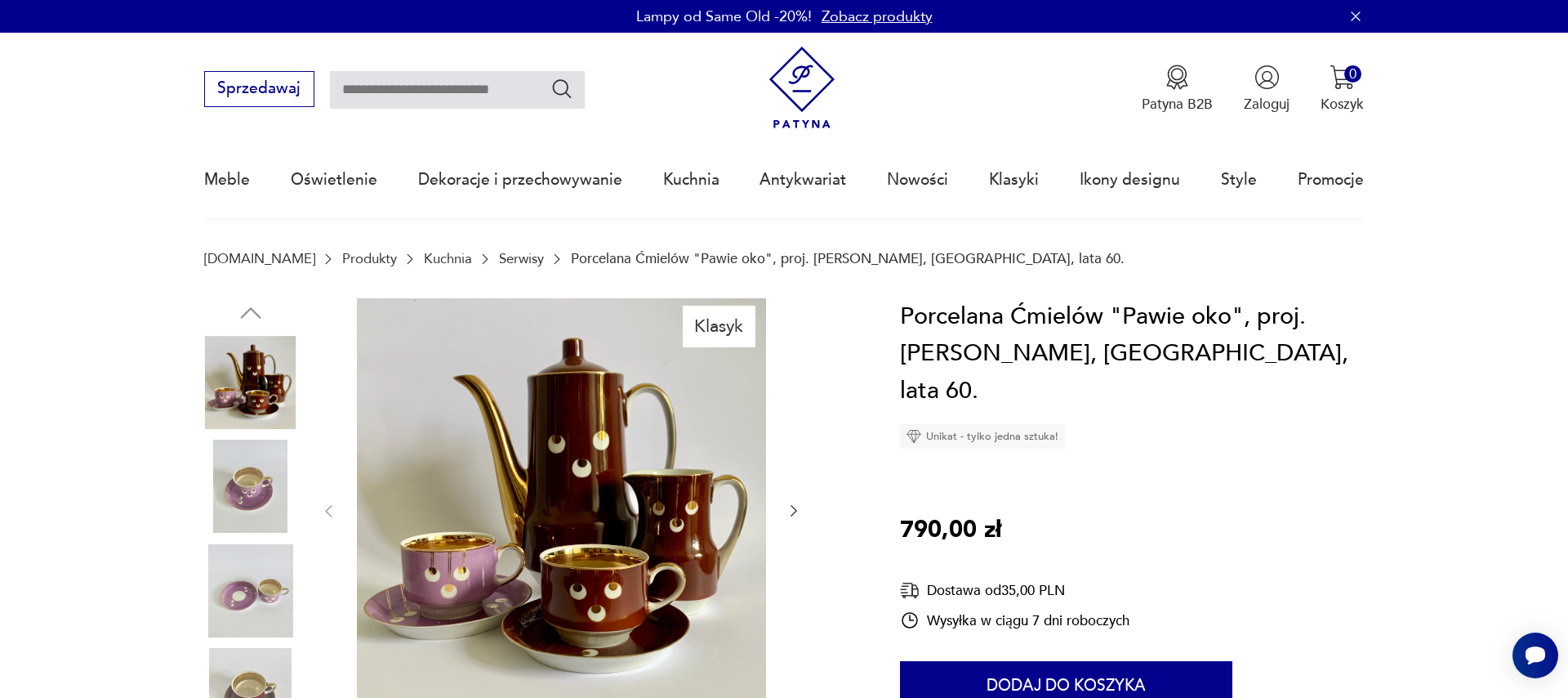
click at [791, 513] on icon "button" at bounding box center [794, 511] width 17 height 17
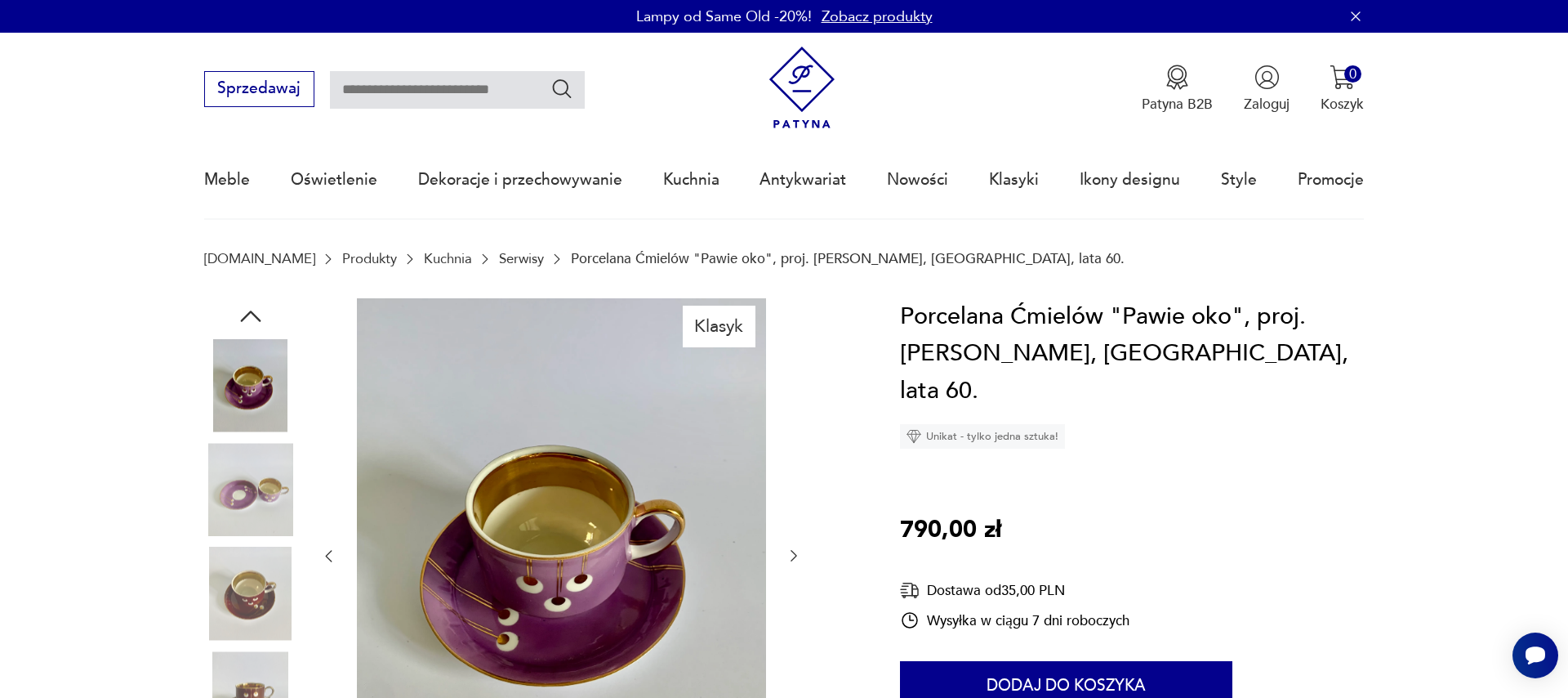
click at [799, 560] on icon "button" at bounding box center [794, 556] width 17 height 17
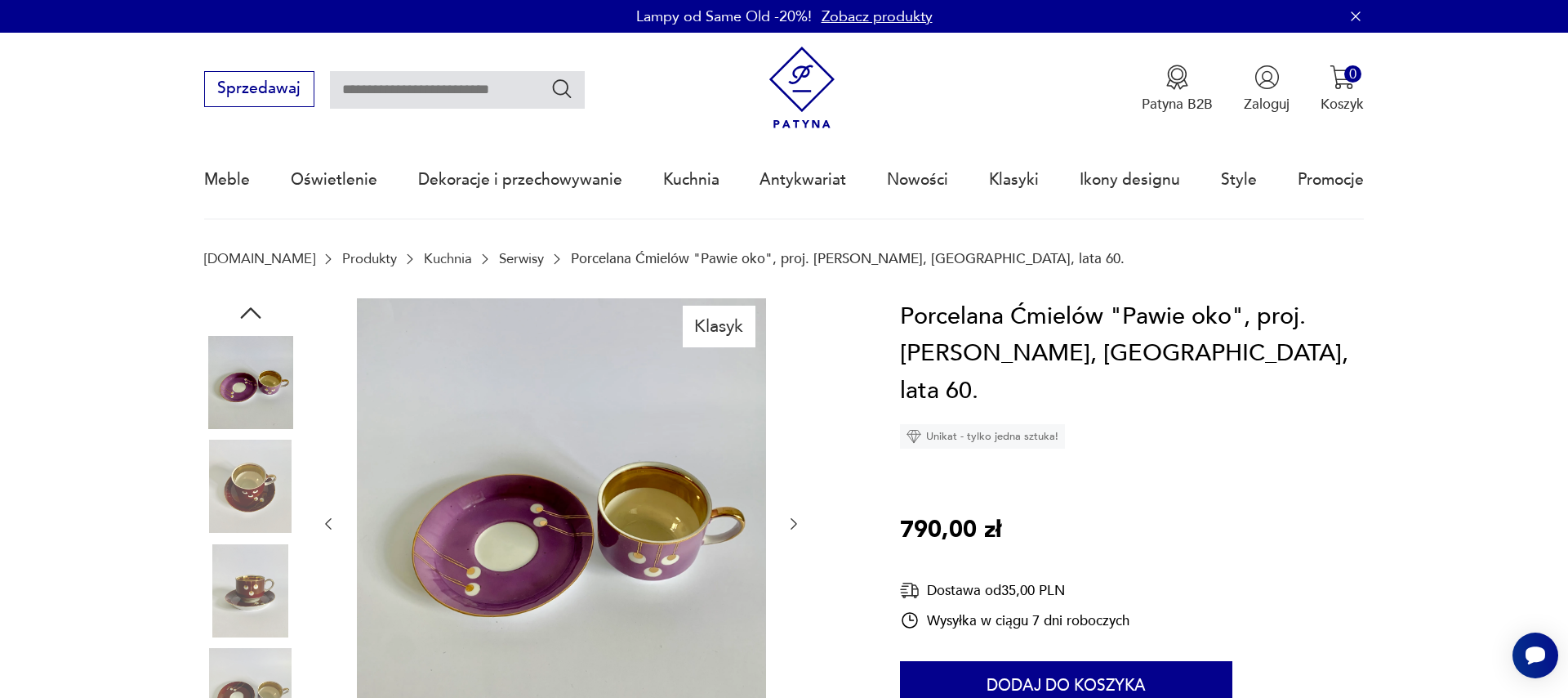
click at [798, 558] on div at bounding box center [561, 524] width 482 height 452
click at [787, 522] on icon "button" at bounding box center [794, 524] width 17 height 17
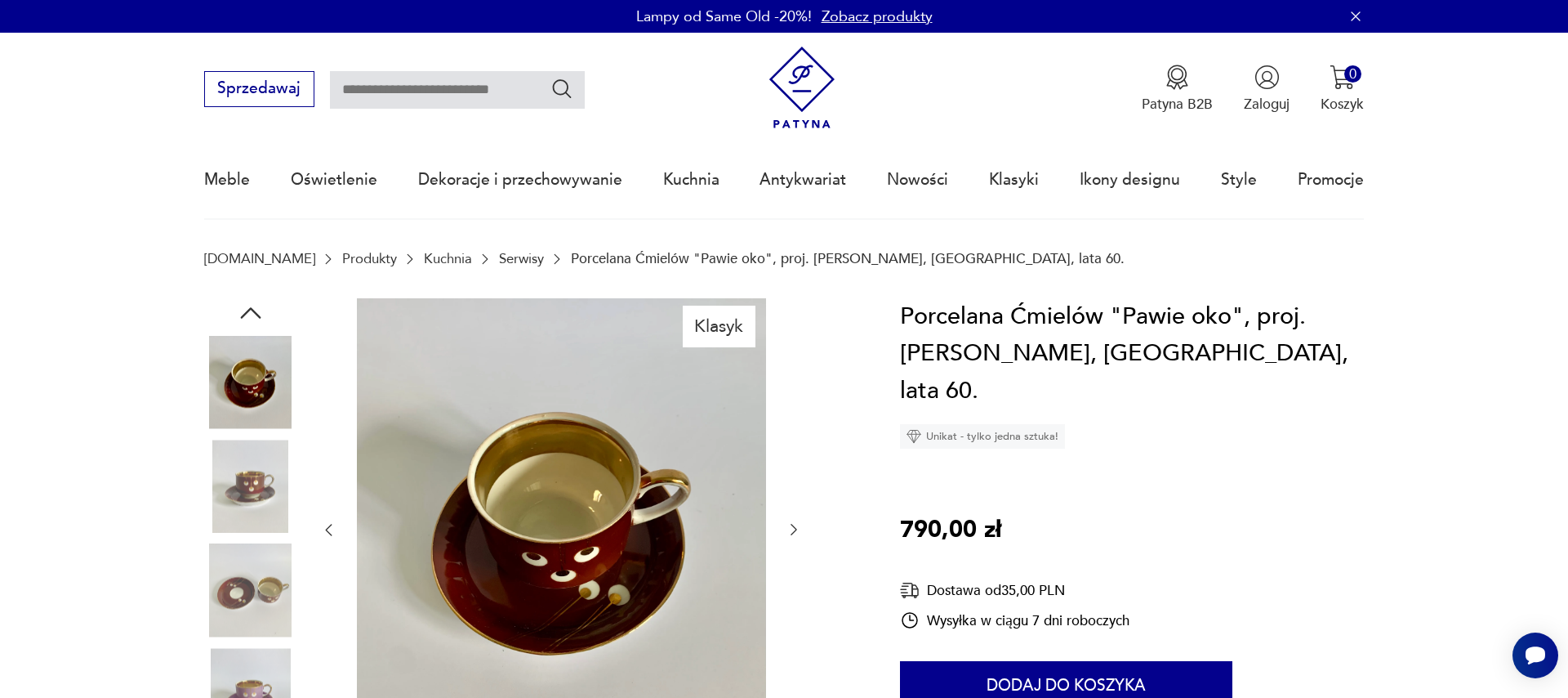
click at [787, 522] on button "button" at bounding box center [794, 531] width 17 height 20
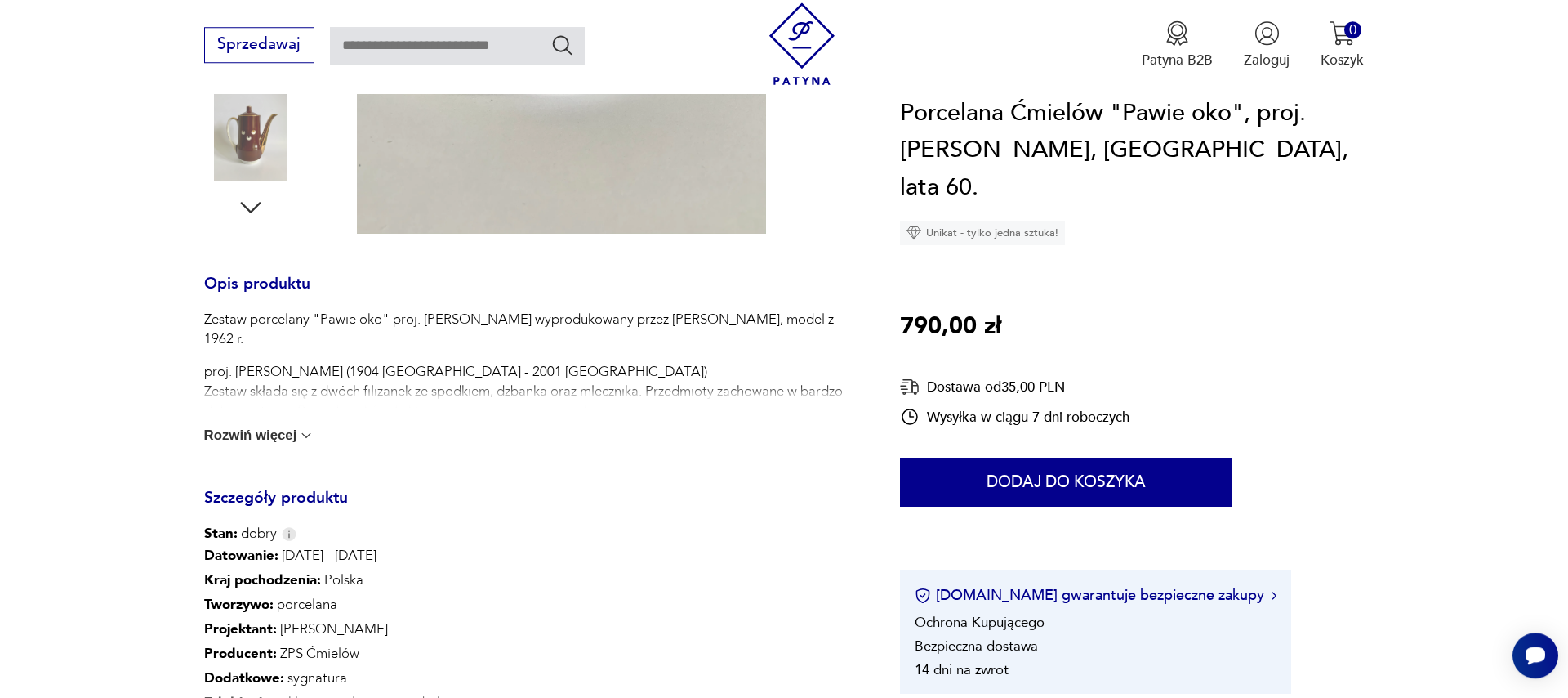
scroll to position [745, 0]
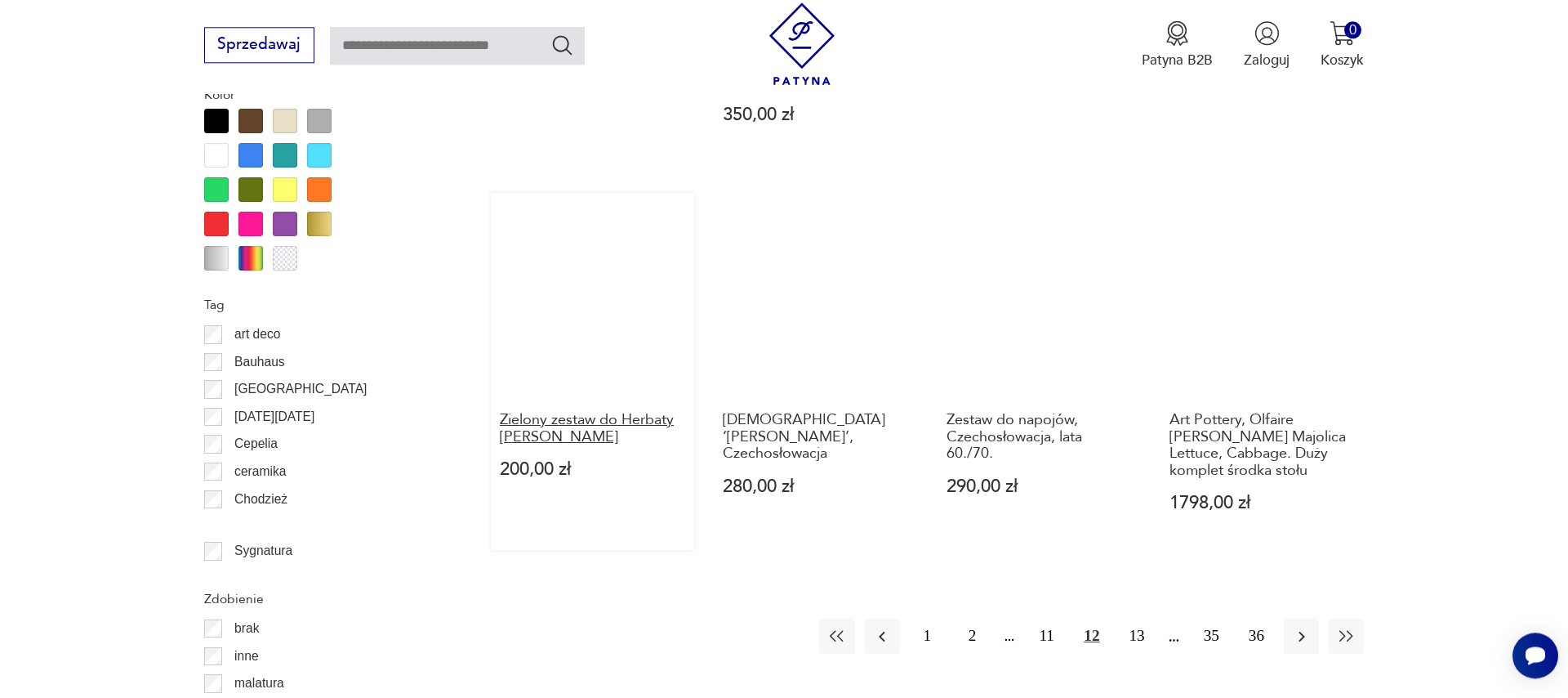
scroll to position [1966, 0]
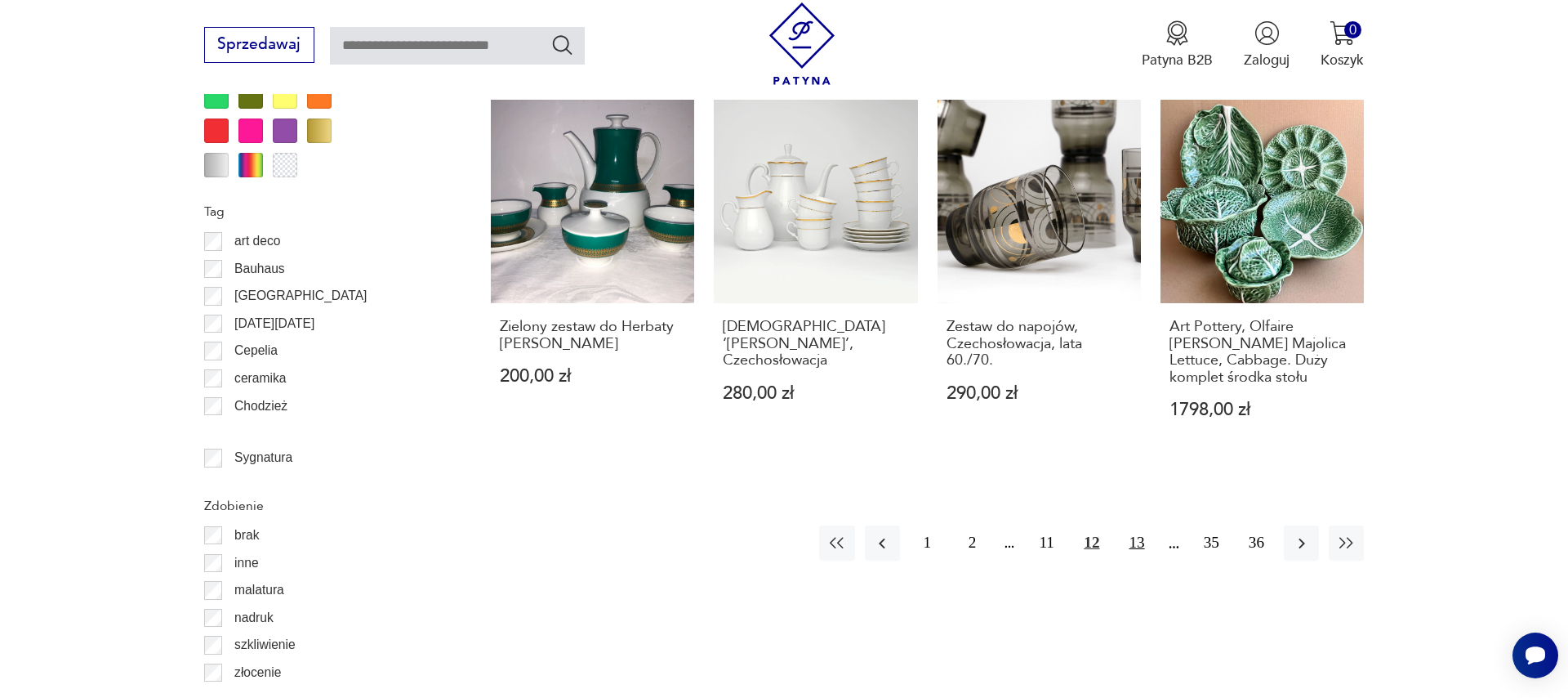
click at [1134, 526] on button "13" at bounding box center [1136, 543] width 35 height 35
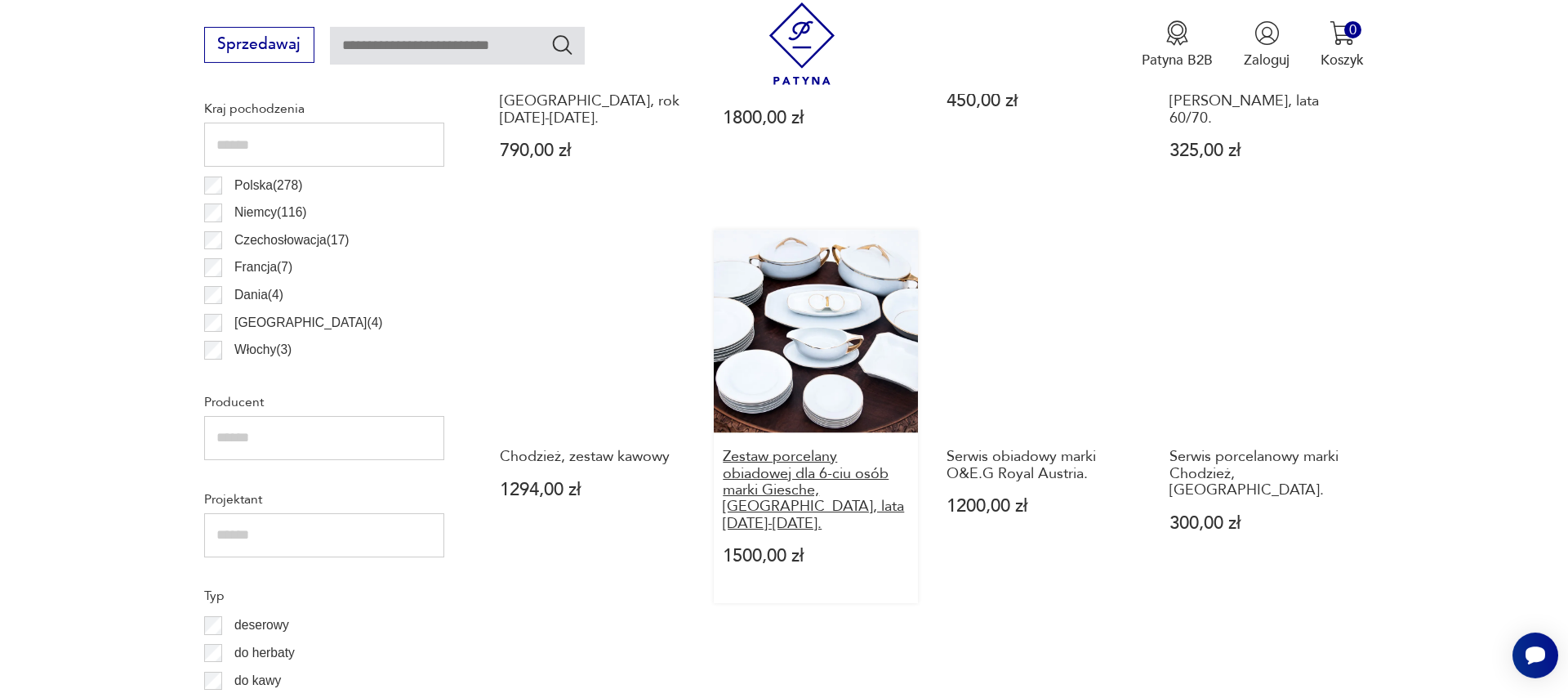
scroll to position [1288, 0]
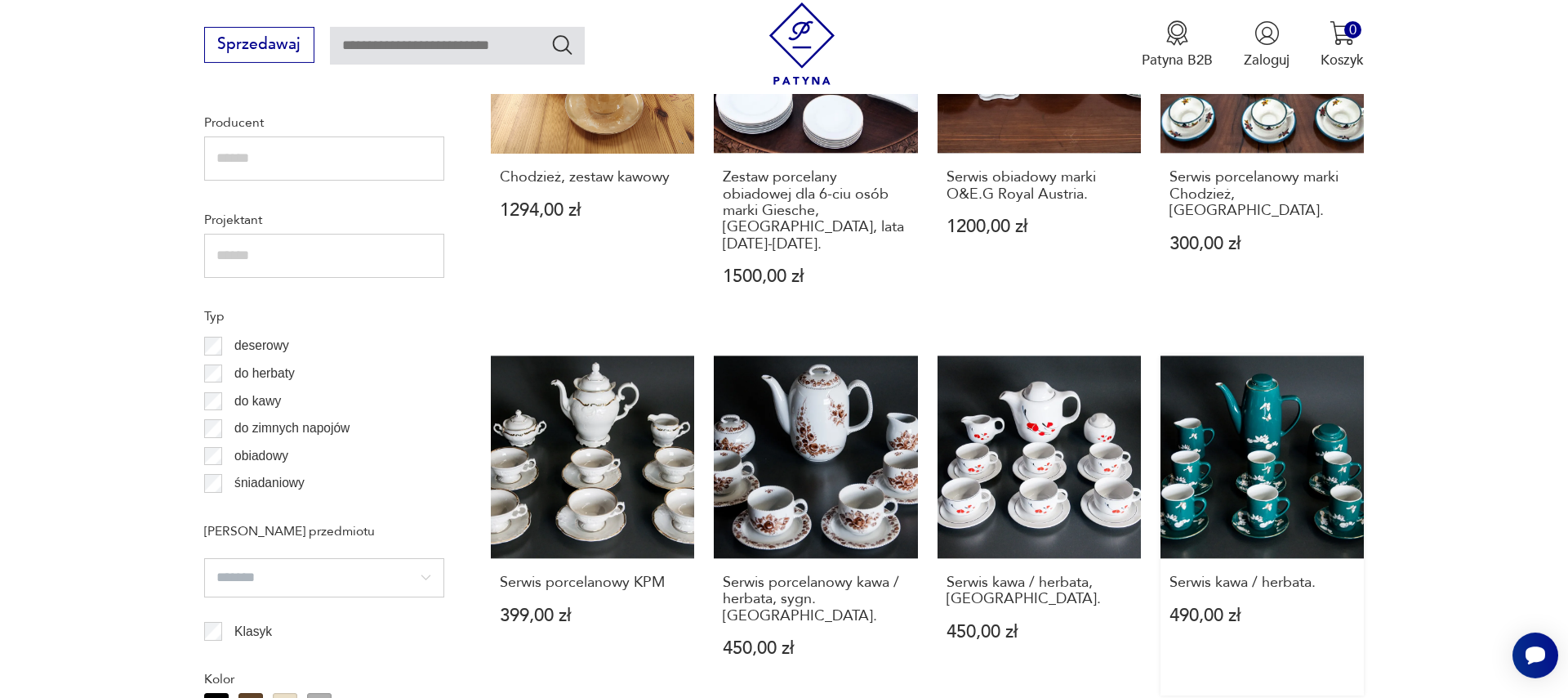
click at [1254, 467] on link "Serwis kawa / herbata. 490,00 zł" at bounding box center [1262, 526] width 204 height 341
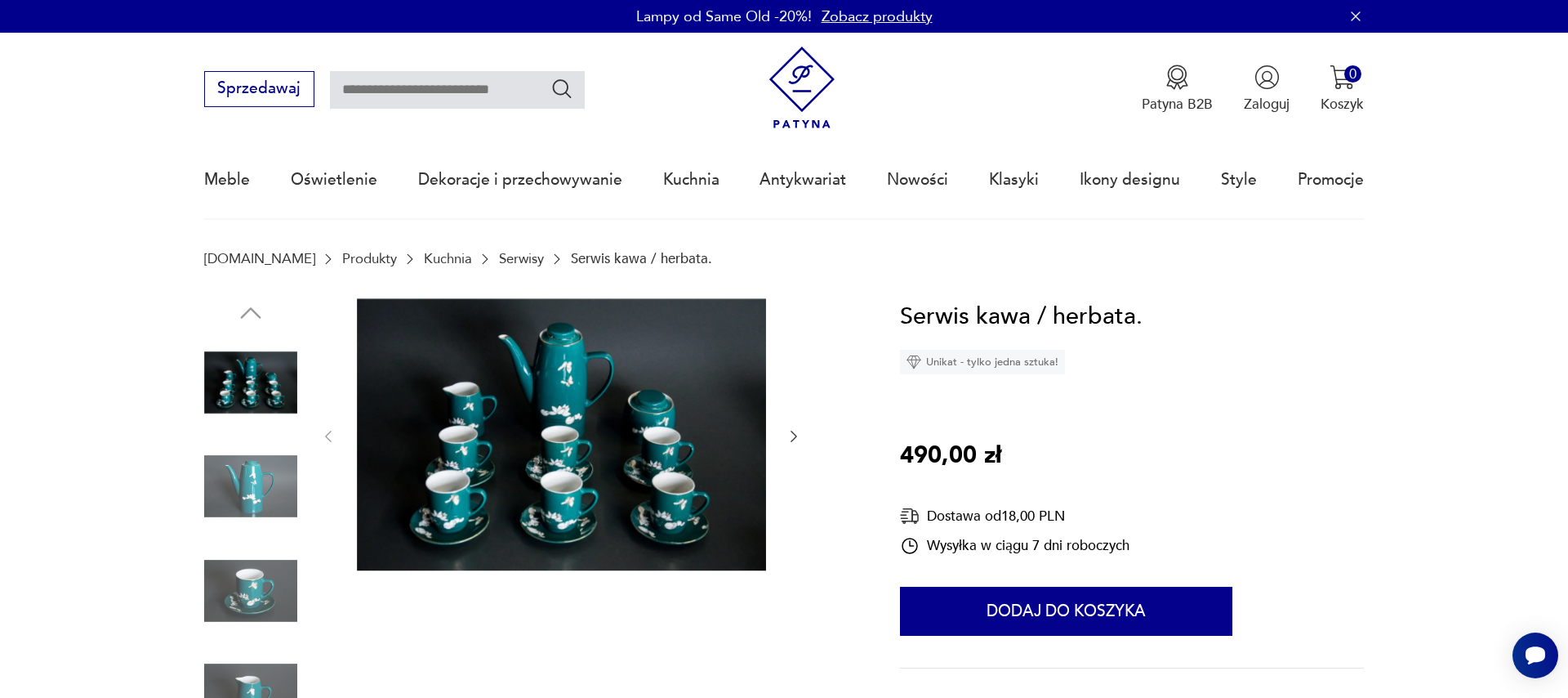
click at [785, 445] on icon "button" at bounding box center [794, 436] width 17 height 17
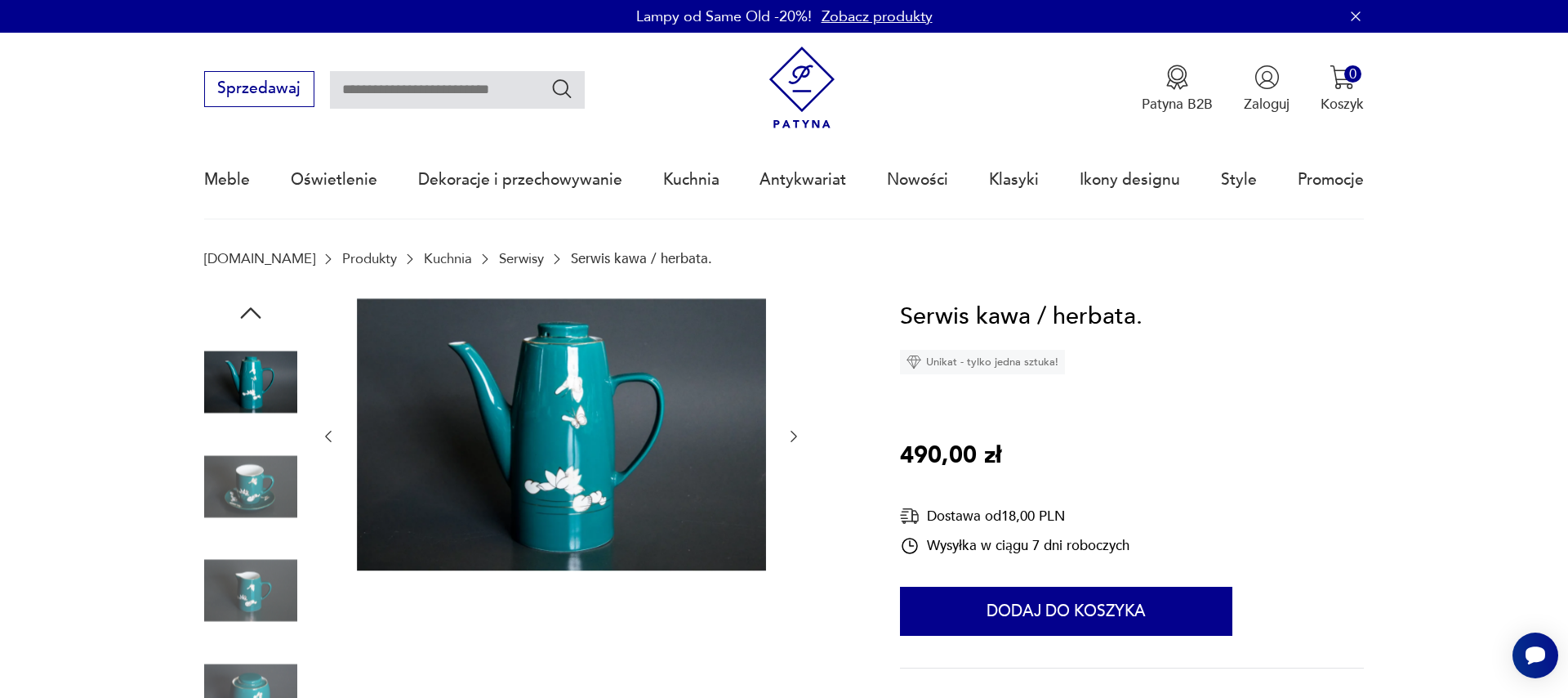
click at [785, 445] on icon "button" at bounding box center [794, 436] width 17 height 17
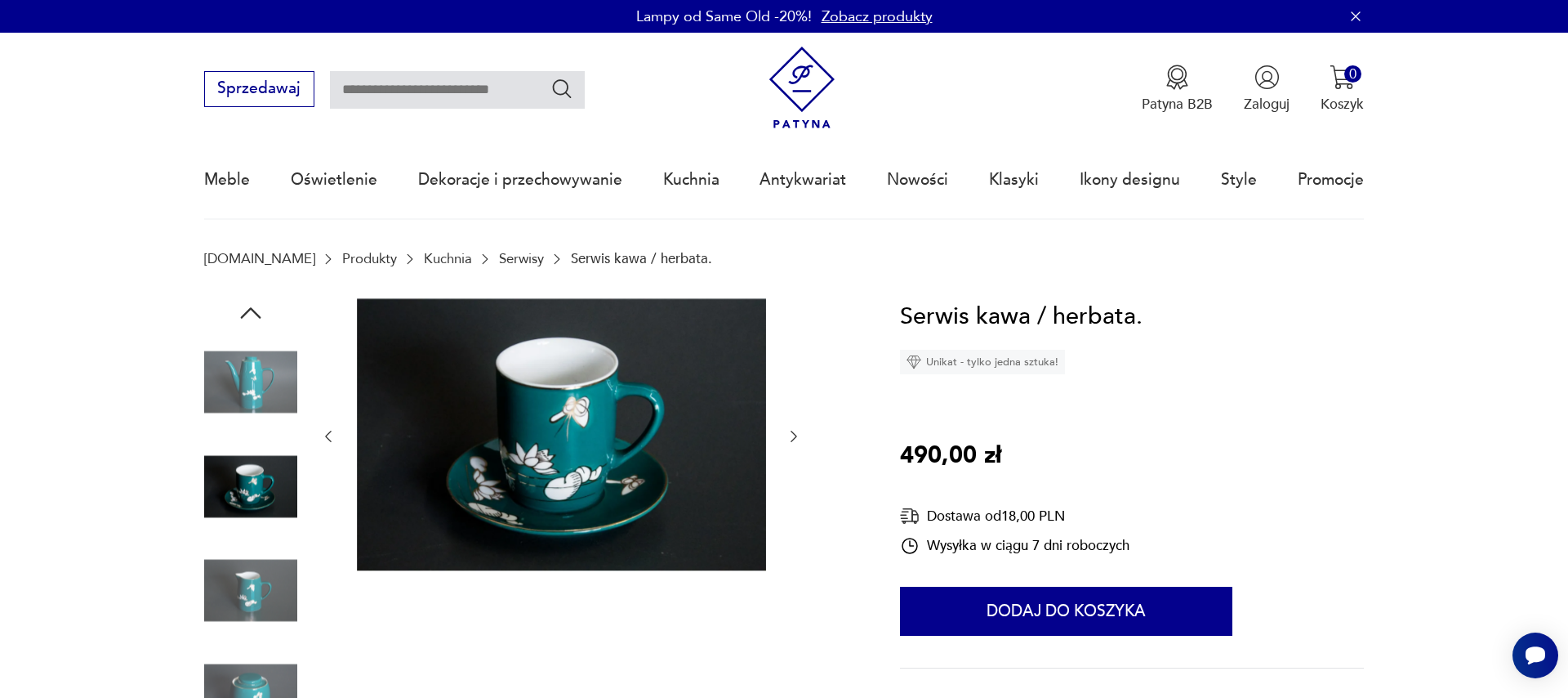
click at [785, 445] on icon "button" at bounding box center [794, 436] width 17 height 17
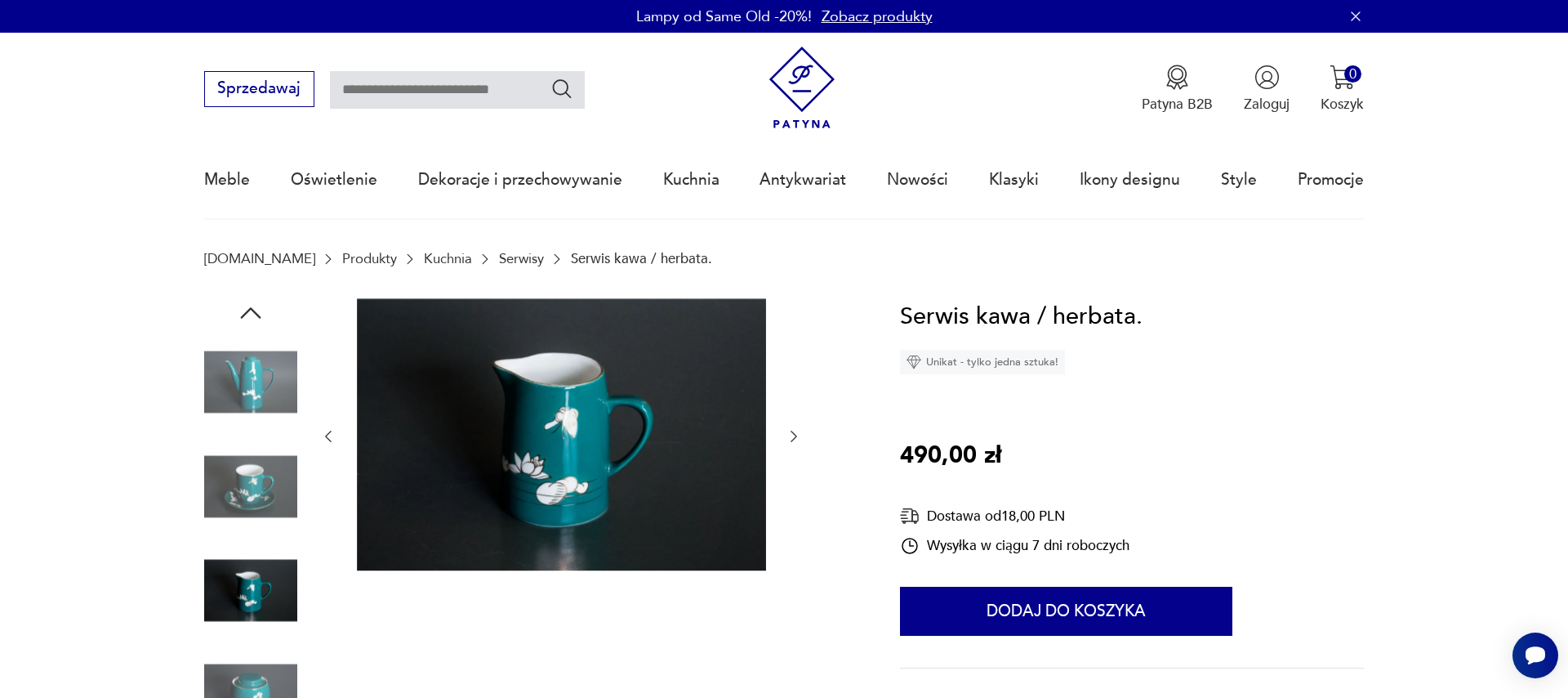
click at [785, 445] on icon "button" at bounding box center [794, 436] width 17 height 17
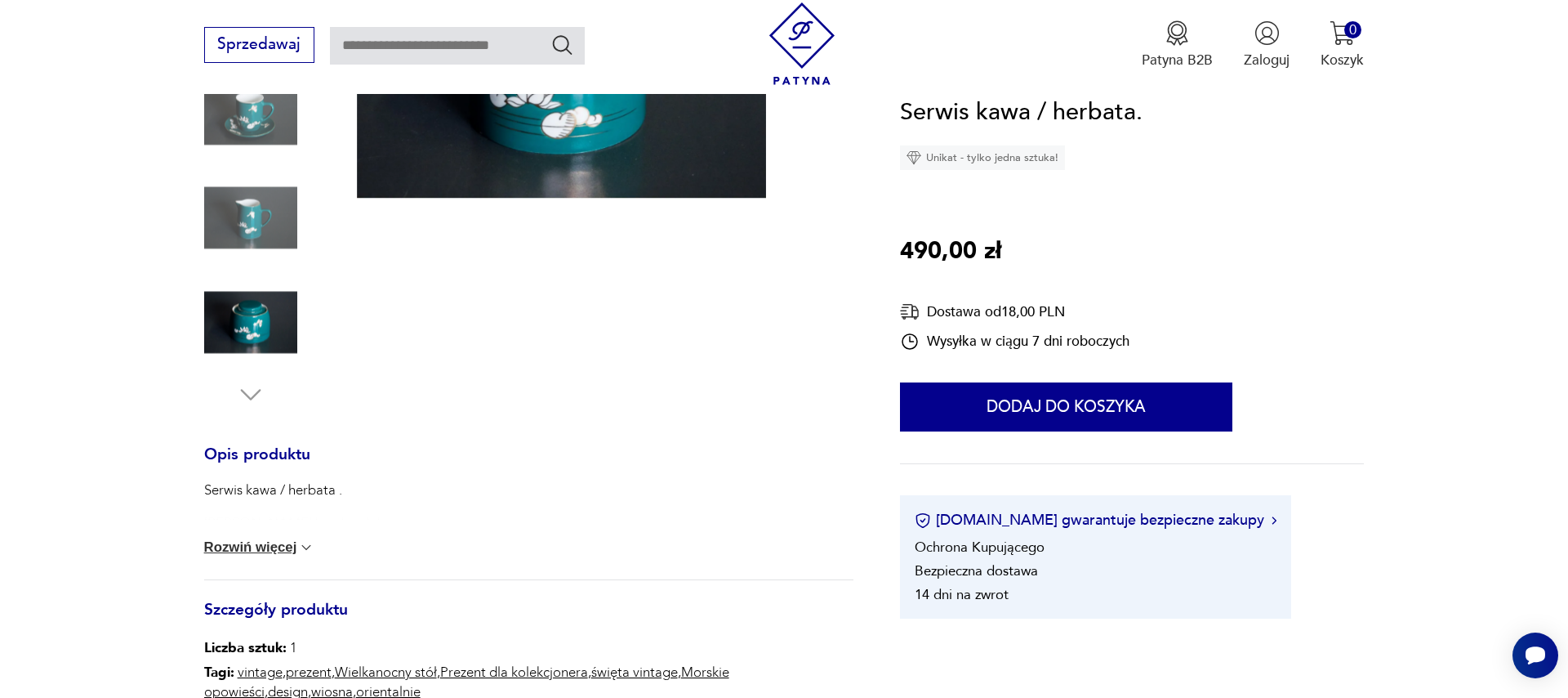
scroll to position [745, 0]
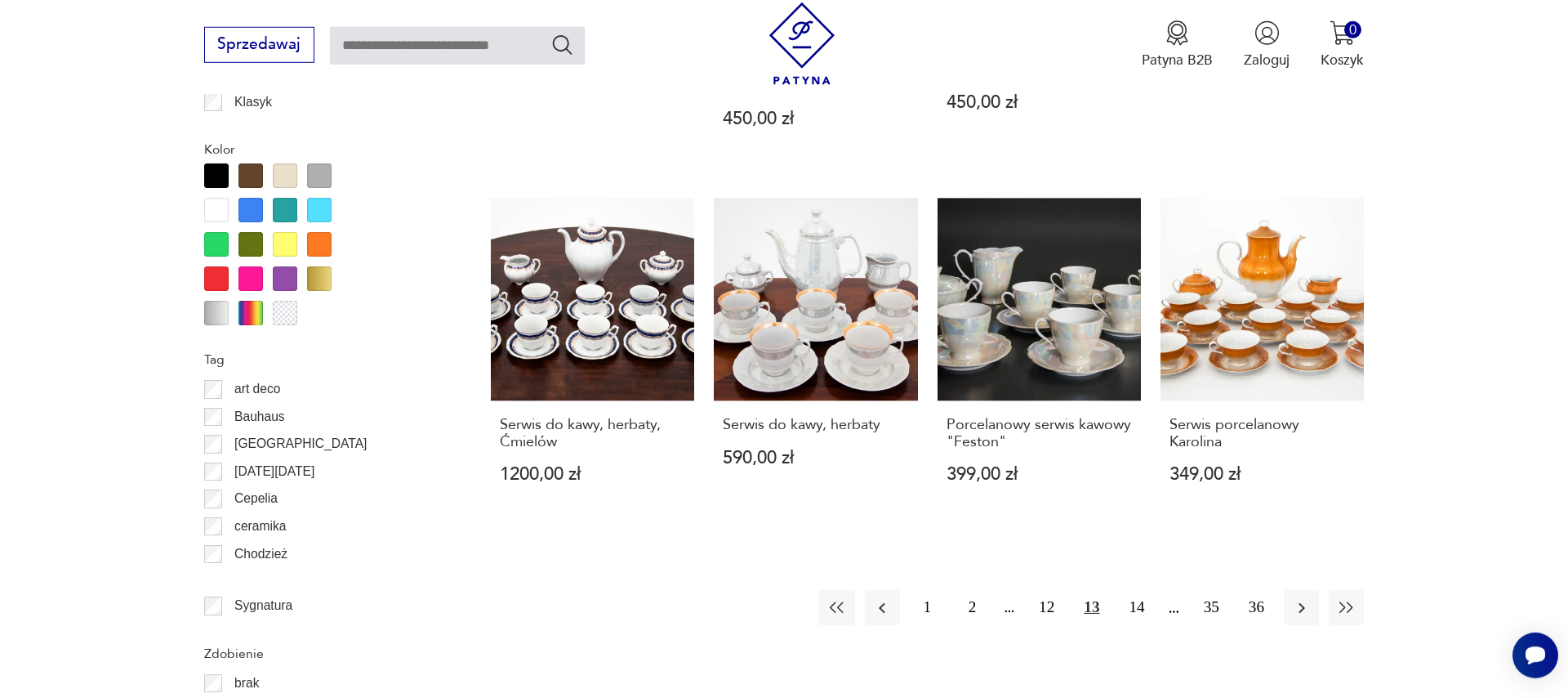
scroll to position [1942, 0]
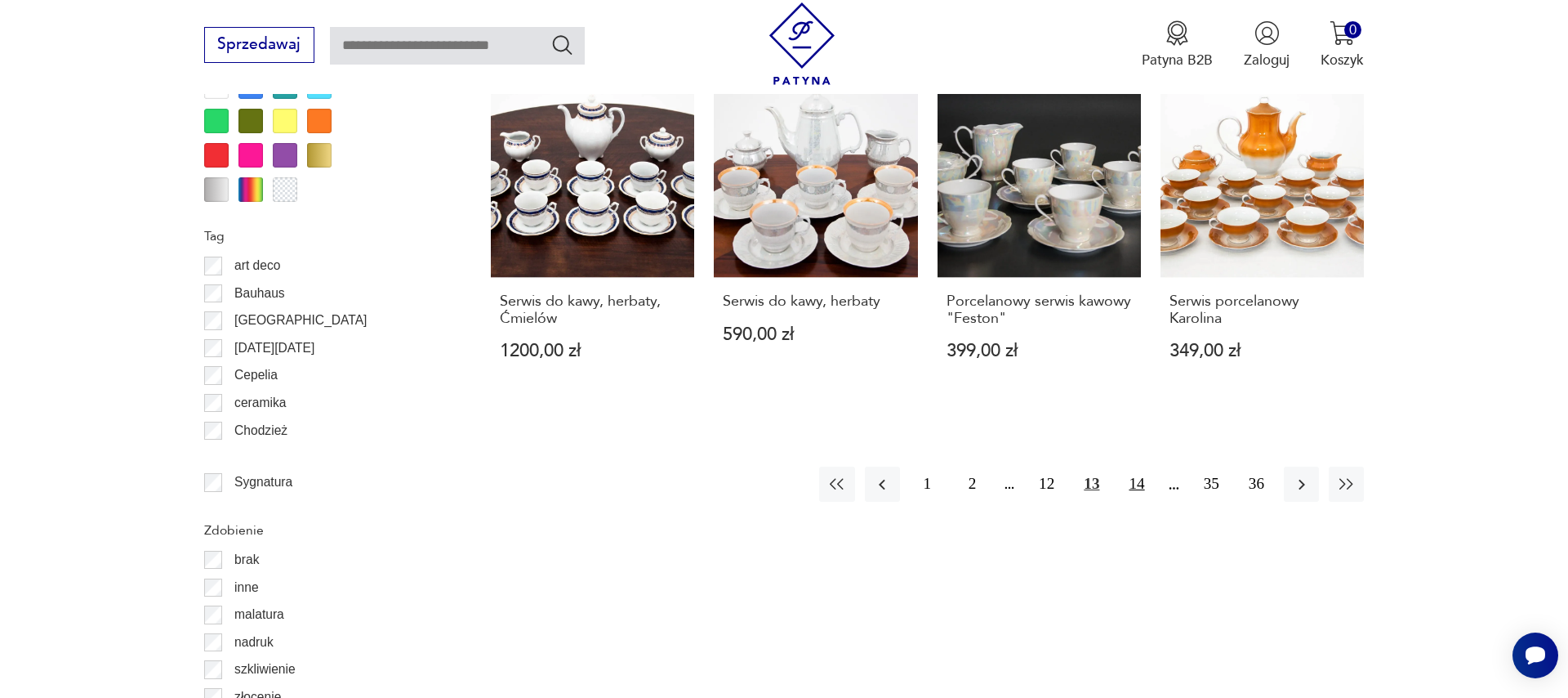
click at [1126, 467] on button "14" at bounding box center [1136, 484] width 35 height 35
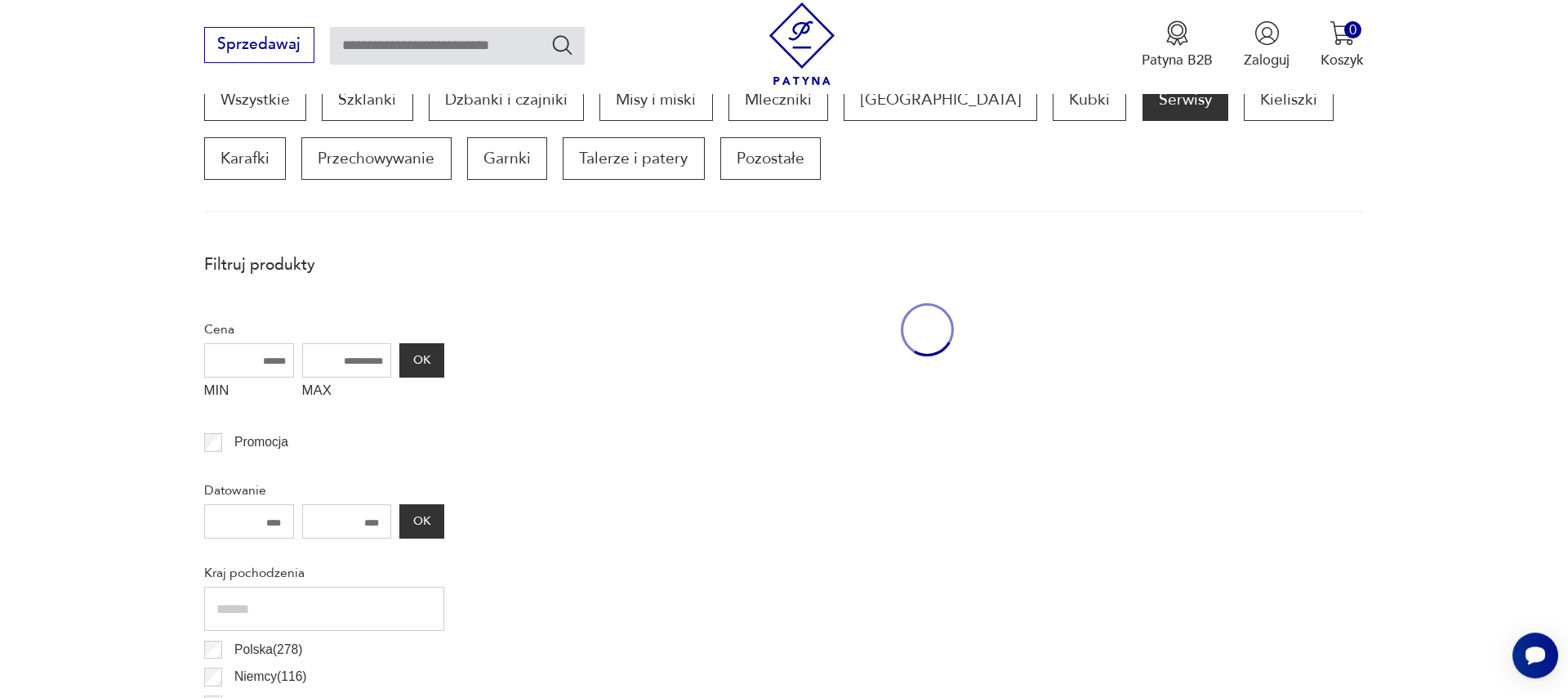
scroll to position [544, 0]
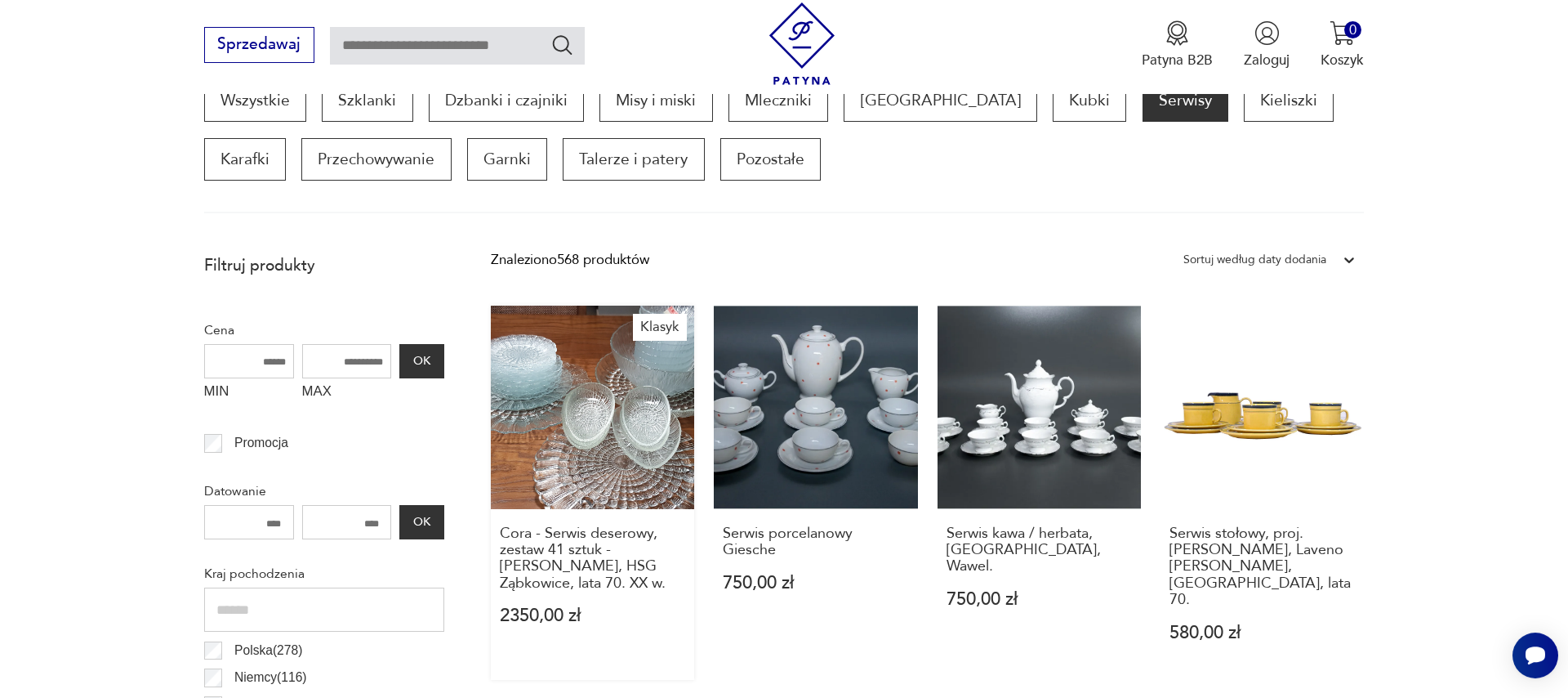
click at [567, 423] on link "Klasyk Cora - Serwis deserowy, zestaw 41 sztuk - [PERSON_NAME], HSG Ząbkowice, …" at bounding box center [592, 493] width 204 height 374
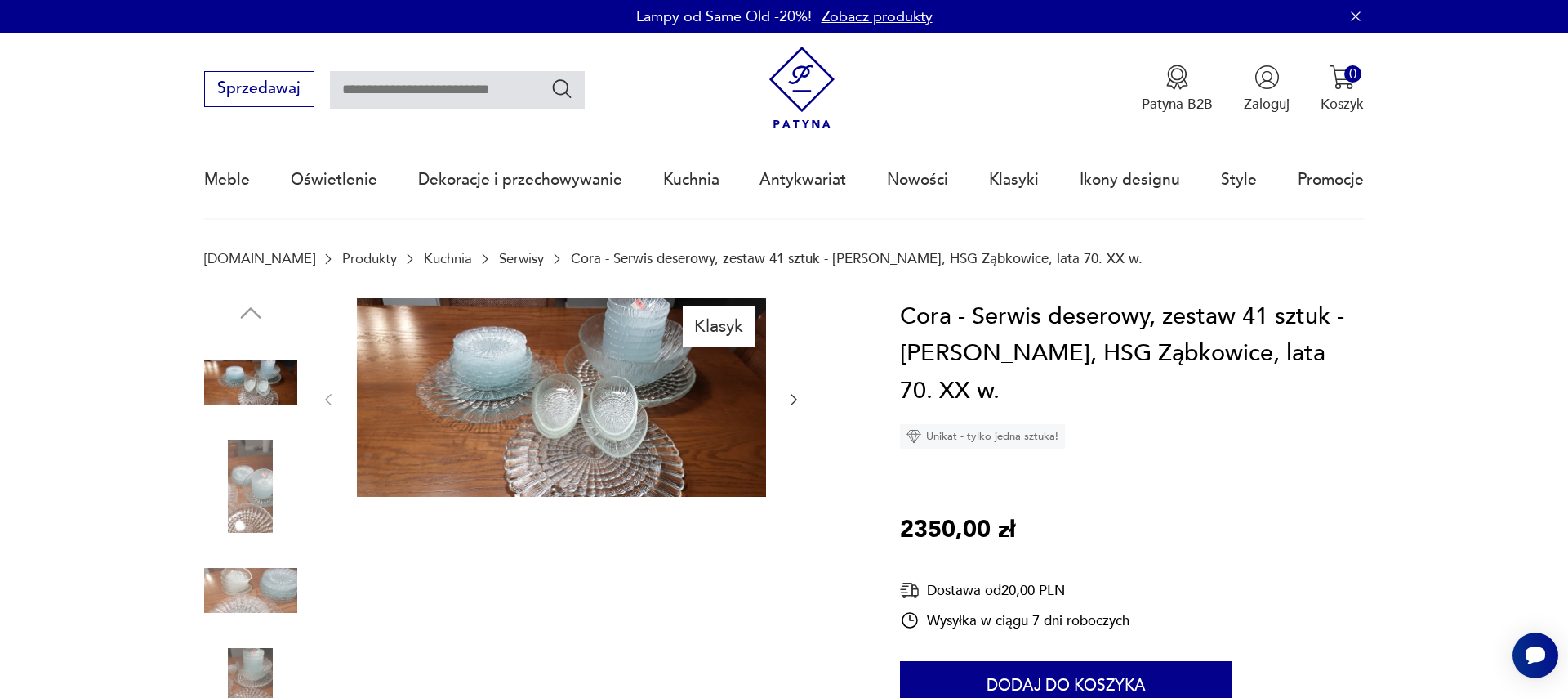
click at [790, 407] on icon "button" at bounding box center [794, 400] width 17 height 17
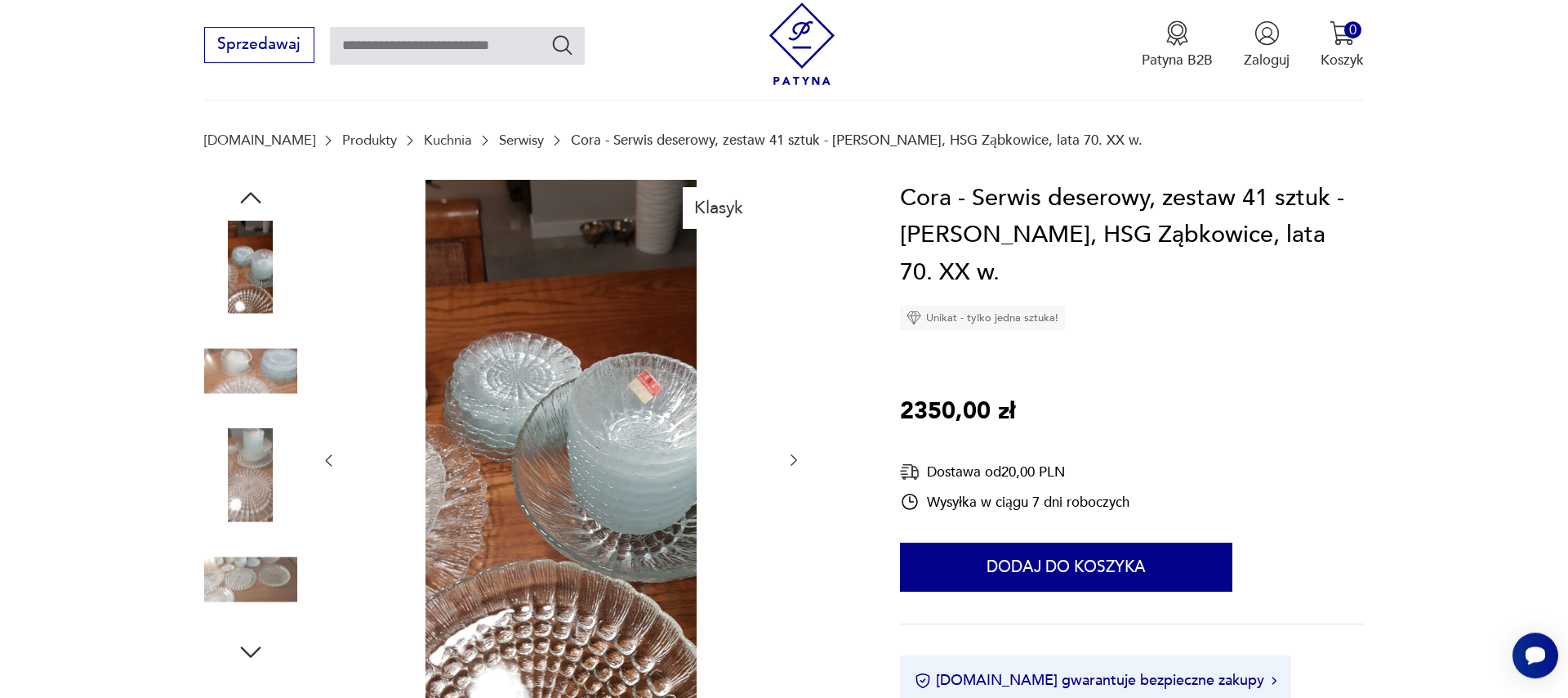
scroll to position [186, 0]
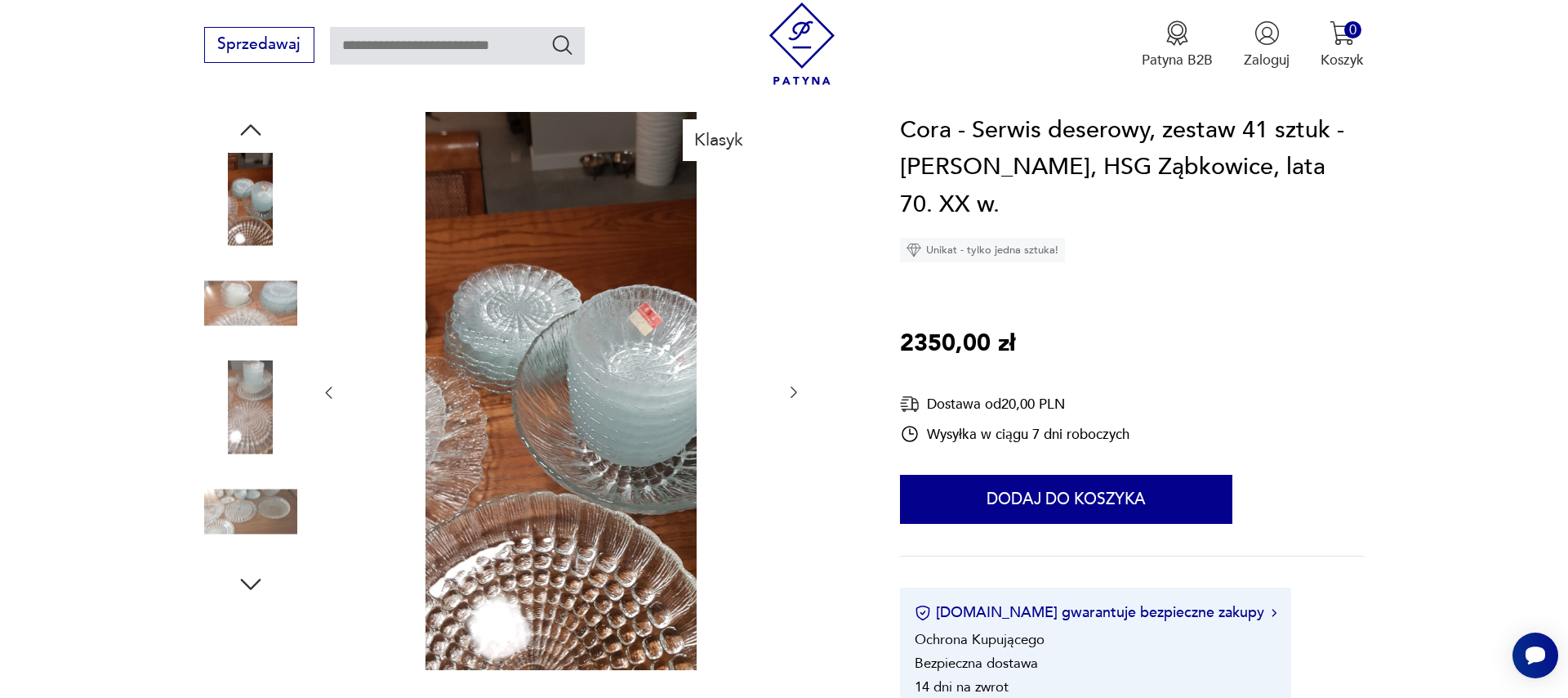
click at [789, 393] on icon "button" at bounding box center [794, 392] width 17 height 17
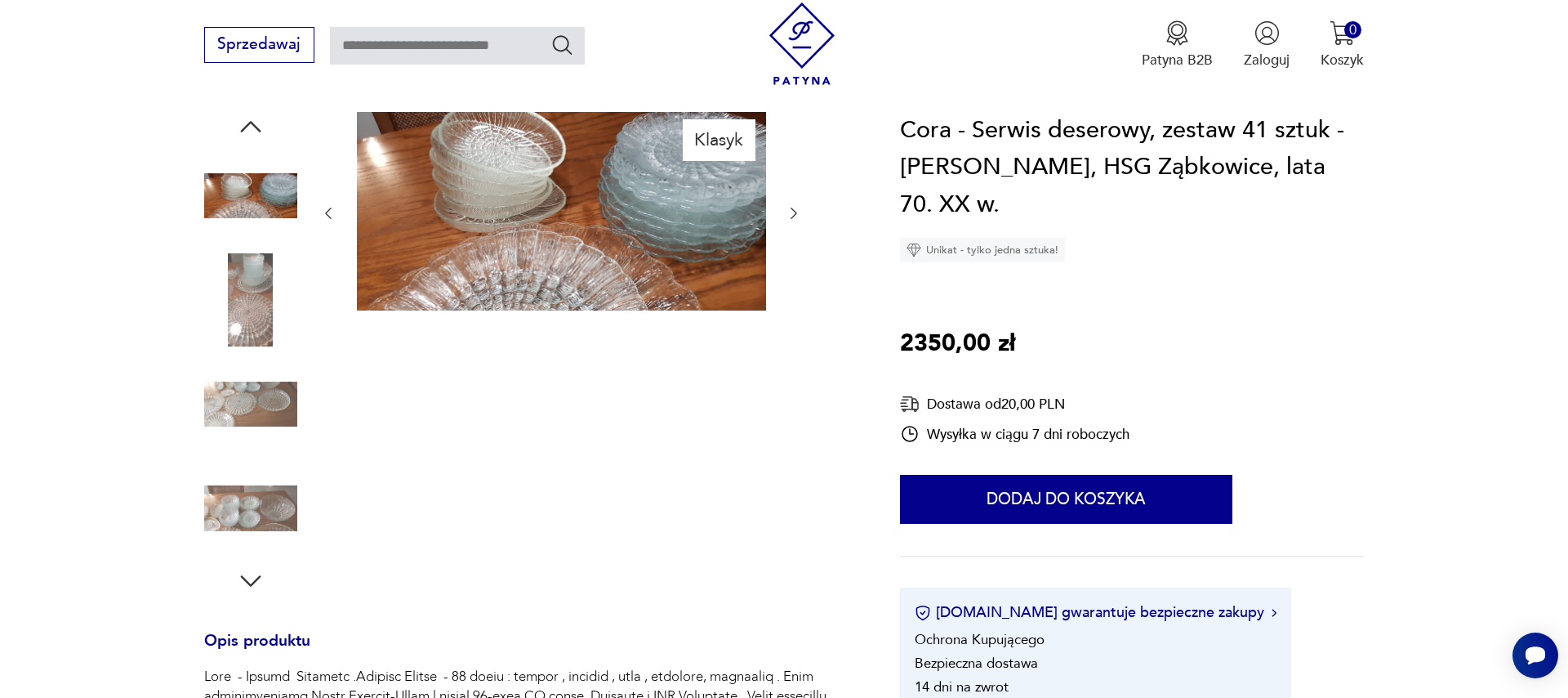
click at [790, 215] on icon "button" at bounding box center [794, 214] width 17 height 17
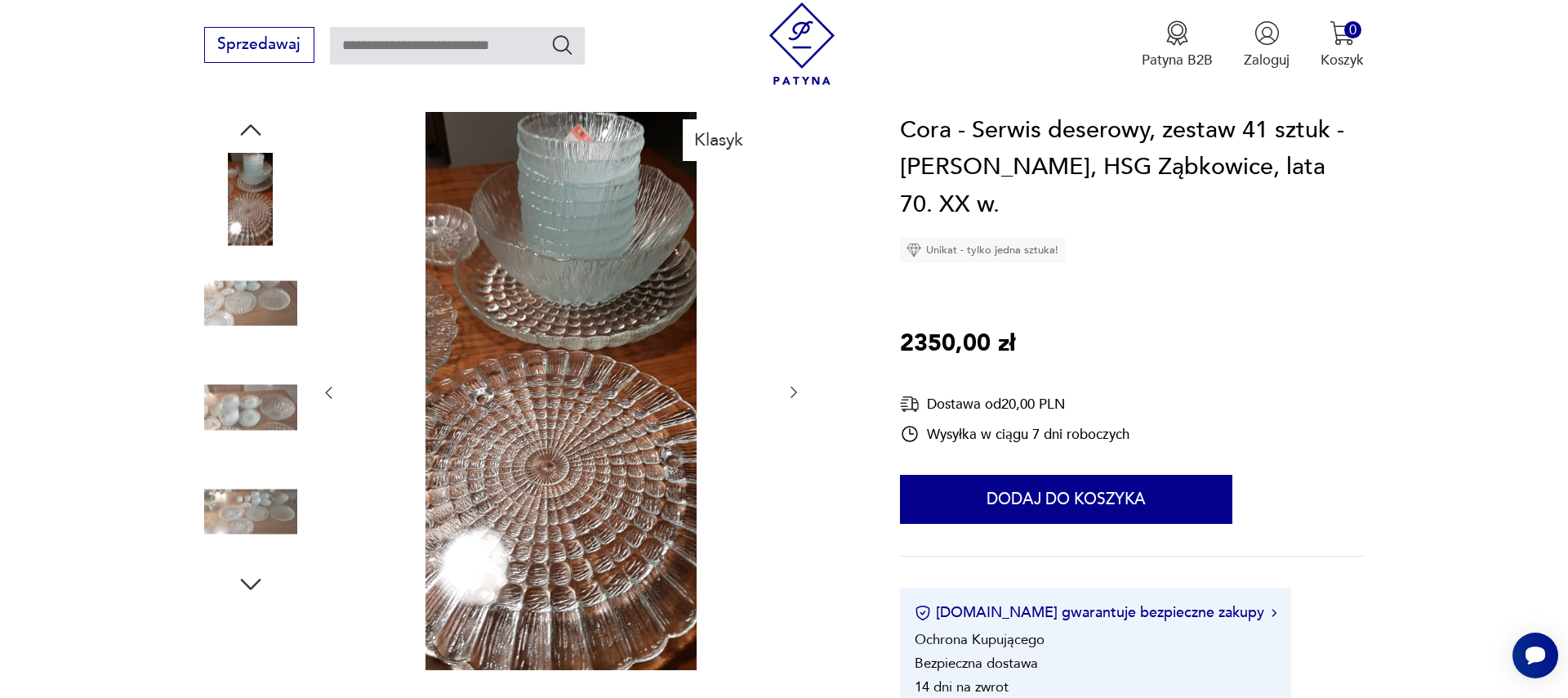
click at [790, 395] on icon "button" at bounding box center [794, 392] width 17 height 17
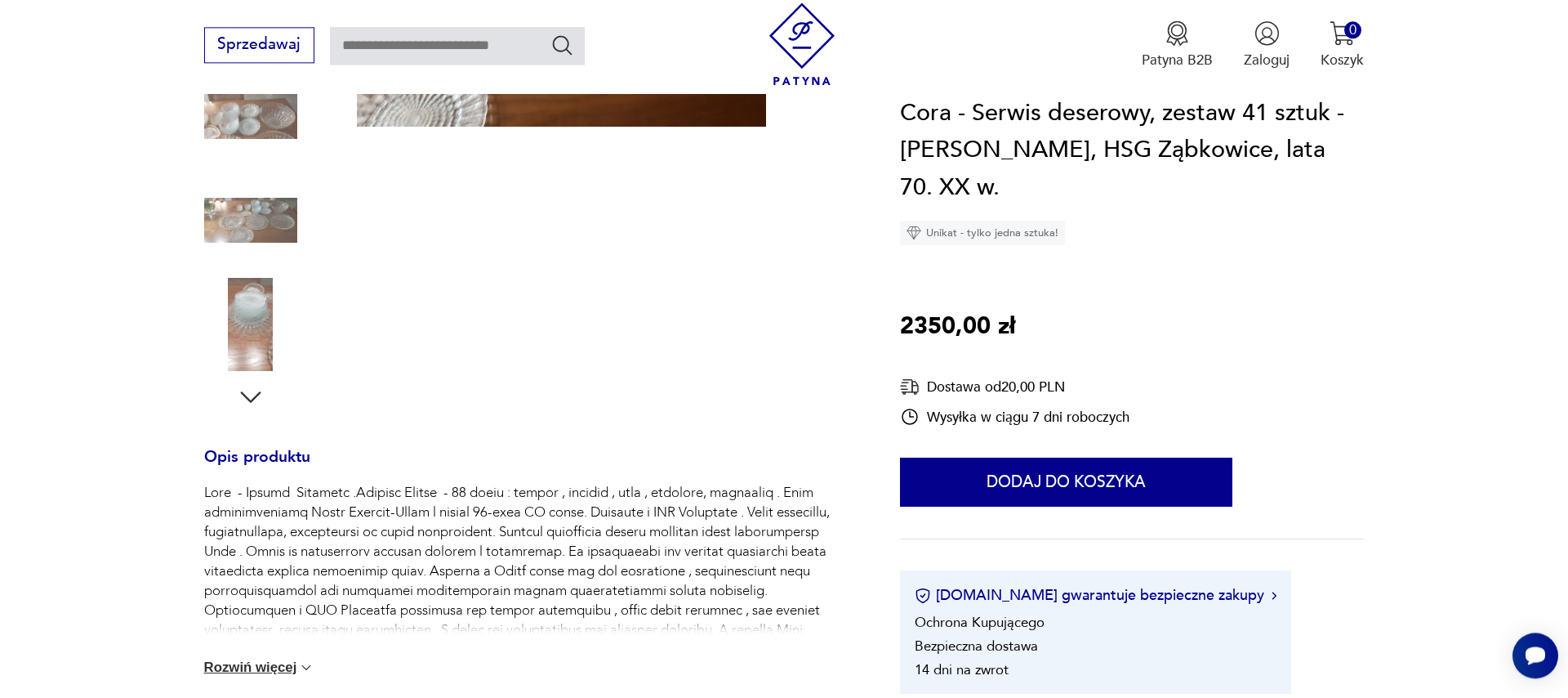
scroll to position [466, 0]
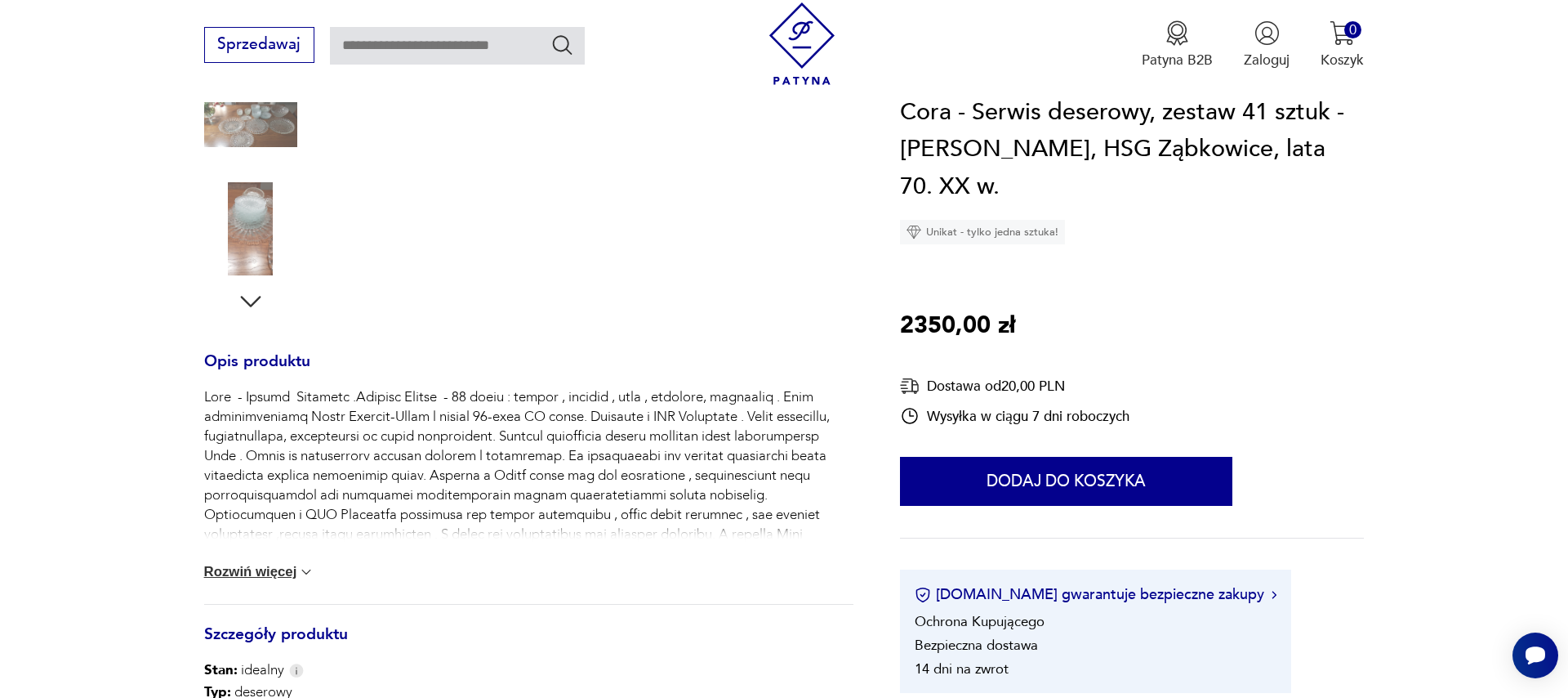
click at [300, 569] on img at bounding box center [306, 572] width 17 height 17
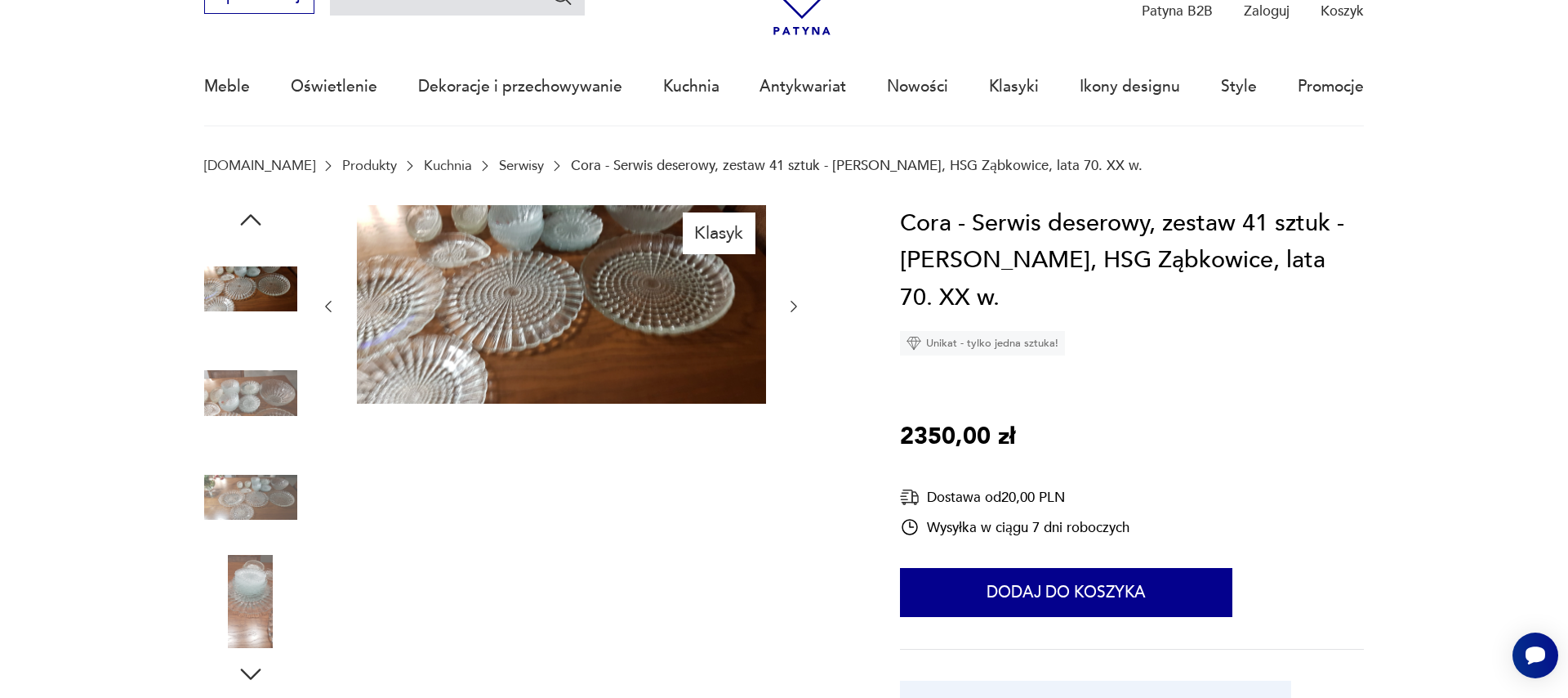
scroll to position [0, 0]
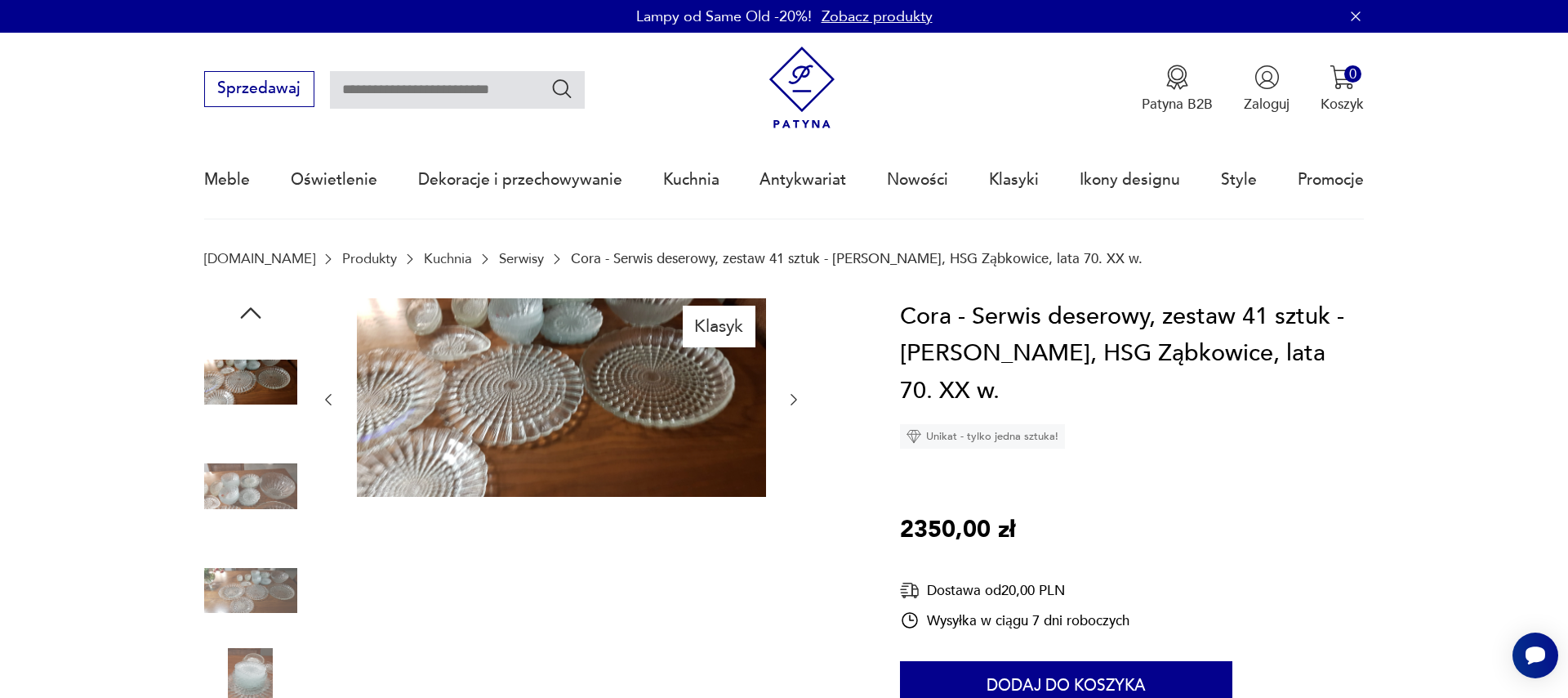
click at [794, 398] on icon "button" at bounding box center [794, 400] width 7 height 12
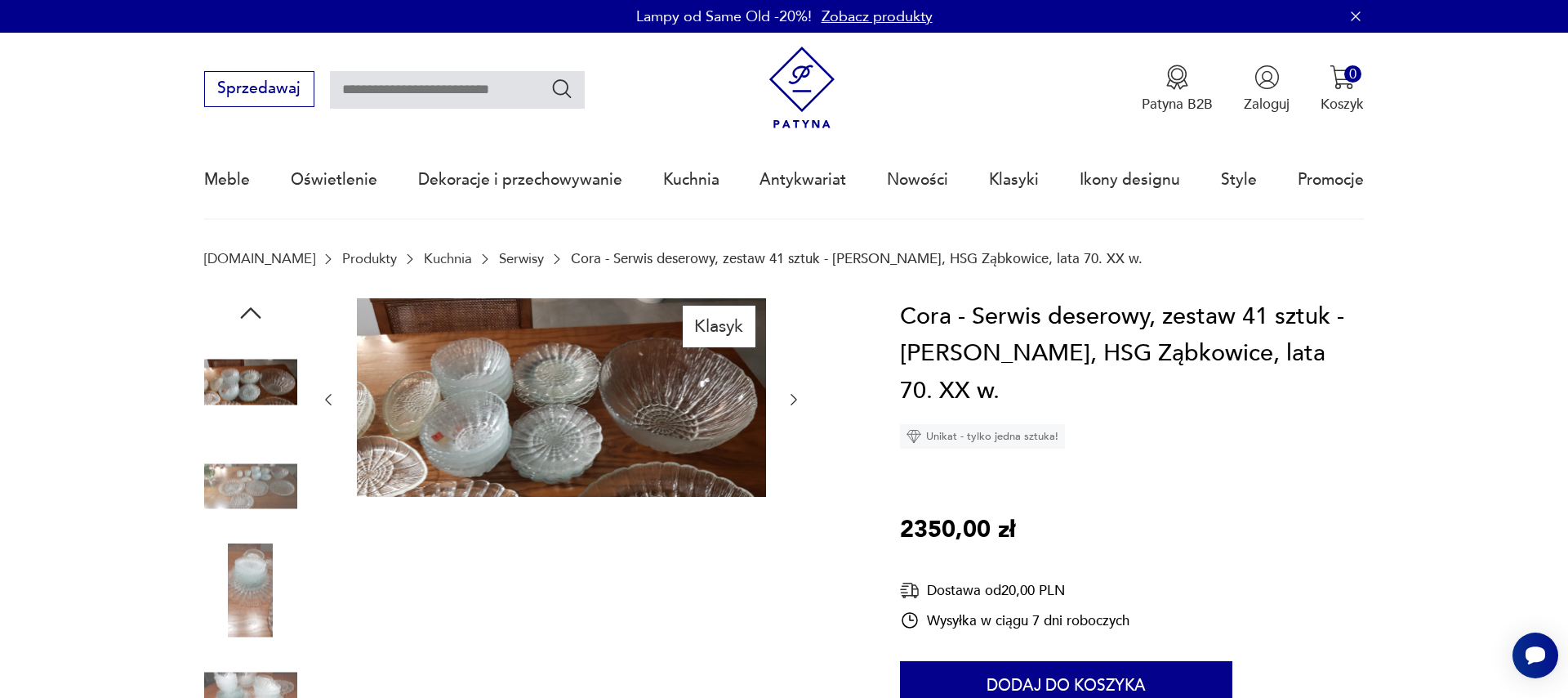
click at [794, 398] on icon "button" at bounding box center [794, 400] width 7 height 12
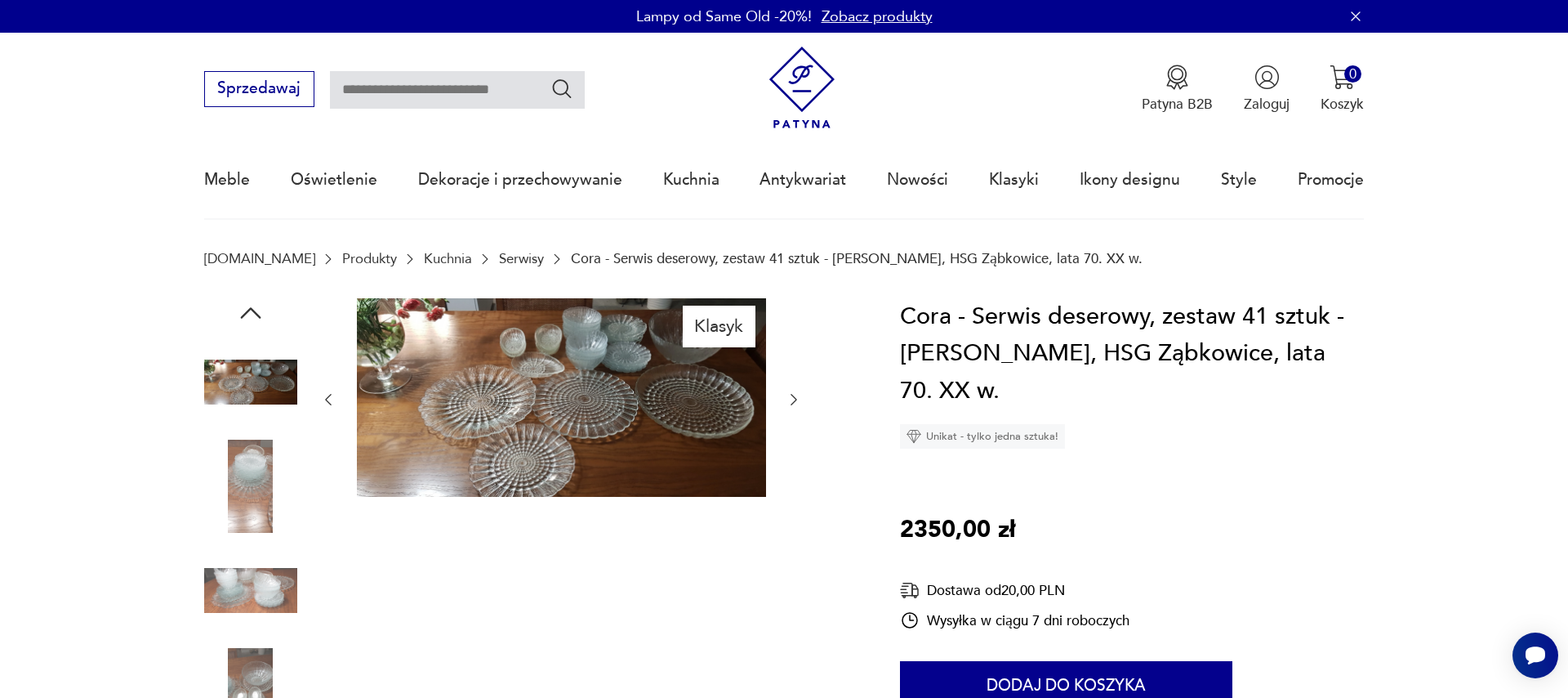
click at [794, 398] on icon "button" at bounding box center [794, 400] width 7 height 12
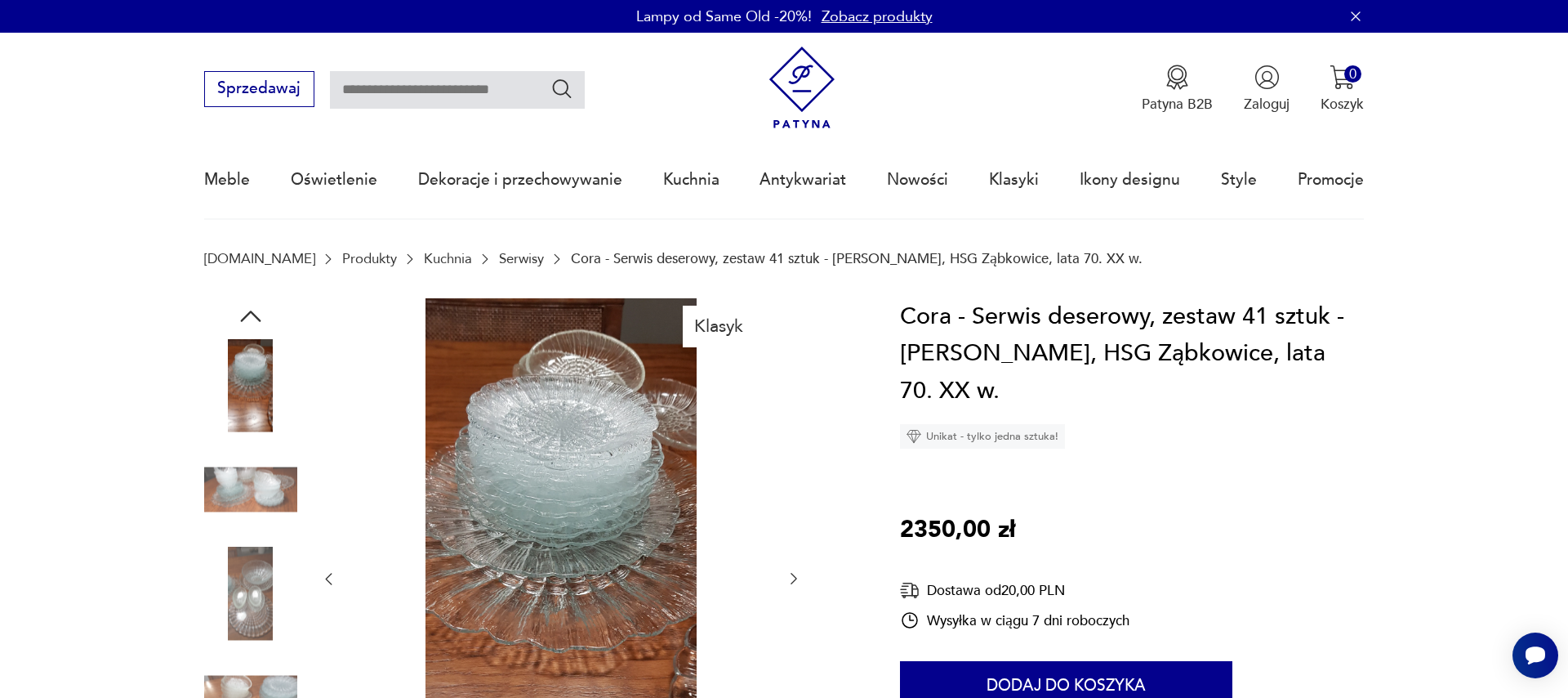
click at [798, 578] on icon "button" at bounding box center [794, 579] width 17 height 17
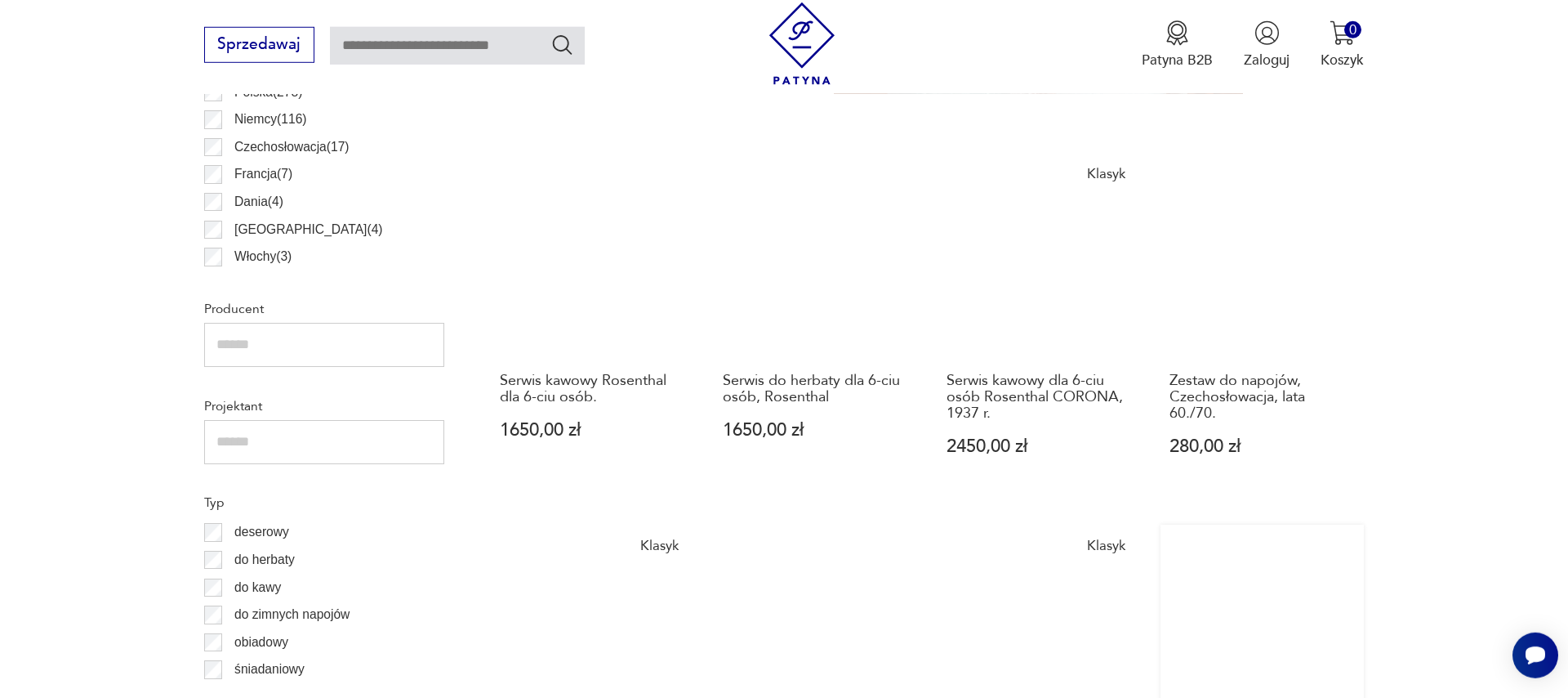
scroll to position [1251, 0]
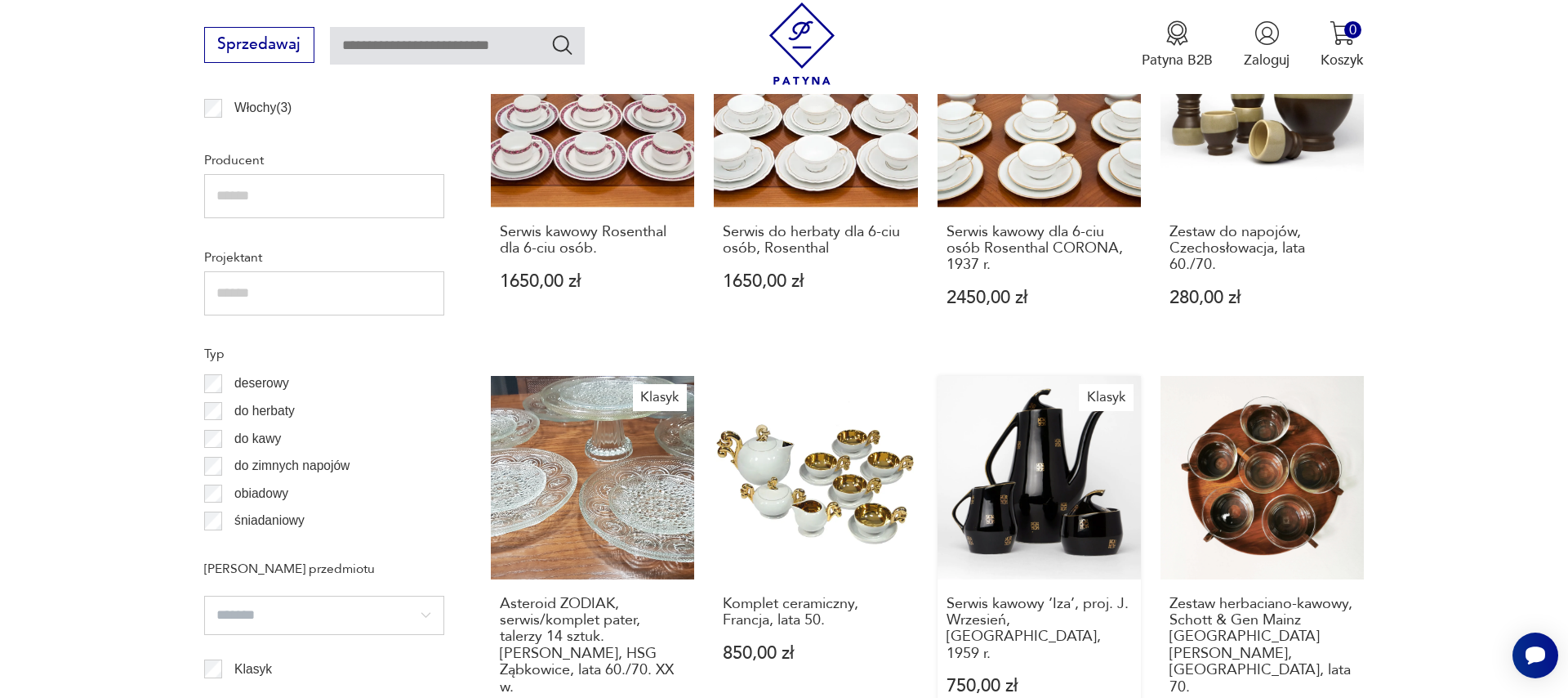
click at [1057, 492] on link "Klasyk Serwis kawowy ‘Iza’, proj. J. Wrzesień, [GEOGRAPHIC_DATA], 1959 r. 750,0…" at bounding box center [1039, 571] width 204 height 391
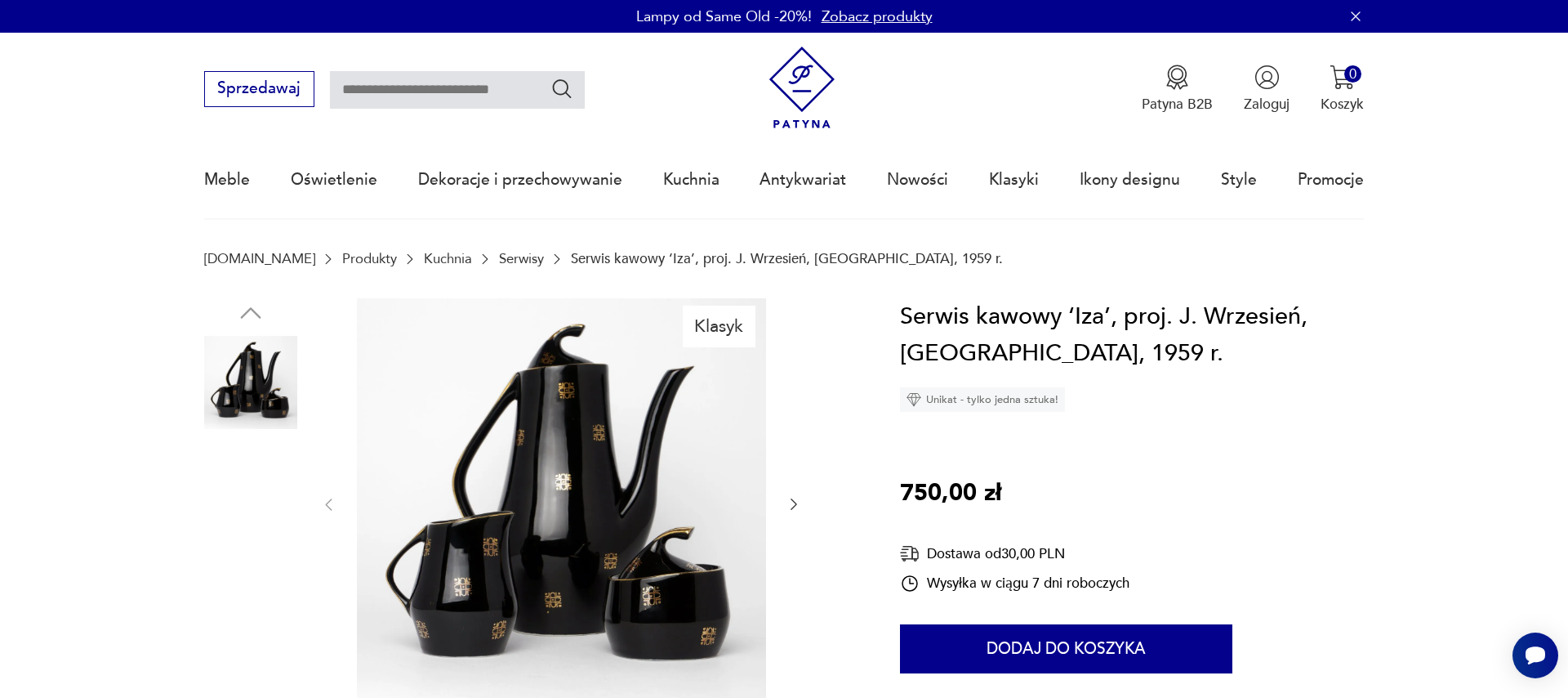
scroll to position [94, 0]
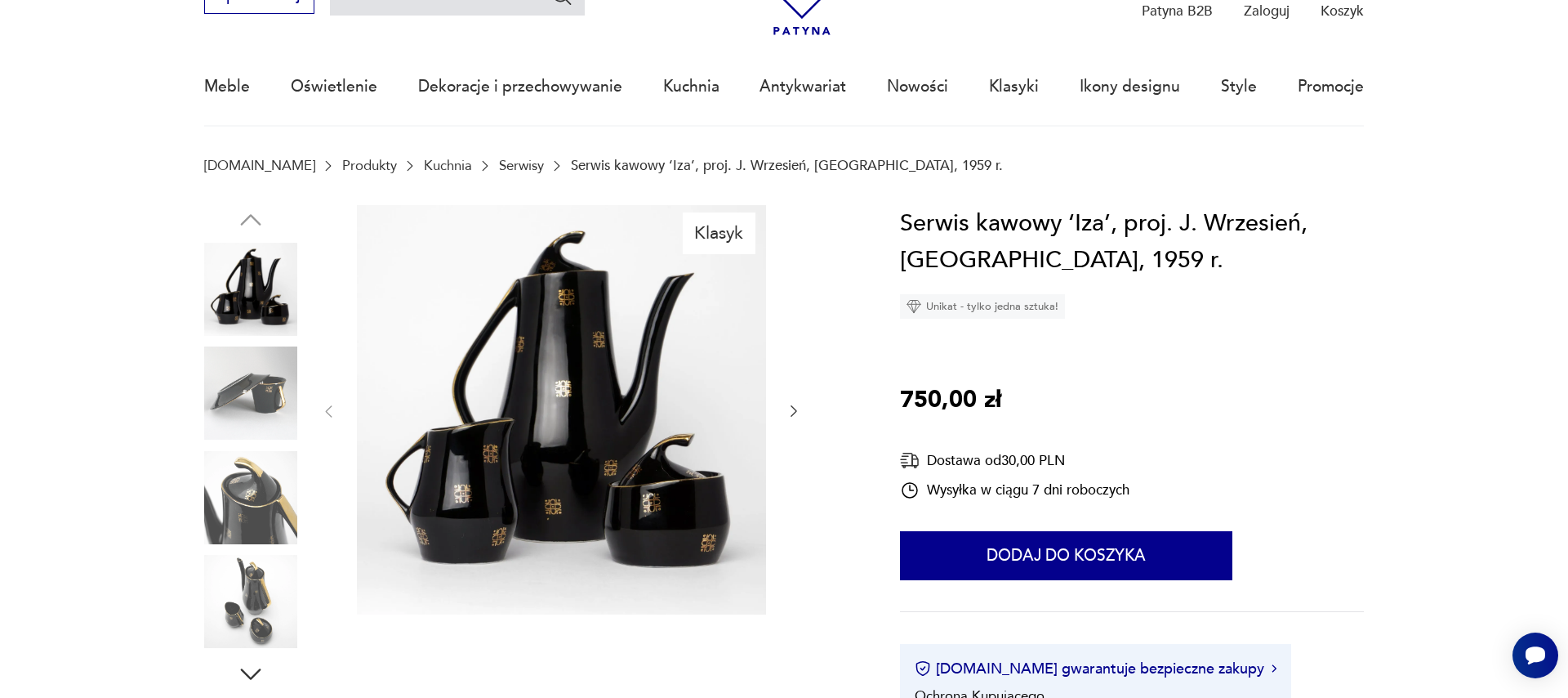
click at [792, 415] on icon "button" at bounding box center [794, 412] width 17 height 17
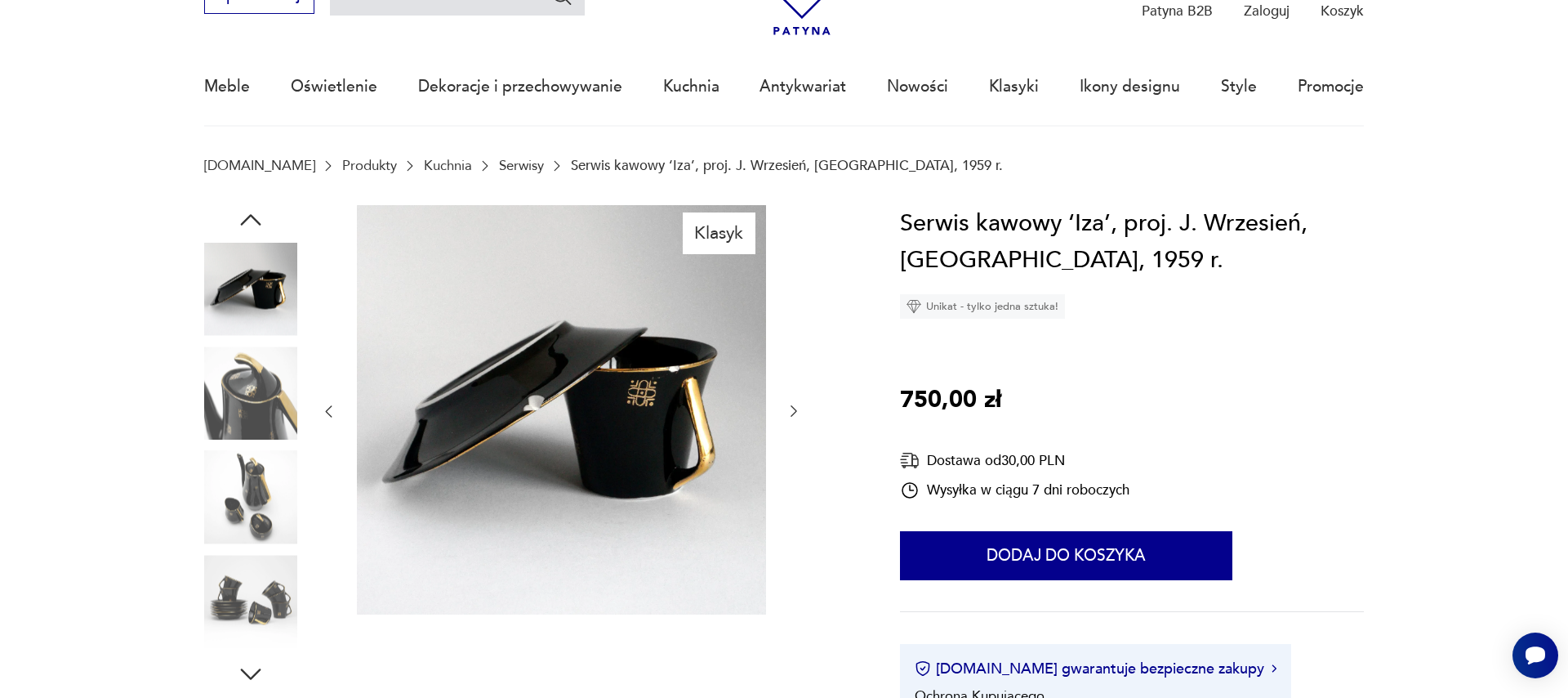
click at [792, 415] on icon "button" at bounding box center [794, 412] width 17 height 17
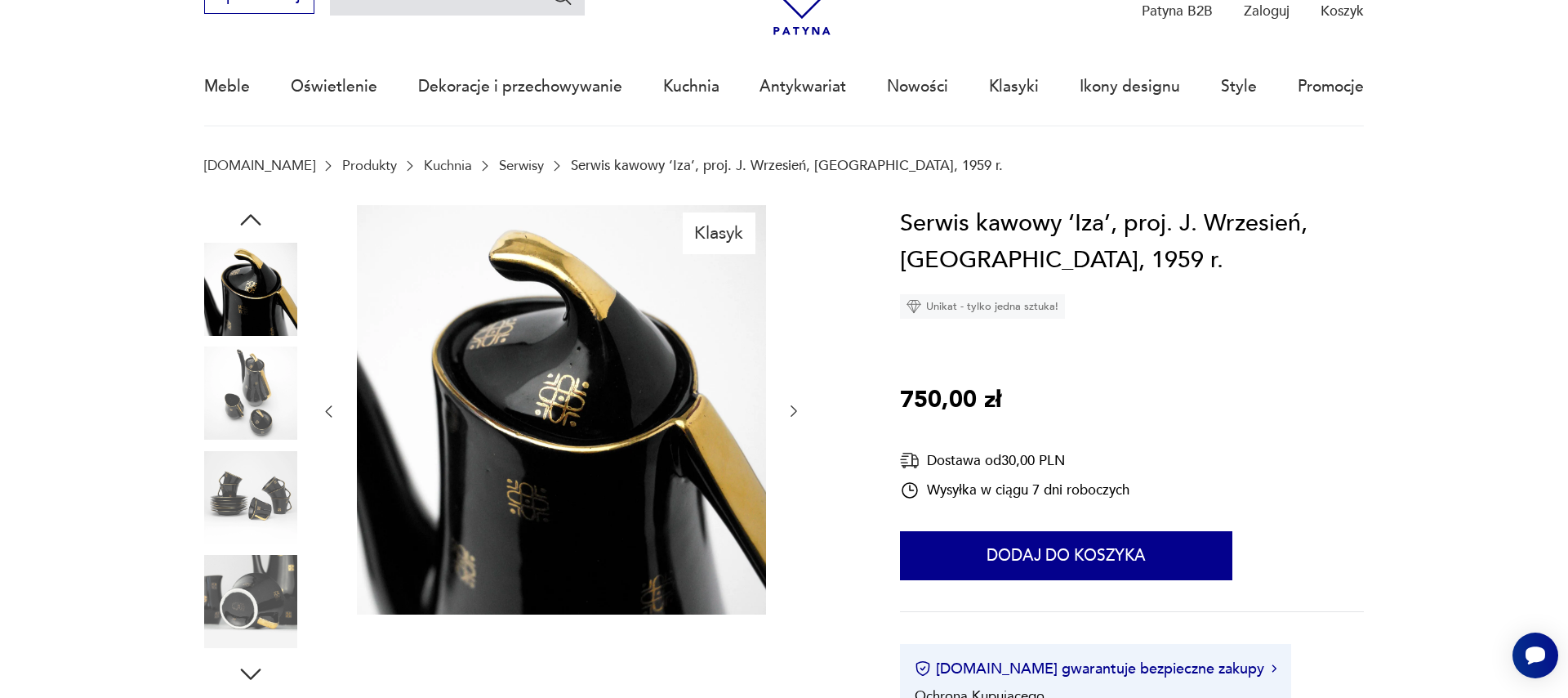
click at [792, 415] on icon "button" at bounding box center [794, 412] width 17 height 17
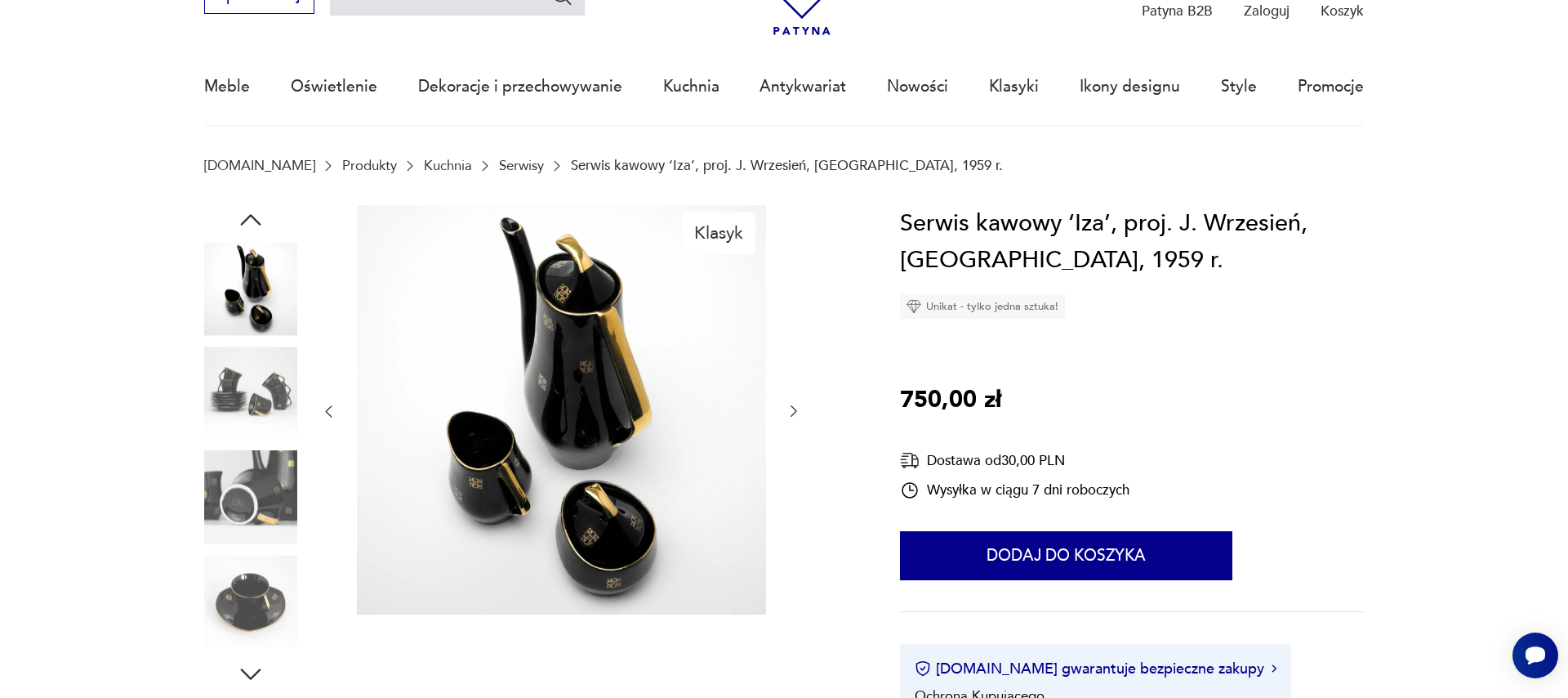
click at [792, 415] on icon "button" at bounding box center [794, 412] width 17 height 17
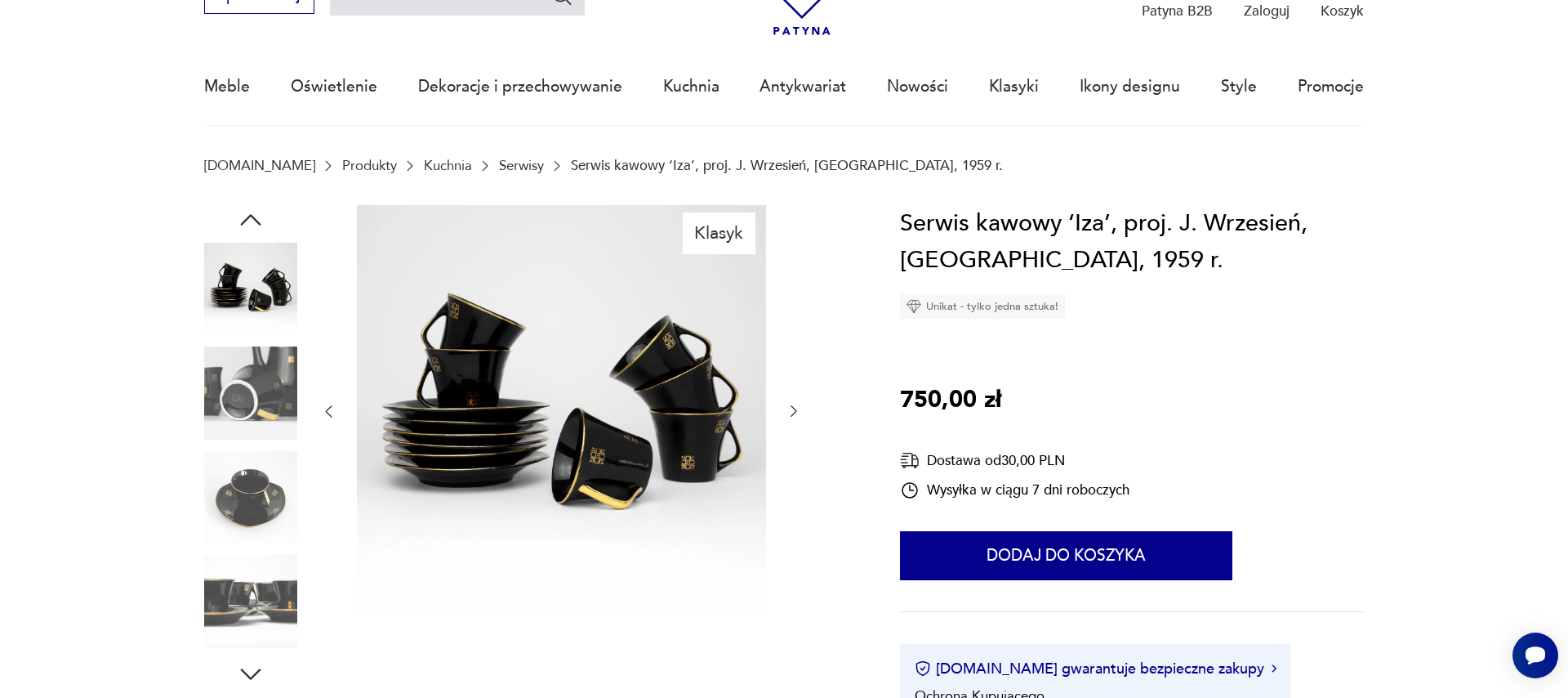
click at [792, 415] on icon "button" at bounding box center [794, 412] width 17 height 17
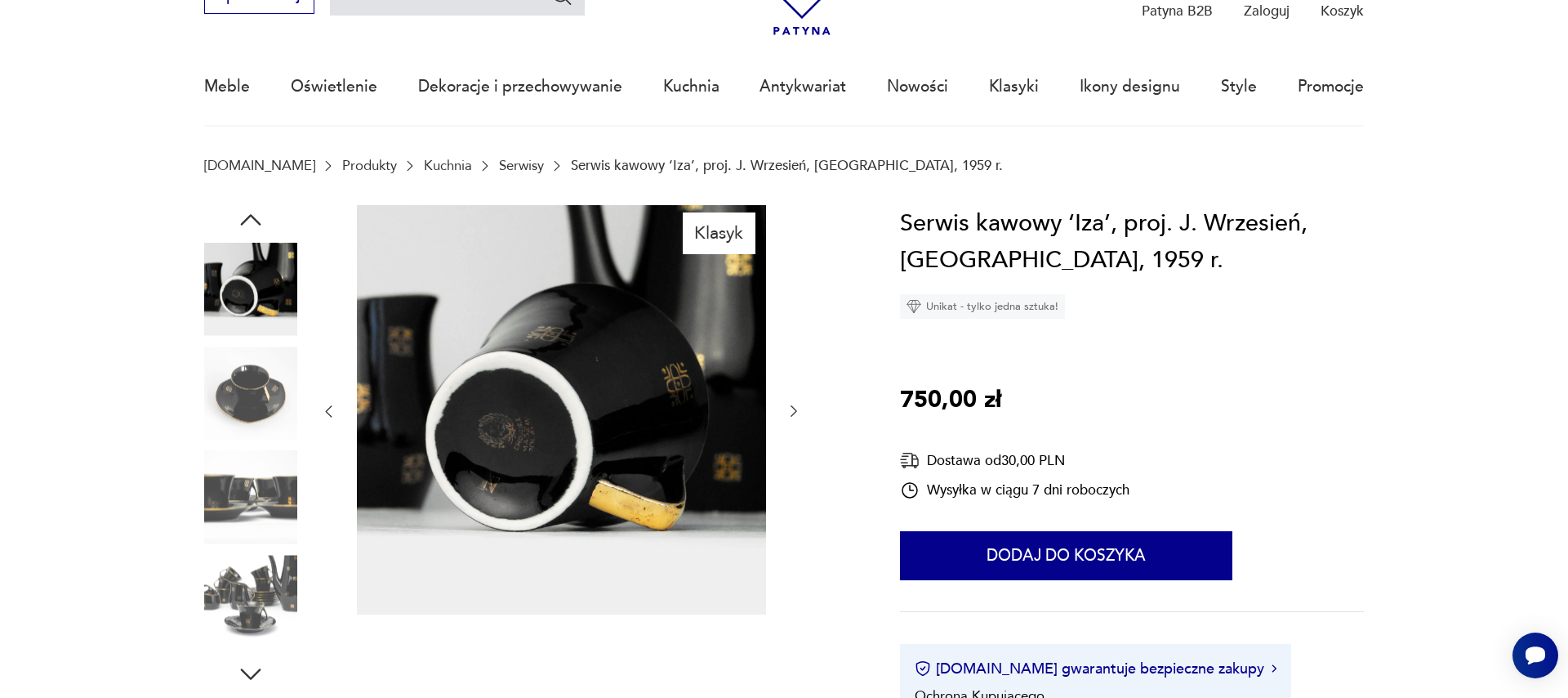
click at [792, 415] on icon "button" at bounding box center [794, 412] width 17 height 17
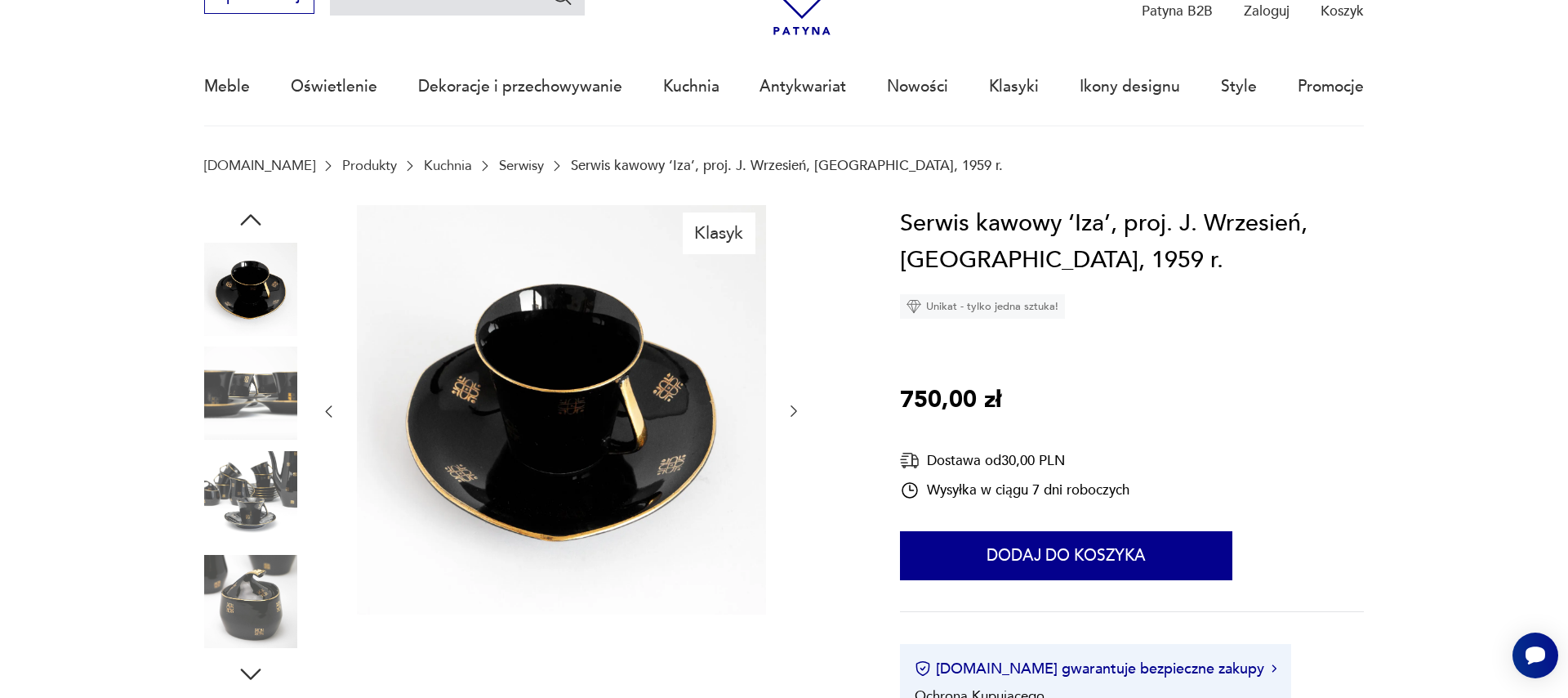
click at [792, 415] on icon "button" at bounding box center [794, 412] width 17 height 17
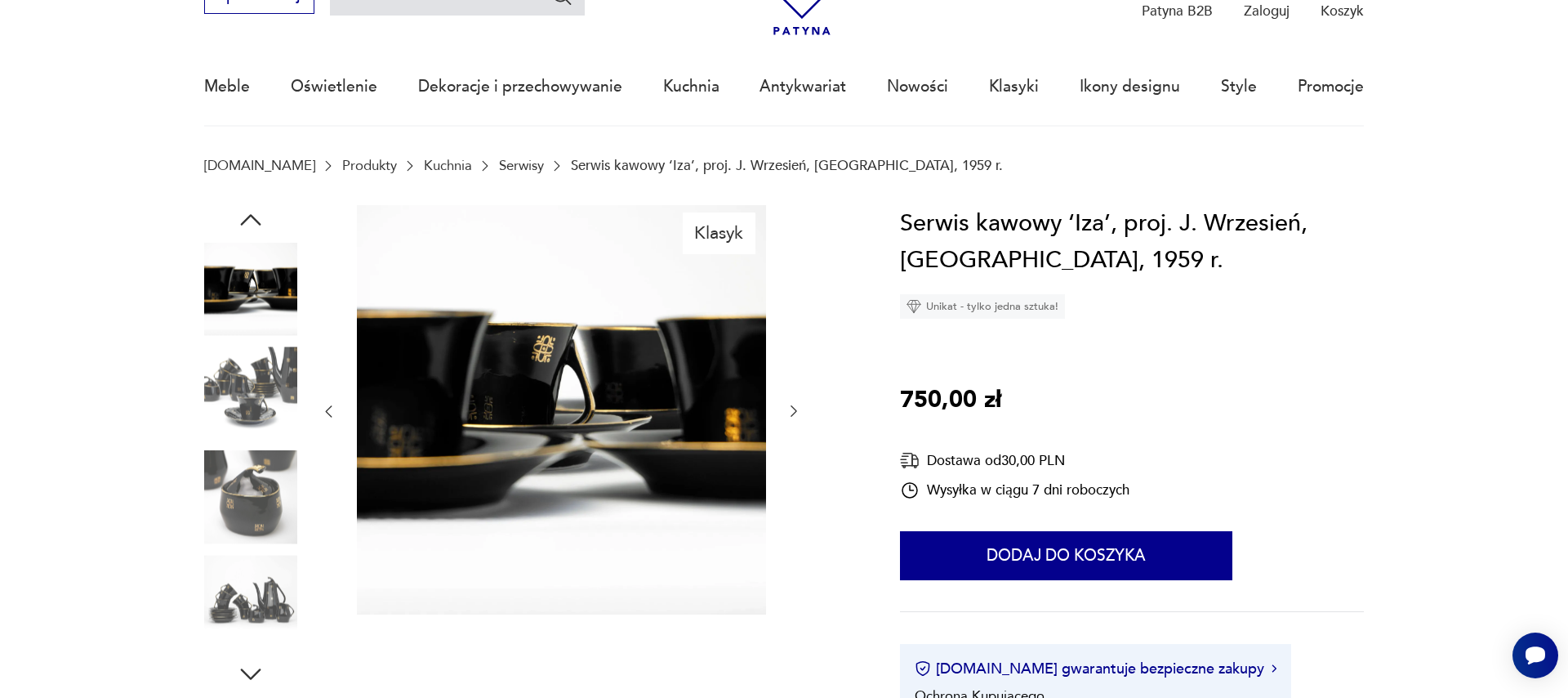
scroll to position [0, 0]
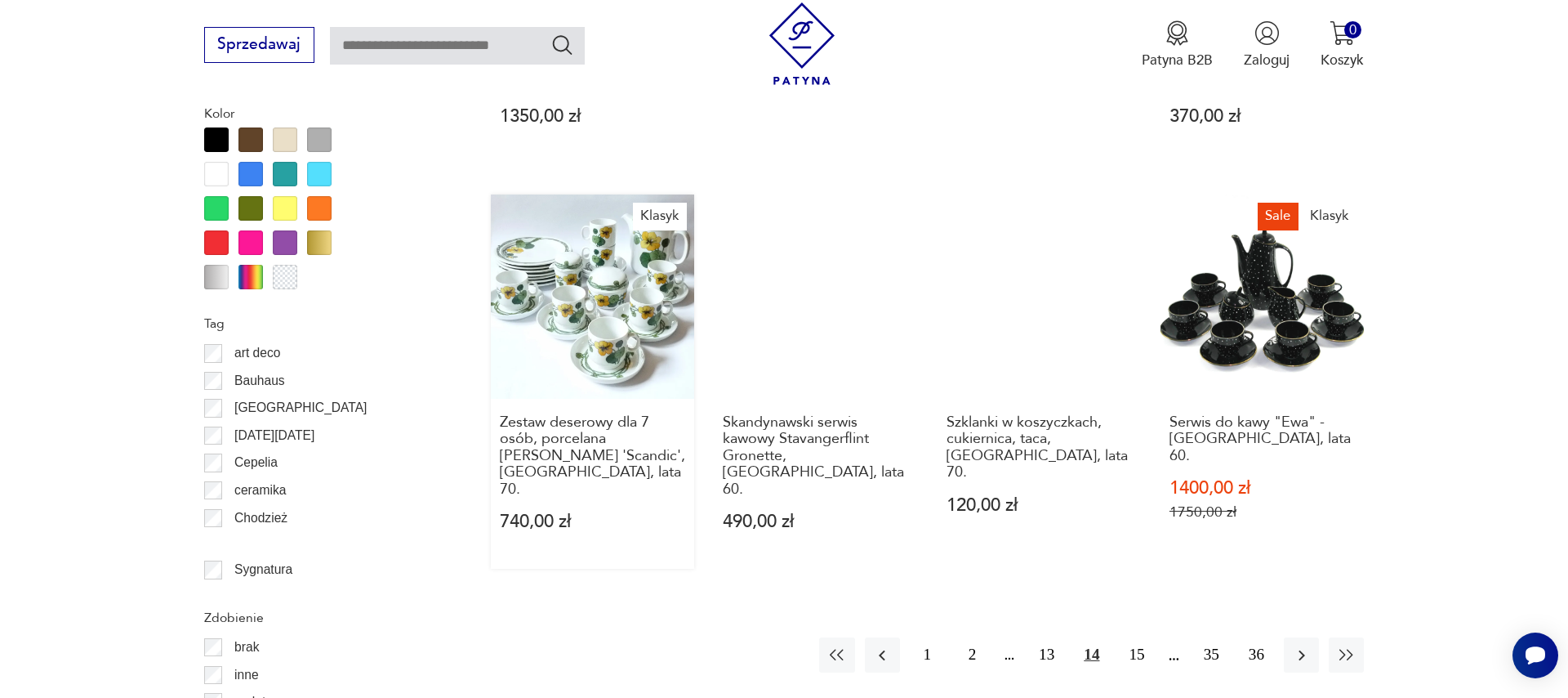
scroll to position [1481, 0]
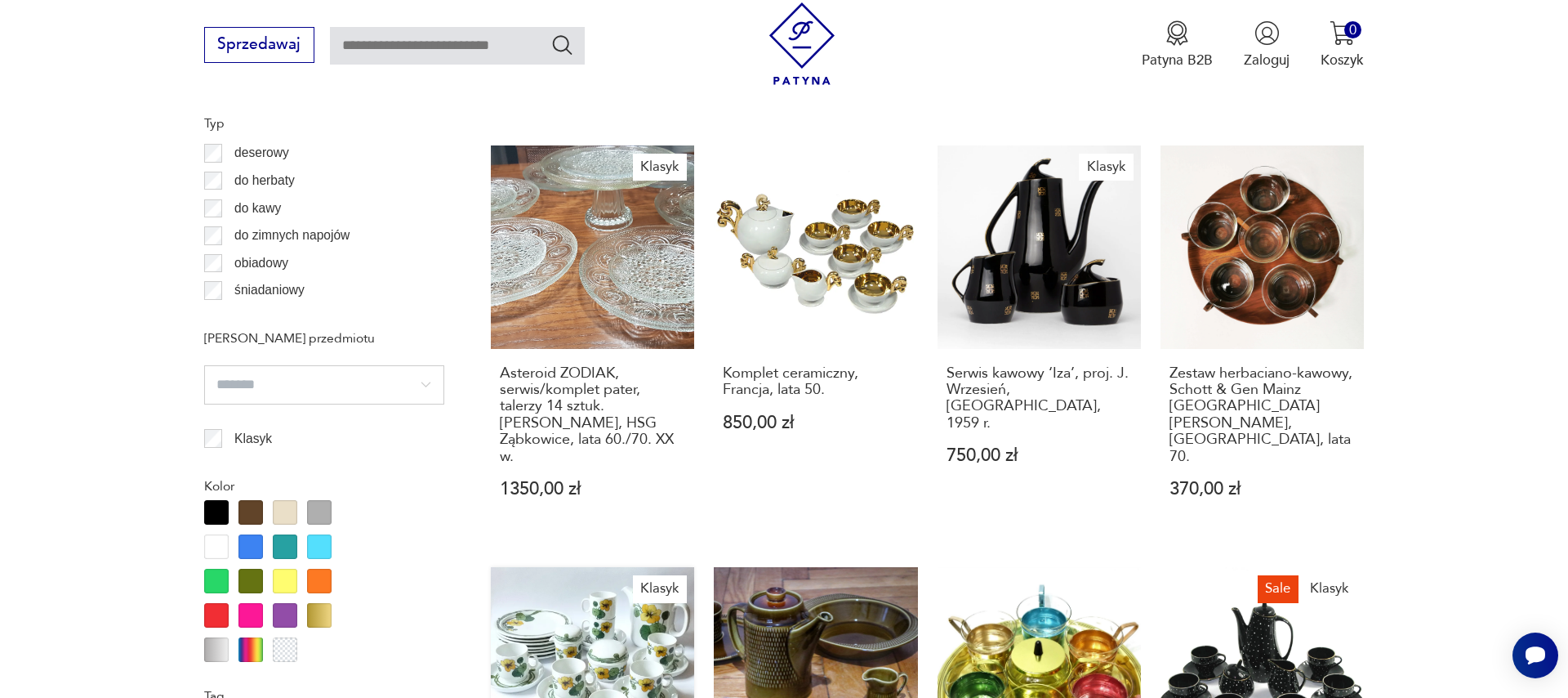
click at [580, 282] on link "Klasyk Asteroid ZODIAK, serwis/komplet pater, talerzy 14 sztuk. [PERSON_NAME], …" at bounding box center [592, 341] width 204 height 391
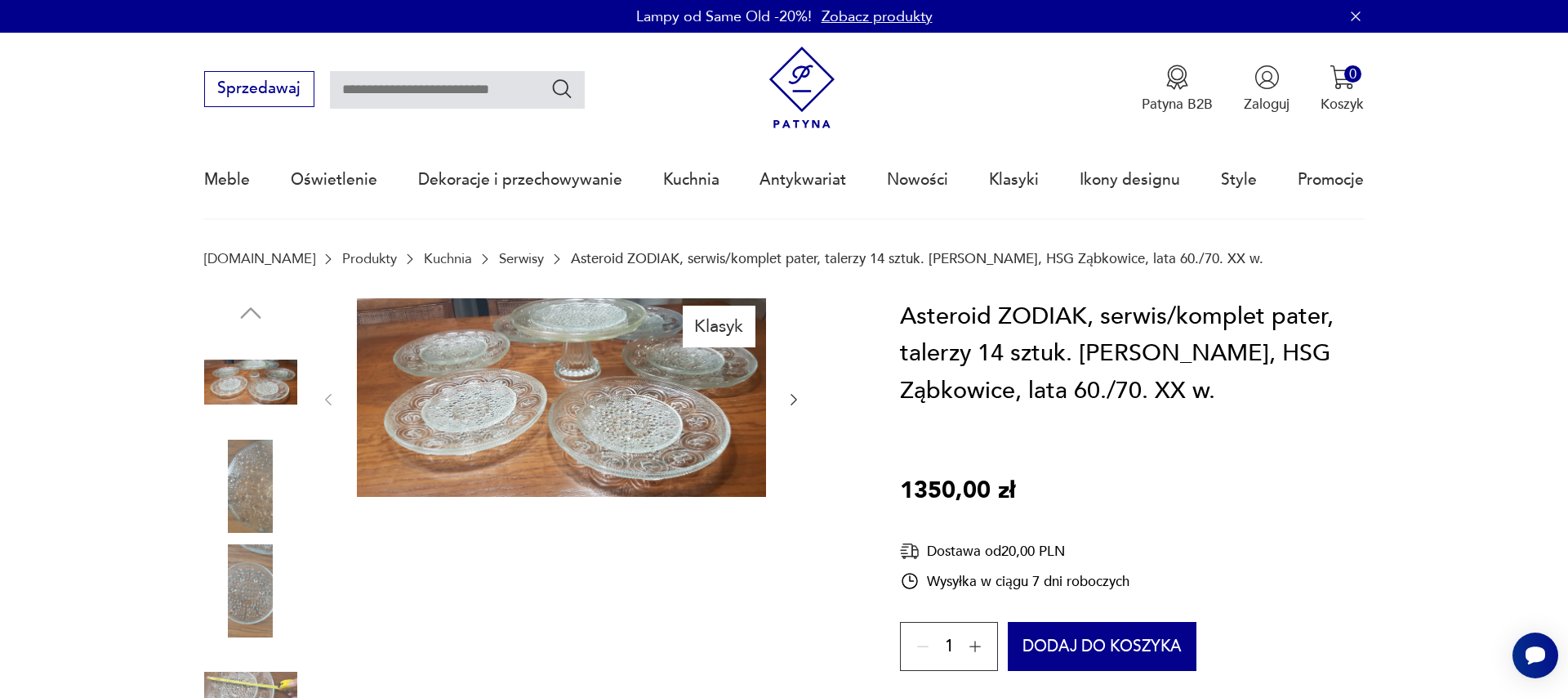
click at [790, 404] on icon "button" at bounding box center [794, 400] width 17 height 17
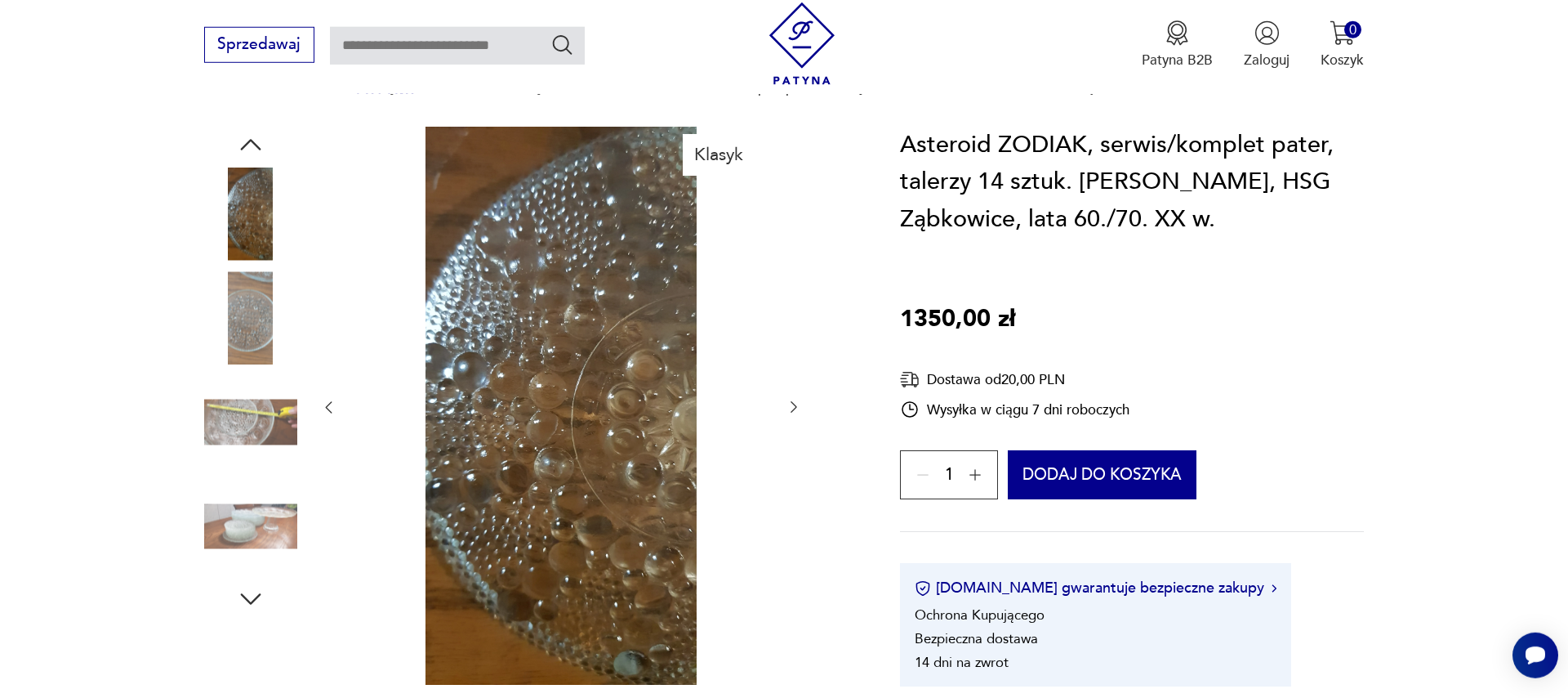
scroll to position [186, 0]
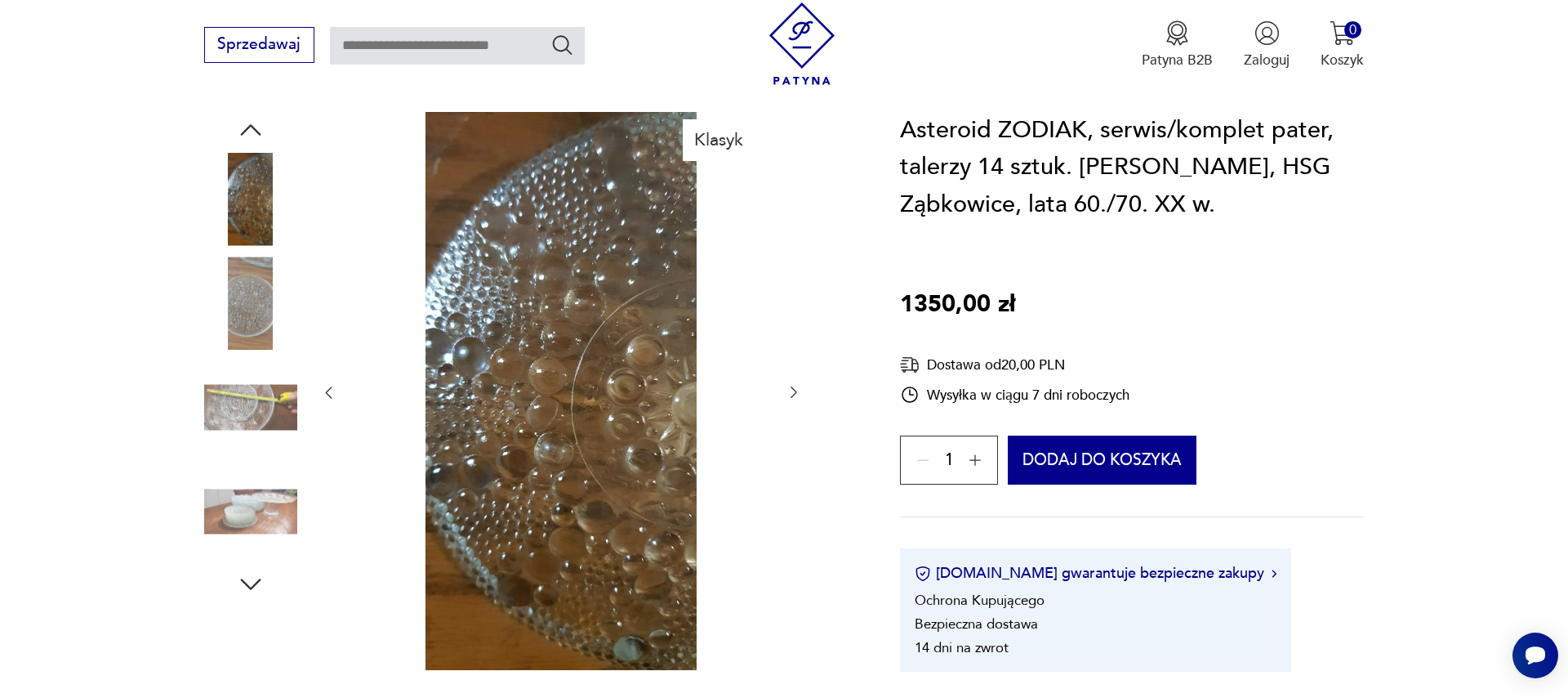
click at [793, 395] on icon "button" at bounding box center [794, 392] width 17 height 17
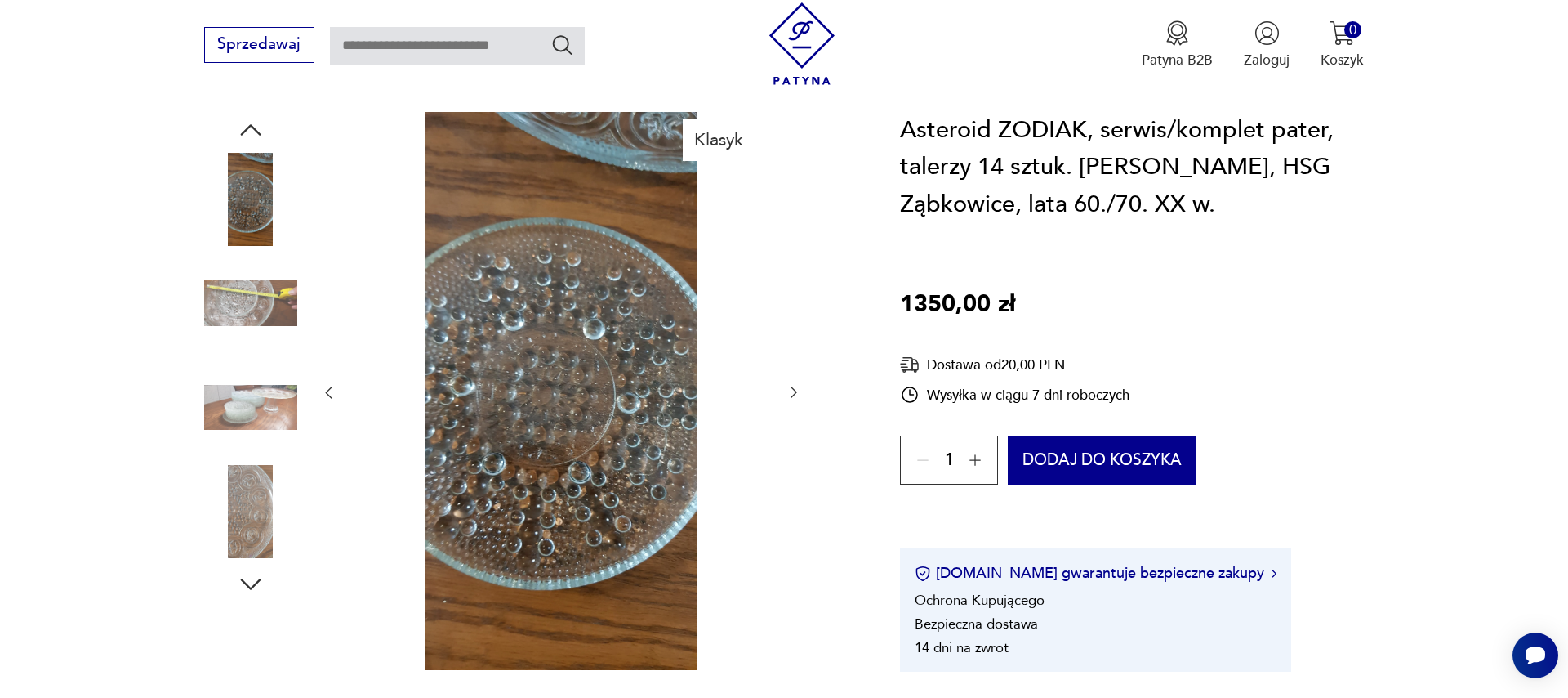
click at [793, 395] on icon "button" at bounding box center [794, 392] width 17 height 17
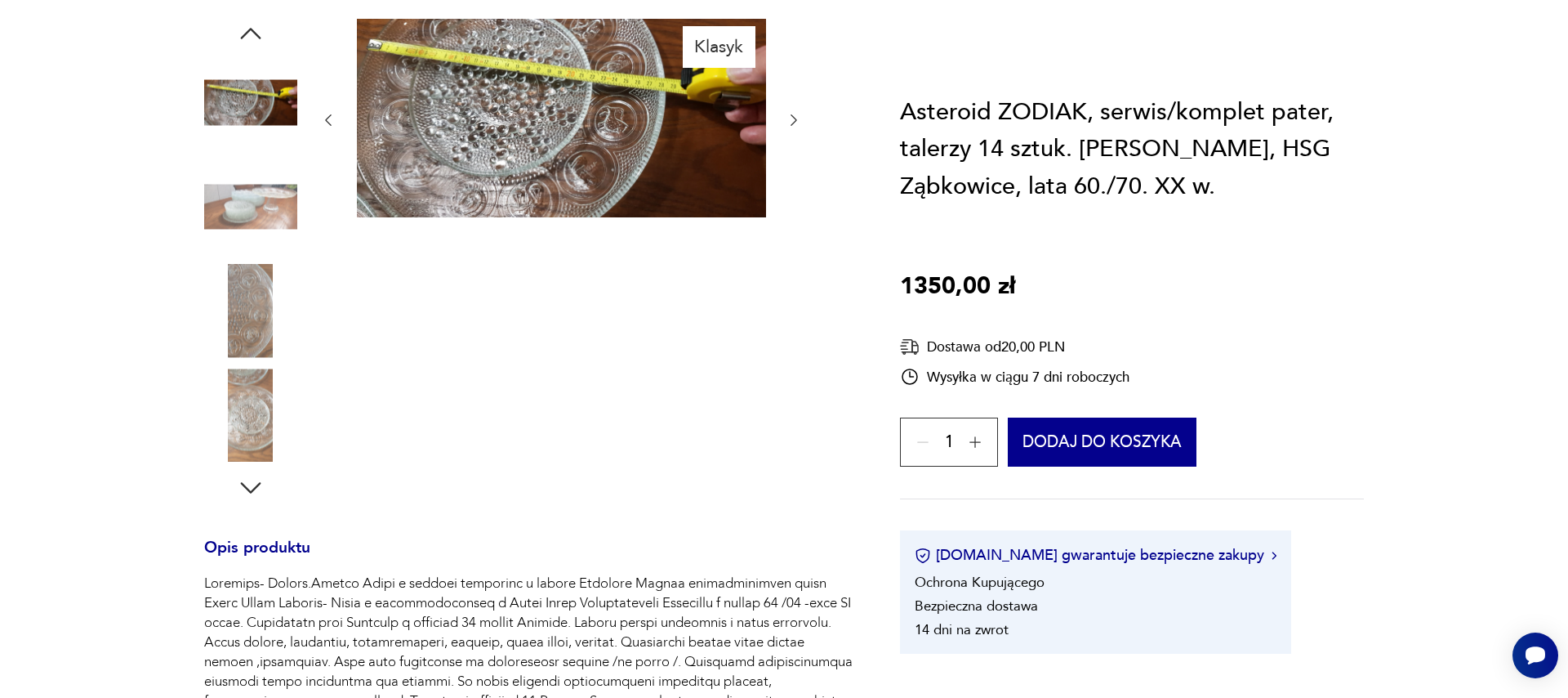
scroll to position [0, 0]
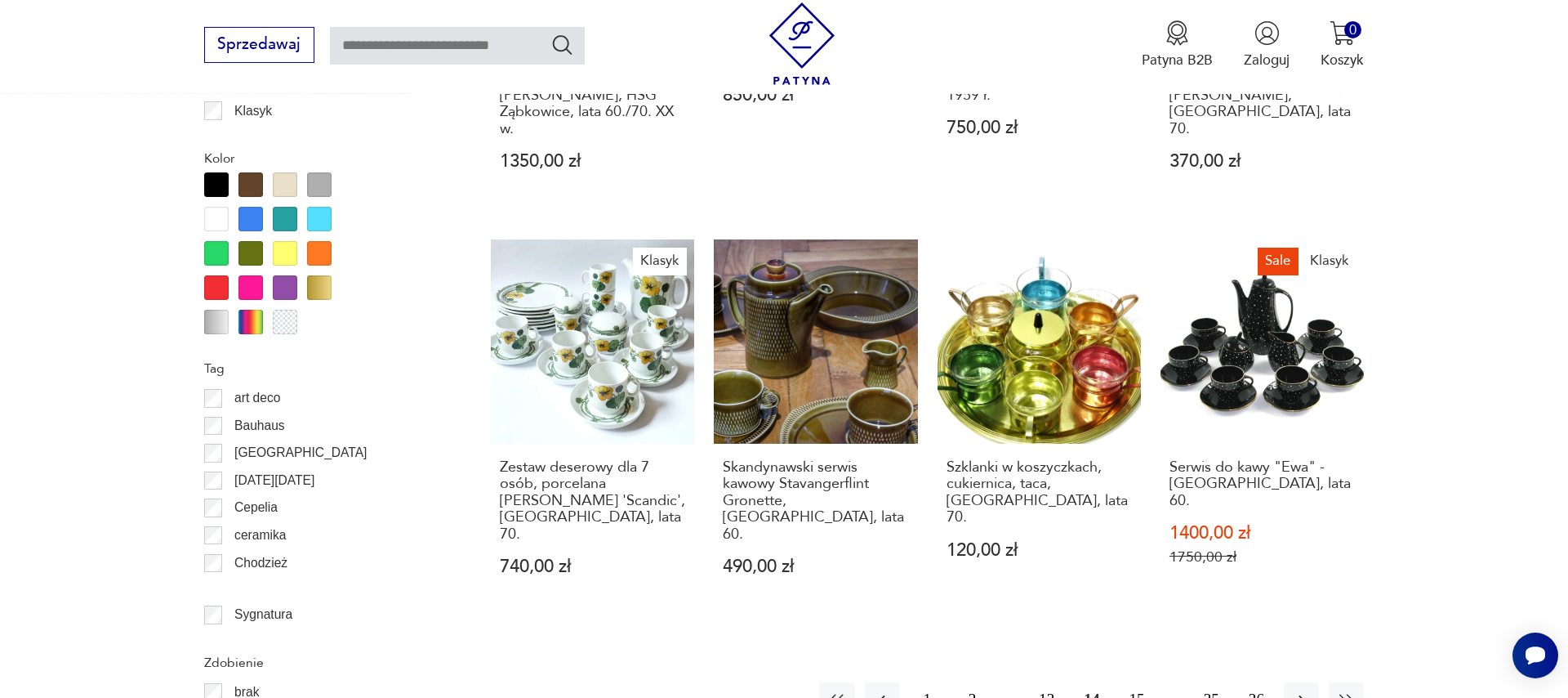
scroll to position [1881, 0]
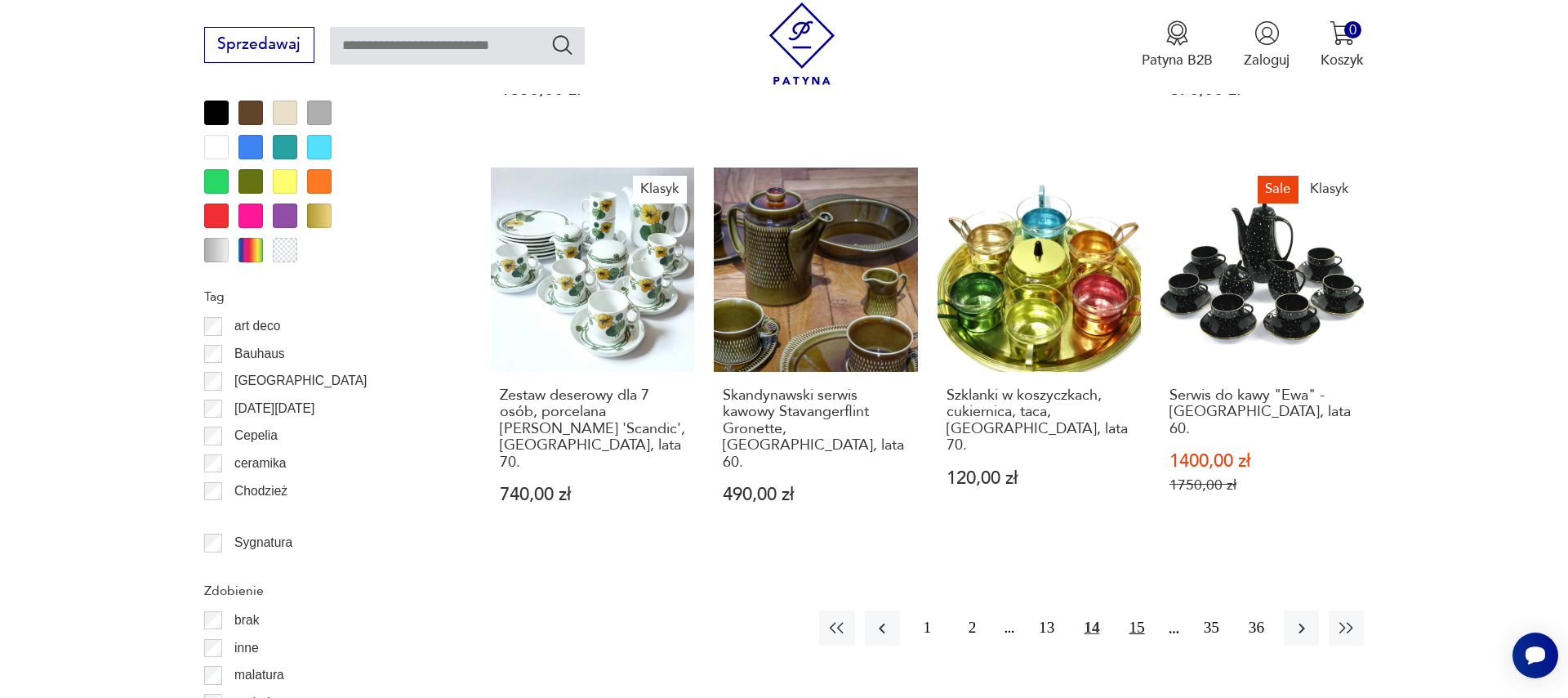
click at [1133, 610] on button "15" at bounding box center [1136, 628] width 35 height 35
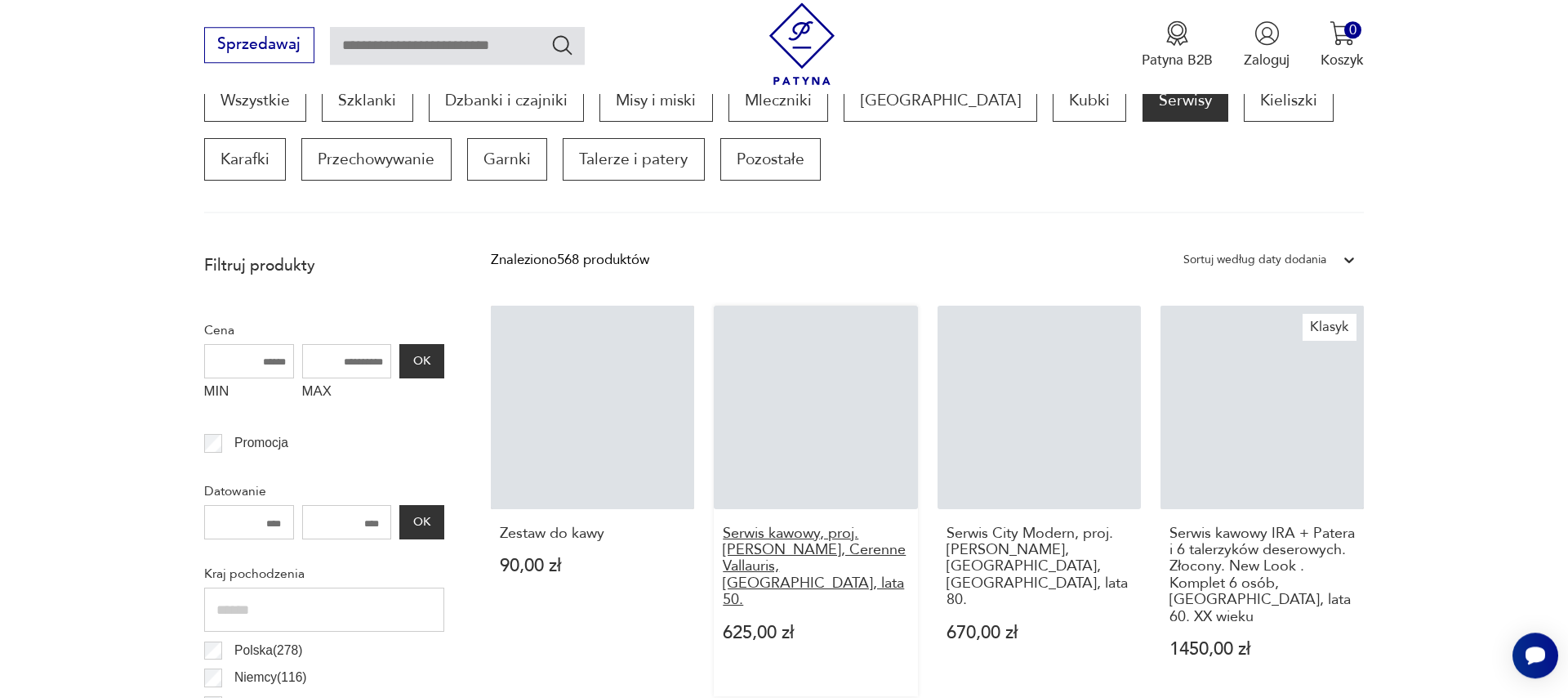
scroll to position [543, 0]
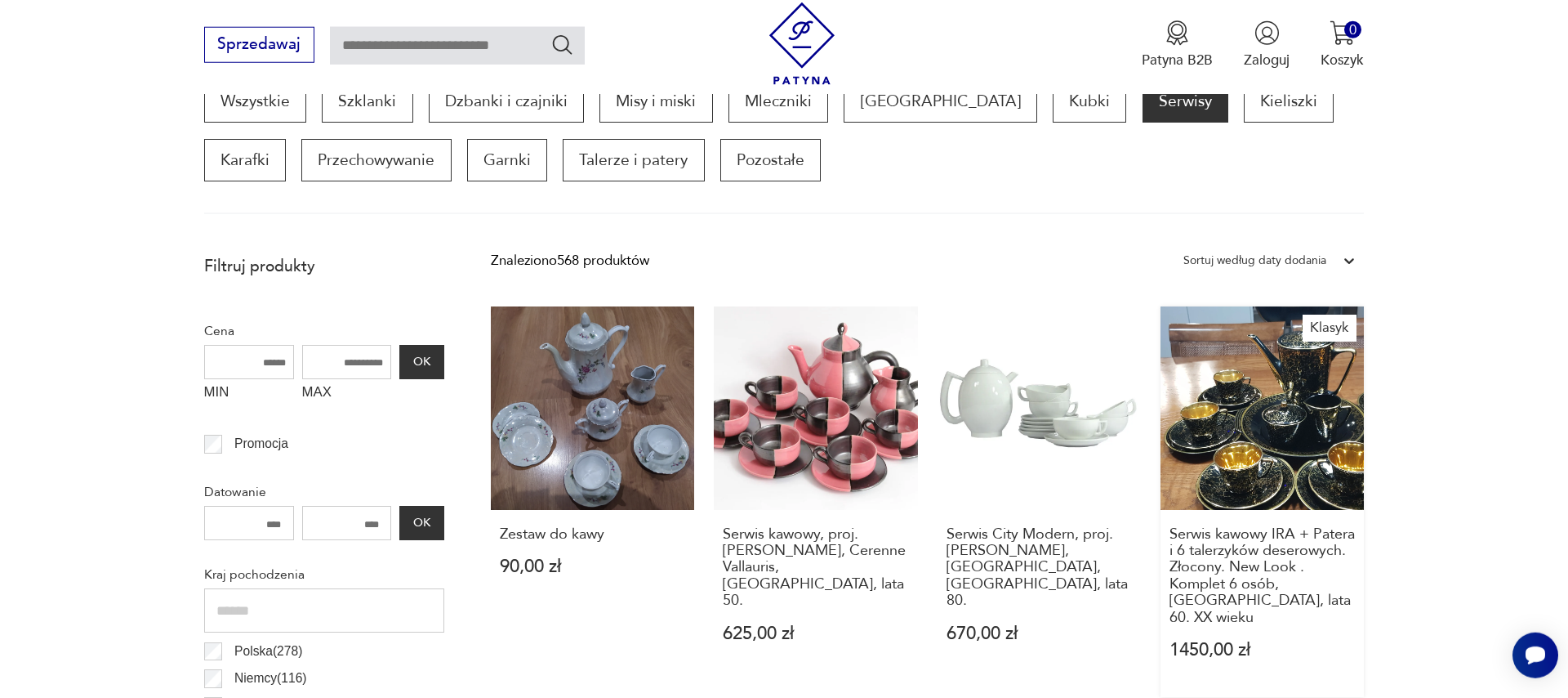
click at [1271, 479] on link "Klasyk Serwis kawowy IRA + Patera i 6 talerzyków deserowych. Złocony. New Look …" at bounding box center [1262, 502] width 204 height 391
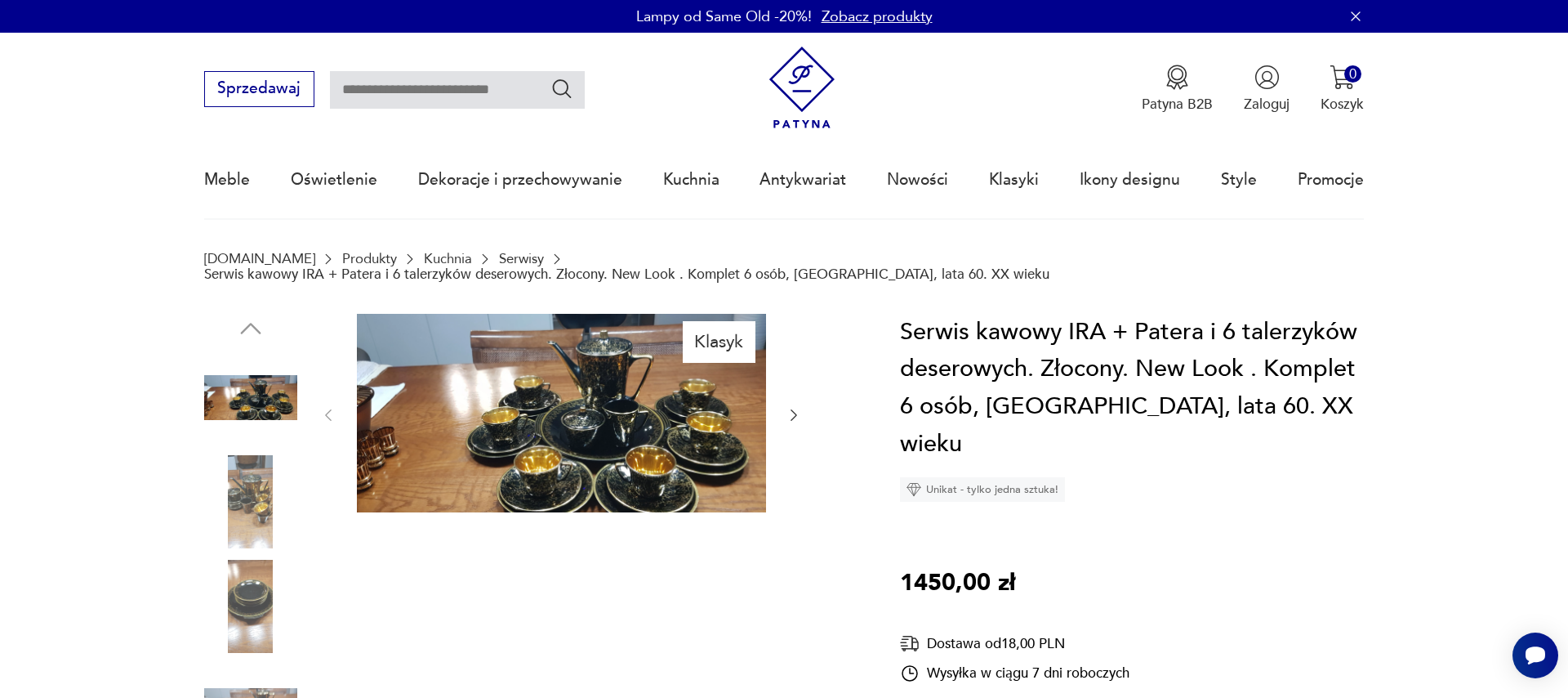
click at [629, 460] on img at bounding box center [561, 413] width 409 height 200
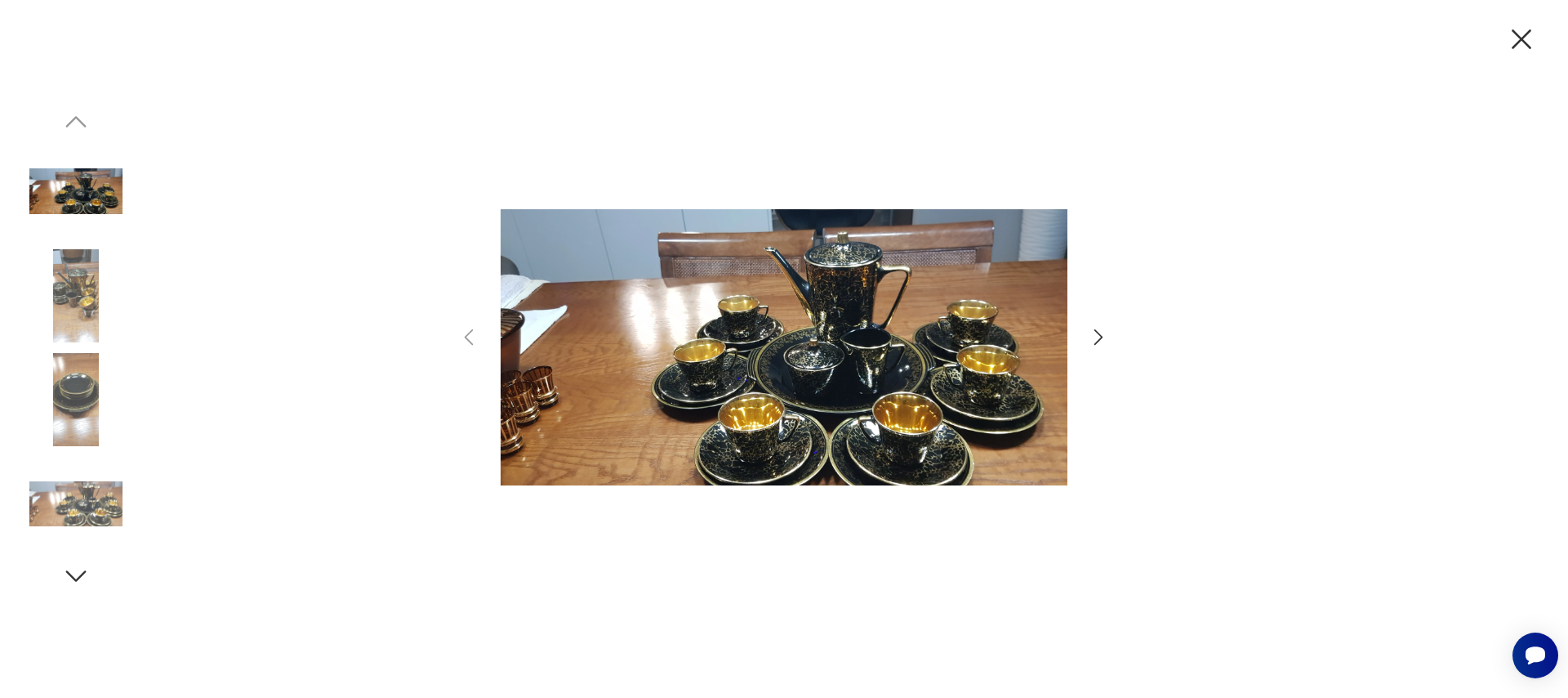
click at [1103, 334] on icon "button" at bounding box center [1099, 337] width 24 height 24
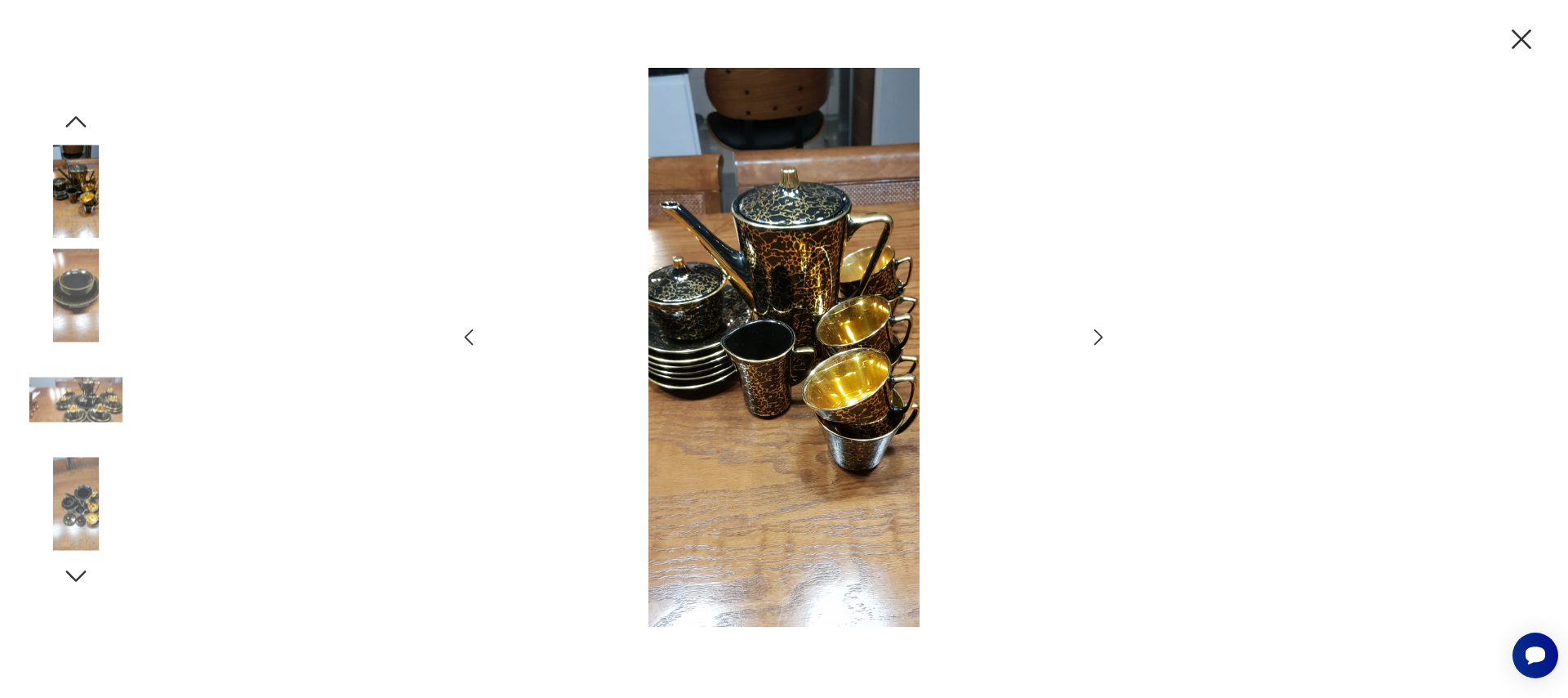
click at [1097, 336] on icon "button" at bounding box center [1099, 337] width 24 height 24
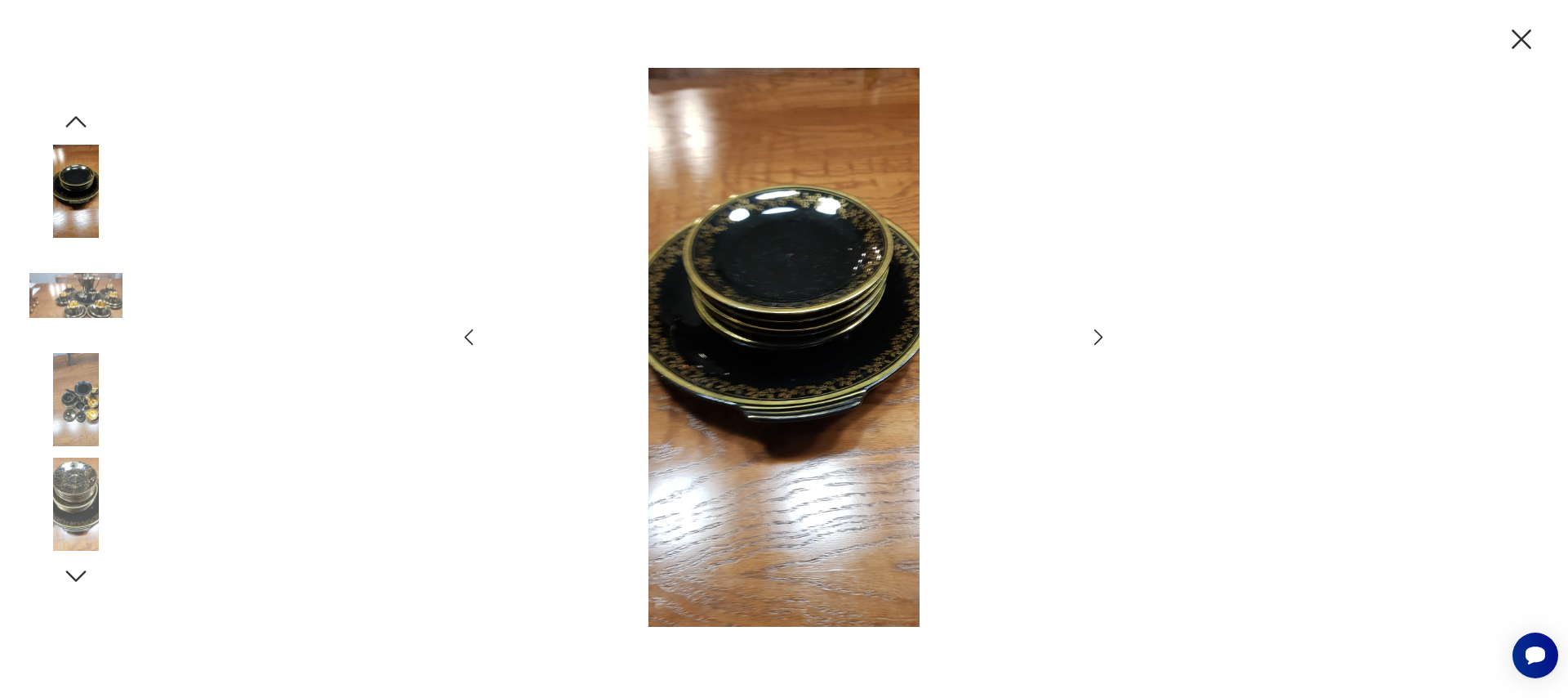
click at [1520, 39] on icon "button" at bounding box center [1521, 39] width 34 height 34
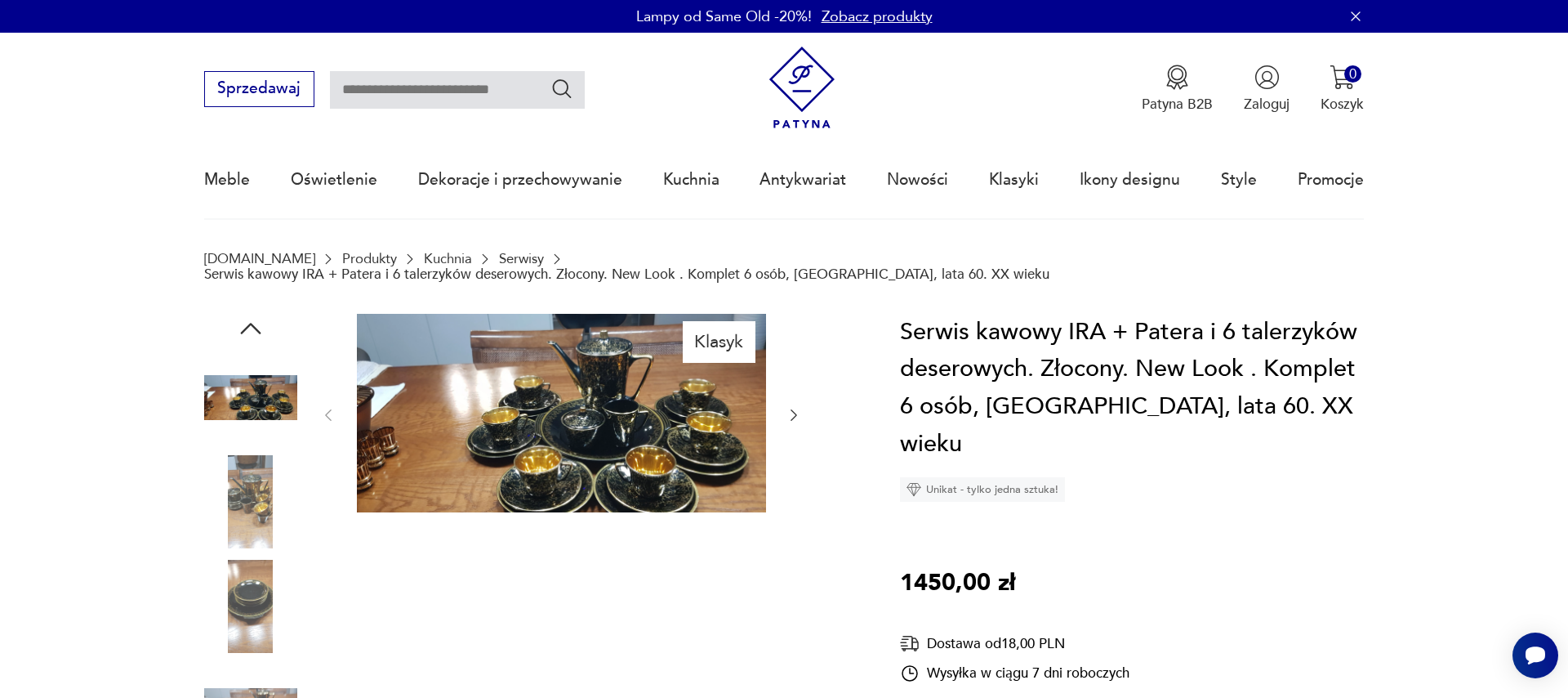
click at [779, 389] on div at bounding box center [561, 416] width 482 height 204
click at [789, 407] on icon "button" at bounding box center [794, 415] width 17 height 17
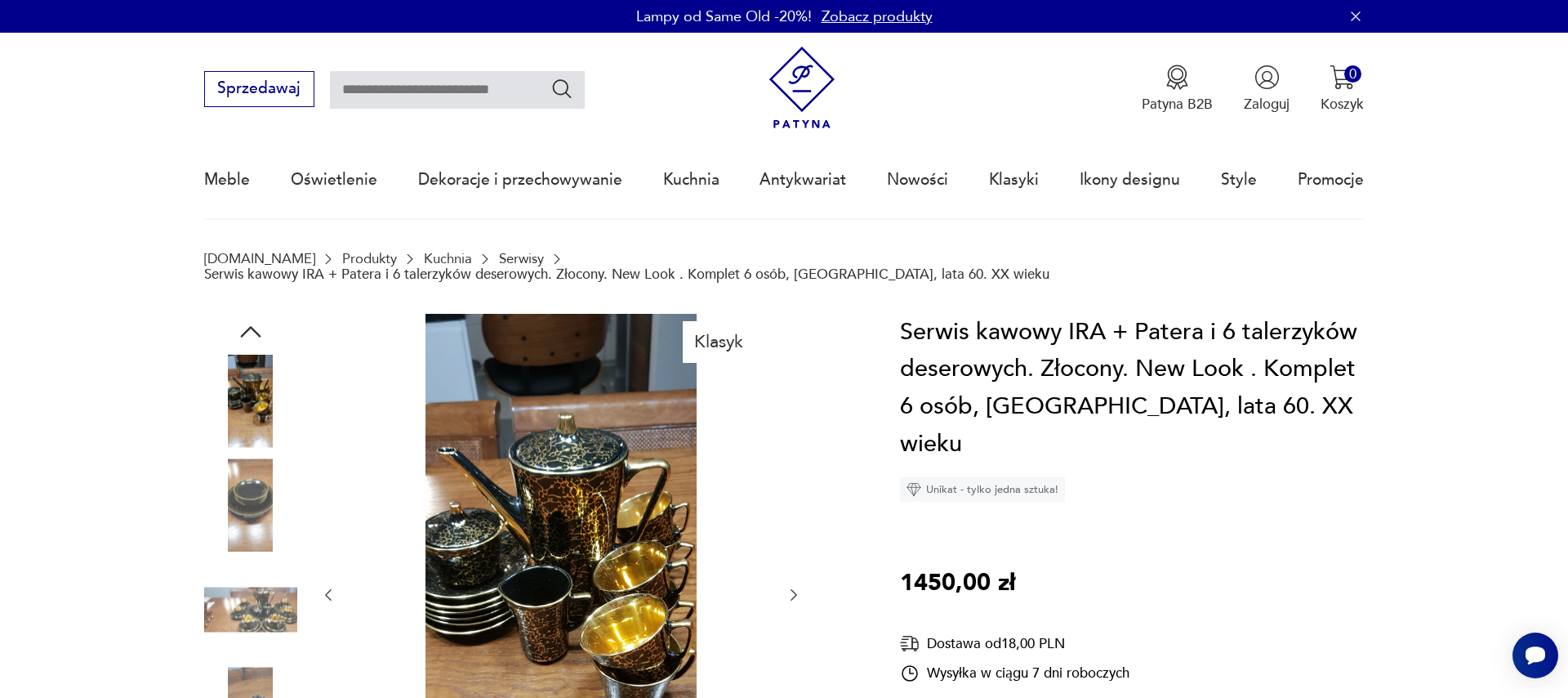
click at [797, 587] on icon "button" at bounding box center [794, 595] width 17 height 17
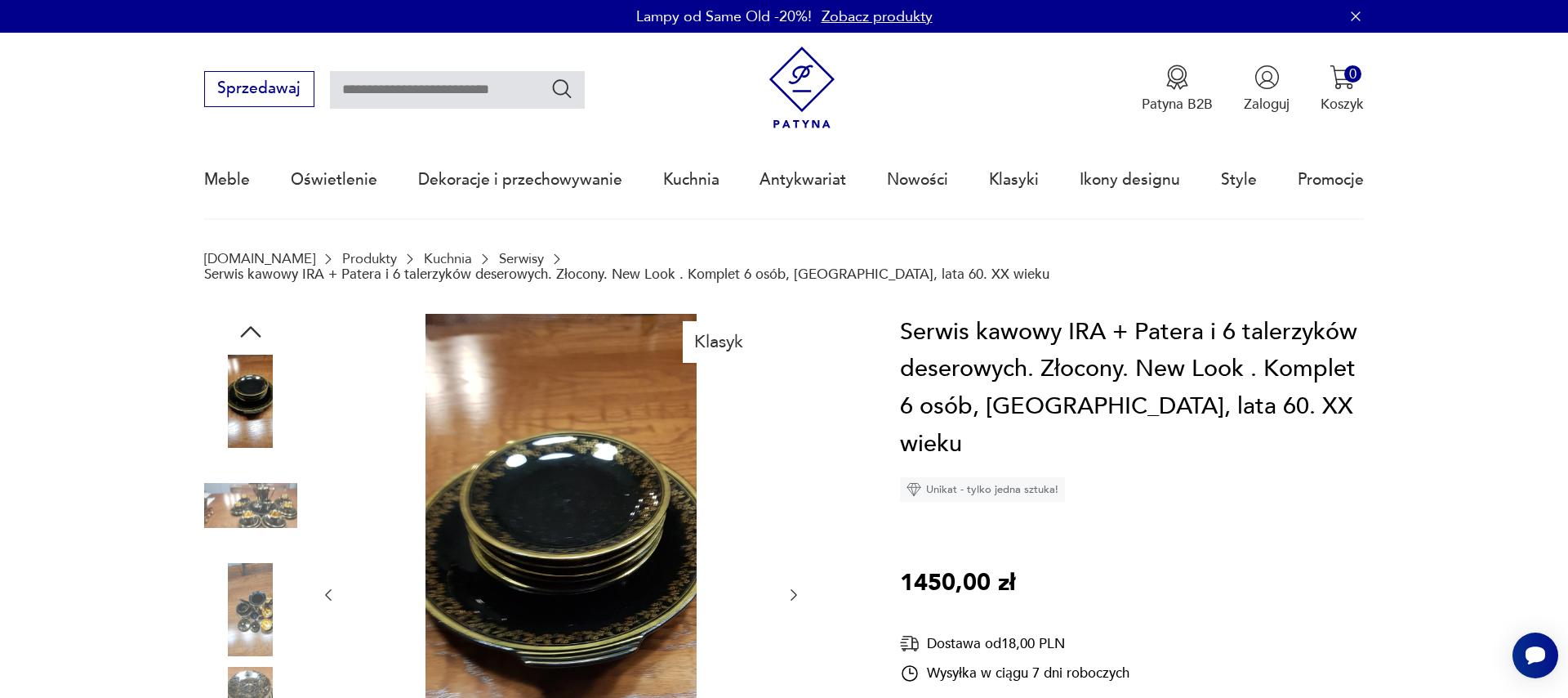
click at [797, 587] on icon "button" at bounding box center [794, 595] width 17 height 17
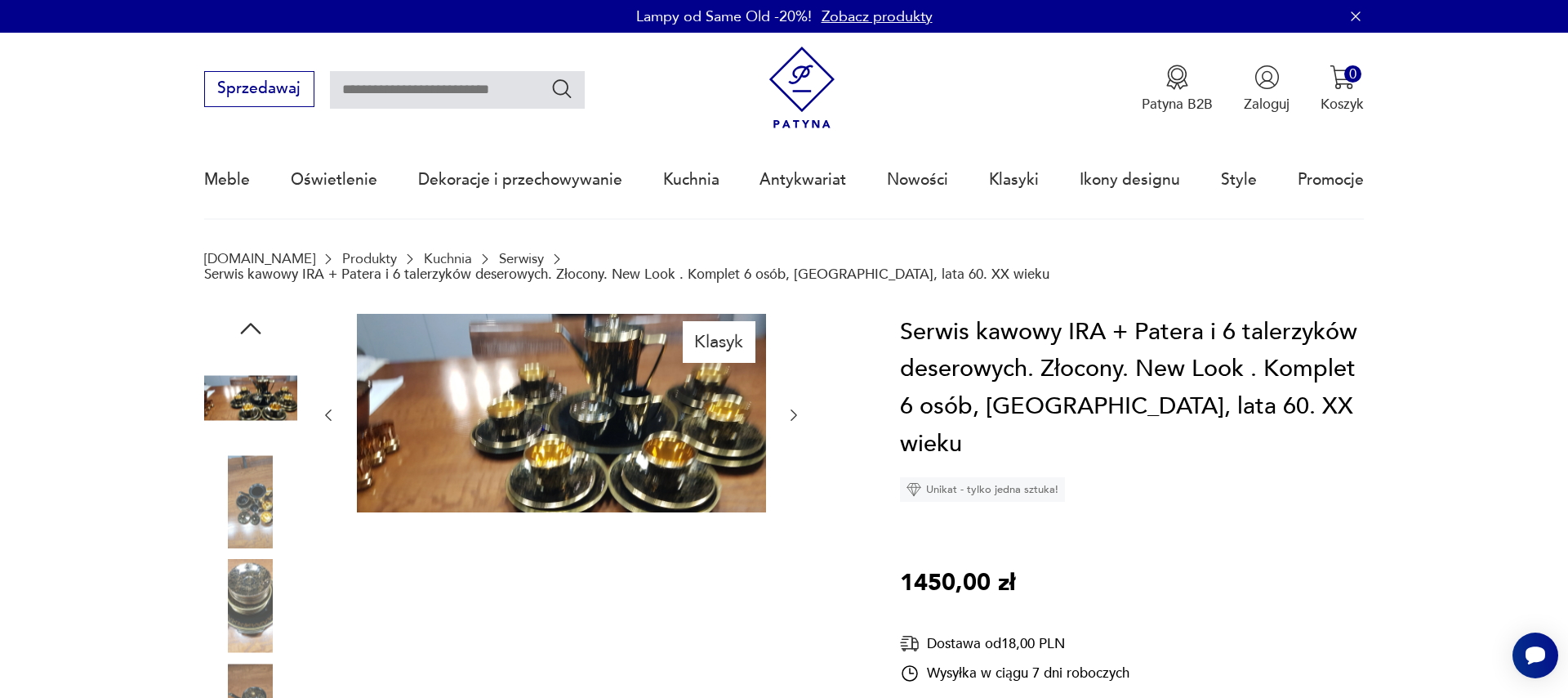
click at [787, 407] on icon "button" at bounding box center [794, 415] width 17 height 17
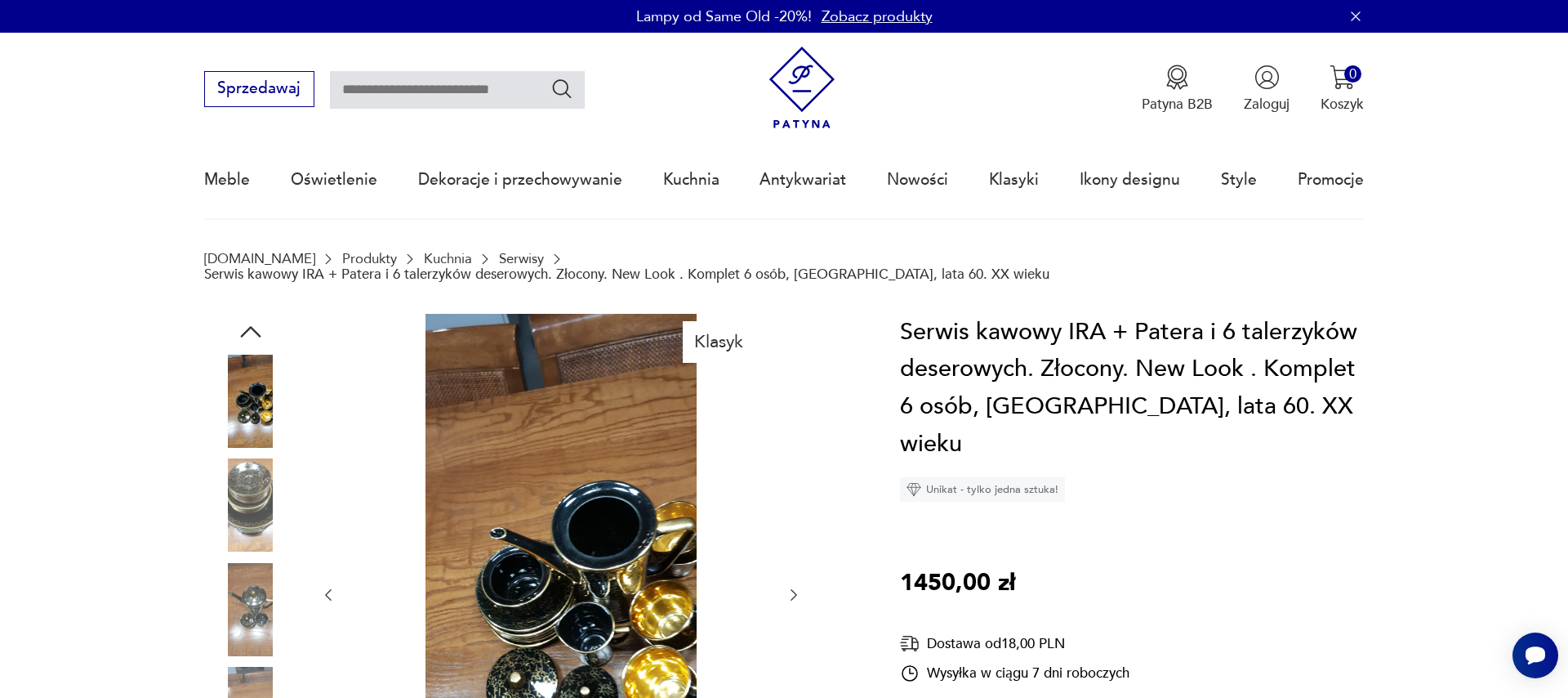
click at [782, 576] on div at bounding box center [561, 595] width 482 height 562
click at [786, 587] on icon "button" at bounding box center [794, 595] width 17 height 17
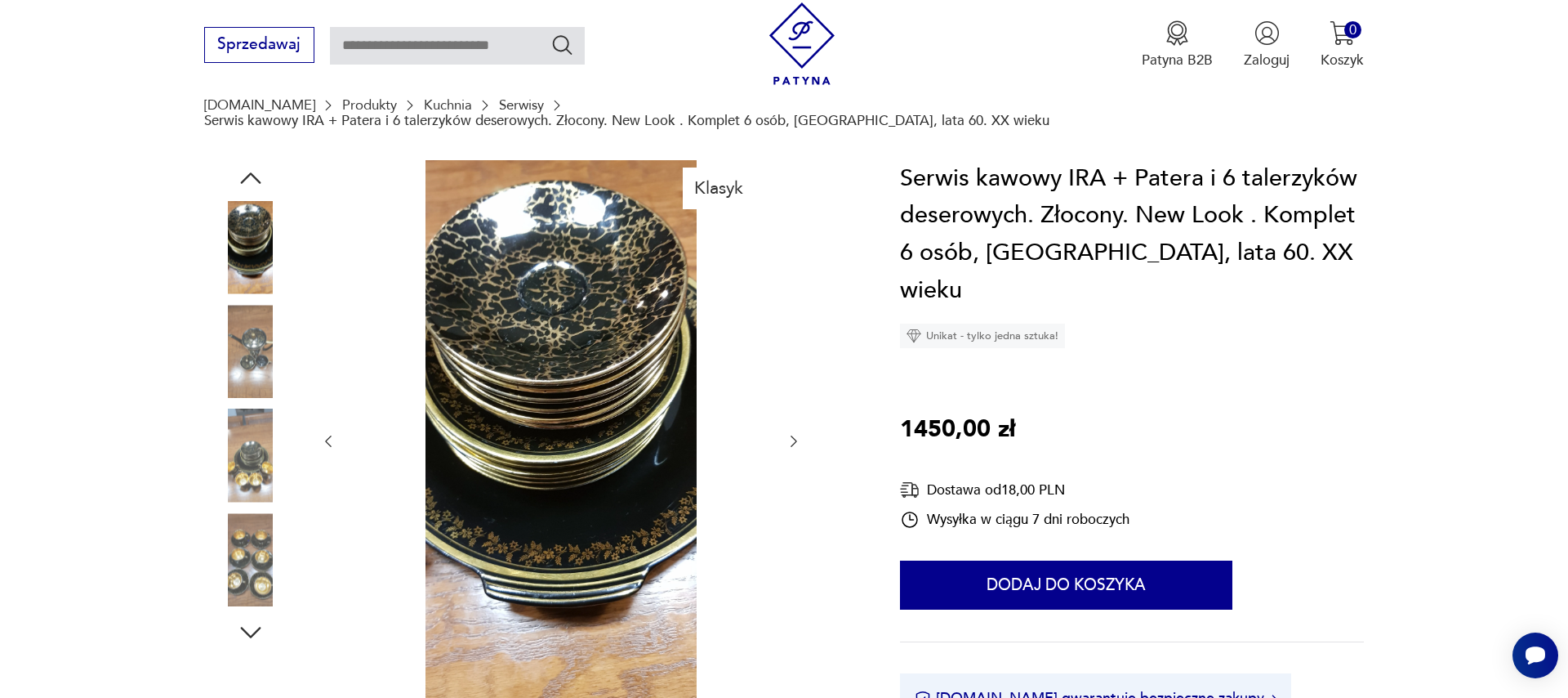
scroll to position [186, 0]
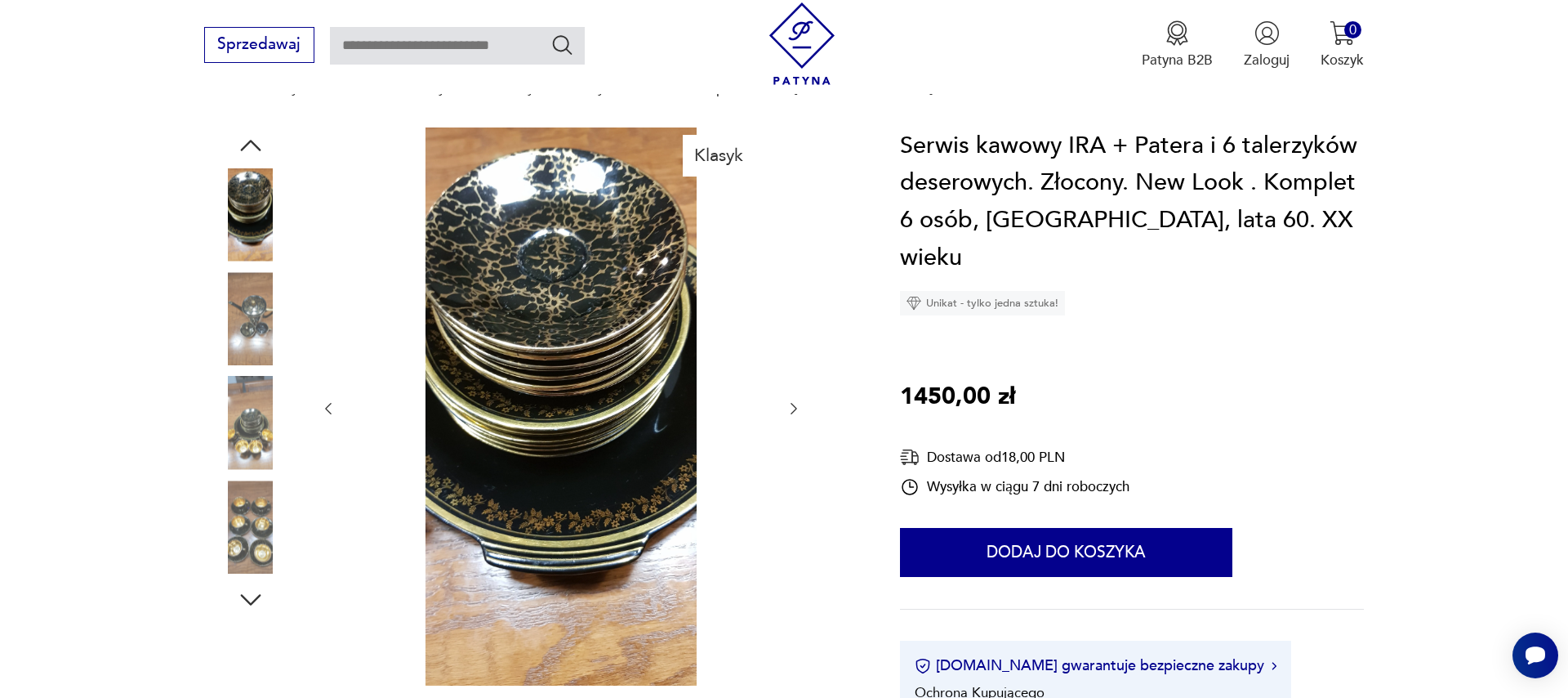
click at [255, 304] on img at bounding box center [251, 319] width 94 height 94
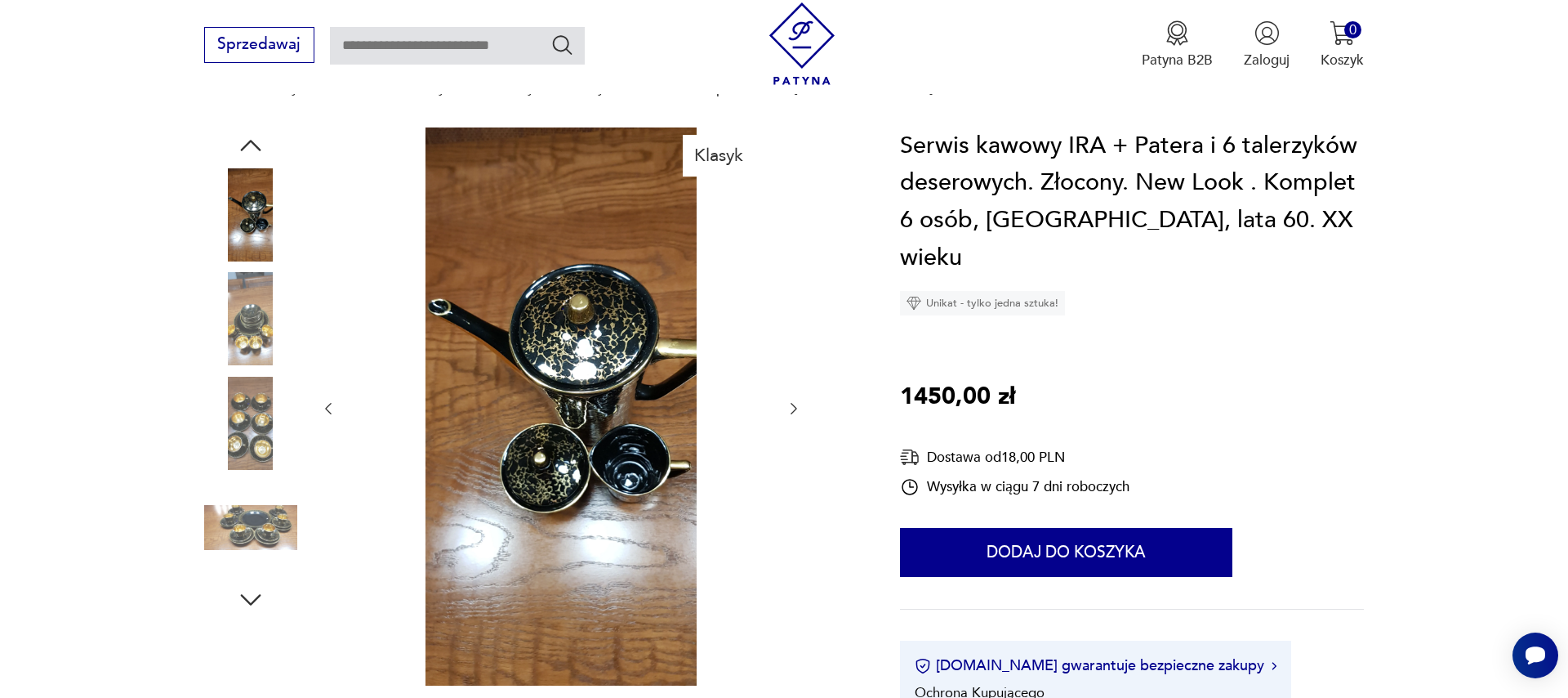
click at [252, 436] on img at bounding box center [251, 423] width 94 height 94
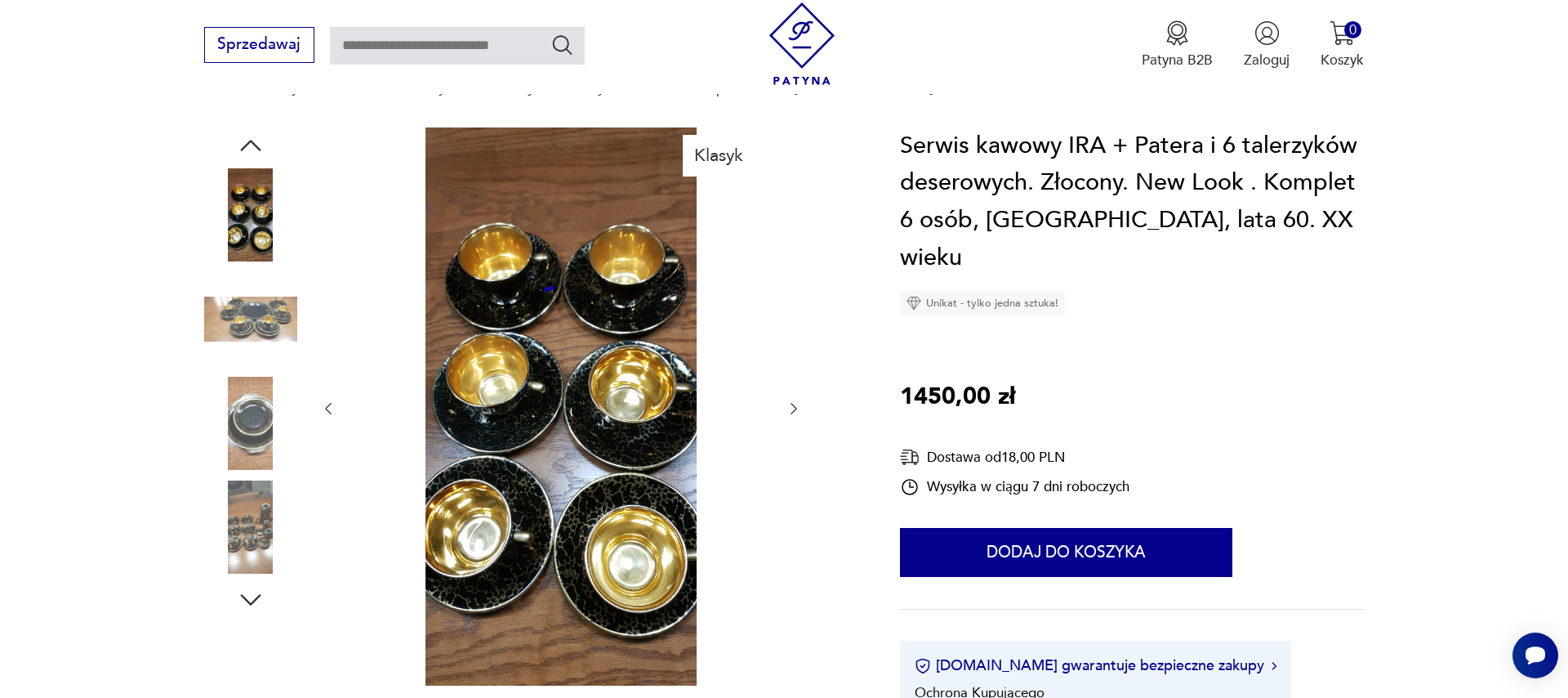
click at [264, 511] on img at bounding box center [251, 527] width 94 height 94
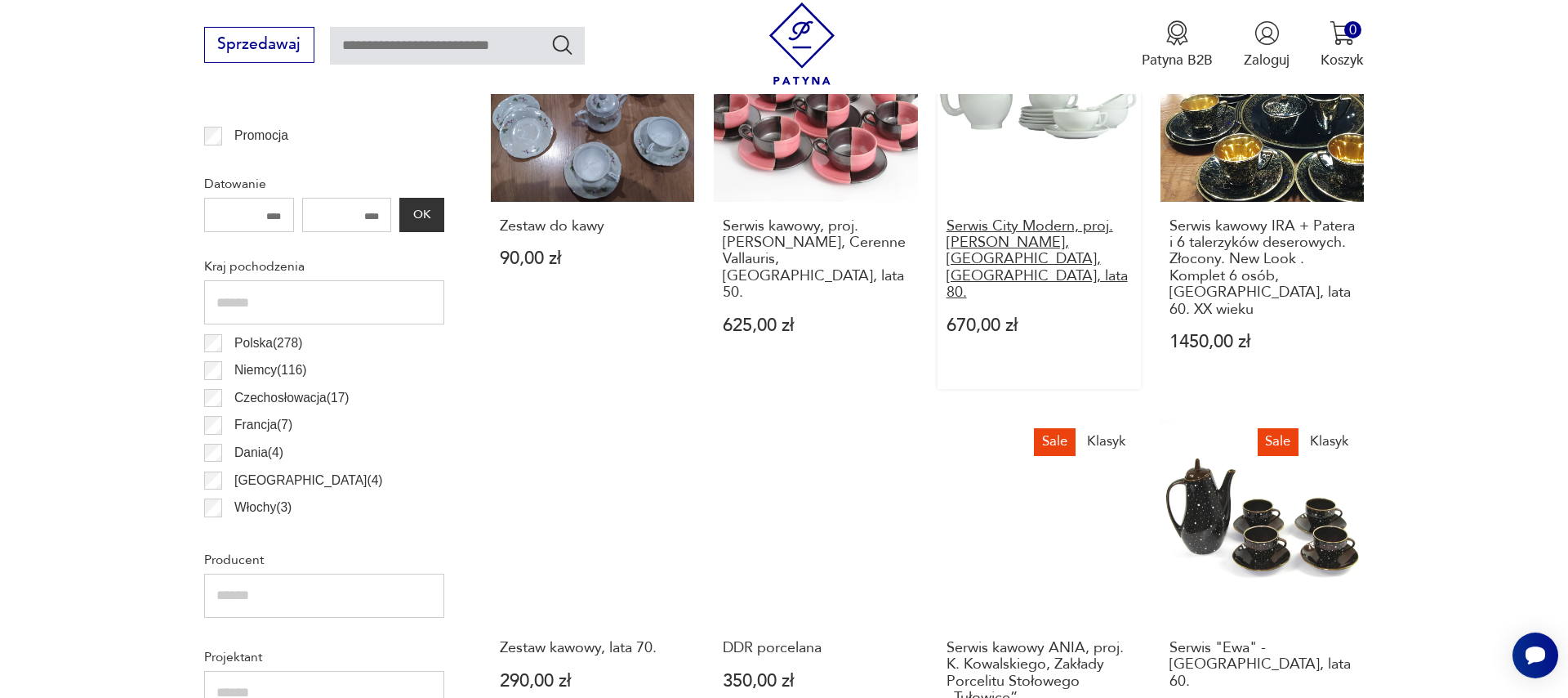
scroll to position [1103, 0]
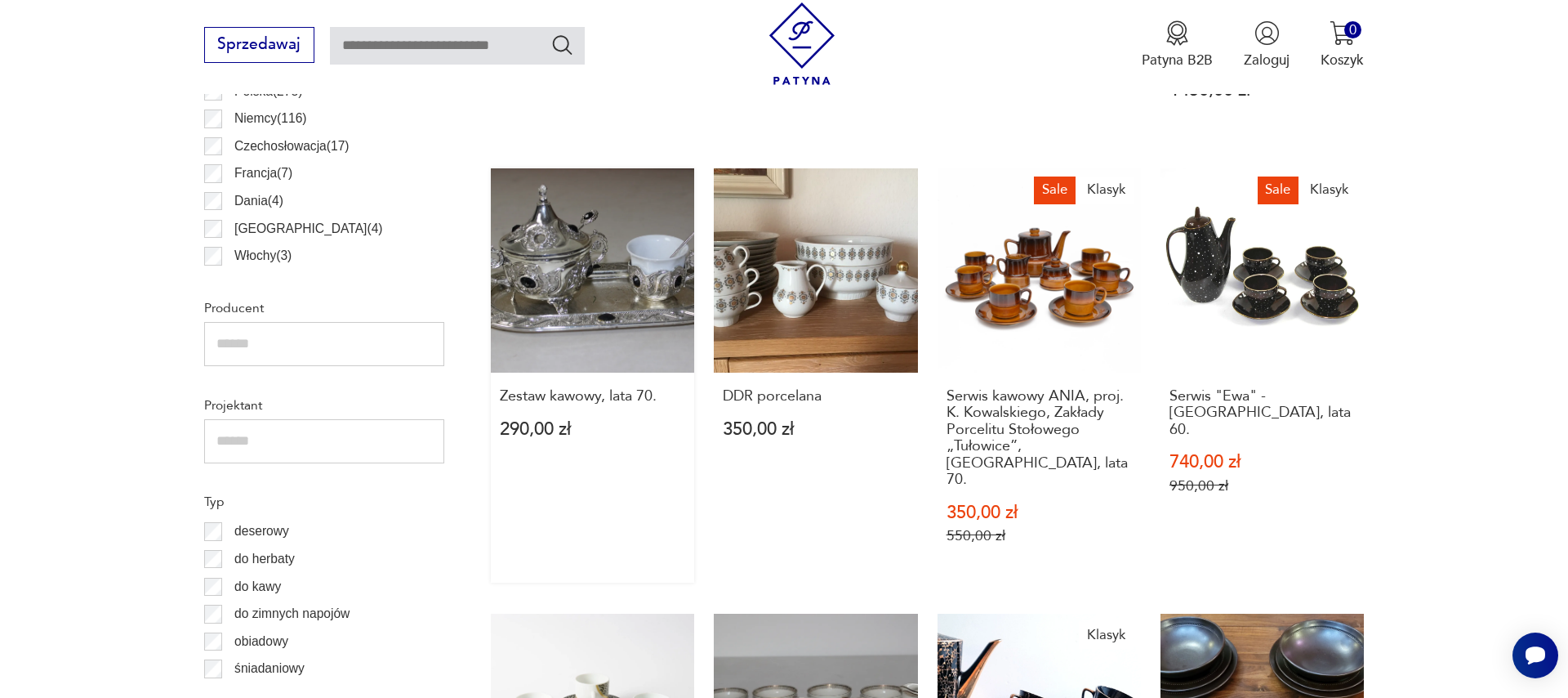
click at [652, 252] on link "Zestaw kawowy, lata 70. 290,00 zł" at bounding box center [592, 374] width 204 height 413
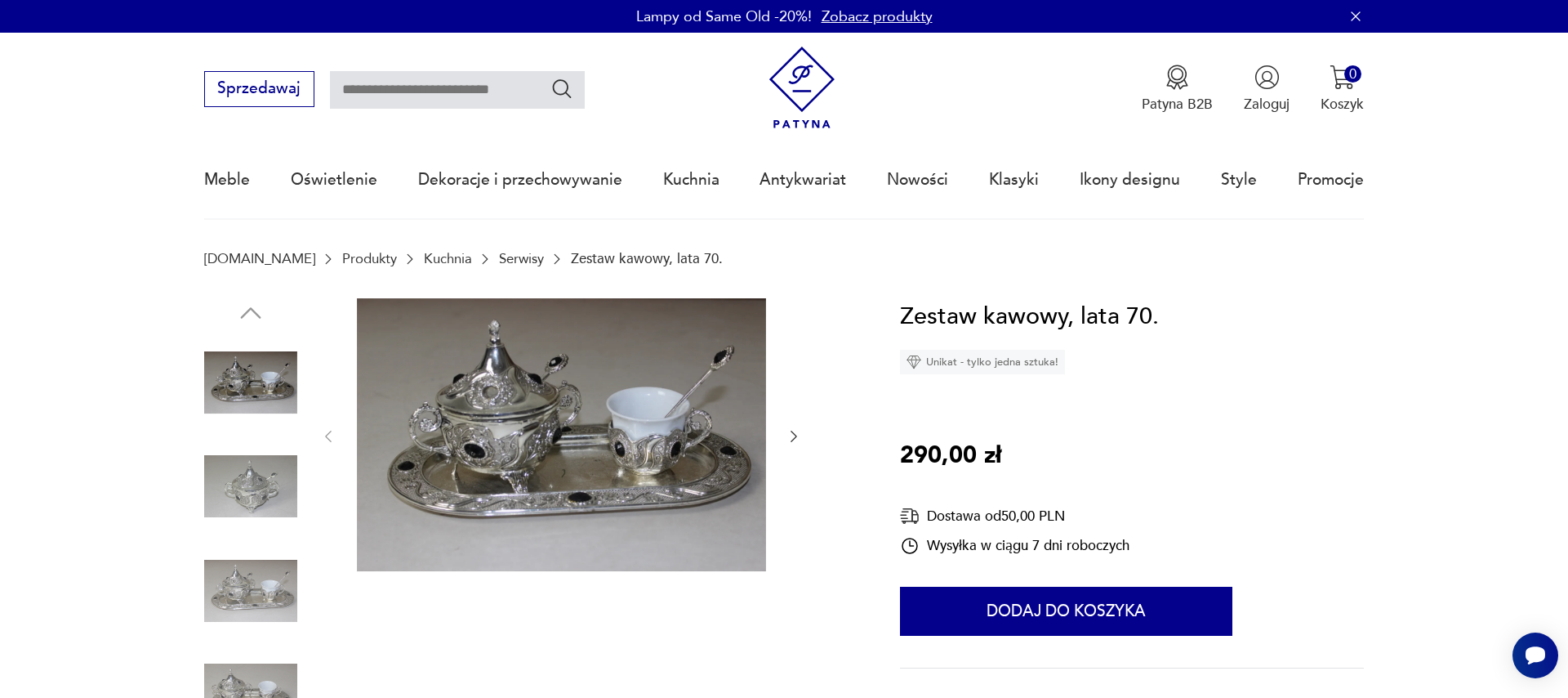
click at [785, 435] on icon "button" at bounding box center [794, 436] width 17 height 17
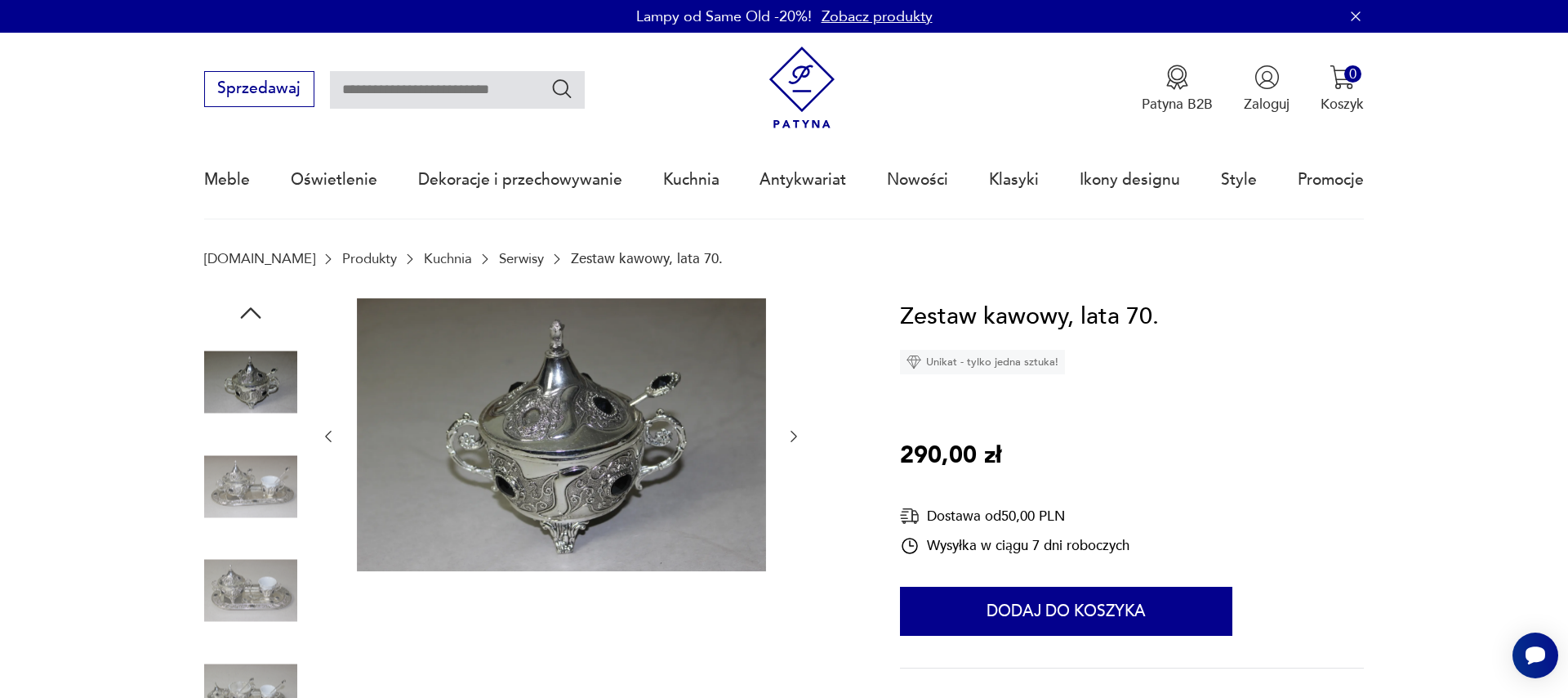
click at [785, 435] on icon "button" at bounding box center [794, 436] width 17 height 17
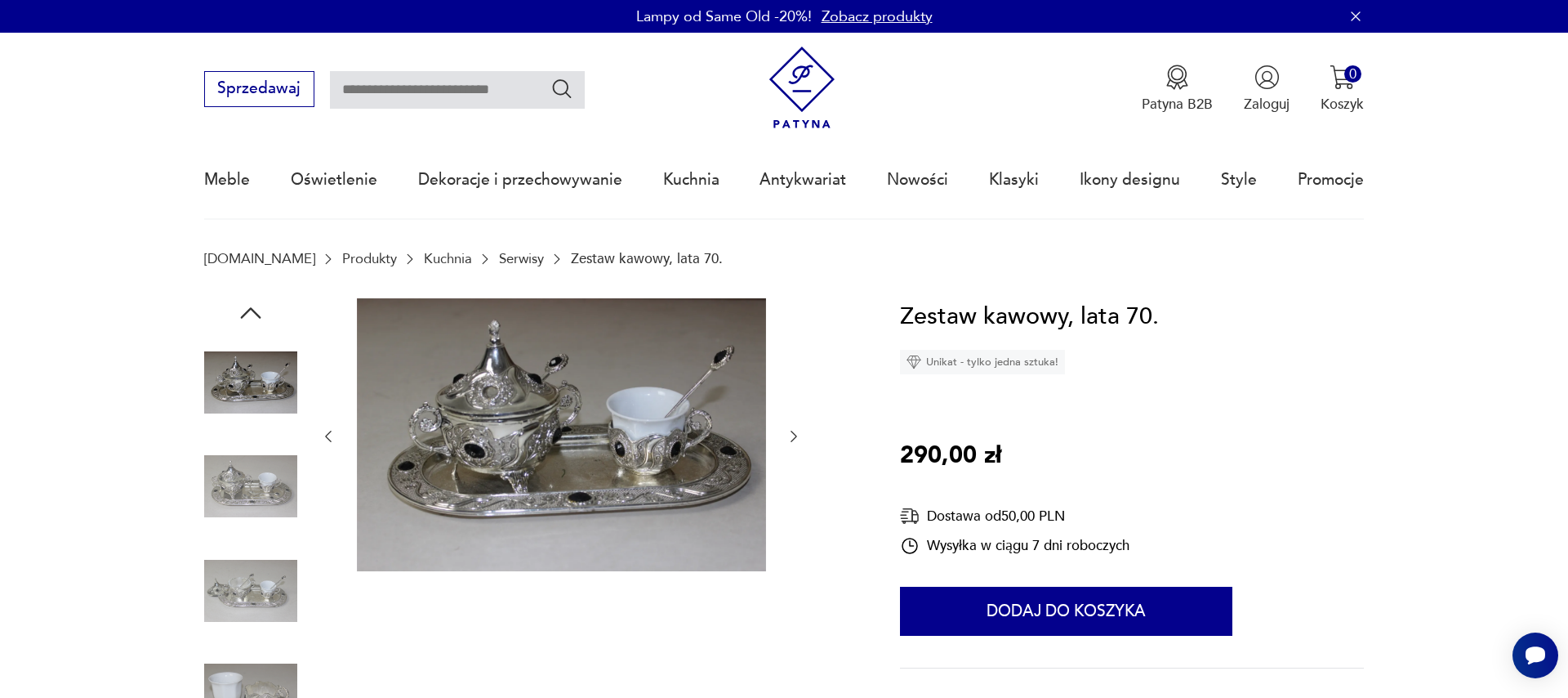
click at [785, 435] on icon "button" at bounding box center [794, 436] width 17 height 17
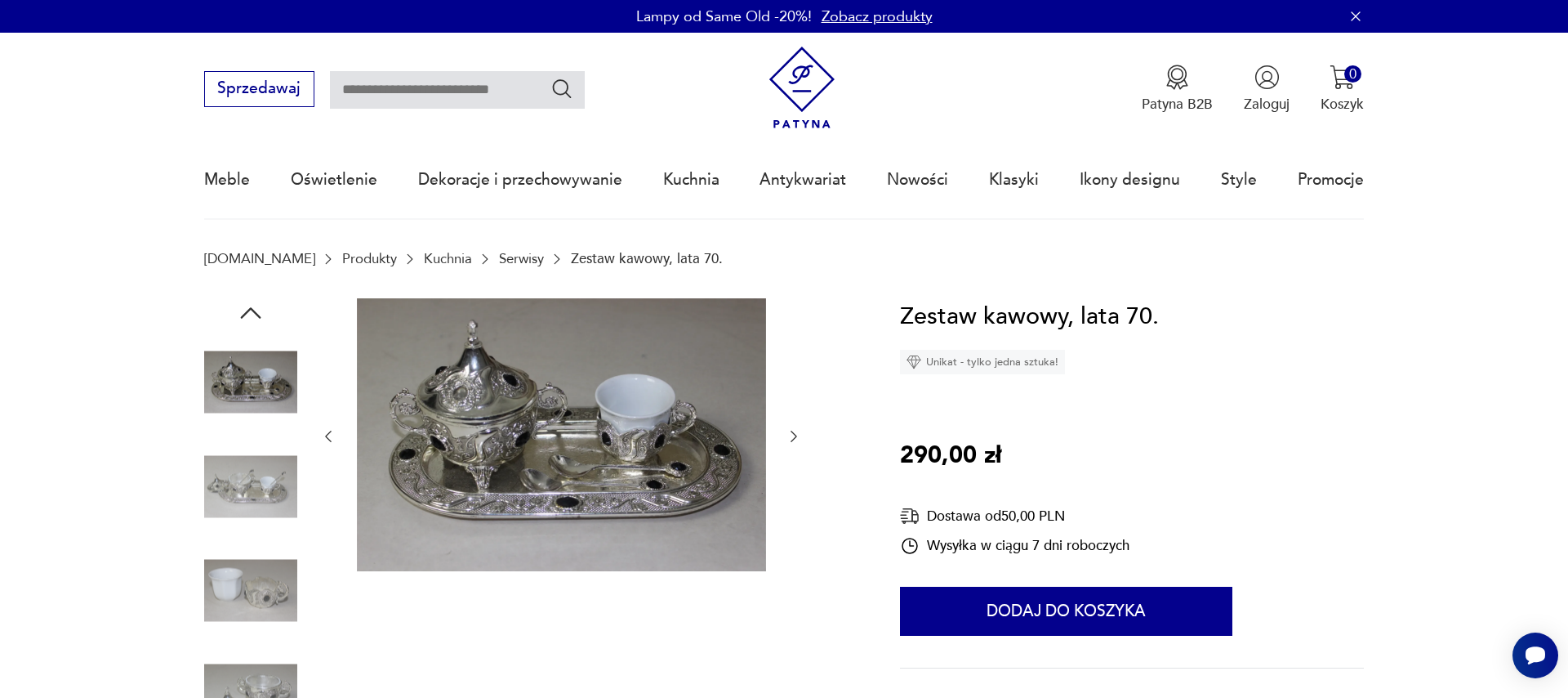
click at [785, 435] on icon "button" at bounding box center [794, 436] width 17 height 17
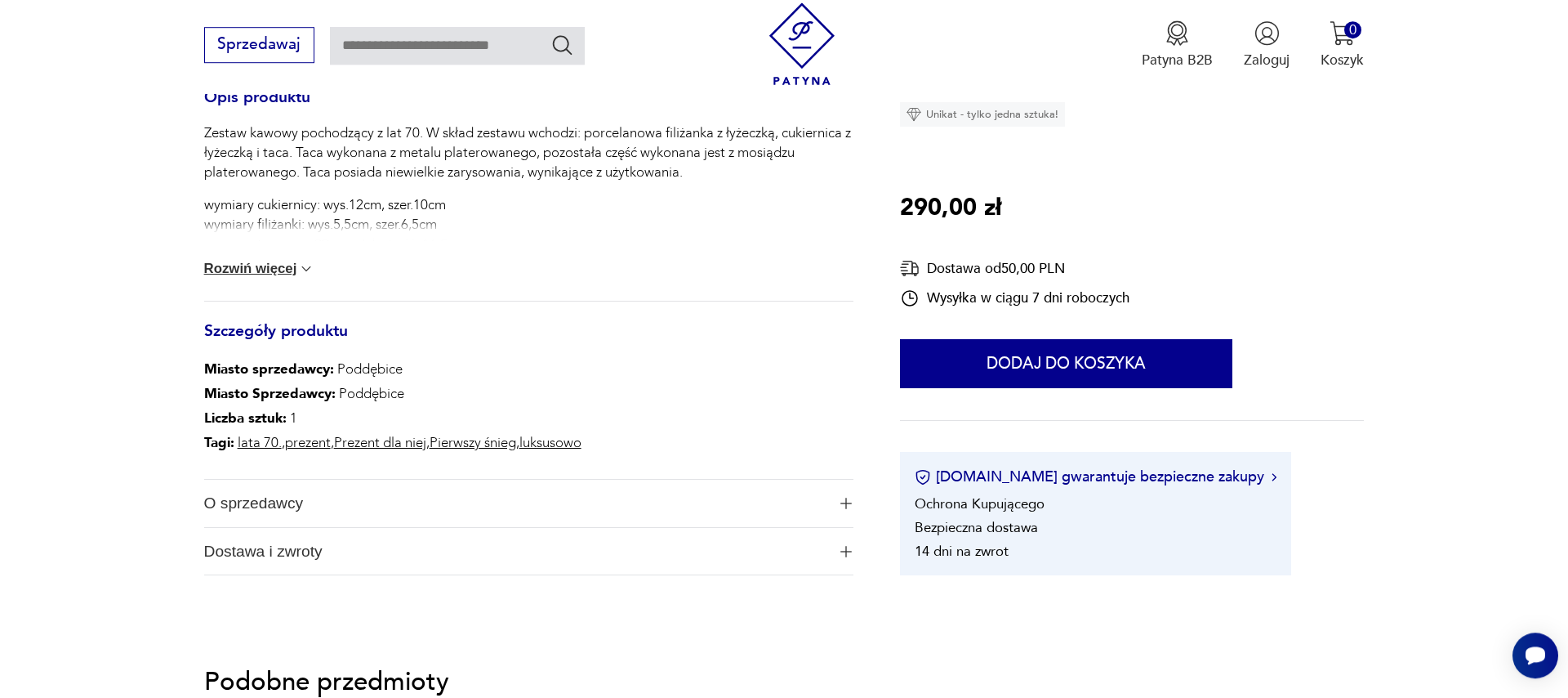
scroll to position [745, 0]
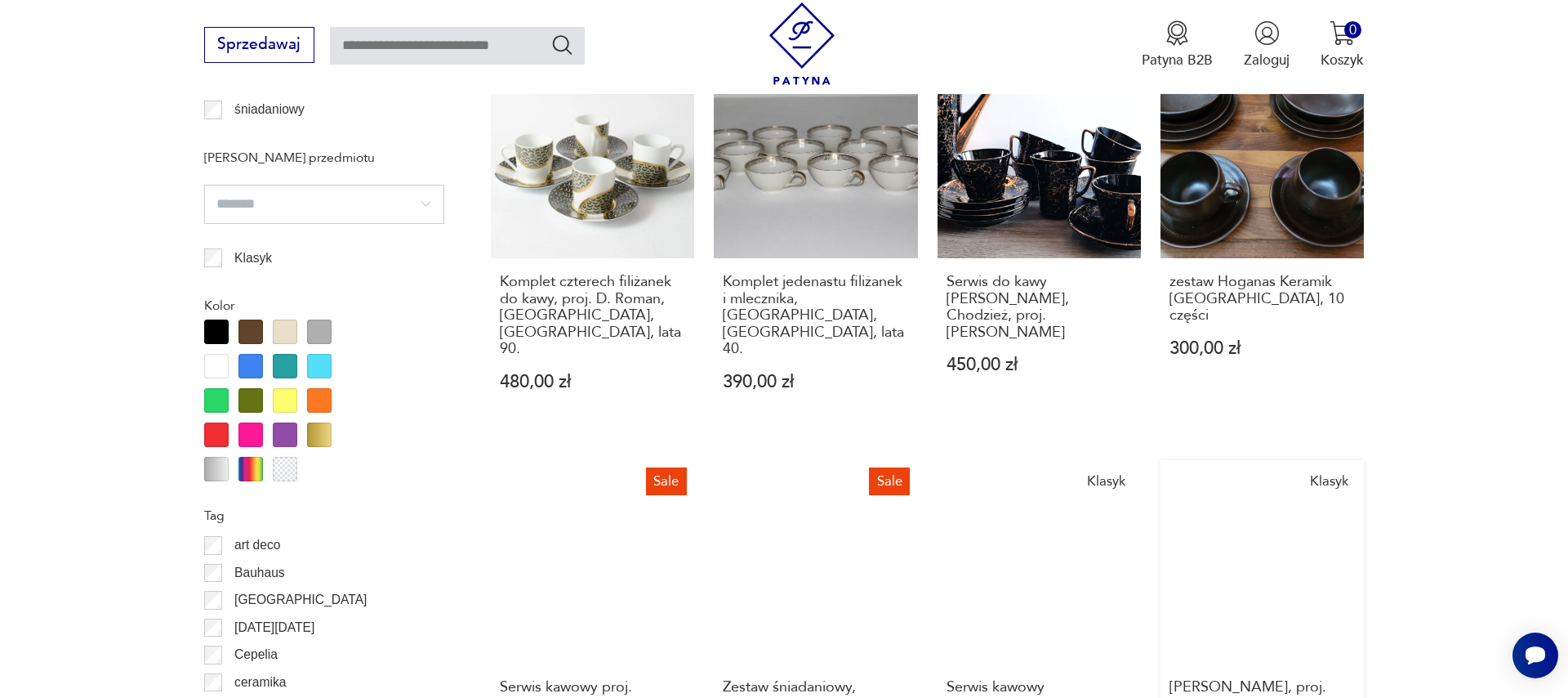
scroll to position [1755, 0]
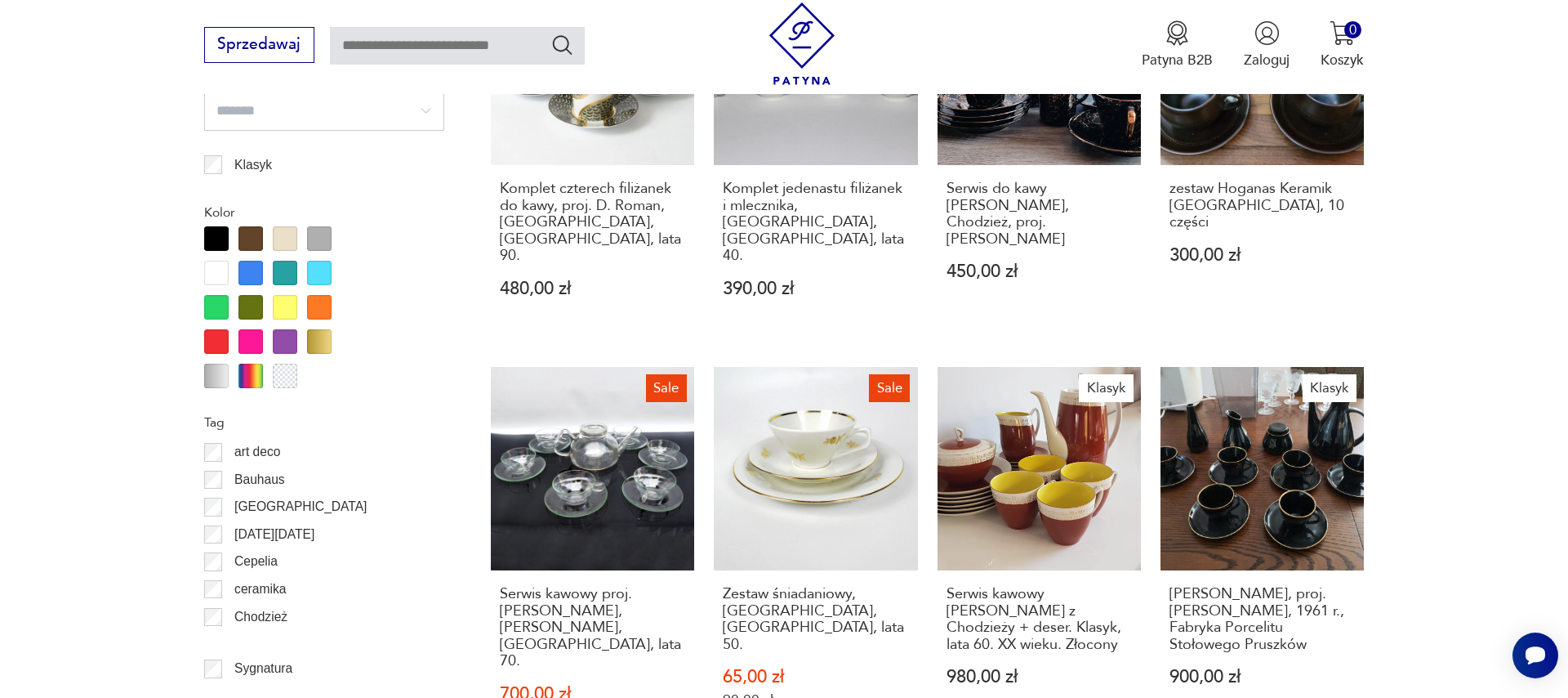
click at [1043, 424] on link "Klasyk Serwis kawowy [PERSON_NAME] z Chodzieży + deser. Klasyk, lata 60. XX wie…" at bounding box center [1039, 566] width 204 height 397
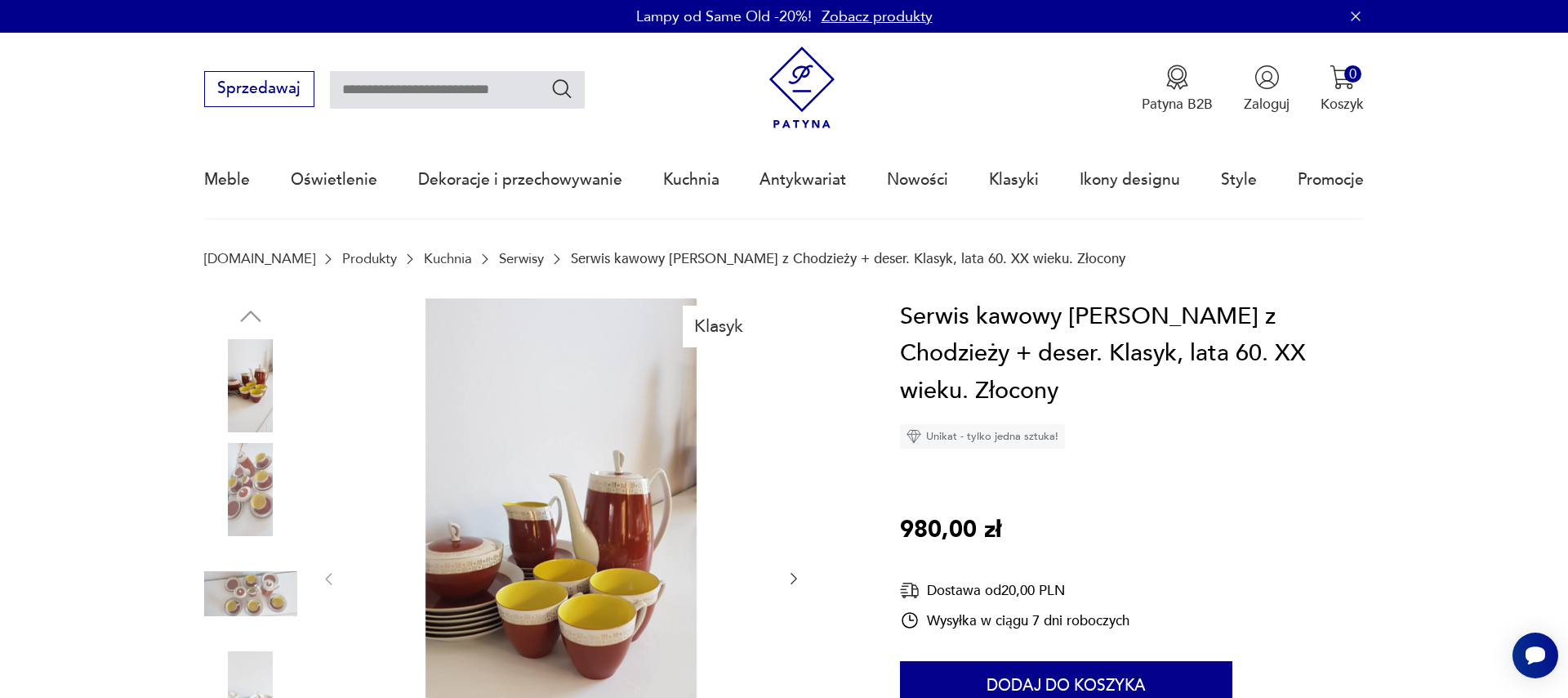
click at [793, 575] on icon "button" at bounding box center [794, 579] width 17 height 17
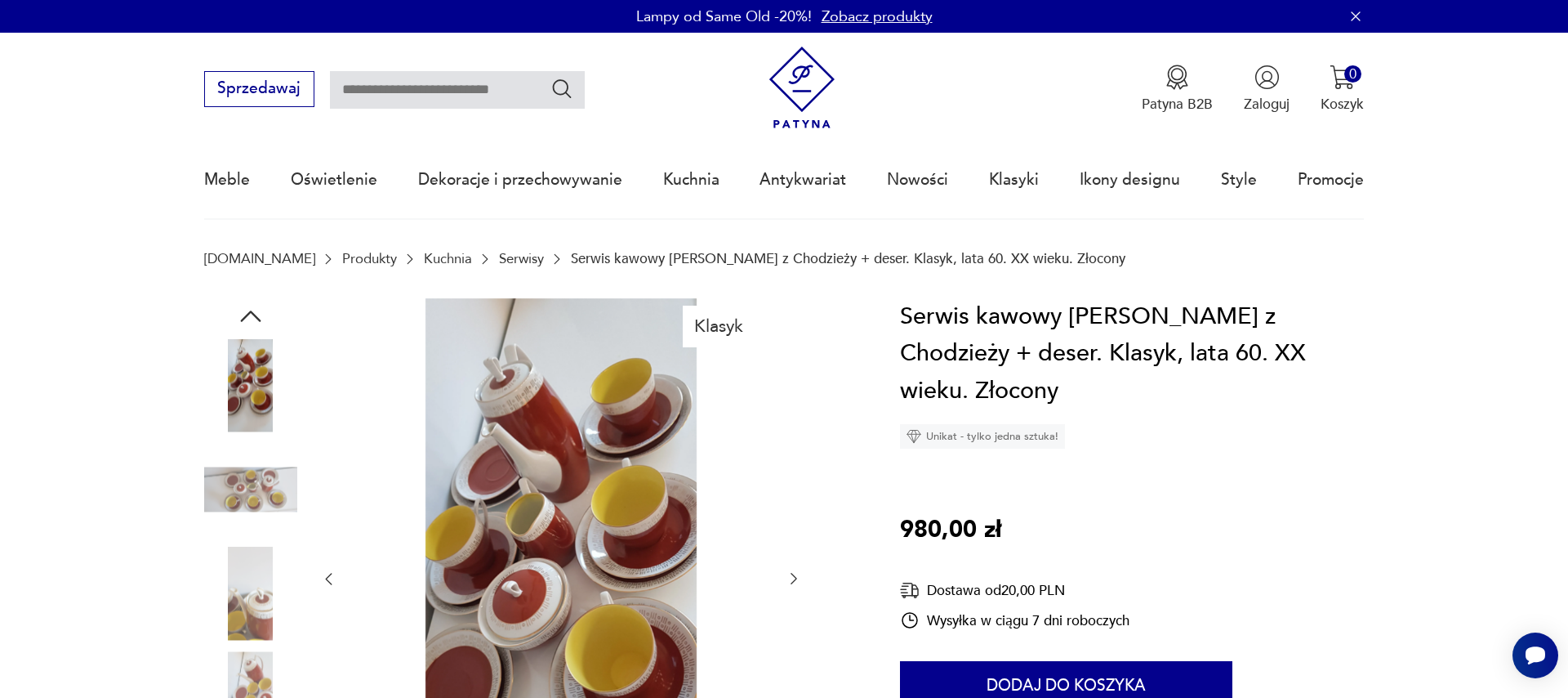
click at [793, 575] on icon "button" at bounding box center [794, 579] width 17 height 17
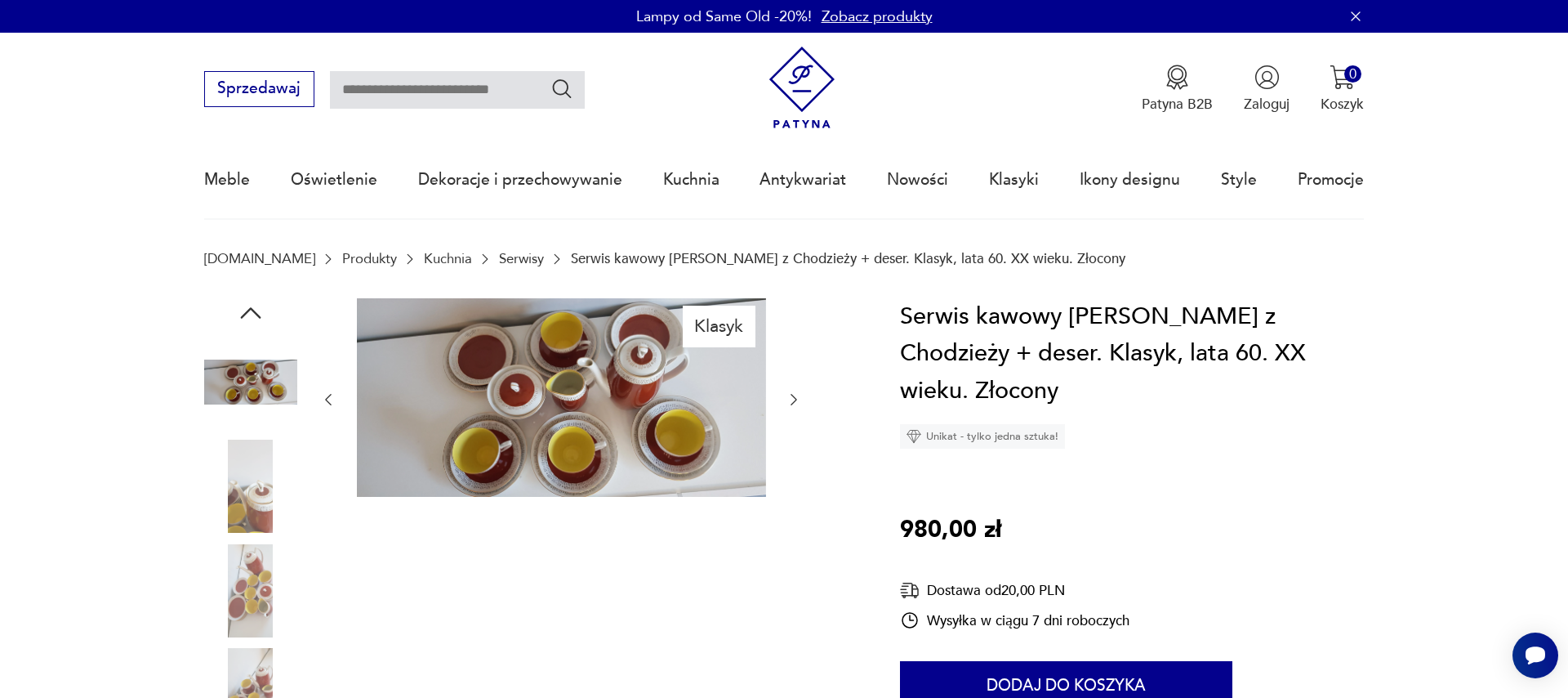
click at [793, 407] on icon "button" at bounding box center [794, 400] width 17 height 17
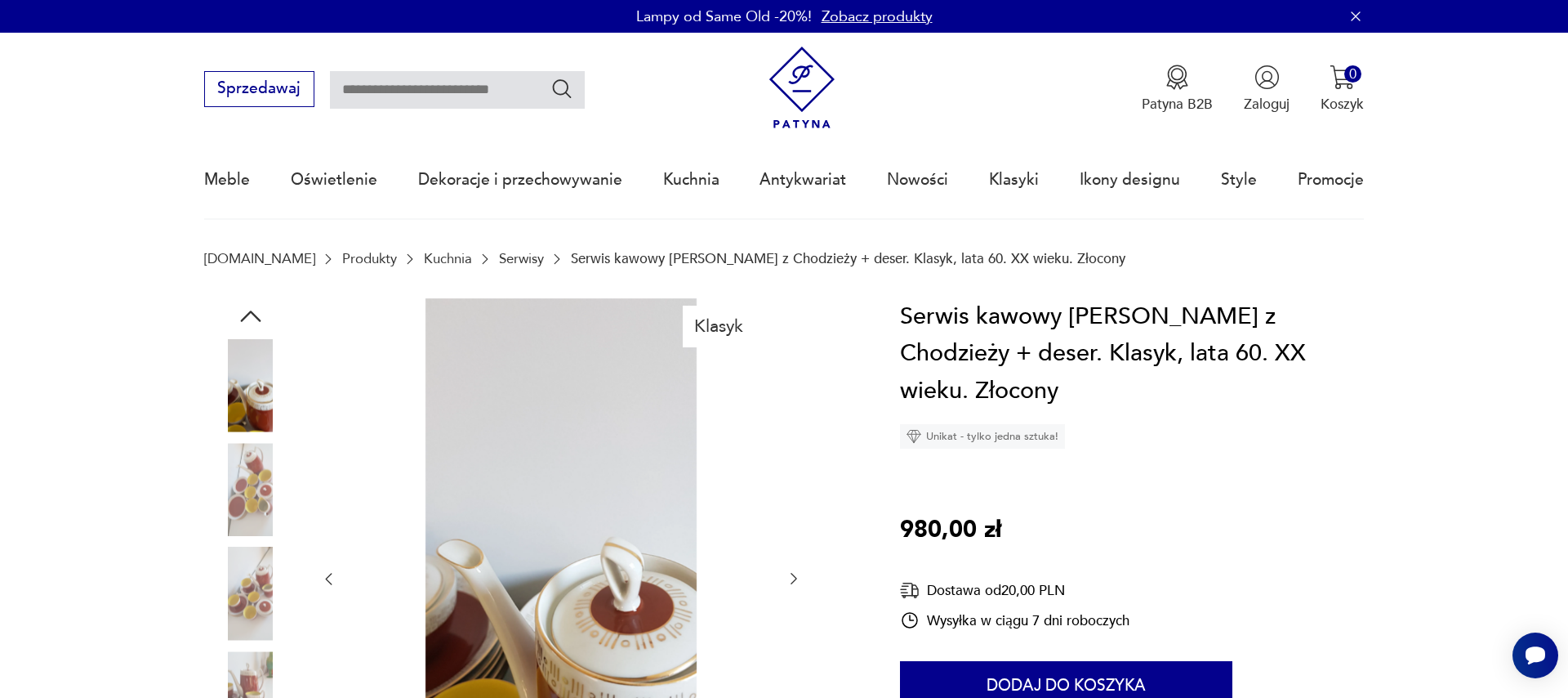
click at [782, 580] on div at bounding box center [561, 579] width 482 height 562
click at [787, 575] on icon "button" at bounding box center [794, 579] width 17 height 17
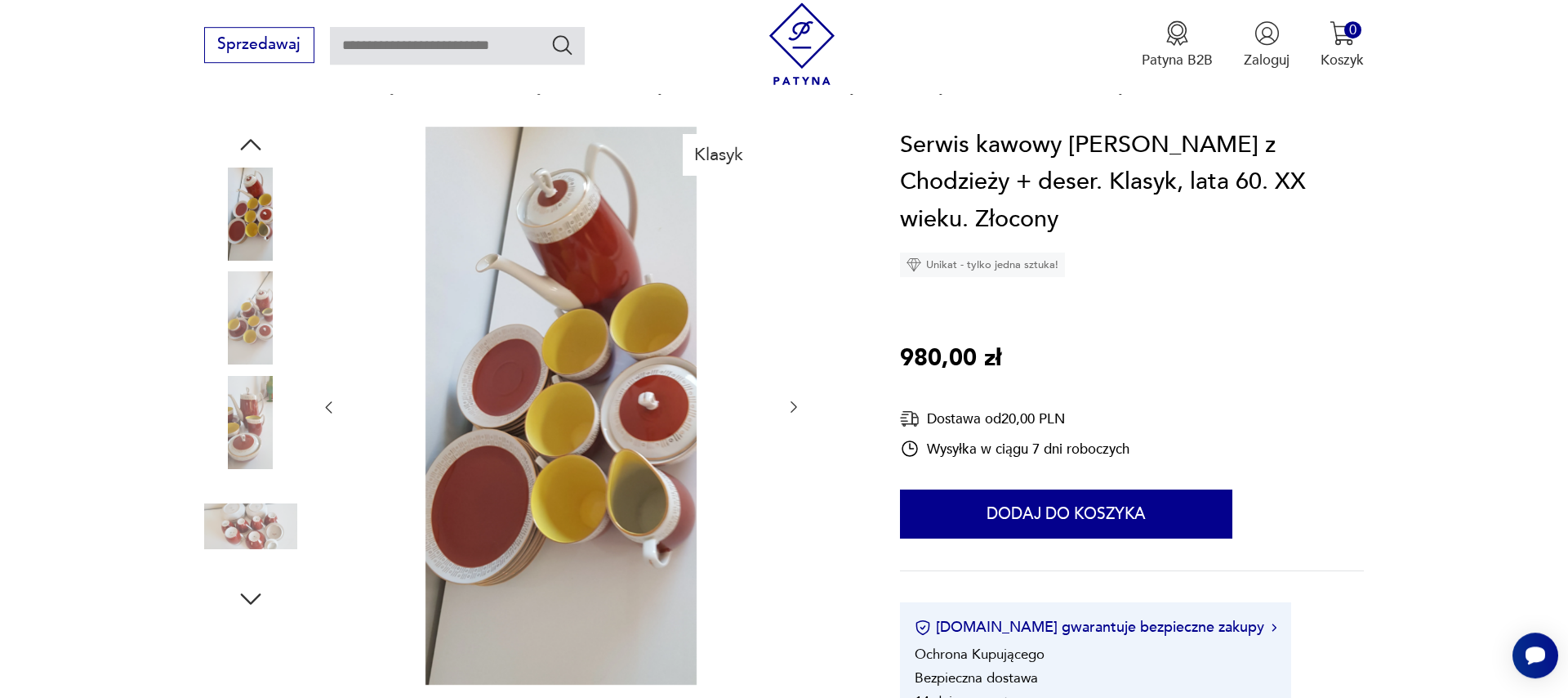
scroll to position [186, 0]
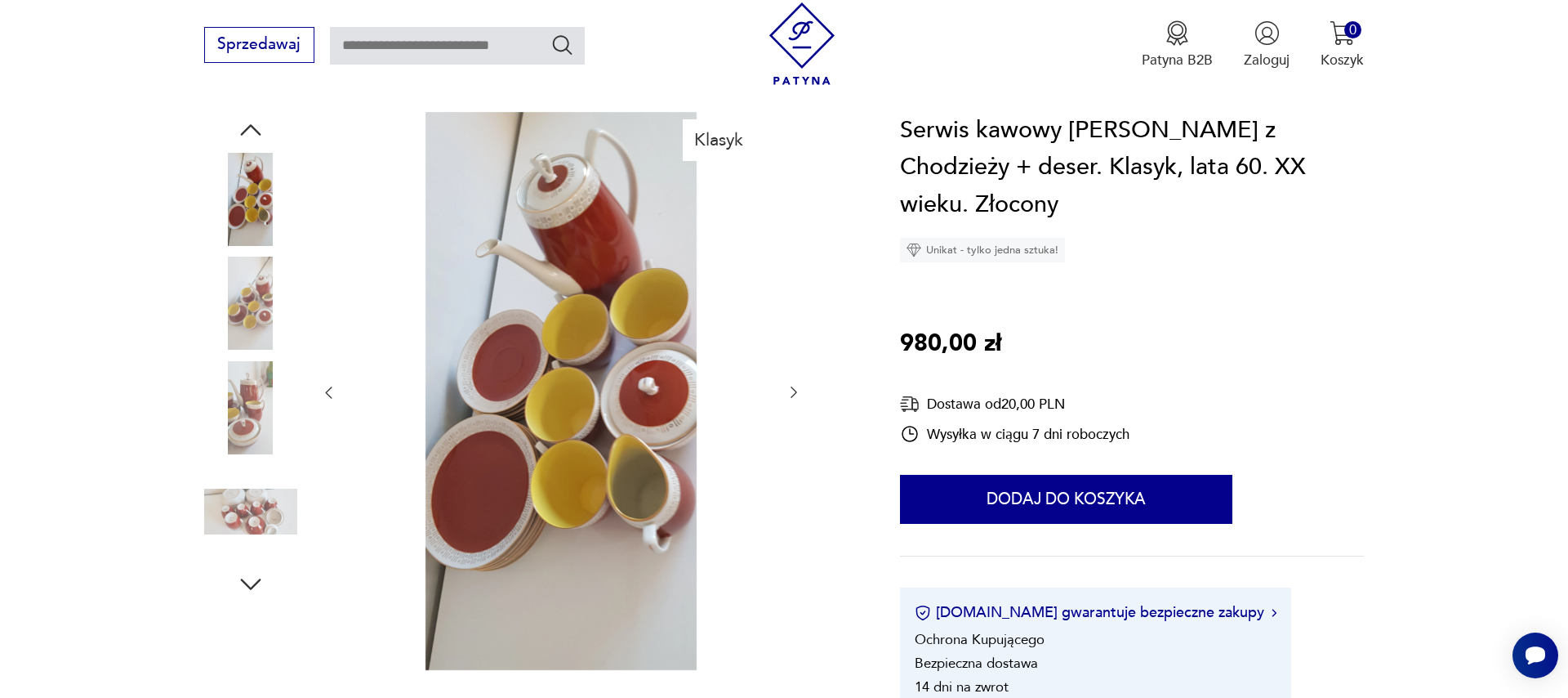
click at [793, 394] on icon "button" at bounding box center [794, 392] width 17 height 17
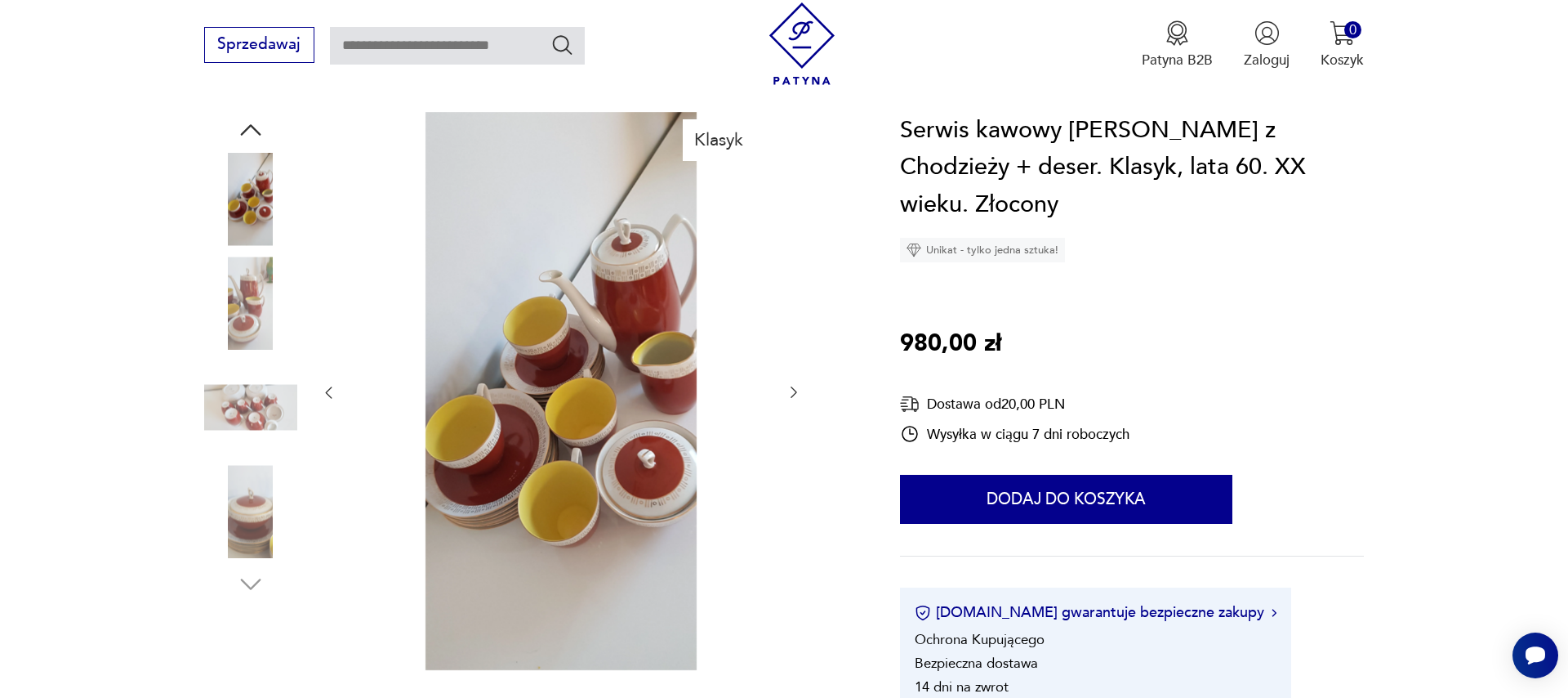
click at [793, 394] on icon "button" at bounding box center [794, 392] width 17 height 17
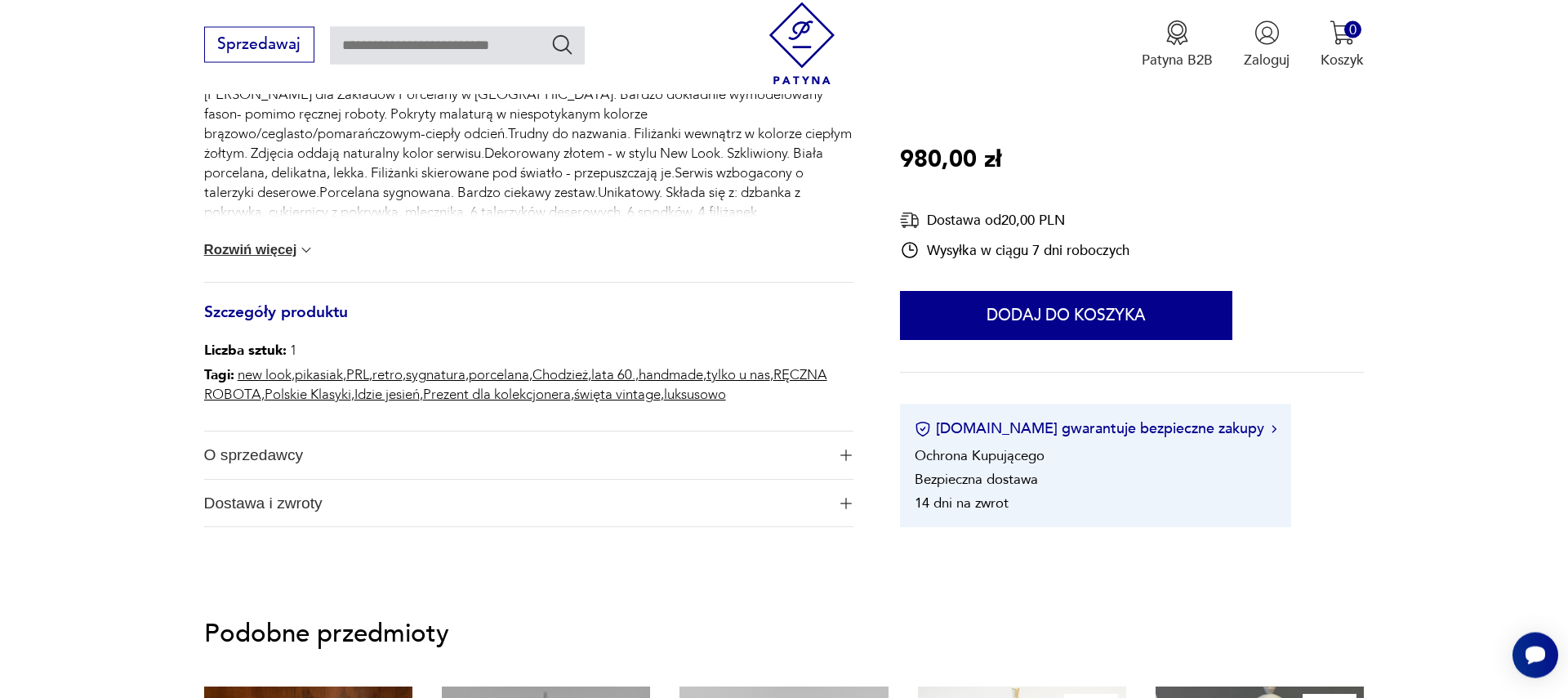
scroll to position [745, 0]
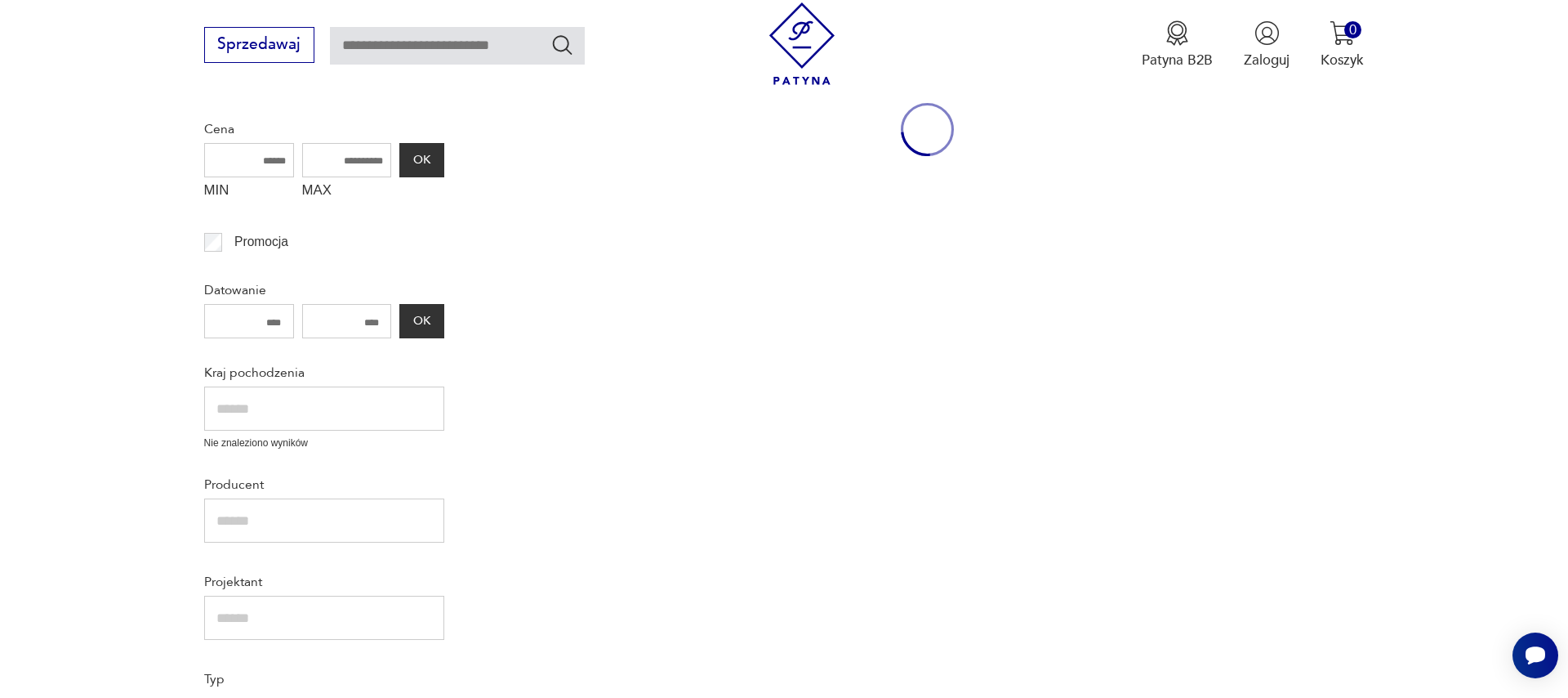
scroll to position [1846, 0]
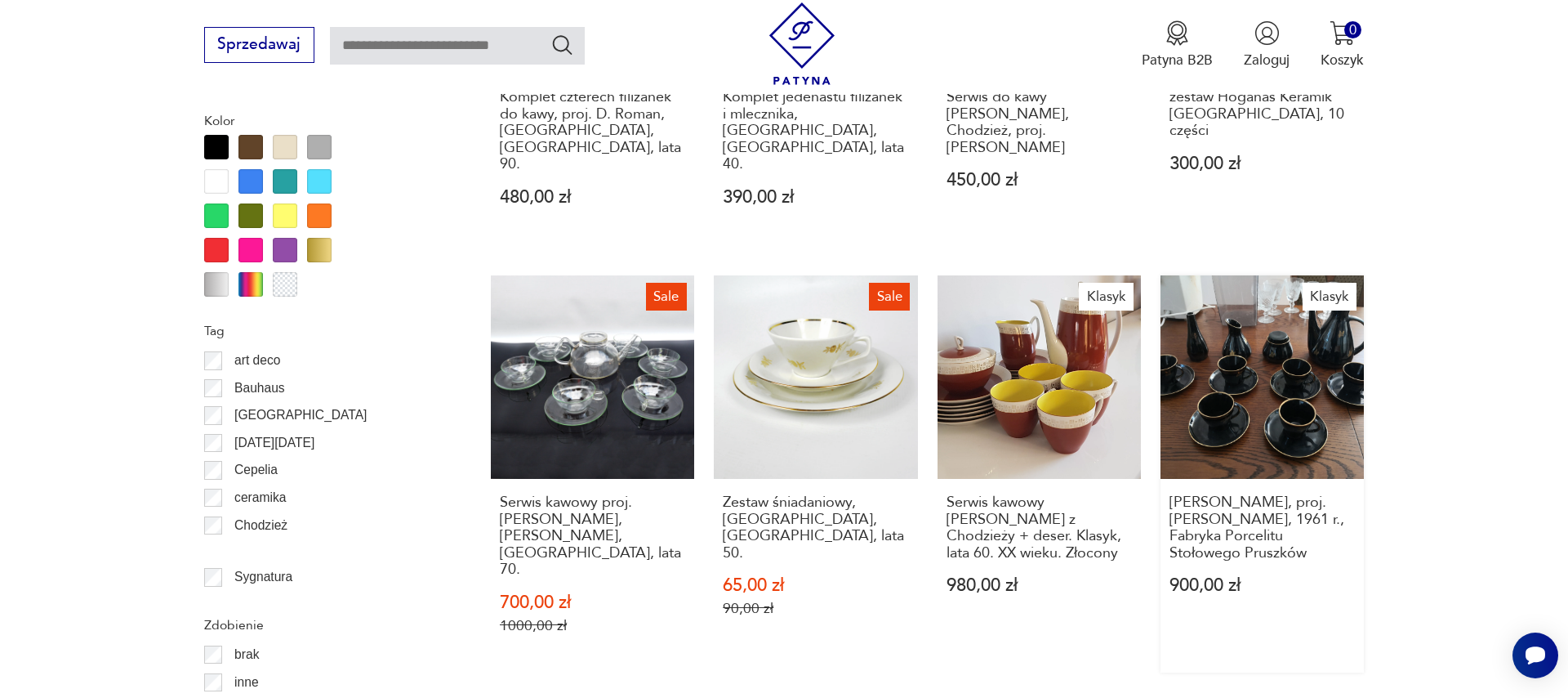
click at [1298, 314] on link "Klasyk [PERSON_NAME], proj. [PERSON_NAME], 1961 r., Fabryka Porcelitu Stołowego…" at bounding box center [1262, 474] width 204 height 397
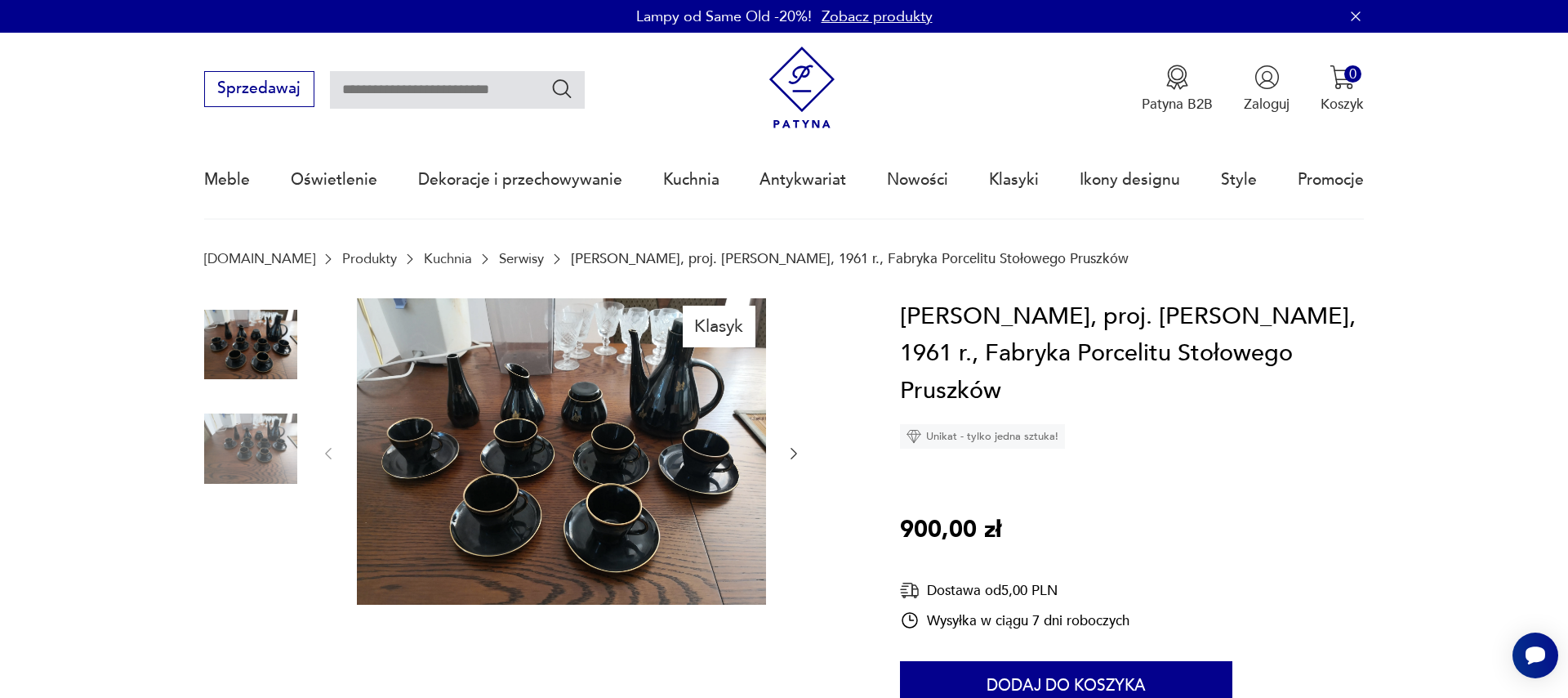
click at [792, 453] on icon "button" at bounding box center [794, 454] width 17 height 17
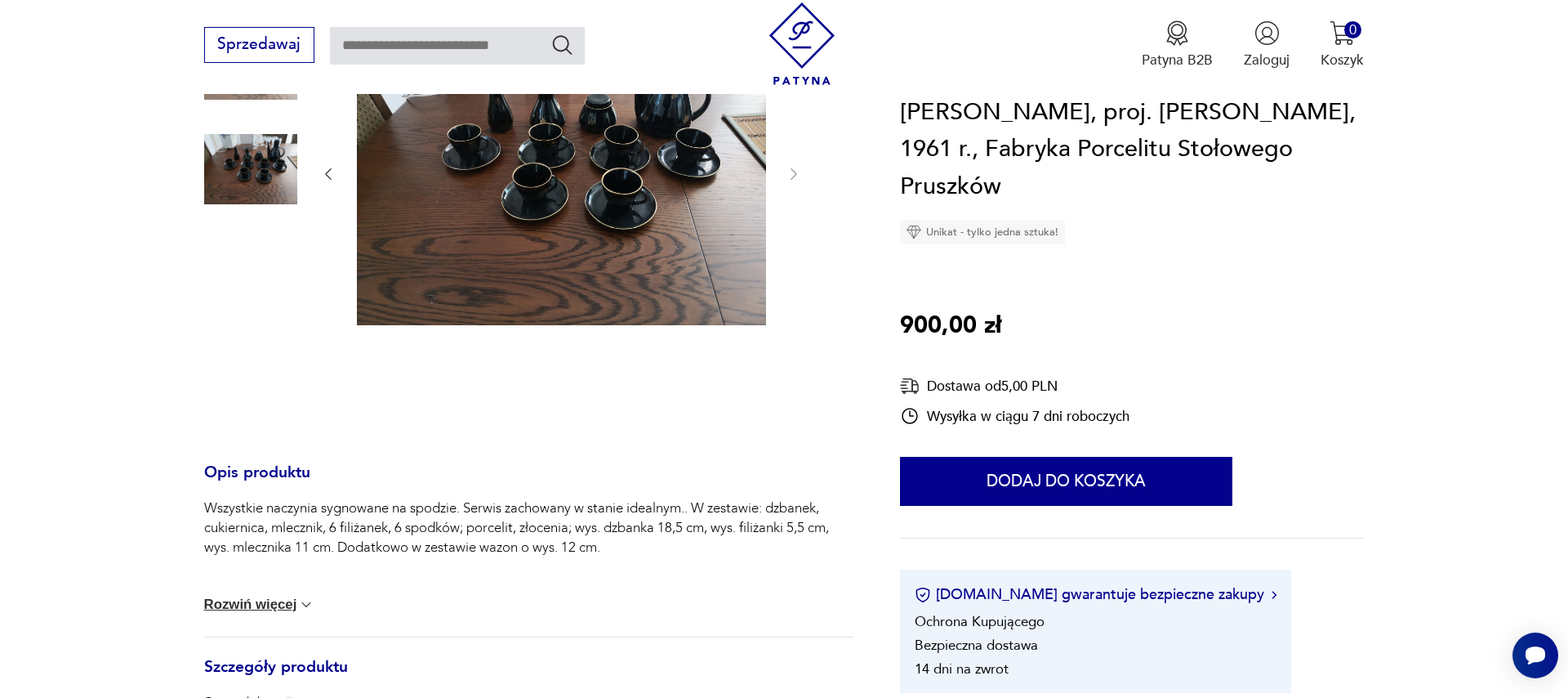
scroll to position [652, 0]
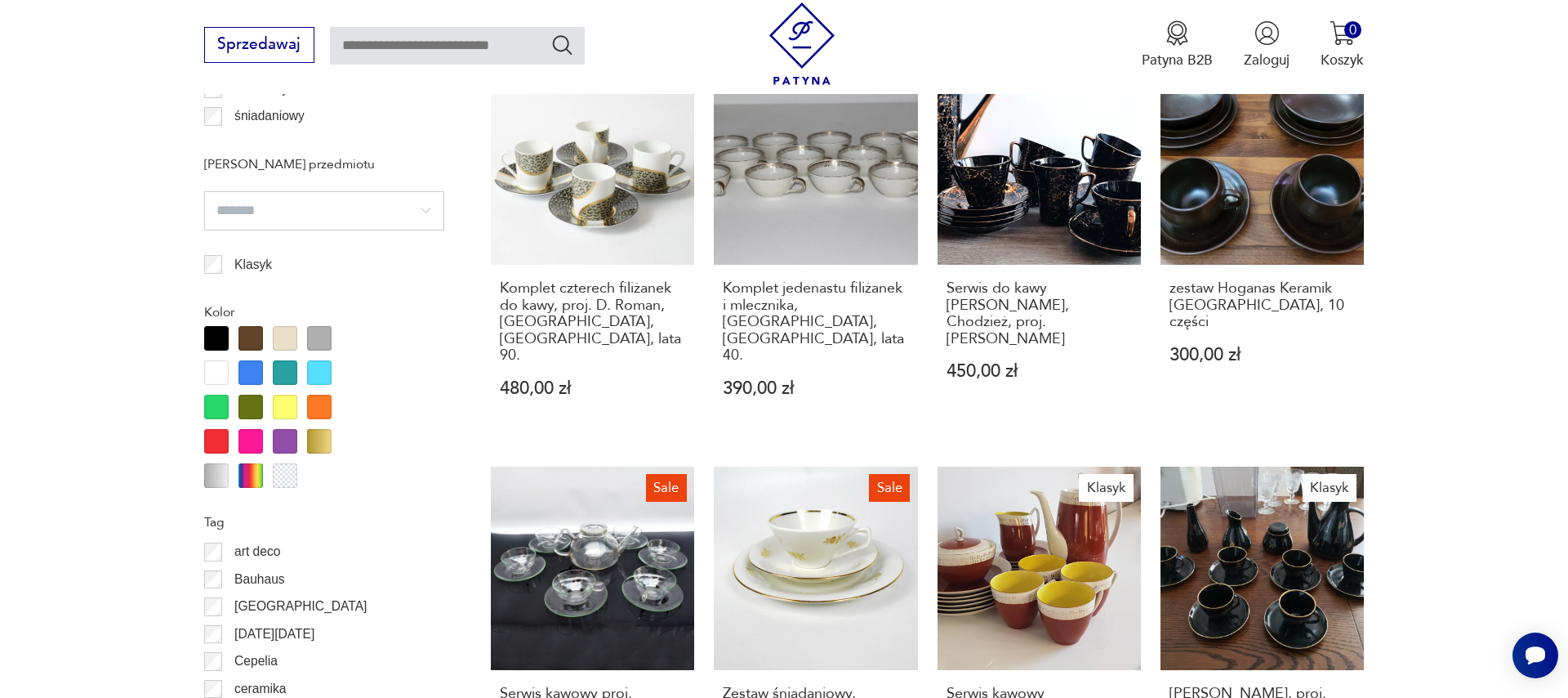
scroll to position [2121, 0]
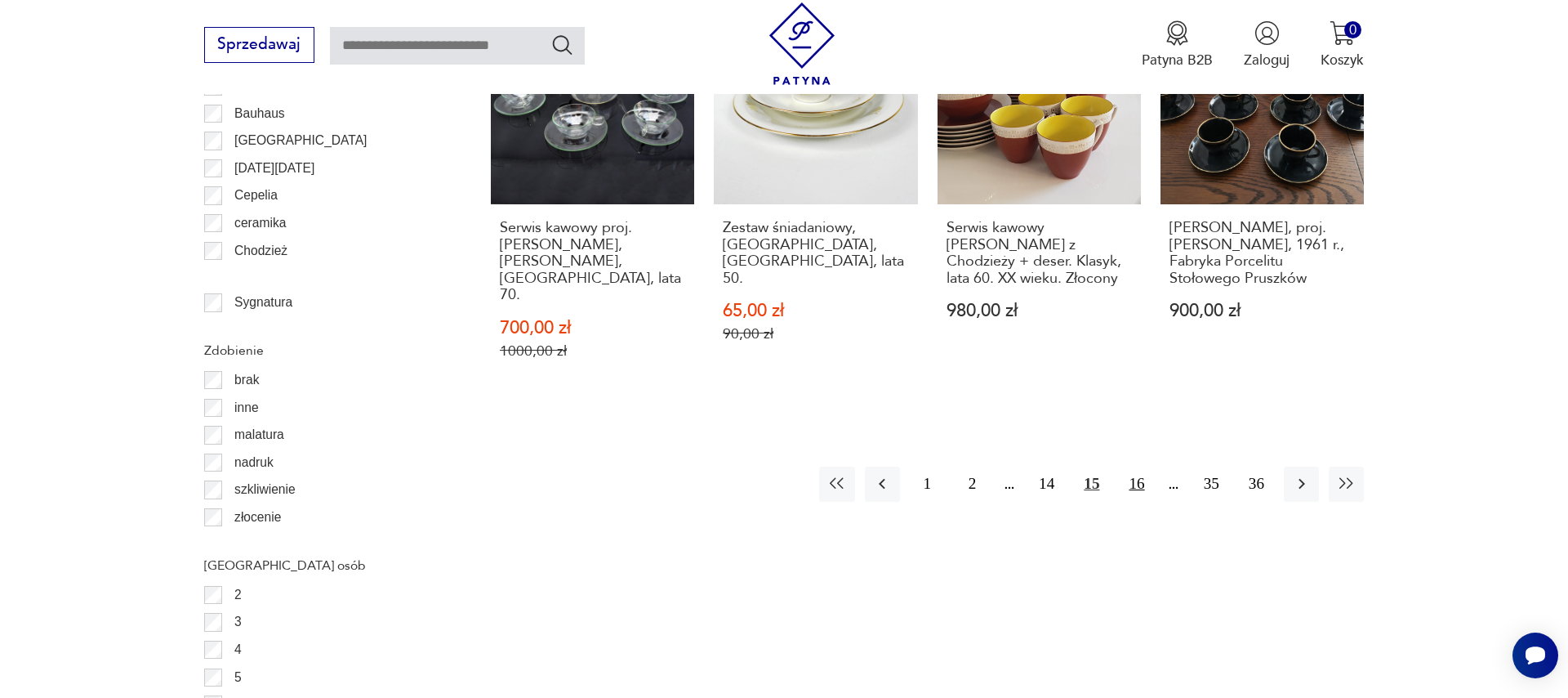
click at [1142, 467] on button "16" at bounding box center [1136, 484] width 35 height 35
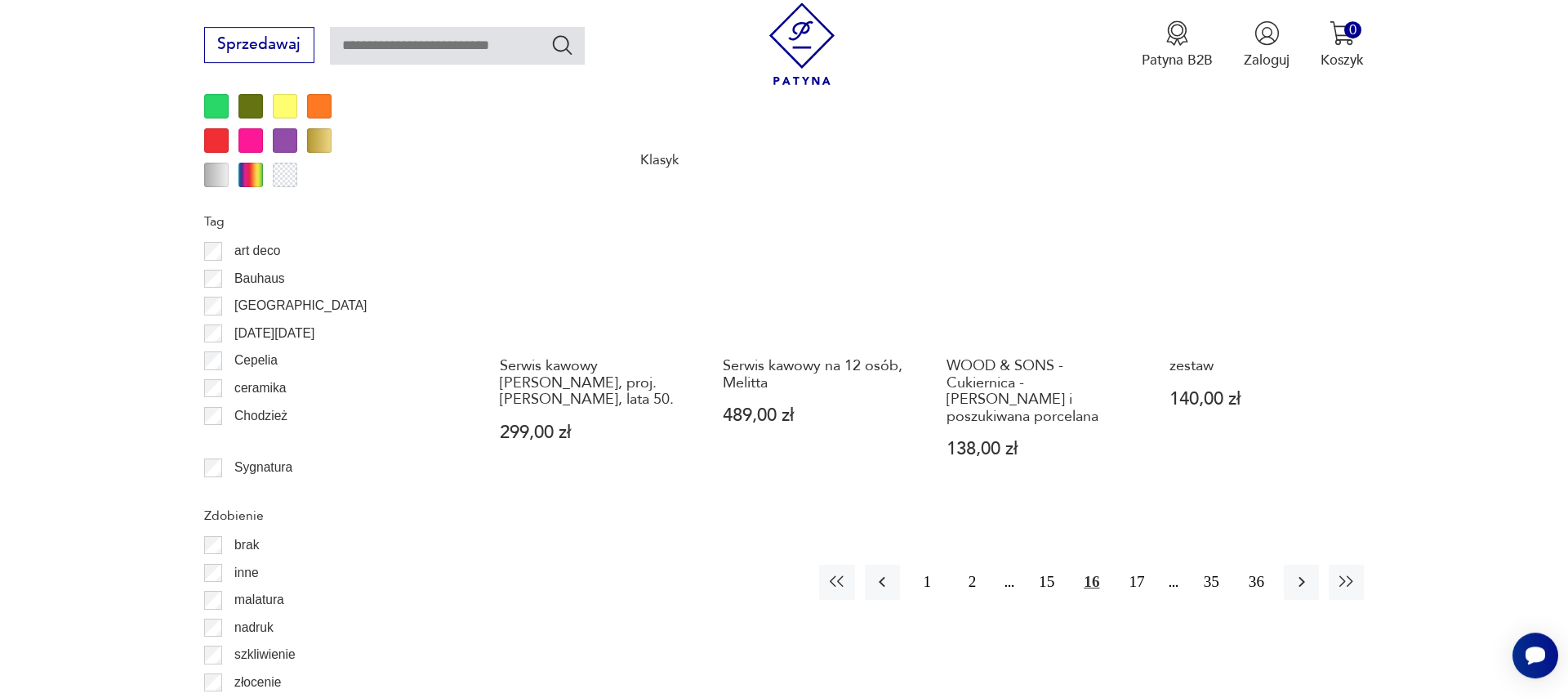
scroll to position [2034, 0]
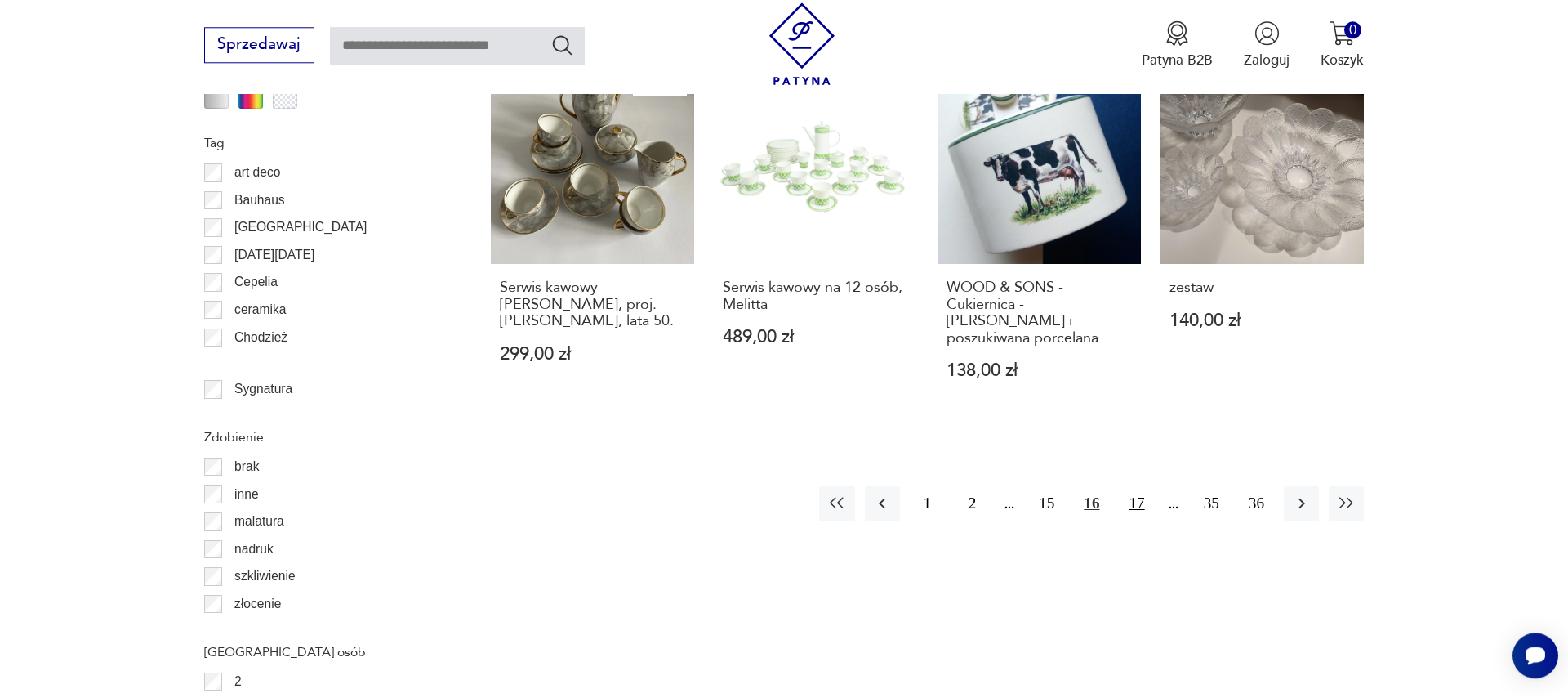
click at [1142, 486] on button "17" at bounding box center [1136, 503] width 35 height 35
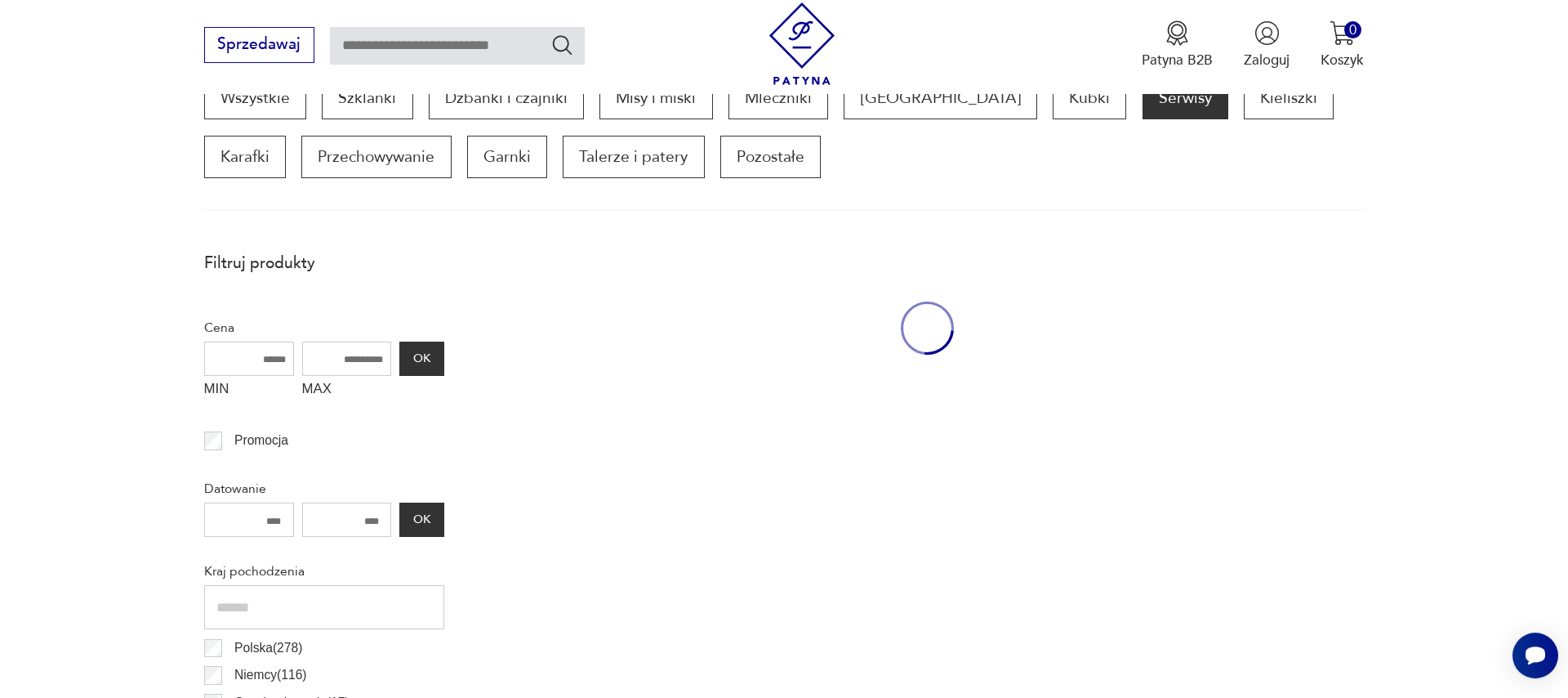
scroll to position [544, 0]
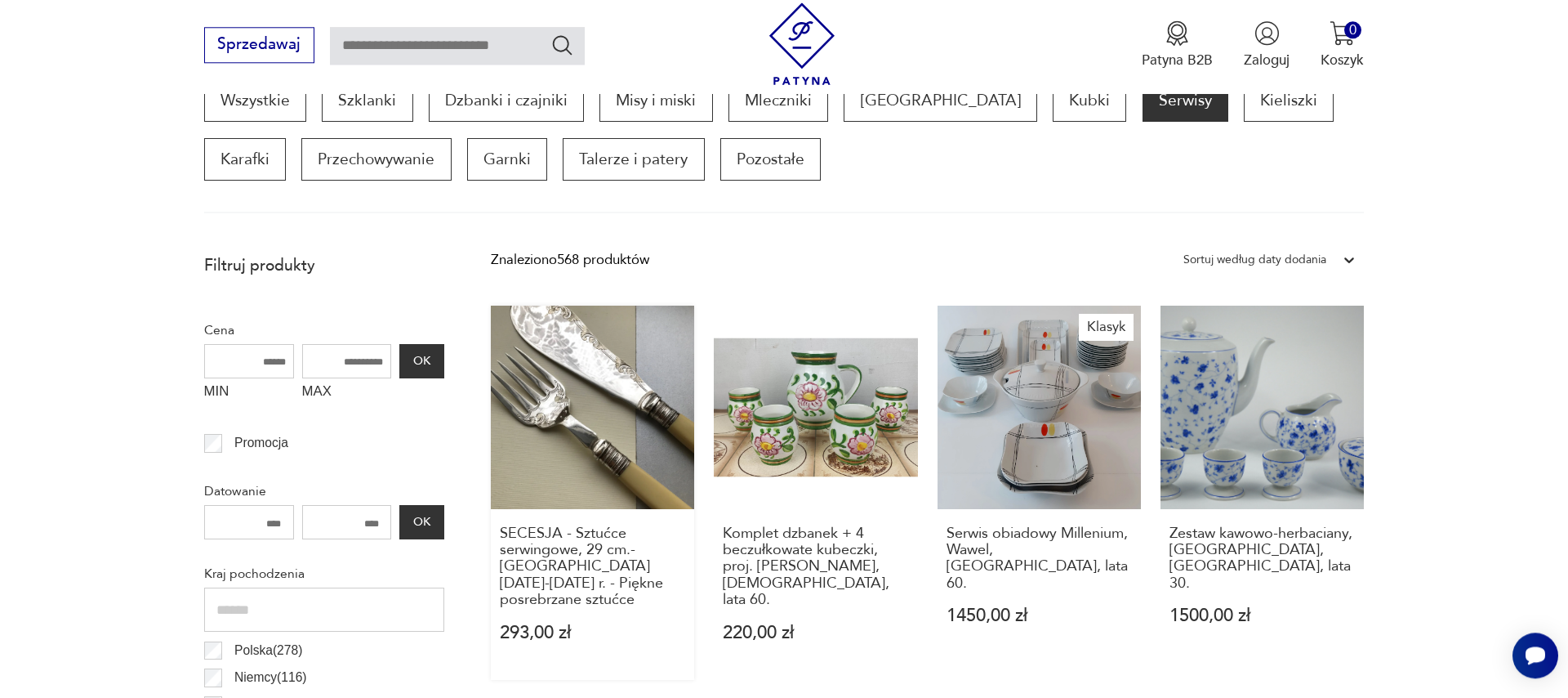
click at [587, 477] on link "SECESJA - Sztućce serwingowe, 29 cm.- [GEOGRAPHIC_DATA] [DATE]-[DATE] r. - Pięk…" at bounding box center [592, 493] width 204 height 374
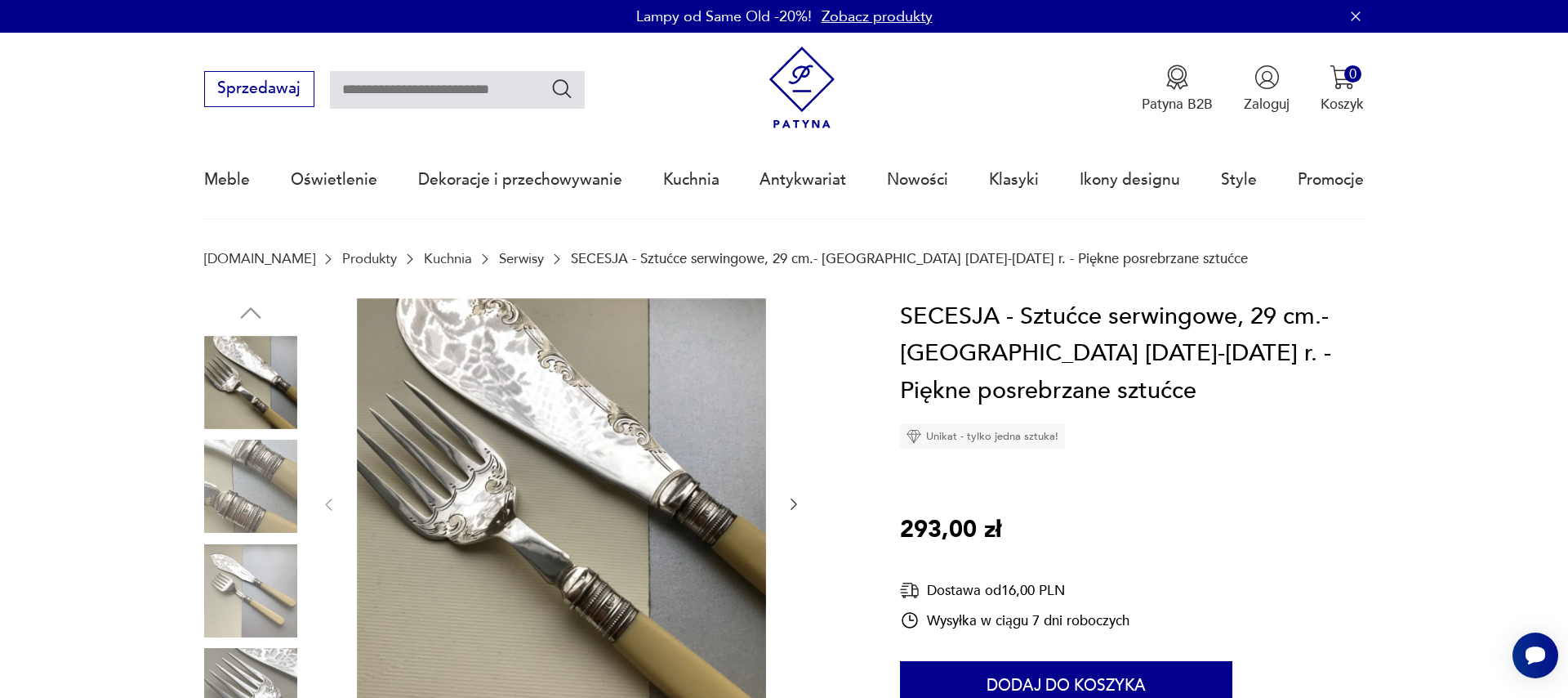
click at [785, 504] on icon "button" at bounding box center [794, 504] width 17 height 17
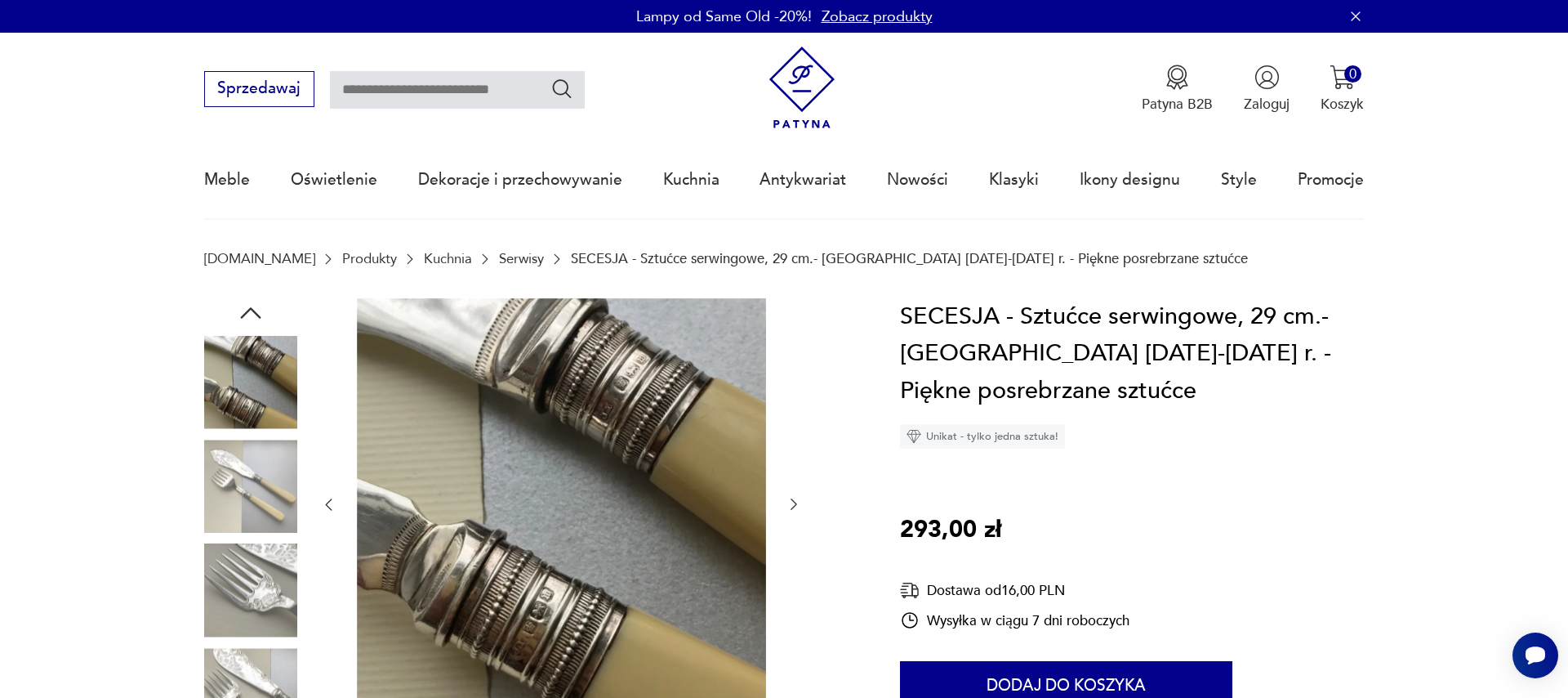
click at [785, 504] on icon "button" at bounding box center [794, 504] width 17 height 17
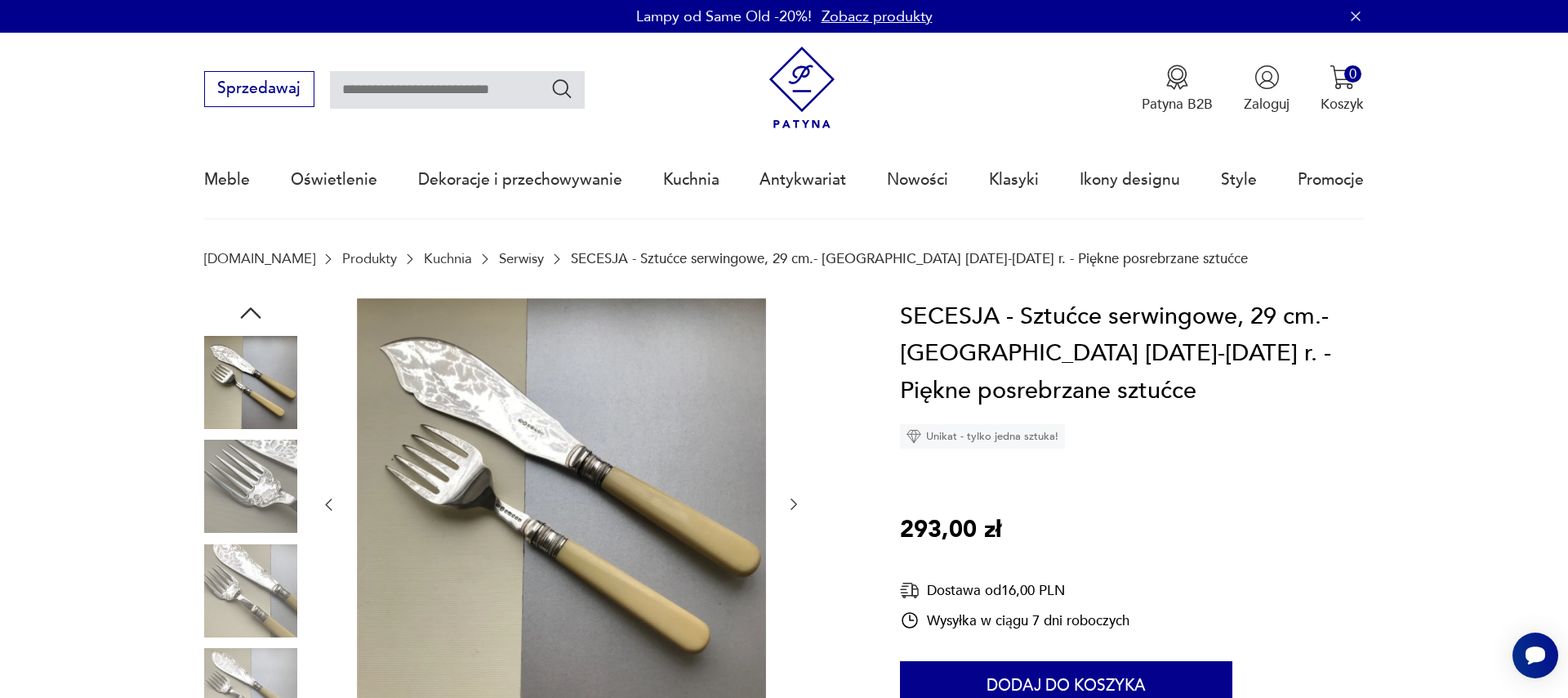
click at [785, 504] on icon "button" at bounding box center [794, 504] width 17 height 17
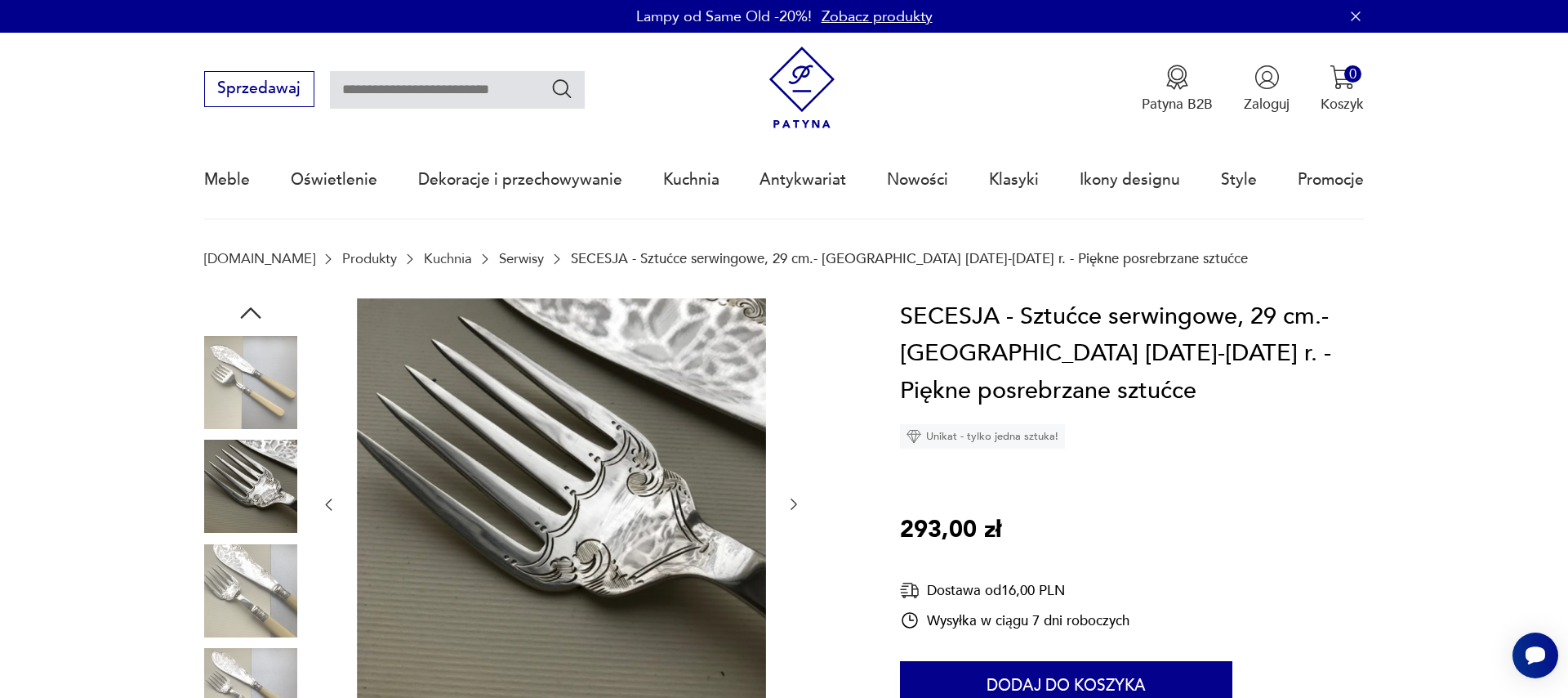
click at [785, 504] on icon "button" at bounding box center [794, 504] width 17 height 17
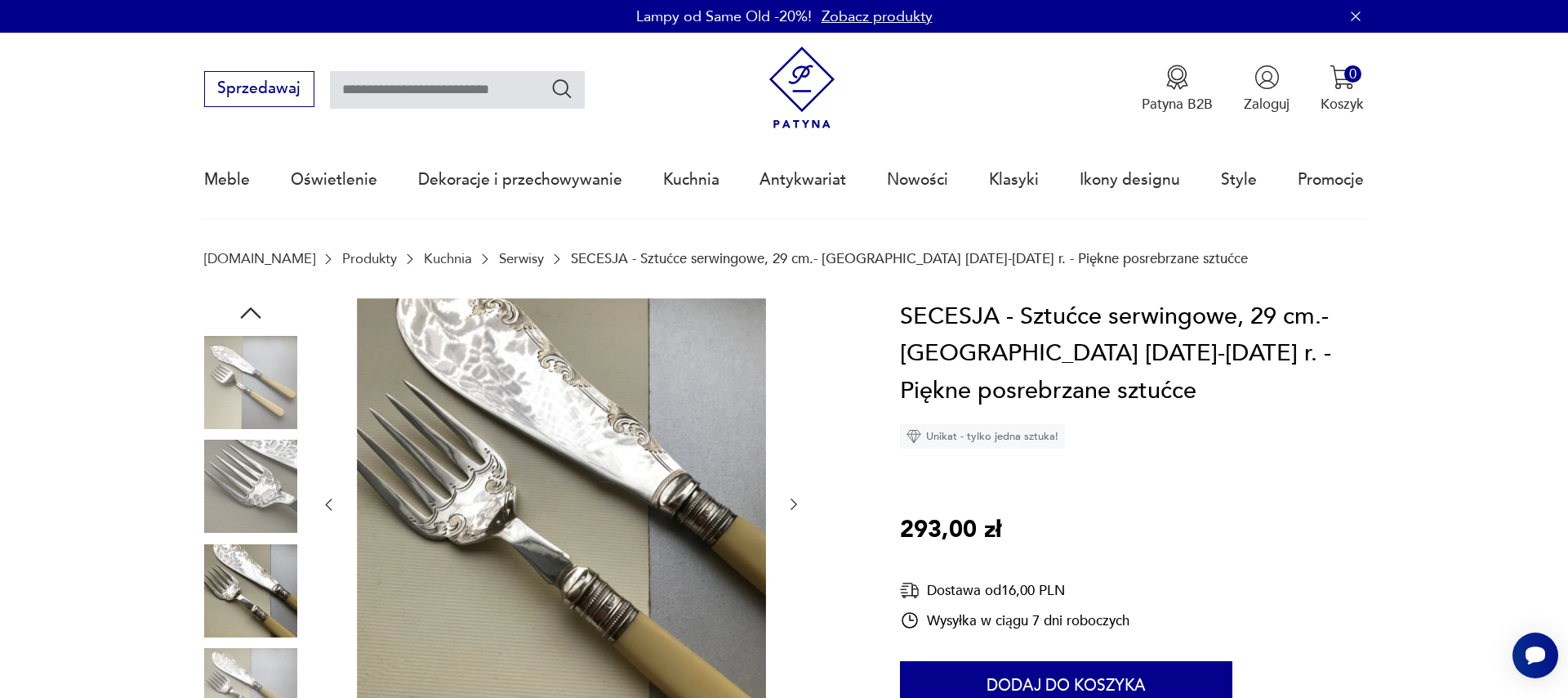
click at [785, 504] on icon "button" at bounding box center [794, 504] width 17 height 17
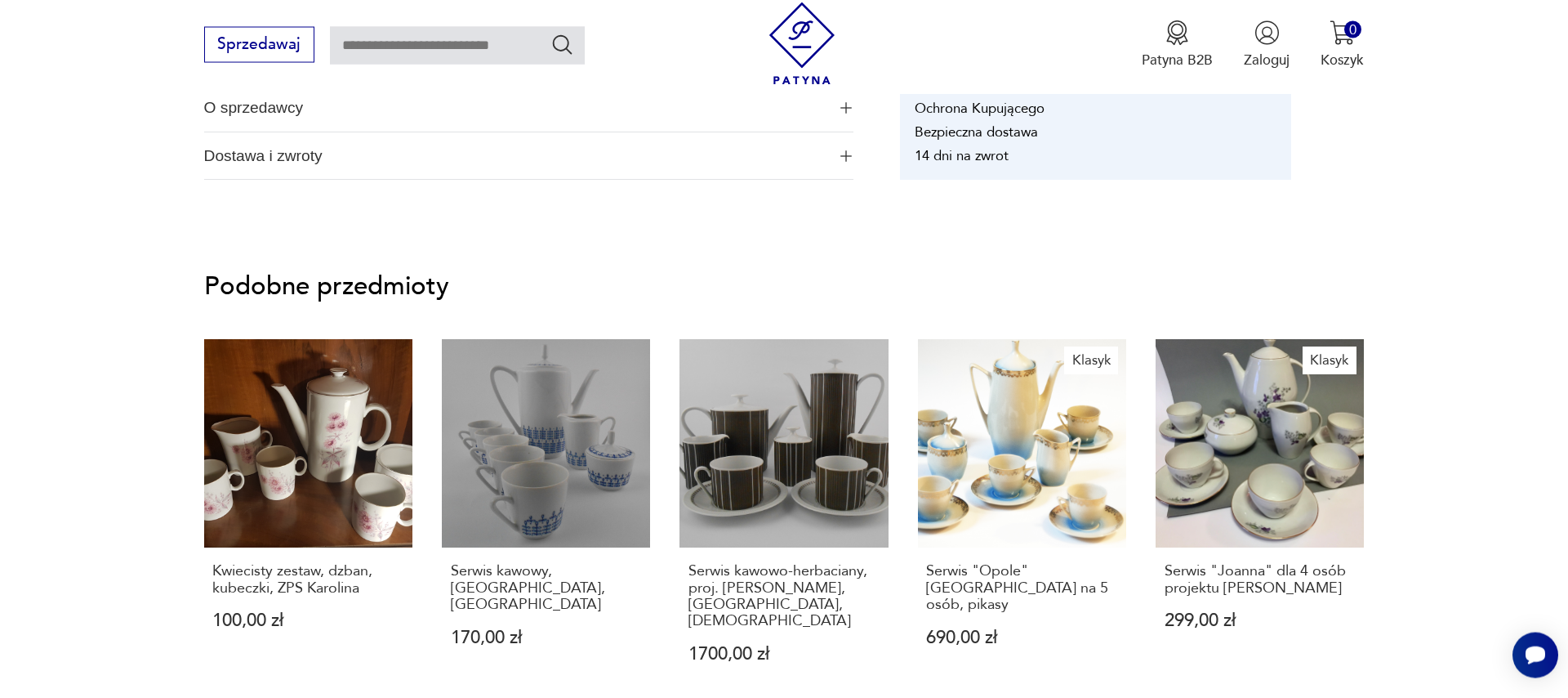
scroll to position [1118, 0]
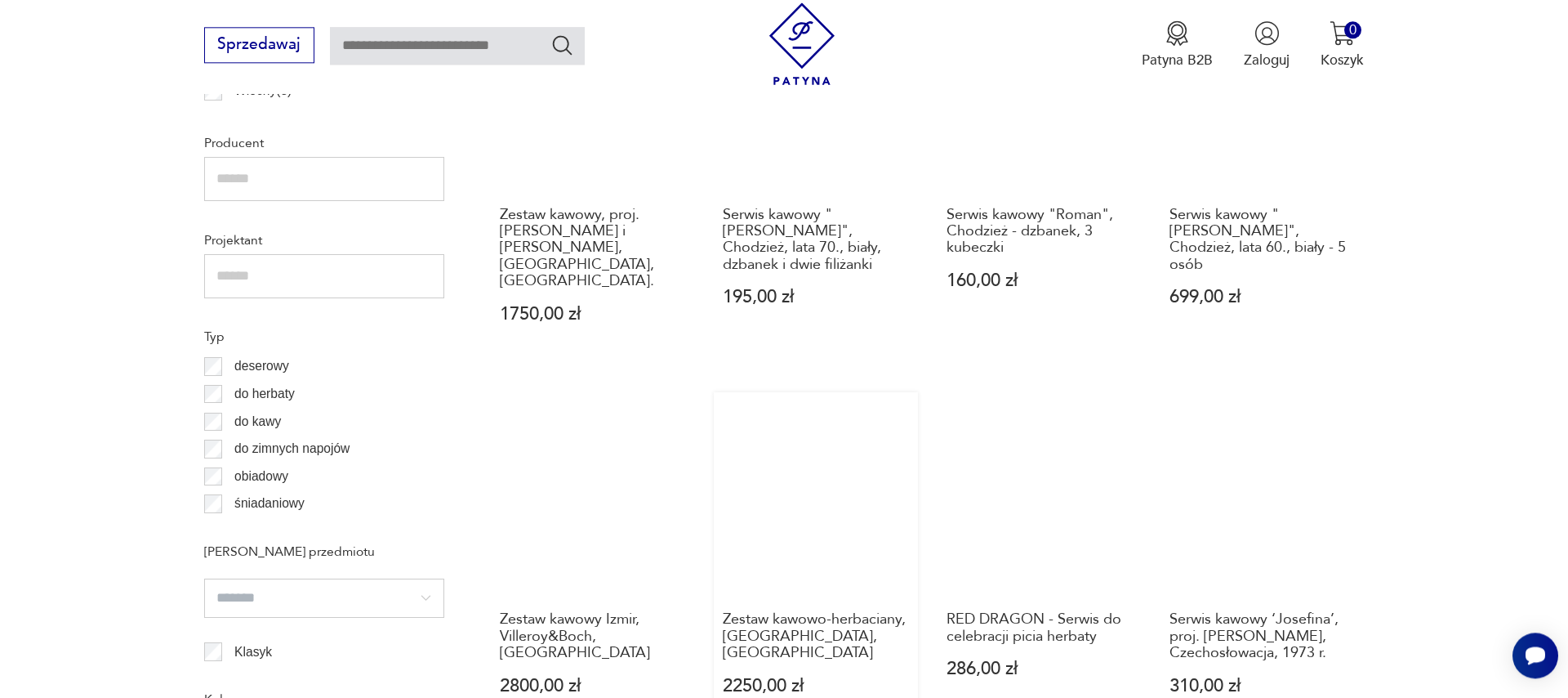
scroll to position [1289, 0]
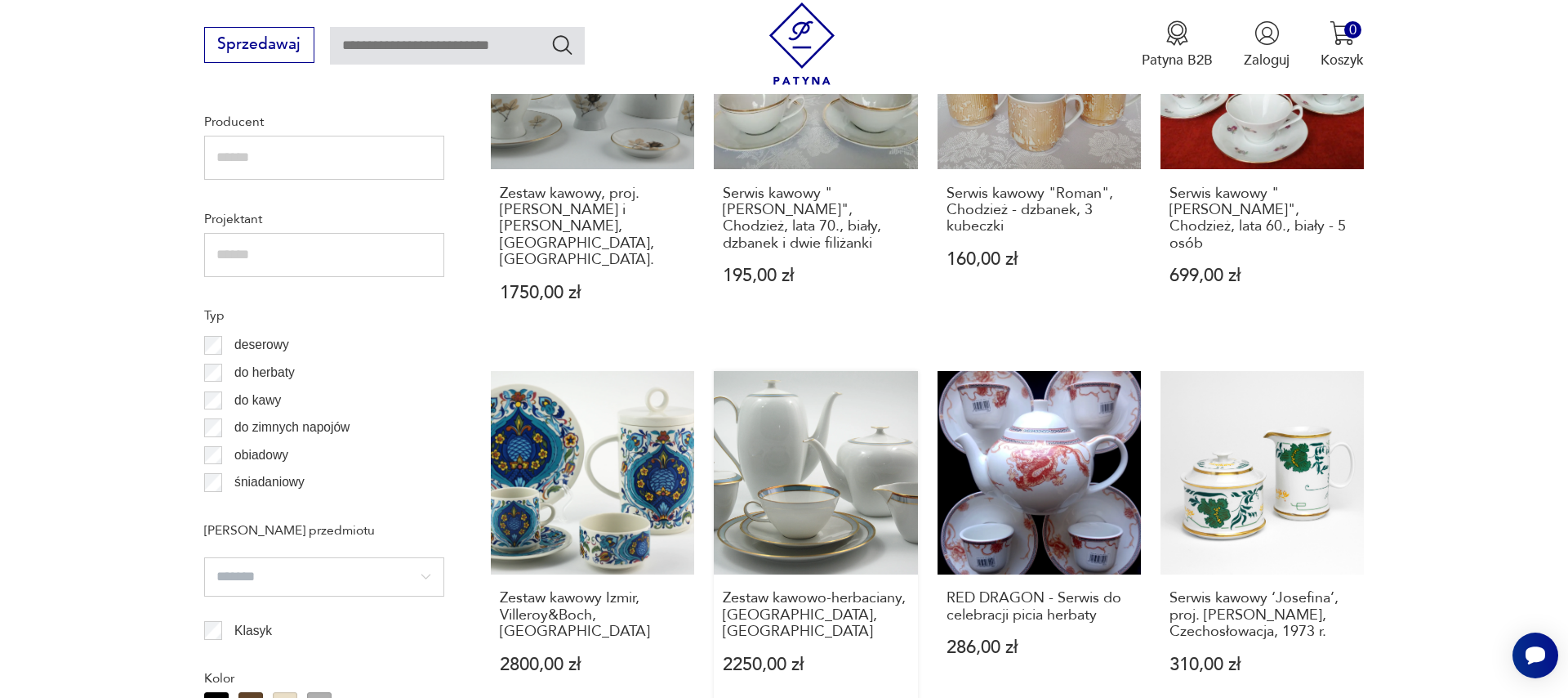
click at [816, 480] on link "Zestaw kawowo-herbaciany, [GEOGRAPHIC_DATA], [GEOGRAPHIC_DATA] 2250,00 zł" at bounding box center [816, 542] width 204 height 341
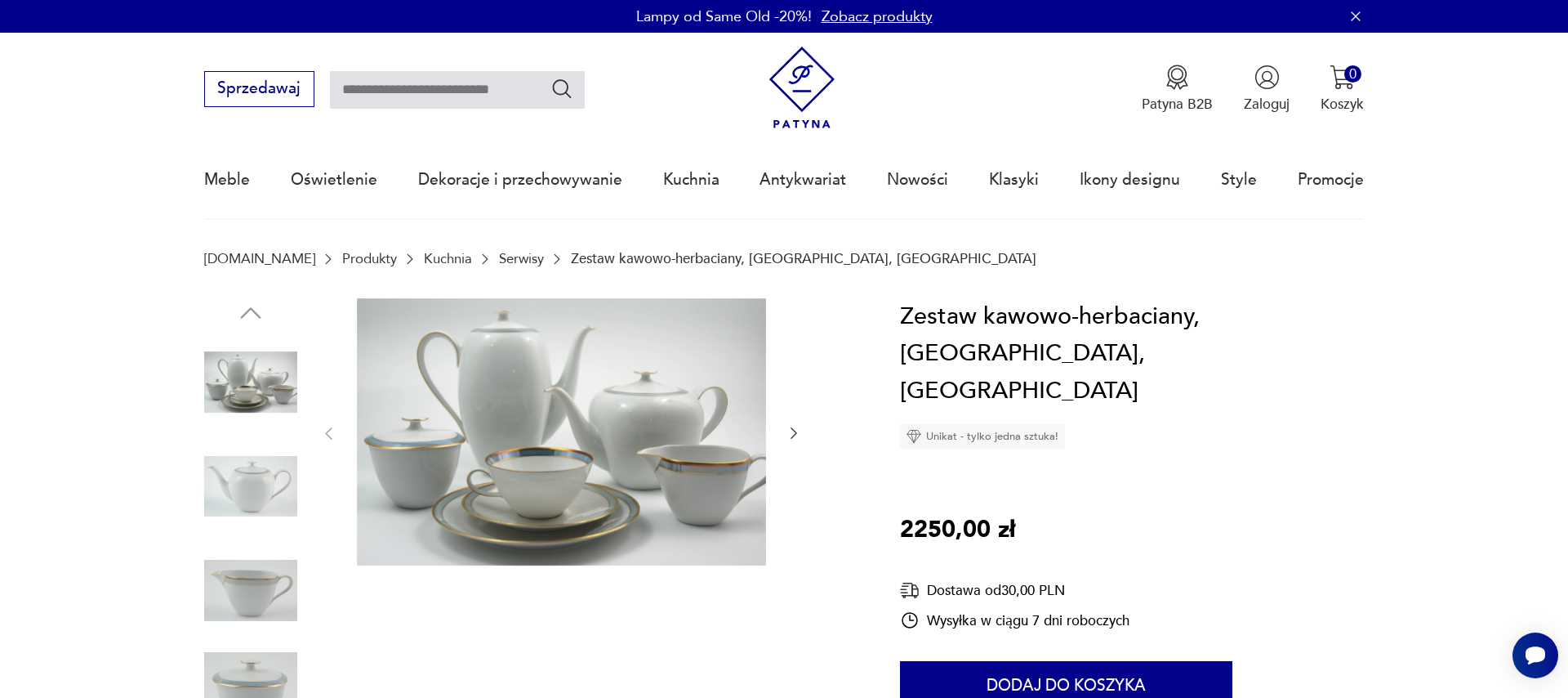
click at [793, 429] on icon "button" at bounding box center [794, 433] width 17 height 17
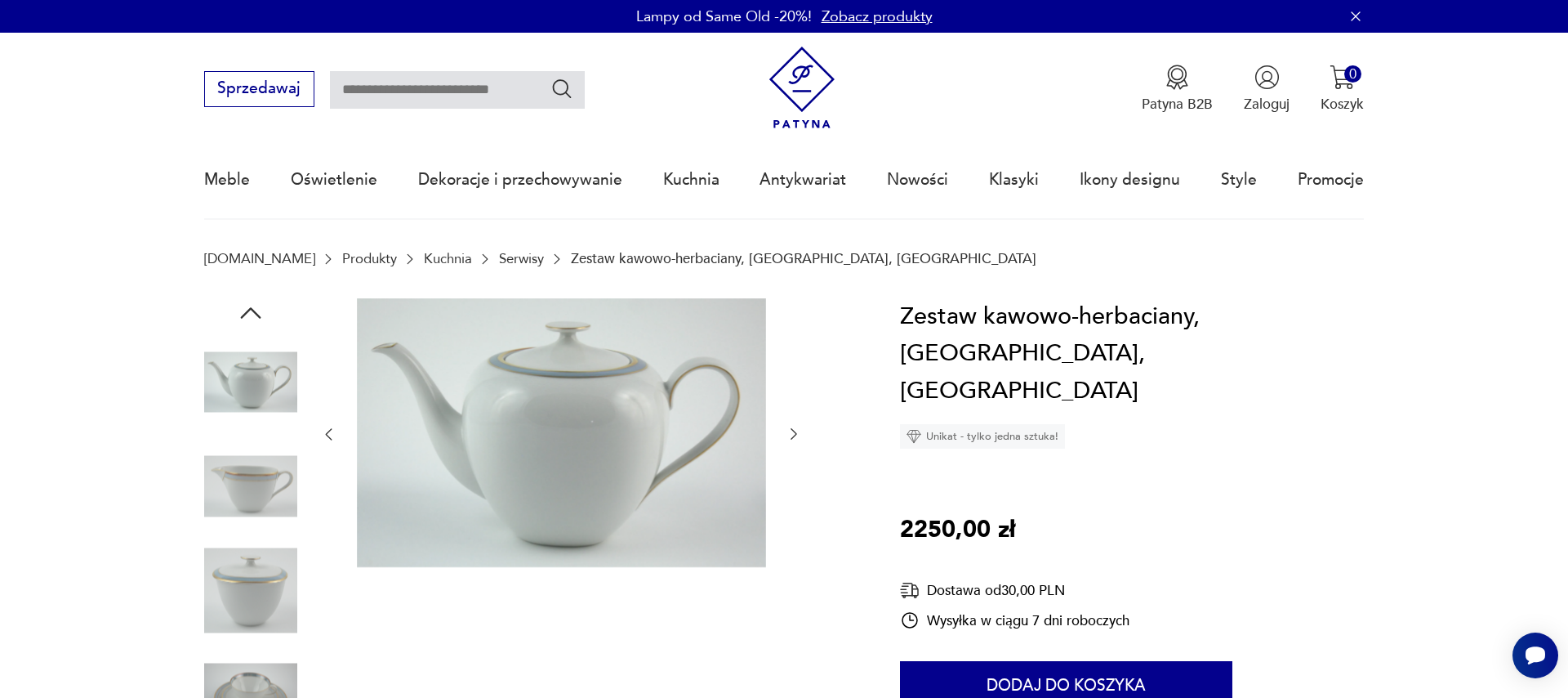
click at [793, 429] on icon "button" at bounding box center [794, 434] width 17 height 17
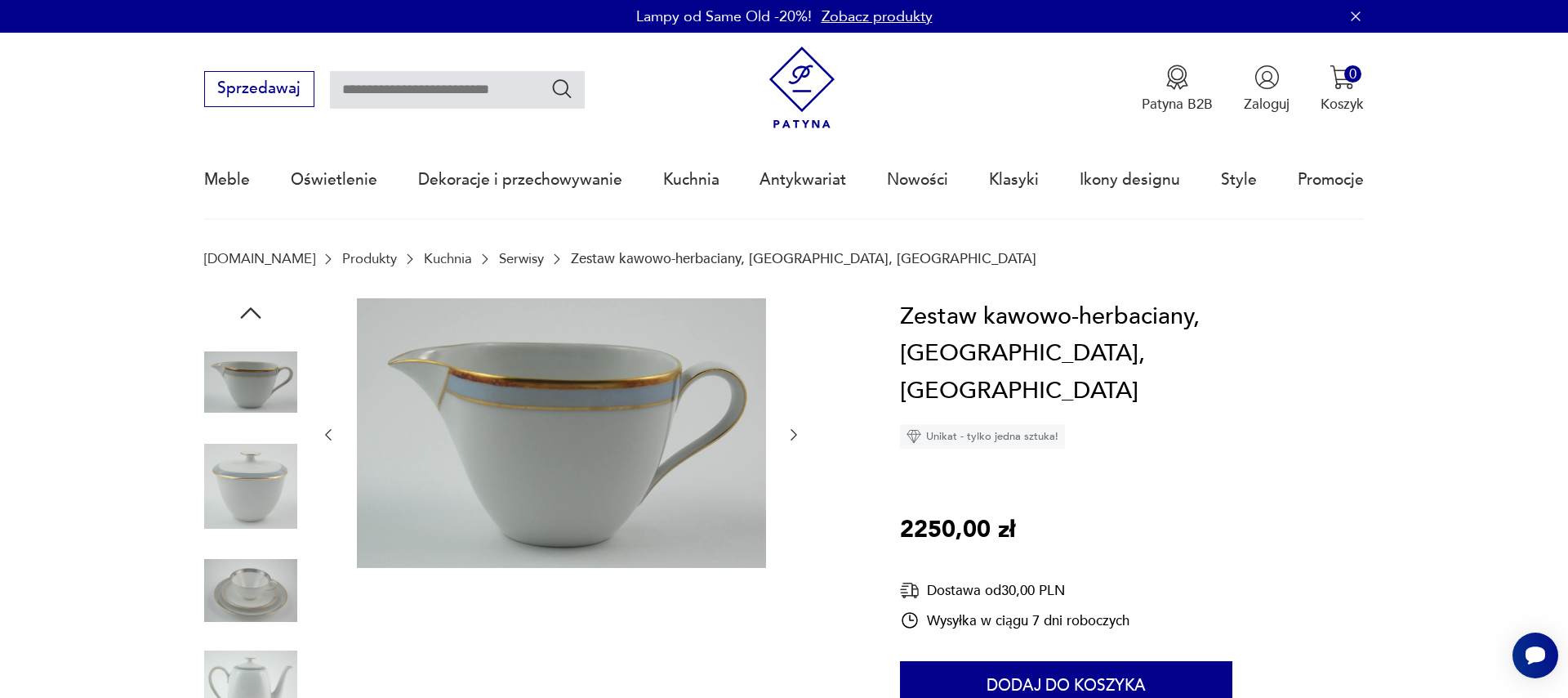
click at [793, 429] on icon "button" at bounding box center [794, 435] width 17 height 17
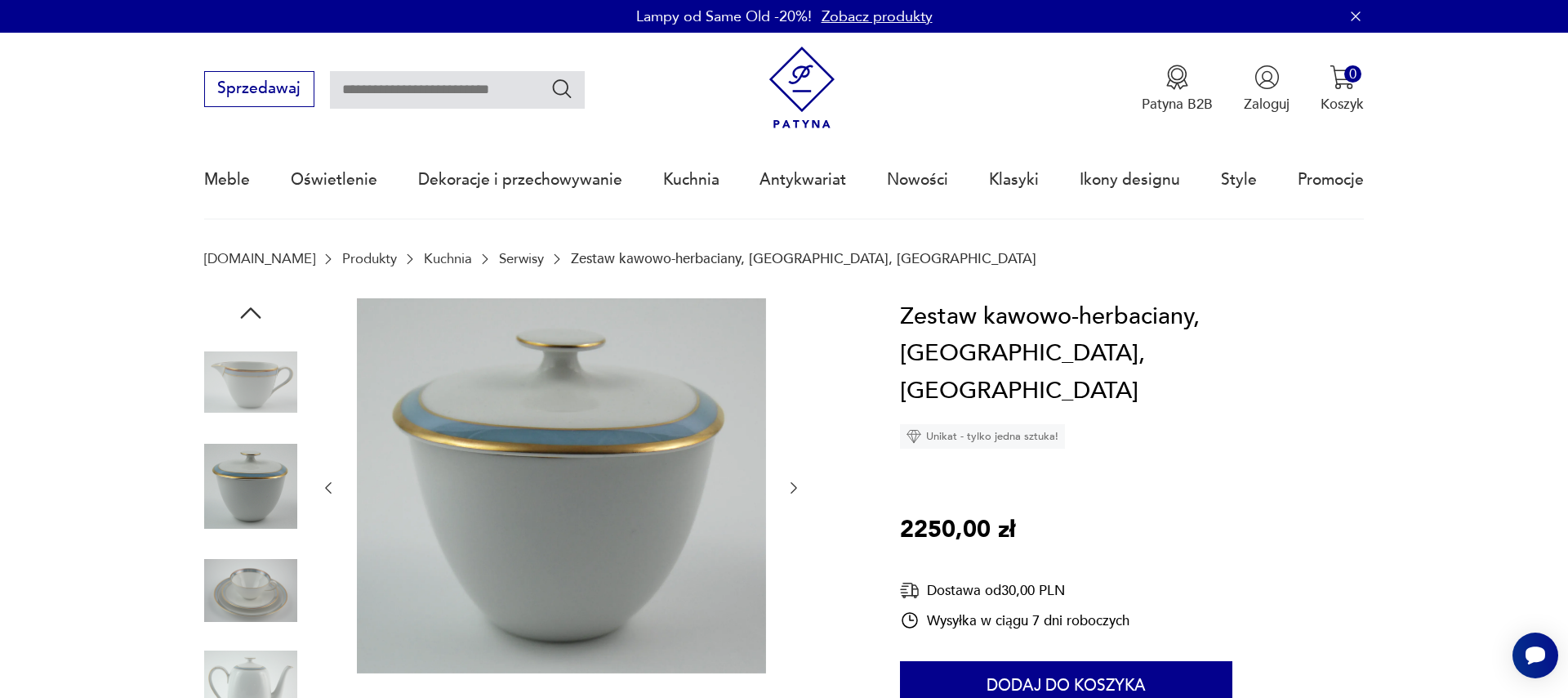
click at [793, 429] on div at bounding box center [561, 488] width 482 height 380
click at [798, 498] on button "button" at bounding box center [794, 488] width 17 height 20
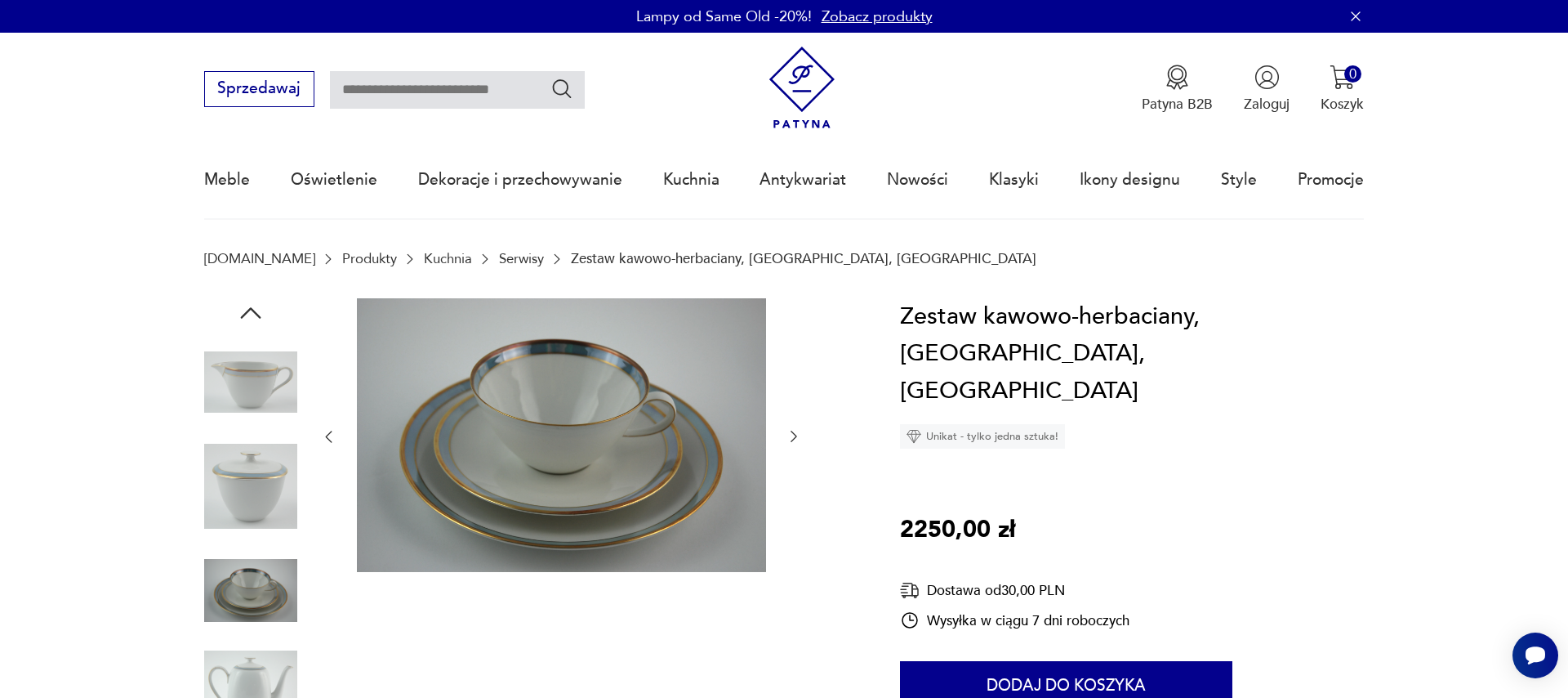
click at [798, 498] on div at bounding box center [561, 437] width 482 height 278
click at [788, 439] on icon "button" at bounding box center [794, 436] width 17 height 17
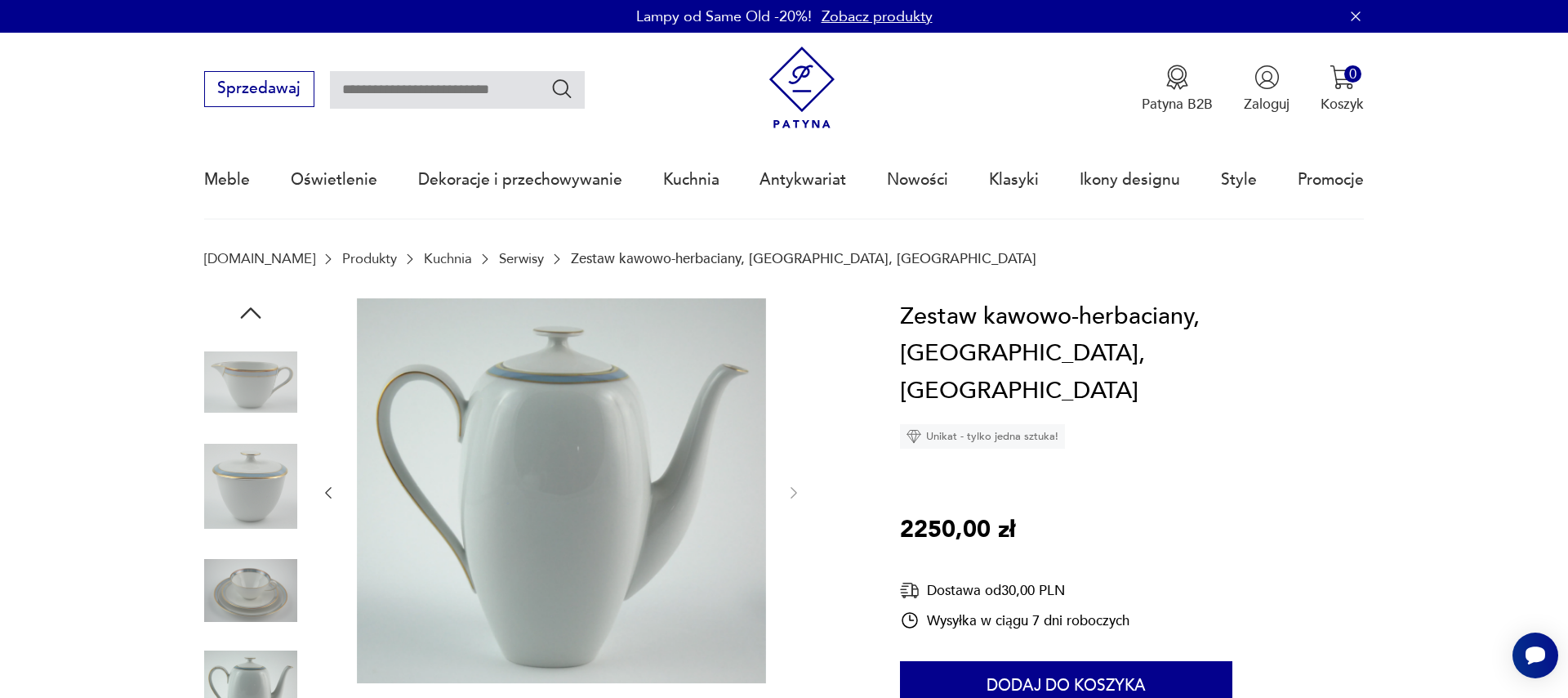
click at [788, 439] on div at bounding box center [561, 493] width 482 height 390
click at [783, 486] on div at bounding box center [561, 493] width 482 height 390
click at [784, 496] on div at bounding box center [561, 493] width 482 height 390
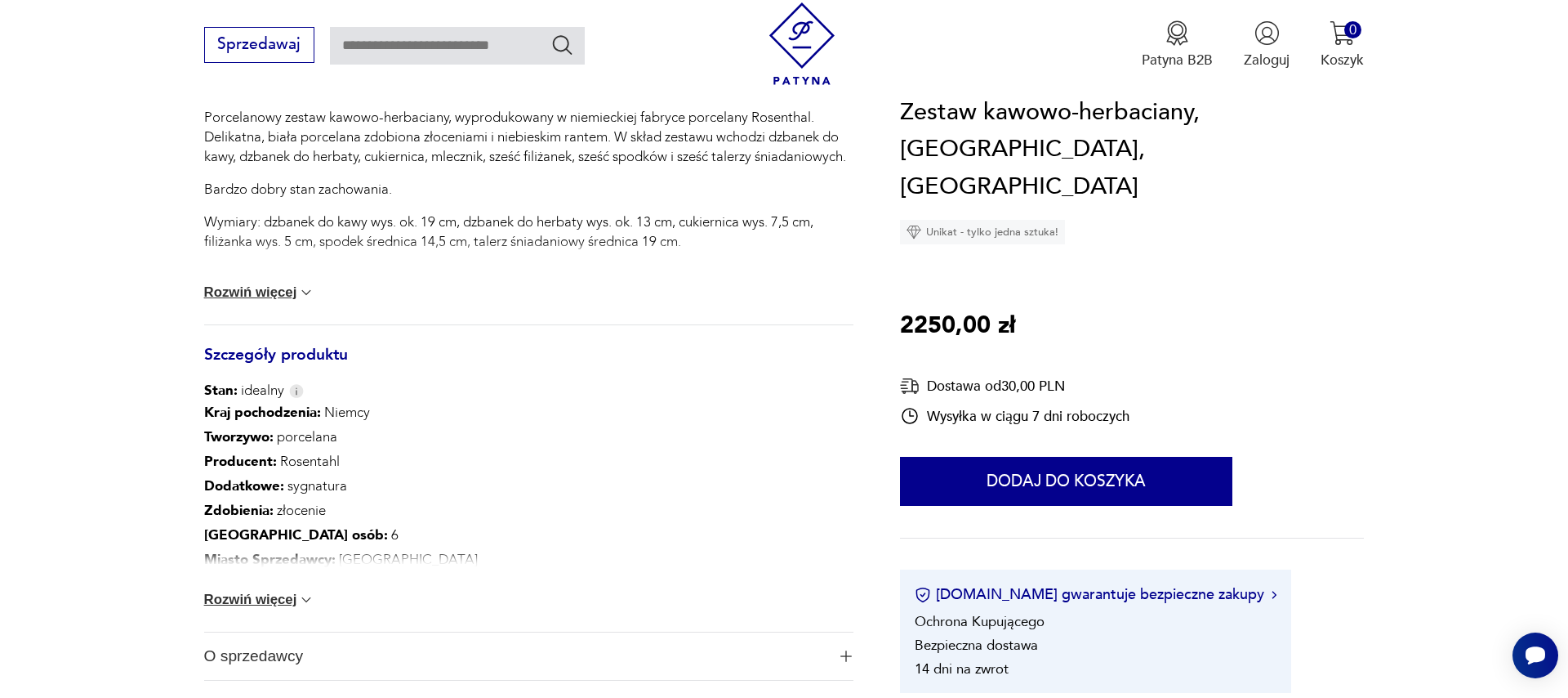
scroll to position [1211, 0]
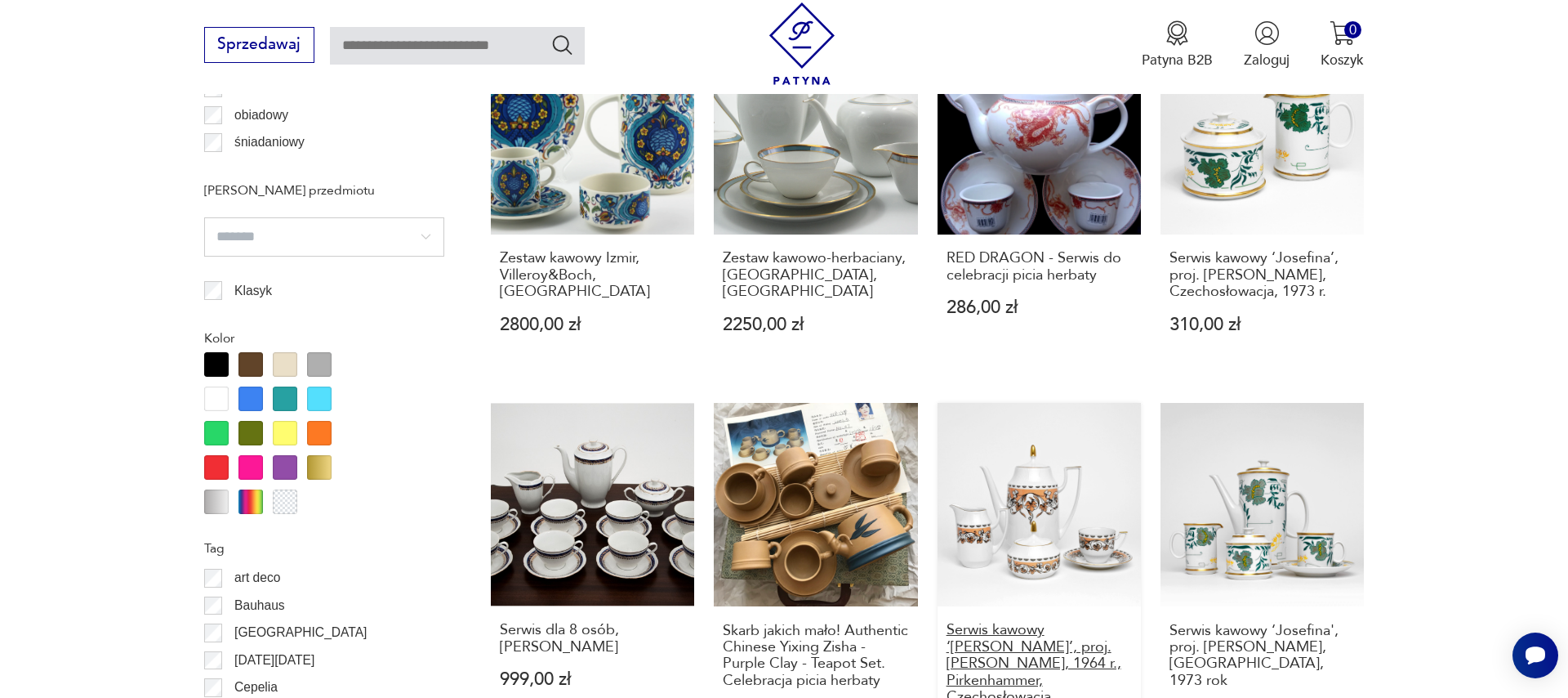
scroll to position [1909, 0]
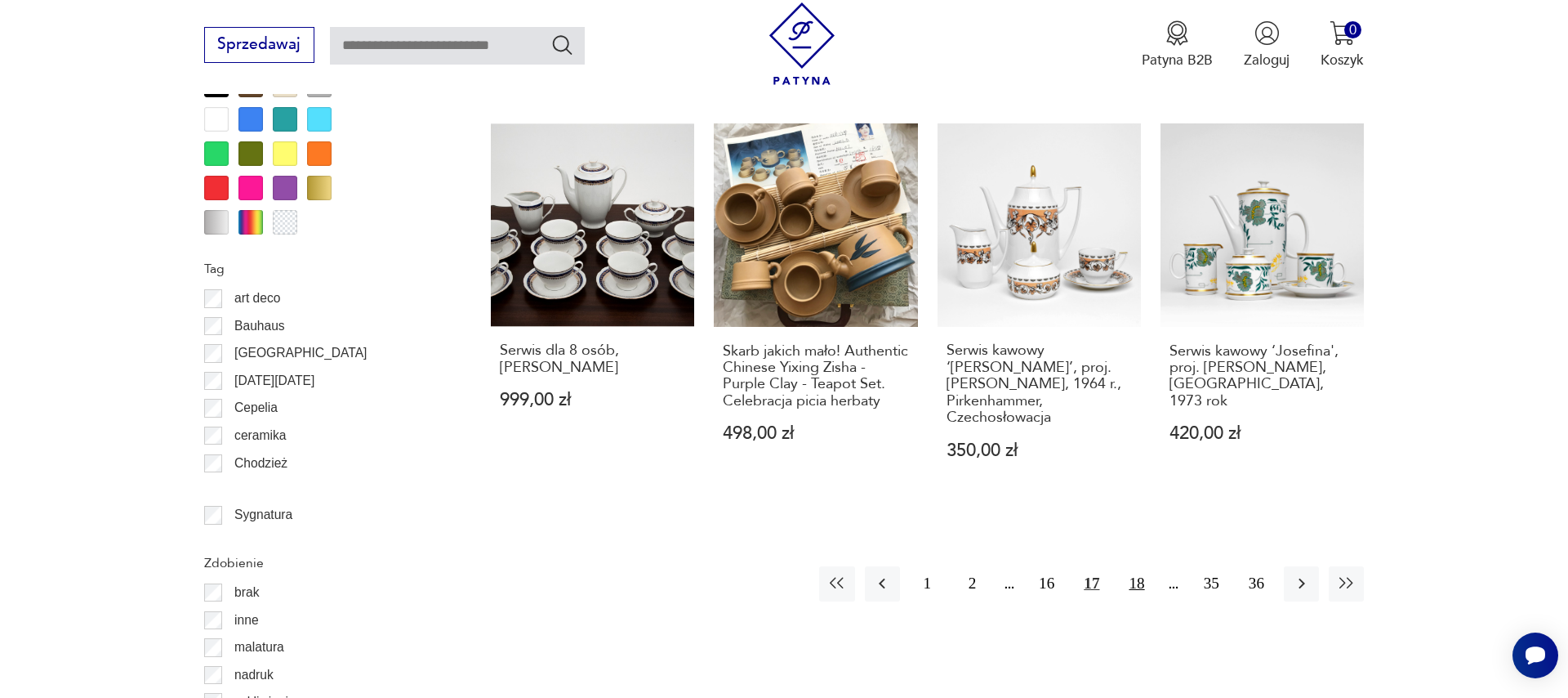
click at [1134, 566] on button "18" at bounding box center [1136, 584] width 35 height 35
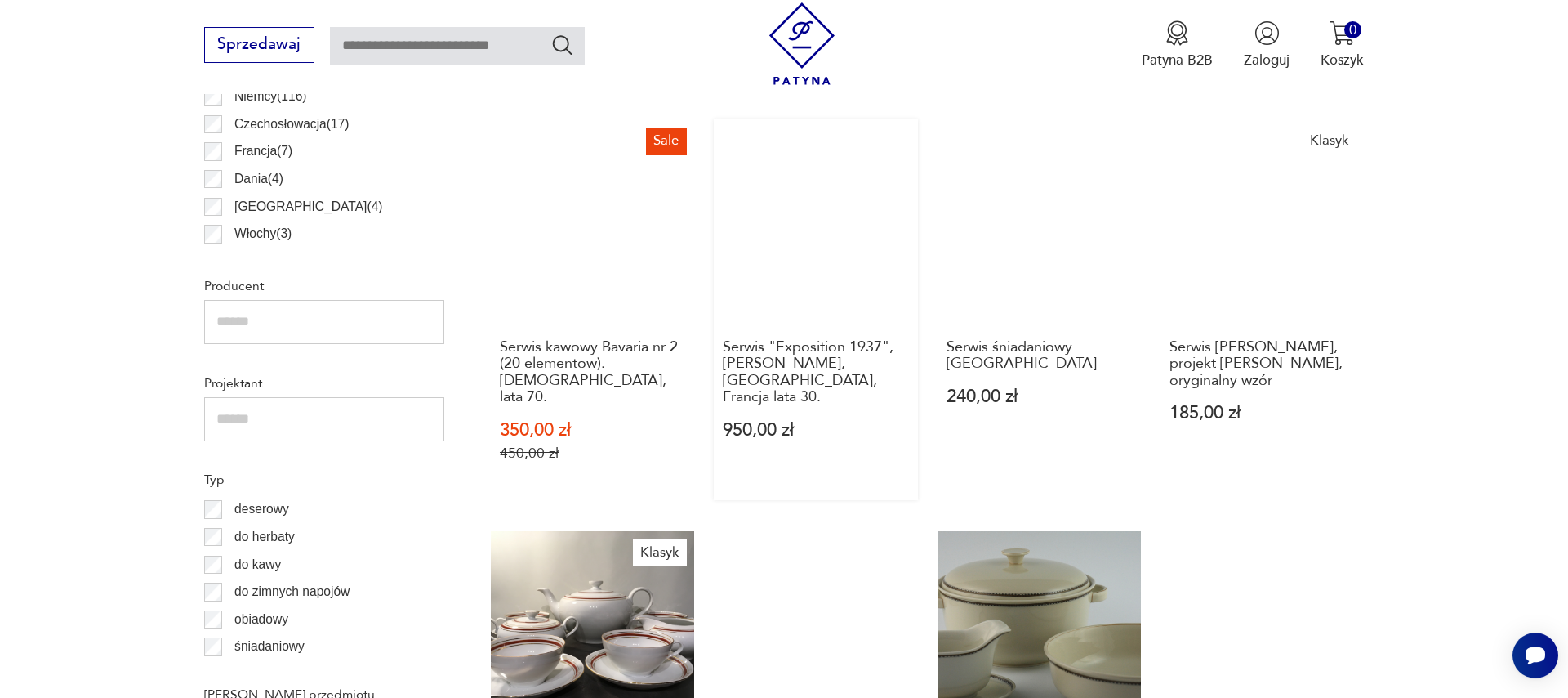
scroll to position [1103, 0]
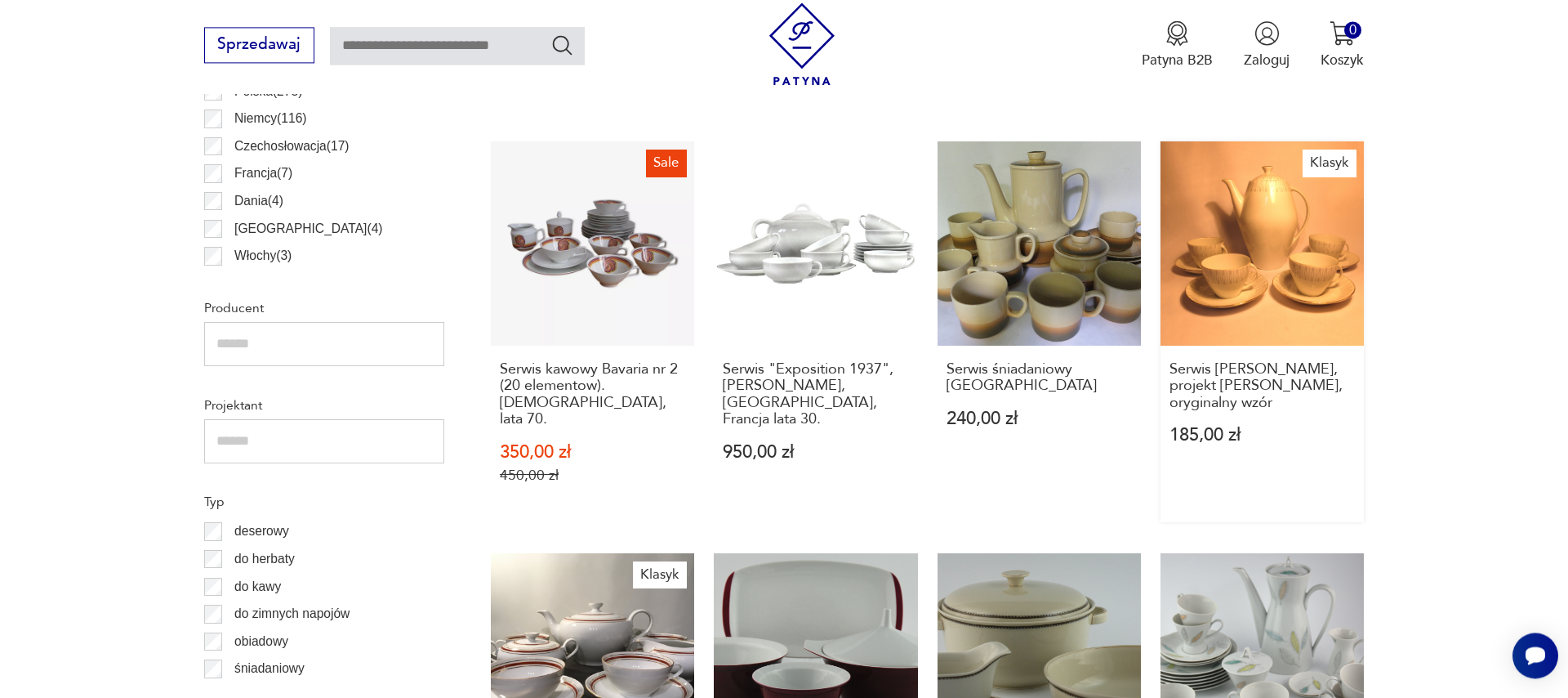
click at [1257, 300] on link "Klasyk Serwis [PERSON_NAME], projekt [PERSON_NAME], oryginalny wzór 185,00 zł" at bounding box center [1262, 331] width 204 height 380
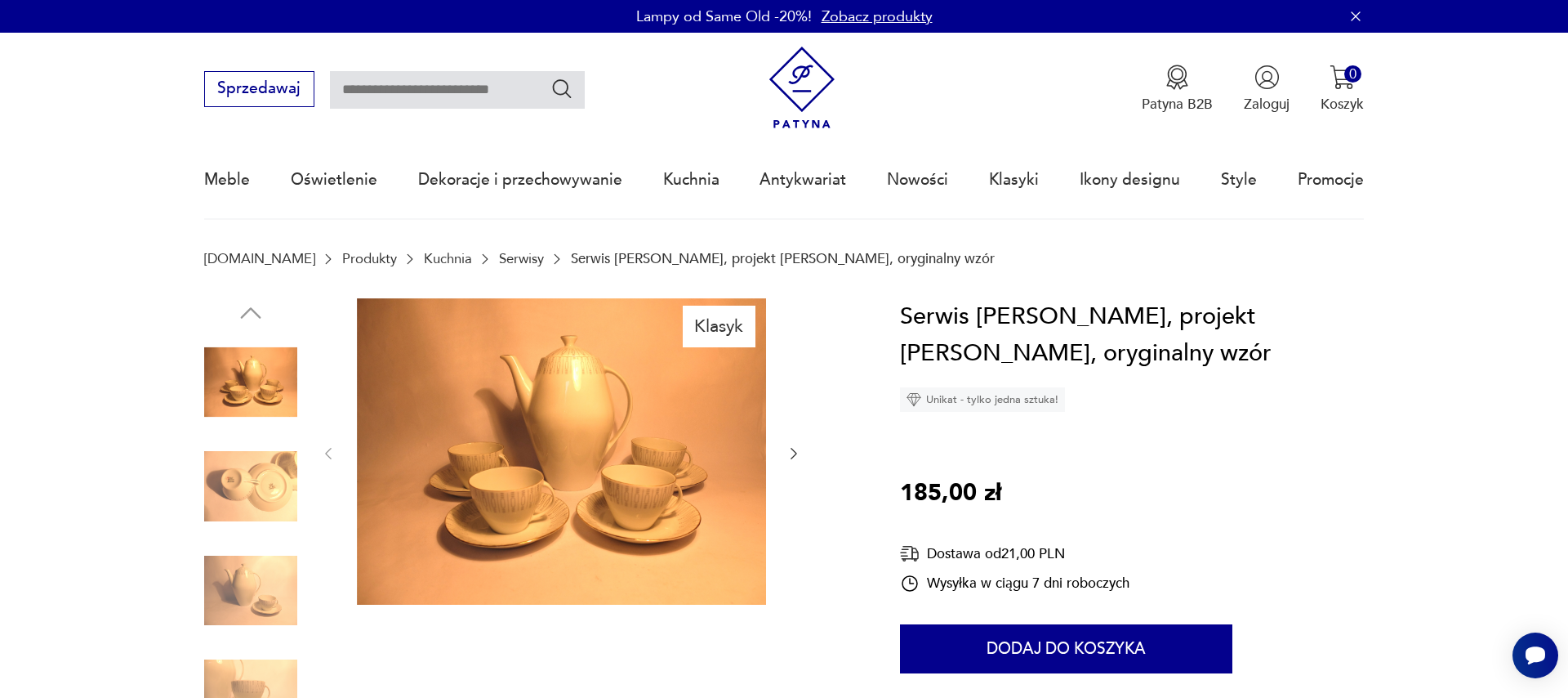
click at [784, 453] on div at bounding box center [561, 454] width 482 height 311
click at [790, 459] on icon "button" at bounding box center [794, 454] width 17 height 17
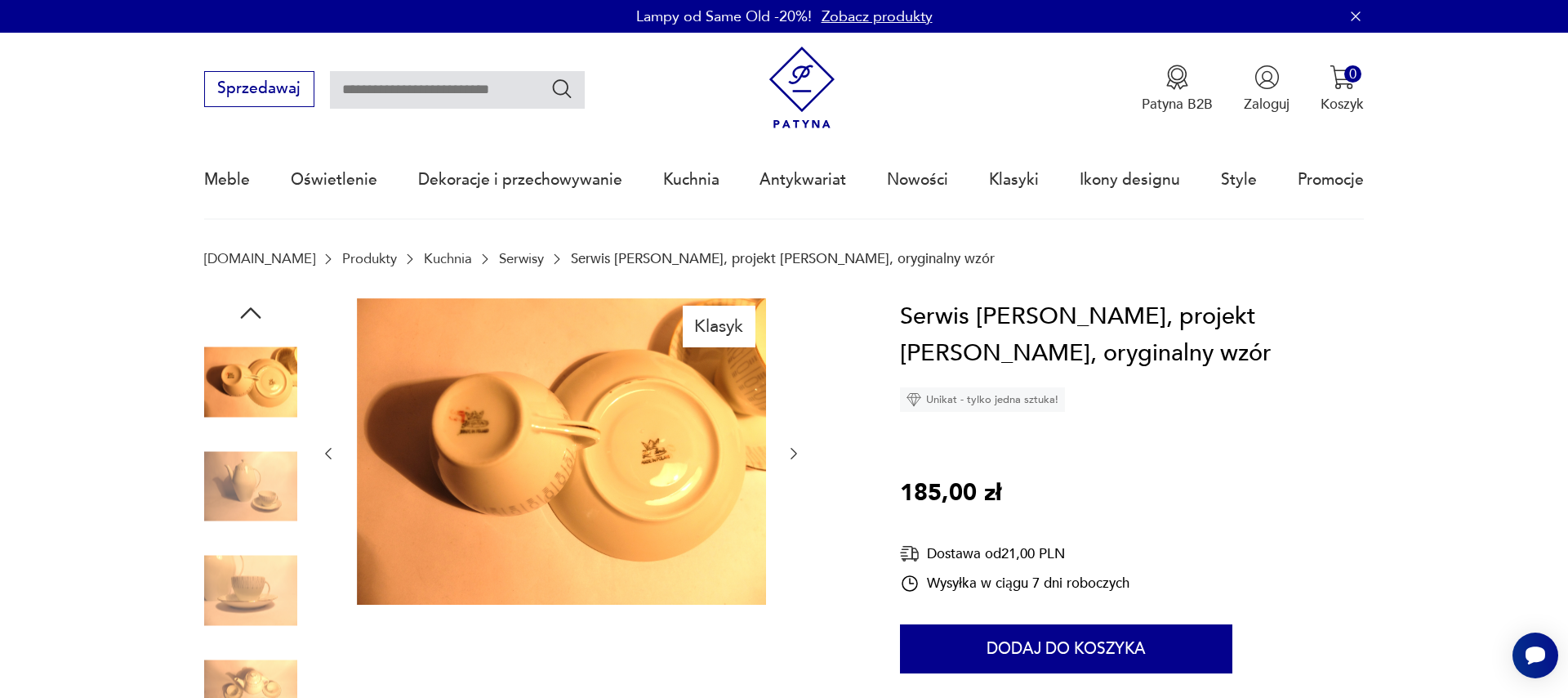
click at [790, 459] on icon "button" at bounding box center [794, 454] width 17 height 17
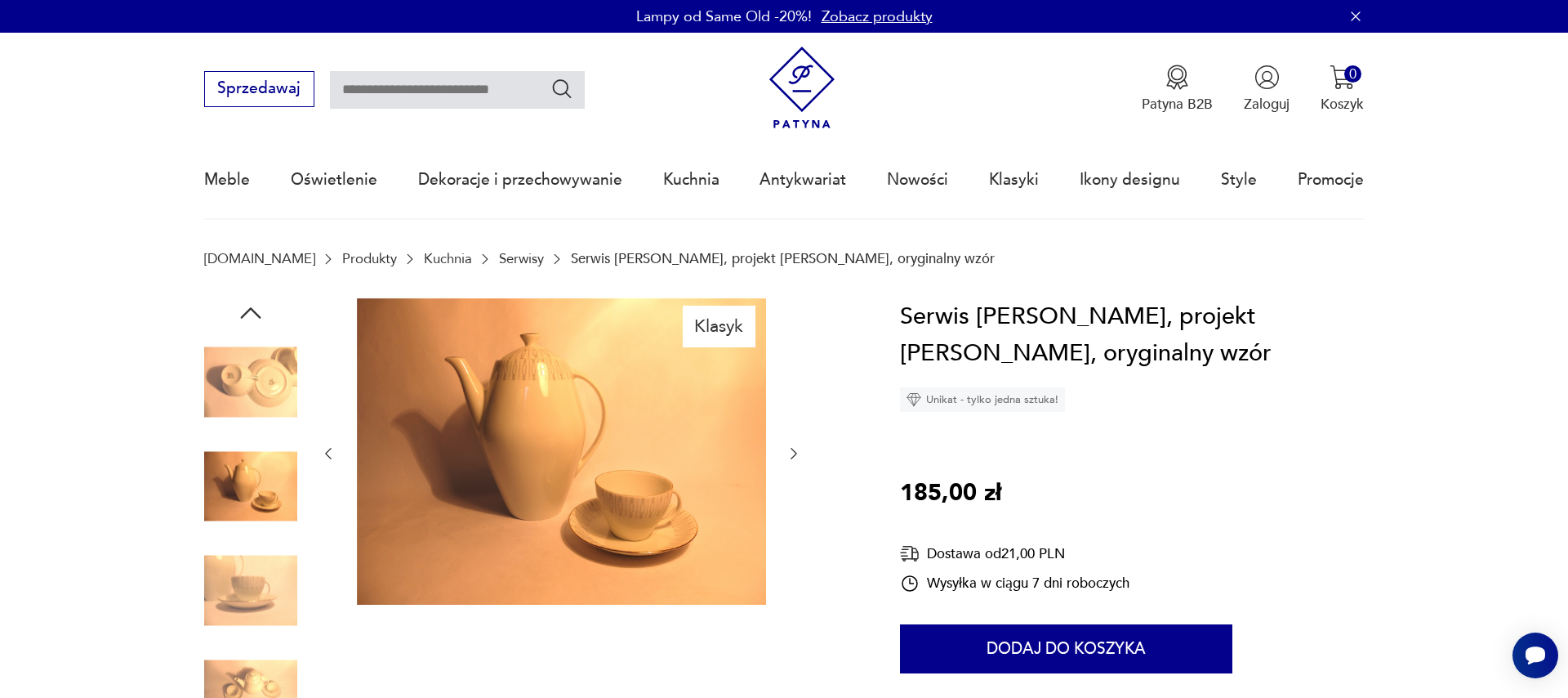
click at [797, 450] on icon "button" at bounding box center [794, 454] width 17 height 17
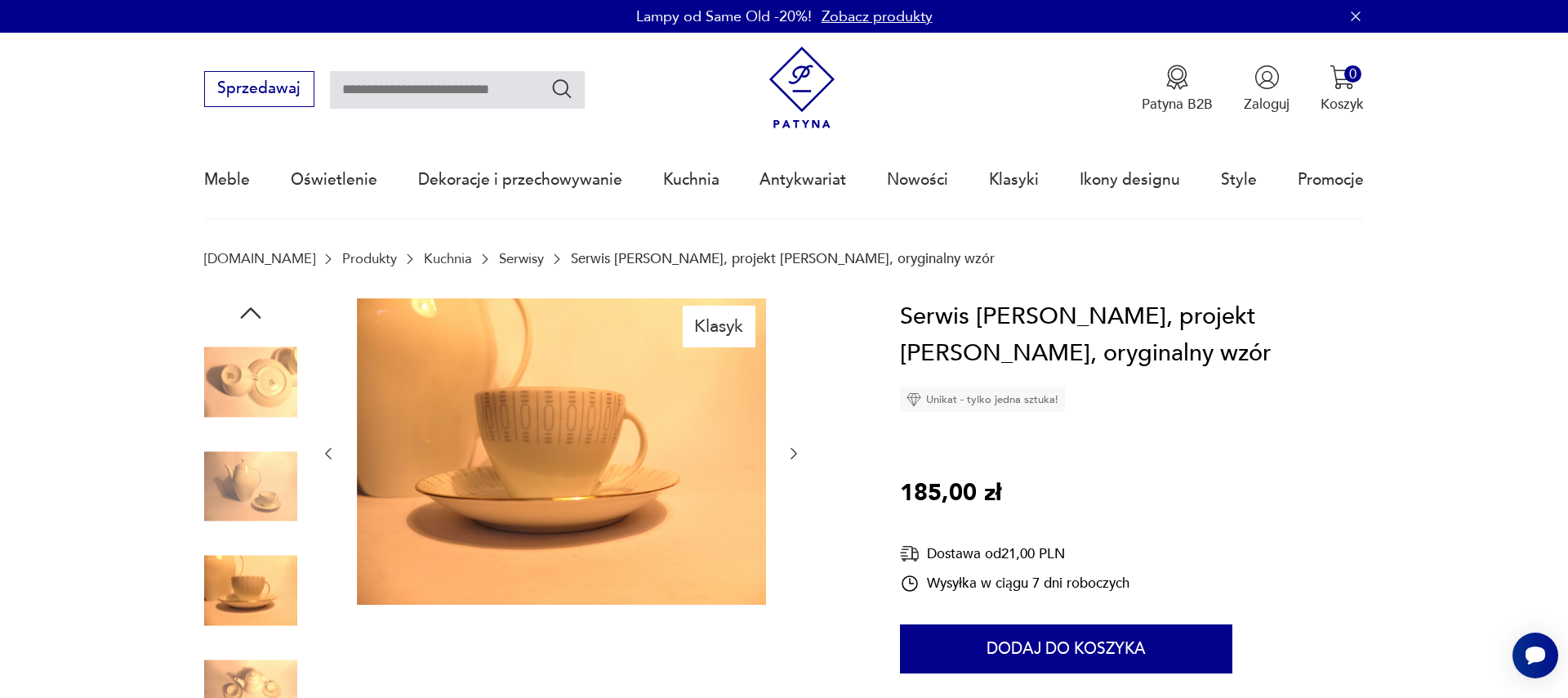
click at [797, 450] on icon "button" at bounding box center [794, 454] width 17 height 17
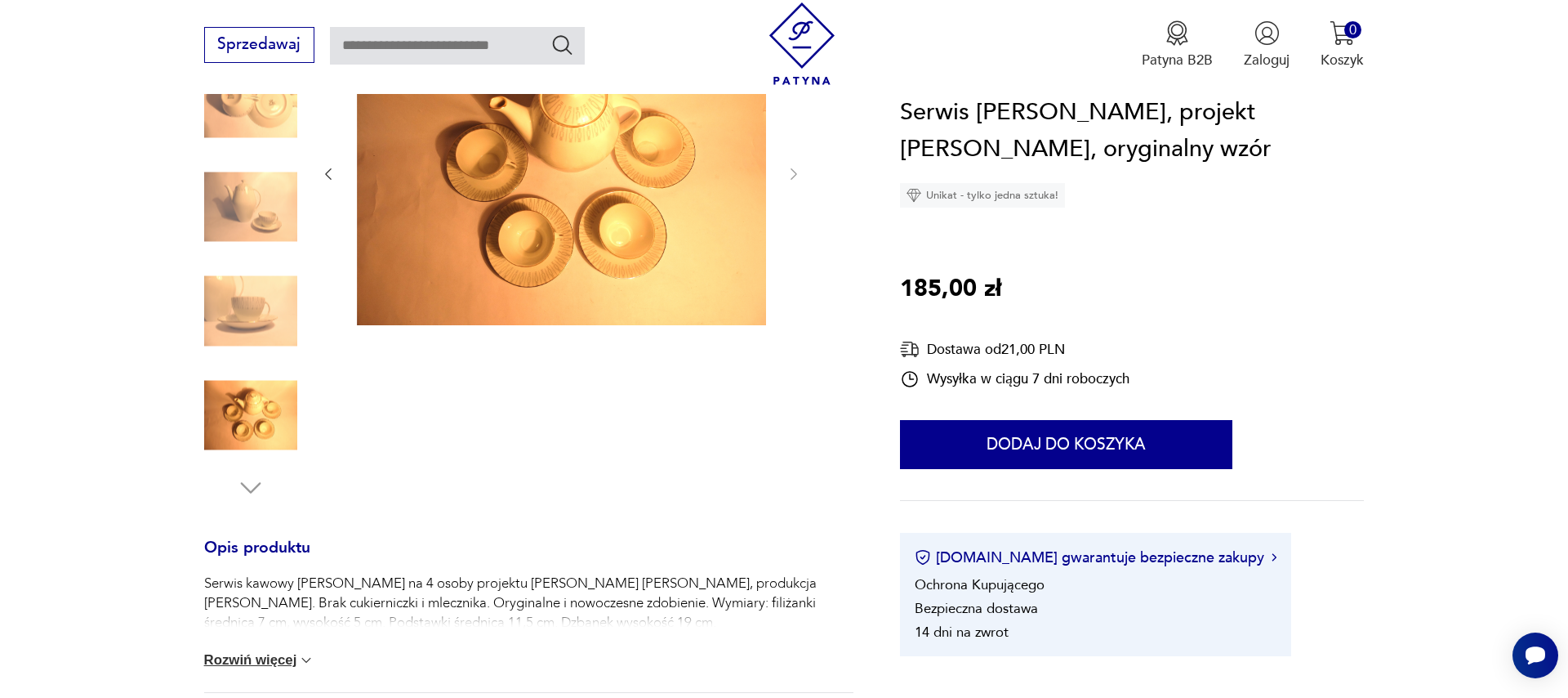
scroll to position [559, 0]
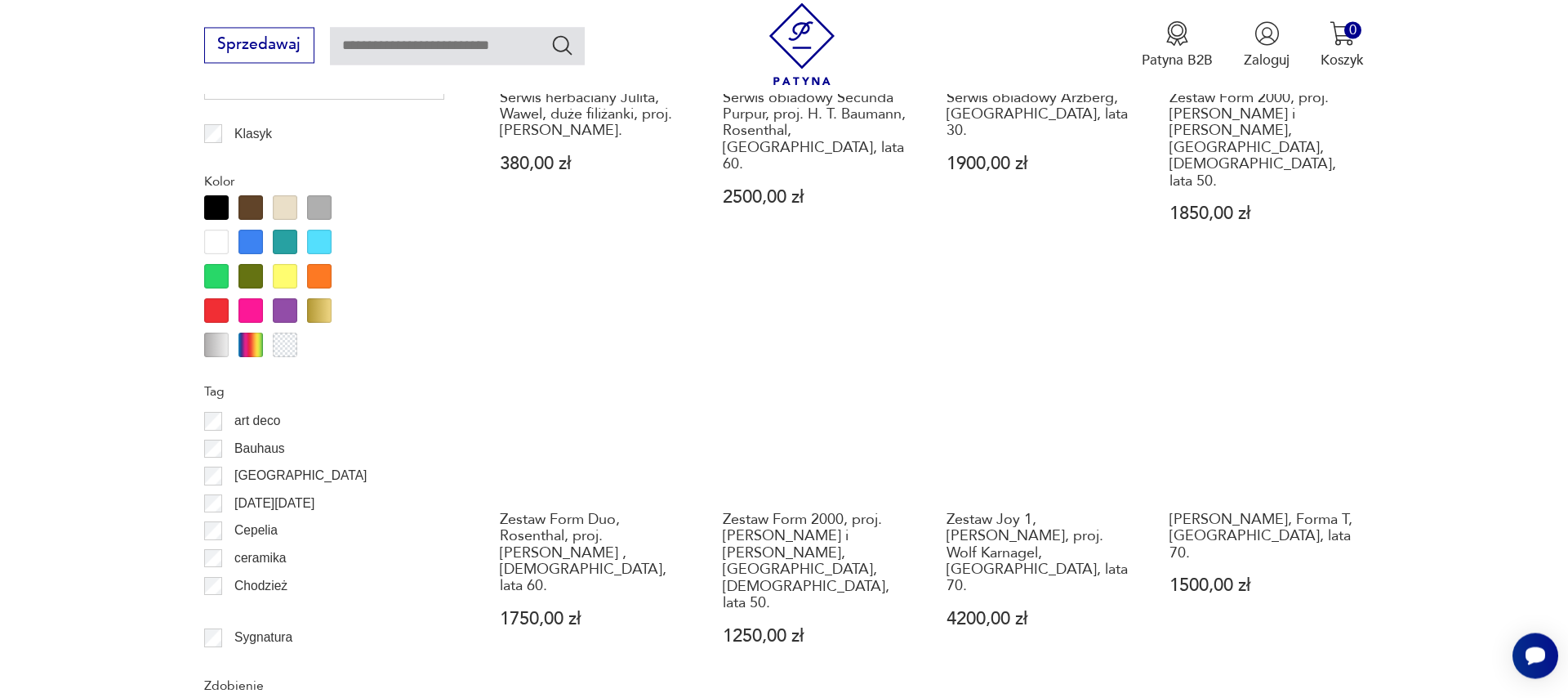
scroll to position [1872, 0]
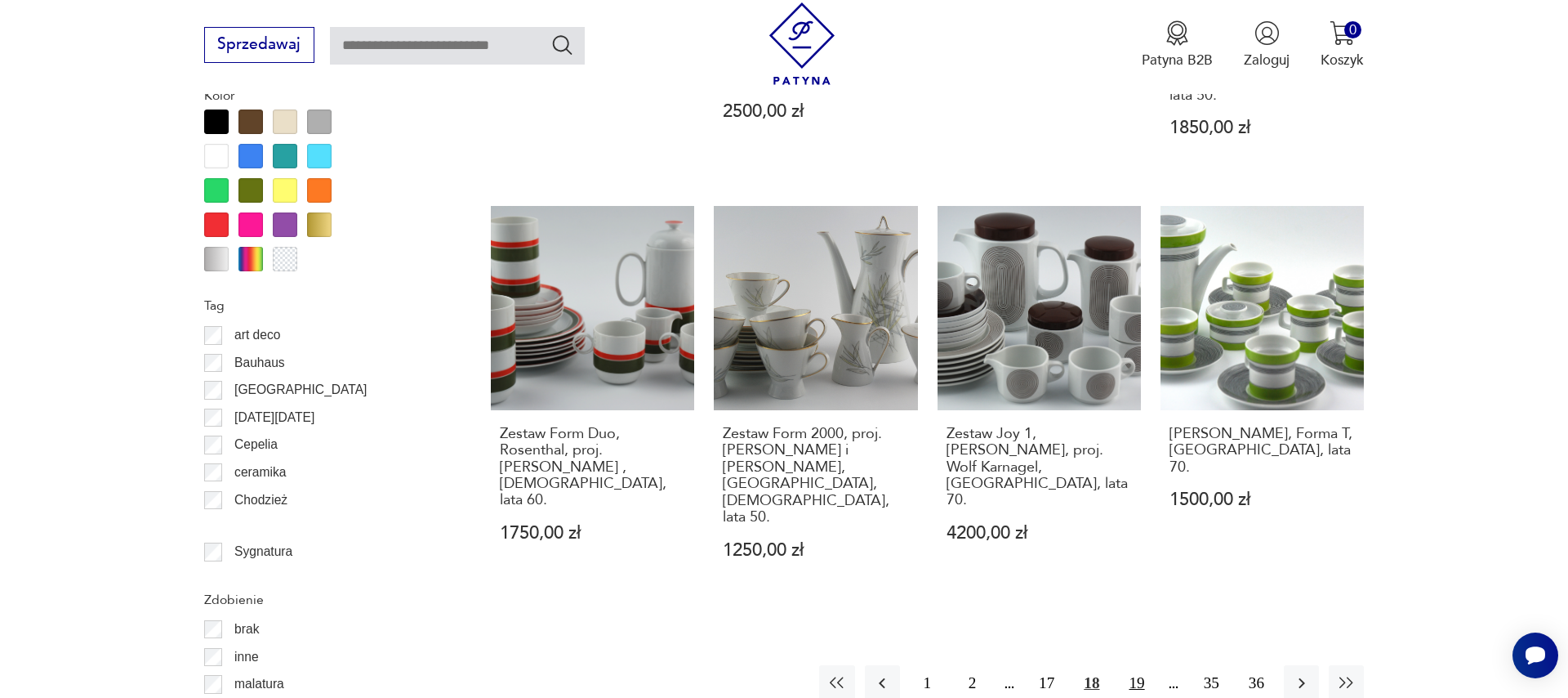
click at [1136, 665] on button "19" at bounding box center [1136, 682] width 35 height 35
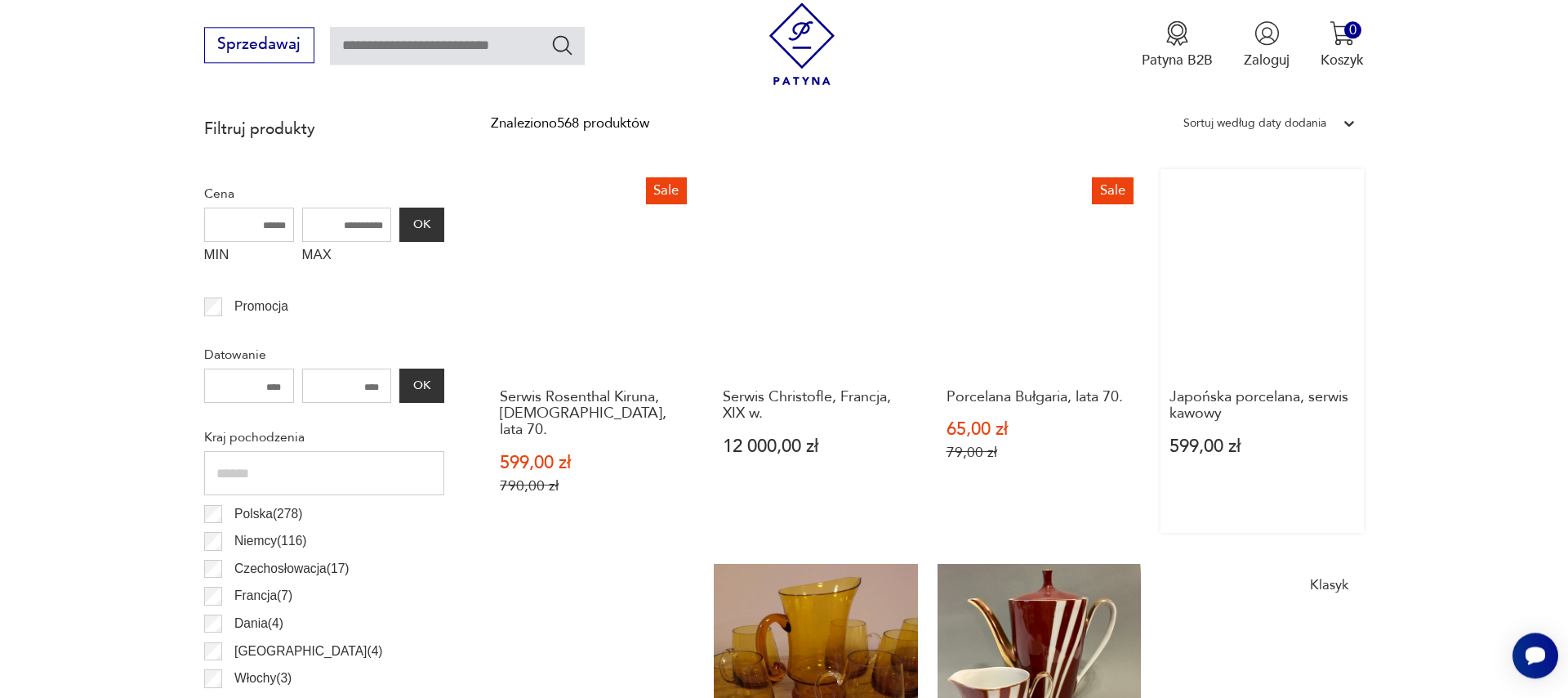
scroll to position [638, 0]
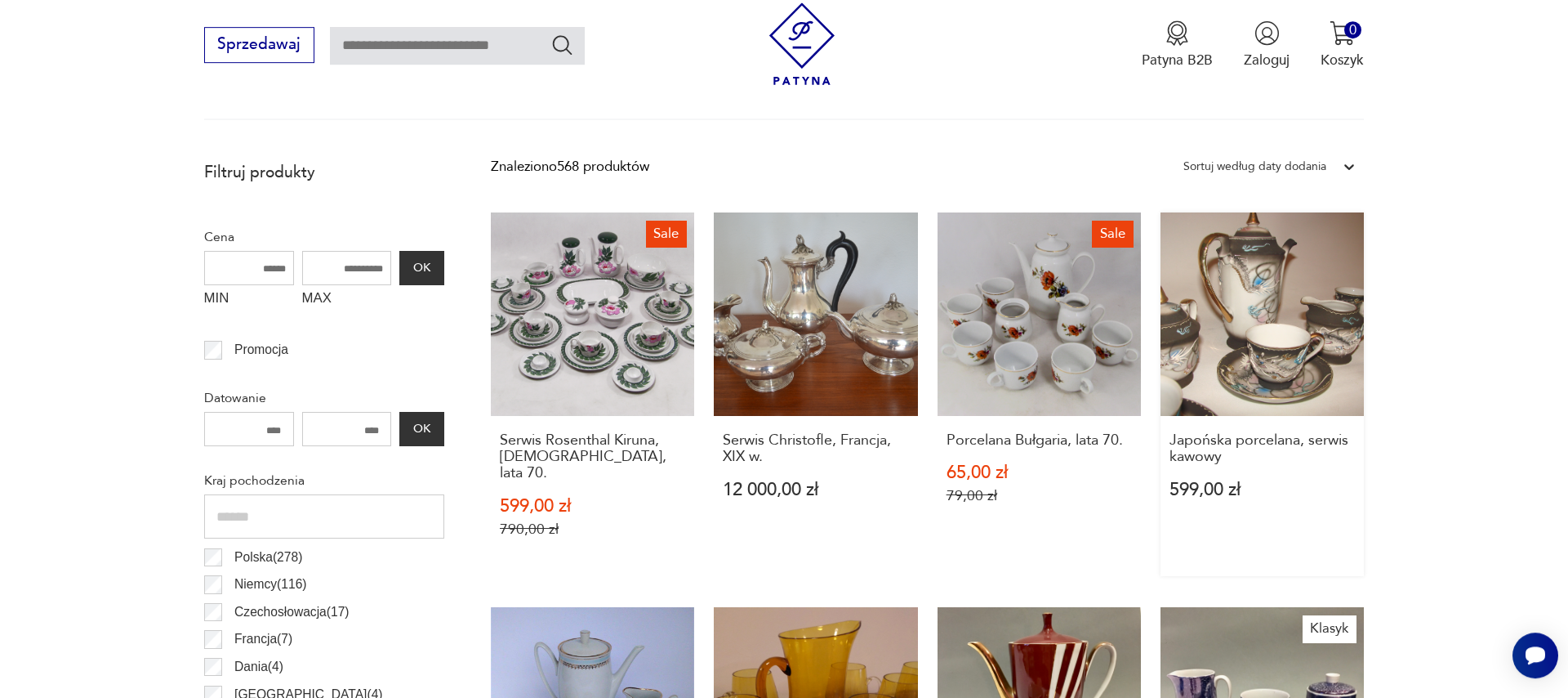
click at [1298, 319] on link "Japońska porcelana, serwis kawowy 599,00 zł" at bounding box center [1262, 394] width 204 height 363
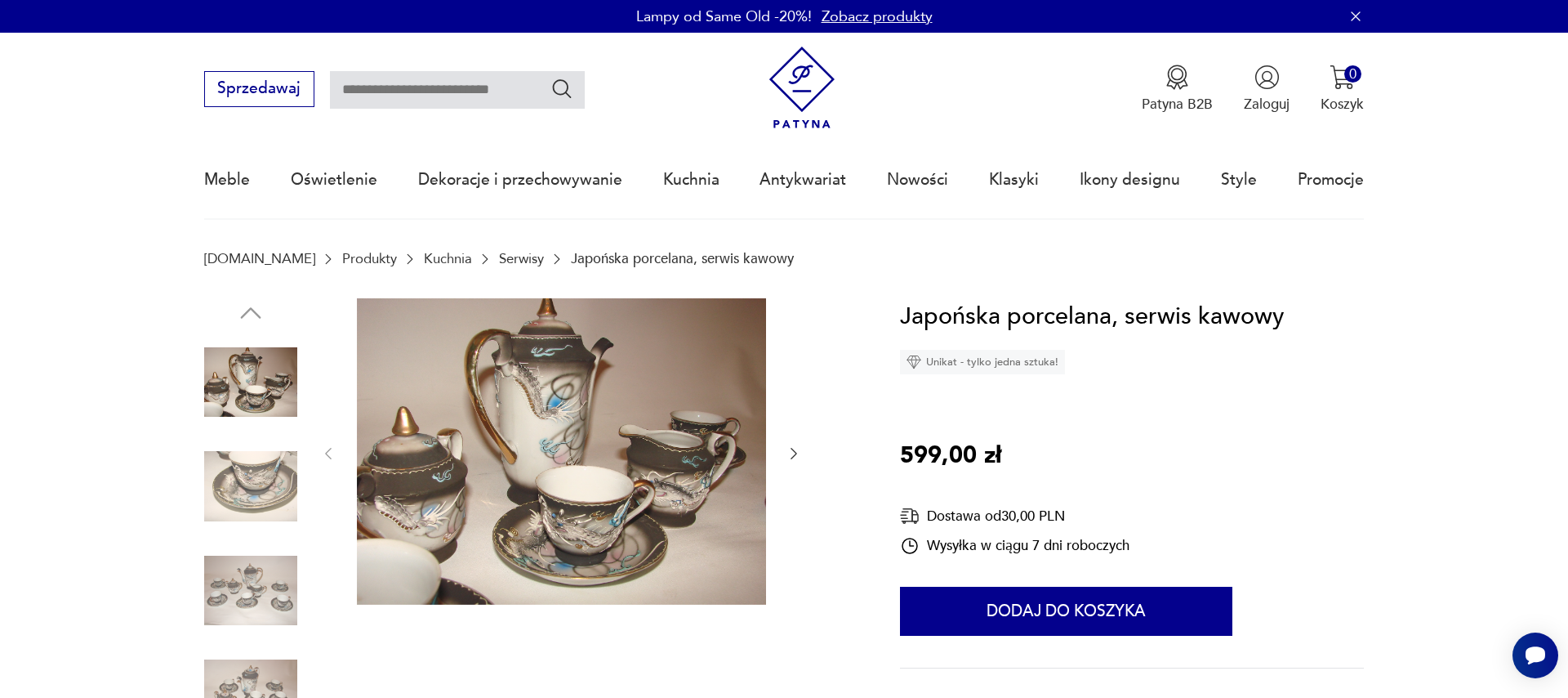
click at [790, 455] on icon "button" at bounding box center [794, 454] width 17 height 17
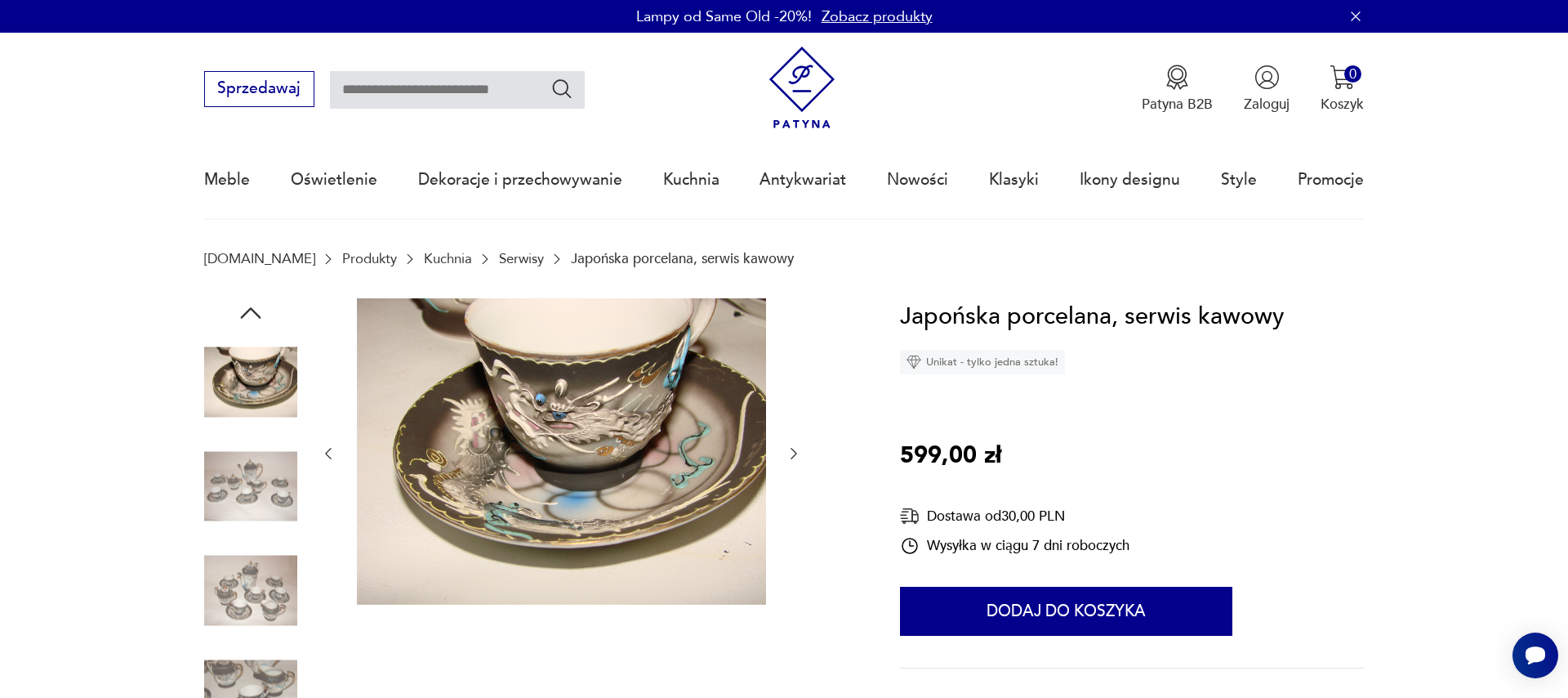
click at [790, 455] on icon "button" at bounding box center [794, 454] width 17 height 17
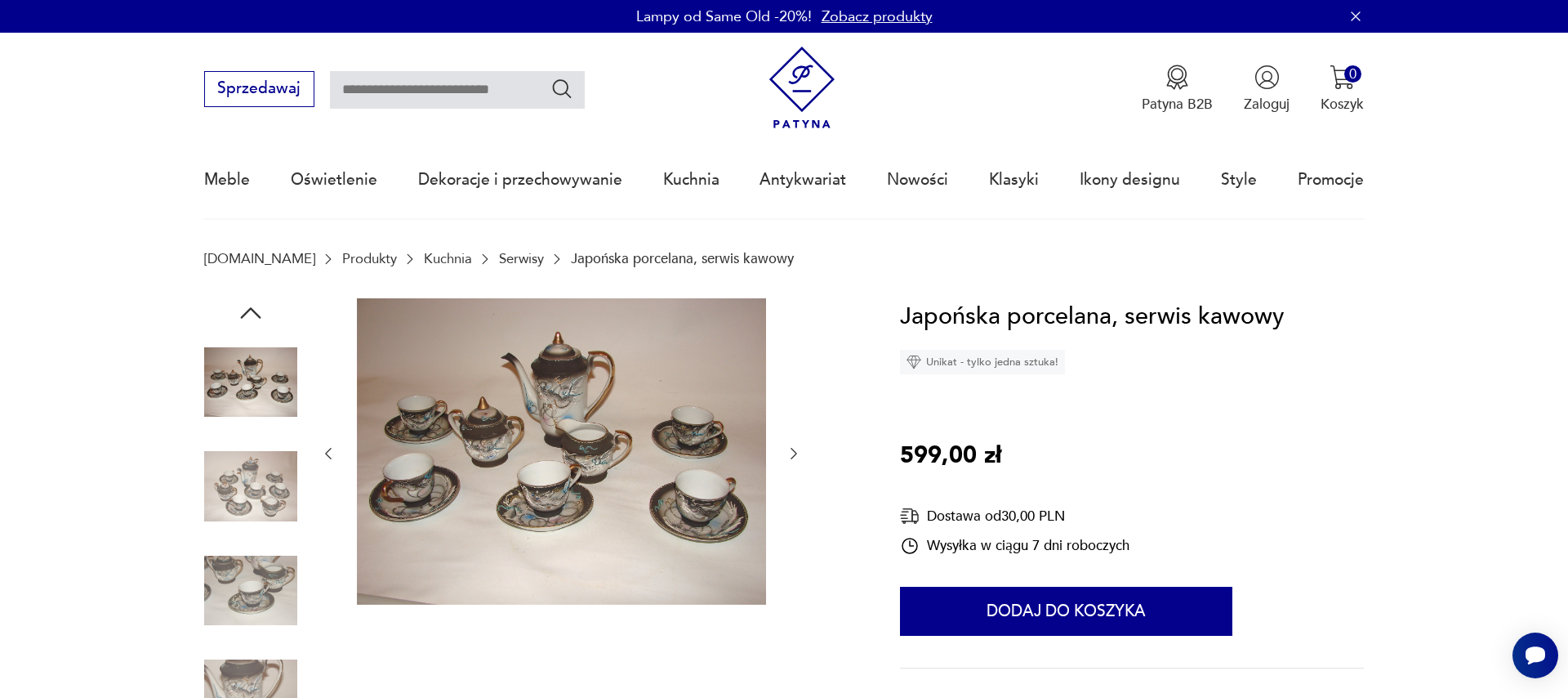
click at [790, 455] on icon "button" at bounding box center [794, 454] width 17 height 17
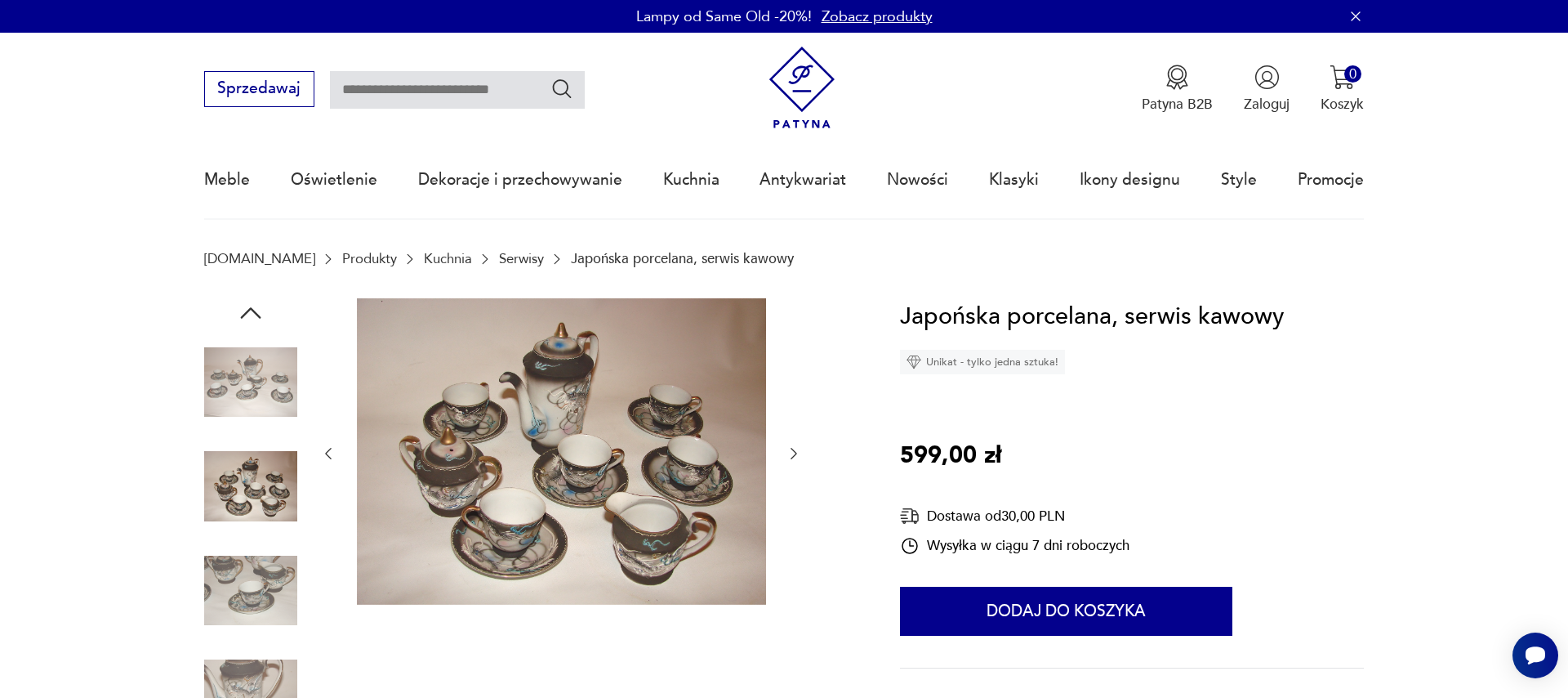
click at [790, 455] on icon "button" at bounding box center [794, 454] width 17 height 17
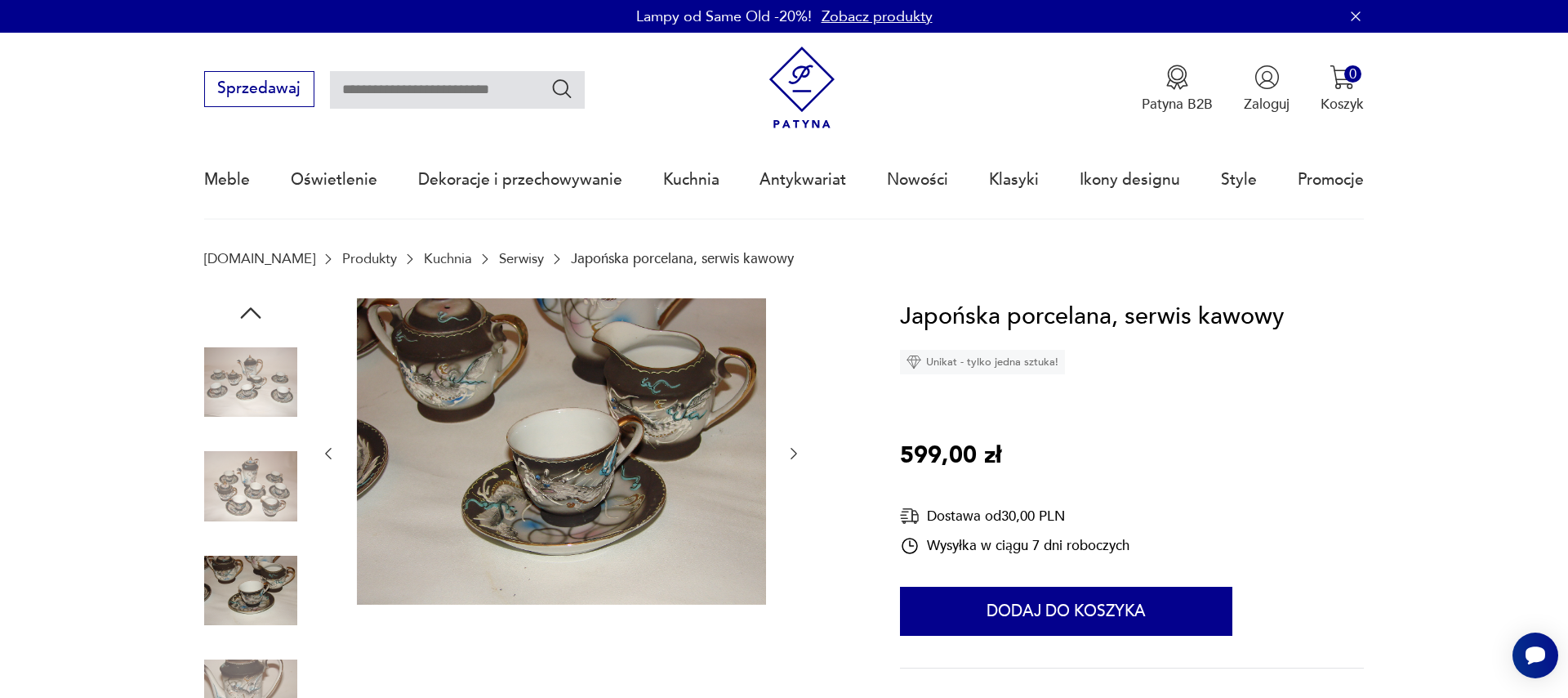
click at [790, 455] on icon "button" at bounding box center [794, 454] width 17 height 17
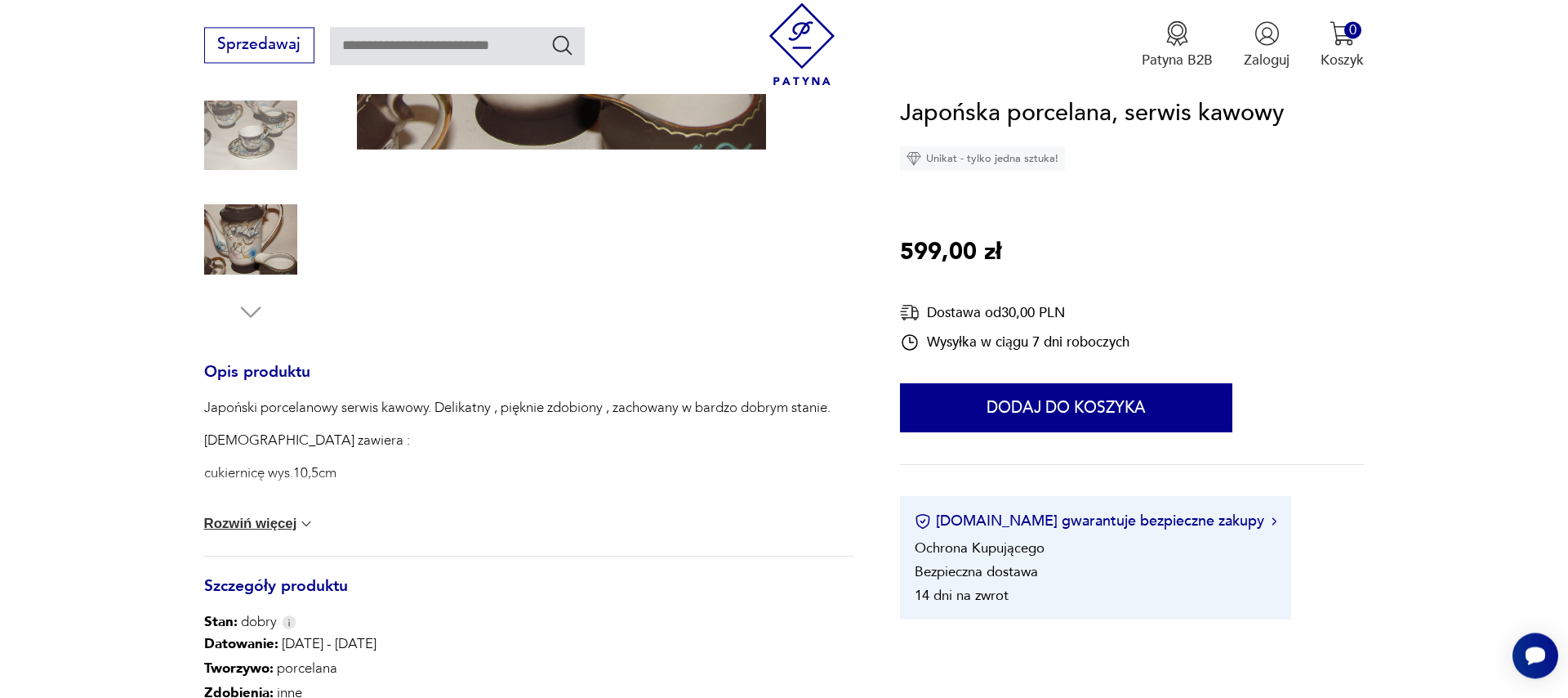
scroll to position [652, 0]
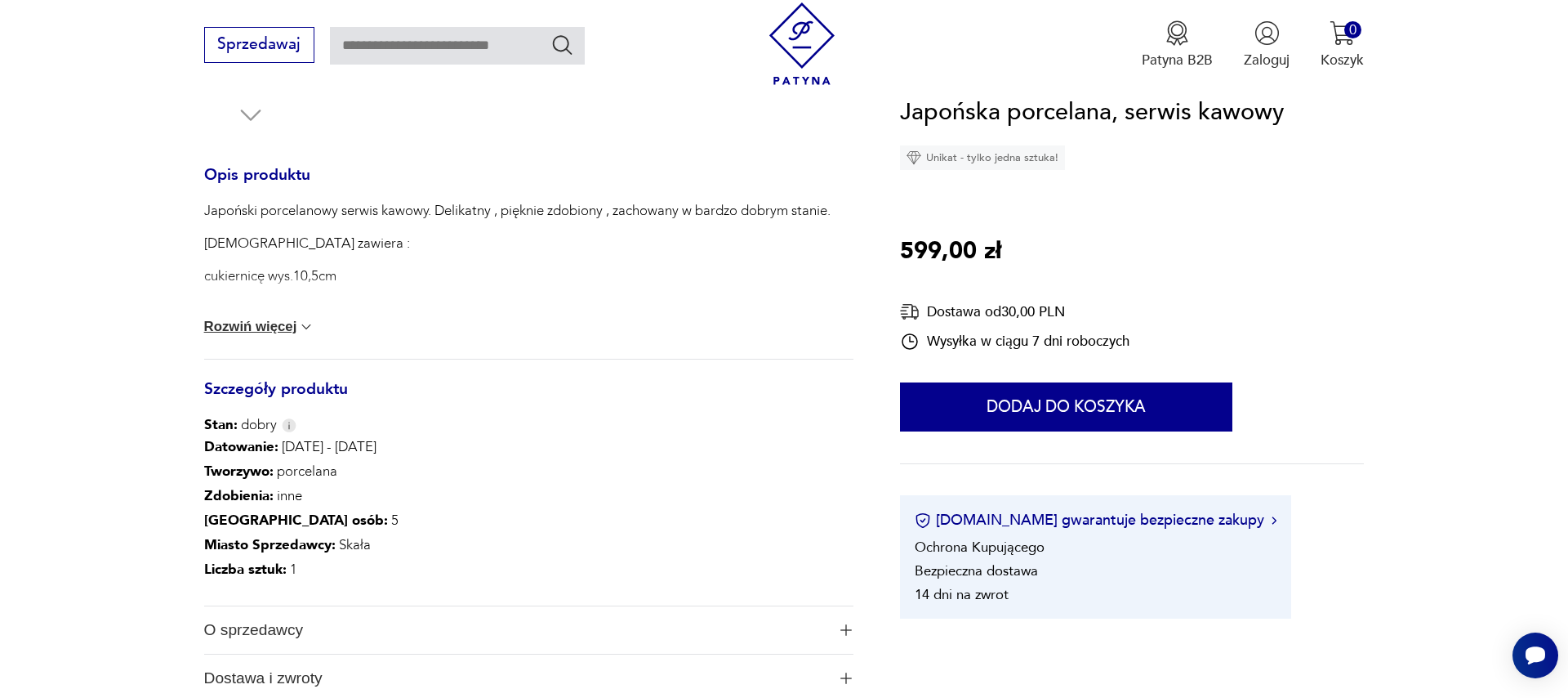
click at [300, 326] on img at bounding box center [306, 327] width 17 height 17
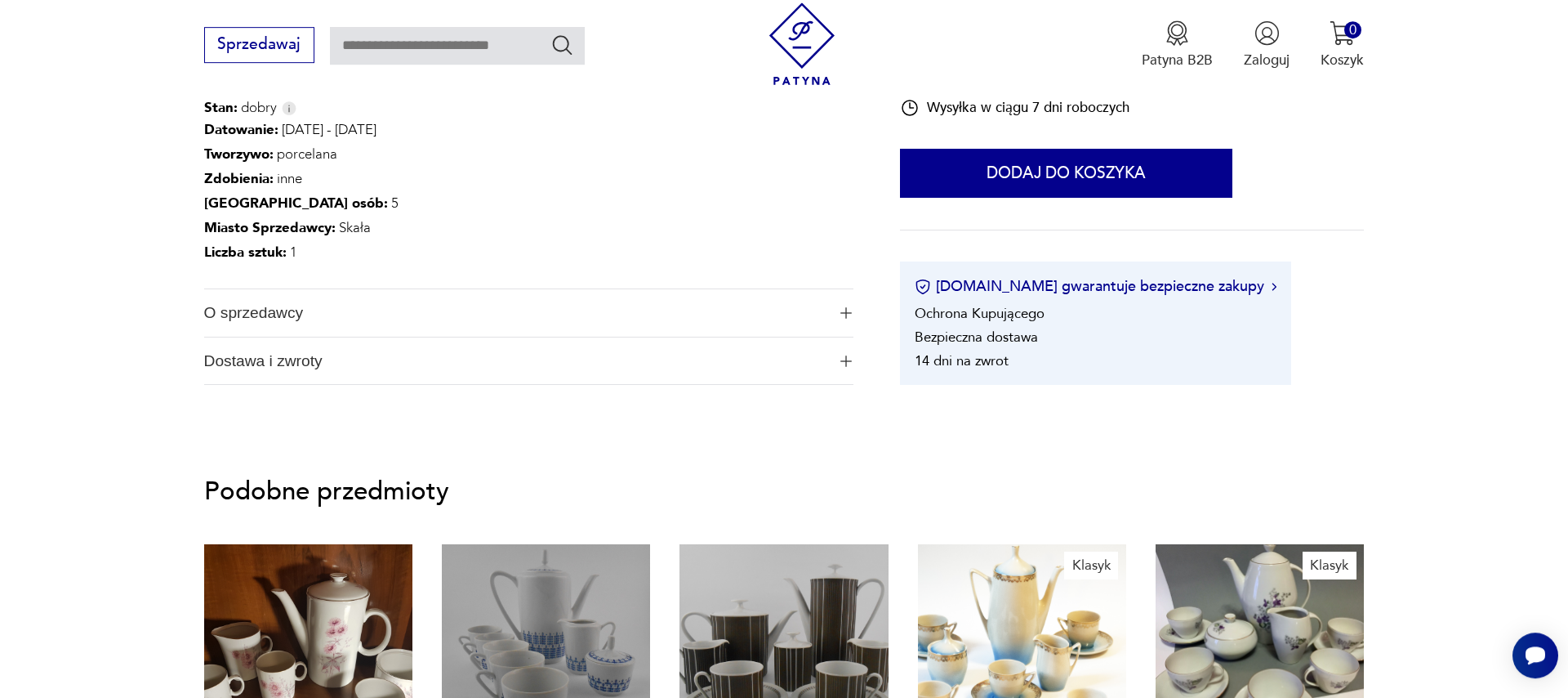
scroll to position [1118, 0]
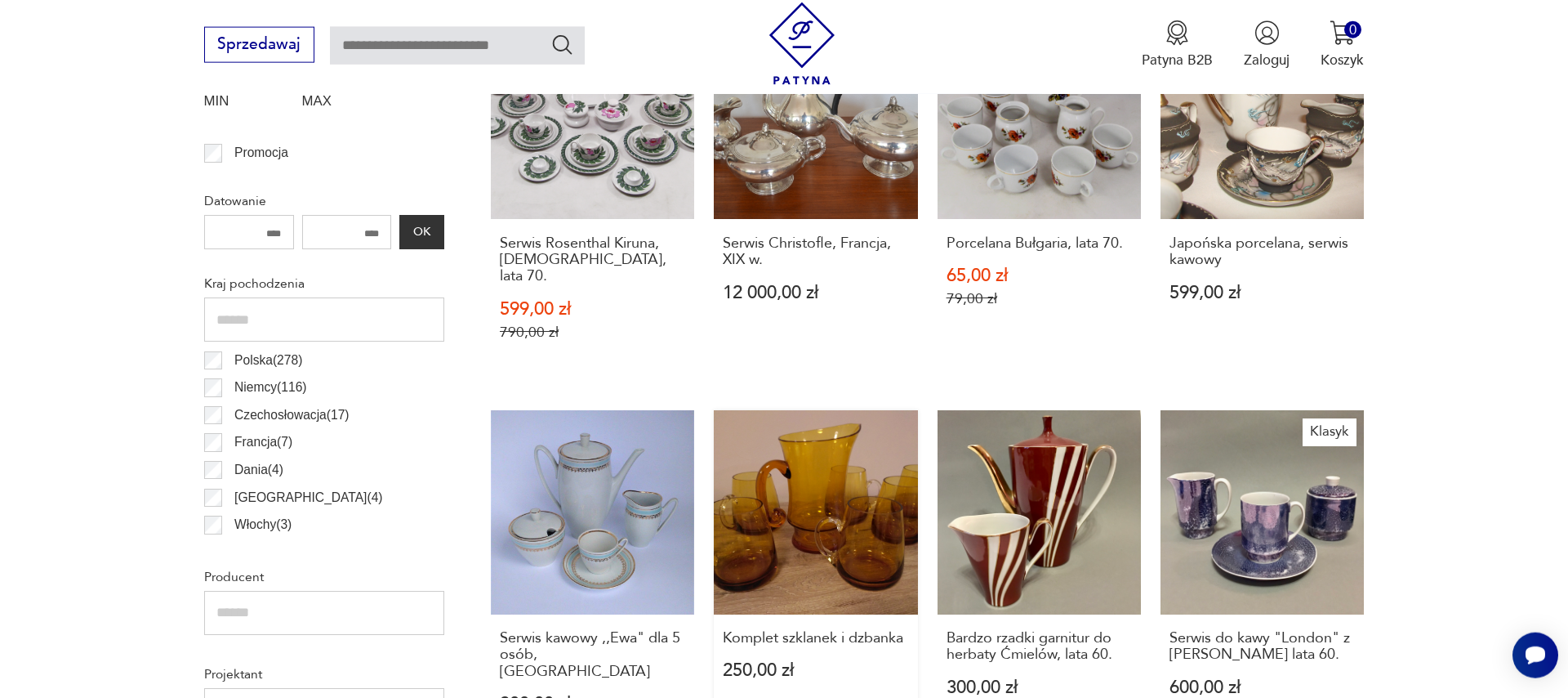
scroll to position [871, 0]
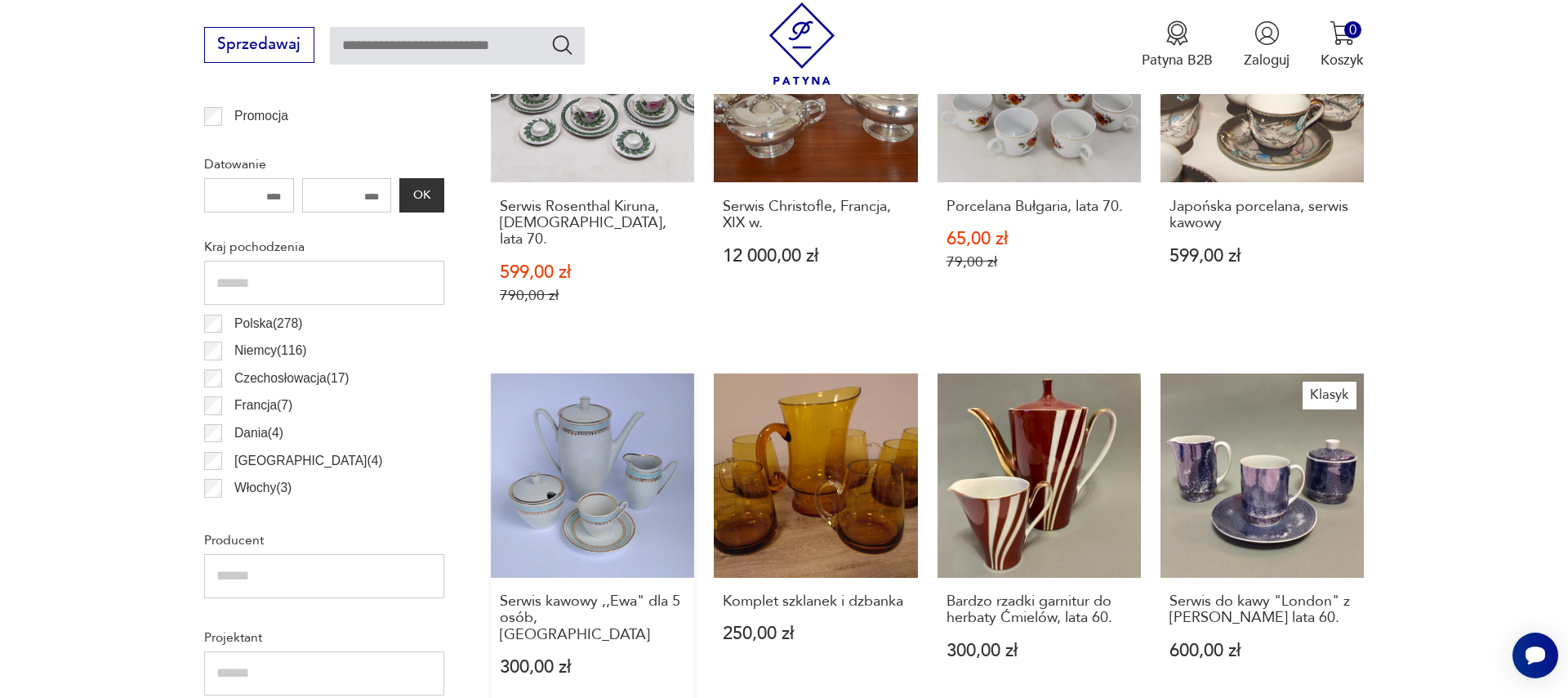
click at [569, 487] on link "Serwis kawowy ,,Ewa" dla 5 osób, Wałbrzych 300,00 zł" at bounding box center [592, 544] width 204 height 341
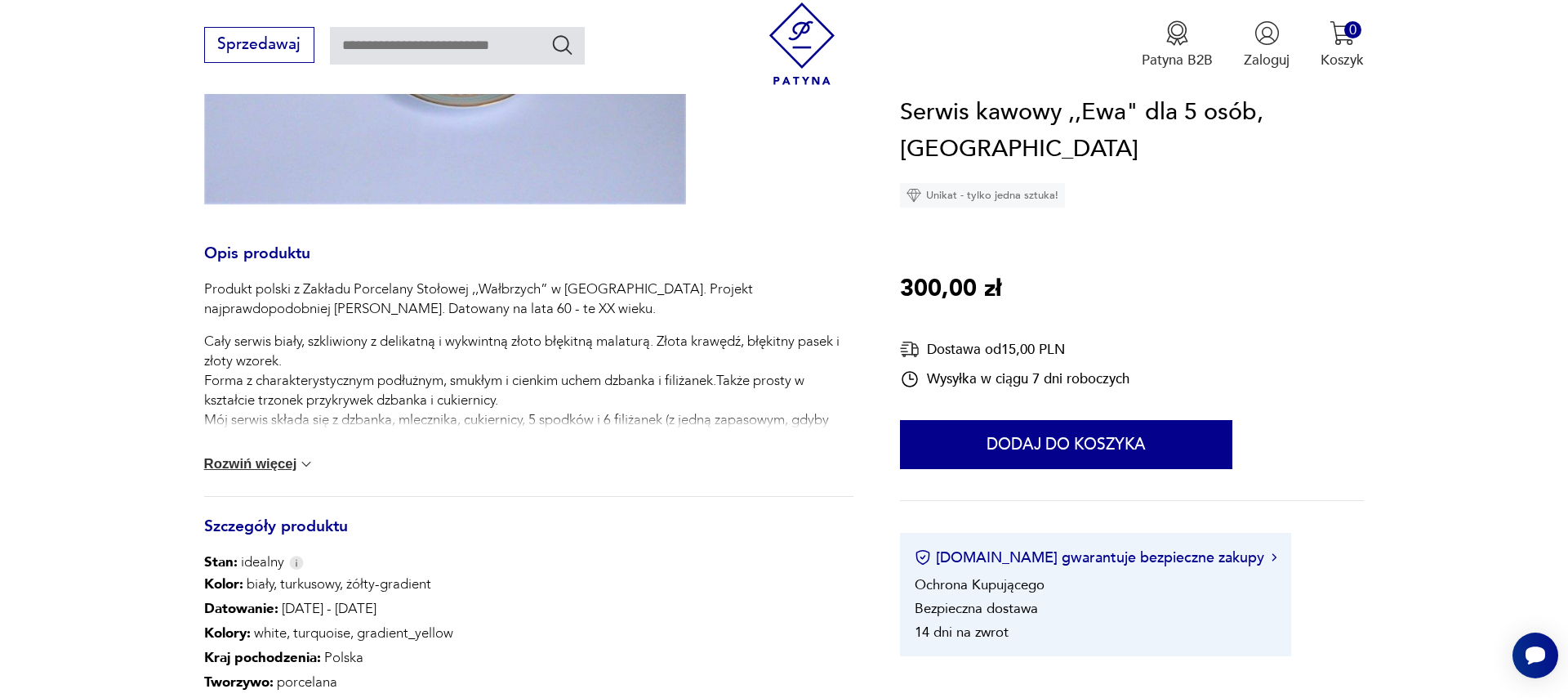
scroll to position [280, 0]
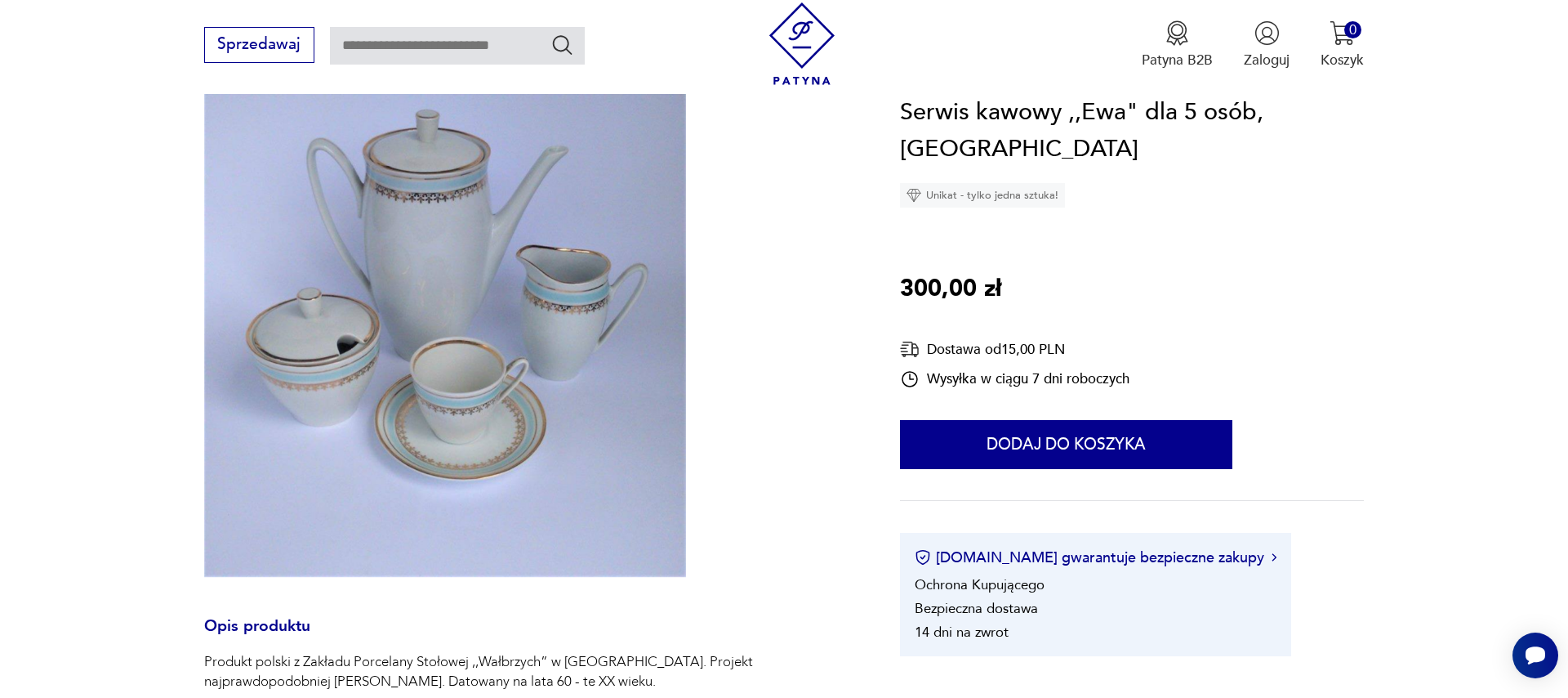
click at [458, 397] on img at bounding box center [445, 298] width 482 height 558
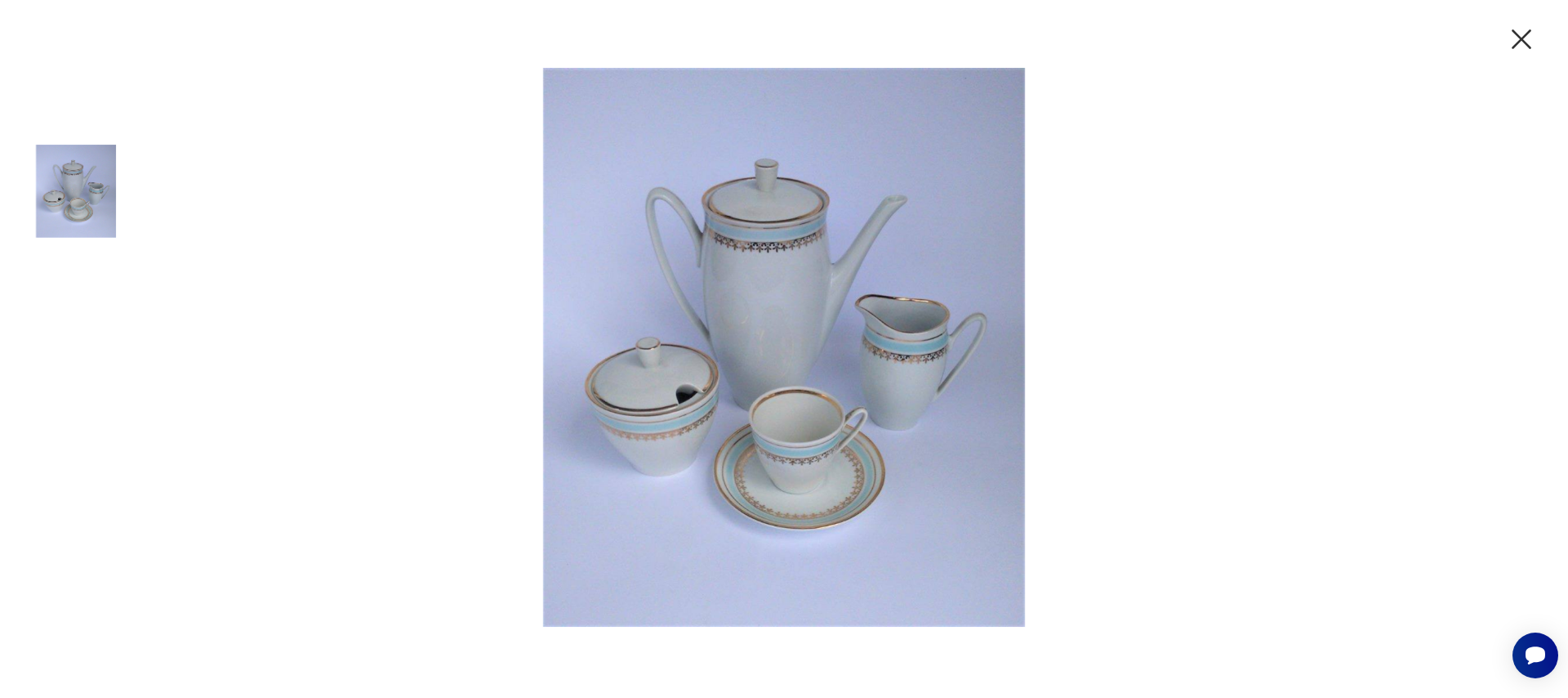
click at [1524, 35] on icon "button" at bounding box center [1521, 39] width 34 height 34
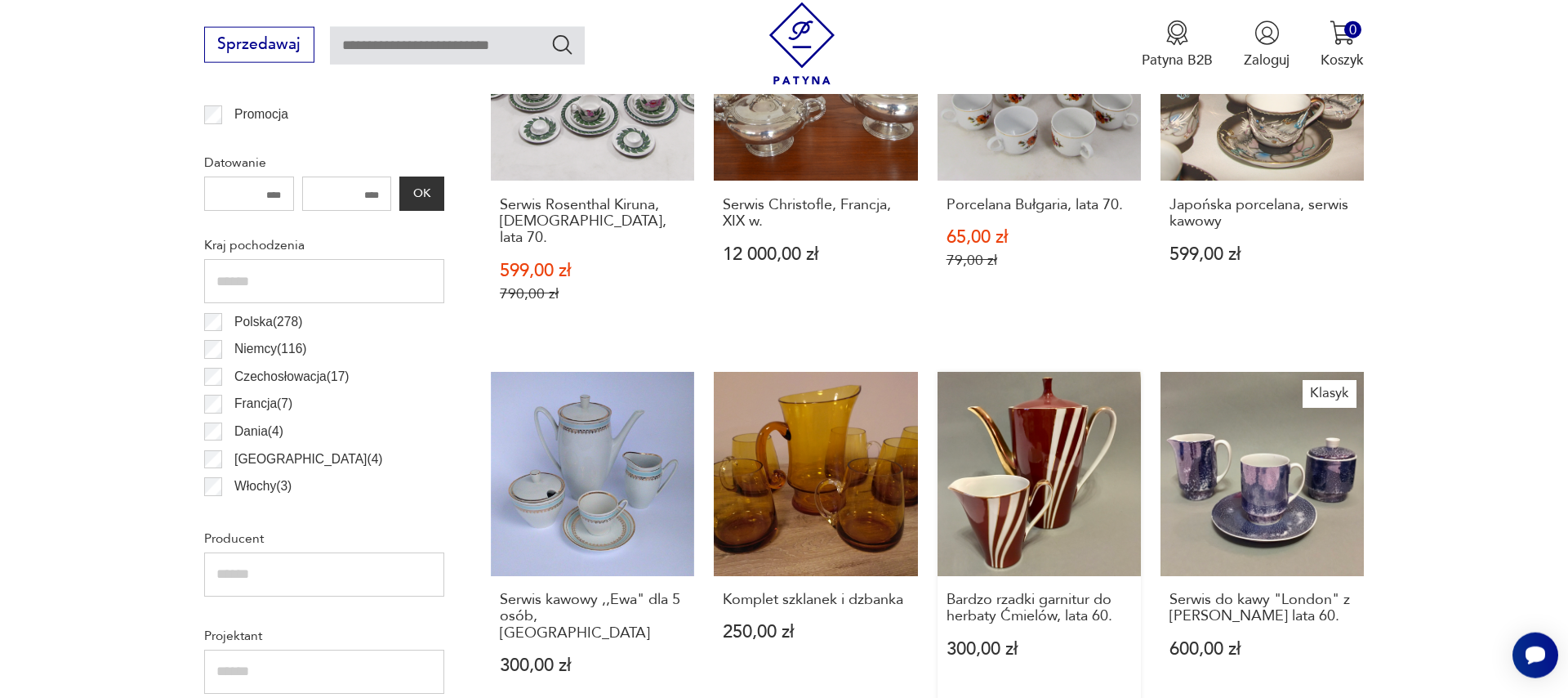
scroll to position [965, 0]
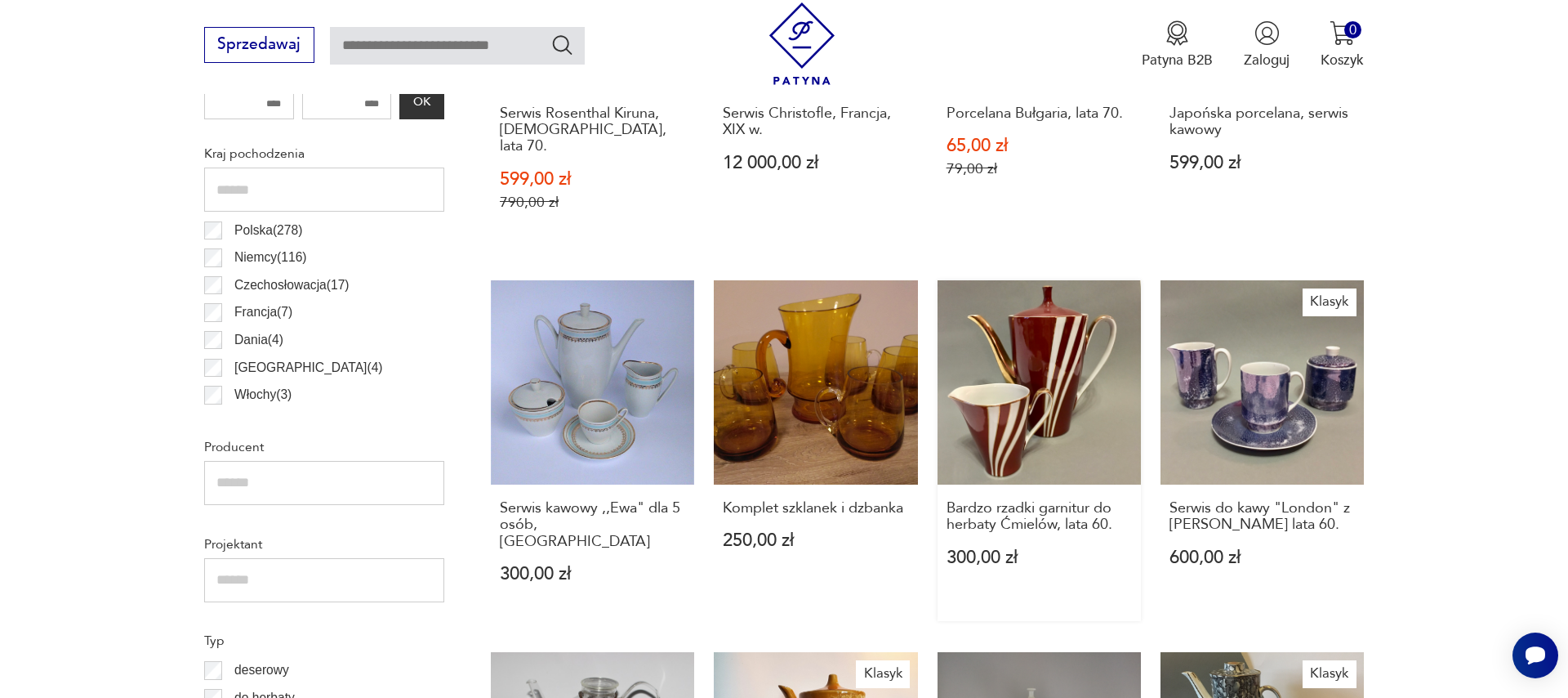
click at [1045, 378] on link "Bardzo rzadki garnitur do herbaty Ćmielów, lata 60. 300,00 zł" at bounding box center [1039, 450] width 204 height 341
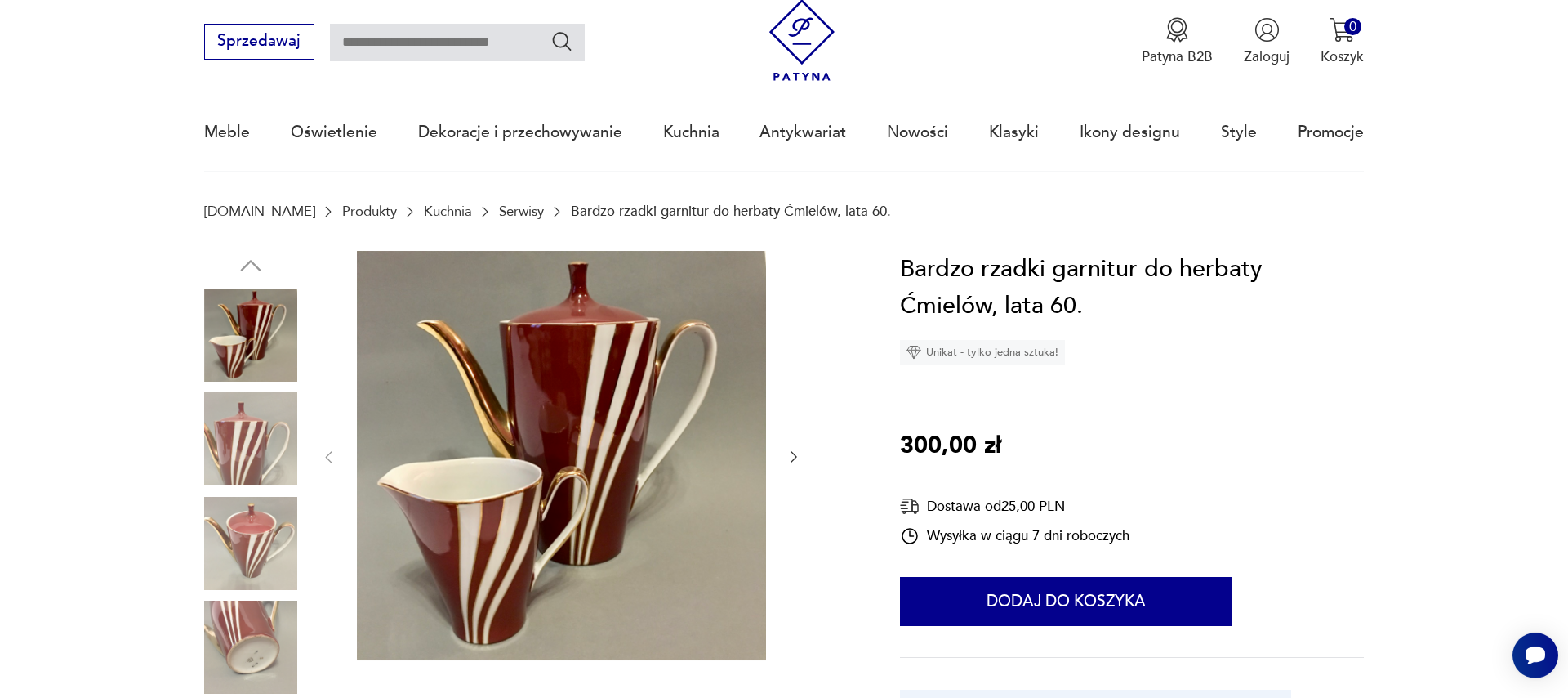
scroll to position [94, 0]
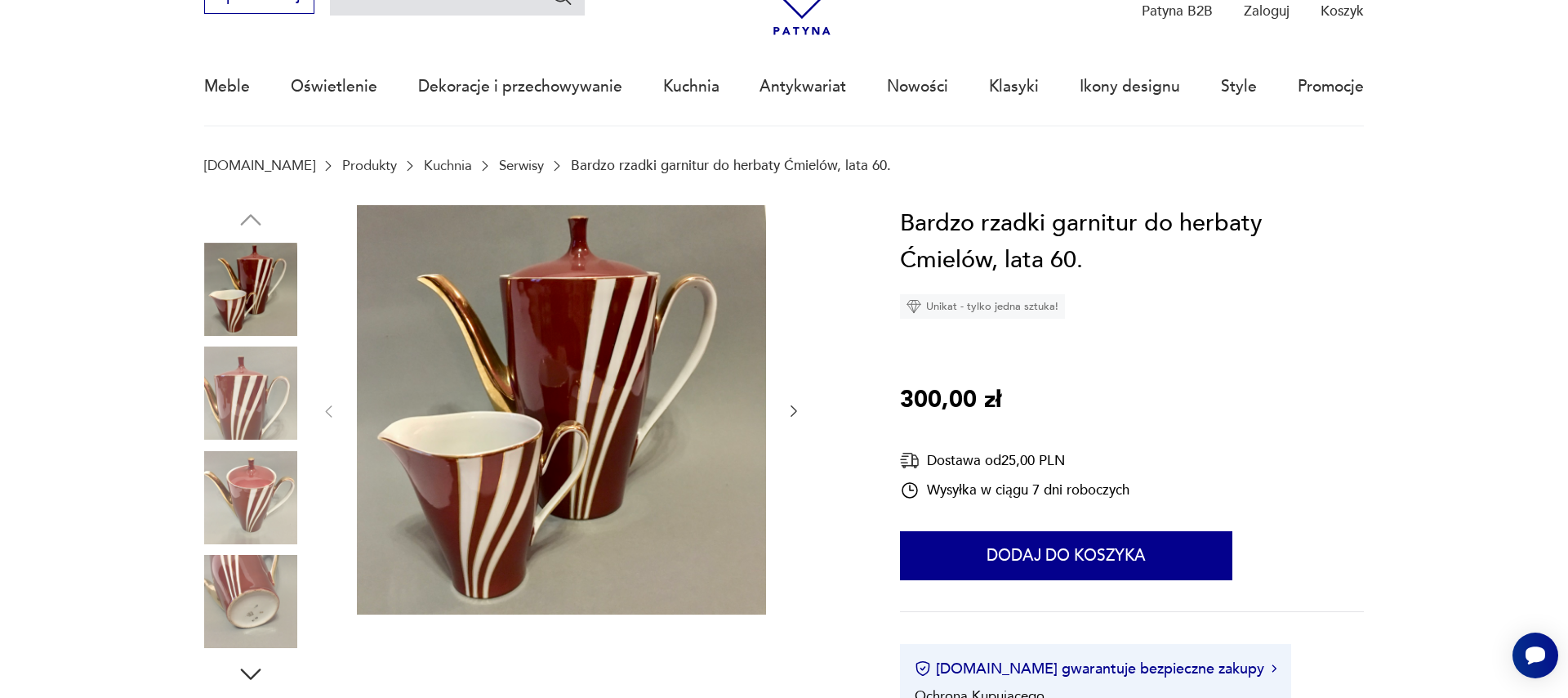
click at [792, 409] on icon "button" at bounding box center [794, 412] width 17 height 17
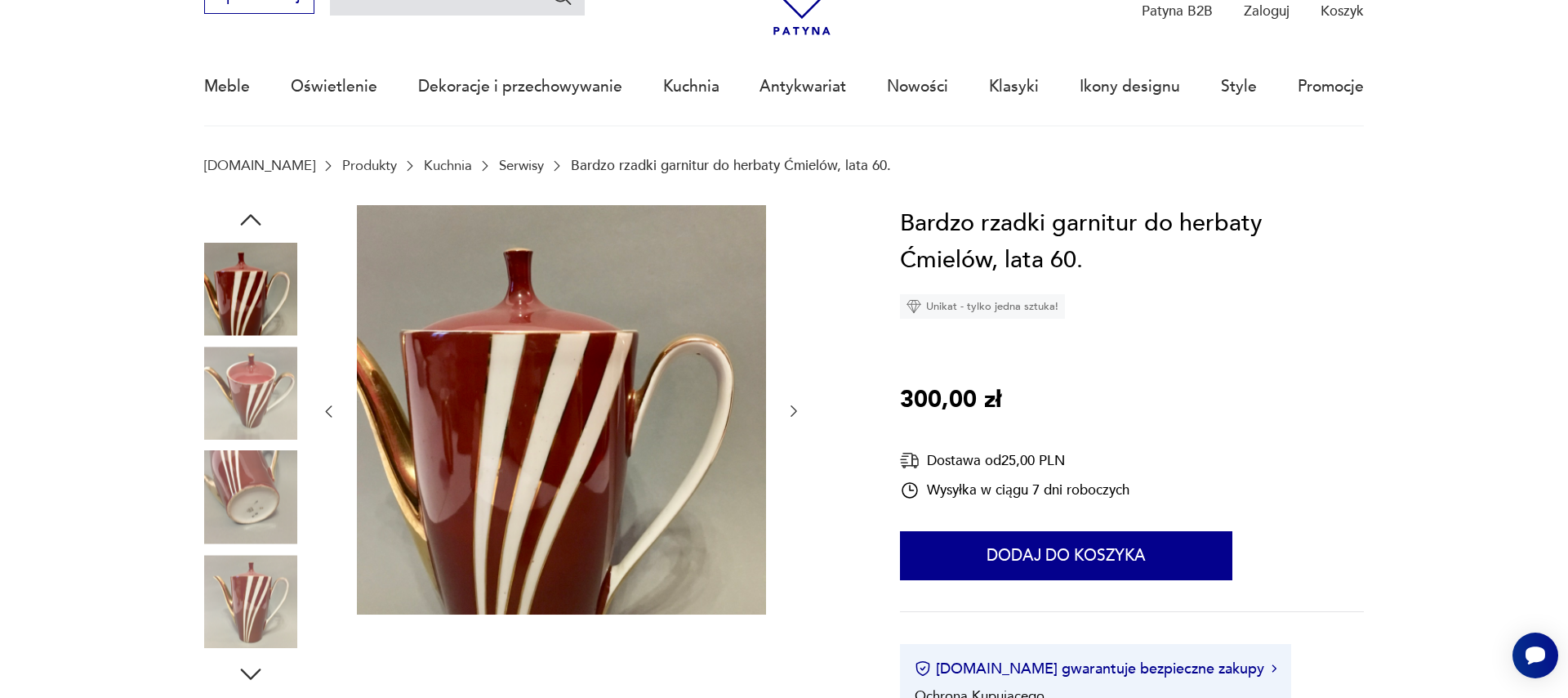
click at [793, 411] on icon "button" at bounding box center [794, 412] width 17 height 17
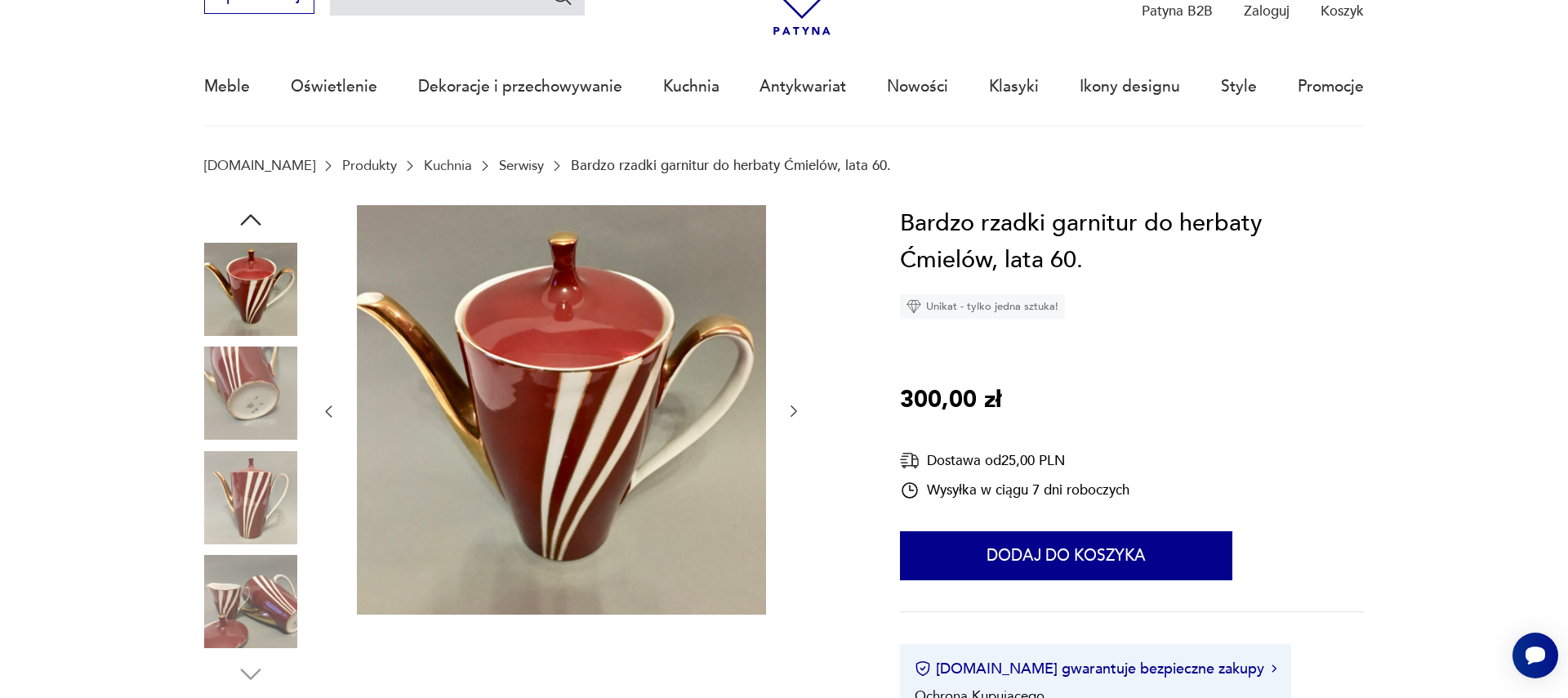
click at [790, 416] on icon "button" at bounding box center [794, 412] width 17 height 17
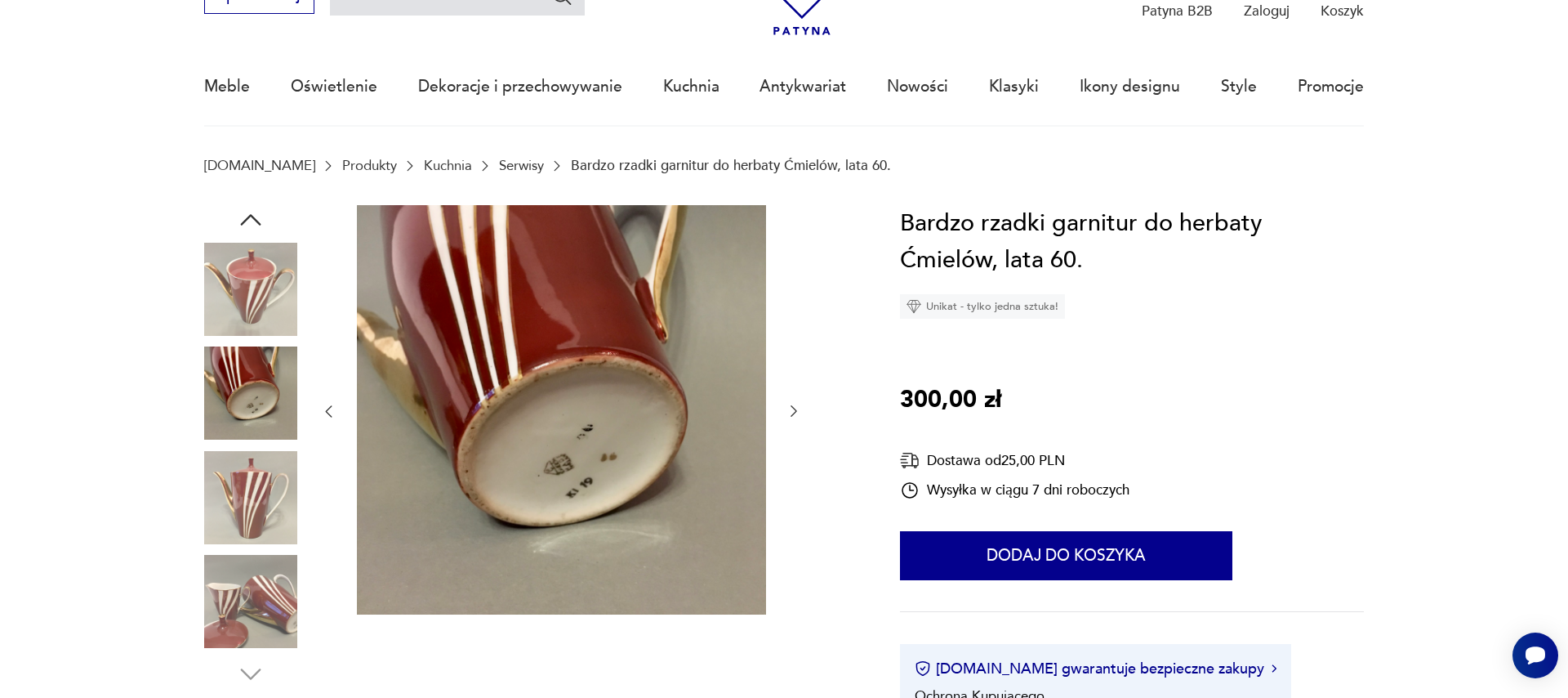
click at [797, 409] on icon "button" at bounding box center [794, 412] width 17 height 17
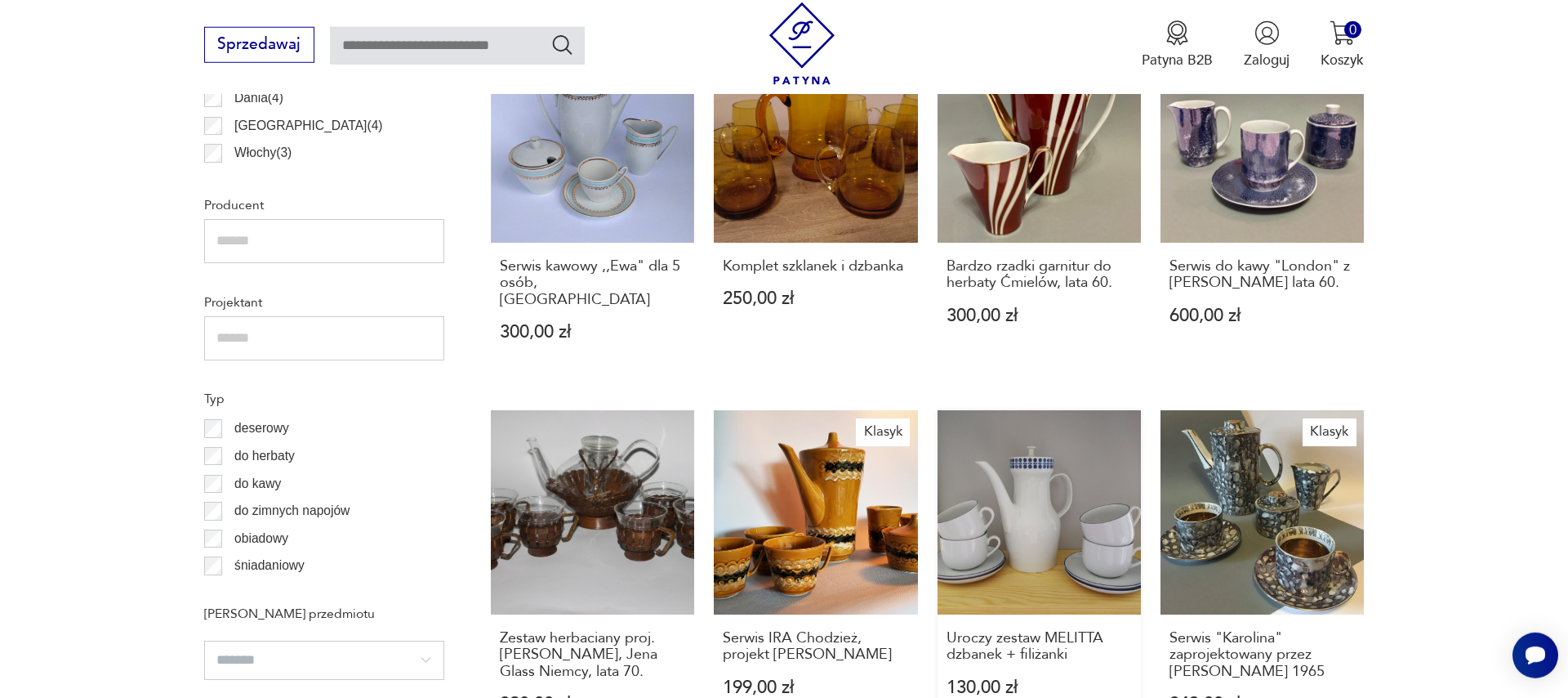
scroll to position [1400, 0]
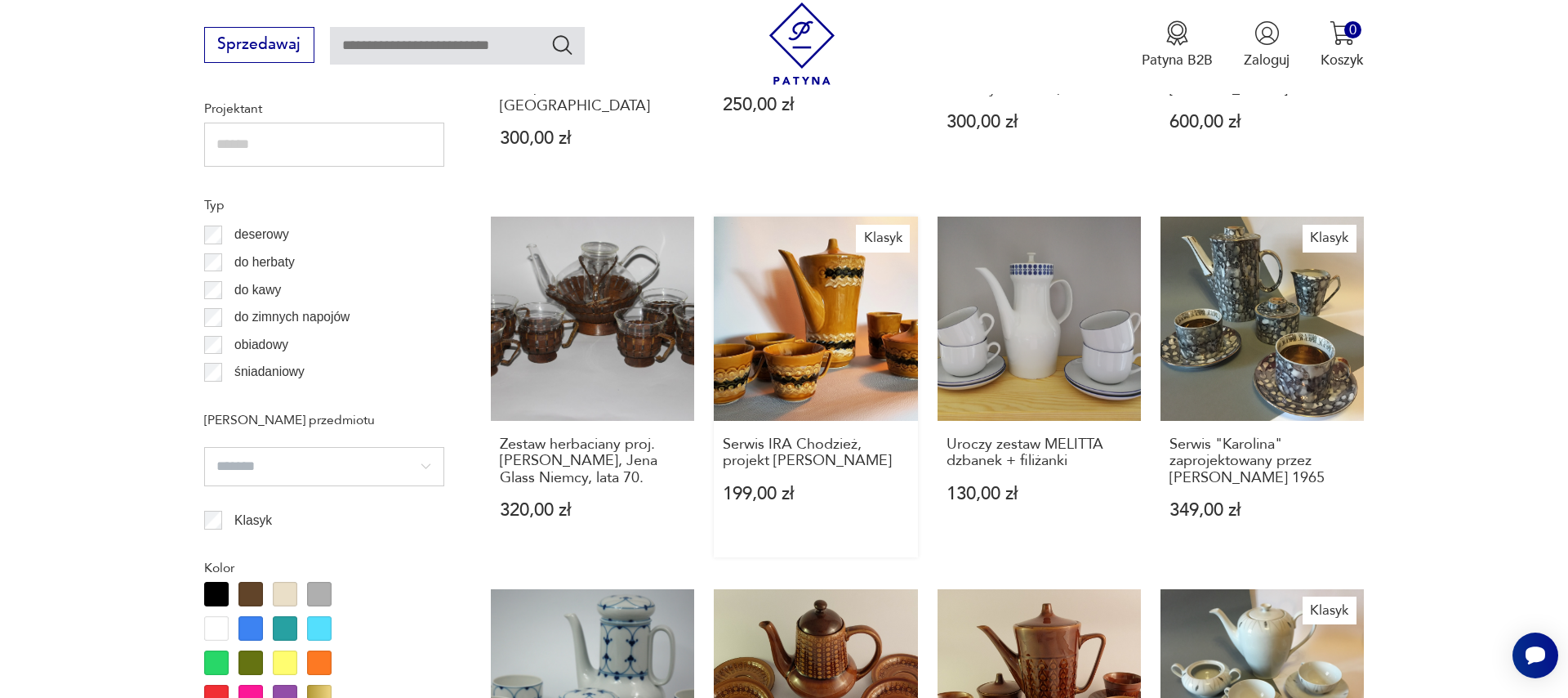
click at [832, 340] on link "Klasyk Serwis IRA Chodzież, projekt [PERSON_NAME] 199,00 zł" at bounding box center [816, 388] width 204 height 341
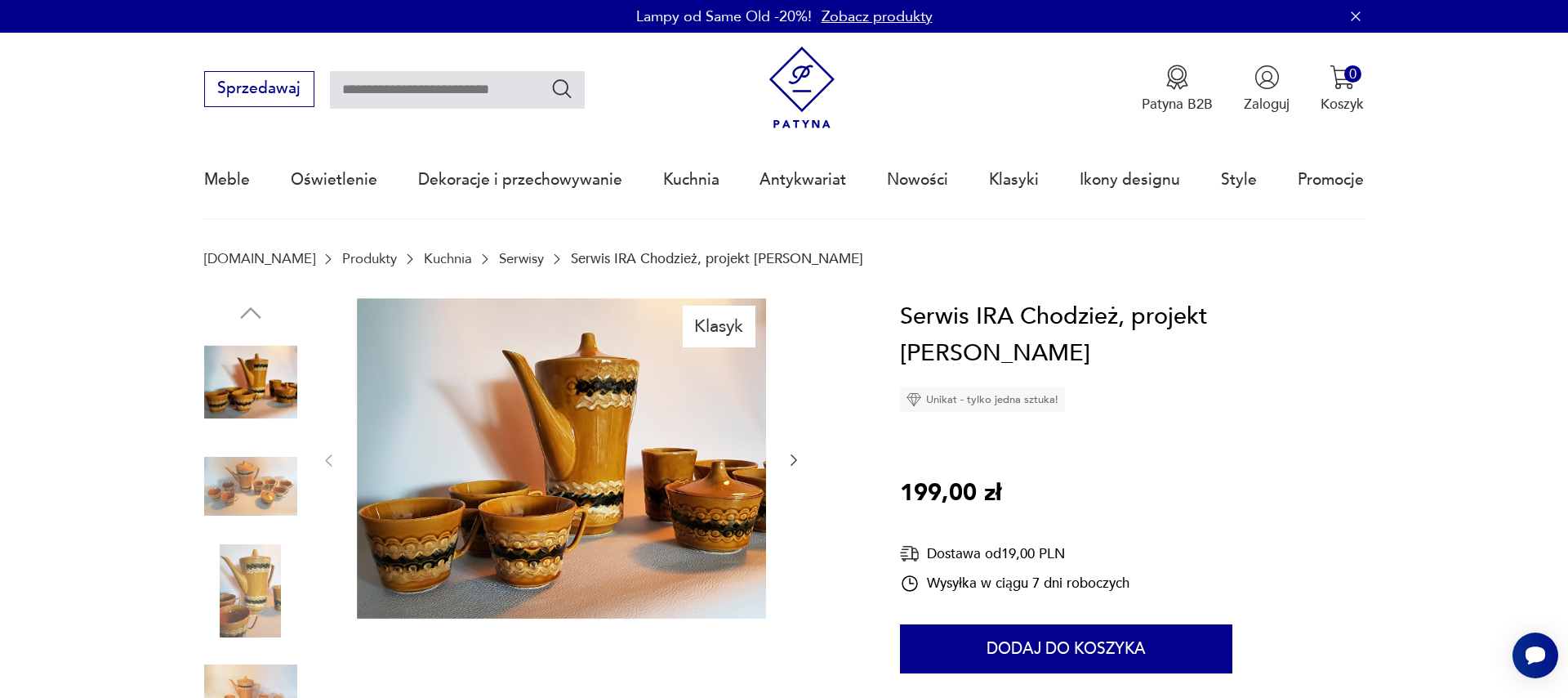
click at [794, 464] on icon "button" at bounding box center [794, 461] width 7 height 12
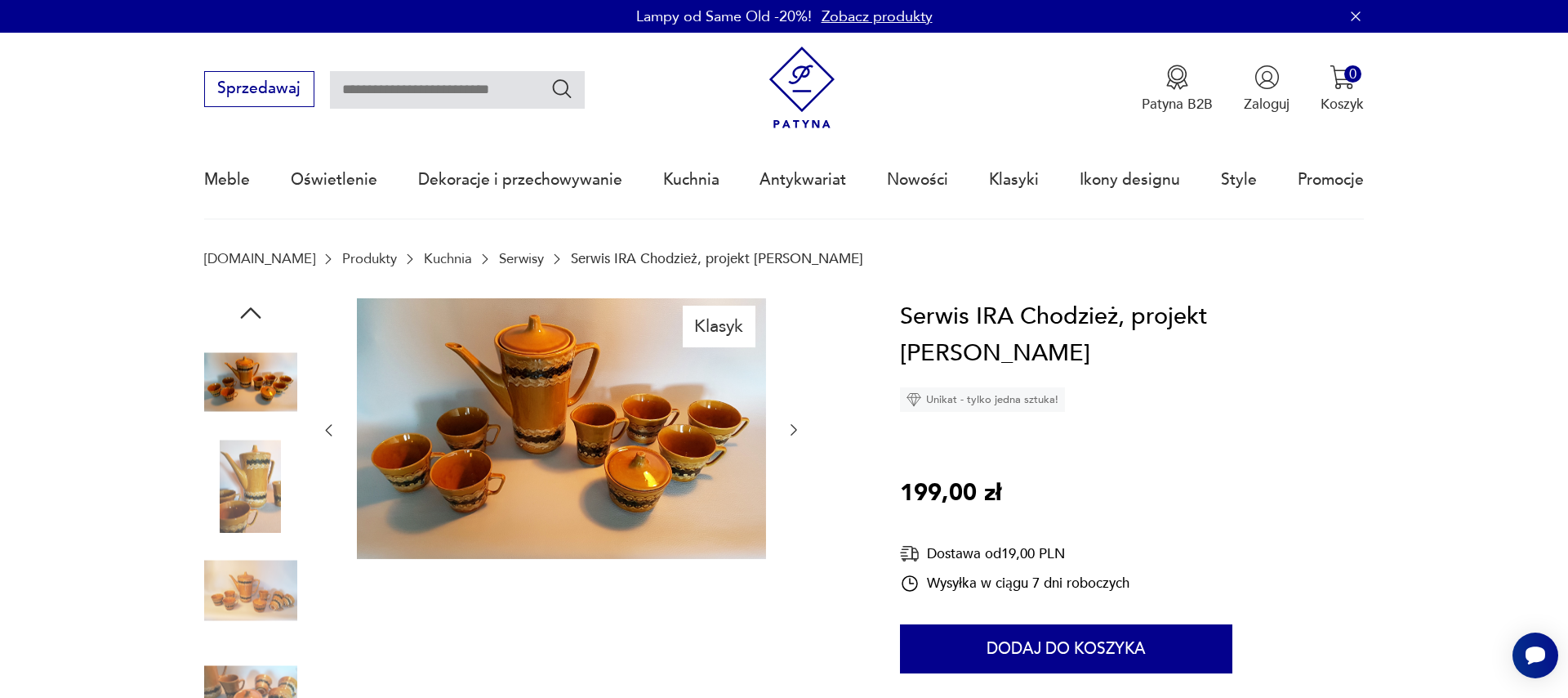
click at [784, 426] on div at bounding box center [561, 431] width 482 height 265
click at [788, 426] on icon "button" at bounding box center [794, 430] width 17 height 17
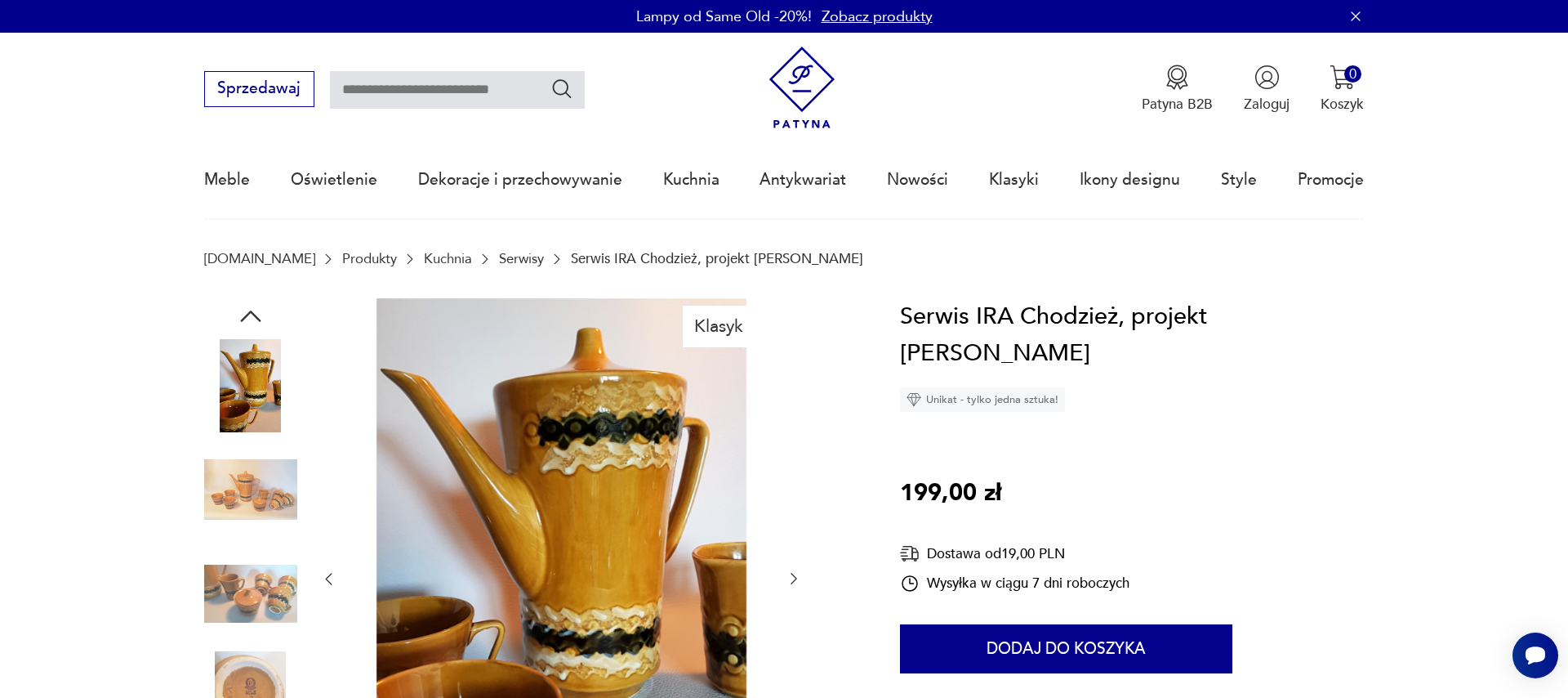
click at [788, 426] on div at bounding box center [561, 579] width 482 height 562
click at [793, 577] on icon "button" at bounding box center [794, 579] width 17 height 17
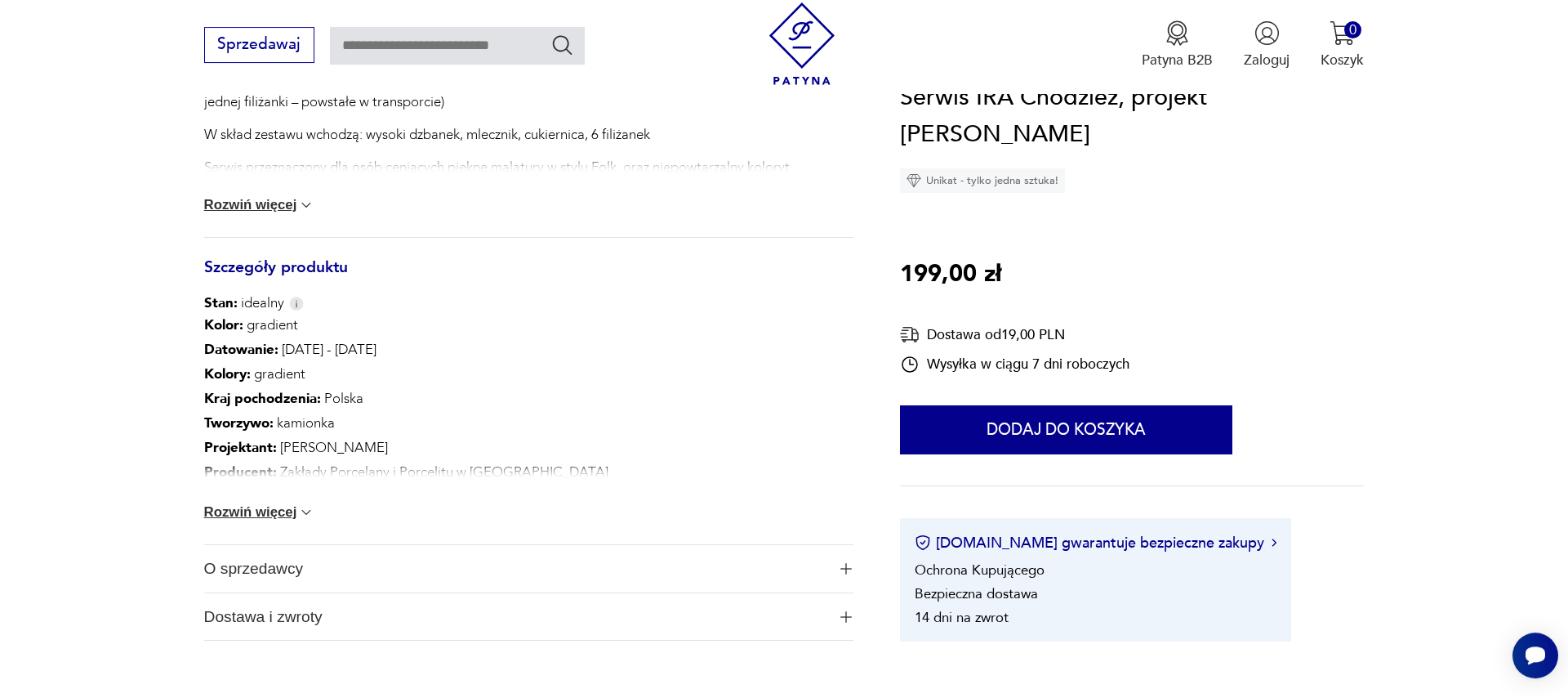
scroll to position [839, 0]
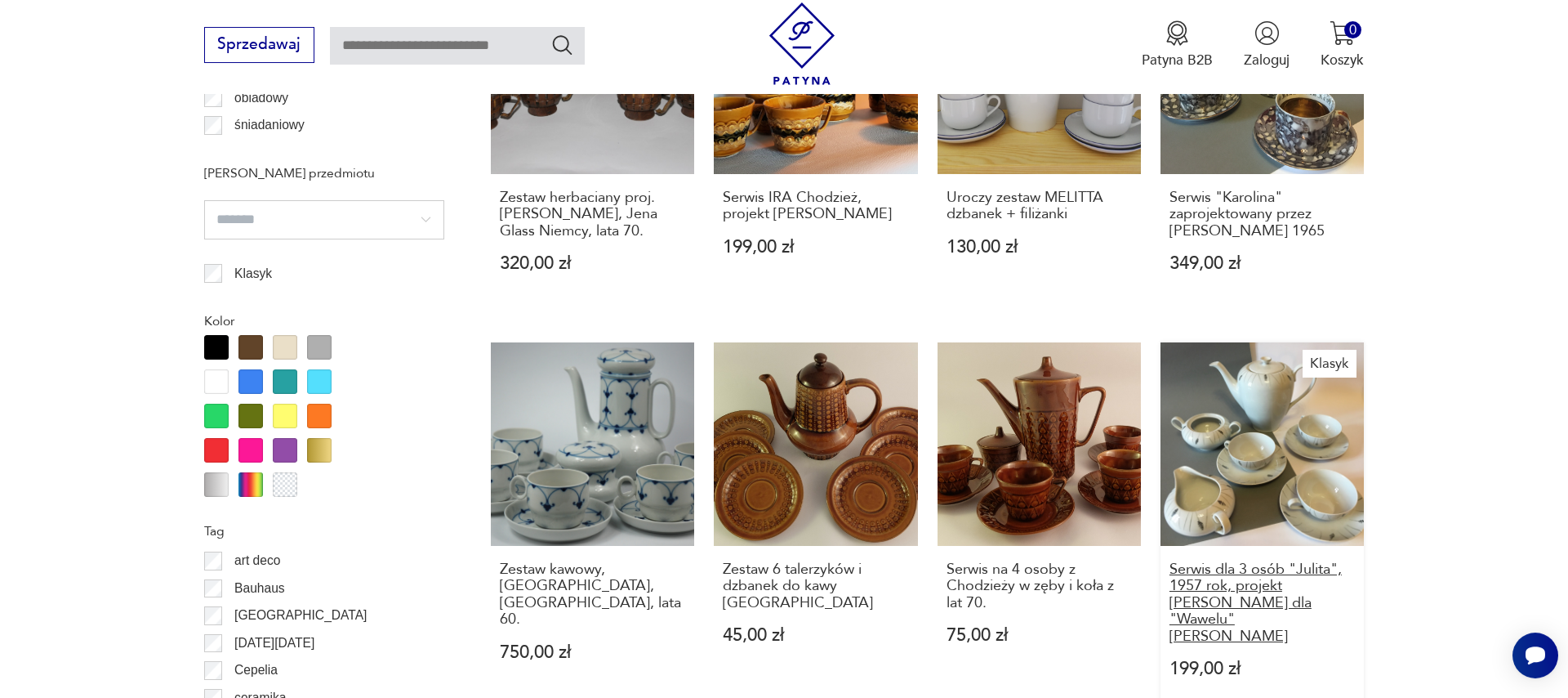
scroll to position [1768, 0]
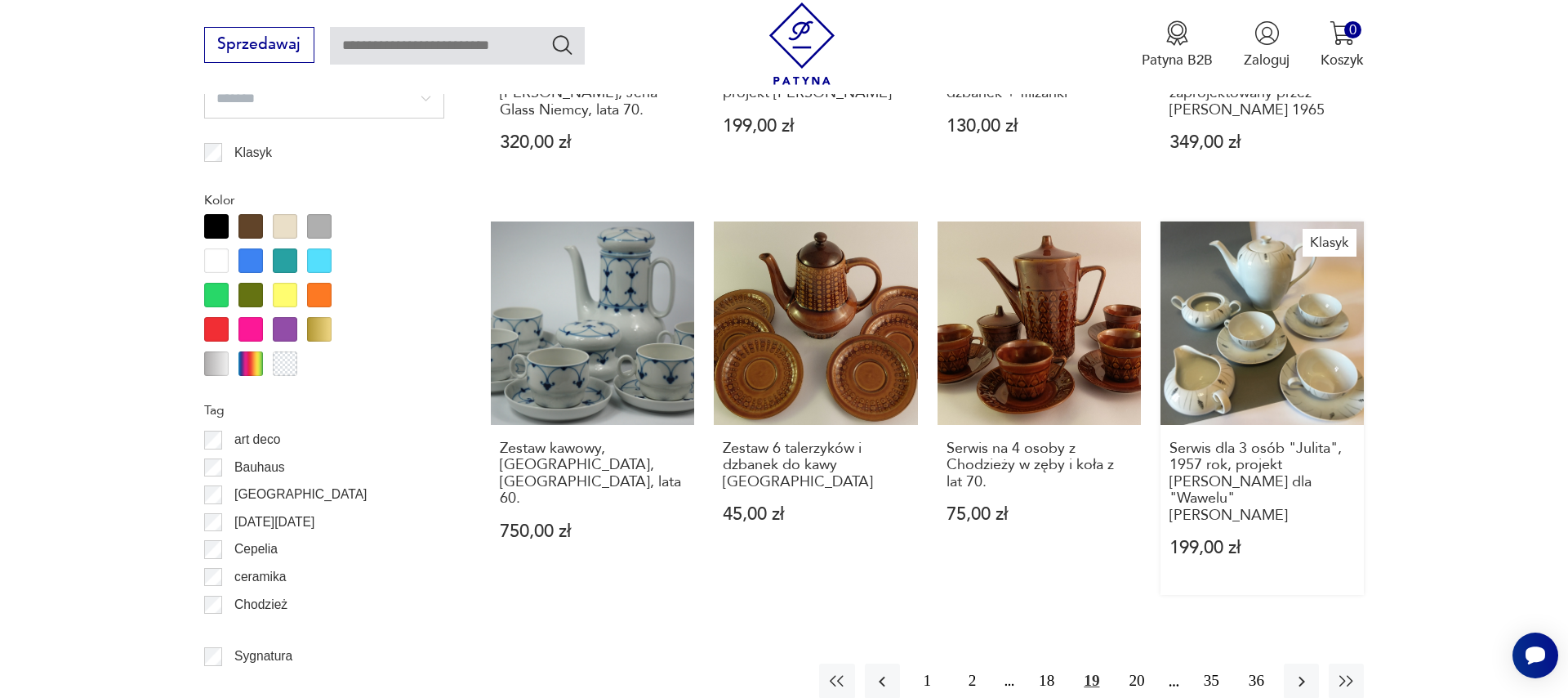
click at [1301, 371] on link "Klasyk Serwis dla 3 osób "Julita", 1957 rok, projekt [PERSON_NAME] dla "Wawelu"…" at bounding box center [1262, 408] width 204 height 374
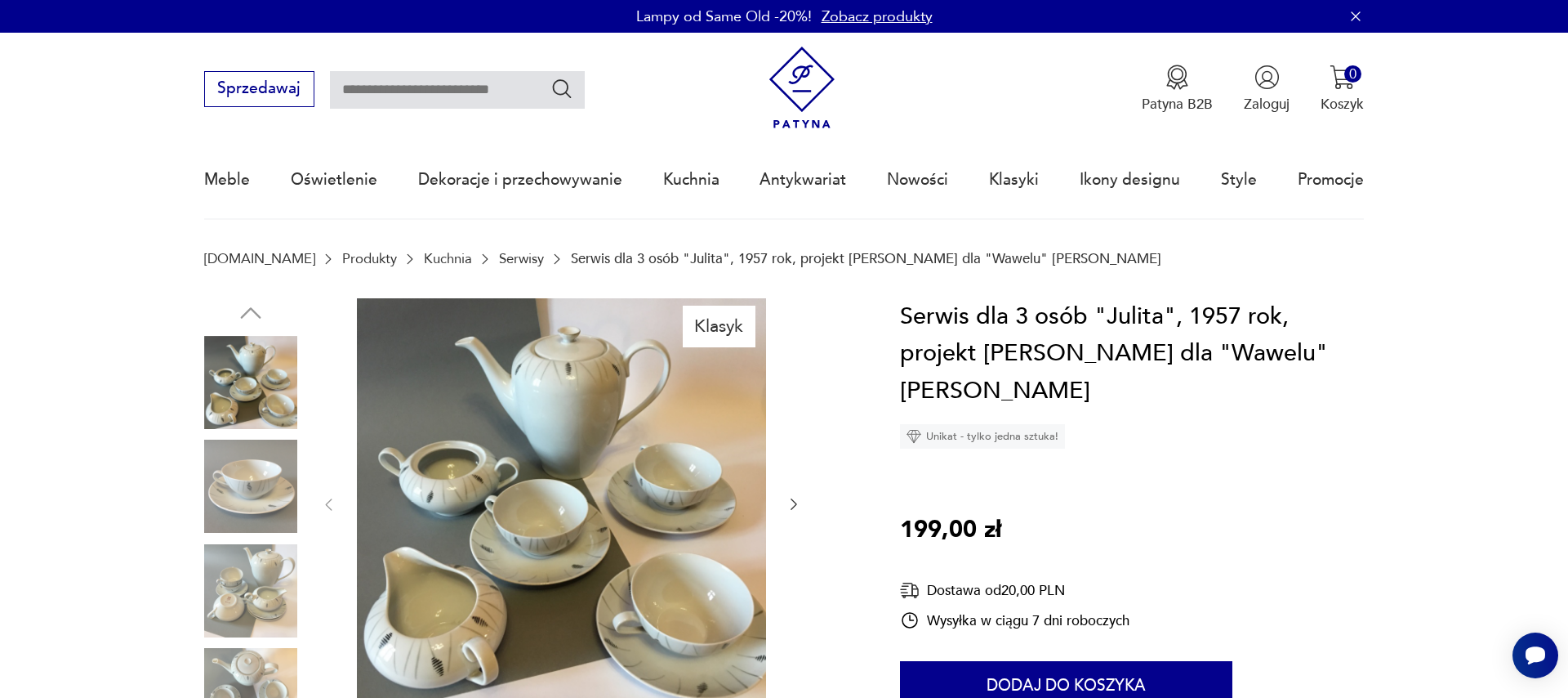
click at [794, 504] on icon "button" at bounding box center [794, 504] width 17 height 17
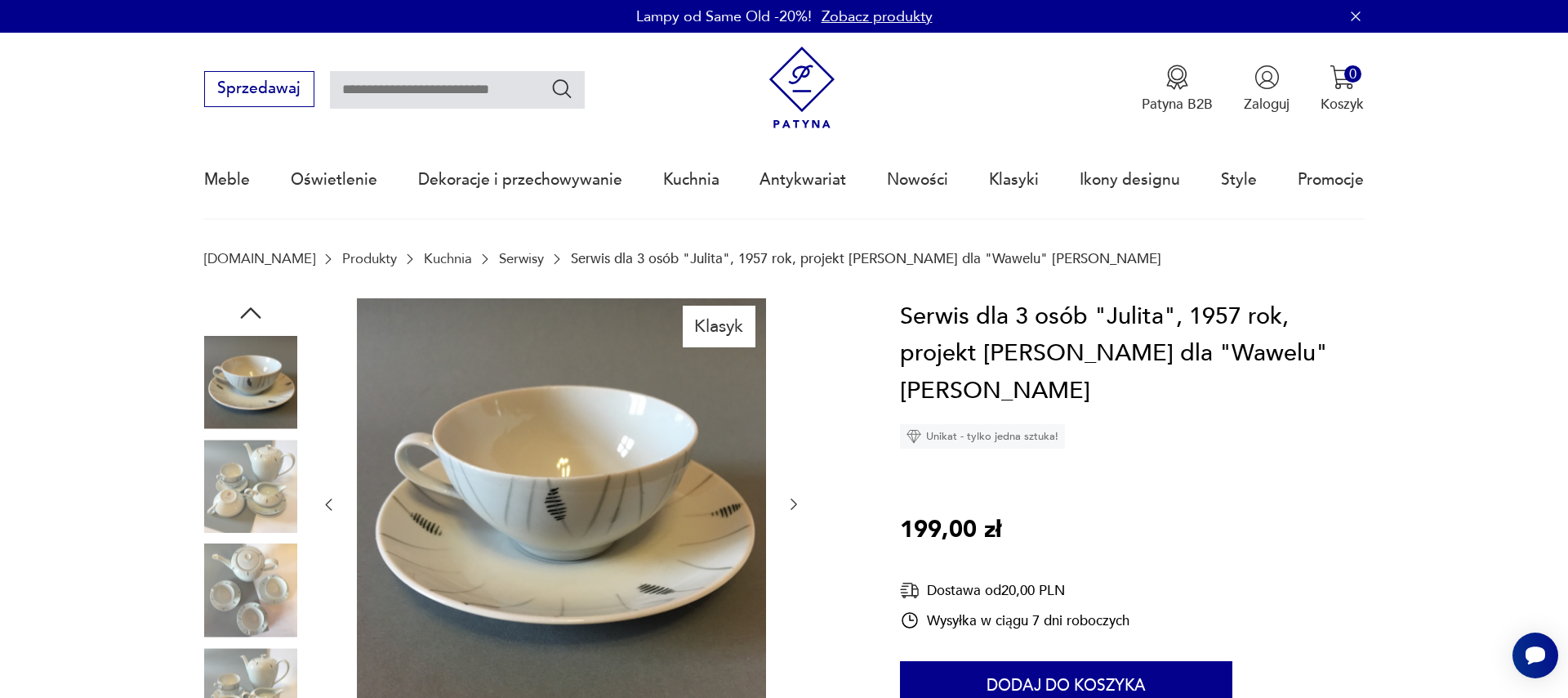
click at [794, 504] on icon "button" at bounding box center [794, 504] width 17 height 17
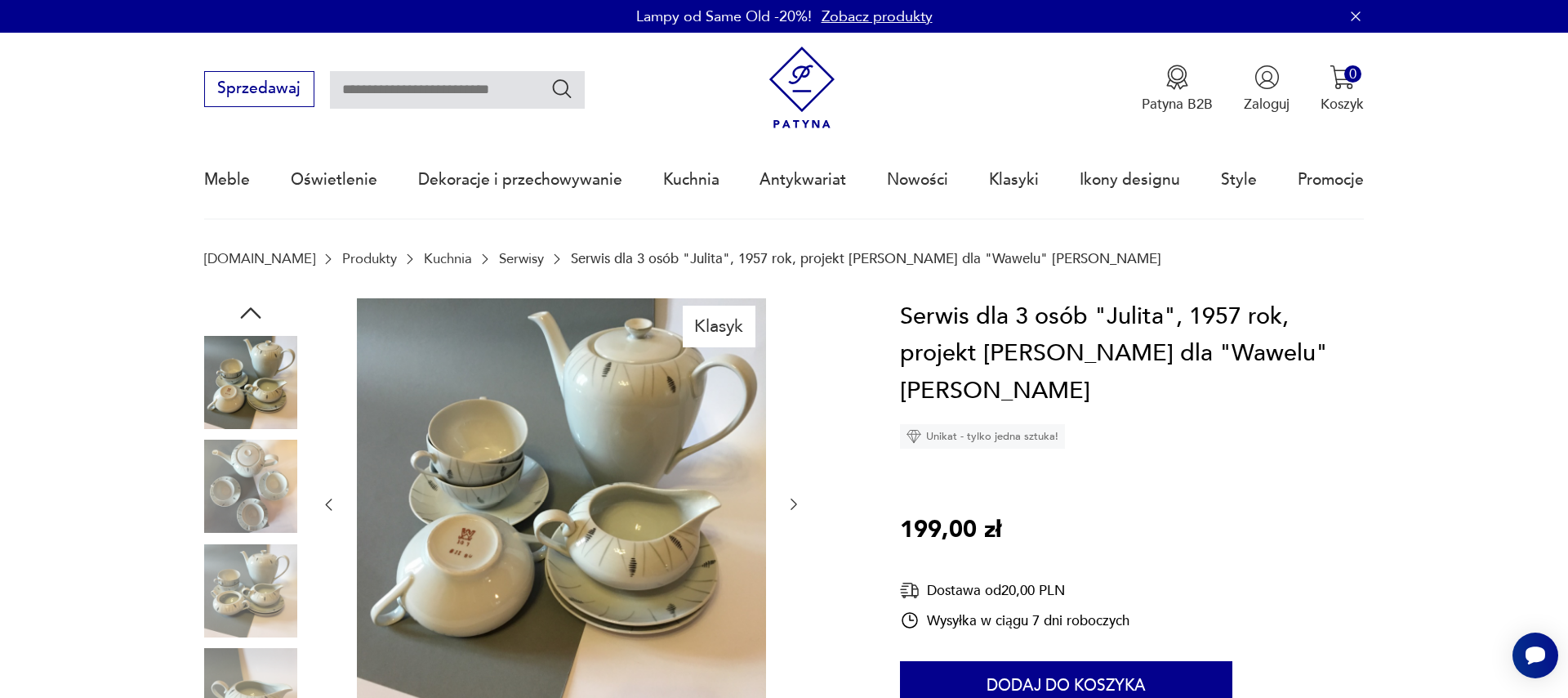
click at [794, 504] on icon "button" at bounding box center [794, 504] width 17 height 17
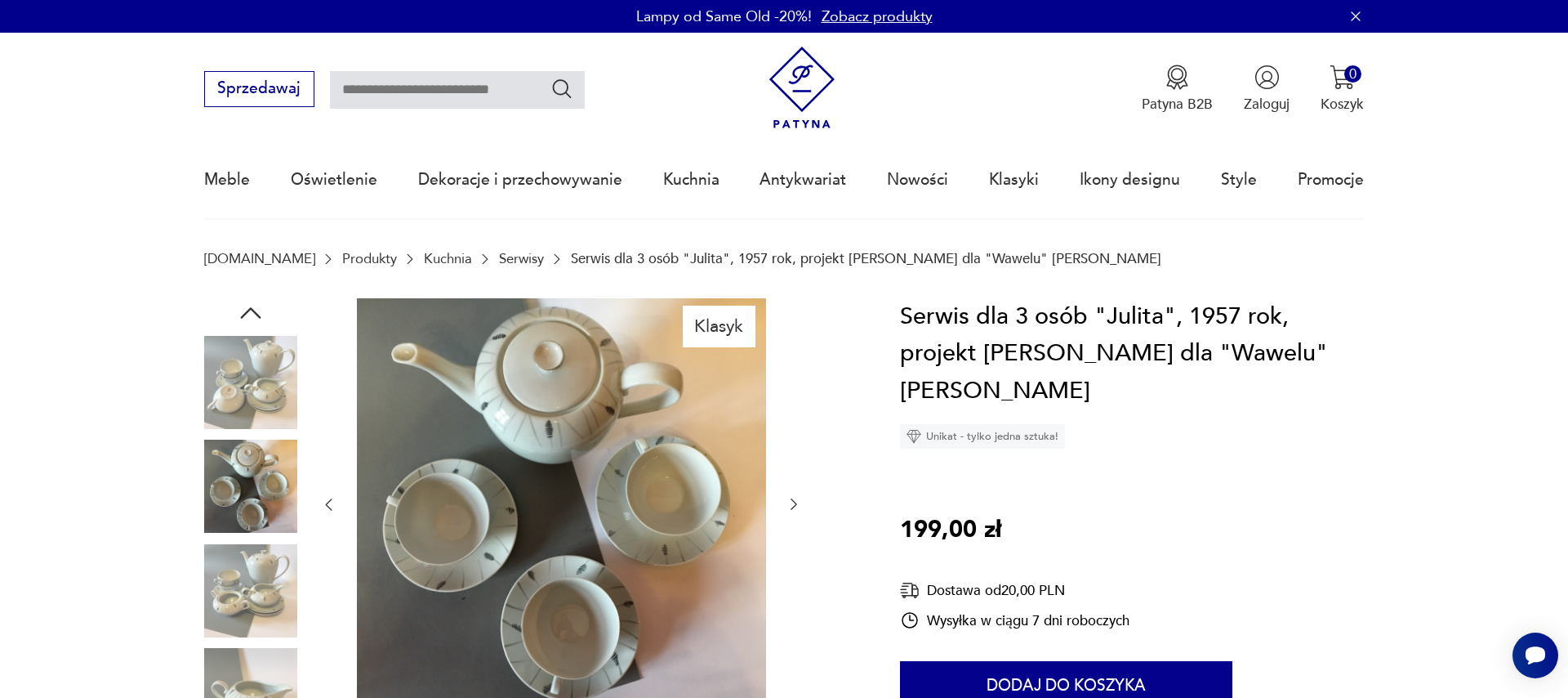
click at [794, 504] on icon "button" at bounding box center [794, 504] width 17 height 17
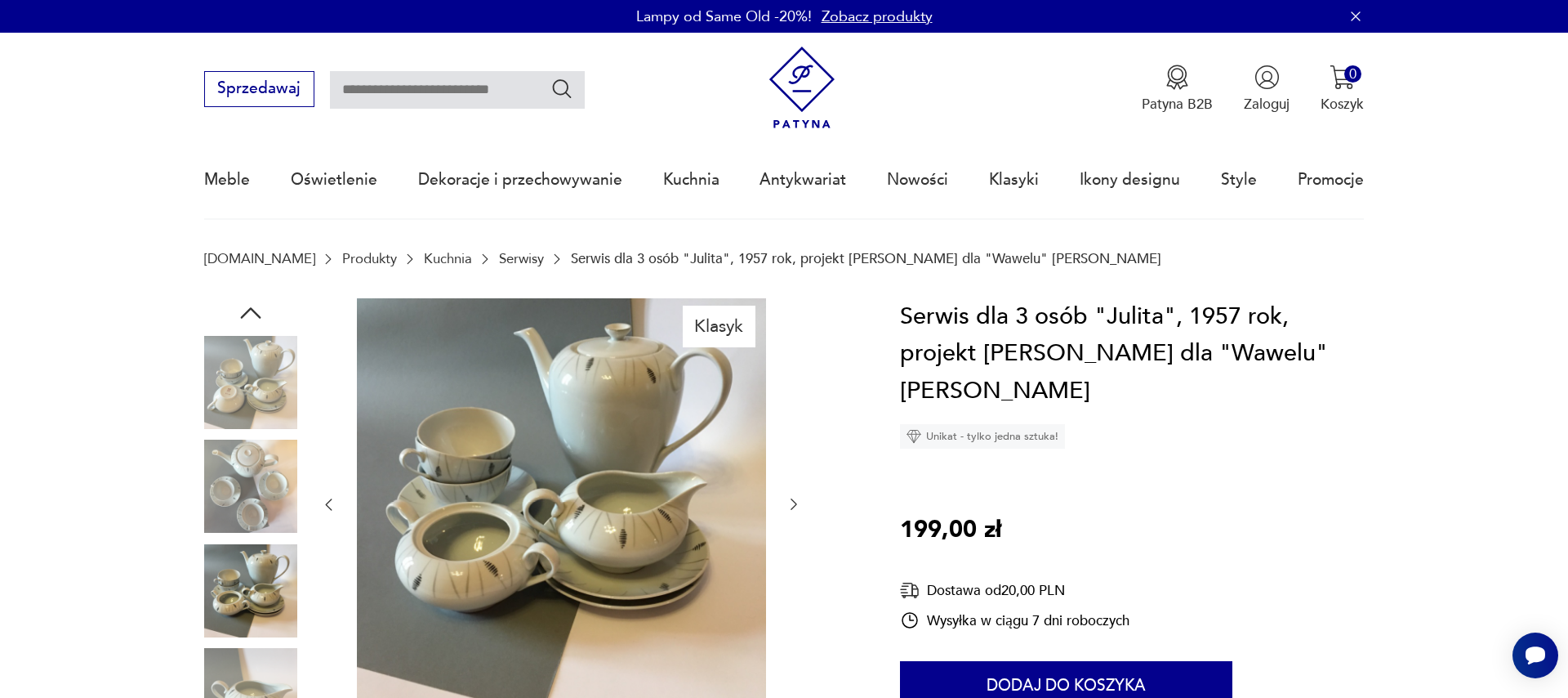
click at [794, 504] on icon "button" at bounding box center [794, 504] width 17 height 17
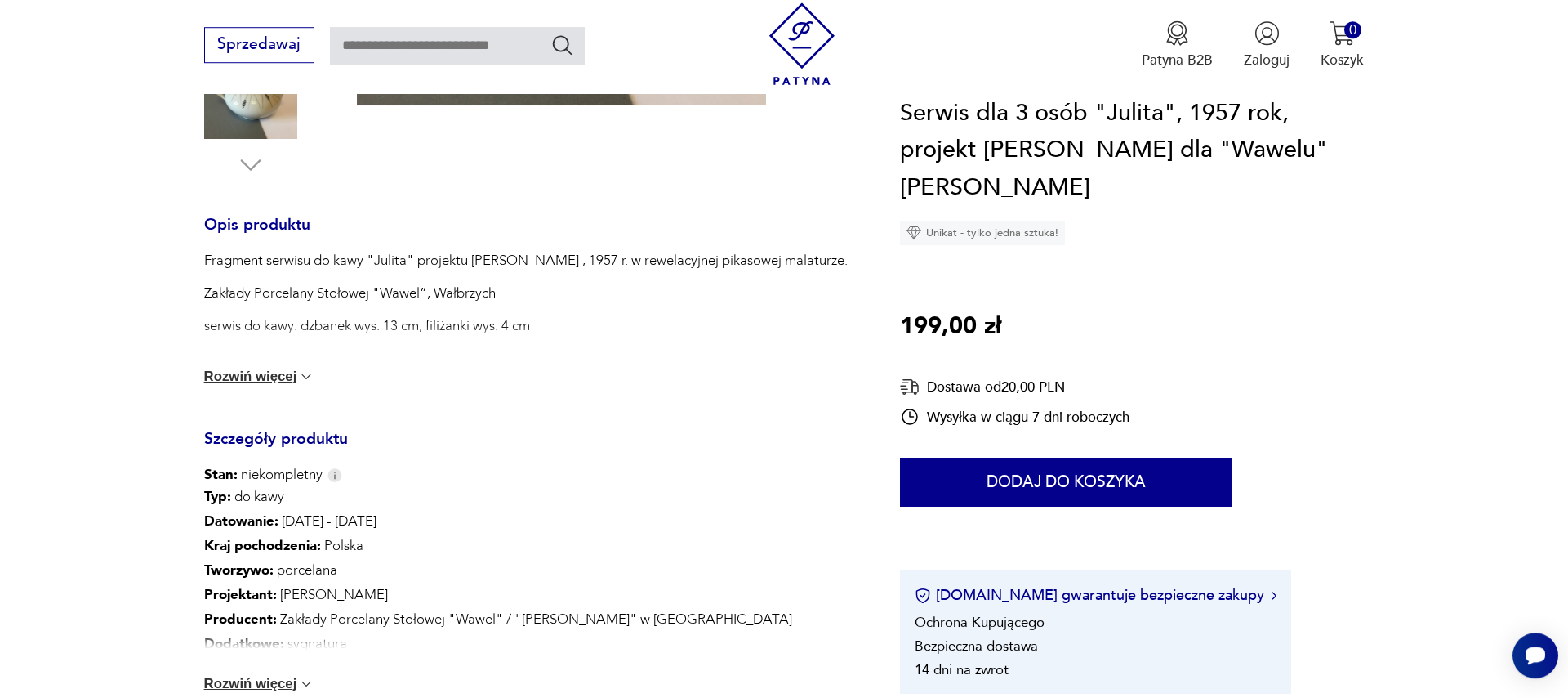
scroll to position [652, 0]
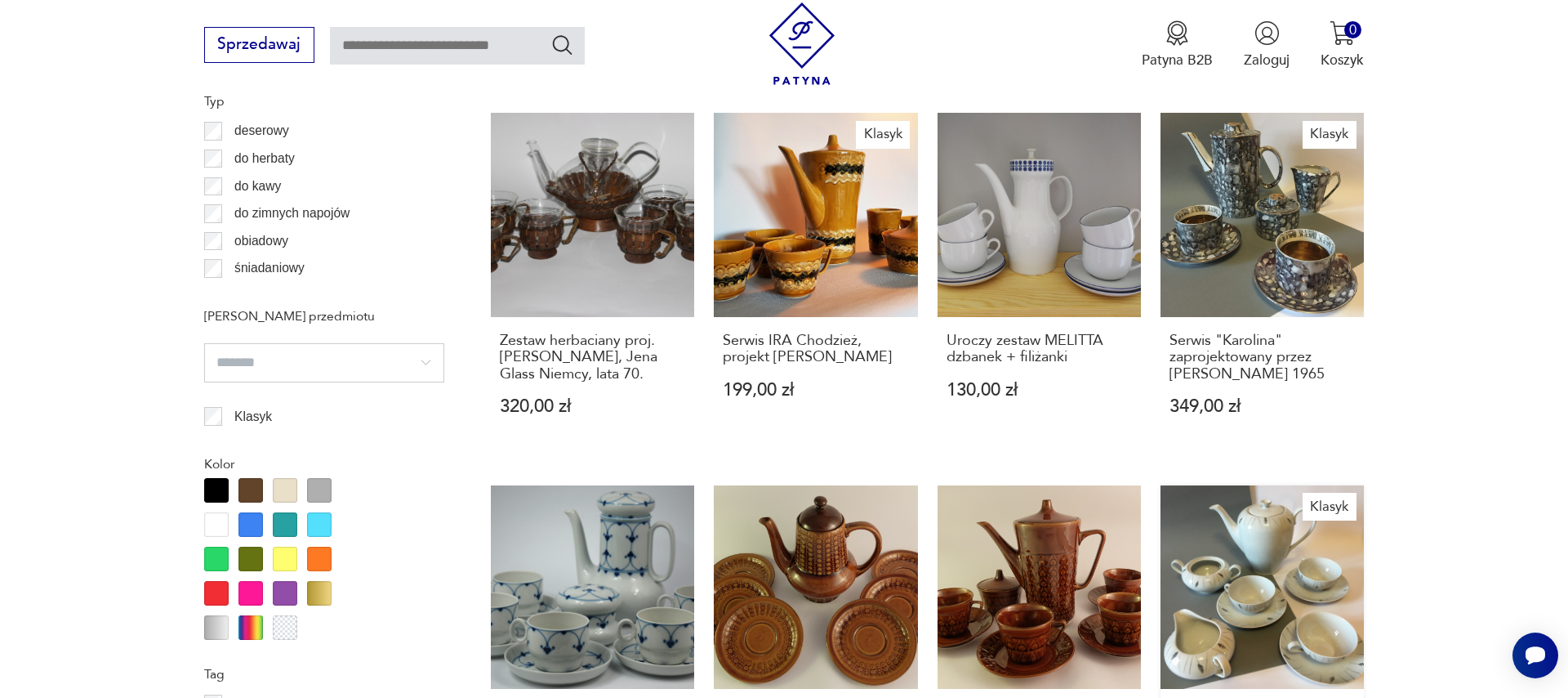
scroll to position [1410, 0]
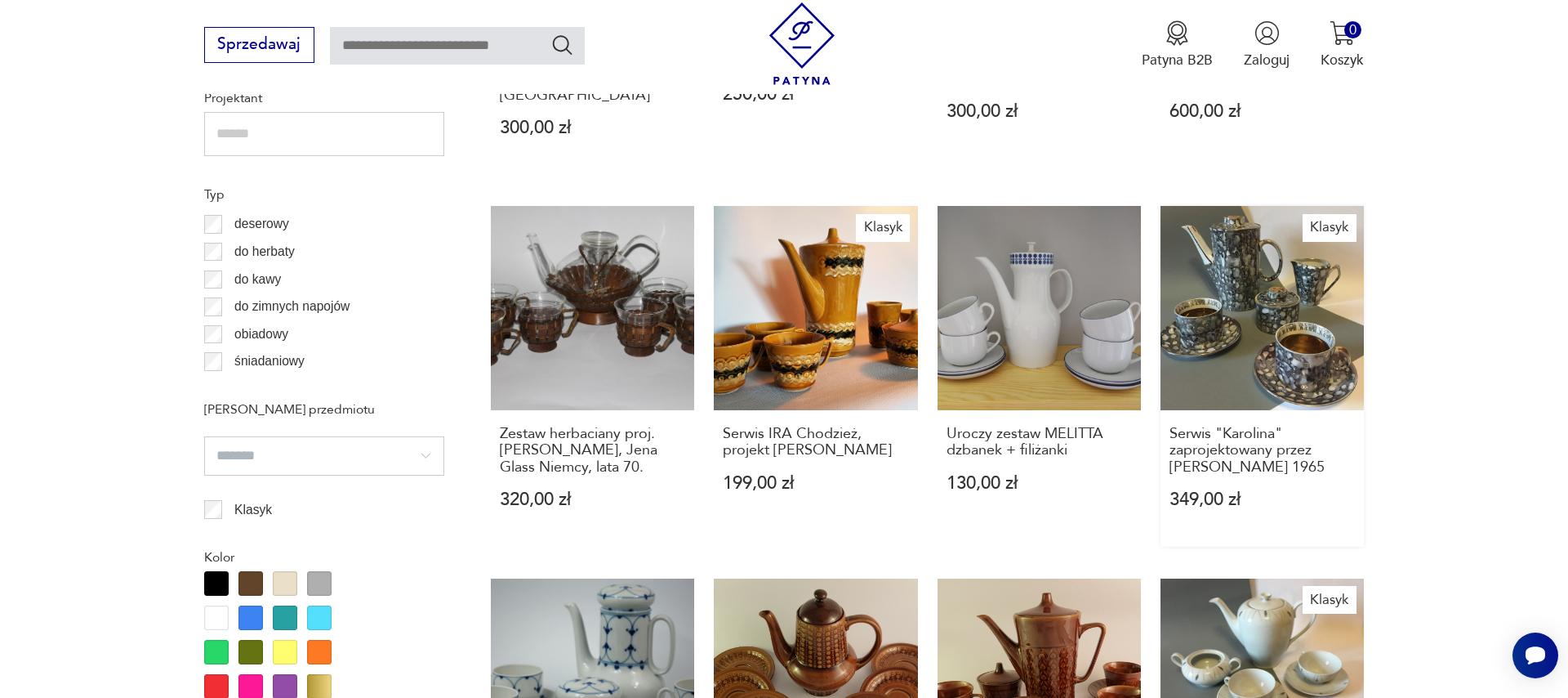
click at [1275, 322] on link "Klasyk Serwis "Karolina" zaprojektowany przez [PERSON_NAME] 1965 349,00 zł" at bounding box center [1262, 377] width 204 height 341
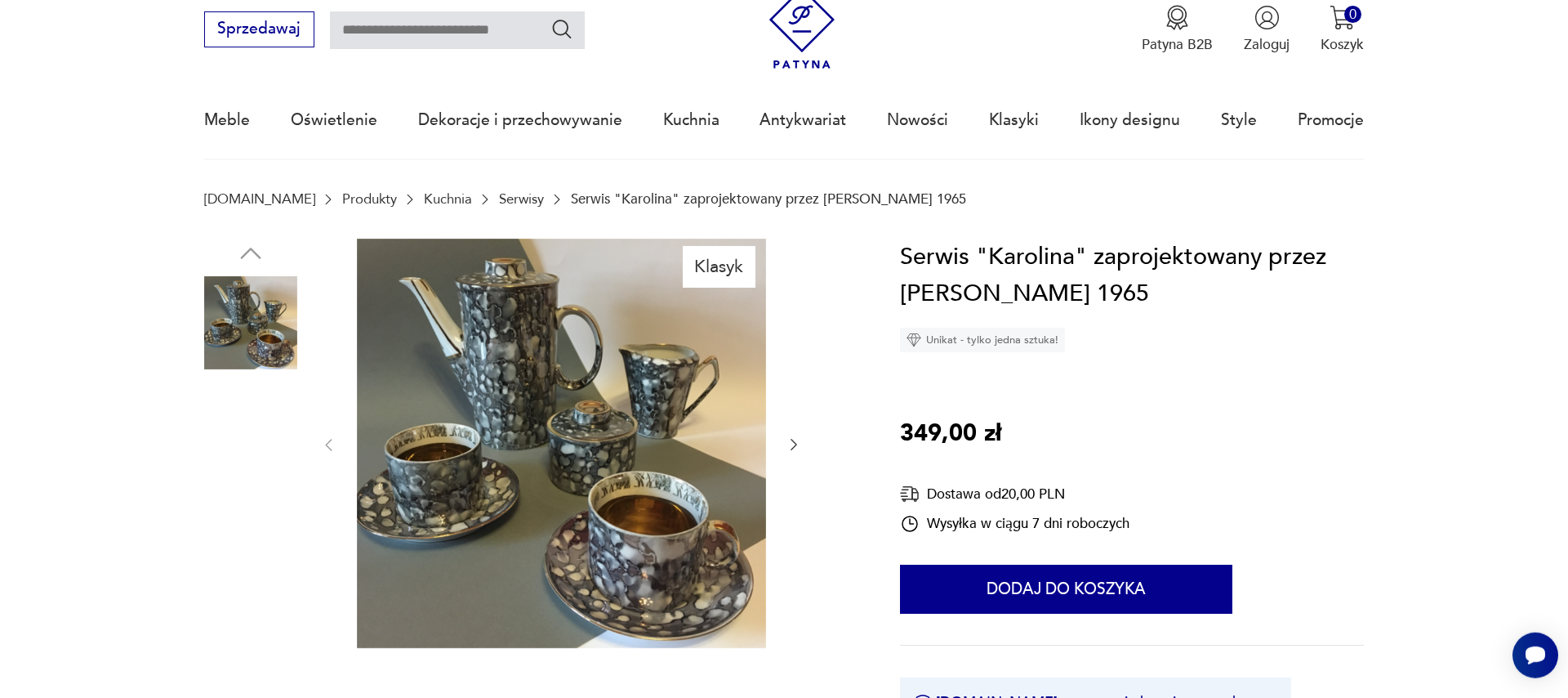
scroll to position [94, 0]
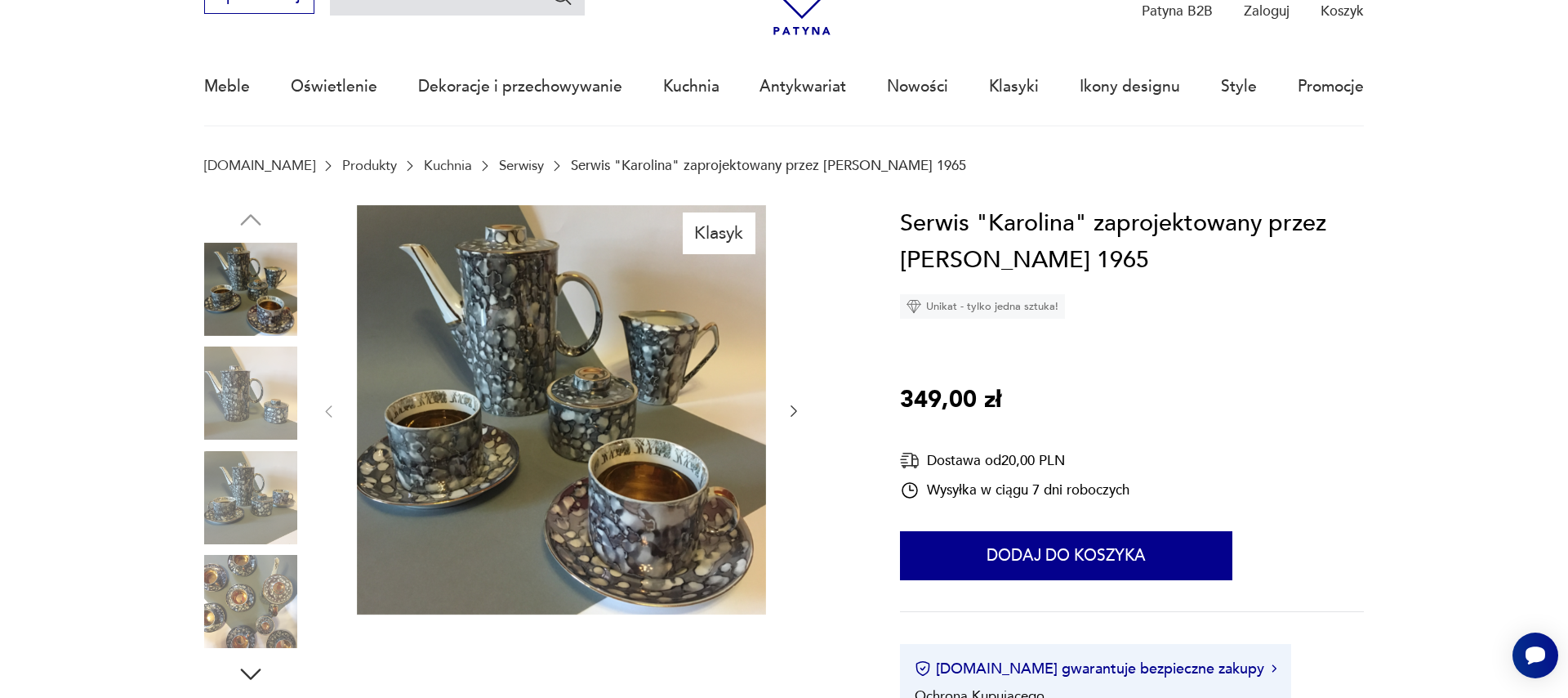
click at [793, 409] on icon "button" at bounding box center [794, 412] width 17 height 17
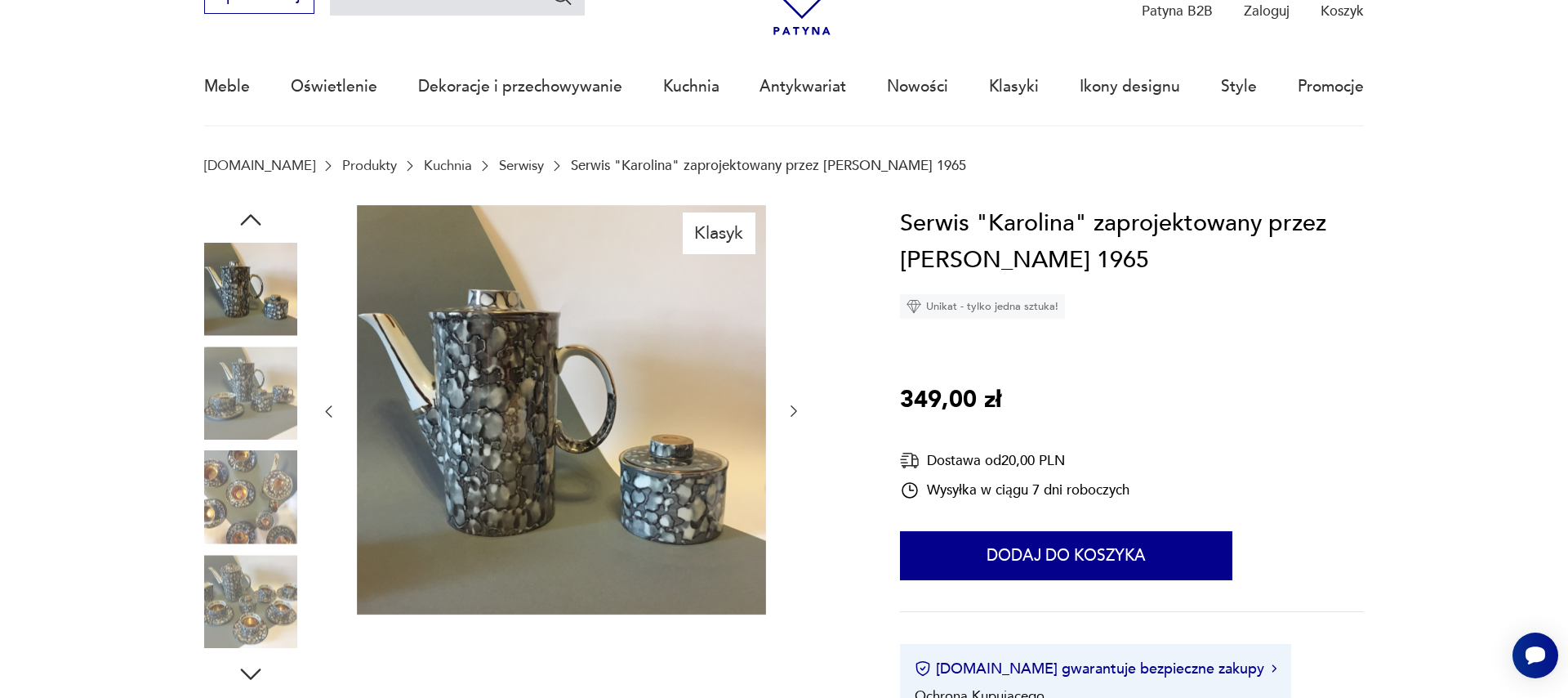
click at [793, 409] on icon "button" at bounding box center [794, 412] width 17 height 17
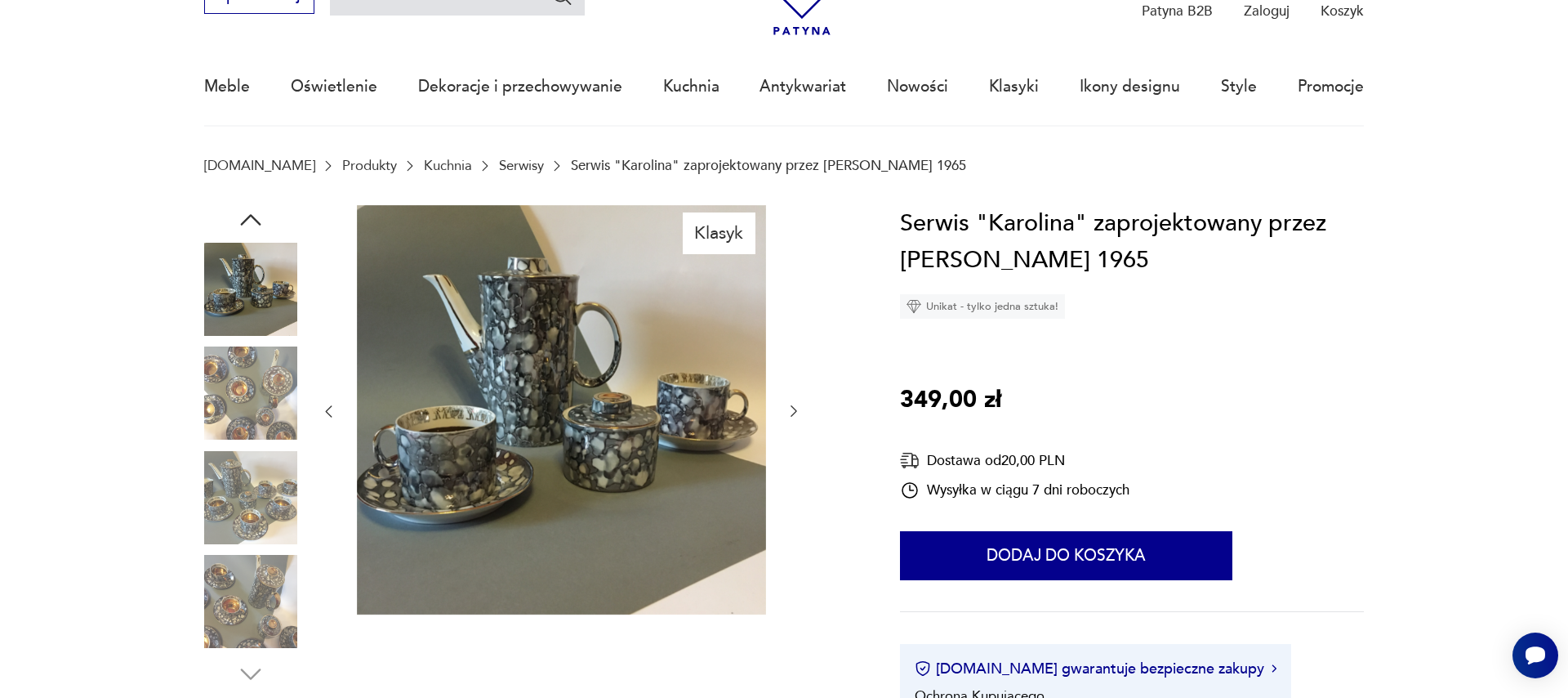
click at [793, 409] on icon "button" at bounding box center [794, 412] width 17 height 17
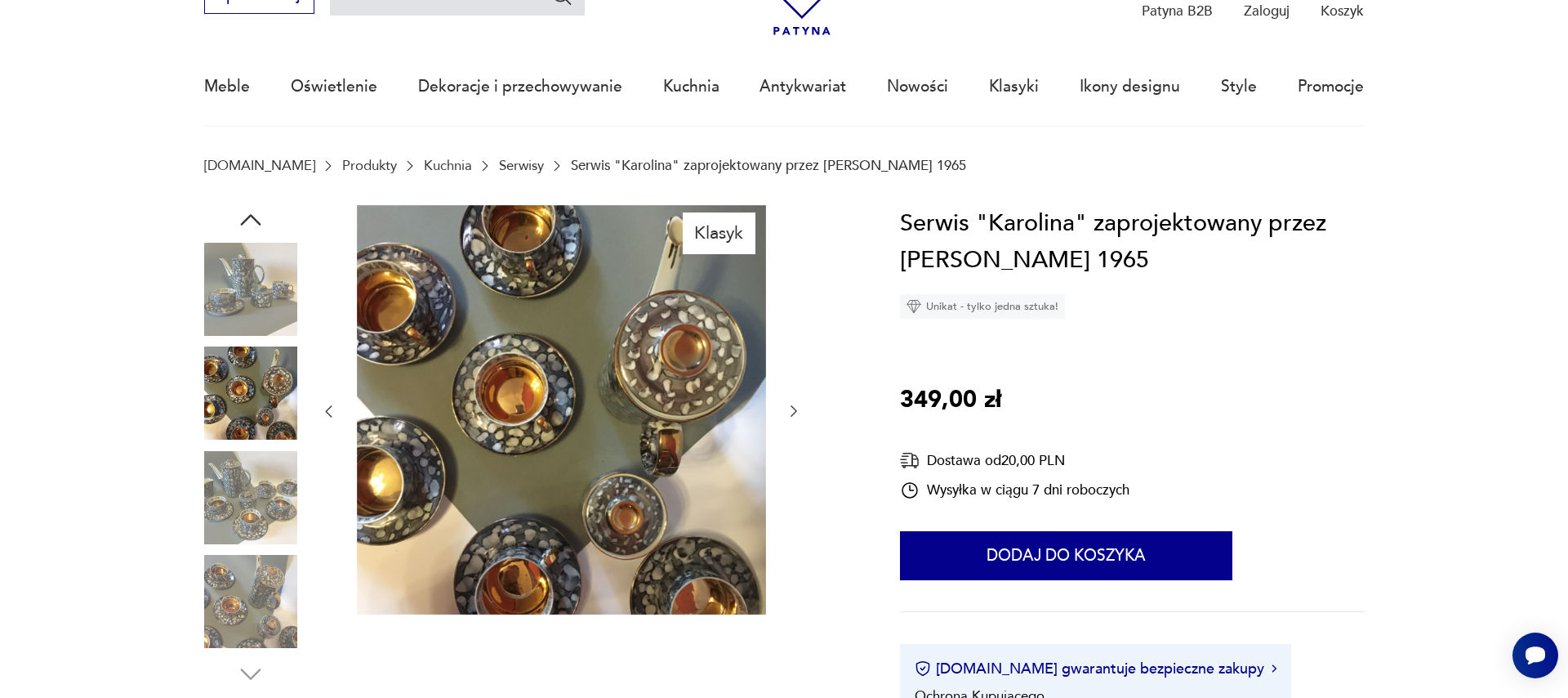
click at [793, 409] on icon "button" at bounding box center [794, 412] width 17 height 17
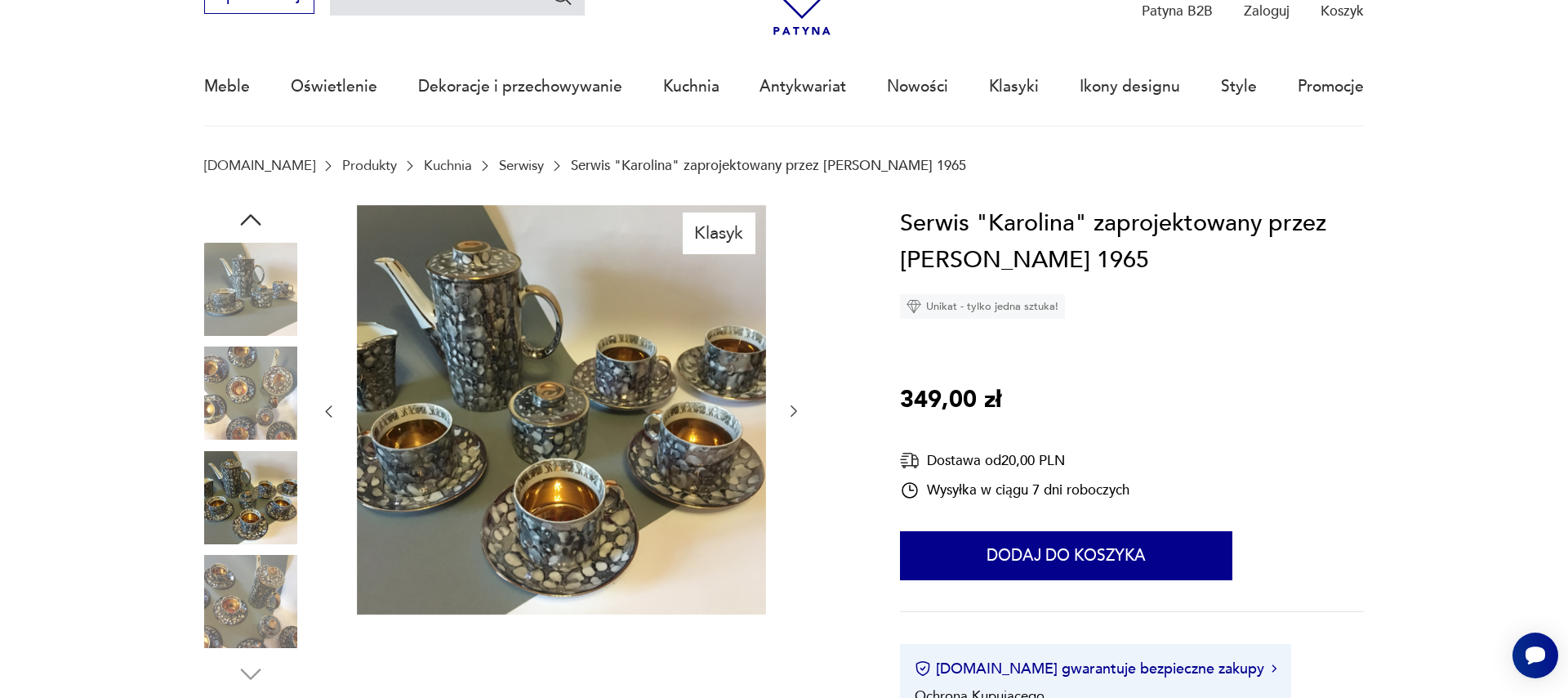
click at [793, 409] on icon "button" at bounding box center [794, 412] width 17 height 17
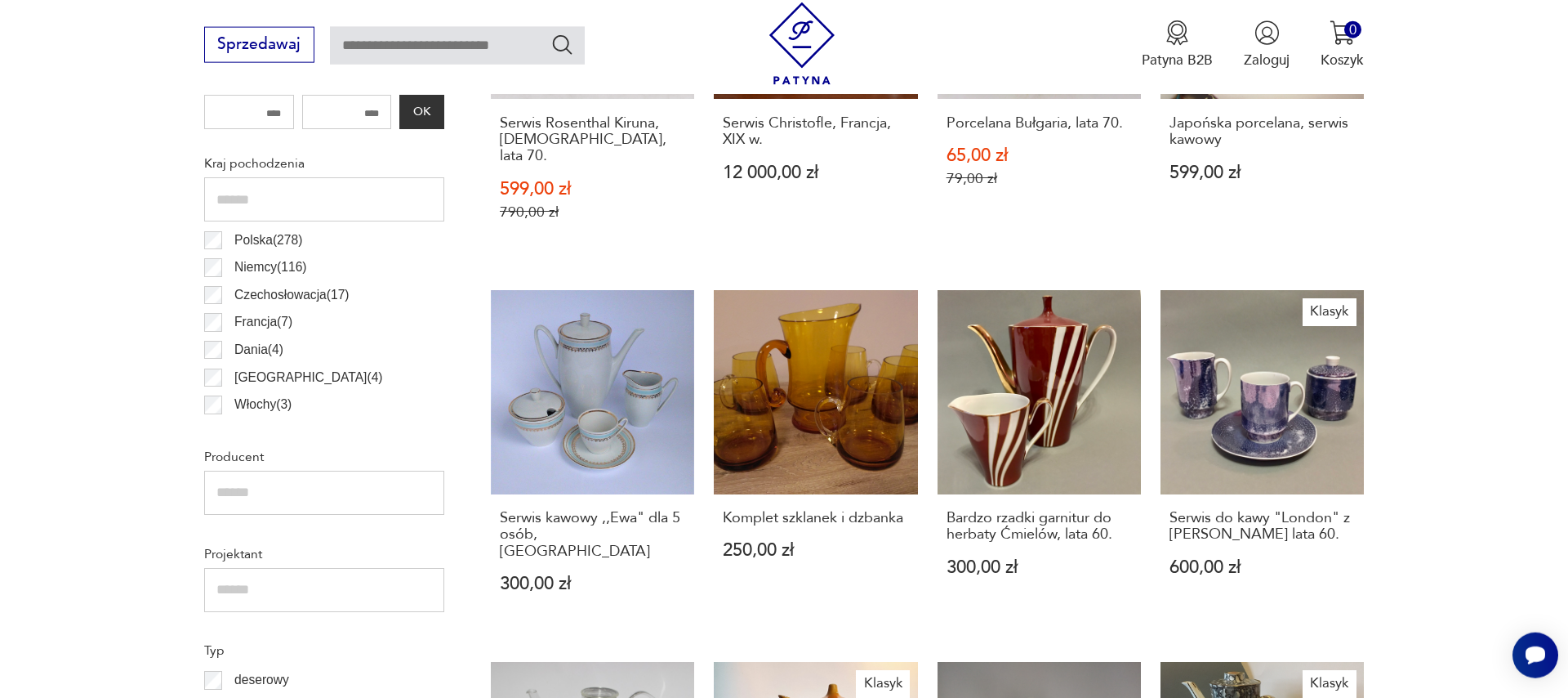
scroll to position [1032, 0]
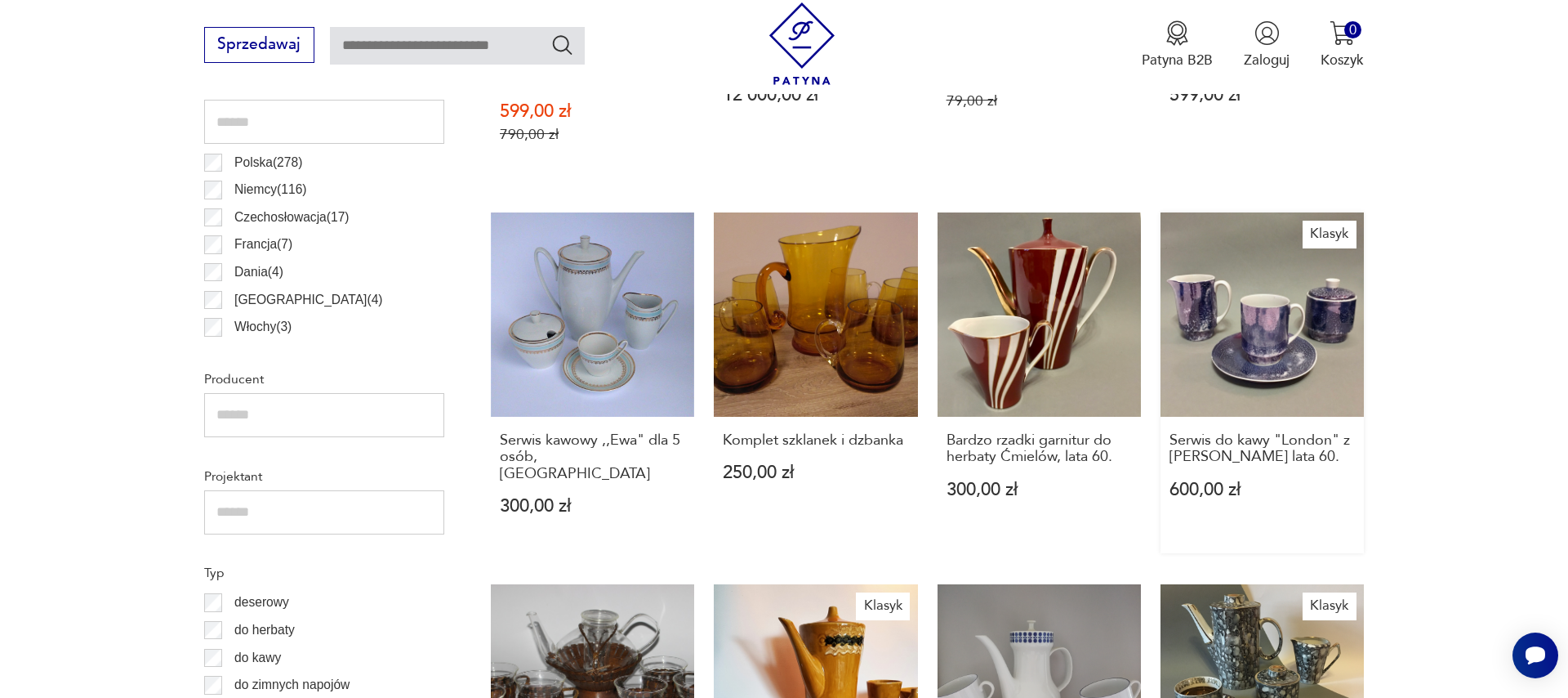
click at [1272, 336] on link "Klasyk Serwis do kawy "London" z [PERSON_NAME] lata 60. 600,00 zł" at bounding box center [1262, 383] width 204 height 341
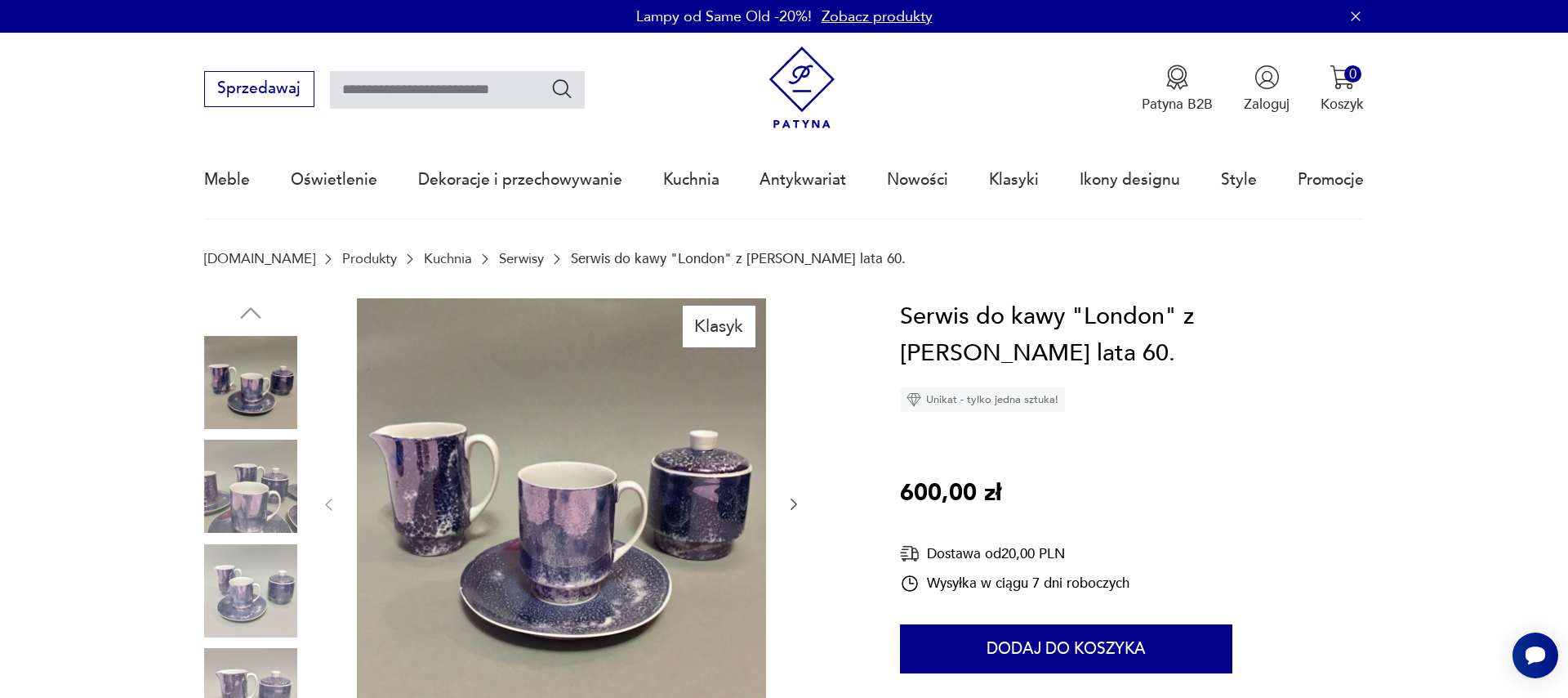
click at [790, 505] on icon "button" at bounding box center [794, 504] width 17 height 17
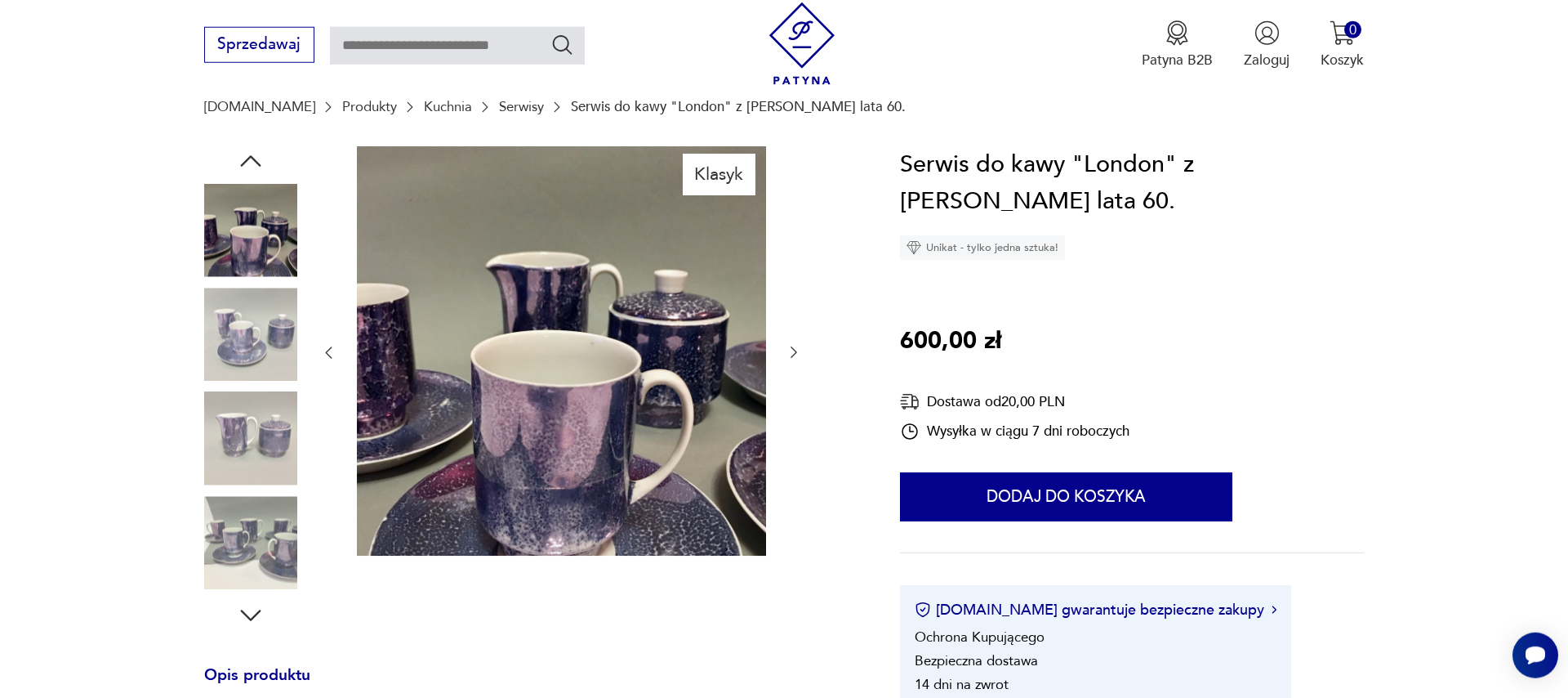
scroll to position [186, 0]
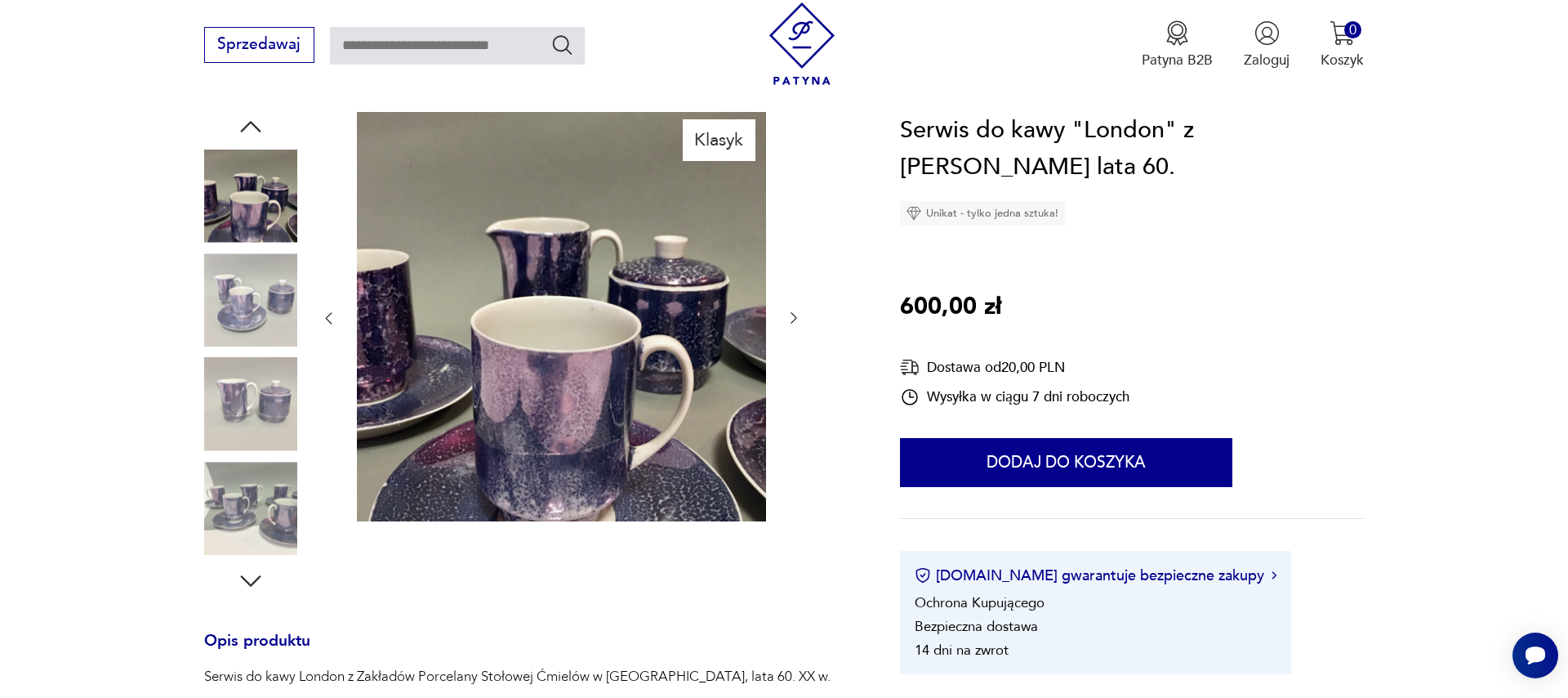
click at [785, 315] on icon "button" at bounding box center [794, 318] width 17 height 17
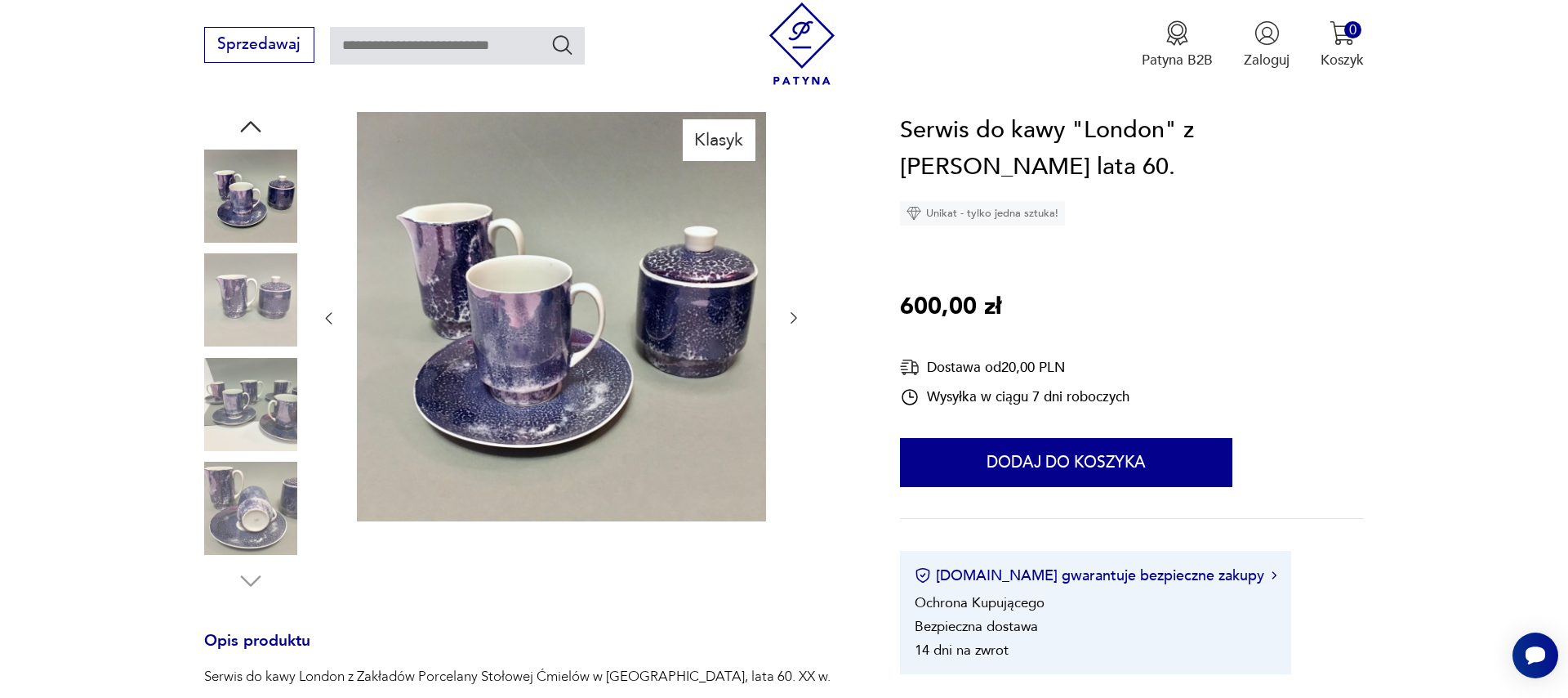
click at [786, 315] on icon "button" at bounding box center [794, 318] width 17 height 17
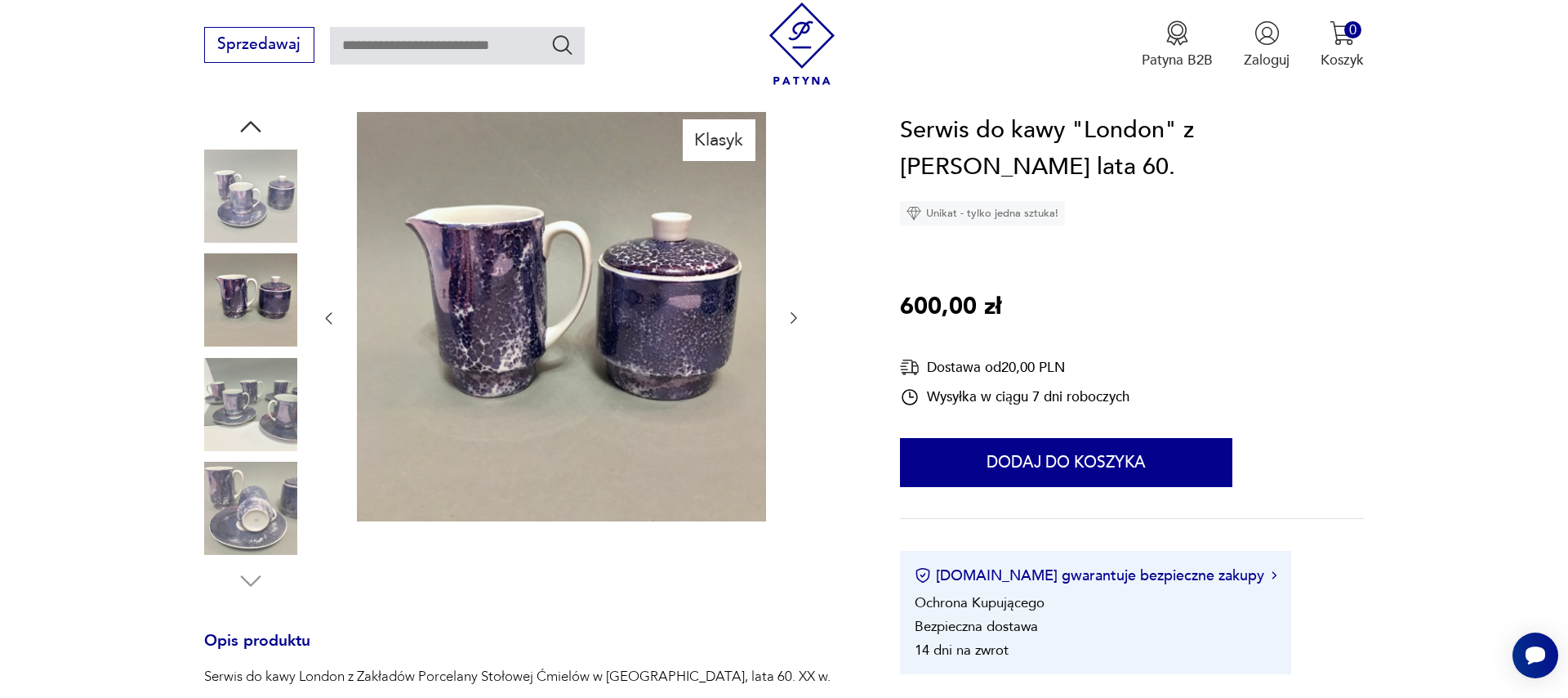
click at [786, 315] on icon "button" at bounding box center [794, 318] width 17 height 17
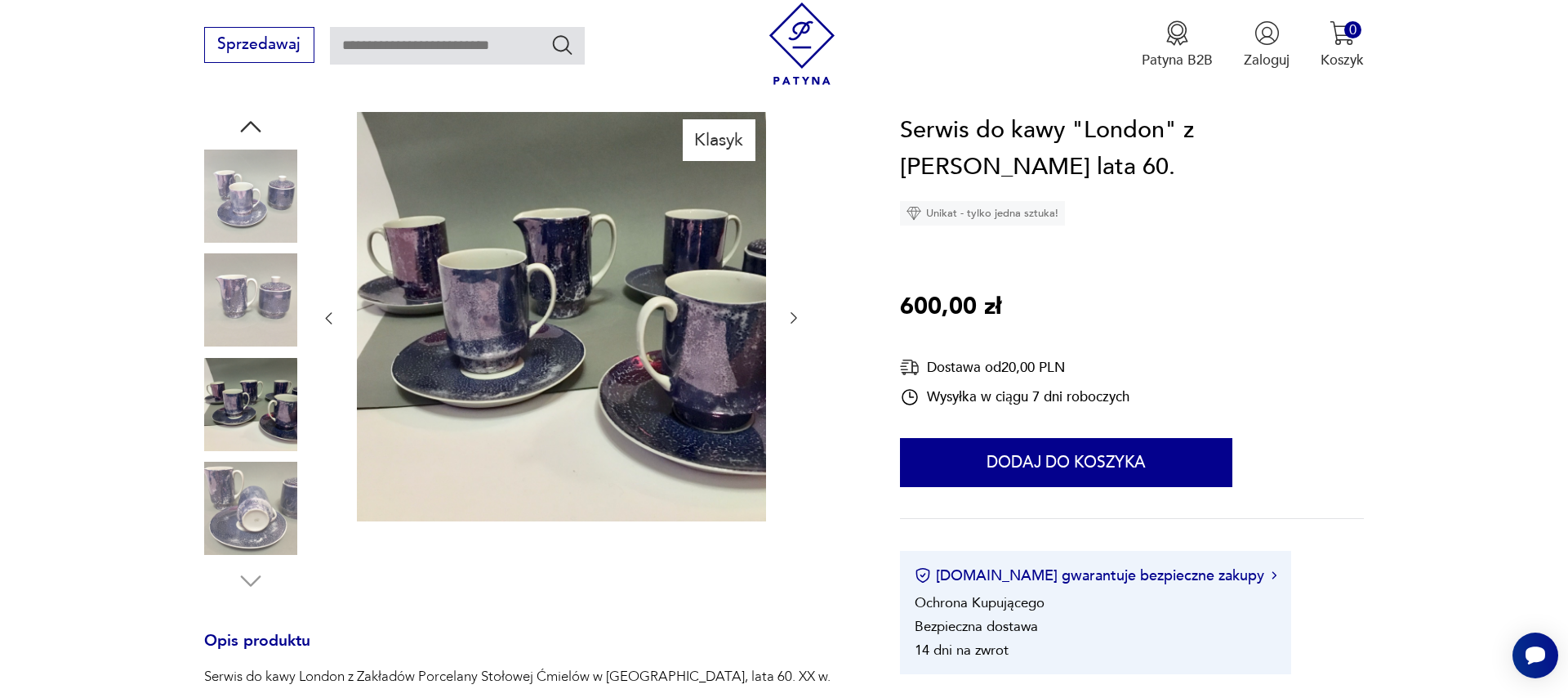
click at [786, 315] on icon "button" at bounding box center [794, 318] width 17 height 17
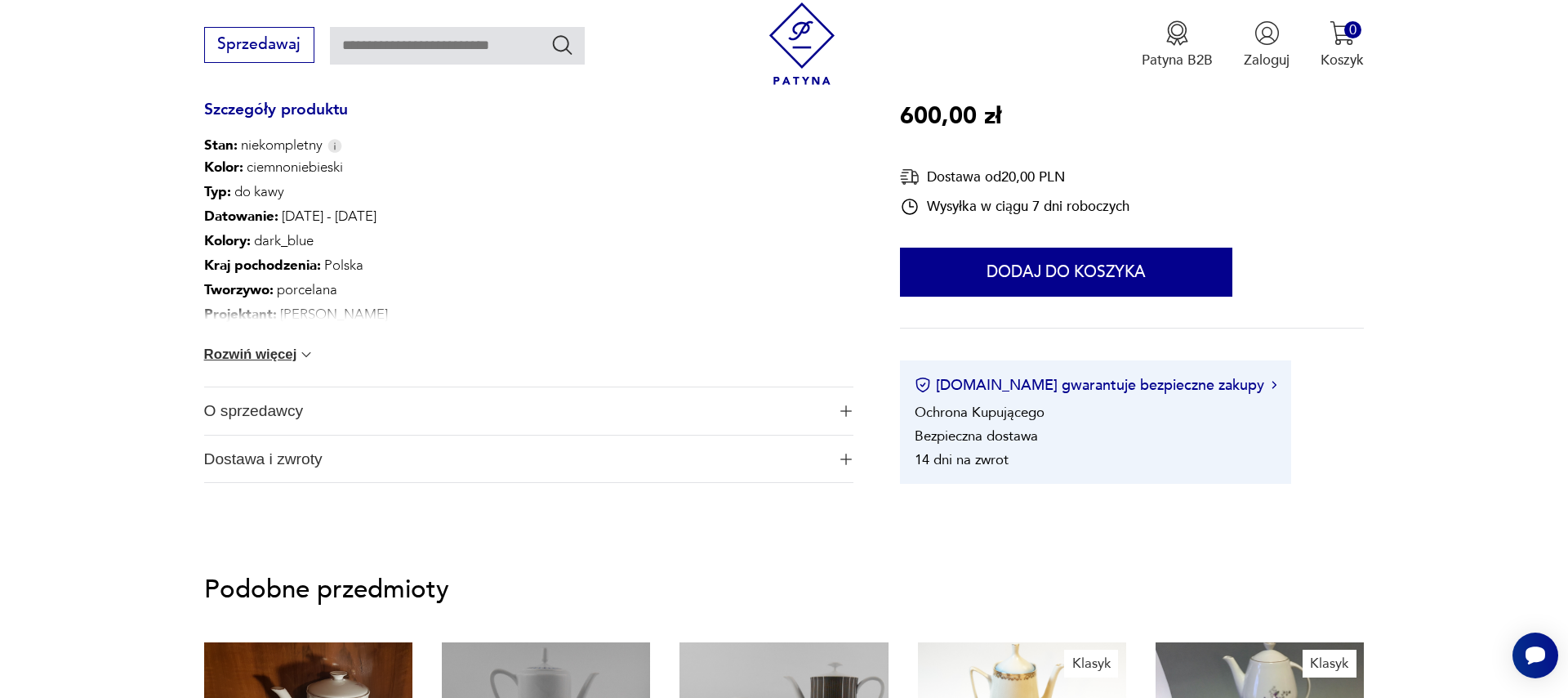
scroll to position [1398, 0]
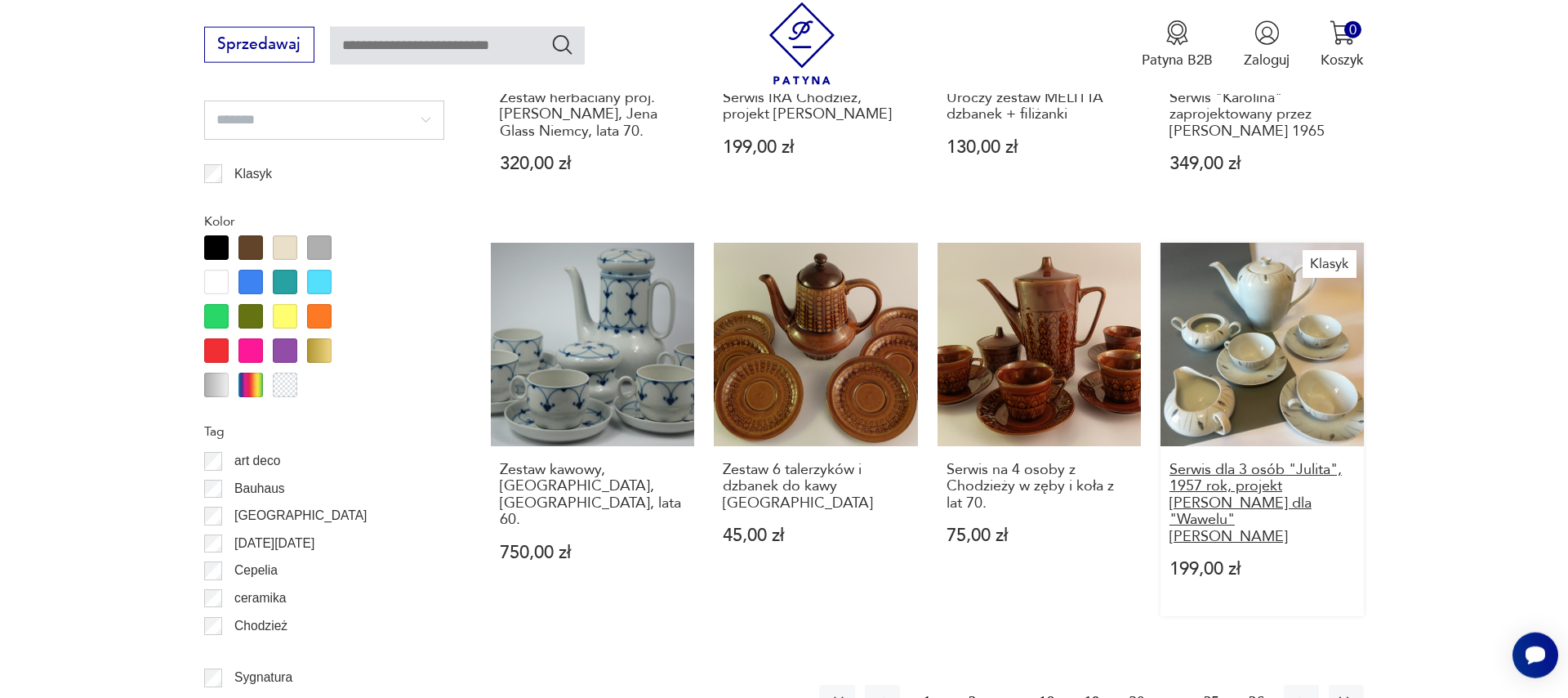
scroll to position [1913, 0]
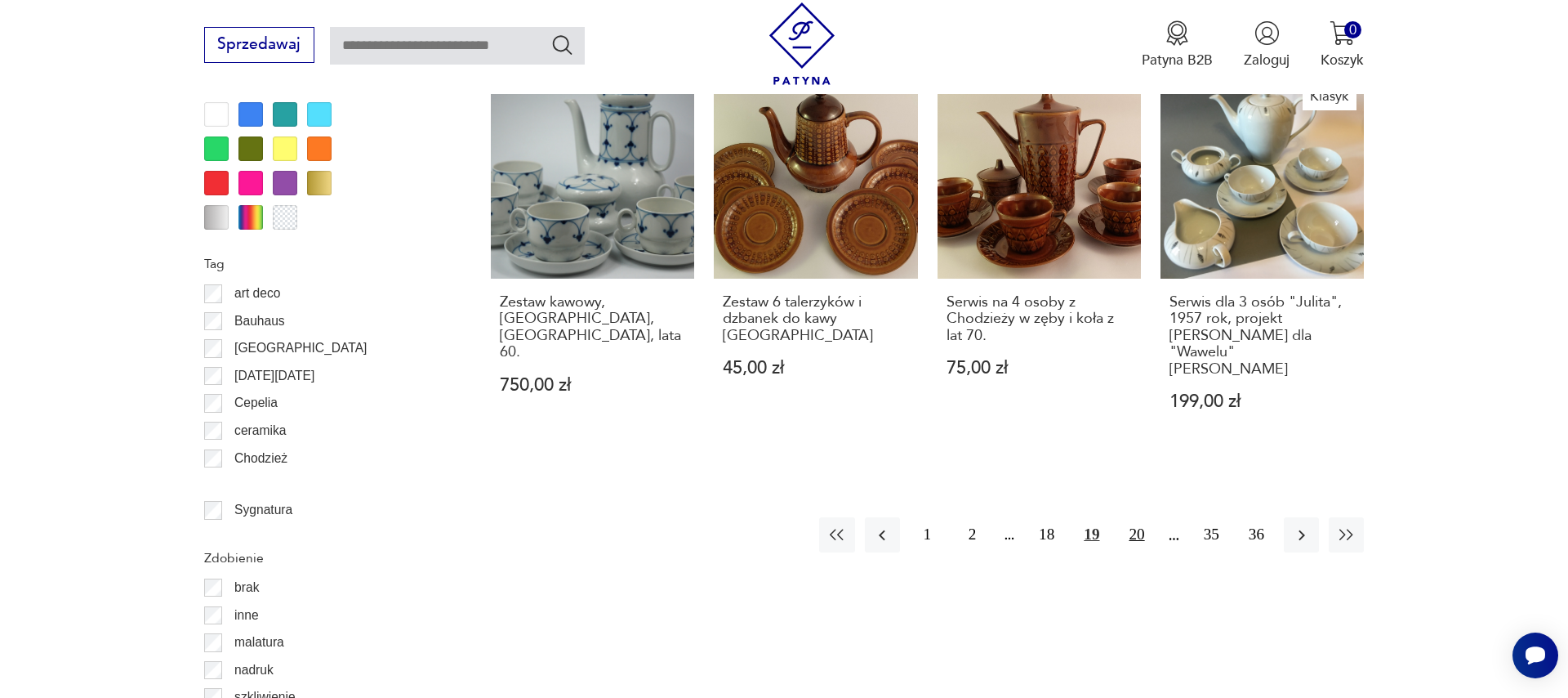
click at [1143, 517] on button "20" at bounding box center [1136, 535] width 35 height 35
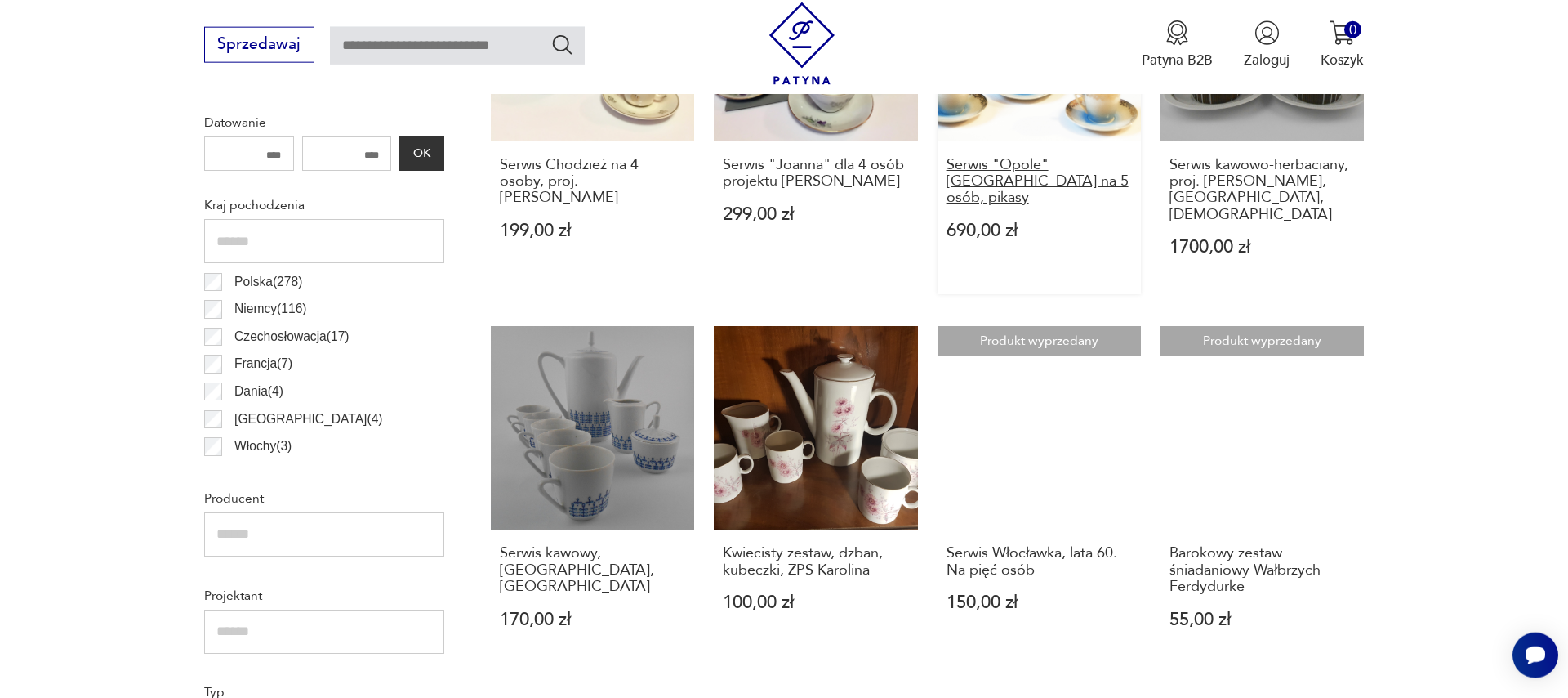
scroll to position [917, 0]
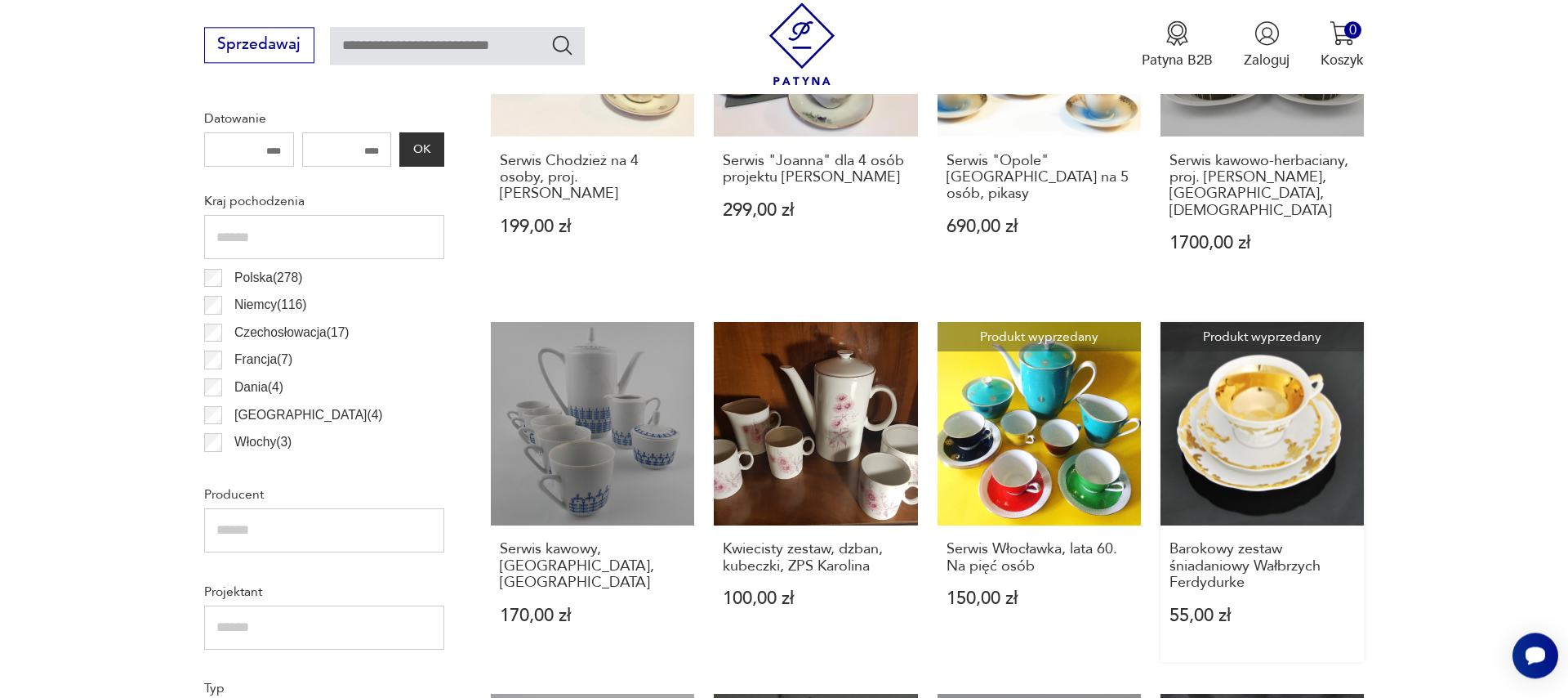
click at [1268, 502] on link "Produkt wyprzedany Barokowy zestaw śniadaniowy Wałbrzych Ferdydurke 55,00 zł" at bounding box center [1262, 493] width 204 height 341
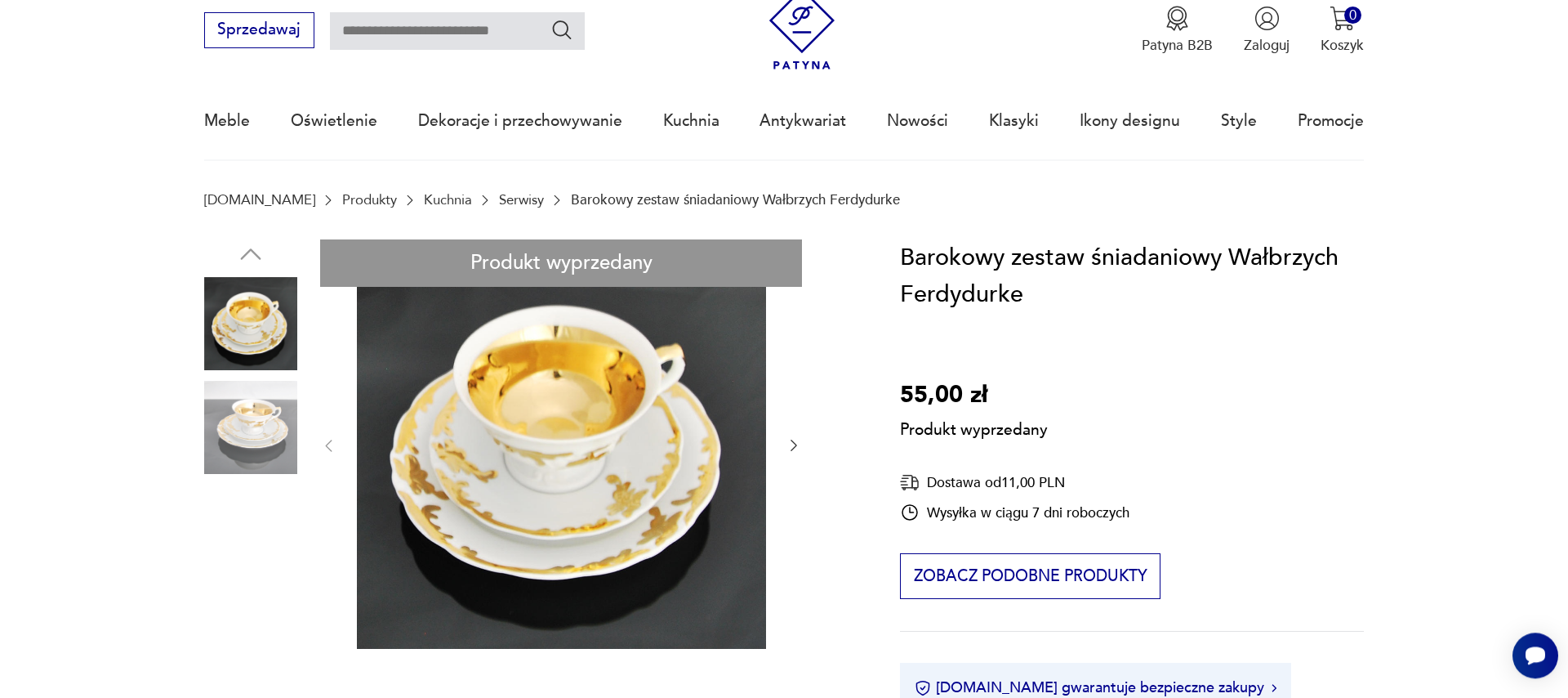
scroll to position [94, 0]
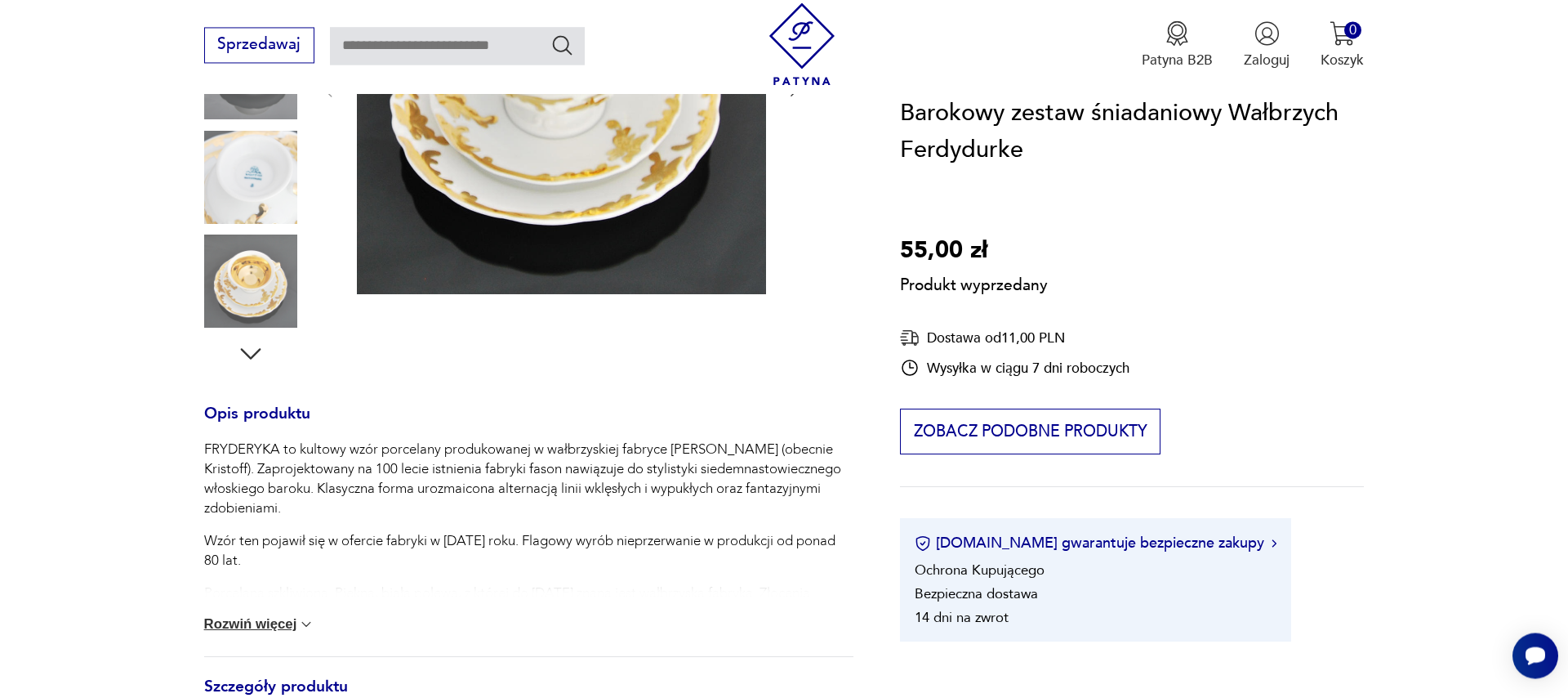
scroll to position [466, 0]
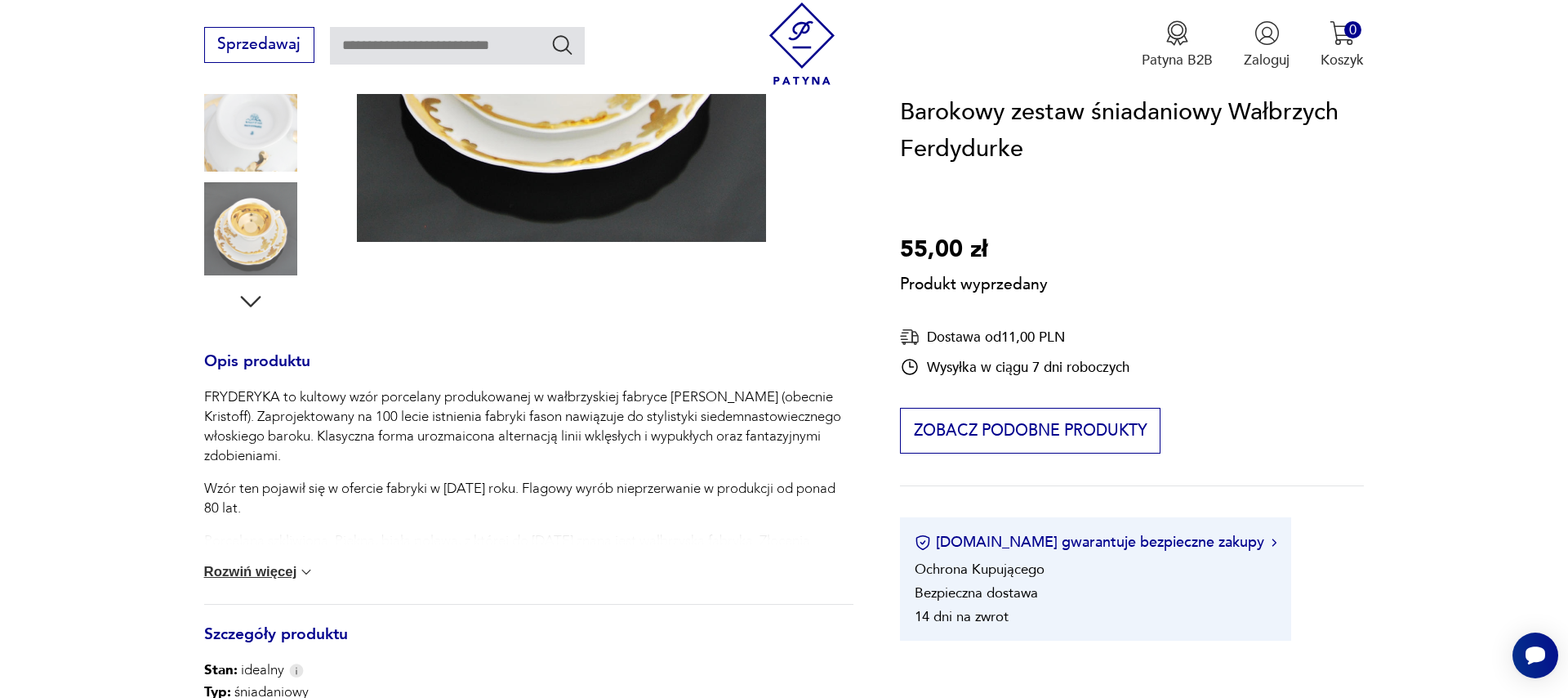
click at [247, 128] on div "Produkt wyprzedany Opis produktu FRYDERYKA to kultowy wzór porcelany produkowan…" at bounding box center [529, 421] width 650 height 1176
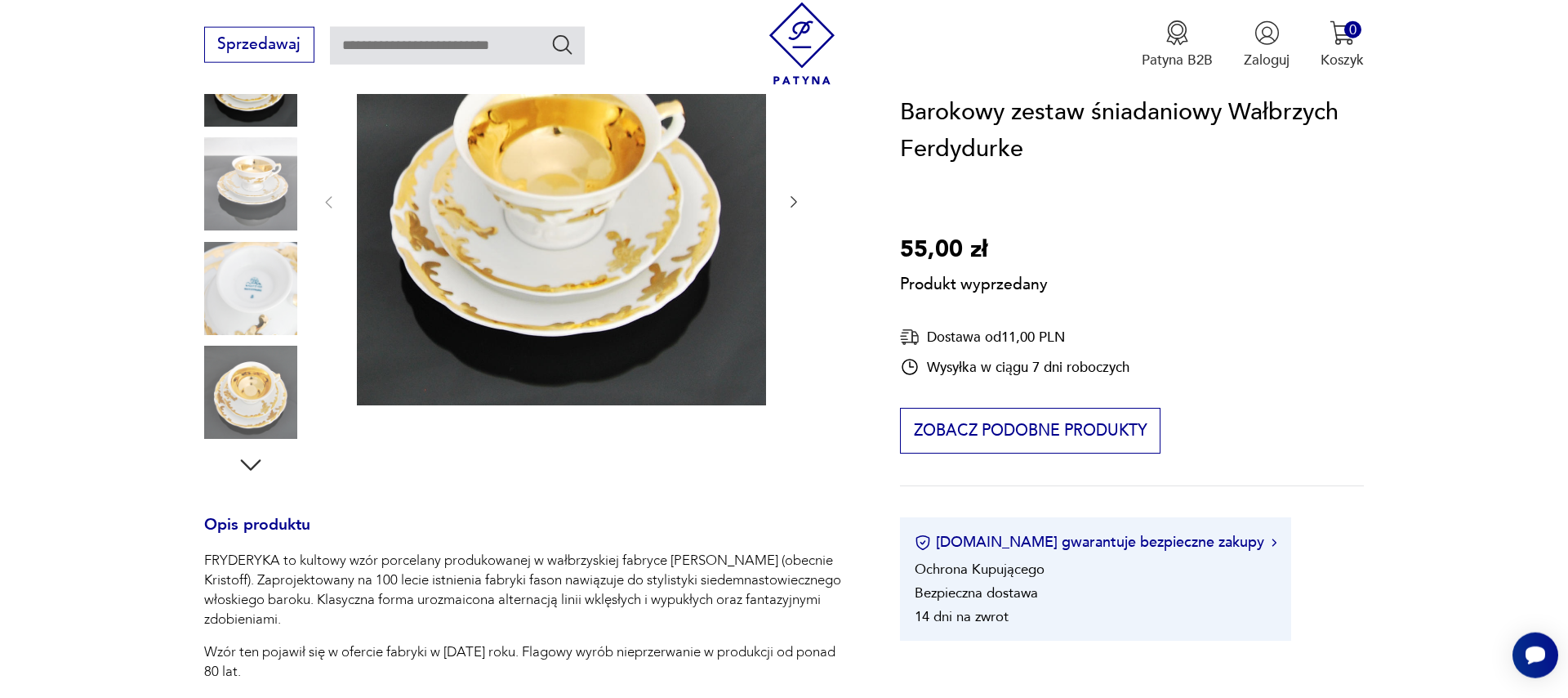
scroll to position [186, 0]
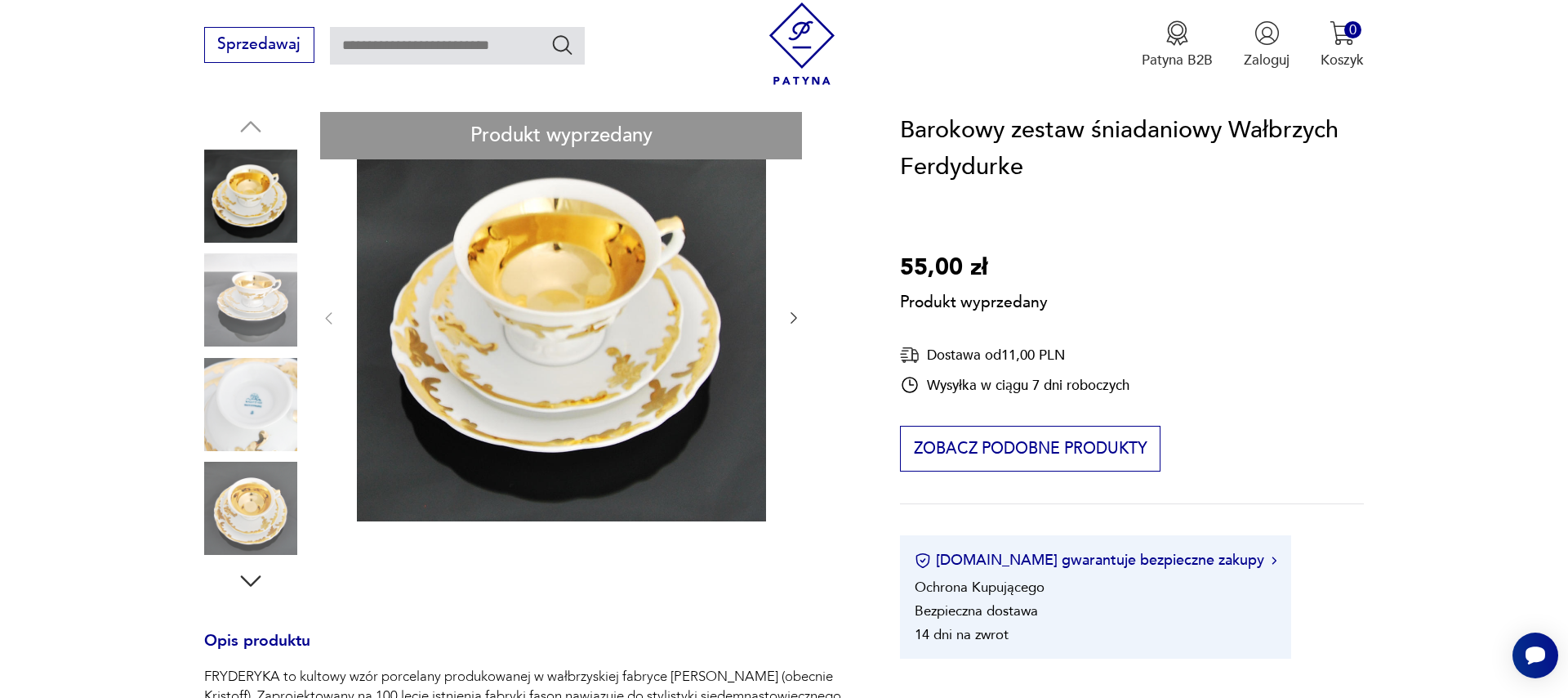
click at [246, 512] on div "Produkt wyprzedany Opis produktu FRYDERYKA to kultowy wzór porcelany produkowan…" at bounding box center [529, 700] width 650 height 1176
click at [258, 298] on div "Produkt wyprzedany Opis produktu FRYDERYKA to kultowy wzór porcelany produkowan…" at bounding box center [529, 700] width 650 height 1176
click at [789, 320] on div "Produkt wyprzedany Opis produktu FRYDERYKA to kultowy wzór porcelany produkowan…" at bounding box center [529, 700] width 650 height 1176
click at [285, 304] on div "Produkt wyprzedany Opis produktu FRYDERYKA to kultowy wzór porcelany produkowan…" at bounding box center [529, 700] width 650 height 1176
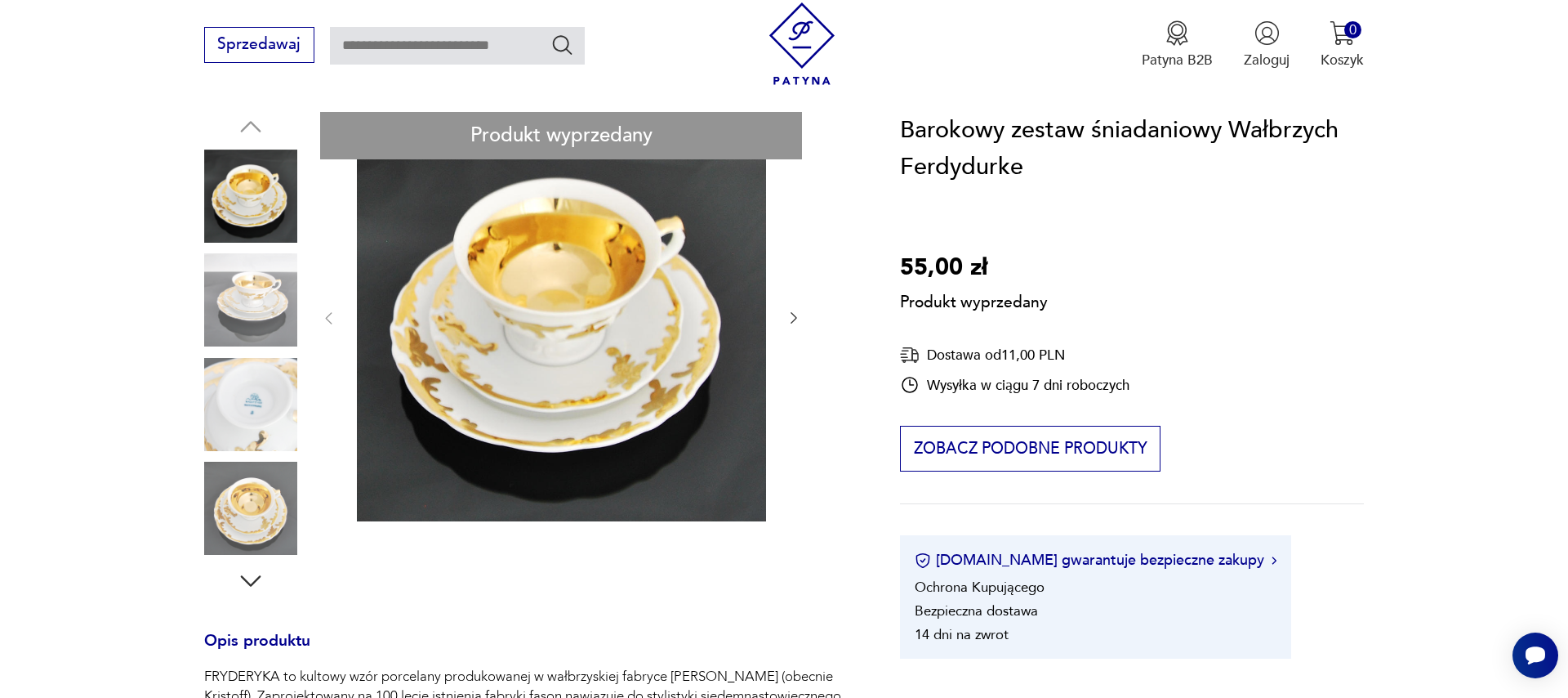
click at [241, 128] on div "Produkt wyprzedany Opis produktu FRYDERYKA to kultowy wzór porcelany produkowan…" at bounding box center [529, 700] width 650 height 1176
click at [250, 126] on div "Produkt wyprzedany Opis produktu FRYDERYKA to kultowy wzór porcelany produkowan…" at bounding box center [529, 700] width 650 height 1176
click at [300, 446] on div "Produkt wyprzedany Opis produktu FRYDERYKA to kultowy wzór porcelany produkowan…" at bounding box center [529, 700] width 650 height 1176
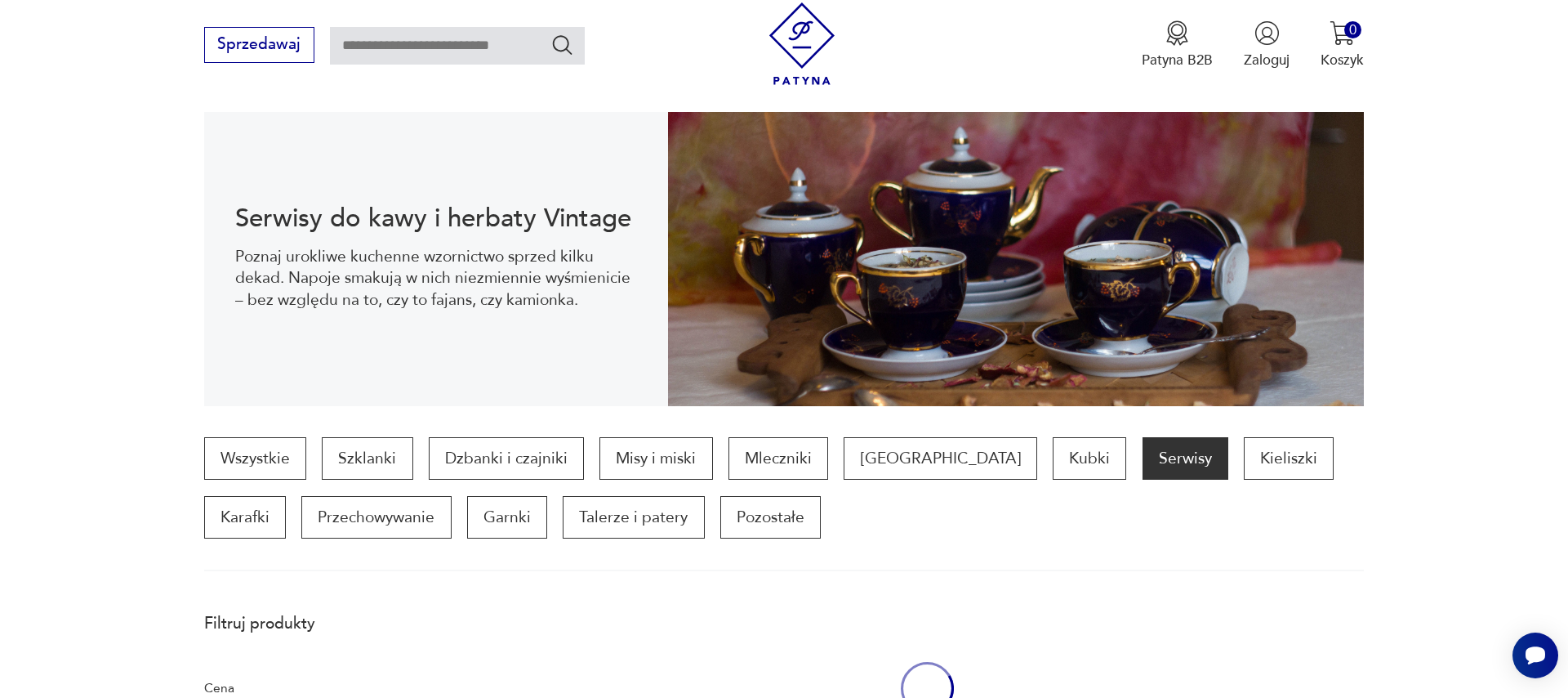
scroll to position [797, 0]
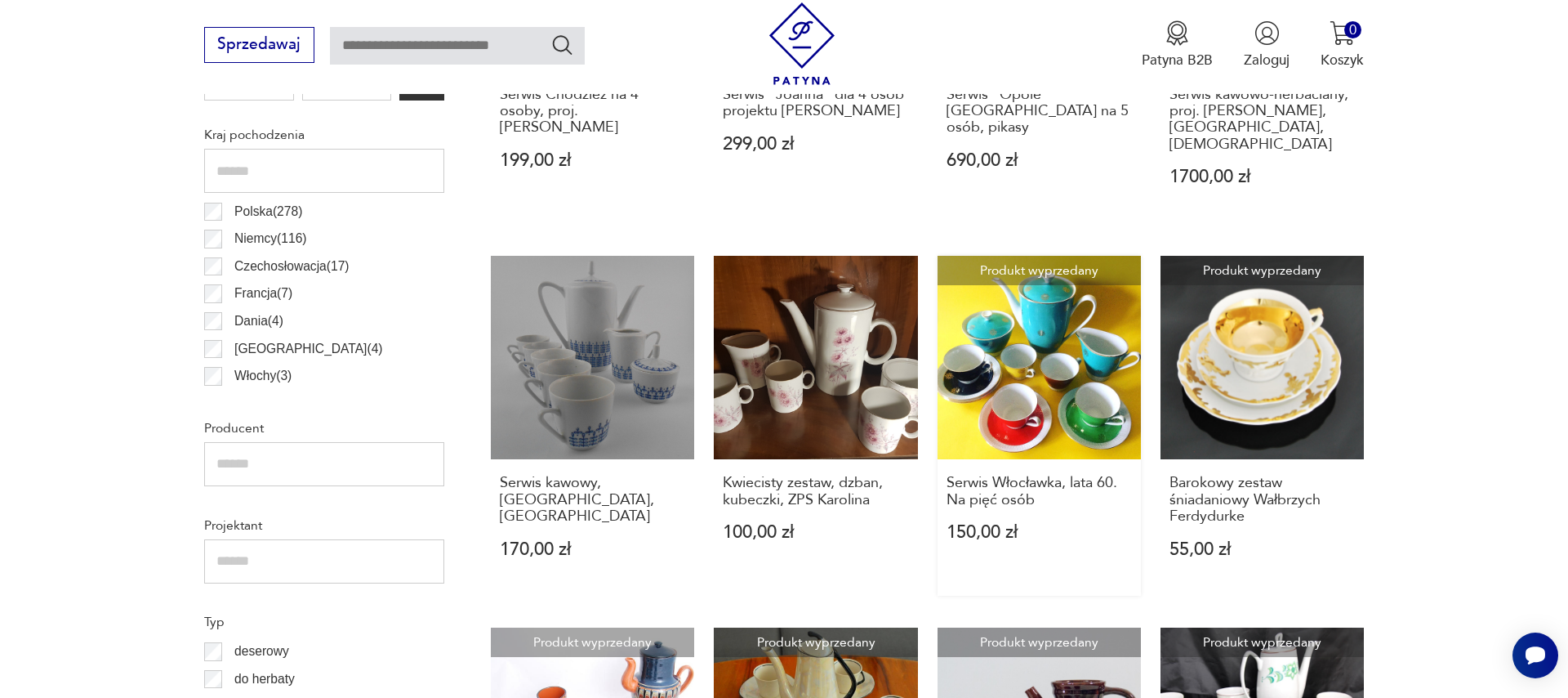
click at [1054, 414] on link "Produkt wyprzedany Serwis Włocławka, lata 60. Na pięć osób 150,00 zł" at bounding box center [1039, 426] width 204 height 341
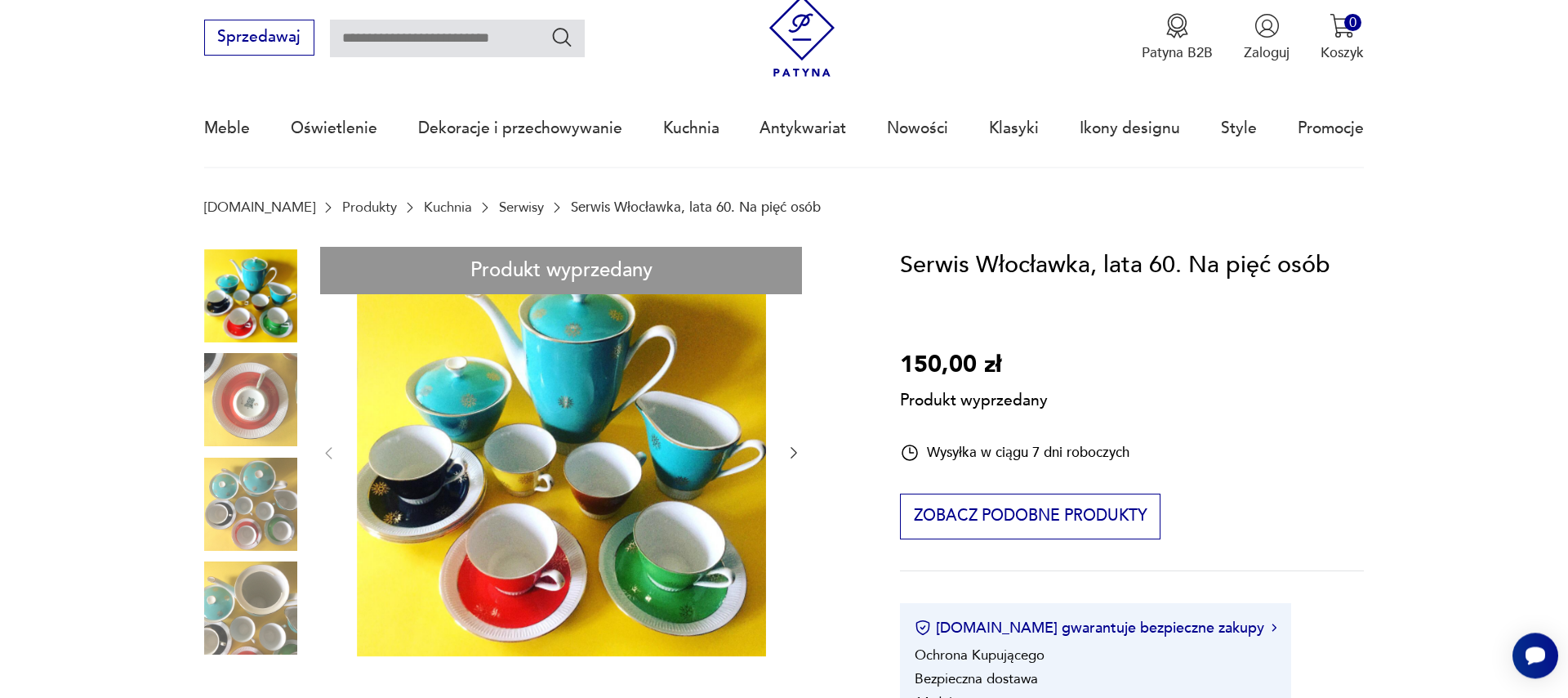
scroll to position [94, 0]
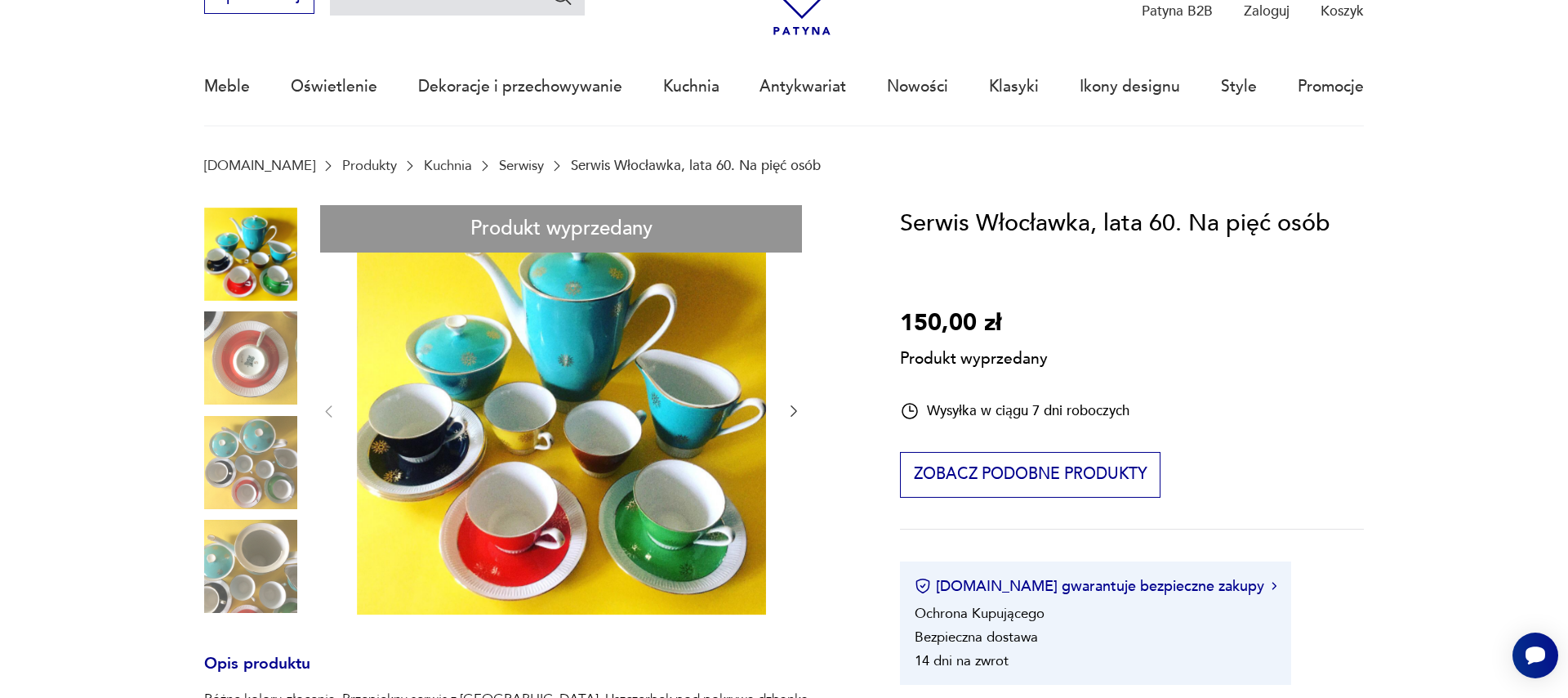
click at [789, 414] on div "Produkt wyprzedany Opis produktu Różne kolory, złocenia. Przepiękny serwis z [G…" at bounding box center [529, 699] width 650 height 988
click at [265, 363] on div "Produkt wyprzedany Opis produktu Różne kolory, złocenia. Przepiękny serwis z [G…" at bounding box center [529, 699] width 650 height 988
click at [455, 501] on div "Produkt wyprzedany Opis produktu Różne kolory, złocenia. Przepiękny serwis z [G…" at bounding box center [529, 699] width 650 height 988
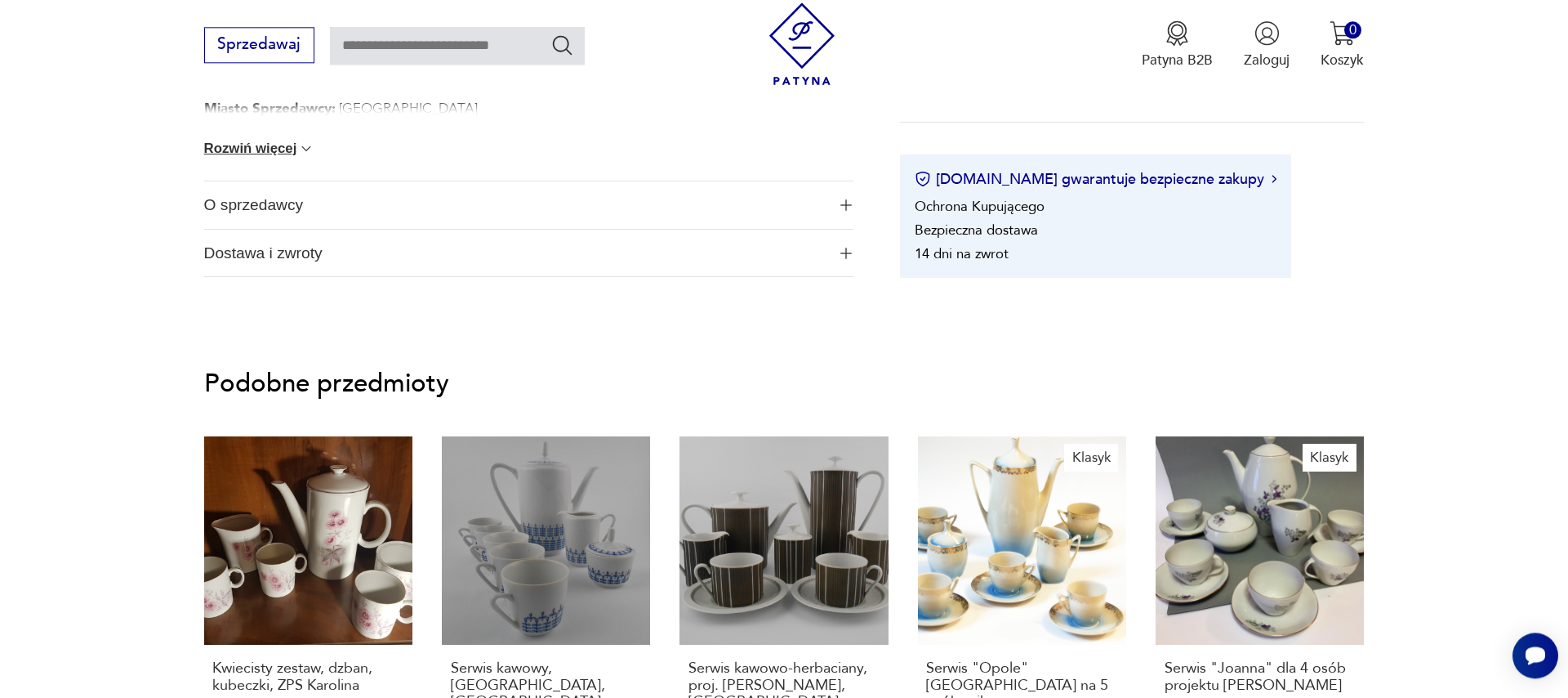
scroll to position [1025, 0]
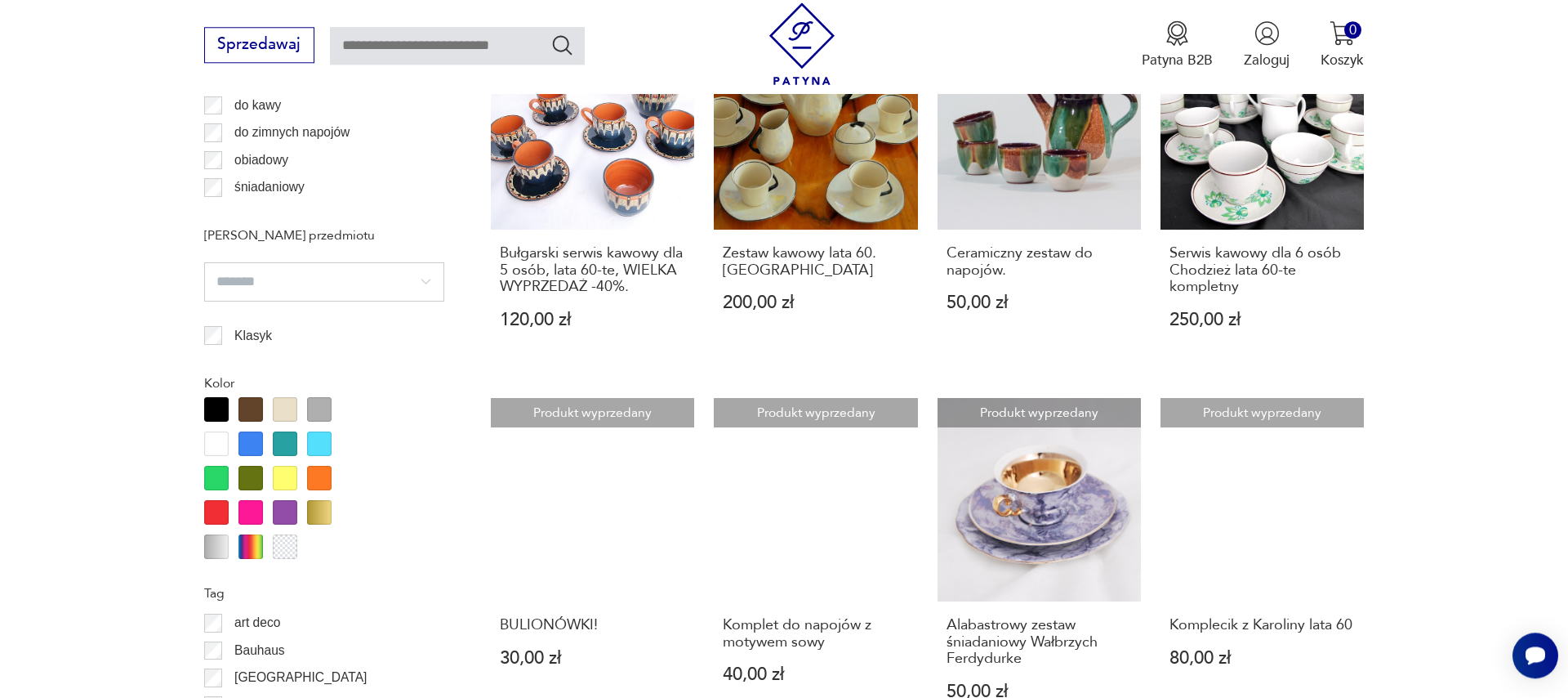
scroll to position [1463, 0]
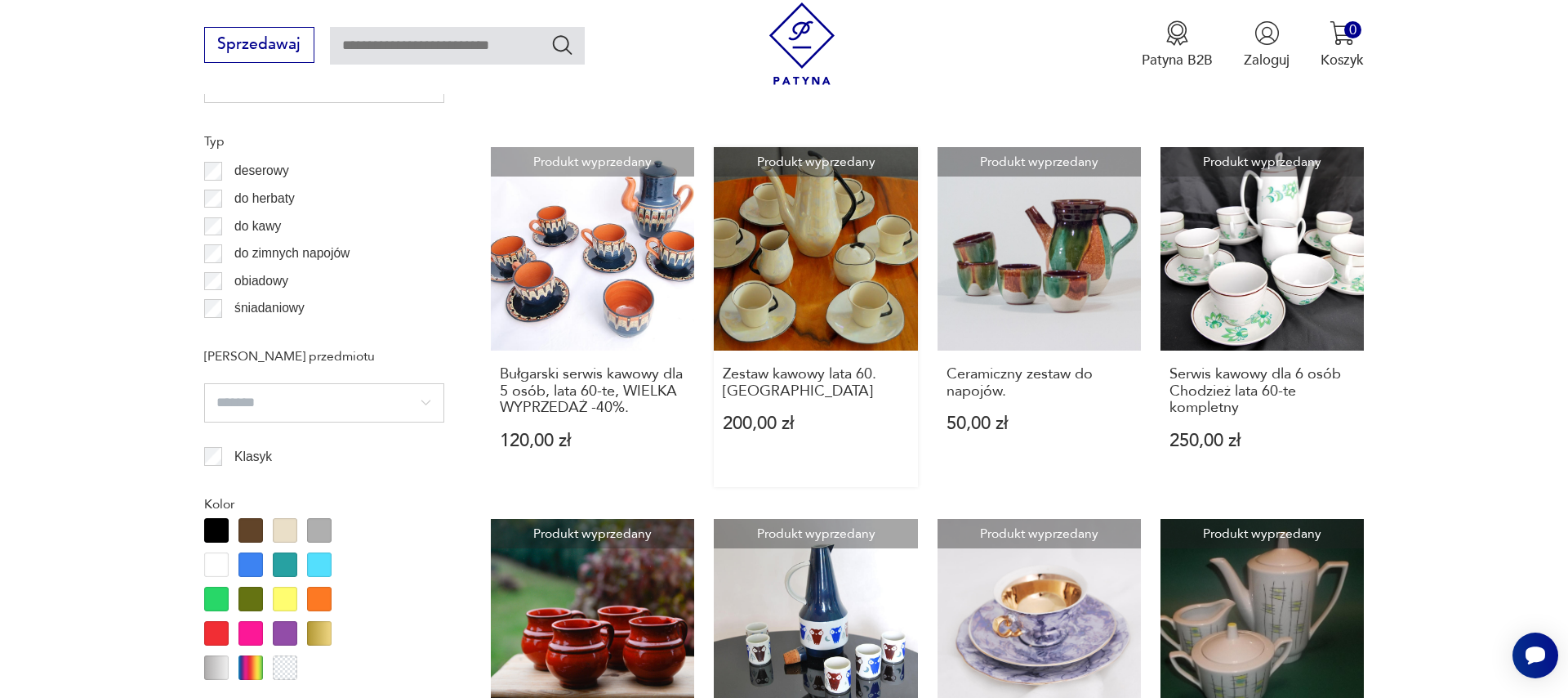
click at [845, 304] on link "Produkt wyprzedany Zestaw kawowy lata 60. Chodzież 200,00 zł" at bounding box center [816, 318] width 204 height 341
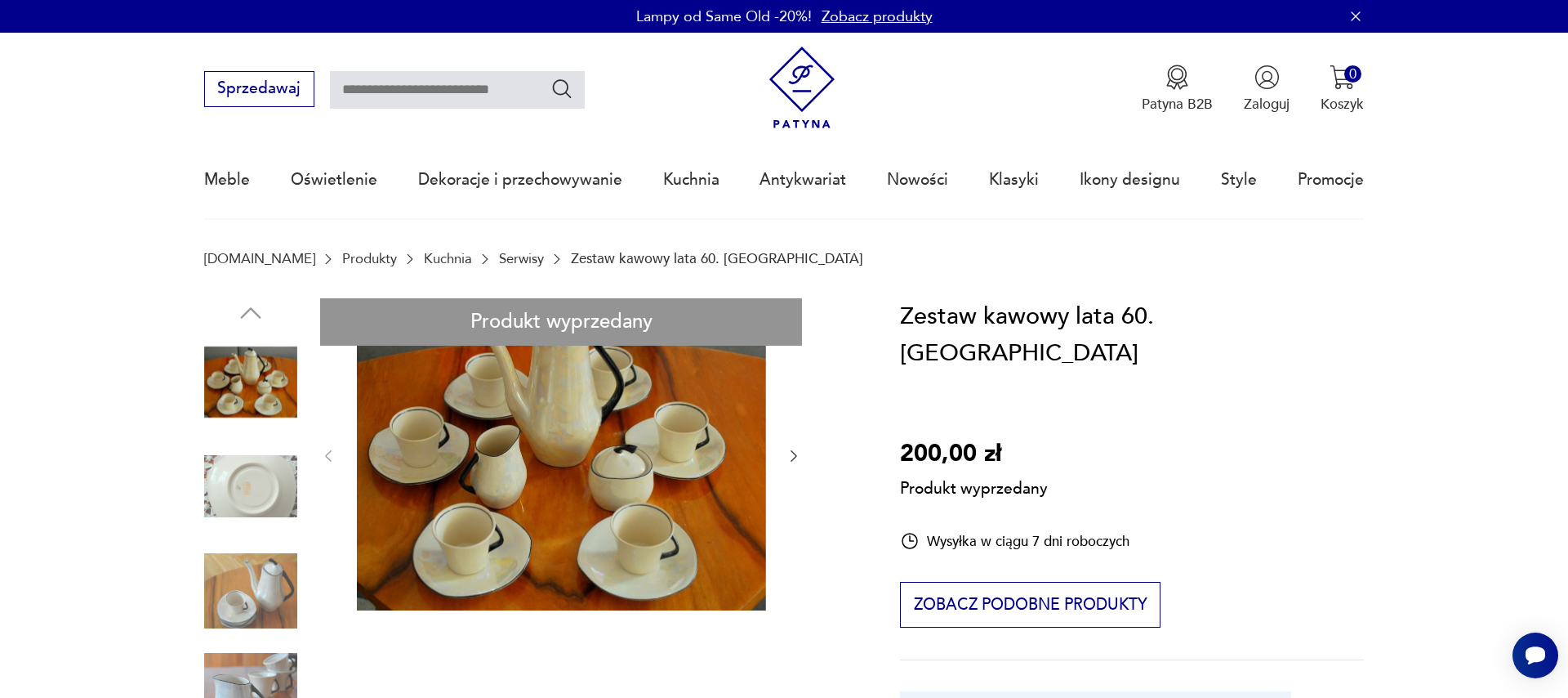
drag, startPoint x: 199, startPoint y: 366, endPoint x: 216, endPoint y: 374, distance: 18.8
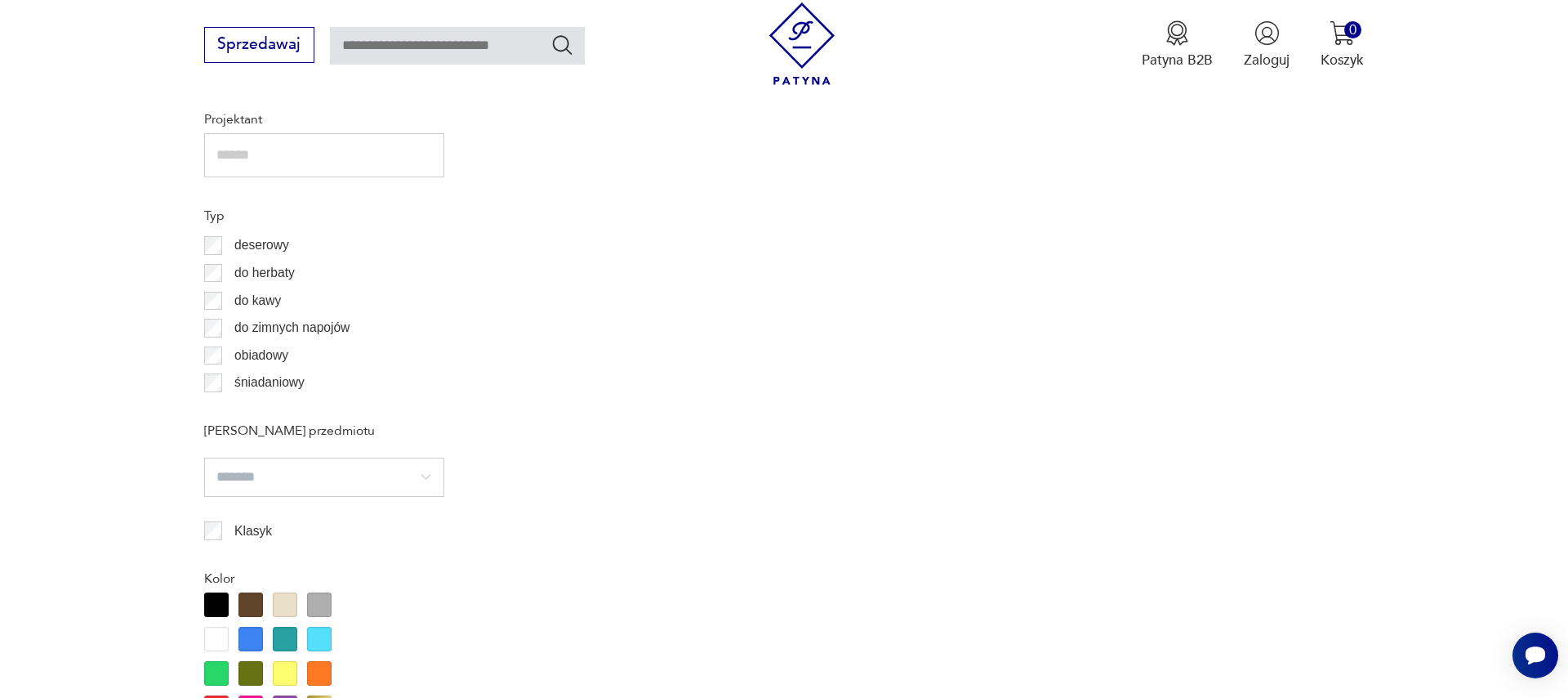
scroll to position [1571, 0]
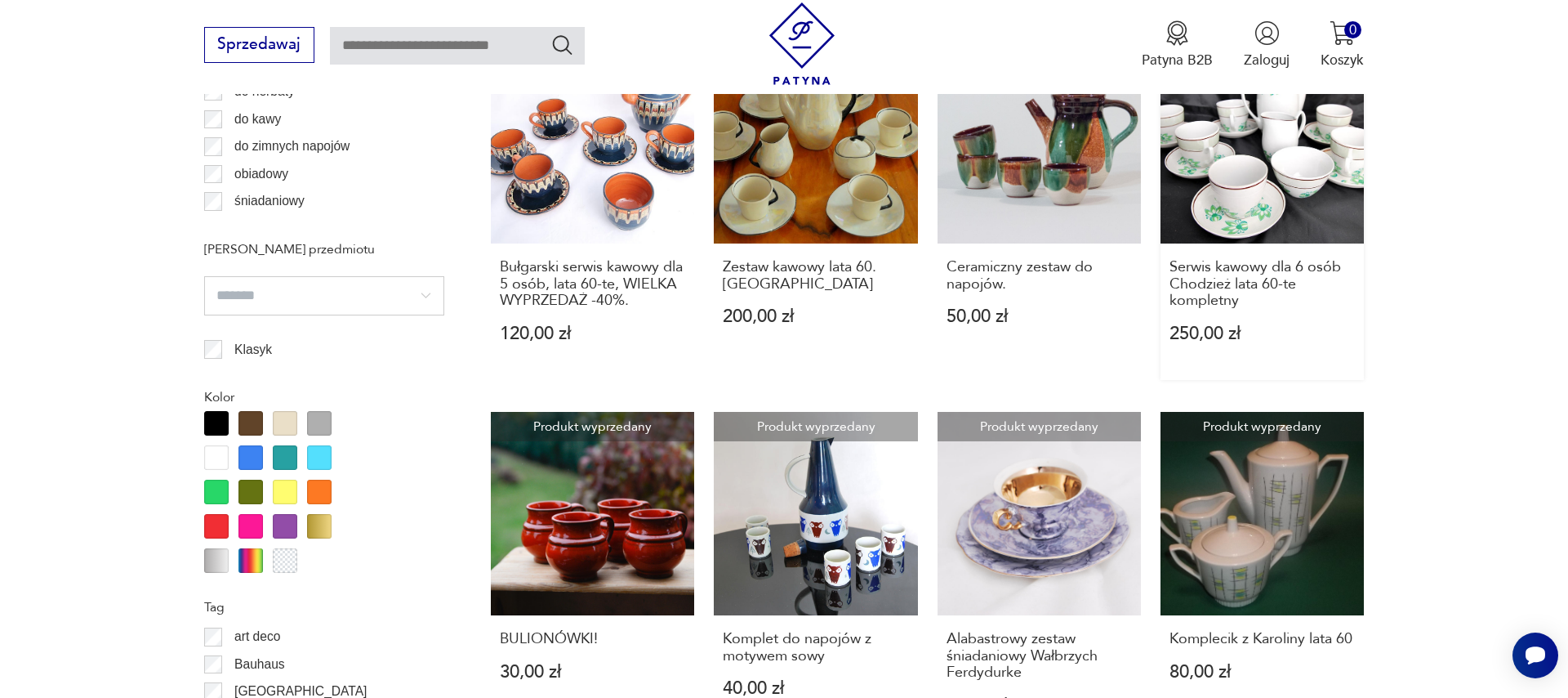
click at [1283, 210] on link "Produkt wyprzedany Serwis kawowy dla 6 osób Chodzież lata 60-te kompletny 250,0…" at bounding box center [1262, 210] width 204 height 341
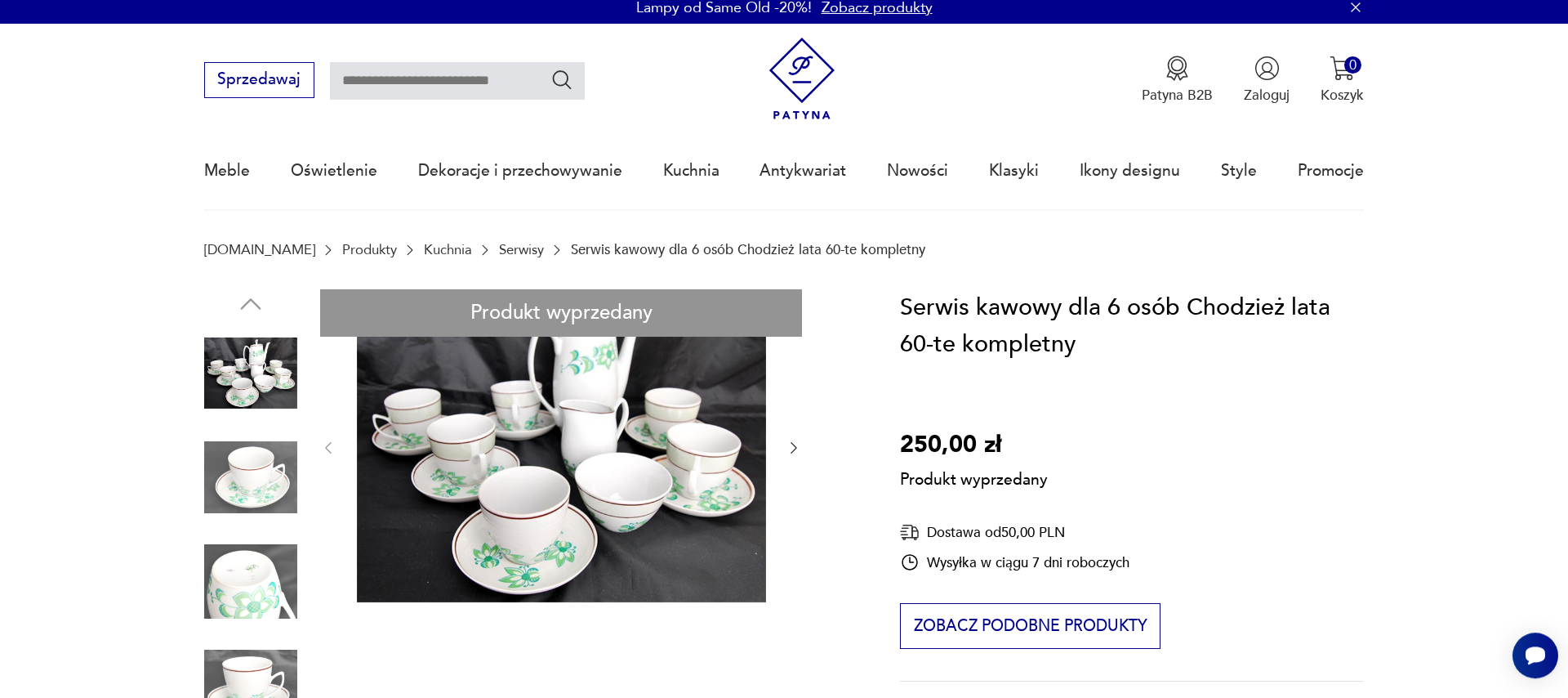
scroll to position [280, 0]
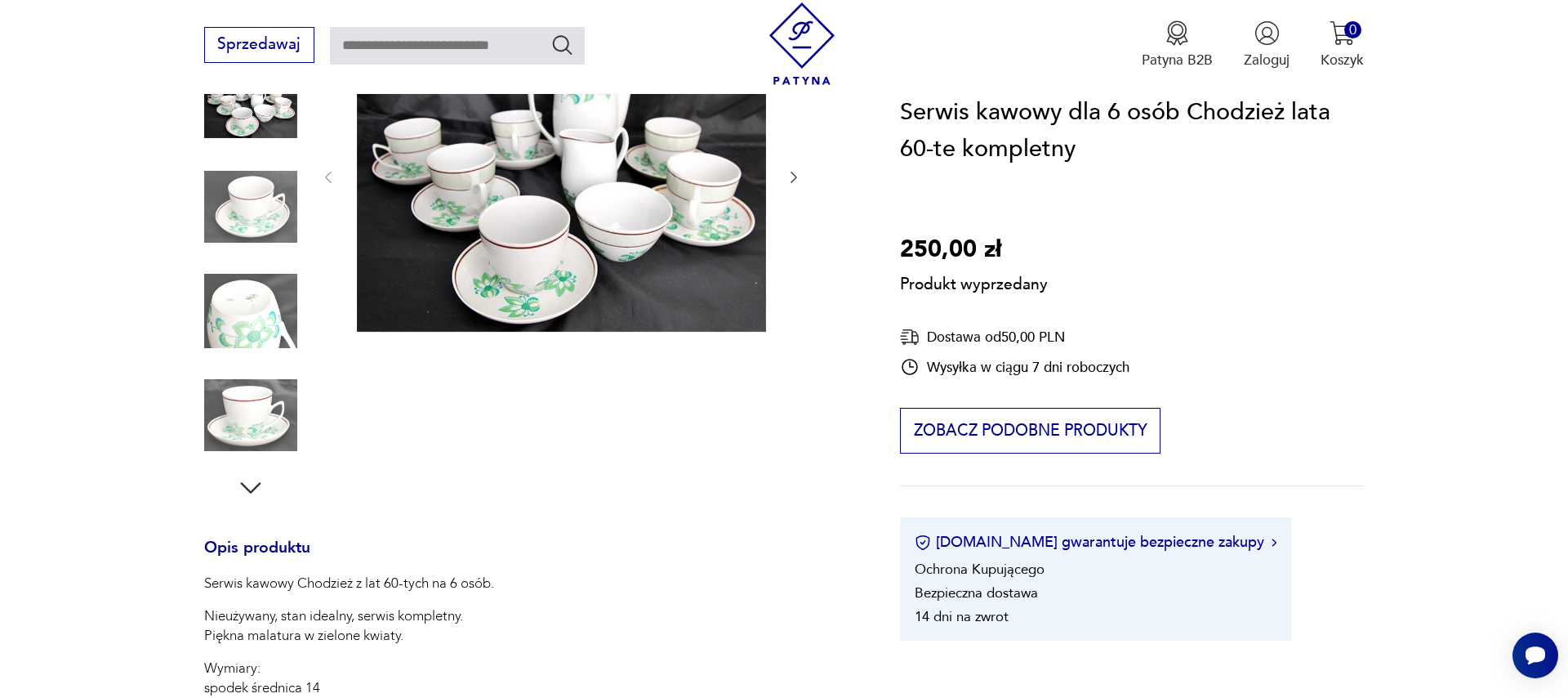
click at [267, 314] on div "Produkt wyprzedany Opis produktu Serwis kawowy Chodzież z lat 60-tych na 6 osób…" at bounding box center [529, 607] width 650 height 1176
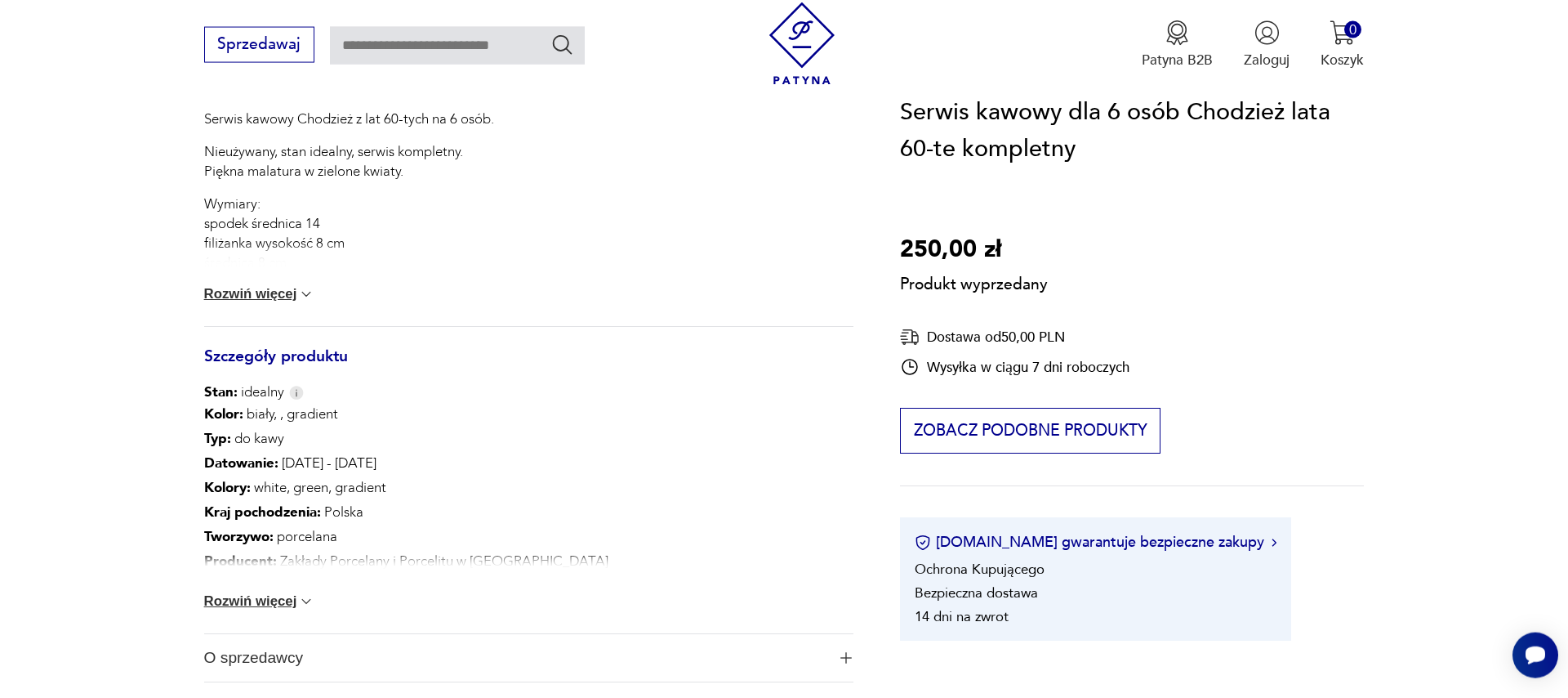
scroll to position [745, 0]
click at [309, 294] on img at bounding box center [306, 292] width 17 height 17
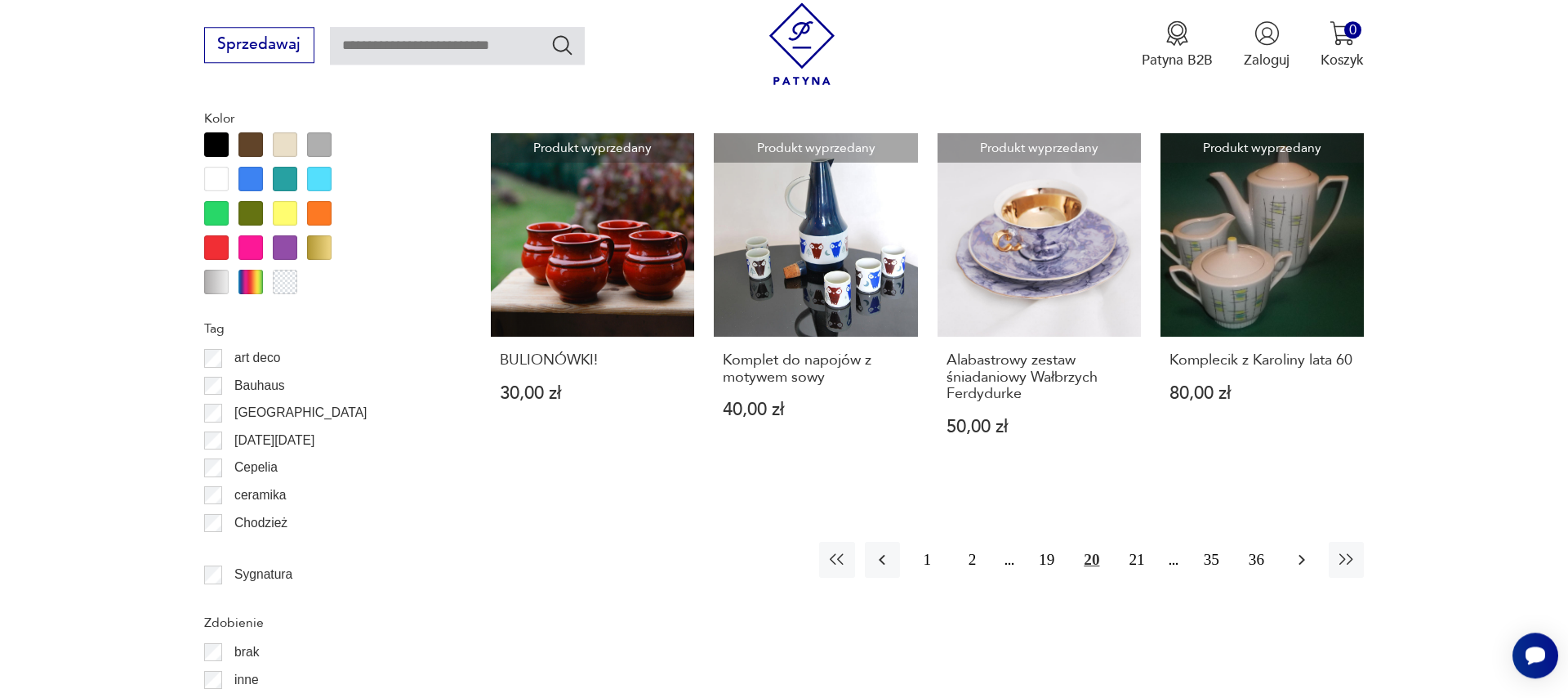
scroll to position [1928, 0]
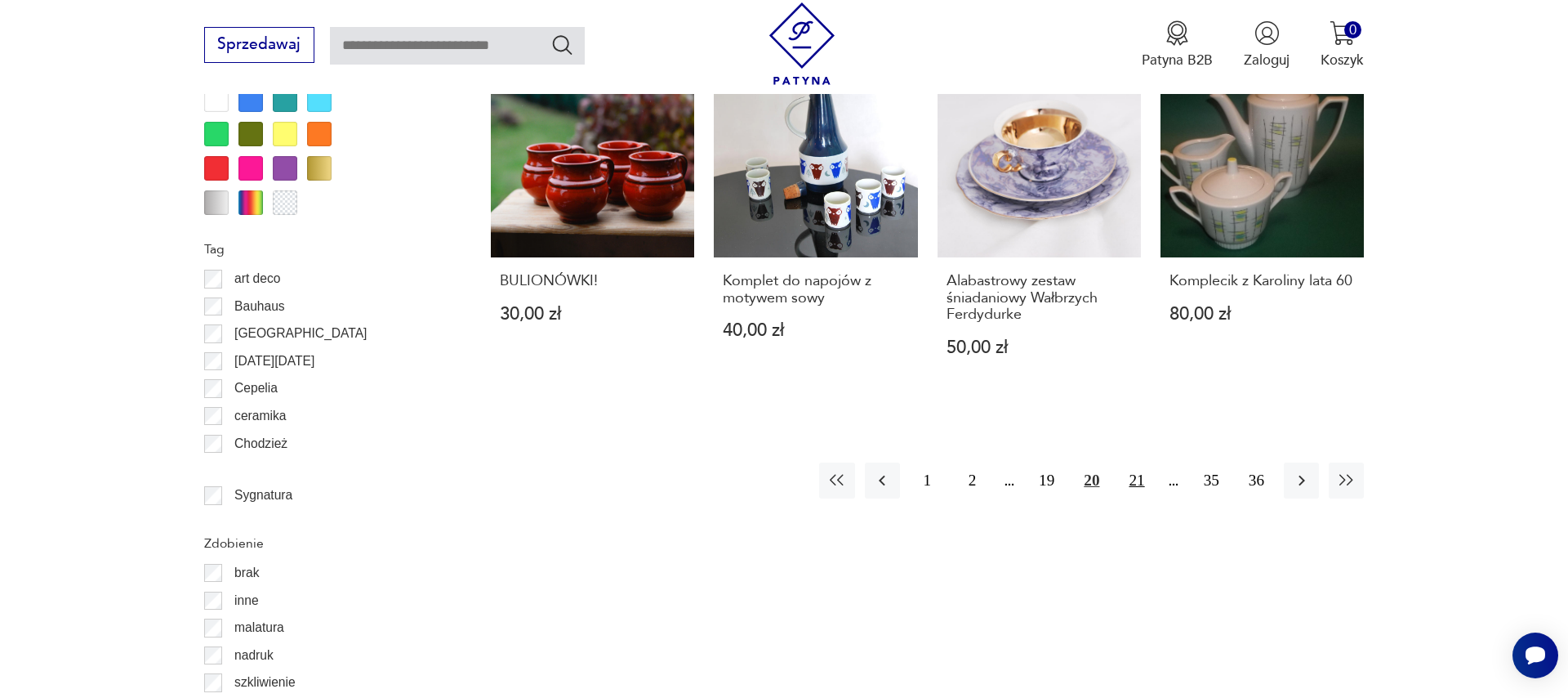
click at [1136, 476] on button "21" at bounding box center [1136, 480] width 35 height 35
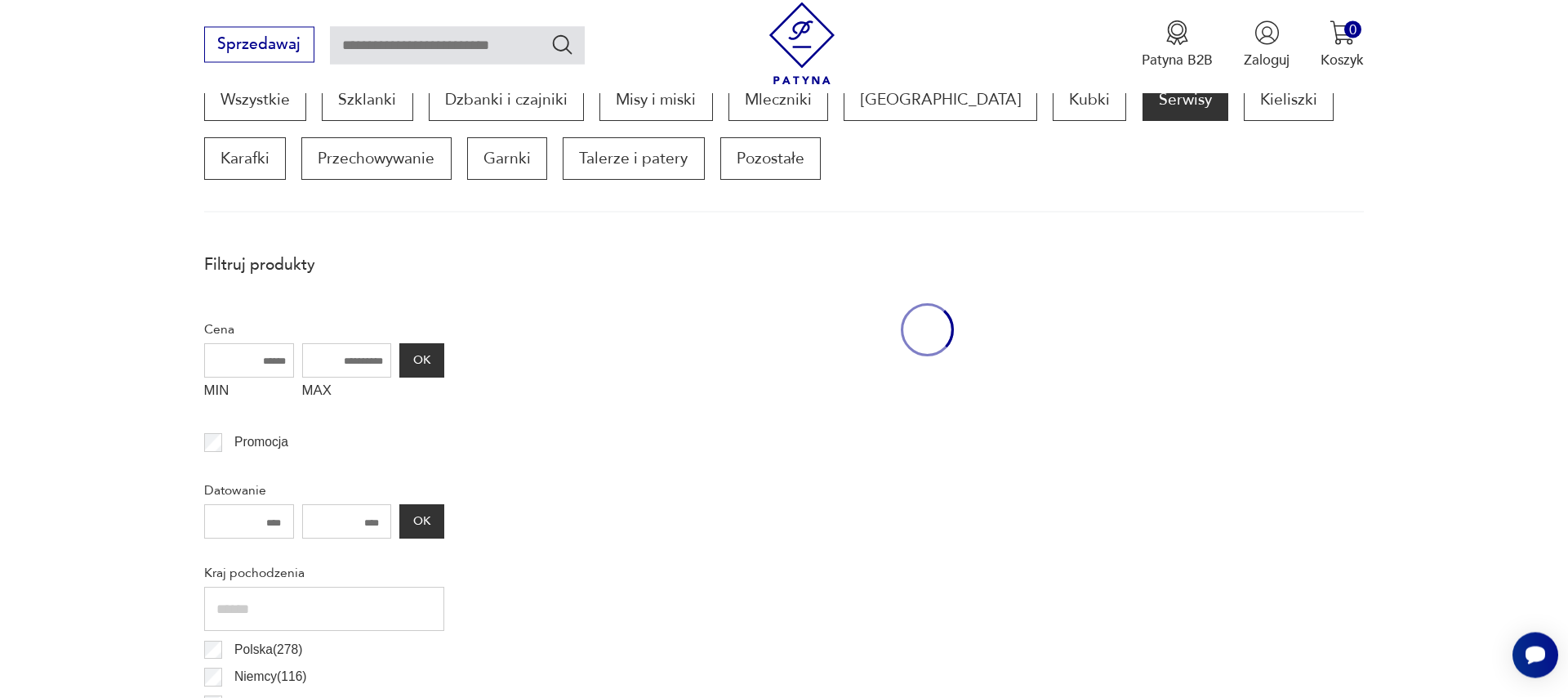
scroll to position [543, 0]
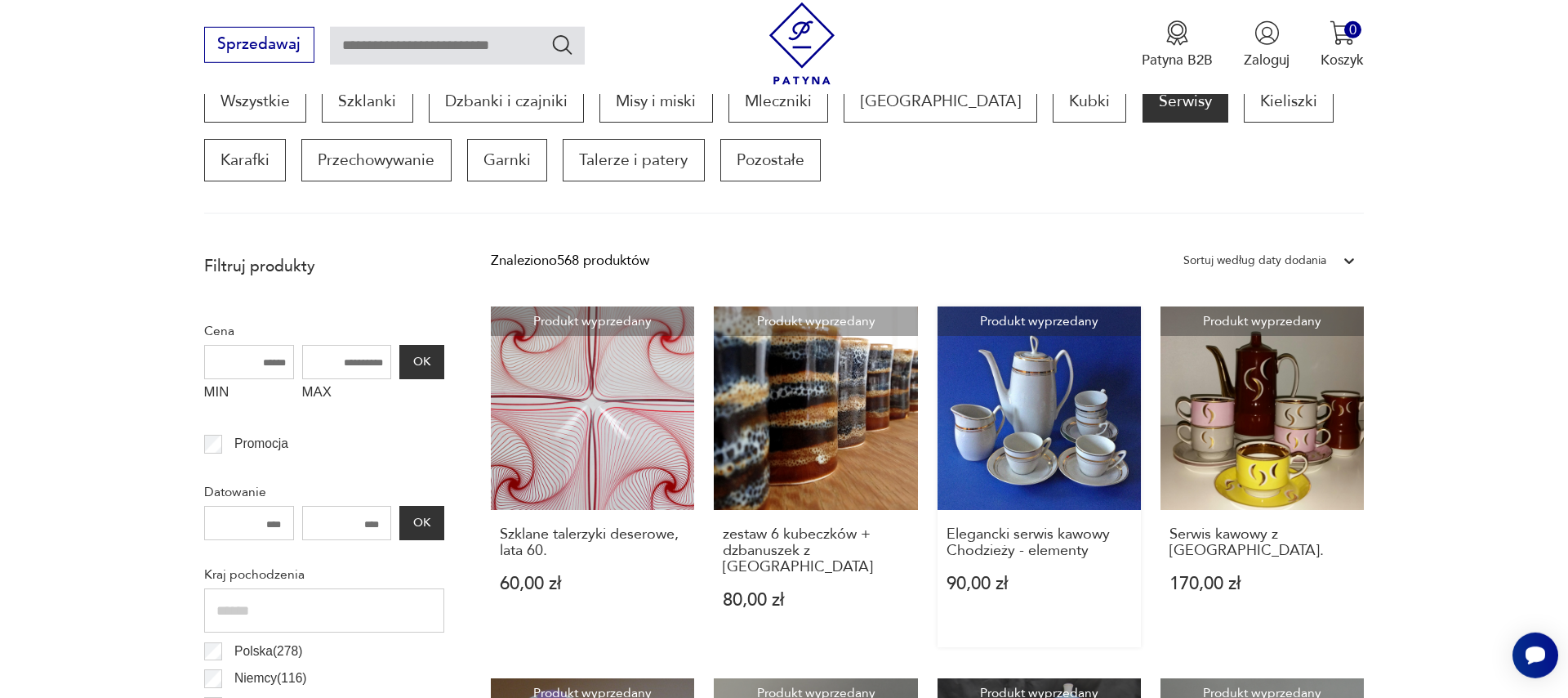
click at [1049, 473] on link "Produkt wyprzedany Elegancki serwis kawowy Chodzieży - elementy 90,00 zł" at bounding box center [1039, 477] width 204 height 341
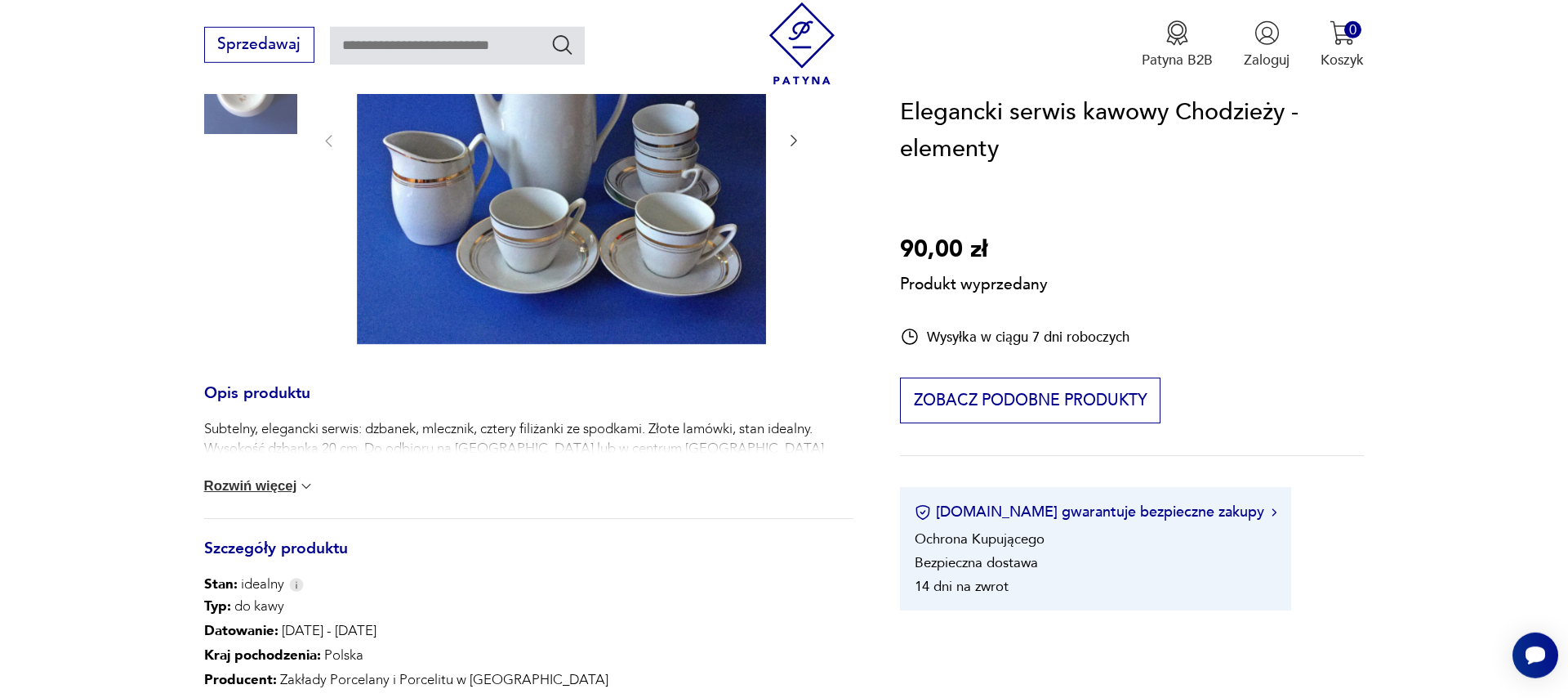
scroll to position [559, 0]
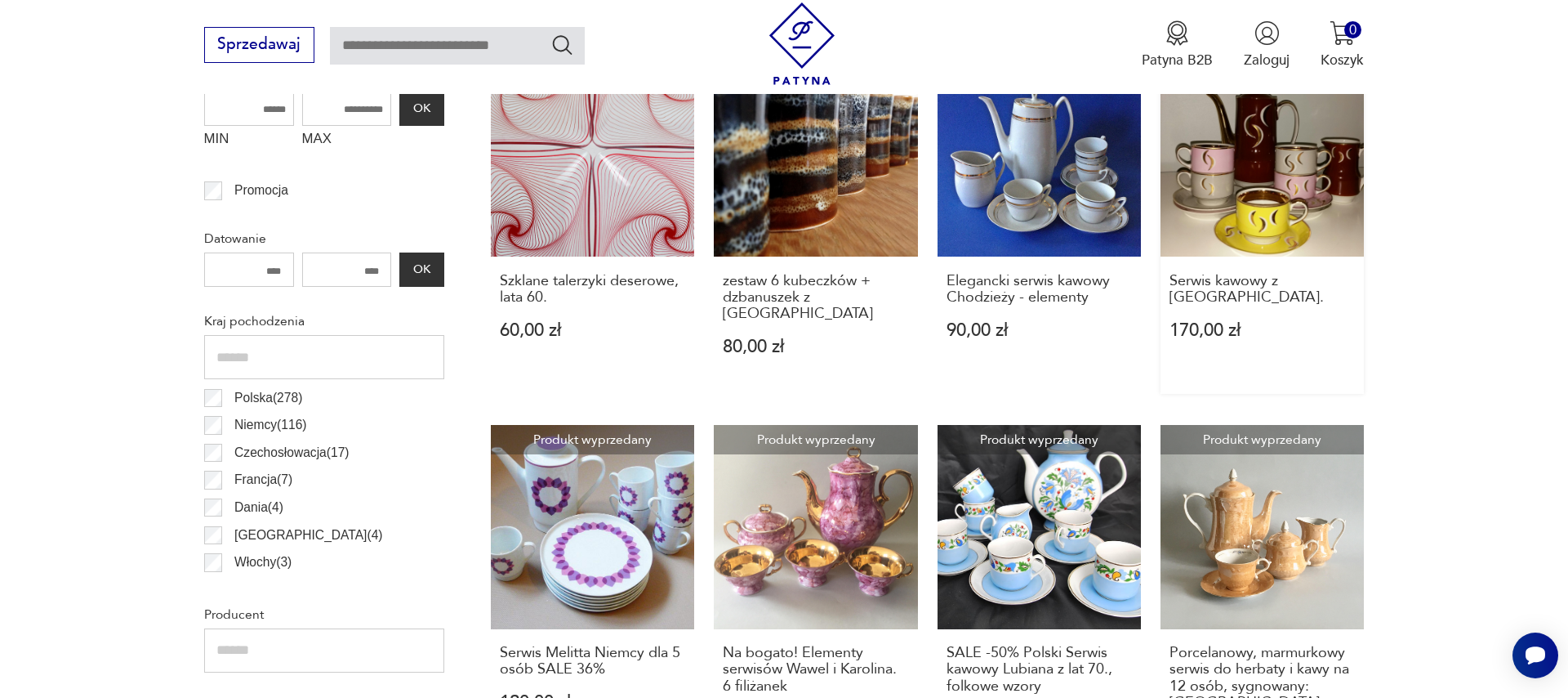
scroll to position [704, 0]
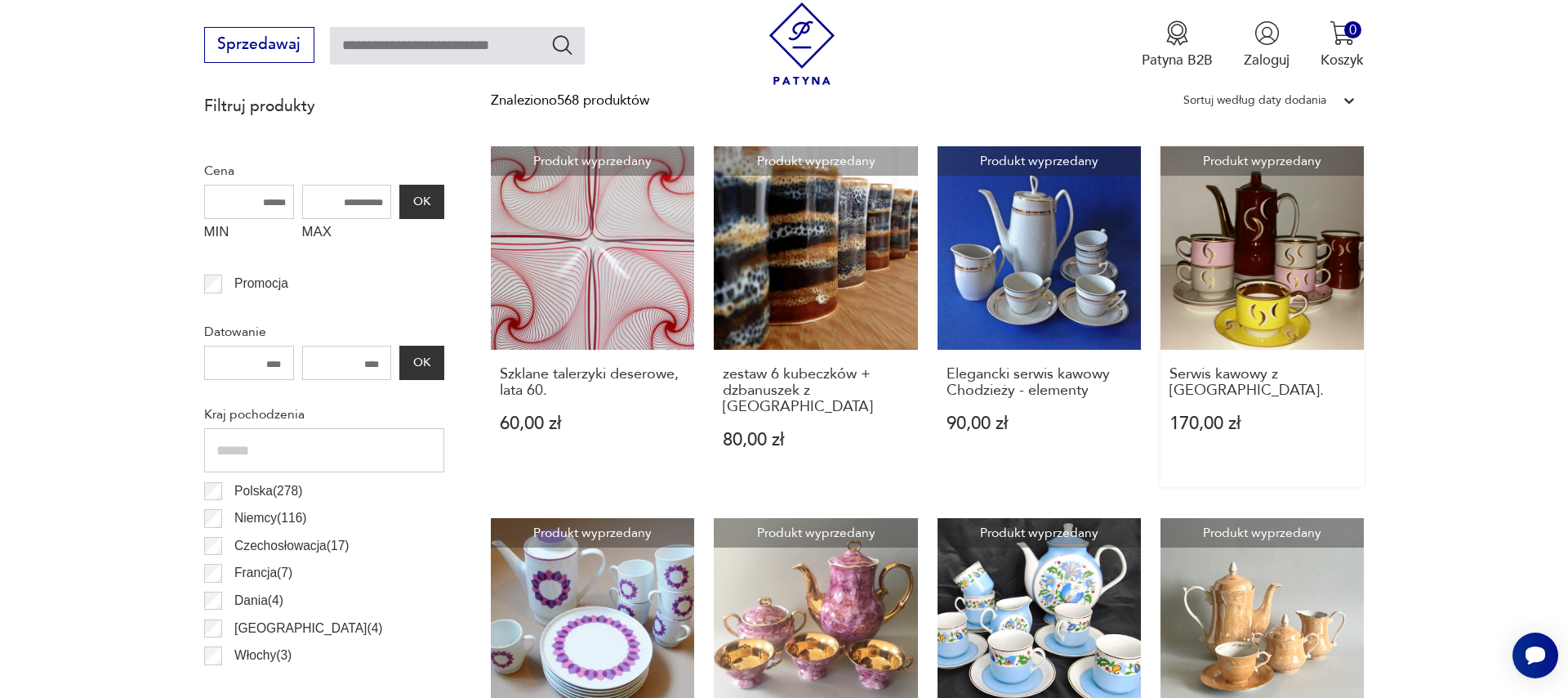
click at [1277, 295] on link "Produkt wyprzedany Serwis kawowy z [GEOGRAPHIC_DATA] 170,00 zł" at bounding box center [1262, 317] width 204 height 341
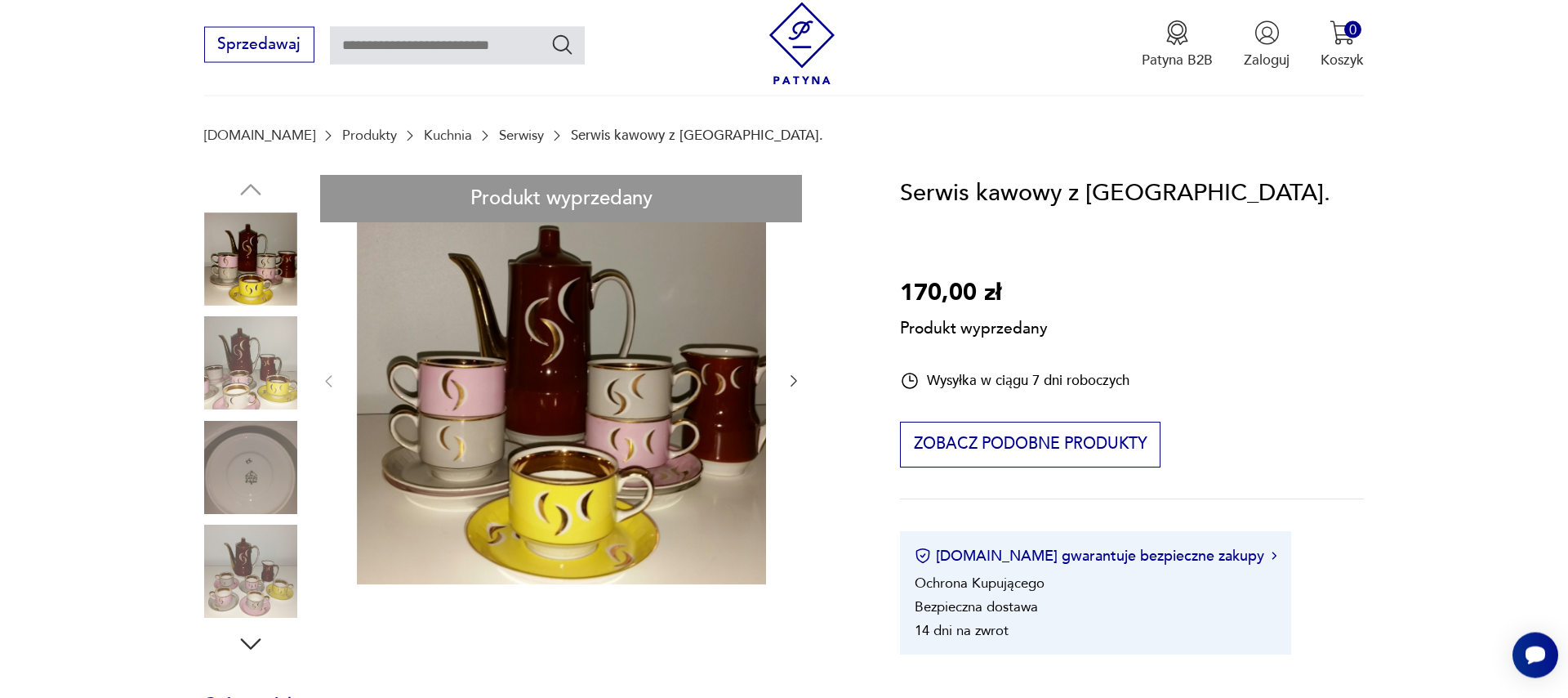
scroll to position [186, 0]
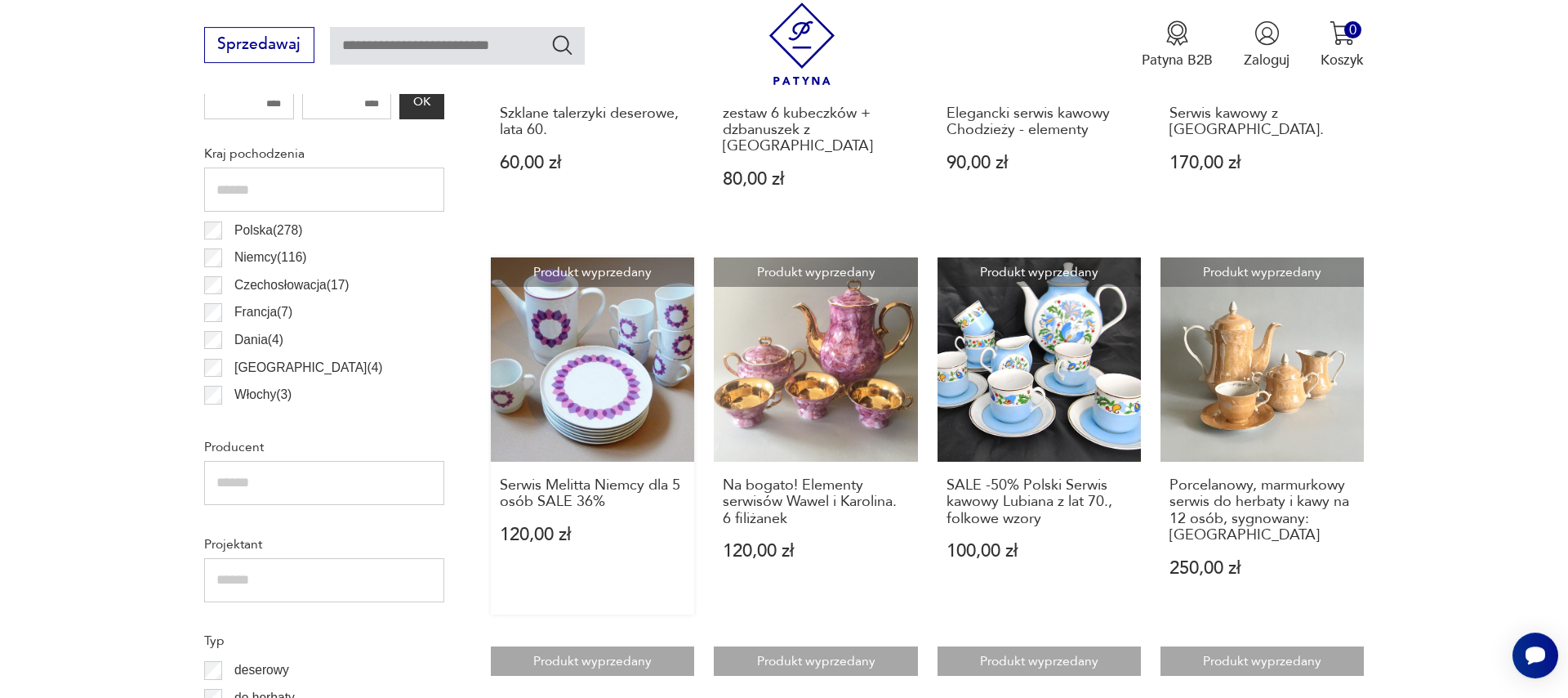
scroll to position [983, 0]
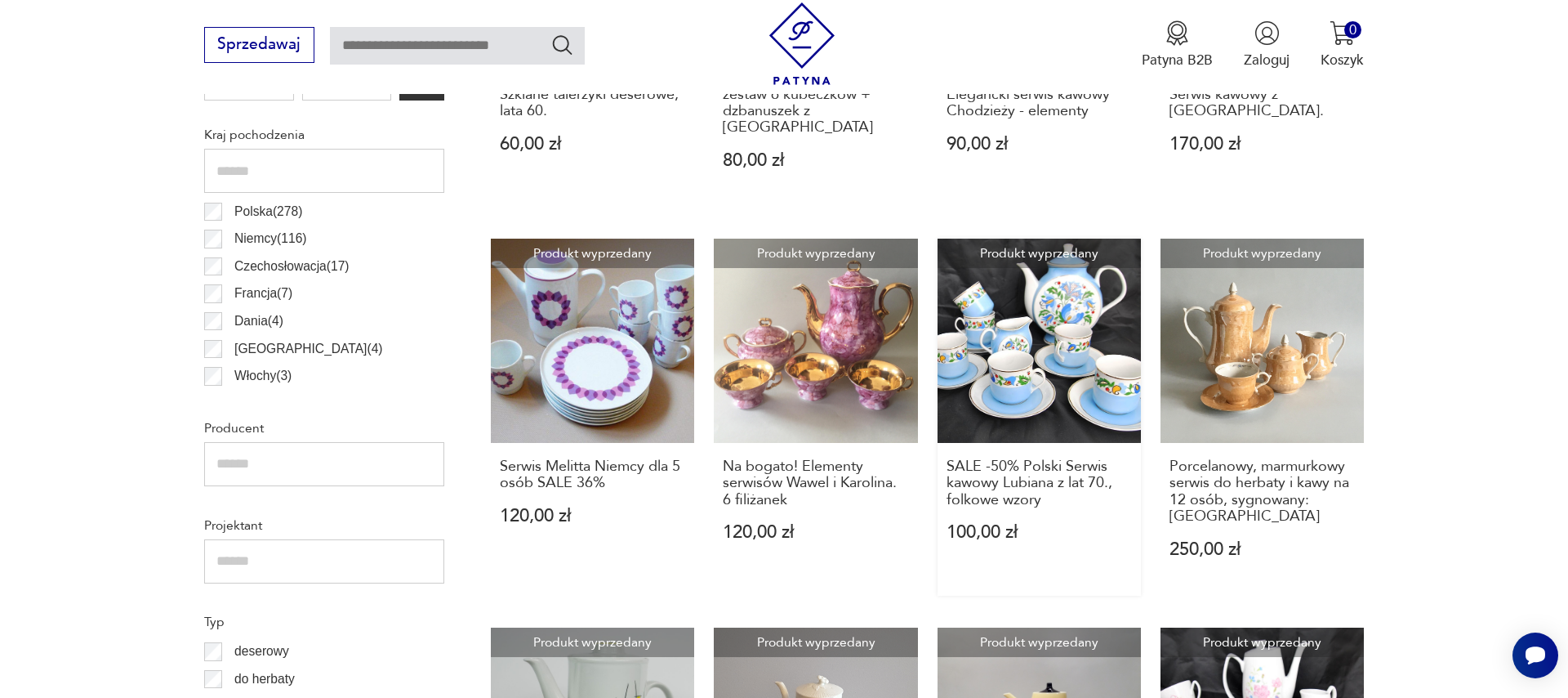
click at [1062, 368] on link "Produkt wyprzedany SALE -50% Polski Serwis kawowy Lubiana z lat 70., folkowe wz…" at bounding box center [1039, 416] width 204 height 357
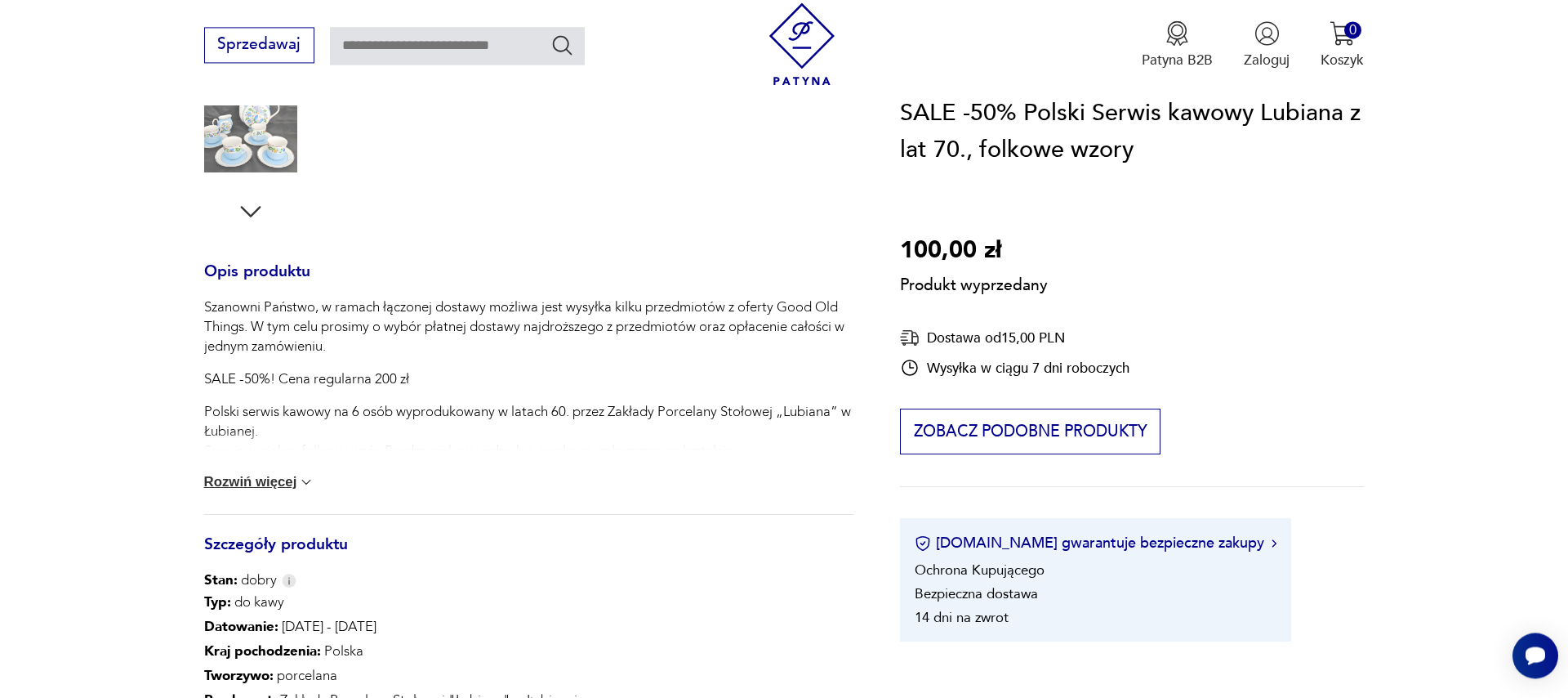
scroll to position [559, 0]
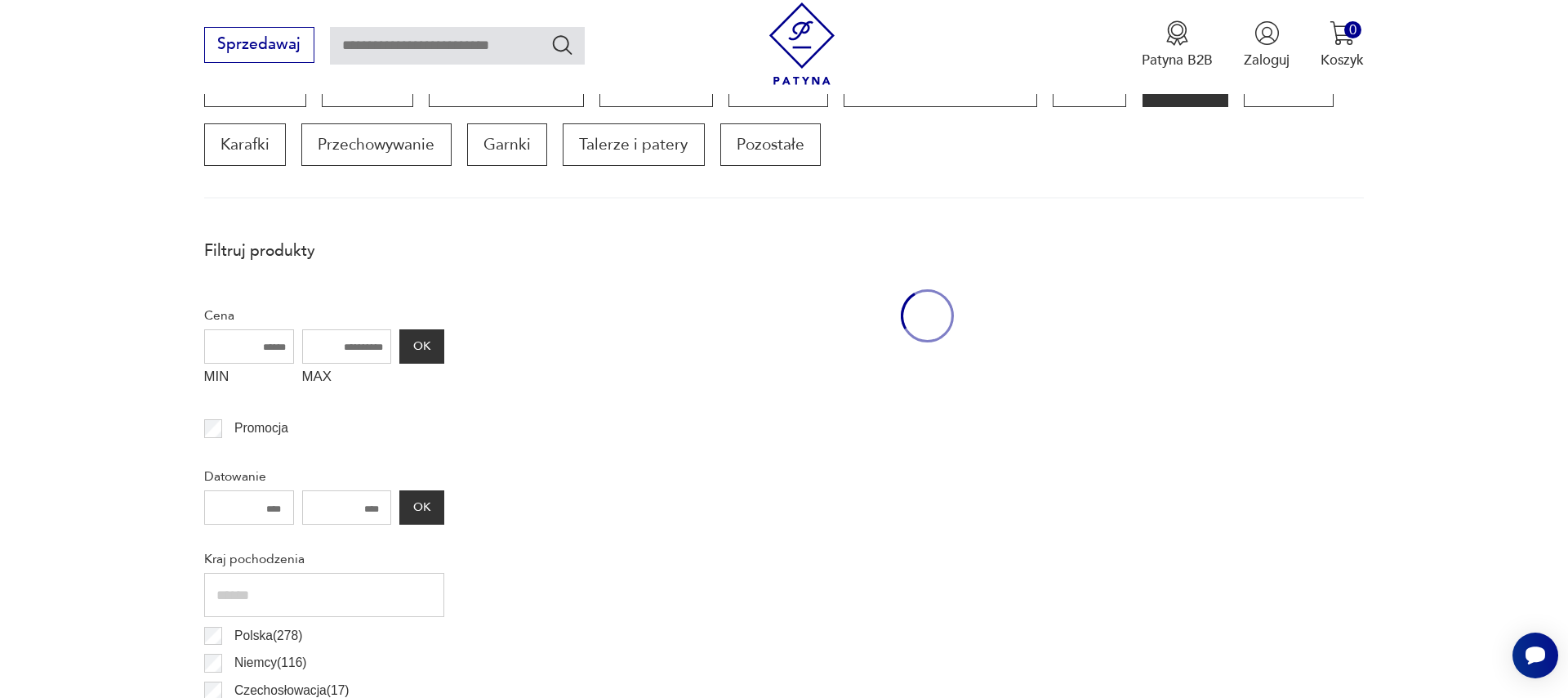
scroll to position [983, 0]
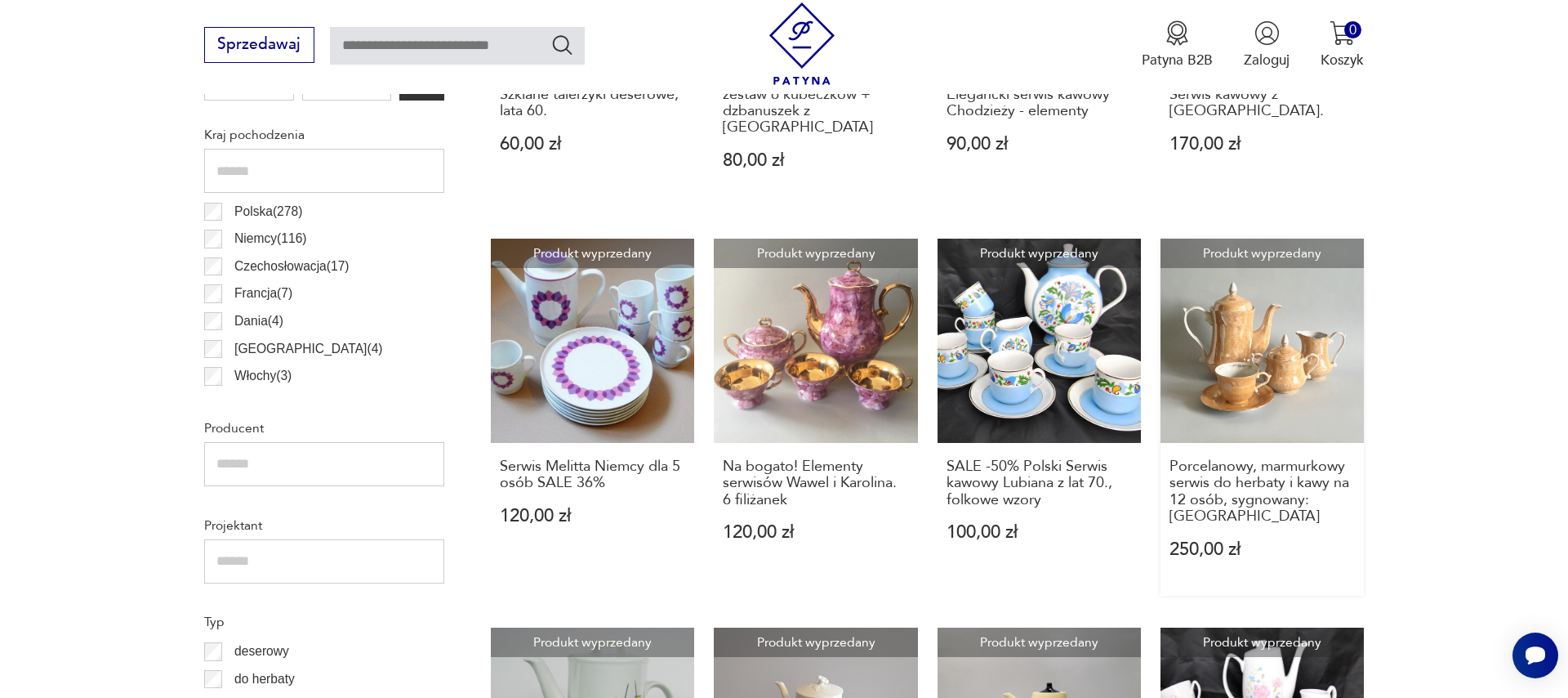
click at [1282, 373] on link "Produkt wyprzedany Porcelanowy, marmurkowy serwis do herbaty i kawy na 12 osób,…" at bounding box center [1262, 416] width 204 height 357
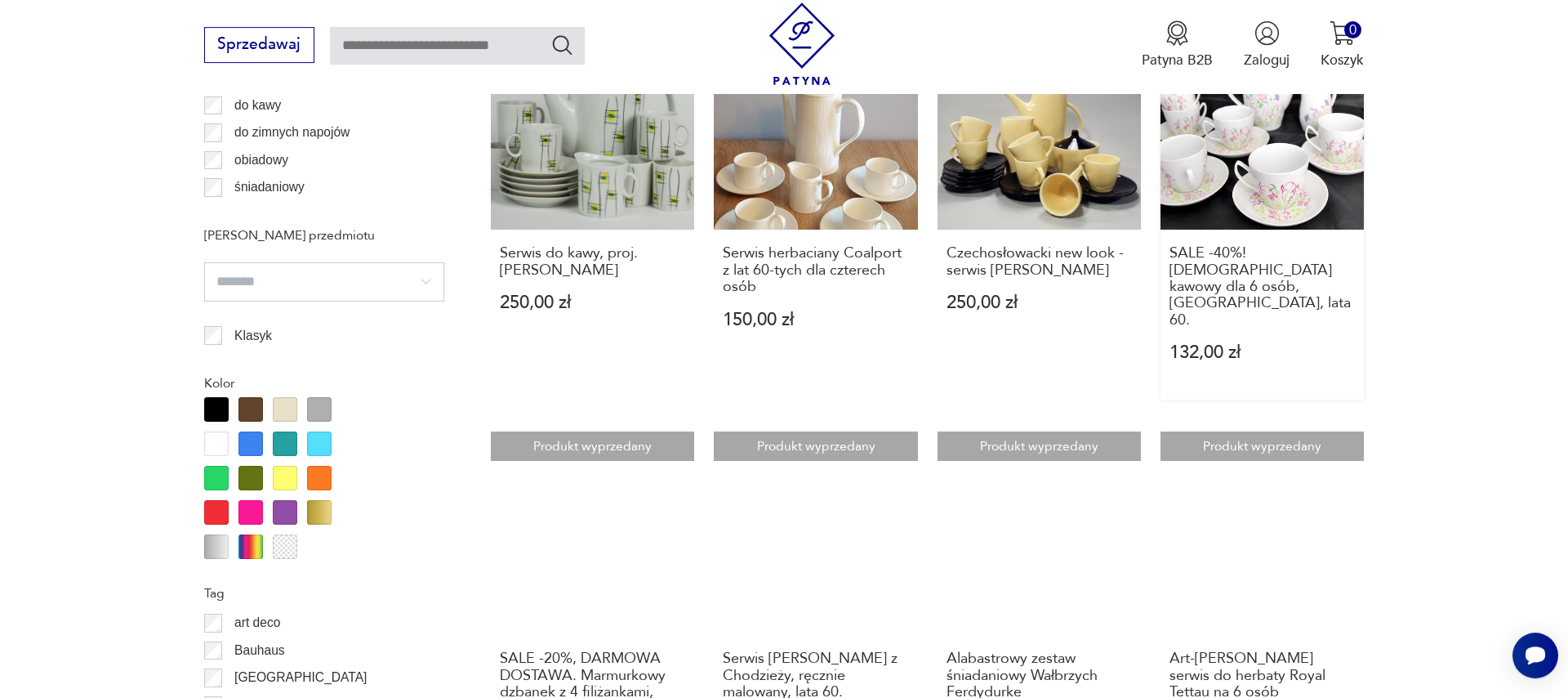
scroll to position [1594, 0]
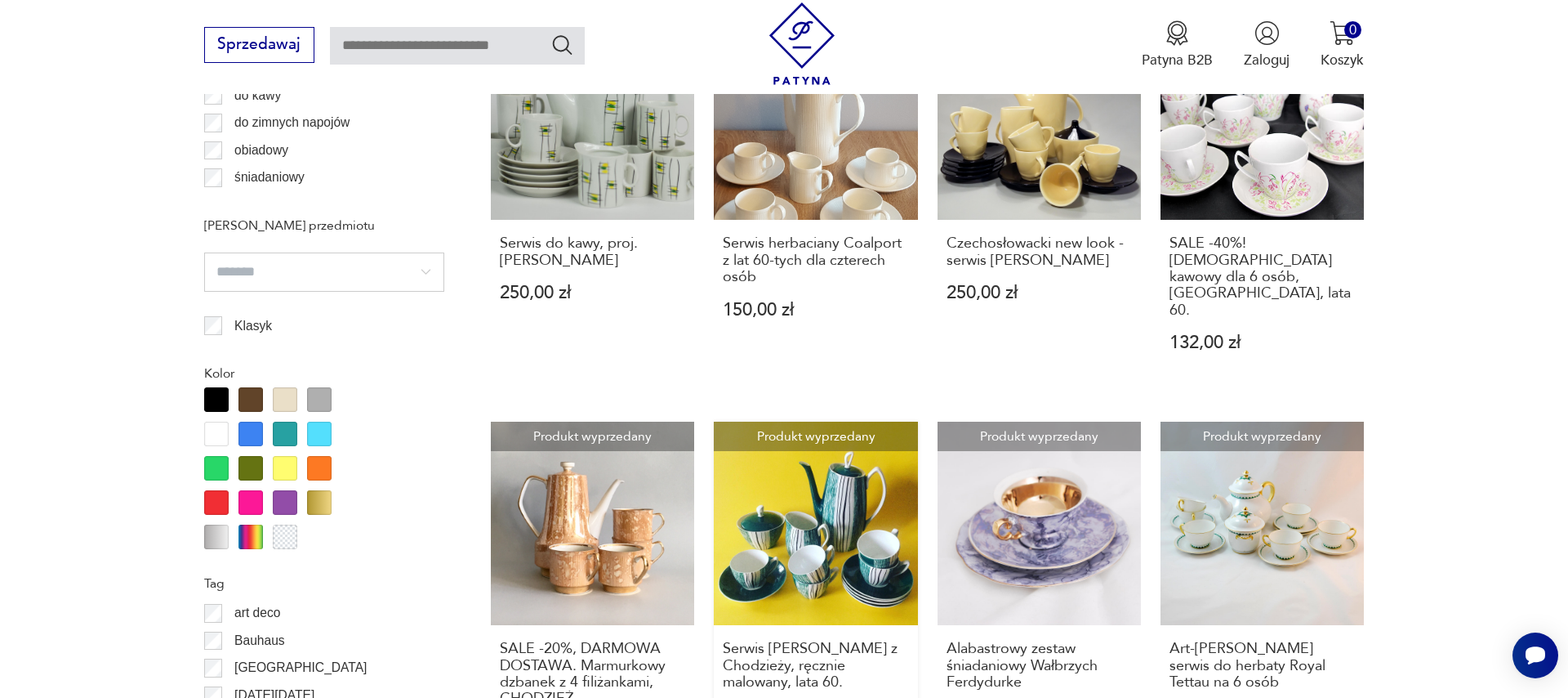
click at [834, 517] on link "Produkt wyprzedany Serwis [PERSON_NAME] z Chodzieży, ręcznie malowany, lata 60.…" at bounding box center [816, 599] width 204 height 357
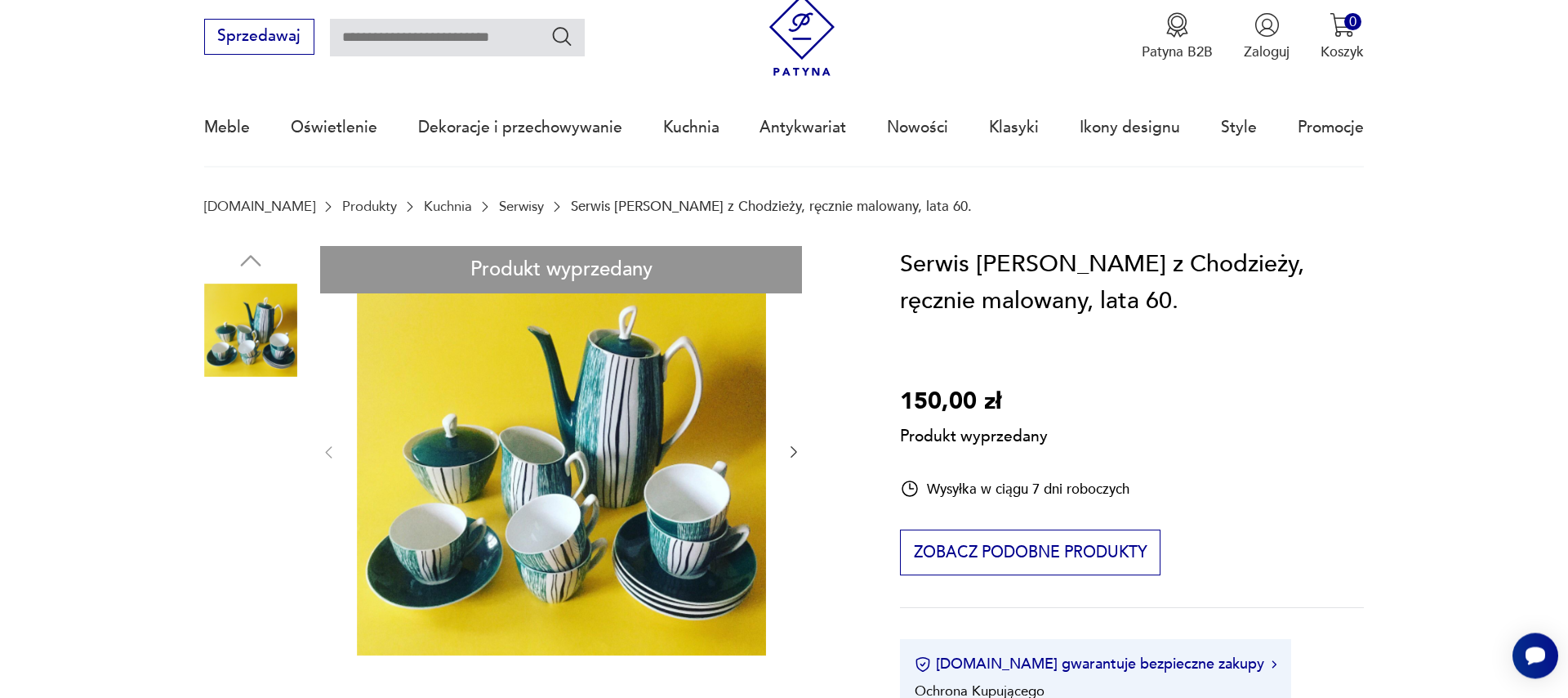
scroll to position [94, 0]
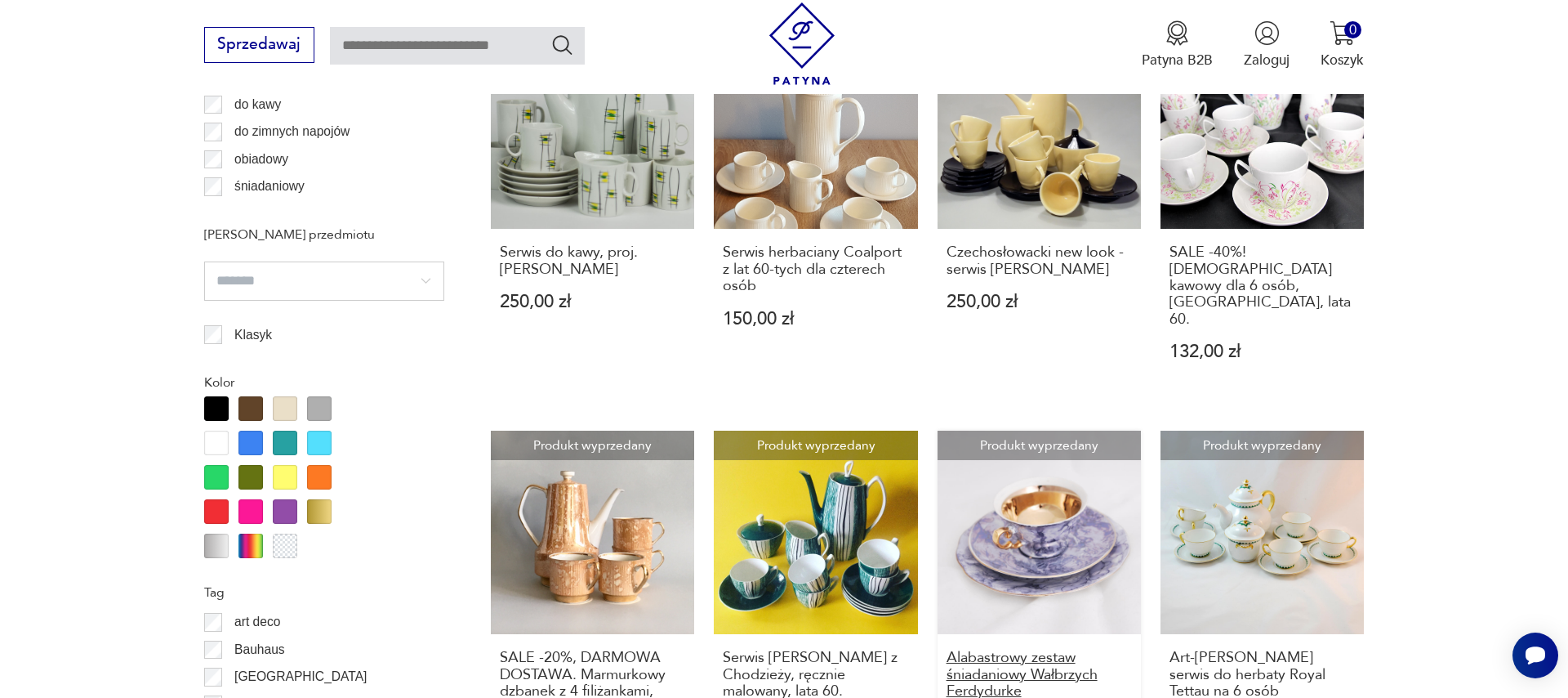
scroll to position [1772, 0]
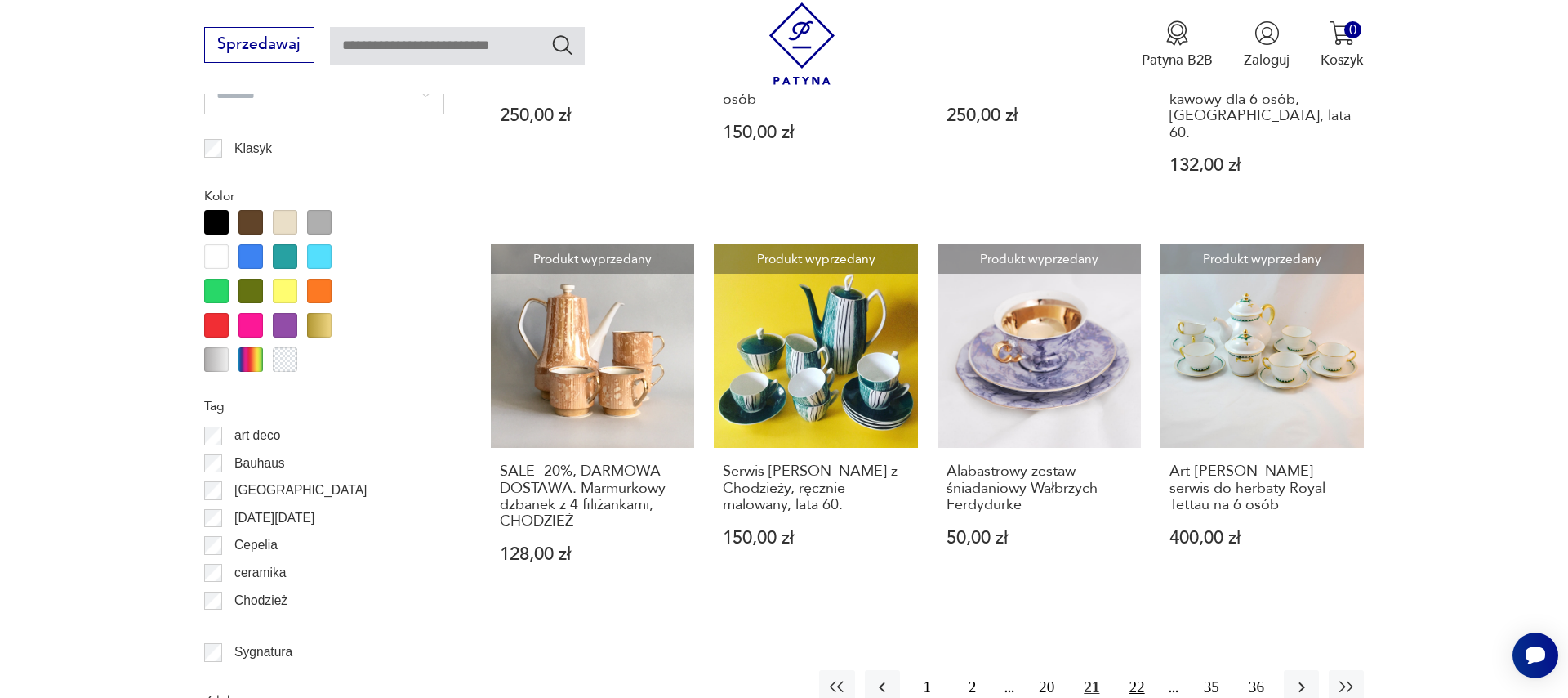
click at [1144, 670] on button "22" at bounding box center [1136, 687] width 35 height 35
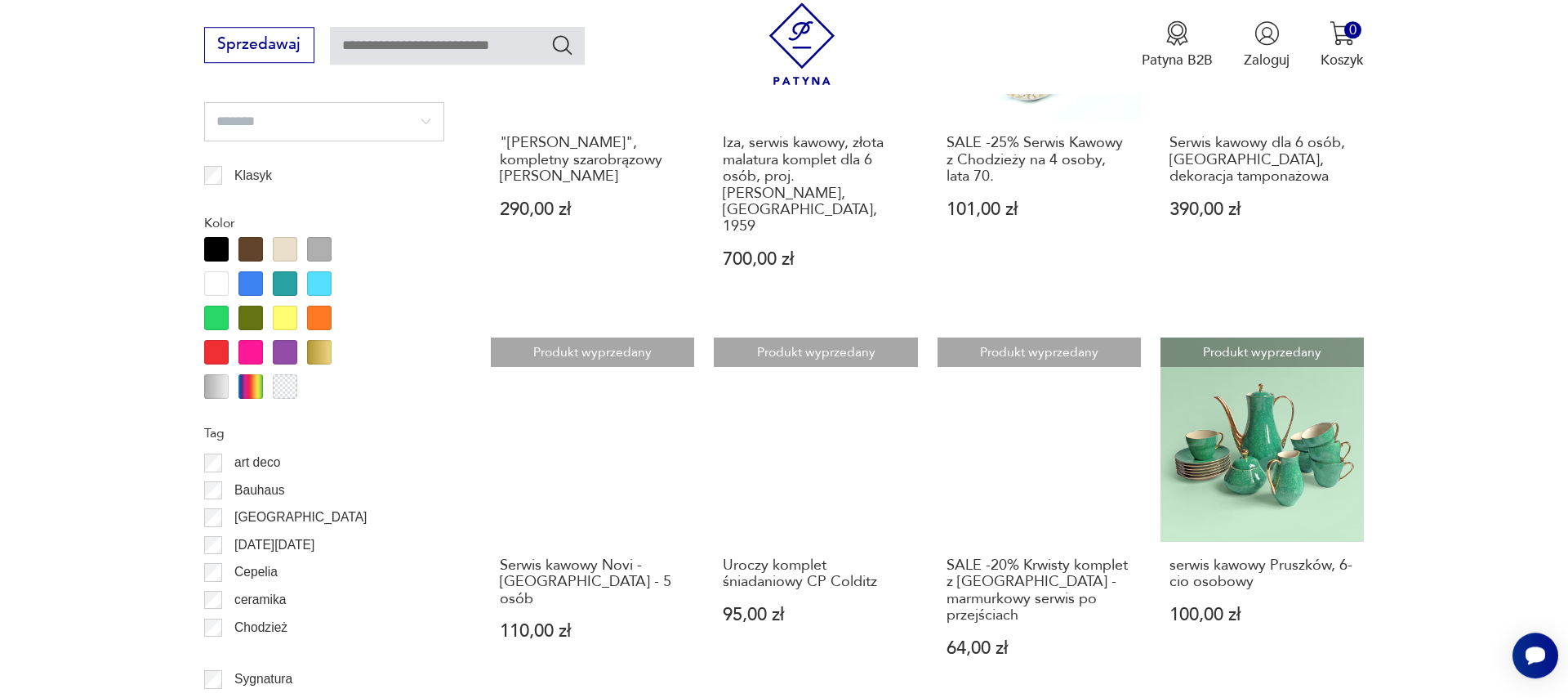
scroll to position [1770, 0]
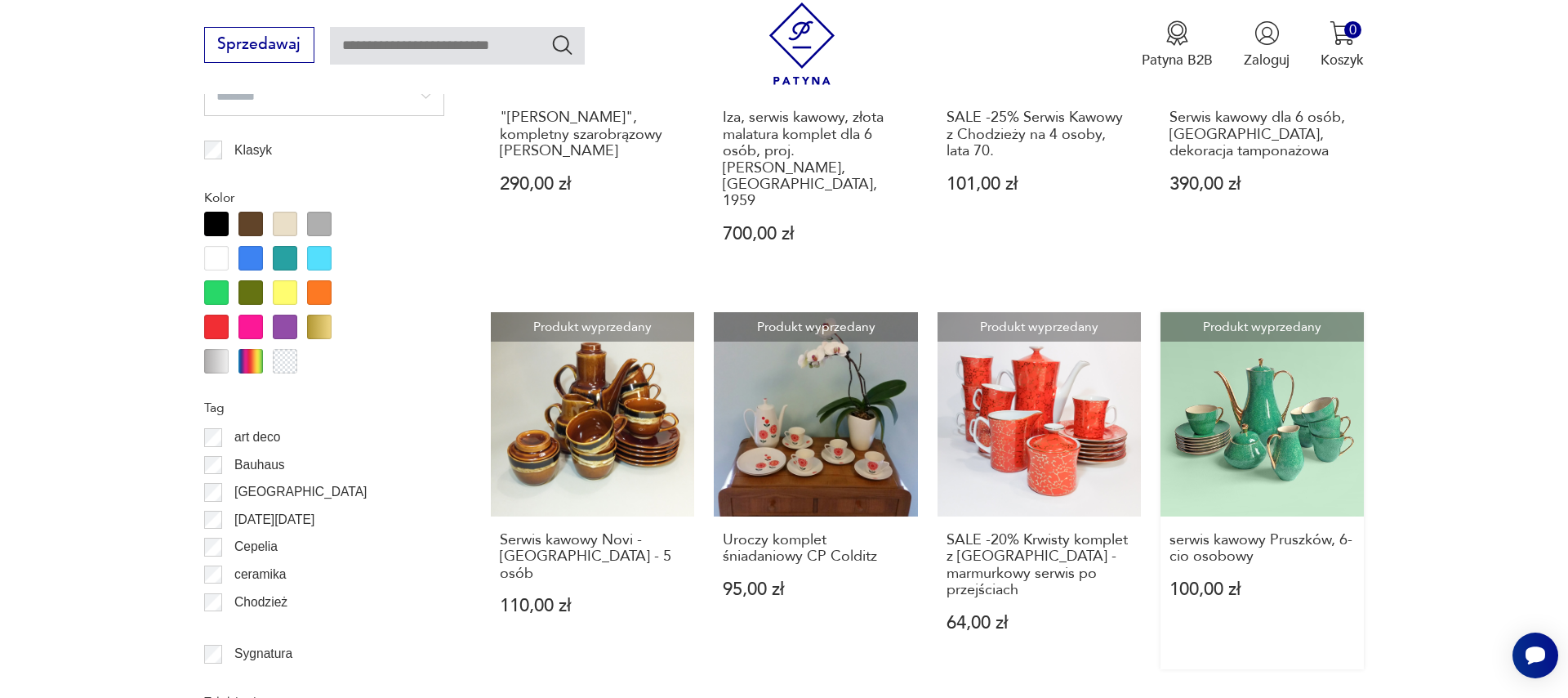
click at [1274, 372] on link "Produkt wyprzedany serwis kawowy Pruszków, 6-cio osobowy 100,00 zł" at bounding box center [1262, 490] width 204 height 357
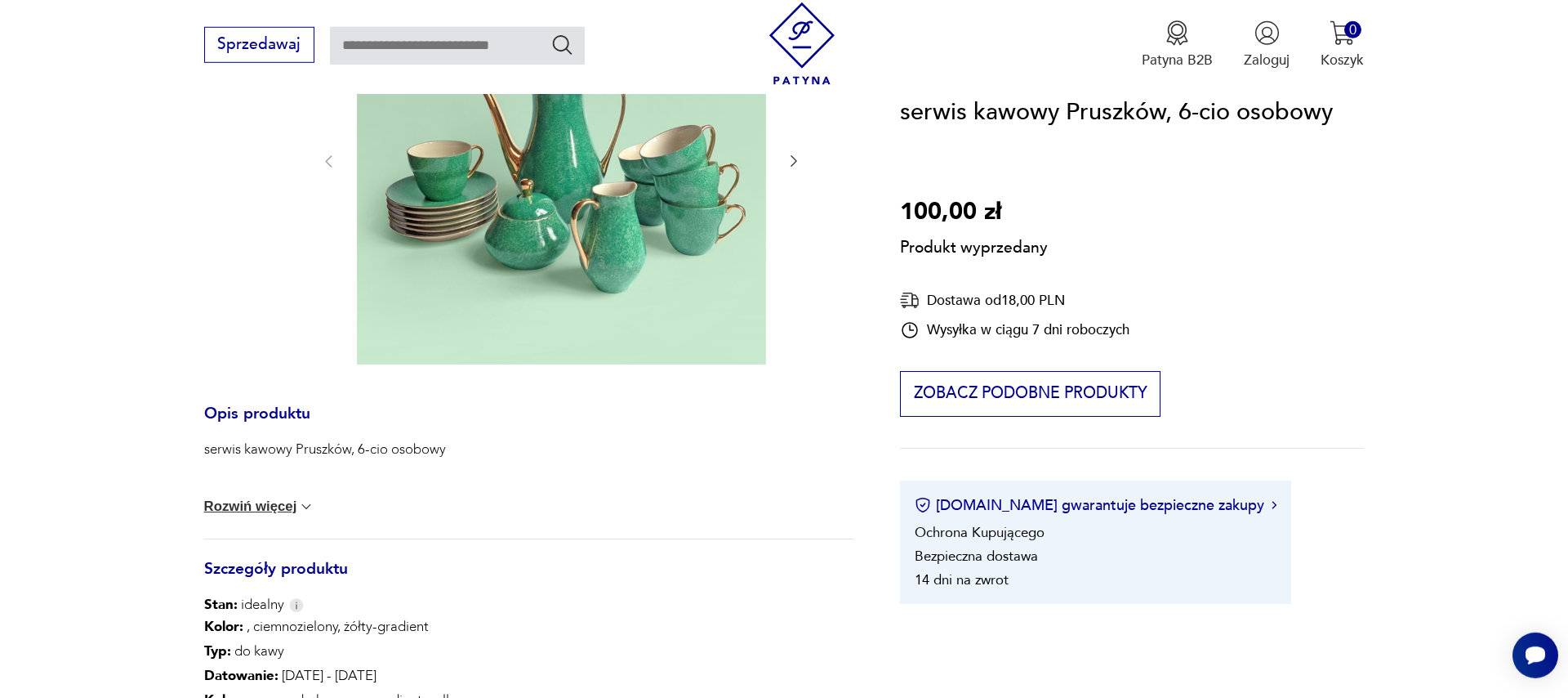
scroll to position [466, 0]
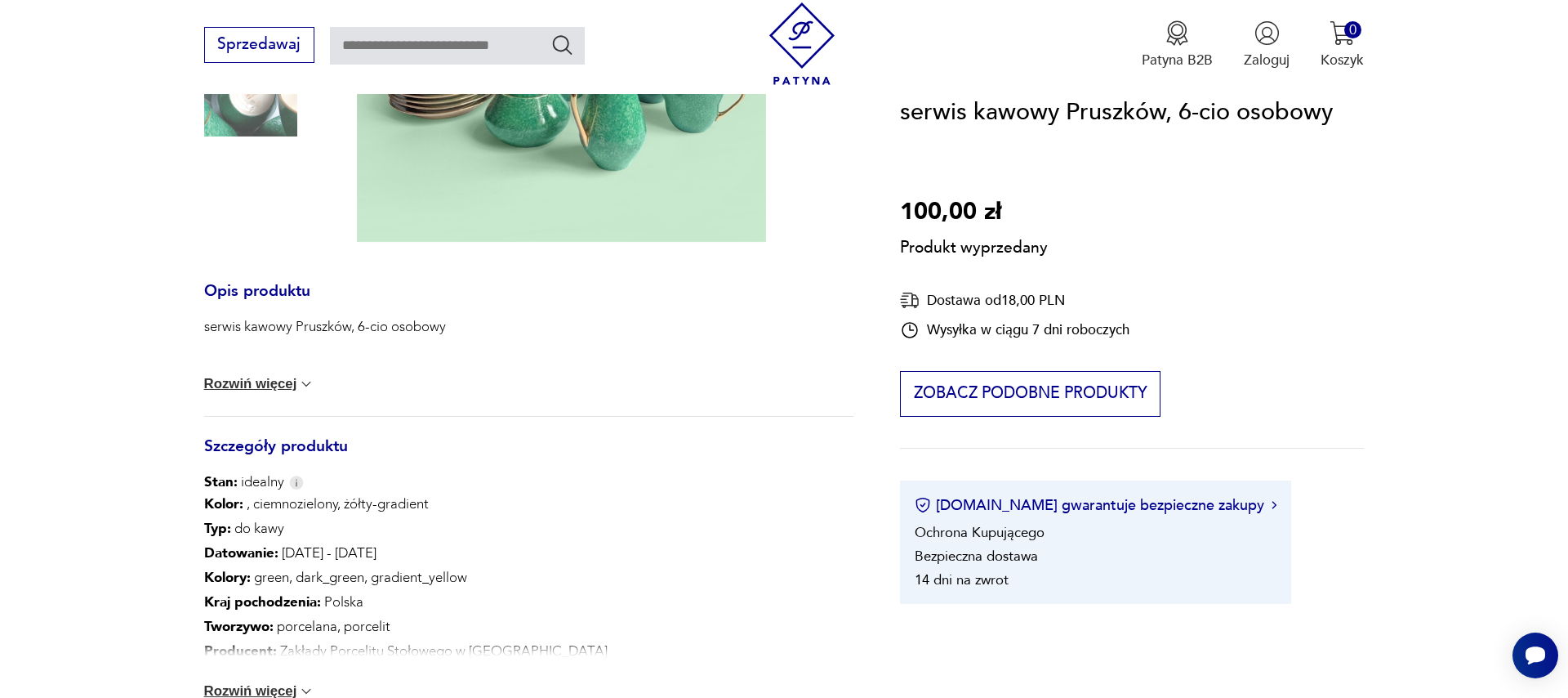
click at [263, 387] on button "Rozwiń więcej" at bounding box center [260, 384] width 111 height 17
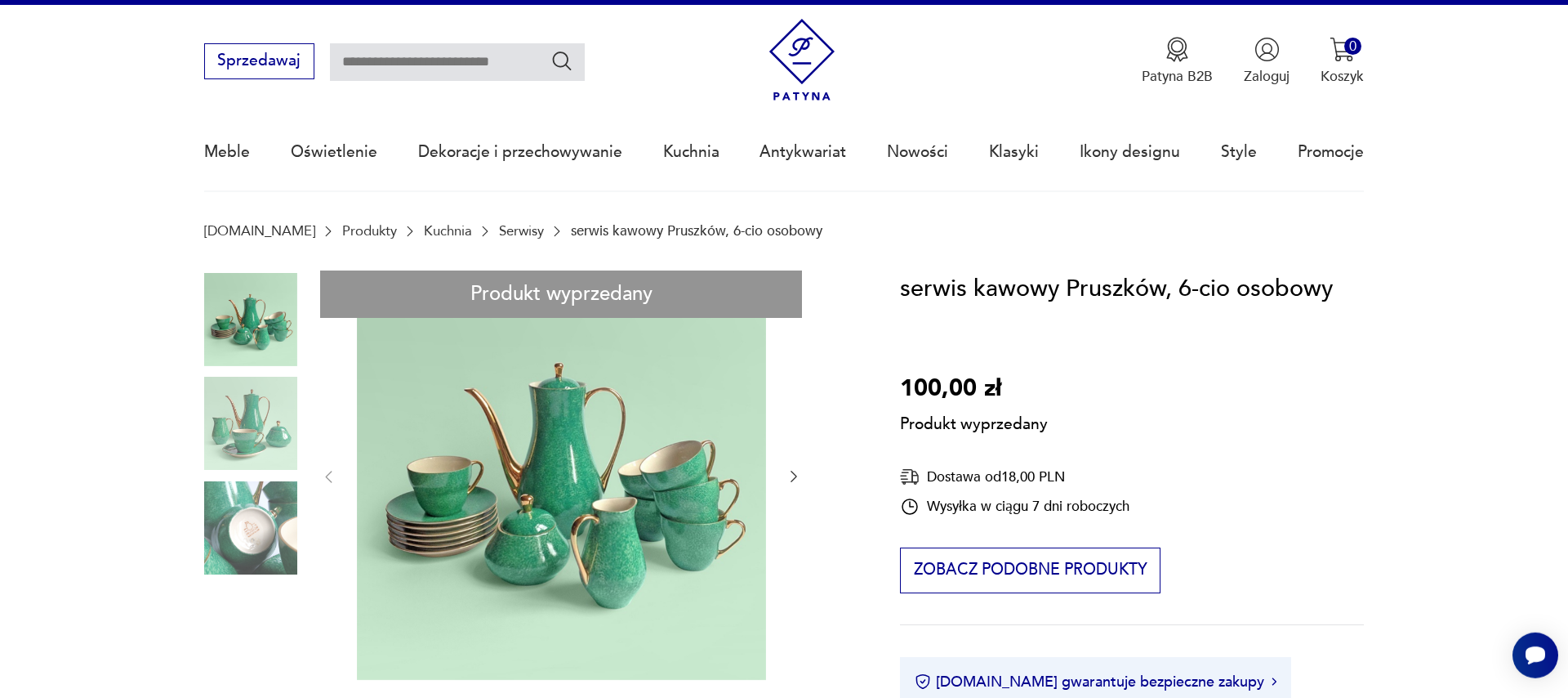
scroll to position [0, 0]
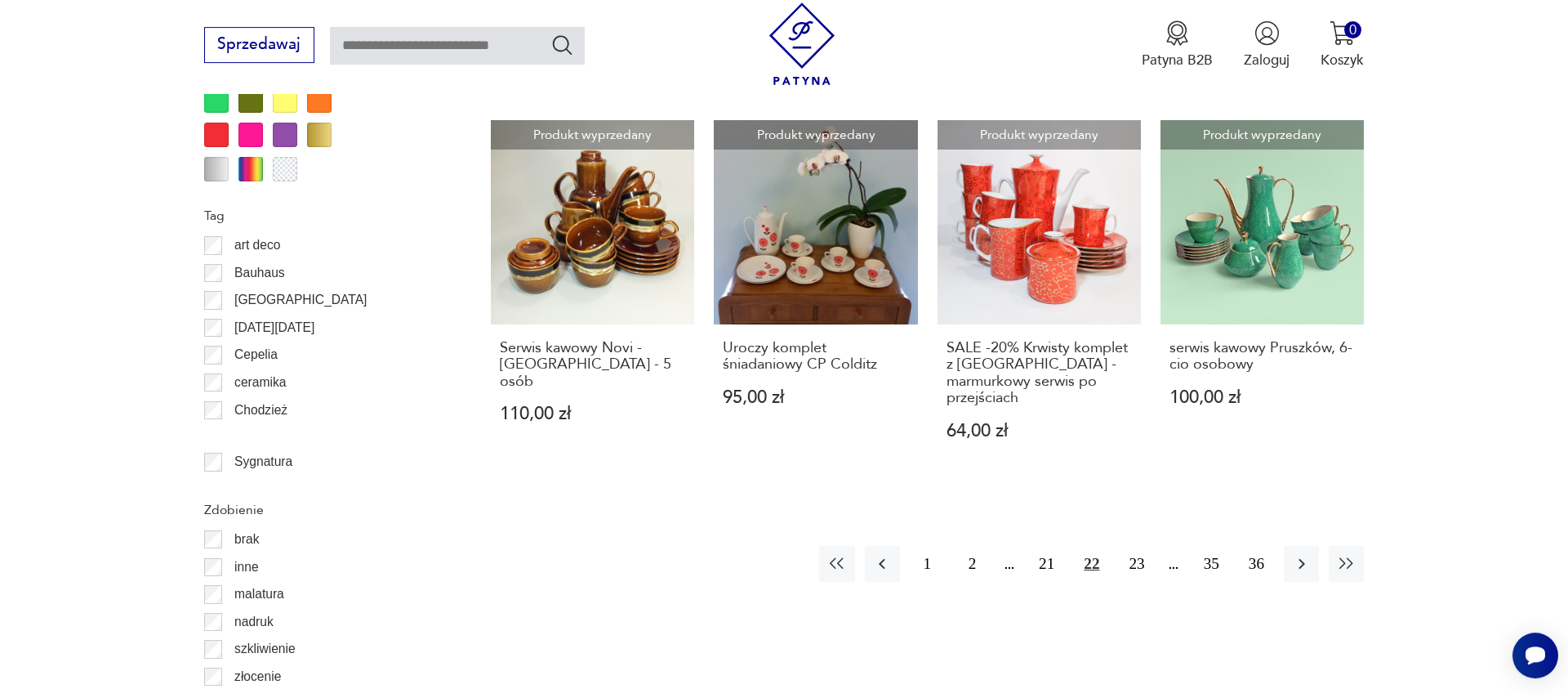
scroll to position [2010, 0]
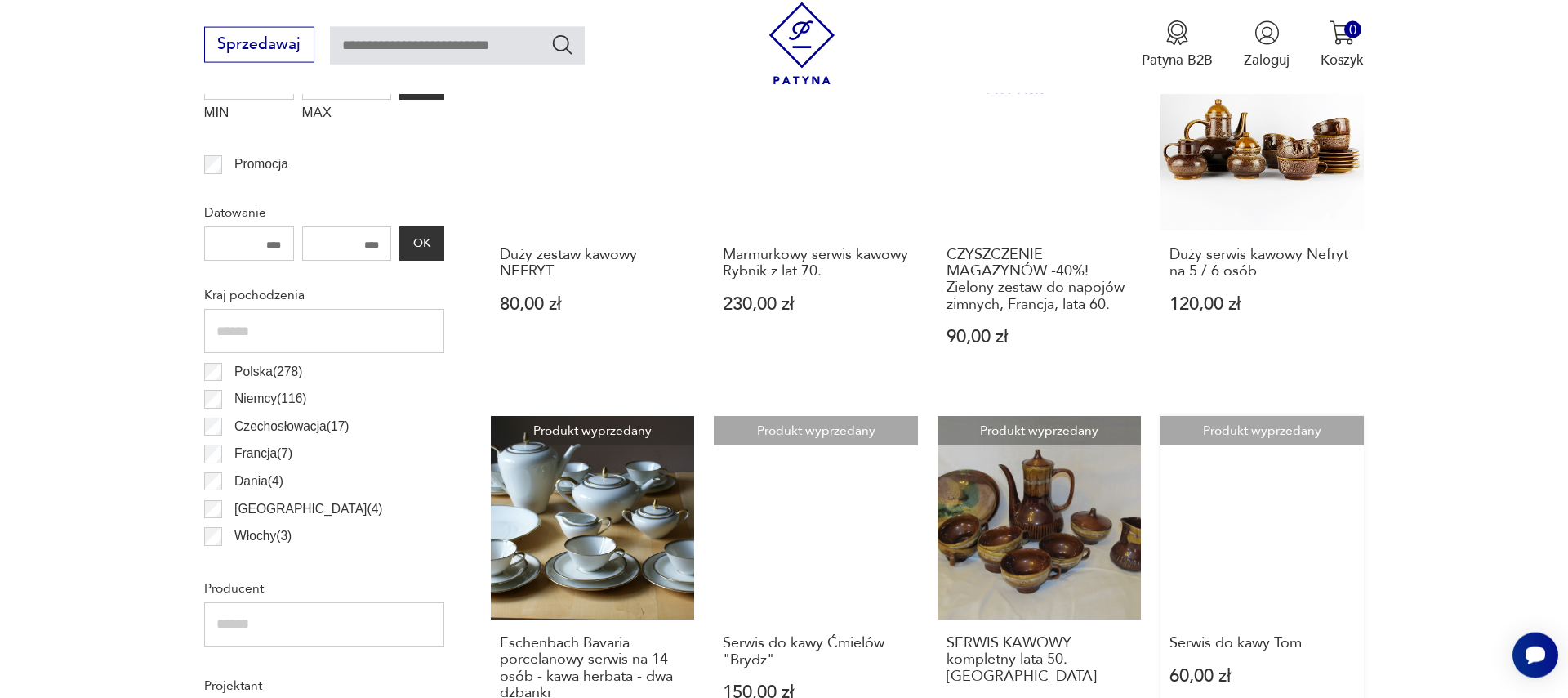
scroll to position [1009, 0]
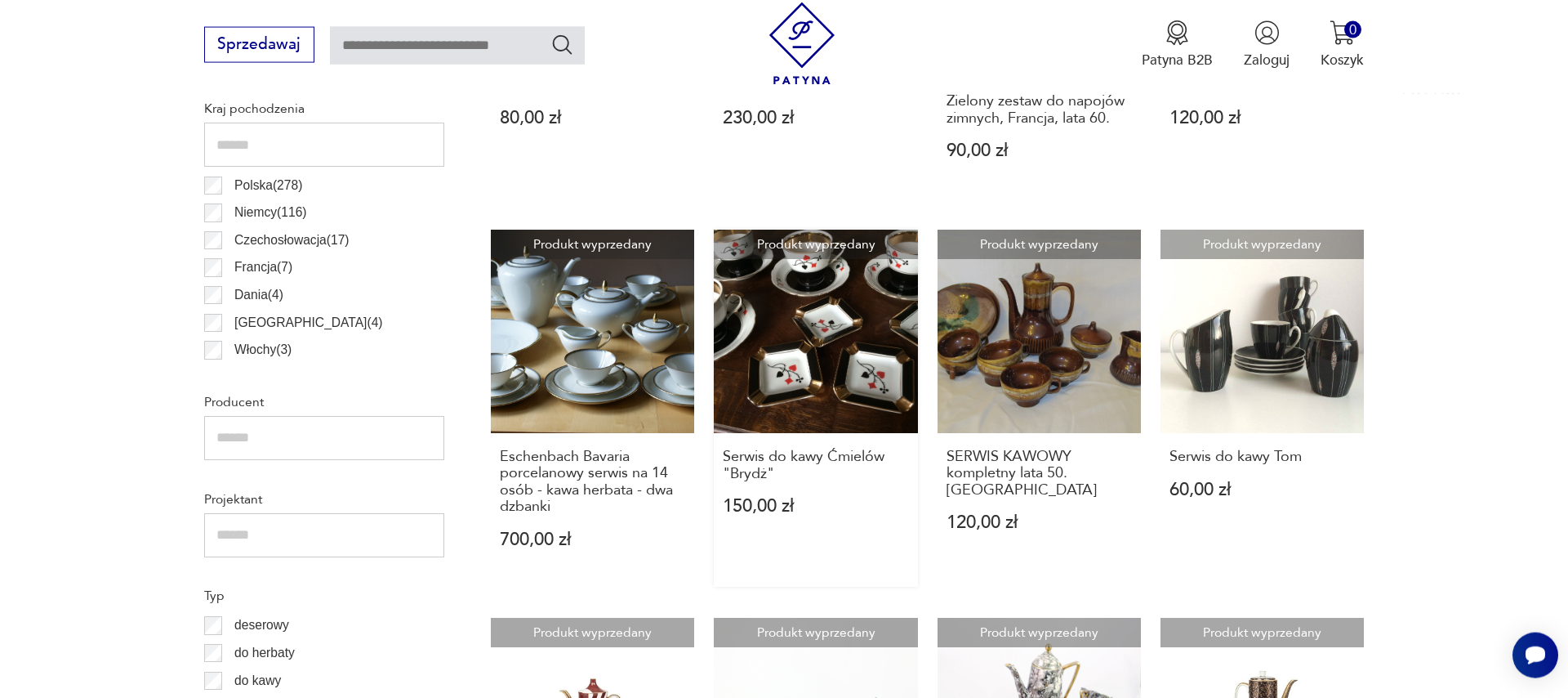
click at [852, 363] on link "Produkt wyprzedany Serwis do kawy Ćmielów "Brydż" 150,00 zł" at bounding box center [816, 407] width 204 height 357
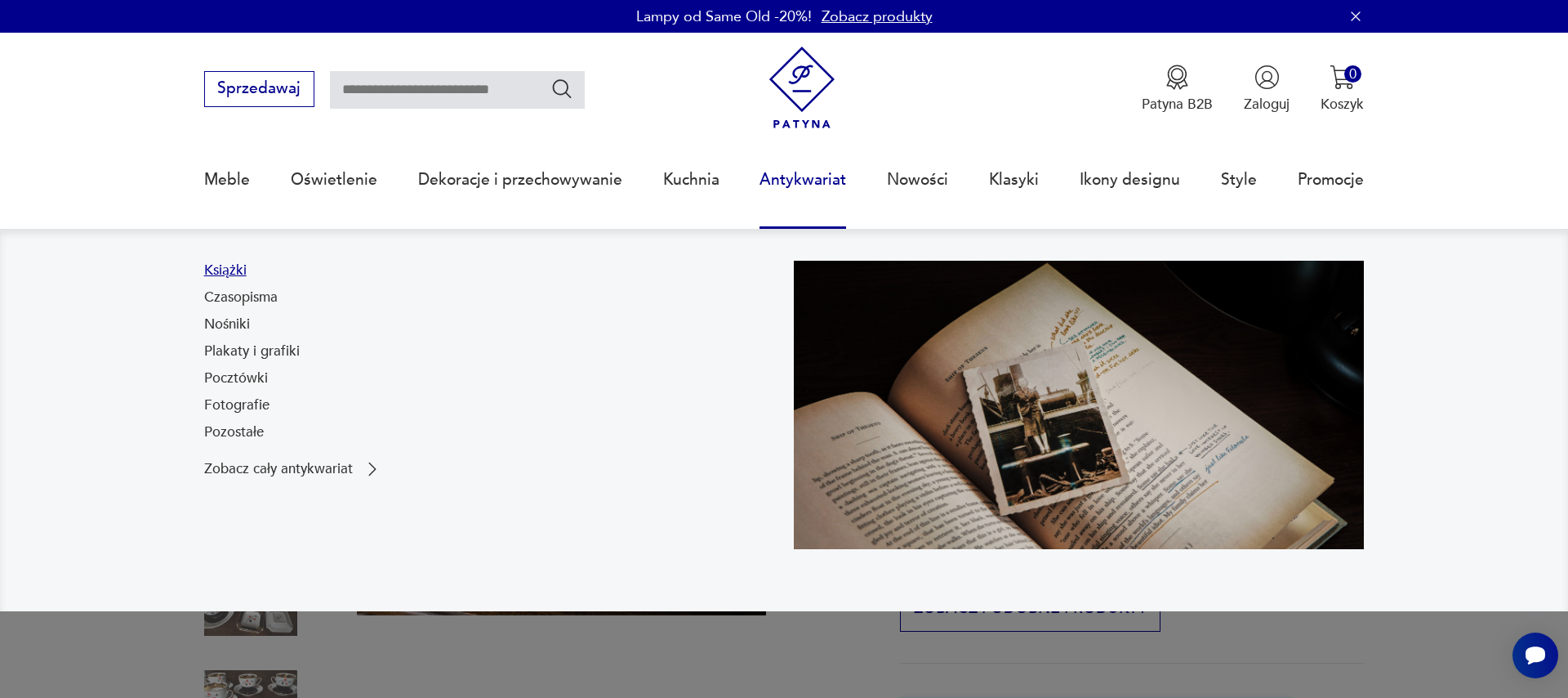
click at [241, 272] on link "Książki" at bounding box center [225, 271] width 42 height 20
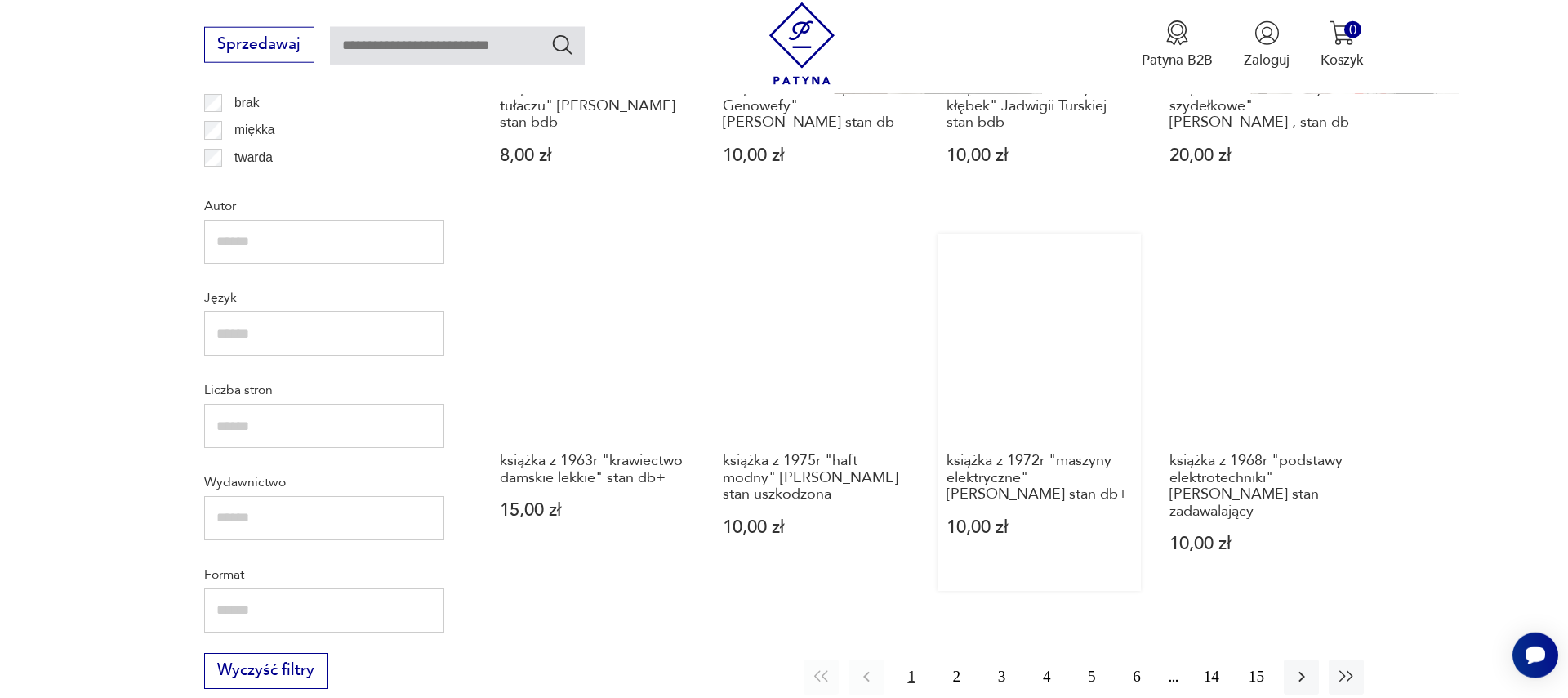
scroll to position [1803, 0]
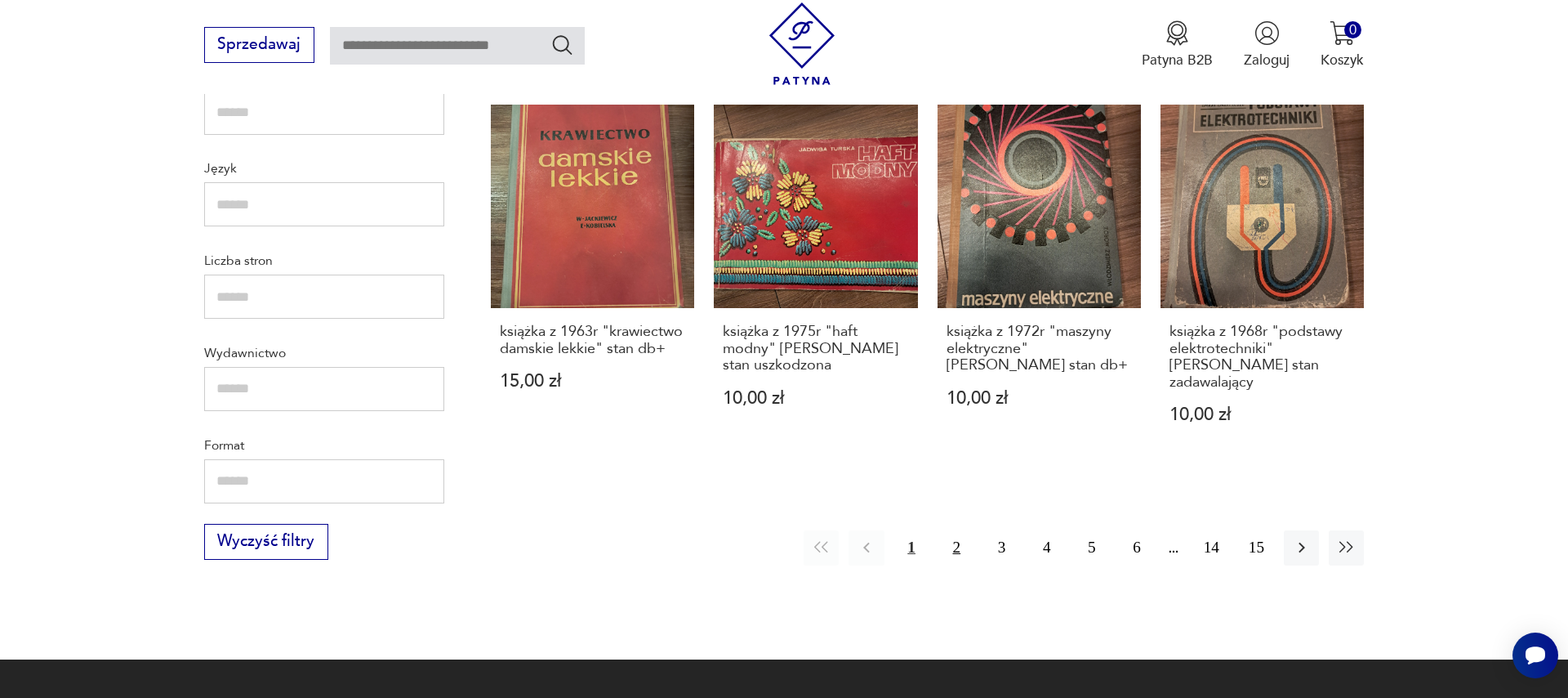
click at [961, 545] on button "2" at bounding box center [957, 547] width 35 height 35
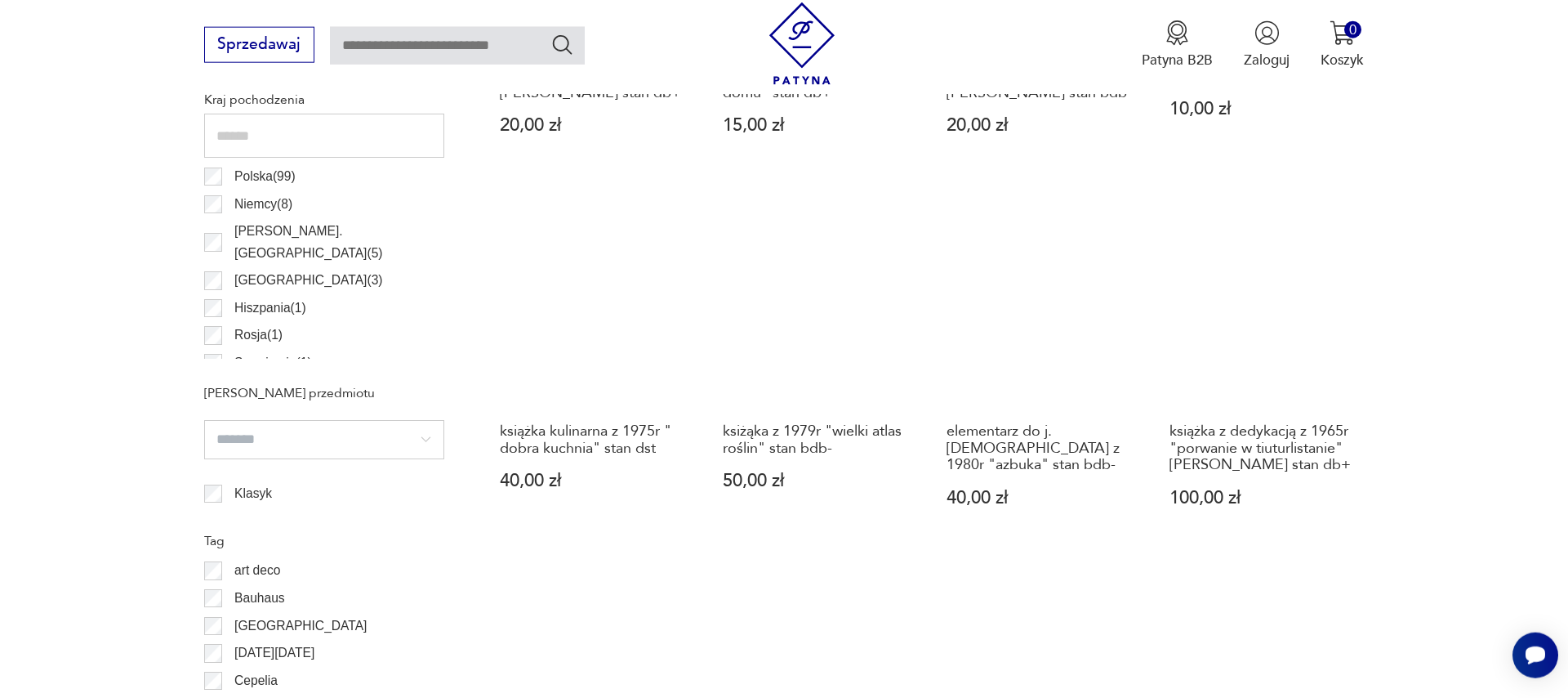
scroll to position [952, 0]
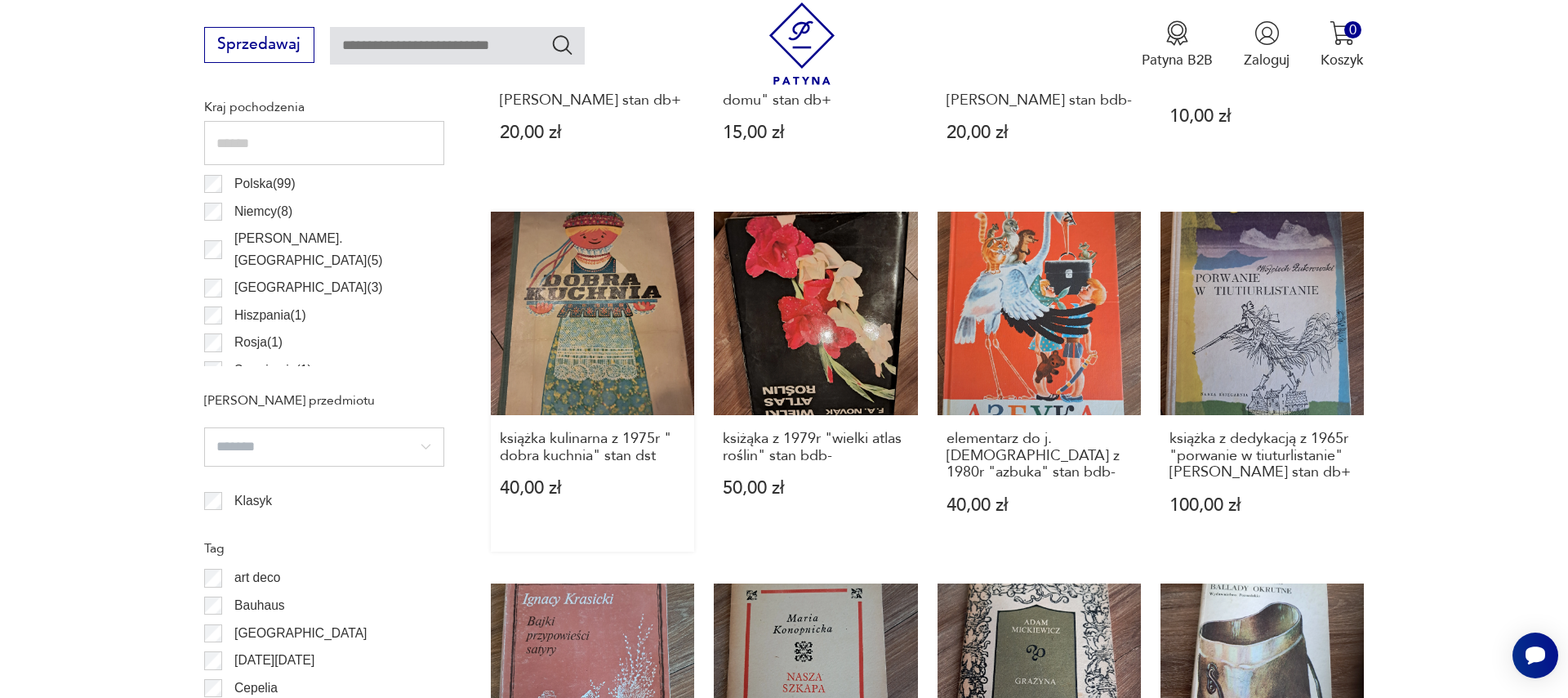
click at [586, 360] on link "książka kulinarna z 1975r " dobra kuchnia" stan dst 40,00 zł" at bounding box center [592, 383] width 204 height 341
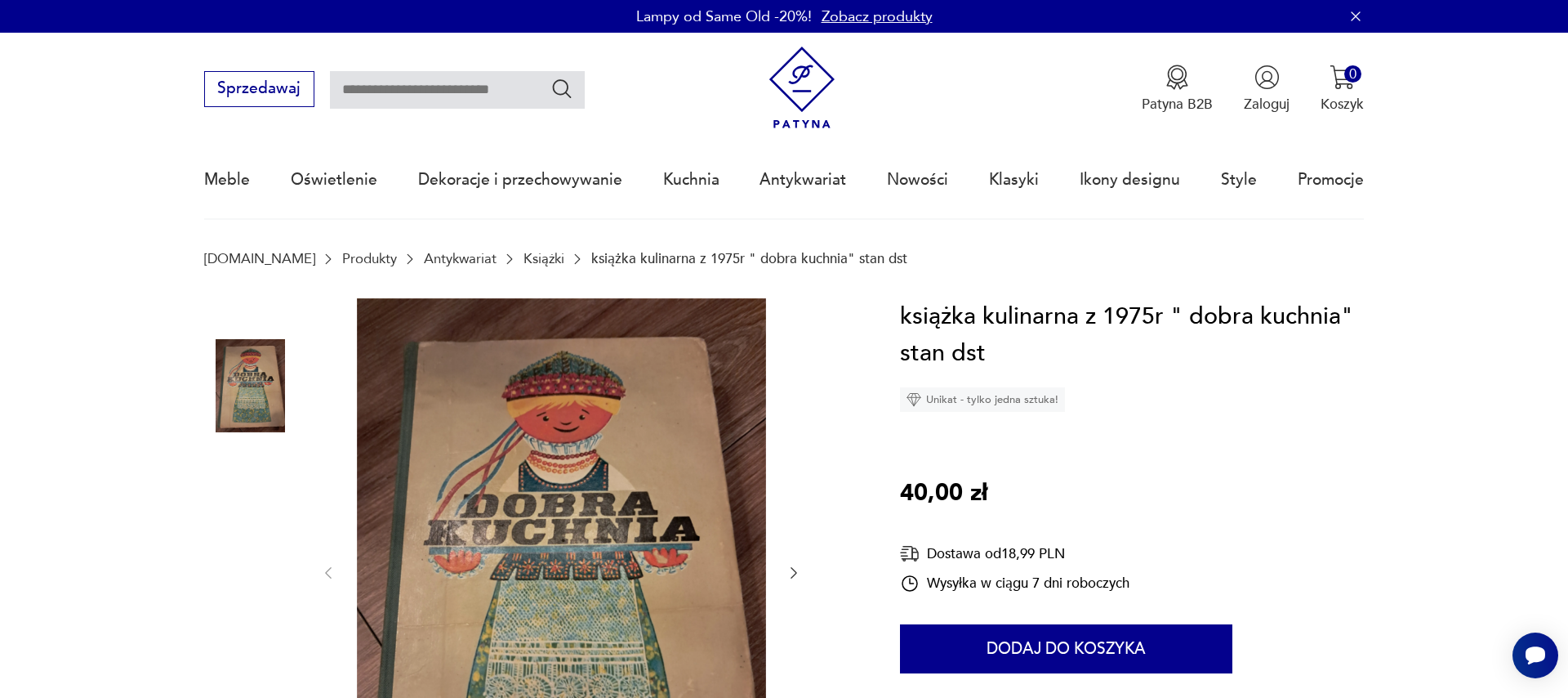
scroll to position [280, 0]
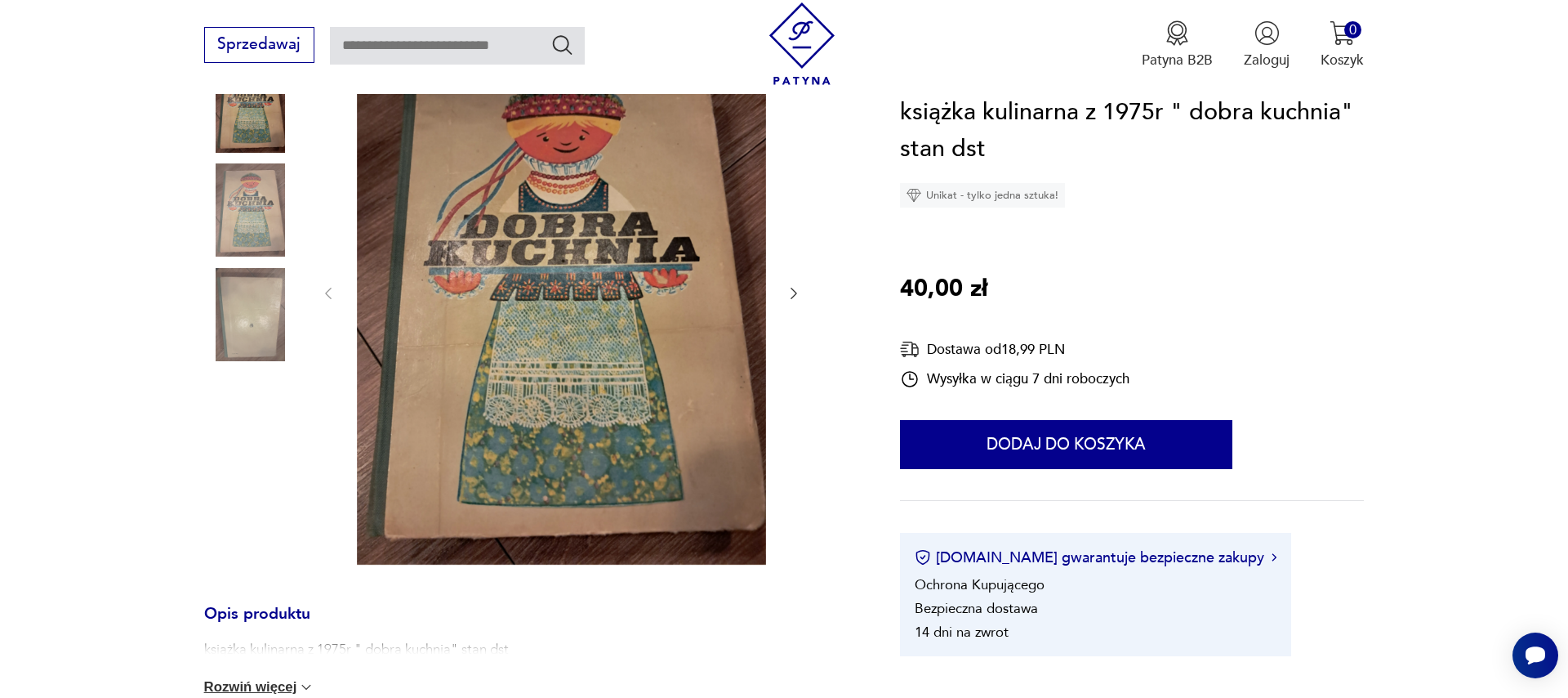
click at [798, 291] on icon "button" at bounding box center [794, 293] width 17 height 17
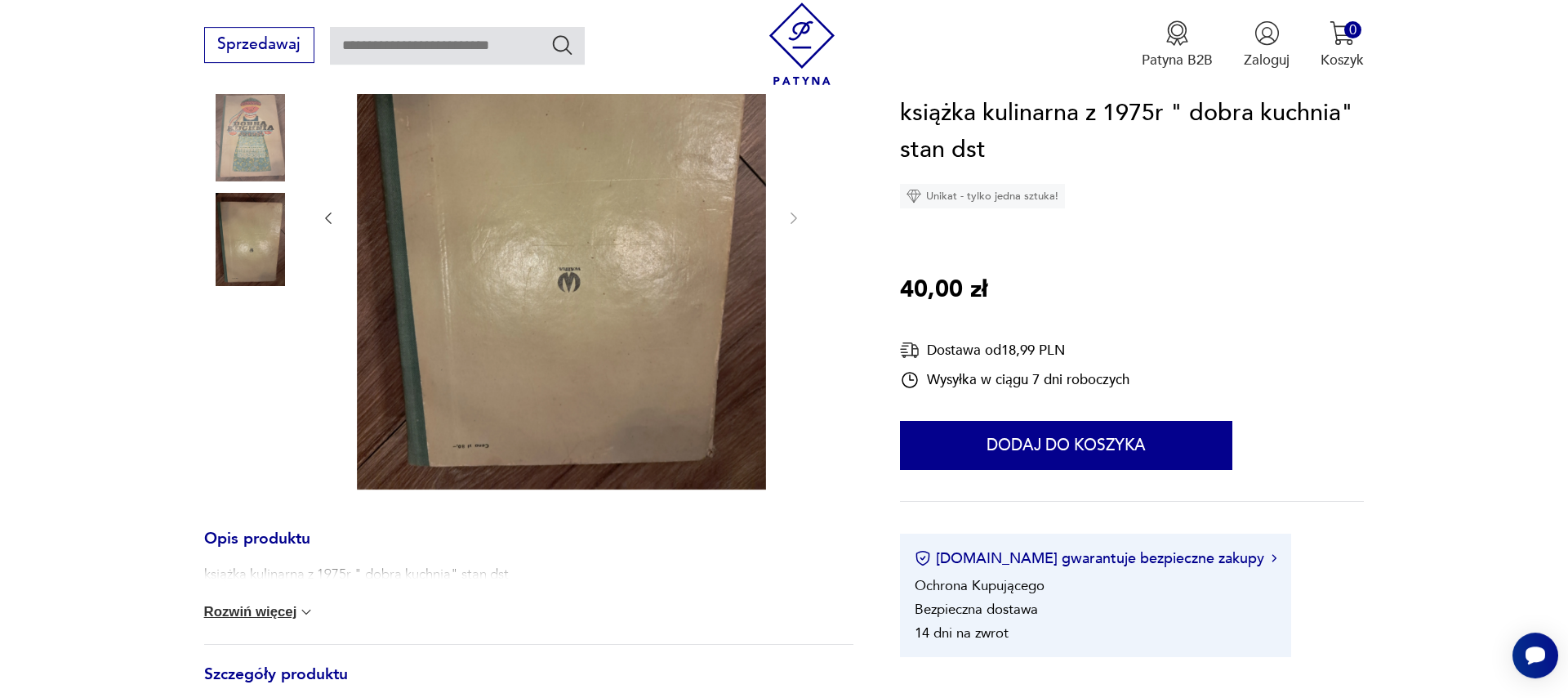
scroll to position [652, 0]
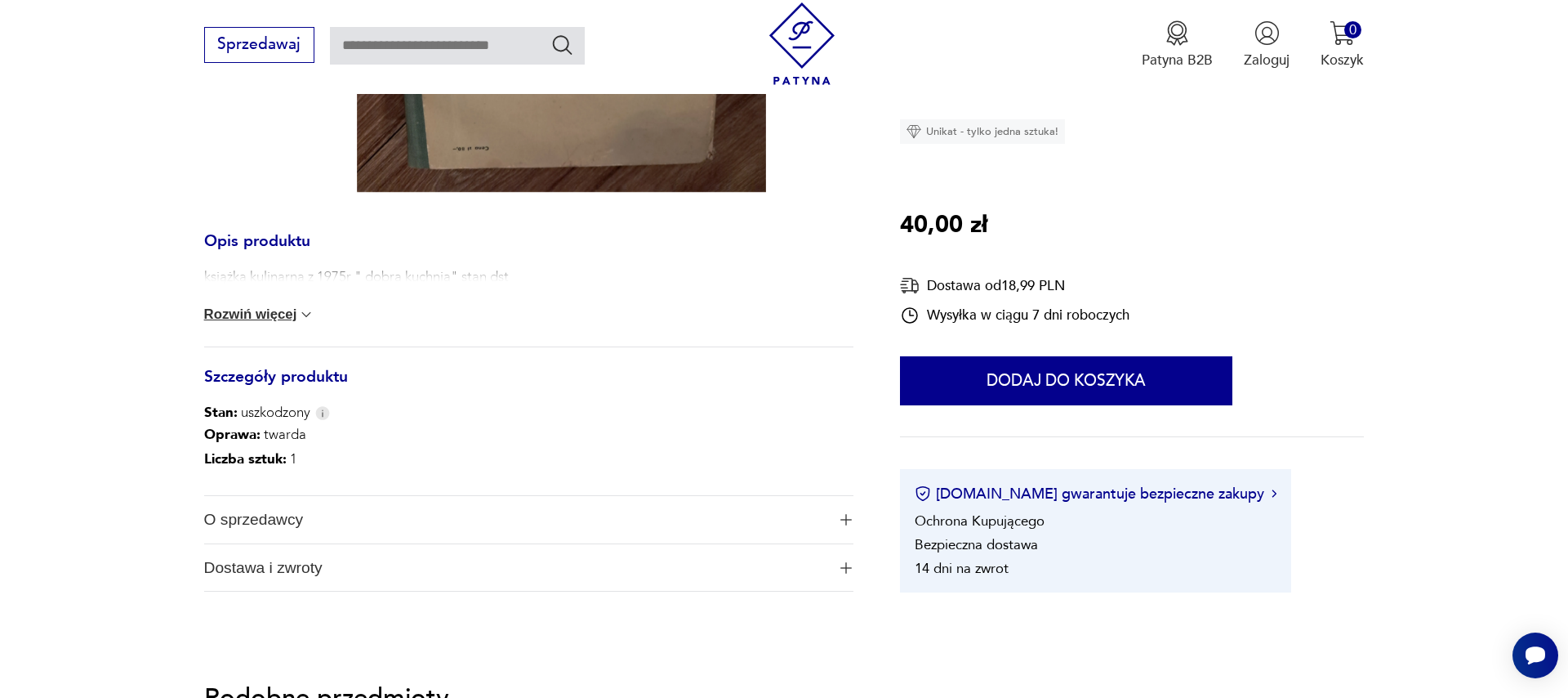
click at [269, 320] on button "Rozwiń więcej" at bounding box center [260, 315] width 111 height 17
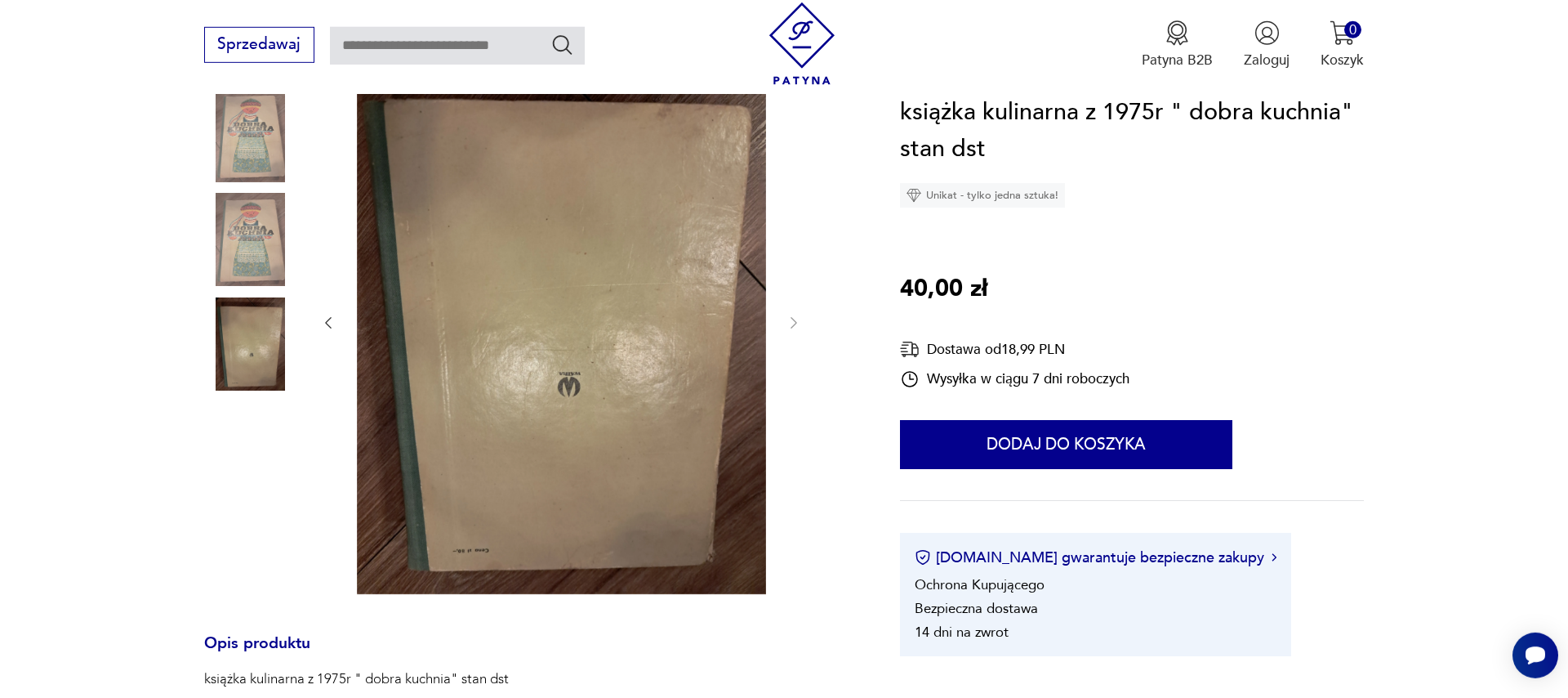
scroll to position [0, 0]
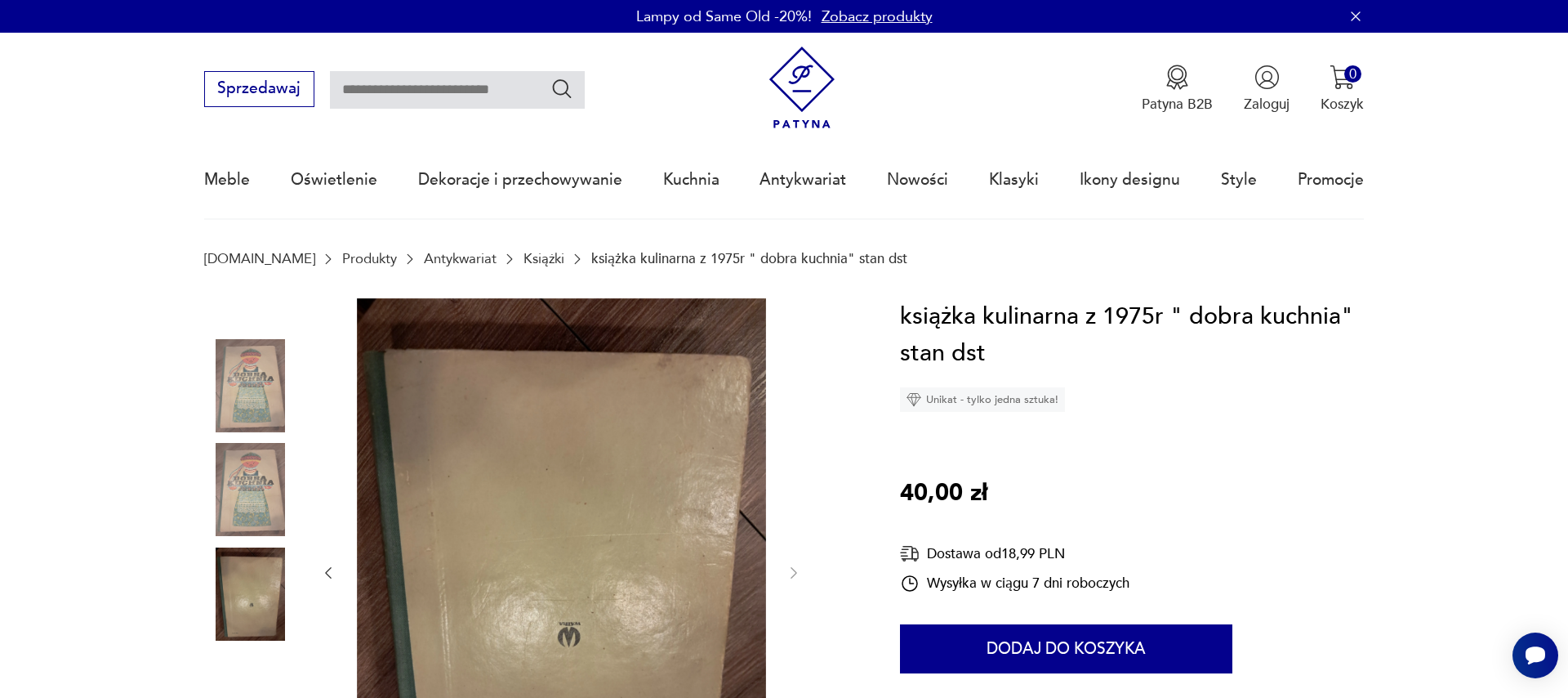
click at [271, 385] on img at bounding box center [251, 386] width 94 height 94
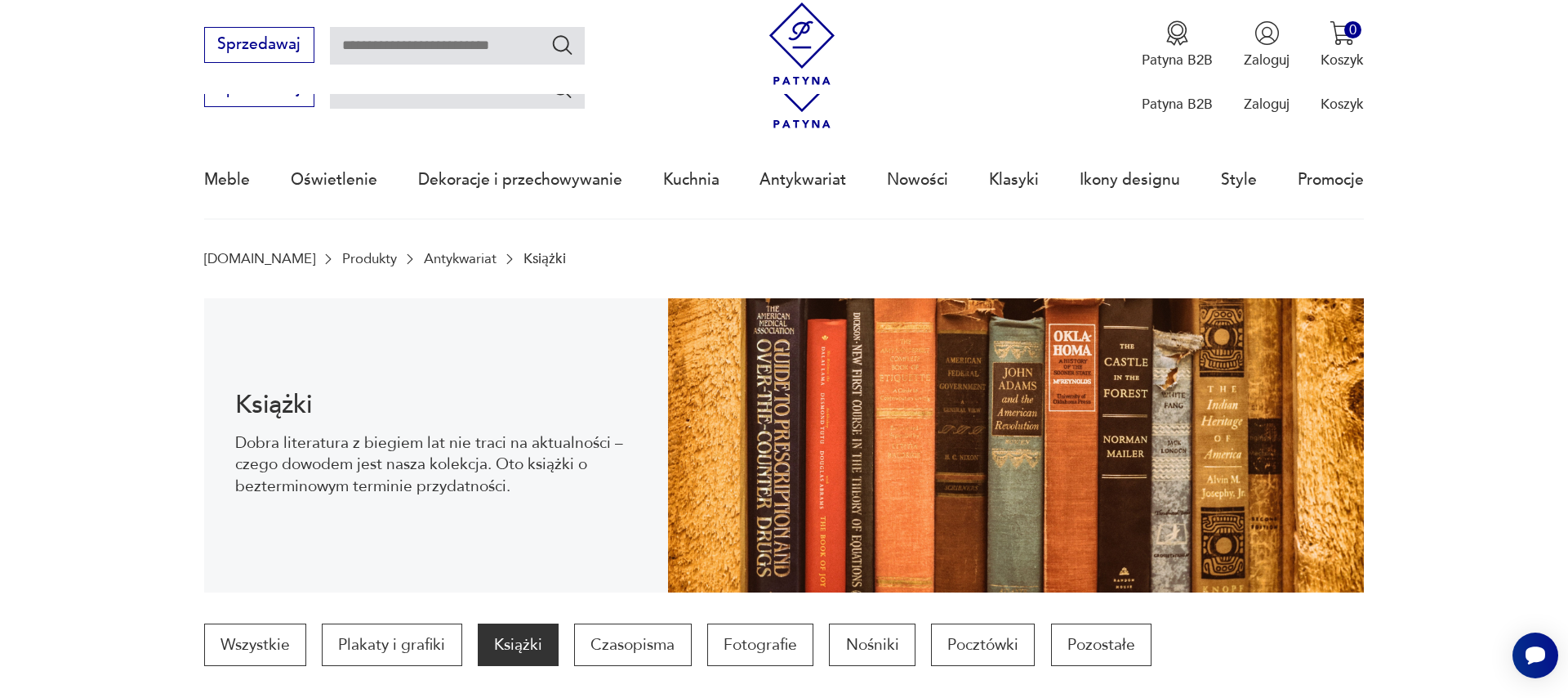
scroll to position [903, 0]
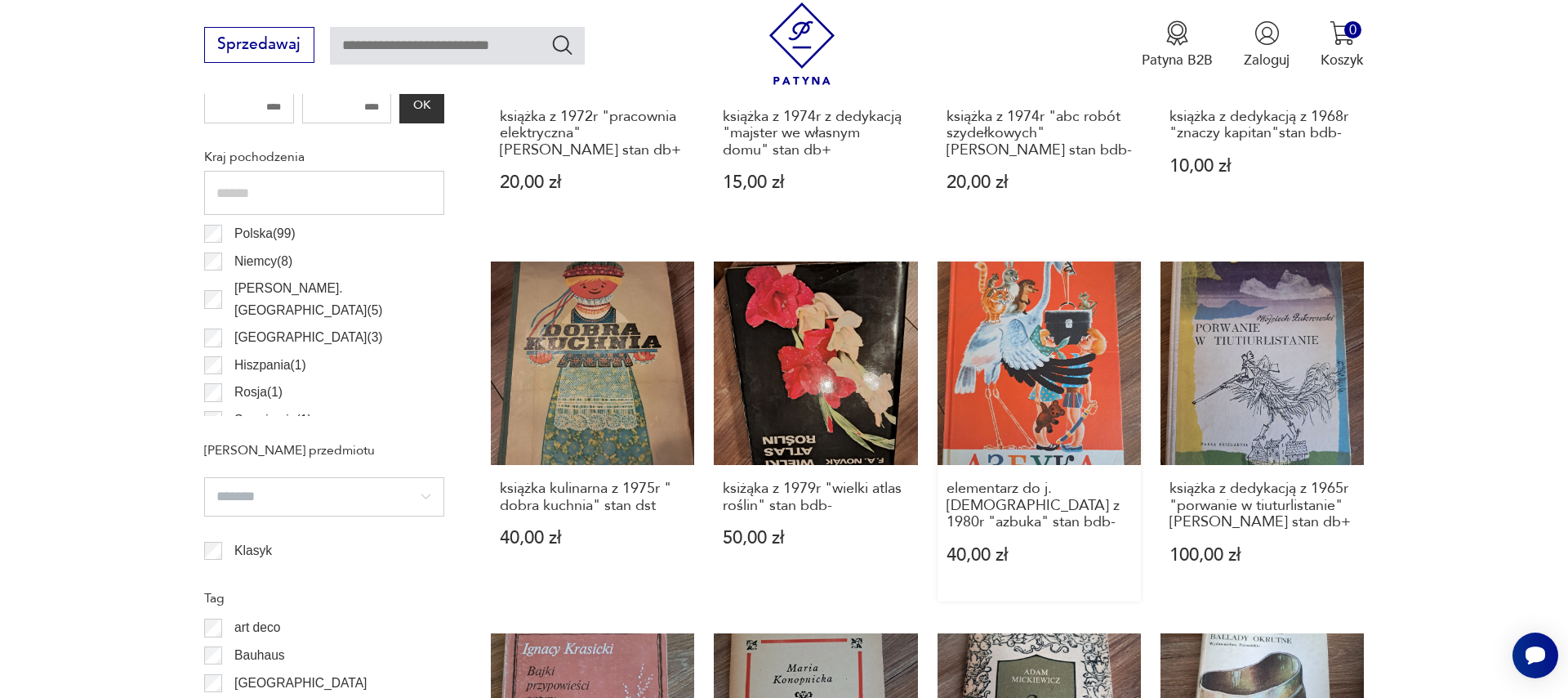
click at [1043, 393] on link "elementarz do j. rosyjskiego z 1980r "azbuka" stan bdb- 40,00 zł" at bounding box center [1039, 432] width 204 height 341
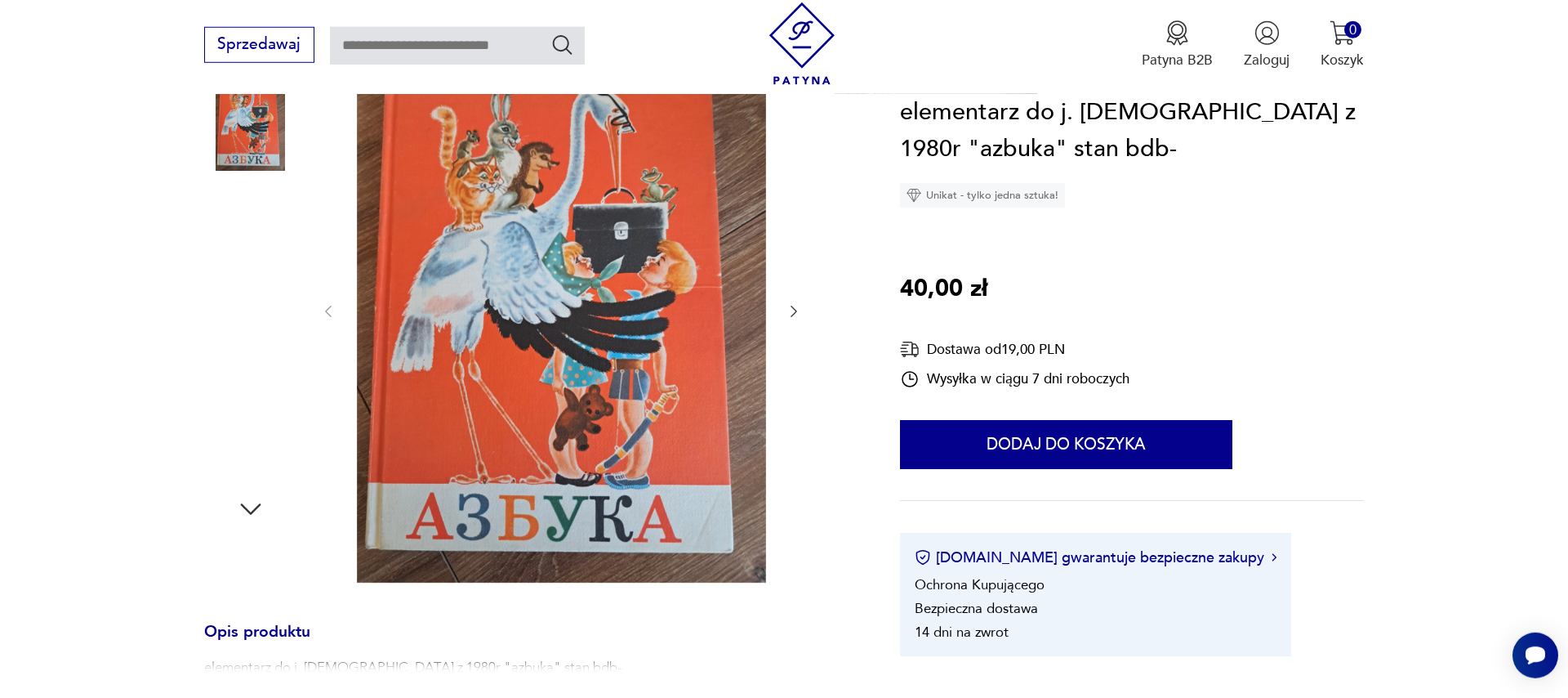
scroll to position [280, 0]
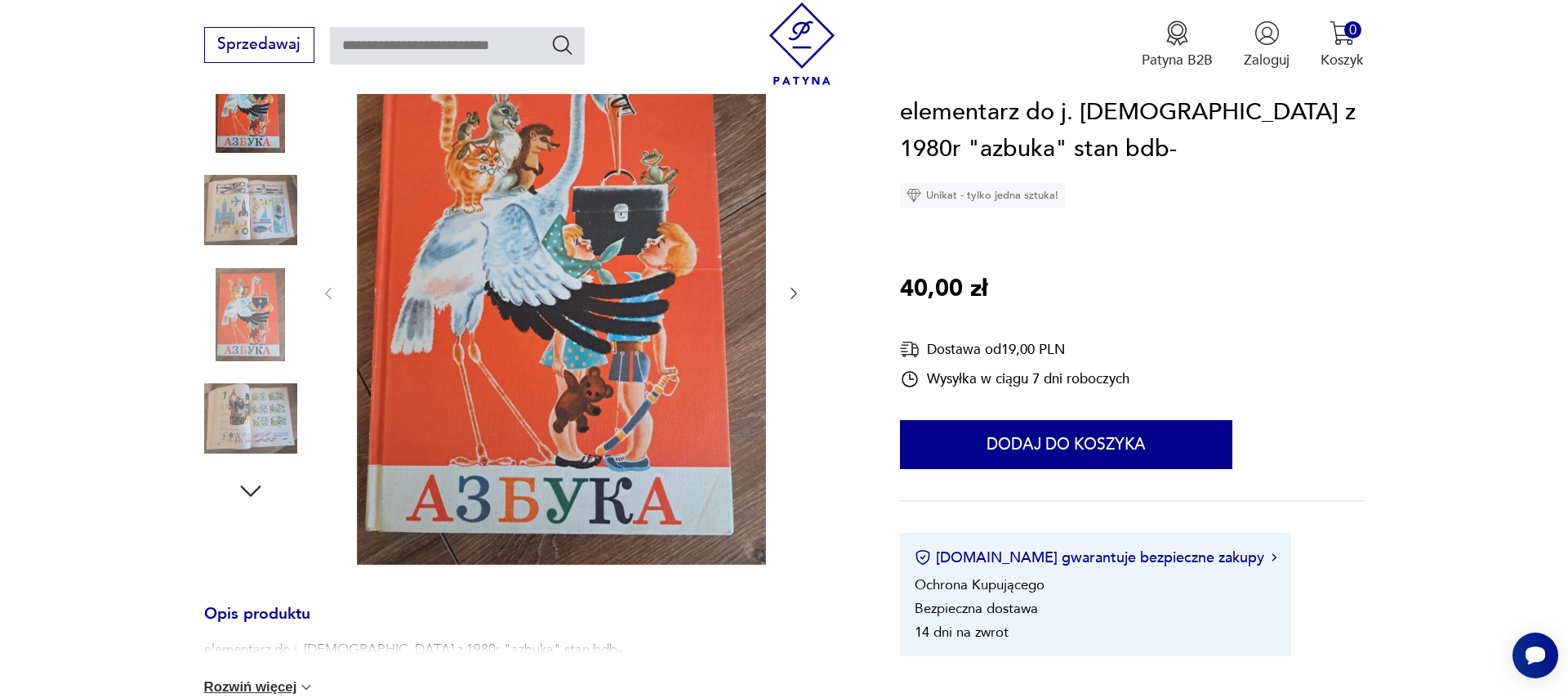
click at [242, 205] on img at bounding box center [251, 209] width 94 height 94
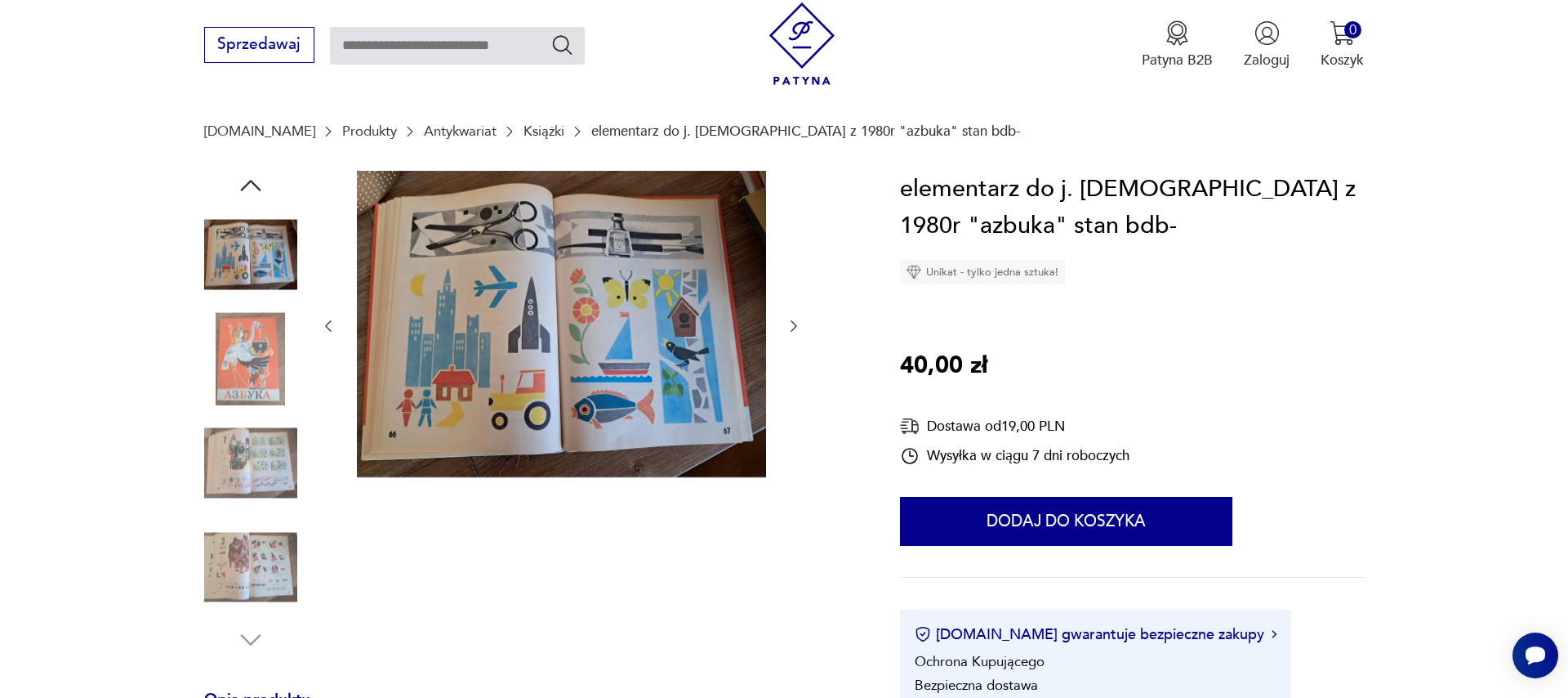
scroll to position [0, 0]
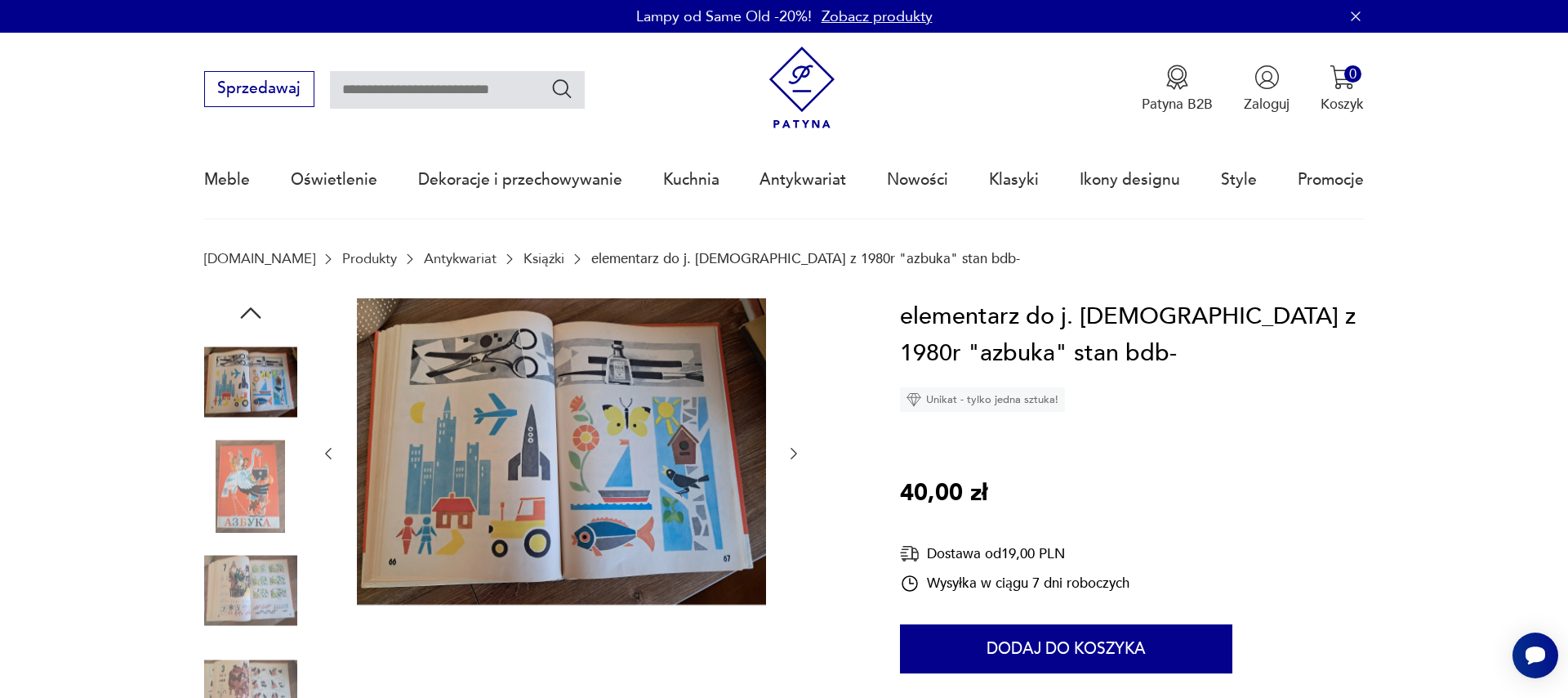
click at [787, 455] on icon "button" at bounding box center [794, 454] width 17 height 17
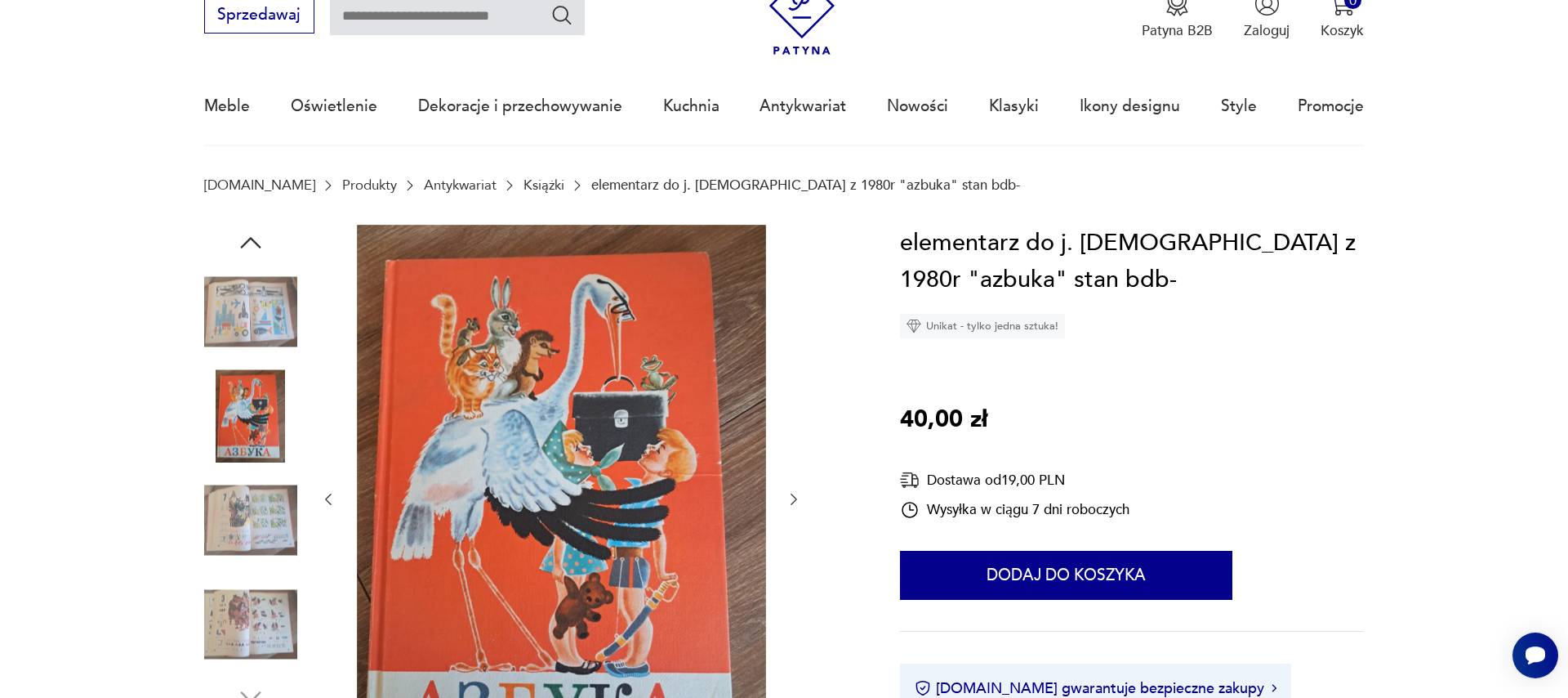
scroll to position [94, 0]
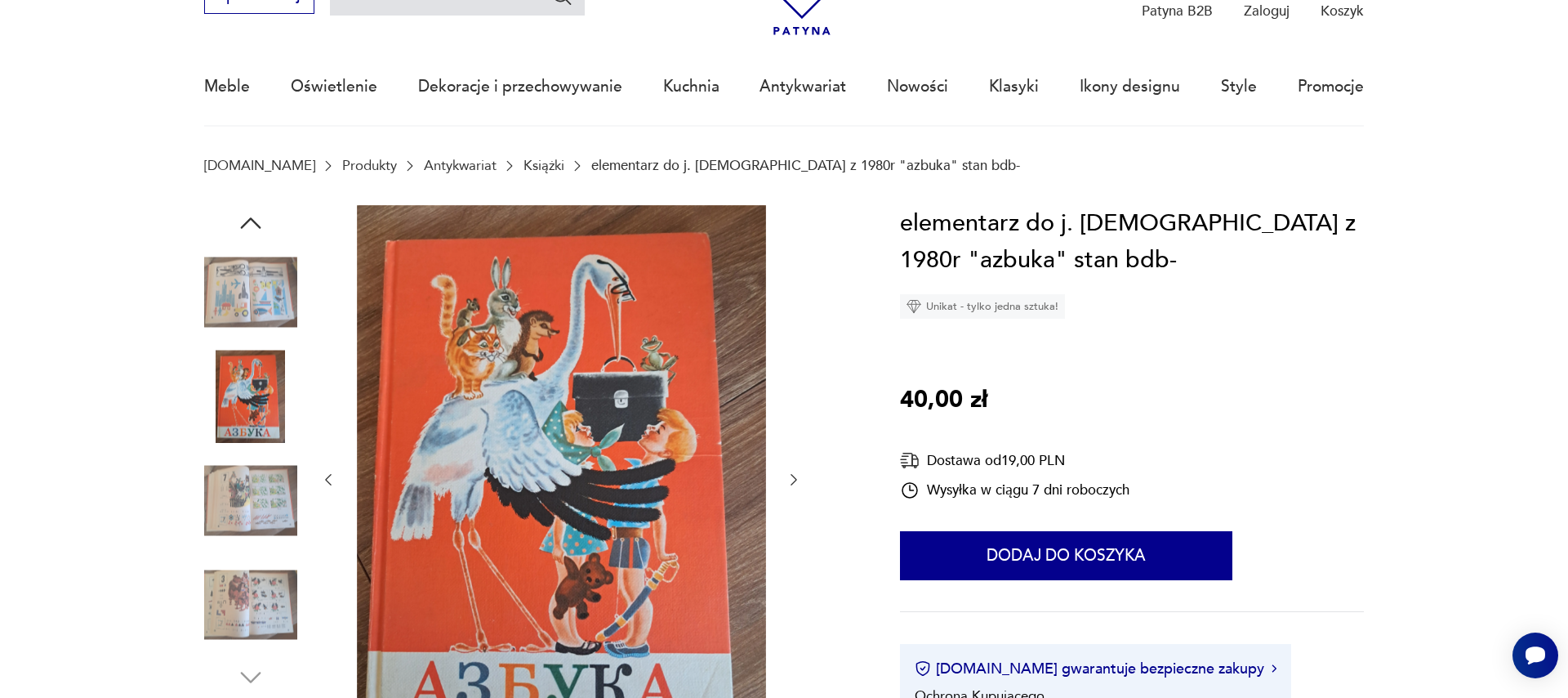
click at [263, 494] on img at bounding box center [251, 501] width 94 height 94
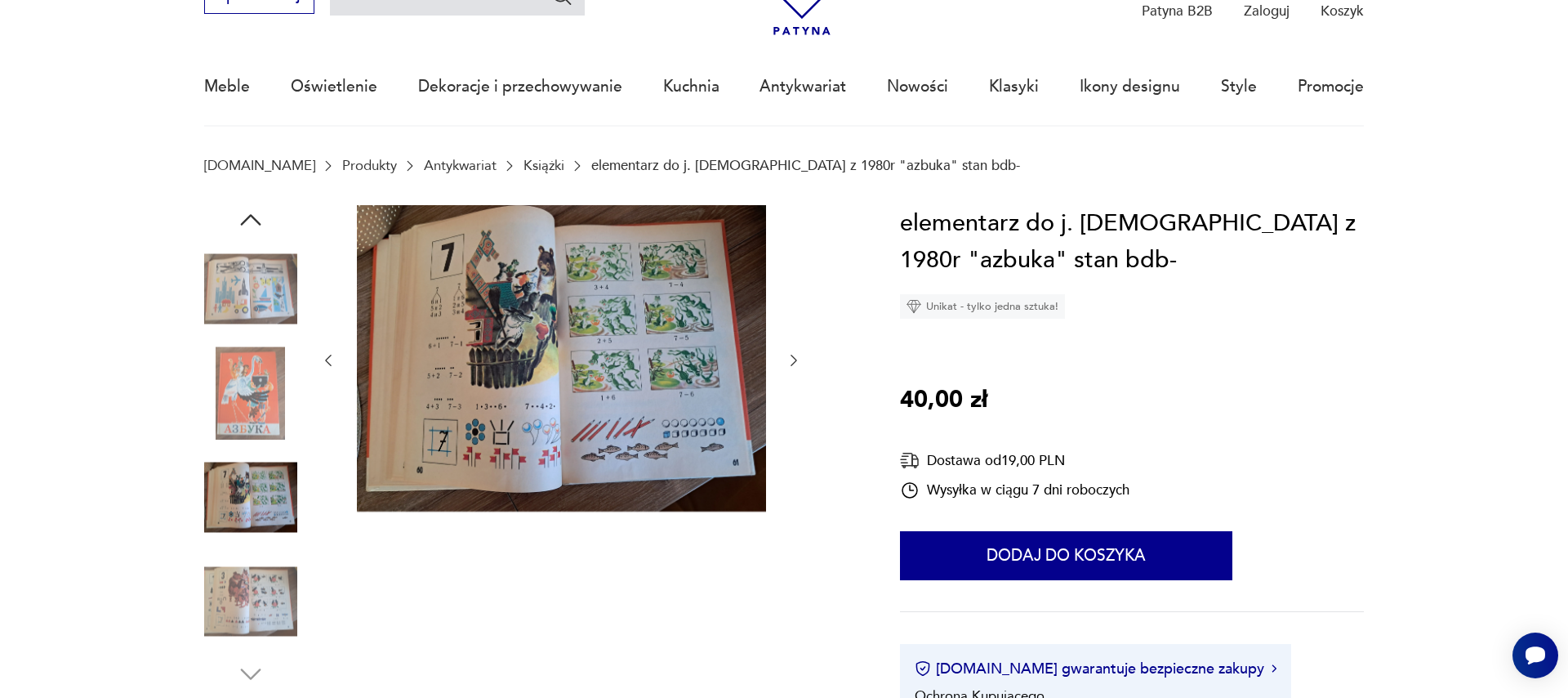
click at [787, 359] on icon "button" at bounding box center [794, 360] width 17 height 17
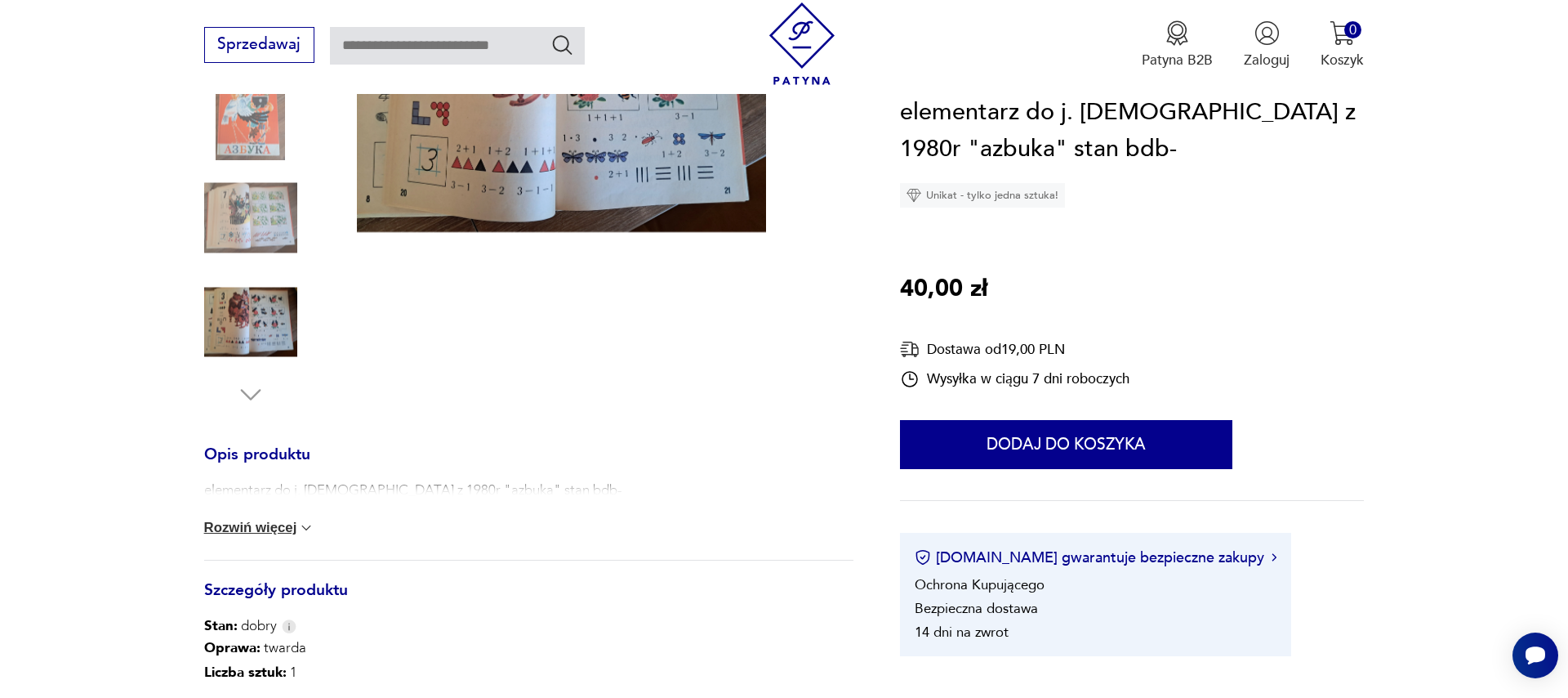
scroll to position [0, 0]
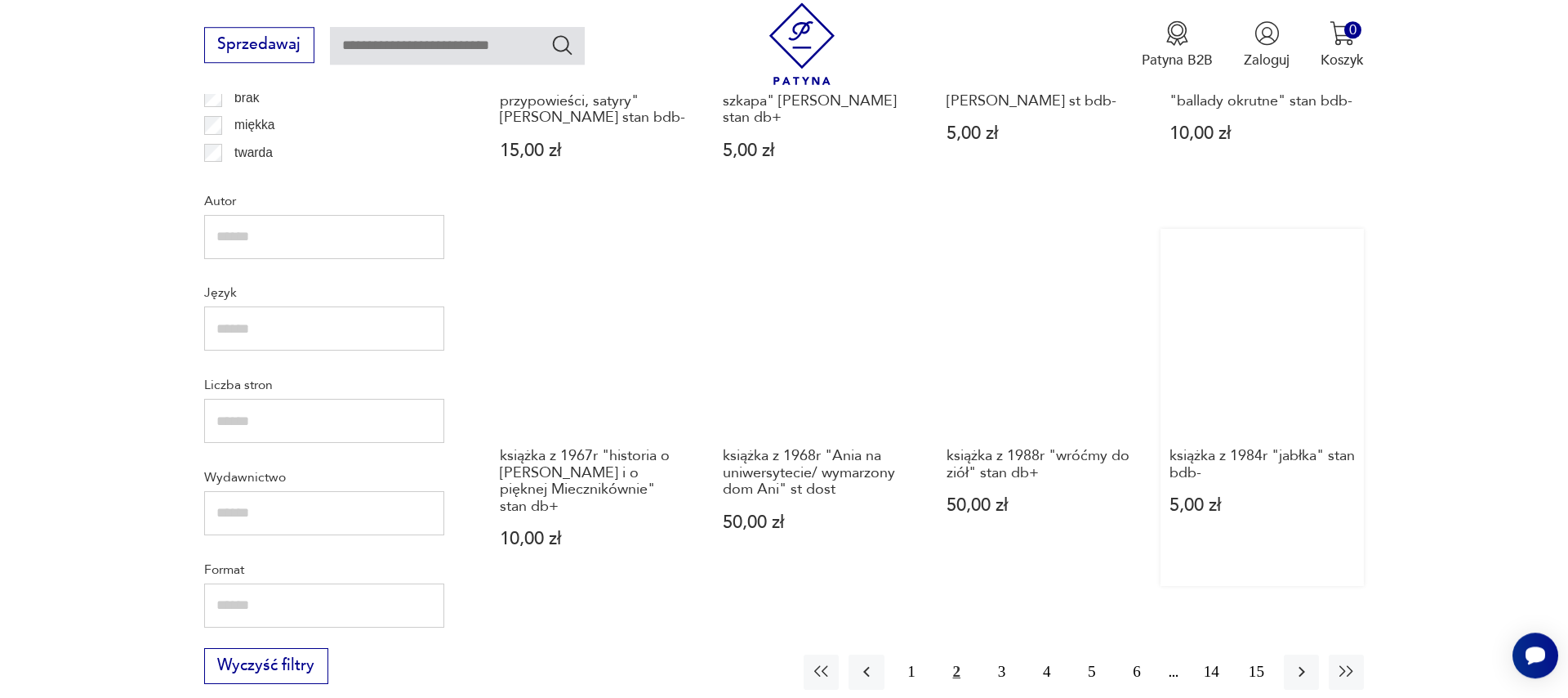
scroll to position [1740, 0]
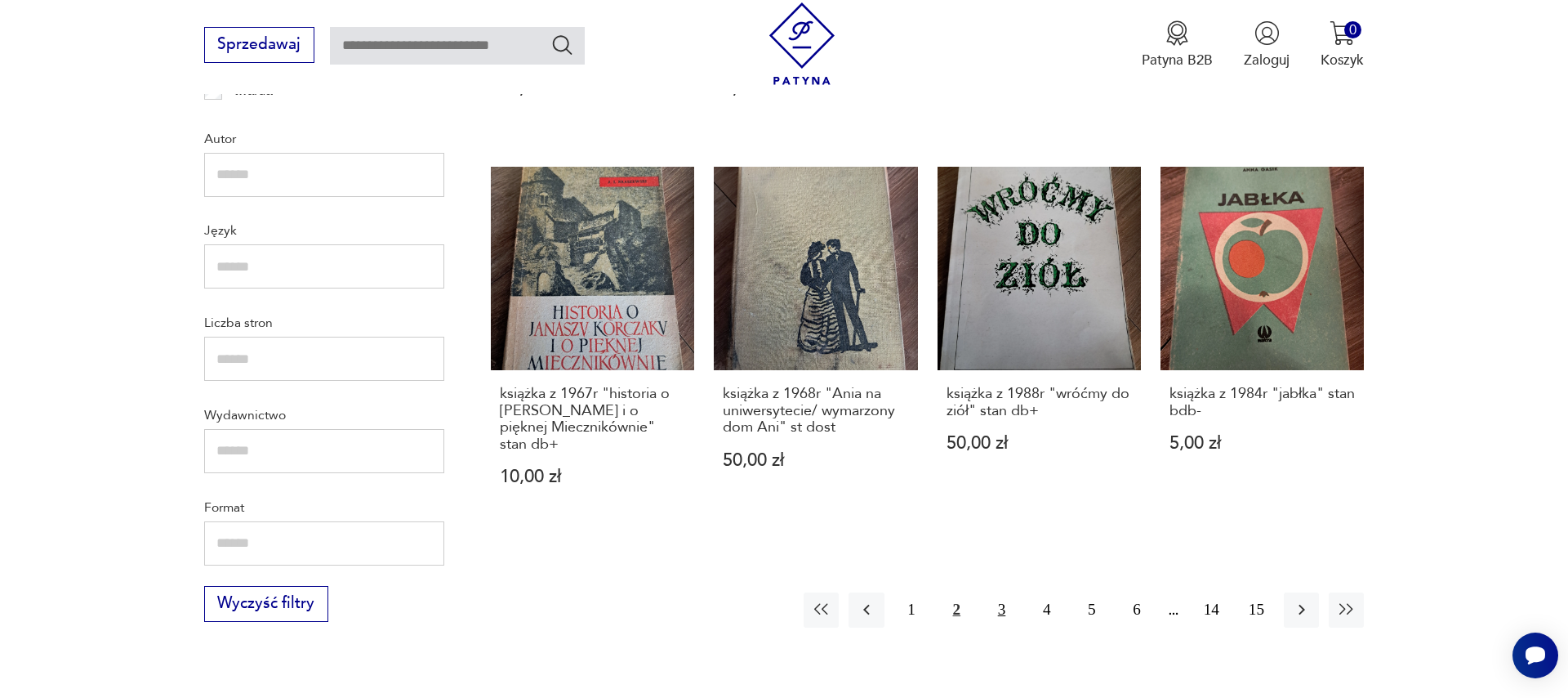
click at [1000, 611] on button "3" at bounding box center [1001, 609] width 35 height 35
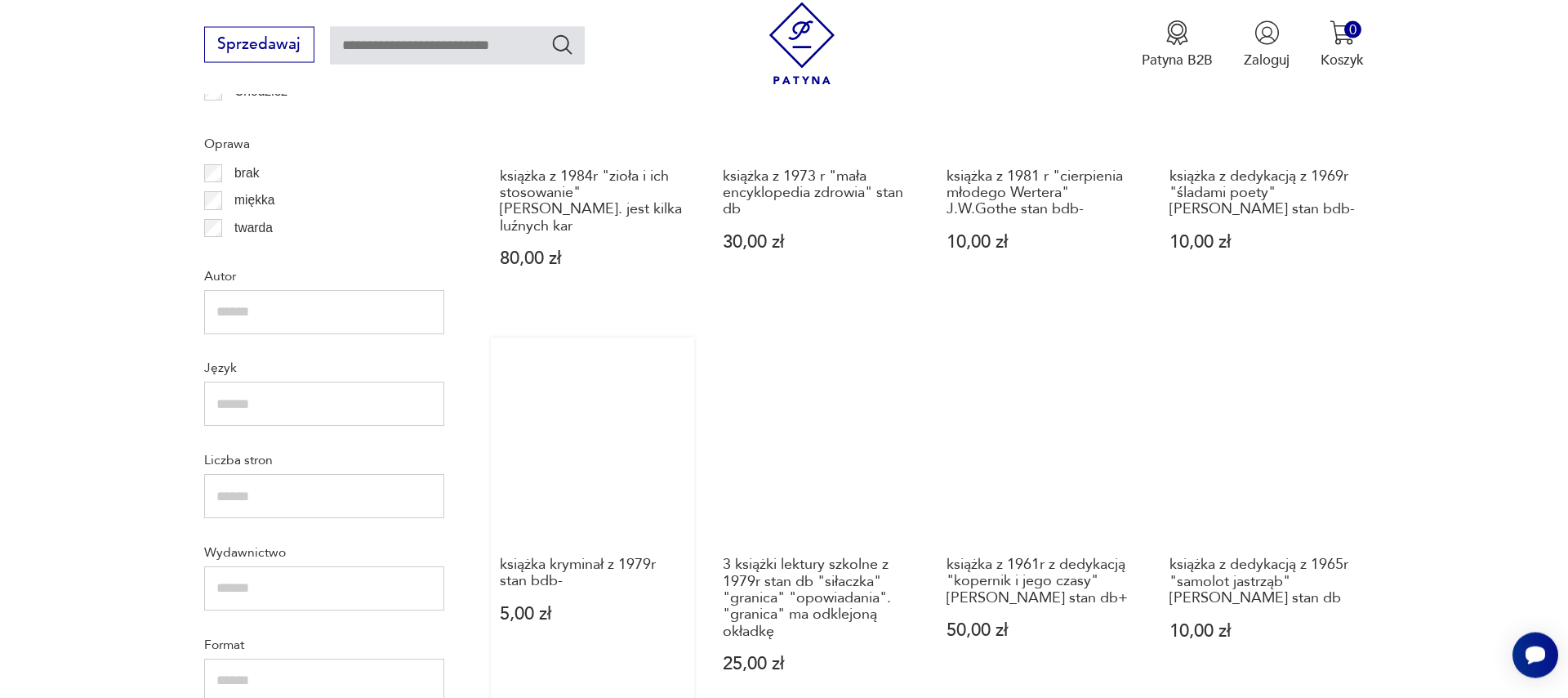
scroll to position [1976, 0]
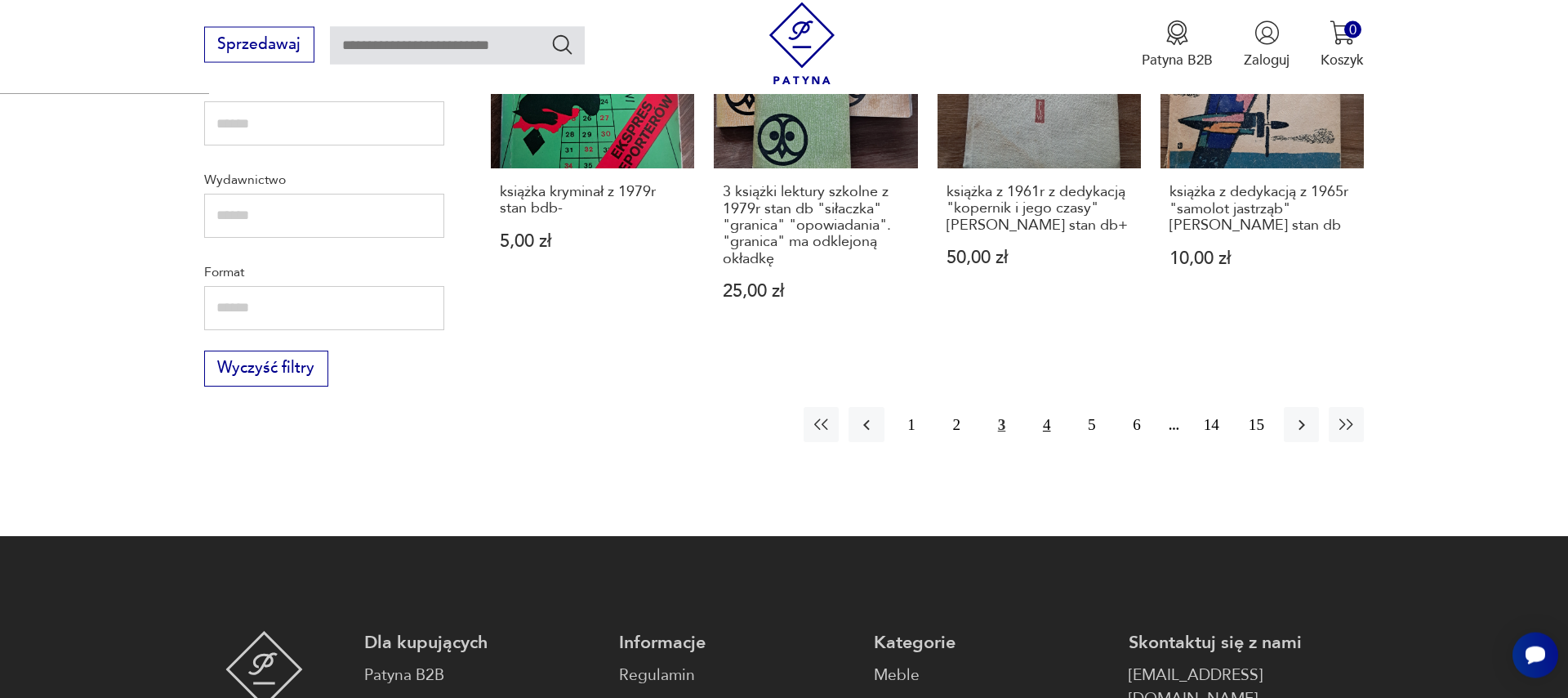
click at [1051, 412] on button "4" at bounding box center [1046, 424] width 35 height 35
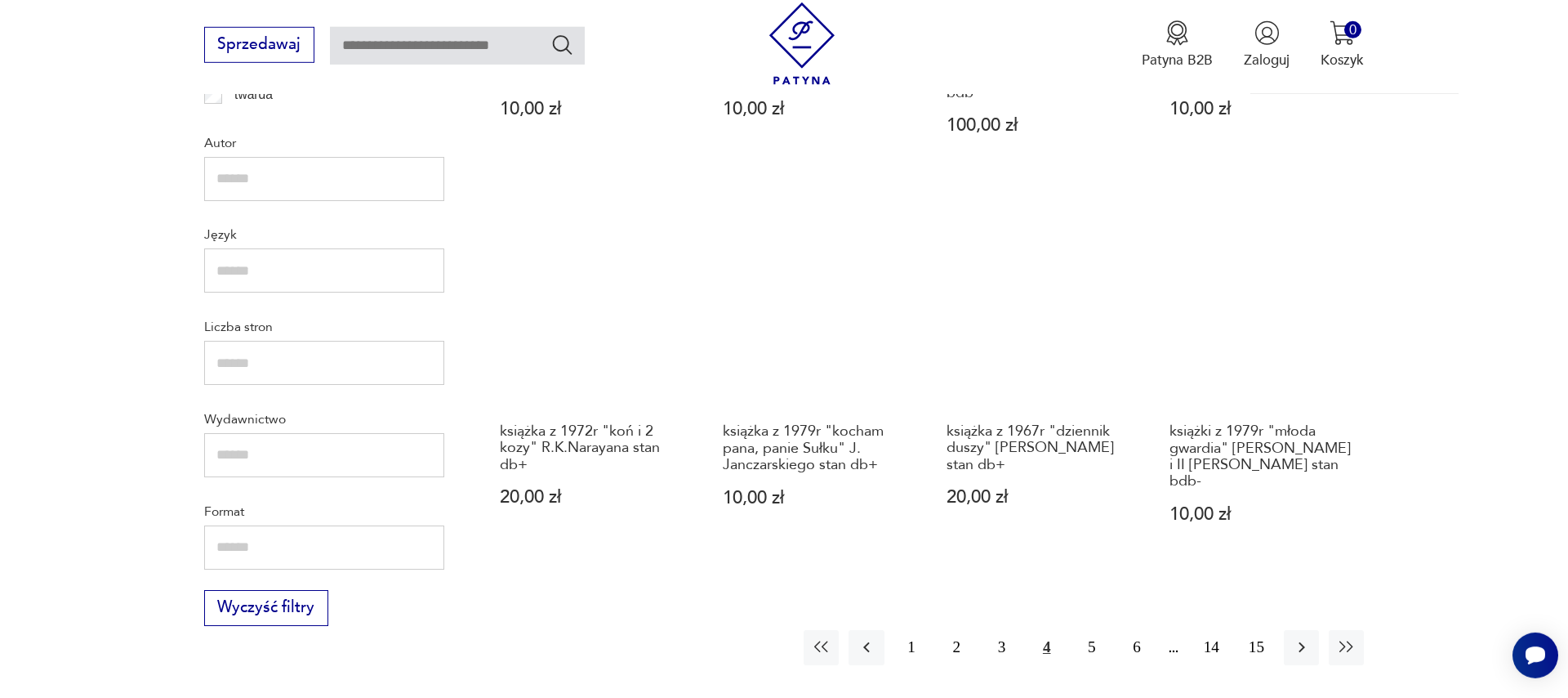
scroll to position [1883, 0]
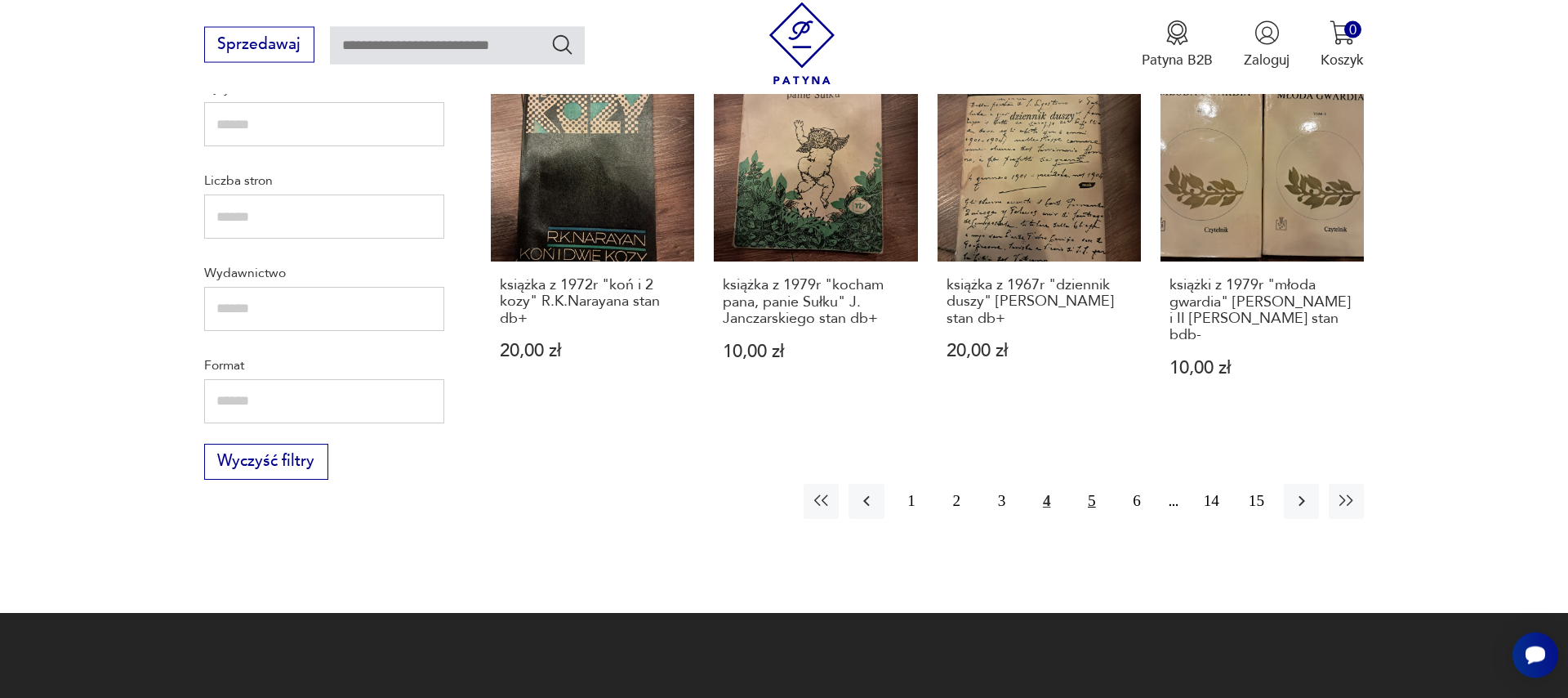
click at [1095, 484] on button "5" at bounding box center [1091, 501] width 35 height 35
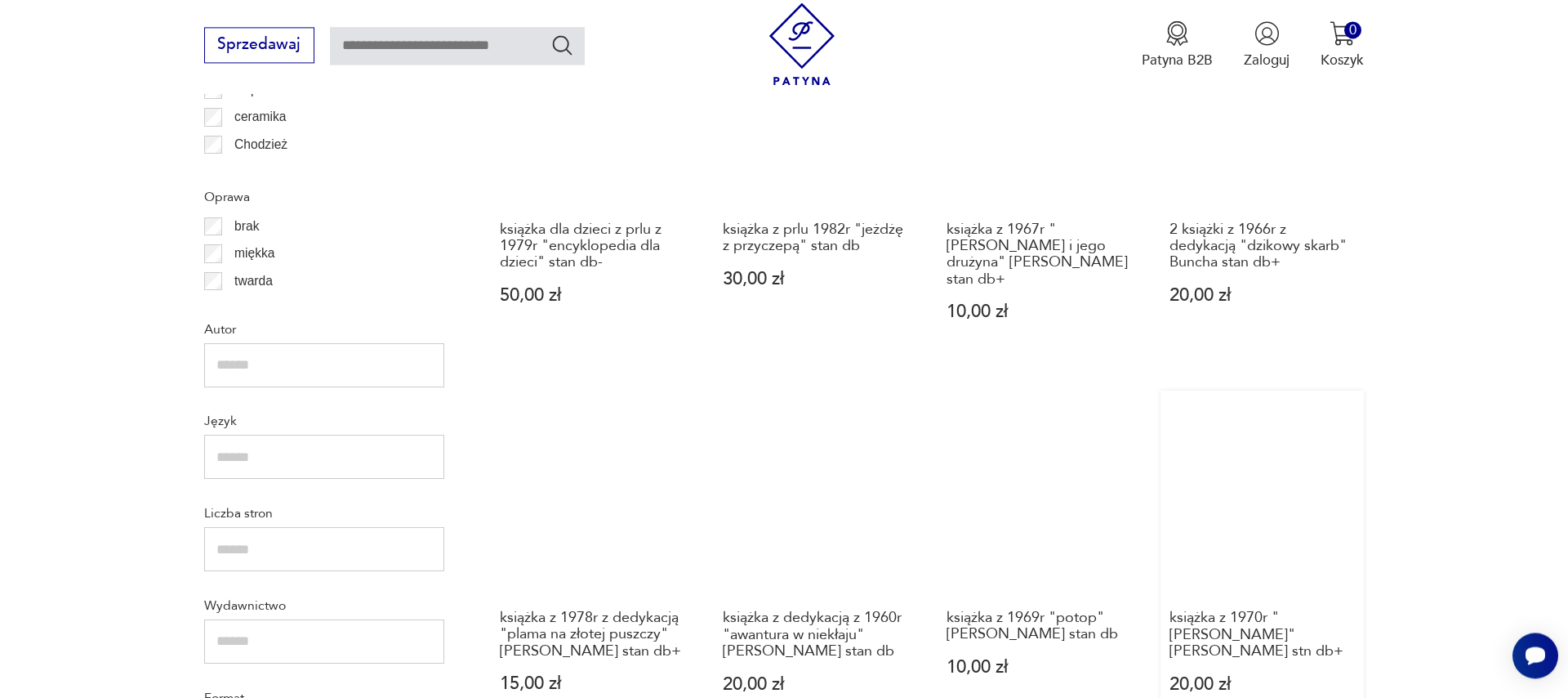
scroll to position [1789, 0]
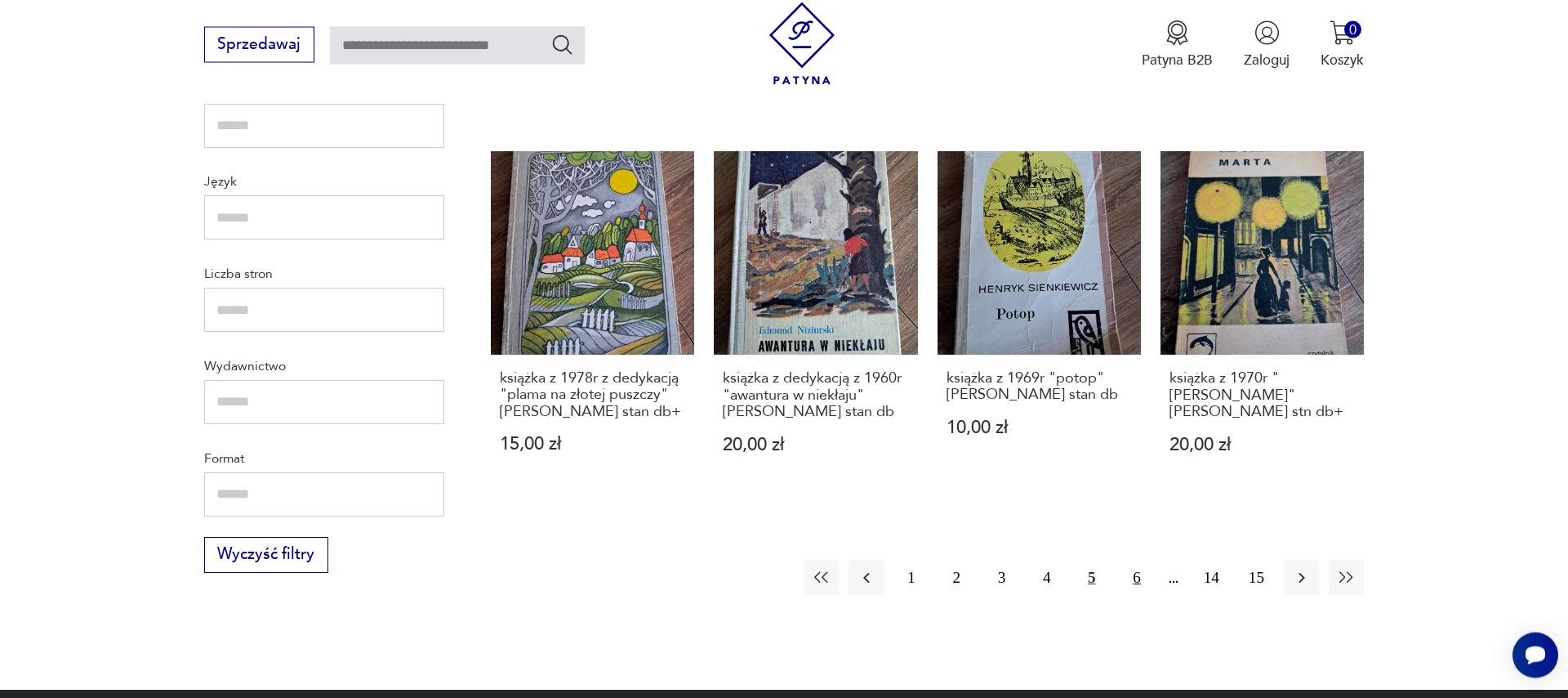
click at [1131, 580] on button "6" at bounding box center [1136, 577] width 35 height 35
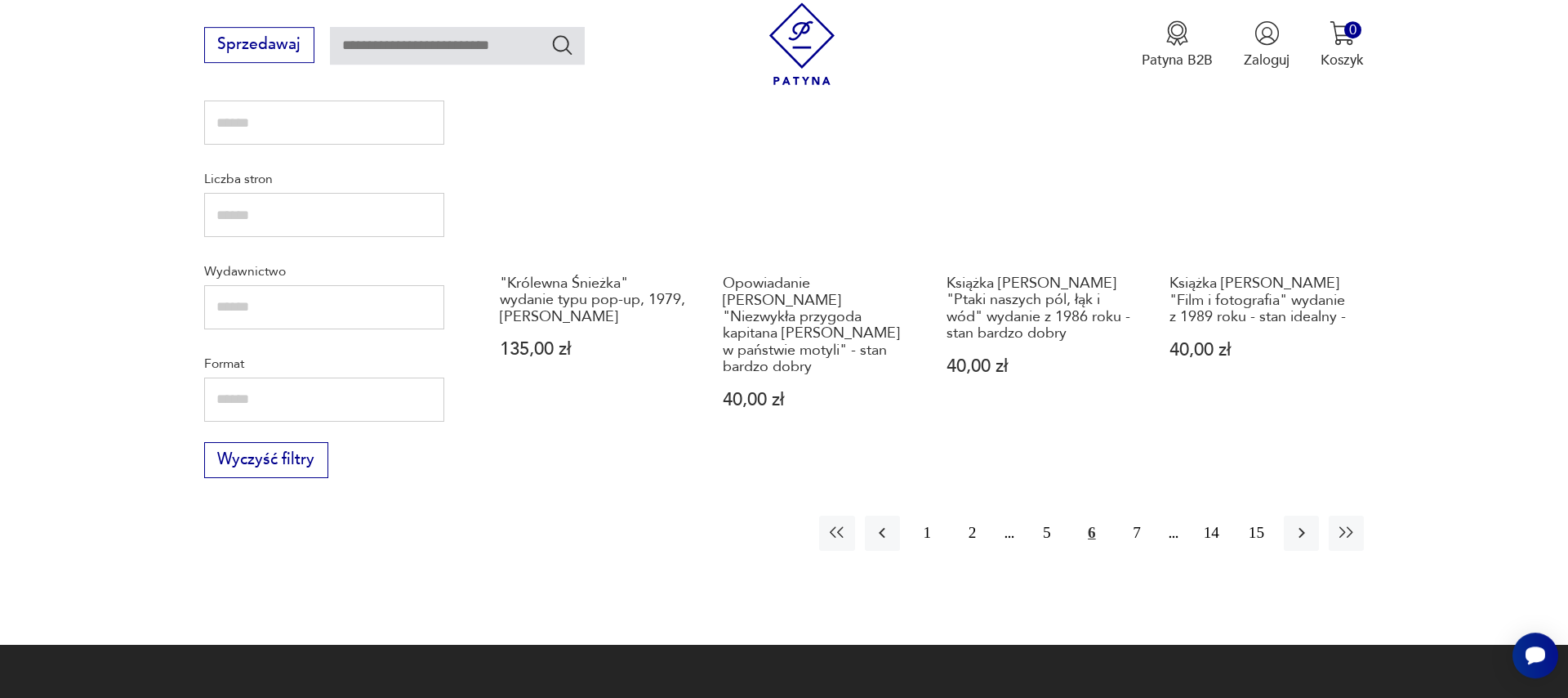
scroll to position [1976, 0]
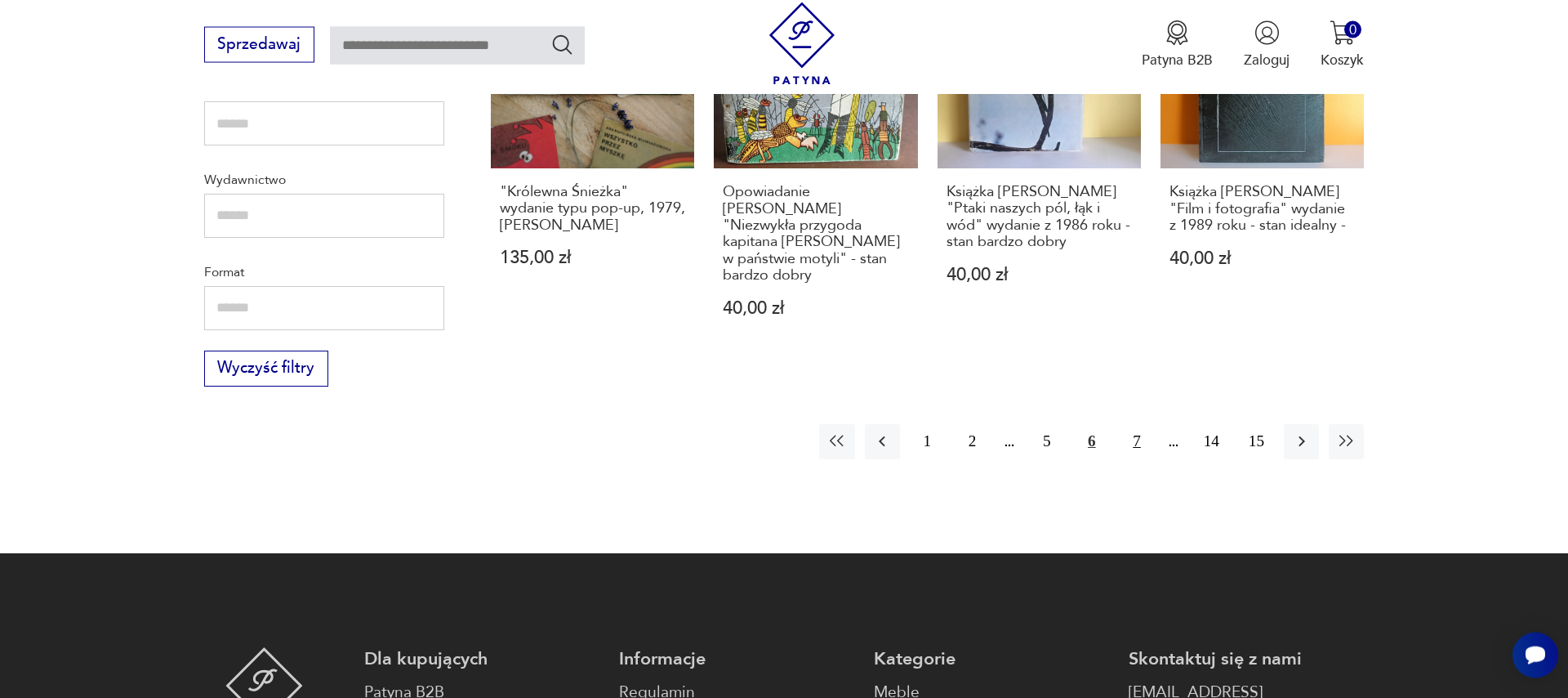
click at [1135, 424] on button "7" at bounding box center [1136, 441] width 35 height 35
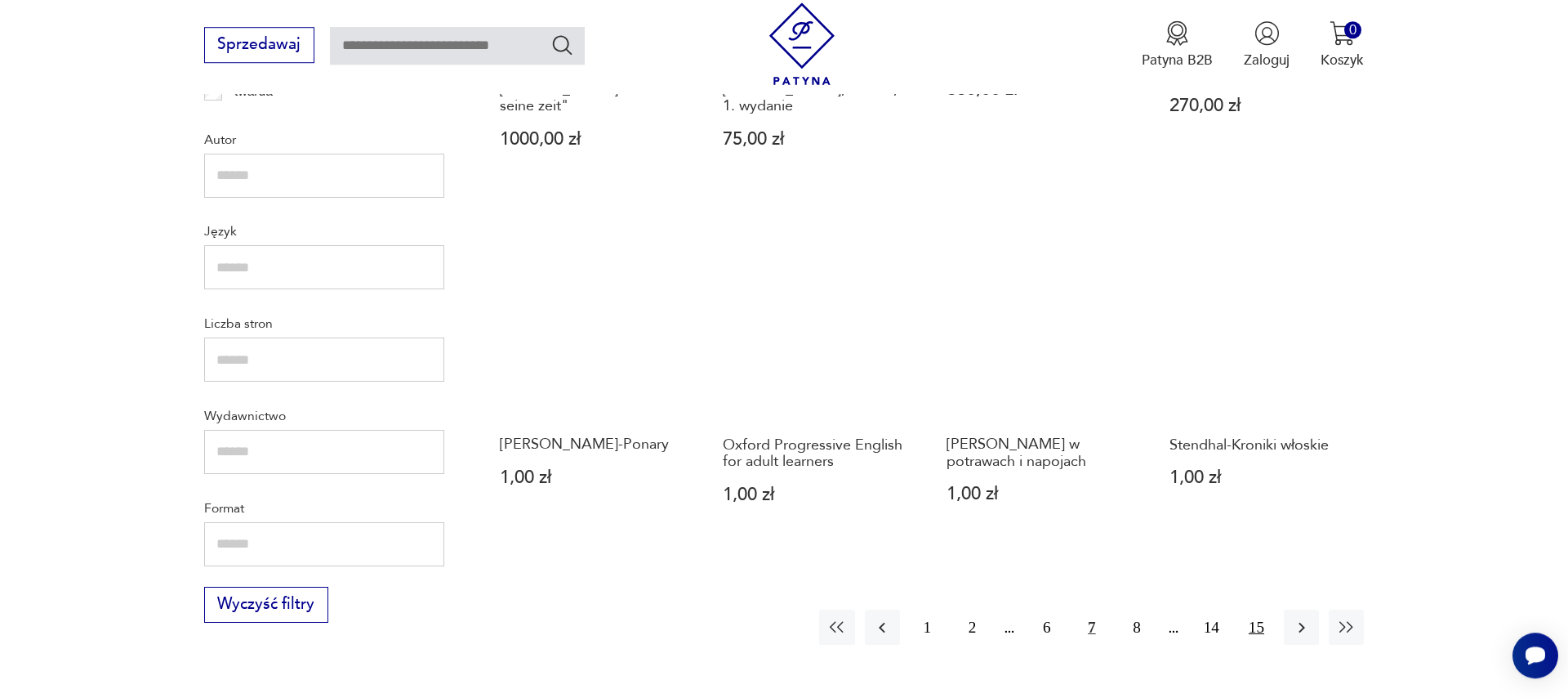
scroll to position [1976, 0]
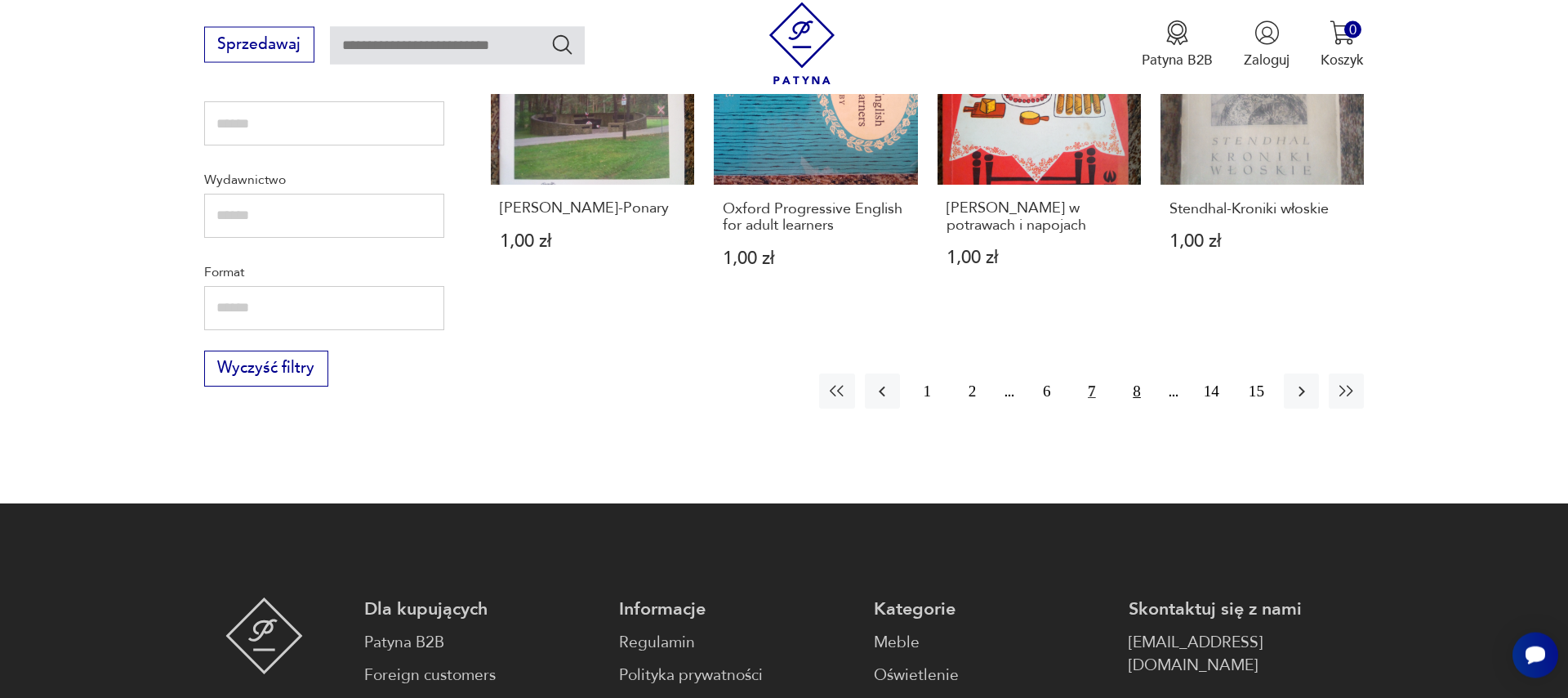
click at [1137, 373] on button "8" at bounding box center [1136, 391] width 35 height 35
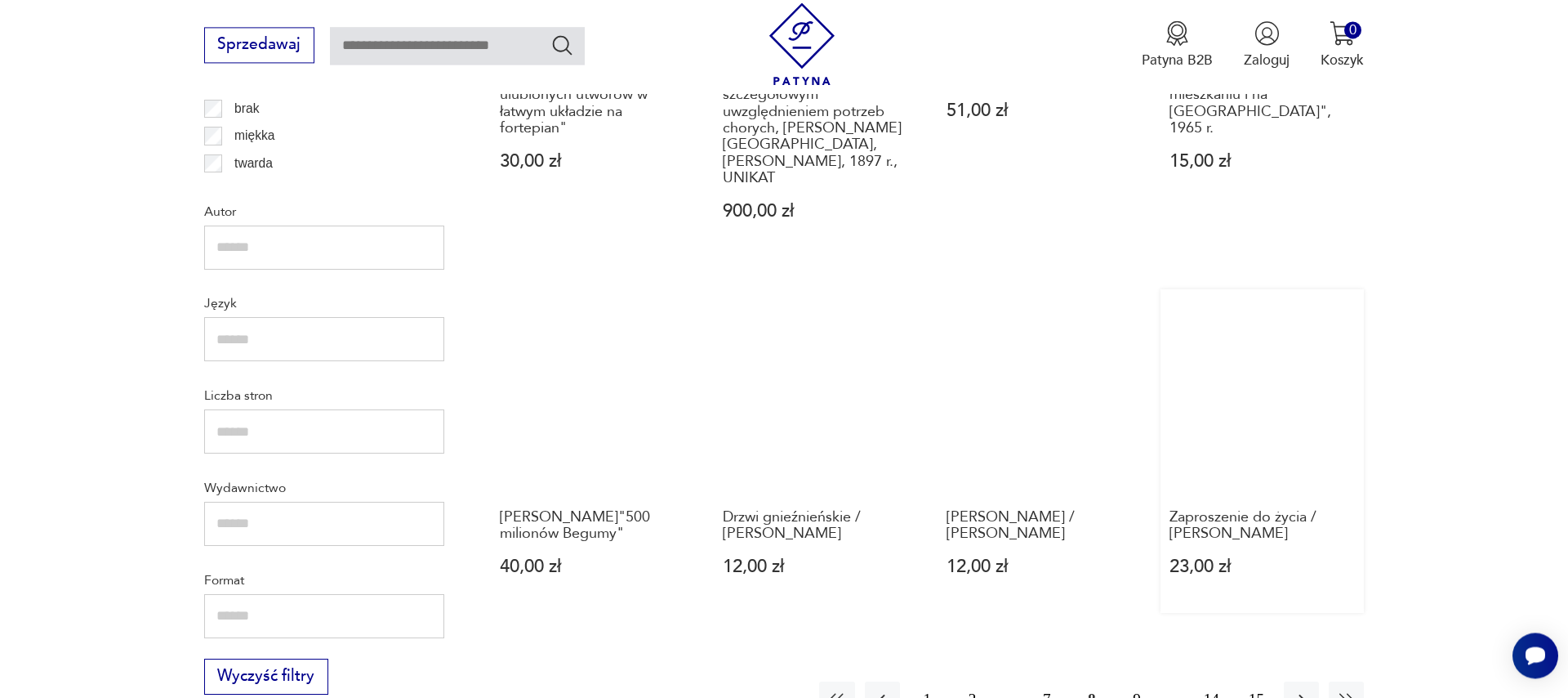
scroll to position [1789, 0]
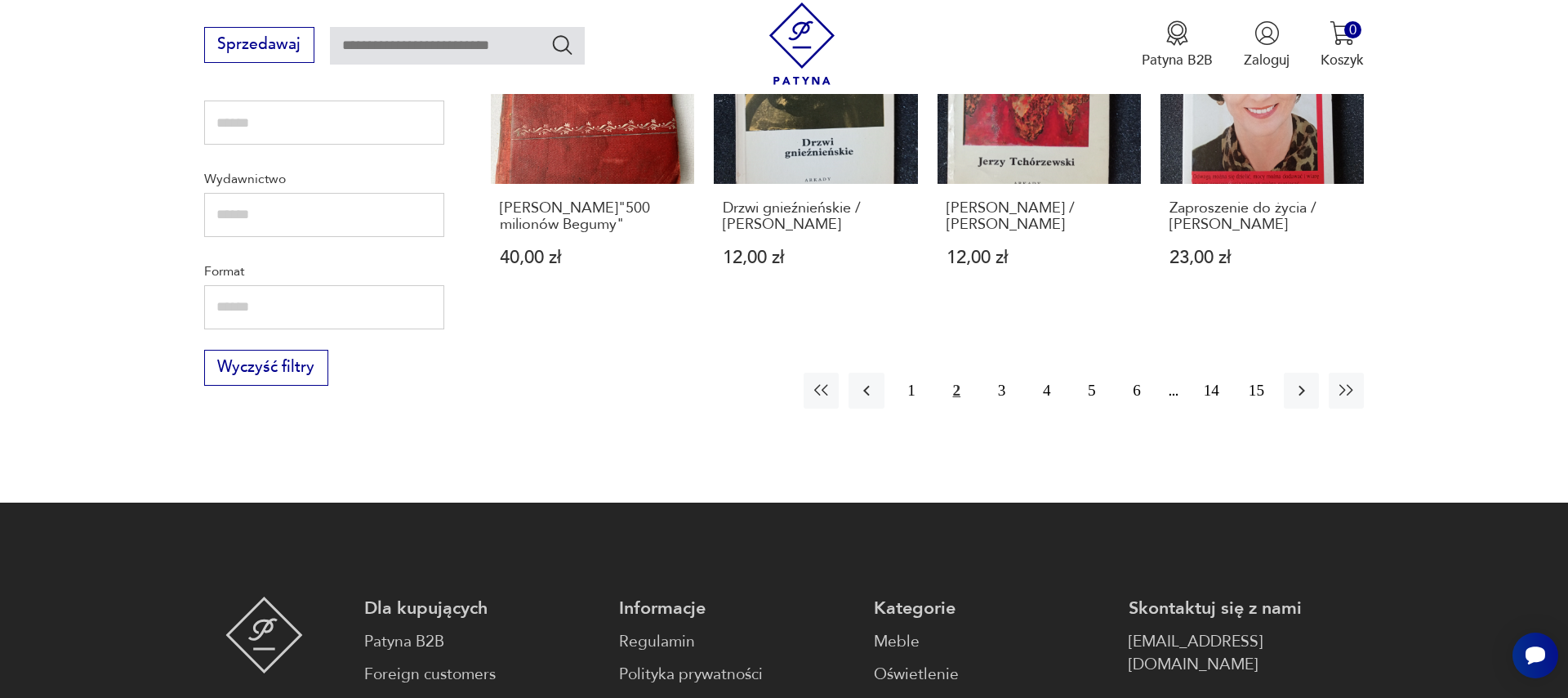
scroll to position [1740, 0]
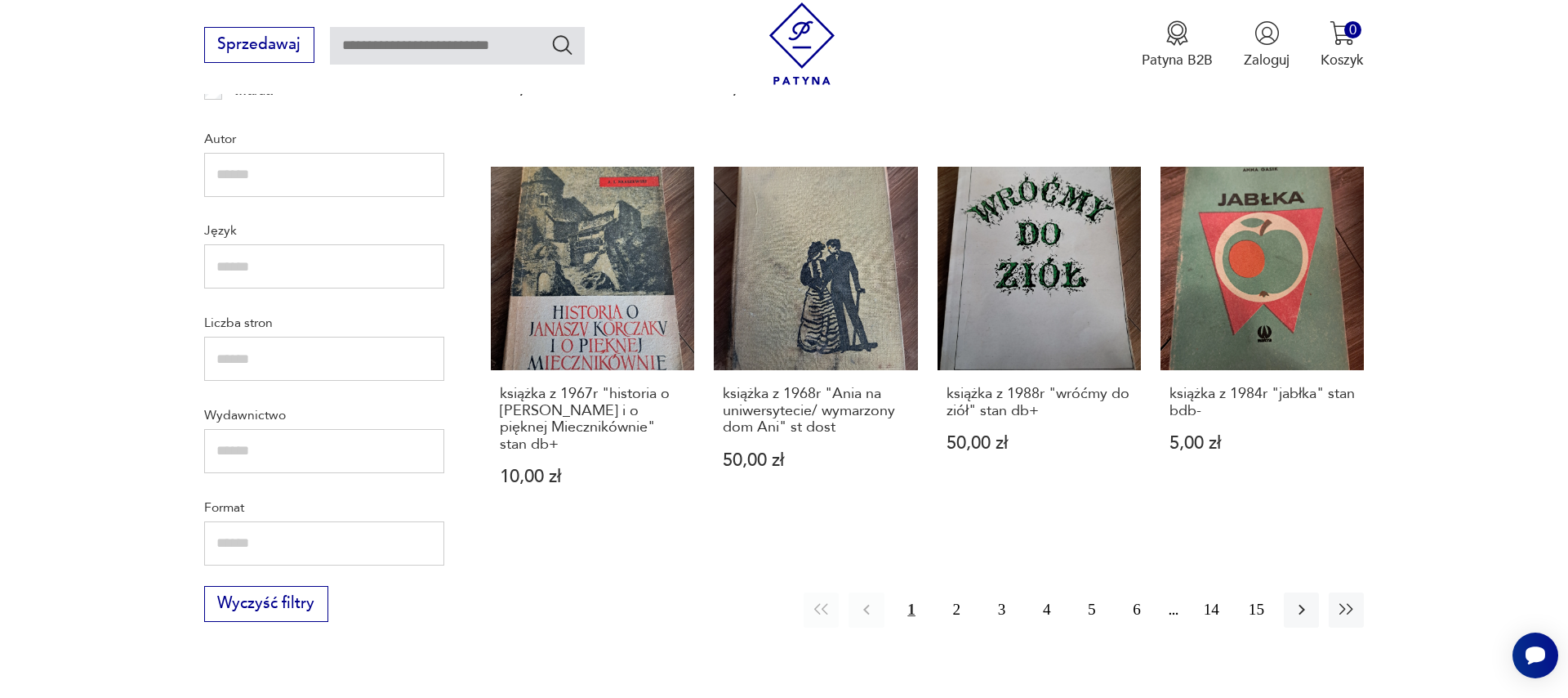
scroll to position [1803, 0]
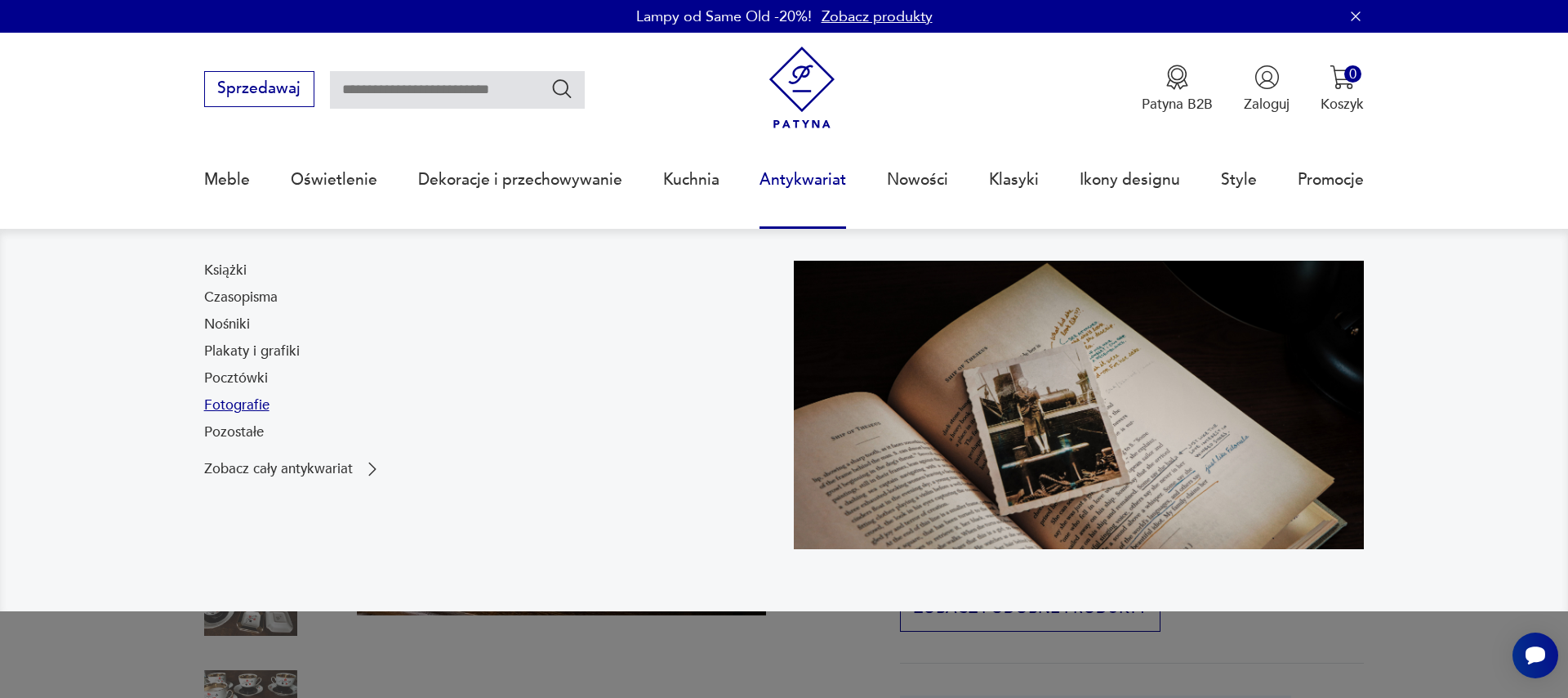
click at [237, 407] on link "Fotografie" at bounding box center [237, 406] width 65 height 20
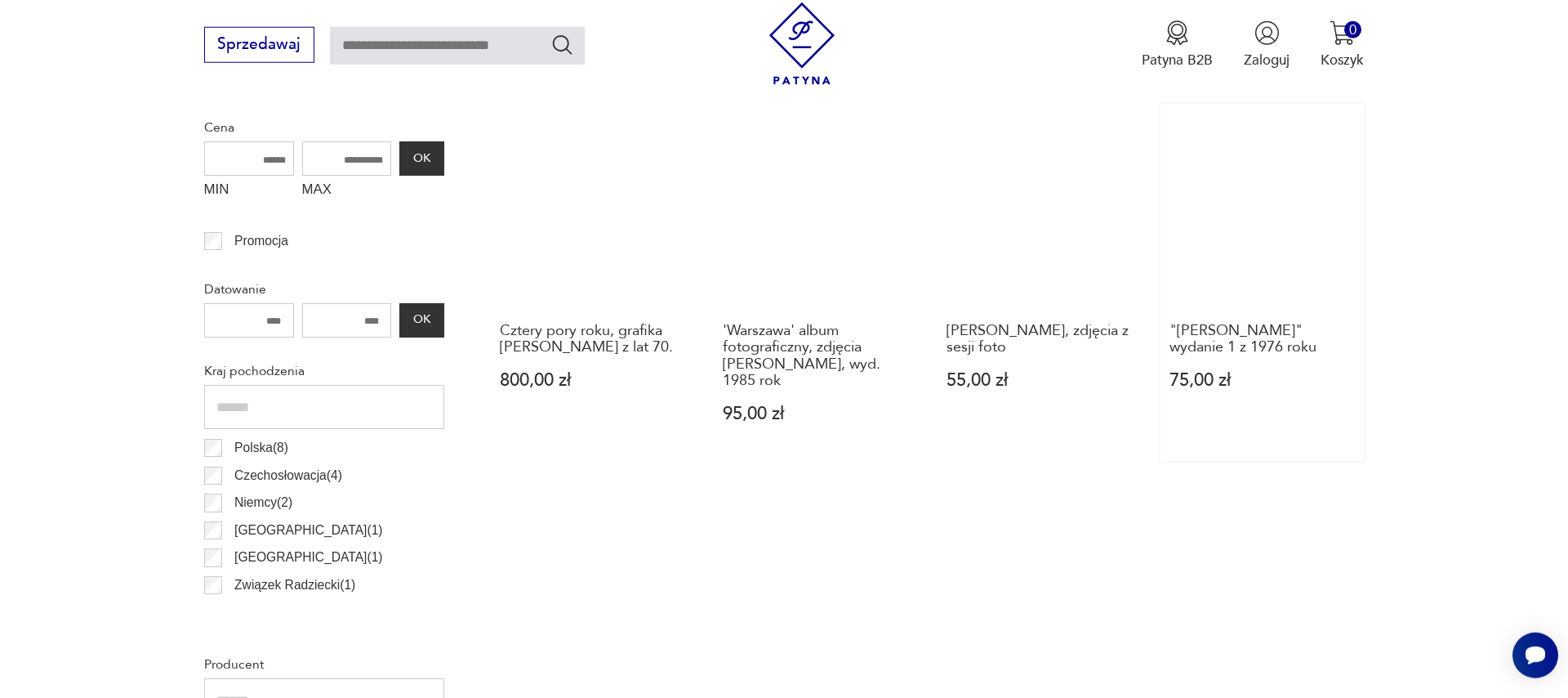
scroll to position [685, 0]
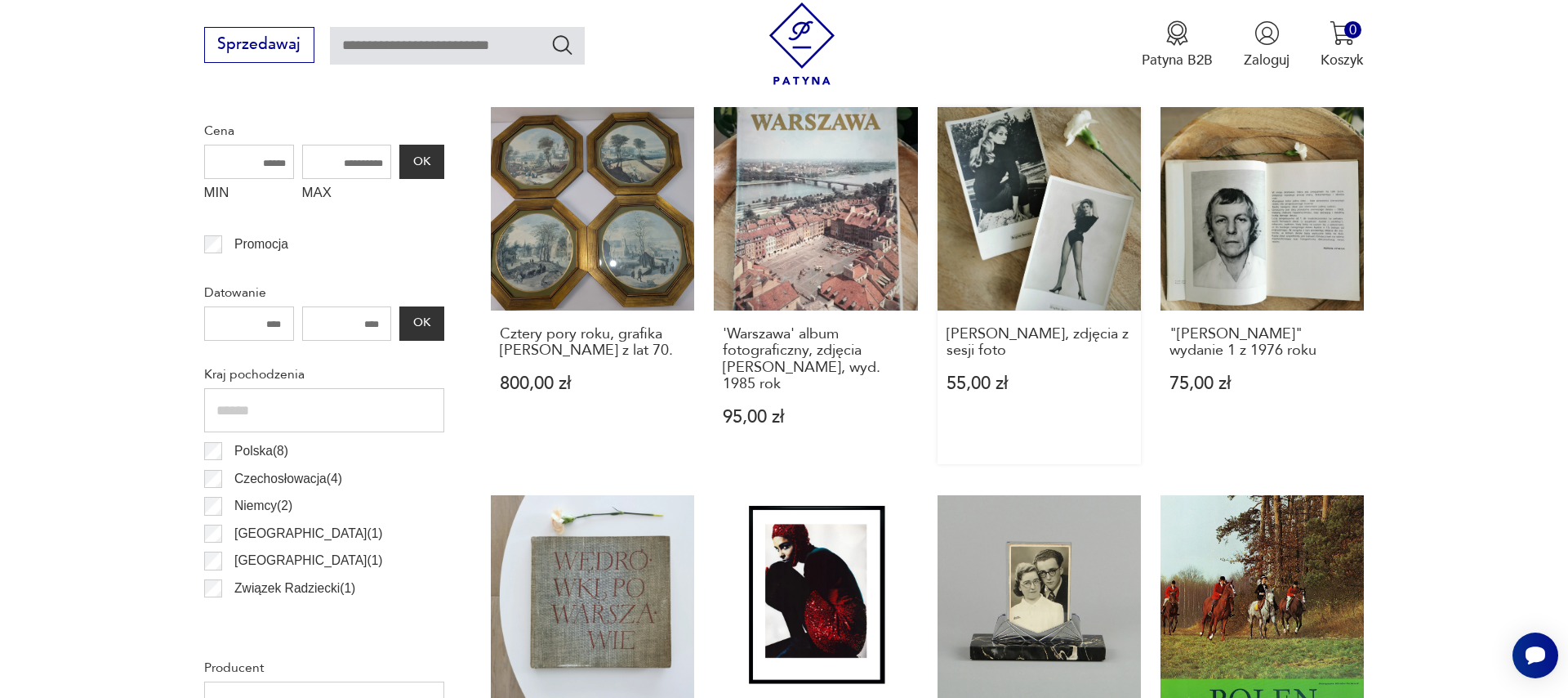
click at [1046, 260] on link "Brigitte Bardot, zdjęcia z sesji foto 55,00 zł" at bounding box center [1039, 285] width 204 height 357
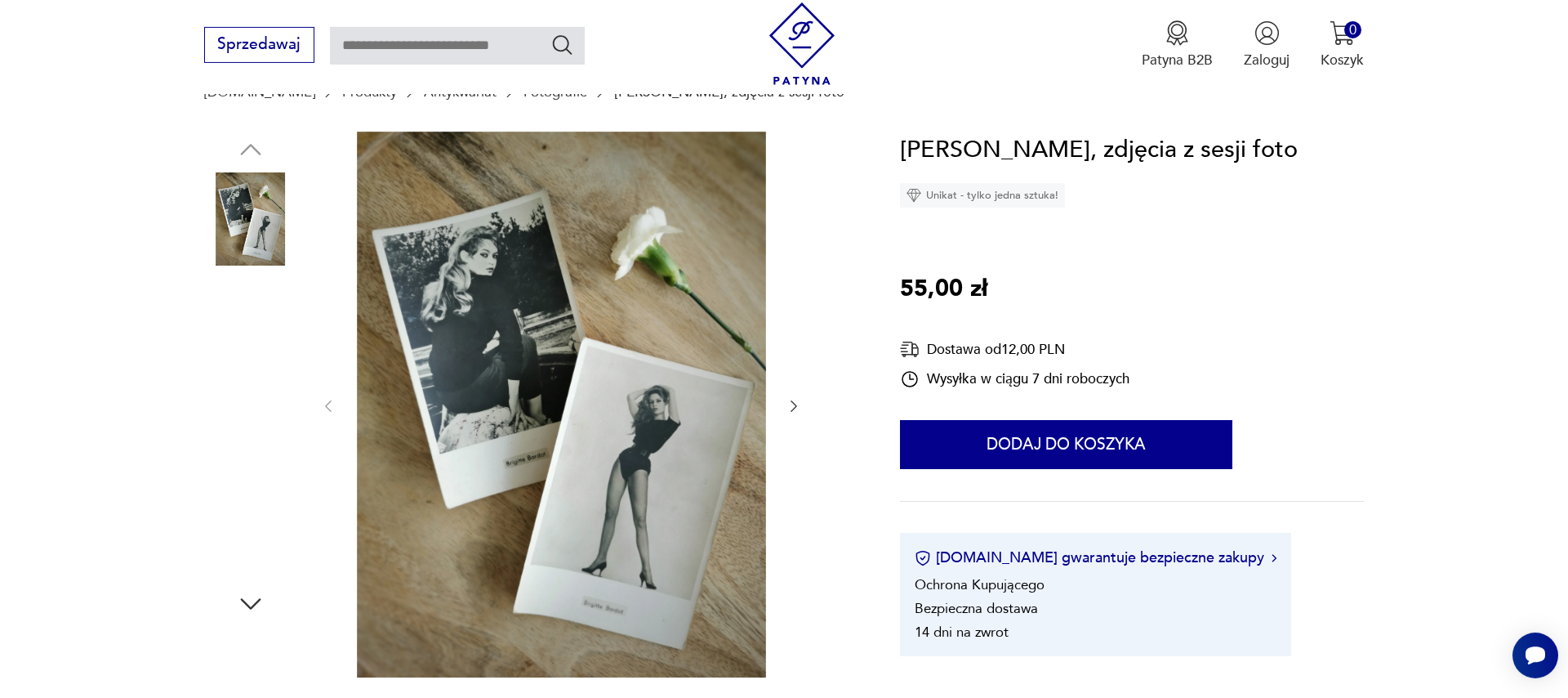
scroll to position [186, 0]
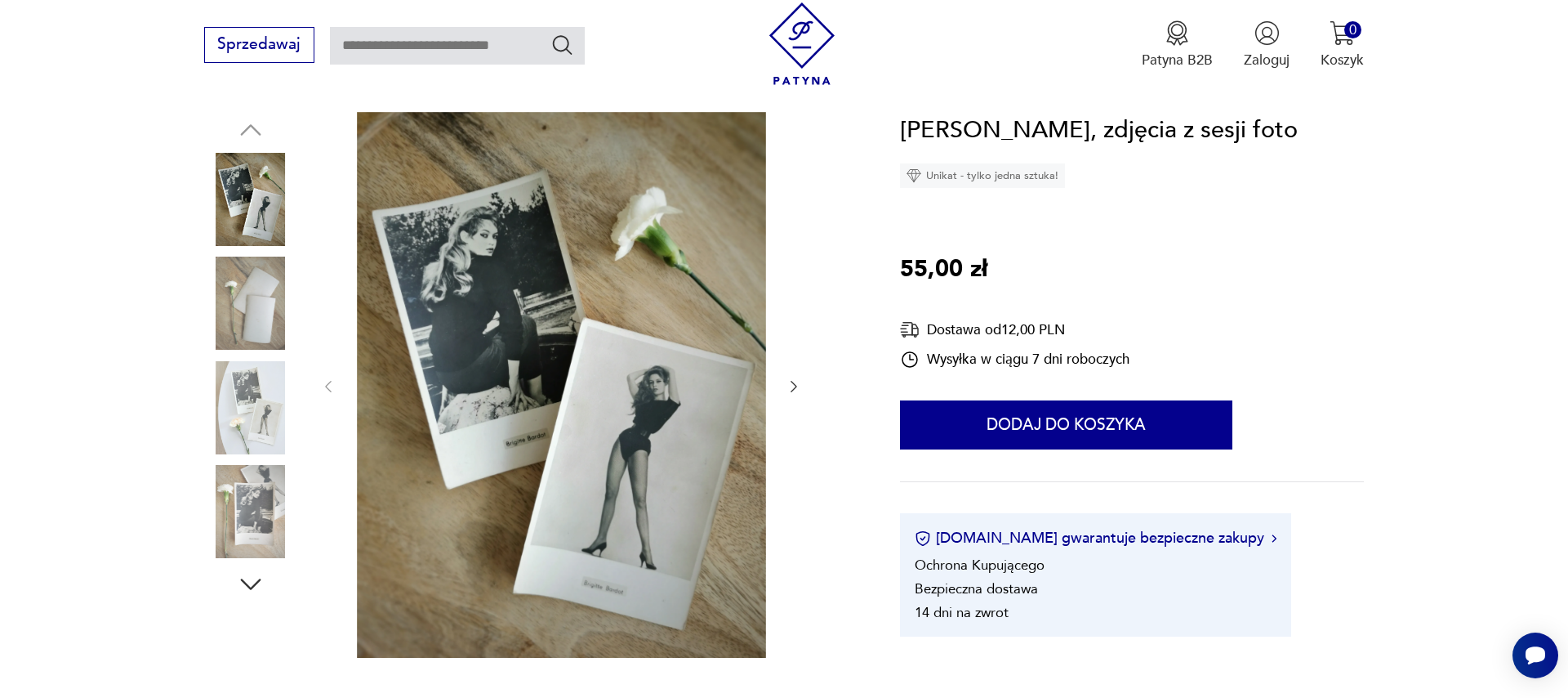
click at [792, 390] on icon "button" at bounding box center [794, 387] width 17 height 17
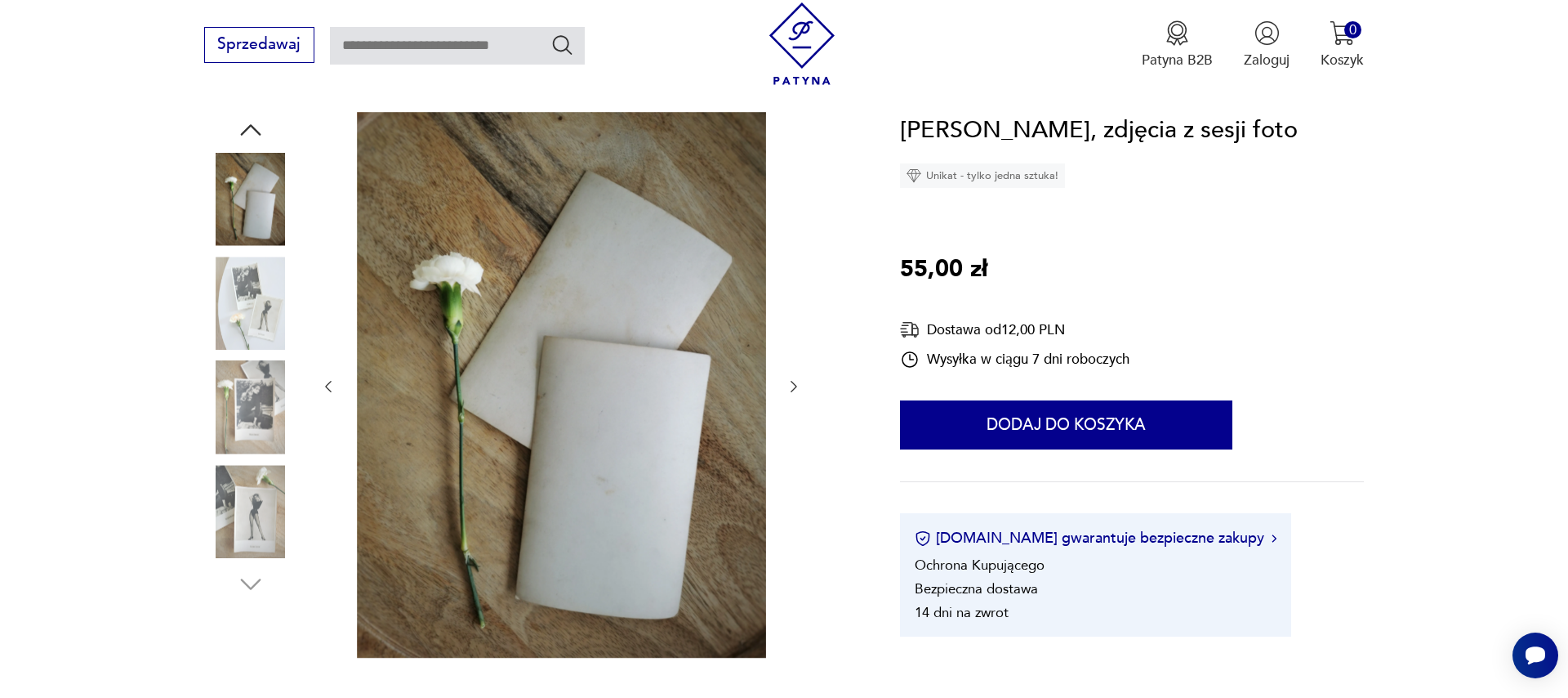
click at [792, 390] on icon "button" at bounding box center [794, 387] width 17 height 17
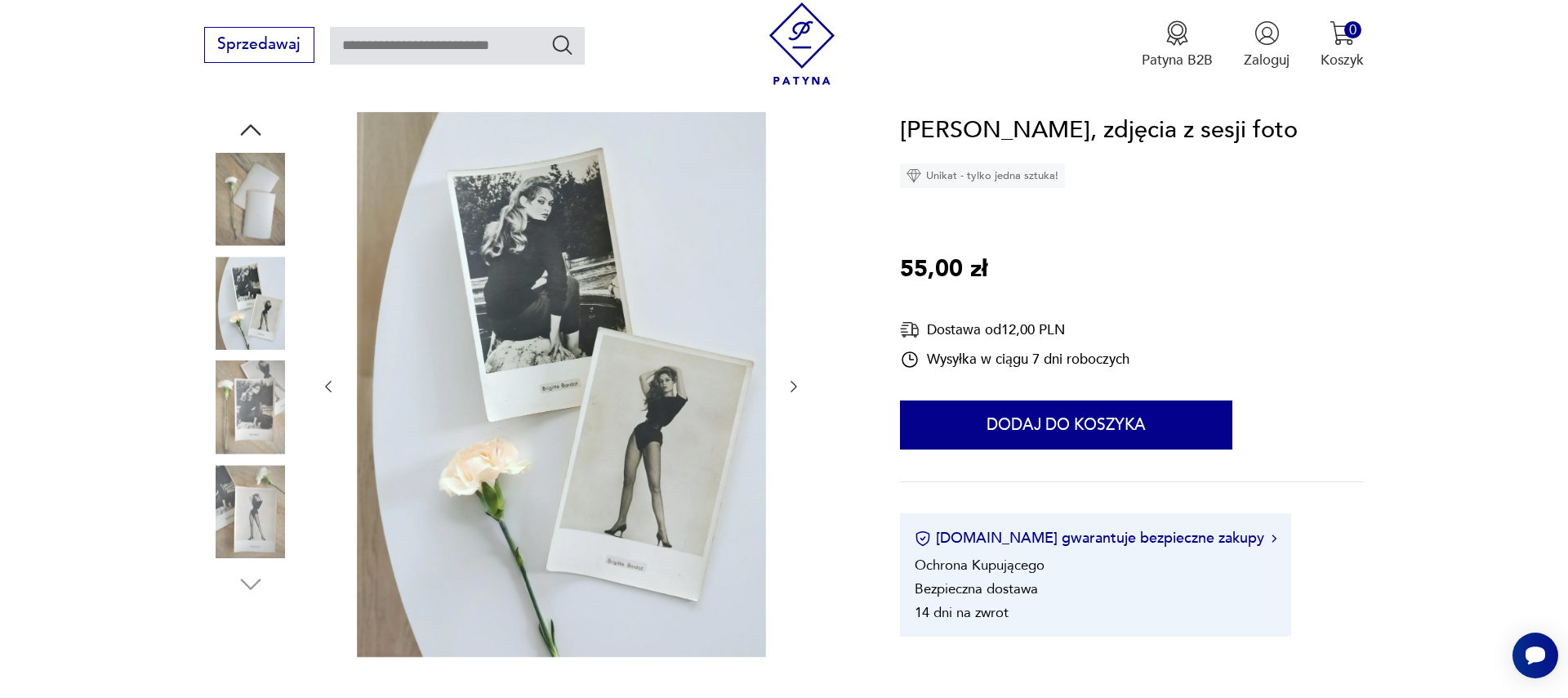
click at [792, 390] on icon "button" at bounding box center [794, 387] width 17 height 17
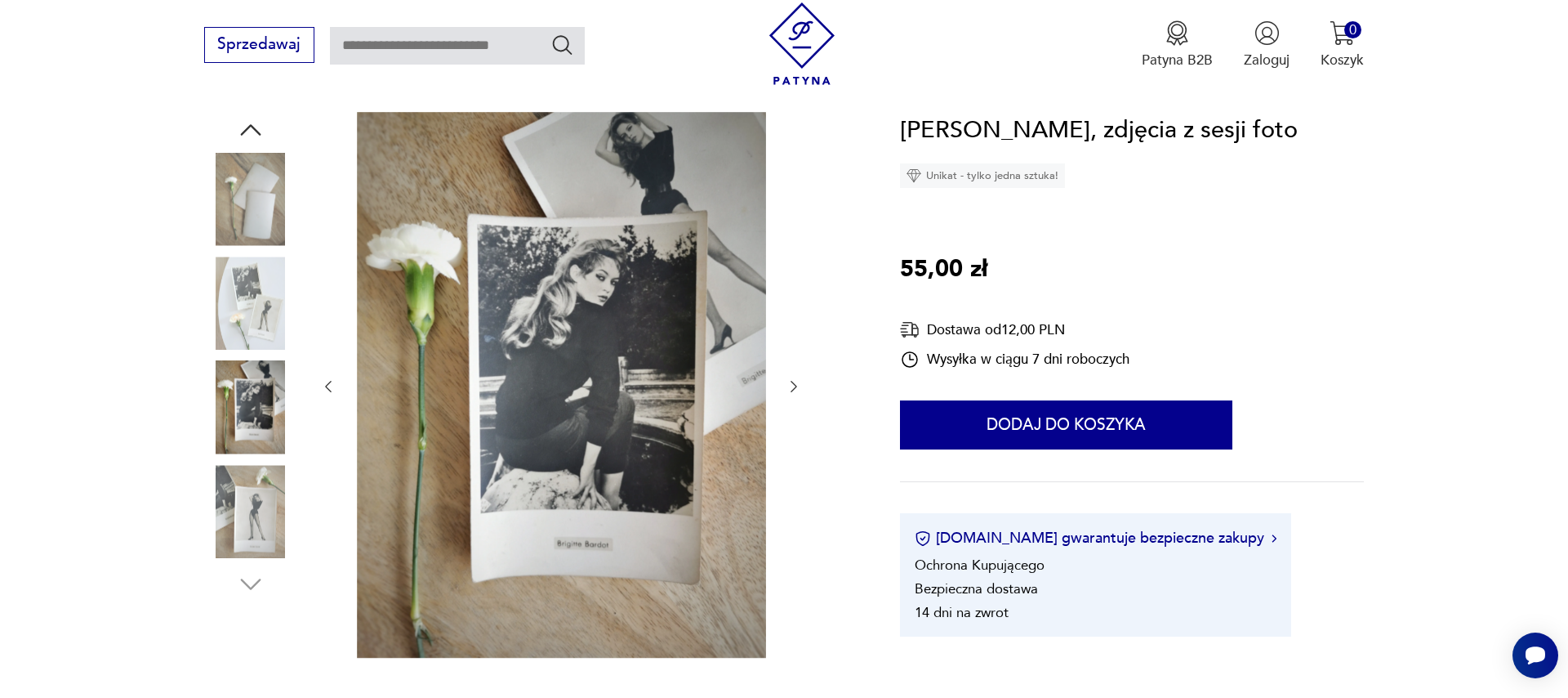
click at [792, 390] on icon "button" at bounding box center [794, 387] width 17 height 17
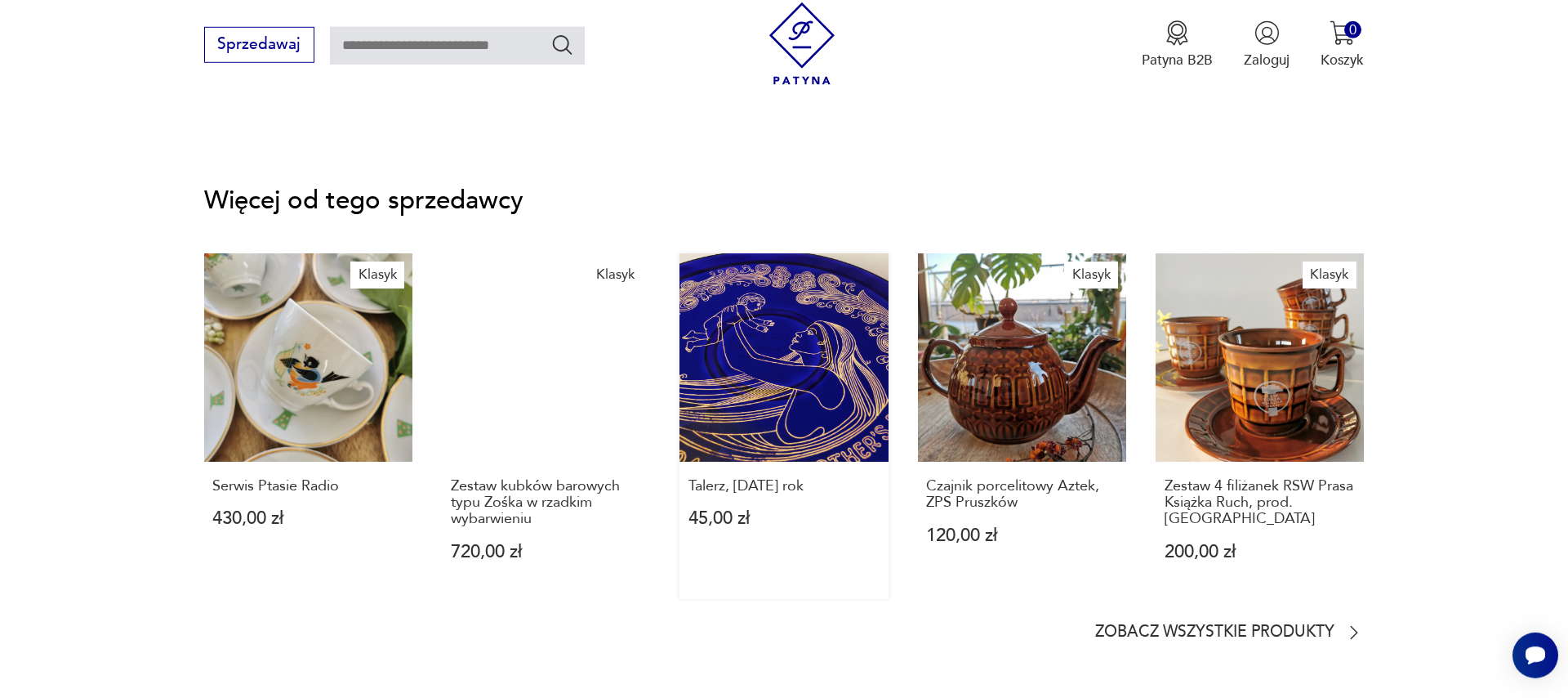
scroll to position [2329, 0]
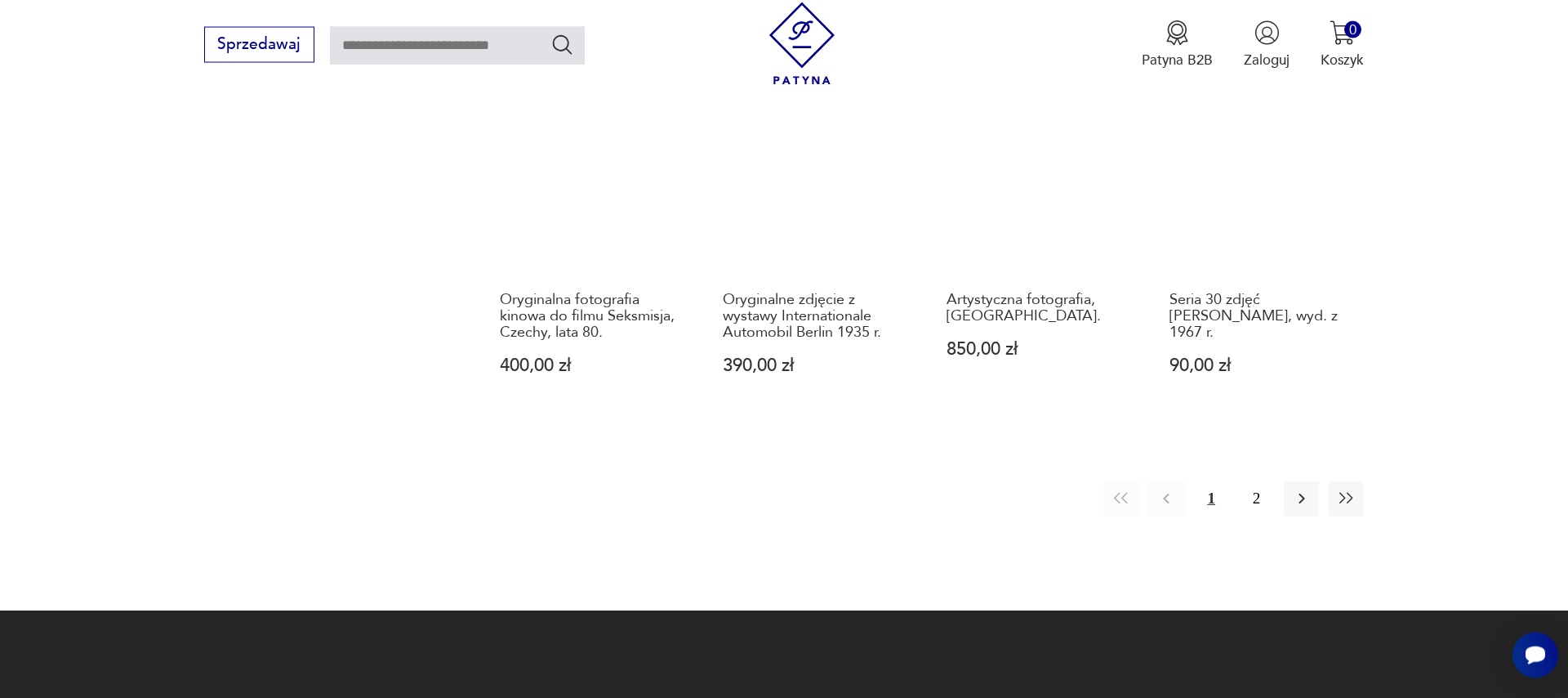
scroll to position [1889, 0]
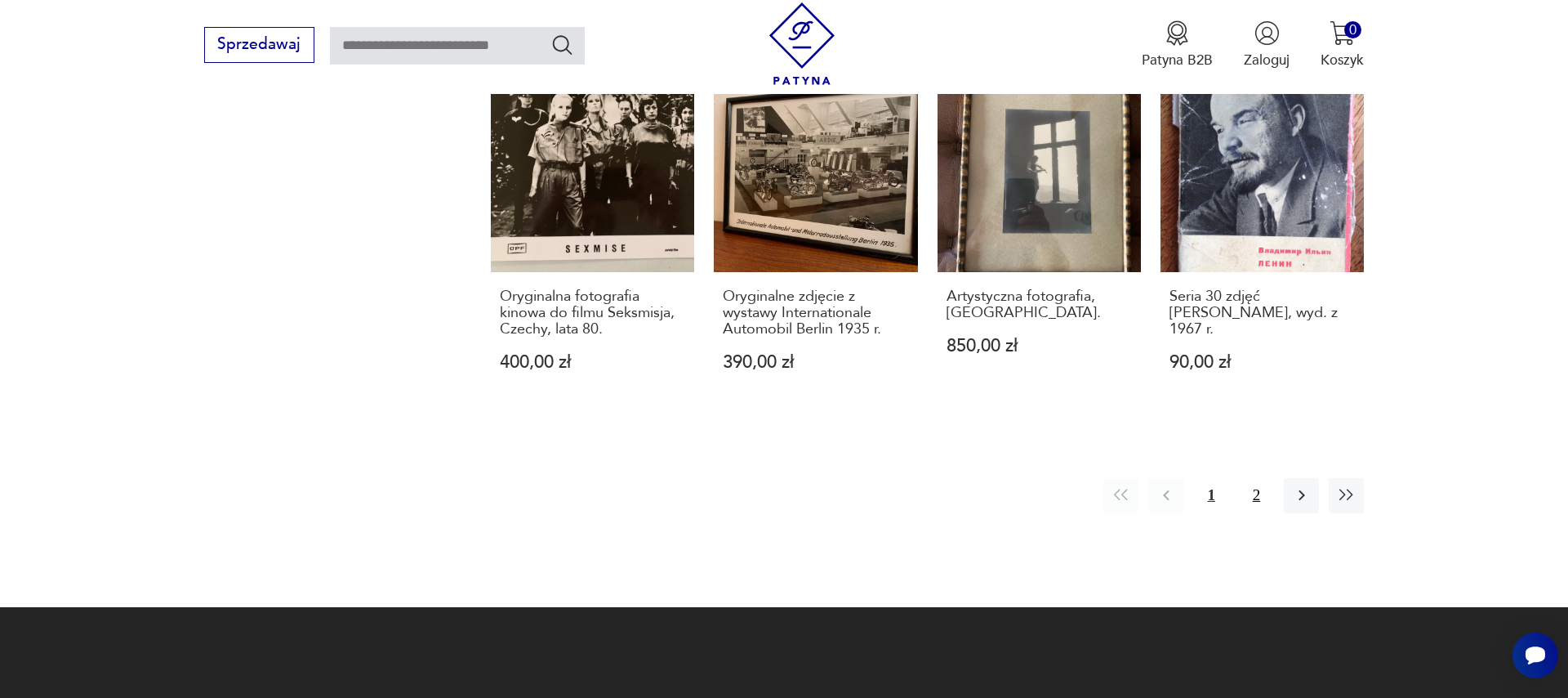
click at [1252, 479] on button "2" at bounding box center [1256, 495] width 35 height 35
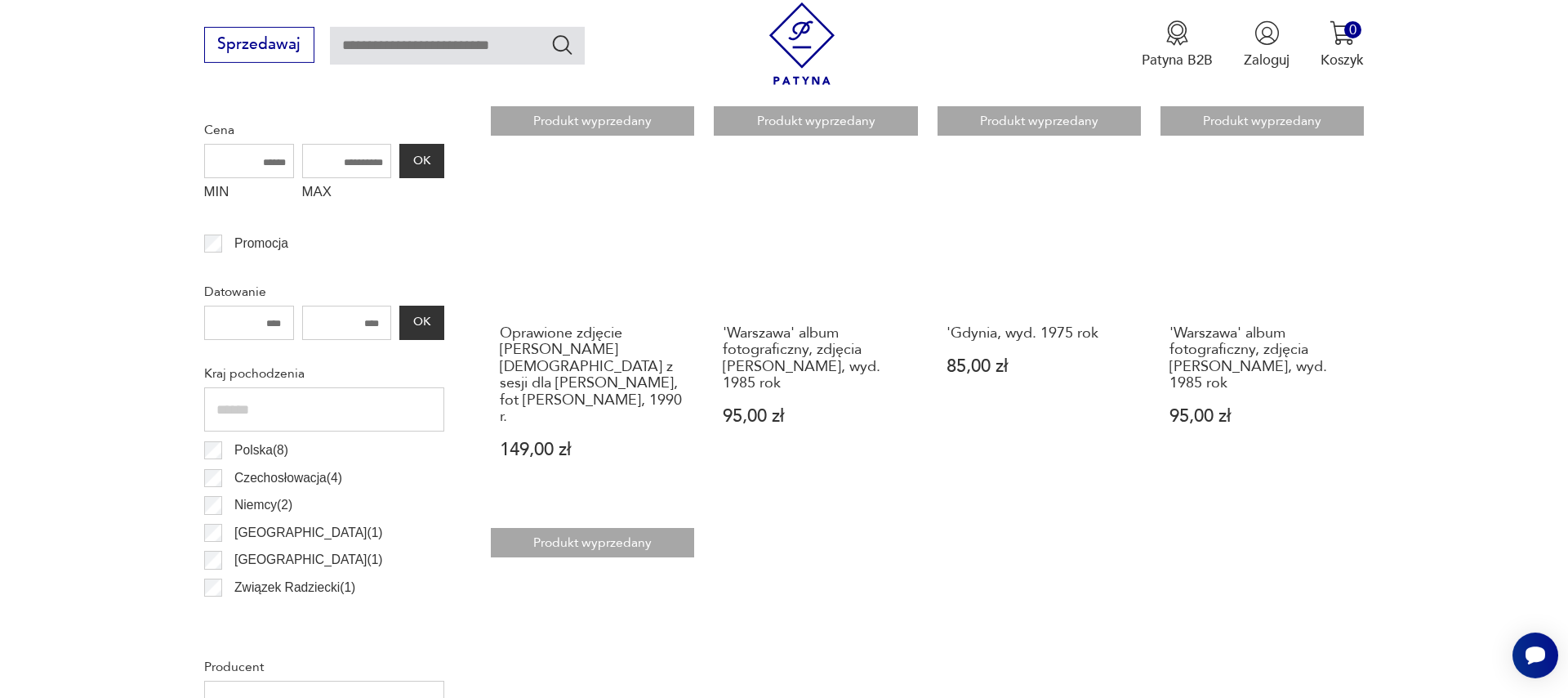
scroll to position [951, 0]
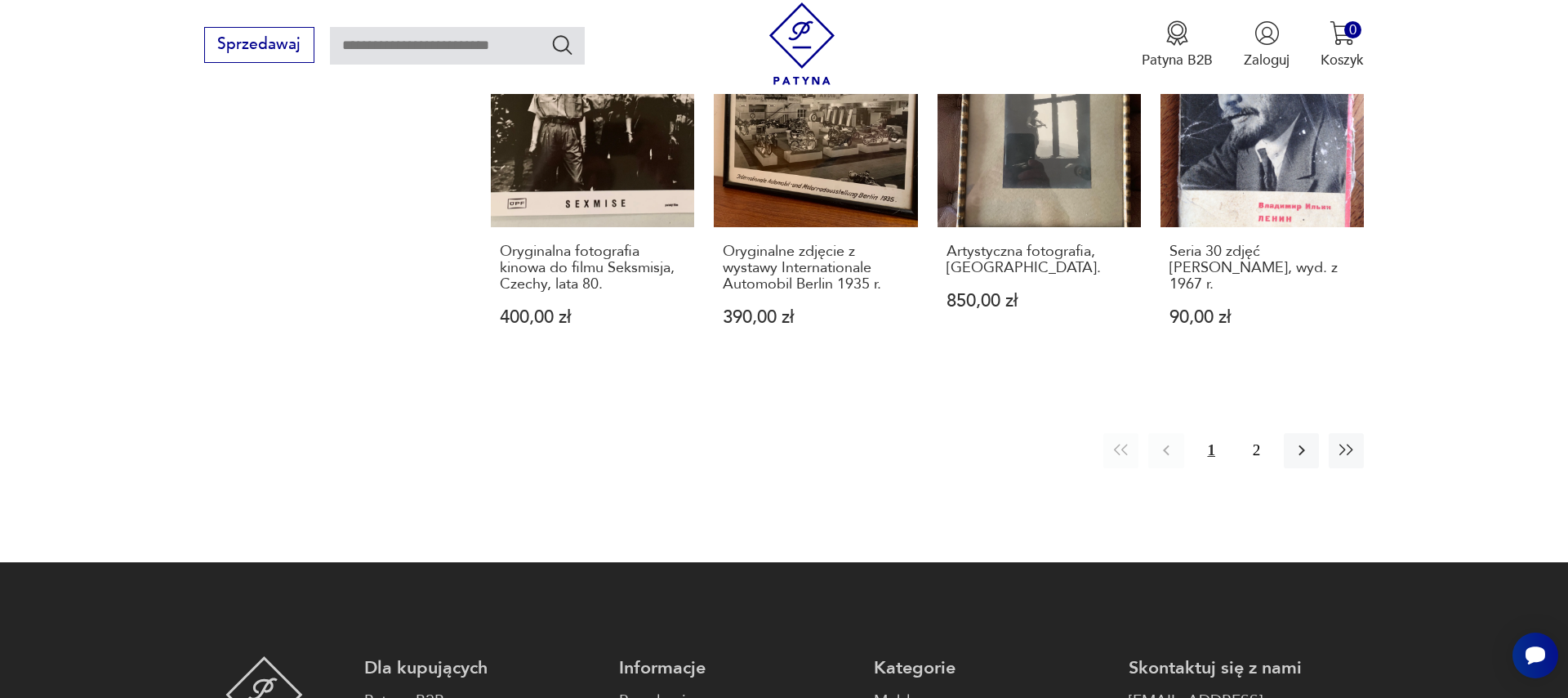
scroll to position [2354, 0]
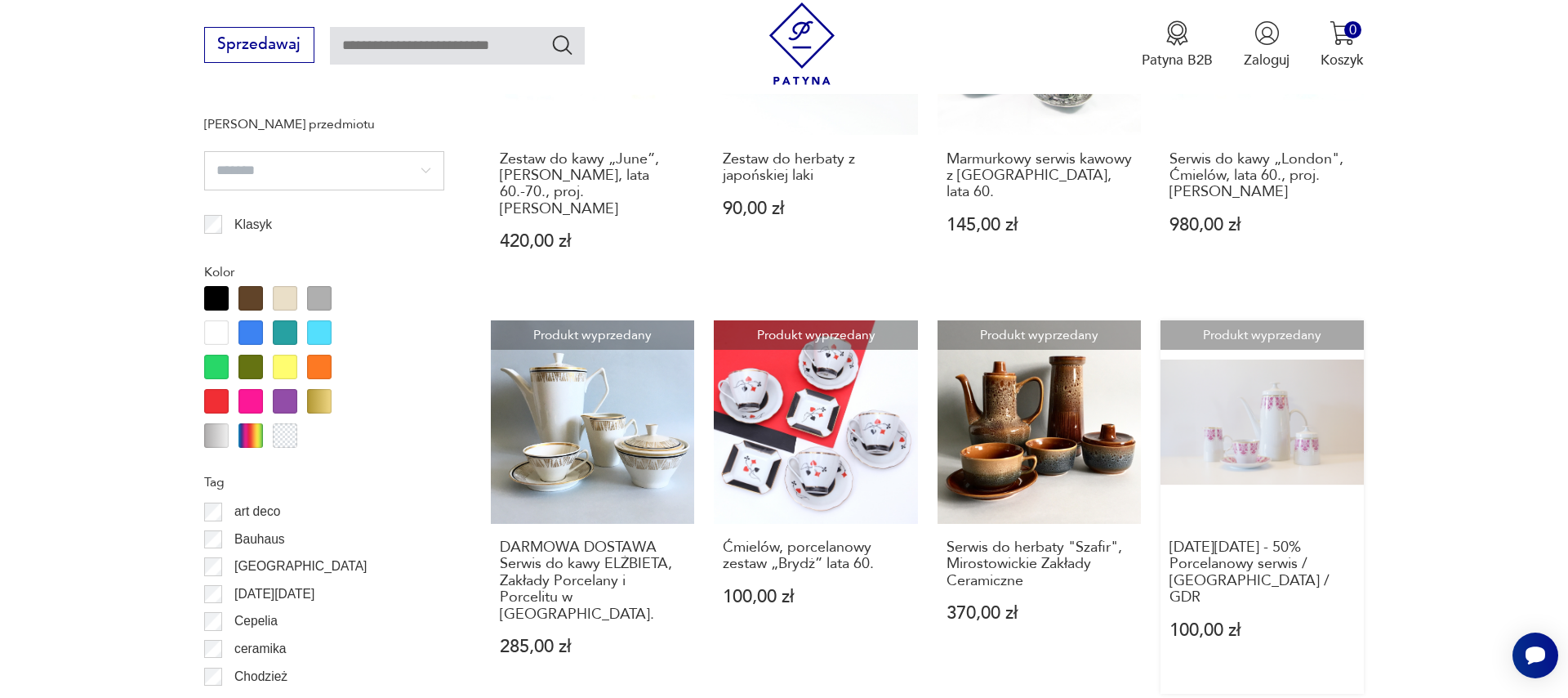
scroll to position [2068, 0]
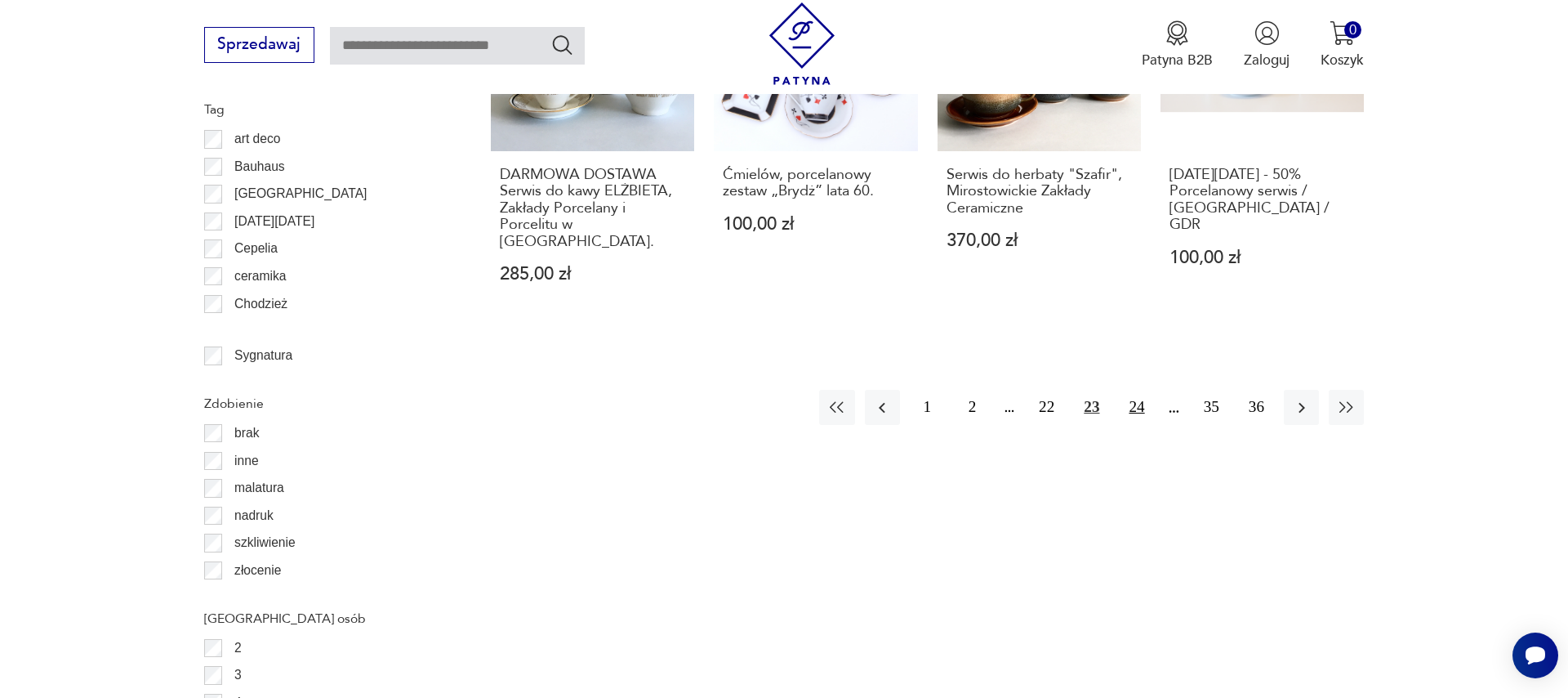
click at [1136, 390] on button "24" at bounding box center [1136, 407] width 35 height 35
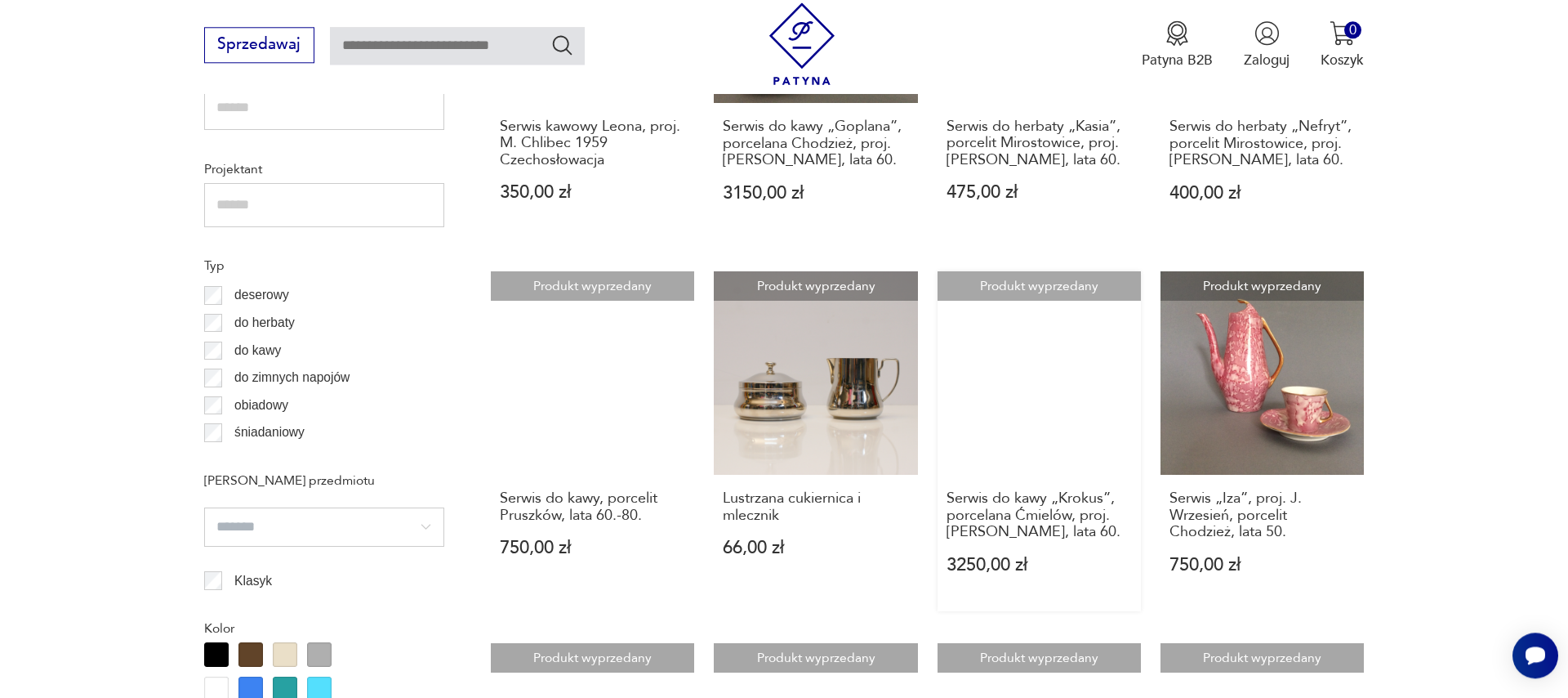
scroll to position [1289, 0]
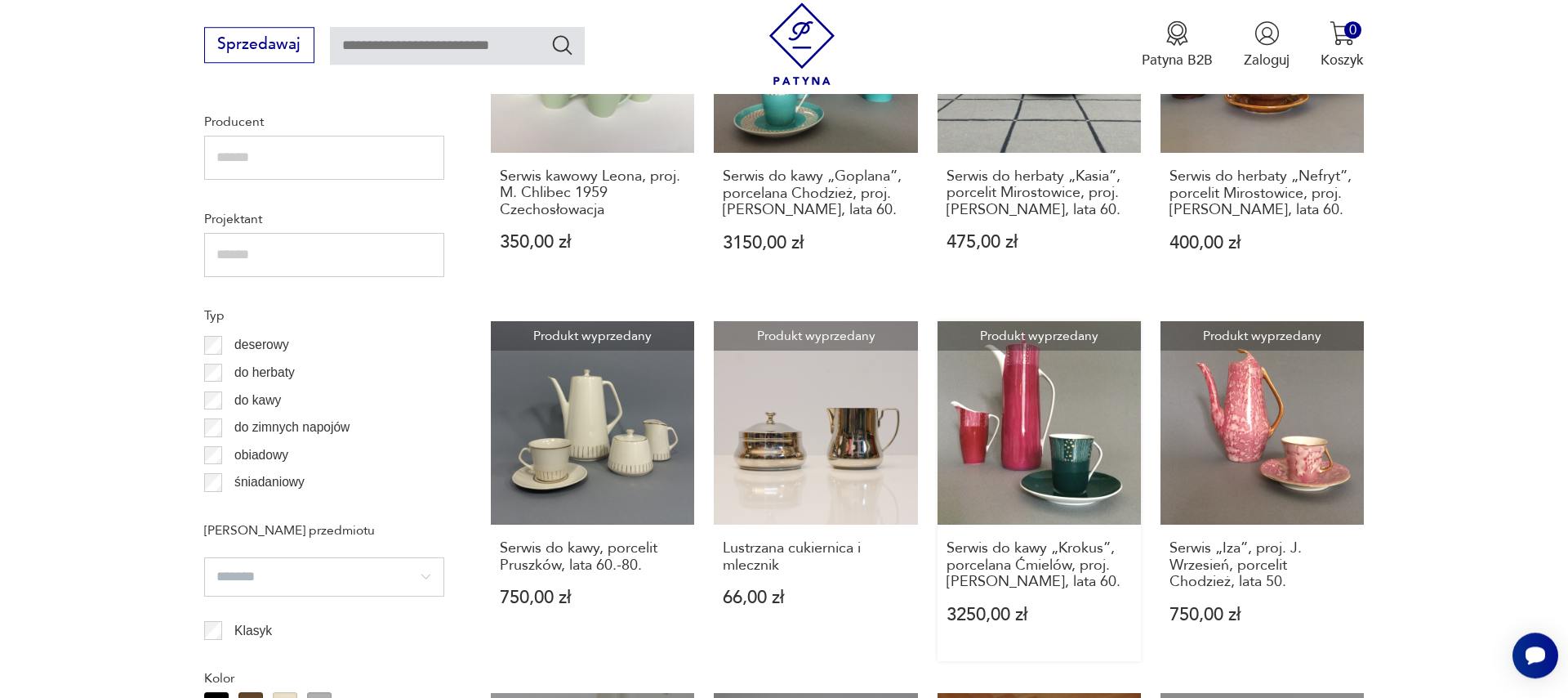
click at [1021, 471] on link "Produkt wyprzedany Serwis do kawy „Krokus”, porcelana Ćmielów, proj. W. Potacki…" at bounding box center [1039, 492] width 204 height 341
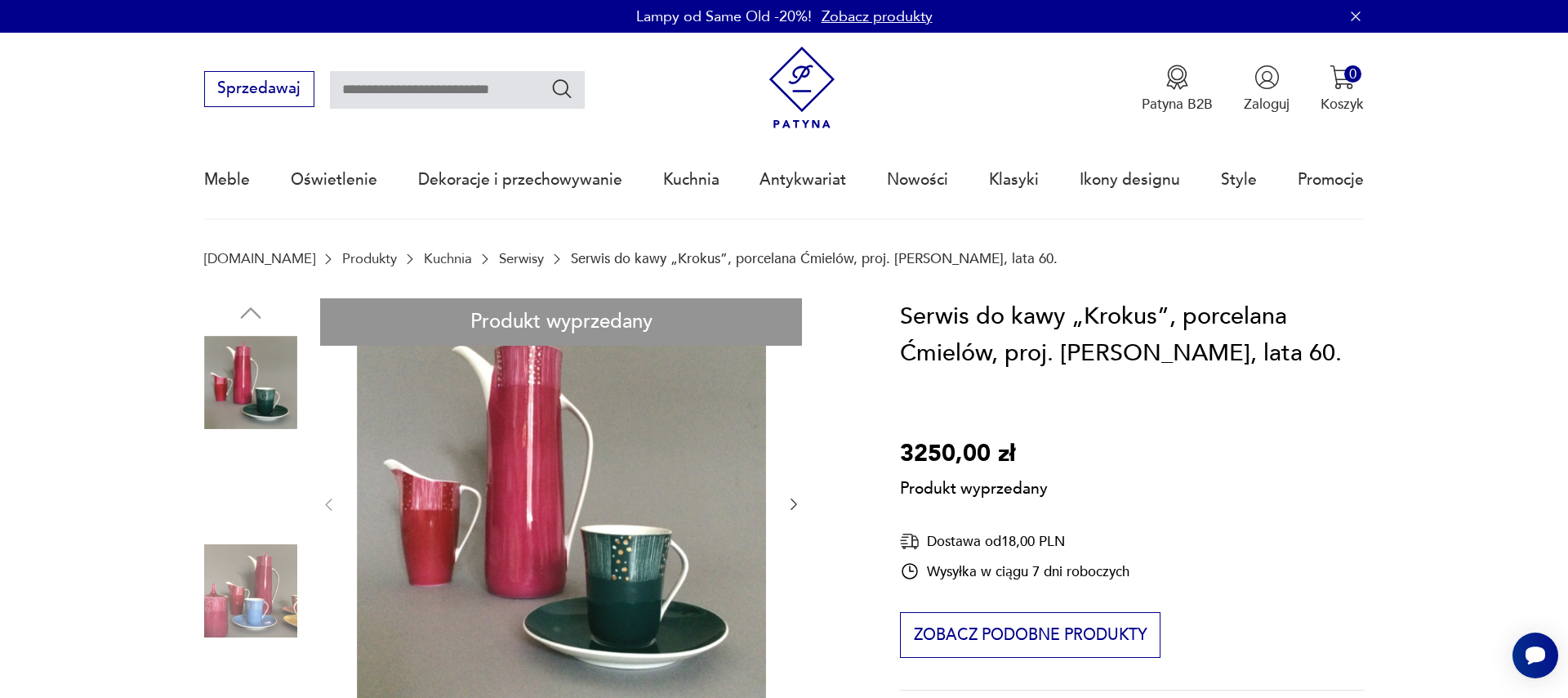
scroll to position [186, 0]
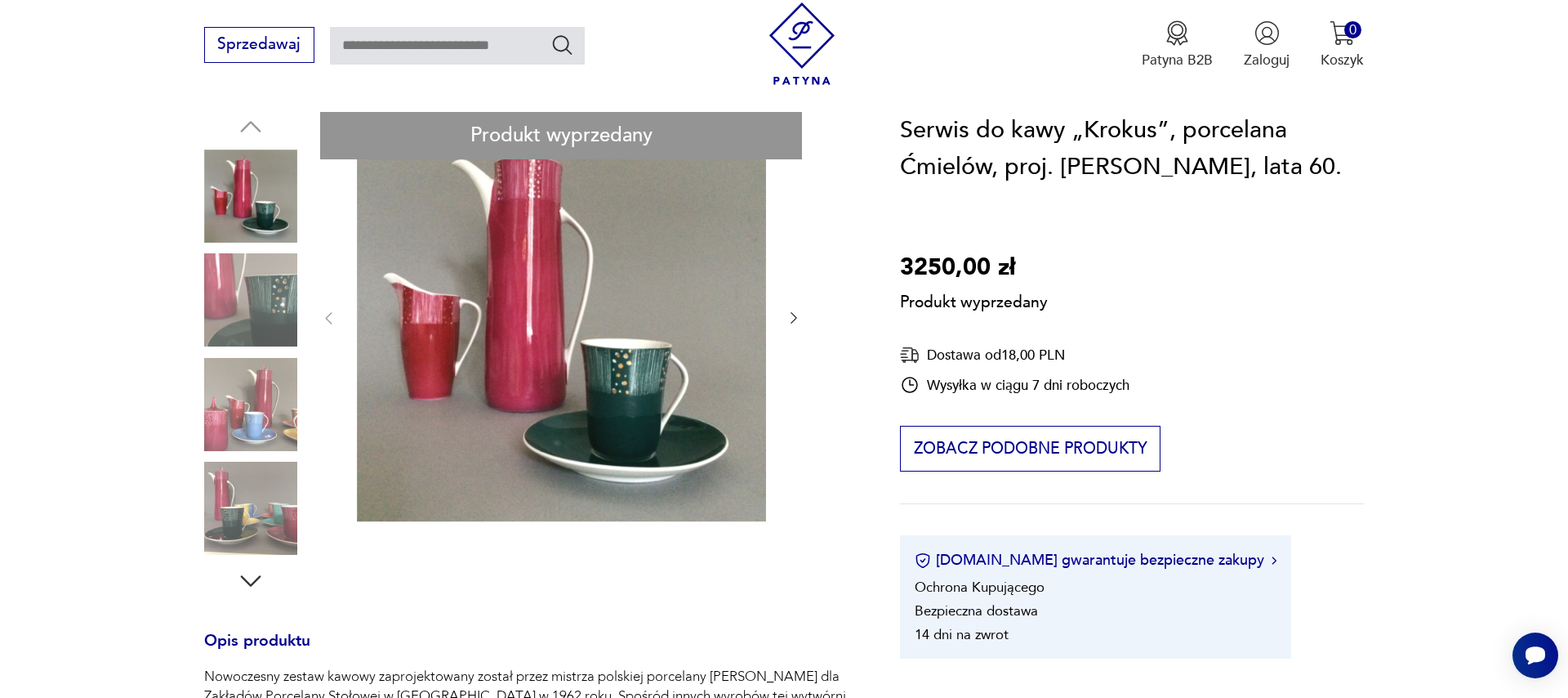
click at [784, 325] on div "Produkt wyprzedany Opis produktu Nowoczesny zestaw kawowy zaprojektowany został…" at bounding box center [529, 690] width 650 height 1156
click at [252, 316] on div "Produkt wyprzedany Opis produktu Nowoczesny zestaw kawowy zaprojektowany został…" at bounding box center [529, 690] width 650 height 1156
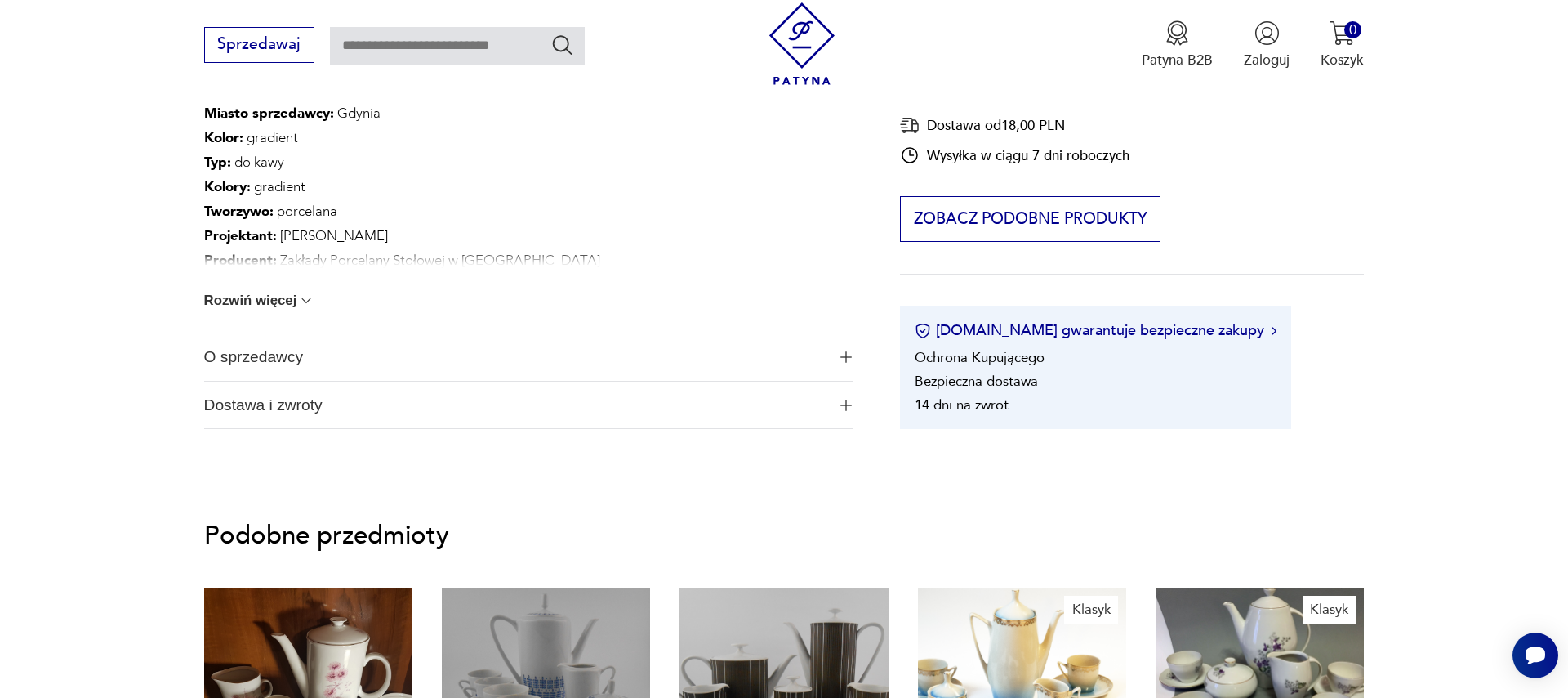
scroll to position [652, 0]
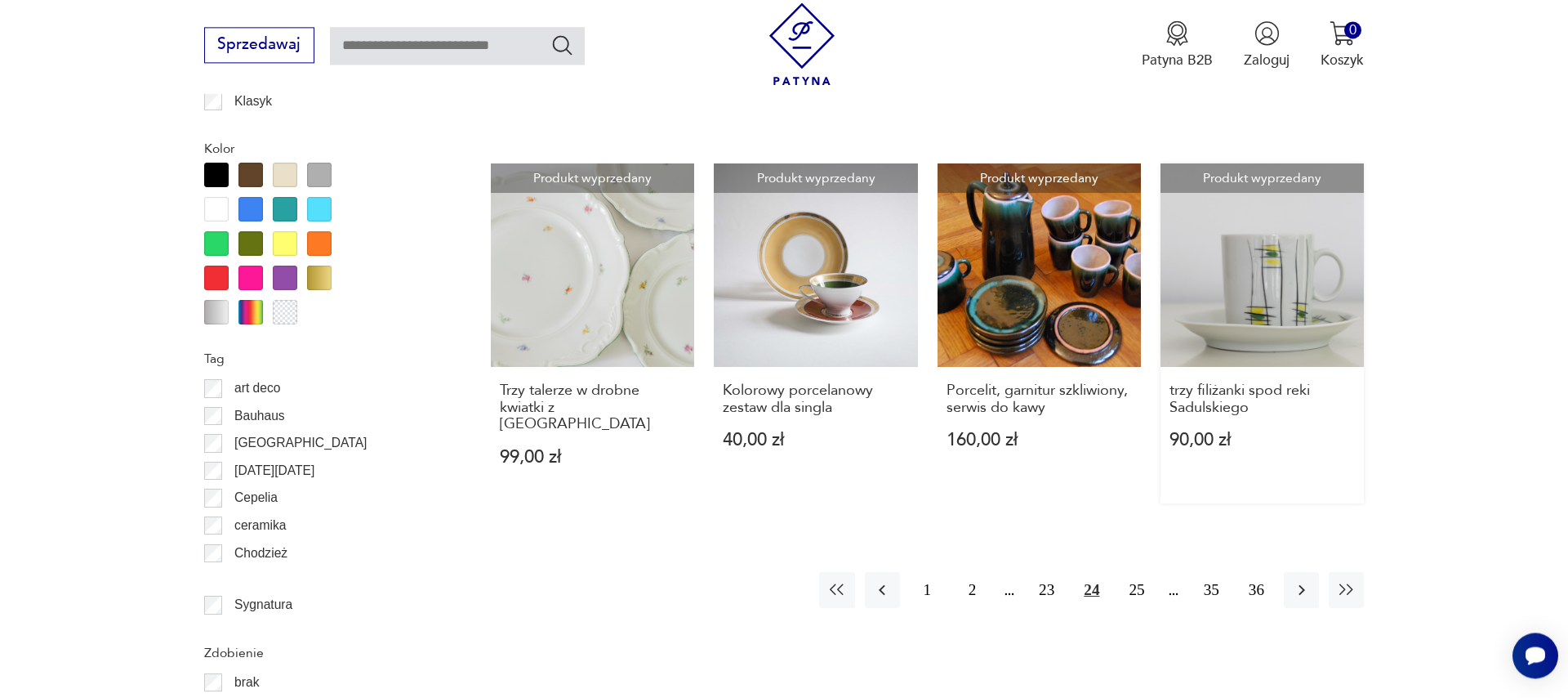
scroll to position [1906, 0]
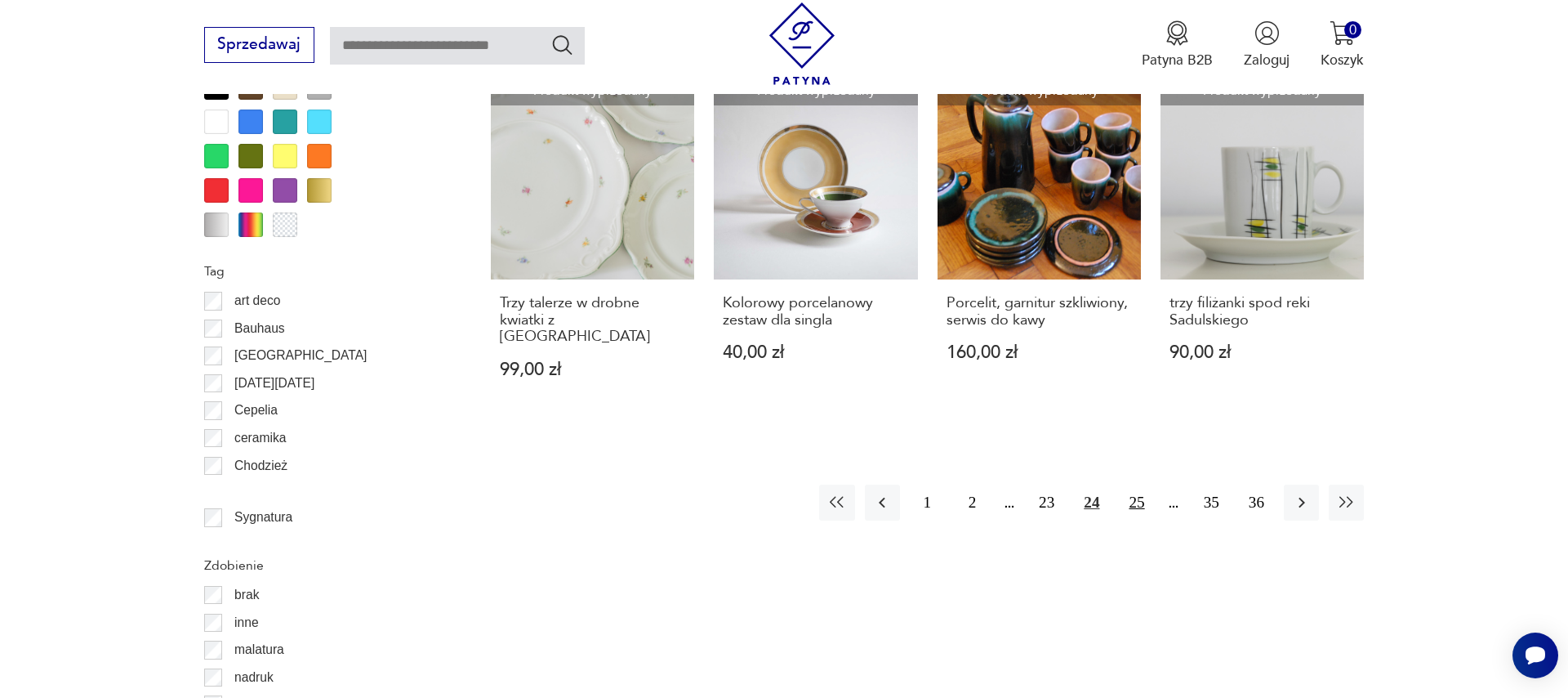
click at [1130, 484] on button "25" at bounding box center [1136, 502] width 35 height 35
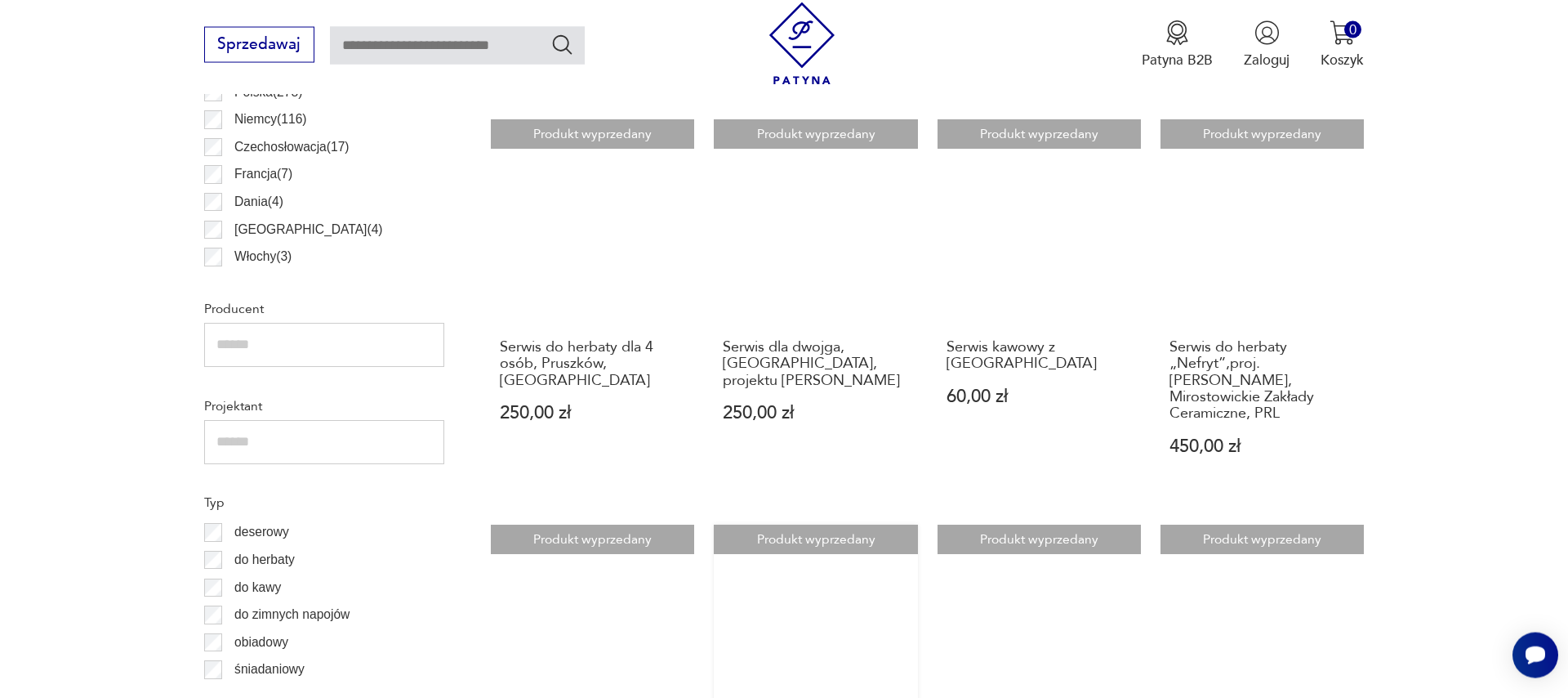
scroll to position [1382, 0]
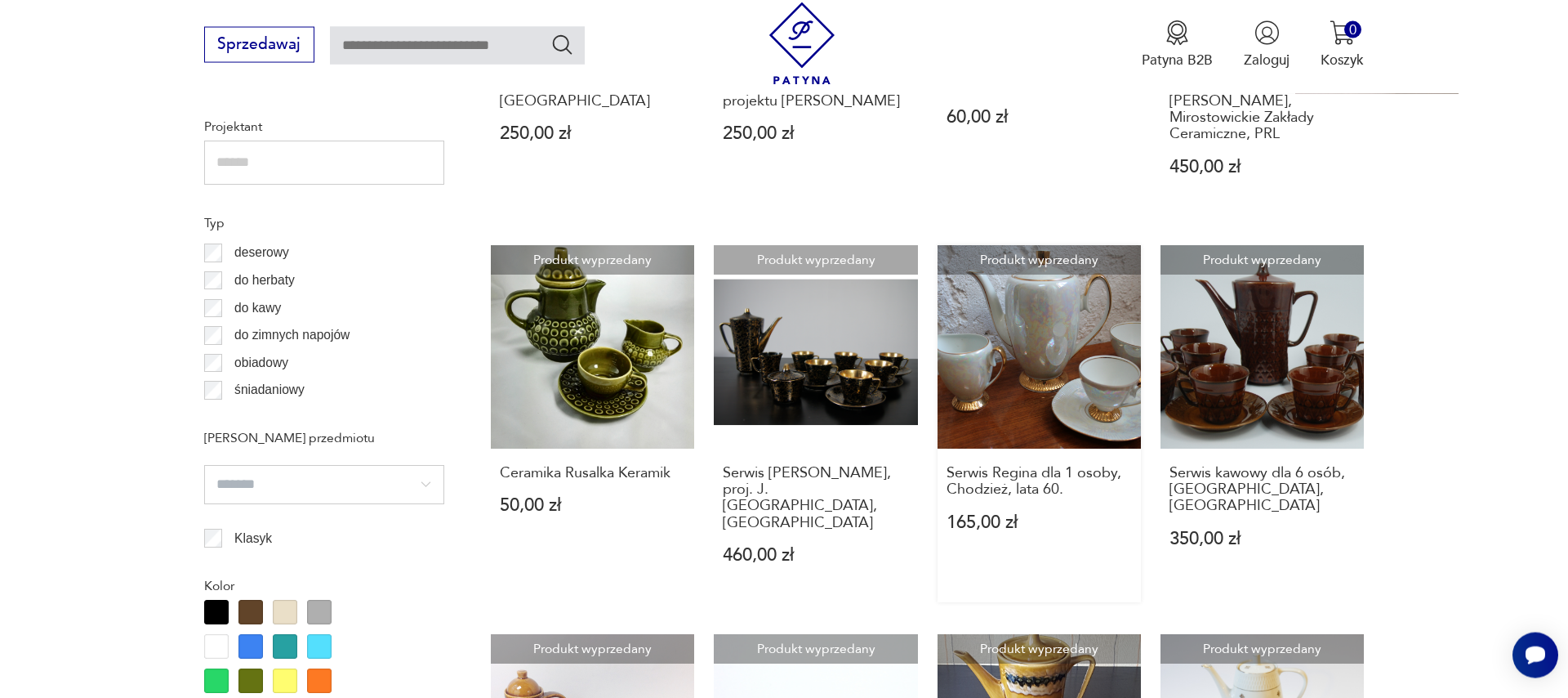
click at [1044, 391] on link "Produkt wyprzedany Serwis Regina dla 1 osoby, Chodzież, lata 60. 165,00 zł" at bounding box center [1039, 423] width 204 height 357
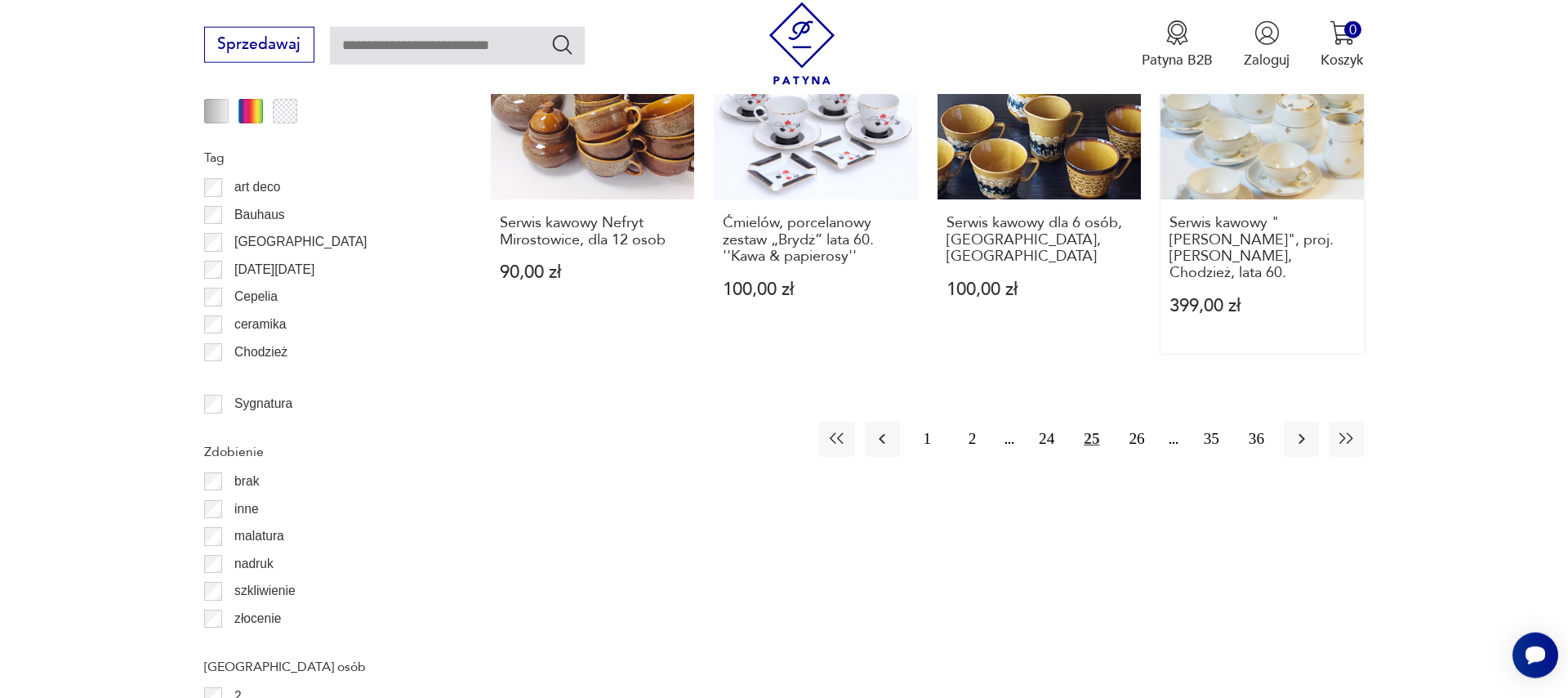
scroll to position [2055, 0]
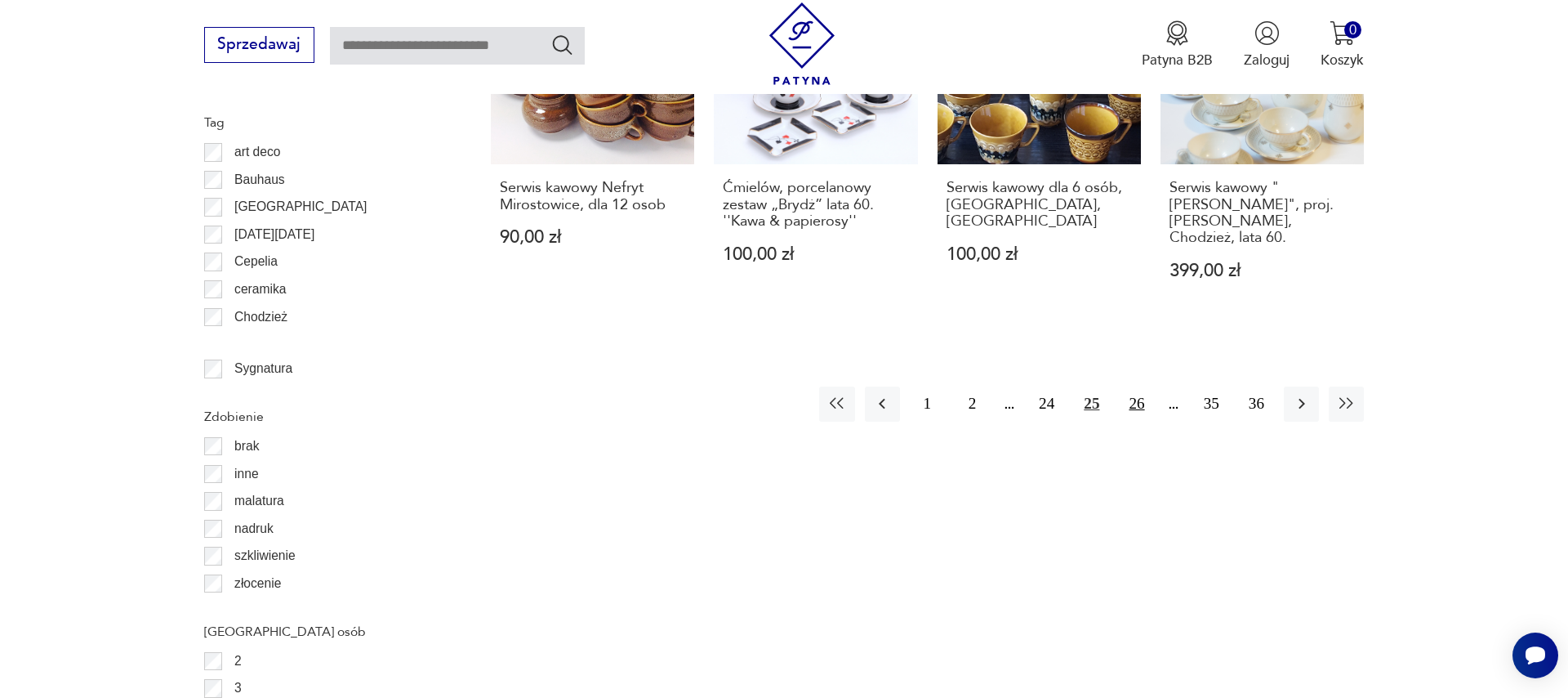
click at [1143, 387] on button "26" at bounding box center [1136, 404] width 35 height 35
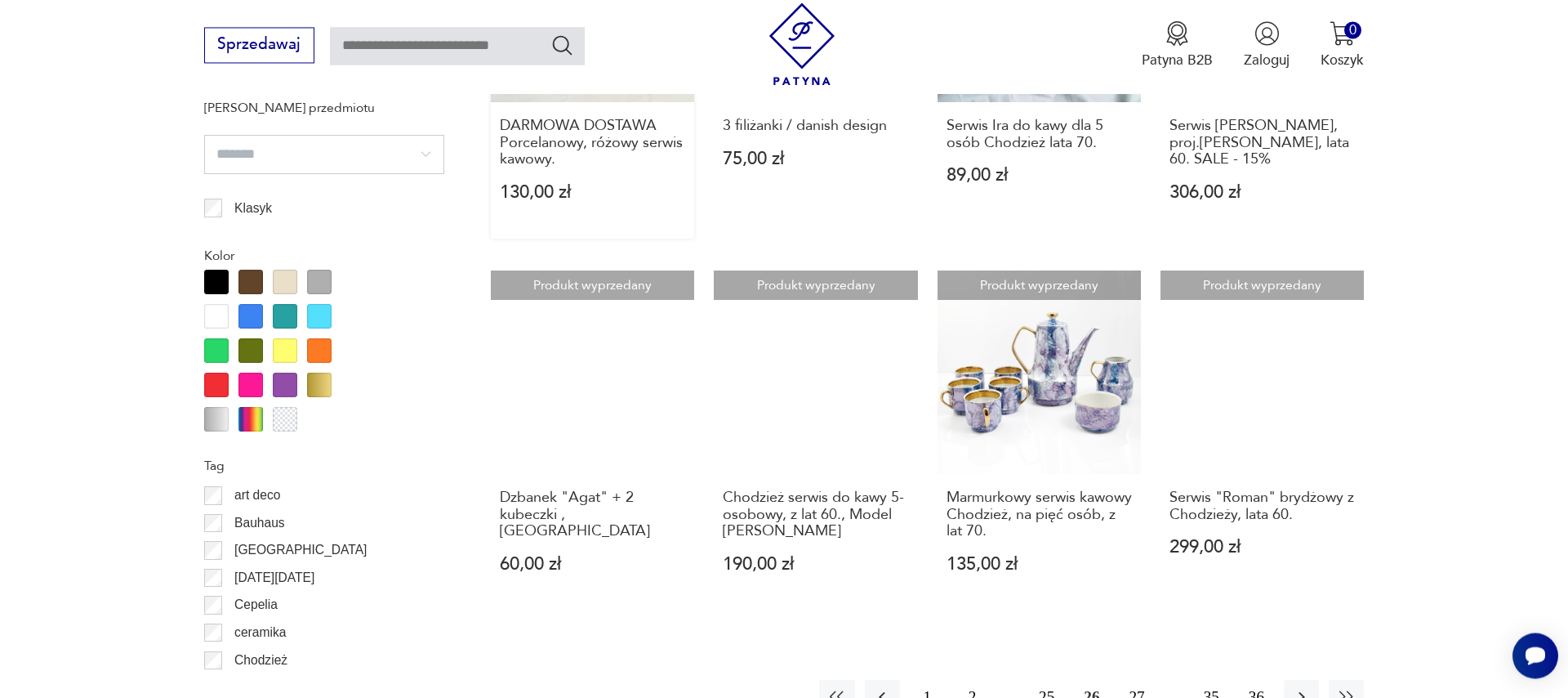
scroll to position [1848, 0]
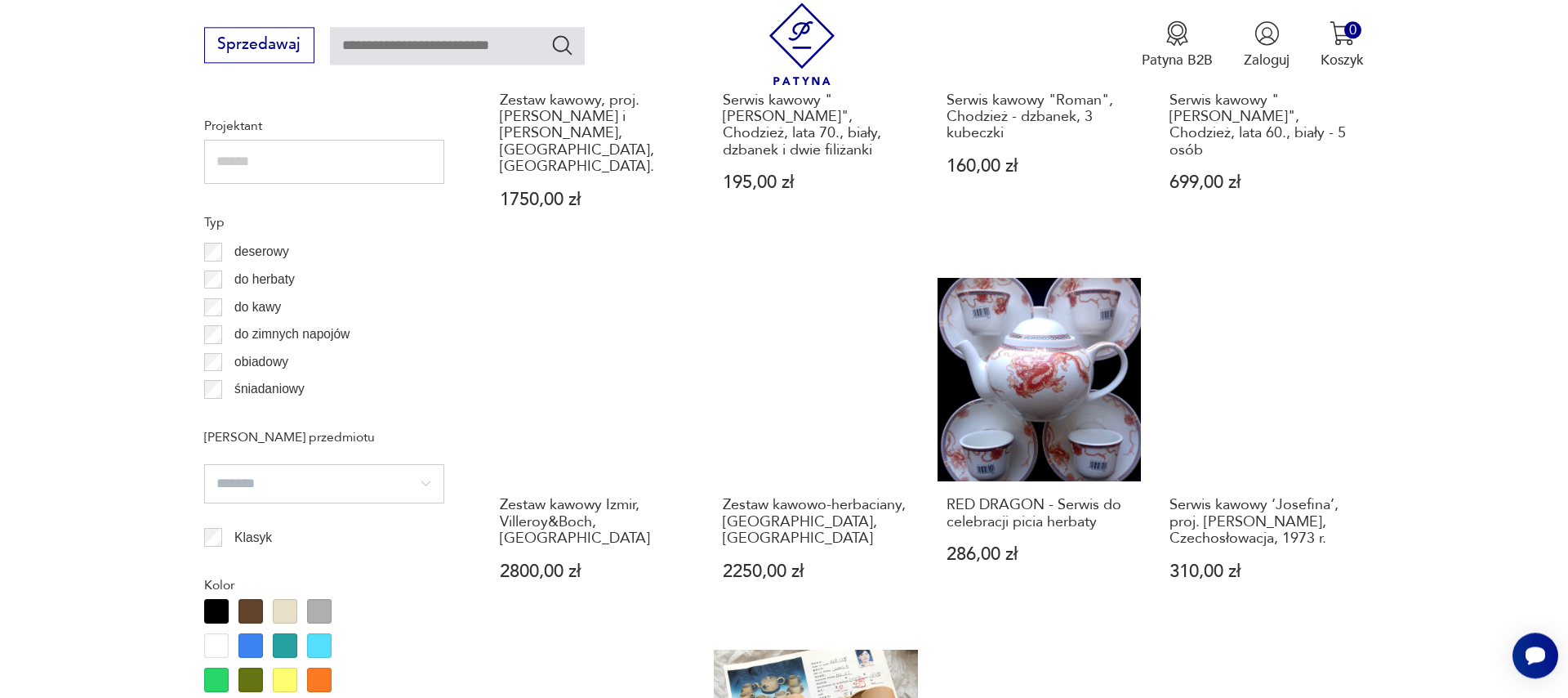
scroll to position [1350, 0]
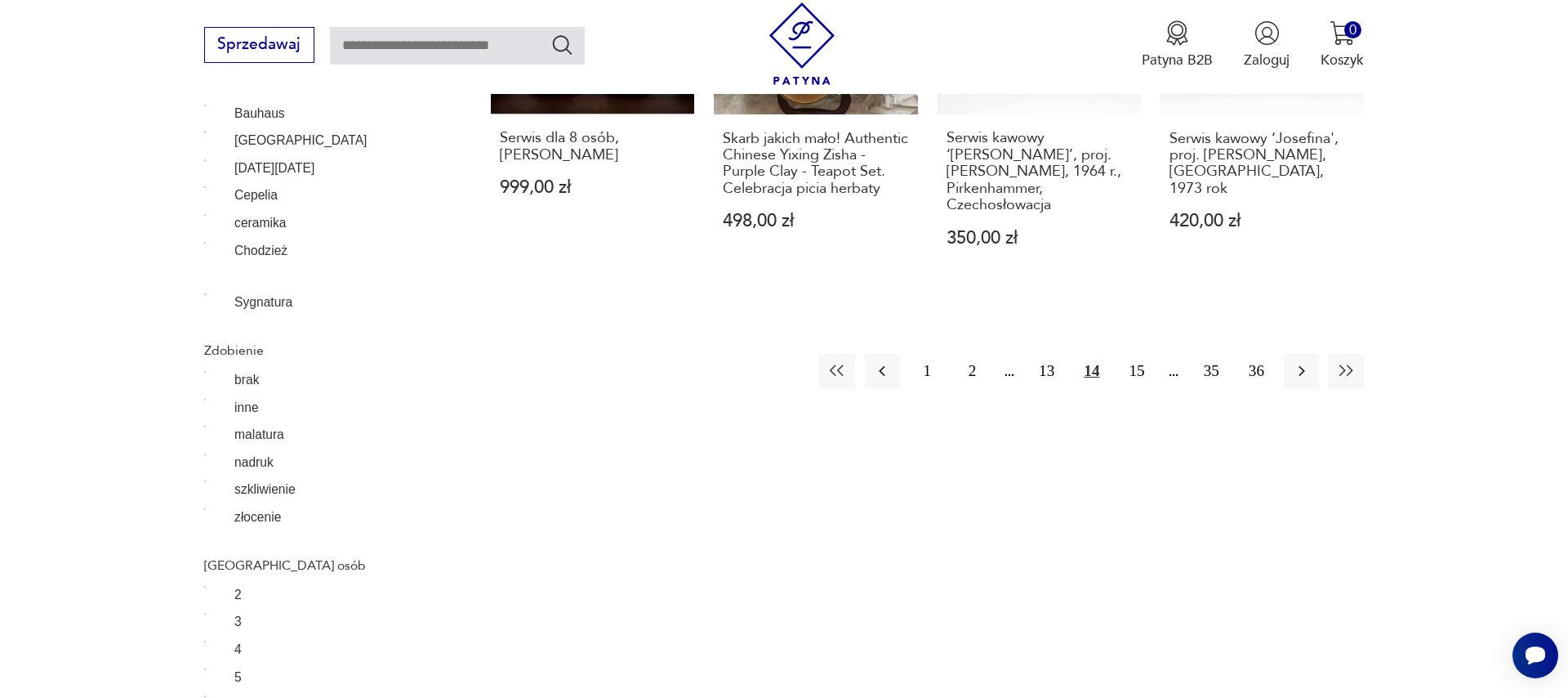
scroll to position [1881, 0]
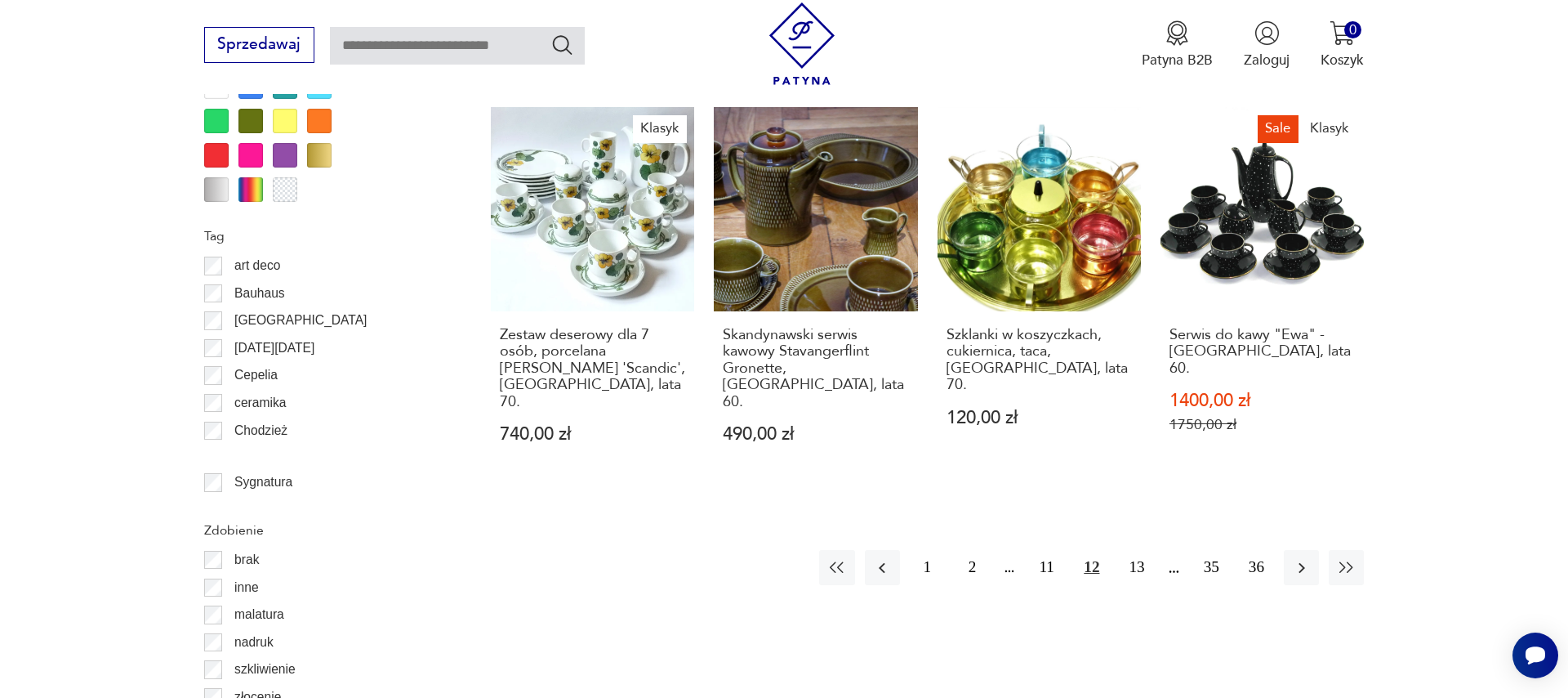
scroll to position [1562, 0]
